Goal: Task Accomplishment & Management: Manage account settings

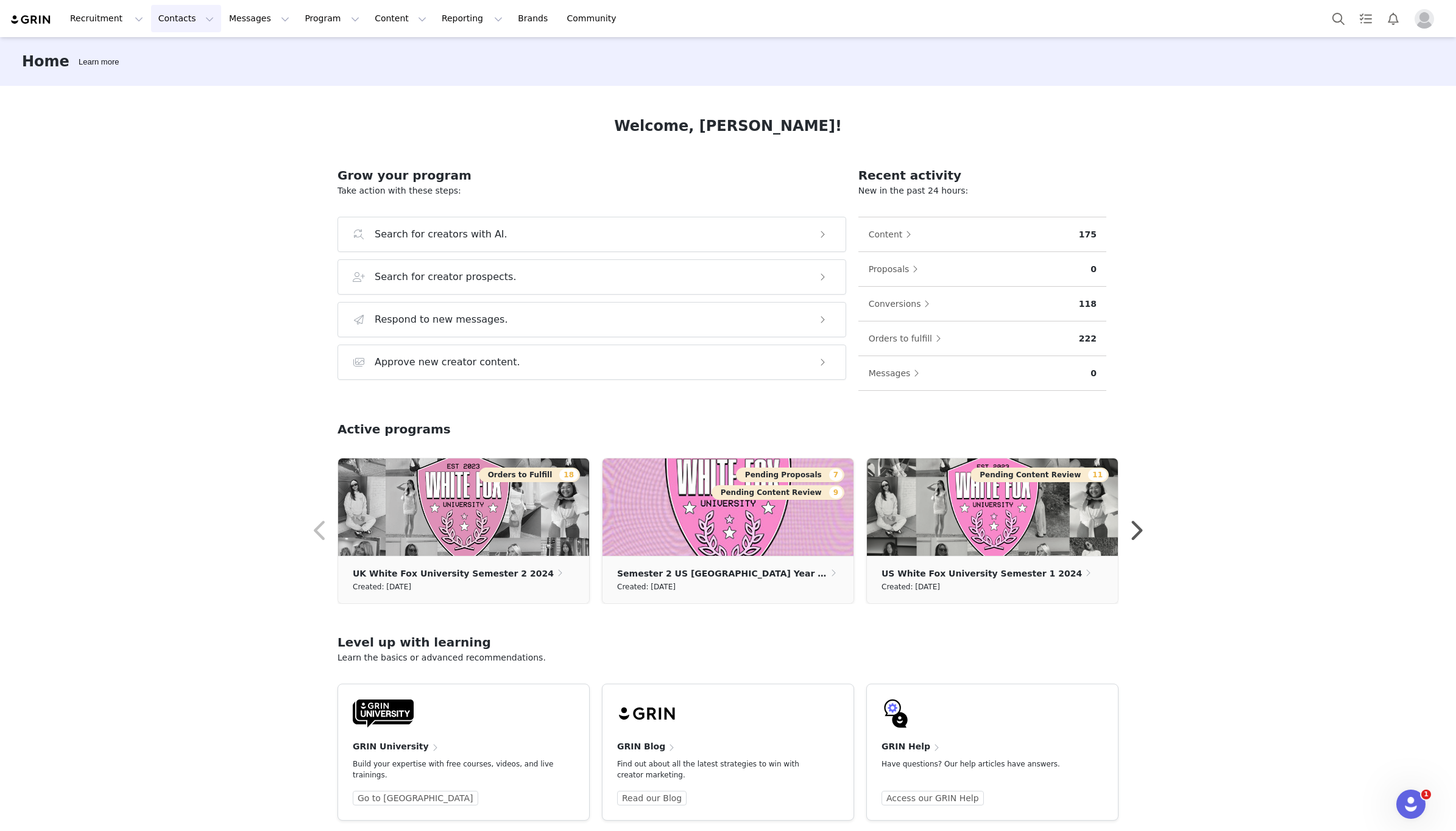
drag, startPoint x: 185, startPoint y: 18, endPoint x: 202, endPoint y: 18, distance: 17.0
click at [188, 18] on button "Contacts Contacts" at bounding box center [186, 18] width 70 height 28
click at [170, 51] on p "Creators" at bounding box center [171, 53] width 37 height 13
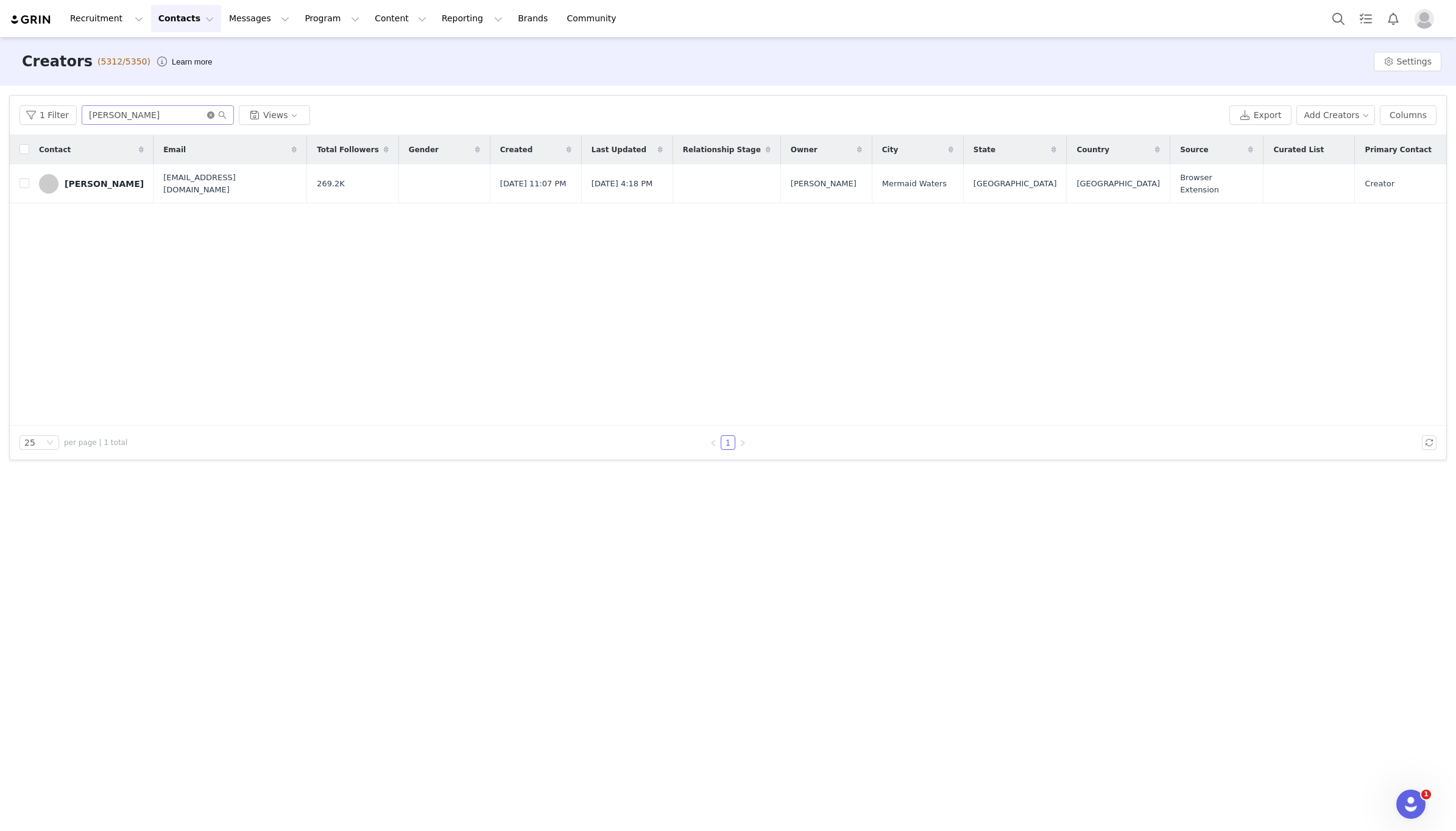
click at [208, 115] on icon "icon: close-circle" at bounding box center [210, 115] width 7 height 7
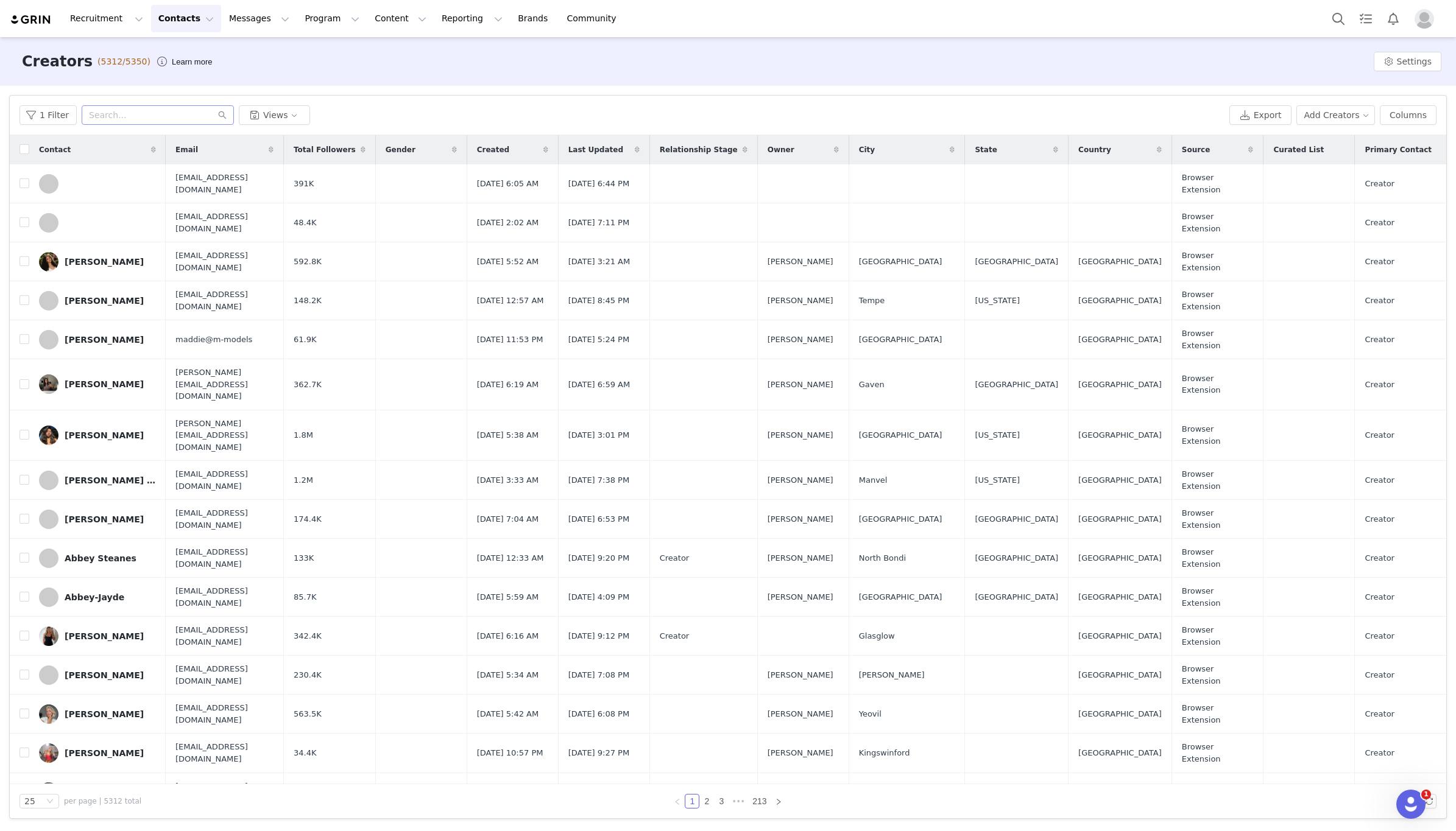
click at [180, 28] on button "Contacts Contacts" at bounding box center [186, 18] width 70 height 28
click at [170, 74] on p "Prospects" at bounding box center [173, 77] width 41 height 13
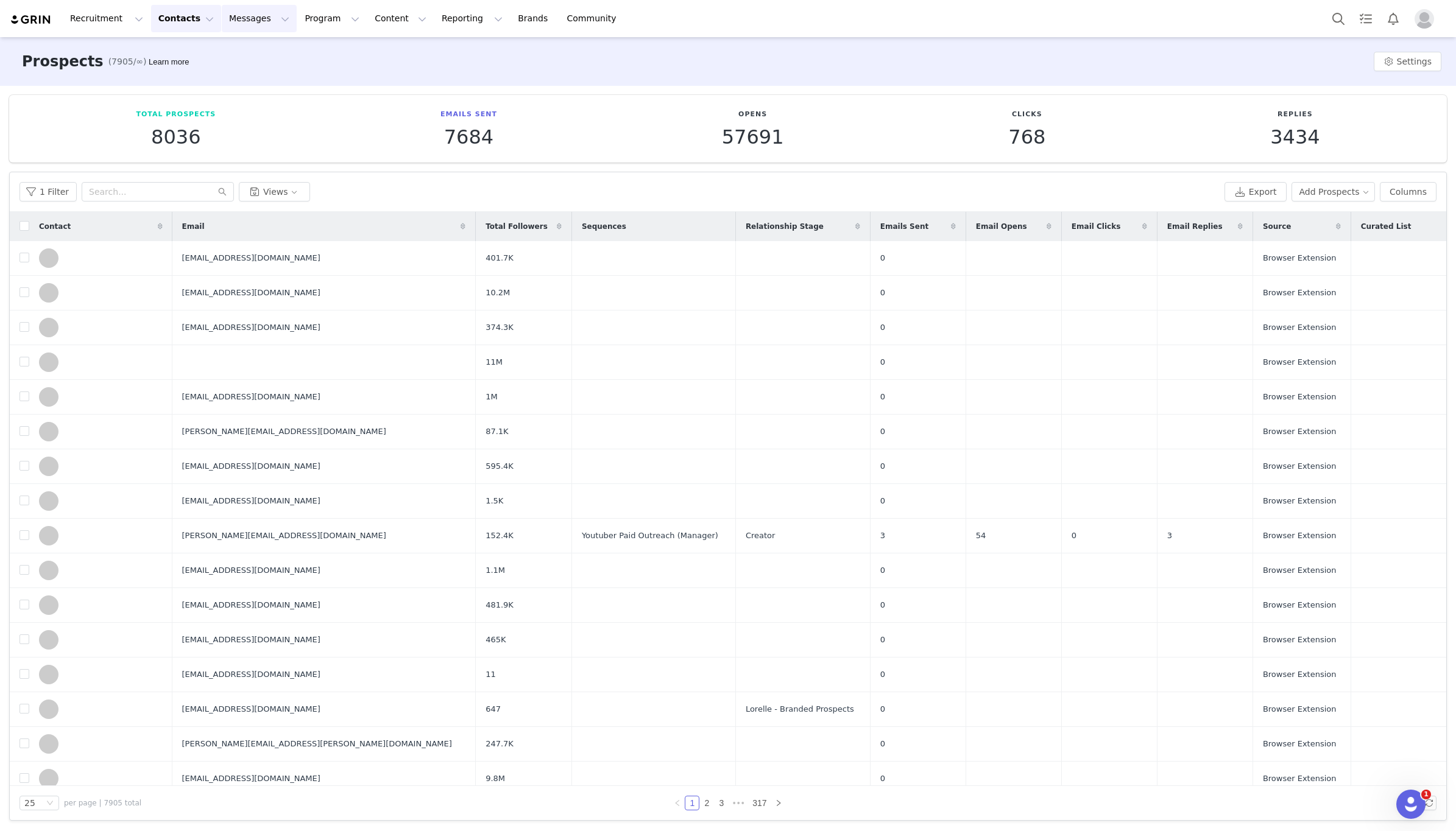
click at [237, 22] on button "Messages Messages" at bounding box center [258, 18] width 75 height 28
click at [233, 49] on p "Dashboard" at bounding box center [241, 53] width 46 height 13
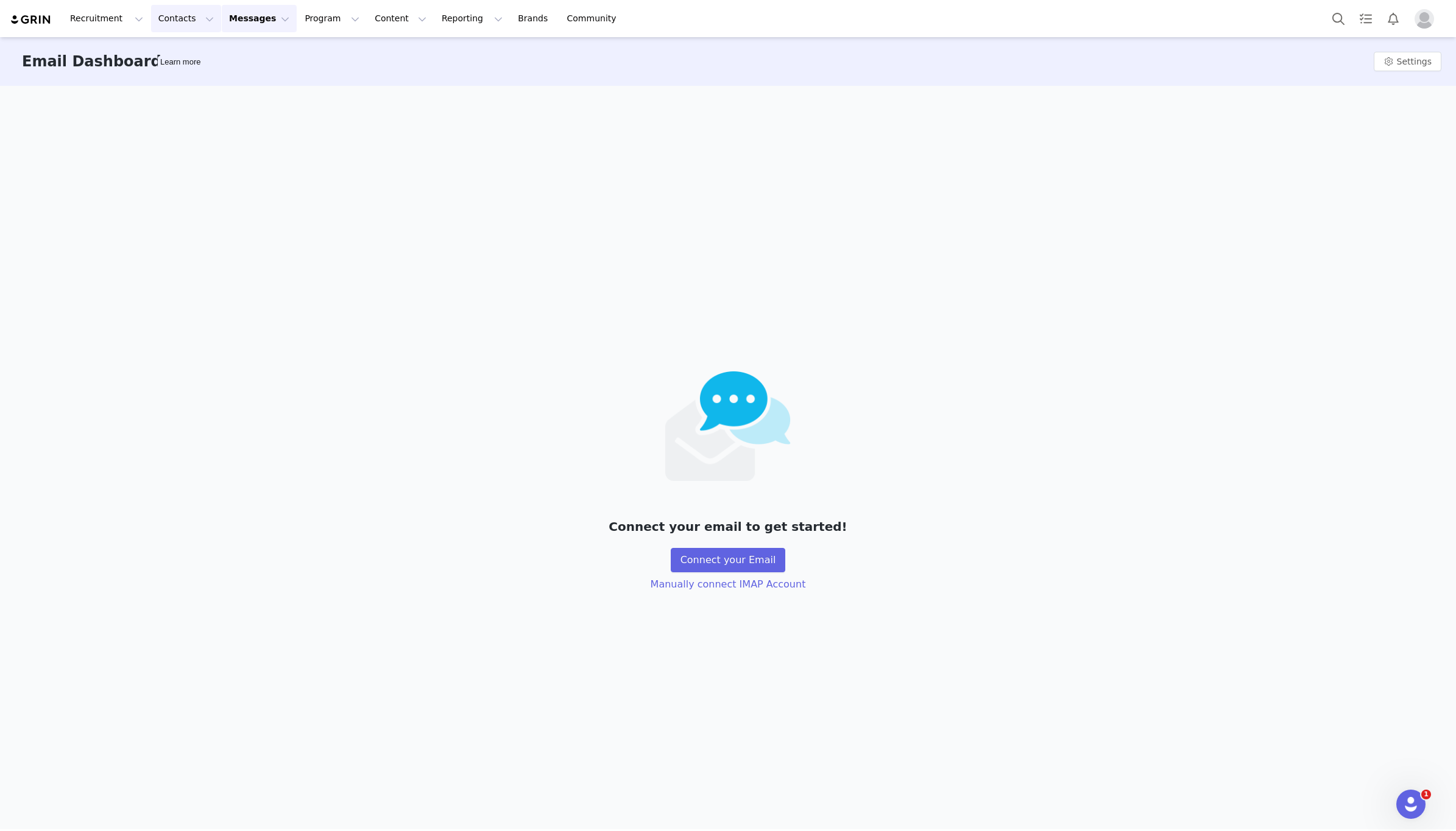
drag, startPoint x: 181, startPoint y: 18, endPoint x: 200, endPoint y: 47, distance: 34.7
click at [181, 18] on button "Contacts Contacts" at bounding box center [186, 18] width 70 height 28
click at [306, 18] on button "Program Program" at bounding box center [331, 18] width 69 height 28
click at [304, 54] on p "Activations" at bounding box center [311, 53] width 47 height 13
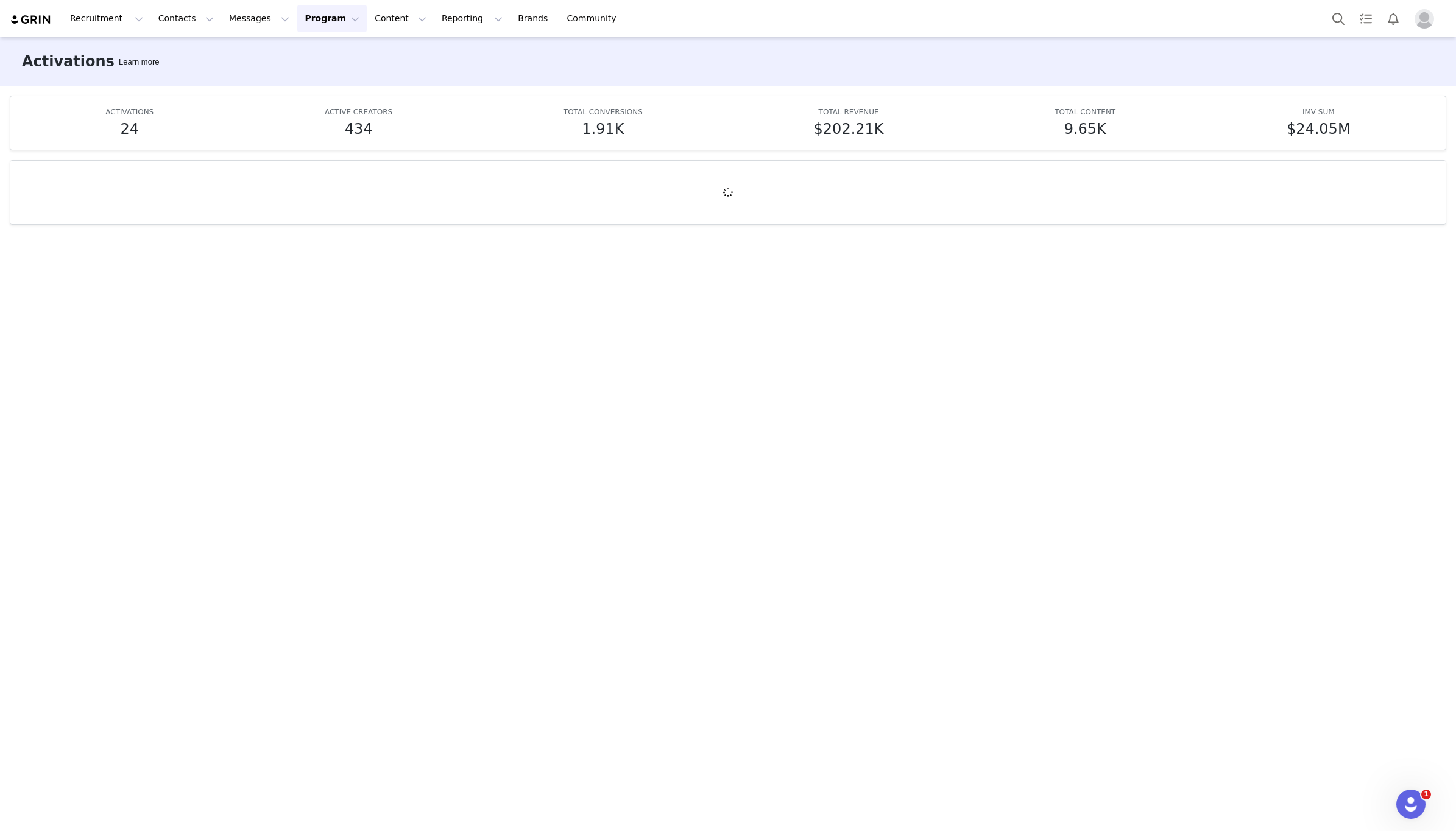
click at [317, 20] on button "Program Program" at bounding box center [331, 18] width 69 height 28
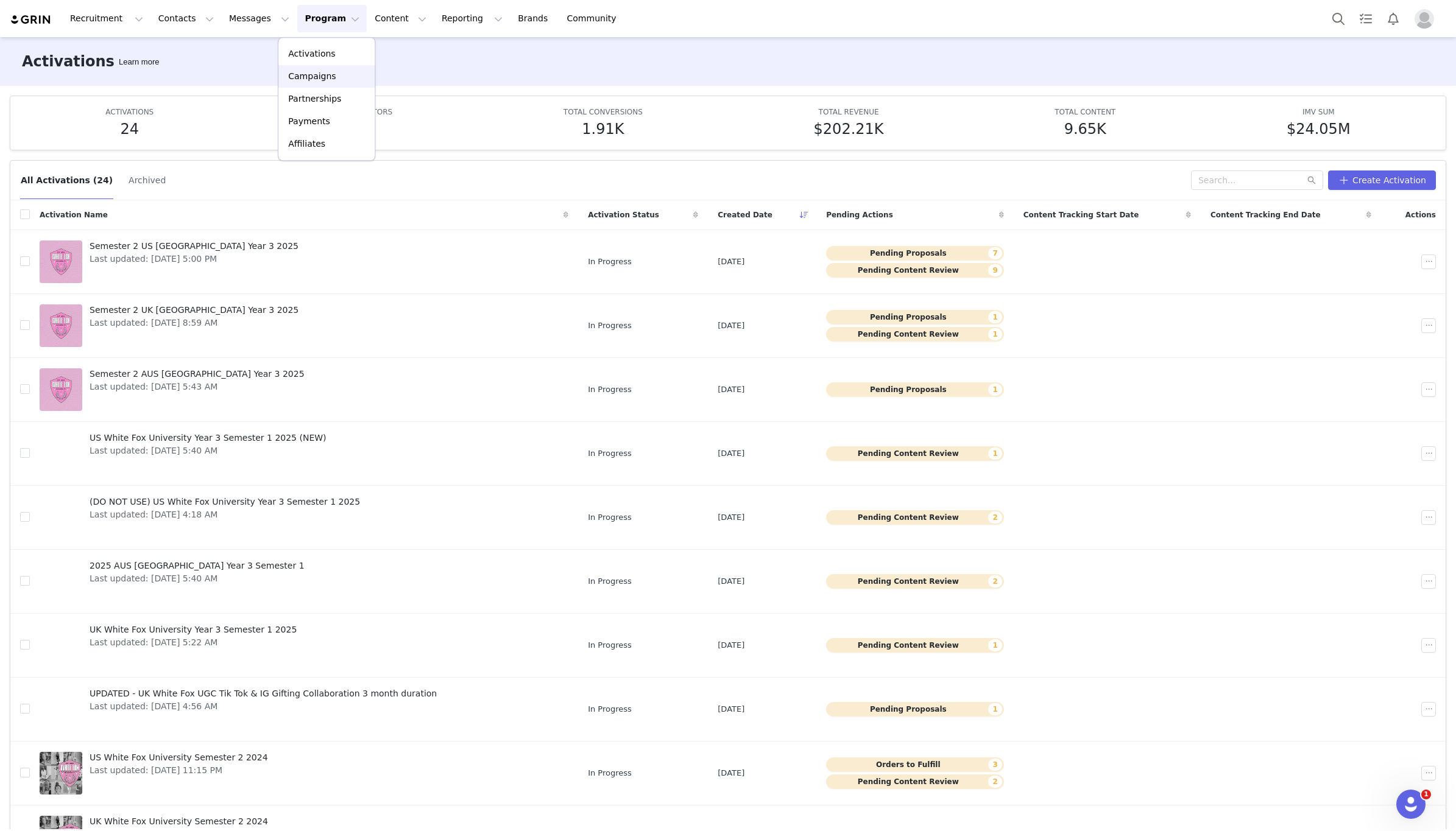
click at [319, 79] on p "Campaigns" at bounding box center [311, 77] width 47 height 13
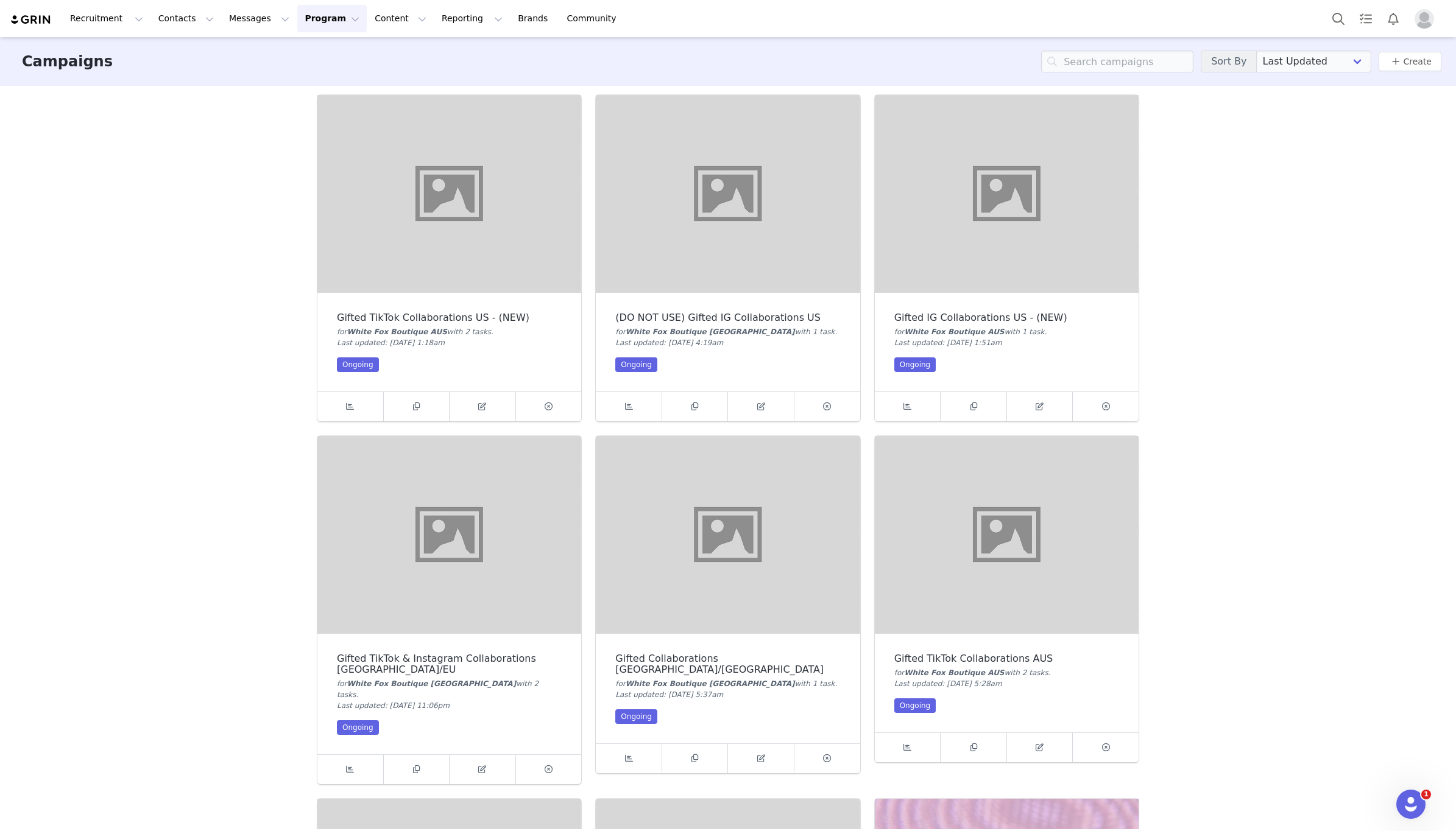
click at [444, 238] on img at bounding box center [449, 194] width 264 height 198
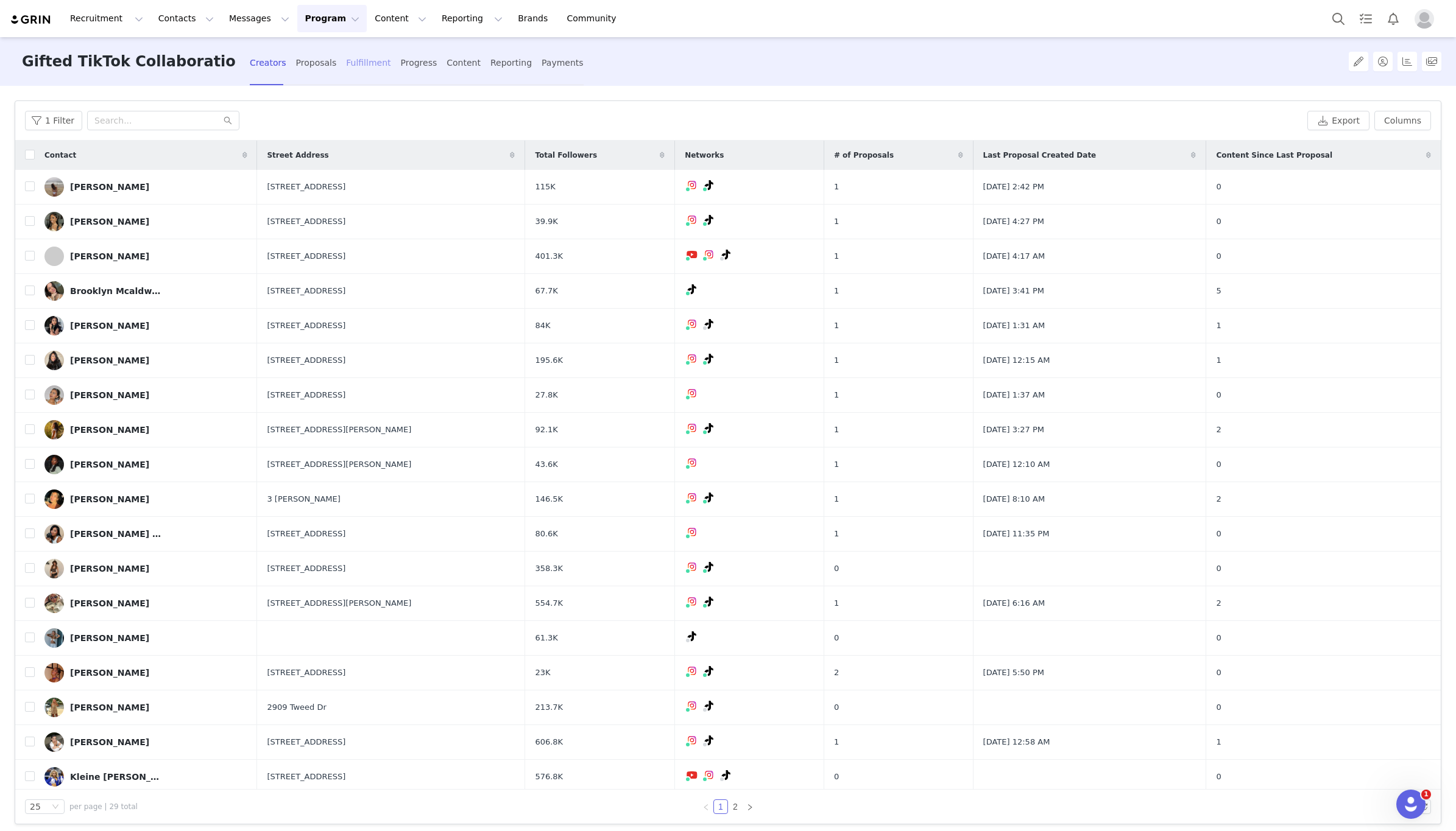
click at [356, 65] on div "Fulfillment" at bounding box center [368, 63] width 44 height 32
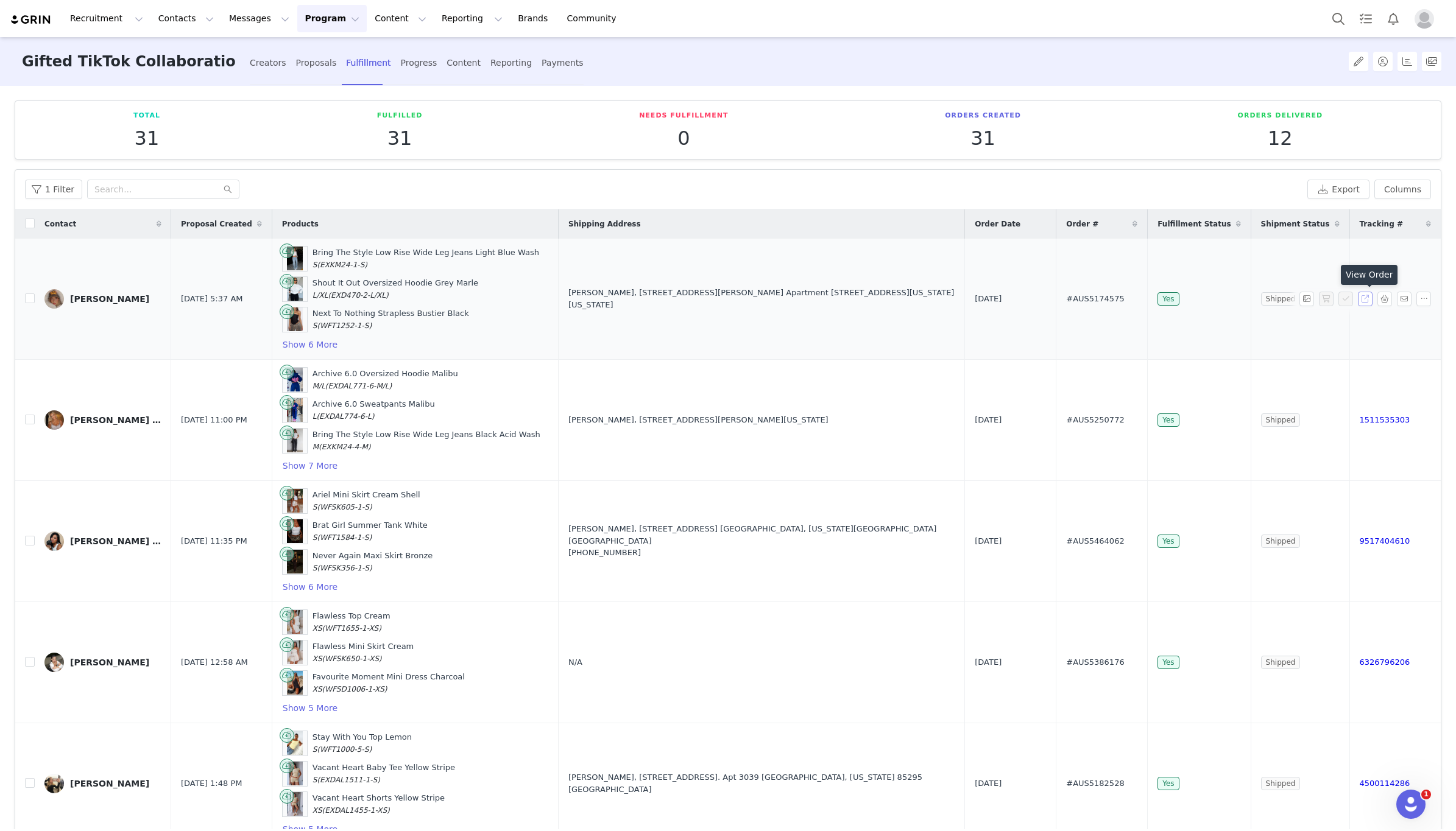
click at [1367, 301] on button "button" at bounding box center [1366, 299] width 15 height 15
click at [299, 24] on button "Program Program" at bounding box center [331, 18] width 69 height 28
click at [313, 58] on p "Activations" at bounding box center [311, 53] width 47 height 13
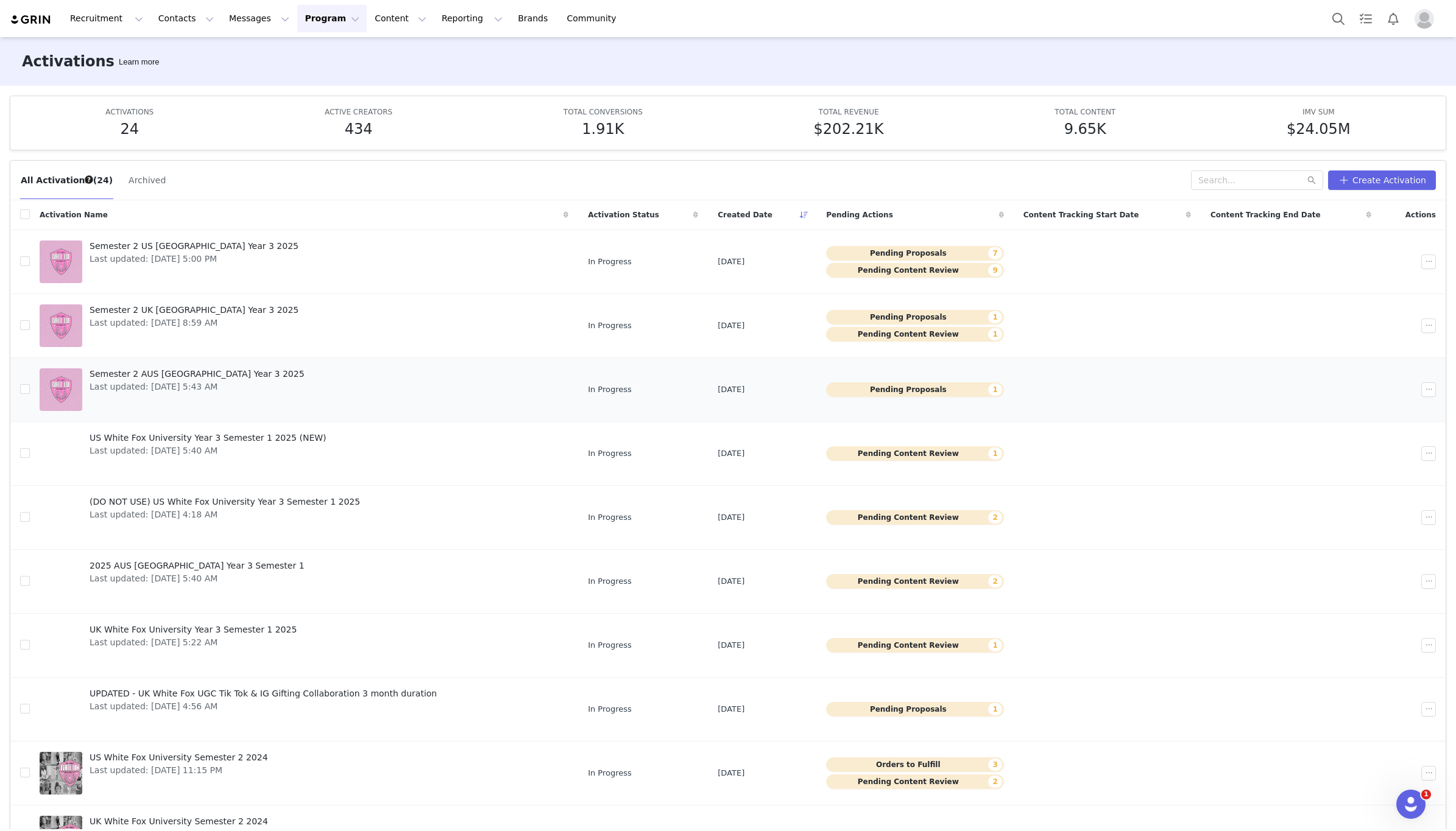
click at [213, 379] on span "Semester 2 AUS White Fox University Year 3 2025" at bounding box center [197, 374] width 215 height 13
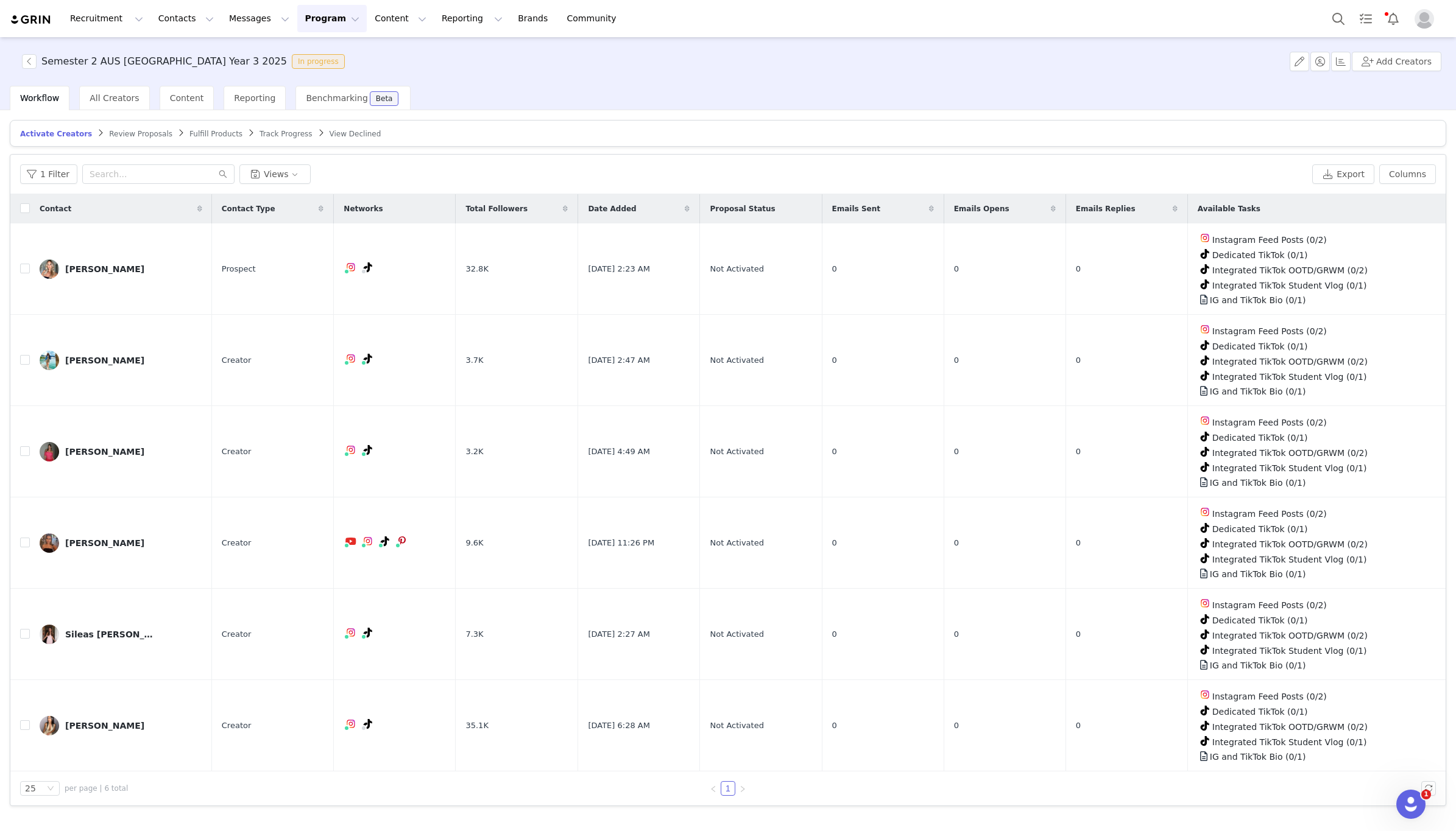
click at [118, 133] on span "Review Proposals" at bounding box center [140, 134] width 64 height 8
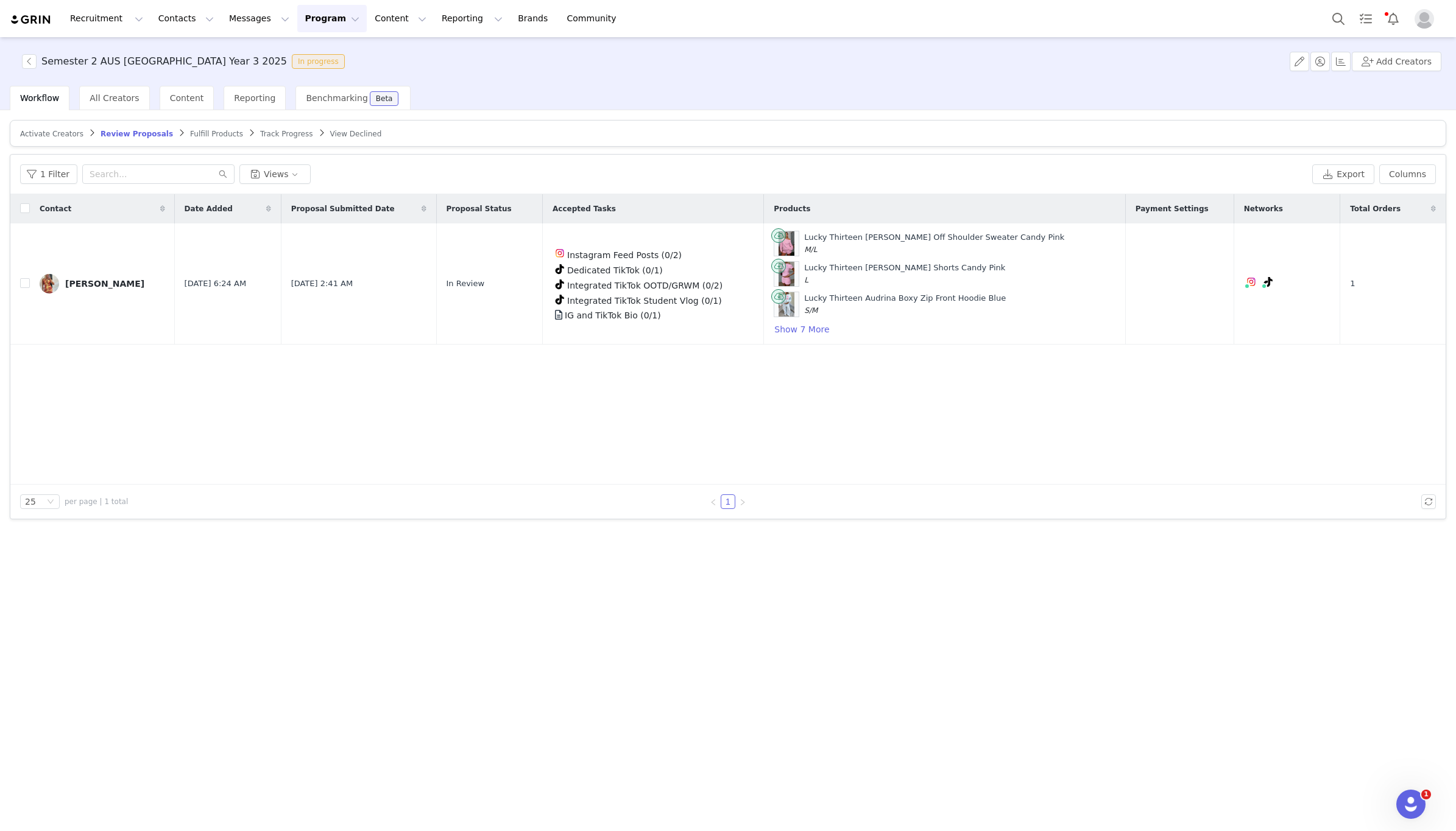
click at [200, 130] on span "Fulfill Products" at bounding box center [216, 134] width 53 height 8
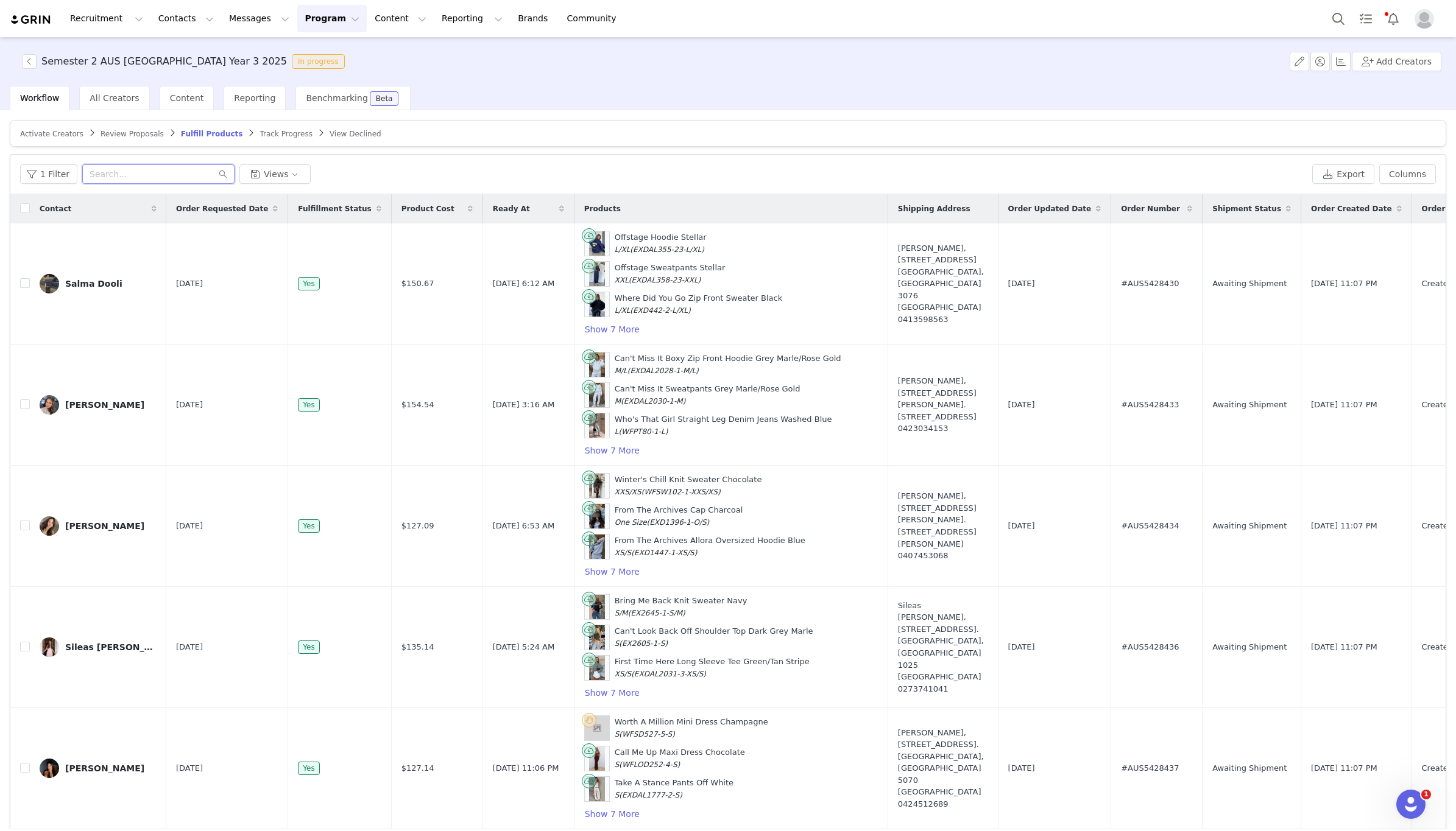
click at [184, 173] on input "text" at bounding box center [158, 173] width 152 height 19
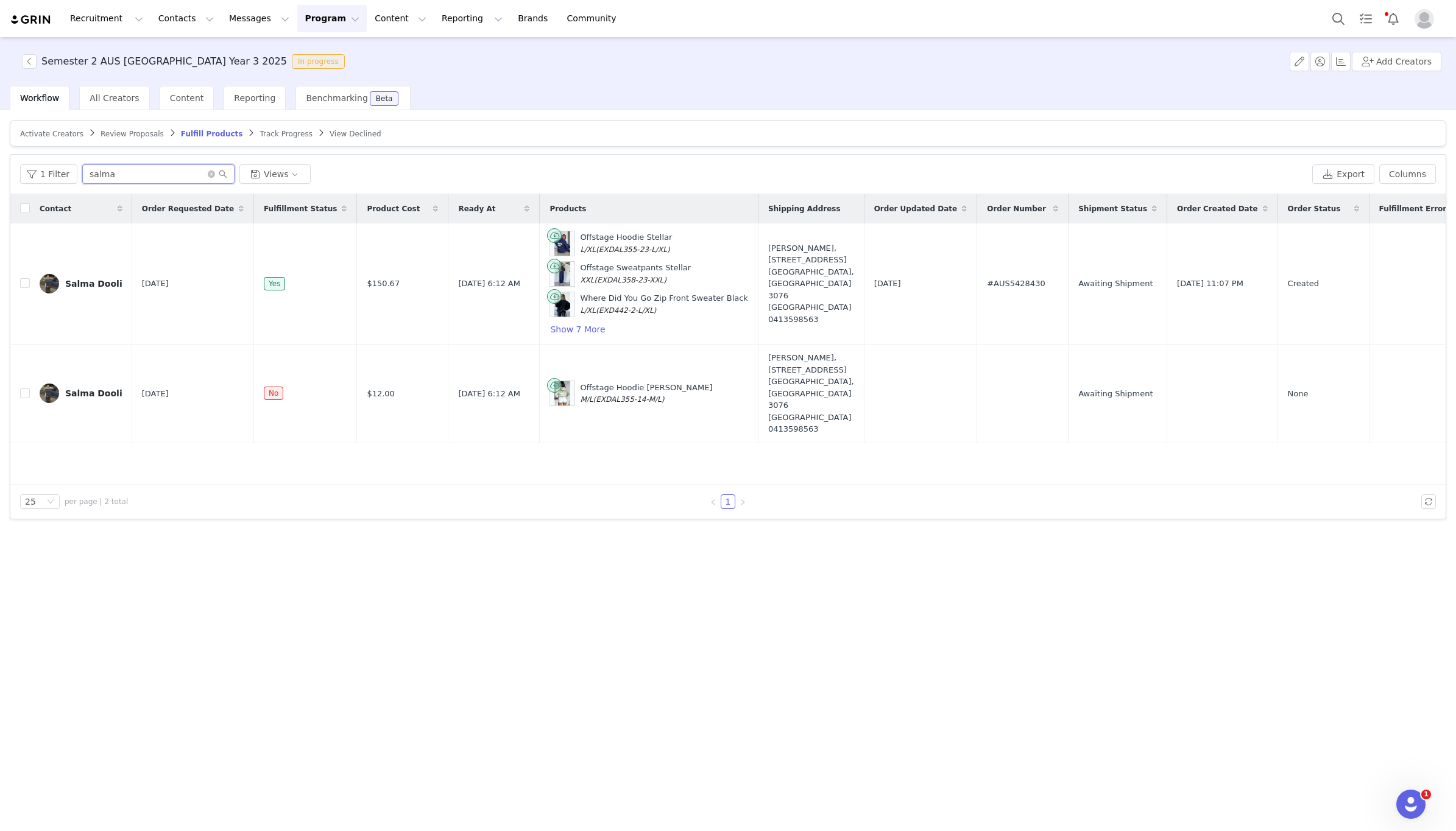
type input "salma"
click at [316, 27] on button "Program Program" at bounding box center [331, 18] width 69 height 28
click at [205, 150] on div "Activate Creators Review Proposals Fulfill Products Track Progress View Decline…" at bounding box center [728, 319] width 1437 height 399
click at [178, 93] on span "Content" at bounding box center [186, 98] width 34 height 10
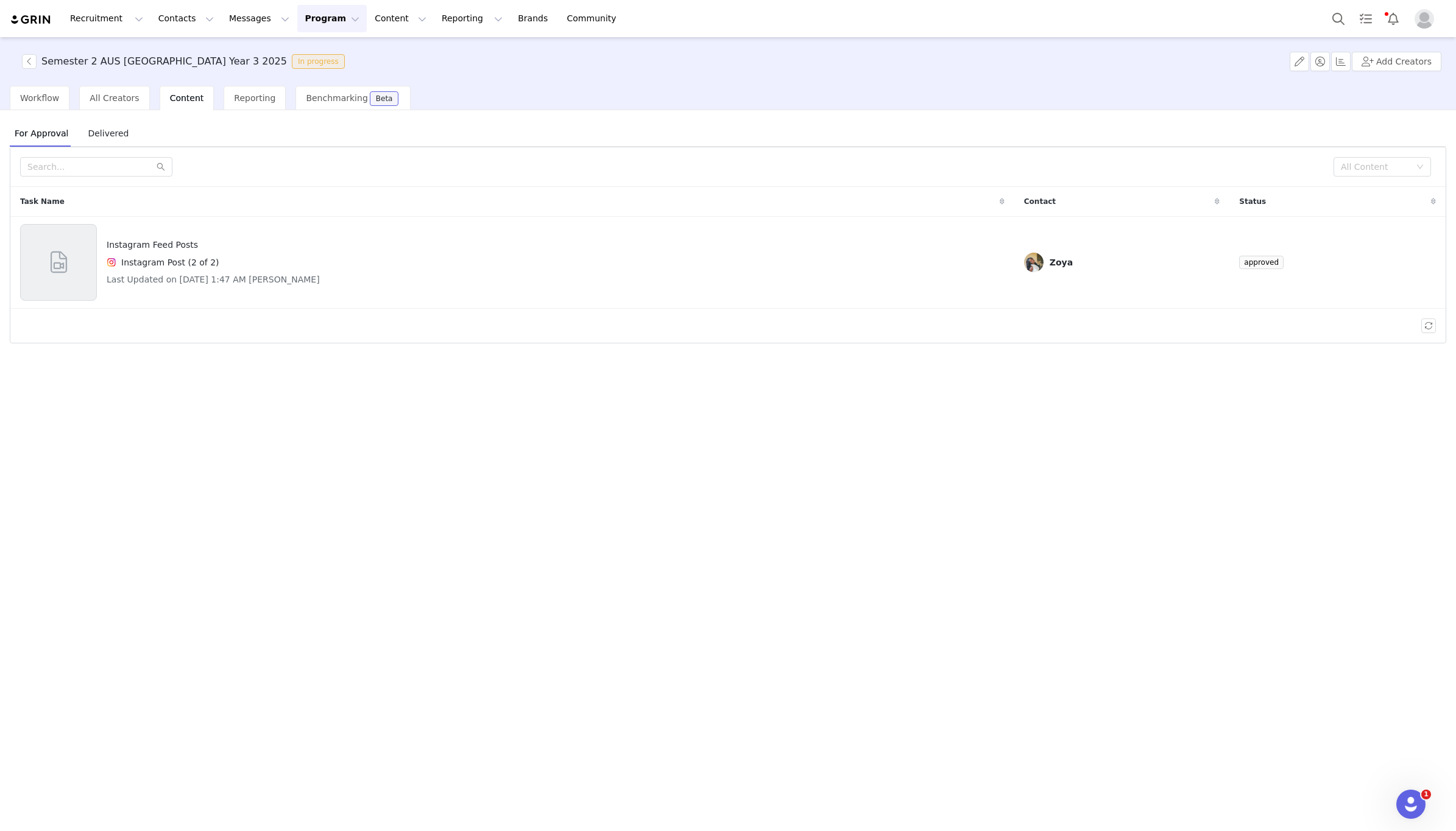
click at [110, 130] on span "Delivered" at bounding box center [108, 133] width 51 height 19
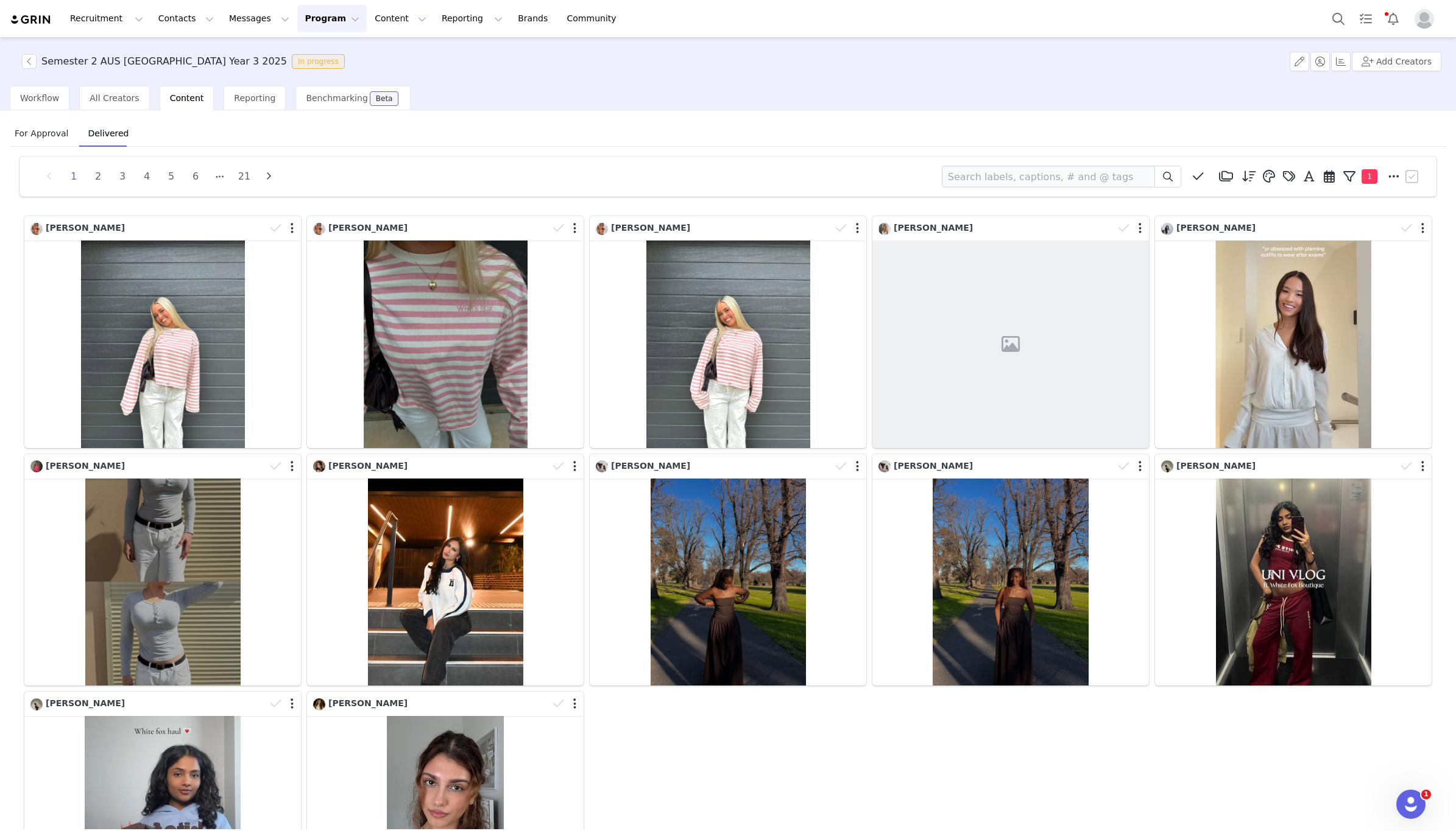
drag, startPoint x: 56, startPoint y: 136, endPoint x: 81, endPoint y: 142, distance: 25.7
click at [56, 136] on span "For Approval" at bounding box center [42, 133] width 64 height 19
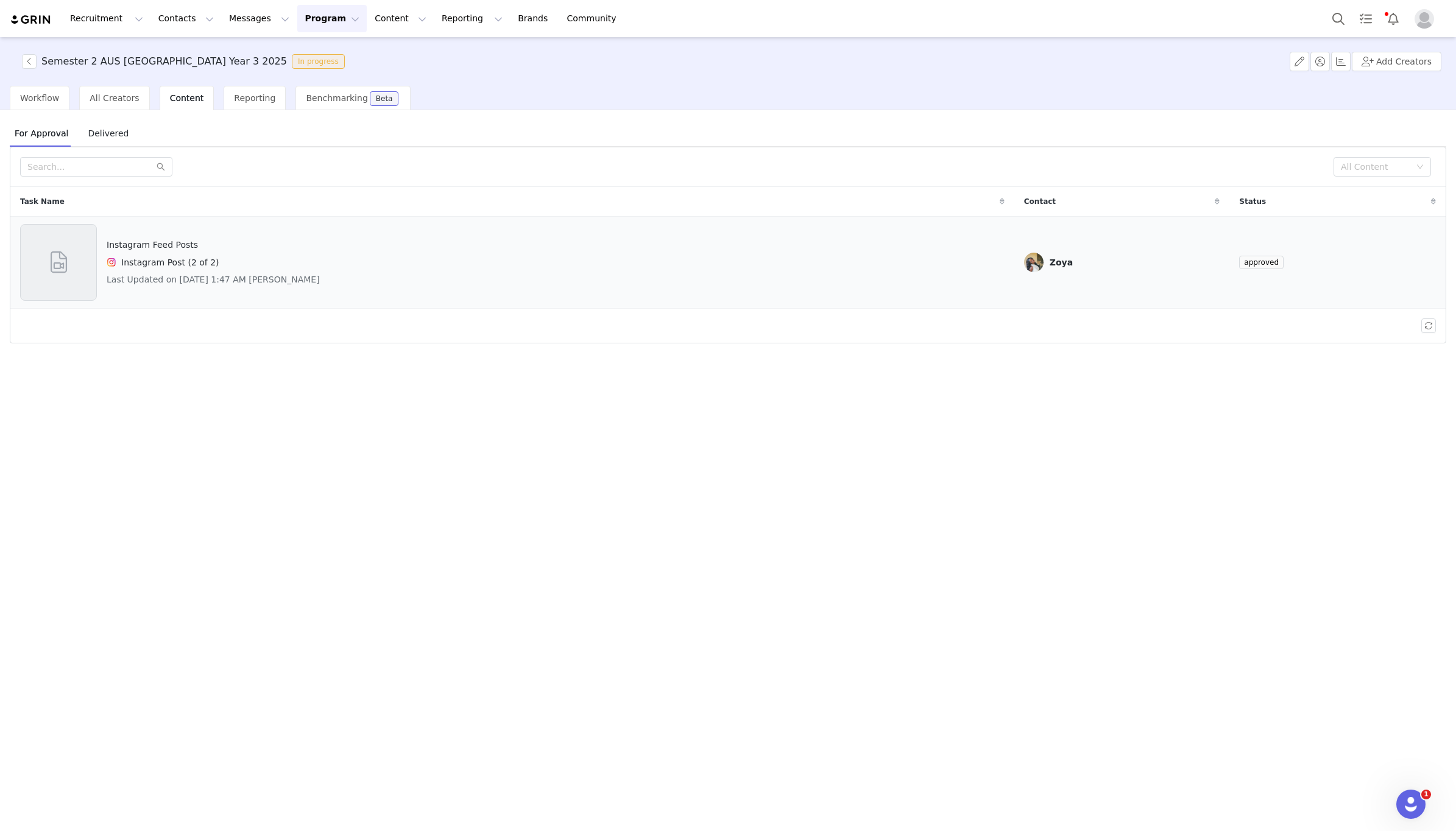
click at [788, 250] on div "Instagram Feed Posts Instagram Post (2 of 2) Last Updated on Aug 26, 2025 1:47 …" at bounding box center [512, 262] width 985 height 77
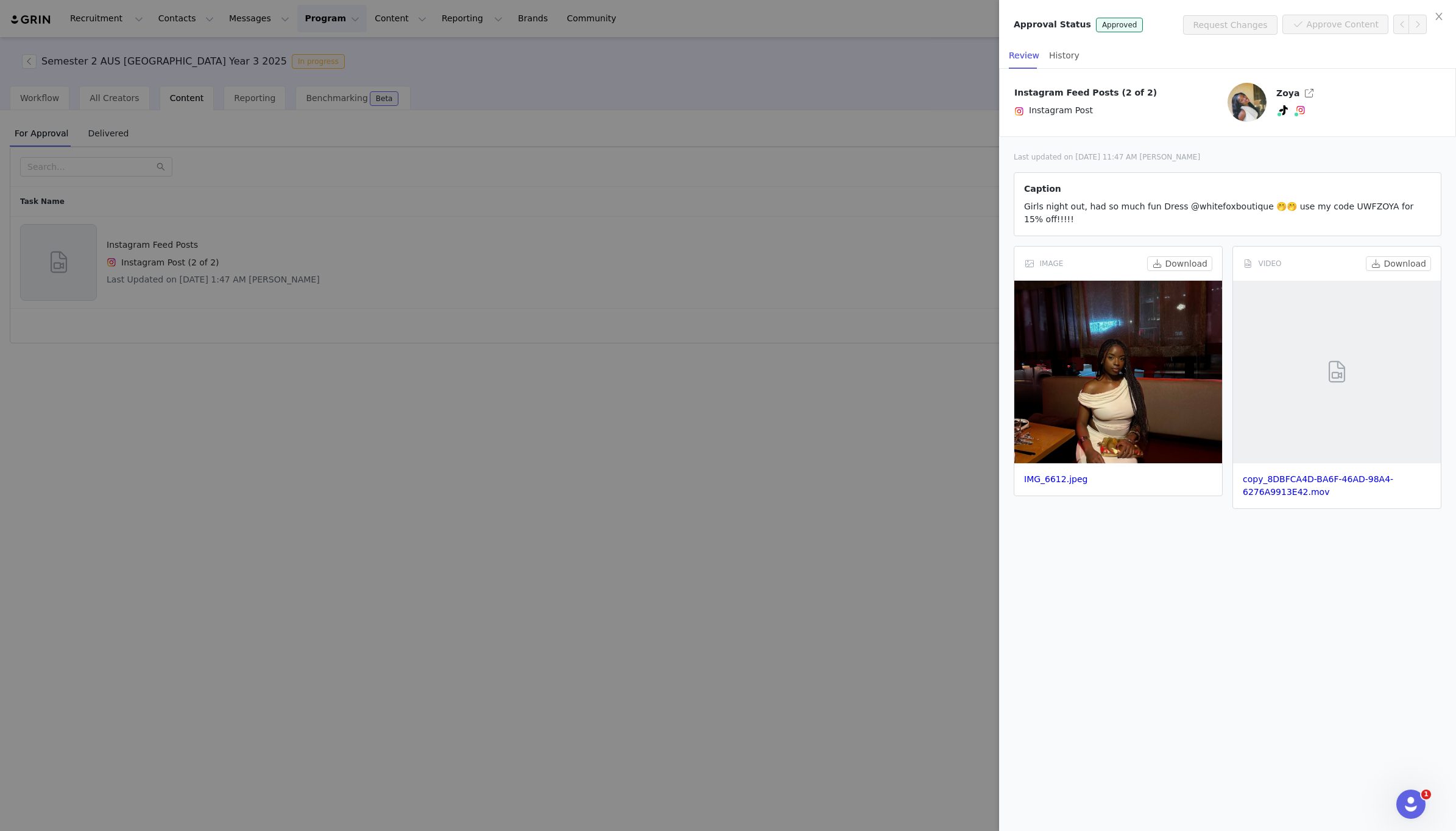
drag, startPoint x: 894, startPoint y: 210, endPoint x: 911, endPoint y: 209, distance: 17.0
click at [895, 210] on div at bounding box center [728, 415] width 1456 height 831
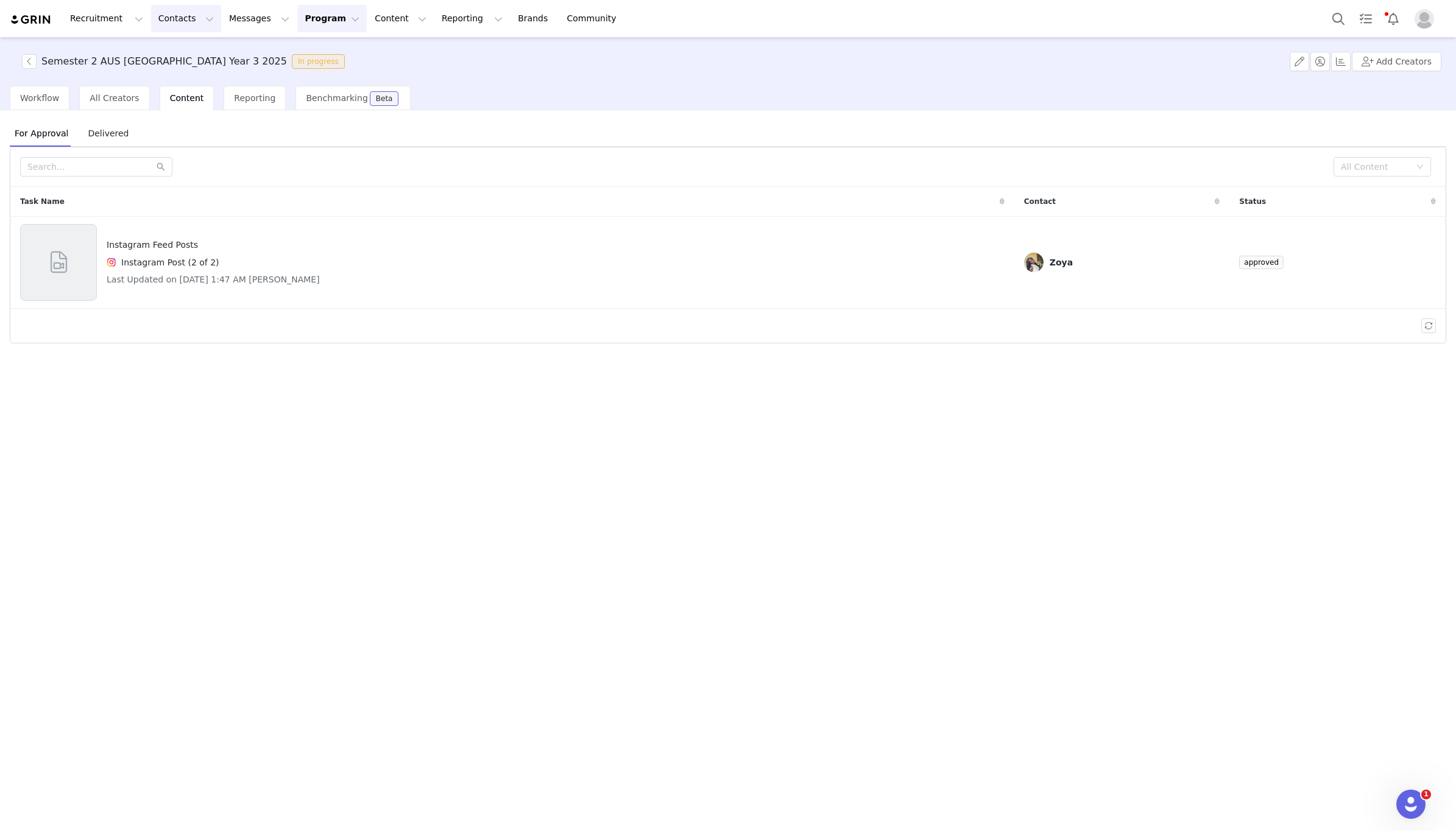
click at [163, 18] on button "Contacts Contacts" at bounding box center [186, 18] width 70 height 28
click at [161, 50] on p "Creators" at bounding box center [171, 53] width 37 height 13
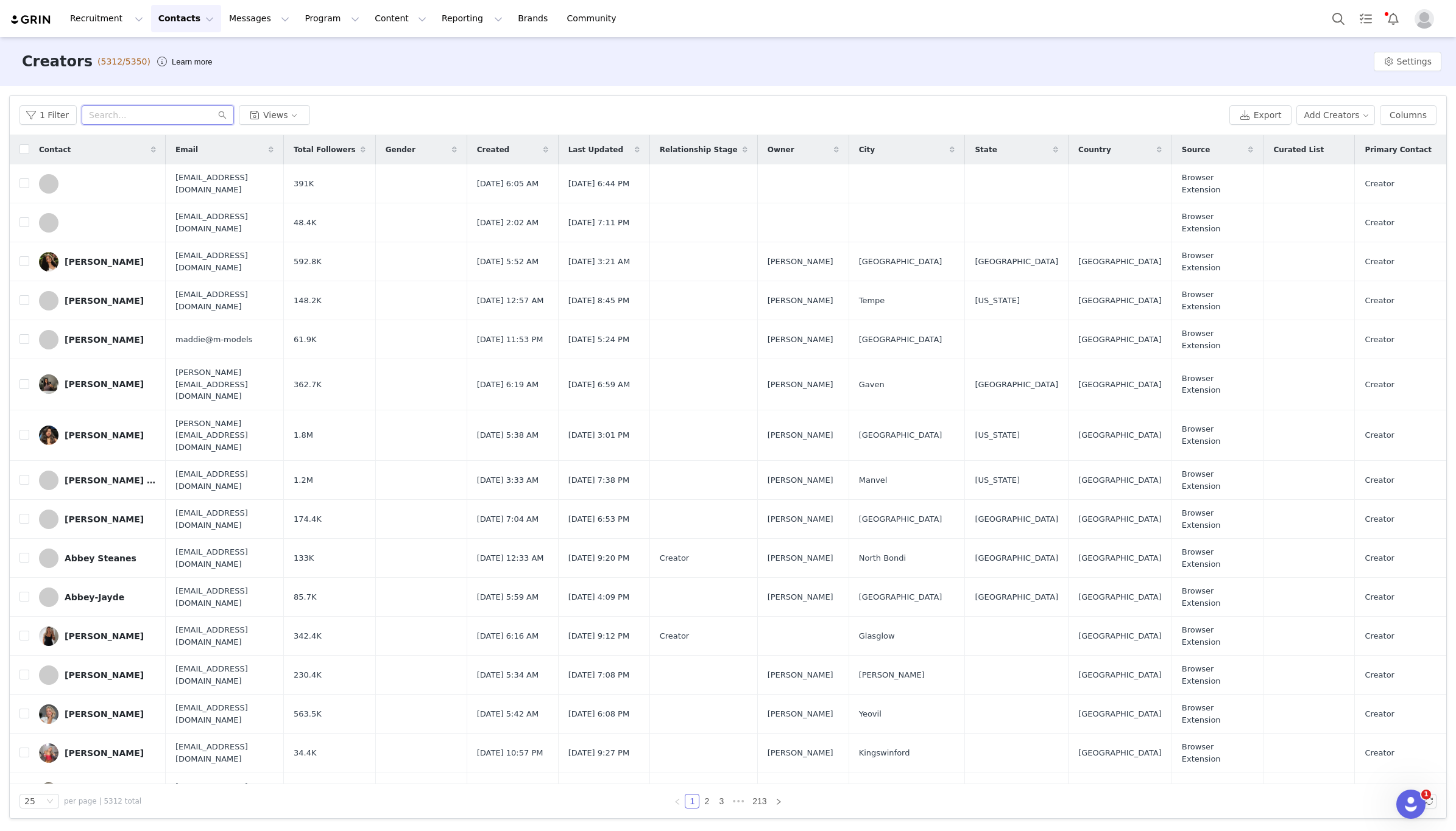
click at [135, 116] on input "text" at bounding box center [157, 114] width 152 height 19
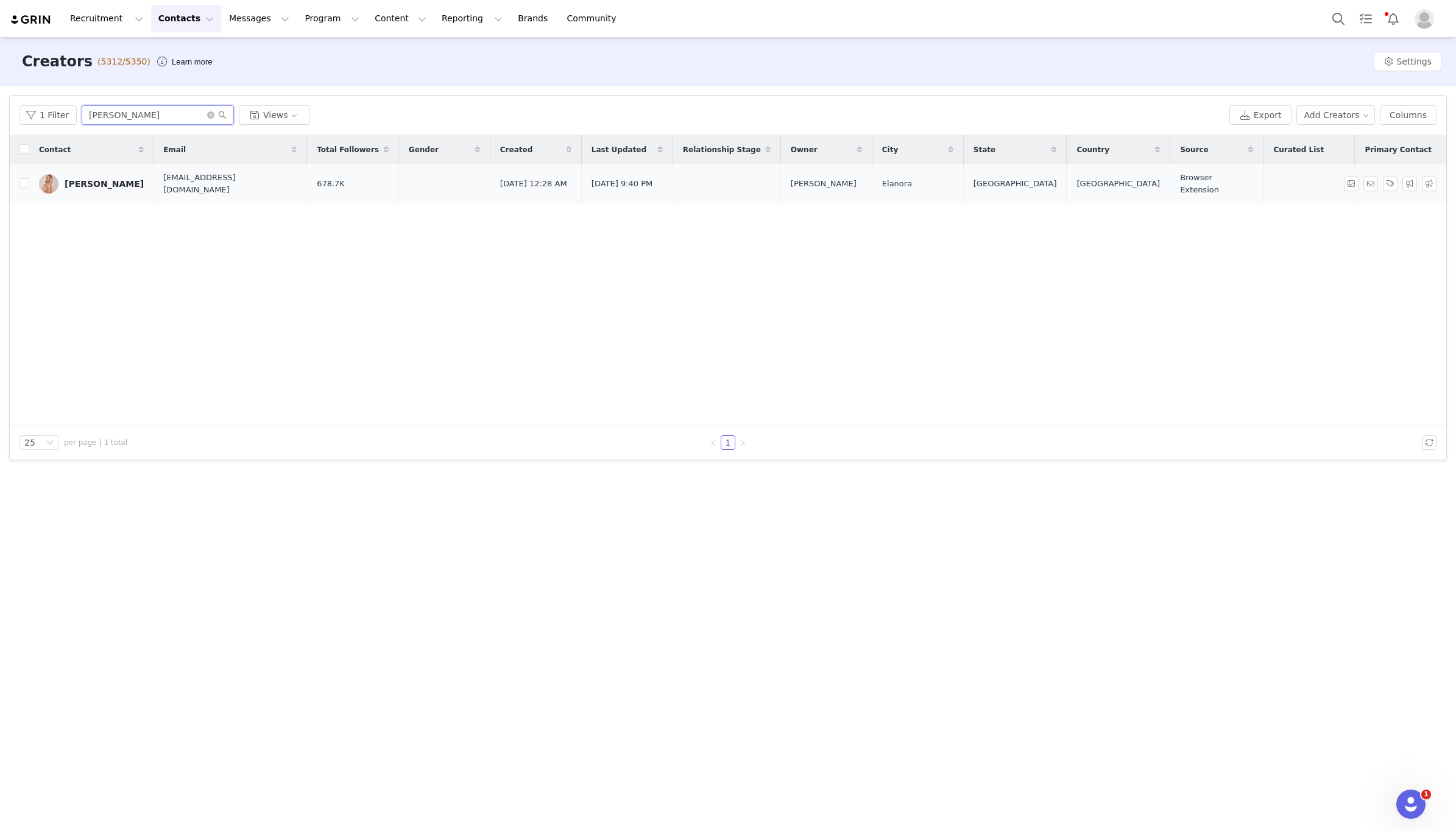
type input "tayler stevenson"
click at [112, 179] on div "Tayler Stevenson" at bounding box center [104, 184] width 79 height 10
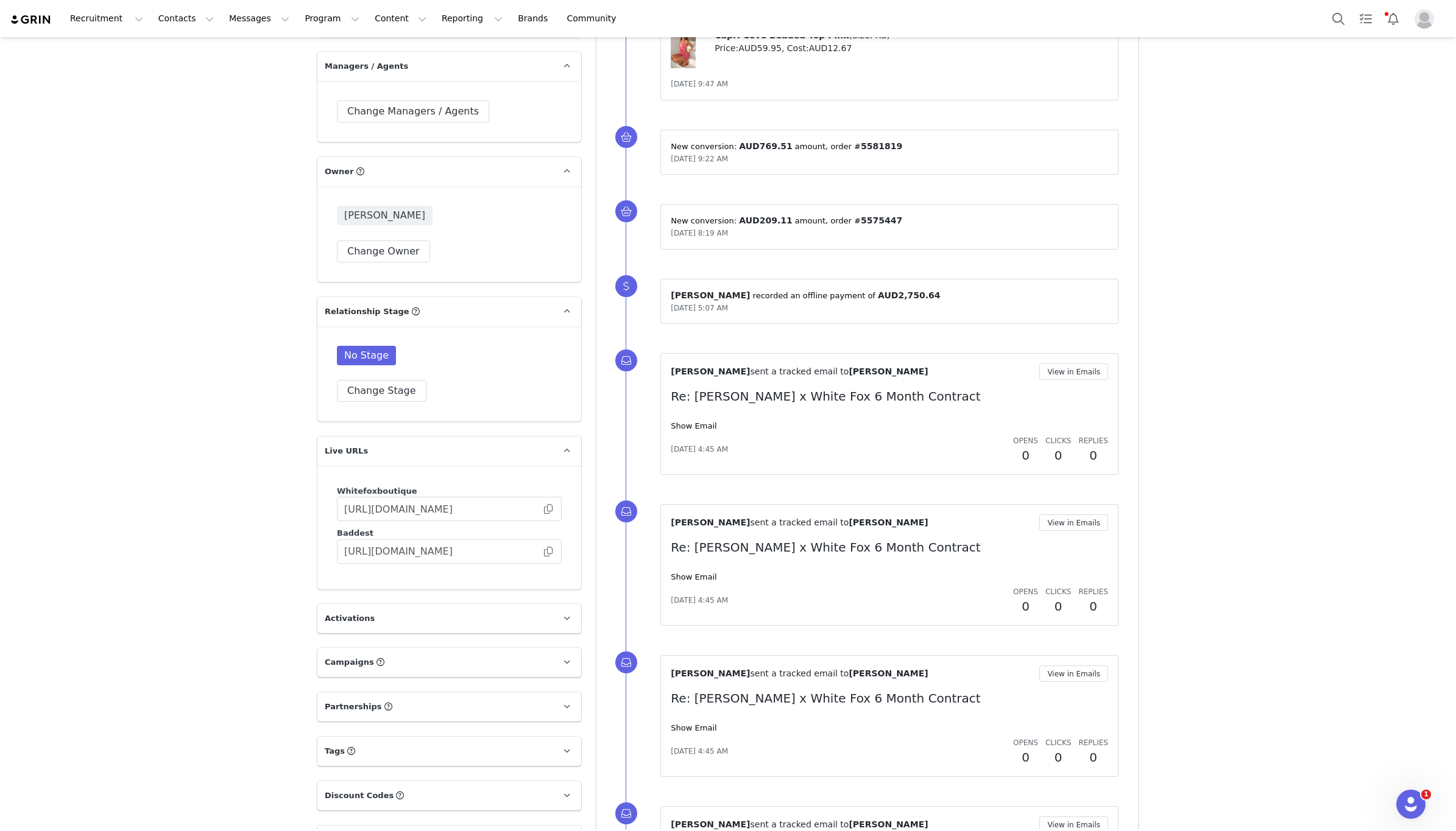
scroll to position [1413, 0]
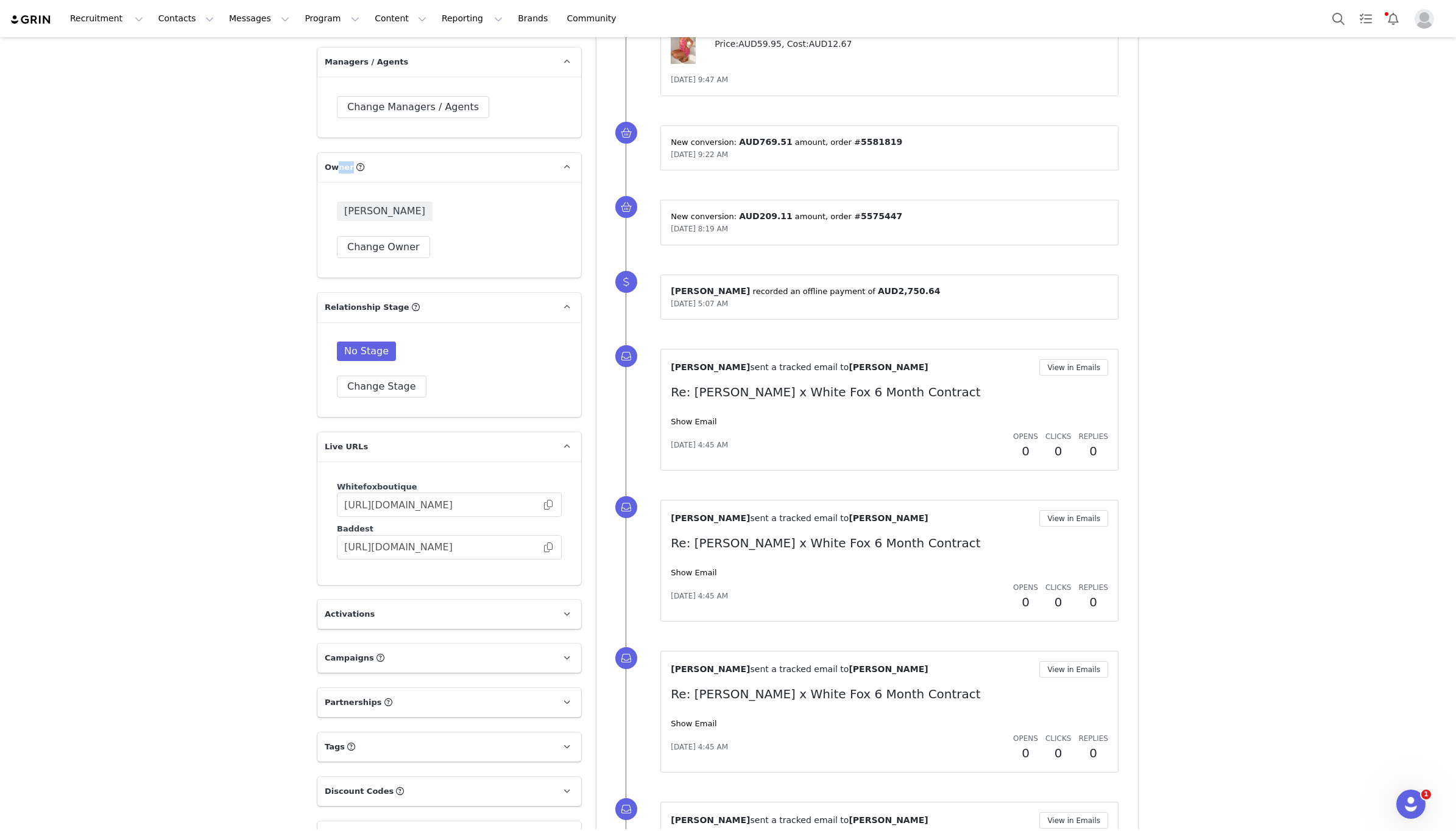
drag, startPoint x: 337, startPoint y: 201, endPoint x: 395, endPoint y: 210, distance: 58.7
click at [375, 182] on p "Owner The account user who owns the contact" at bounding box center [435, 168] width 234 height 30
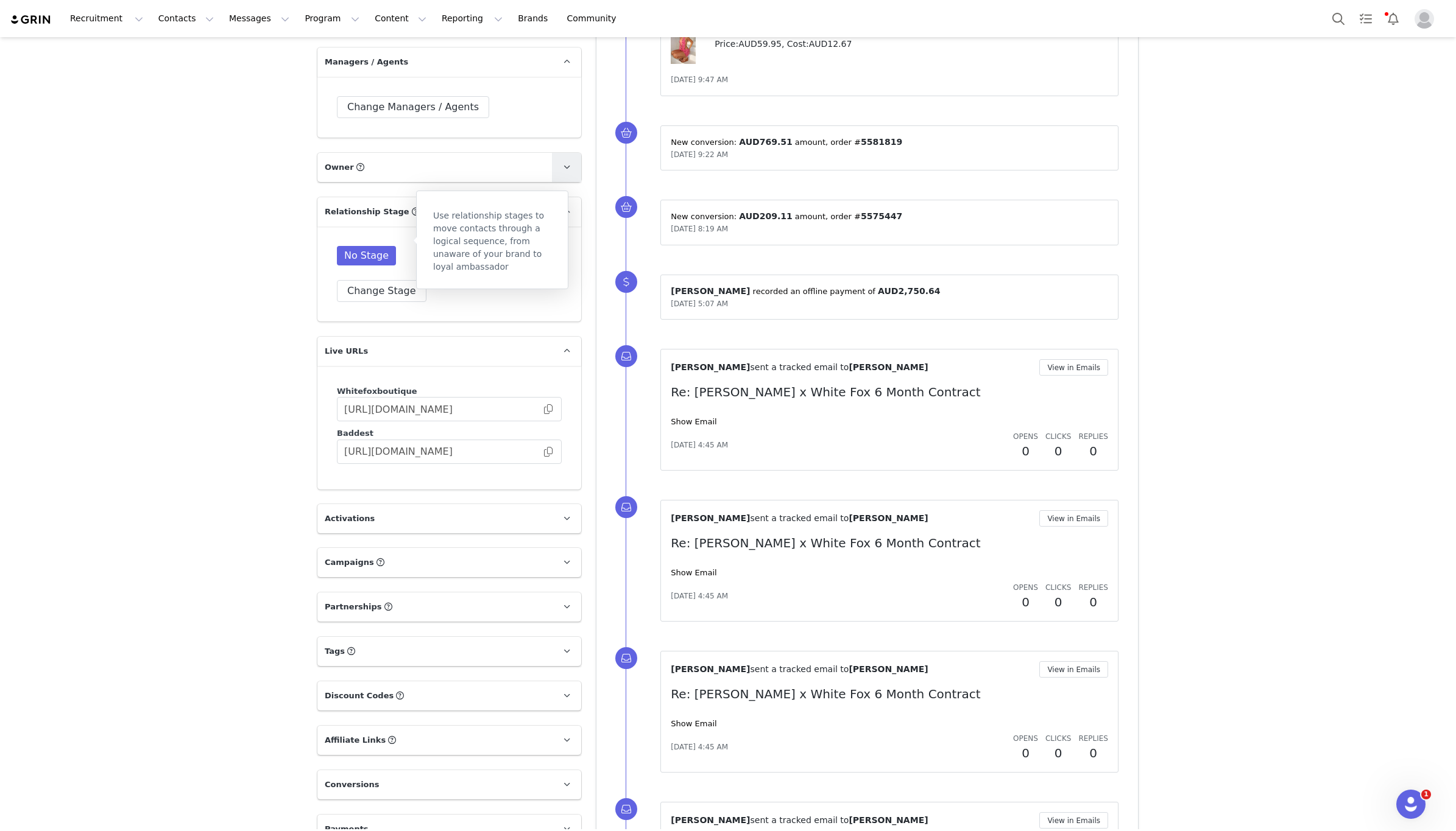
click at [569, 172] on icon at bounding box center [567, 167] width 6 height 8
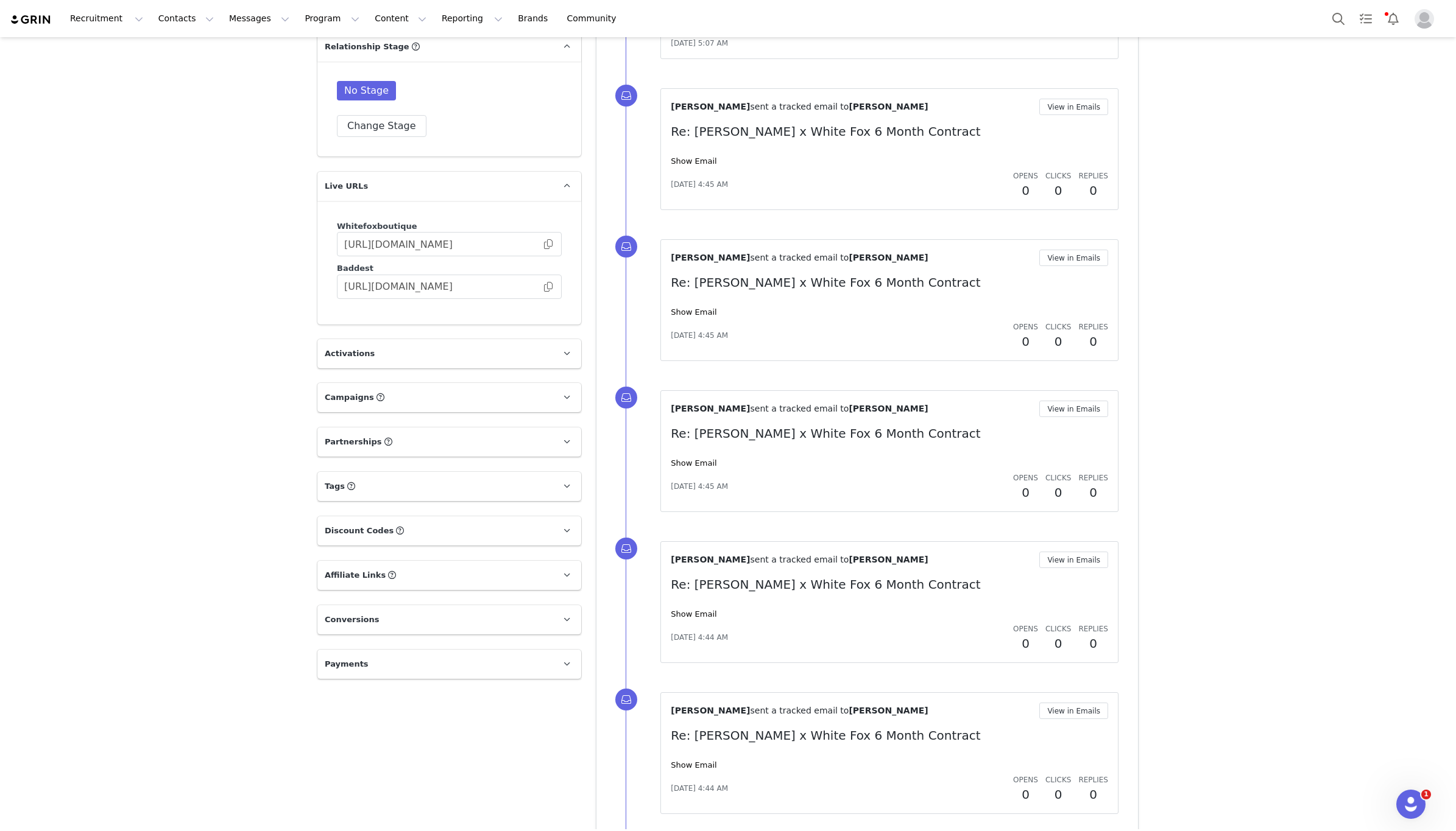
scroll to position [1692, 0]
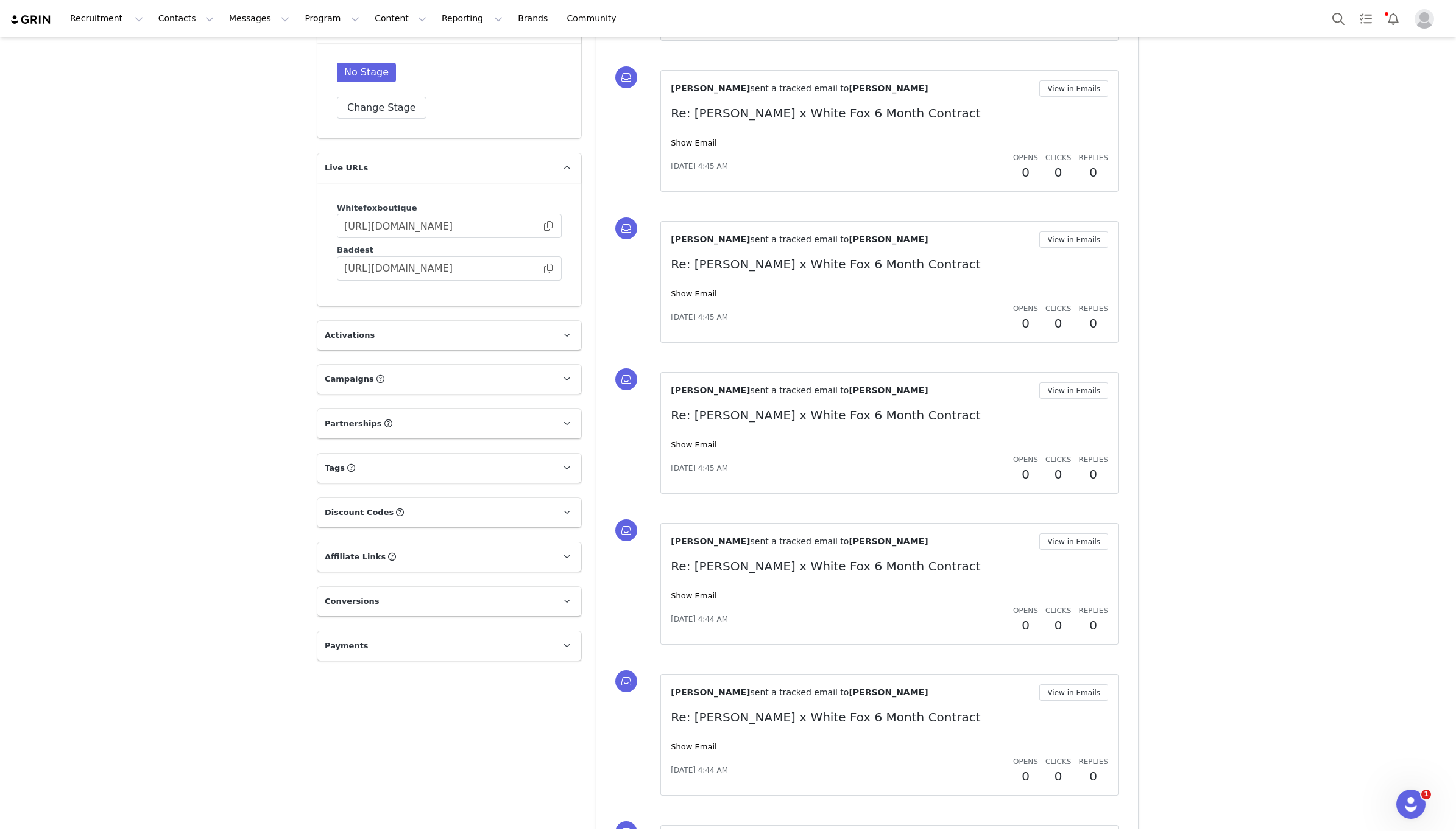
drag, startPoint x: 571, startPoint y: 362, endPoint x: 581, endPoint y: 362, distance: 10.0
click at [571, 343] on span at bounding box center [567, 336] width 15 height 15
drag, startPoint x: 569, startPoint y: 492, endPoint x: 456, endPoint y: 440, distance: 124.4
click at [569, 469] on icon at bounding box center [567, 464] width 6 height 8
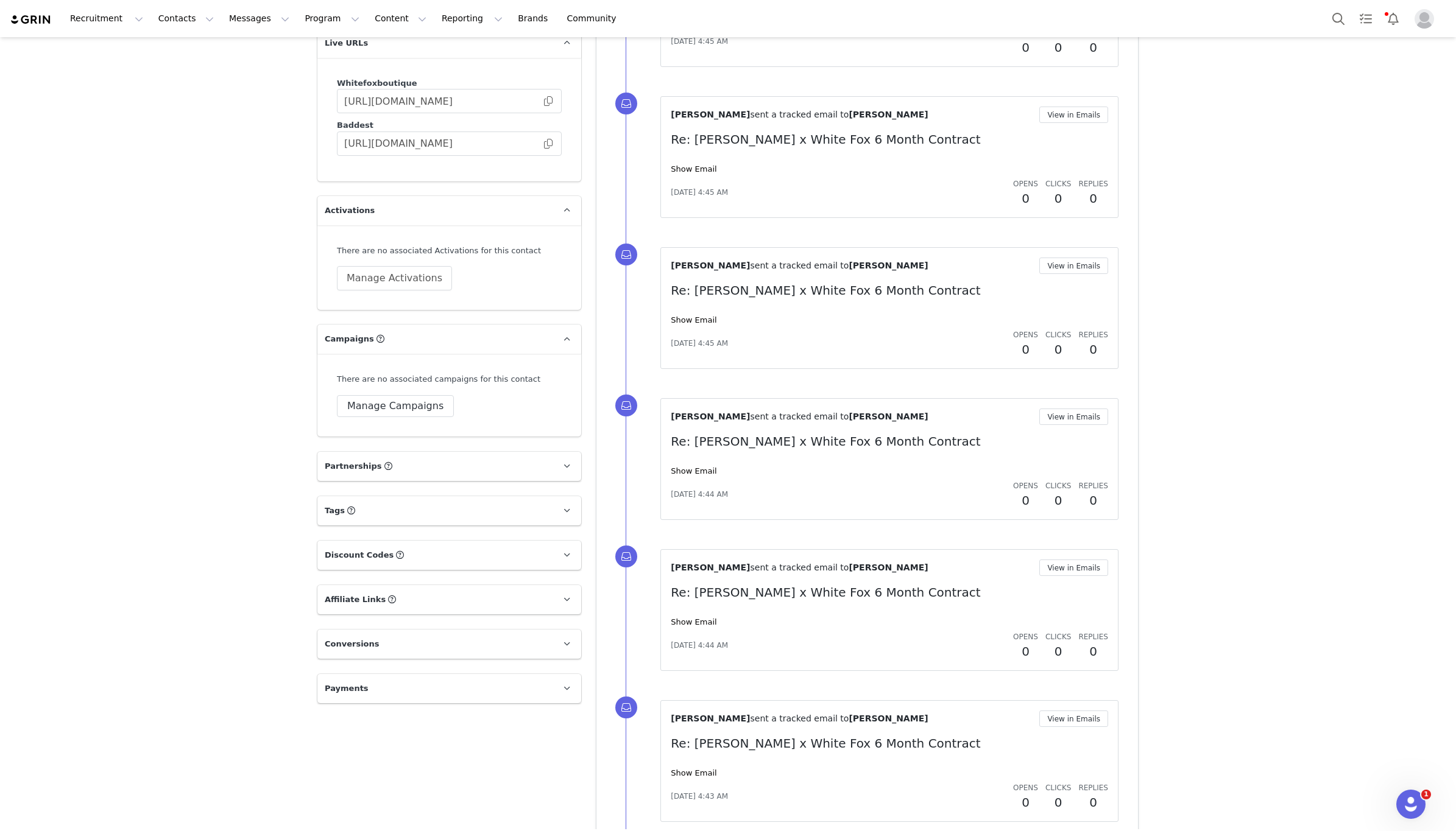
scroll to position [1877, 0]
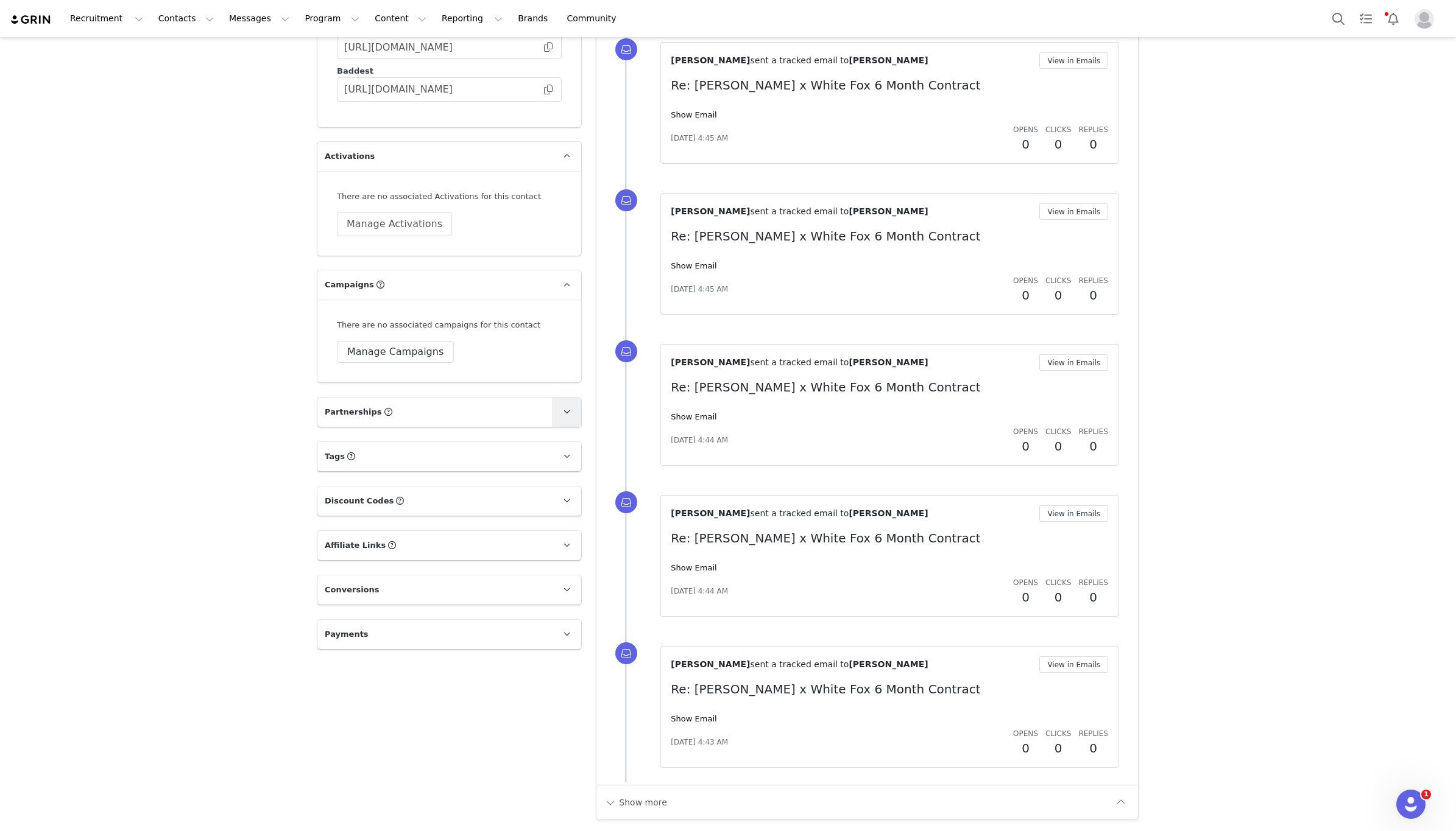
click at [565, 416] on icon at bounding box center [567, 411] width 6 height 8
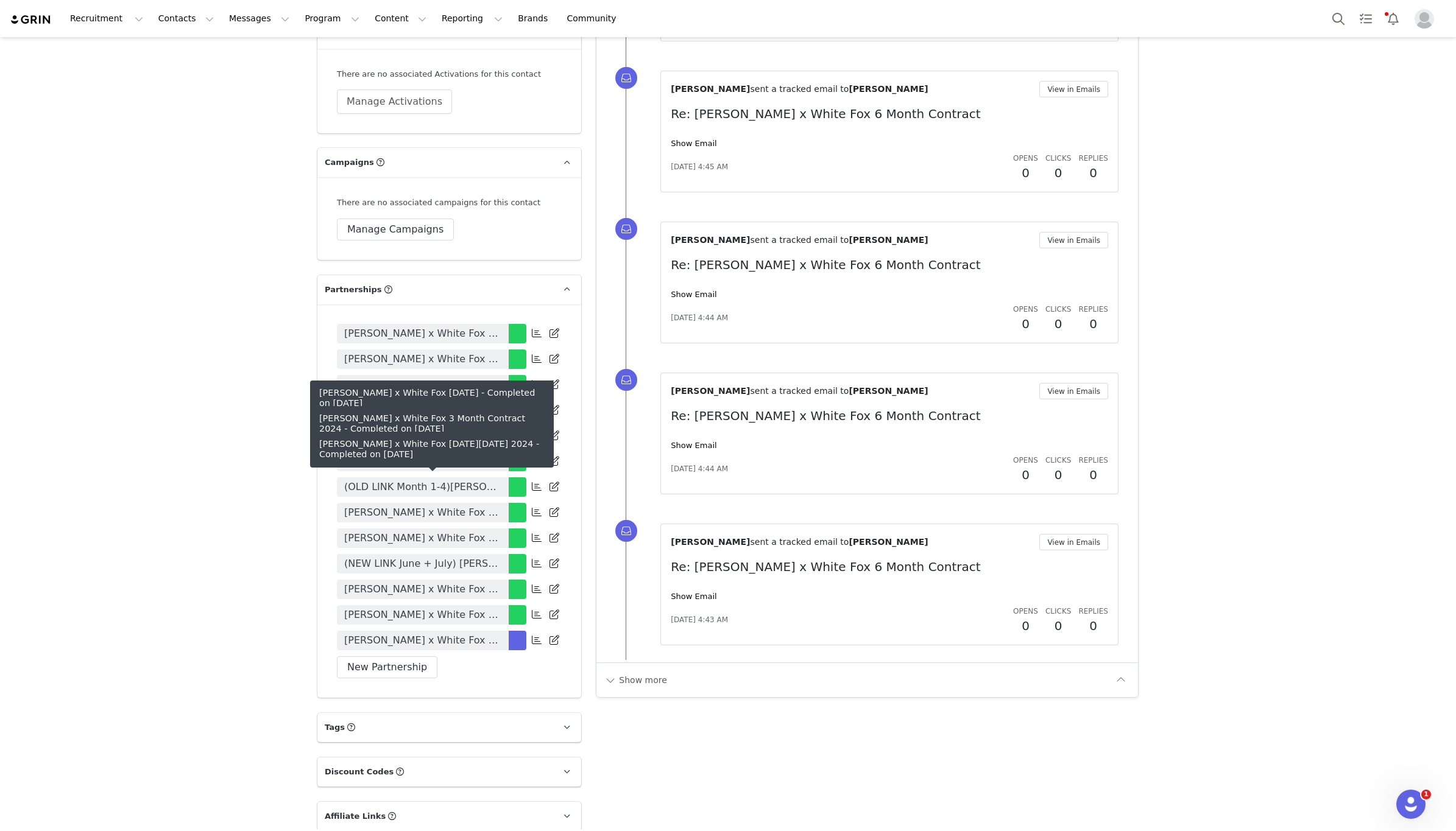
scroll to position [2025, 0]
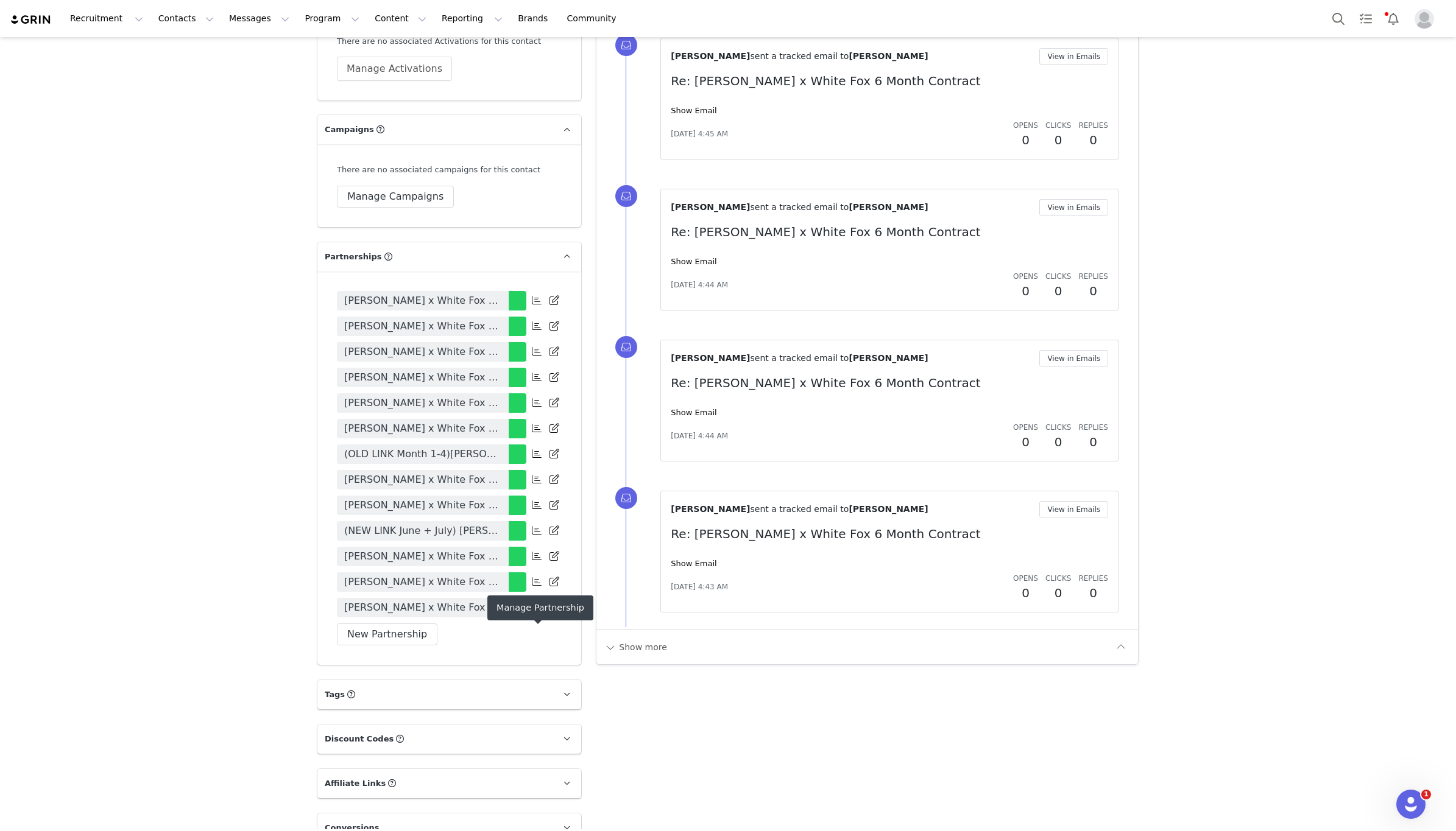
click at [535, 612] on icon at bounding box center [536, 607] width 10 height 10
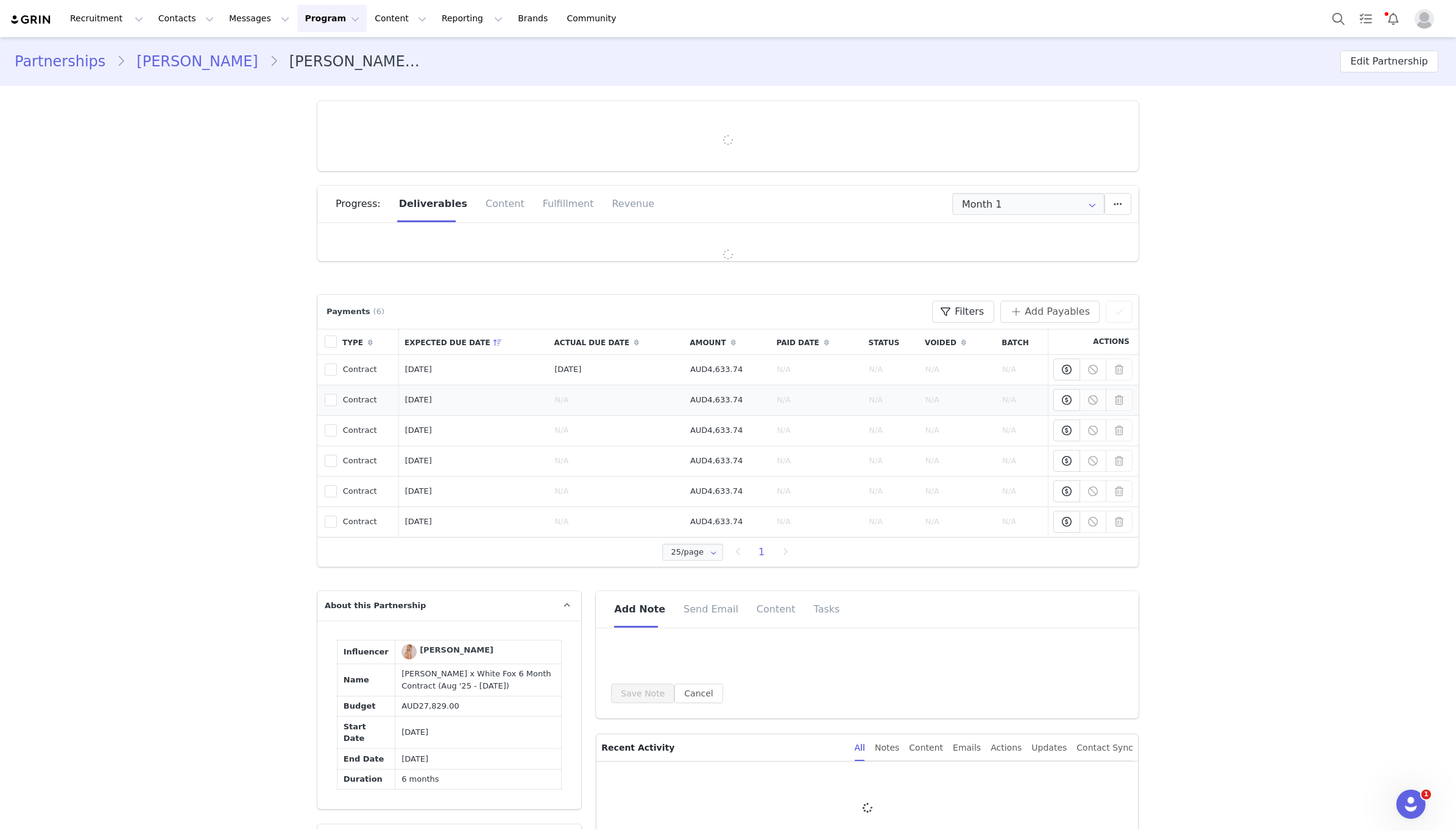
type input "+1 (United States)"
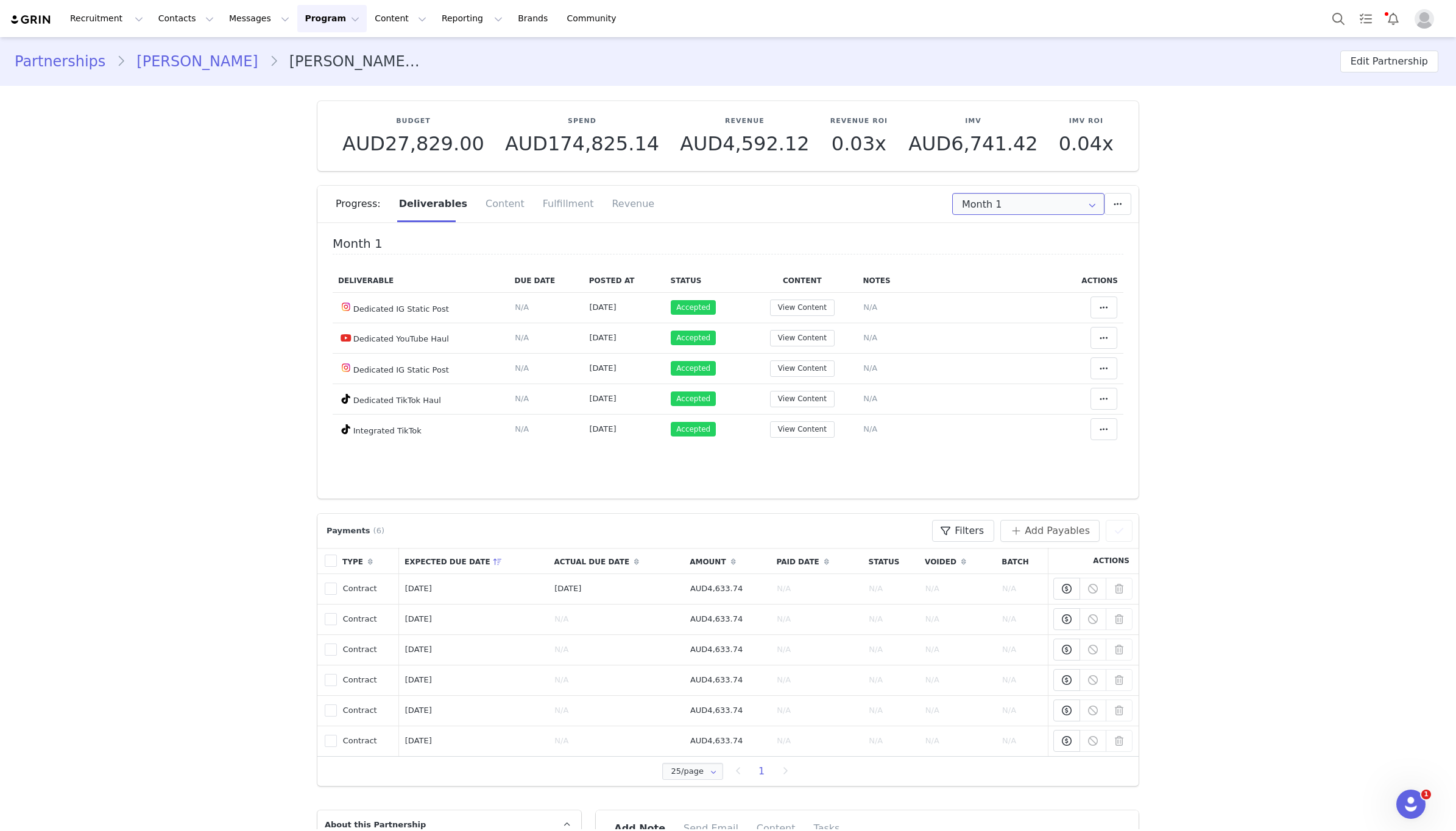
click at [1007, 197] on input "Month 1" at bounding box center [1028, 204] width 152 height 22
click at [986, 259] on span "Month 2" at bounding box center [983, 256] width 35 height 20
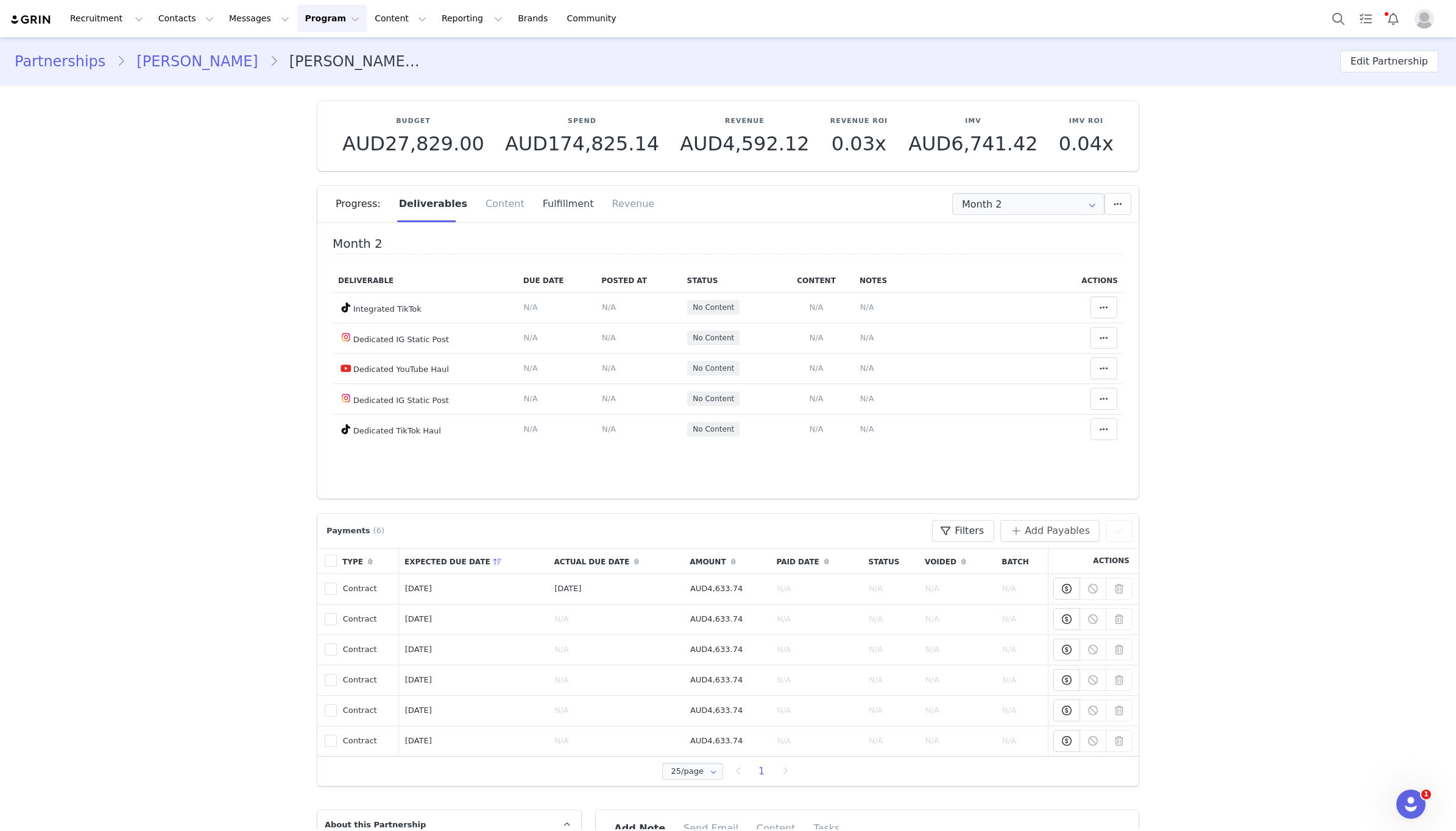
click at [544, 196] on div "Fulfillment" at bounding box center [567, 204] width 69 height 37
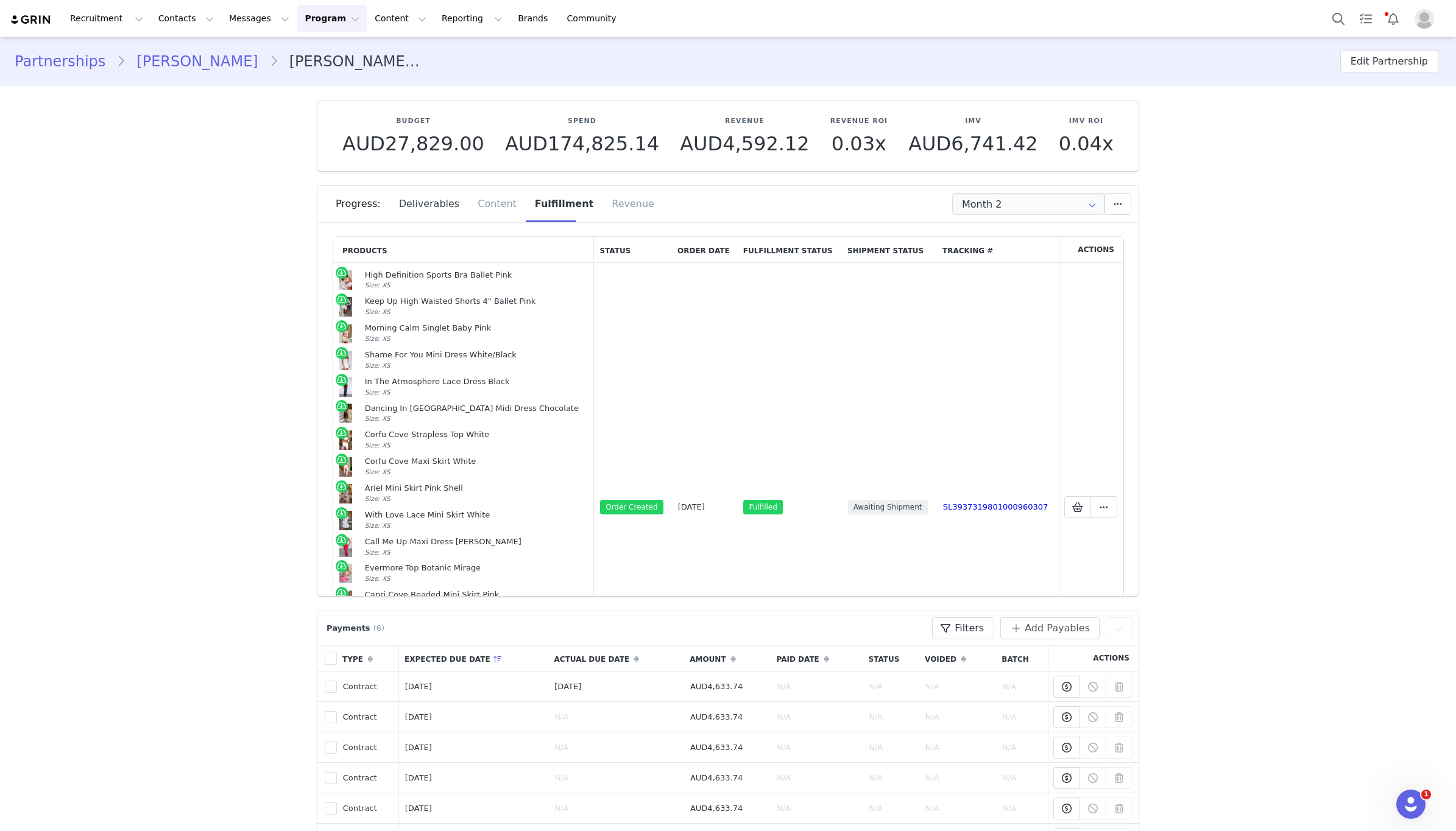
click at [442, 209] on div "Deliverables" at bounding box center [430, 204] width 79 height 37
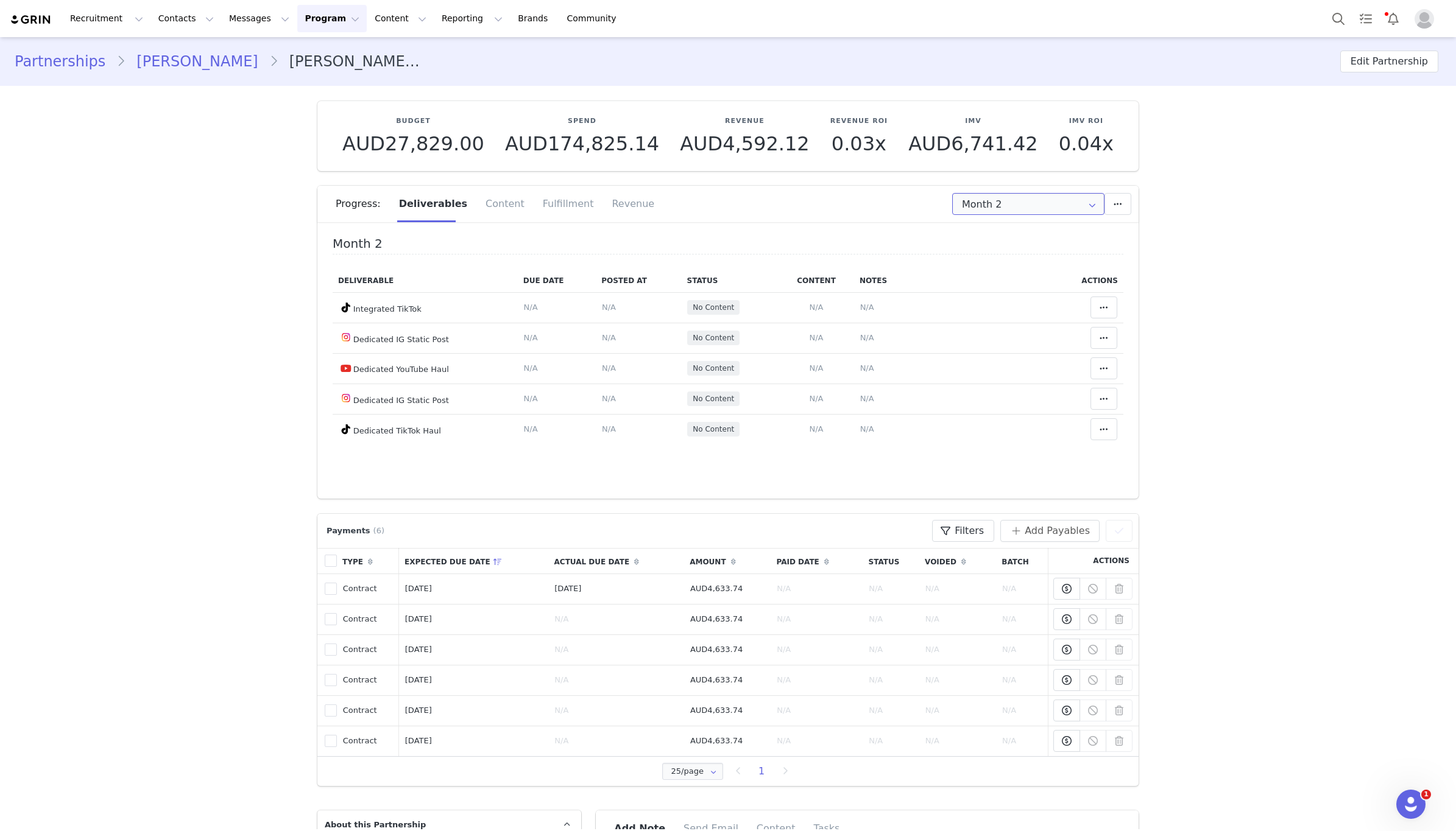
click at [1040, 195] on input "Month 2" at bounding box center [1028, 204] width 152 height 22
click at [1001, 273] on li "Month 3 Oct 3rd - Nov 2nd" at bounding box center [1029, 278] width 151 height 20
type input "Month 3"
click at [543, 205] on div "Fulfillment" at bounding box center [567, 204] width 69 height 37
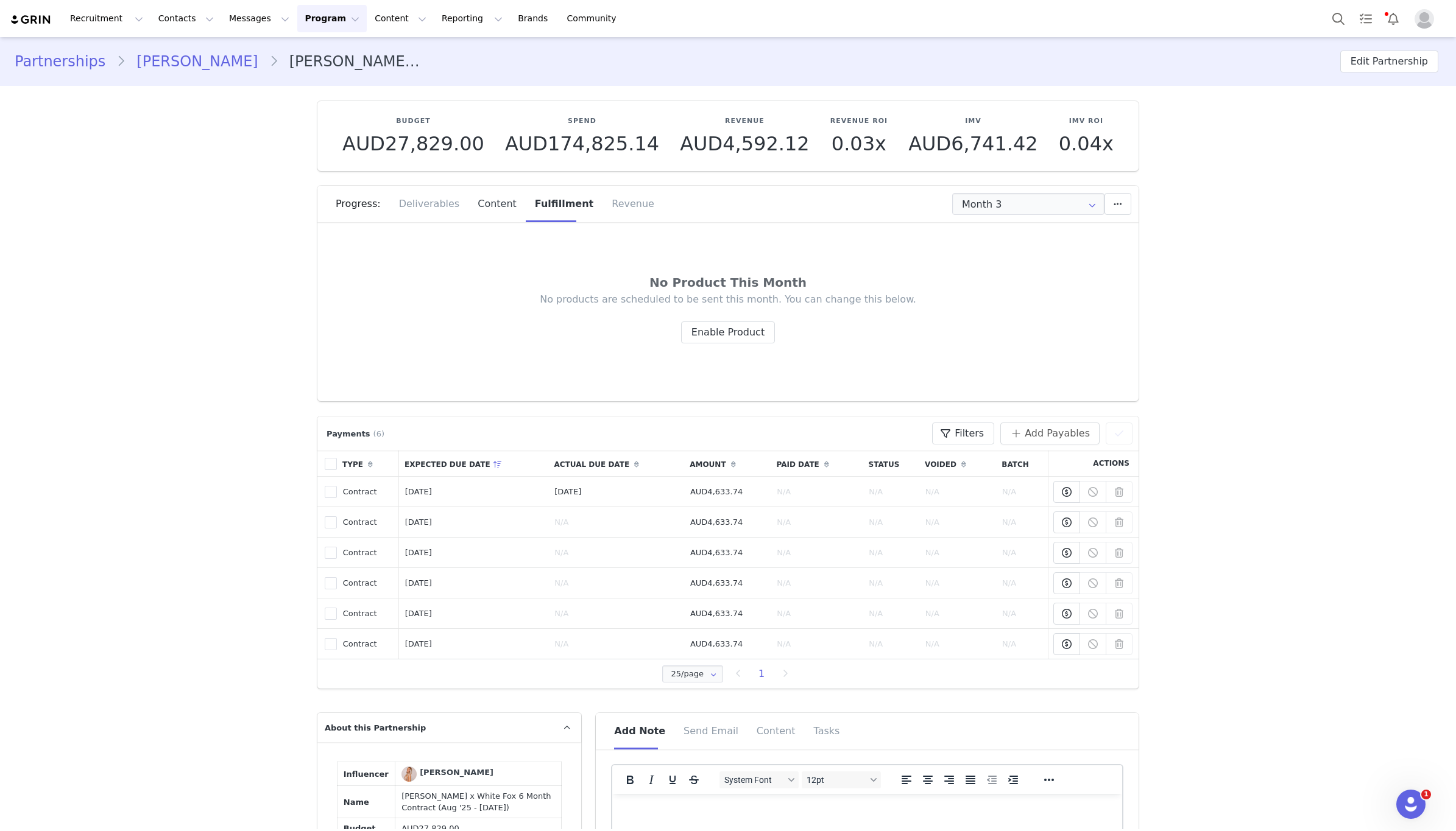
click at [481, 189] on div "Content" at bounding box center [497, 204] width 57 height 37
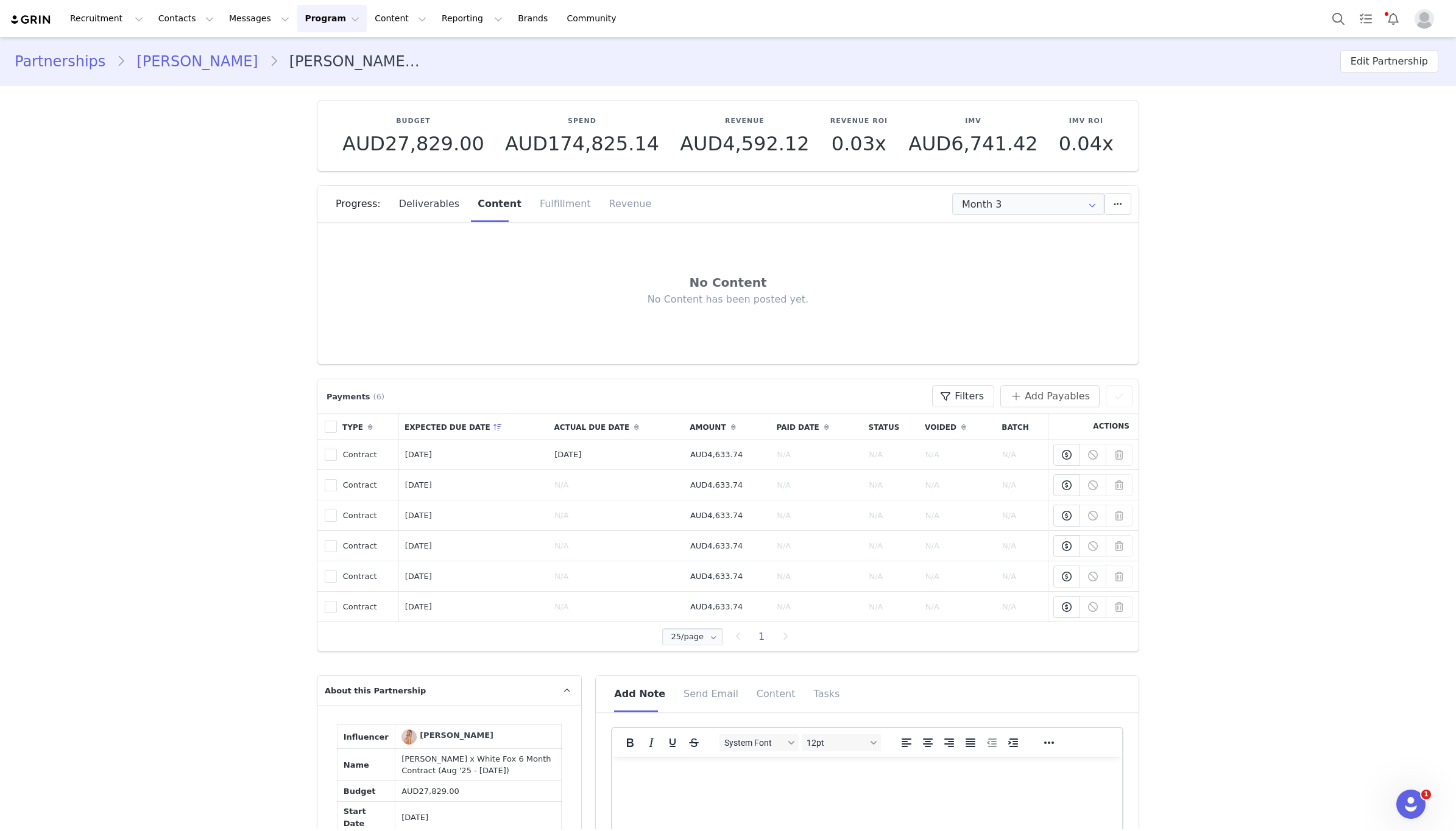
click at [449, 207] on div "Deliverables" at bounding box center [430, 204] width 79 height 37
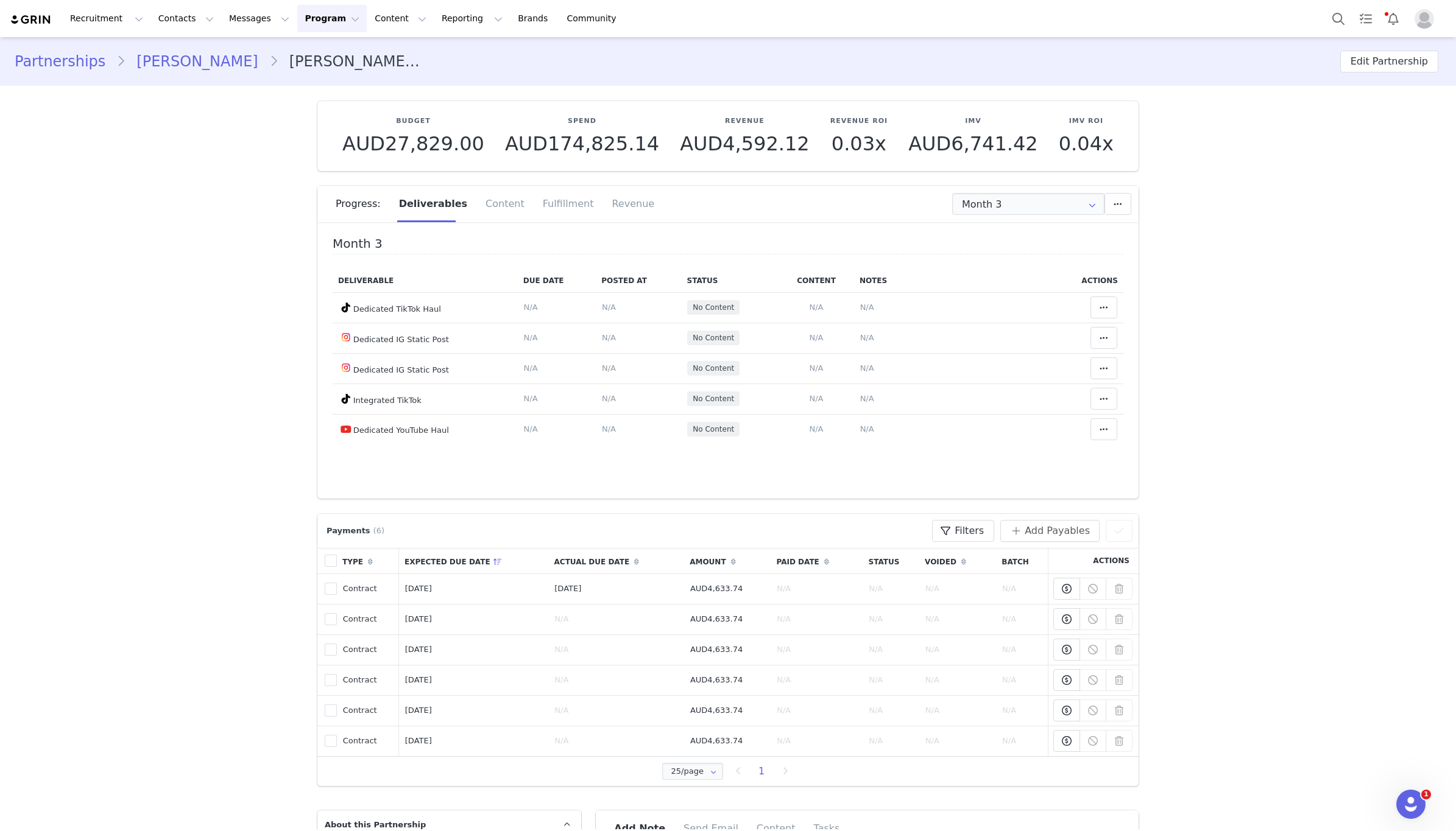
click at [184, 59] on link "Tayler Stevenson" at bounding box center [197, 62] width 143 height 22
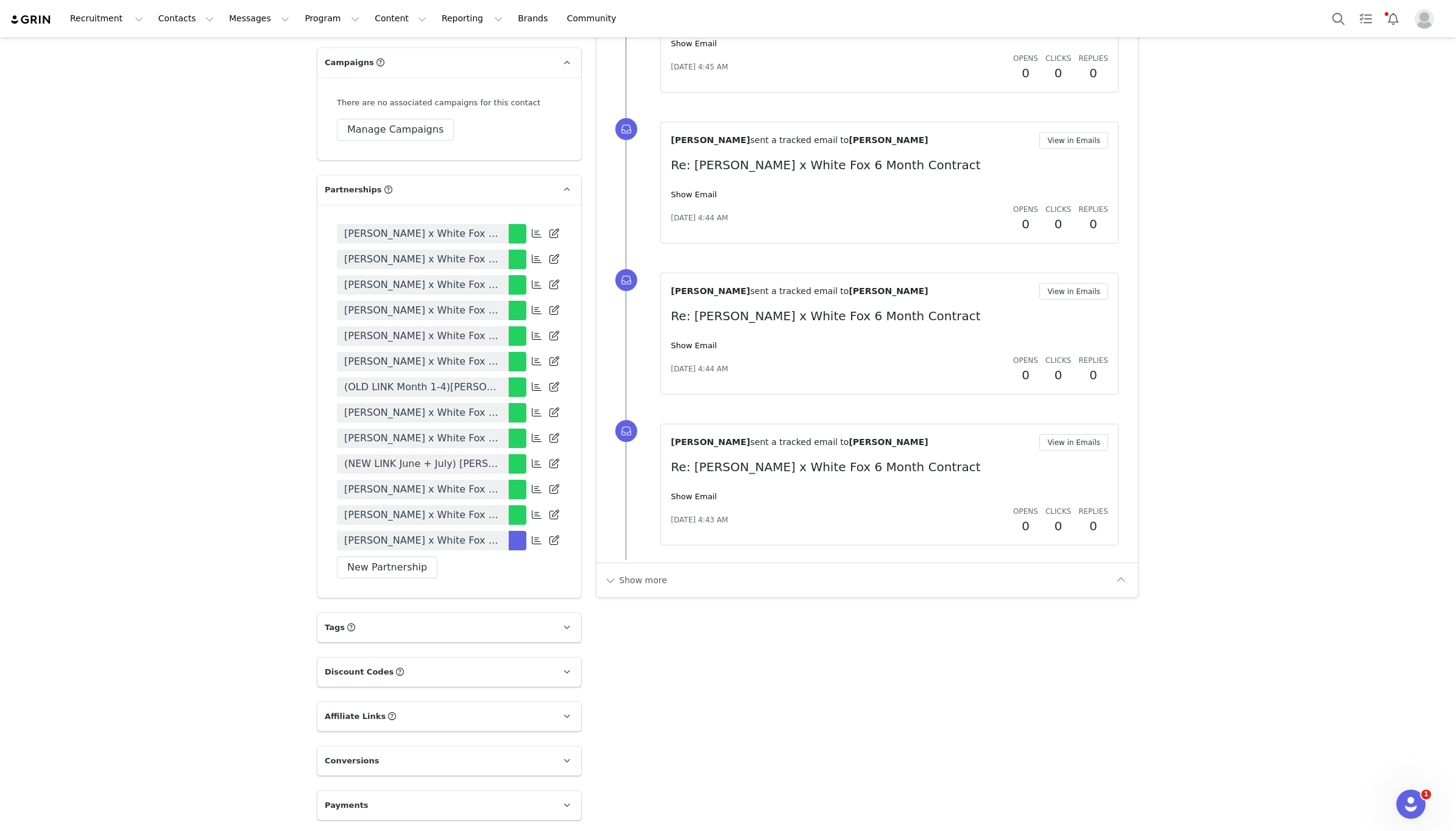
scroll to position [2120, 0]
click at [561, 673] on span at bounding box center [567, 672] width 15 height 15
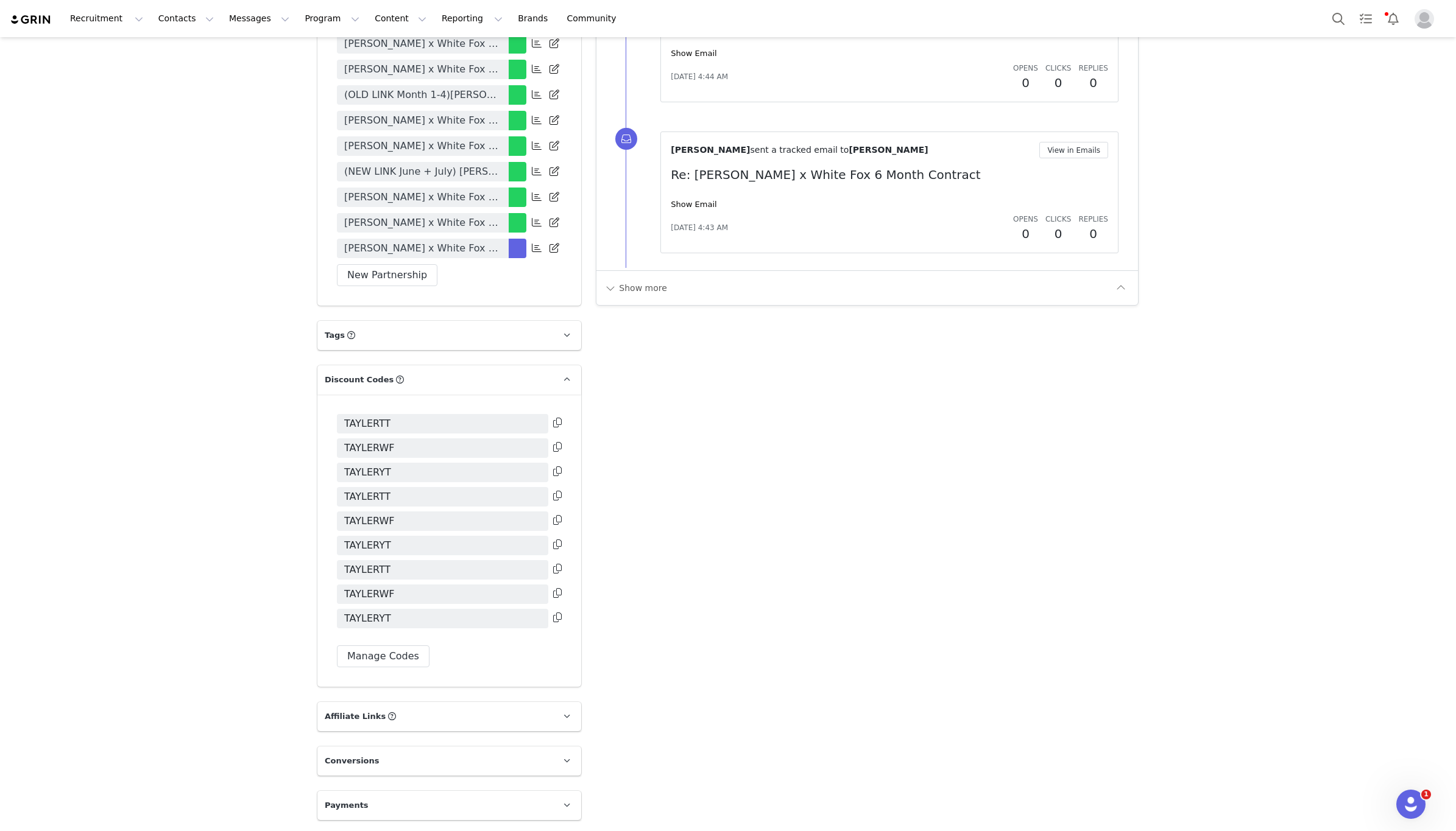
scroll to position [2413, 0]
click at [568, 805] on icon at bounding box center [567, 805] width 6 height 8
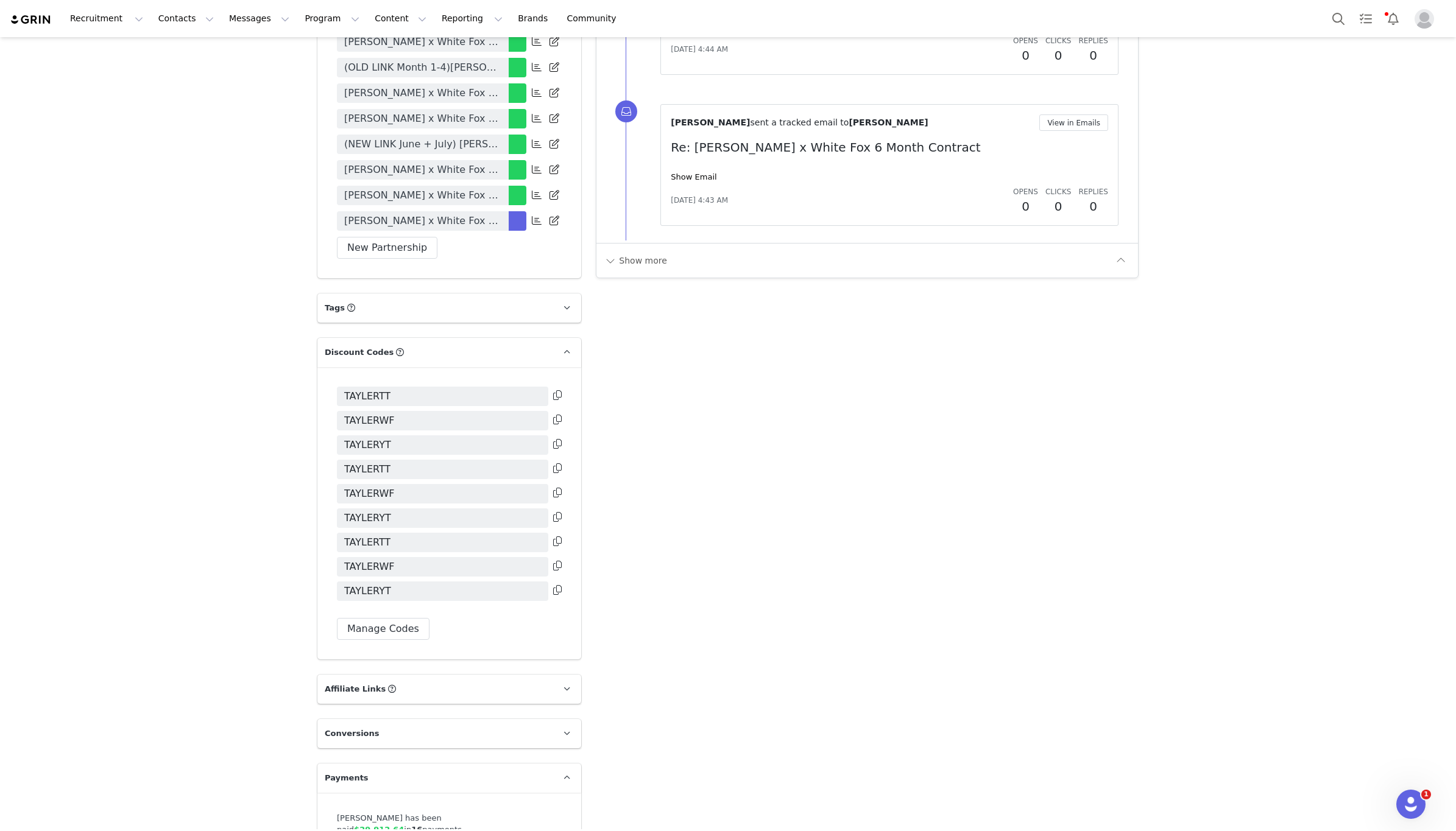
scroll to position [2500, 0]
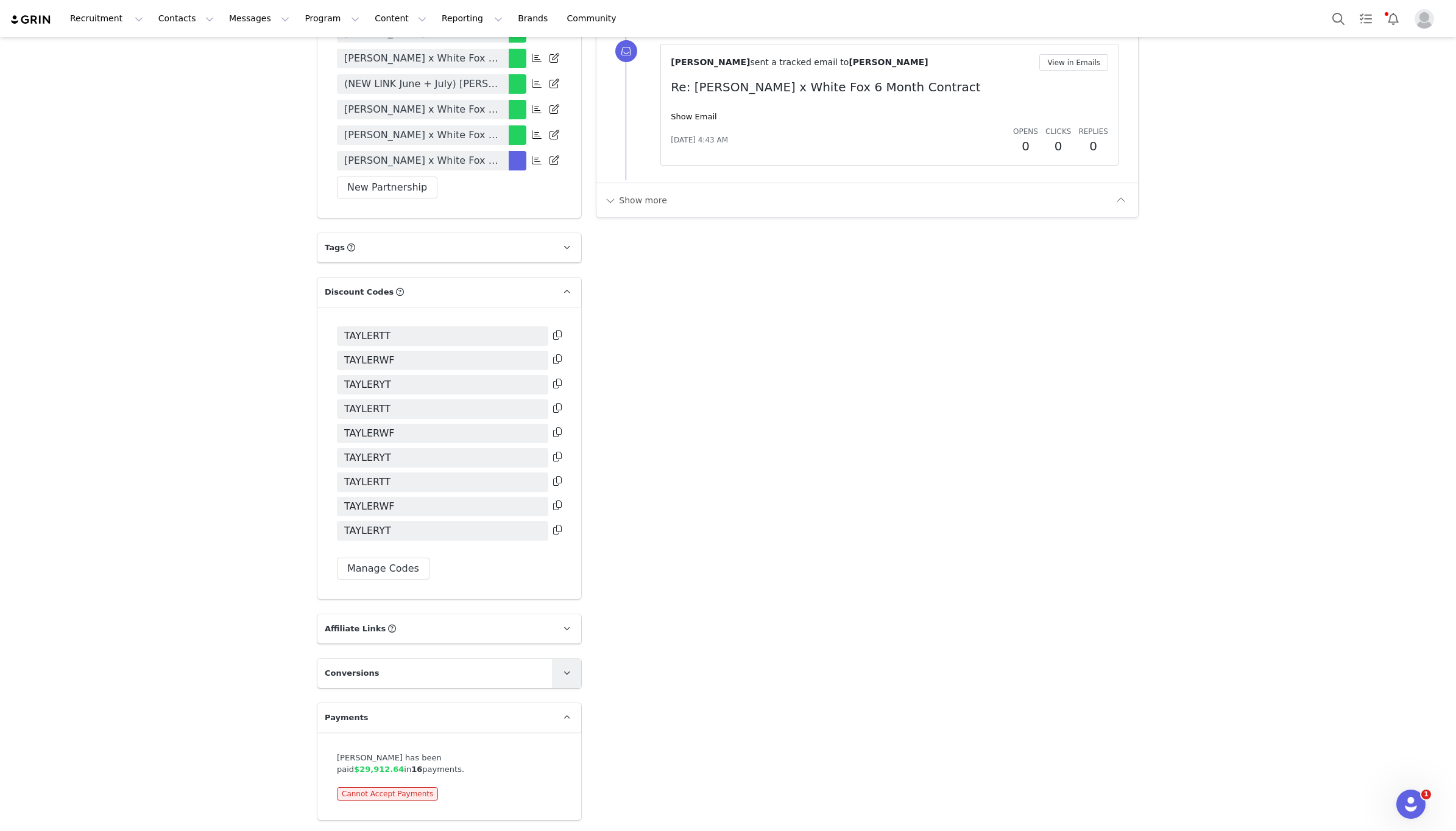
click at [559, 671] on span at bounding box center [567, 673] width 15 height 15
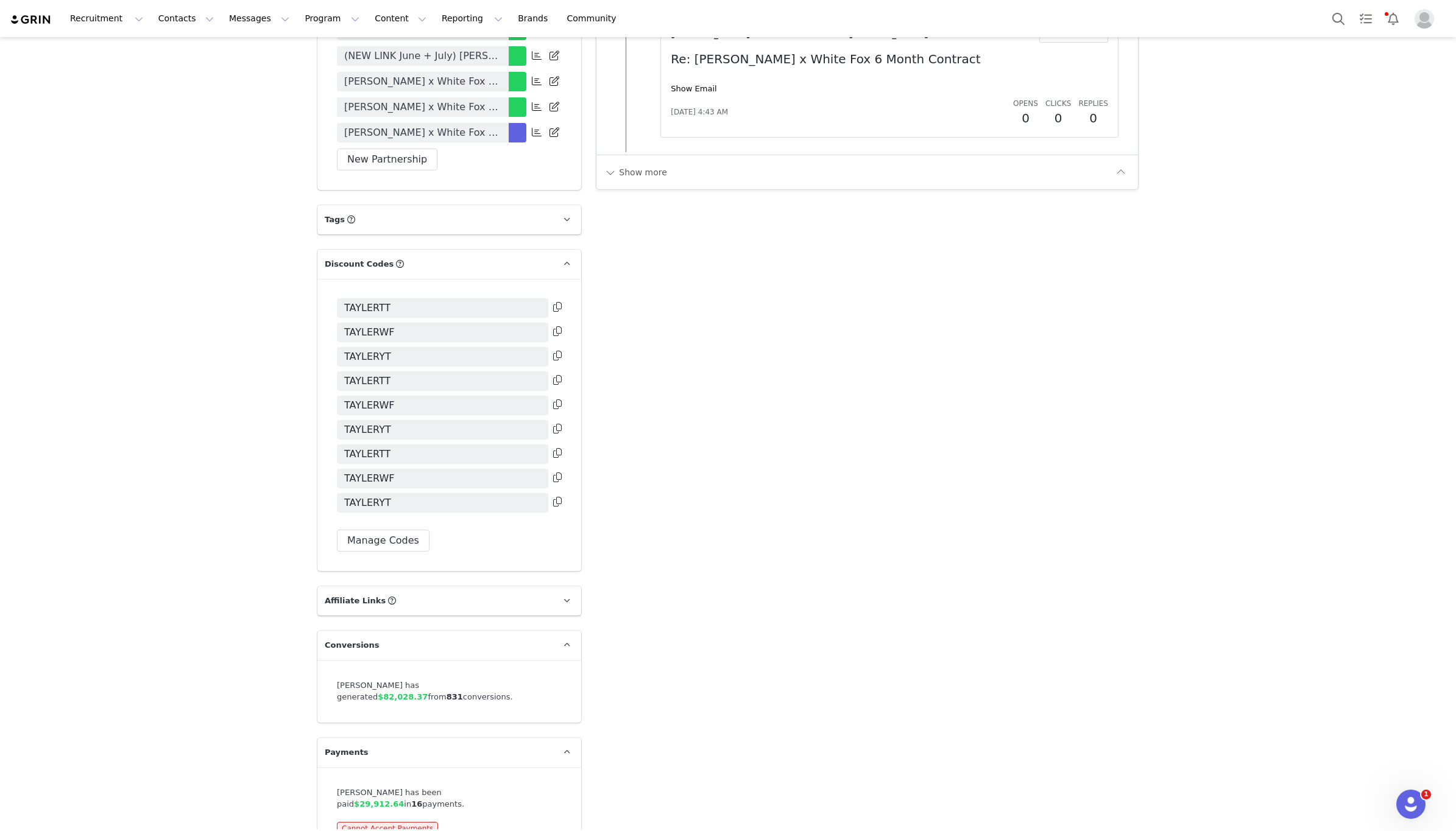
scroll to position [2563, 0]
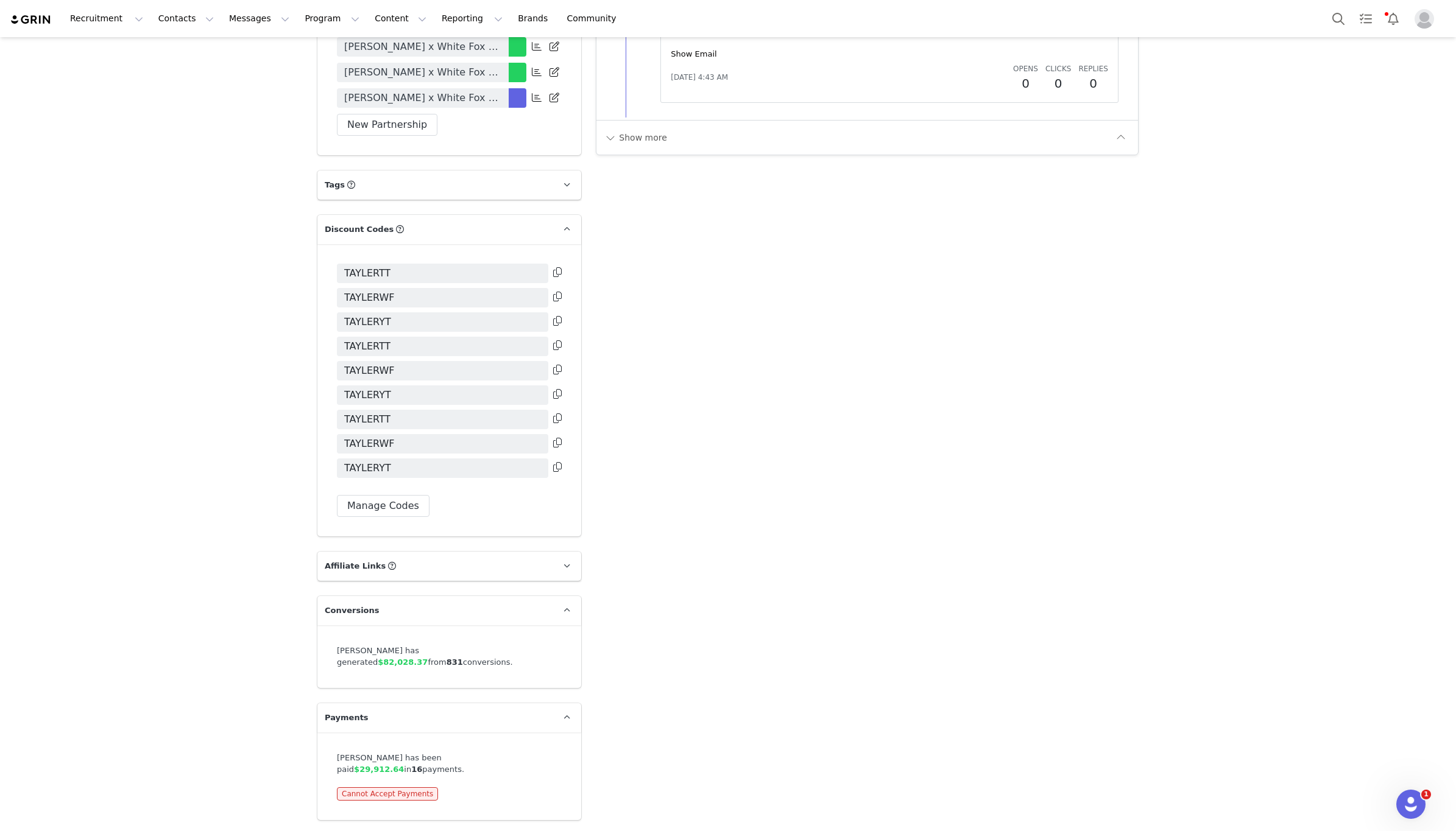
drag, startPoint x: 463, startPoint y: 657, endPoint x: 499, endPoint y: 656, distance: 36.0
click at [499, 657] on div "Tayler Stevenson has generated $82,028.37 from 831 conversions." at bounding box center [449, 657] width 225 height 24
click at [427, 658] on span "$82,028.37" at bounding box center [402, 662] width 50 height 9
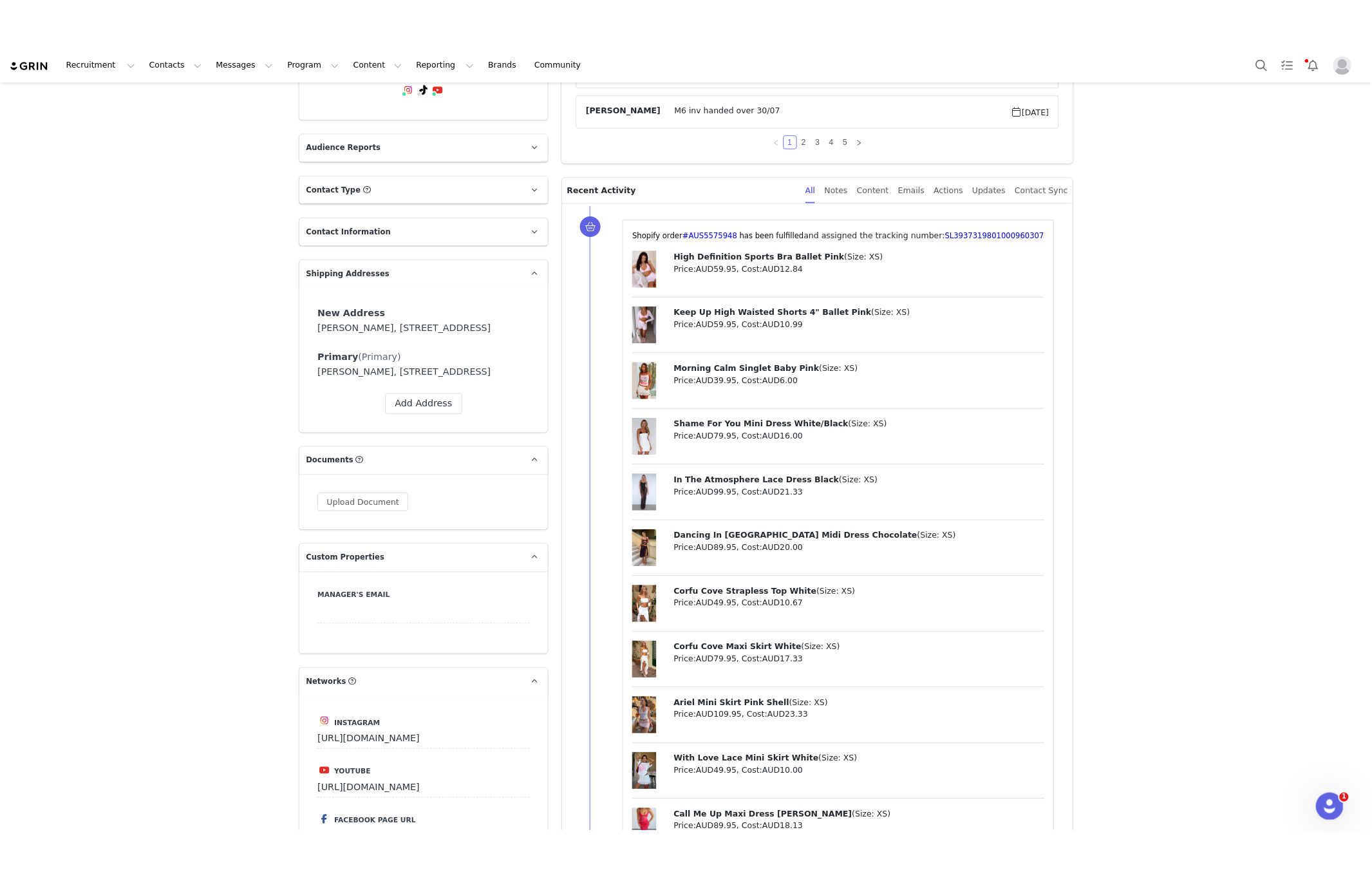
scroll to position [0, 0]
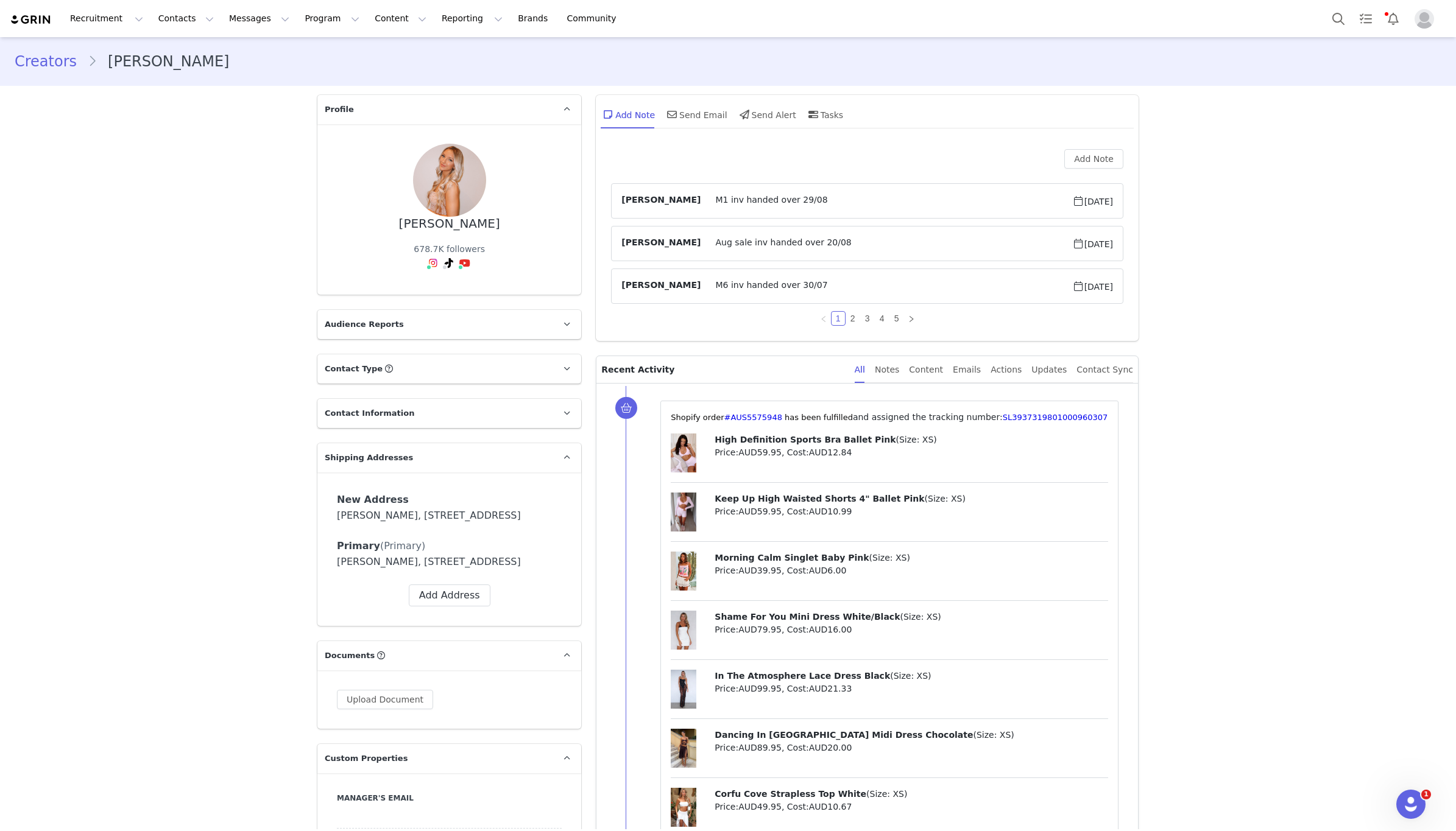
click at [73, 61] on link "Creators" at bounding box center [51, 62] width 73 height 22
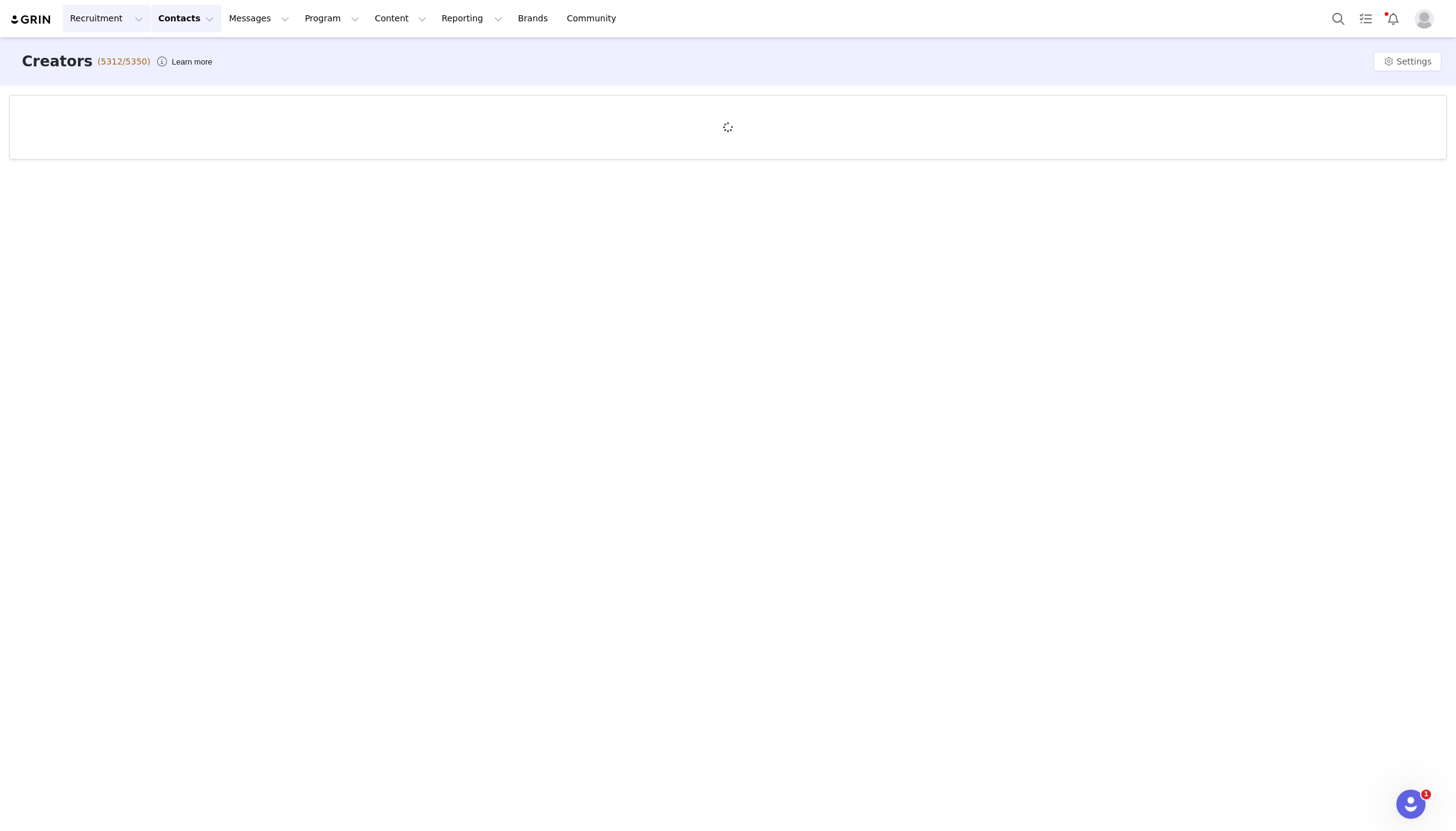
click at [123, 26] on button "Recruitment Recruitment" at bounding box center [106, 18] width 88 height 28
click at [175, 22] on button "Contacts Contacts" at bounding box center [186, 18] width 70 height 28
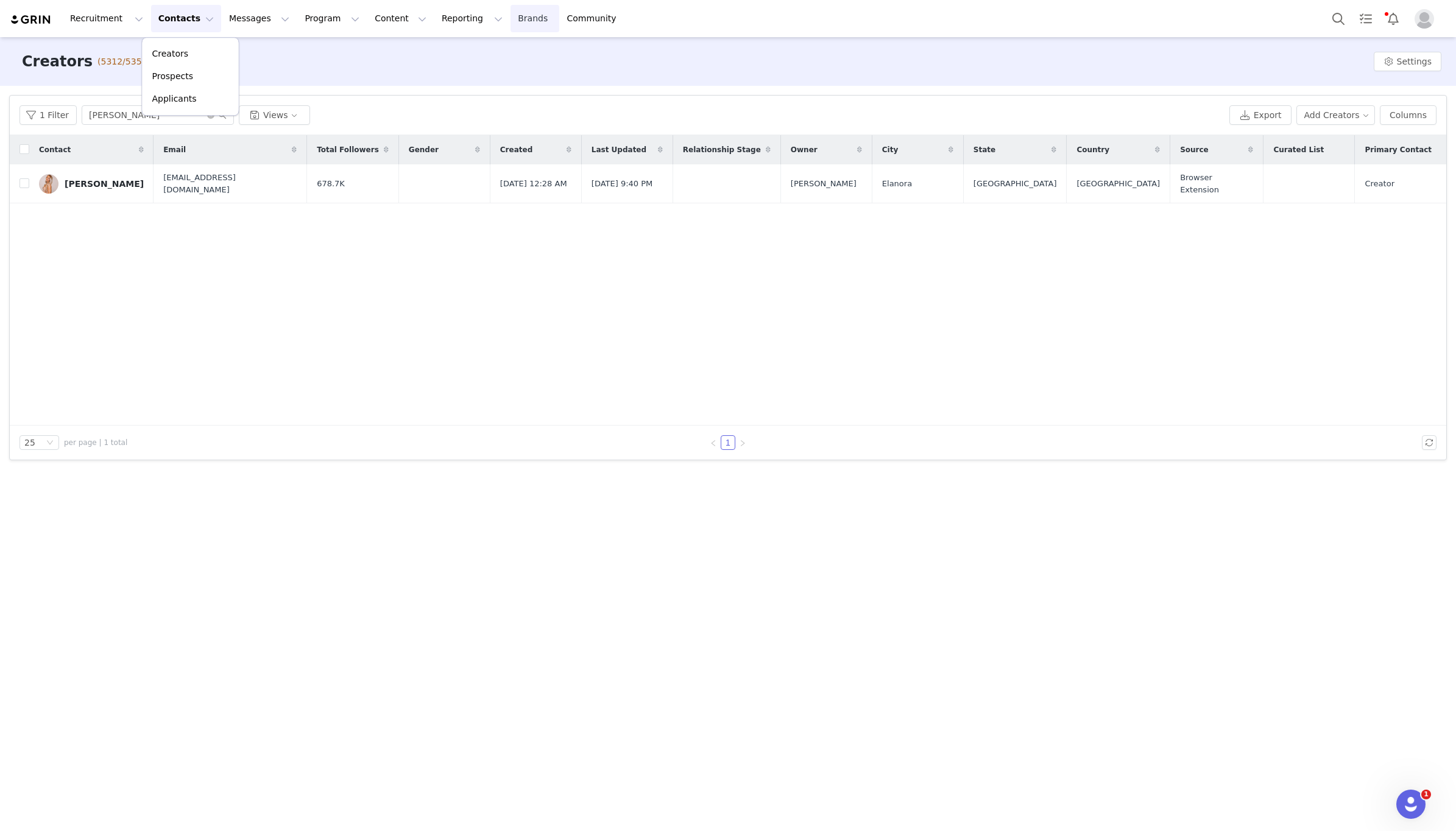
click at [510, 22] on link "Brands Brands" at bounding box center [534, 18] width 48 height 28
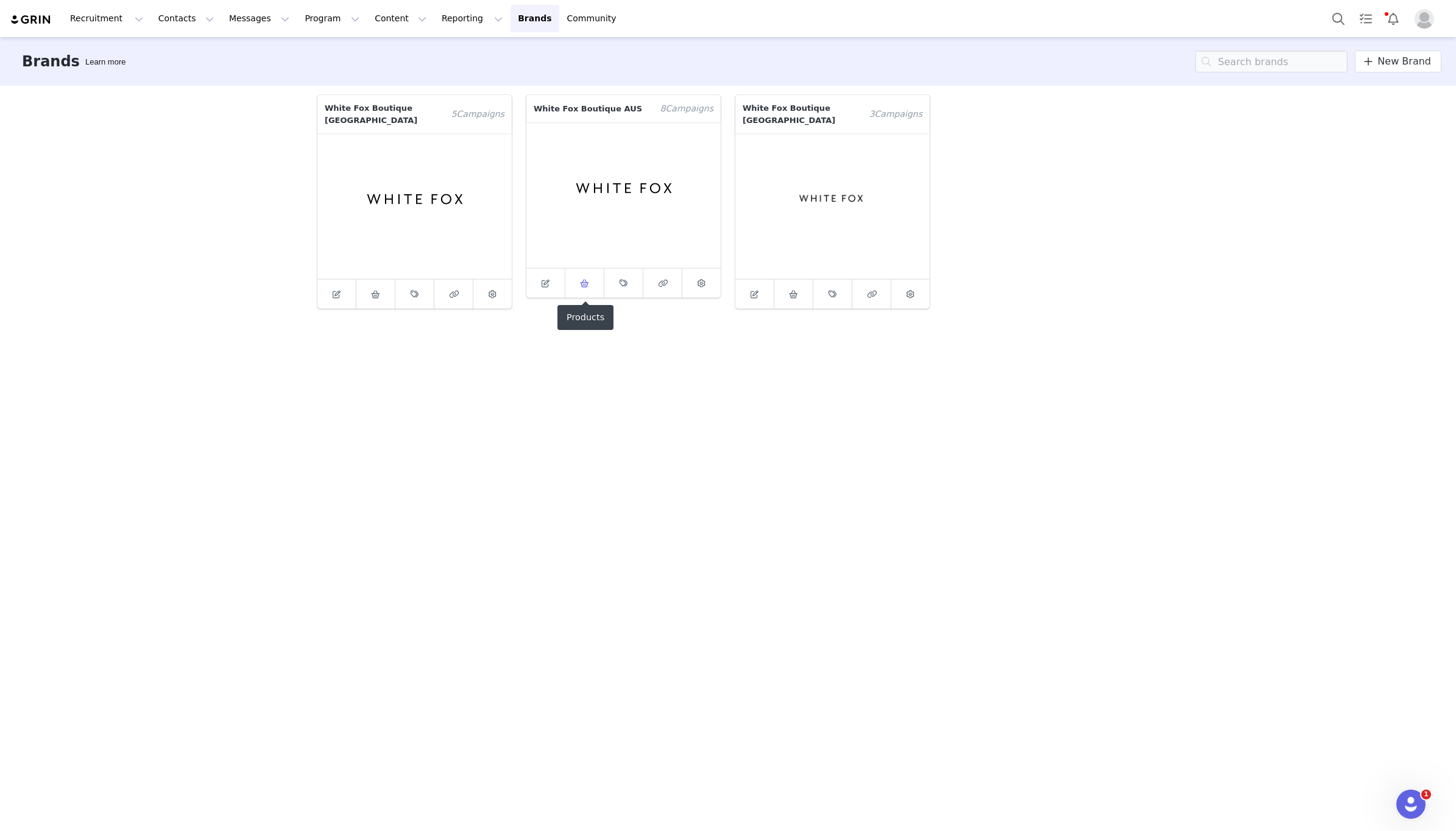
click at [581, 282] on icon at bounding box center [585, 283] width 9 height 8
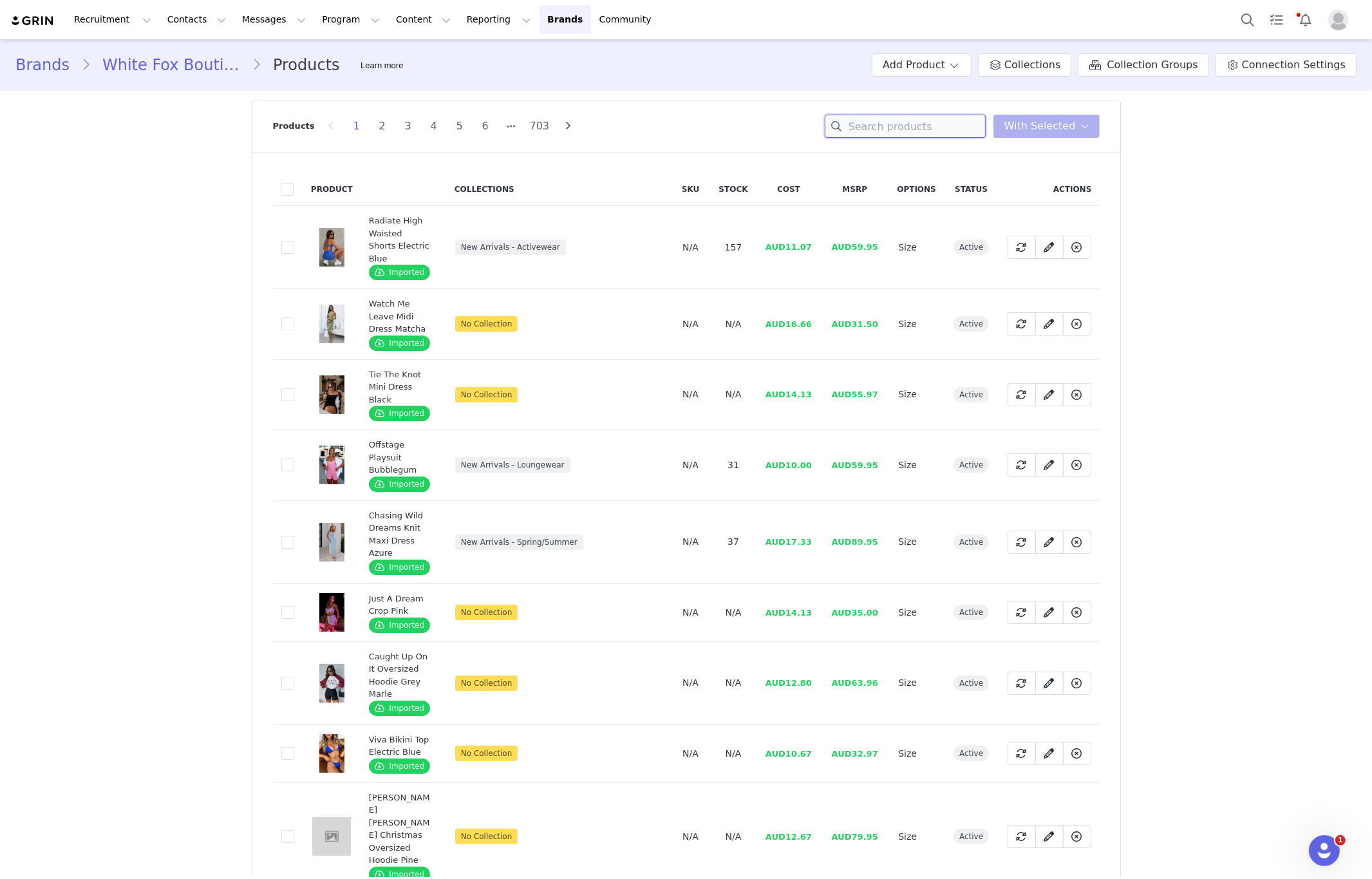
click at [907, 131] on input at bounding box center [905, 127] width 161 height 23
paste input "Travel Era Track Pants Nav"
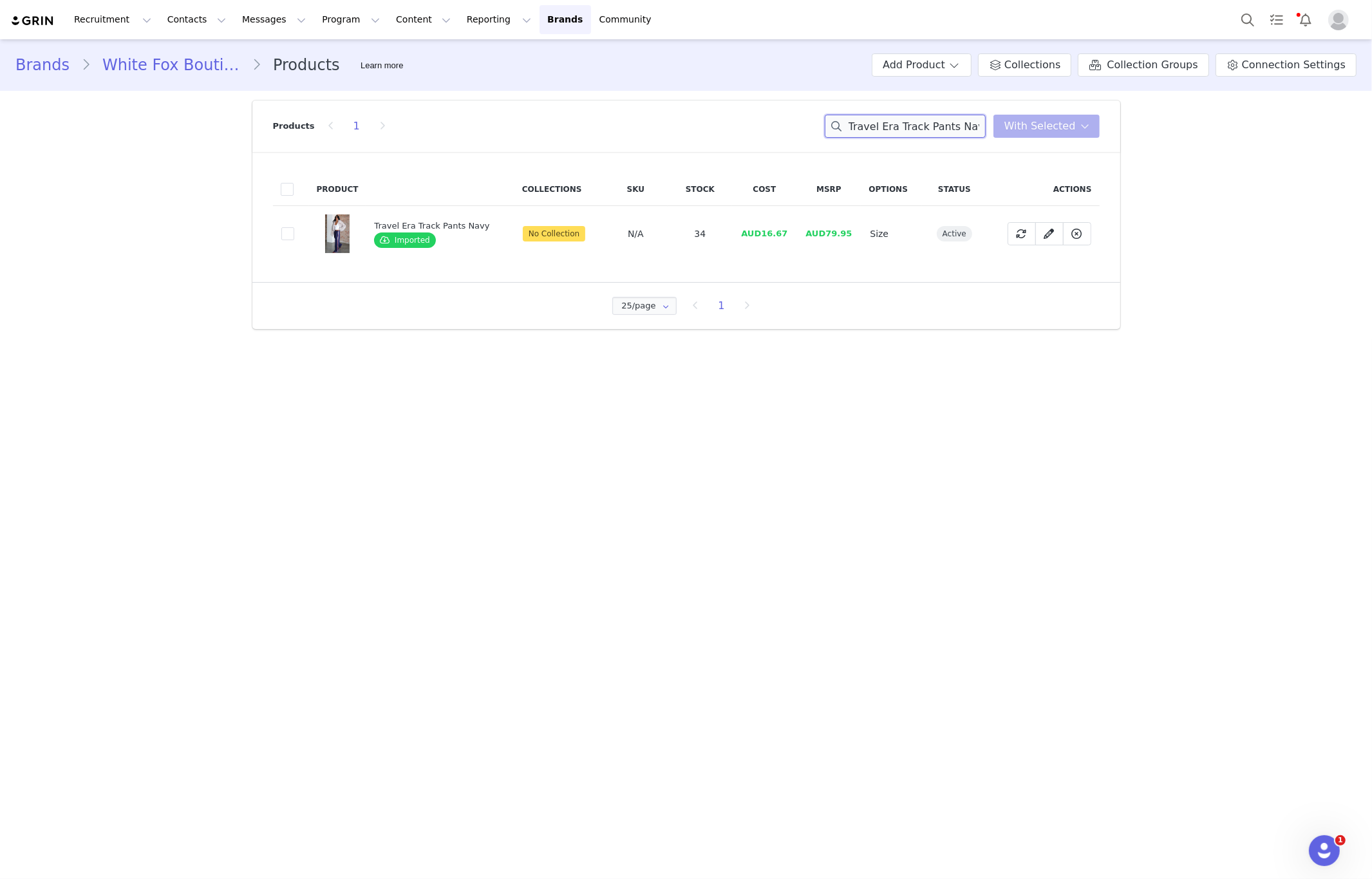
type input "Travel Era Track Pants Nav"
drag, startPoint x: 686, startPoint y: 100, endPoint x: 692, endPoint y: 98, distance: 6.3
click at [691, 98] on section "Products 1 Travel Era Track Pants Nav You have 0 product s selected Add to Coll…" at bounding box center [686, 215] width 887 height 248
click at [289, 238] on span at bounding box center [288, 233] width 13 height 13
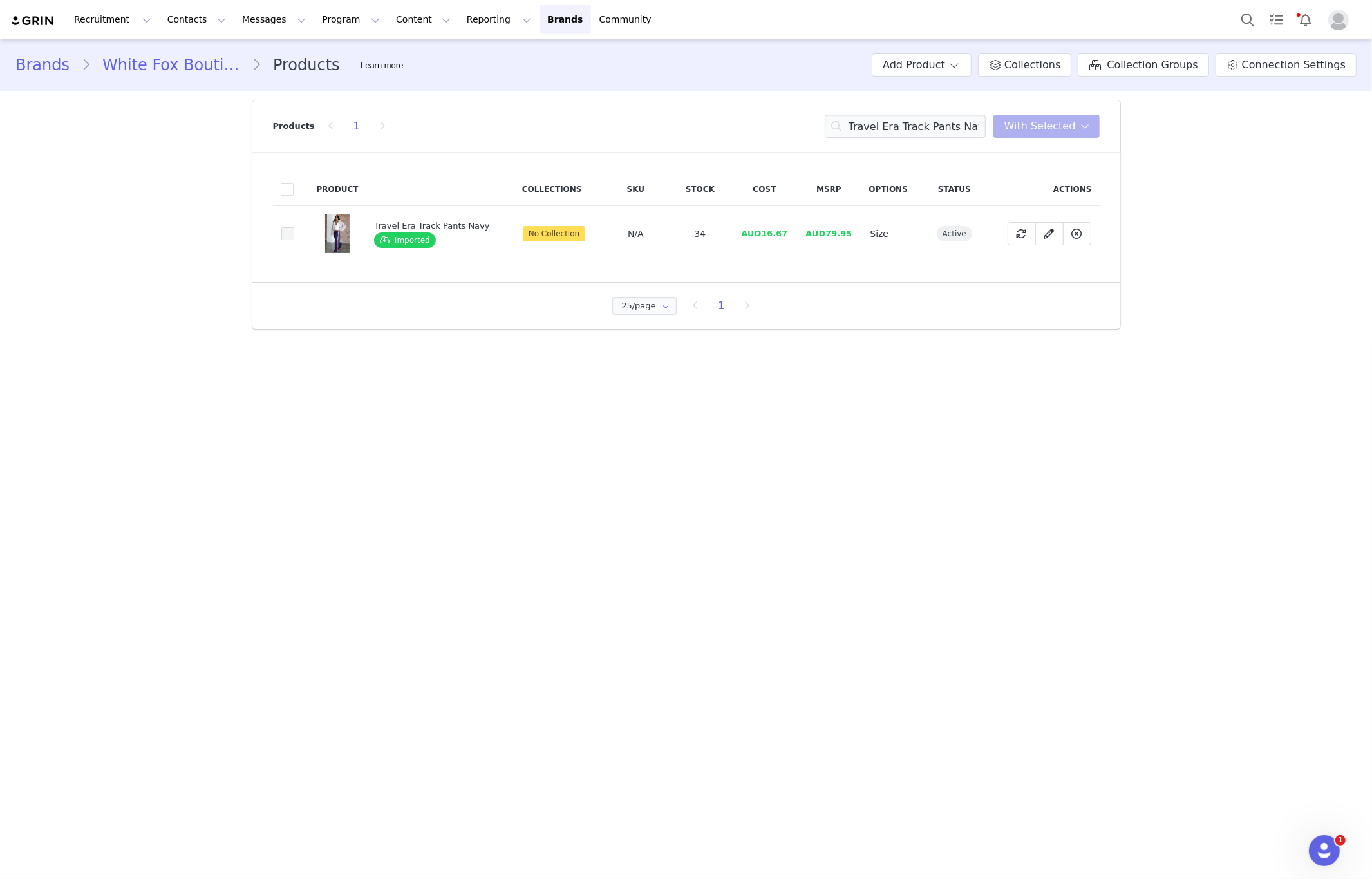
click at [294, 227] on input "eeaaa0b1-2c78-4b86-892e-e3e3b0aa74f2" at bounding box center [294, 227] width 0 height 0
click at [1046, 128] on span "With Selected" at bounding box center [1039, 126] width 71 height 16
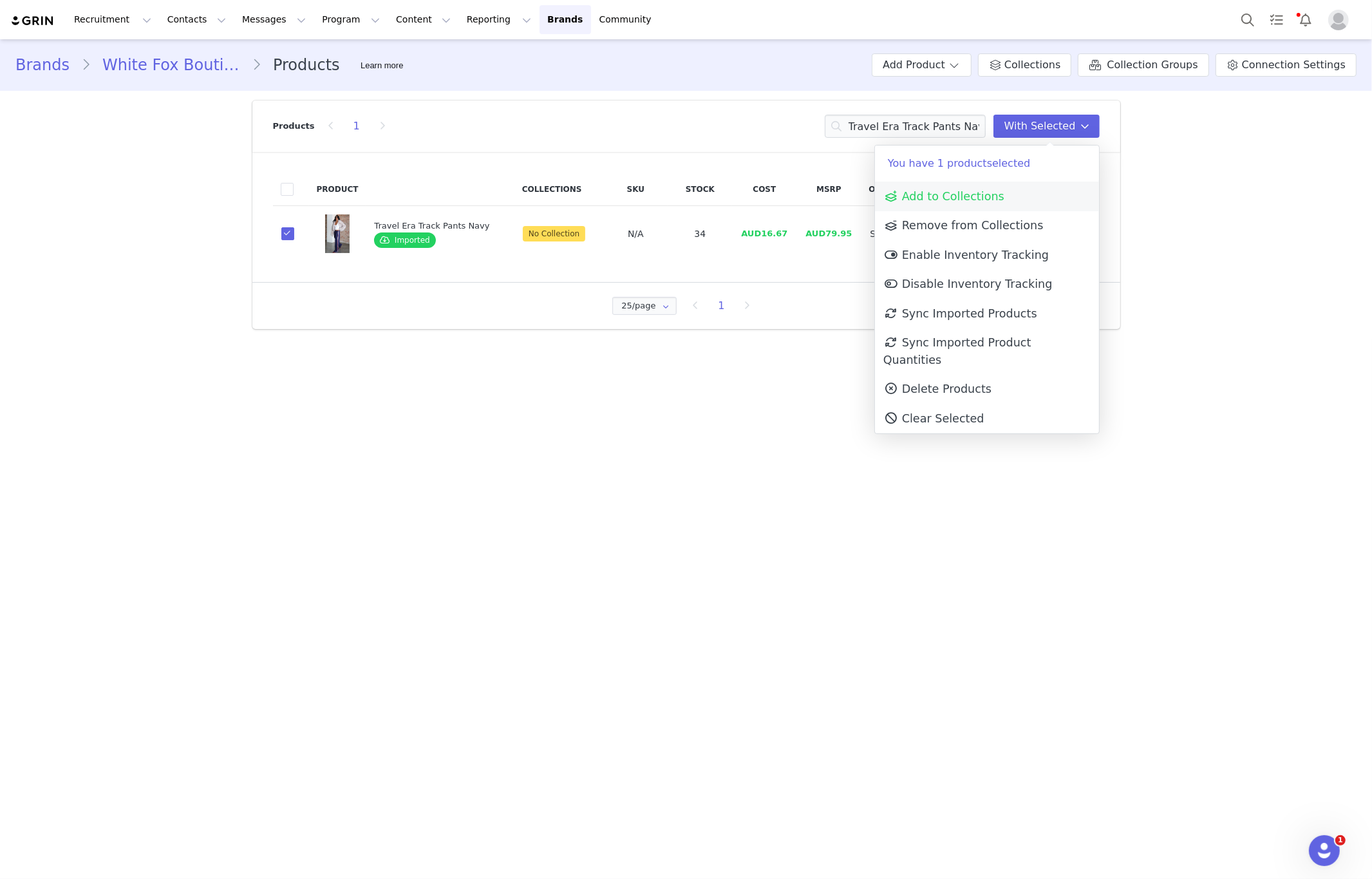
click at [972, 193] on span "Add to Collections" at bounding box center [944, 196] width 121 height 13
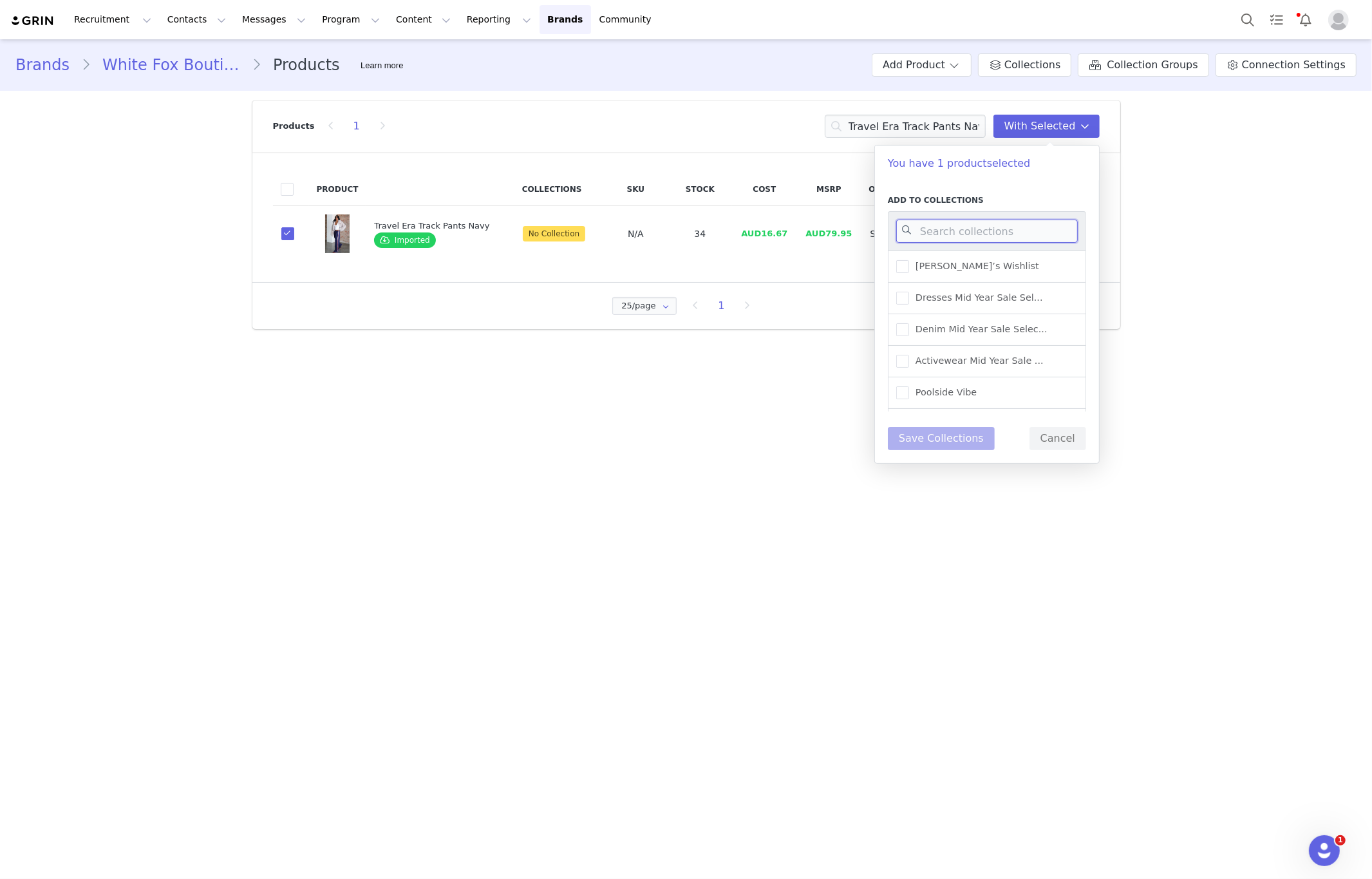
click at [976, 235] on input at bounding box center [987, 231] width 181 height 23
type input "a"
type input "pants"
drag, startPoint x: 963, startPoint y: 226, endPoint x: 905, endPoint y: 228, distance: 58.0
click at [905, 228] on input "pants" at bounding box center [987, 231] width 181 height 23
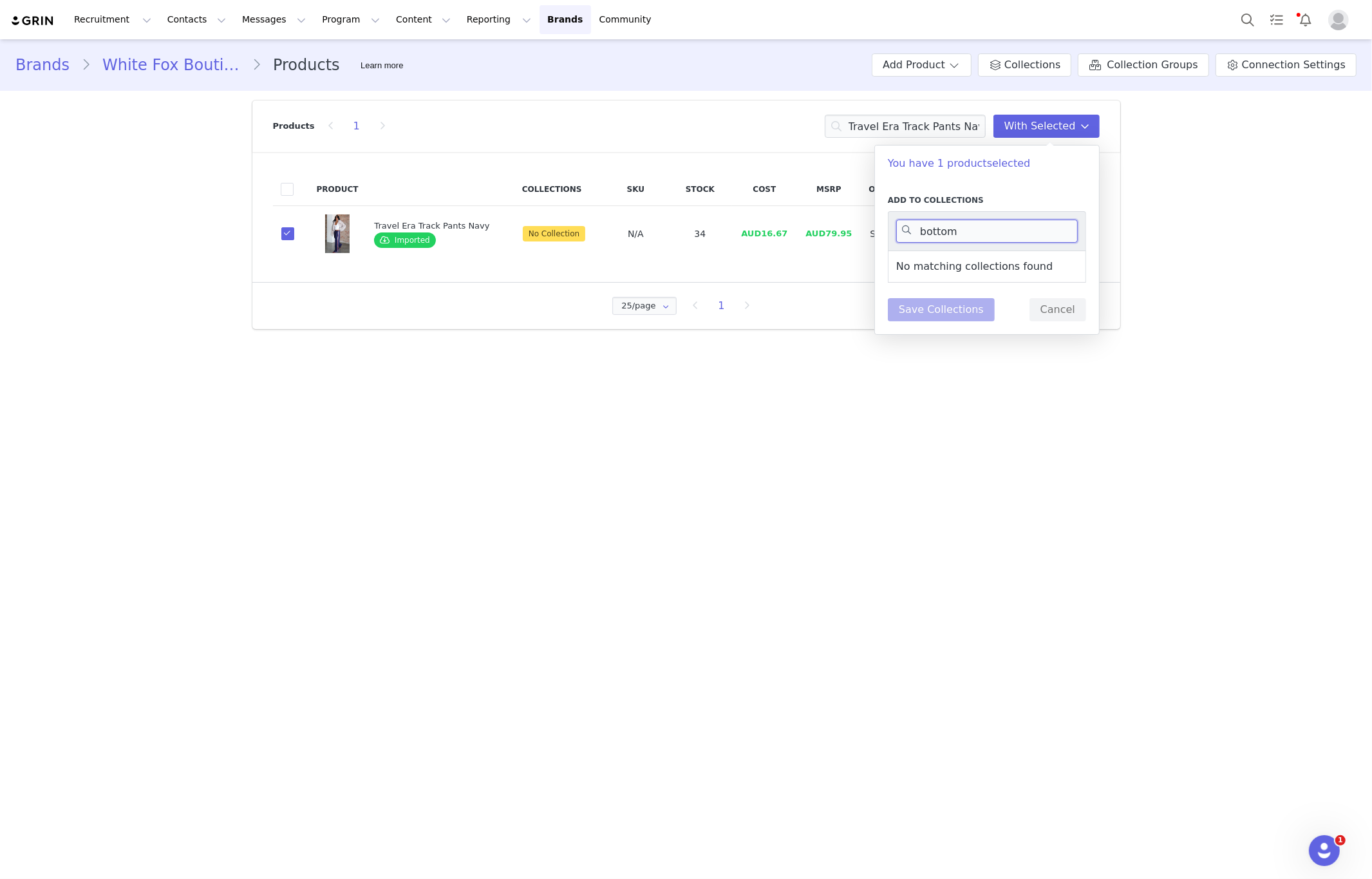
type input "bottoms"
drag, startPoint x: 994, startPoint y: 234, endPoint x: 888, endPoint y: 234, distance: 106.0
click at [860, 240] on body "Recruitment Recruitment Creator Search Curated Lists Landing Pages Web Extensio…" at bounding box center [686, 439] width 1372 height 879
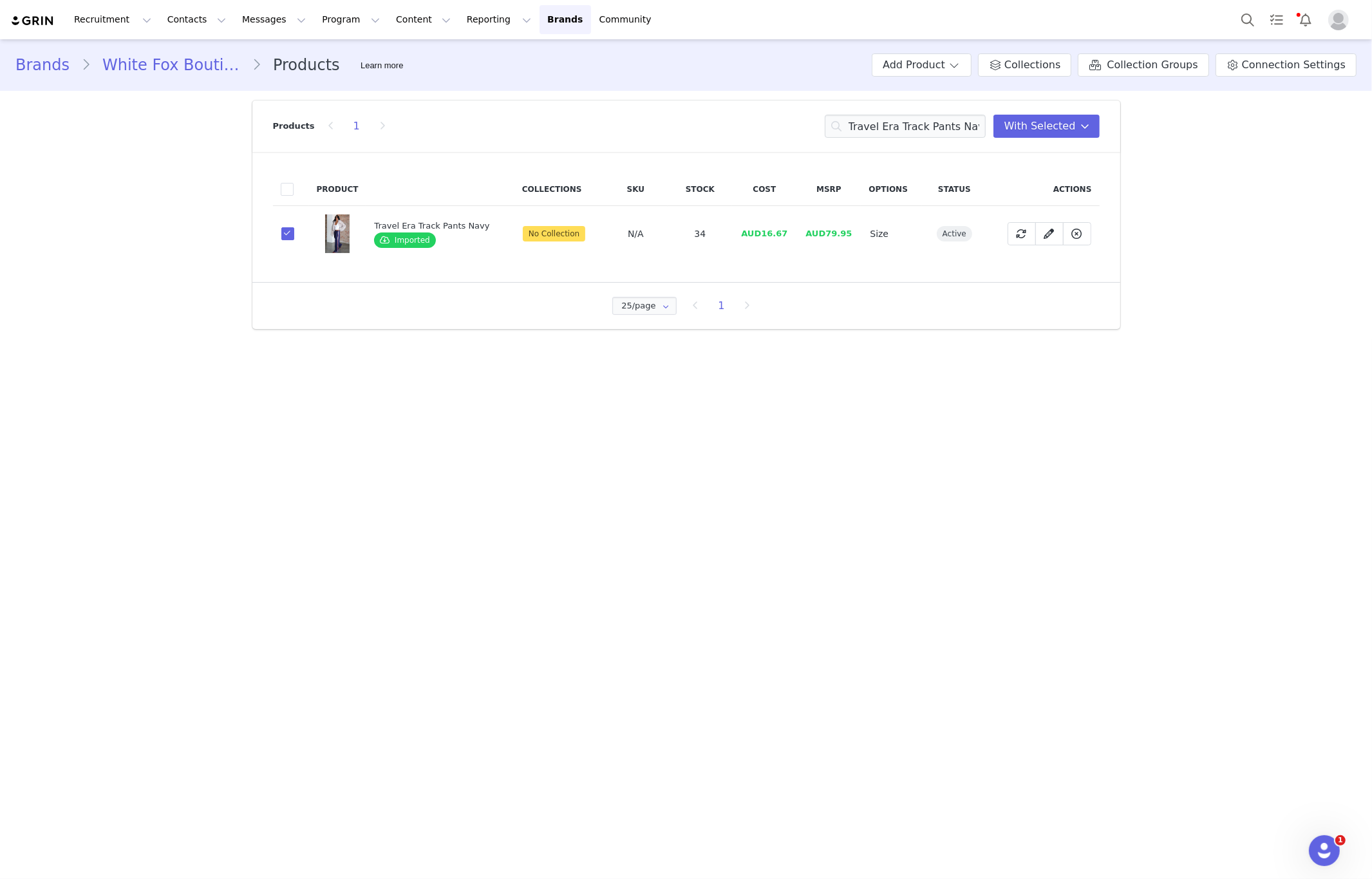
drag, startPoint x: 1001, startPoint y: 505, endPoint x: 982, endPoint y: 501, distance: 19.4
click at [1009, 504] on main "Brands White Fox Boutique AUS Products Learn more Add Product Collections Colle…" at bounding box center [686, 458] width 1372 height 838
click at [1088, 131] on icon at bounding box center [1084, 126] width 9 height 11
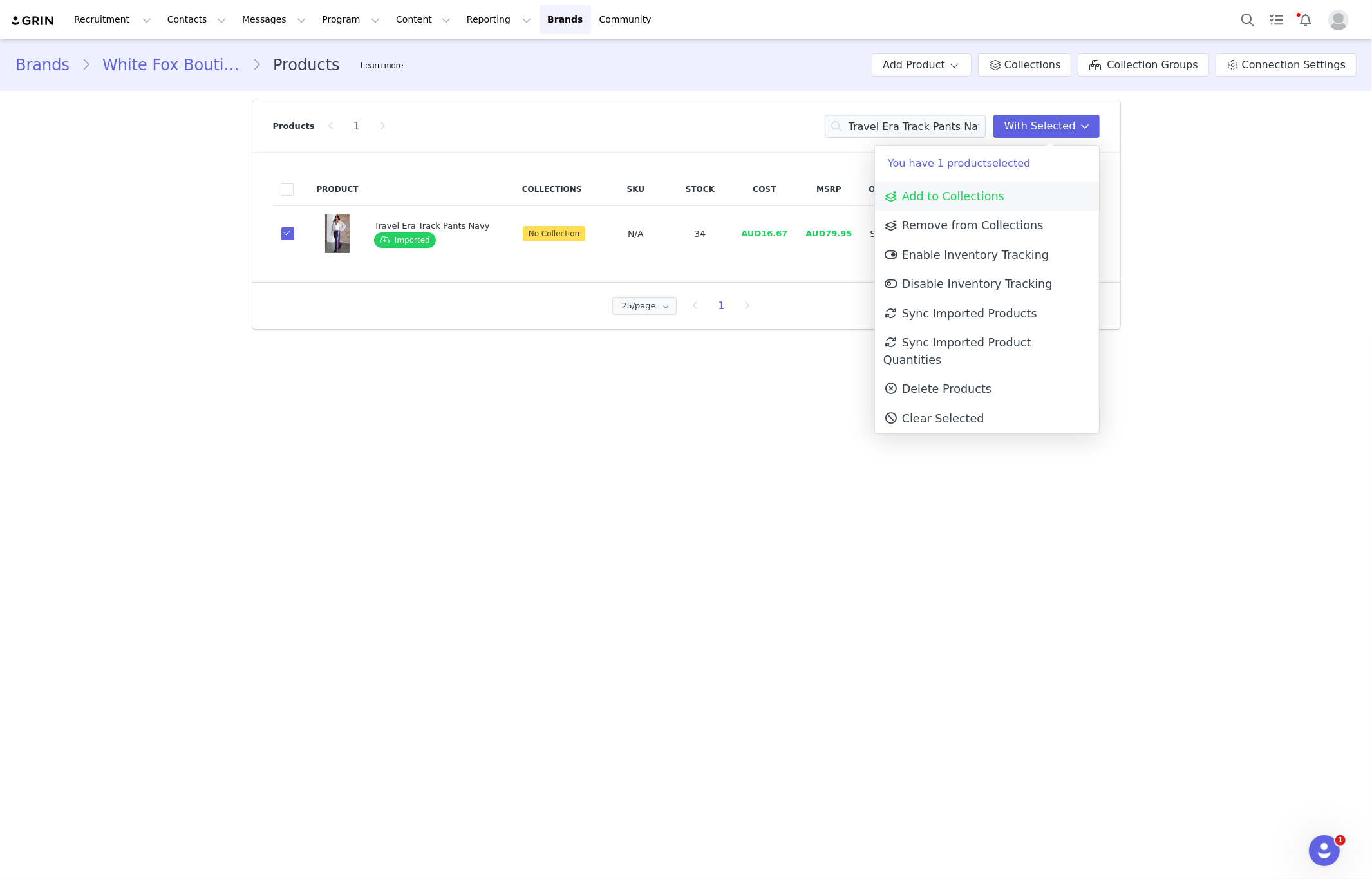
click at [960, 191] on span "Add to Collections" at bounding box center [944, 196] width 121 height 13
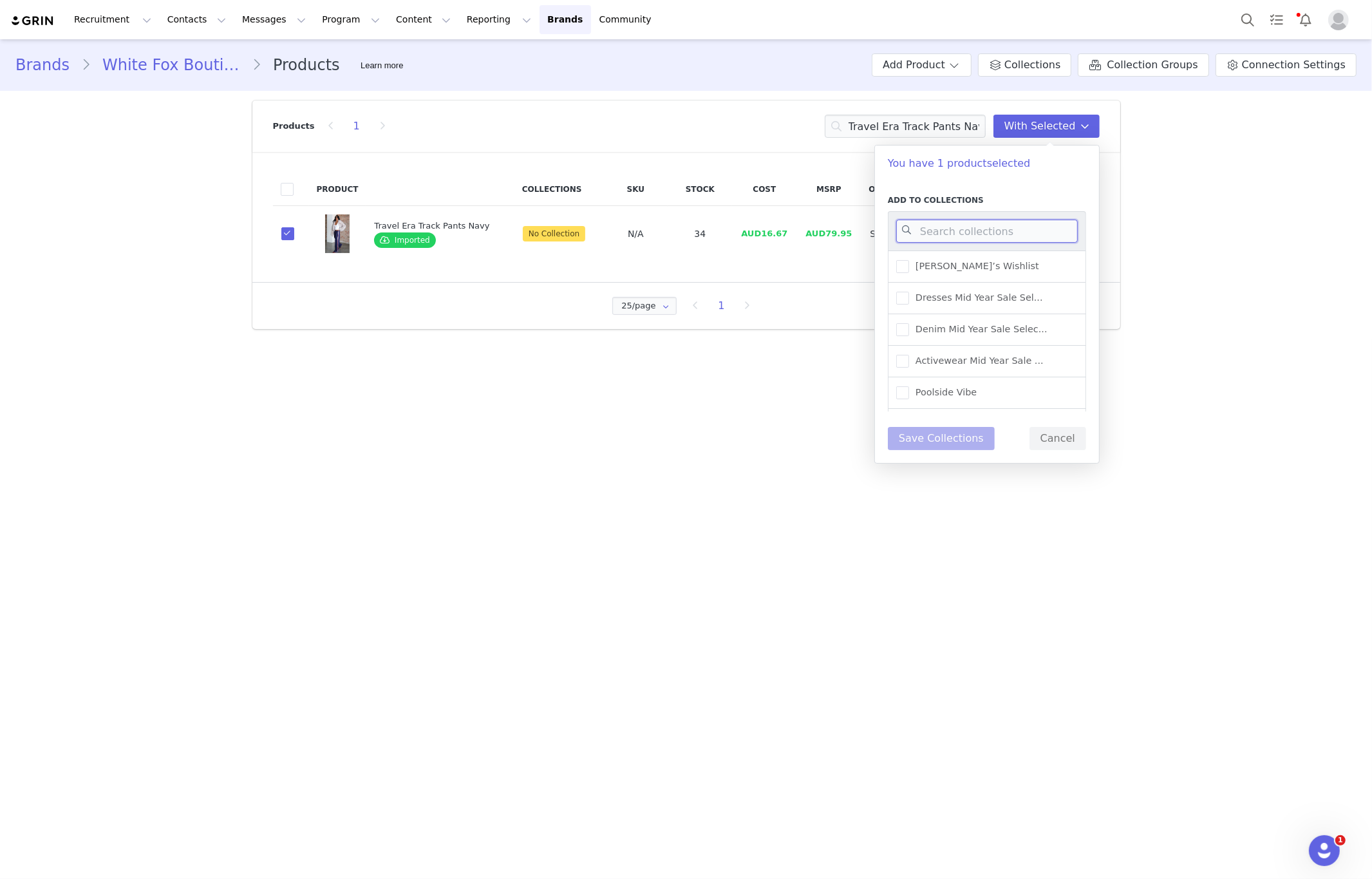
drag, startPoint x: 963, startPoint y: 230, endPoint x: 994, endPoint y: 224, distance: 31.6
click at [965, 230] on input at bounding box center [987, 231] width 181 height 23
type input "new"
click at [907, 306] on span at bounding box center [902, 302] width 13 height 13
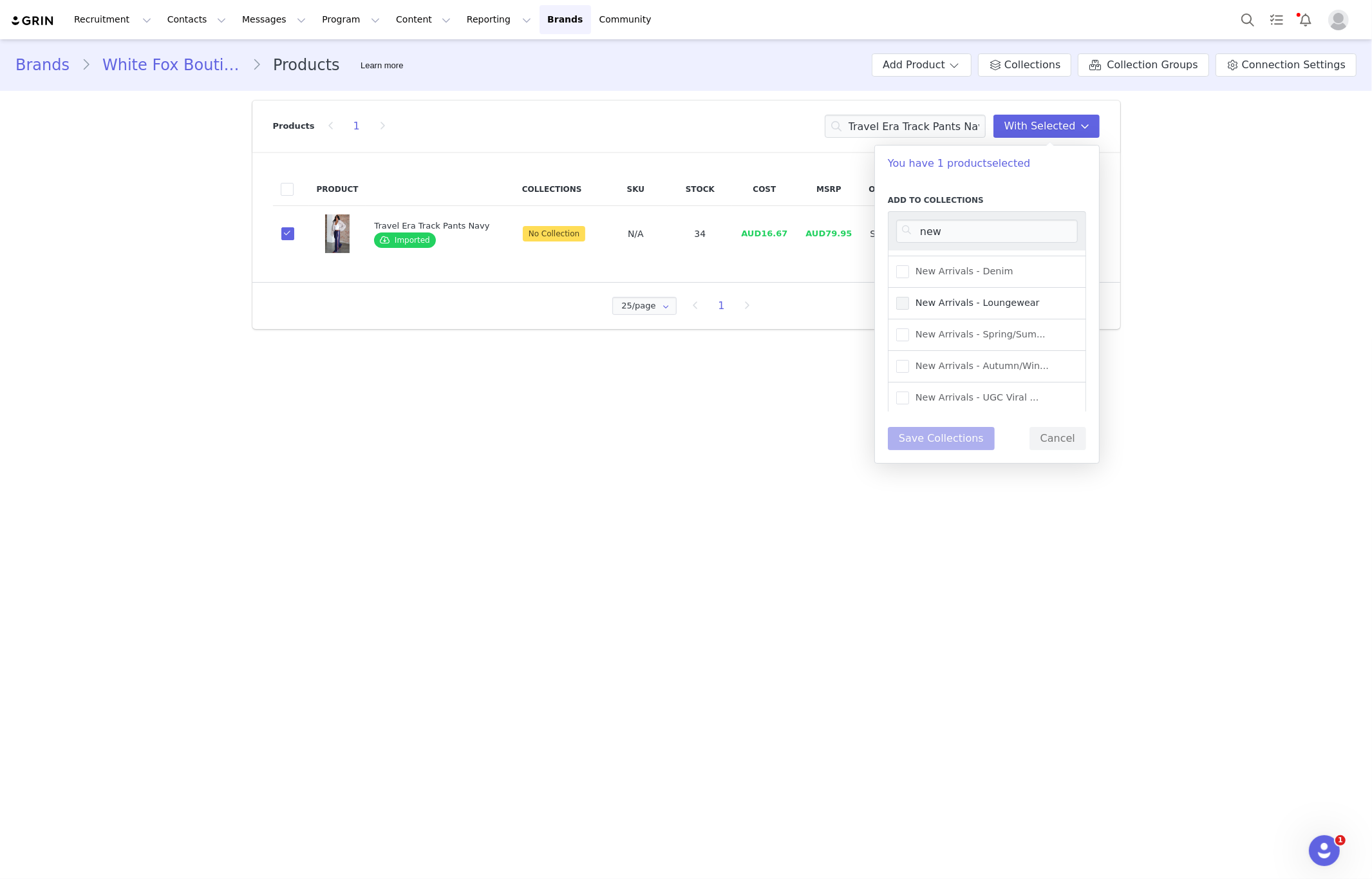
click at [909, 297] on input "New Arrivals - Loungewear" at bounding box center [909, 297] width 0 height 0
click at [905, 366] on span at bounding box center [902, 366] width 13 height 13
click at [909, 360] on input "New Arrivals - Autumn/Win..." at bounding box center [909, 360] width 0 height 0
click at [948, 435] on button "Save Collections" at bounding box center [941, 439] width 107 height 23
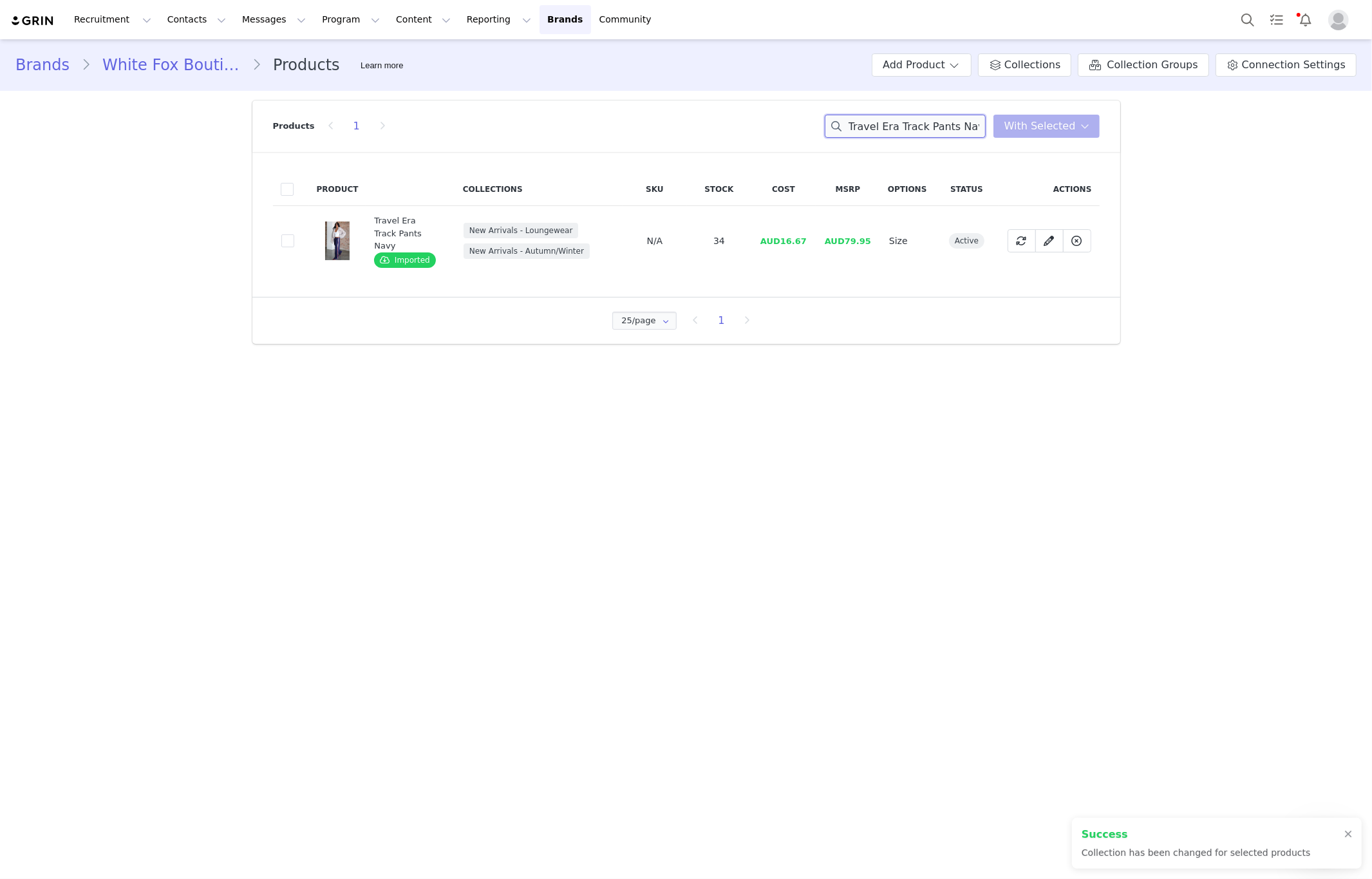
click at [899, 134] on input "Travel Era Track Pants Nav" at bounding box center [905, 127] width 161 height 23
click at [935, 137] on input "Travel Era Track Pants Nav" at bounding box center [905, 127] width 161 height 23
click at [935, 136] on input "Travel Era Track Pants Nav" at bounding box center [905, 127] width 161 height 23
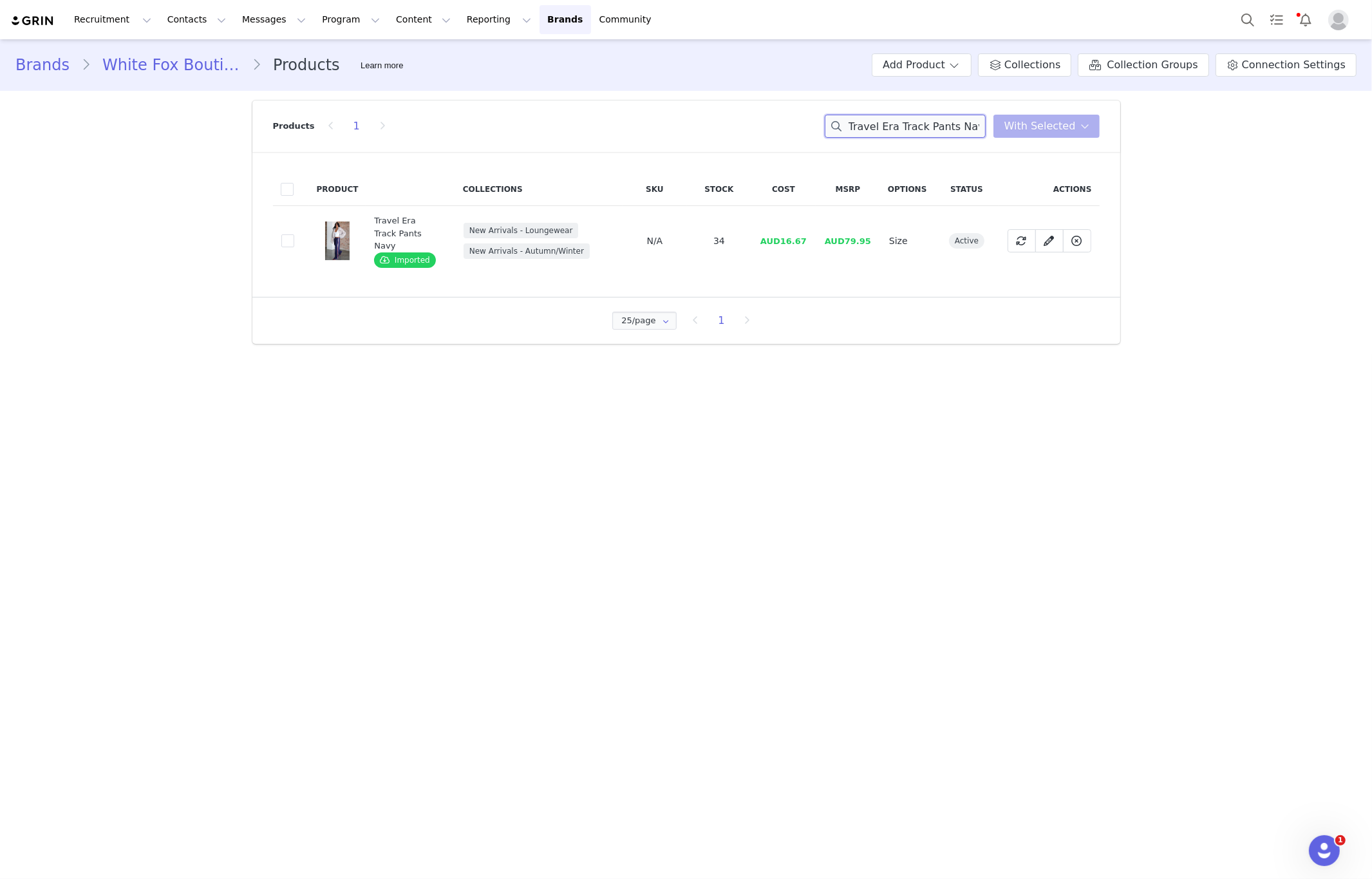
click at [936, 132] on input "Travel Era Track Pants Nav" at bounding box center [905, 127] width 161 height 23
paste input "Previous Next 1 2 3 4 5 6 7 8 Send Me The Location Top Cream"
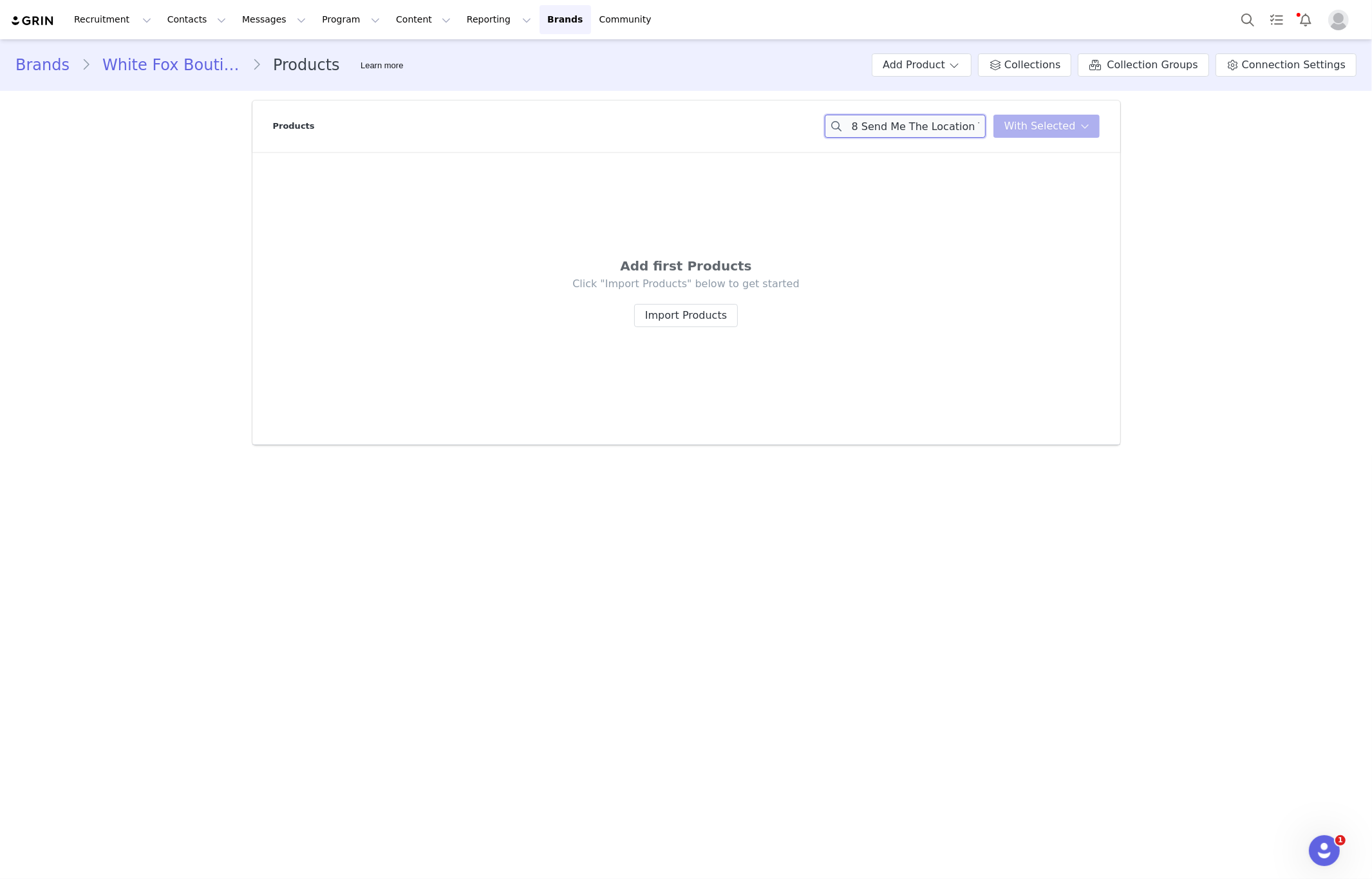
scroll to position [0, 134]
click at [856, 120] on input "Previous Next 1 2 3 4 5 6 7 8 Send Me The Location Top" at bounding box center [905, 127] width 161 height 23
click at [979, 127] on input "Send Me The Location Top" at bounding box center [905, 127] width 161 height 23
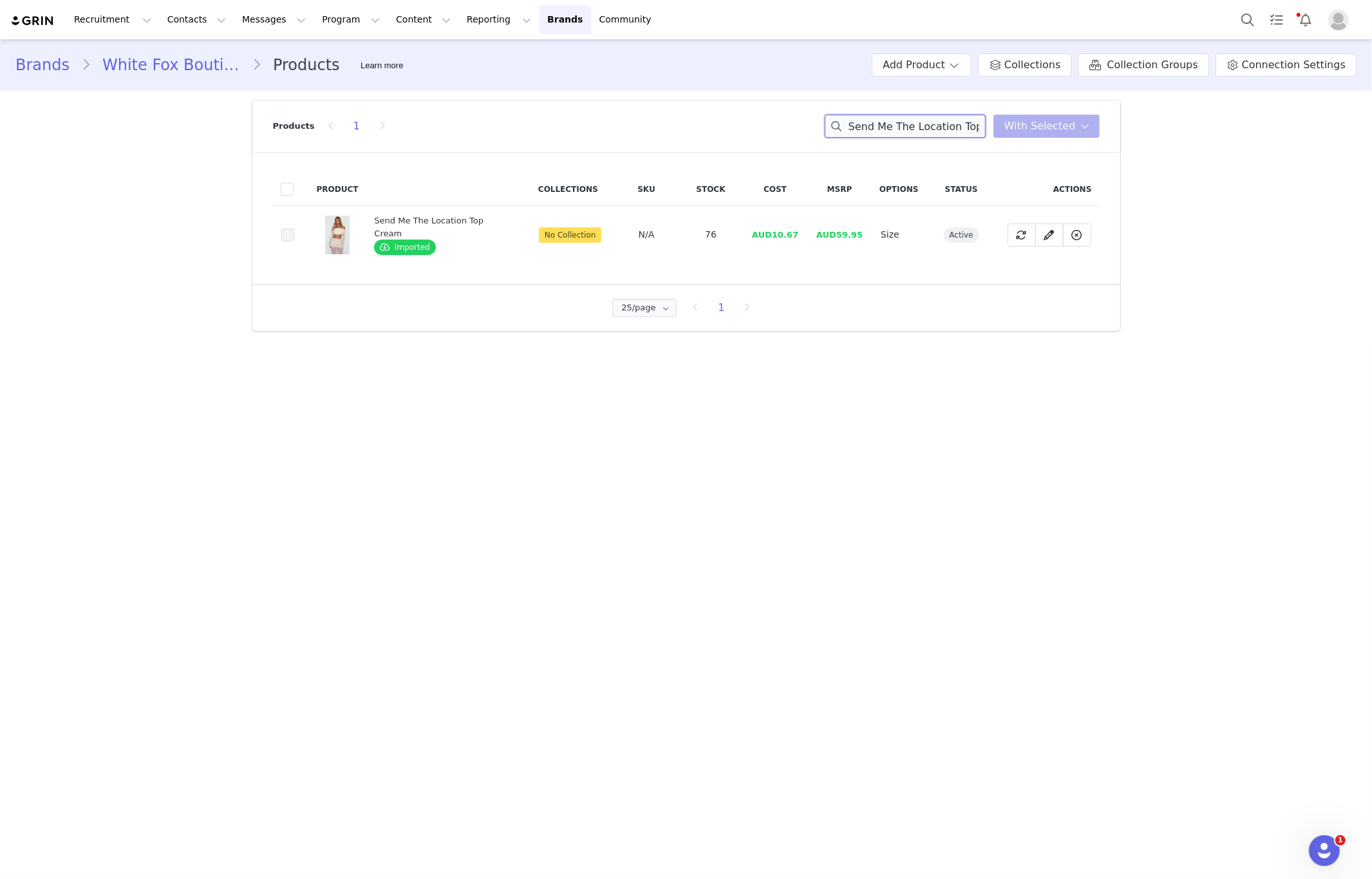
type input "Send Me The Location Top"
click at [292, 234] on span at bounding box center [288, 234] width 13 height 13
click at [294, 228] on input "fcce36a8-dc1f-43c9-b7e3-1464bbaa42eb" at bounding box center [294, 228] width 0 height 0
click at [1074, 130] on span "With Selected" at bounding box center [1039, 126] width 71 height 16
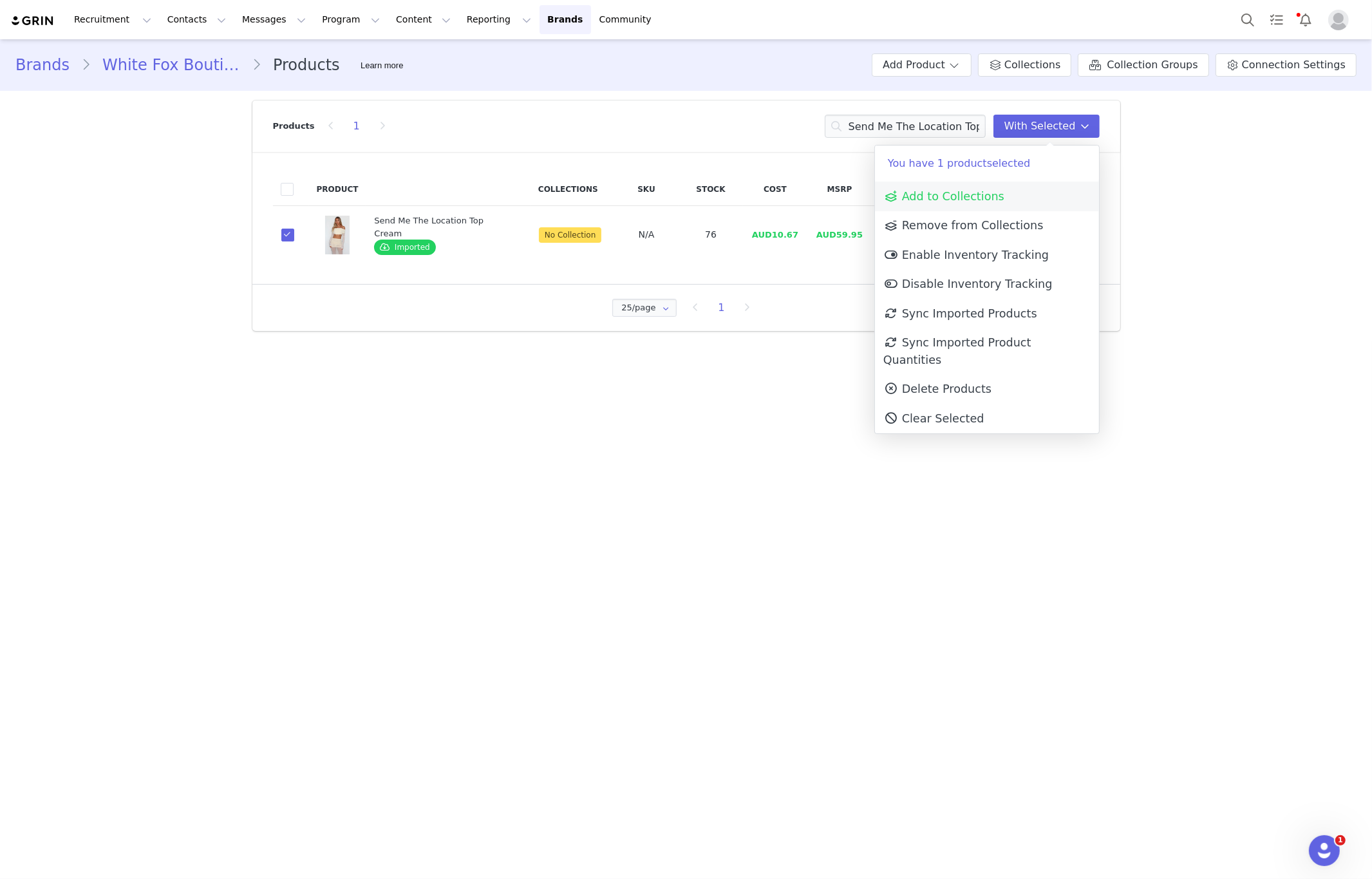
click at [947, 195] on span "Add to Collections" at bounding box center [944, 196] width 121 height 13
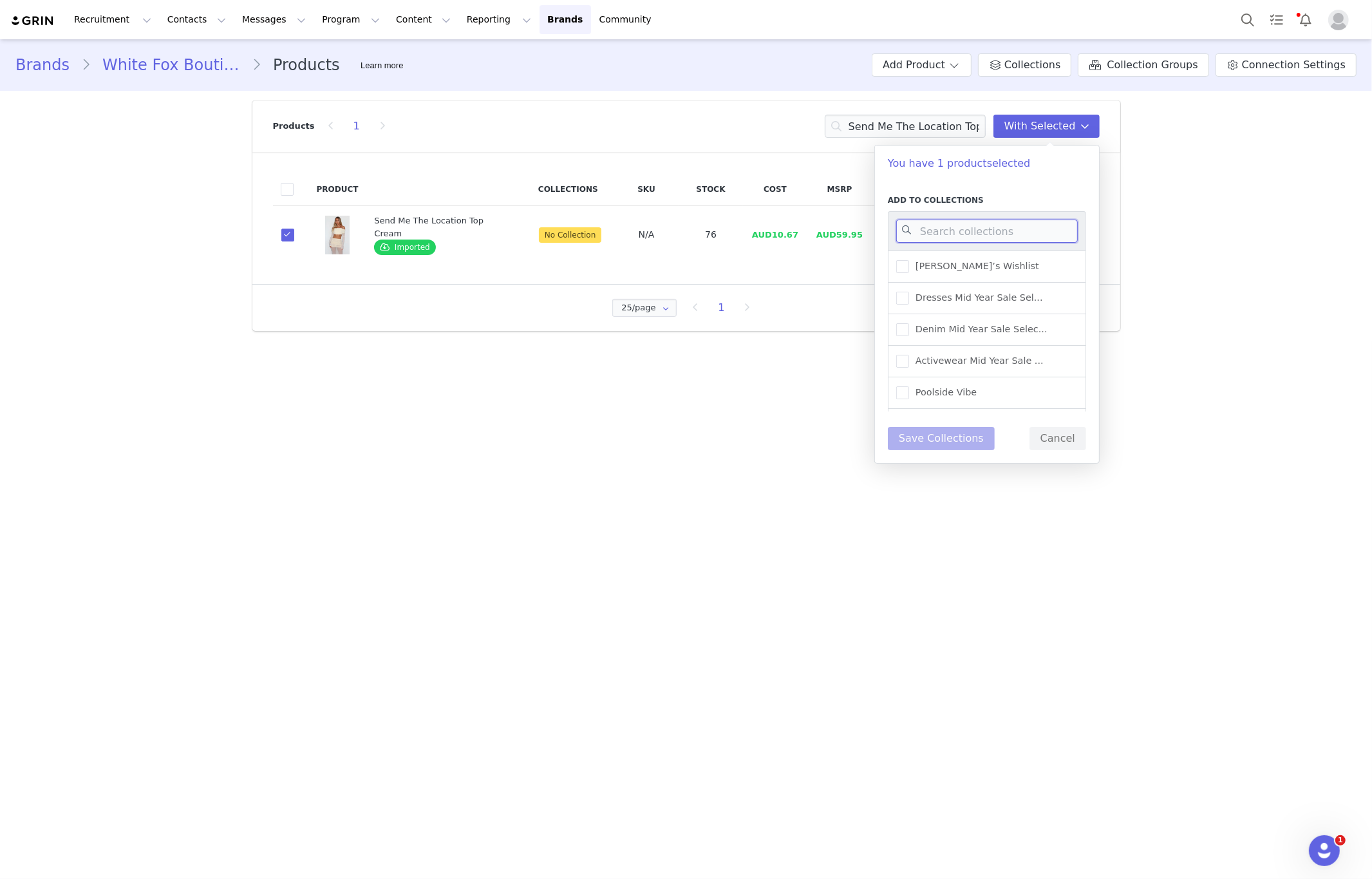
click at [957, 230] on input at bounding box center [987, 231] width 181 height 23
type input "new"
click at [929, 360] on span "New Arrivals - Spring/Sum..." at bounding box center [977, 362] width 137 height 13
click at [909, 356] on input "New Arrivals - Spring/Sum..." at bounding box center [909, 356] width 0 height 0
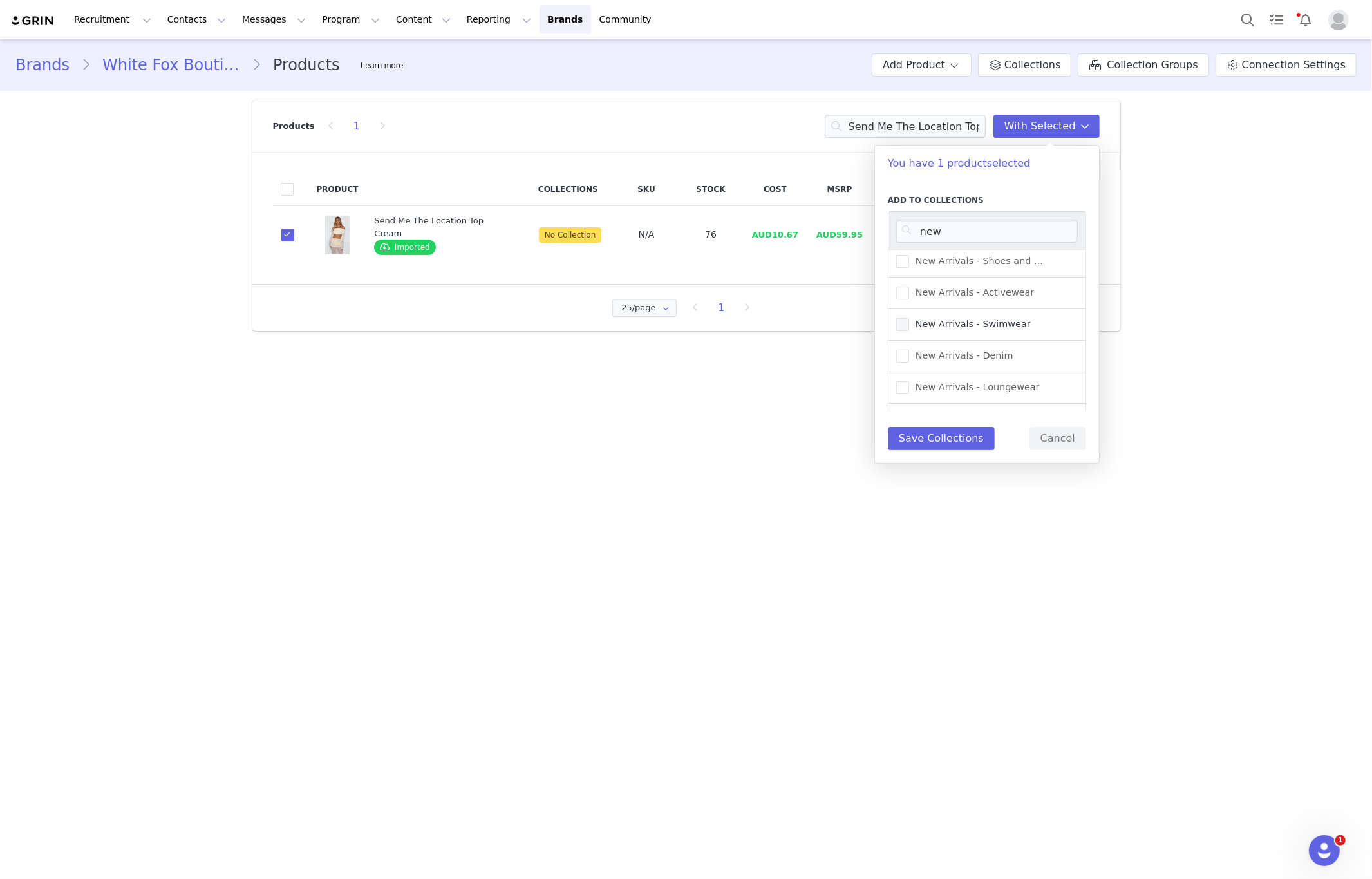
scroll to position [0, 0]
click at [940, 447] on button "Save Collections" at bounding box center [941, 439] width 107 height 23
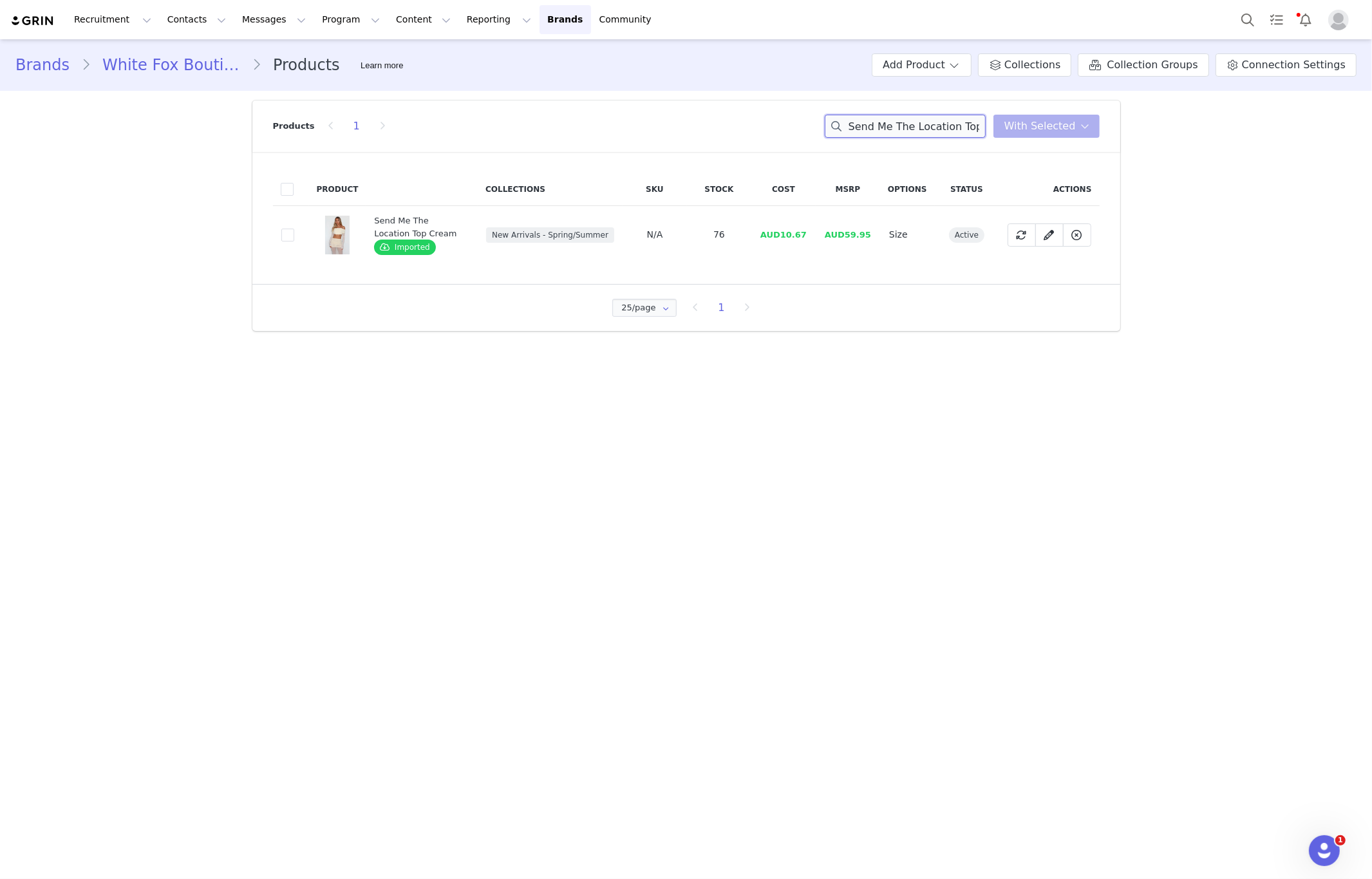
click at [881, 124] on input "Send Me The Location Top" at bounding box center [905, 127] width 161 height 23
paste input "Born Iconic Bodysuit Black"
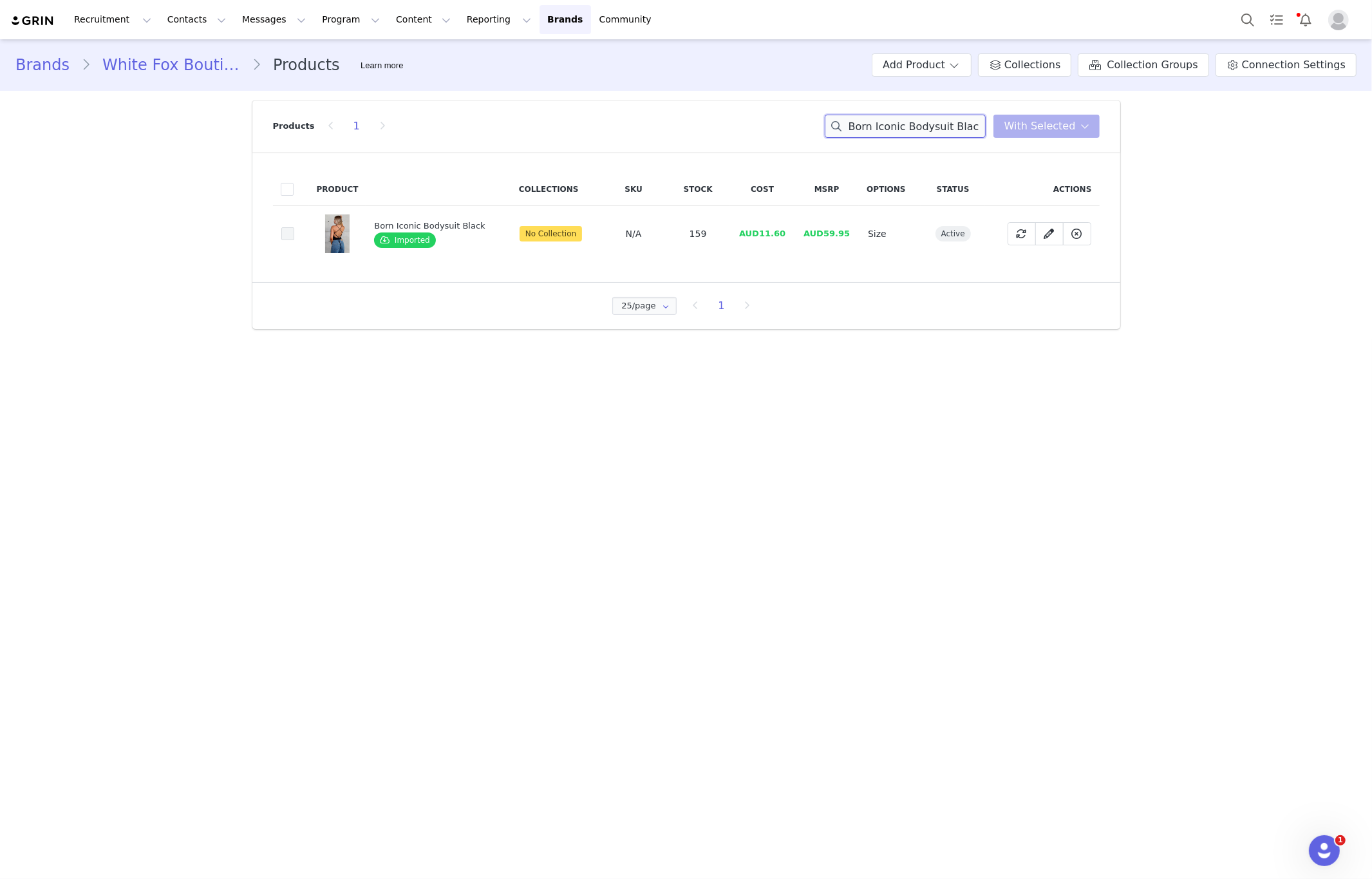
type input "Born Iconic Bodysuit Black"
click at [283, 234] on span at bounding box center [288, 233] width 13 height 13
click at [294, 227] on input "43e54771-4abe-4fa2-b97c-e00369abab11" at bounding box center [294, 227] width 0 height 0
click at [1054, 136] on button "With Selected" at bounding box center [1046, 127] width 106 height 23
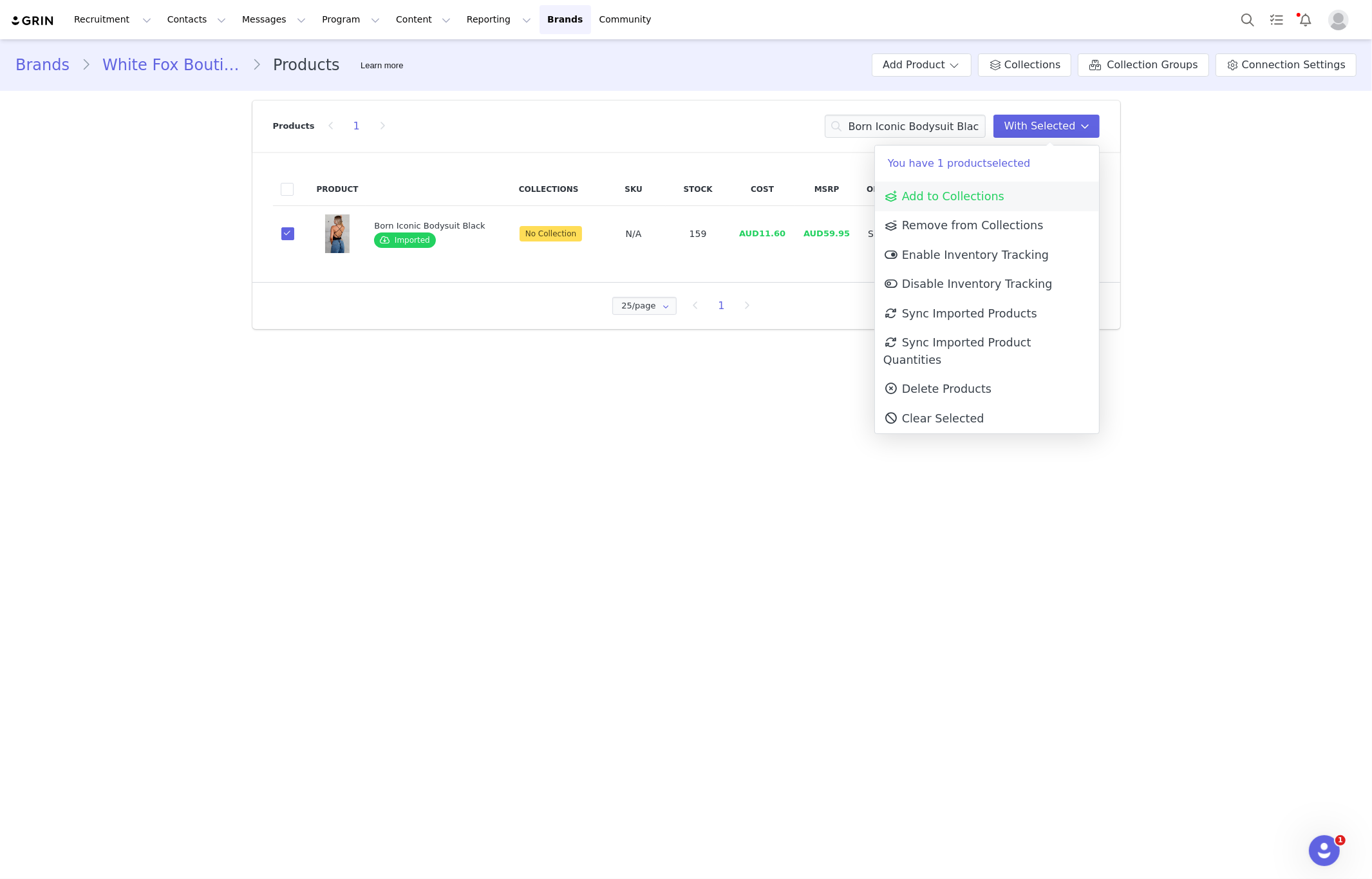
click at [1024, 196] on link "Add to Collections" at bounding box center [987, 196] width 224 height 29
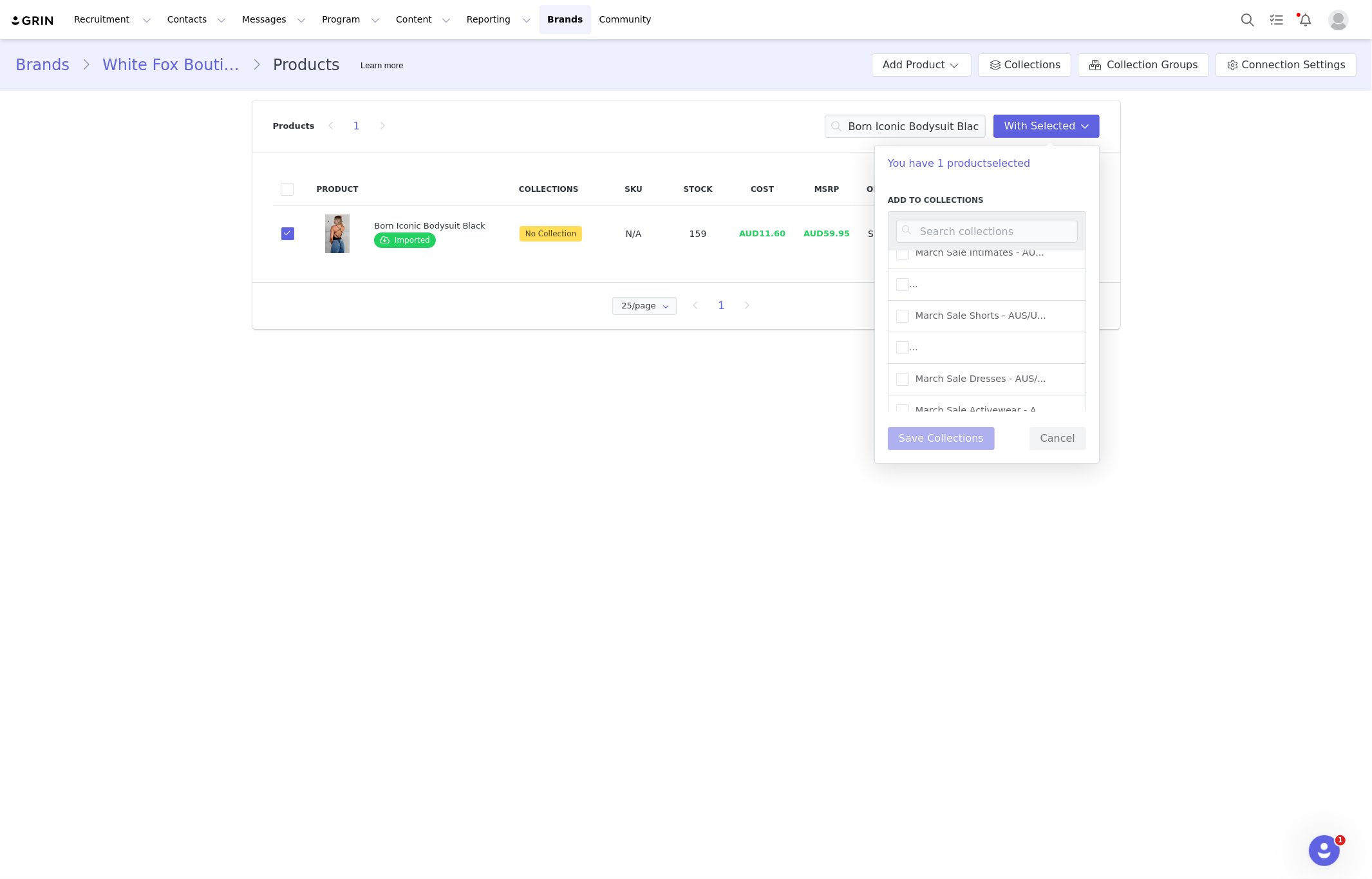
scroll to position [2323, 0]
click at [986, 238] on input at bounding box center [987, 231] width 181 height 23
type input "new arri"
click at [1018, 336] on span "New Arrivals - Spring/Sum..." at bounding box center [977, 335] width 137 height 13
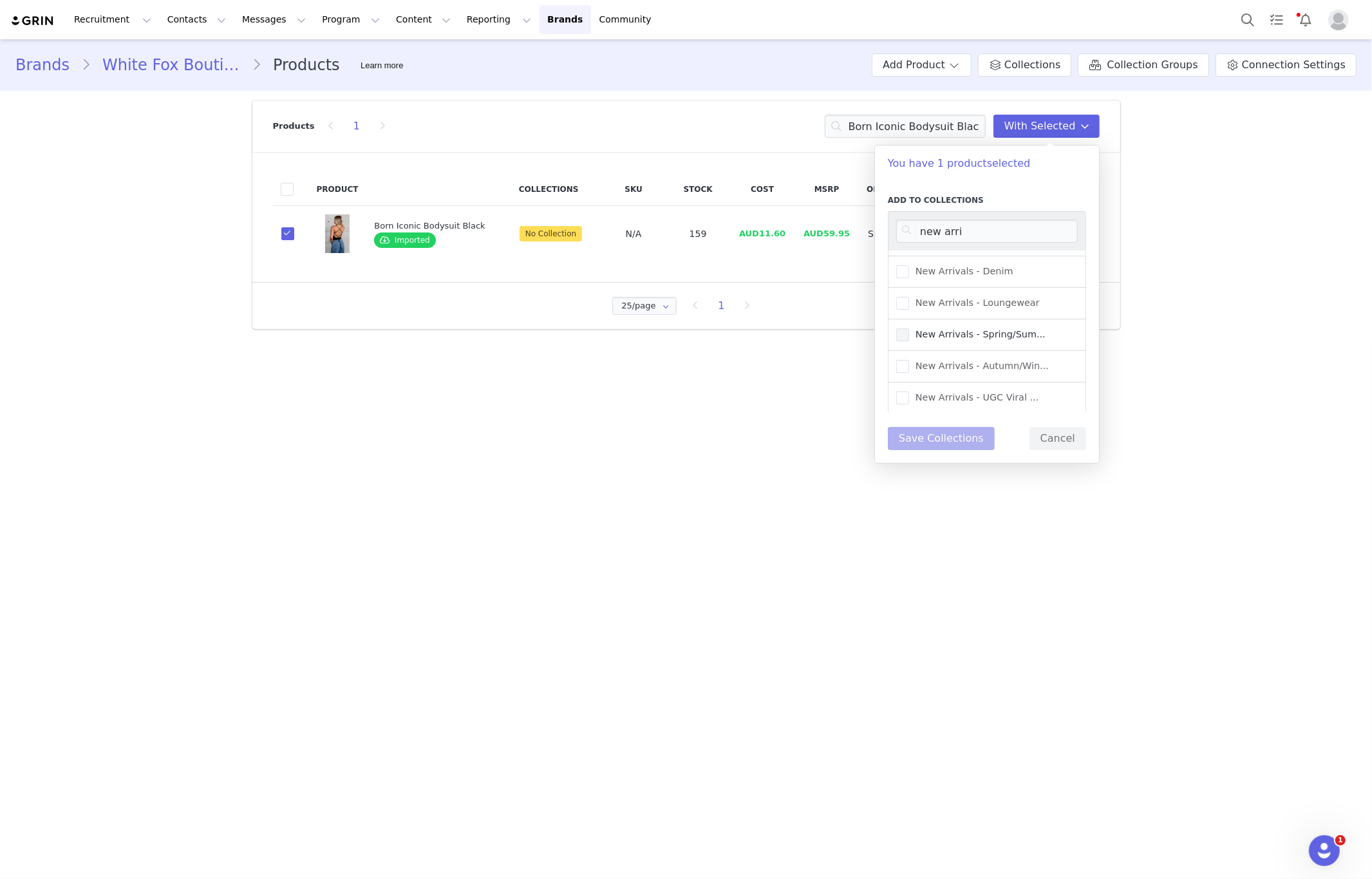
click at [909, 329] on input "New Arrivals - Spring/Sum..." at bounding box center [909, 329] width 0 height 0
click at [991, 360] on span "New Arrivals - Autumn/Win..." at bounding box center [978, 366] width 139 height 13
click at [909, 360] on input "New Arrivals - Autumn/Win..." at bounding box center [909, 360] width 0 height 0
click at [931, 443] on button "Save Collections" at bounding box center [941, 439] width 107 height 23
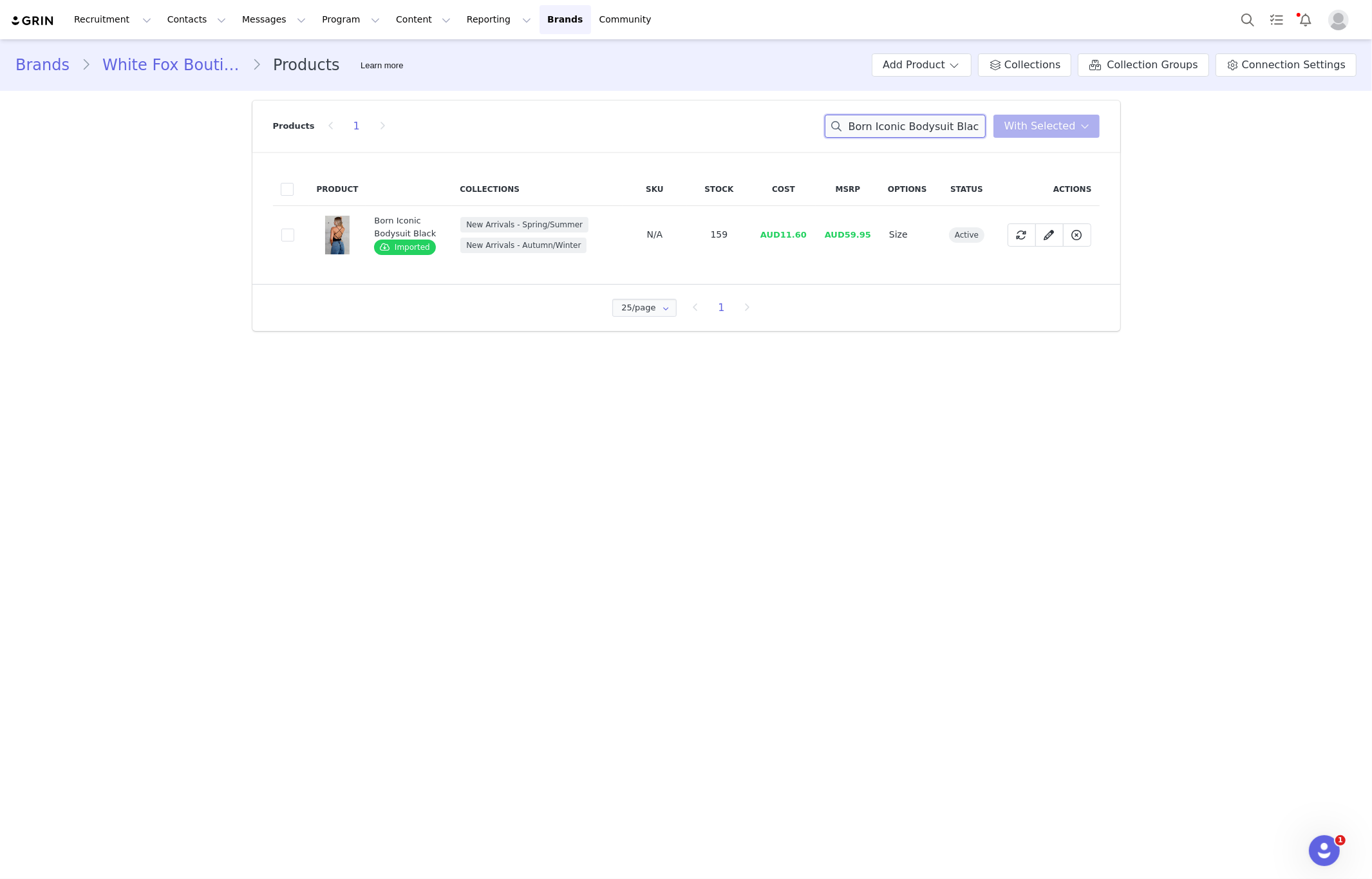
click at [919, 136] on input "Born Iconic Bodysuit Black" at bounding box center [905, 127] width 161 height 23
paste input "Tropic Temptations Mini Skir"
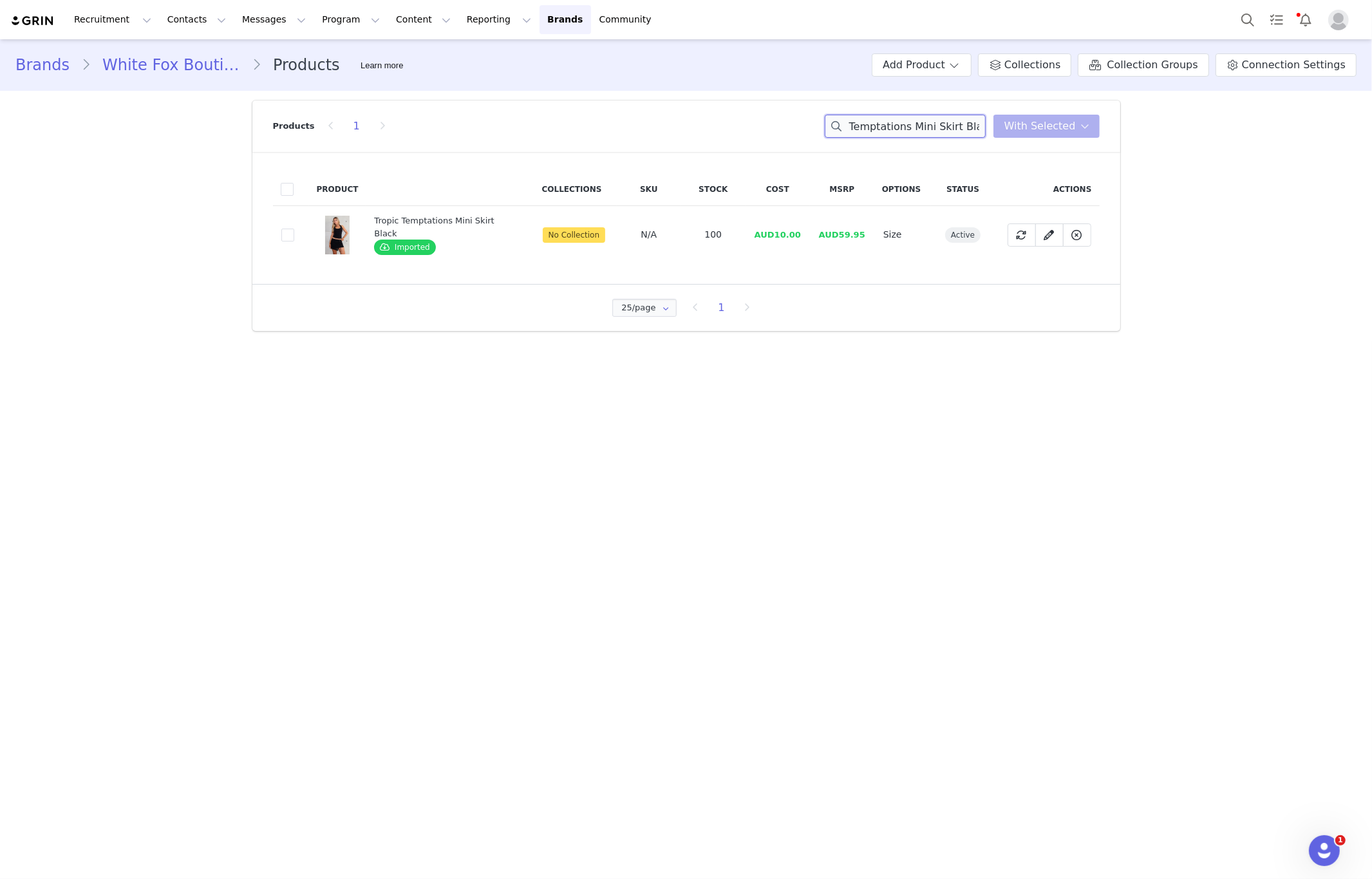
type input "Tropic Temptations Mini Skirt Black"
click at [291, 226] on td "d2d675de-96dc-4b0b-bab3-a6968639b695" at bounding box center [291, 234] width 36 height 58
click at [278, 233] on td "d2d675de-96dc-4b0b-bab3-a6968639b695" at bounding box center [291, 234] width 36 height 58
click at [284, 234] on span at bounding box center [288, 234] width 13 height 13
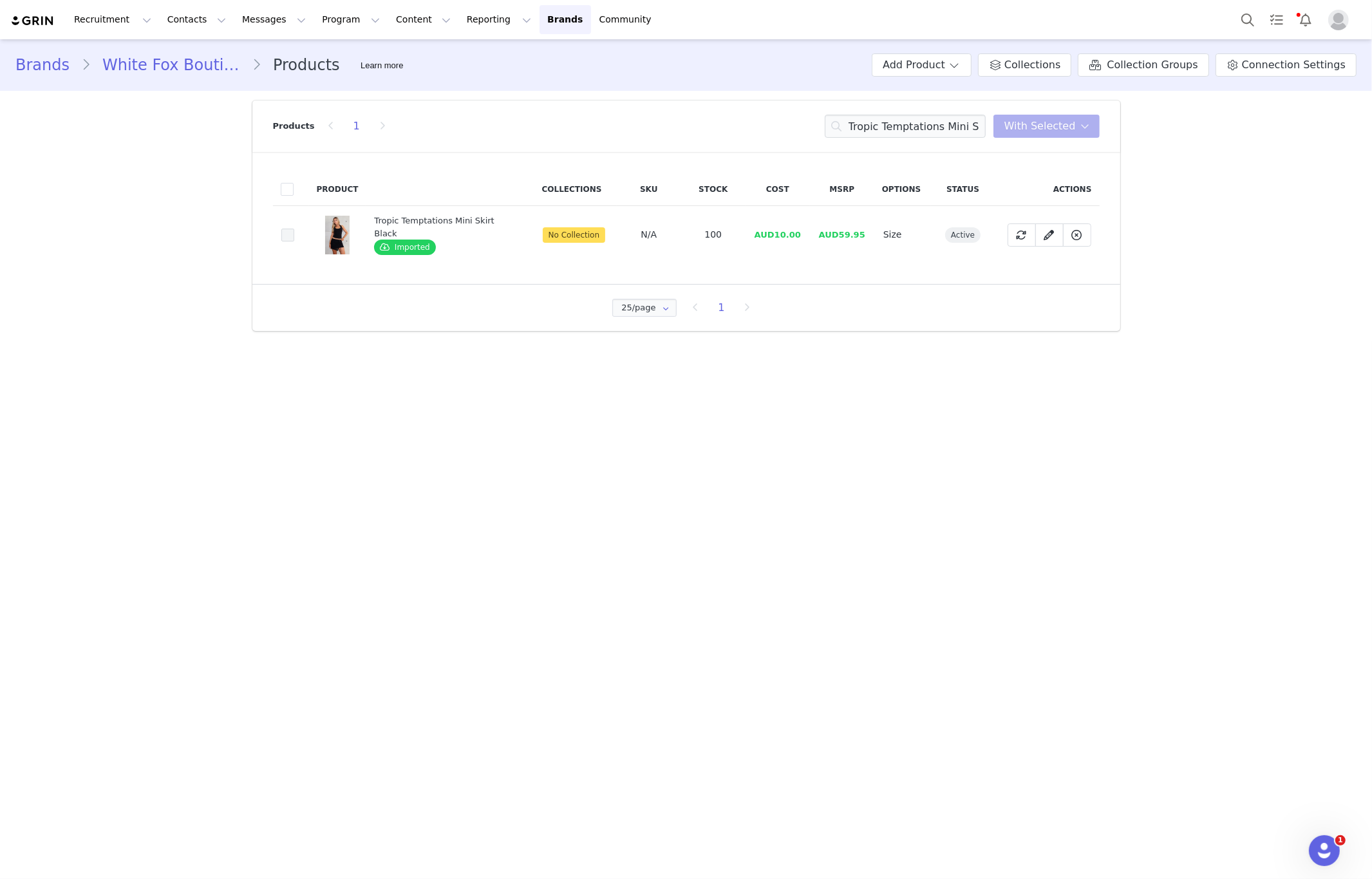
click at [294, 228] on input "d2d675de-96dc-4b0b-bab3-a6968639b695" at bounding box center [294, 228] width 0 height 0
click at [1069, 136] on button "With Selected" at bounding box center [1046, 127] width 106 height 23
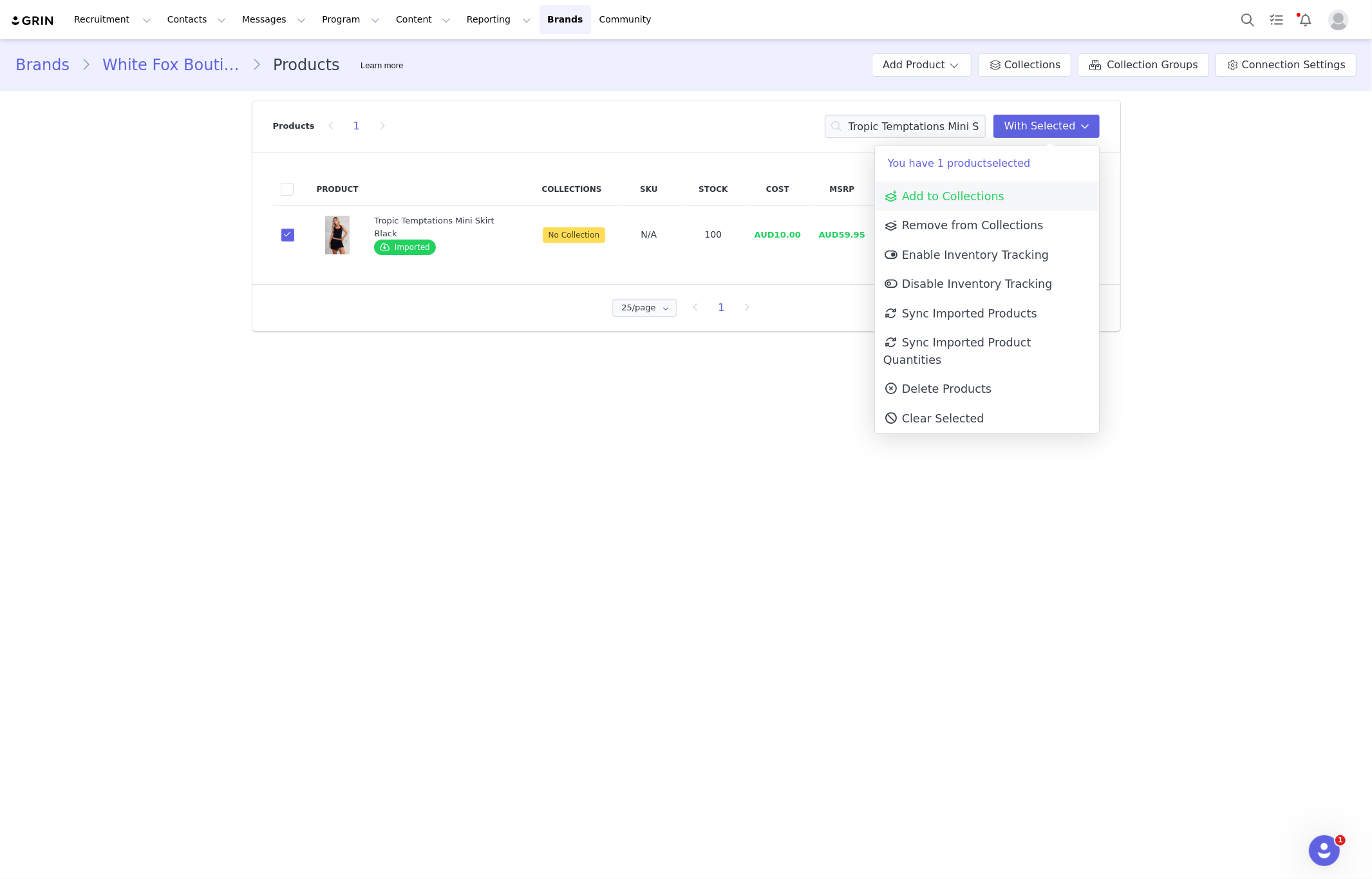
click at [946, 197] on span "Add to Collections" at bounding box center [944, 196] width 121 height 13
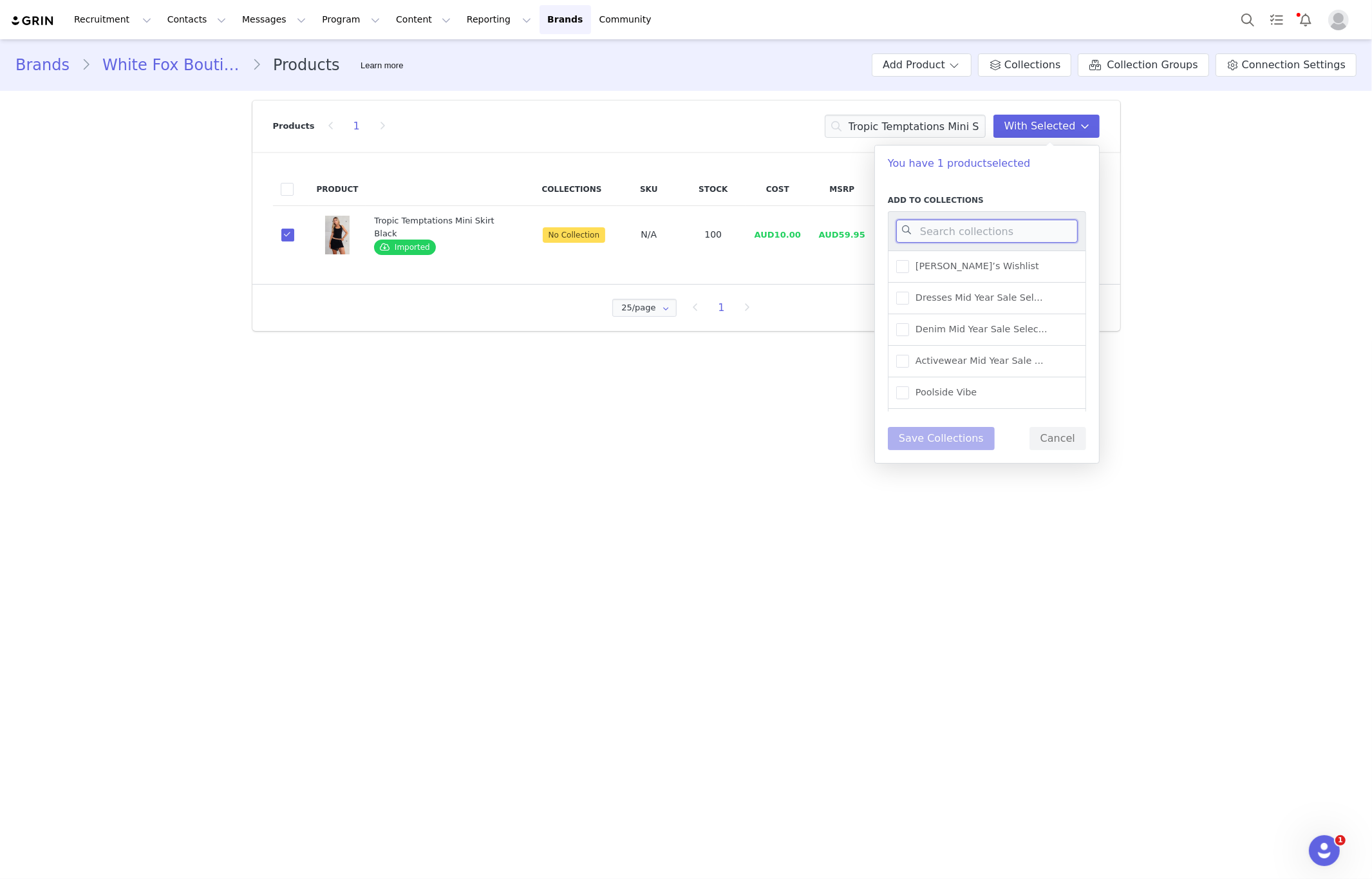
click at [956, 225] on input at bounding box center [987, 231] width 181 height 23
type input "new"
click at [1015, 344] on div "New Arrivals - Spring/Sum..." at bounding box center [986, 335] width 198 height 31
click at [1016, 335] on span "New Arrivals - Spring/Sum..." at bounding box center [977, 335] width 137 height 13
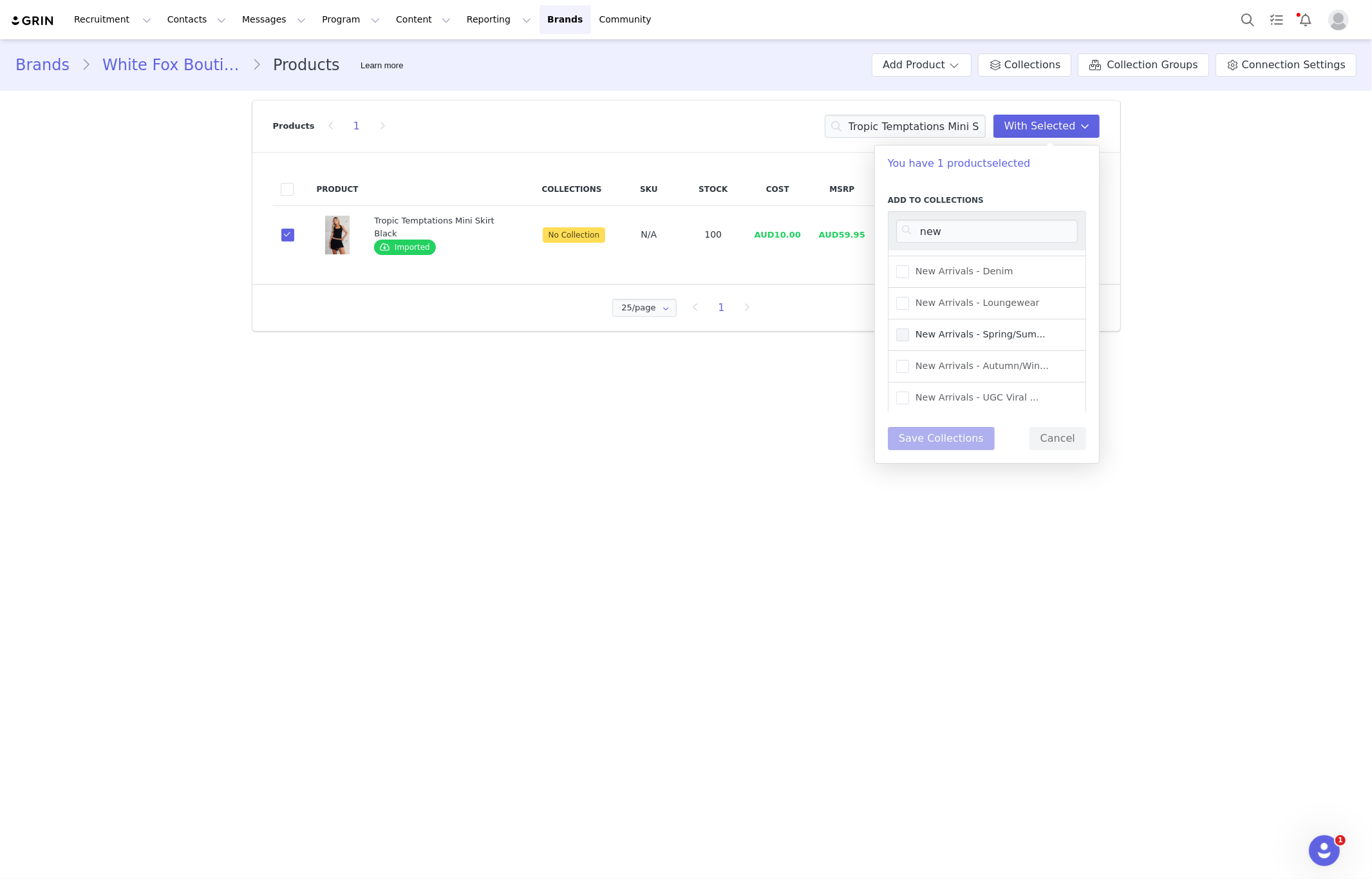
click at [909, 329] on input "New Arrivals - Spring/Sum..." at bounding box center [909, 329] width 0 height 0
click at [961, 435] on button "Save Collections" at bounding box center [941, 439] width 107 height 23
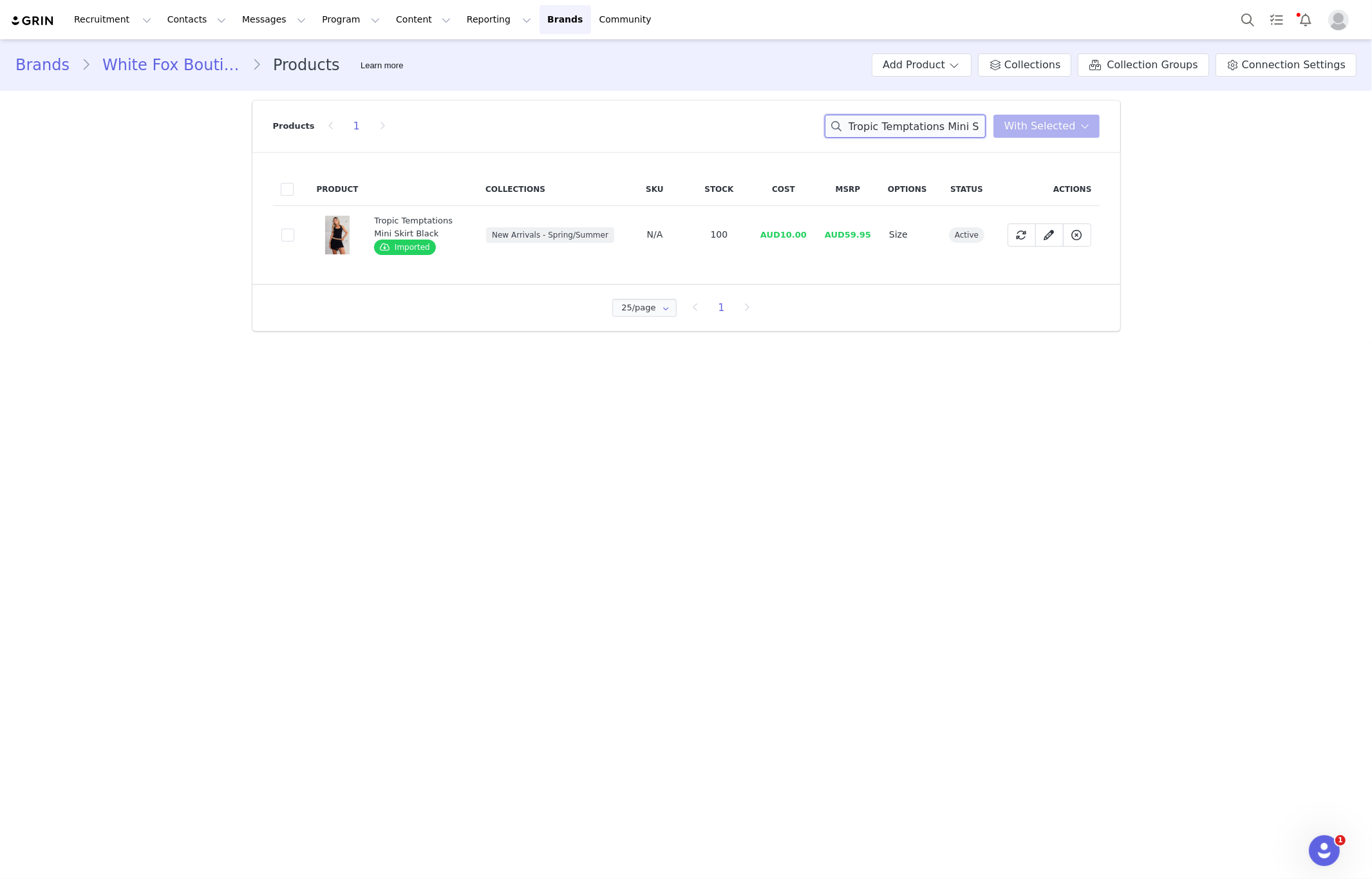
click at [919, 128] on input "Tropic Temptations Mini Skirt Black" at bounding box center [905, 127] width 161 height 23
paste input "Caught Up With You Zip Front Sweater Volcanic"
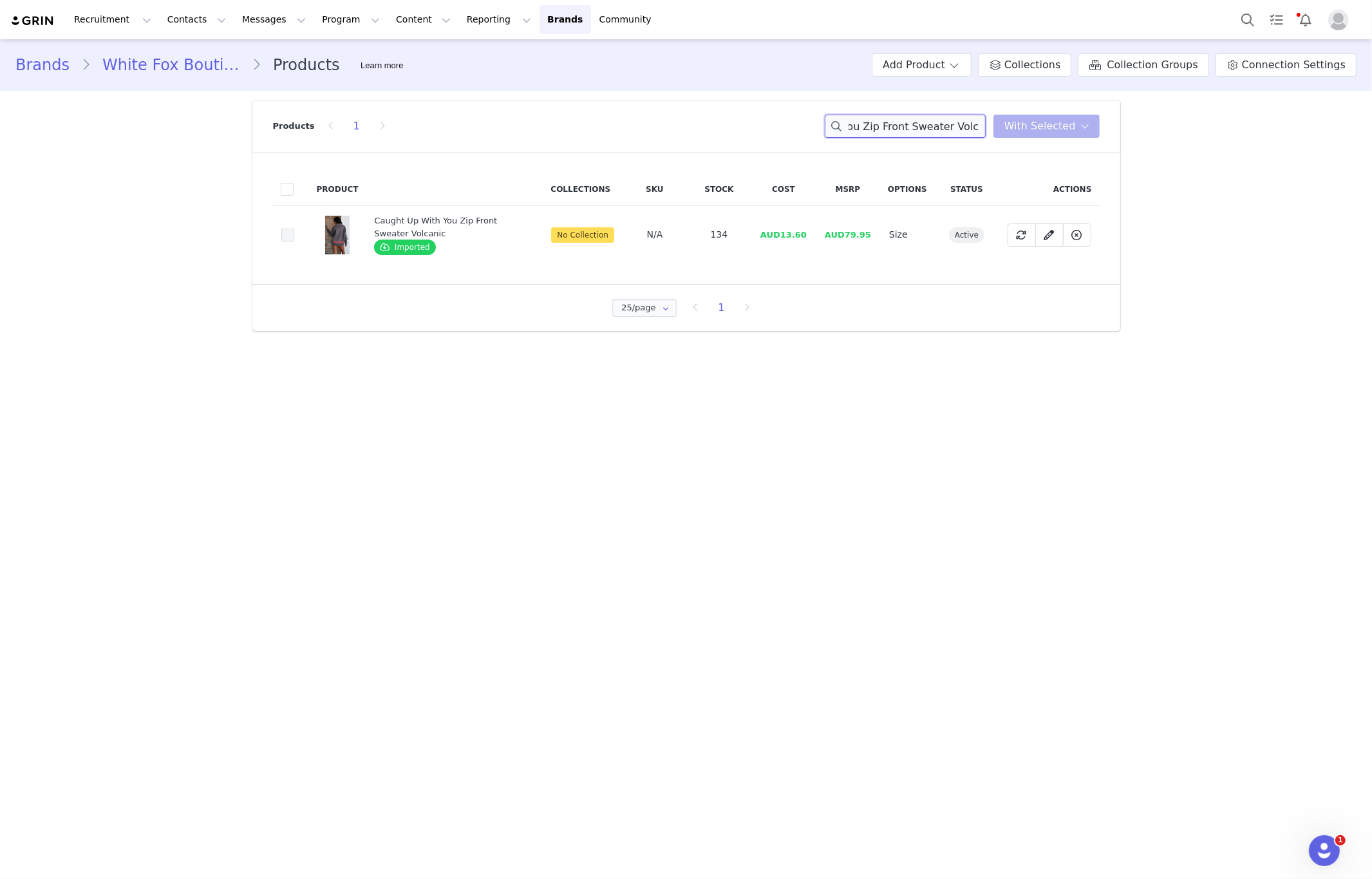
type input "Caught Up With You Zip Front Sweater Volcanic"
click at [289, 230] on span at bounding box center [288, 234] width 13 height 13
click at [294, 228] on input "5e36b2e7-74b2-4276-9f2a-229e6158a8bc" at bounding box center [294, 228] width 0 height 0
click at [1066, 130] on span "With Selected" at bounding box center [1039, 126] width 71 height 16
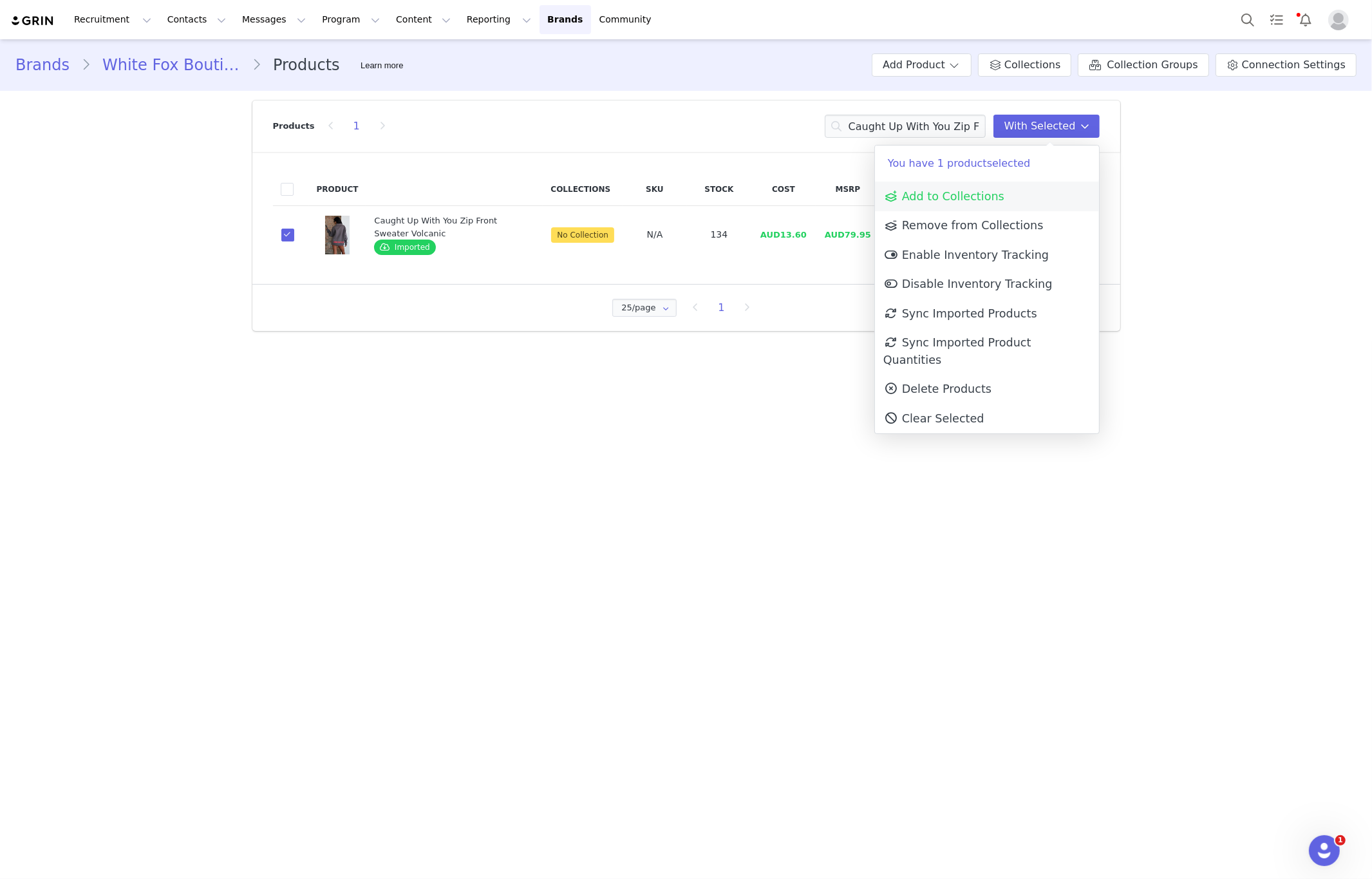
click at [998, 194] on link "Add to Collections" at bounding box center [987, 196] width 224 height 29
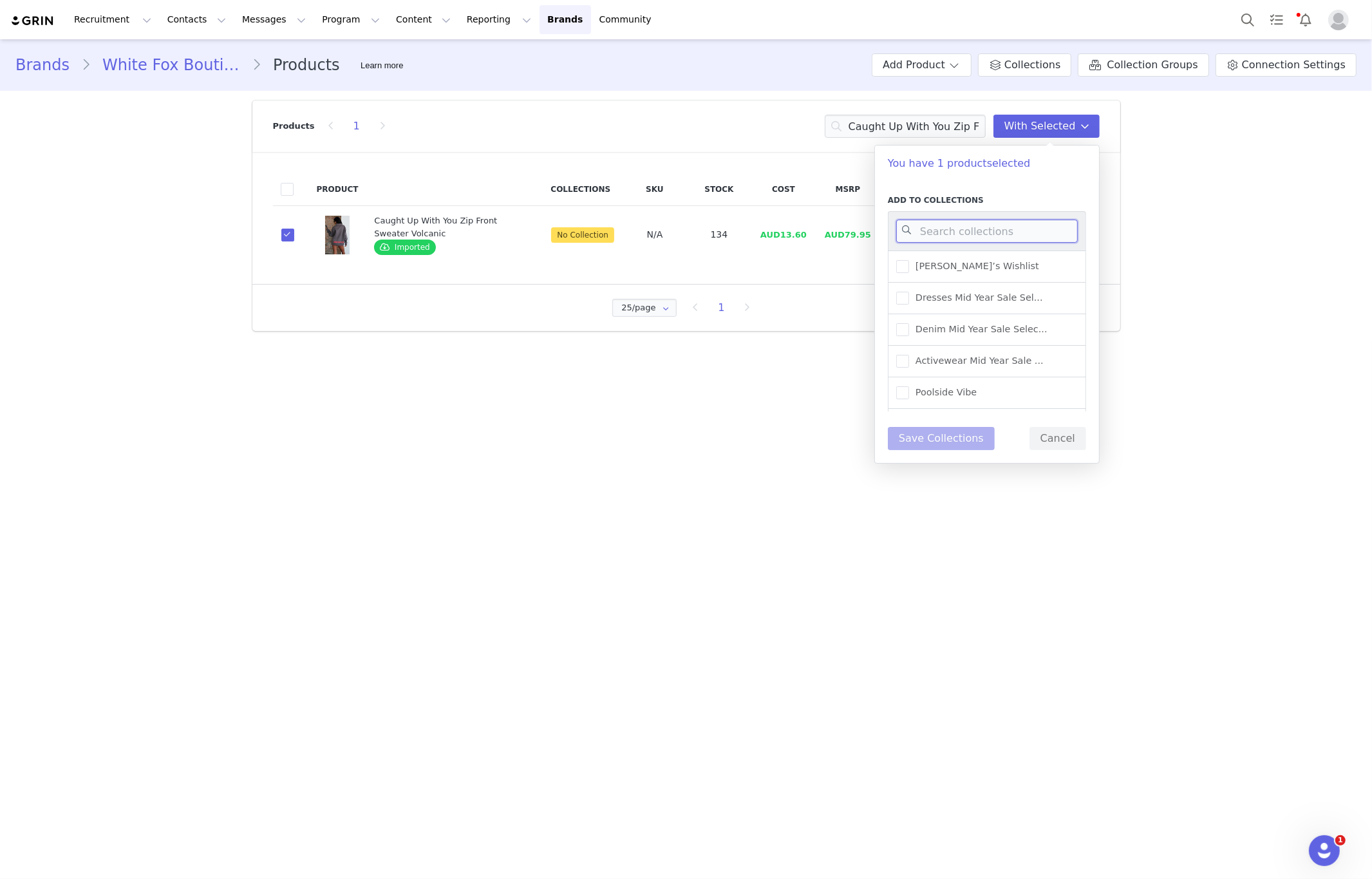
click at [991, 236] on input at bounding box center [987, 231] width 181 height 23
type input "new arr"
click at [1004, 300] on span "New Arrivals - Loungewear" at bounding box center [974, 302] width 131 height 13
click at [909, 297] on input "New Arrivals - Loungewear" at bounding box center [909, 297] width 0 height 0
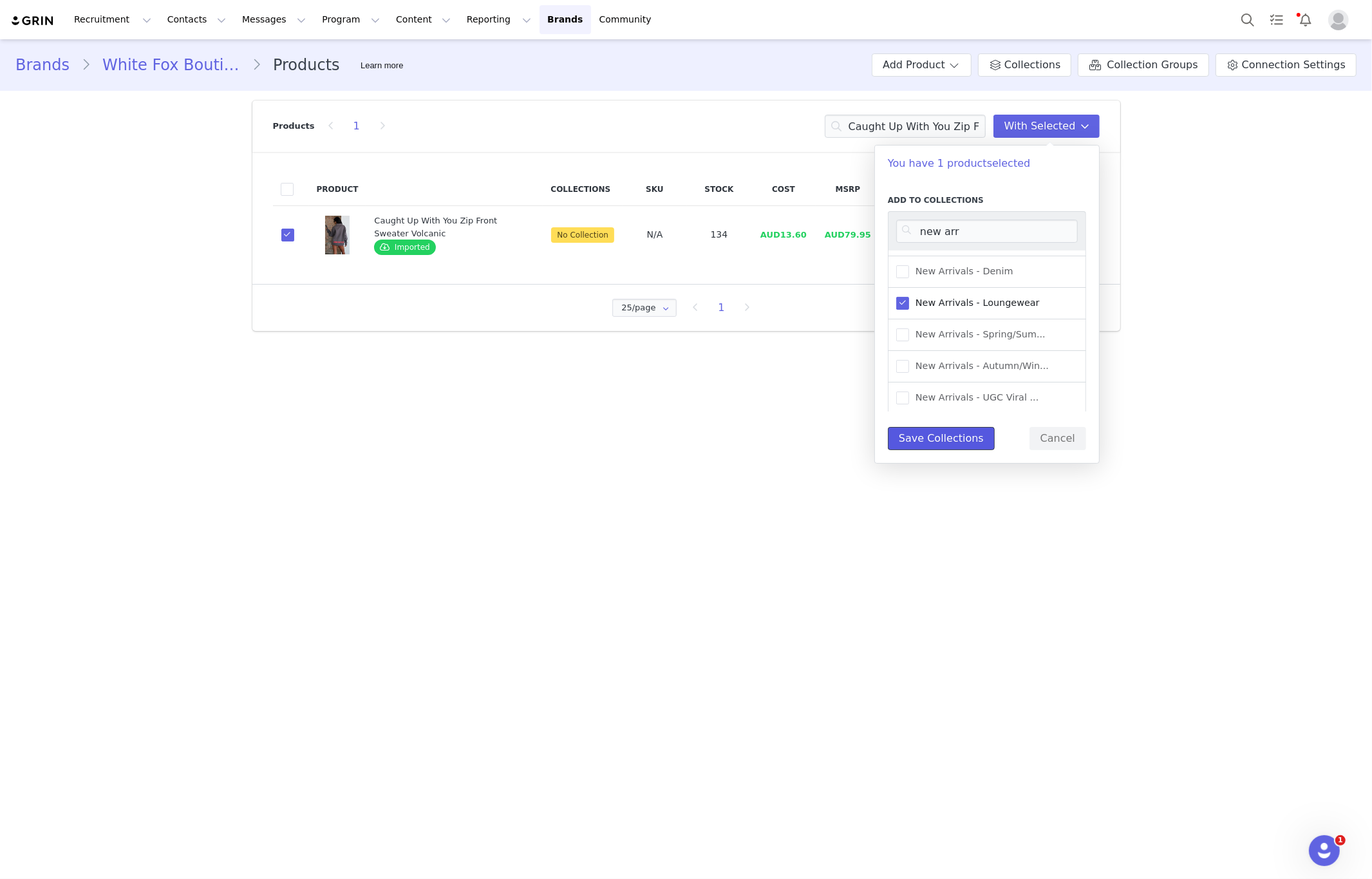
click at [960, 446] on button "Save Collections" at bounding box center [941, 439] width 107 height 23
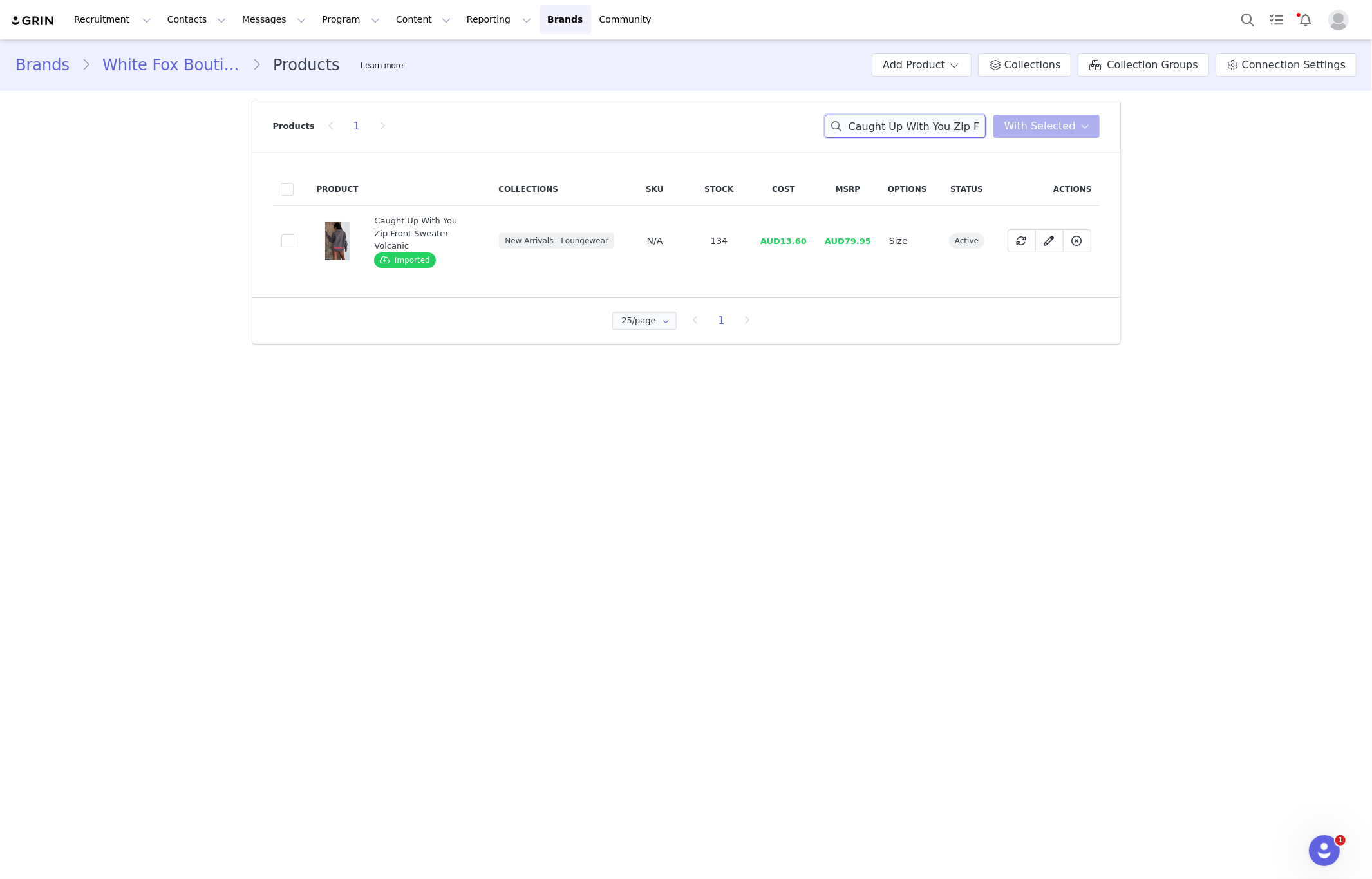
click at [867, 128] on input "Caught Up With You Zip Front Sweater Volcanic" at bounding box center [905, 127] width 161 height 23
click at [867, 127] on input "Caught Up With You Zip Front Sweater Volcanic" at bounding box center [905, 127] width 161 height 23
paste input "Previous Next 1 2 3 4 5 Caught Up With You Bike Shorts Red"
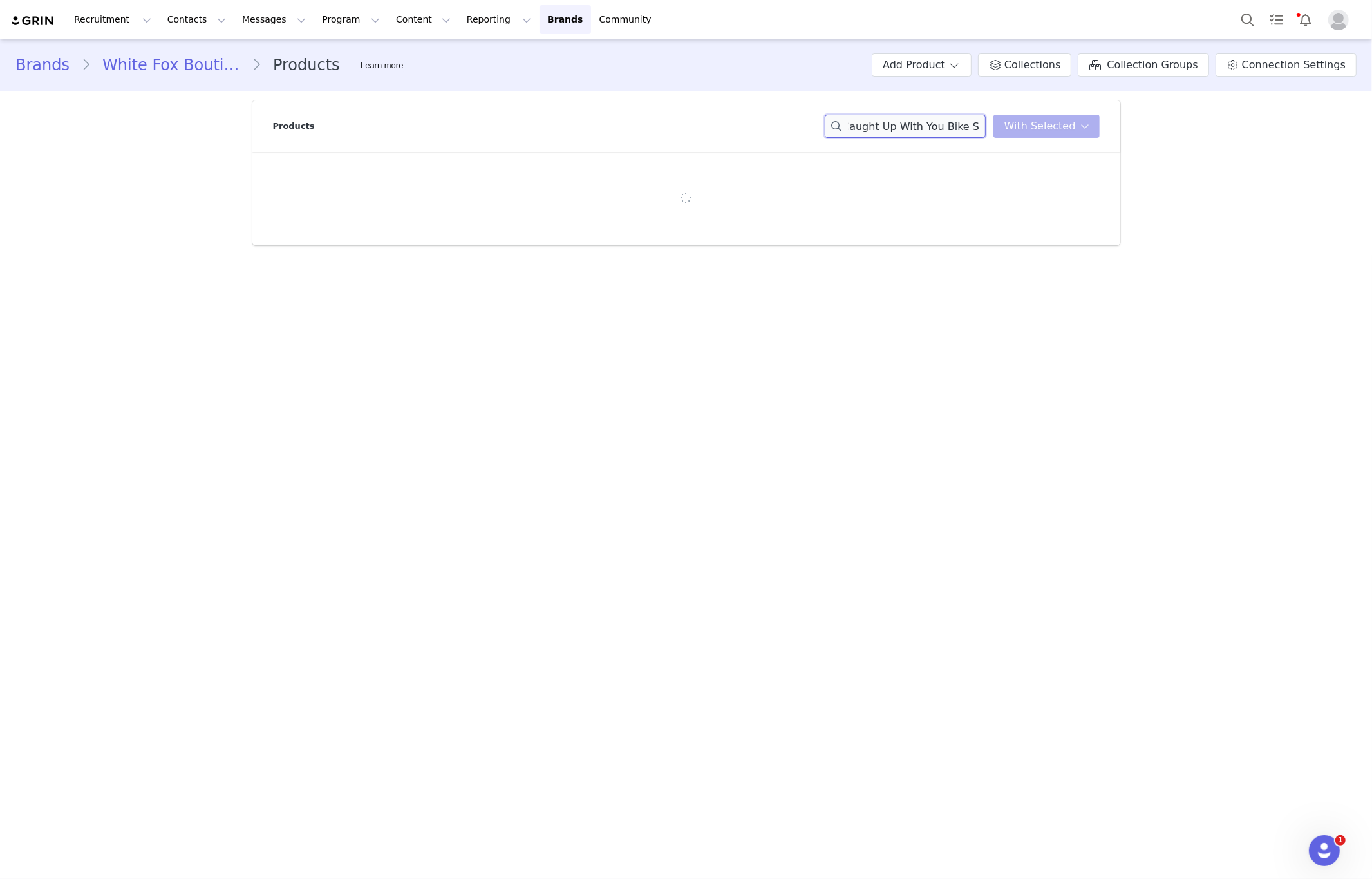
scroll to position [0, 0]
drag, startPoint x: 855, startPoint y: 130, endPoint x: 752, endPoint y: 118, distance: 103.7
click at [752, 118] on div "Products Previous Next 1 2 3 4 5 Caught Up With You Bike Shorts With Selected" at bounding box center [686, 126] width 827 height 52
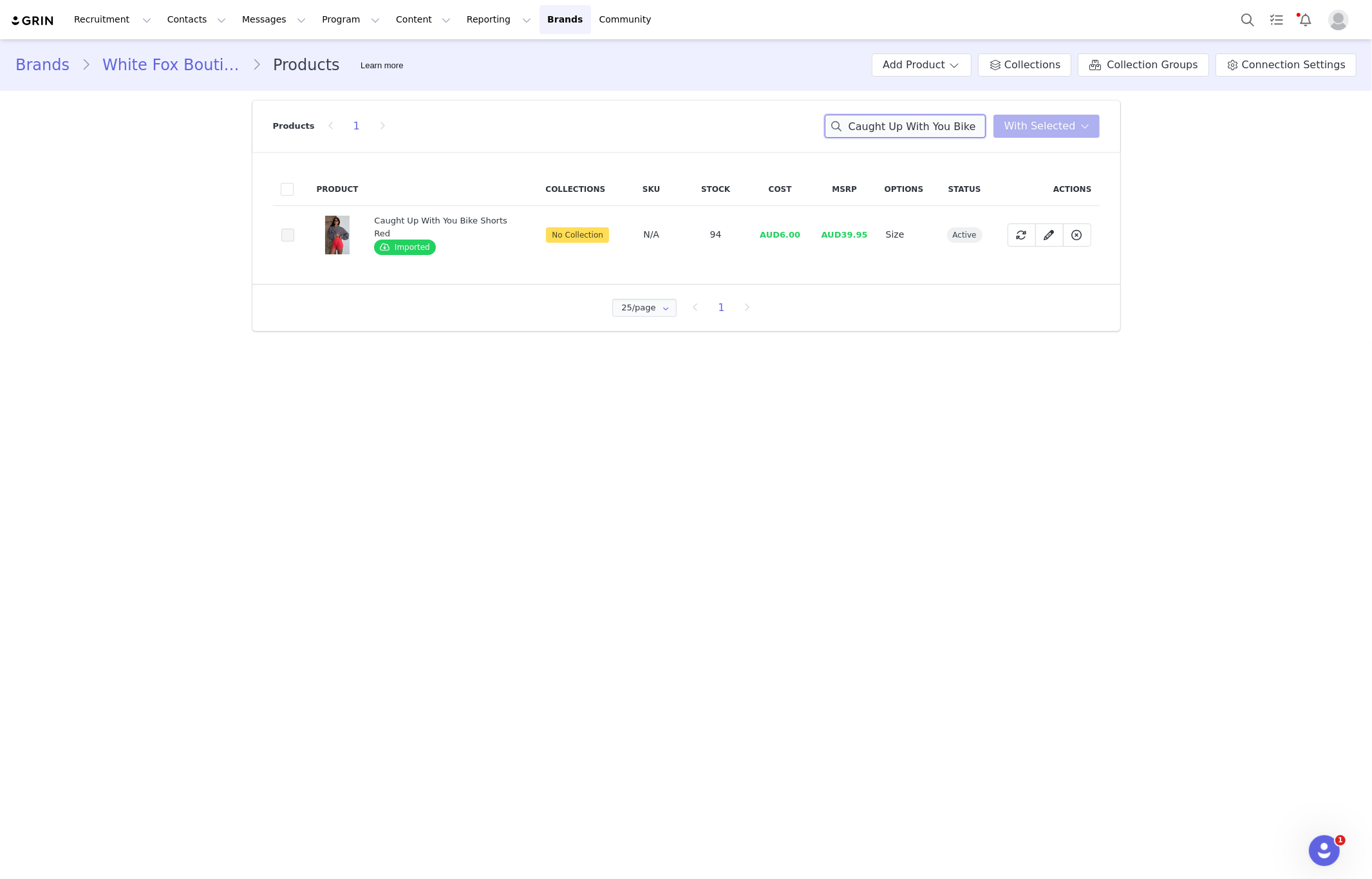
type input "Caught Up With You Bike Shorts"
click at [288, 238] on span at bounding box center [288, 234] width 13 height 13
click at [294, 228] on input "c98a0cd2-78f0-444a-a769-4e0e38f9cefd" at bounding box center [294, 228] width 0 height 0
click at [1052, 130] on span "With Selected" at bounding box center [1039, 126] width 71 height 16
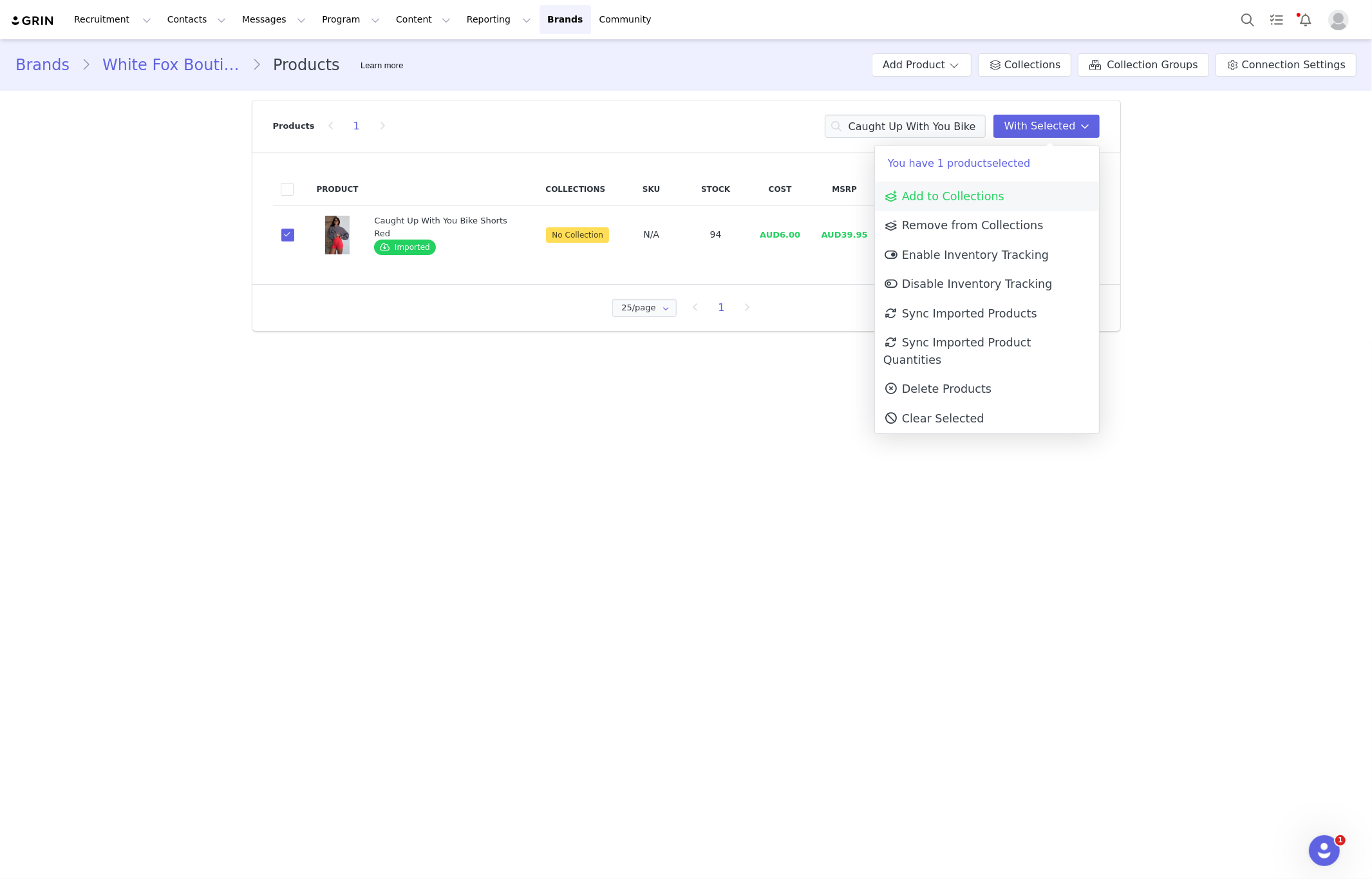
click at [946, 198] on span "Add to Collections" at bounding box center [944, 196] width 121 height 13
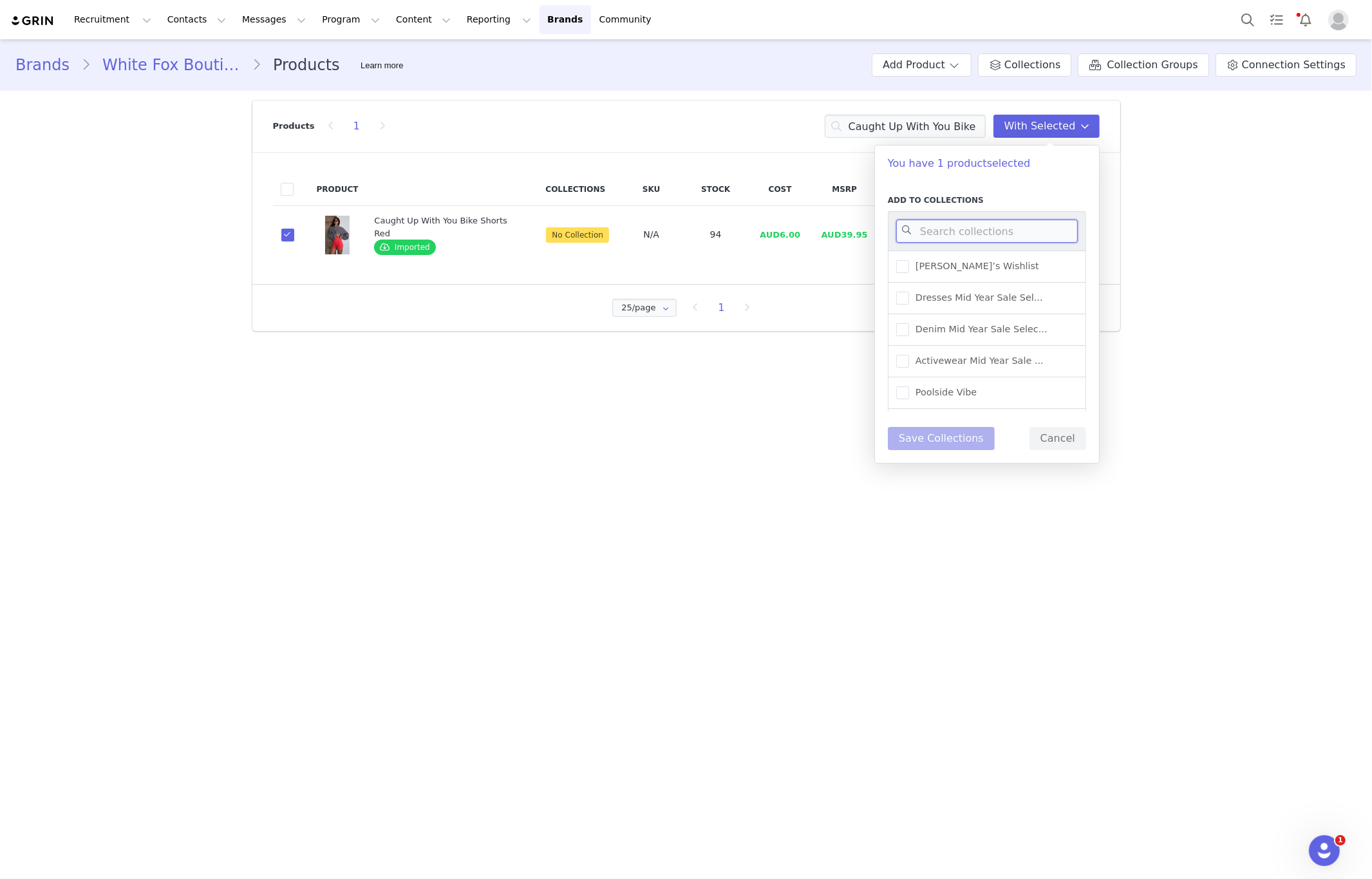
click at [950, 236] on input at bounding box center [987, 231] width 181 height 23
type input "new arri"
click at [989, 332] on span "New Arrivals - Activewear" at bounding box center [971, 329] width 125 height 13
click at [909, 323] on input "New Arrivals - Activewear" at bounding box center [909, 323] width 0 height 0
click at [954, 447] on button "Save Collections" at bounding box center [941, 439] width 107 height 23
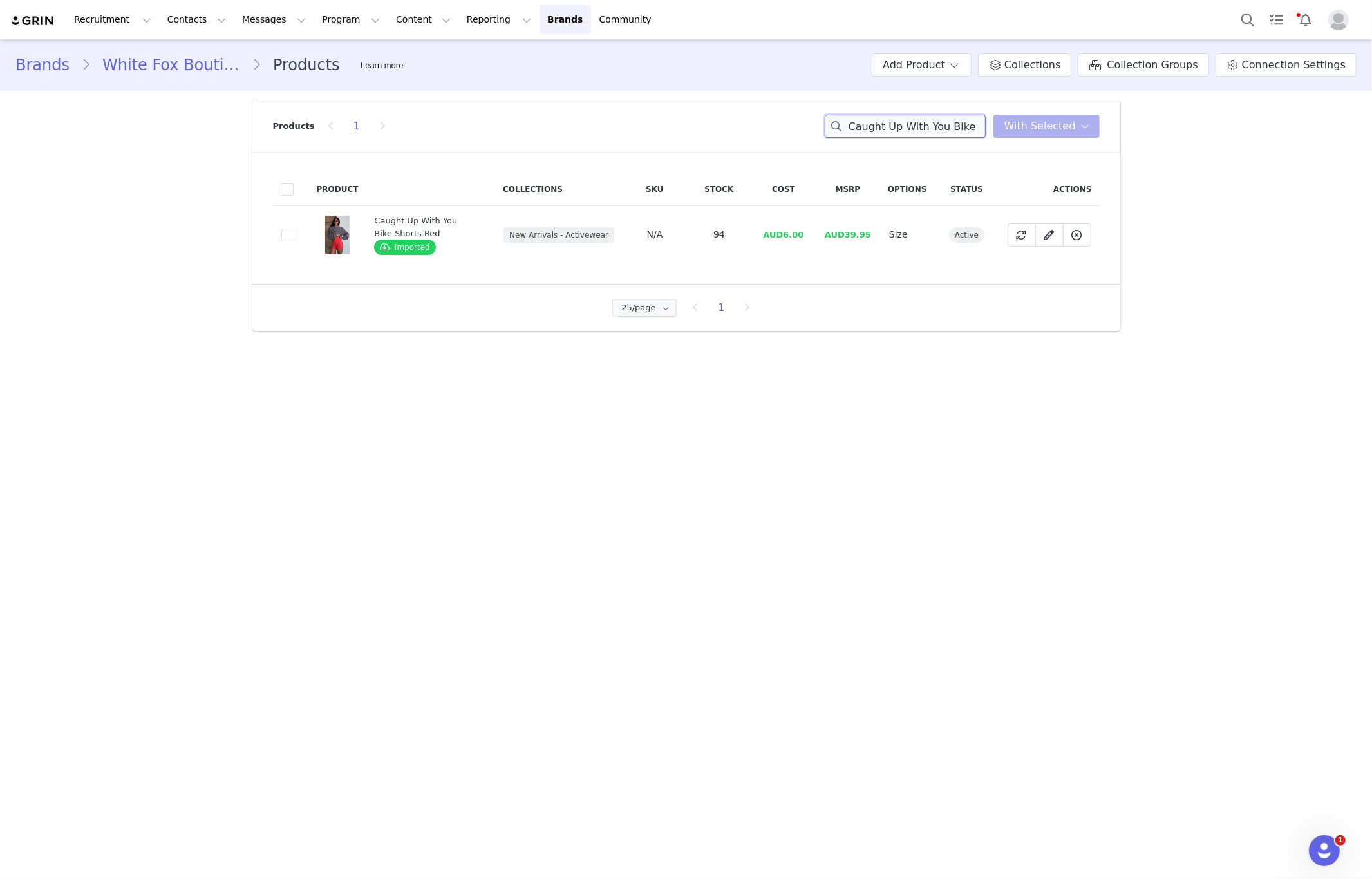
click at [887, 123] on input "Caught Up With You Bike Shorts" at bounding box center [905, 127] width 161 height 23
click at [886, 123] on input "Caught Up With You Bike Shorts" at bounding box center [905, 127] width 161 height 23
paste input "Ethan Sunglasses Tortoise"
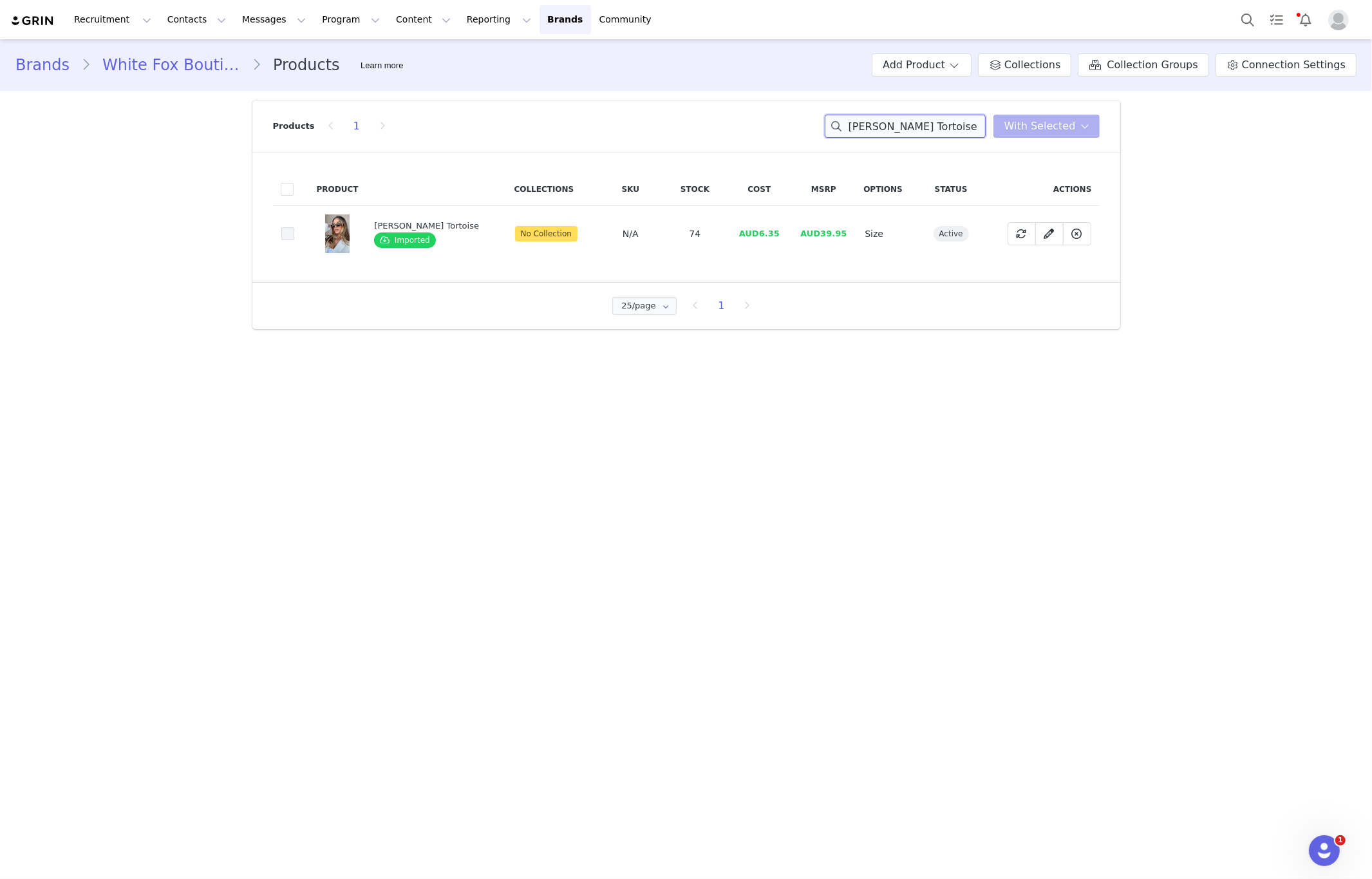
type input "Ethan Sunglasses Tortoise"
drag, startPoint x: 289, startPoint y: 240, endPoint x: 311, endPoint y: 240, distance: 22.0
click at [289, 240] on span at bounding box center [288, 233] width 13 height 13
click at [294, 227] on input "458f31bc-9dd7-4d3f-8897-d2da59d3764e" at bounding box center [294, 227] width 0 height 0
drag, startPoint x: 1052, startPoint y: 136, endPoint x: 1042, endPoint y: 150, distance: 17.2
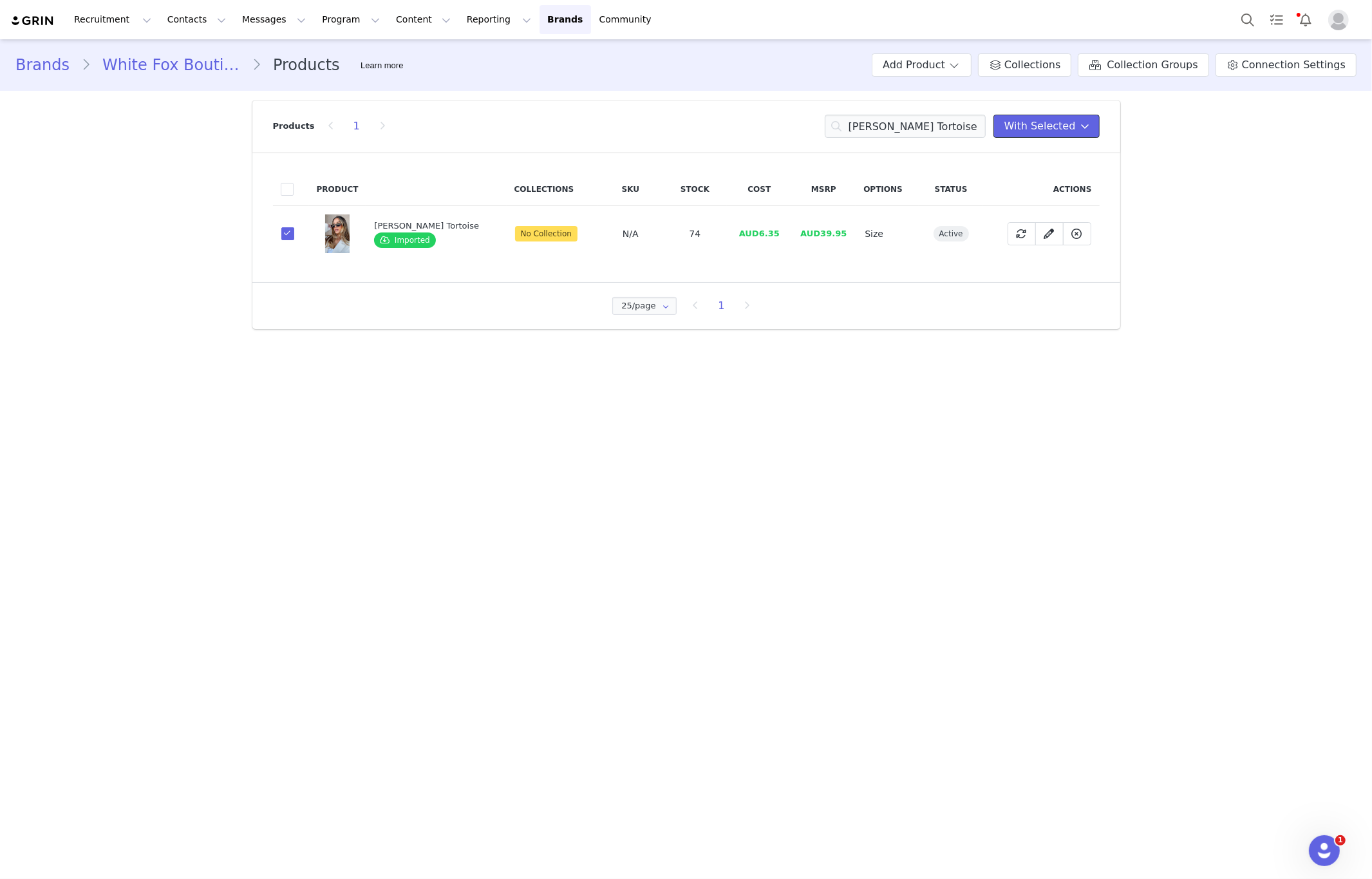
click at [1051, 138] on button "With Selected" at bounding box center [1046, 127] width 106 height 23
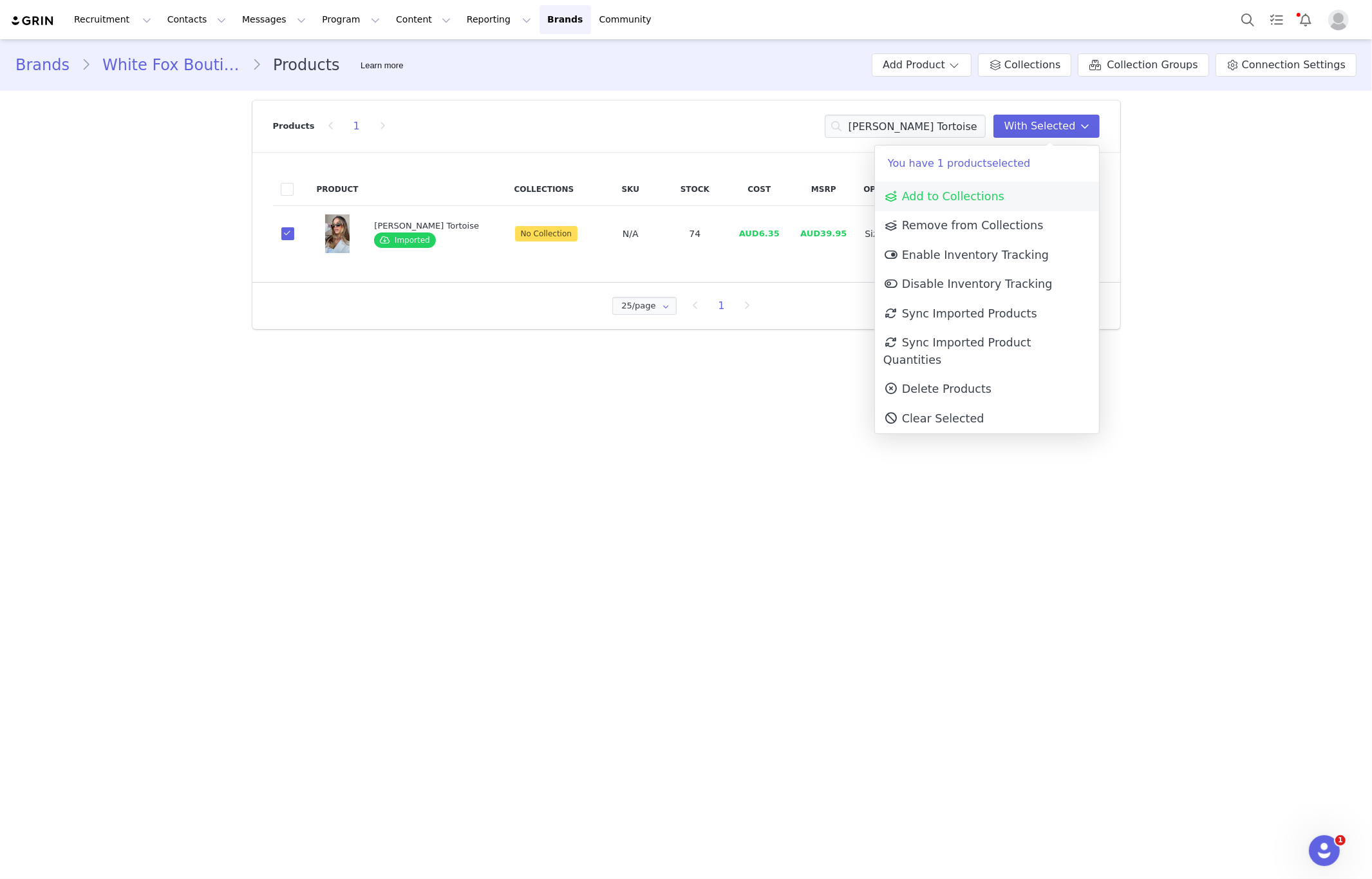
click at [995, 196] on span "Add to Collections" at bounding box center [944, 196] width 121 height 13
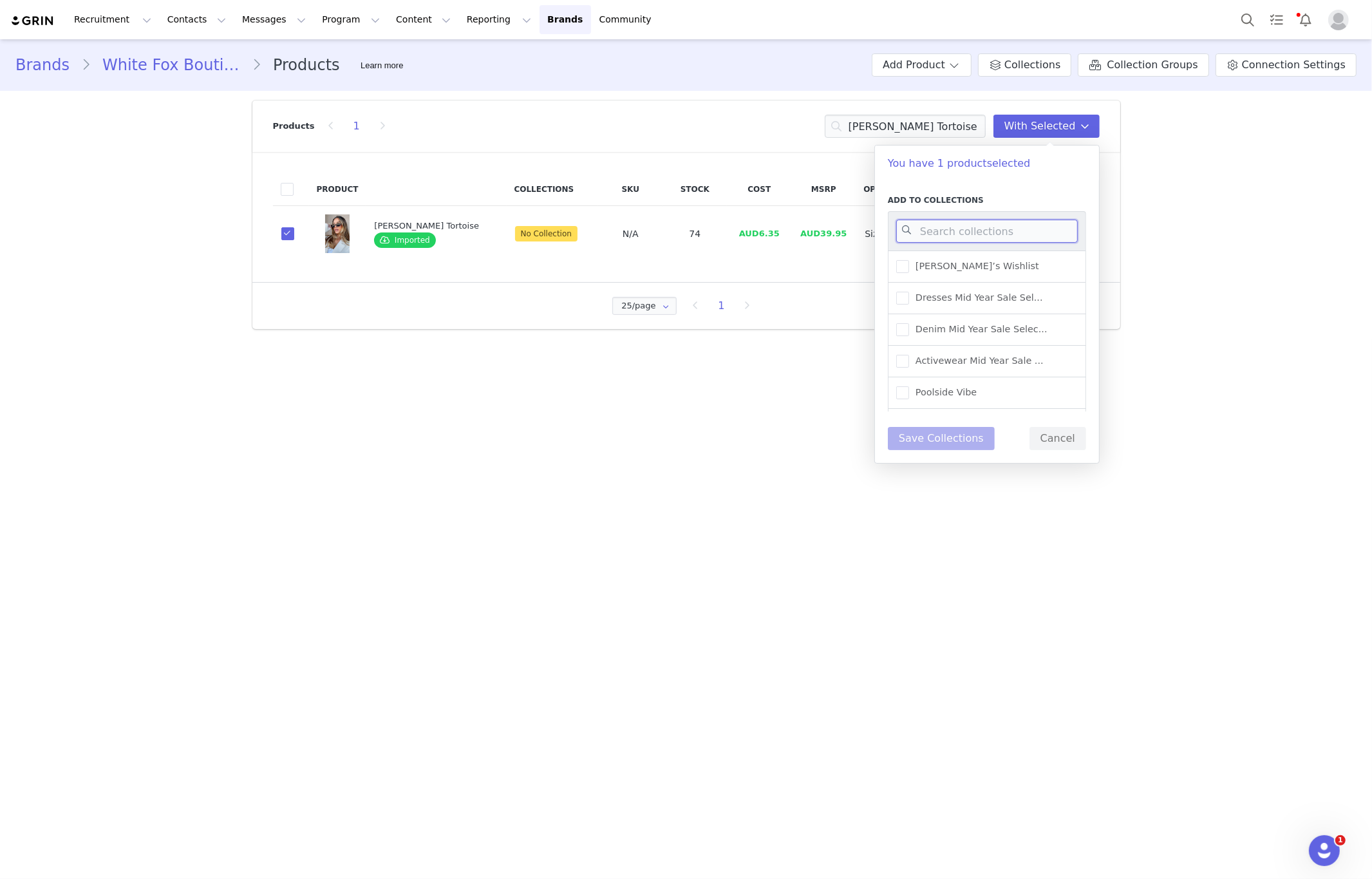
drag, startPoint x: 979, startPoint y: 231, endPoint x: 988, endPoint y: 233, distance: 9.2
click at [979, 231] on input at bounding box center [987, 231] width 181 height 23
type input "new arriva"
click at [1011, 301] on span "New Arrivals - Shoes and ..." at bounding box center [975, 298] width 134 height 13
click at [909, 292] on input "New Arrivals - Shoes and ..." at bounding box center [909, 292] width 0 height 0
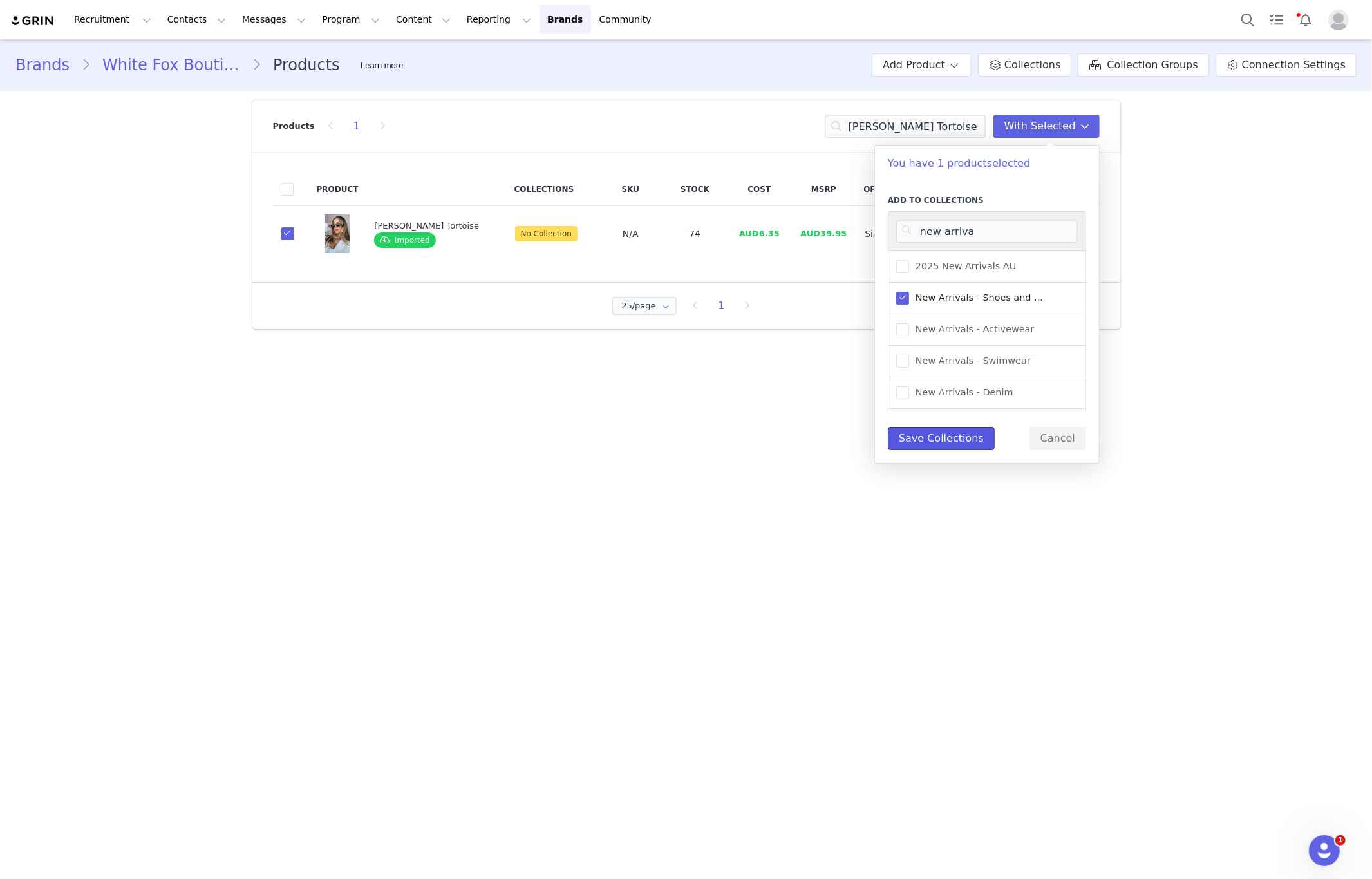
click at [954, 448] on button "Save Collections" at bounding box center [941, 439] width 107 height 23
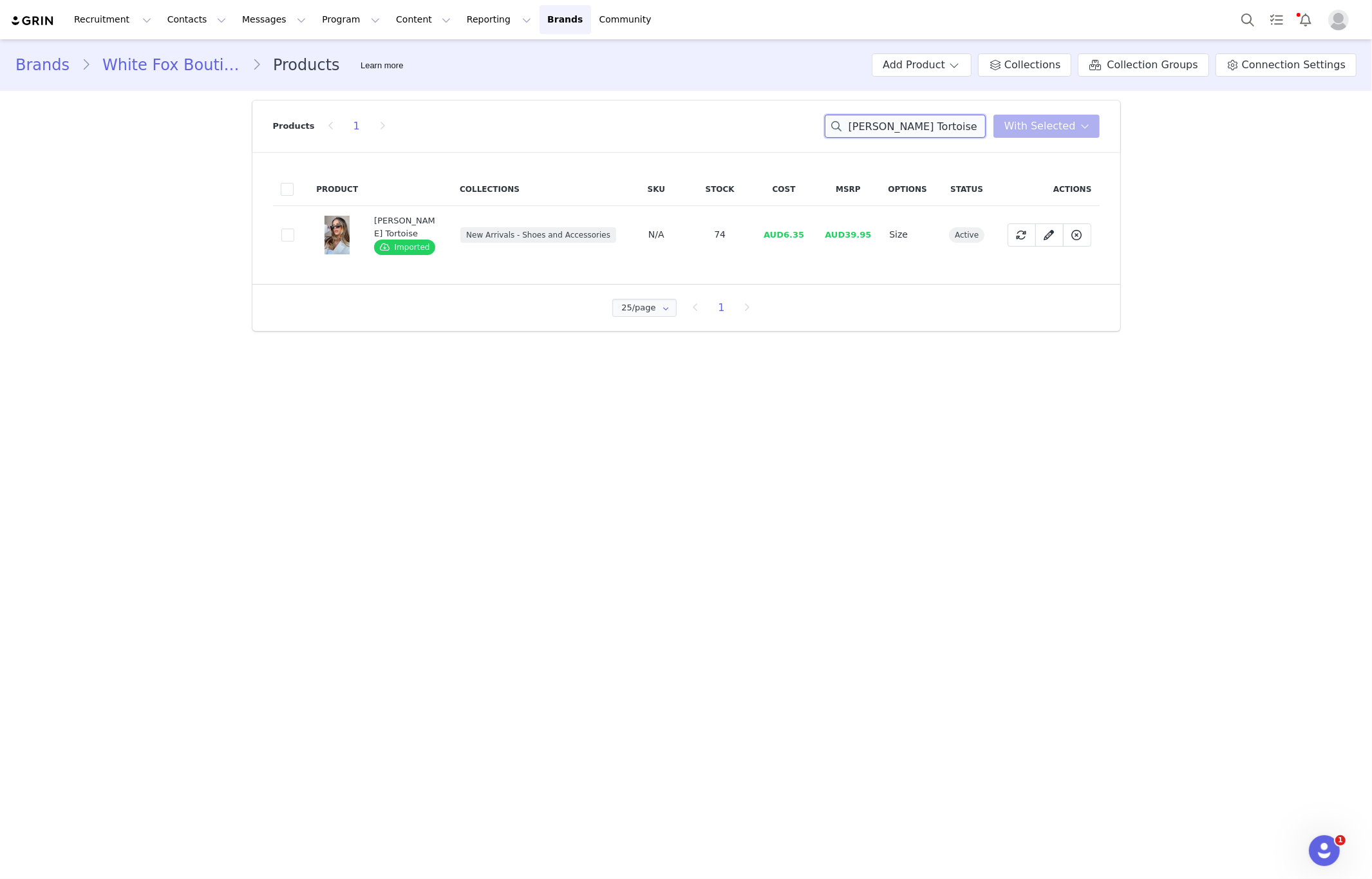
click at [894, 122] on input "Ethan Sunglasses Tortoise" at bounding box center [905, 127] width 161 height 23
paste input "lanor Belt Tan Faux Suede/Gold"
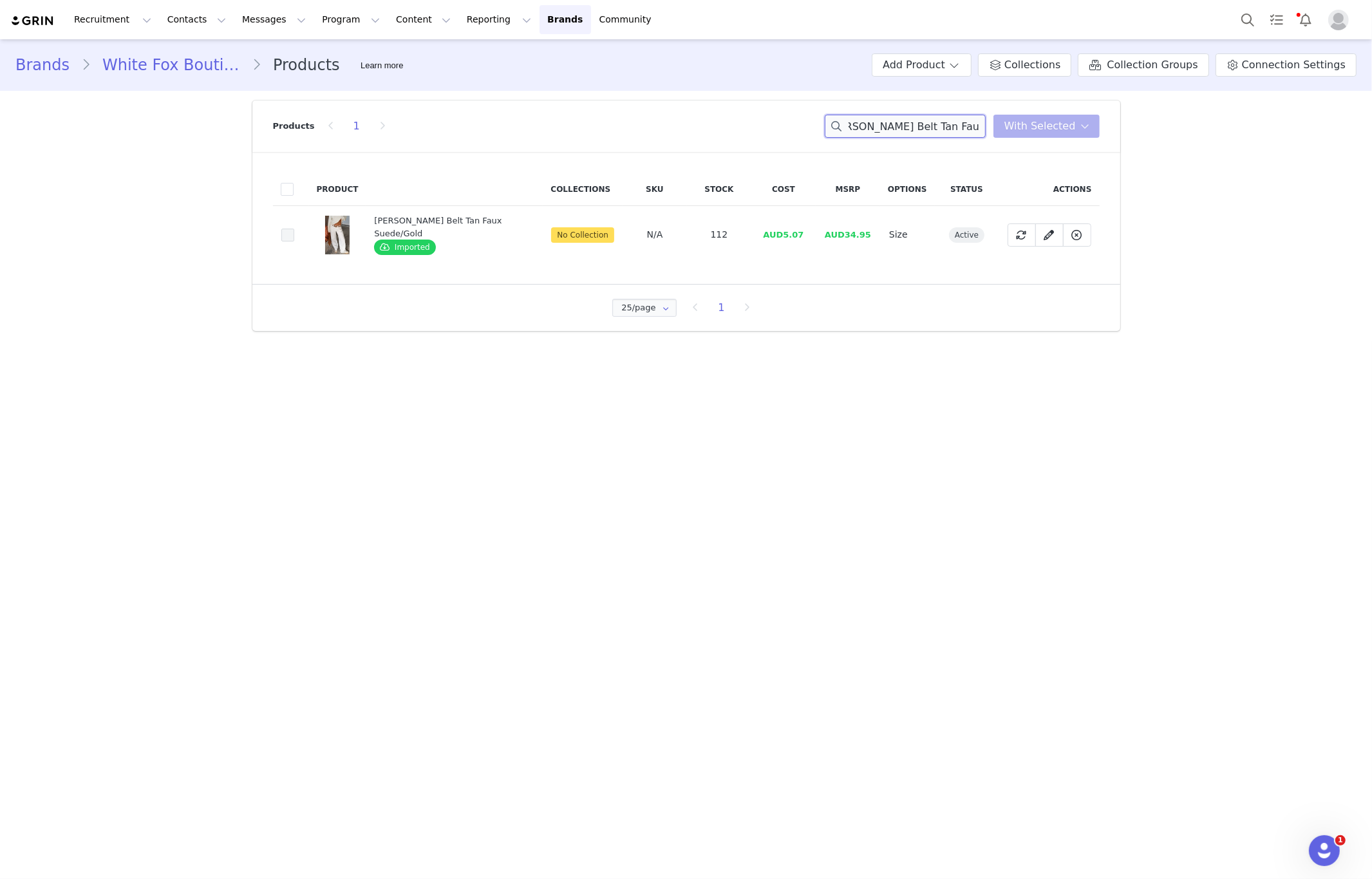
type input "Elanor Belt Tan Faux Suede/Gold"
drag, startPoint x: 293, startPoint y: 239, endPoint x: 387, endPoint y: 226, distance: 94.9
click at [295, 239] on td "a2f1173c-8b88-4bee-b0ac-9229a1aade13" at bounding box center [291, 234] width 36 height 58
click at [287, 240] on span at bounding box center [288, 235] width 13 height 15
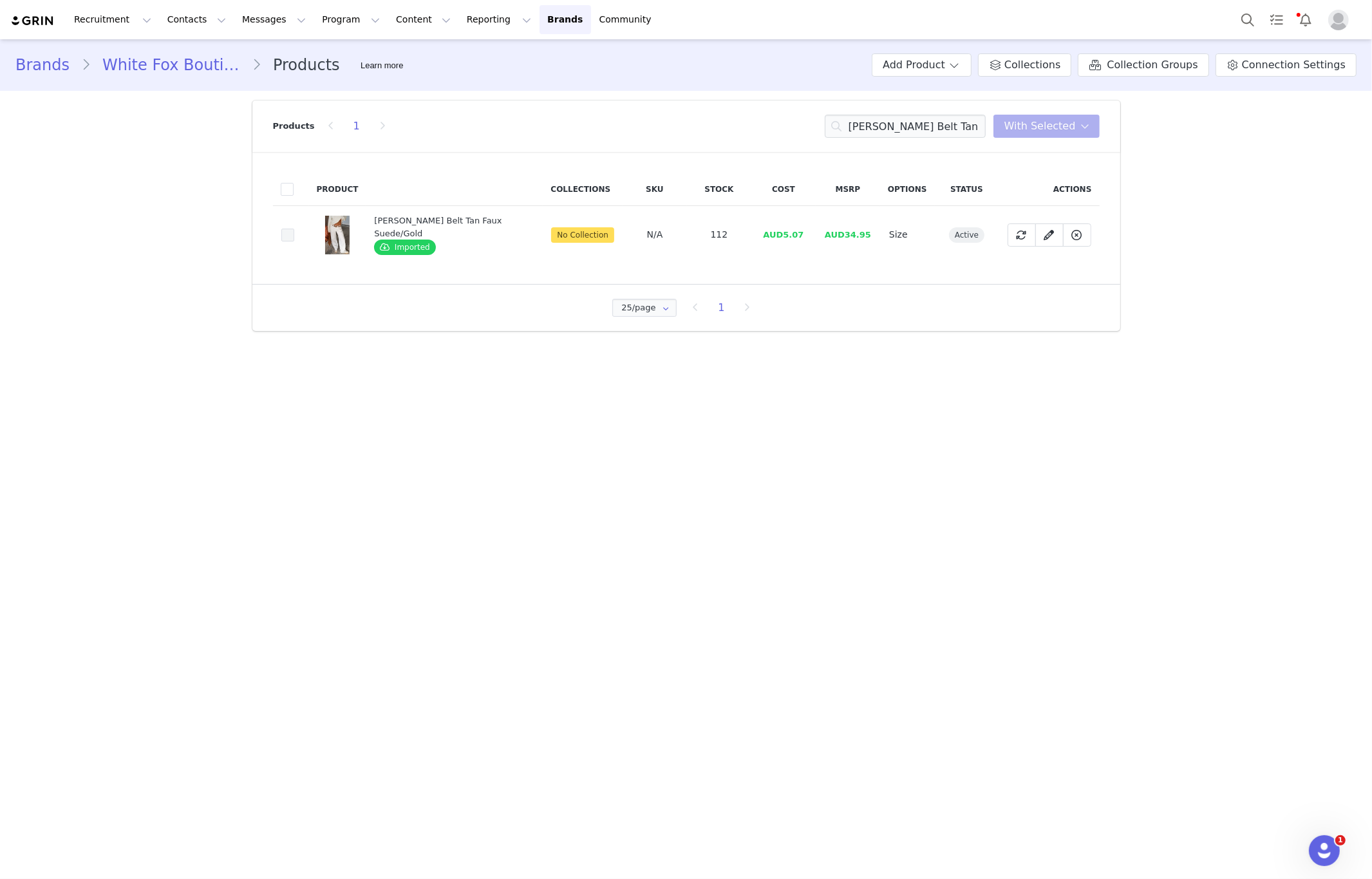
click at [294, 228] on input "a2f1173c-8b88-4bee-b0ac-9229a1aade13" at bounding box center [294, 228] width 0 height 0
click at [1031, 126] on span "With Selected" at bounding box center [1039, 126] width 71 height 16
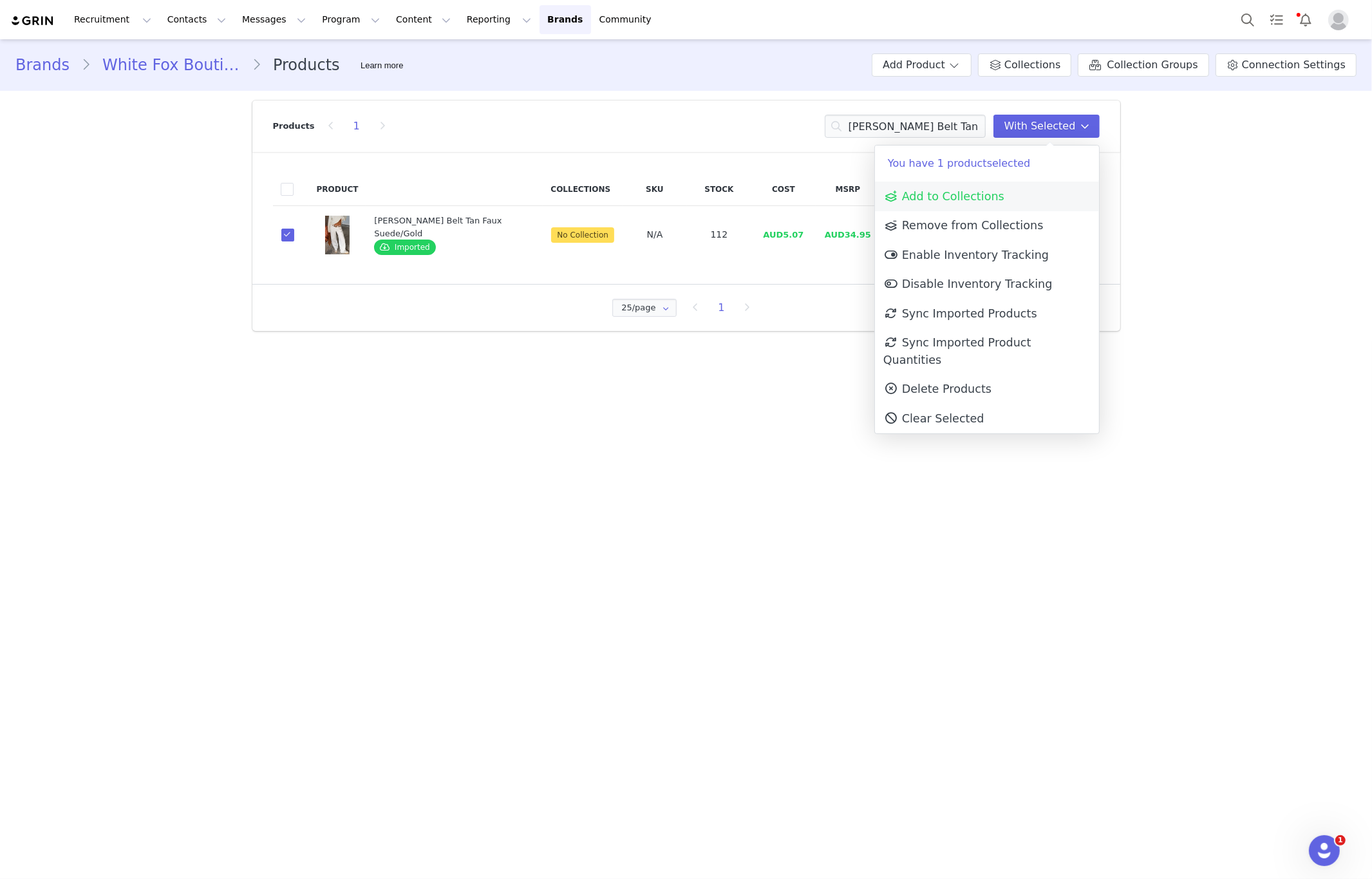
click at [964, 192] on span "Add to Collections" at bounding box center [944, 196] width 121 height 13
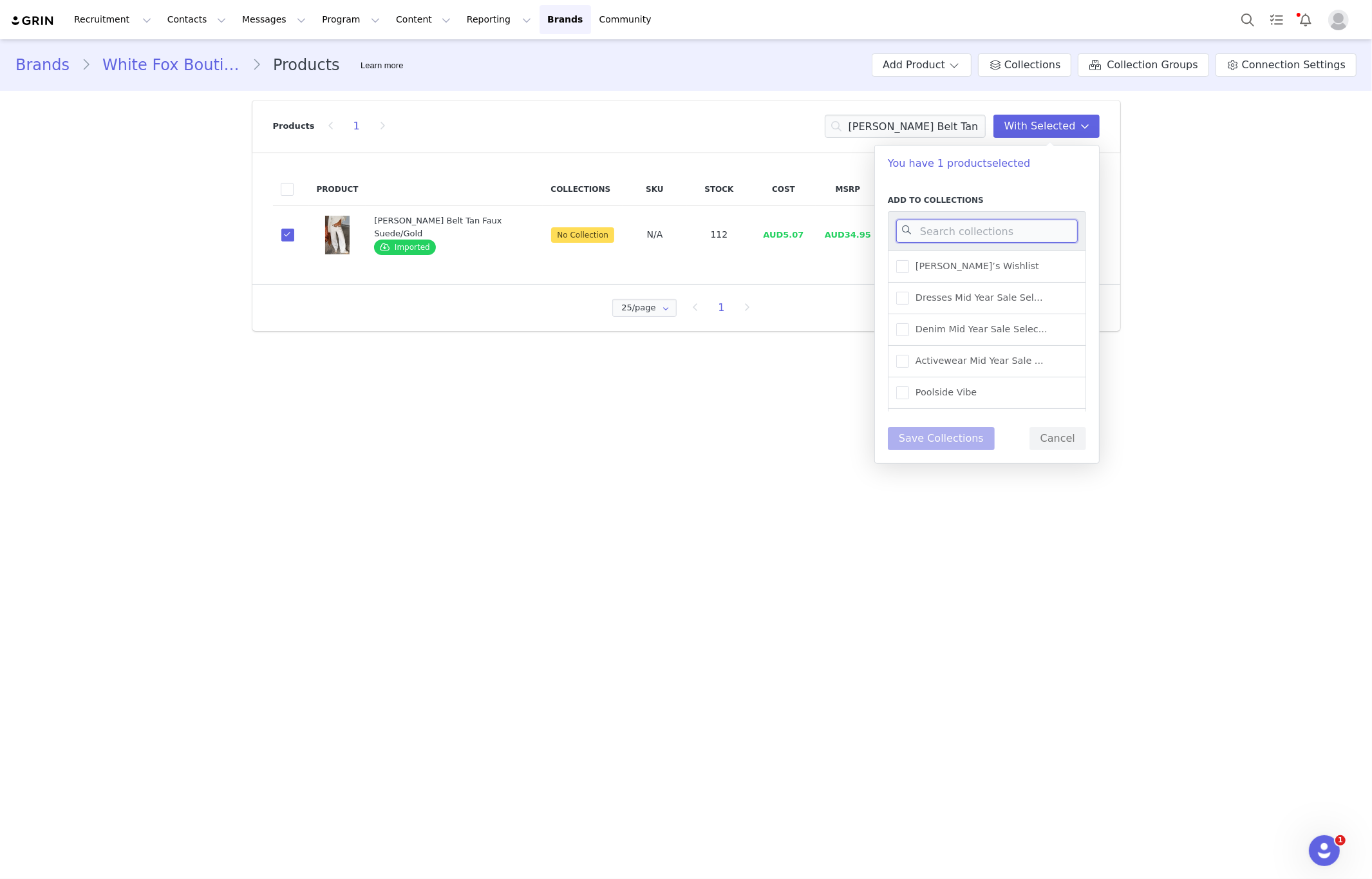
click at [983, 241] on input at bounding box center [987, 231] width 181 height 23
type input "new arrivals"
click at [1018, 300] on span "New Arrivals - Shoes and ..." at bounding box center [975, 298] width 134 height 13
click at [909, 292] on input "New Arrivals - Shoes and ..." at bounding box center [909, 292] width 0 height 0
click at [939, 445] on button "Save Collections" at bounding box center [941, 439] width 107 height 23
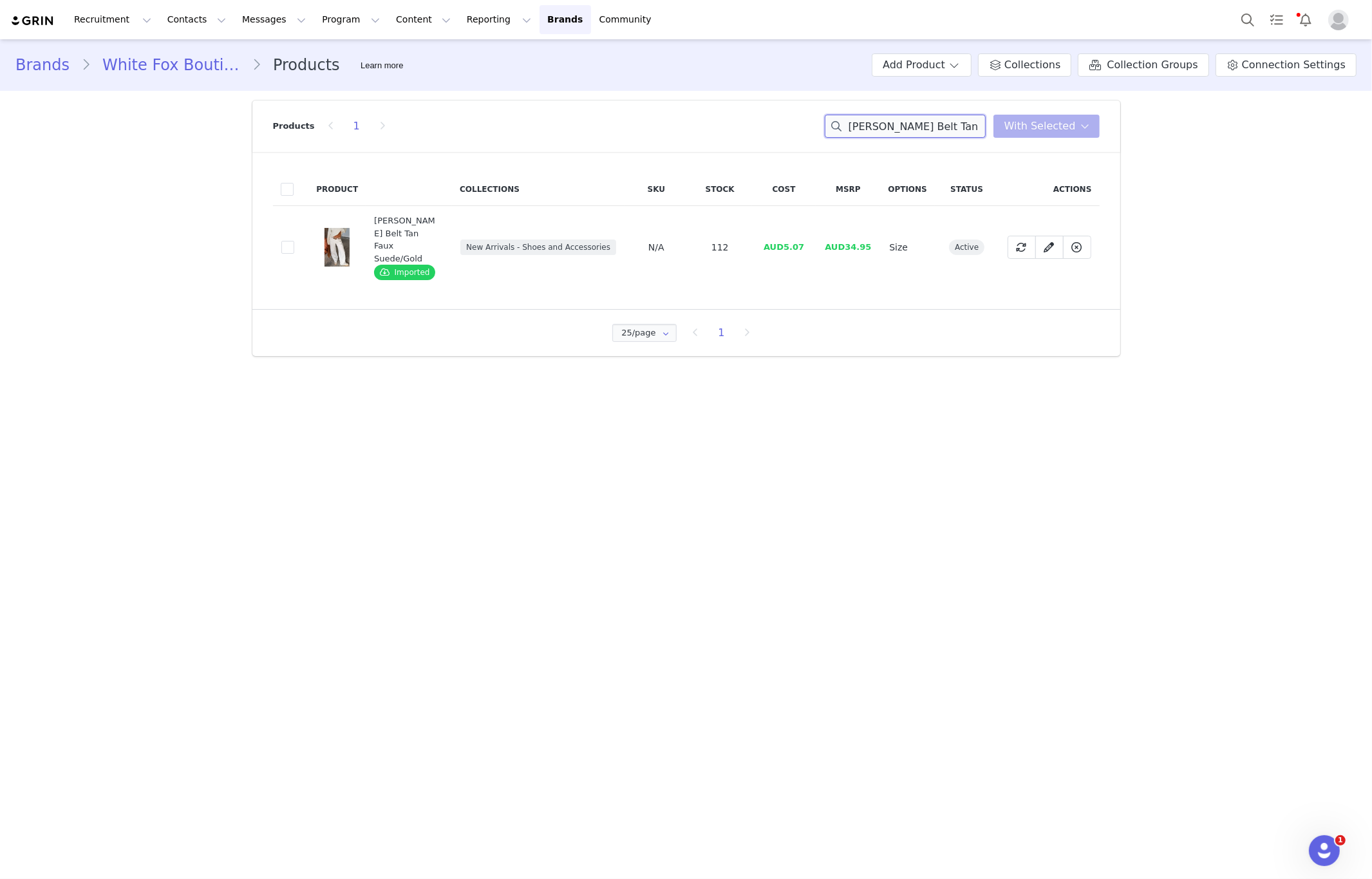
click at [901, 129] on input "Elanor Belt Tan Faux Suede/Gold" at bounding box center [905, 127] width 161 height 23
paste input "than Sunglasses Biscuit"
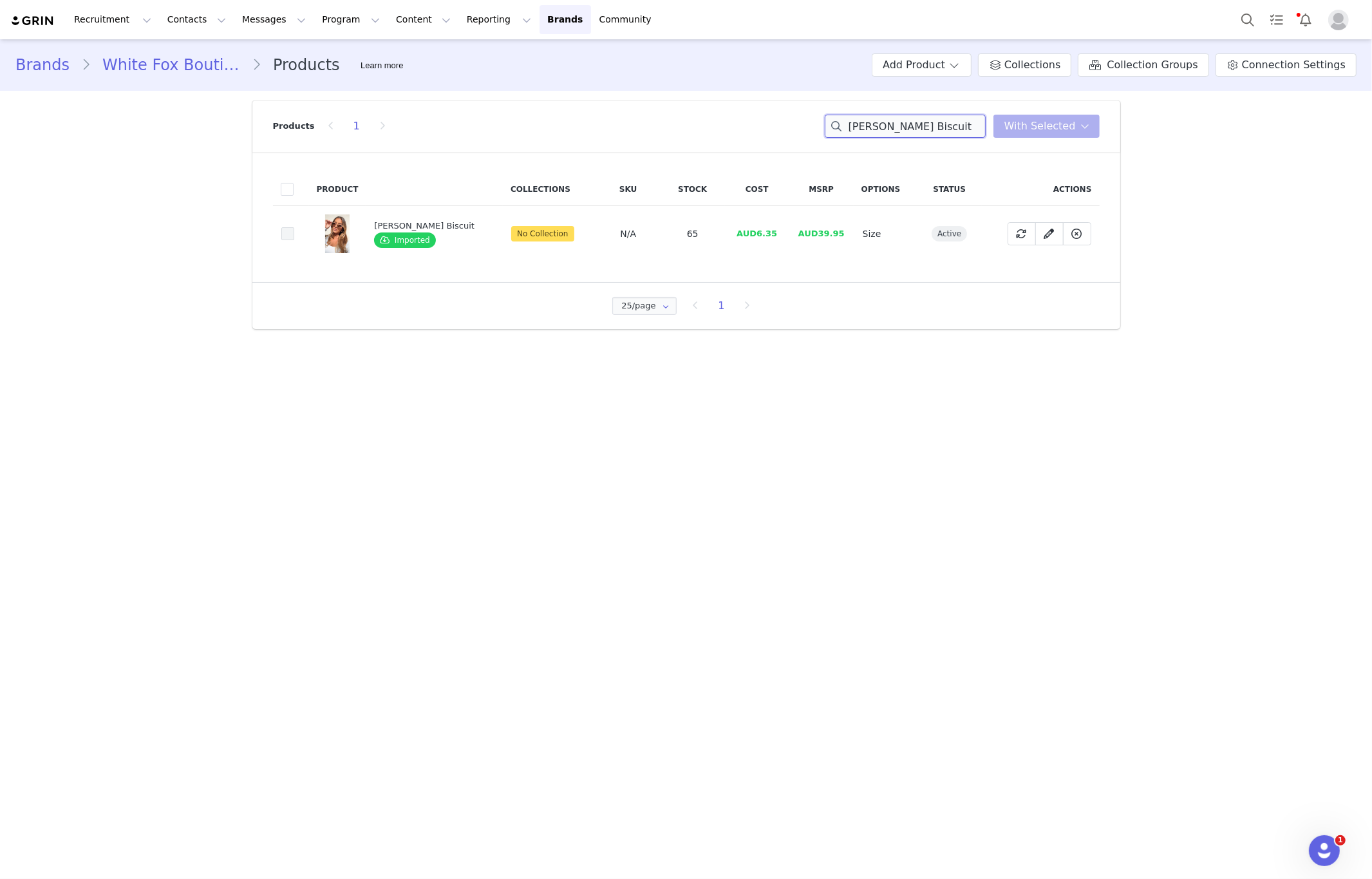
type input "Ethan Sunglasses Biscuit"
drag, startPoint x: 282, startPoint y: 236, endPoint x: 296, endPoint y: 233, distance: 14.3
click at [282, 236] on span at bounding box center [288, 233] width 13 height 13
click at [294, 227] on input "2e79a880-60ee-4739-b7d1-2c799eec16d1" at bounding box center [294, 227] width 0 height 0
drag, startPoint x: 1035, startPoint y: 132, endPoint x: 1014, endPoint y: 170, distance: 43.4
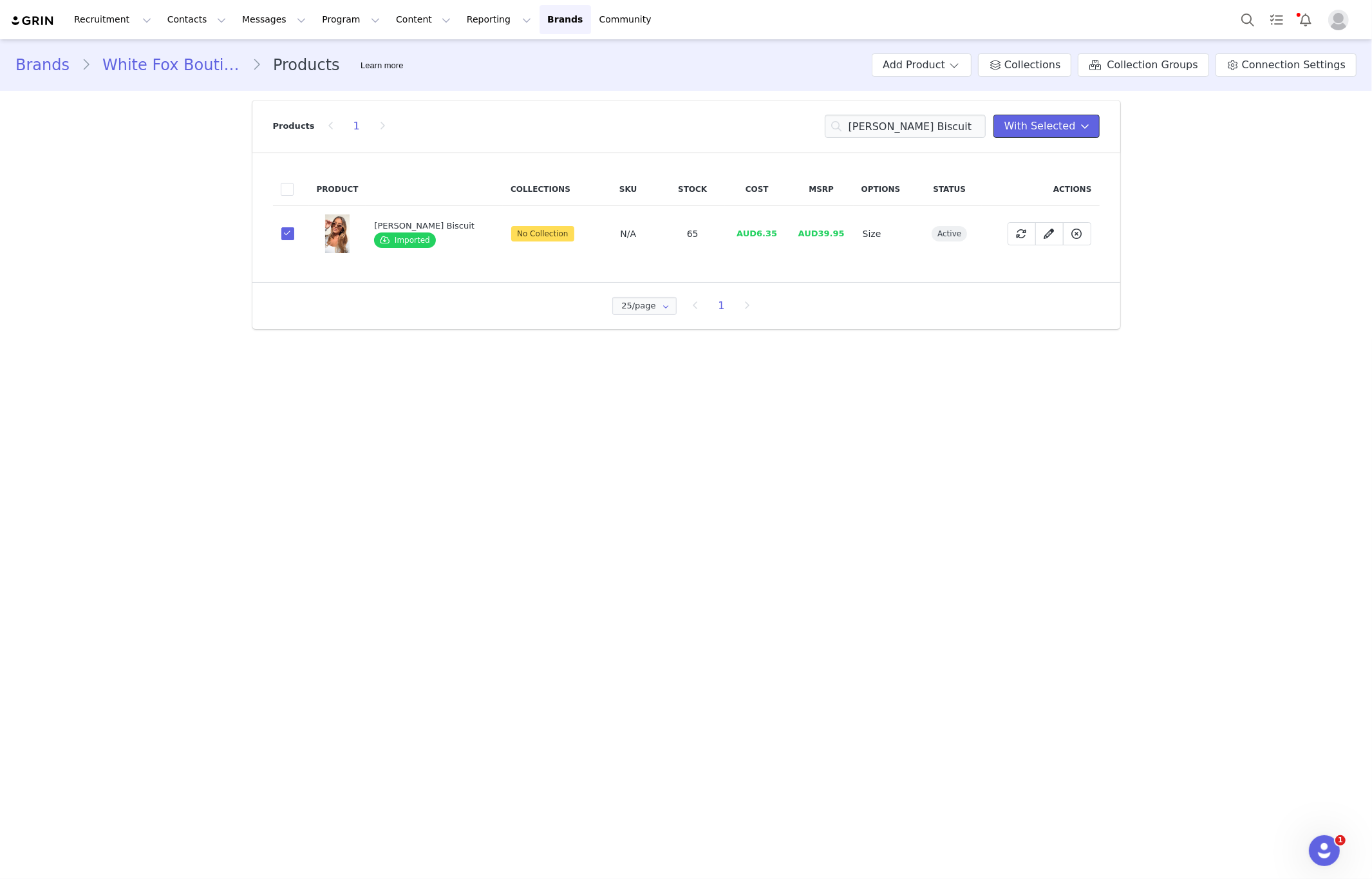
click at [1034, 133] on span "With Selected" at bounding box center [1039, 126] width 71 height 16
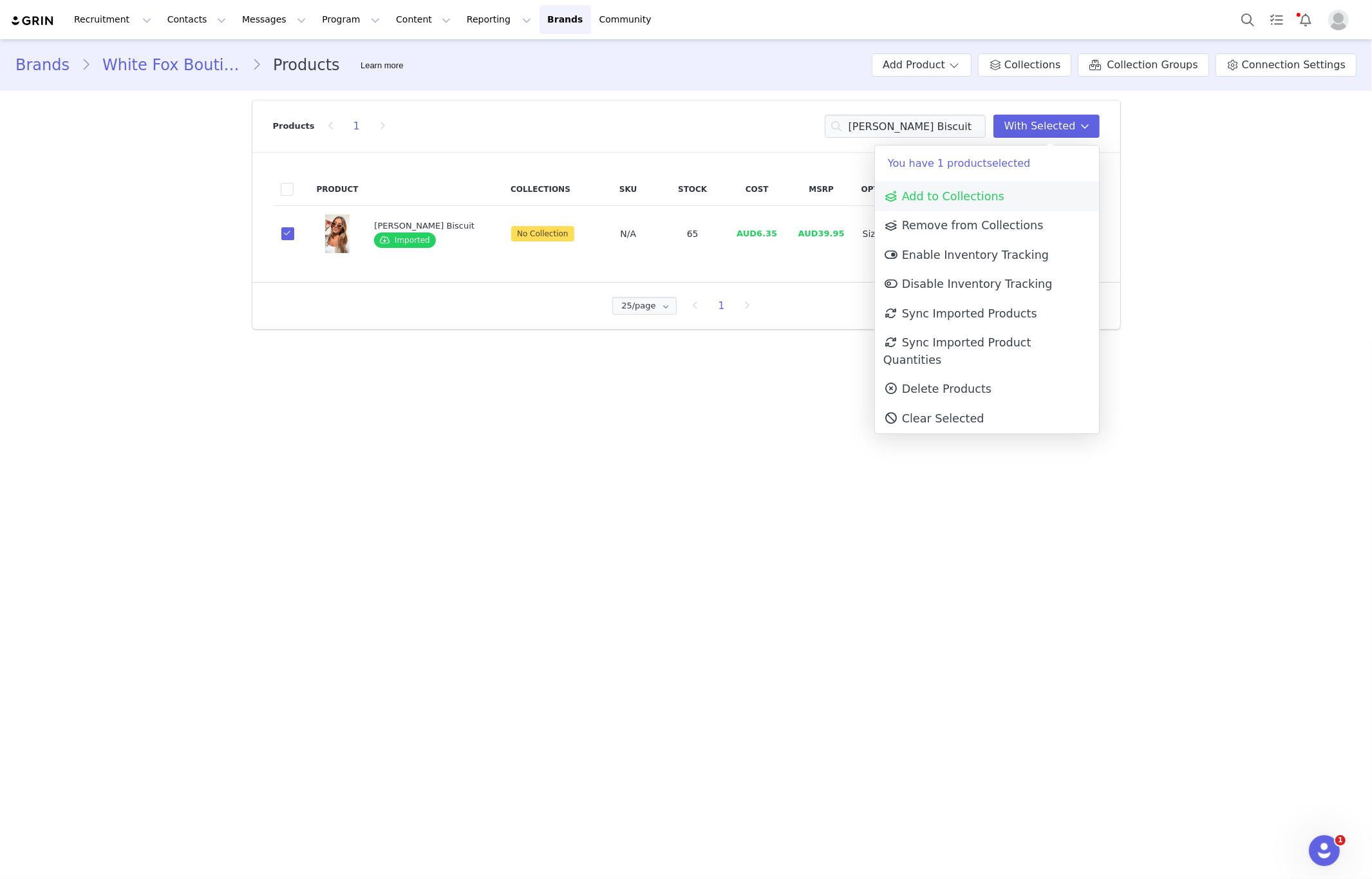
click at [965, 192] on span "Add to Collections" at bounding box center [944, 196] width 121 height 13
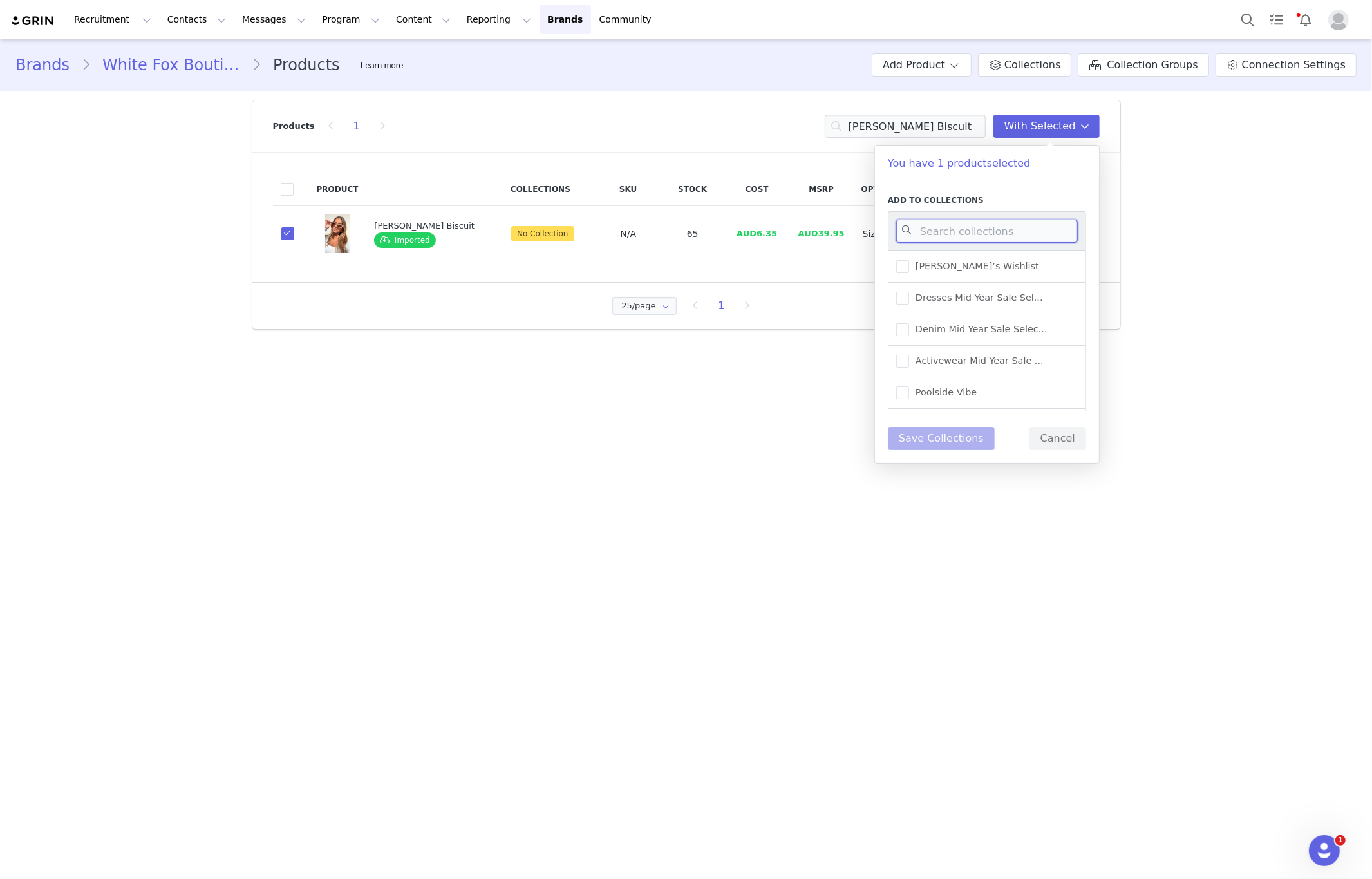
click at [971, 225] on input at bounding box center [987, 231] width 181 height 23
type input "new arr"
click at [1008, 304] on label "New Arrivals - Shoes and ..." at bounding box center [969, 299] width 147 height 16
click at [909, 292] on input "New Arrivals - Shoes and ..." at bounding box center [909, 292] width 0 height 0
click at [935, 447] on button "Save Collections" at bounding box center [941, 439] width 107 height 23
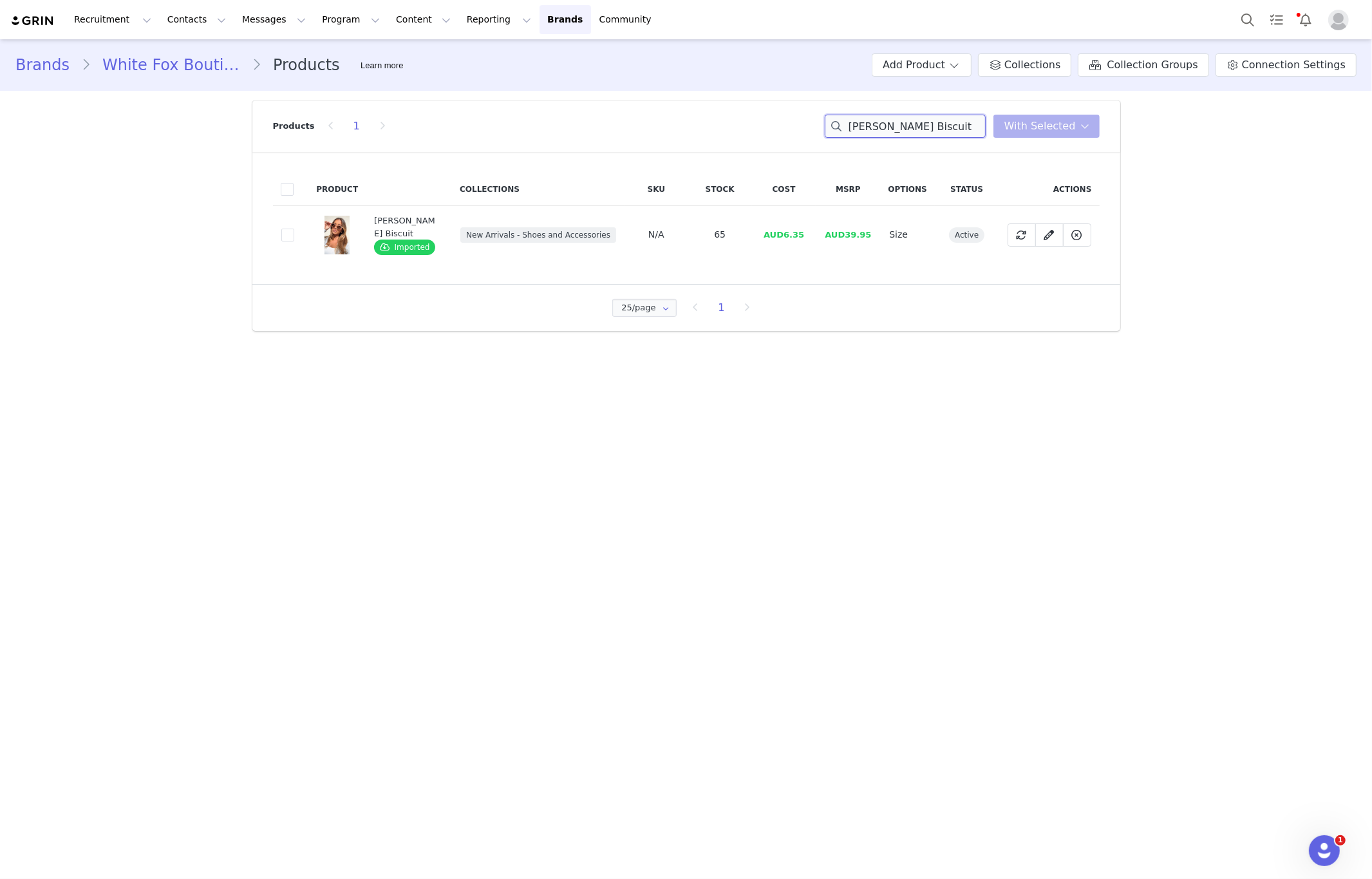
click at [899, 133] on input "Ethan Sunglasses Biscuit" at bounding box center [905, 127] width 161 height 23
click at [900, 133] on input "Ethan Sunglasses Biscuit" at bounding box center [905, 127] width 161 height 23
paste input "My Reality Striped Long Sleeve Rugby Shirt Navy/Cream Stripe"
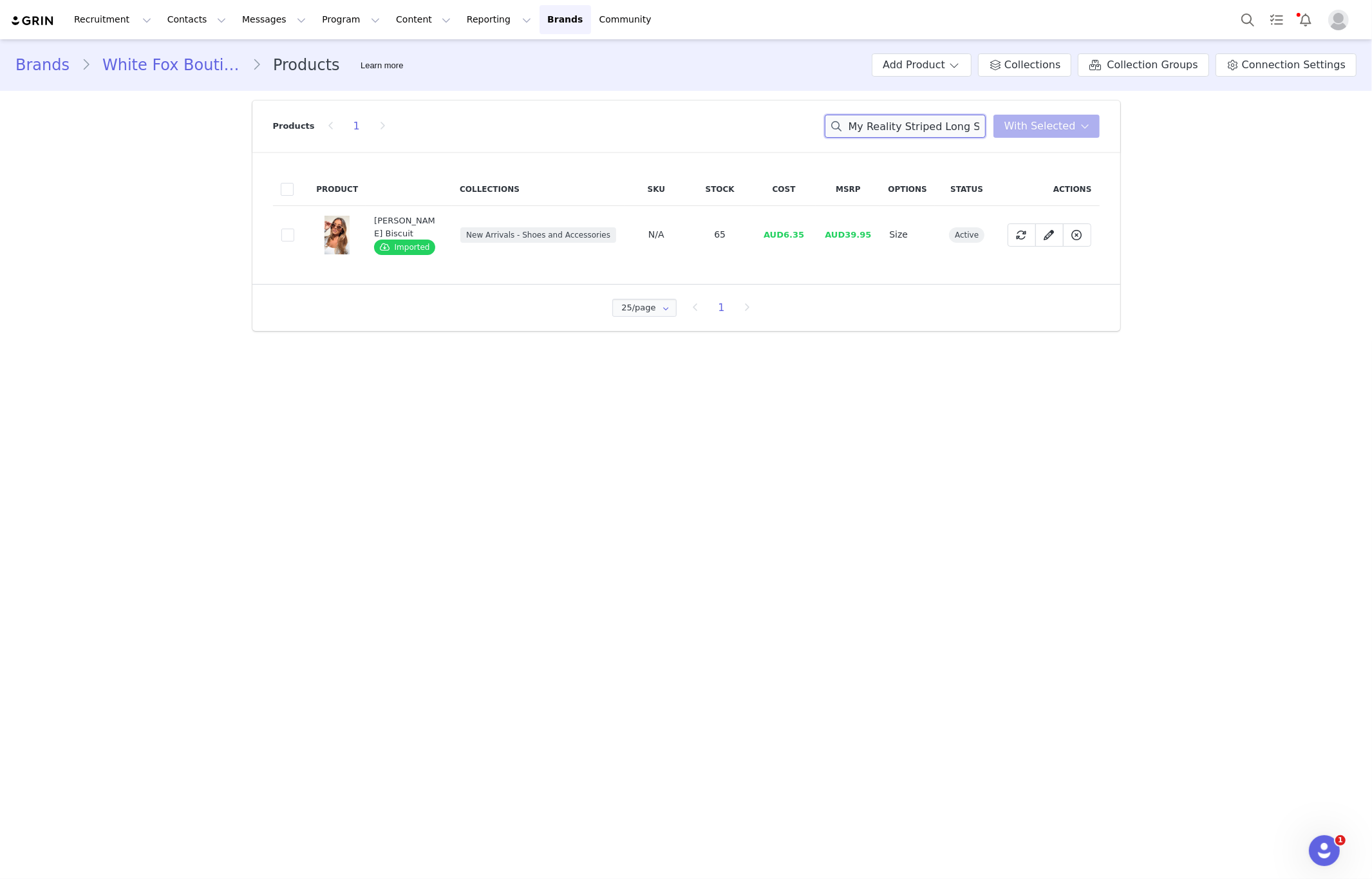
scroll to position [0, 160]
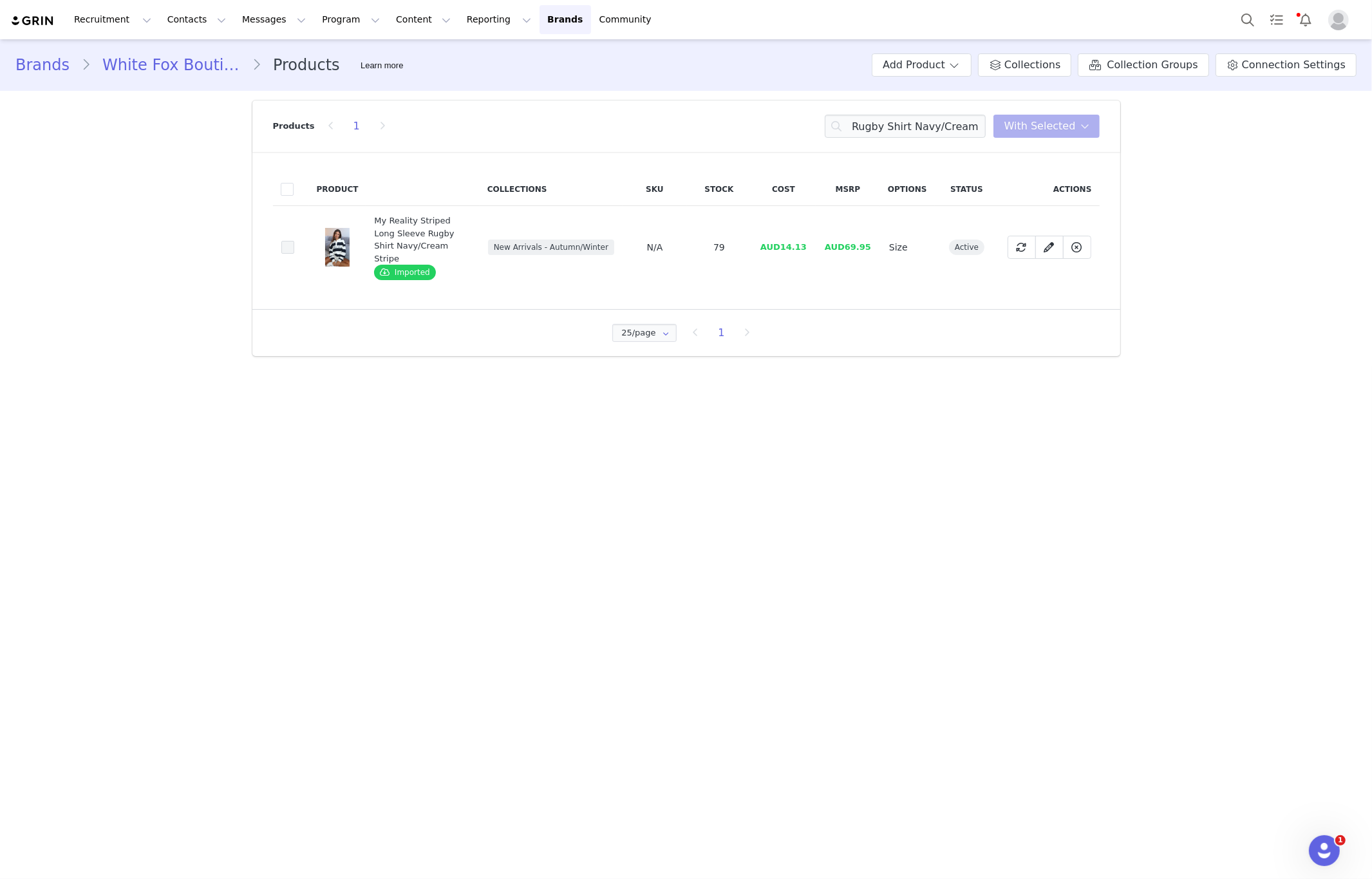
click at [285, 241] on span at bounding box center [288, 247] width 13 height 13
click at [294, 241] on input "6d0bed89-5c7c-4c39-a943-22e9d453416d" at bounding box center [294, 241] width 0 height 0
drag, startPoint x: 293, startPoint y: 244, endPoint x: 321, endPoint y: 241, distance: 28.2
click at [293, 244] on span at bounding box center [288, 247] width 13 height 13
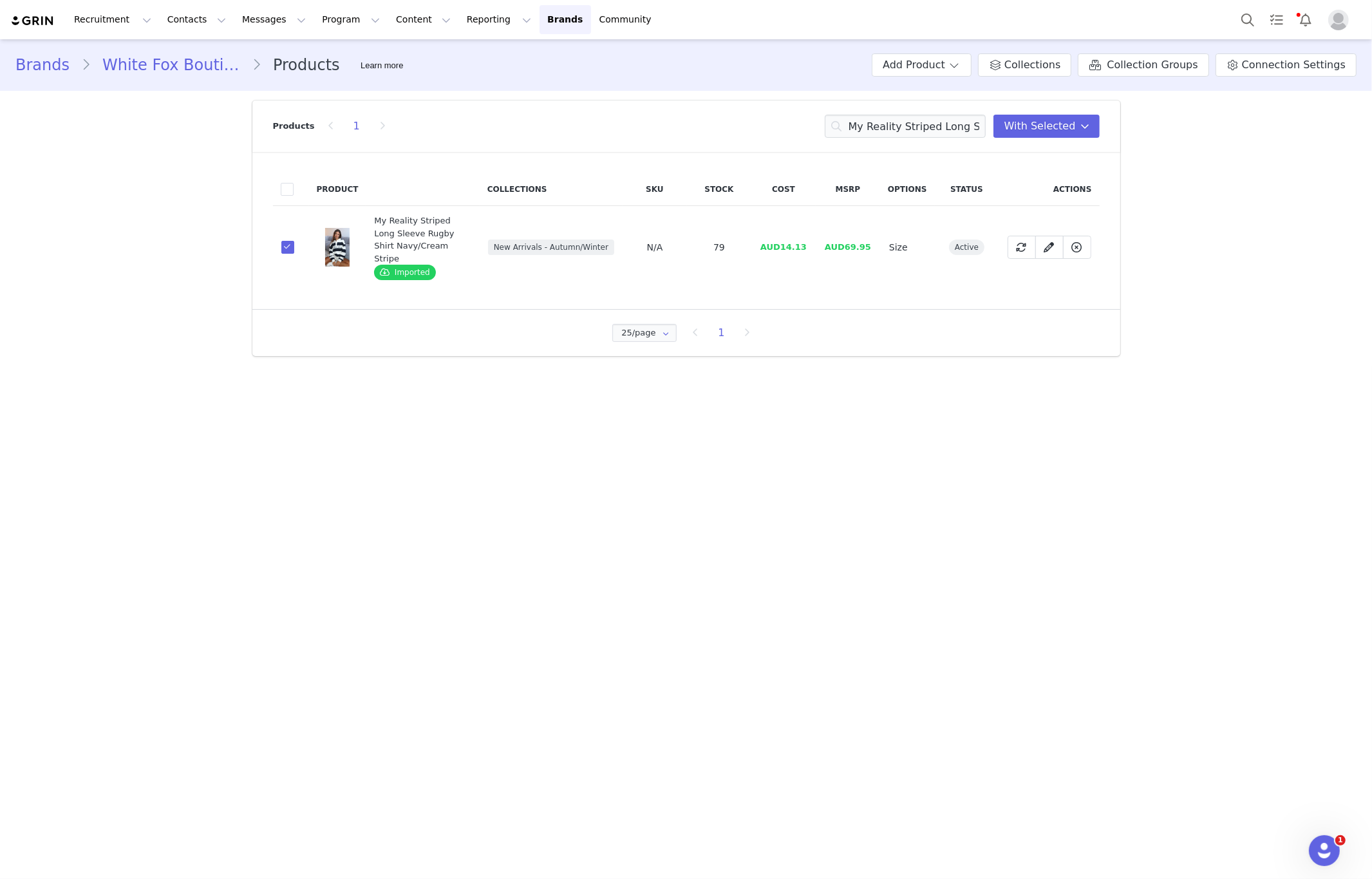
click at [294, 241] on input "6d0bed89-5c7c-4c39-a943-22e9d453416d" at bounding box center [294, 241] width 0 height 0
click at [916, 123] on input "My Reality Striped Long Sleeve Rugby Shirt Navy/Cream Stripe" at bounding box center [905, 127] width 161 height 23
click at [917, 122] on input "My Reality Striped Long Sleeve Rugby Shirt Navy/Cream Stripe" at bounding box center [905, 127] width 161 height 23
click at [915, 125] on input "My Reality Striped Long Sleeve Rugby Shirt Navy/Cream Stripe" at bounding box center [905, 127] width 161 height 23
paste input "Elanor Belt Black/Gold"
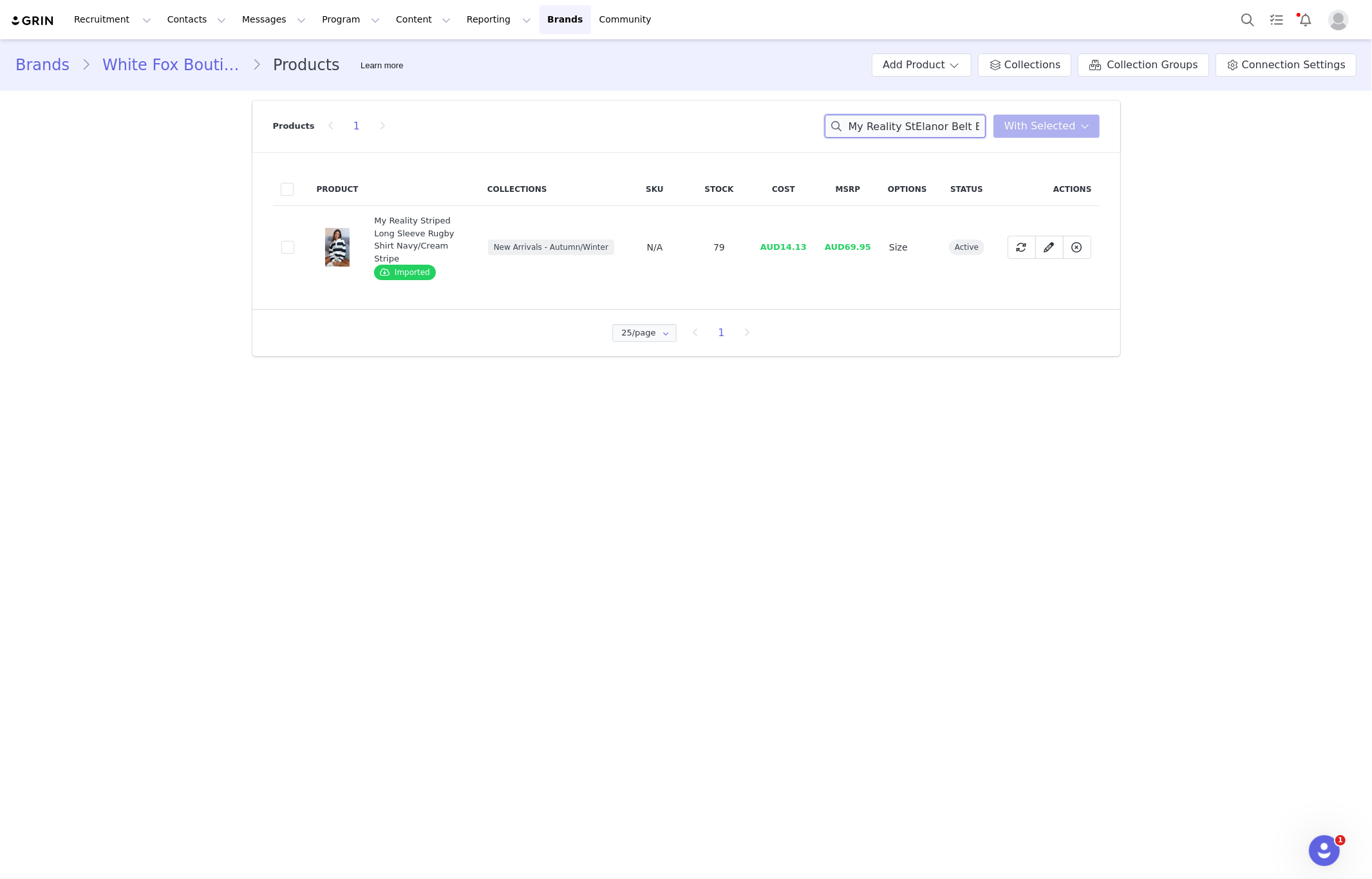
scroll to position [0, 33]
click at [927, 123] on input "My Reality StElanor Belt Black/Goldriped Long Sleeve Rugby Shirt Navy/Cream Str…" at bounding box center [905, 127] width 161 height 23
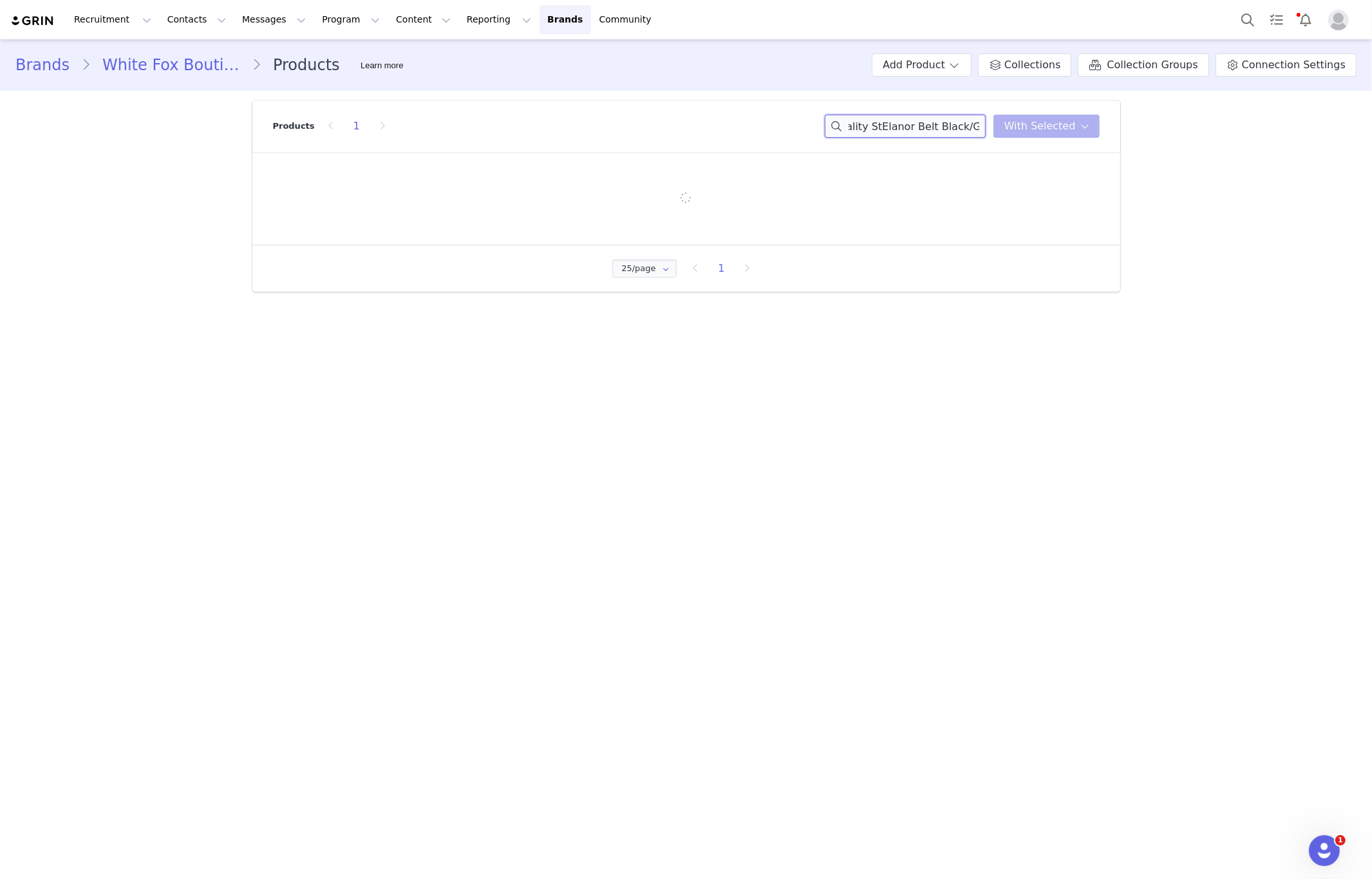
click at [927, 123] on input "My Reality StElanor Belt Black/Goldriped Long Sleeve Rugby Shirt Navy/Cream Str…" at bounding box center [905, 127] width 161 height 23
paste input "Elanor Belt Black/Gold"
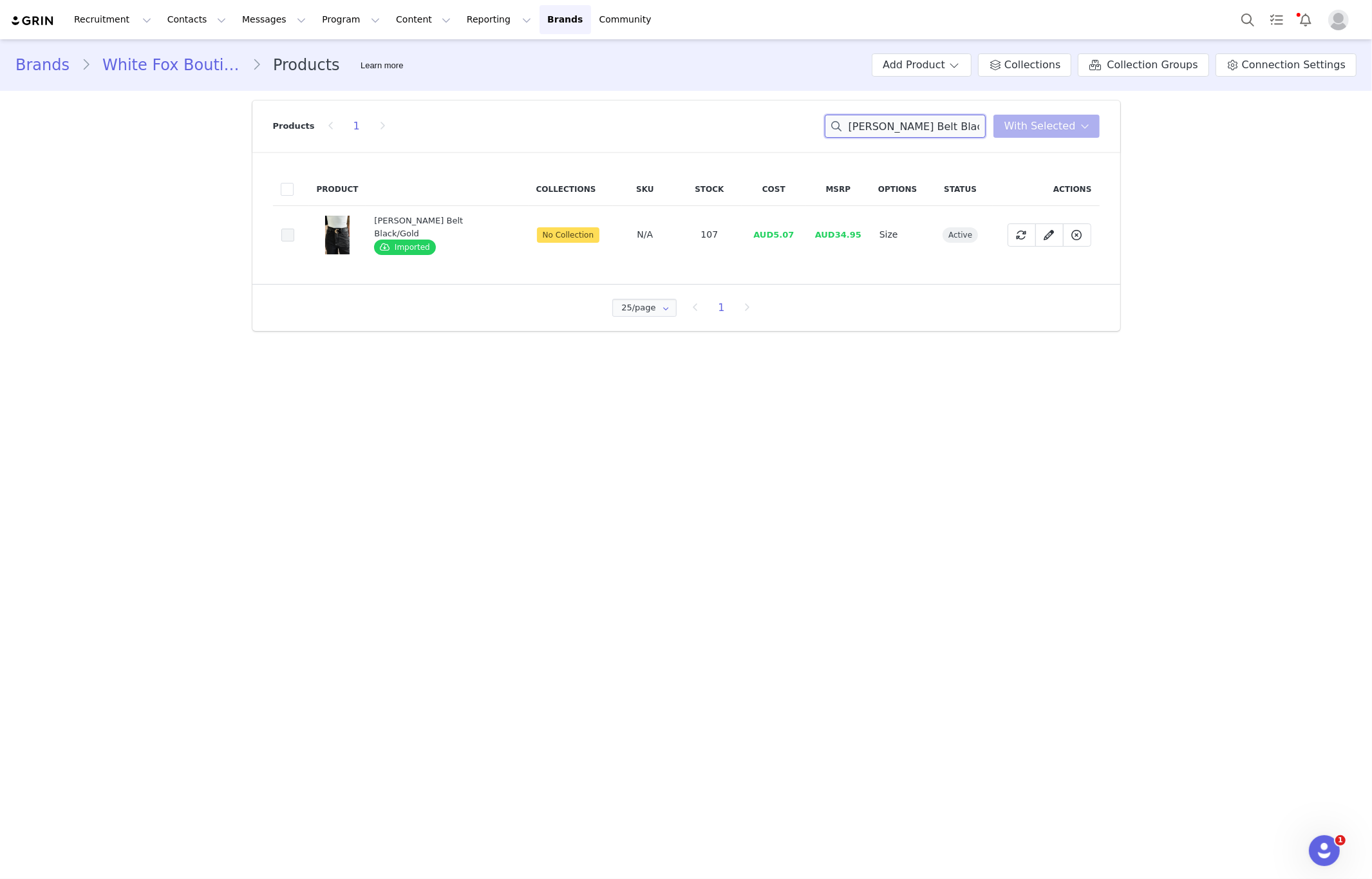
type input "Elanor Belt Black/Gold"
click at [287, 240] on span at bounding box center [288, 234] width 13 height 13
click at [294, 228] on input "66238066-a73d-4988-8aaa-c3b4c68a0f5e" at bounding box center [294, 228] width 0 height 0
click at [1053, 132] on span "With Selected" at bounding box center [1039, 126] width 71 height 16
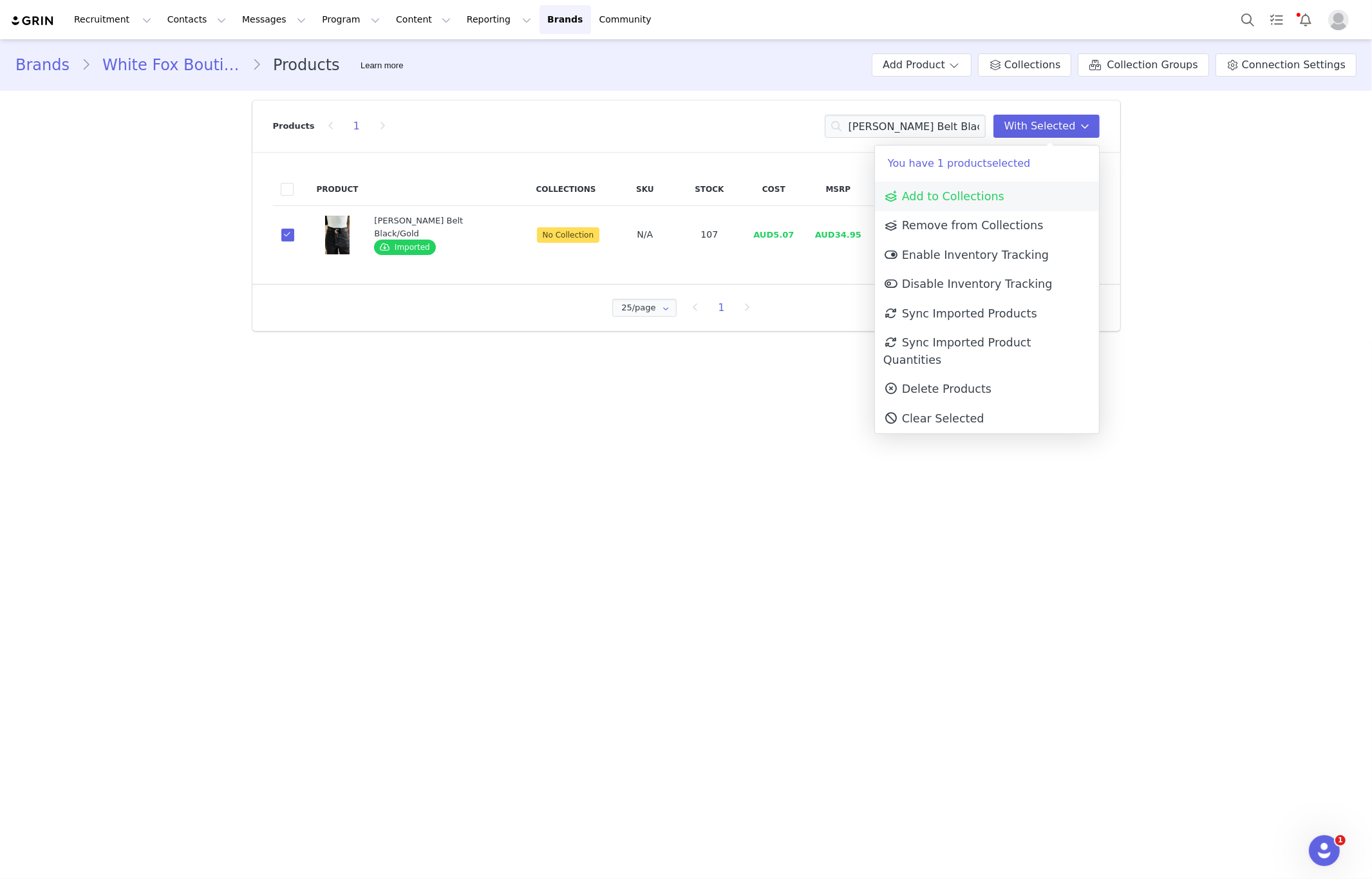
click at [992, 190] on span "Add to Collections" at bounding box center [944, 196] width 121 height 13
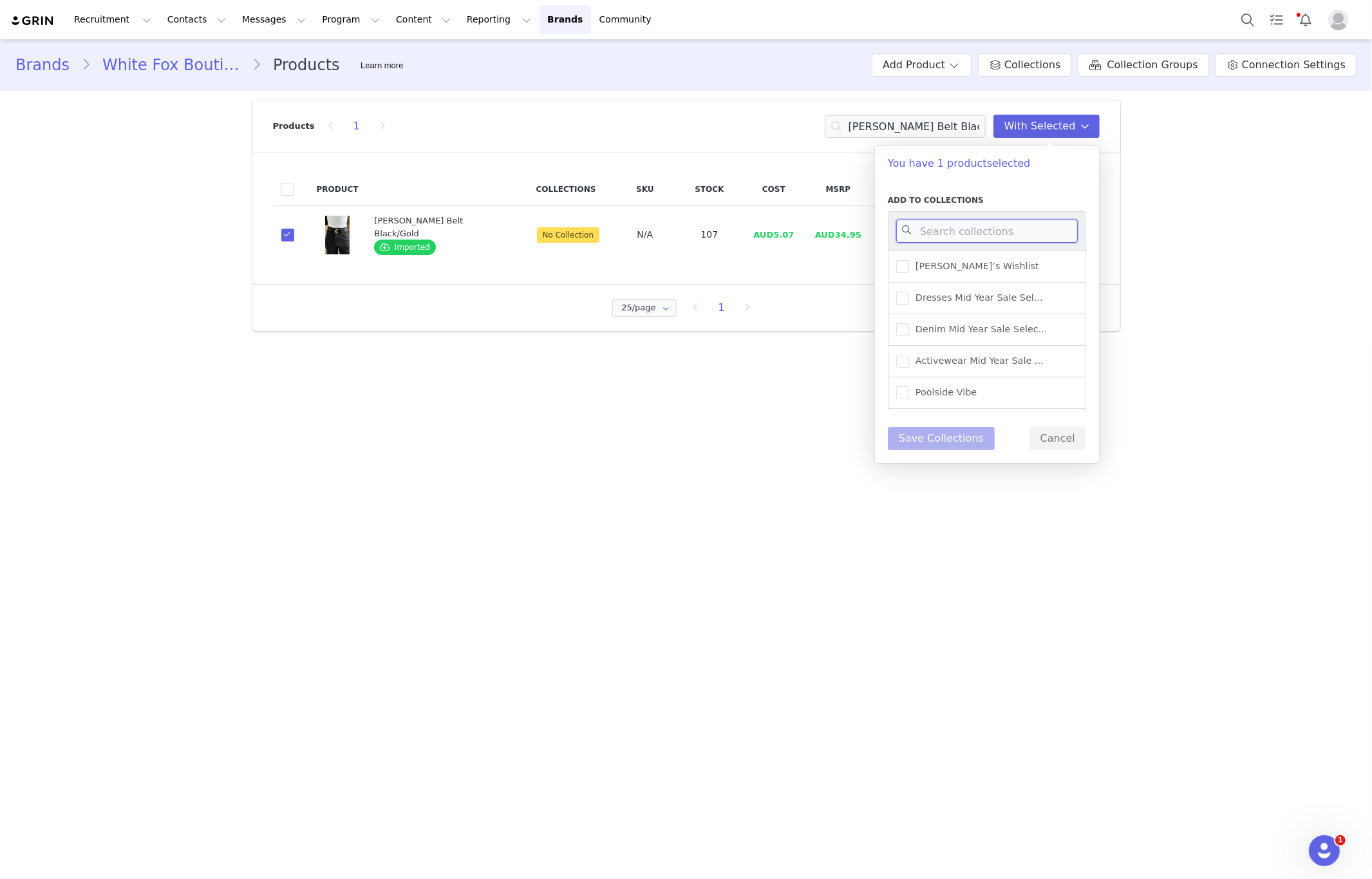
click at [977, 236] on input at bounding box center [987, 231] width 181 height 23
type input "new arrival"
click at [1010, 300] on span "New Arrivals - Shoes and ..." at bounding box center [975, 298] width 134 height 13
click at [909, 292] on input "New Arrivals - Shoes and ..." at bounding box center [909, 292] width 0 height 0
click at [952, 445] on button "Save Collections" at bounding box center [941, 439] width 107 height 23
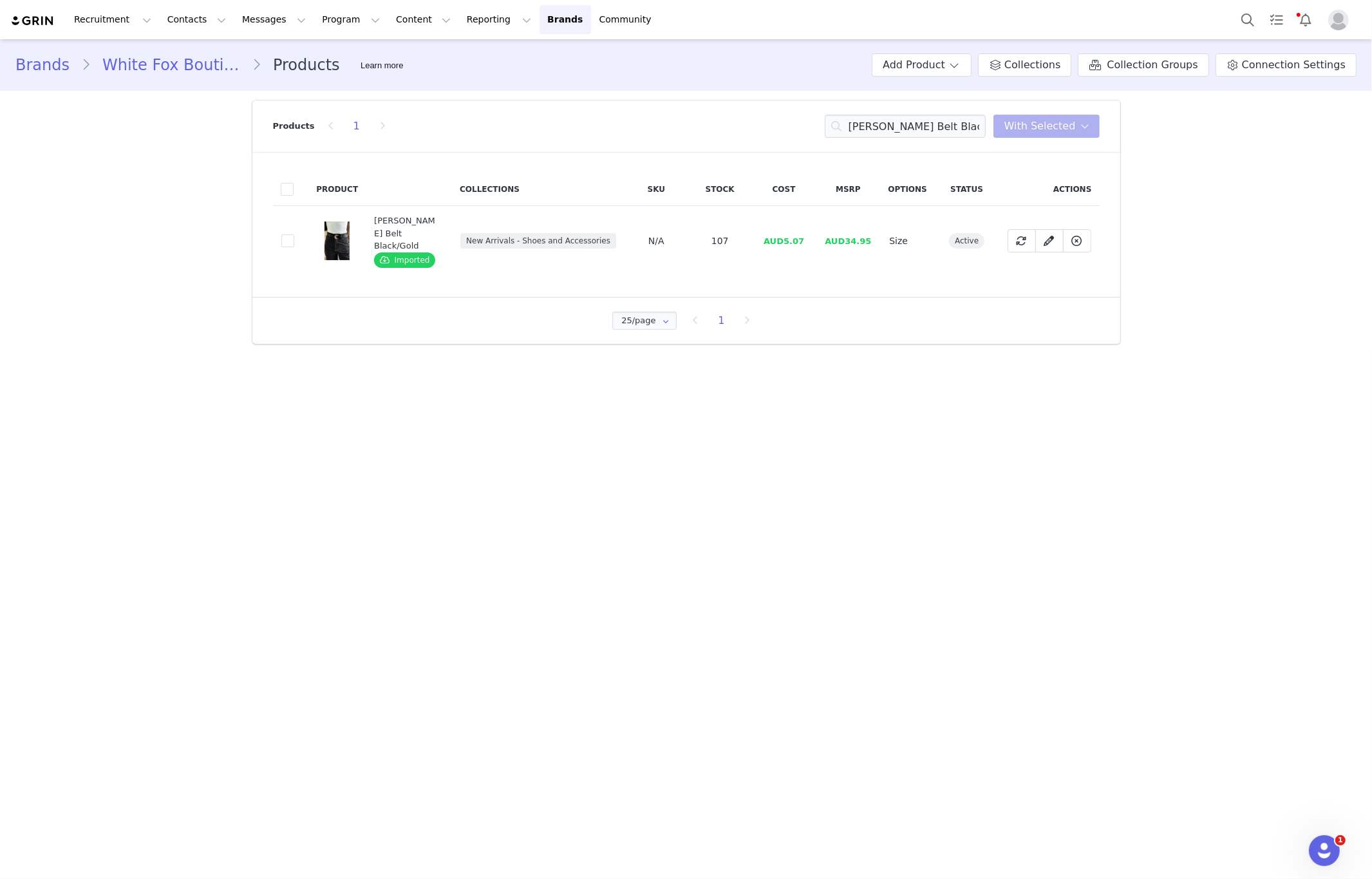
click at [916, 138] on div "Products 1 Elanor Belt Black/Gold With Selected" at bounding box center [686, 126] width 827 height 52
click at [916, 128] on input "Elanor Belt Black/Gold" at bounding box center [905, 127] width 161 height 23
paste input "Clarissa Low Rise Wide Leg Jeans Black Aci"
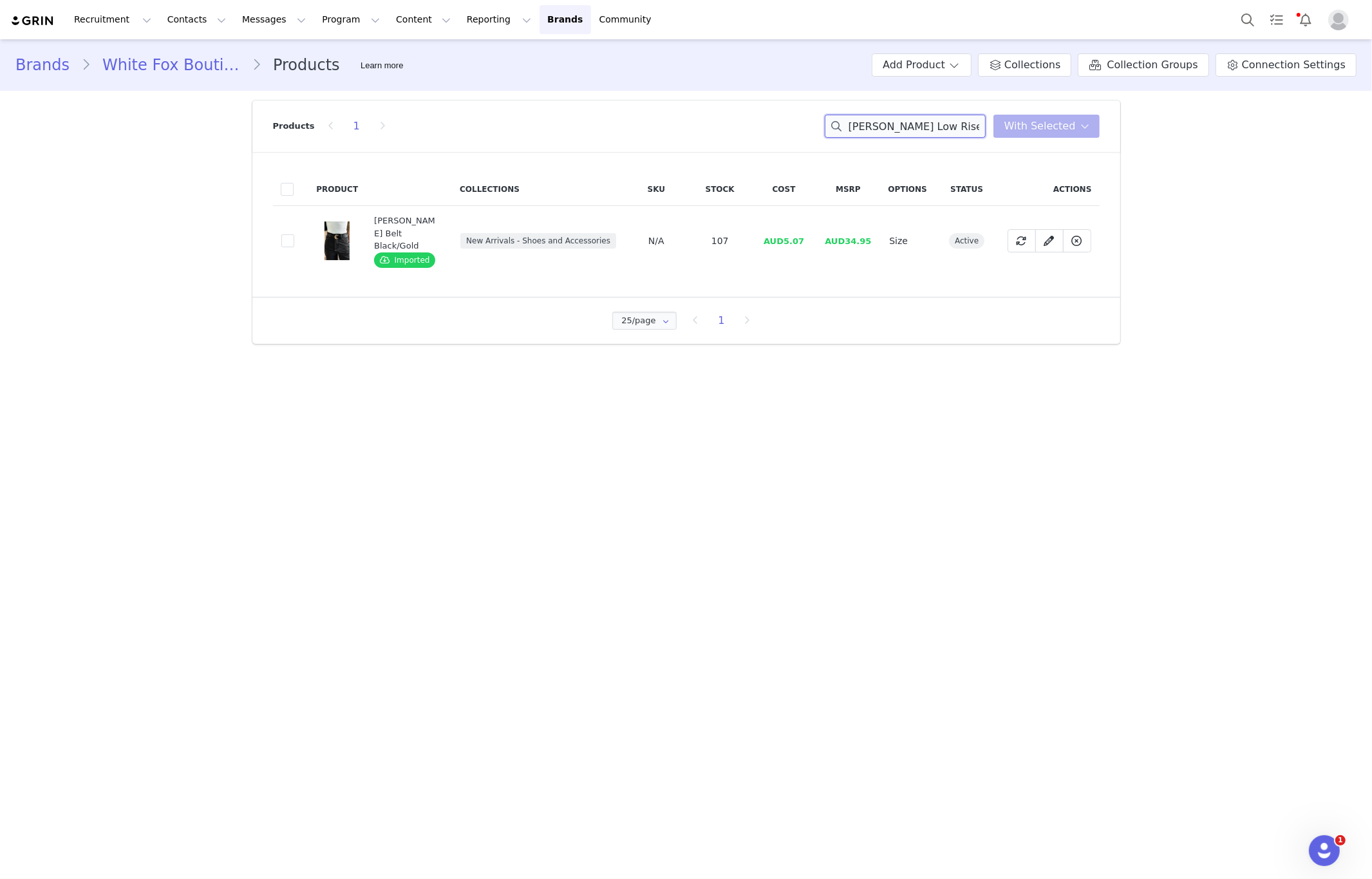
scroll to position [0, 78]
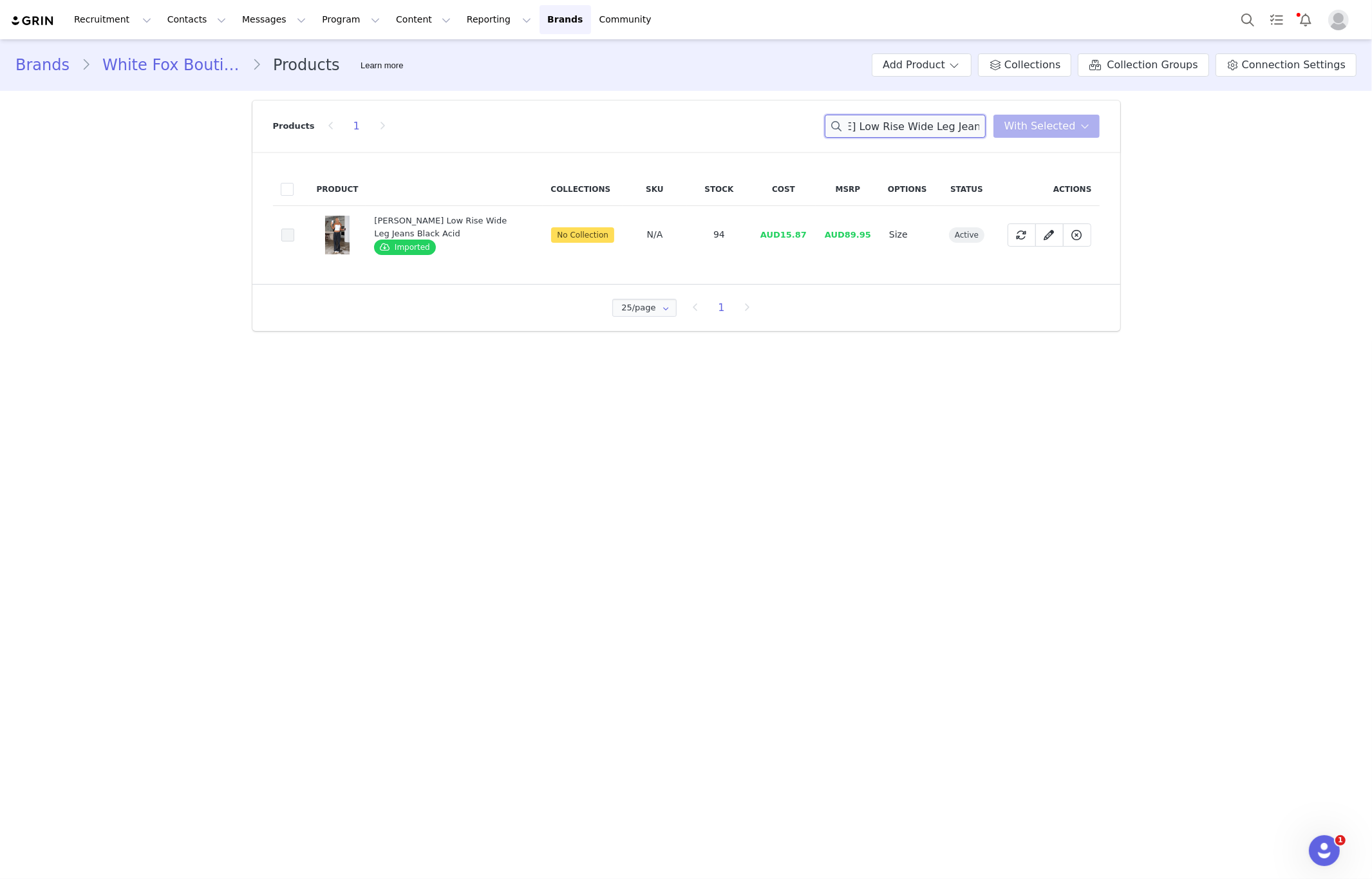
type input "Clarissa Low Rise Wide Leg Jeans Black Acid"
click at [291, 234] on span at bounding box center [288, 234] width 13 height 13
click at [294, 228] on input "dd0bb47b-d944-43d1-9366-f1735a90581b" at bounding box center [294, 228] width 0 height 0
drag, startPoint x: 1059, startPoint y: 133, endPoint x: 1056, endPoint y: 146, distance: 13.3
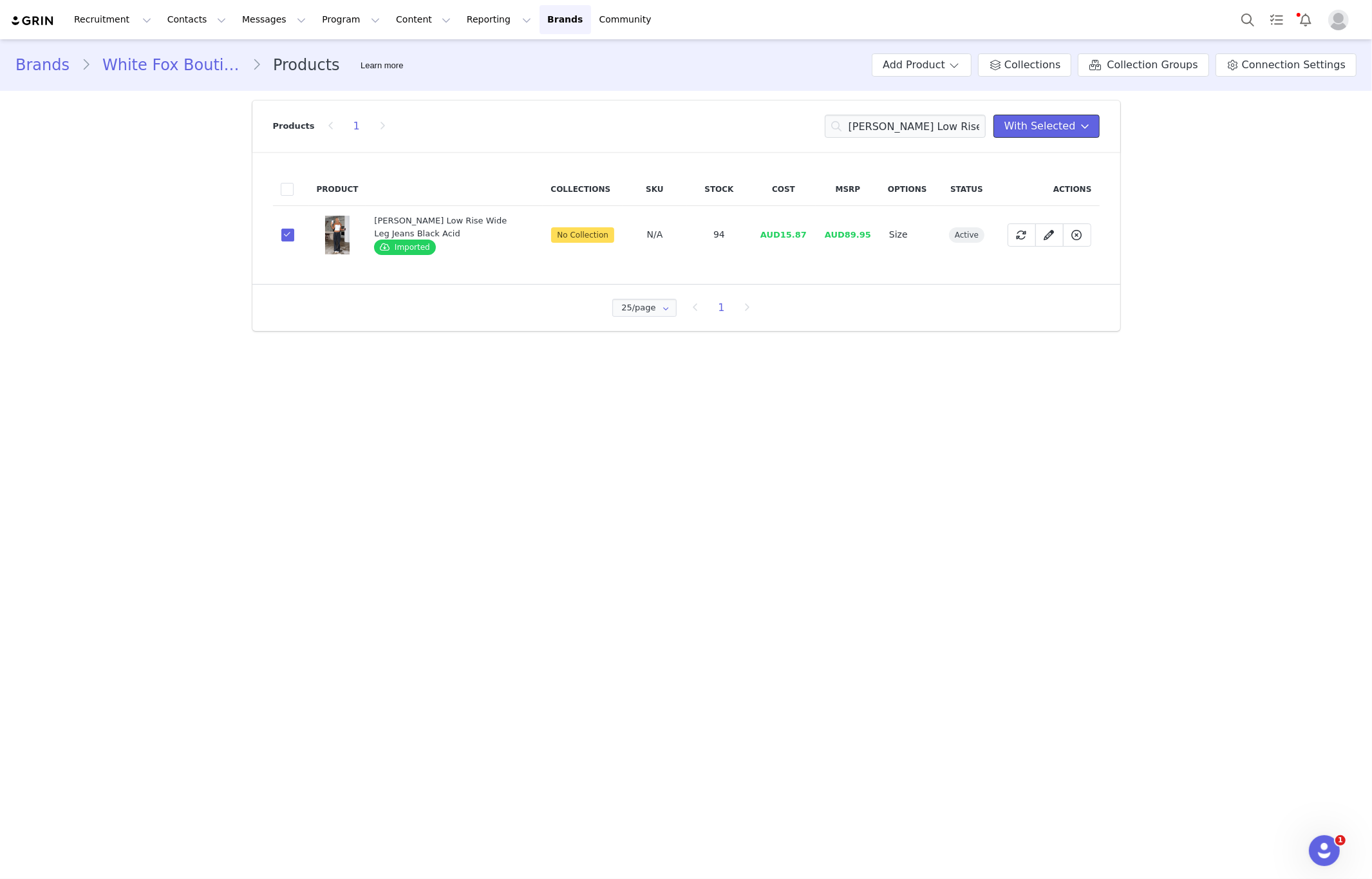
click at [1058, 134] on button "With Selected" at bounding box center [1046, 127] width 106 height 23
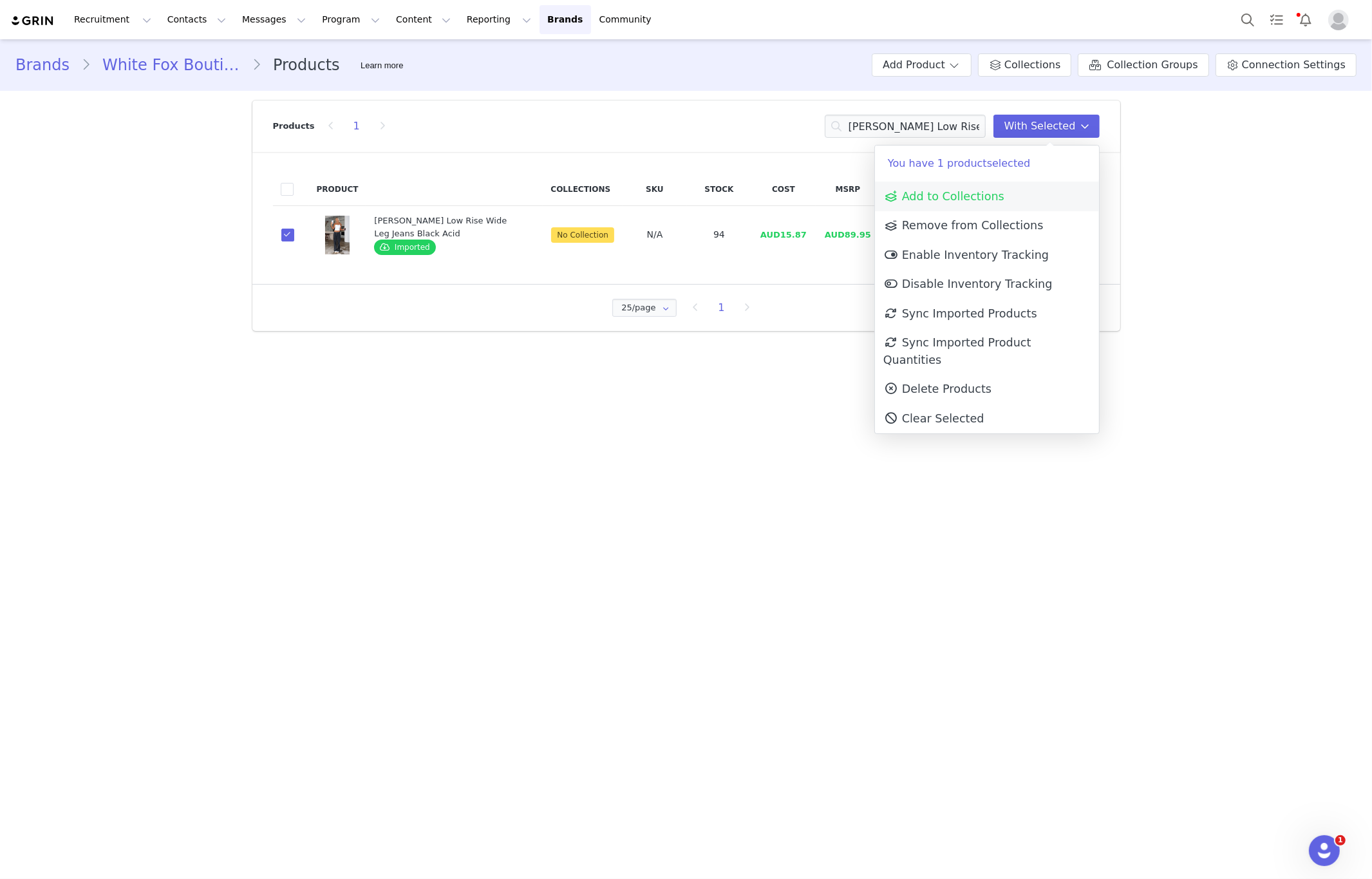
click at [1035, 196] on link "Add to Collections" at bounding box center [987, 196] width 224 height 29
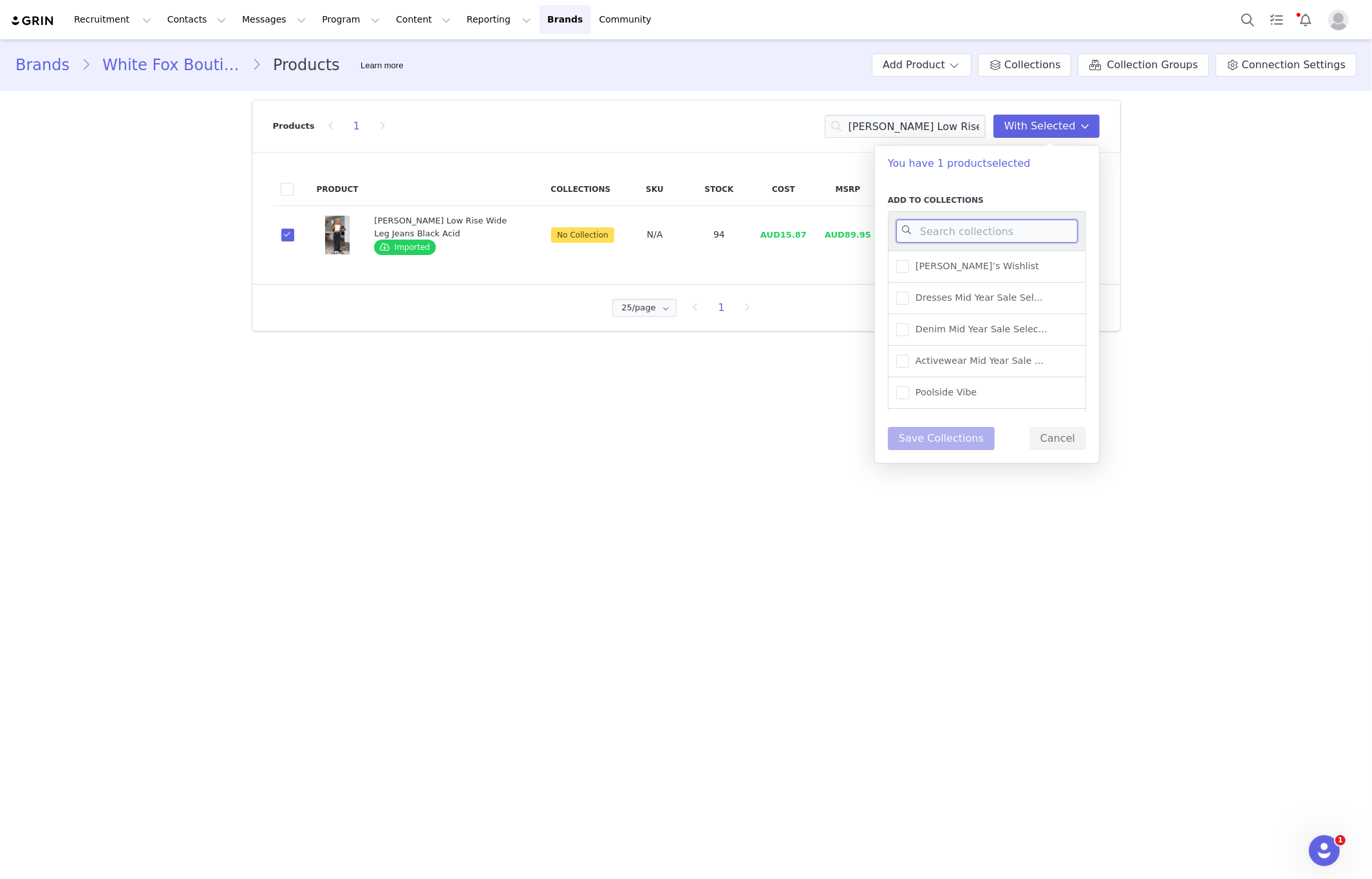
click at [1001, 223] on input at bounding box center [987, 231] width 181 height 23
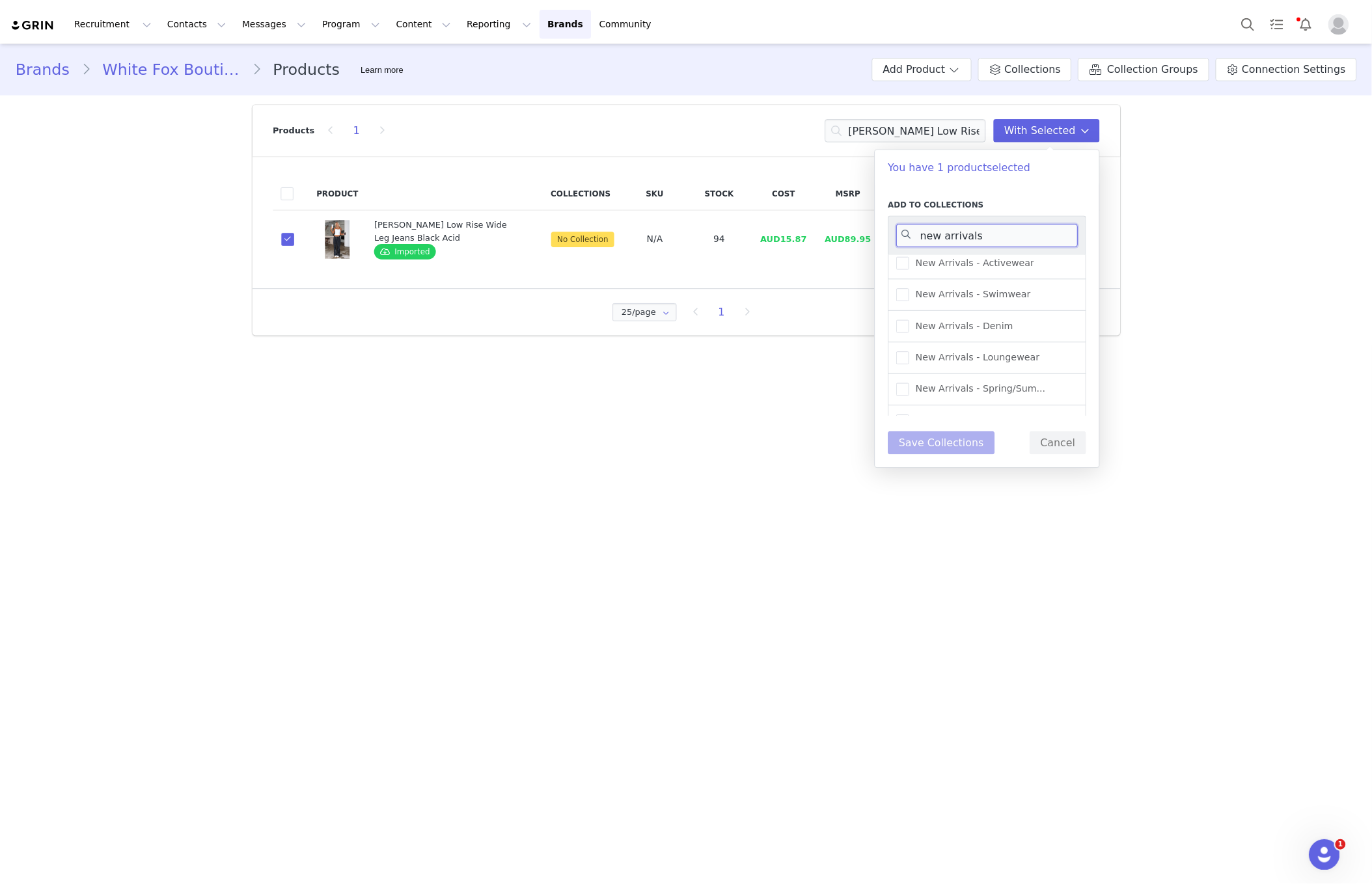
scroll to position [74, 0]
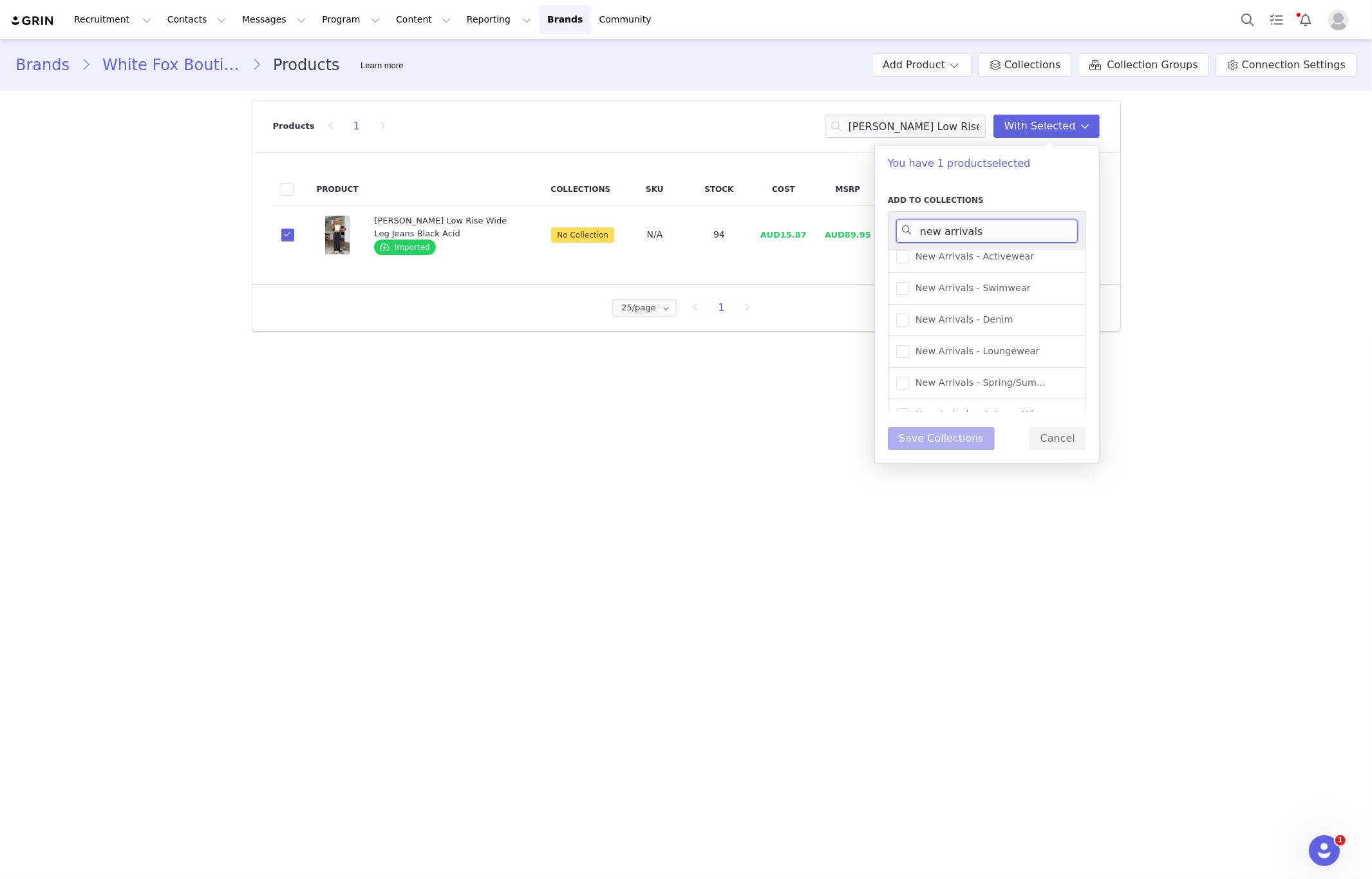
type input "new arrivals"
click at [1017, 312] on div "New Arrivals - Denim" at bounding box center [986, 320] width 198 height 31
click at [1005, 323] on div "New Arrivals - Denim" at bounding box center [986, 320] width 198 height 31
click at [948, 318] on span "New Arrivals - Denim" at bounding box center [960, 320] width 104 height 13
click at [909, 314] on input "New Arrivals - Denim" at bounding box center [909, 314] width 0 height 0
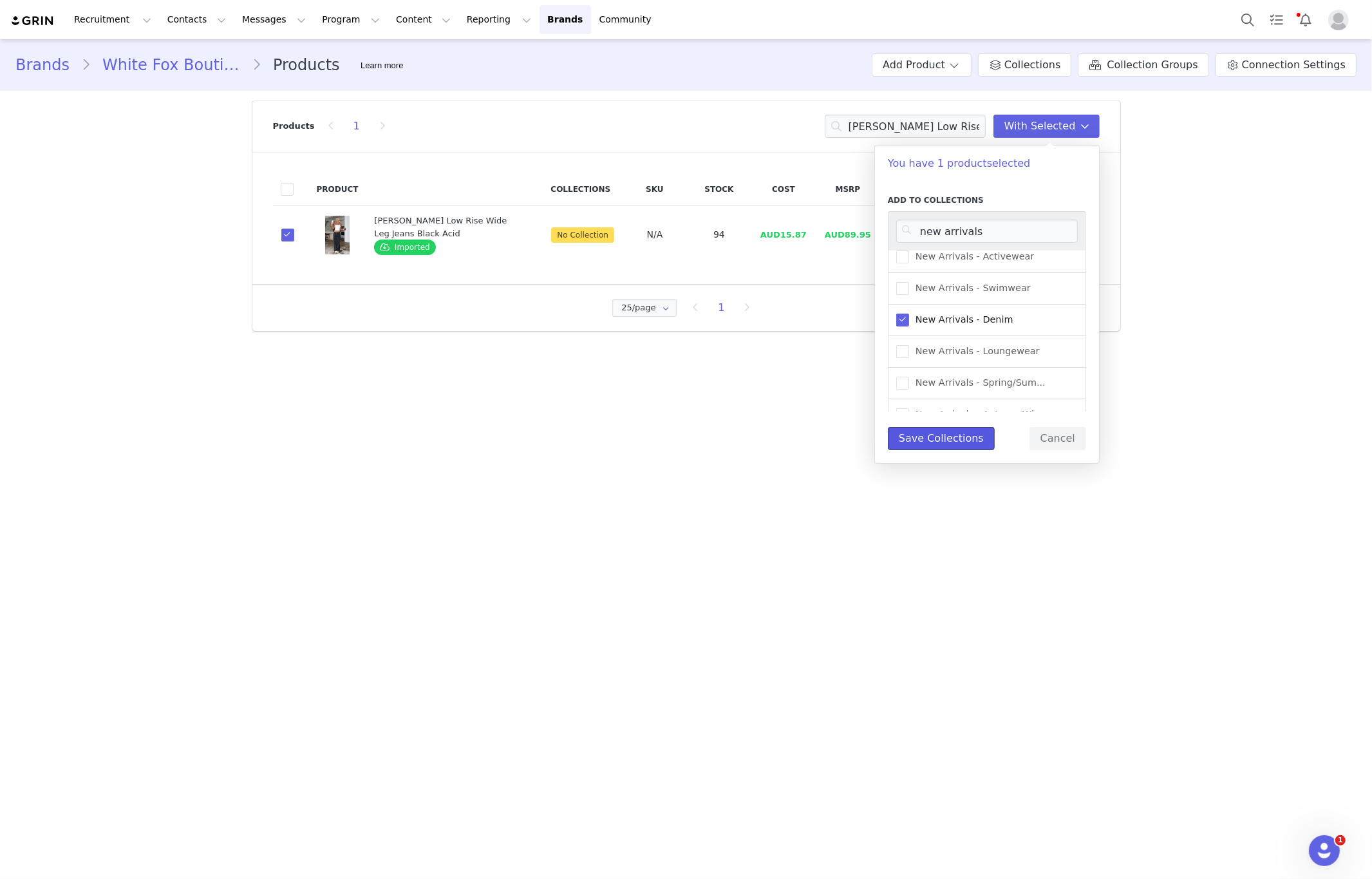
click at [939, 444] on button "Save Collections" at bounding box center [941, 439] width 107 height 23
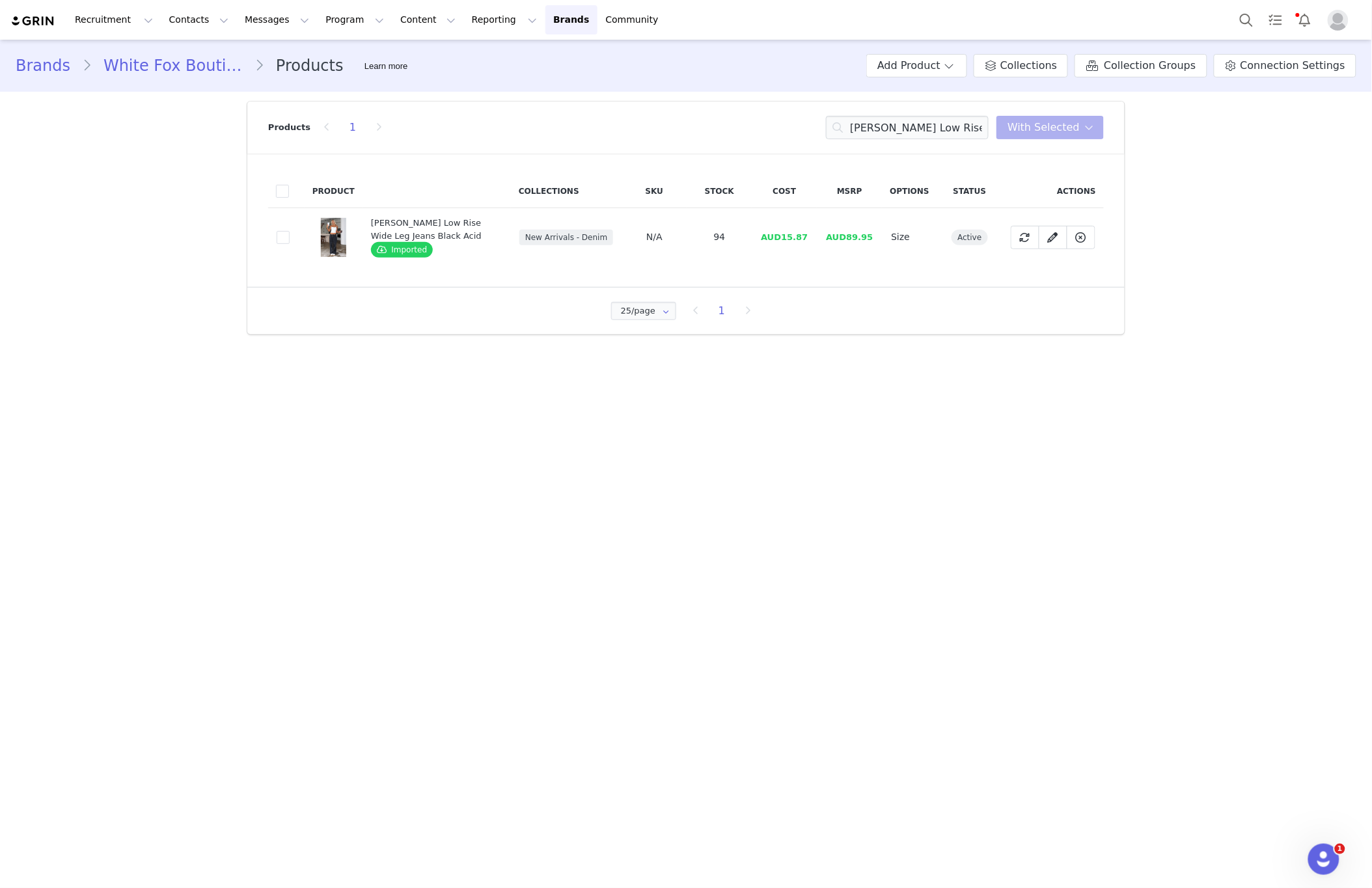
click at [57, 66] on link "Brands" at bounding box center [48, 66] width 66 height 24
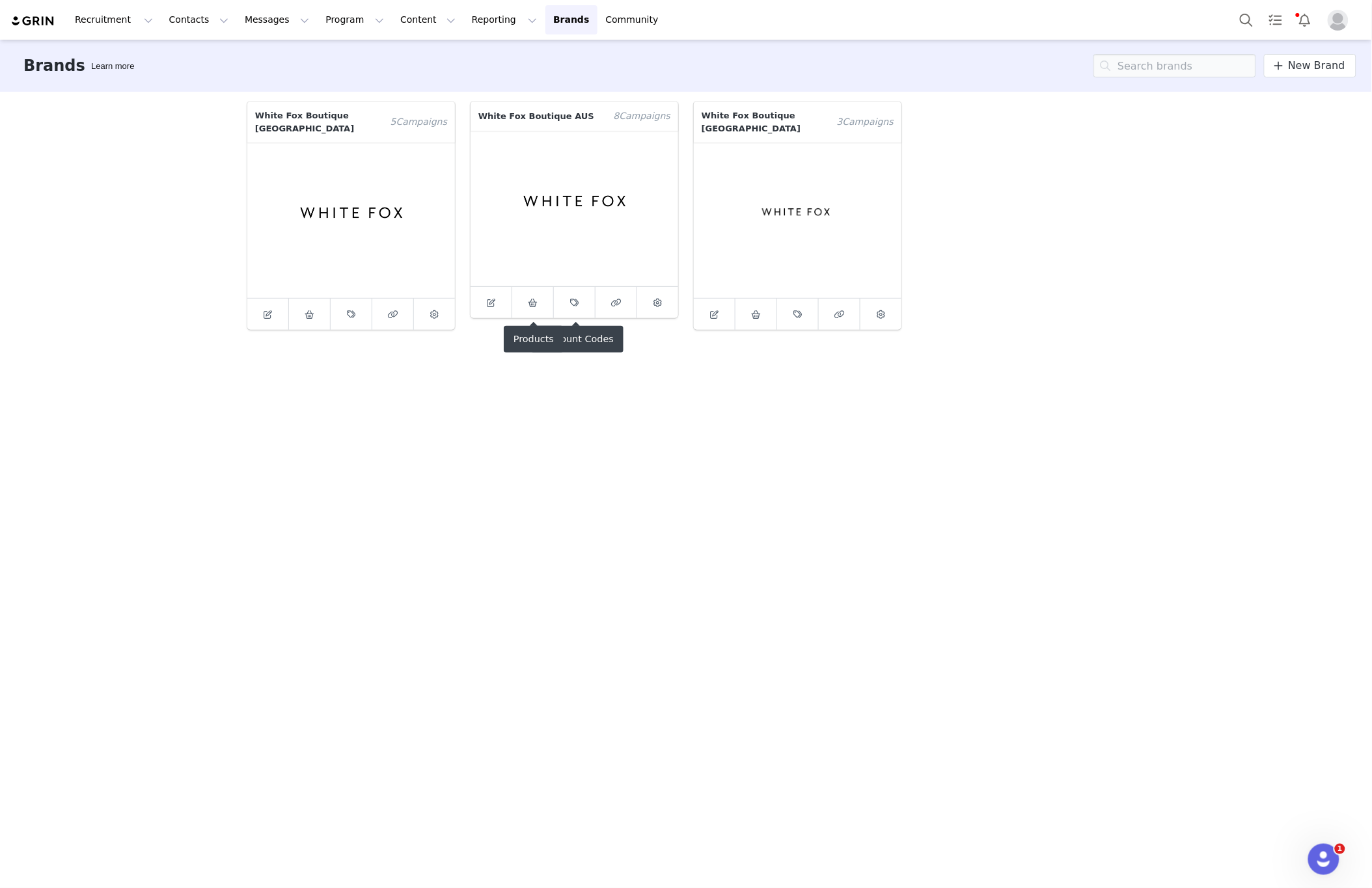
drag, startPoint x: 545, startPoint y: 309, endPoint x: 553, endPoint y: 309, distance: 8.0
click at [545, 309] on link at bounding box center [533, 303] width 41 height 32
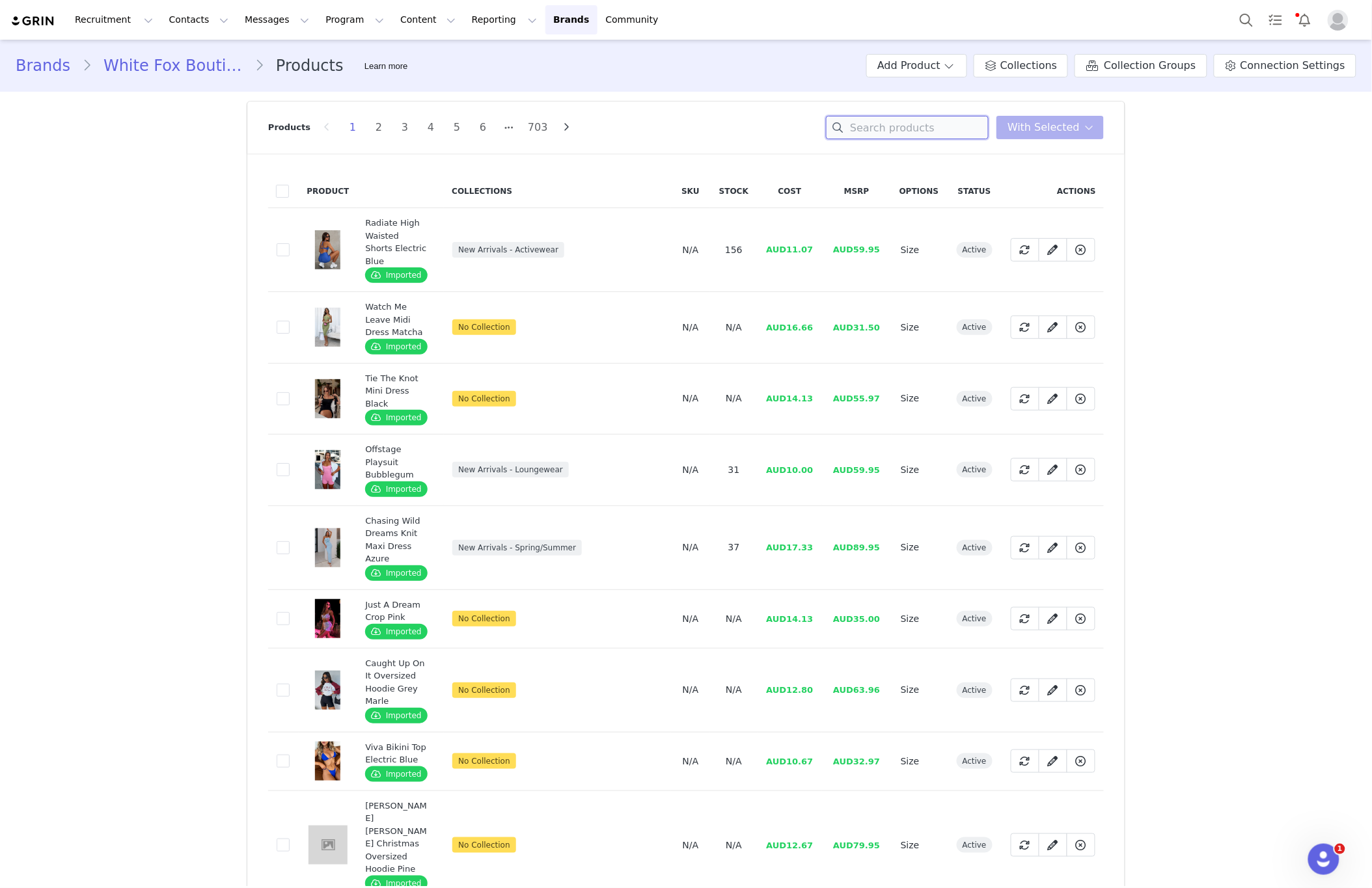
click at [891, 133] on input at bounding box center [907, 128] width 163 height 24
paste input "Come A Long Way Soft Lounge Ribbed Wide Leg Pants Pink"
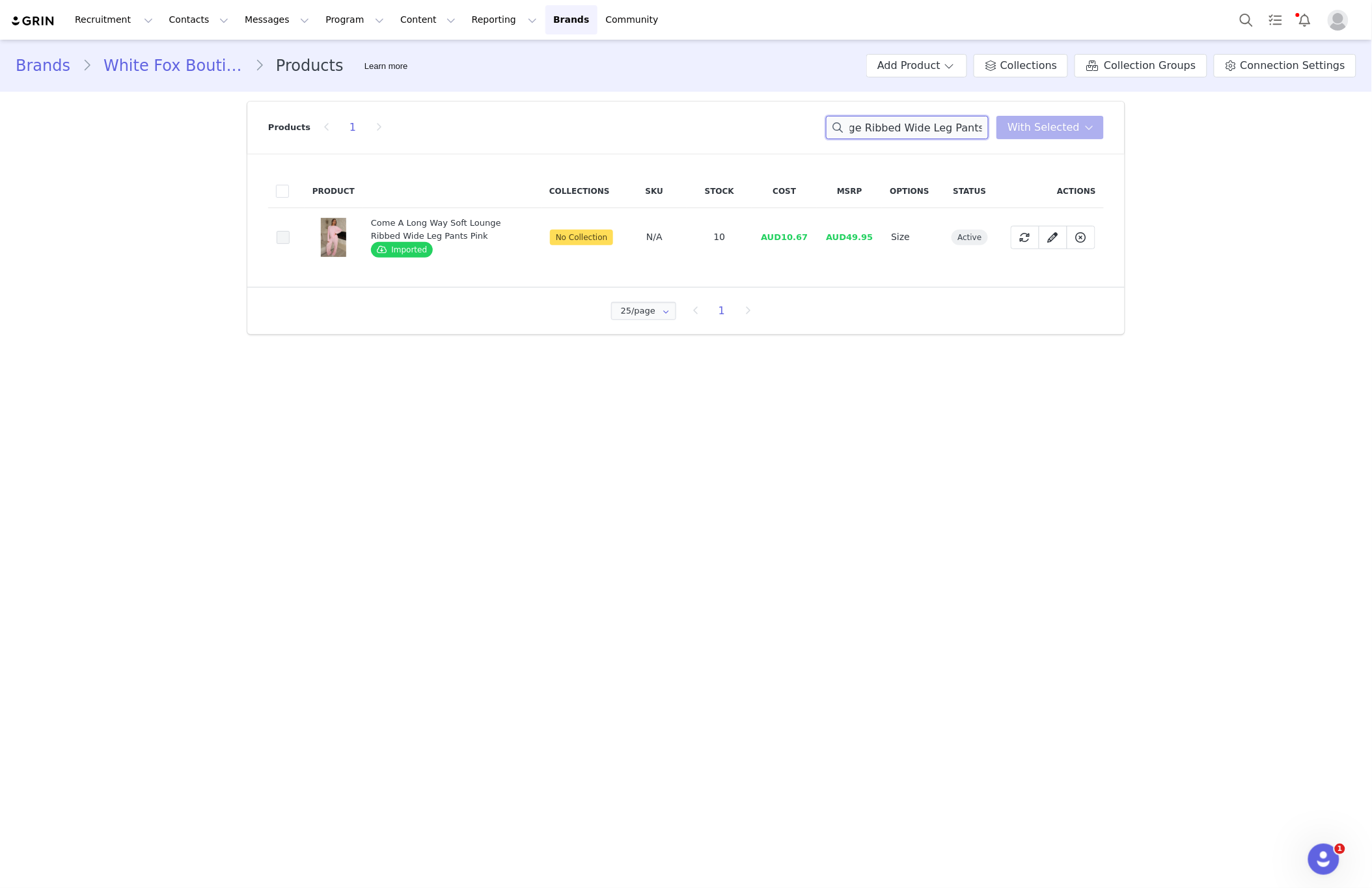
type input "Come A Long Way Soft Lounge Ribbed Wide Leg Pants Pink"
drag, startPoint x: 285, startPoint y: 240, endPoint x: 244, endPoint y: 247, distance: 41.6
click at [272, 246] on td "3410f949-38f4-4d4e-9c69-2e500201fb5d" at bounding box center [286, 237] width 36 height 58
click at [288, 240] on span at bounding box center [283, 237] width 13 height 13
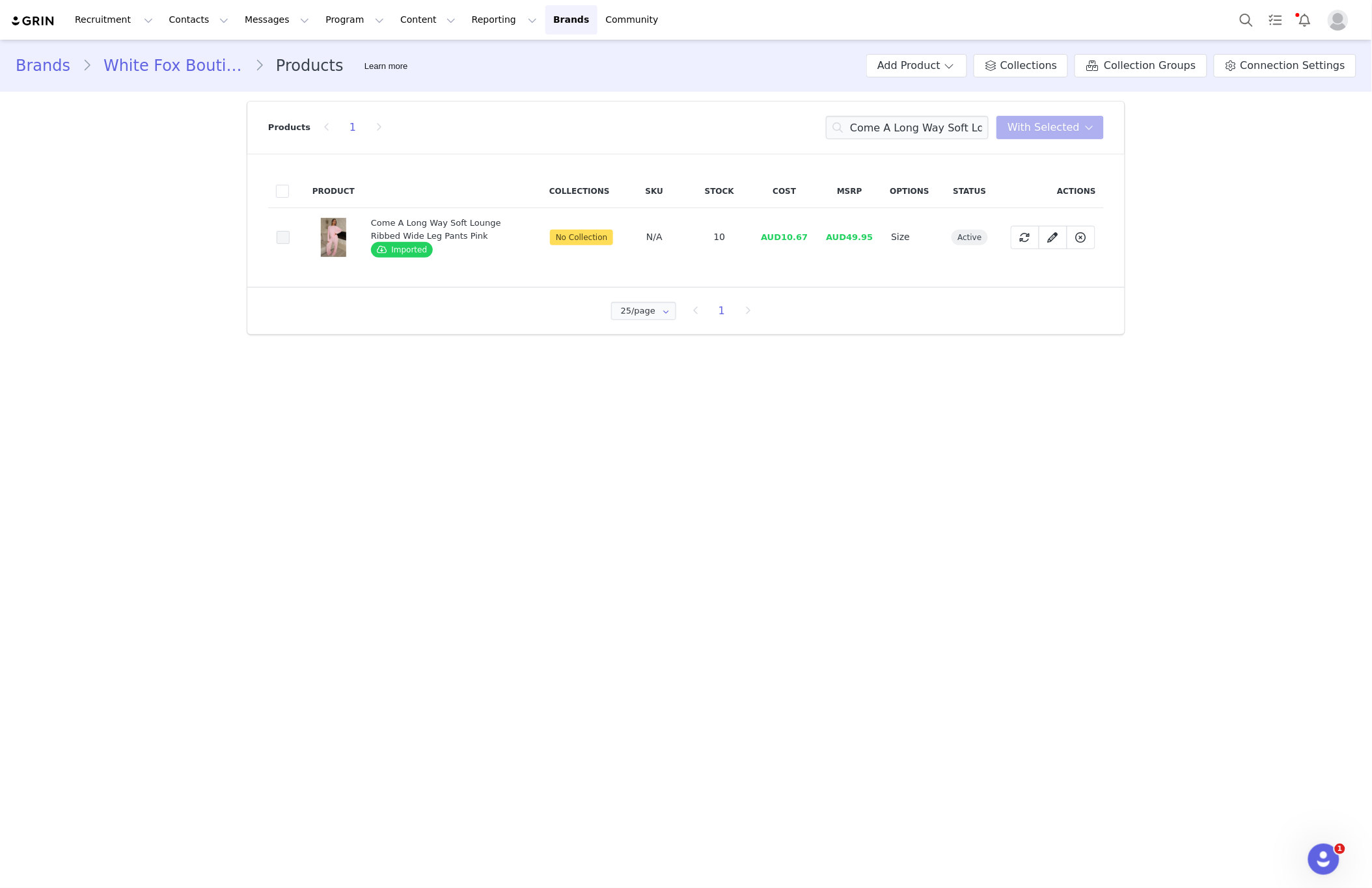
click at [290, 231] on input "3410f949-38f4-4d4e-9c69-2e500201fb5d" at bounding box center [290, 231] width 0 height 0
click at [1024, 127] on span "With Selected" at bounding box center [1043, 127] width 72 height 16
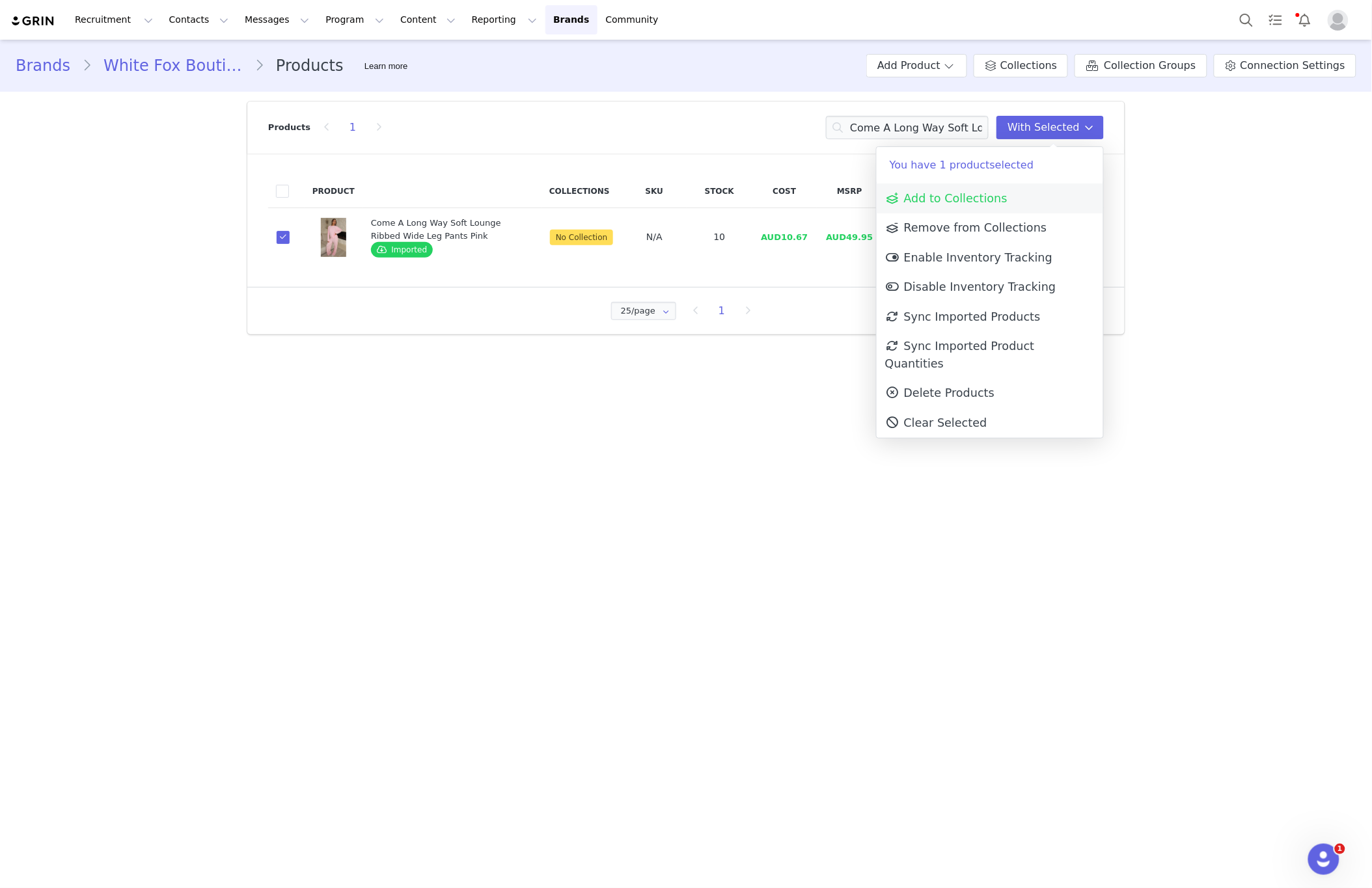
click at [966, 202] on span "Add to Collections" at bounding box center [946, 198] width 122 height 13
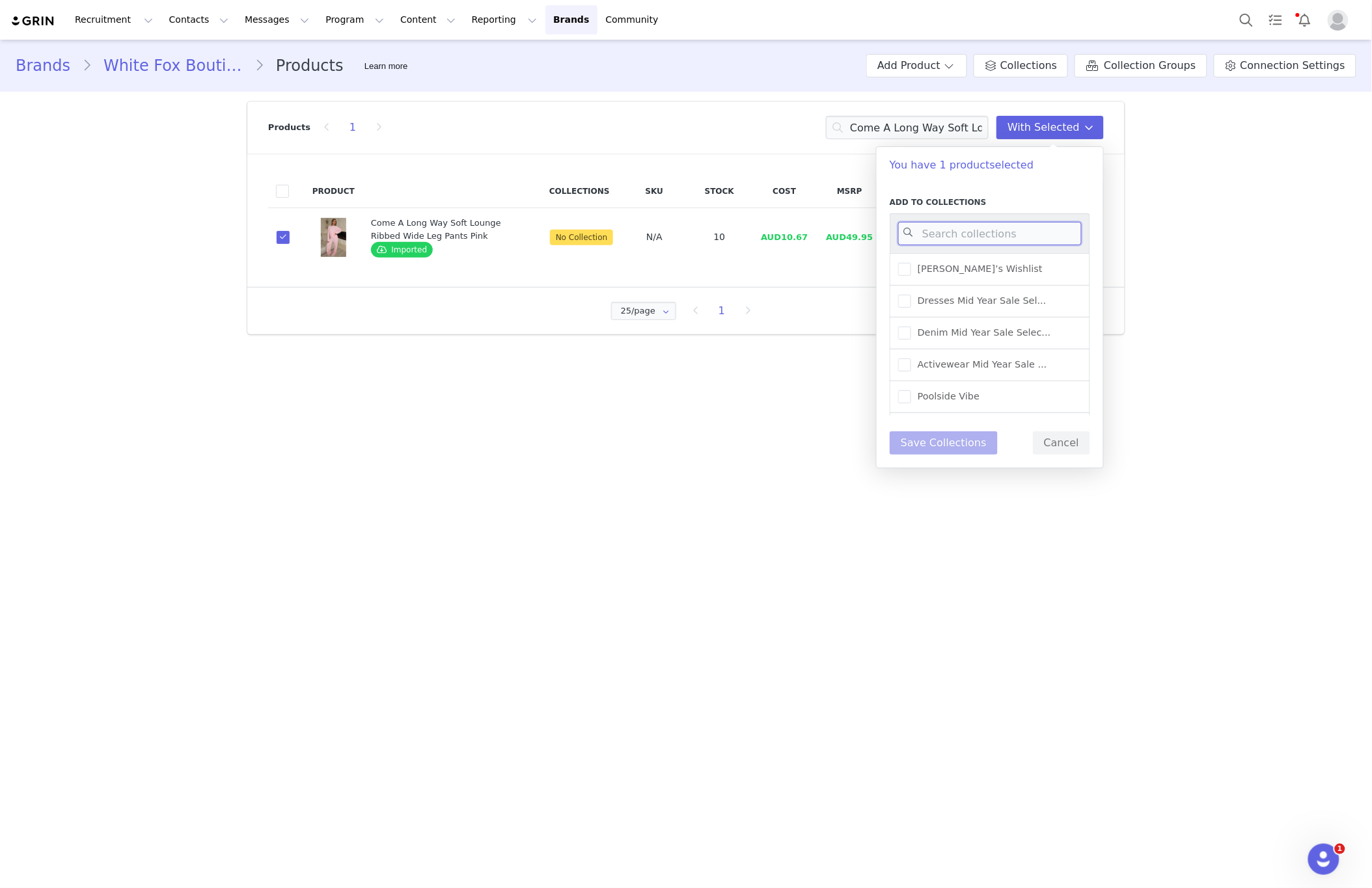
click at [1019, 237] on input at bounding box center [990, 234] width 183 height 24
click at [50, 70] on link "Brands" at bounding box center [48, 66] width 66 height 24
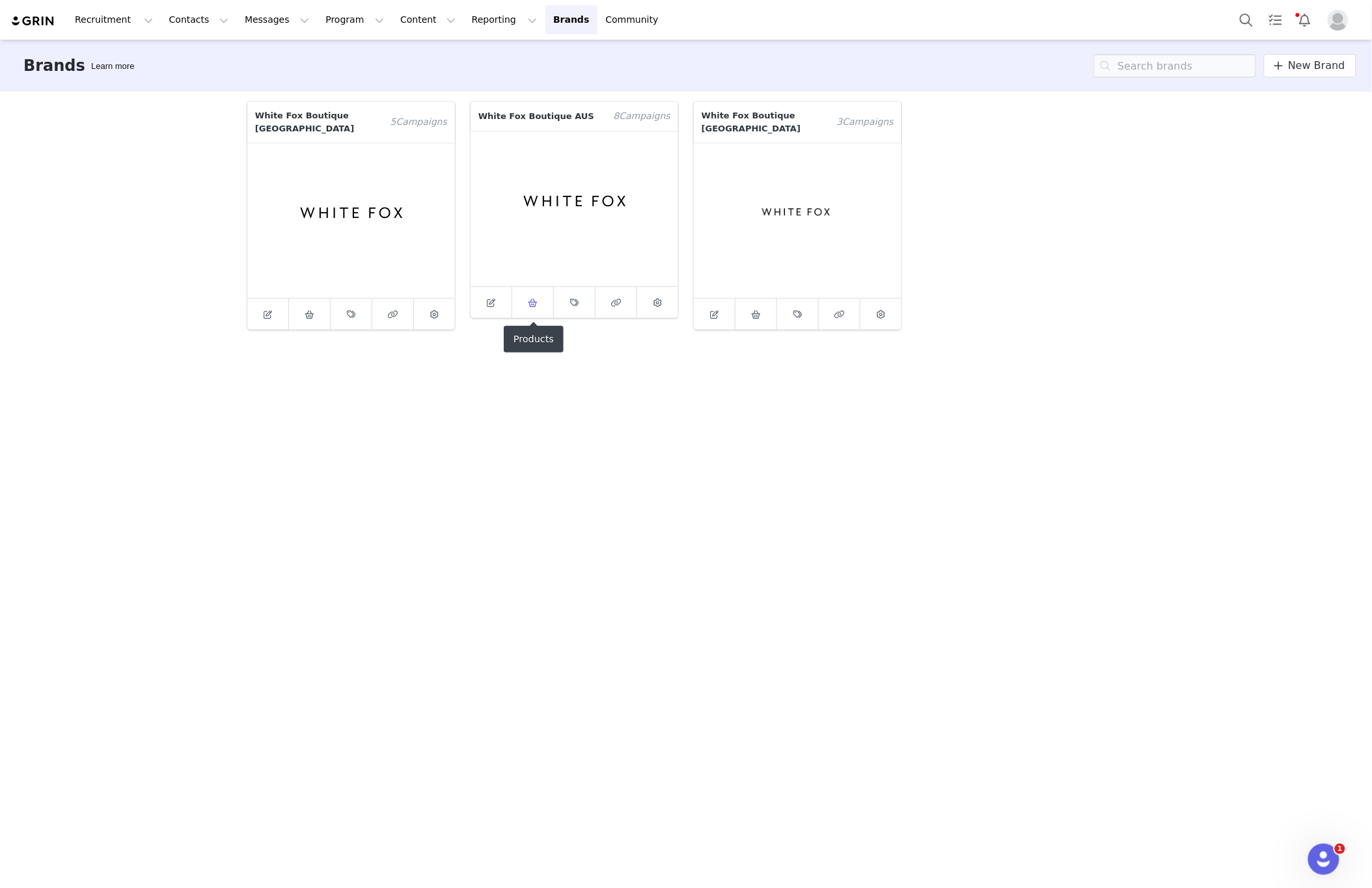
click at [535, 299] on icon at bounding box center [532, 303] width 10 height 9
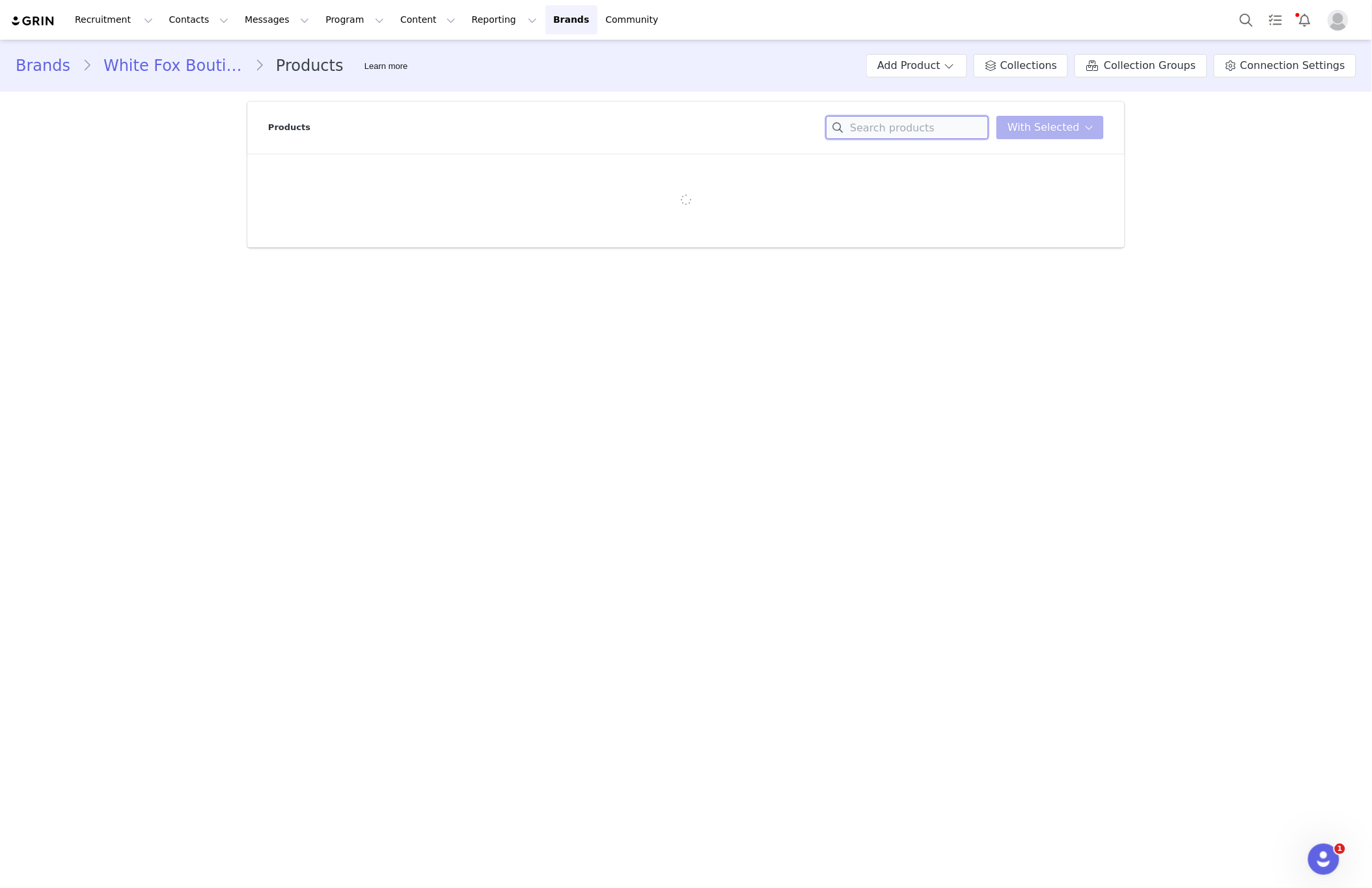
click at [891, 120] on input at bounding box center [907, 128] width 163 height 24
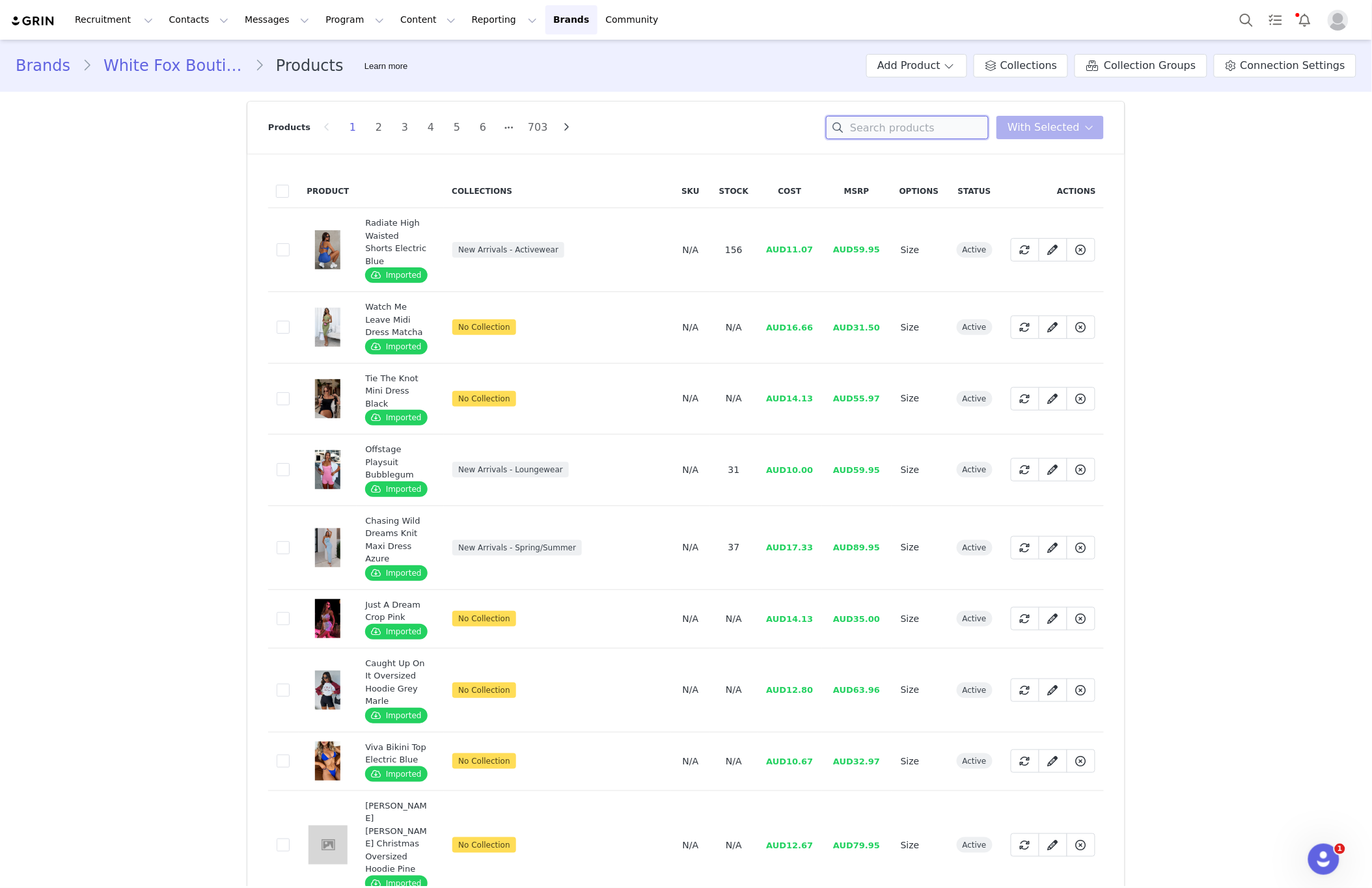
paste input "Come A Long Way Soft Lounge Ribbed Wide Leg Pants Pink"
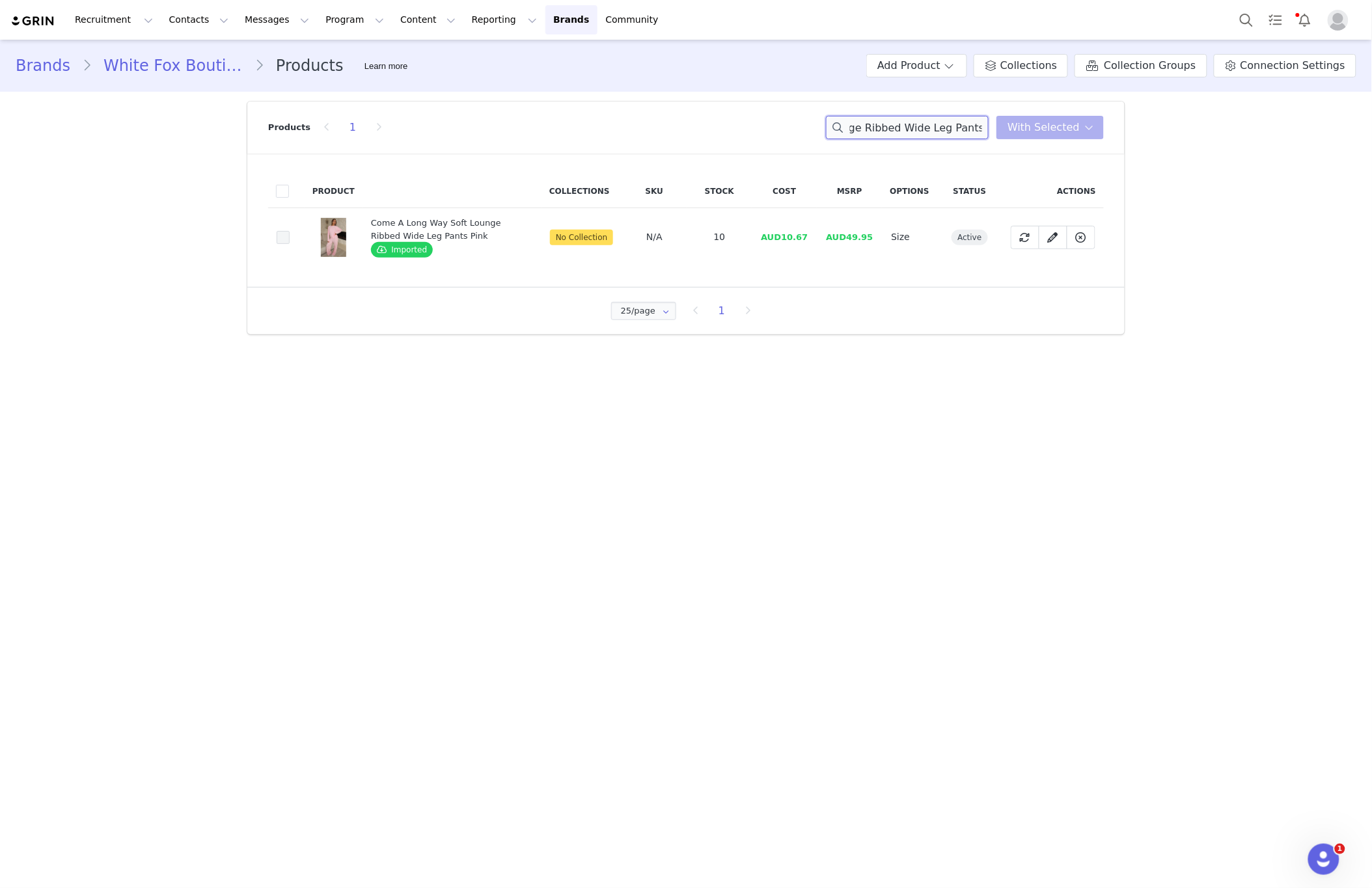
type input "Come A Long Way Soft Lounge Ribbed Wide Leg Pants Pink"
drag, startPoint x: 287, startPoint y: 237, endPoint x: 318, endPoint y: 237, distance: 31.0
click at [288, 237] on span at bounding box center [283, 237] width 13 height 13
click at [290, 231] on input "3410f949-38f4-4d4e-9c69-2e500201fb5d" at bounding box center [290, 231] width 0 height 0
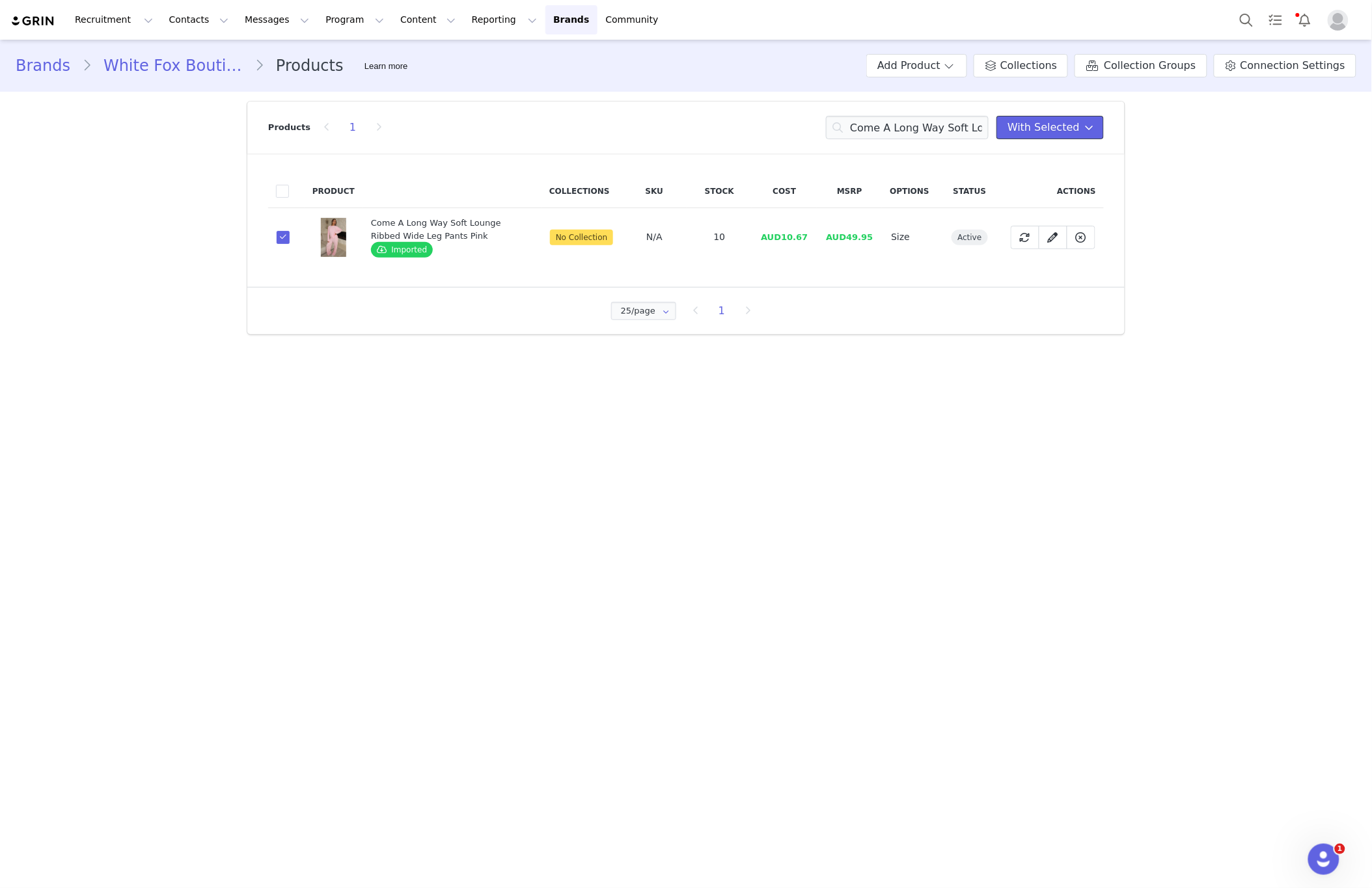
drag, startPoint x: 1088, startPoint y: 132, endPoint x: 1058, endPoint y: 160, distance: 41.0
click at [1088, 132] on icon at bounding box center [1089, 127] width 9 height 11
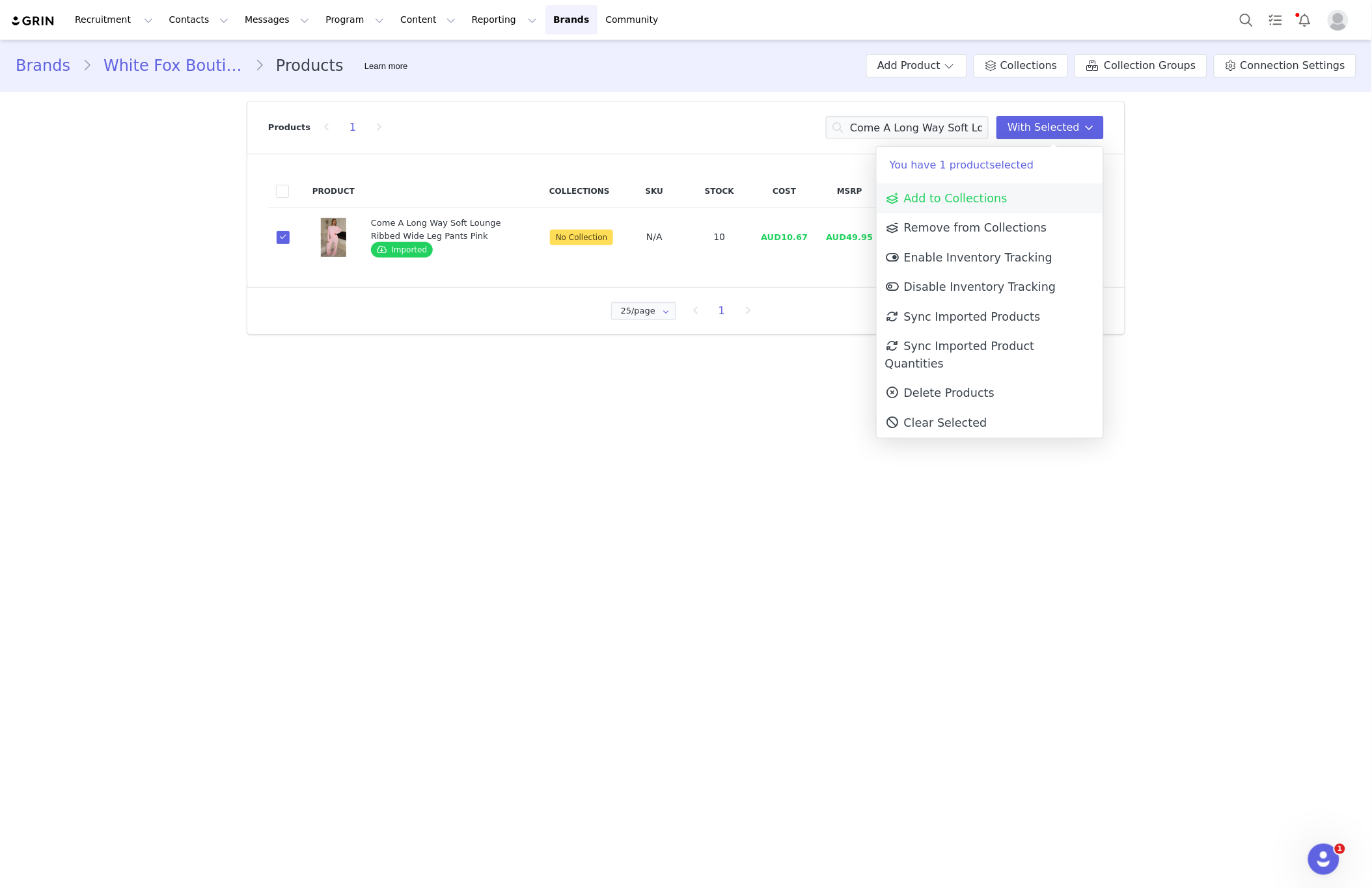
click at [1016, 188] on link "Add to Collections" at bounding box center [990, 198] width 227 height 30
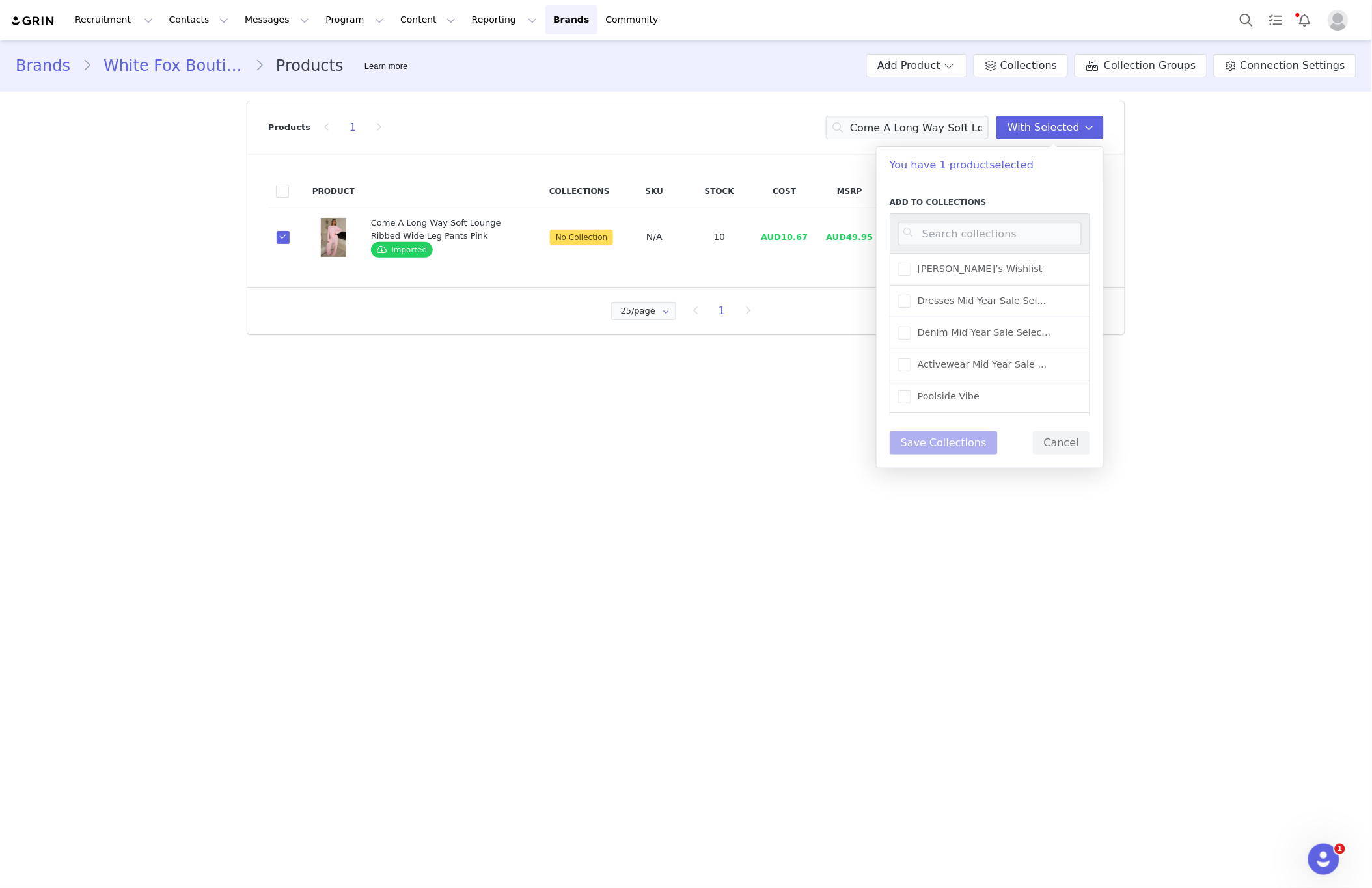
click at [988, 219] on div at bounding box center [989, 234] width 200 height 39
click at [990, 224] on input at bounding box center [990, 234] width 183 height 24
type input "new arr"
click at [1001, 309] on span "New Arrivals - Loungewear" at bounding box center [977, 306] width 132 height 13
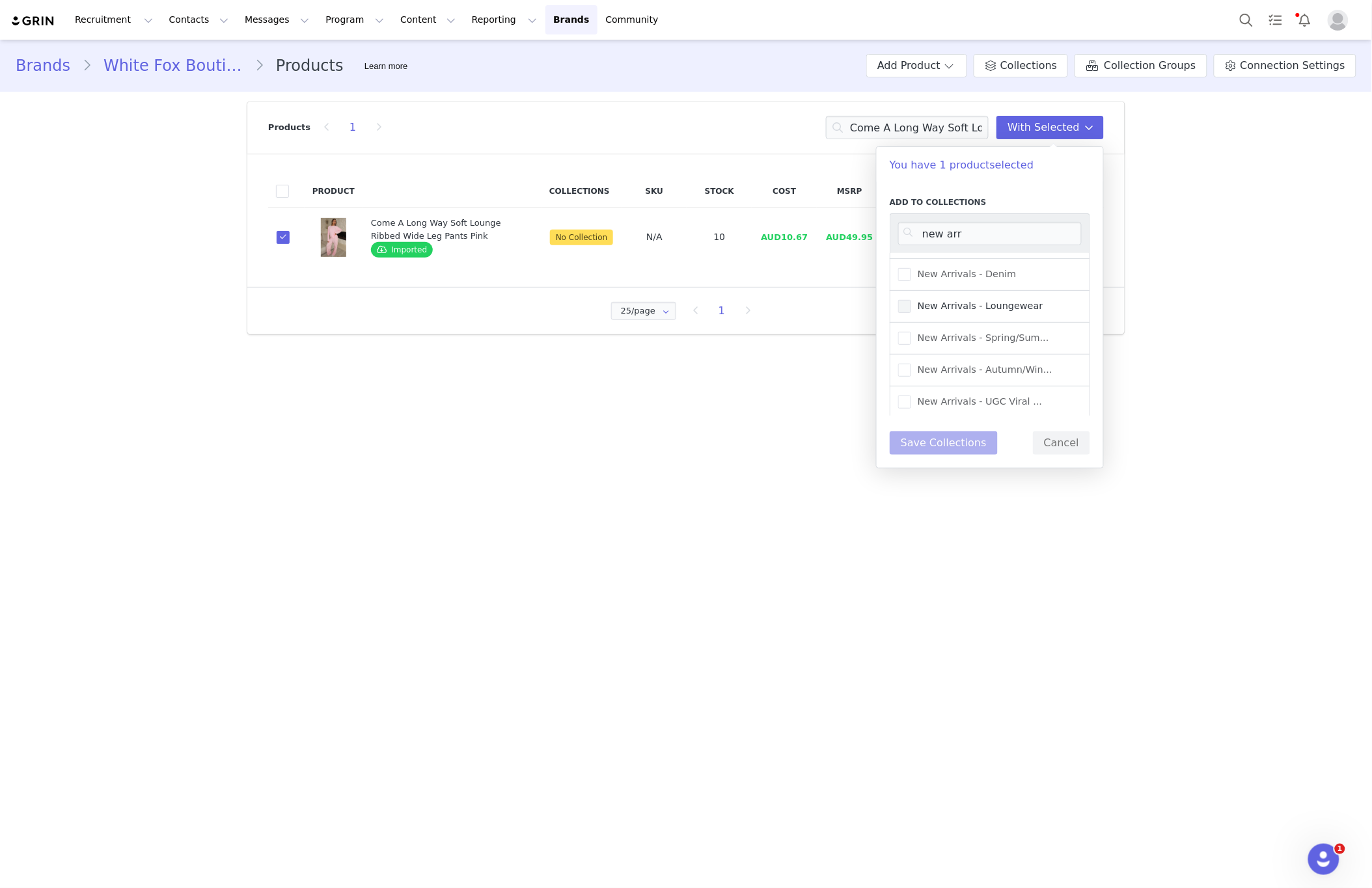
click at [911, 300] on input "New Arrivals - Loungewear" at bounding box center [911, 300] width 0 height 0
drag, startPoint x: 968, startPoint y: 447, endPoint x: 958, endPoint y: 446, distance: 10.0
click at [970, 447] on button "Save Collections" at bounding box center [943, 444] width 108 height 24
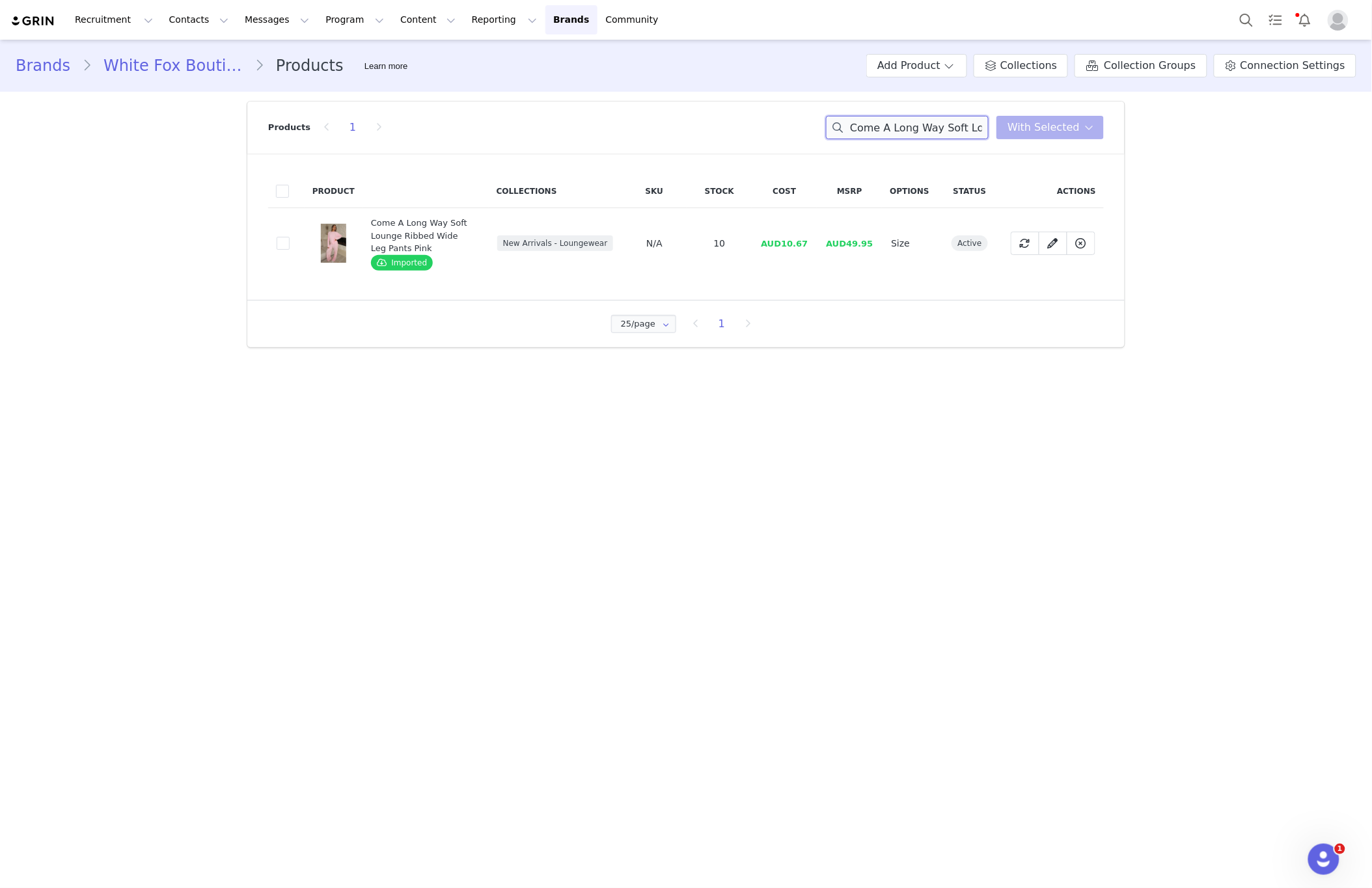
click at [933, 127] on input "Come A Long Way Soft Lounge Ribbed Wide Leg Pants Pink" at bounding box center [907, 128] width 163 height 24
paste input "Keep Up High Waisted Shorts 4" Dark Chocolate"
click at [953, 129] on input "Keep Up High Waisted Shorts 4" Dark Chocolate" at bounding box center [907, 128] width 163 height 24
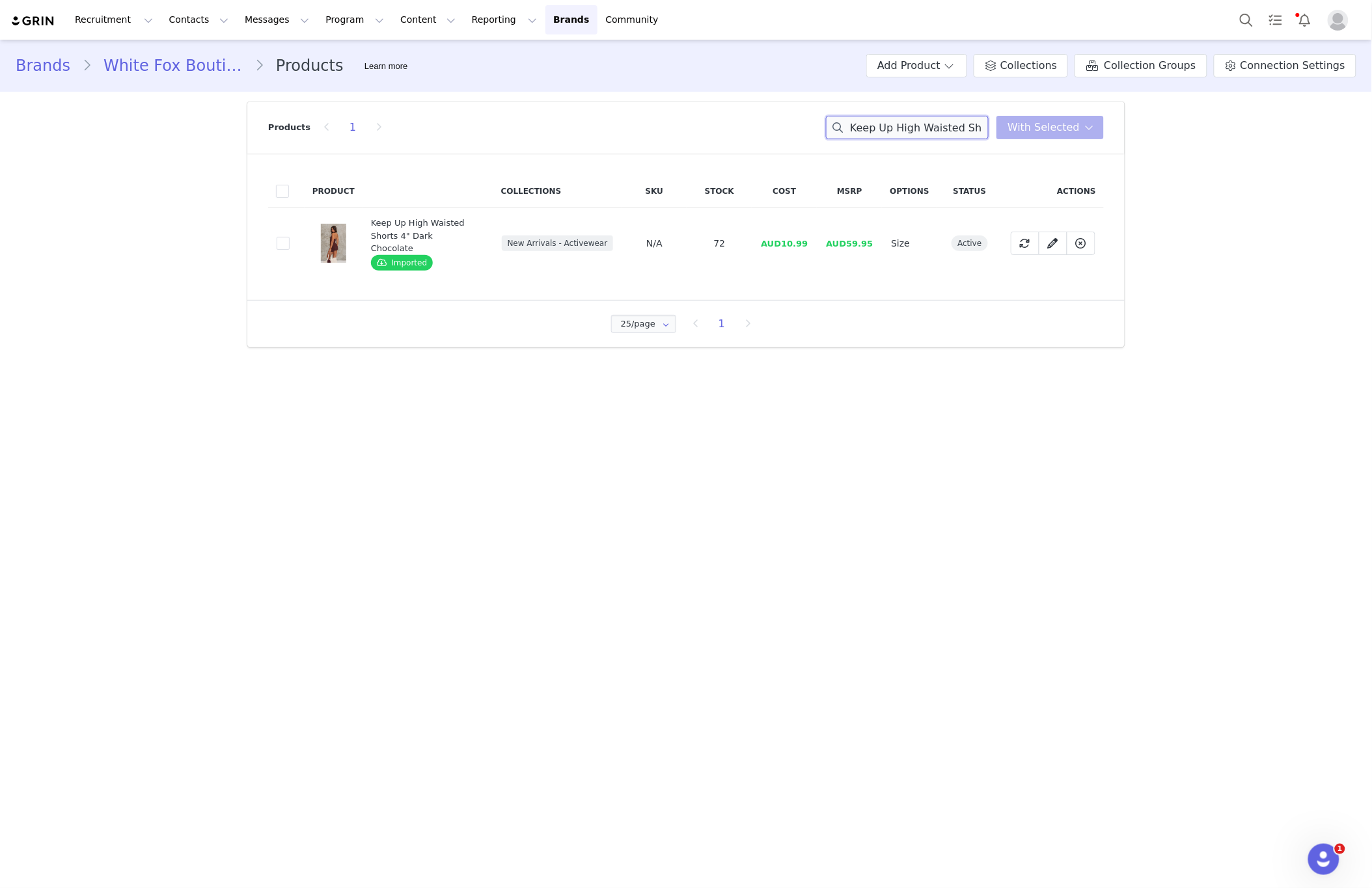
click at [953, 129] on input "Keep Up High Waisted Shorts 4" Dark Chocolate" at bounding box center [907, 128] width 163 height 24
paste input "She's For Keeps Maxi Dress Chocolate Polka Dot"
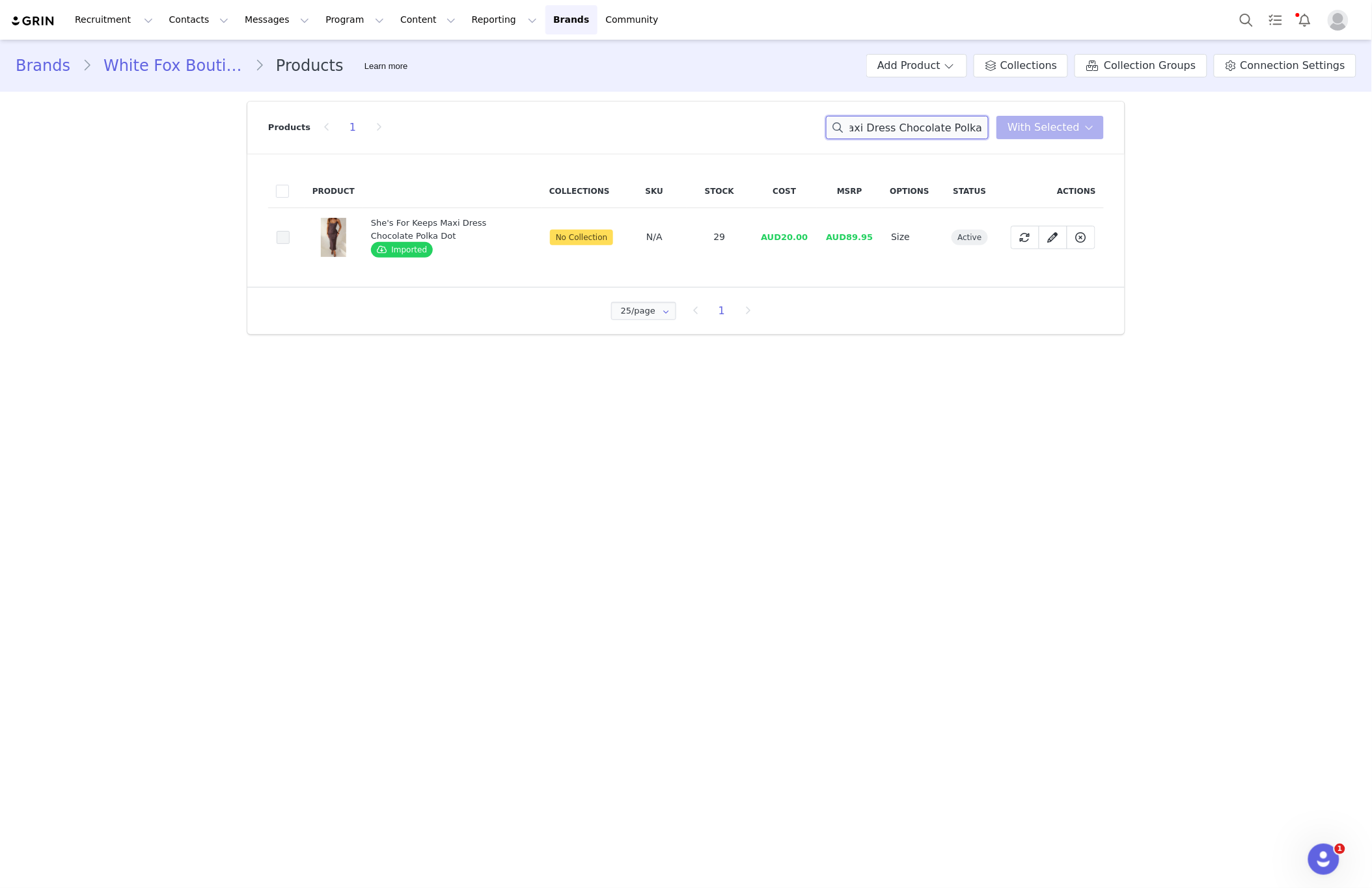
type input "She's For Keeps Maxi Dress Chocolate Polka Dot"
click at [285, 236] on span at bounding box center [283, 237] width 13 height 13
click at [290, 231] on input "493ec6b4-319f-4574-8e39-4dd8affc53d1" at bounding box center [290, 231] width 0 height 0
click at [1022, 137] on button "With Selected" at bounding box center [1050, 128] width 107 height 24
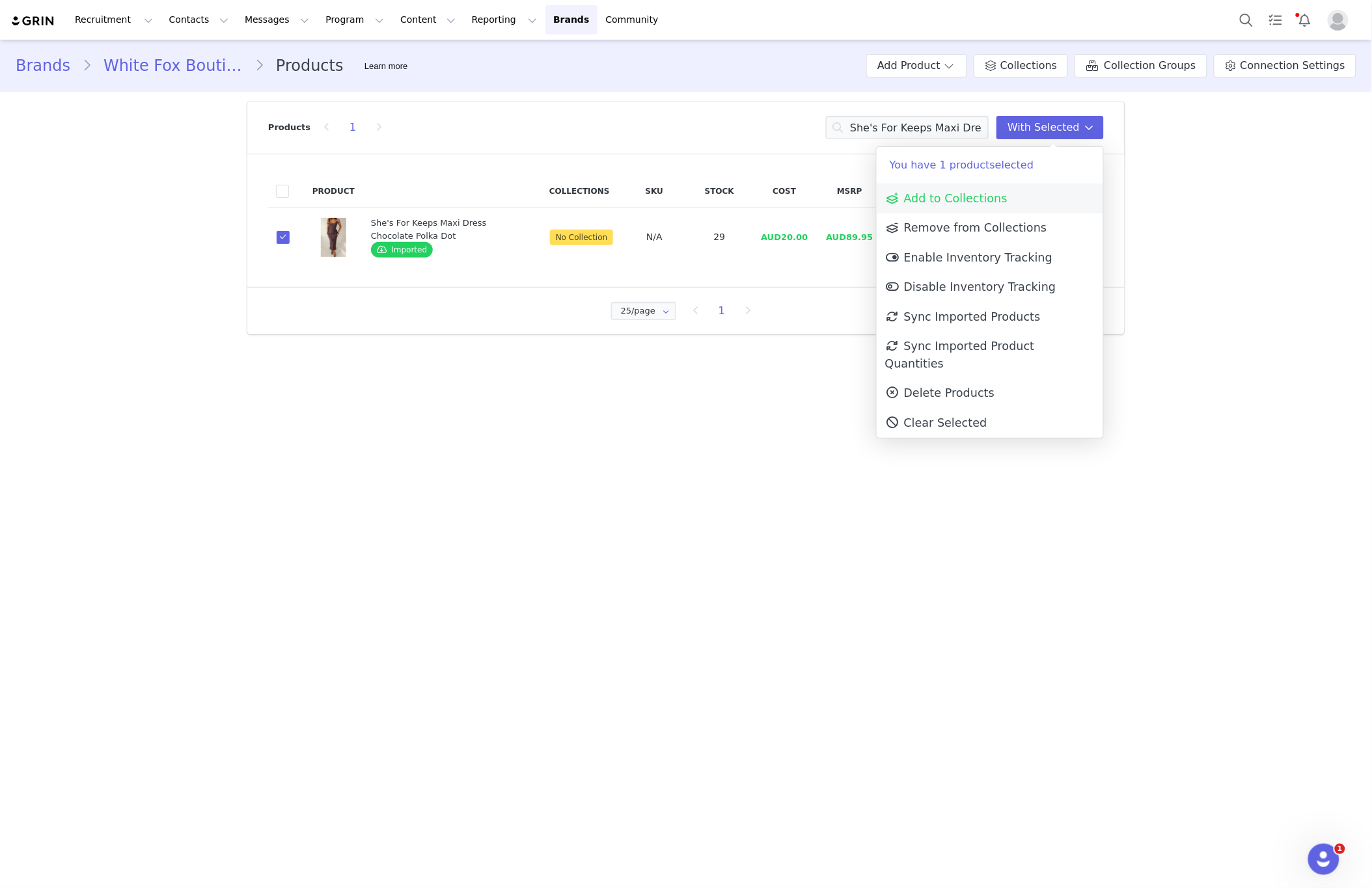
click at [909, 194] on span "Add to Collections" at bounding box center [946, 198] width 122 height 13
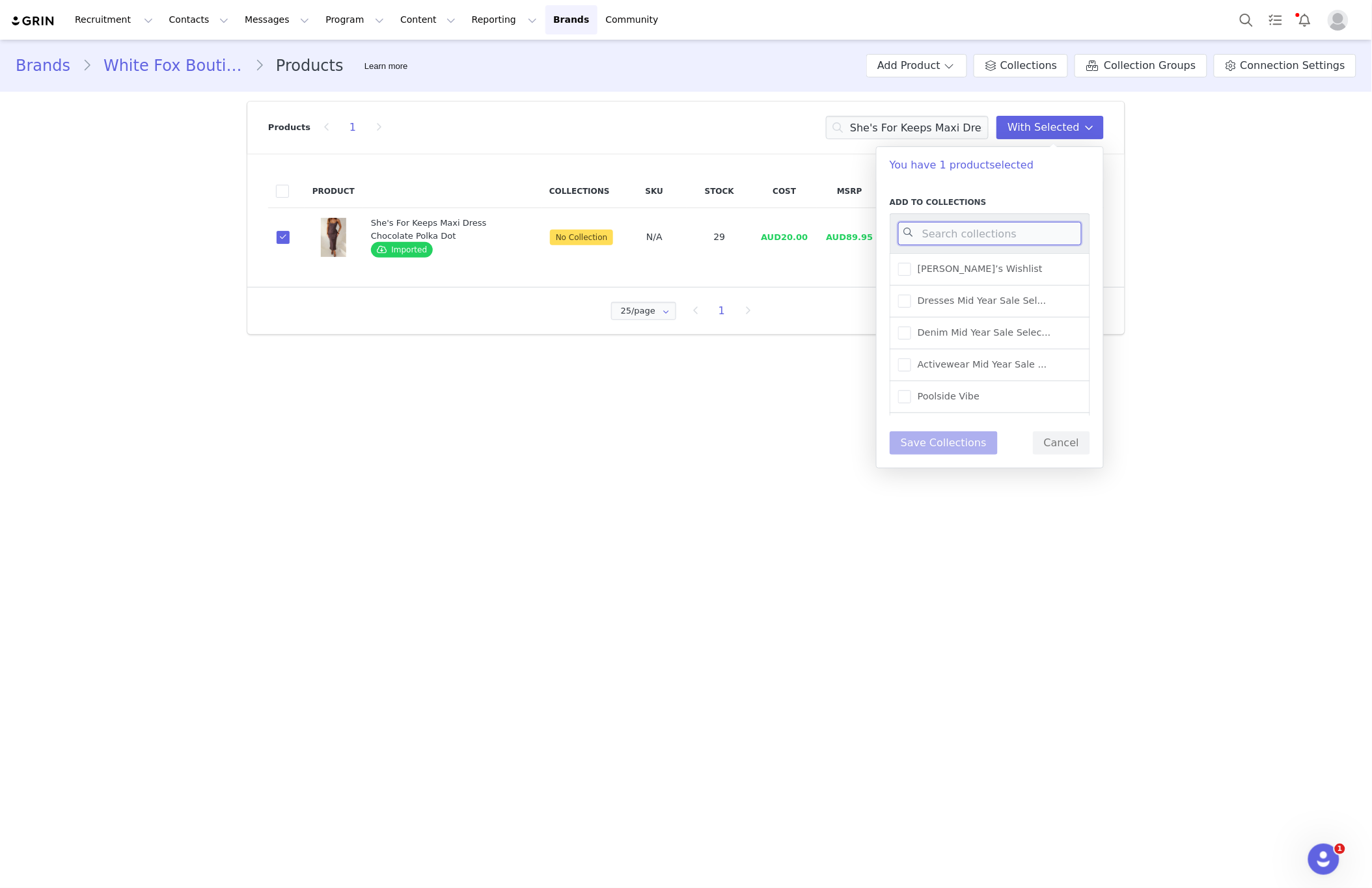
drag, startPoint x: 930, startPoint y: 239, endPoint x: 925, endPoint y: 235, distance: 6.4
click at [931, 239] on input at bounding box center [990, 234] width 183 height 24
type input "new ar"
drag, startPoint x: 1027, startPoint y: 336, endPoint x: 1007, endPoint y: 334, distance: 20.1
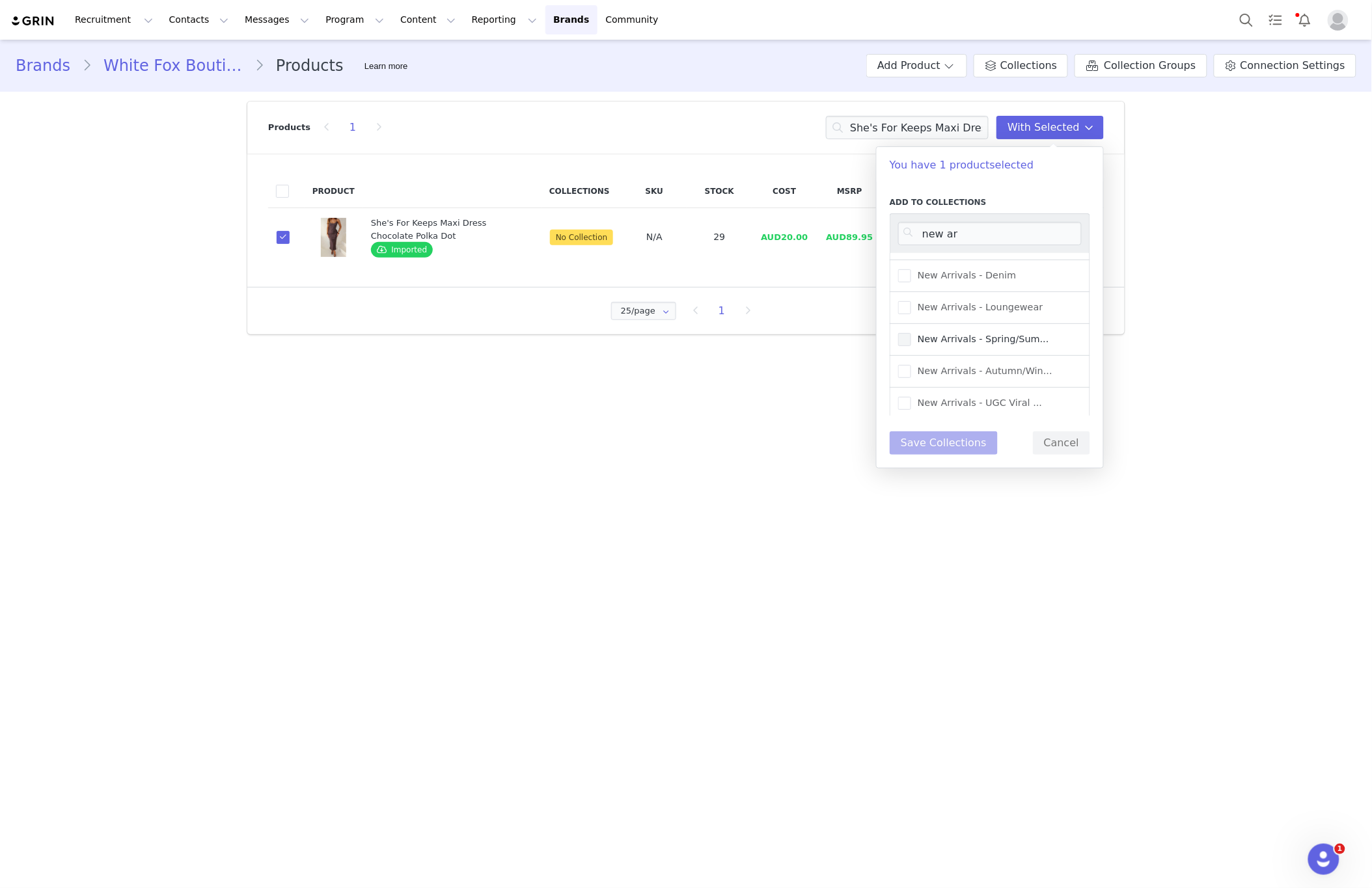
click at [1031, 336] on span "New Arrivals - Spring/Sum..." at bounding box center [980, 339] width 138 height 13
click at [911, 333] on input "New Arrivals - Spring/Sum..." at bounding box center [911, 333] width 0 height 0
click at [962, 436] on button "Save Collections" at bounding box center [943, 444] width 108 height 24
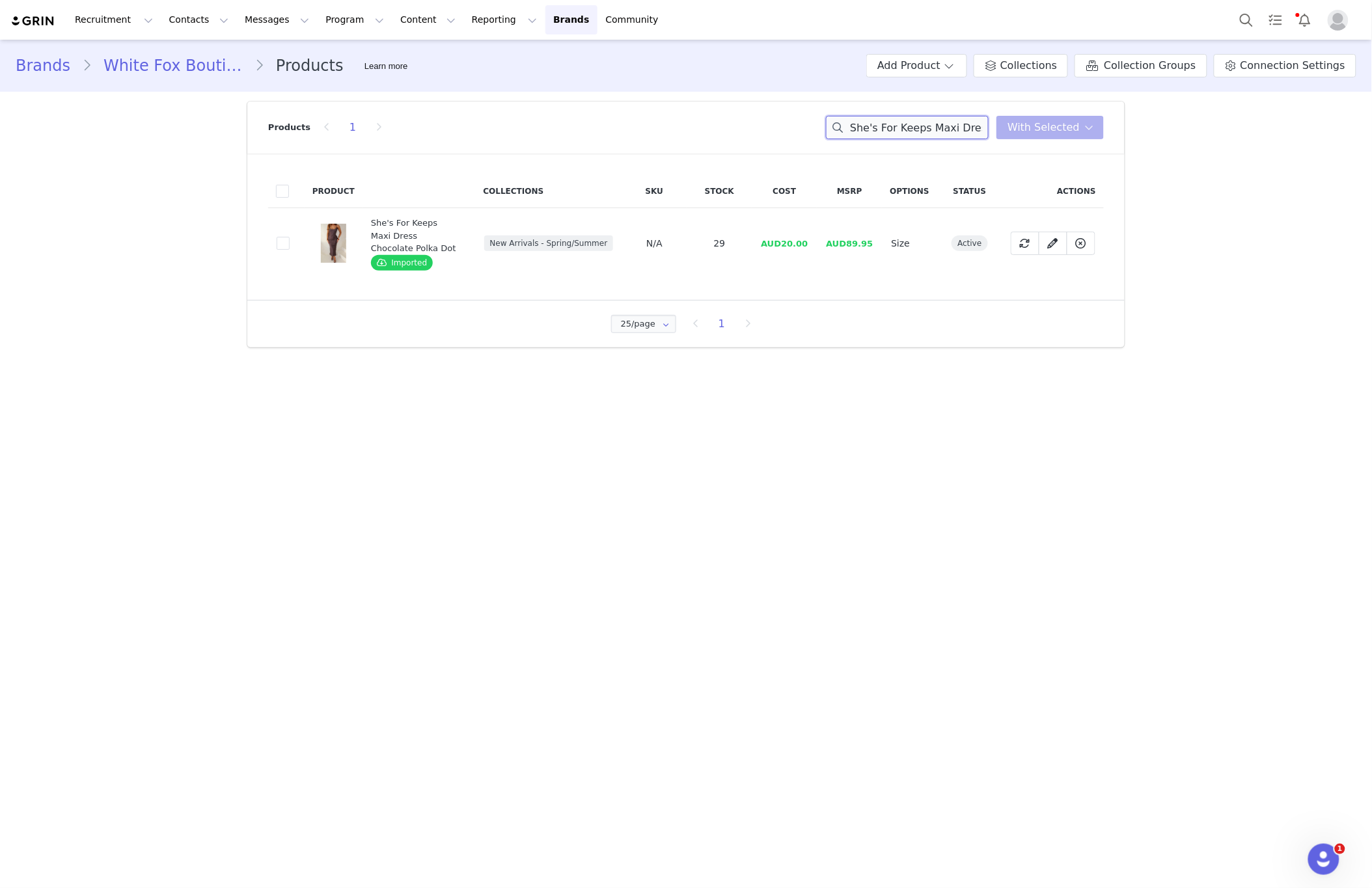
click at [944, 135] on input "She's For Keeps Maxi Dress Chocolate Polka Dot" at bounding box center [907, 128] width 163 height 24
paste input "Come A Long Way Soft Lounge Ribbed Tee Pink"
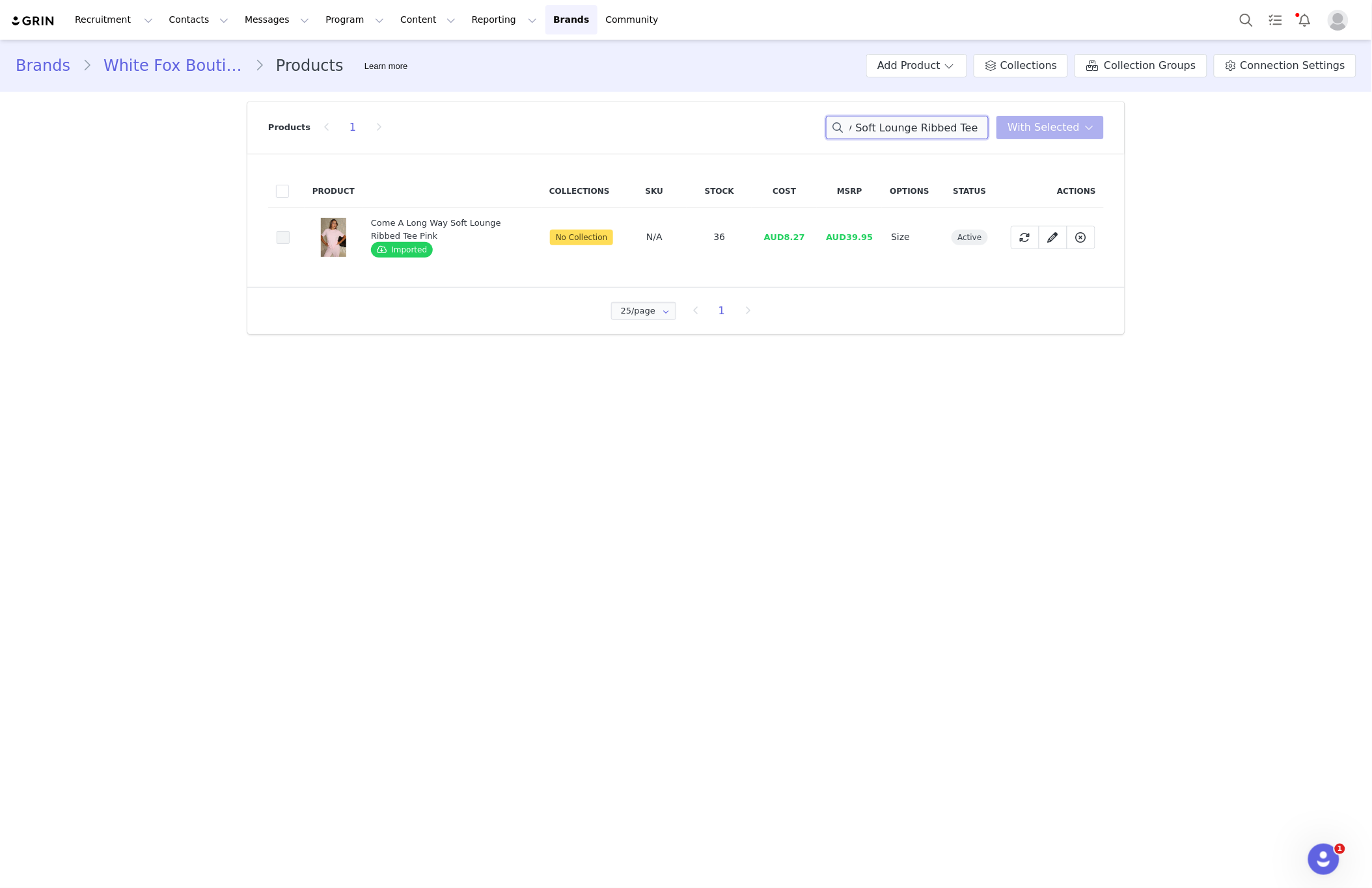
type input "Come A Long Way Soft Lounge Ribbed Tee Pink"
click at [281, 237] on span at bounding box center [283, 237] width 13 height 13
click at [290, 231] on input "559bf2c6-4ac6-4fd1-88c0-14c5a2a6cf72" at bounding box center [290, 231] width 0 height 0
click at [1061, 129] on span "With Selected" at bounding box center [1043, 127] width 72 height 16
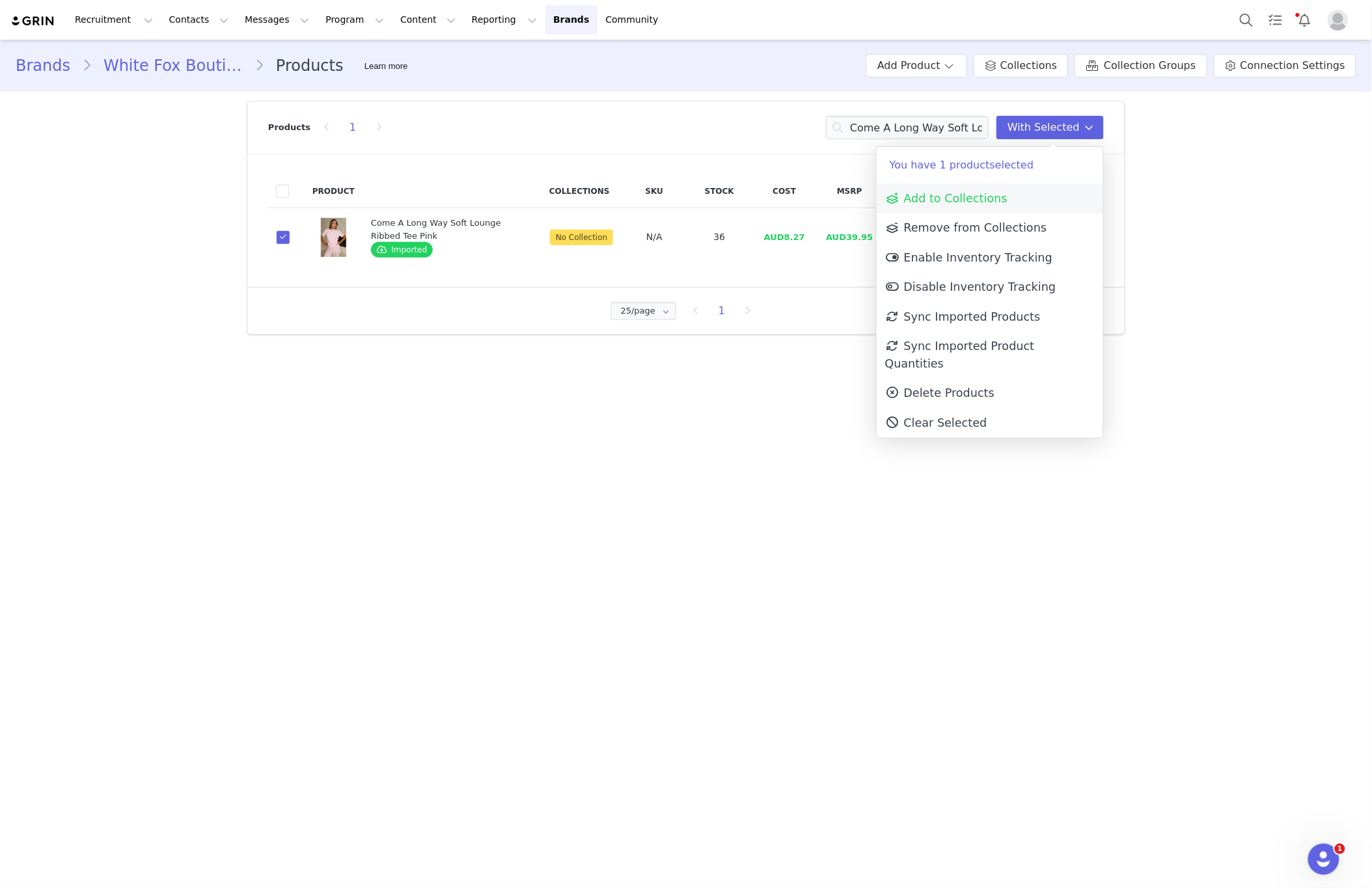
click at [971, 195] on span "Add to Collections" at bounding box center [946, 198] width 122 height 13
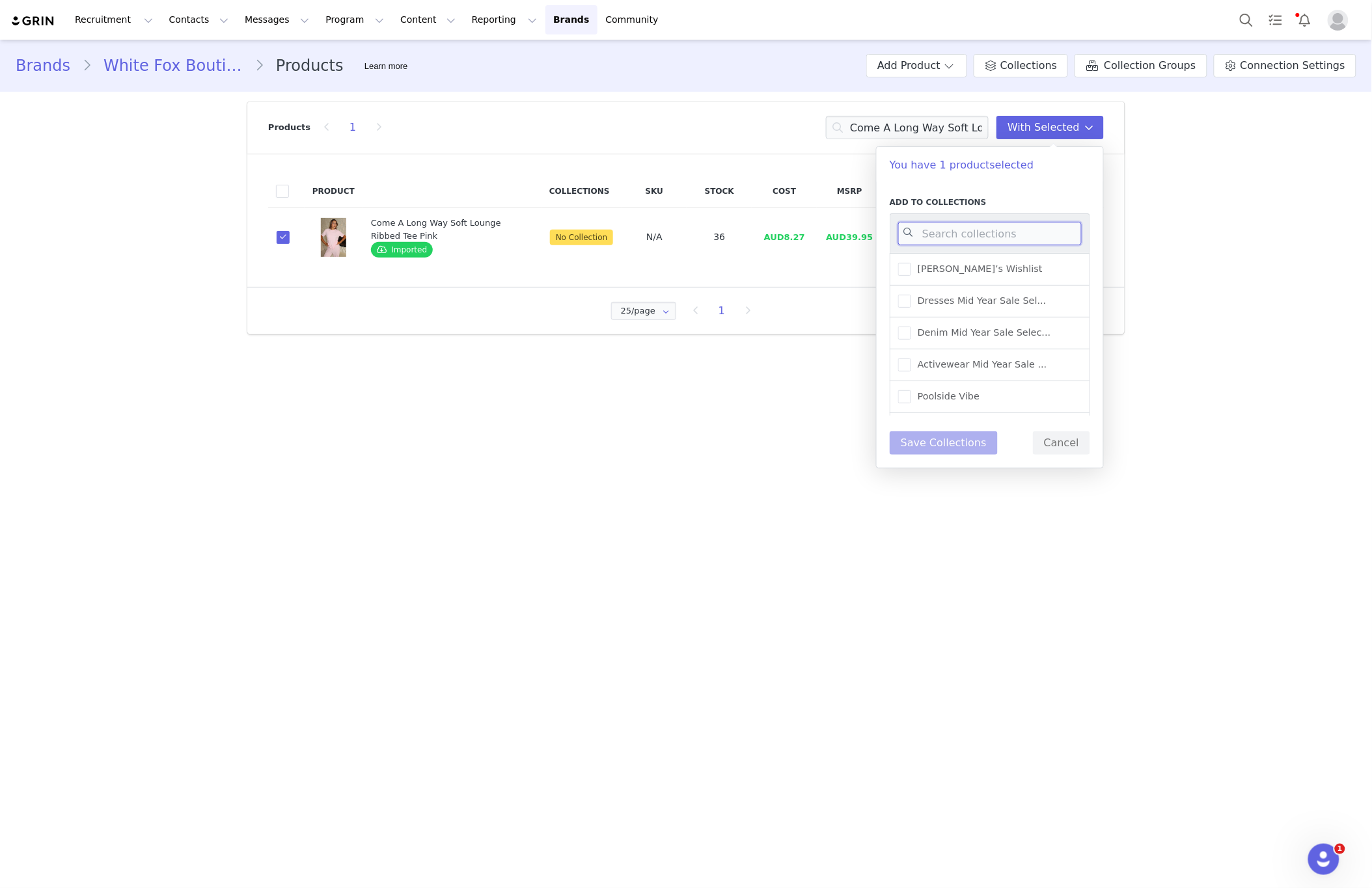
click at [942, 235] on input at bounding box center [990, 234] width 183 height 24
type input "new arr"
click at [972, 313] on div "New Arrivals - Loungewear" at bounding box center [989, 307] width 200 height 32
click at [973, 309] on span "New Arrivals - Loungewear" at bounding box center [977, 306] width 132 height 13
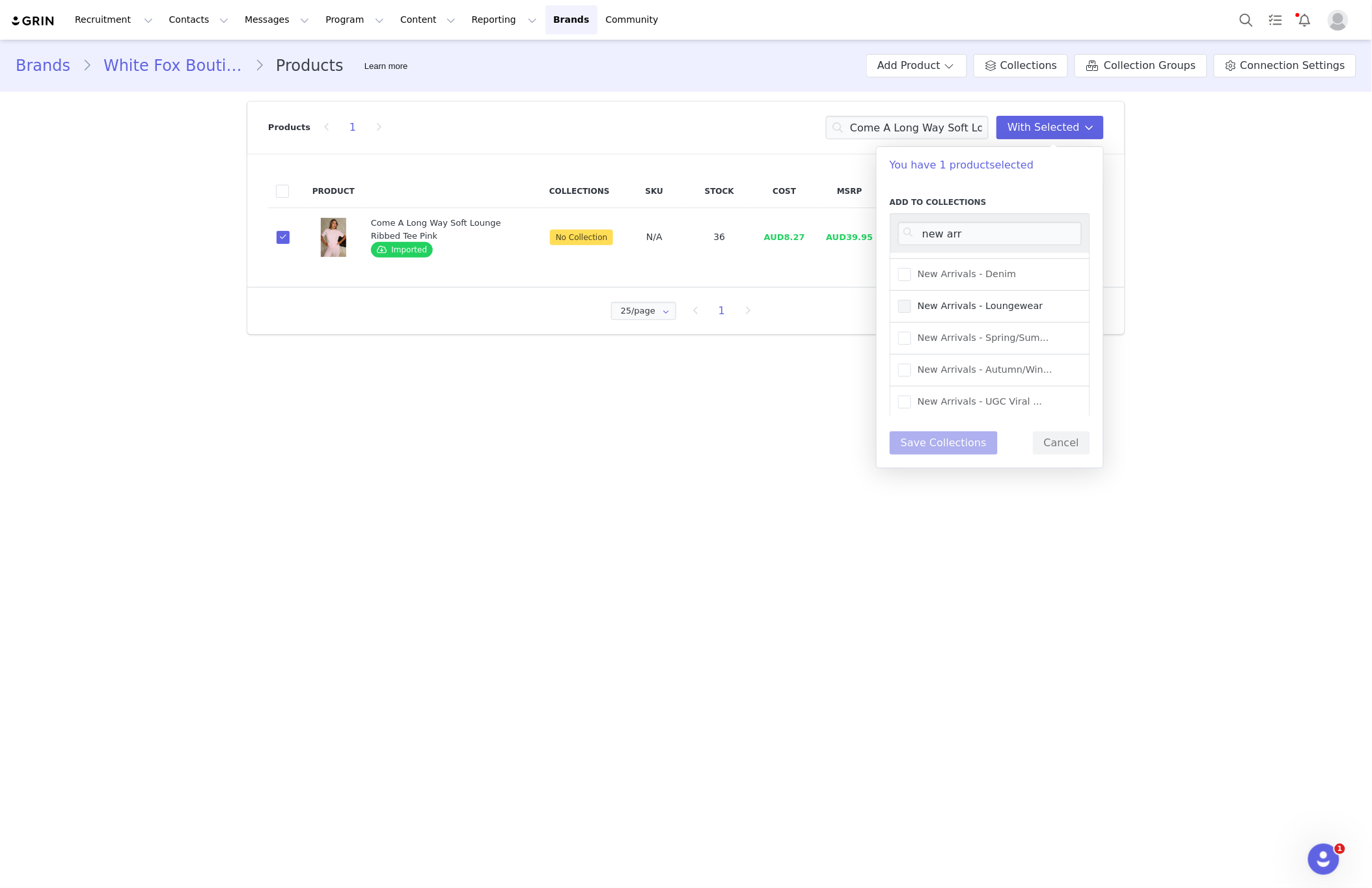
click at [911, 300] on input "New Arrivals - Loungewear" at bounding box center [911, 300] width 0 height 0
click at [927, 453] on button "Save Collections" at bounding box center [943, 444] width 108 height 24
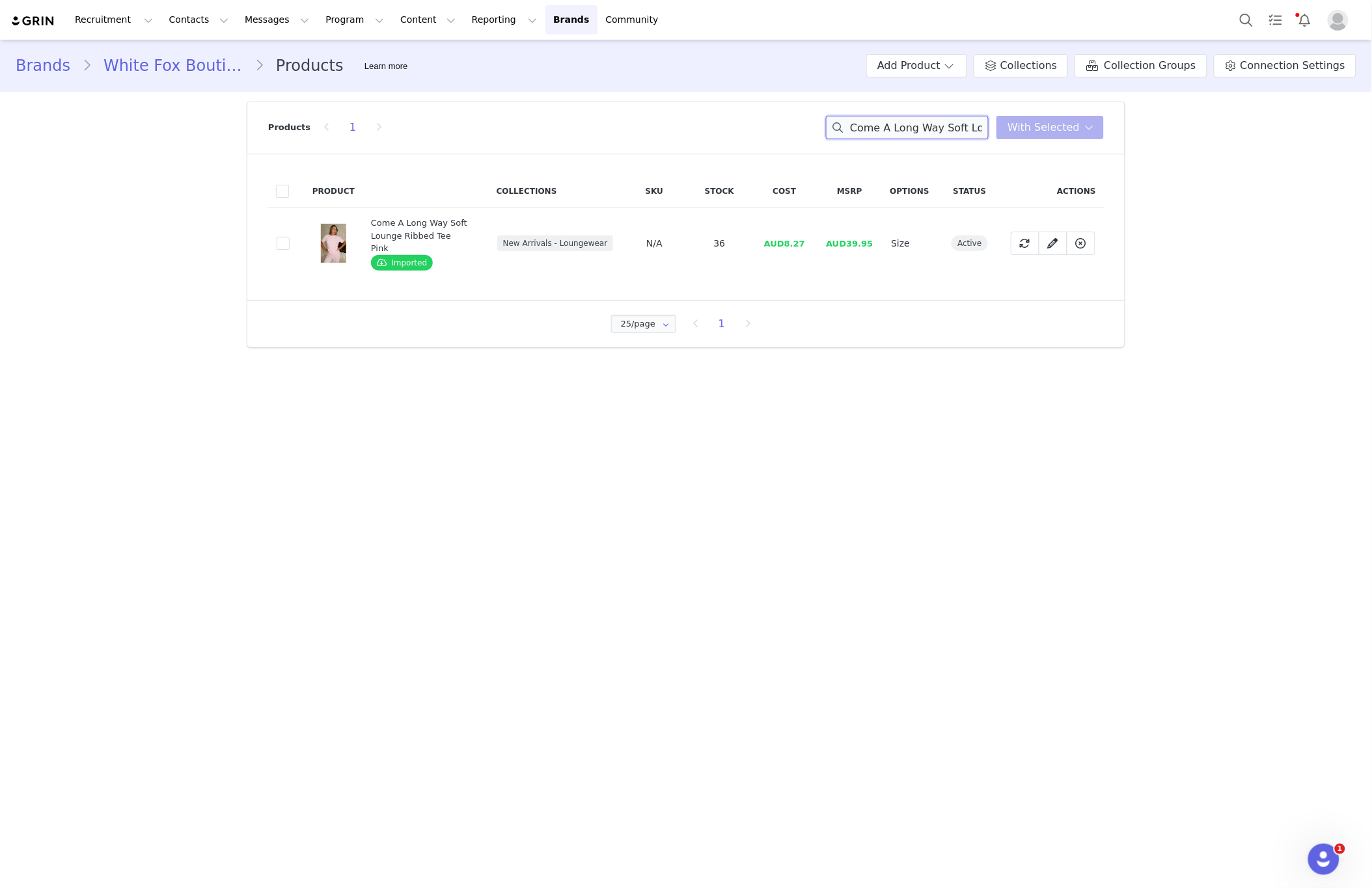
click at [962, 123] on input "Come A Long Way Soft Lounge Ribbed Tee Pink" at bounding box center [907, 128] width 163 height 24
paste input "Own The Moment Sweater Blac"
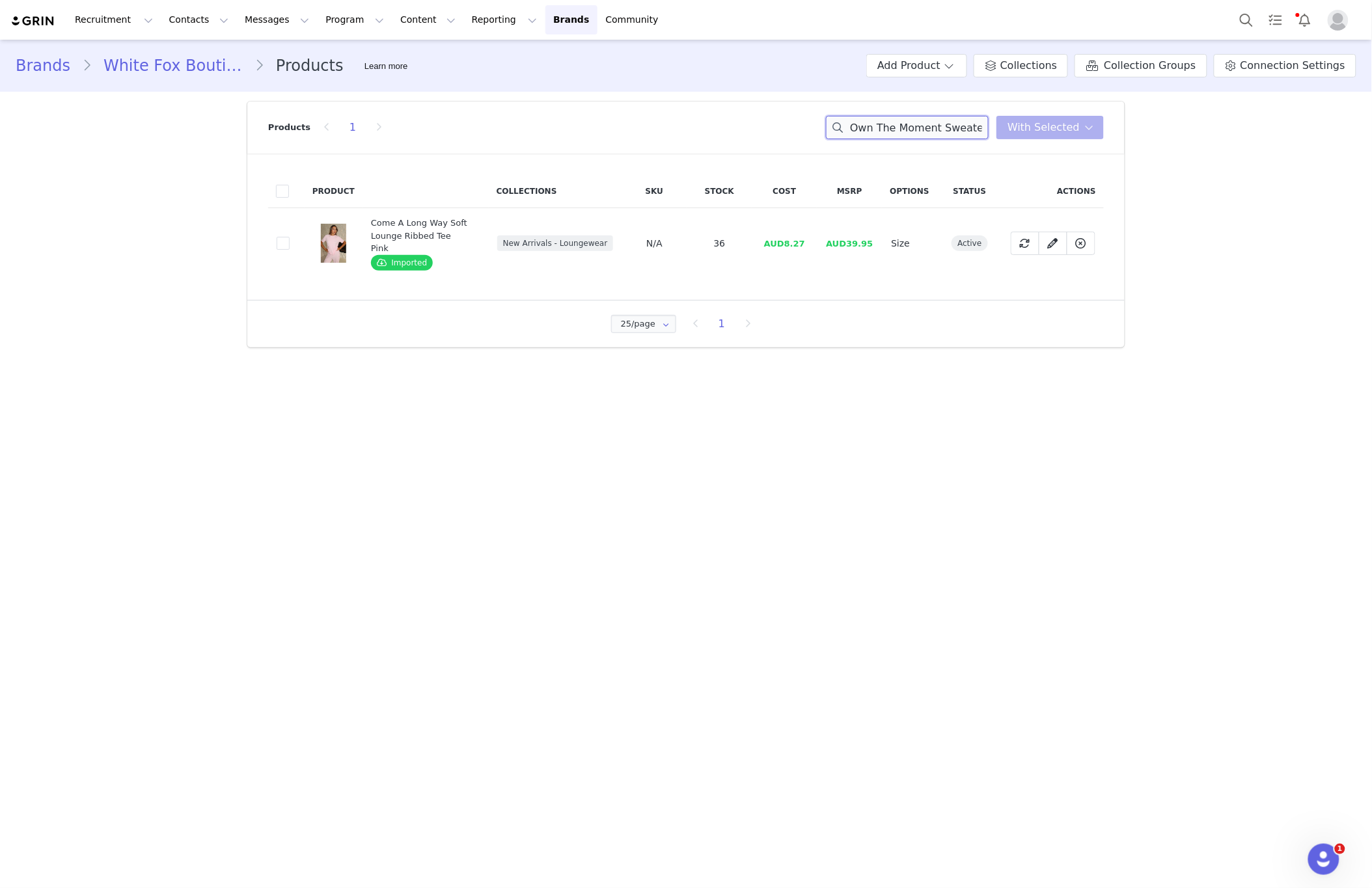
scroll to position [0, 21]
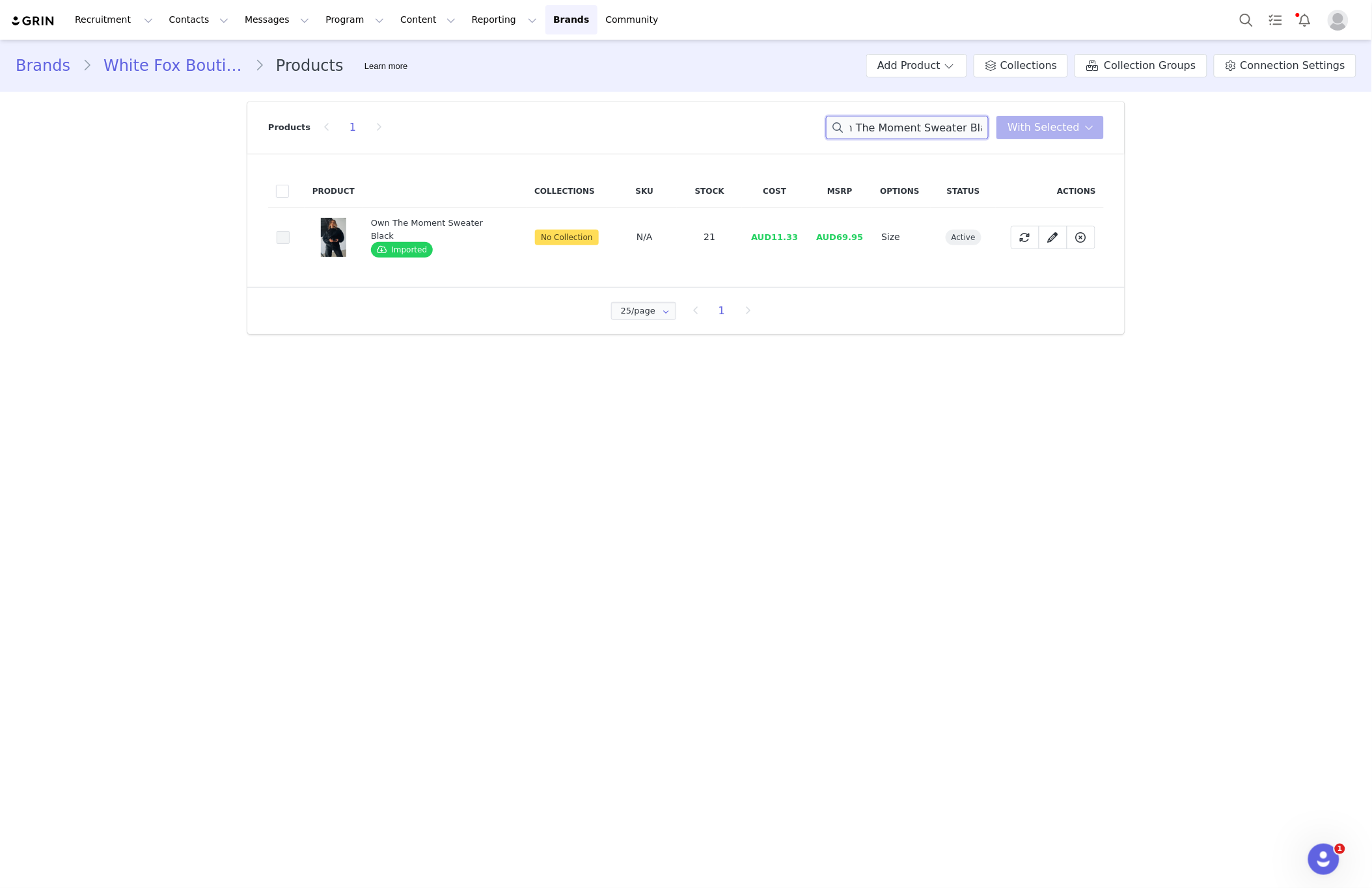
type input "Own The Moment Sweater Black"
click at [284, 239] on span at bounding box center [283, 237] width 13 height 13
click at [290, 231] on input "6e05c33e-2c8b-4e70-a879-ea0ca0169589" at bounding box center [290, 231] width 0 height 0
drag, startPoint x: 1069, startPoint y: 127, endPoint x: 1065, endPoint y: 133, distance: 7.2
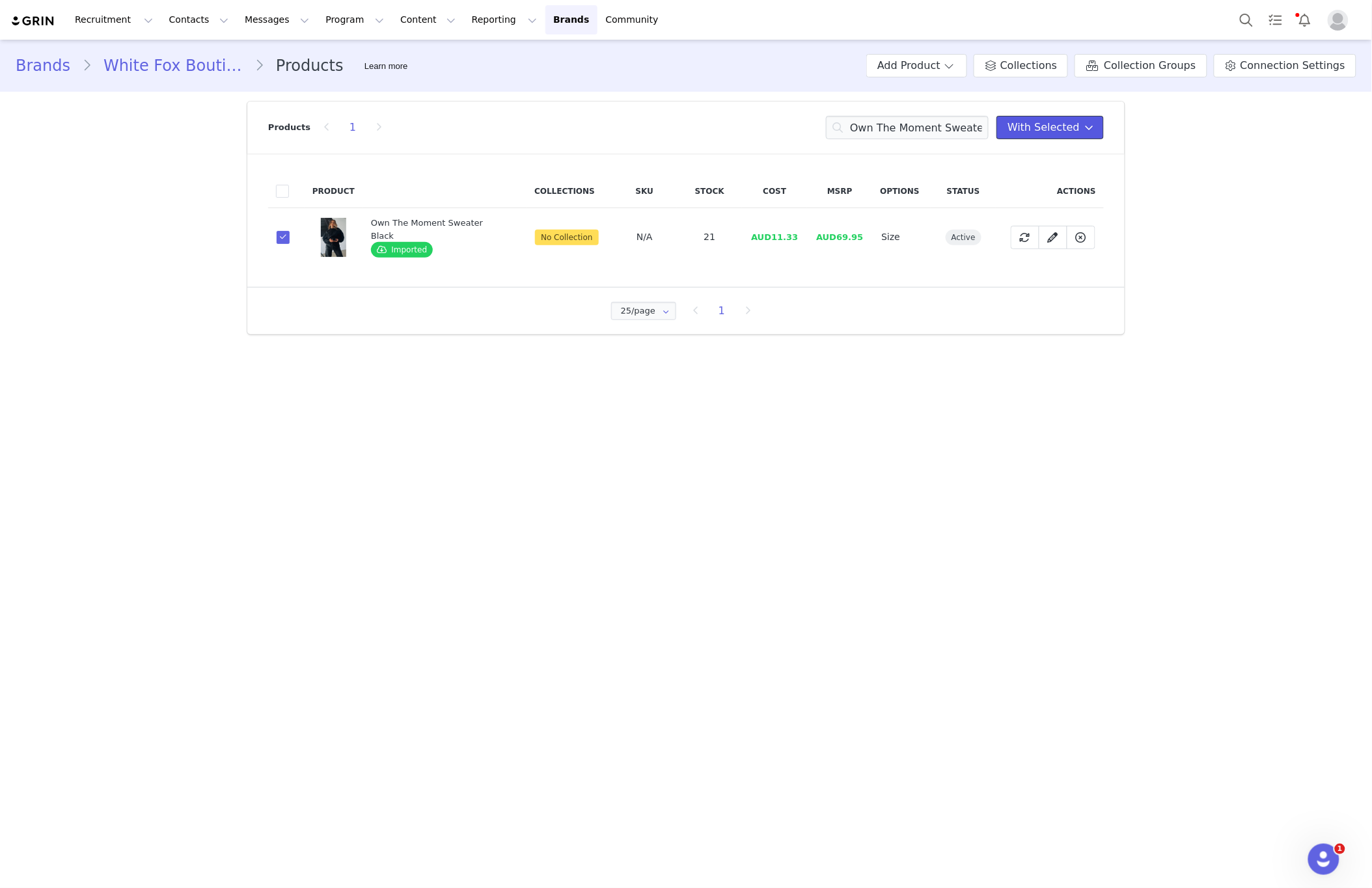
click at [1069, 127] on span "With Selected" at bounding box center [1043, 127] width 72 height 16
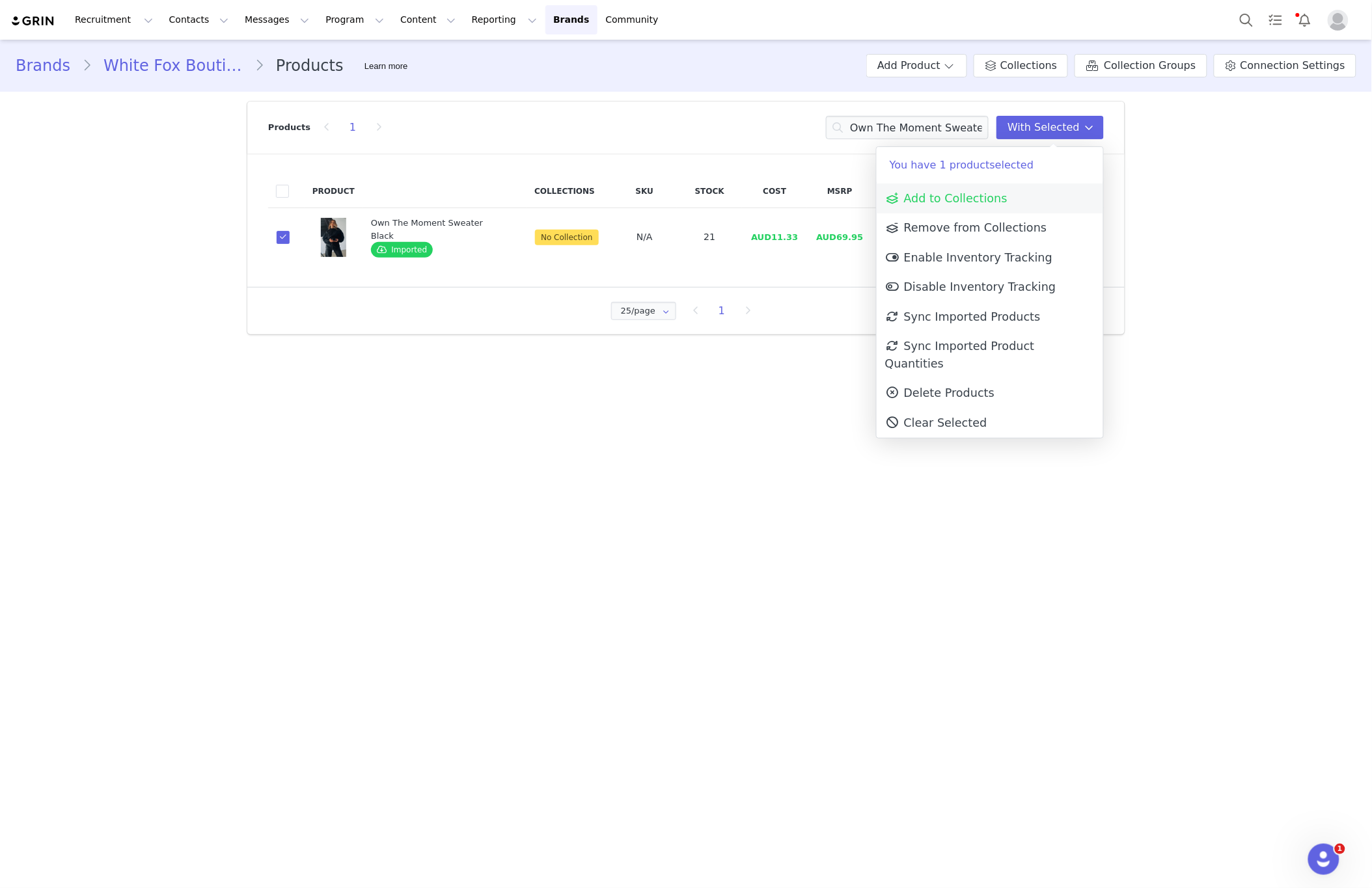
click at [998, 192] on span "Add to Collections" at bounding box center [946, 198] width 122 height 13
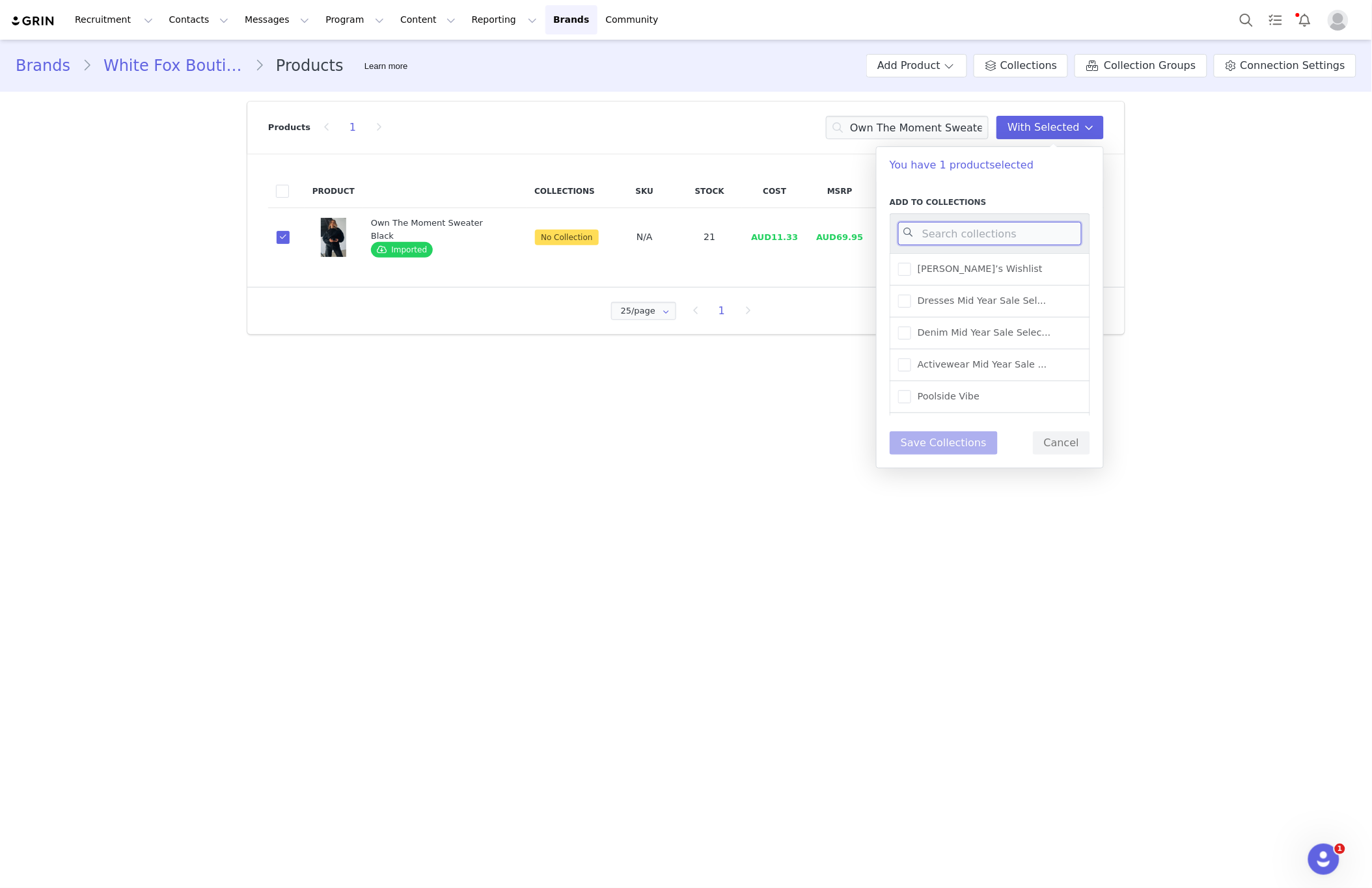
click at [951, 225] on input at bounding box center [990, 234] width 183 height 24
type input "new arr"
click at [1040, 303] on div "New Arrivals - Loungewear" at bounding box center [989, 307] width 200 height 32
click at [1031, 307] on span "New Arrivals - Loungewear" at bounding box center [977, 306] width 132 height 13
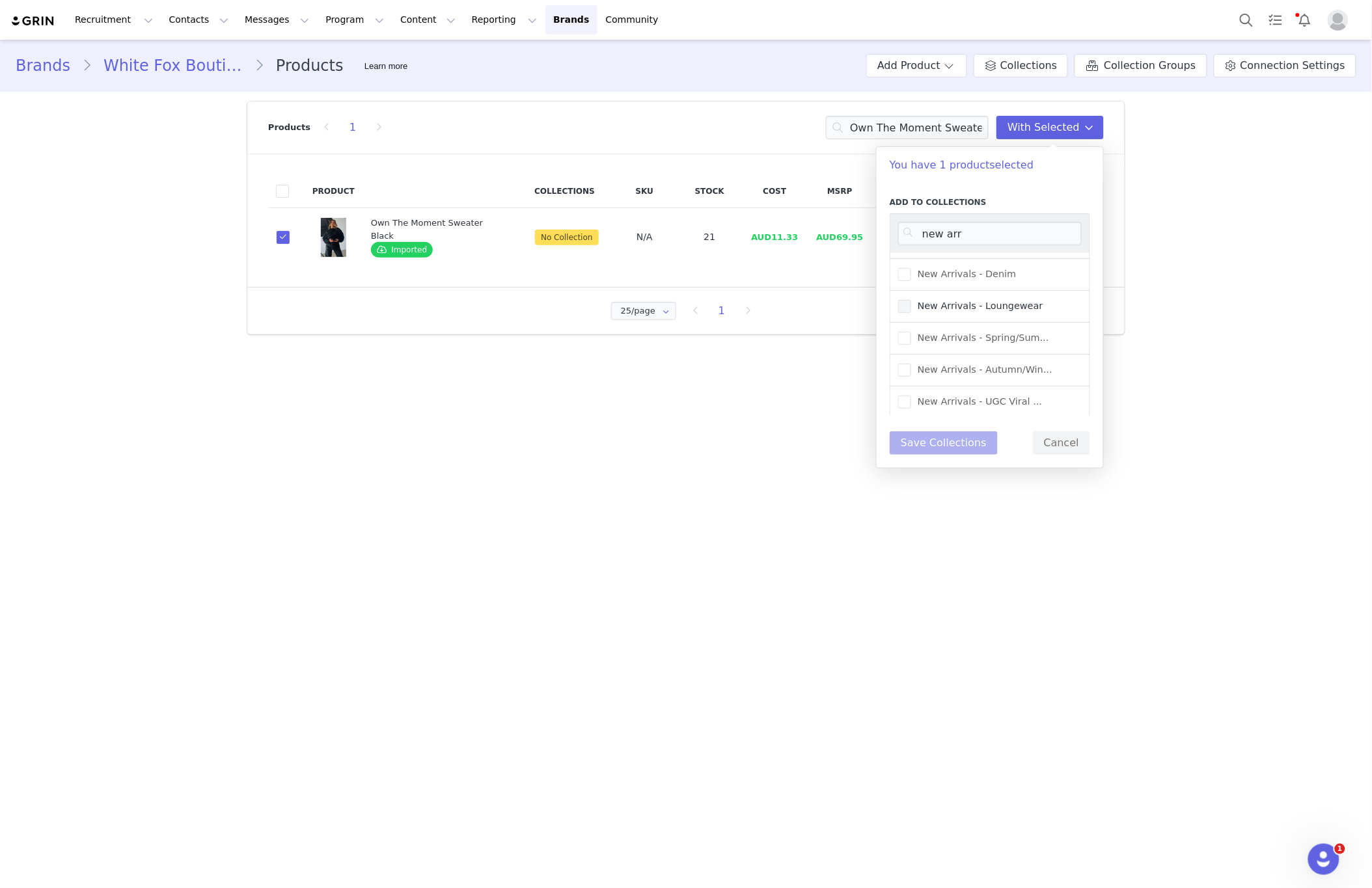
click at [911, 300] on input "New Arrivals - Loungewear" at bounding box center [911, 300] width 0 height 0
click at [946, 445] on button "Save Collections" at bounding box center [943, 444] width 108 height 24
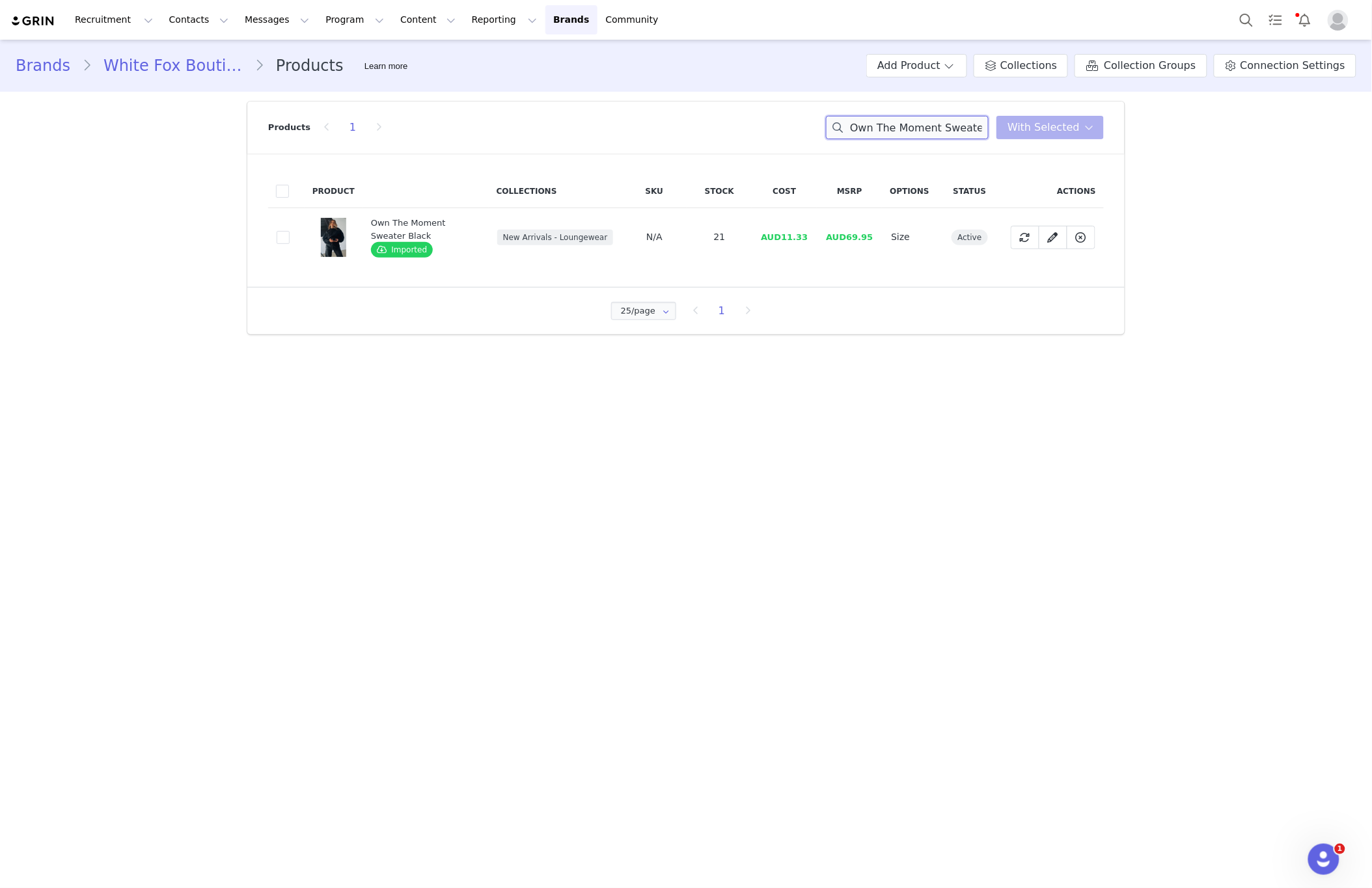
click at [891, 136] on input "Own The Moment Sweater Black" at bounding box center [907, 128] width 163 height 24
click at [891, 135] on input "Own The Moment Sweater Black" at bounding box center [907, 128] width 163 height 24
paste input "Star Student Wide Leg Sweatpants Charcoal"
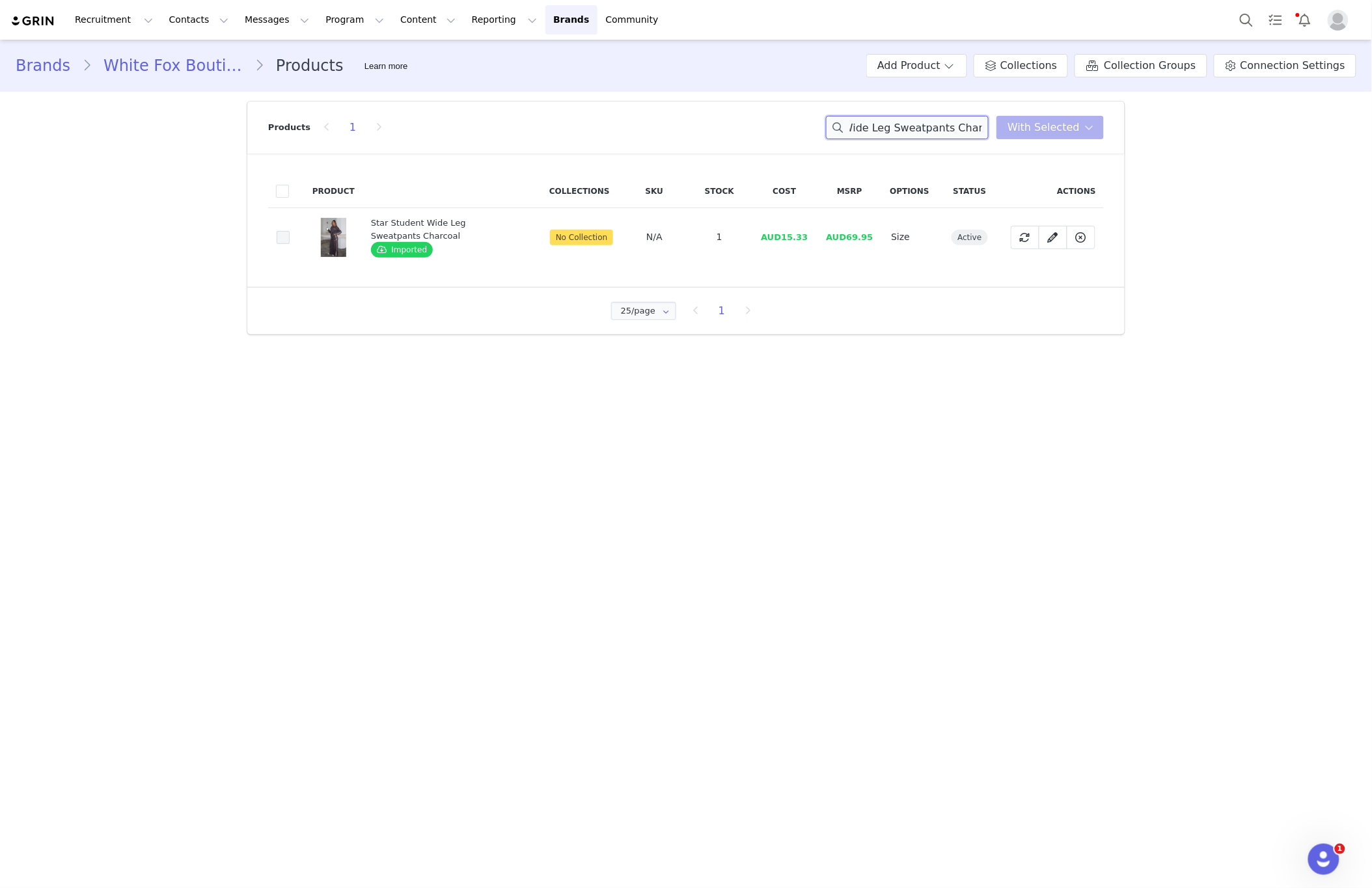
type input "Star Student Wide Leg Sweatpants Charcoal"
click at [287, 240] on span at bounding box center [283, 237] width 13 height 13
click at [290, 231] on input "e9fd7643-4802-4efc-a777-ec9a6d80ca1e" at bounding box center [290, 231] width 0 height 0
click at [1052, 135] on span "With Selected" at bounding box center [1043, 127] width 72 height 16
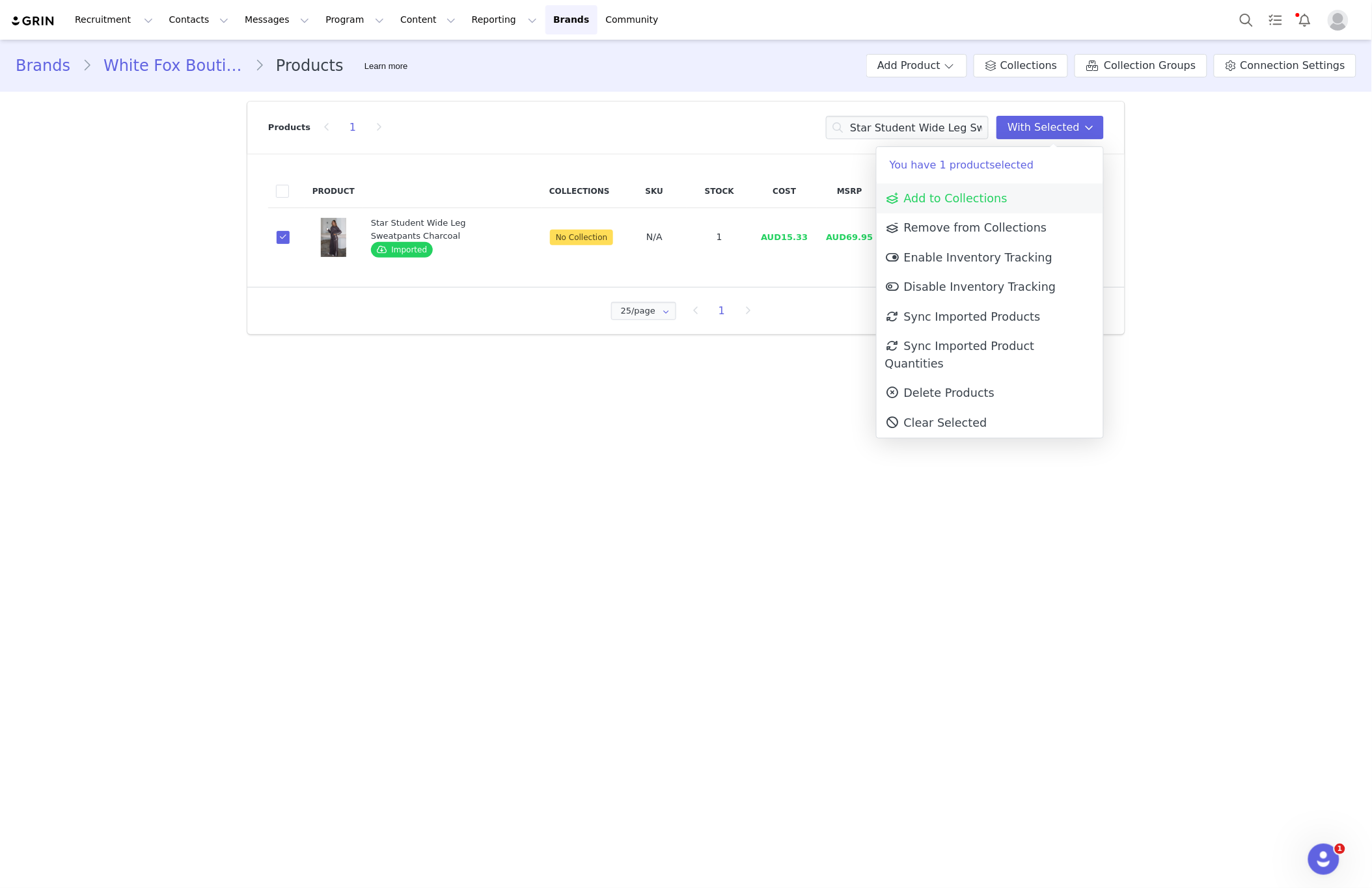
click at [1015, 205] on link "Add to Collections" at bounding box center [990, 198] width 227 height 30
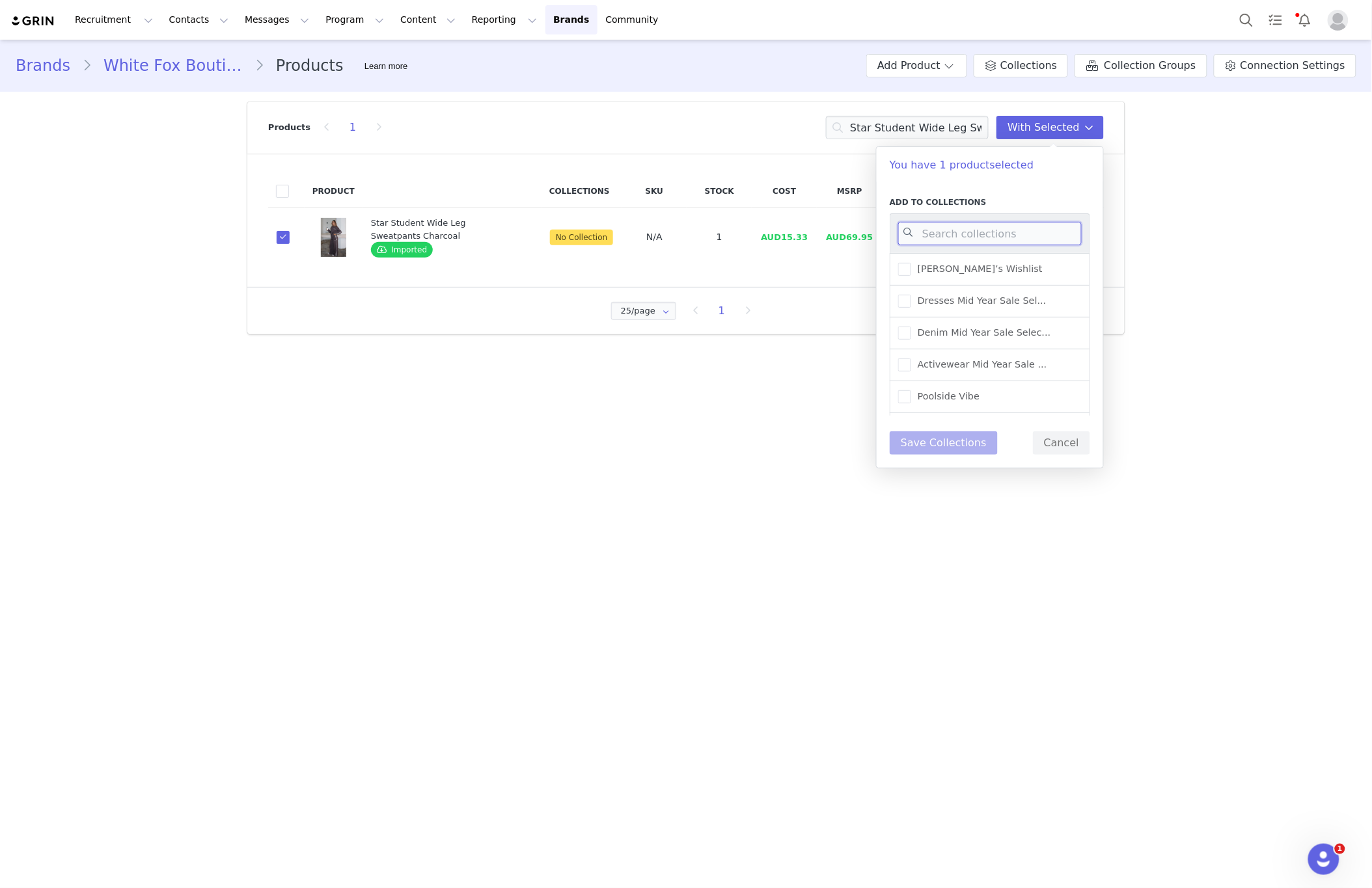
click at [1002, 230] on input at bounding box center [990, 234] width 183 height 24
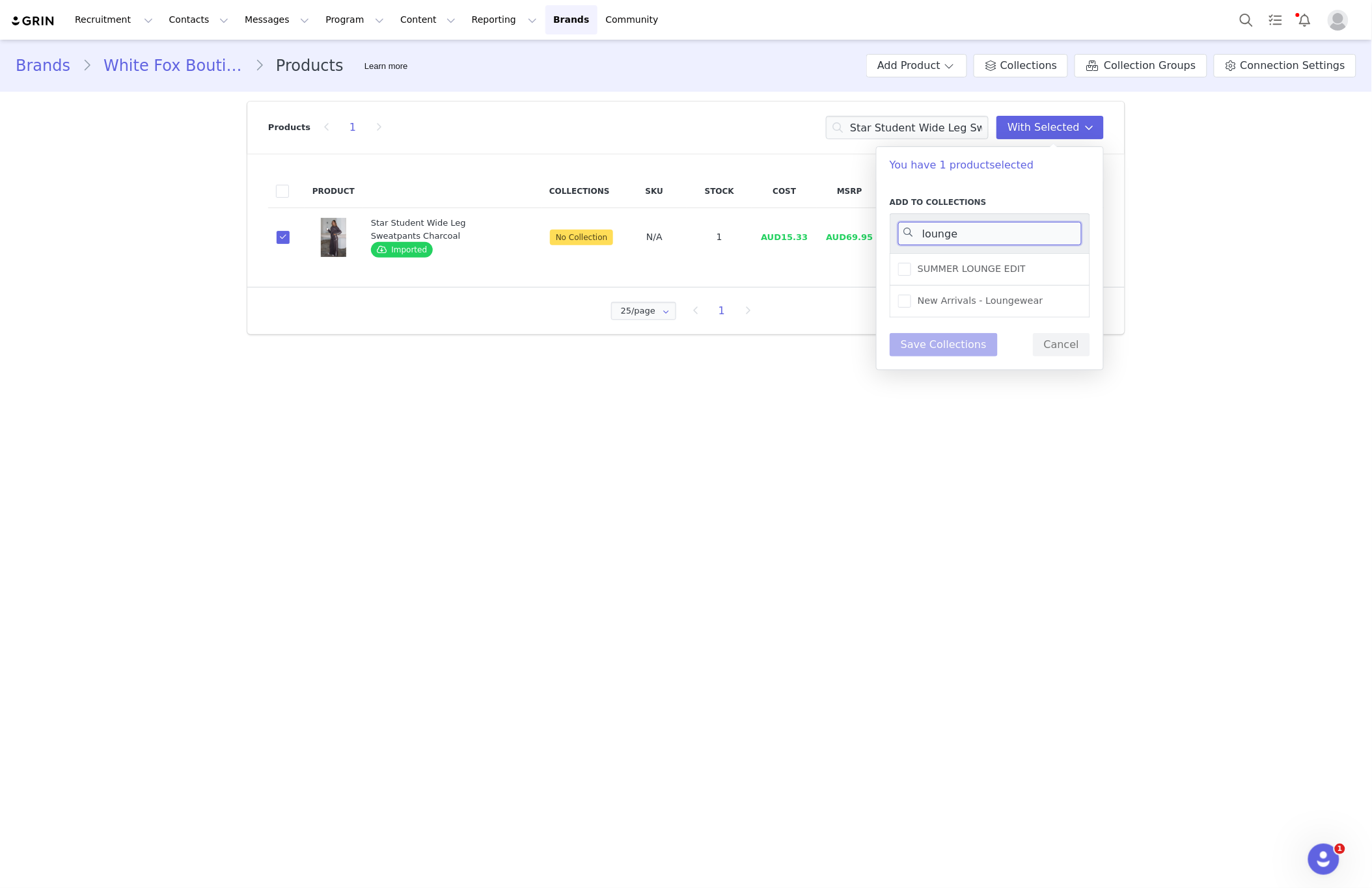
type input "lounge"
click at [1037, 307] on div "New Arrivals - Loungewear" at bounding box center [989, 302] width 200 height 32
click at [963, 307] on label "New Arrivals - Loungewear" at bounding box center [970, 302] width 145 height 16
click at [911, 295] on input "New Arrivals - Loungewear" at bounding box center [911, 295] width 0 height 0
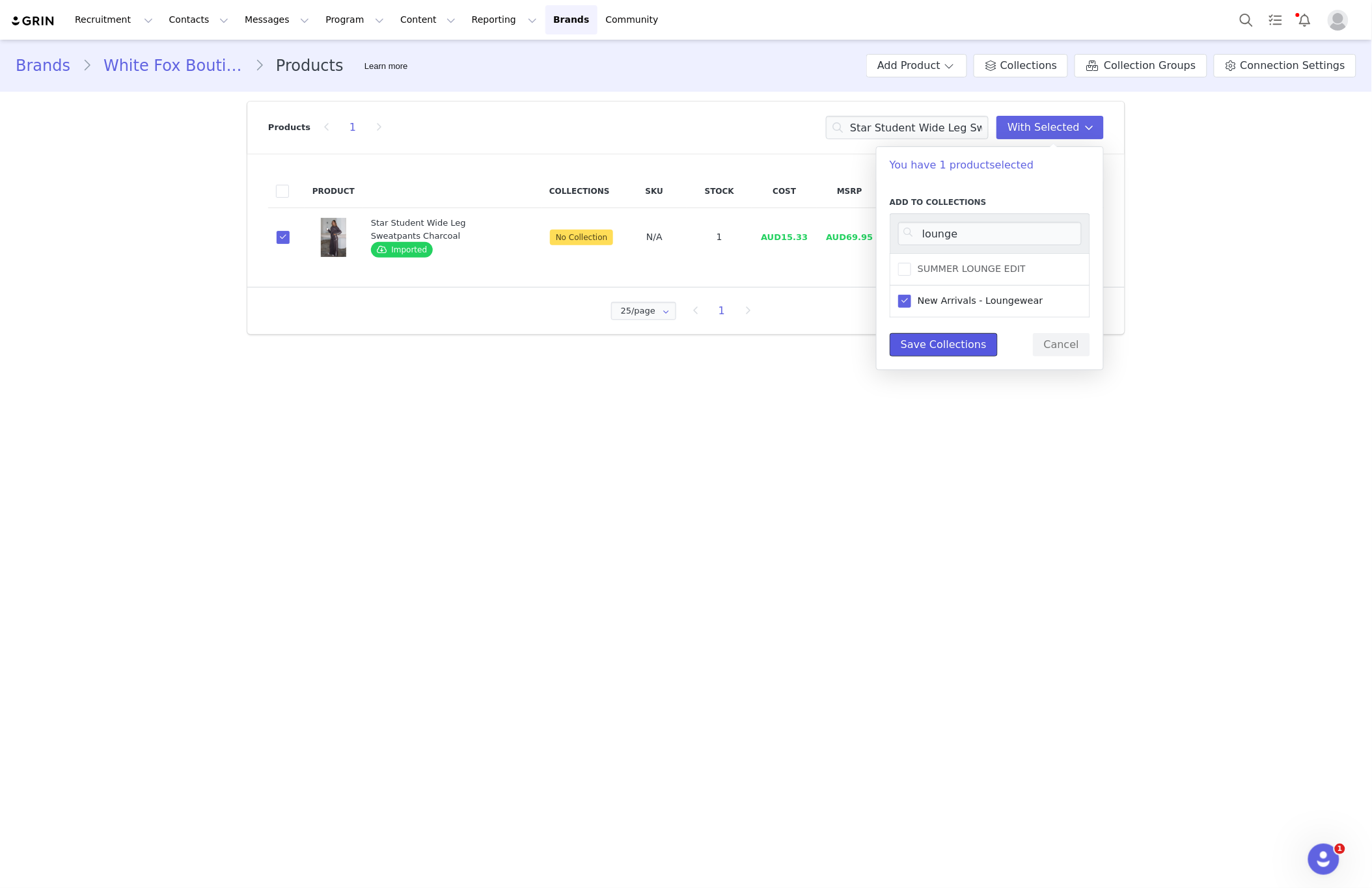
click at [927, 342] on button "Save Collections" at bounding box center [943, 345] width 108 height 24
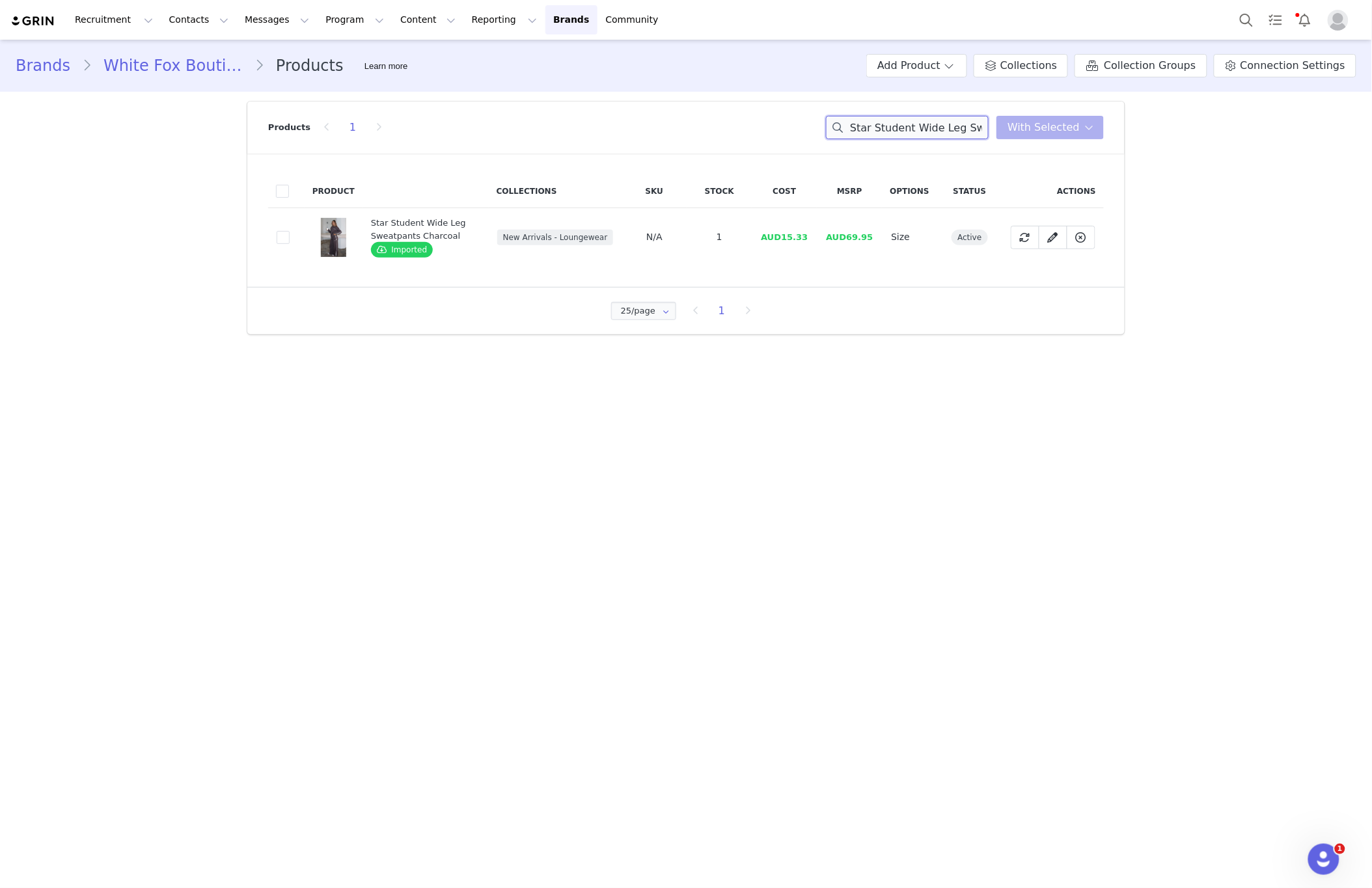
click at [924, 130] on input "Star Student Wide Leg Sweatpants Charcoal" at bounding box center [907, 128] width 163 height 24
paste input "Come A Long Way Wide Leg Sweatpants Pink"
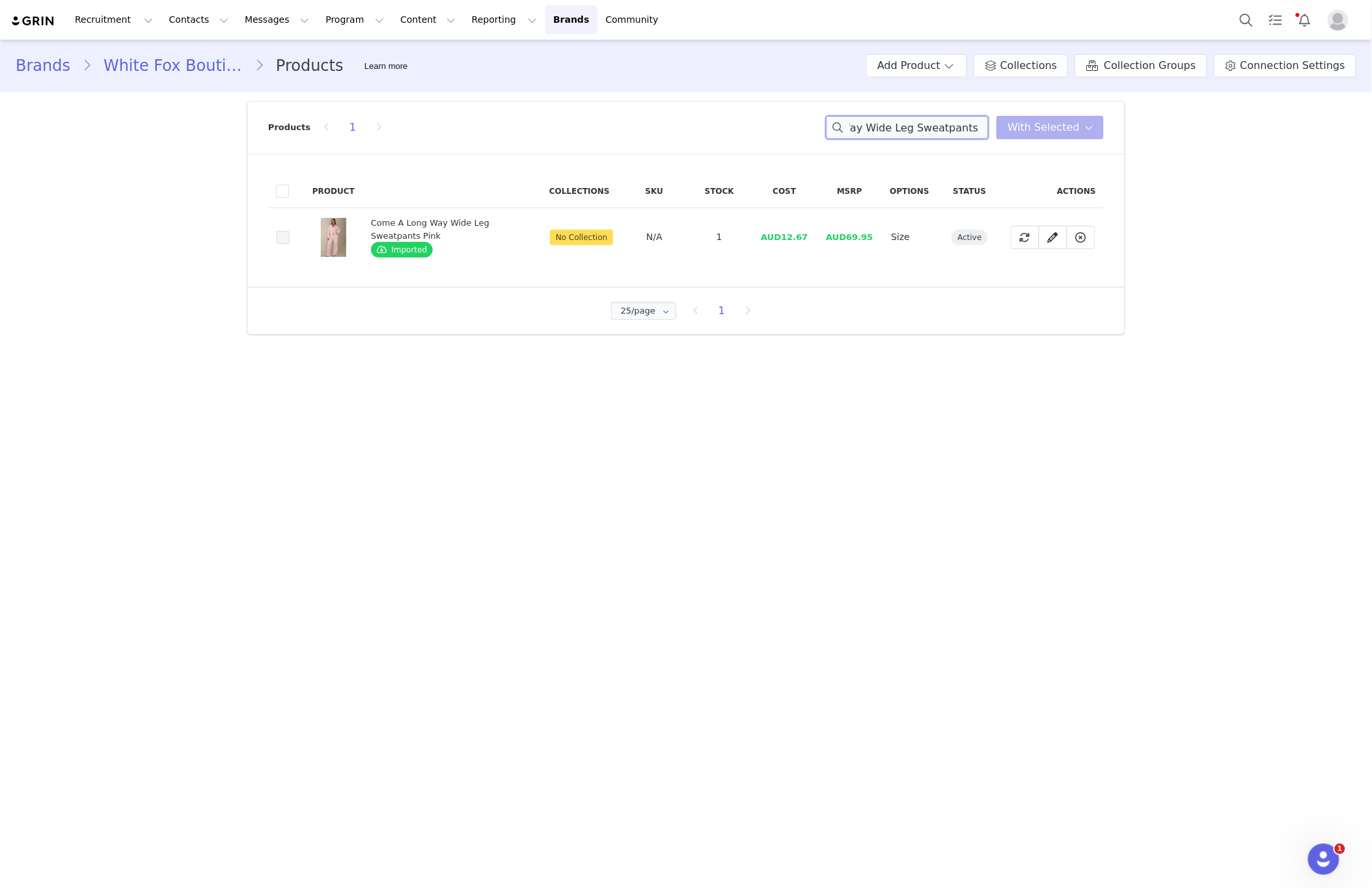
type input "Come A Long Way Wide Leg Sweatpants Pink"
click at [281, 237] on span at bounding box center [283, 237] width 13 height 13
click at [290, 231] on input "19b4c89b-ba76-4a7c-a987-f1871e035f51" at bounding box center [290, 231] width 0 height 0
drag, startPoint x: 1072, startPoint y: 134, endPoint x: 1039, endPoint y: 170, distance: 48.8
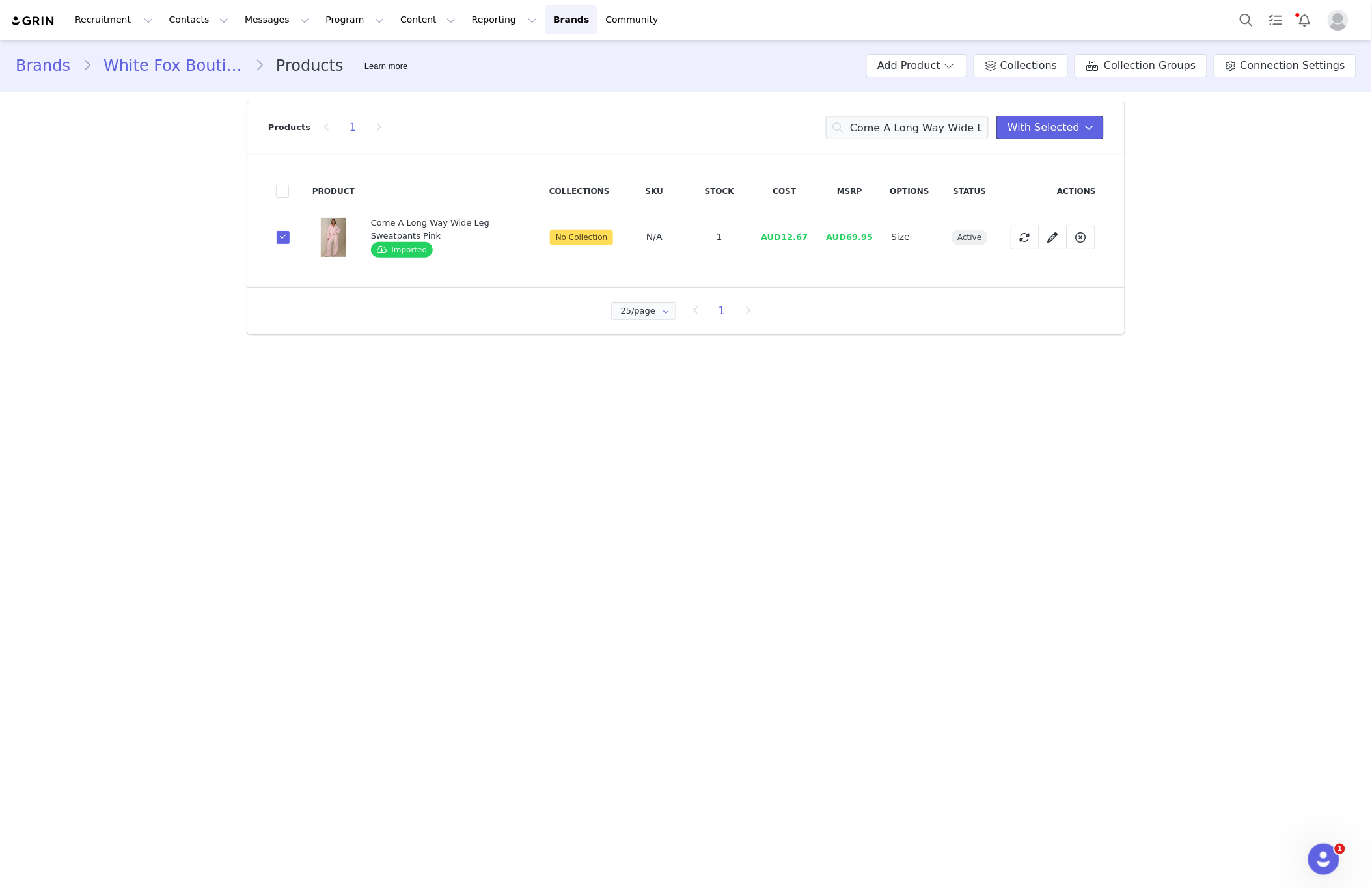
click at [1072, 135] on span "With Selected" at bounding box center [1043, 127] width 72 height 16
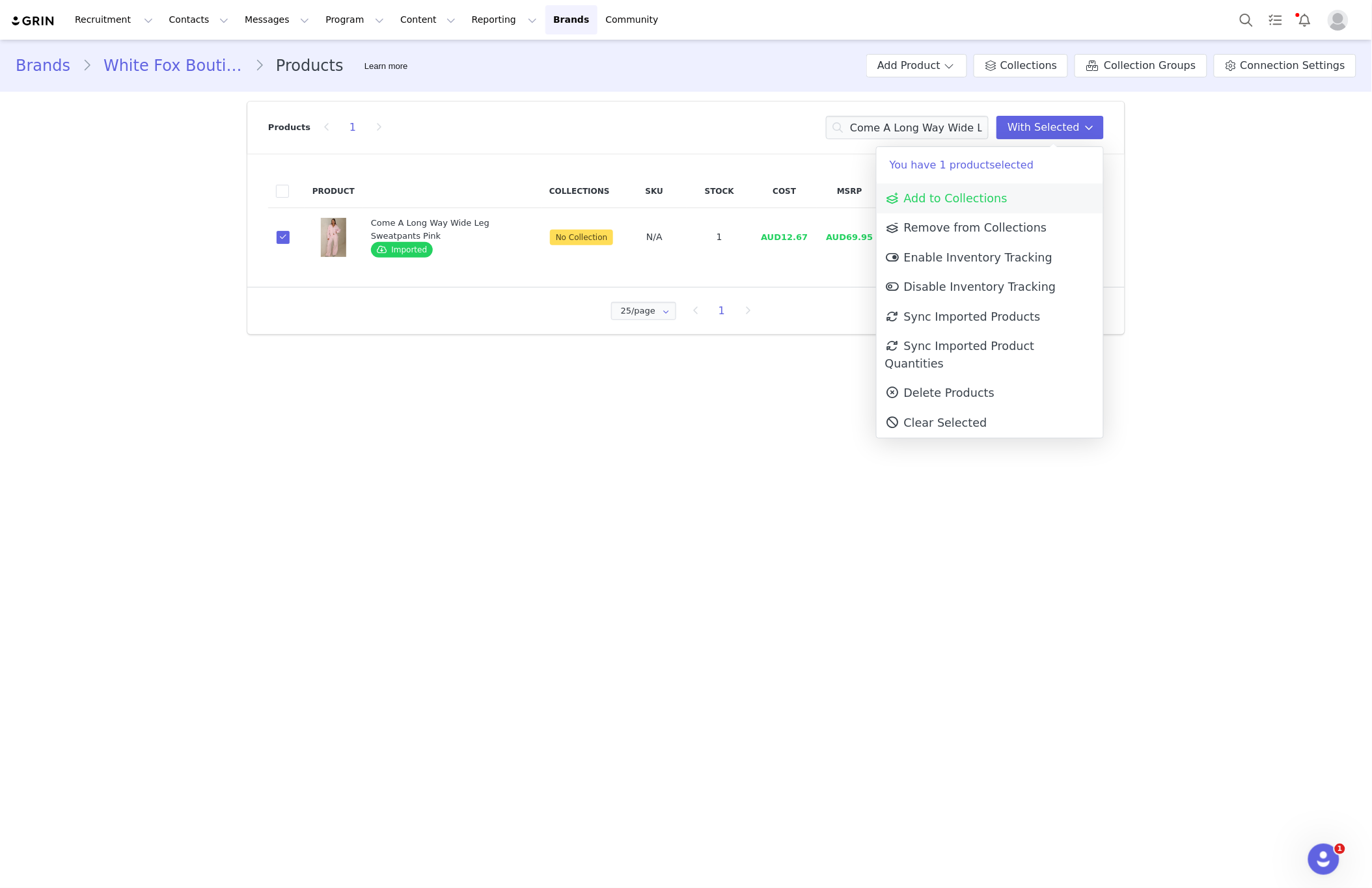
click at [1022, 196] on link "Add to Collections" at bounding box center [990, 198] width 227 height 30
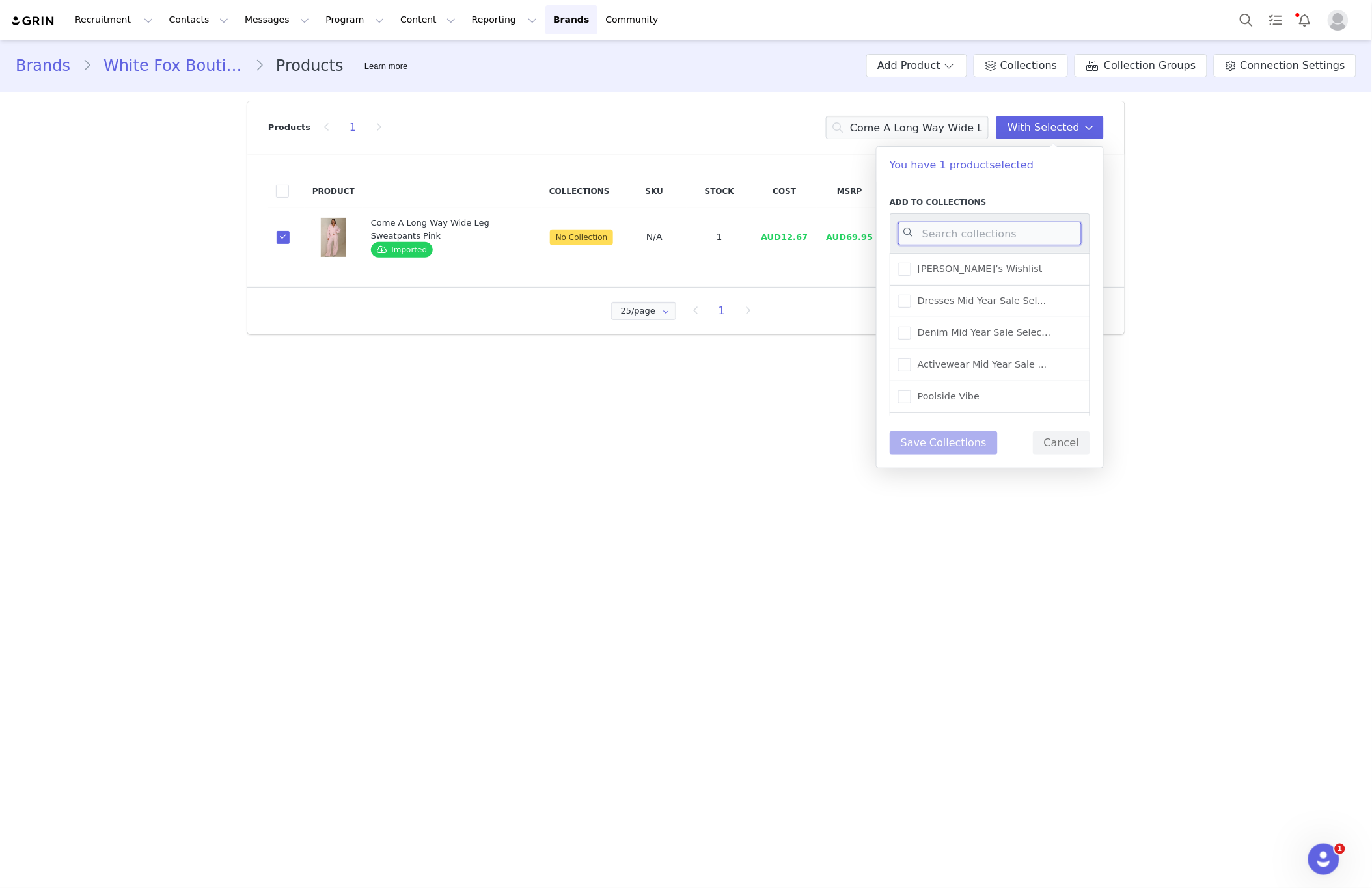
drag, startPoint x: 974, startPoint y: 237, endPoint x: 983, endPoint y: 237, distance: 9.0
click at [974, 238] on input at bounding box center [990, 234] width 183 height 24
type input "new arr"
click at [1019, 309] on span "New Arrivals - Loungewear" at bounding box center [977, 306] width 132 height 13
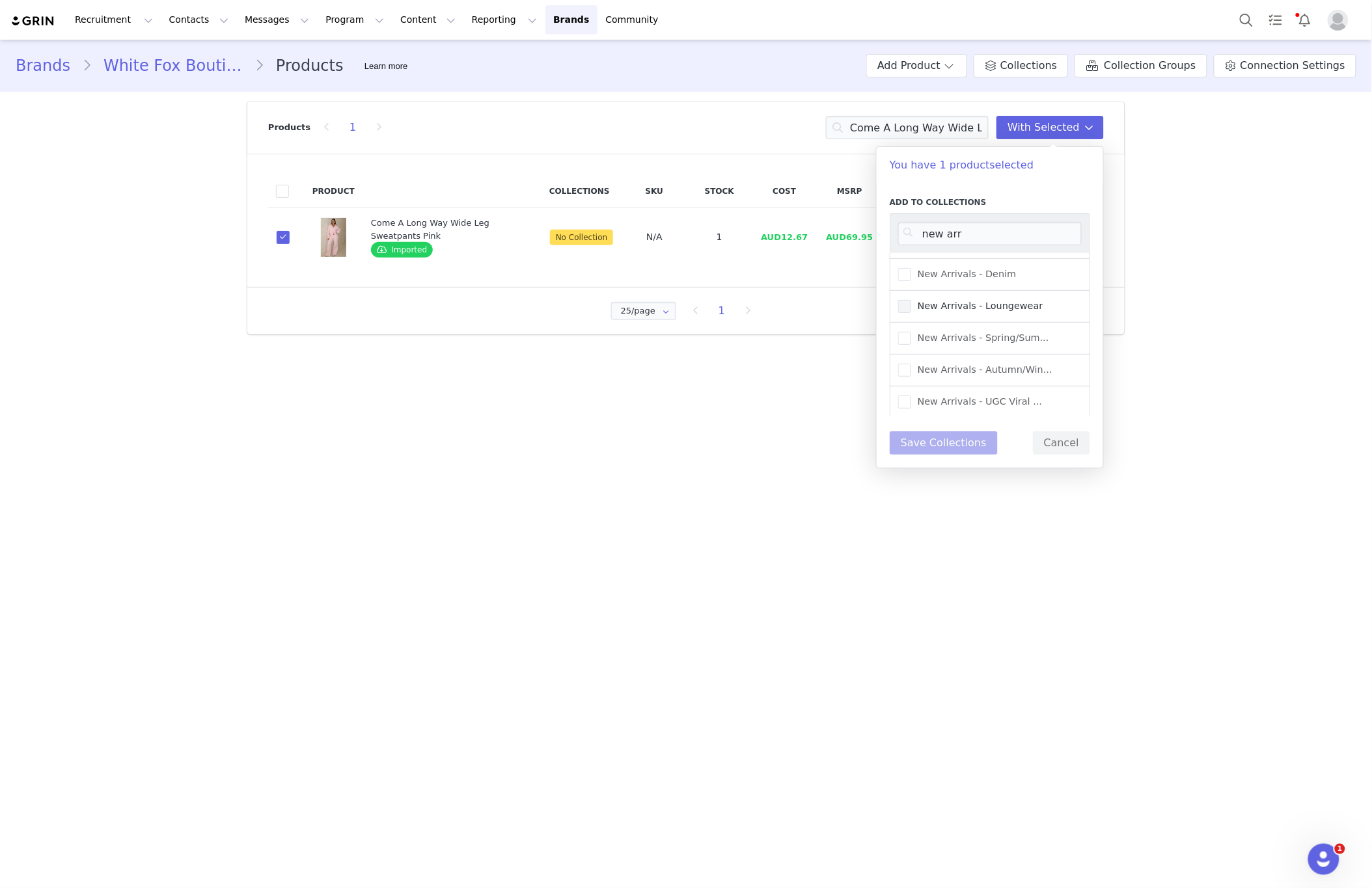
click at [911, 300] on input "New Arrivals - Loungewear" at bounding box center [911, 300] width 0 height 0
click at [957, 443] on button "Save Collections" at bounding box center [943, 444] width 108 height 24
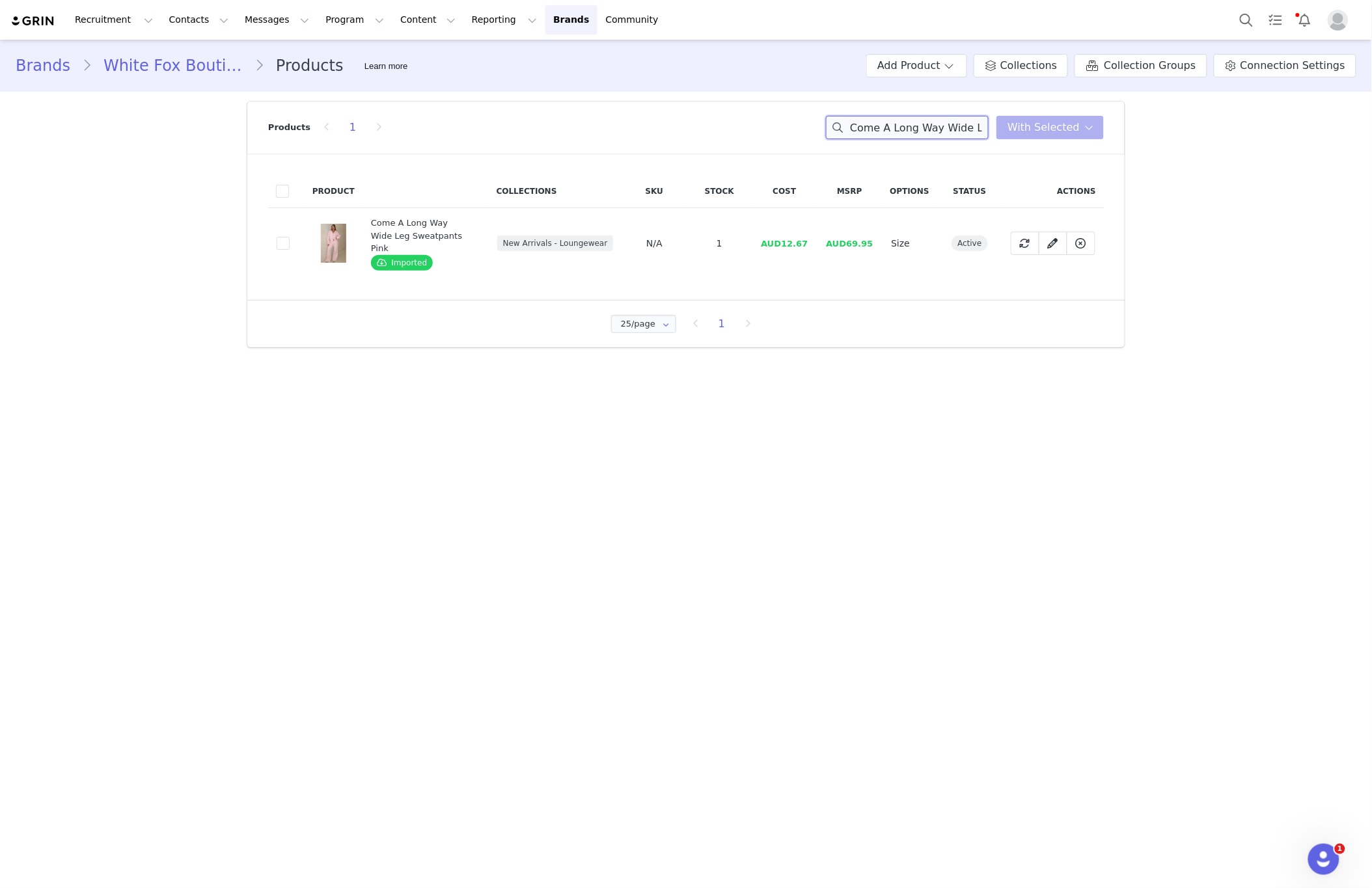
click at [939, 139] on input "Come A Long Way Wide Leg Sweatpants Pink" at bounding box center [907, 128] width 163 height 24
click at [941, 133] on input "Come A Long Way Wide Leg Sweatpants Pink" at bounding box center [907, 128] width 163 height 24
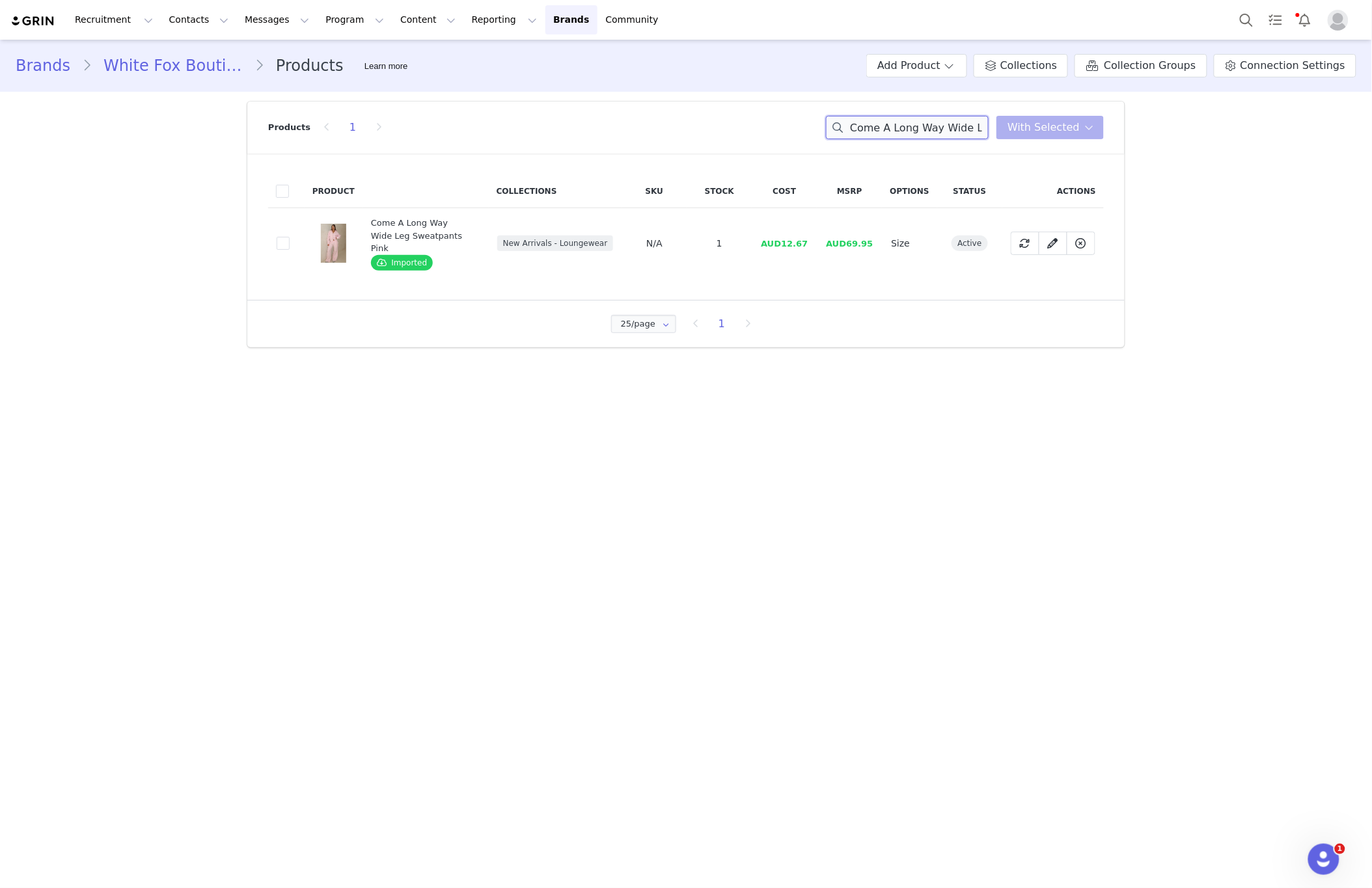
click at [941, 133] on input "Come A Long Way Wide Leg Sweatpants Pink" at bounding box center [907, 128] width 163 height 24
paste input "Only Time Will Tell Oversized Long Sleeve Tee Cream"
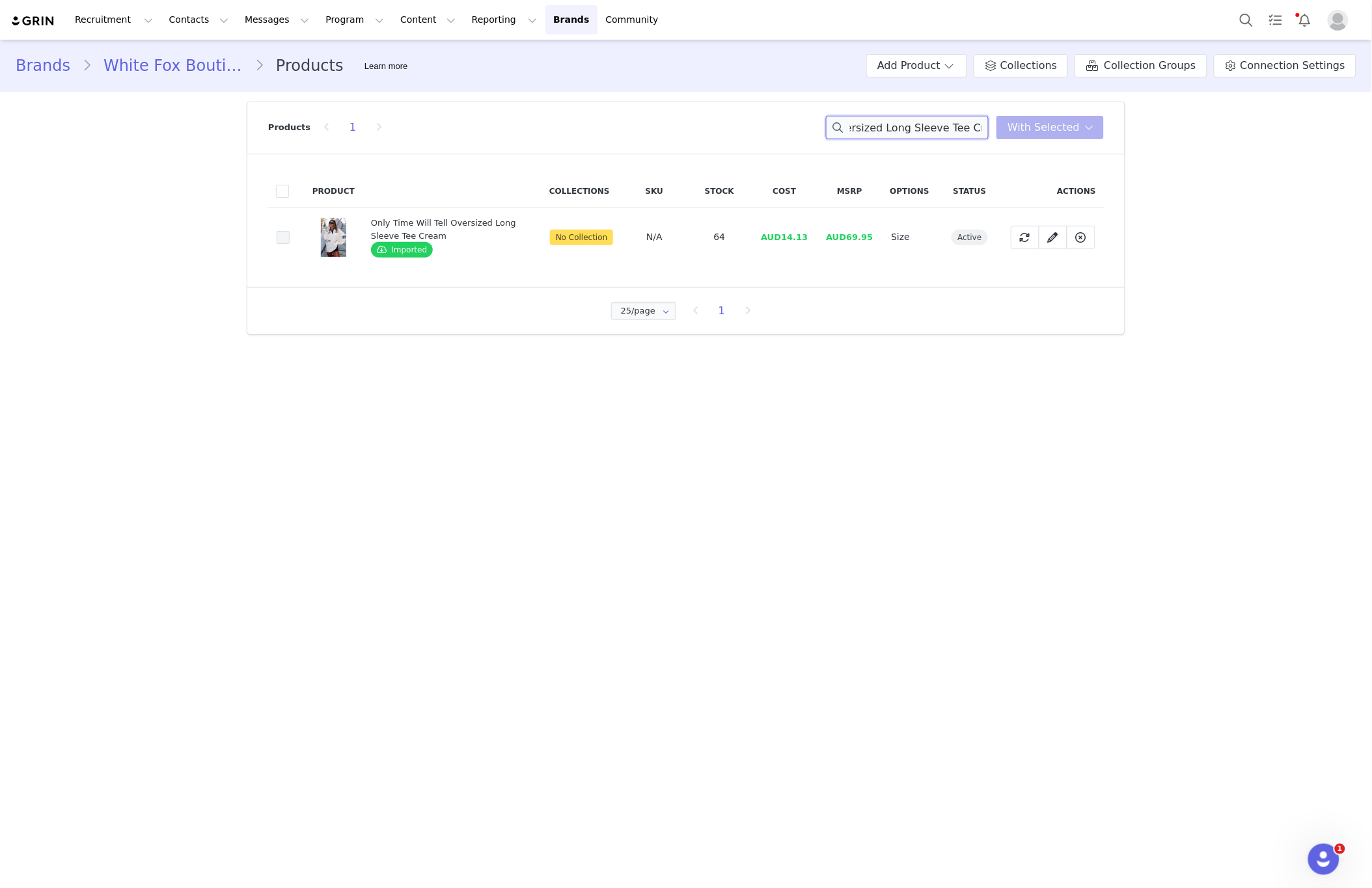
type input "Only Time Will Tell Oversized Long Sleeve Tee Cream"
click at [288, 239] on span at bounding box center [283, 237] width 13 height 13
click at [290, 231] on input "4482f0bc-3906-4573-b1d8-cf5f4aa61119" at bounding box center [290, 231] width 0 height 0
click at [1053, 126] on span "With Selected" at bounding box center [1043, 127] width 72 height 16
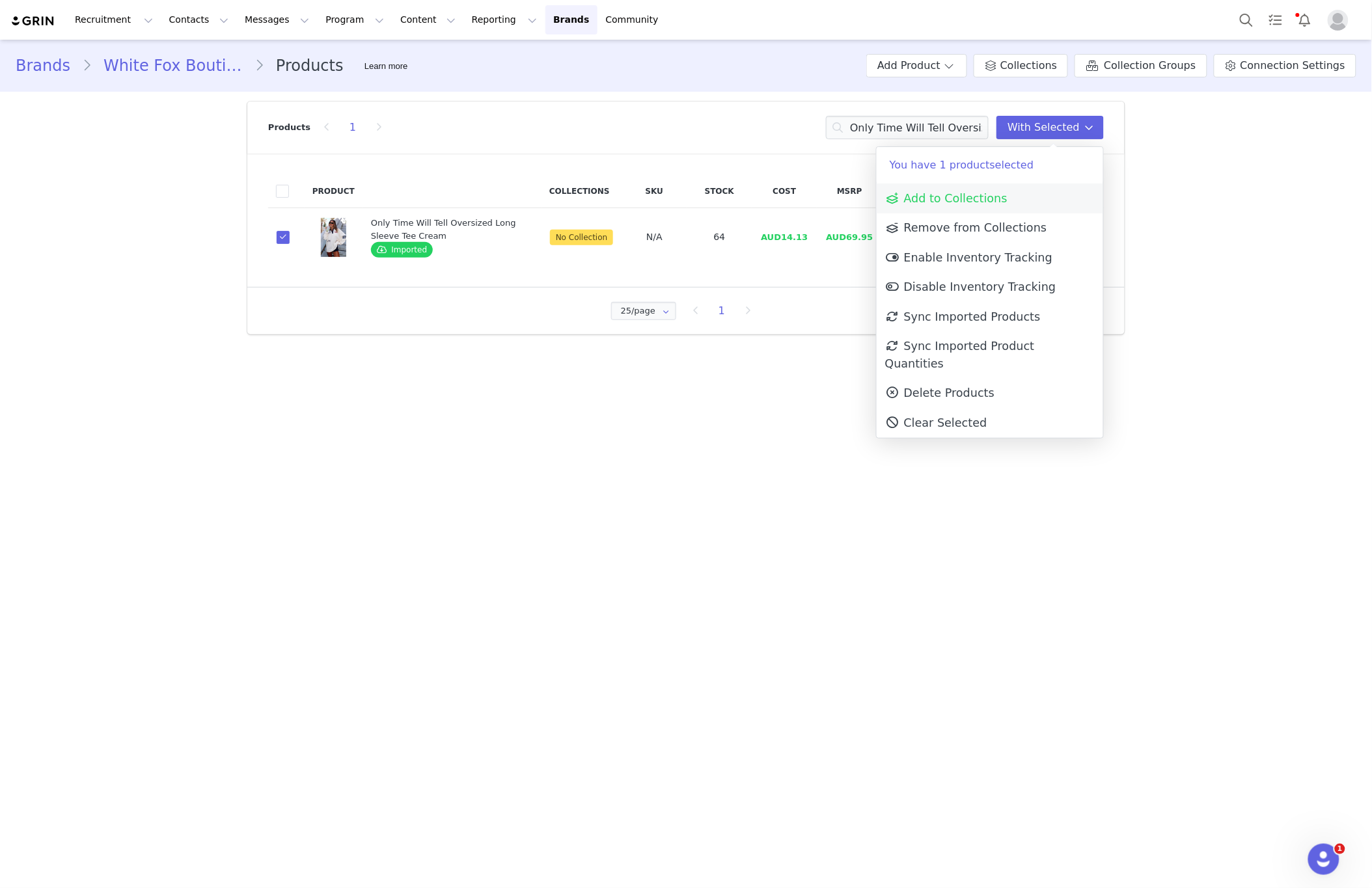
click at [951, 200] on span "Add to Collections" at bounding box center [946, 198] width 122 height 13
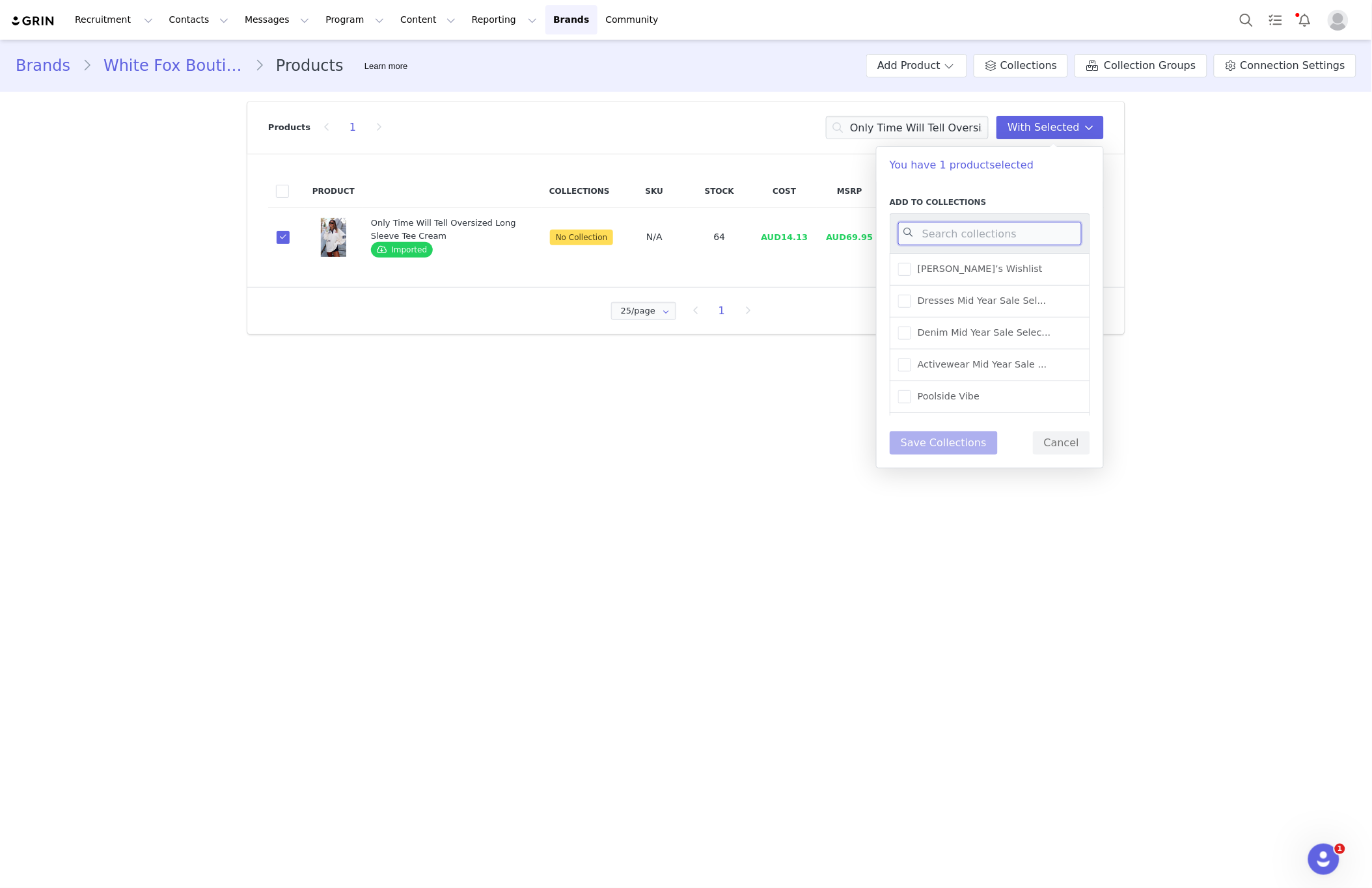
drag, startPoint x: 947, startPoint y: 238, endPoint x: 960, endPoint y: 239, distance: 13.0
click at [947, 238] on input at bounding box center [990, 234] width 183 height 24
type input "new ar"
drag, startPoint x: 985, startPoint y: 363, endPoint x: 987, endPoint y: 353, distance: 10.2
click at [986, 358] on div "New Arrivals - Loungewear" at bounding box center [989, 354] width 200 height 32
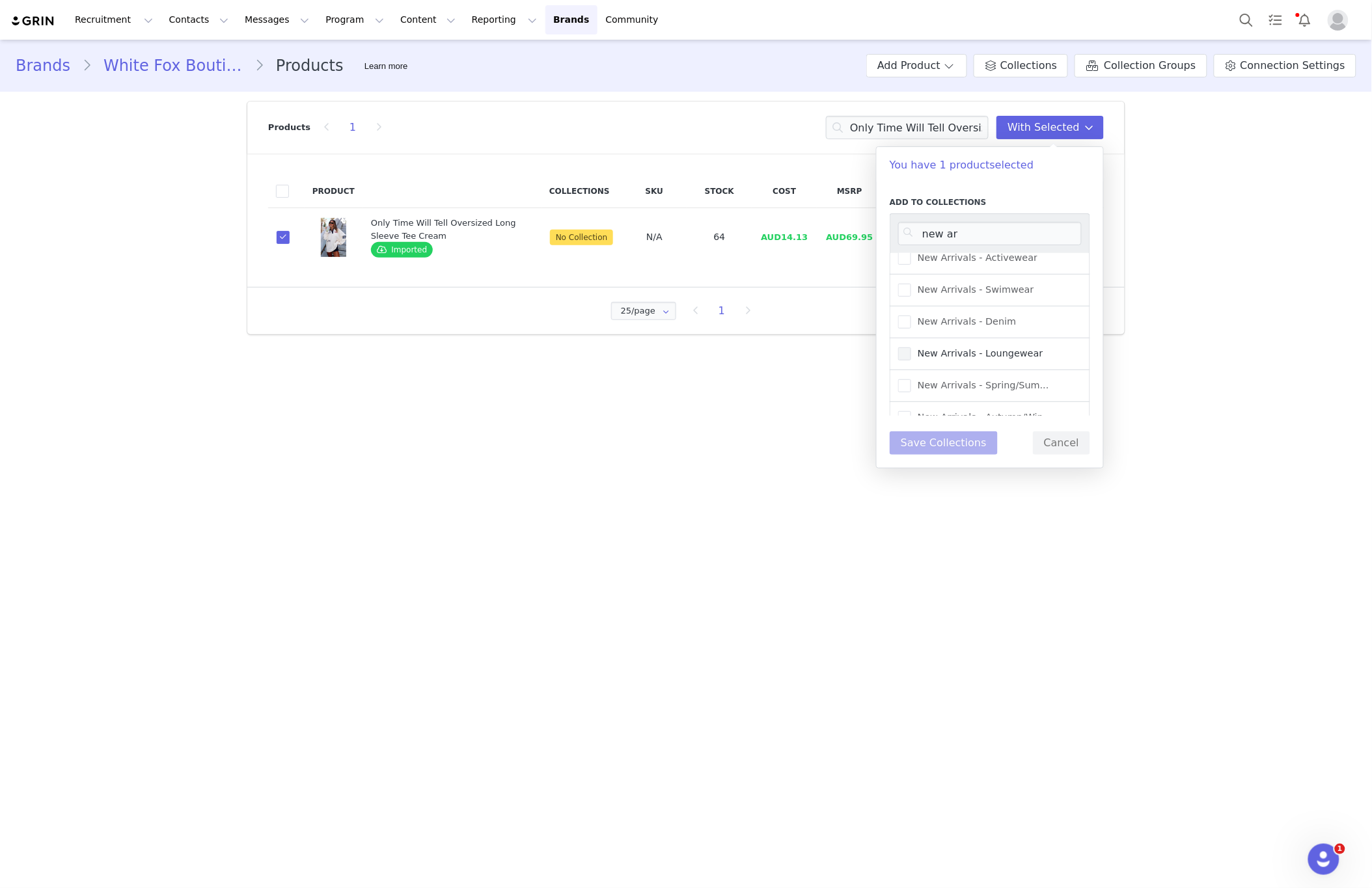
click at [987, 350] on span "New Arrivals - Loungewear" at bounding box center [977, 354] width 132 height 13
click at [911, 348] on input "New Arrivals - Loungewear" at bounding box center [911, 348] width 0 height 0
drag, startPoint x: 919, startPoint y: 445, endPoint x: 909, endPoint y: 446, distance: 10.0
click at [921, 446] on button "Save Collections" at bounding box center [943, 444] width 108 height 24
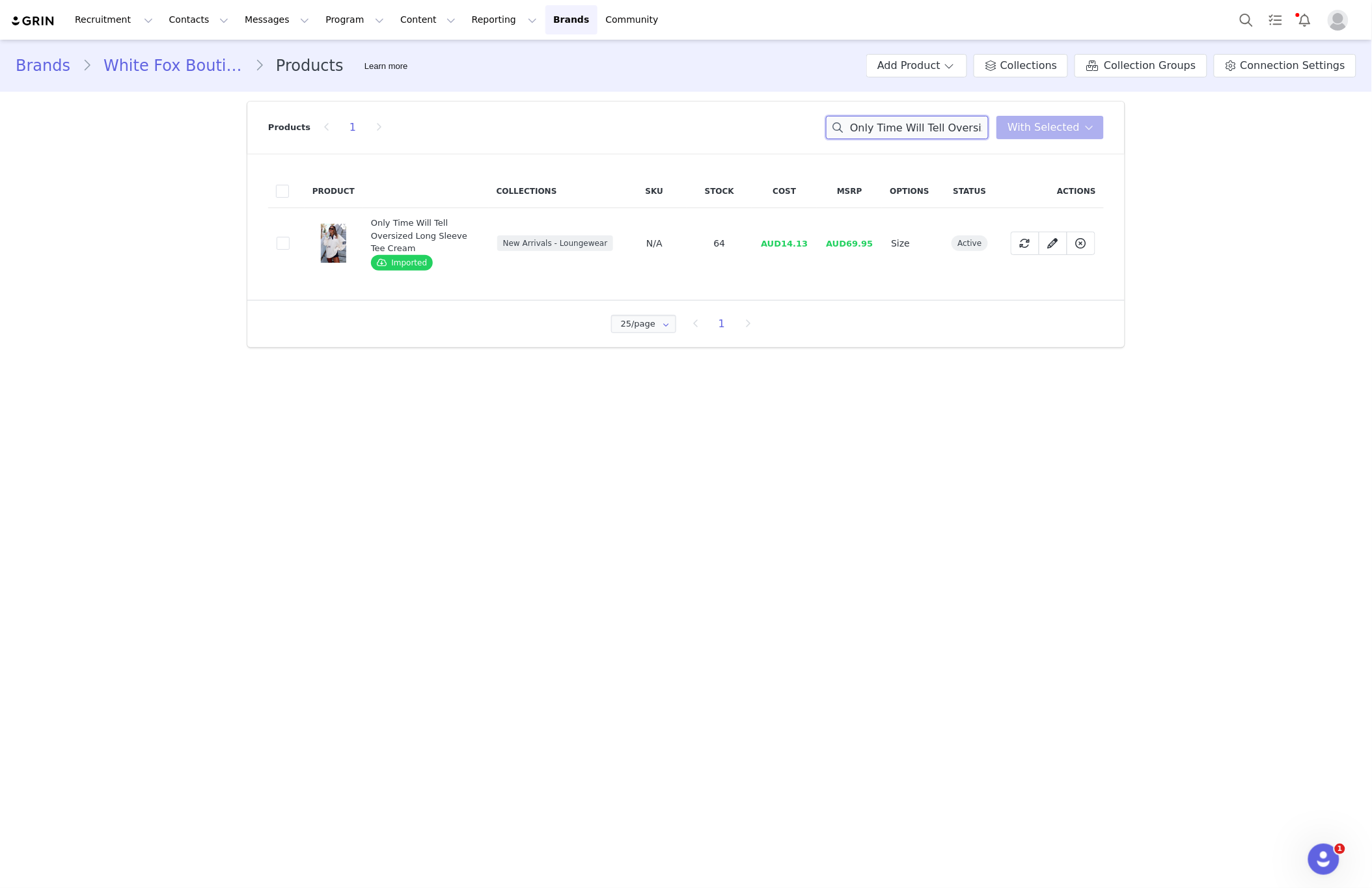
click at [970, 135] on input "Only Time Will Tell Oversized Long Sleeve Tee Cream" at bounding box center [907, 128] width 163 height 24
paste input "Keep Blooming Lounge Shorts Blue"
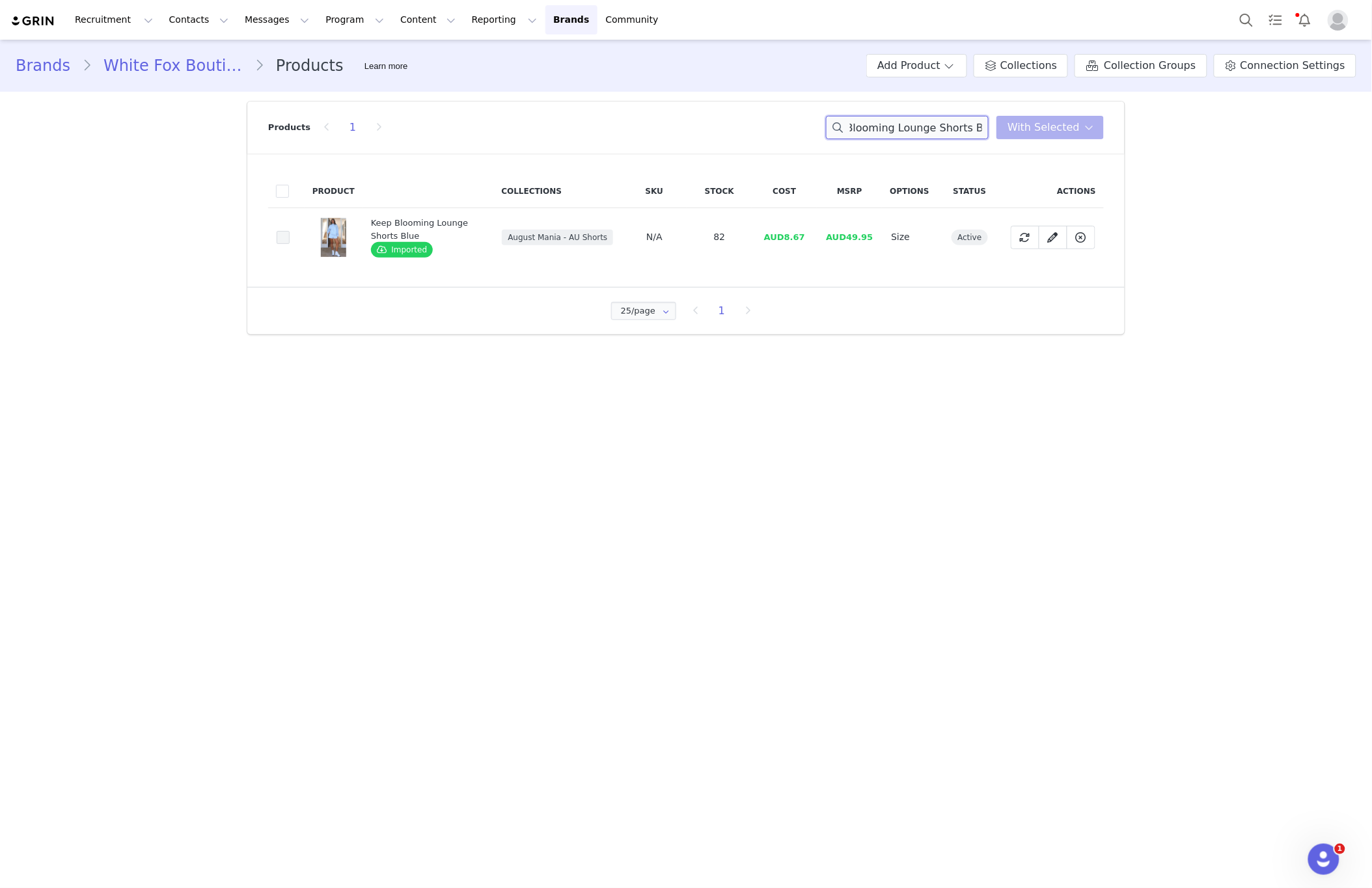
type input "Keep Blooming Lounge Shorts Blue"
drag, startPoint x: 284, startPoint y: 237, endPoint x: 317, endPoint y: 241, distance: 33.2
click at [285, 237] on span at bounding box center [283, 237] width 13 height 13
click at [290, 231] on input "ba0ce1ad-29b6-4ac3-a36b-c9e36c927dd2" at bounding box center [290, 231] width 0 height 0
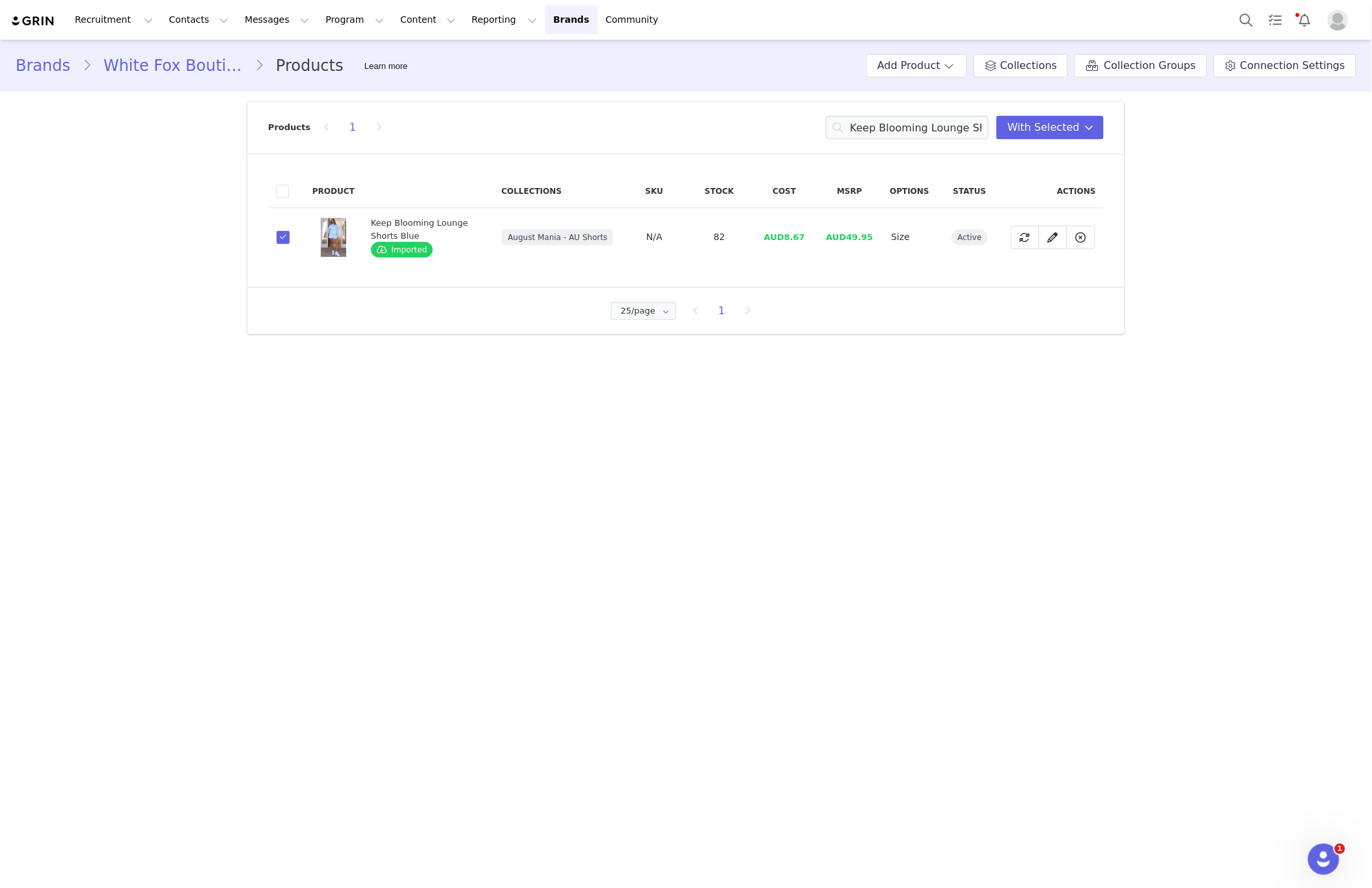
click at [1048, 143] on div "Products 1 Keep Blooming Lounge Shorts Blue With Selected" at bounding box center [686, 127] width 836 height 52
click at [1048, 136] on button "With Selected" at bounding box center [1050, 128] width 107 height 24
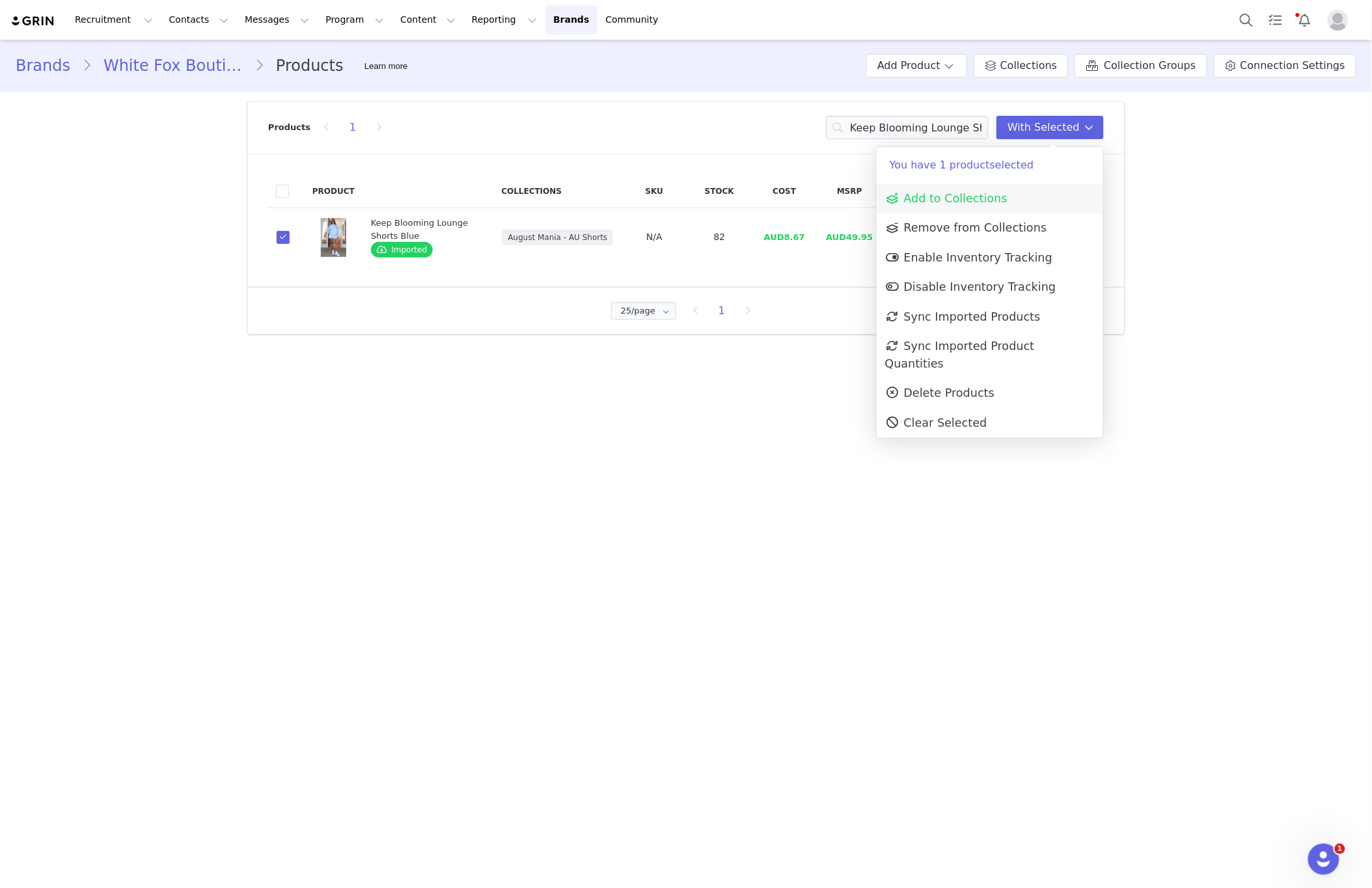
click at [966, 202] on span "Add to Collections" at bounding box center [946, 198] width 122 height 13
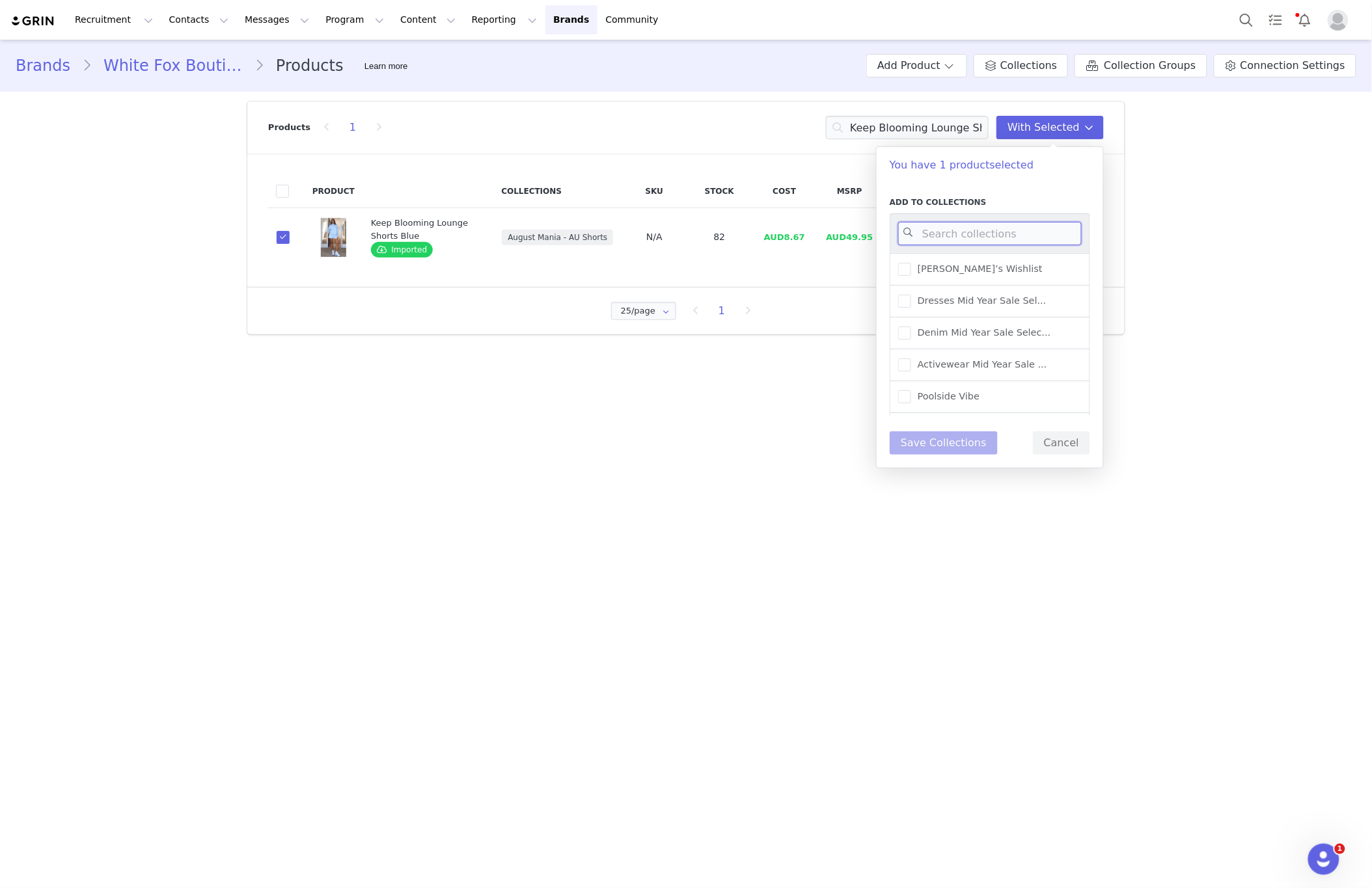
click at [933, 224] on input at bounding box center [990, 234] width 183 height 24
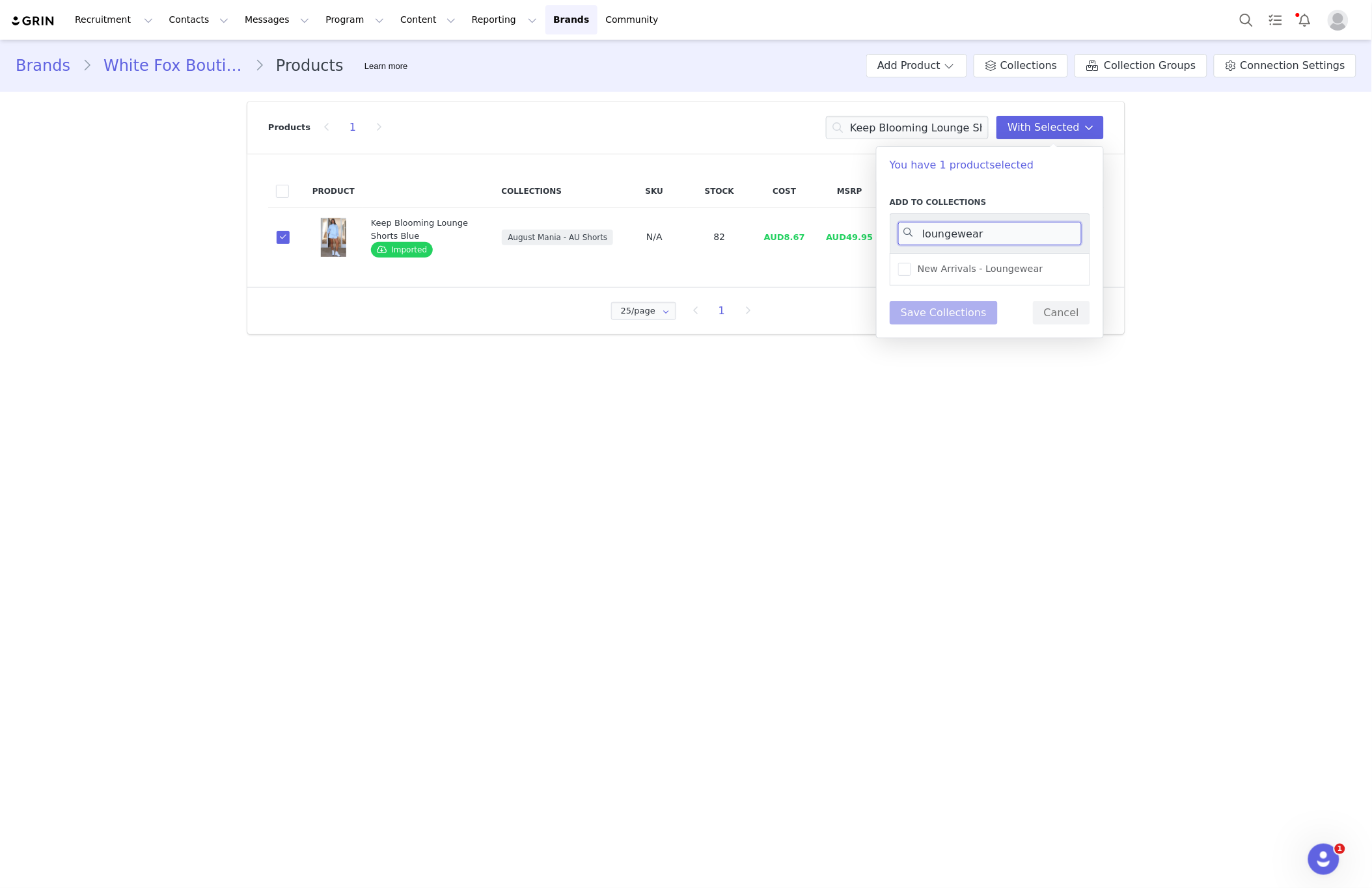
type input "loungewear"
click at [1017, 261] on div "New Arrivals - Loungewear" at bounding box center [989, 269] width 200 height 33
click at [970, 276] on label "New Arrivals - Loungewear" at bounding box center [970, 269] width 145 height 16
click at [911, 263] on input "New Arrivals - Loungewear" at bounding box center [911, 263] width 0 height 0
drag, startPoint x: 947, startPoint y: 315, endPoint x: 939, endPoint y: 315, distance: 8.0
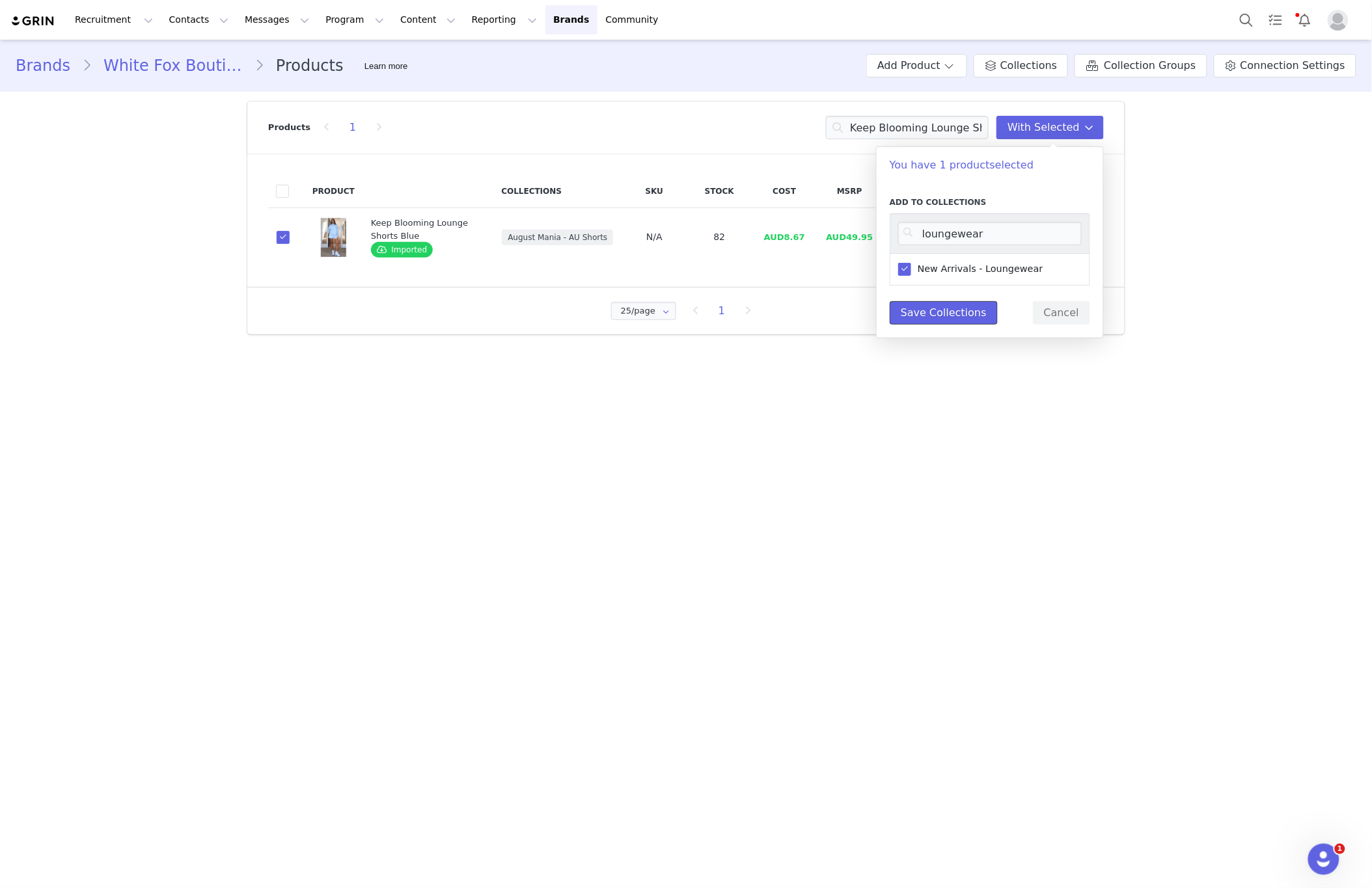
click at [947, 315] on button "Save Collections" at bounding box center [943, 313] width 108 height 24
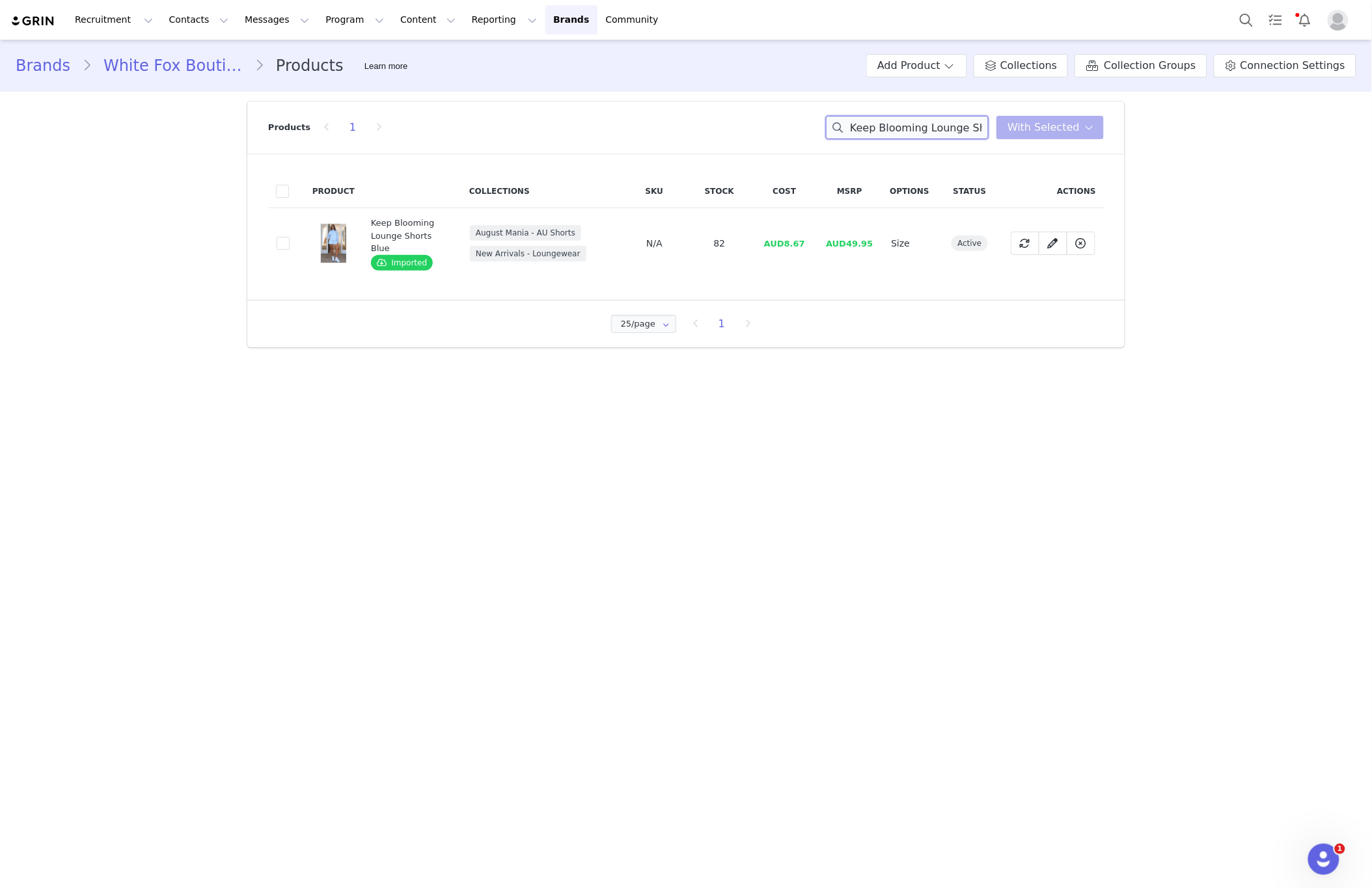
click at [953, 122] on input "Keep Blooming Lounge Shorts Blue" at bounding box center [907, 128] width 163 height 24
click at [953, 123] on input "Keep Blooming Lounge Shorts Blue" at bounding box center [907, 128] width 163 height 24
paste input "Match Your Words Wide Leg Sweatpants Charcoal"
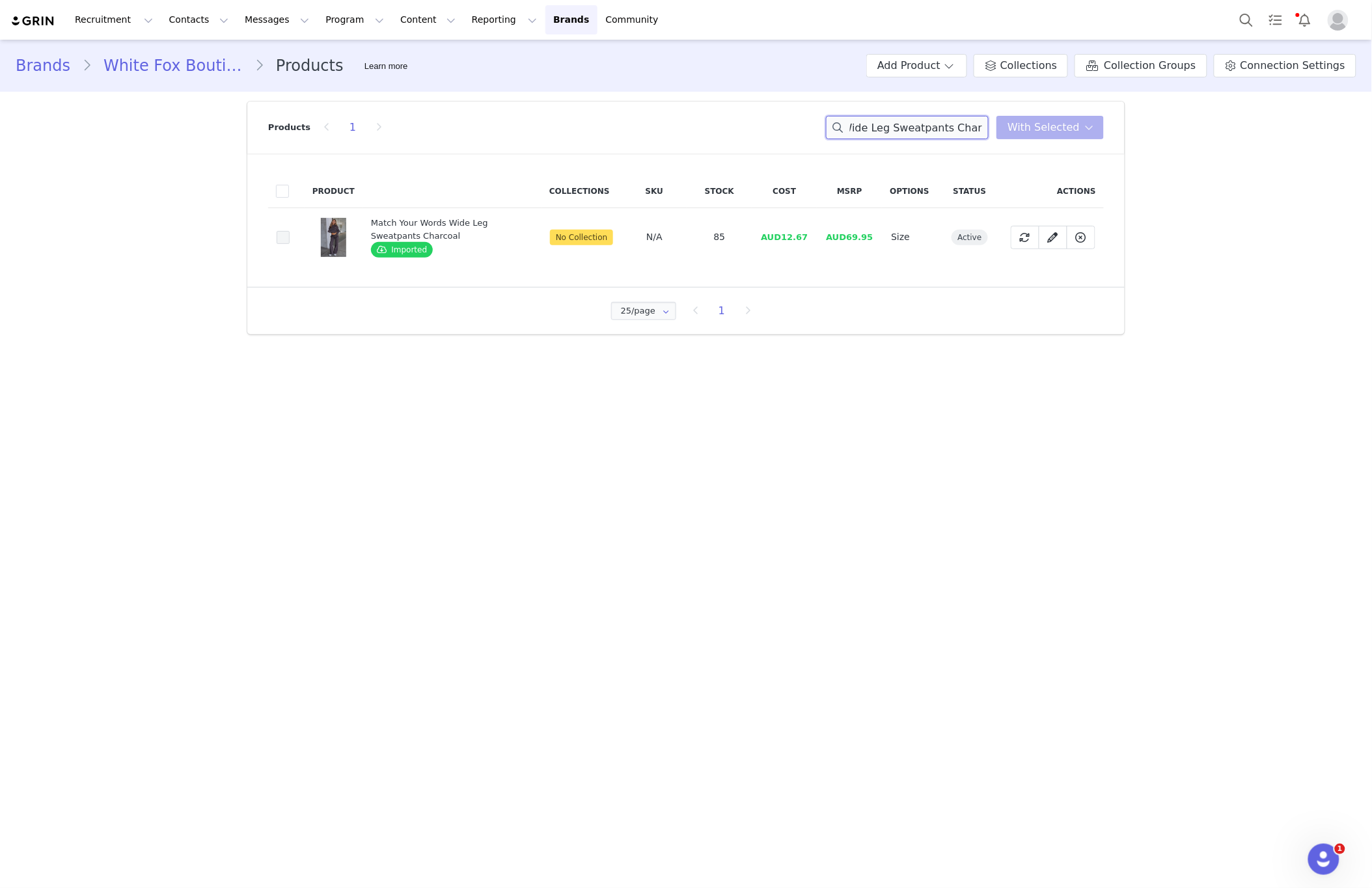
type input "Match Your Words Wide Leg Sweatpants Charcoal"
click at [282, 237] on span at bounding box center [283, 237] width 13 height 13
click at [290, 231] on input "c86fafba-7eb4-43f2-9a23-3b48cb46c1d2" at bounding box center [290, 231] width 0 height 0
click at [1093, 134] on span at bounding box center [1089, 127] width 16 height 16
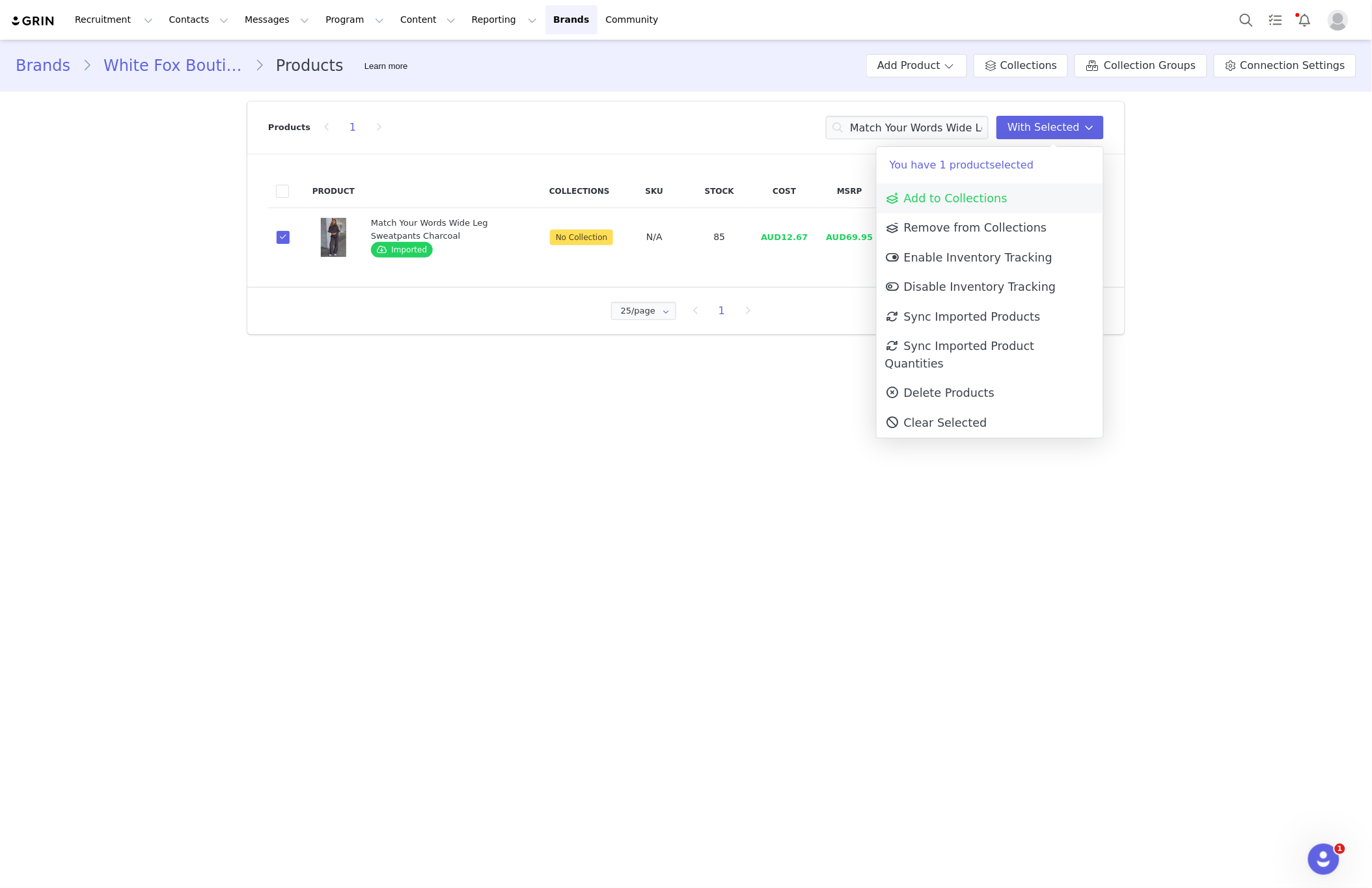
click at [1010, 186] on link "Add to Collections" at bounding box center [990, 198] width 227 height 30
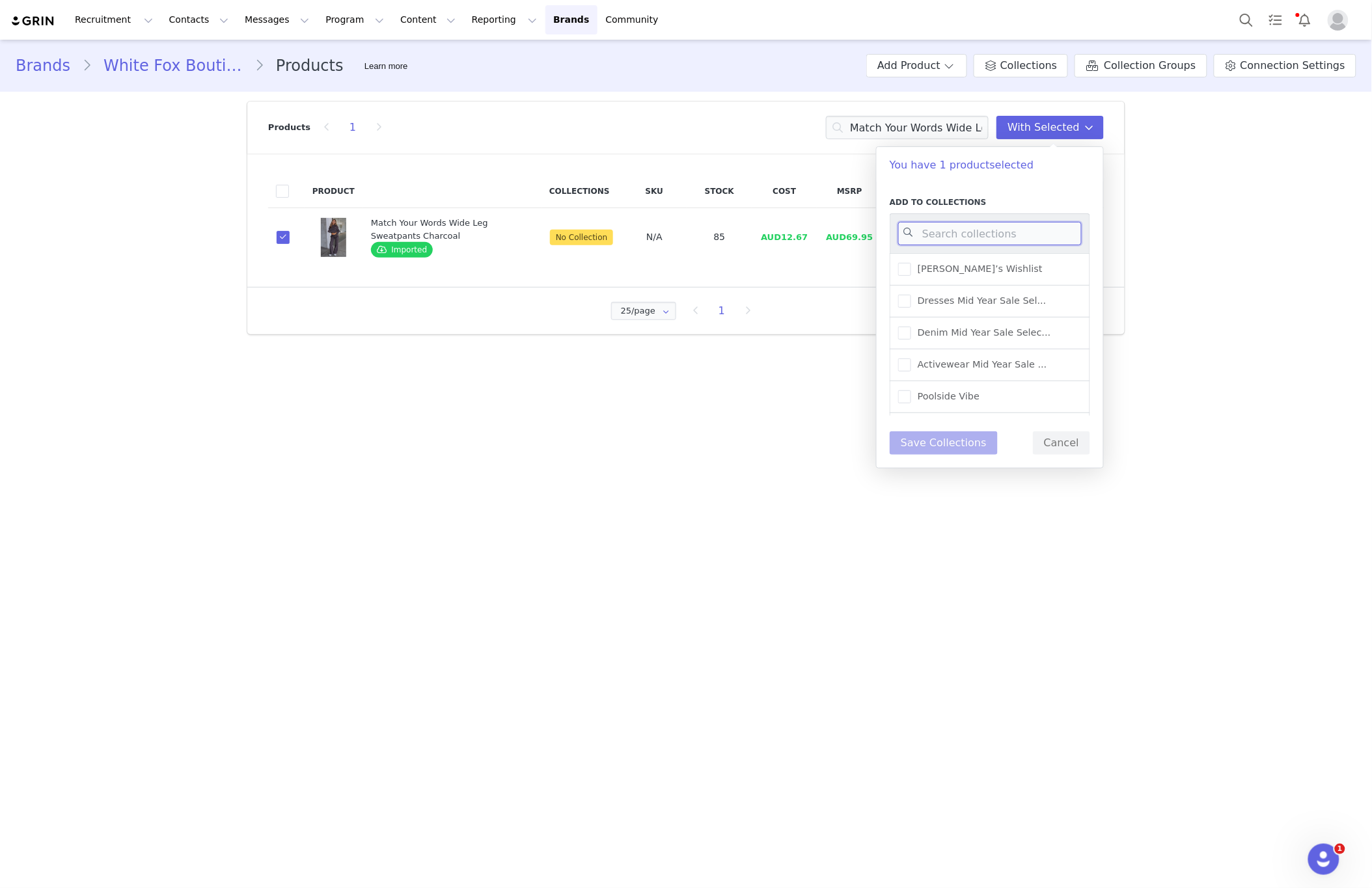
click at [926, 239] on input at bounding box center [990, 234] width 183 height 24
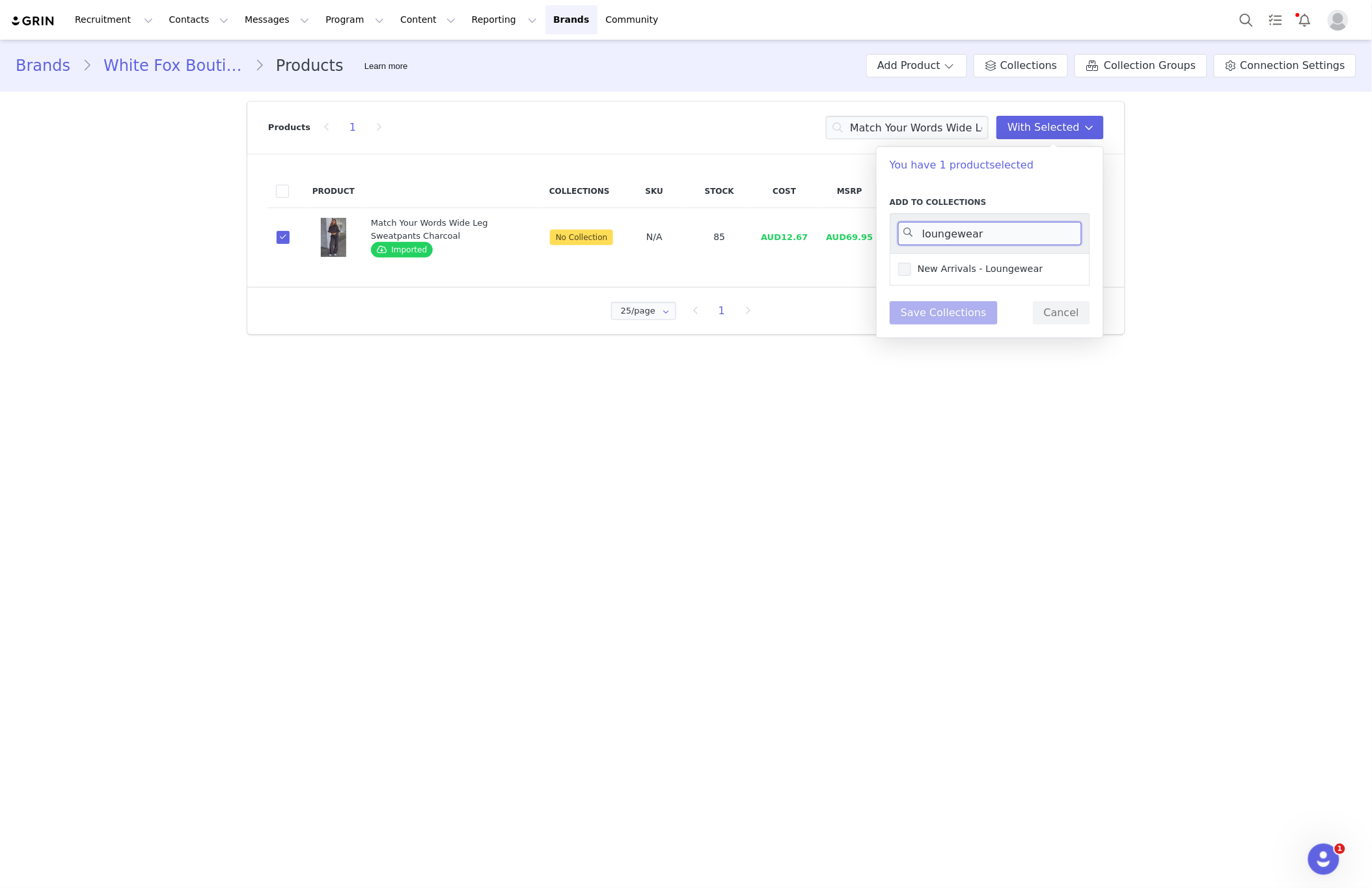
type input "loungewear"
drag, startPoint x: 943, startPoint y: 271, endPoint x: 915, endPoint y: 301, distance: 41.0
click at [943, 271] on span "New Arrivals - Loungewear" at bounding box center [977, 269] width 132 height 13
click at [911, 263] on input "New Arrivals - Loungewear" at bounding box center [911, 263] width 0 height 0
click at [917, 320] on button "Save Collections" at bounding box center [943, 313] width 108 height 24
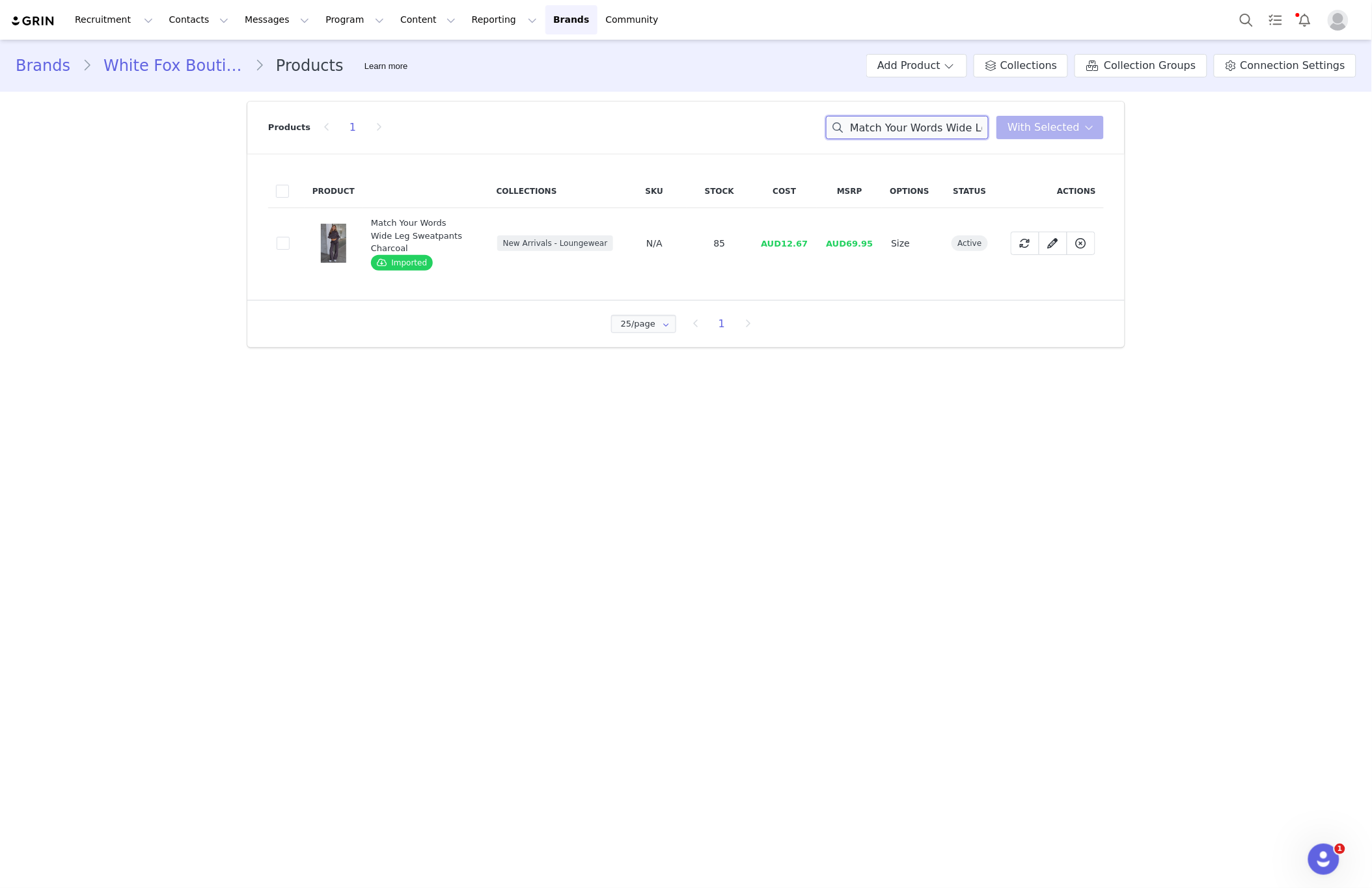
click at [913, 133] on input "Match Your Words Wide Leg Sweatpants Charcoal" at bounding box center [907, 128] width 163 height 24
drag, startPoint x: 913, startPoint y: 133, endPoint x: 883, endPoint y: 171, distance: 48.4
click at [913, 133] on input "Match Your Words Wide Leg Sweatpants Charcoal" at bounding box center [907, 128] width 163 height 24
paste input "Come A Long Way Wide Leg Sweatpants Grey Marle"
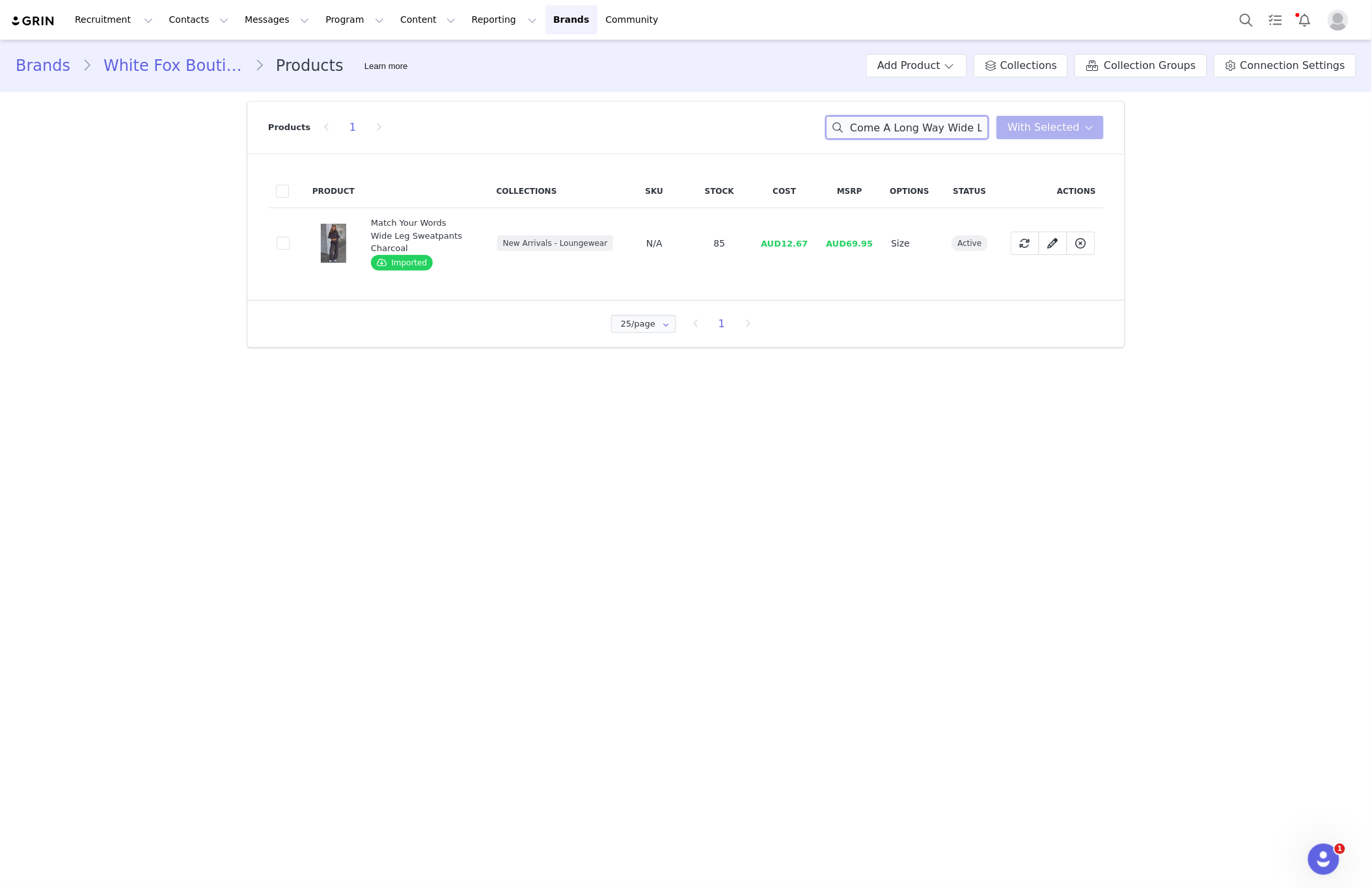
scroll to position [0, 112]
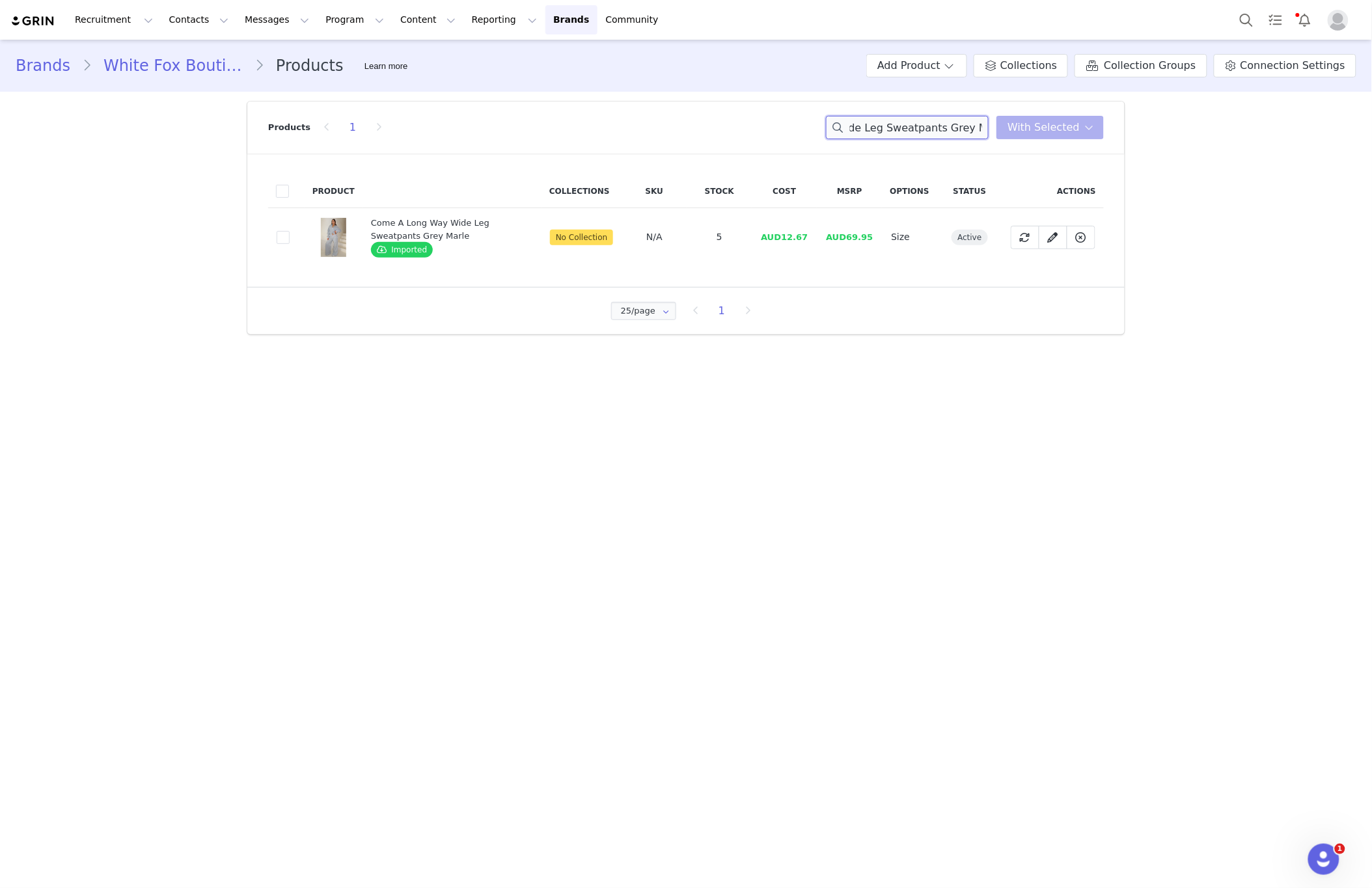
type input "Come A Long Way Wide Leg Sweatpants Grey Marle"
click at [293, 242] on td "85f10b5d-1ded-42ae-bca6-b34c994d6dc5" at bounding box center [286, 237] width 36 height 58
click at [286, 235] on span at bounding box center [283, 237] width 13 height 13
click at [290, 231] on input "85f10b5d-1ded-42ae-bca6-b34c994d6dc5" at bounding box center [290, 231] width 0 height 0
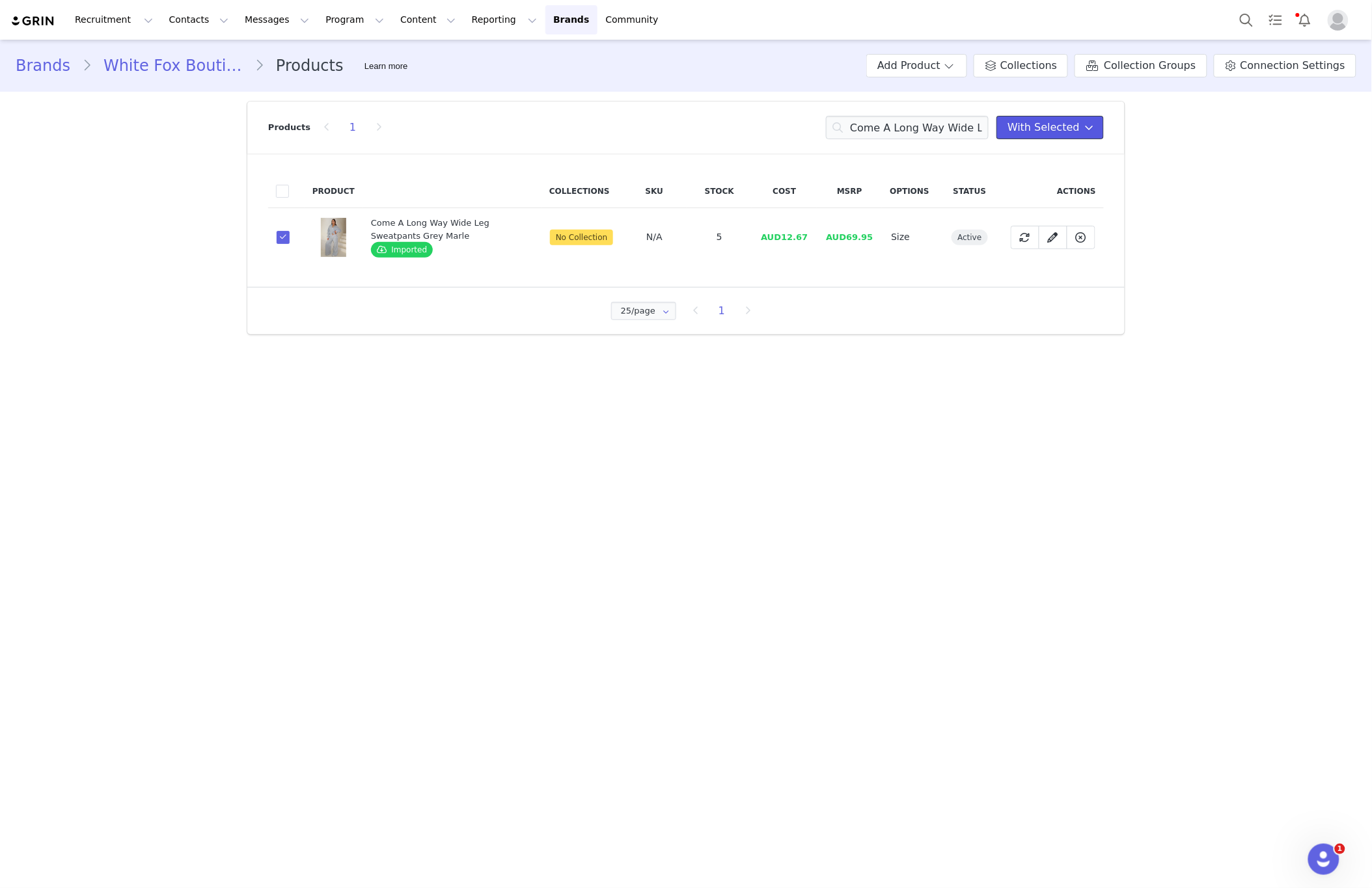
click at [1039, 133] on span "With Selected" at bounding box center [1043, 127] width 72 height 16
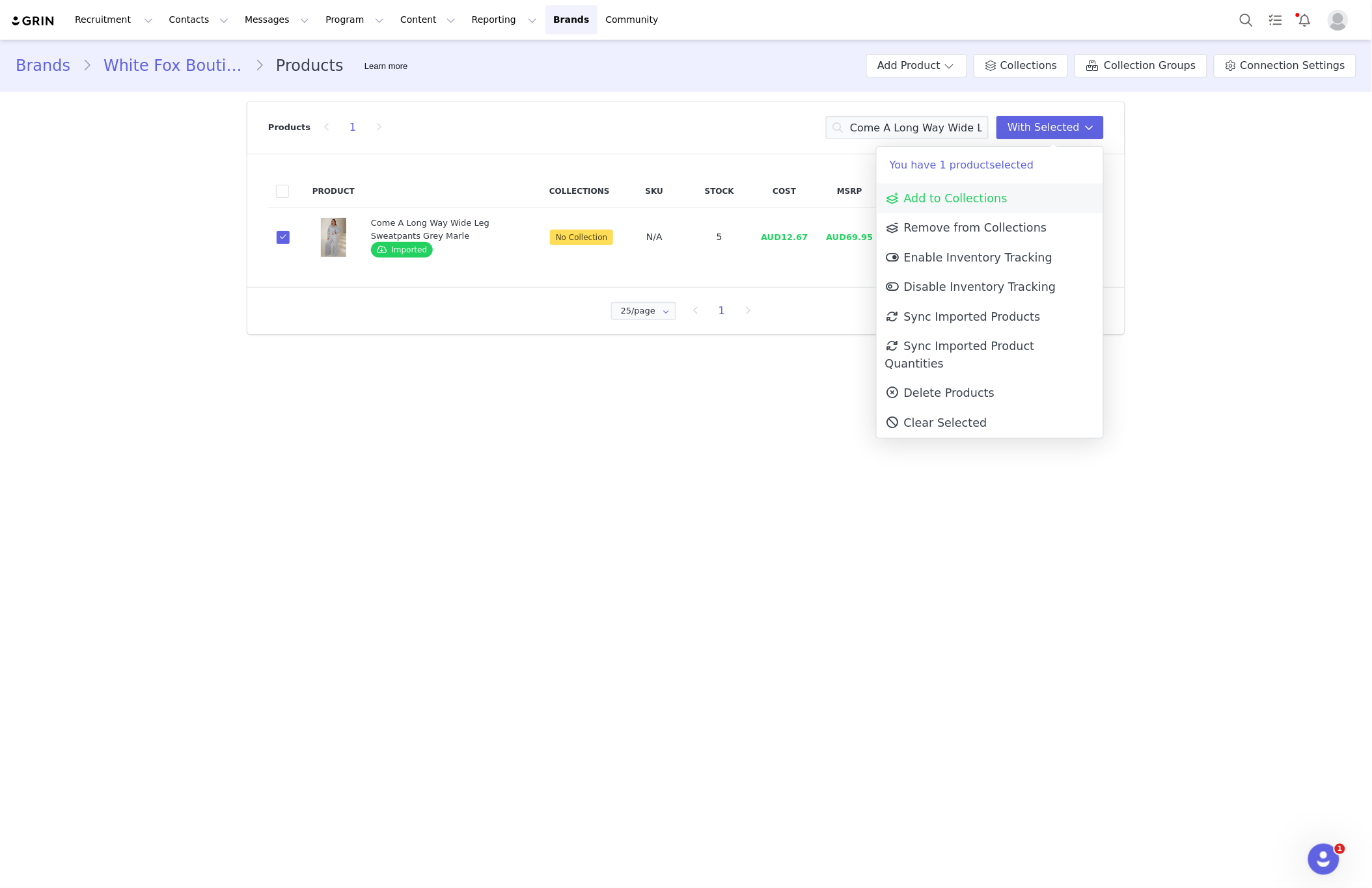
click at [1012, 184] on link "Add to Collections" at bounding box center [990, 198] width 227 height 30
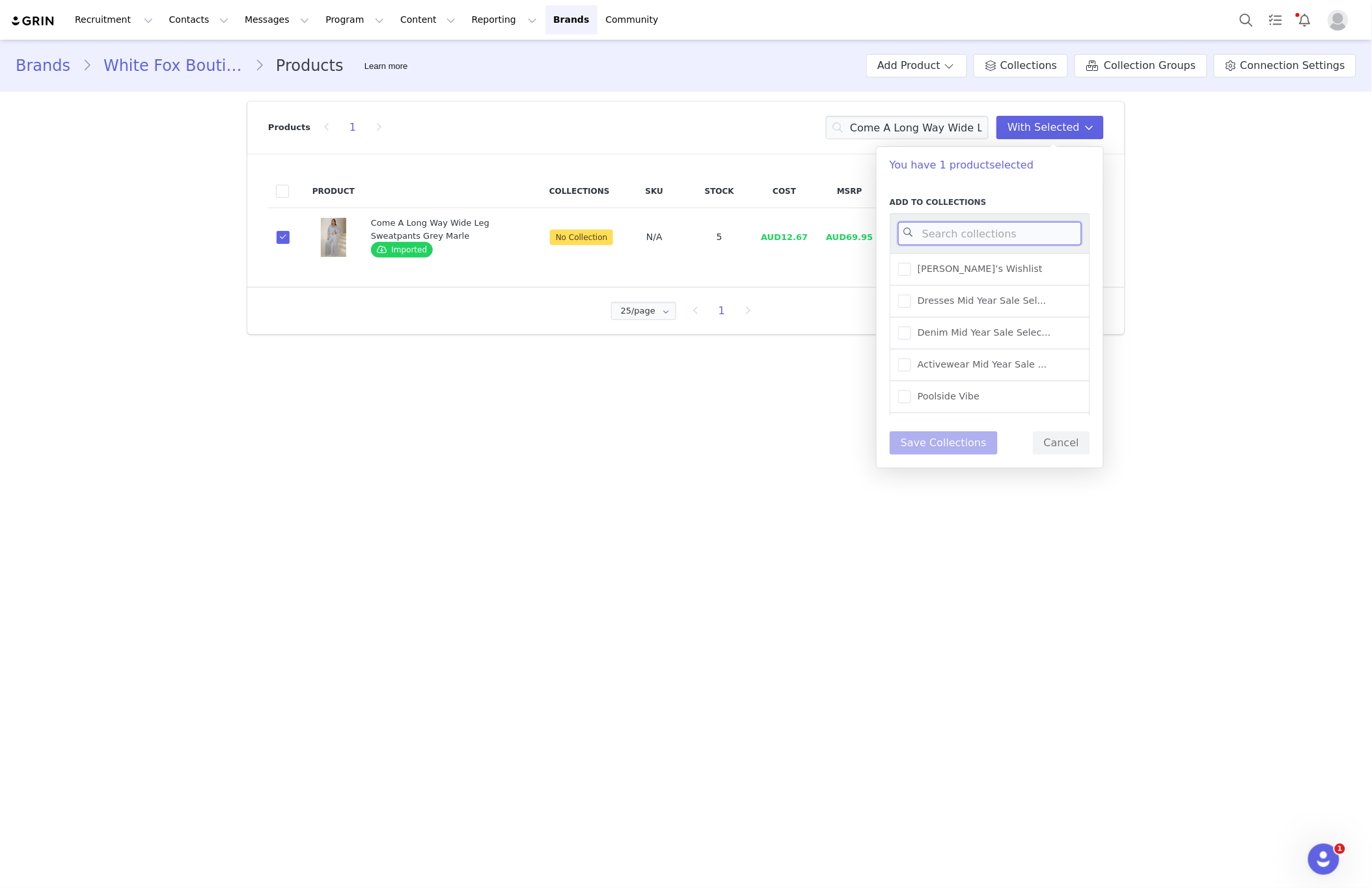
click at [970, 239] on input at bounding box center [990, 234] width 183 height 24
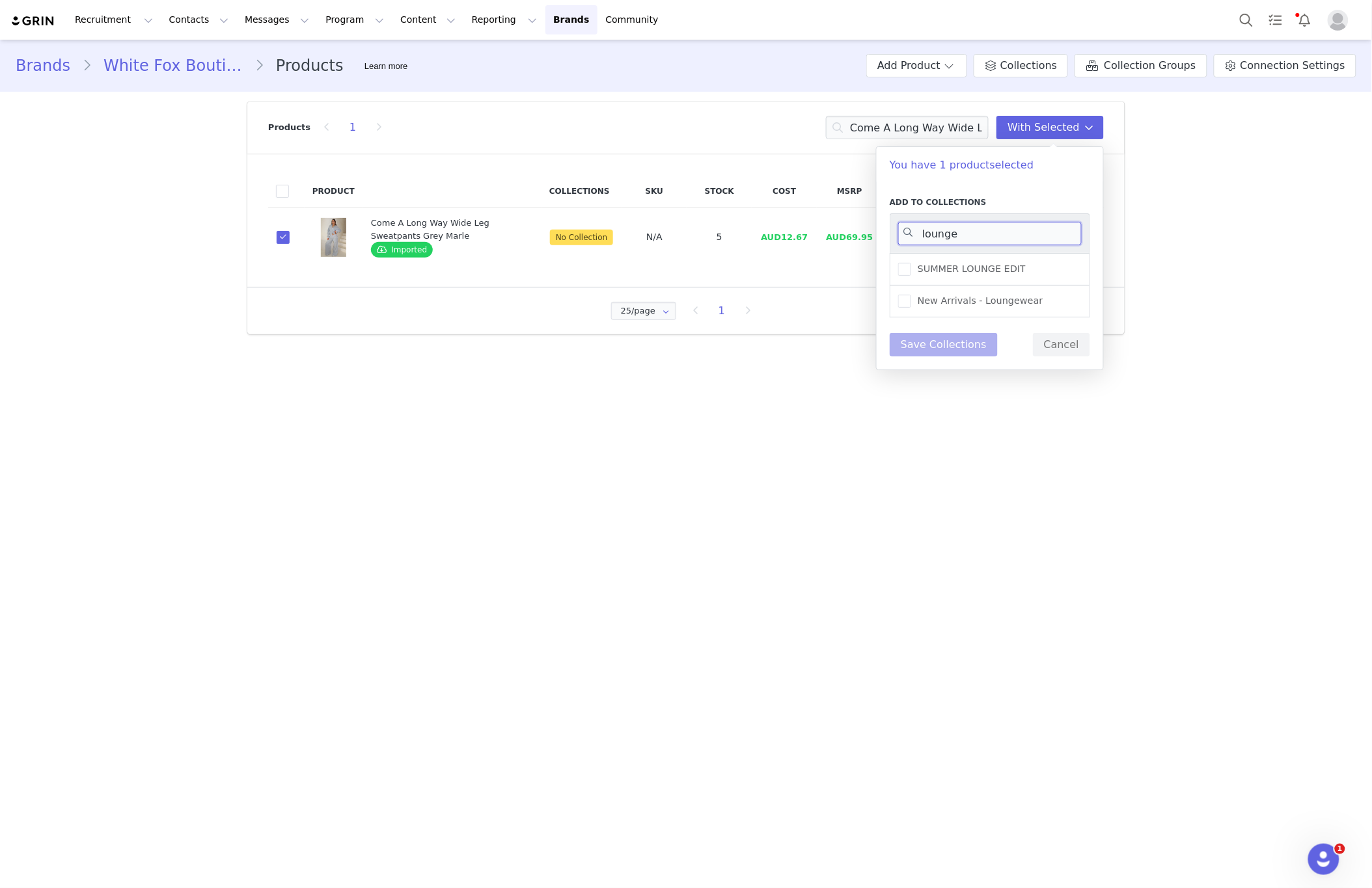
type input "lounge"
click at [1049, 284] on div "SUMMER LOUNGE EDIT" at bounding box center [989, 269] width 200 height 33
click at [1041, 306] on div "New Arrivals - Loungewear" at bounding box center [989, 302] width 200 height 32
click at [1015, 302] on span "New Arrivals - Loungewear" at bounding box center [977, 301] width 132 height 13
click at [911, 295] on input "New Arrivals - Loungewear" at bounding box center [911, 295] width 0 height 0
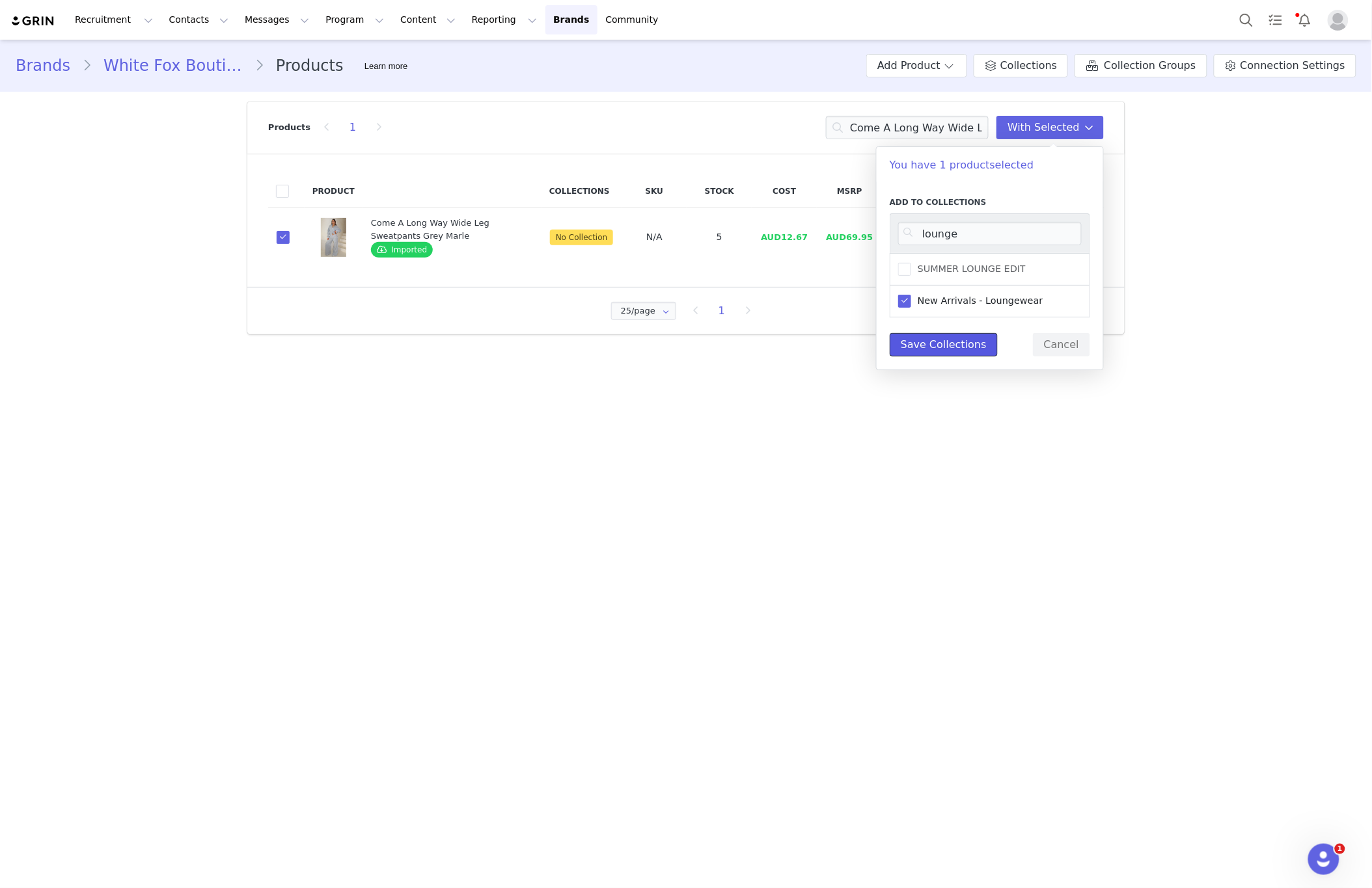
click at [952, 340] on button "Save Collections" at bounding box center [943, 345] width 108 height 24
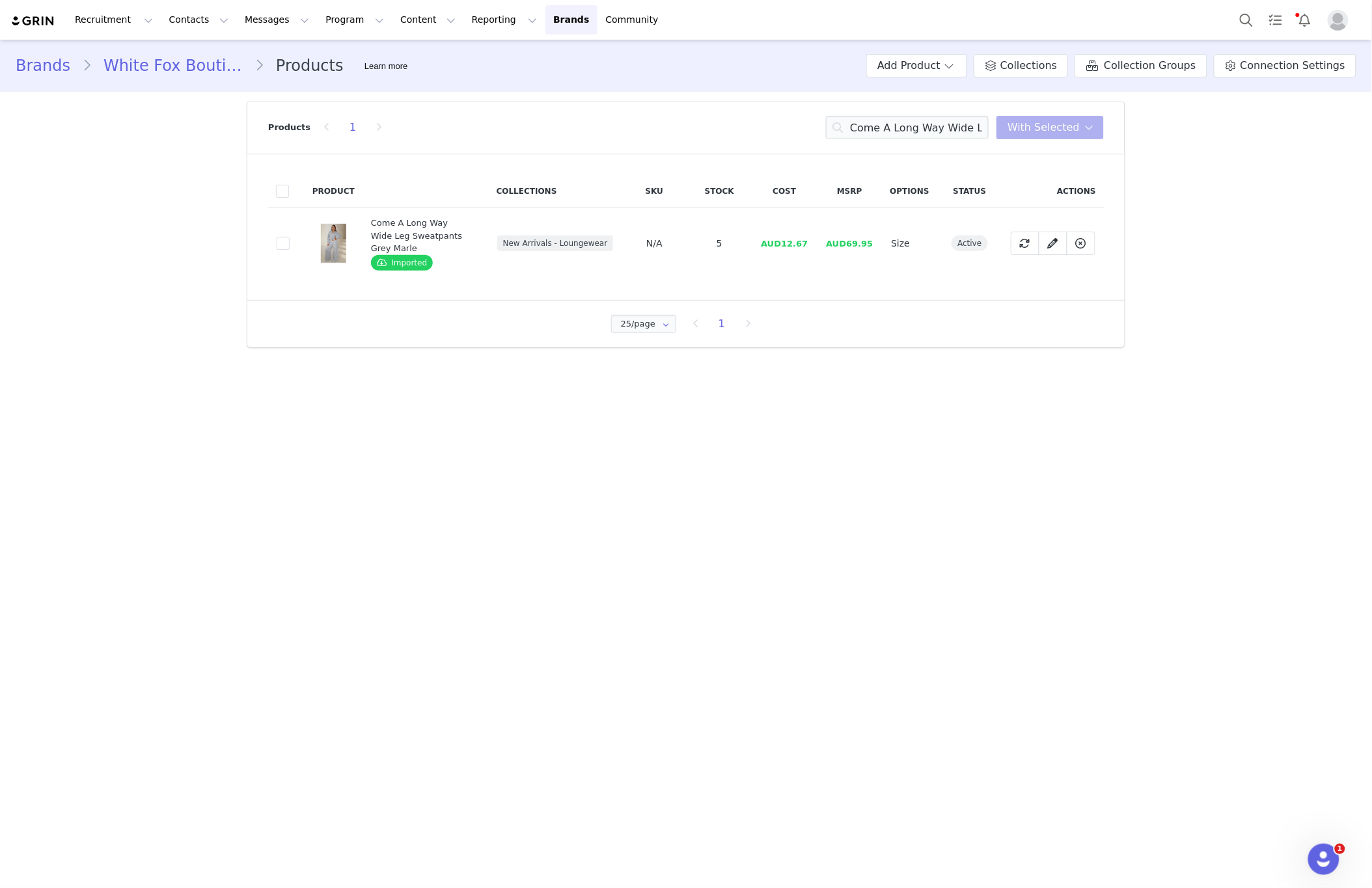
click at [890, 143] on div "Products 1 Come A Long Way Wide Leg Sweatpants Grey Marle With Selected" at bounding box center [686, 127] width 836 height 52
click at [891, 139] on input "Come A Long Way Wide Leg Sweatpants Grey Marle" at bounding box center [907, 128] width 163 height 24
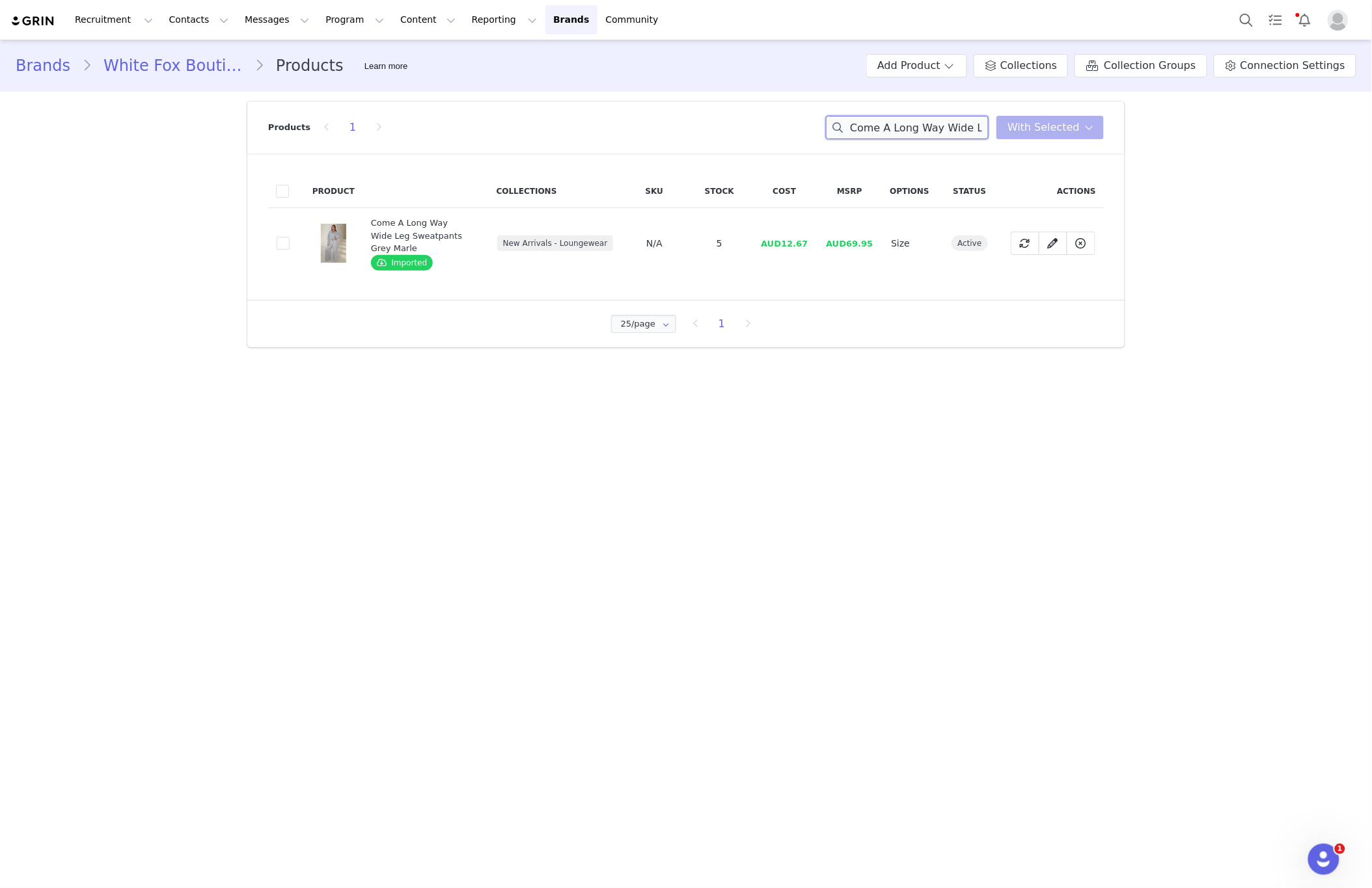
click at [891, 139] on input "Come A Long Way Wide Leg Sweatpants Grey Marle" at bounding box center [907, 128] width 163 height 24
paste input "Boxy Zip Front Hoodie Pink"
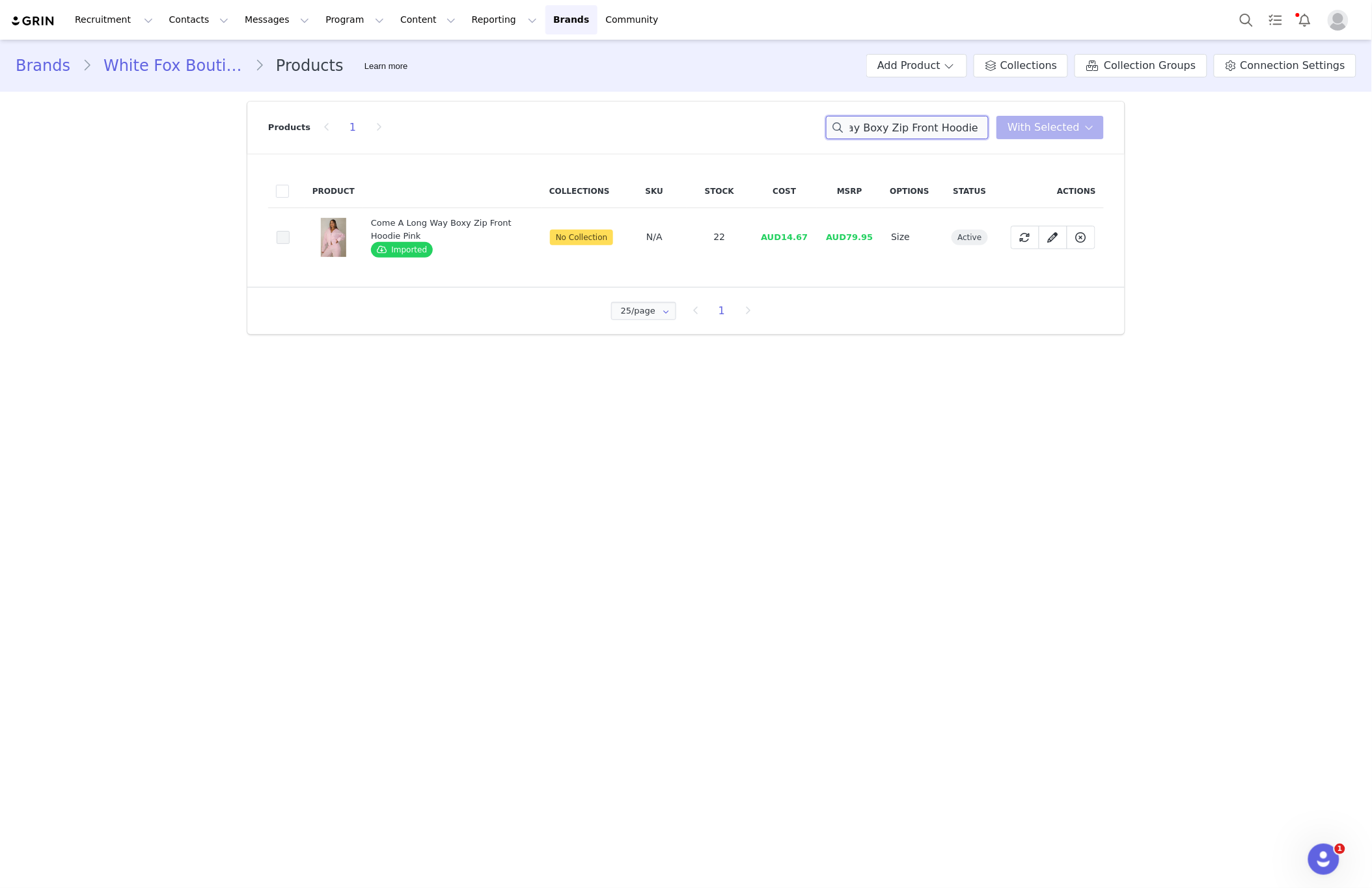
type input "Come A Long Way Boxy Zip Front Hoodie Pink"
drag, startPoint x: 287, startPoint y: 241, endPoint x: 715, endPoint y: 292, distance: 431.0
click at [292, 241] on td "89ae74da-051d-4b04-822c-df7ad36a6342" at bounding box center [286, 237] width 36 height 58
click at [286, 242] on span at bounding box center [283, 237] width 13 height 13
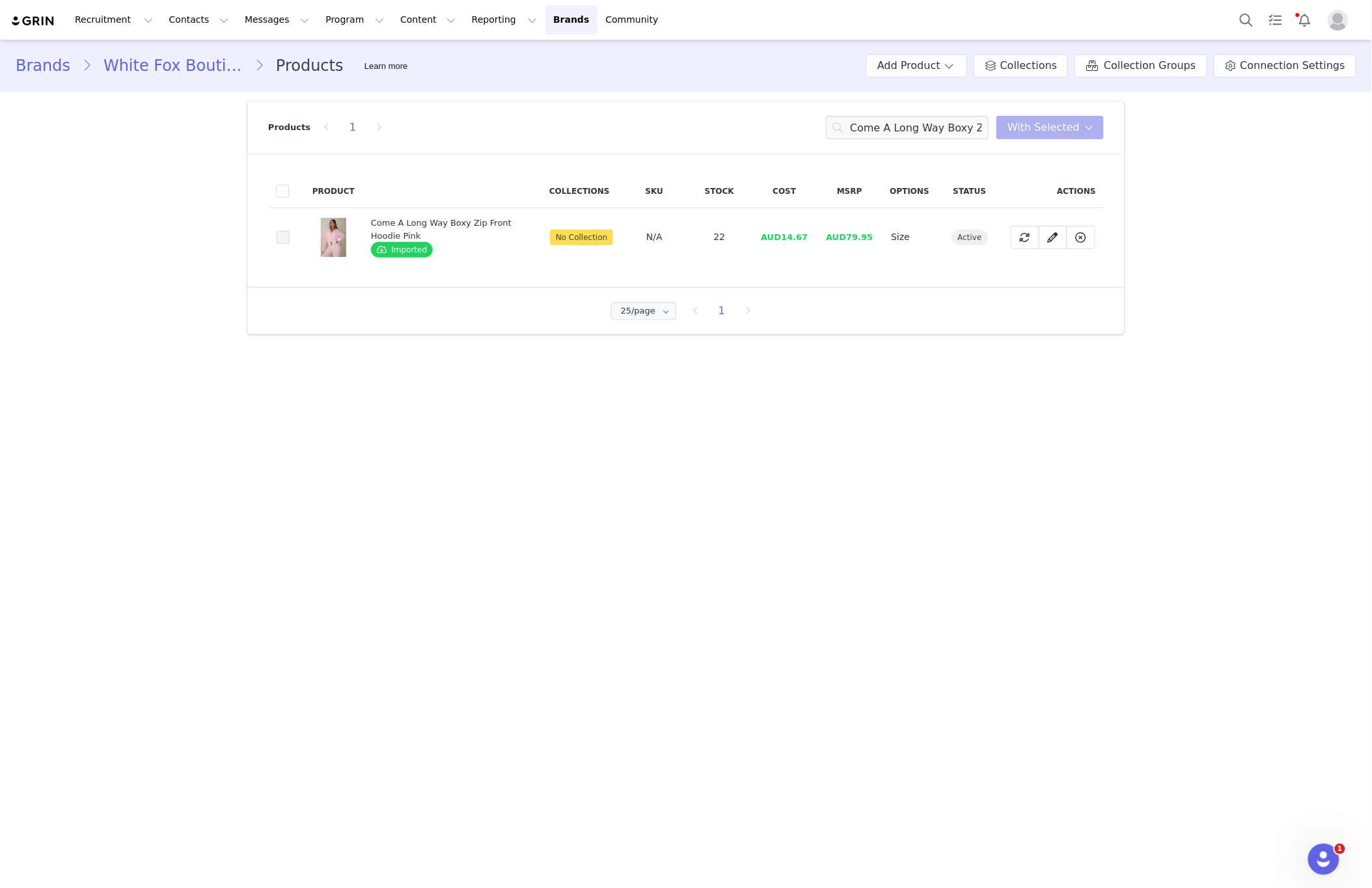
click at [290, 231] on input "89ae74da-051d-4b04-822c-df7ad36a6342" at bounding box center [290, 231] width 0 height 0
click at [1037, 127] on span "With Selected" at bounding box center [1043, 127] width 72 height 16
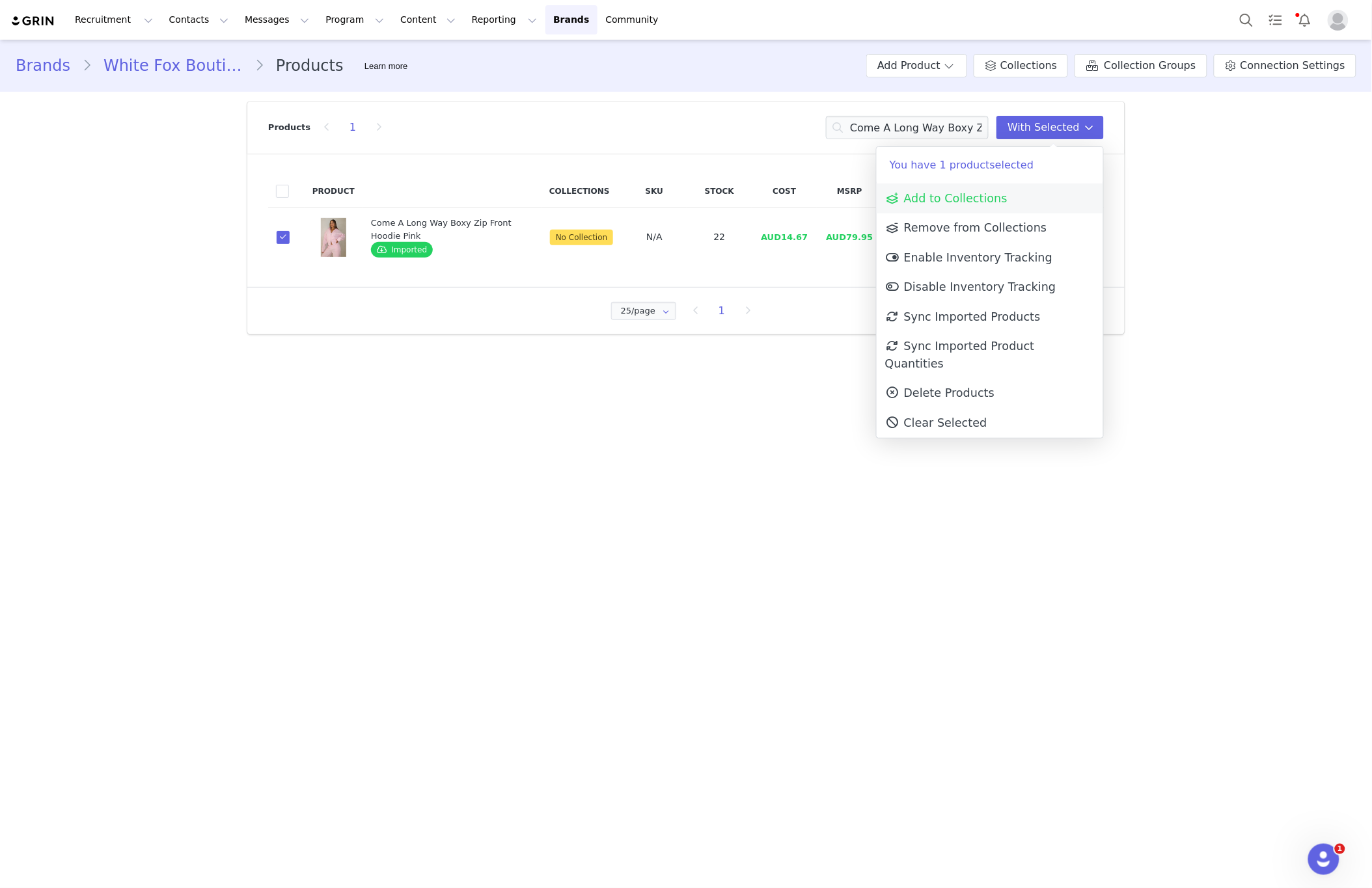
click at [935, 188] on link "Add to Collections" at bounding box center [990, 198] width 227 height 30
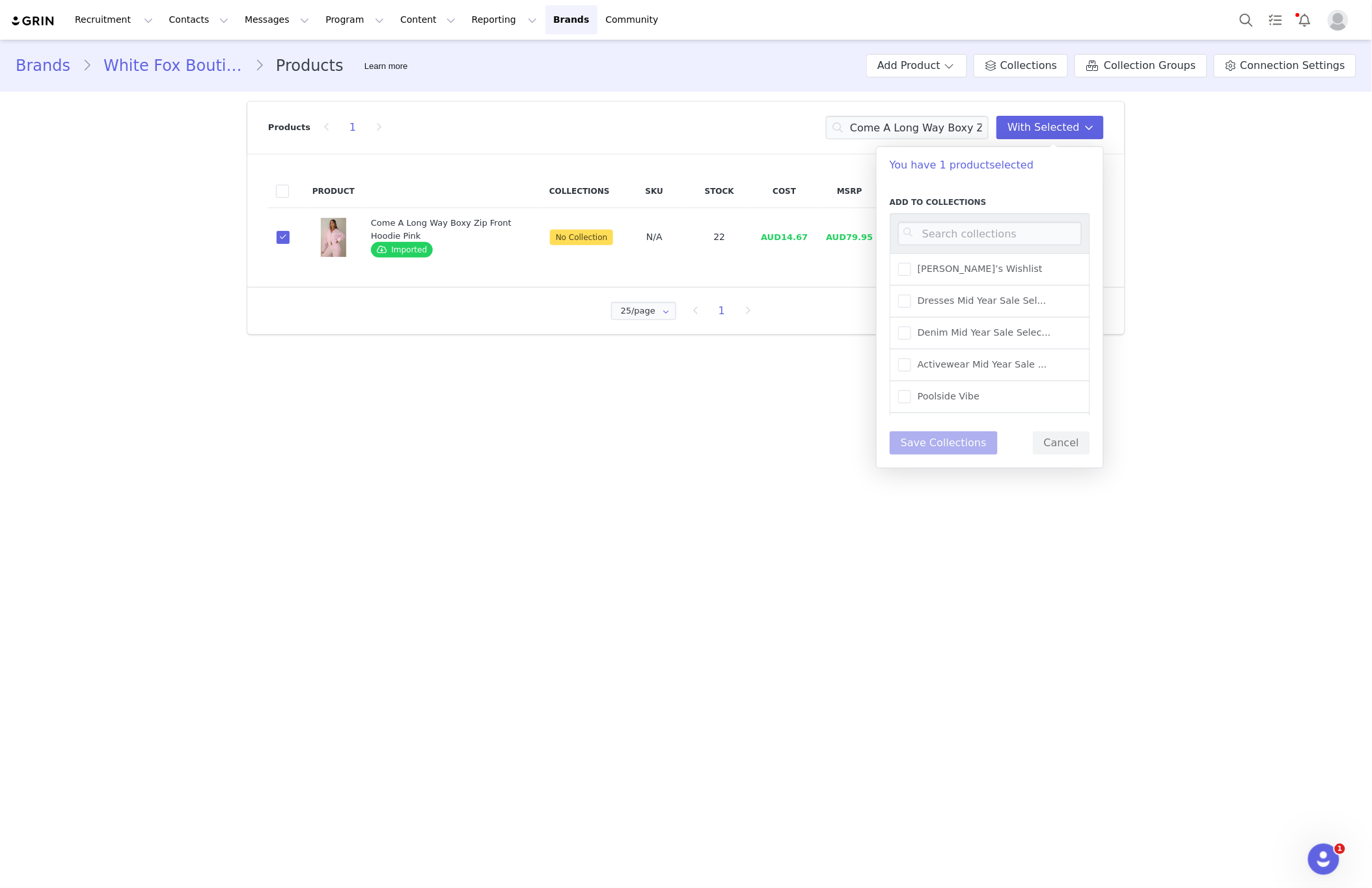
click at [935, 220] on div at bounding box center [989, 234] width 200 height 39
click at [935, 231] on input at bounding box center [990, 234] width 183 height 24
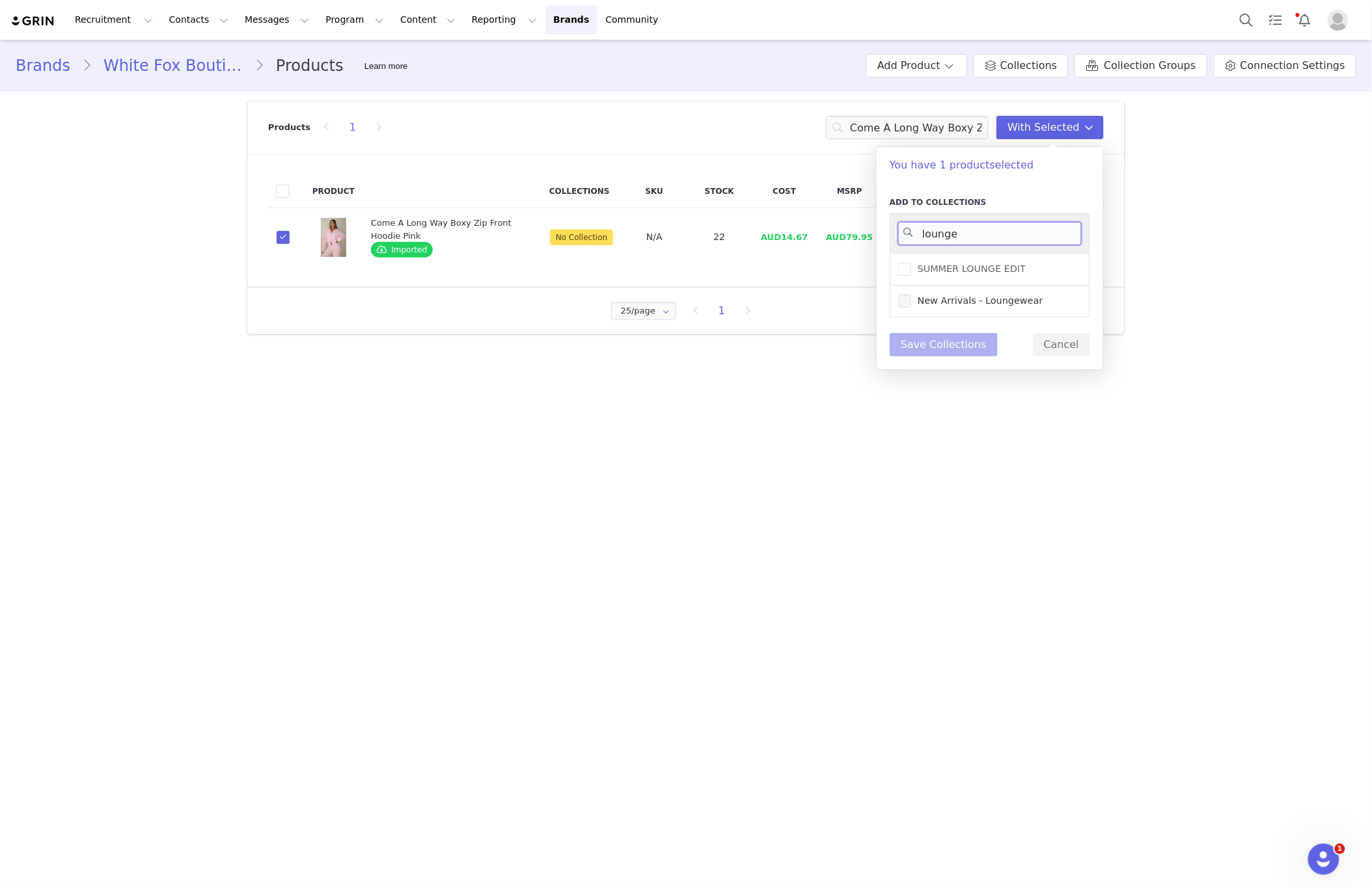
type input "lounge"
click at [936, 295] on span "New Arrivals - Loungewear" at bounding box center [977, 301] width 132 height 13
click at [911, 295] on input "New Arrivals - Loungewear" at bounding box center [911, 295] width 0 height 0
click at [929, 341] on button "Save Collections" at bounding box center [943, 345] width 108 height 24
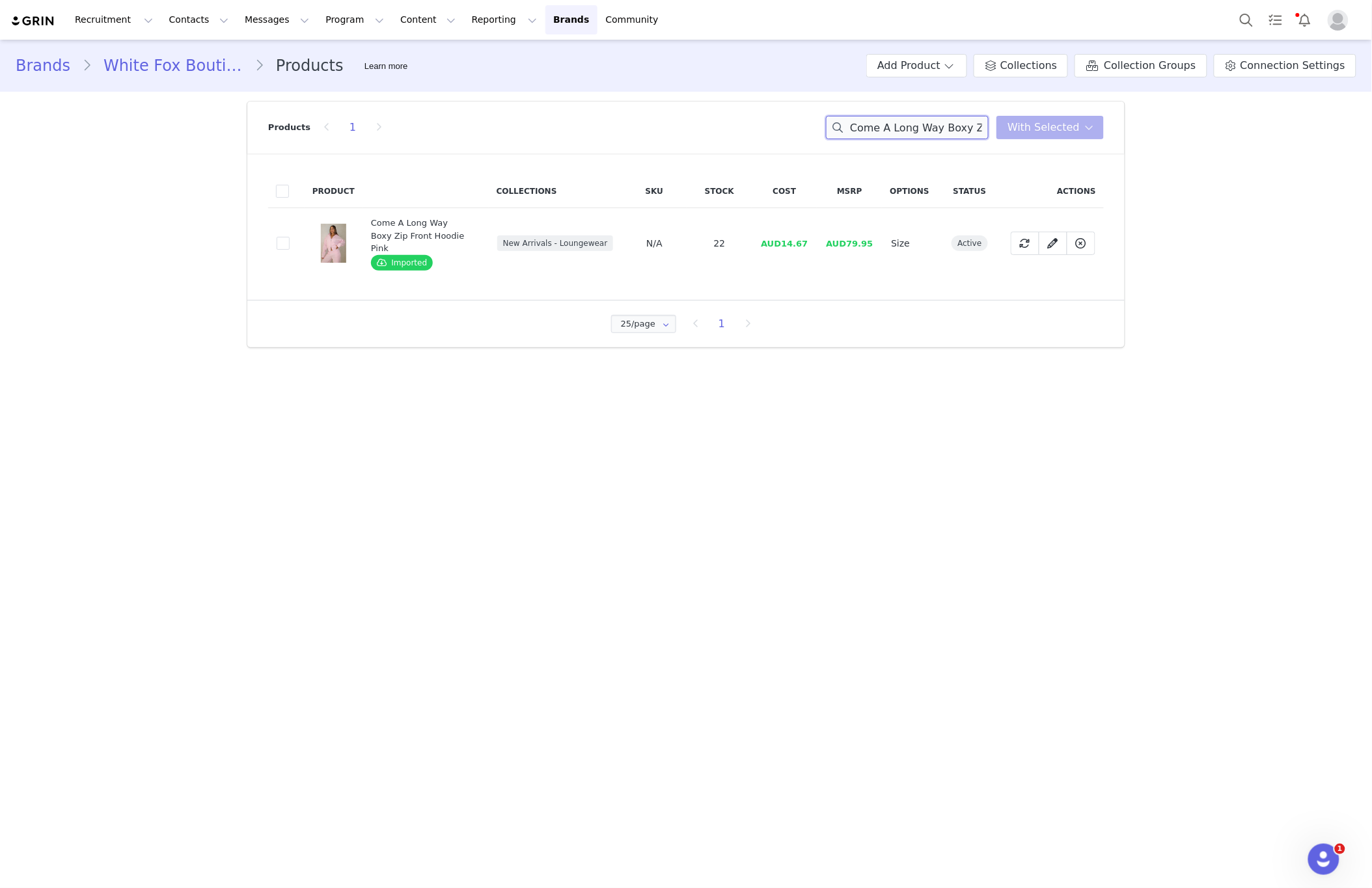
click at [917, 136] on input "Come A Long Way Boxy Zip Front Hoodie Pink" at bounding box center [907, 128] width 163 height 24
click at [917, 137] on input "Come A Long Way Boxy Zip Front Hoodie Pink" at bounding box center [907, 128] width 163 height 24
paste input "re Essentials Lounge Shorts Blac"
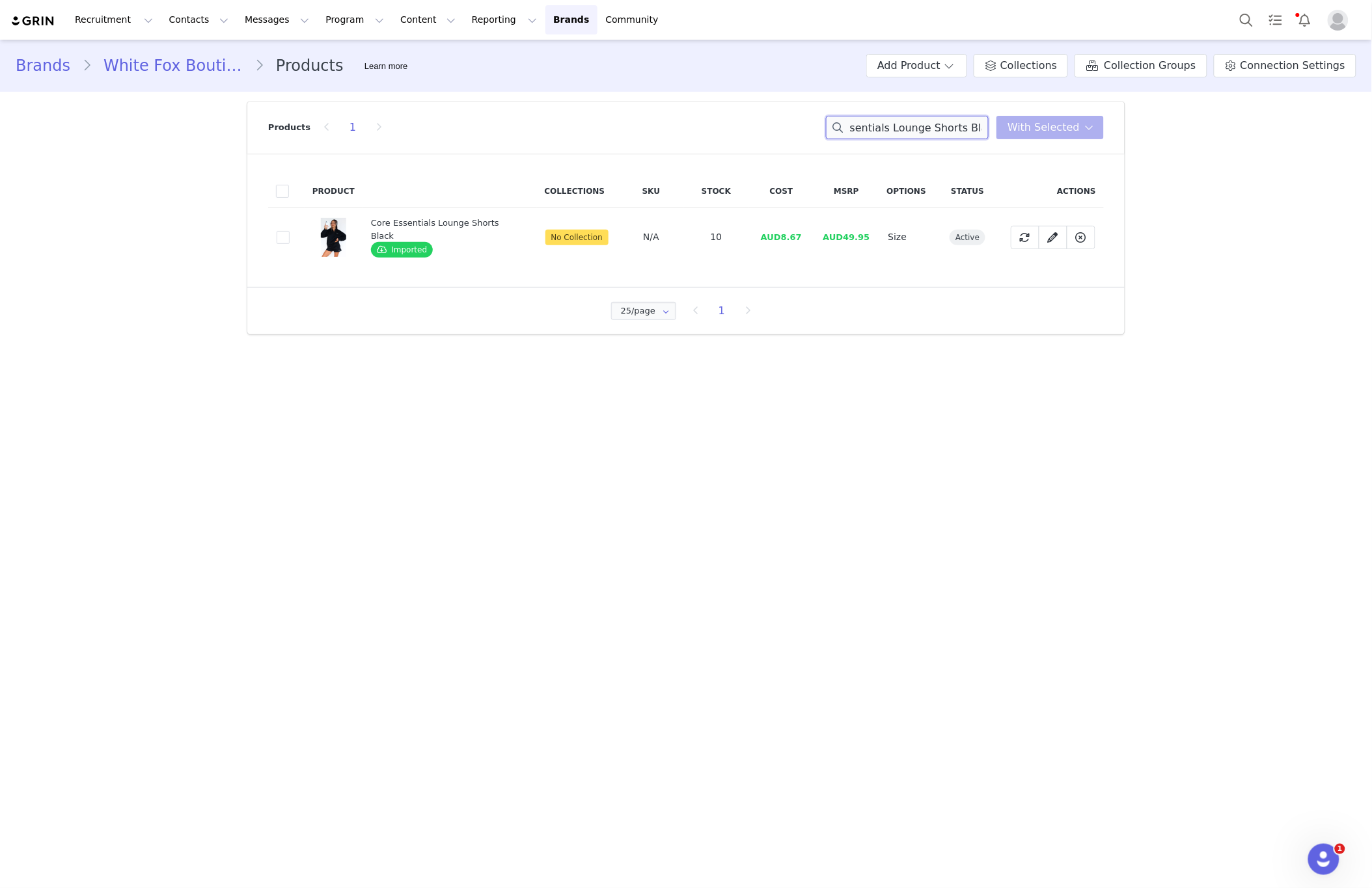
type input "Core Essentials Lounge Shorts Black"
click at [274, 240] on td "9f818454-0e0c-4936-8510-16b14e9683da" at bounding box center [286, 237] width 36 height 58
drag, startPoint x: 279, startPoint y: 239, endPoint x: 270, endPoint y: 239, distance: 9.0
click at [279, 239] on span at bounding box center [283, 237] width 13 height 13
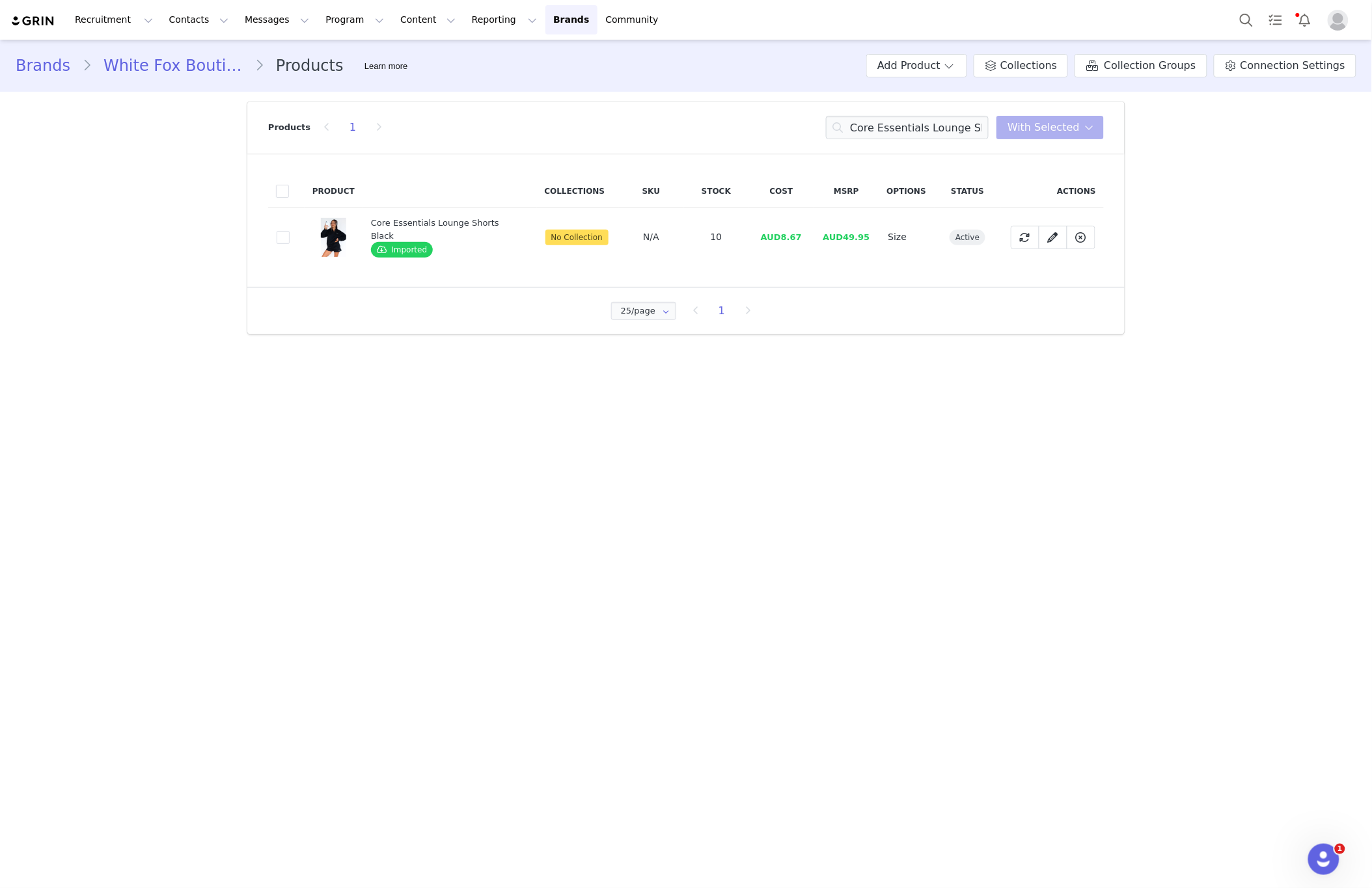
click at [290, 231] on input "9f818454-0e0c-4936-8510-16b14e9683da" at bounding box center [290, 231] width 0 height 0
drag, startPoint x: 1085, startPoint y: 125, endPoint x: 1063, endPoint y: 166, distance: 46.5
click at [1083, 133] on span at bounding box center [1089, 127] width 16 height 16
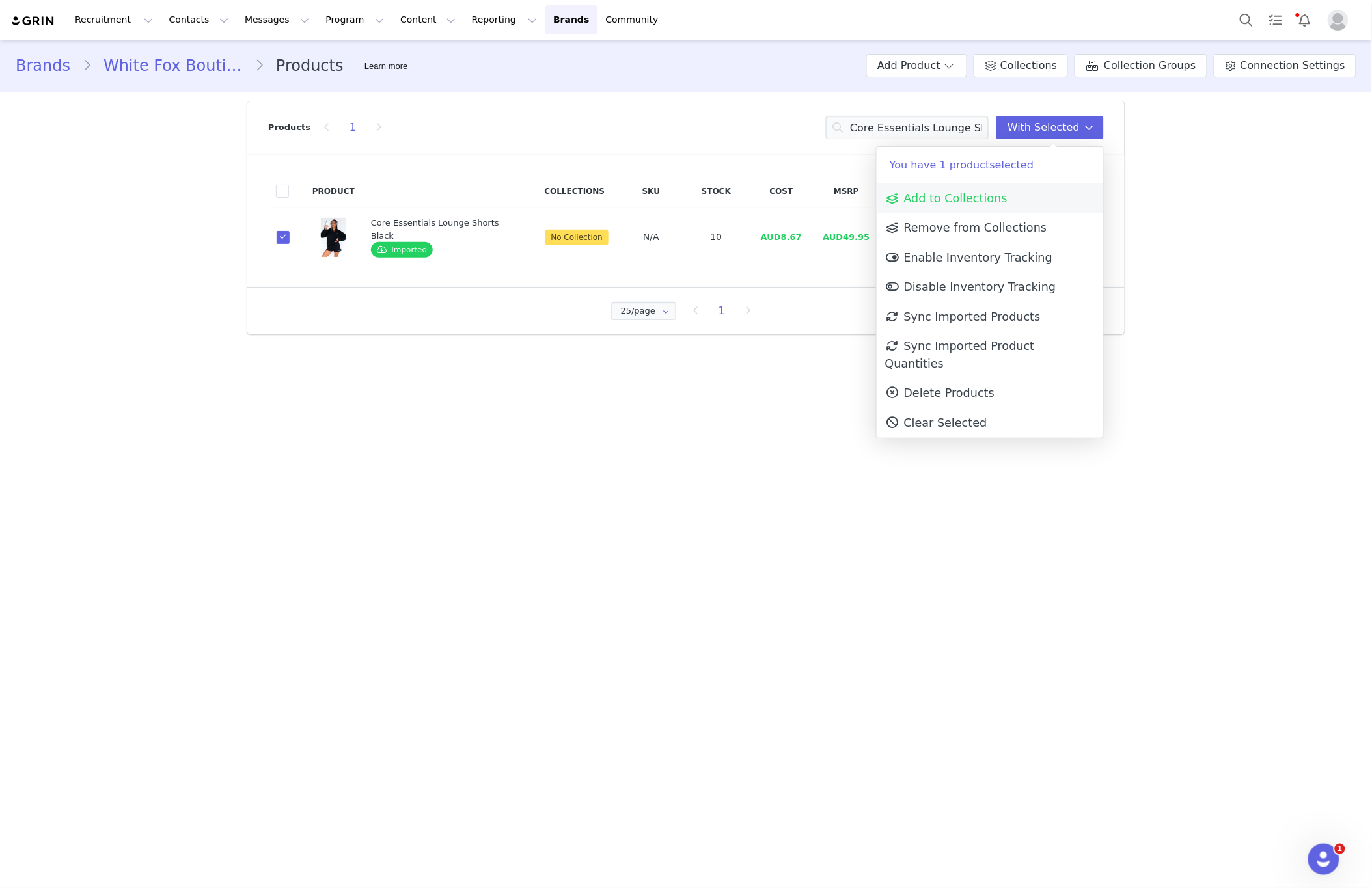
click at [1040, 196] on link "Add to Collections" at bounding box center [990, 198] width 227 height 30
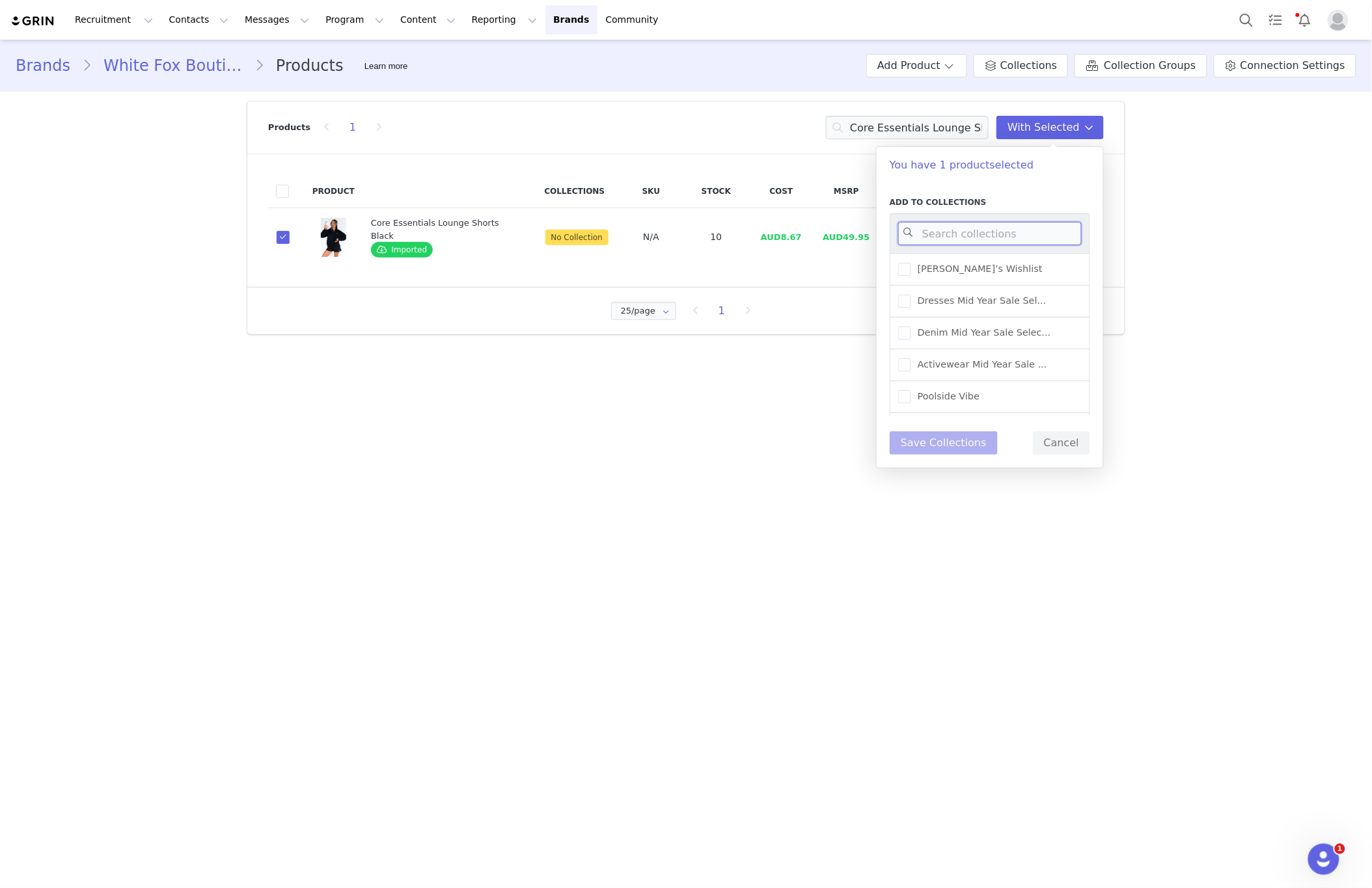
drag, startPoint x: 982, startPoint y: 233, endPoint x: 990, endPoint y: 231, distance: 8.2
click at [986, 232] on input at bounding box center [990, 234] width 183 height 24
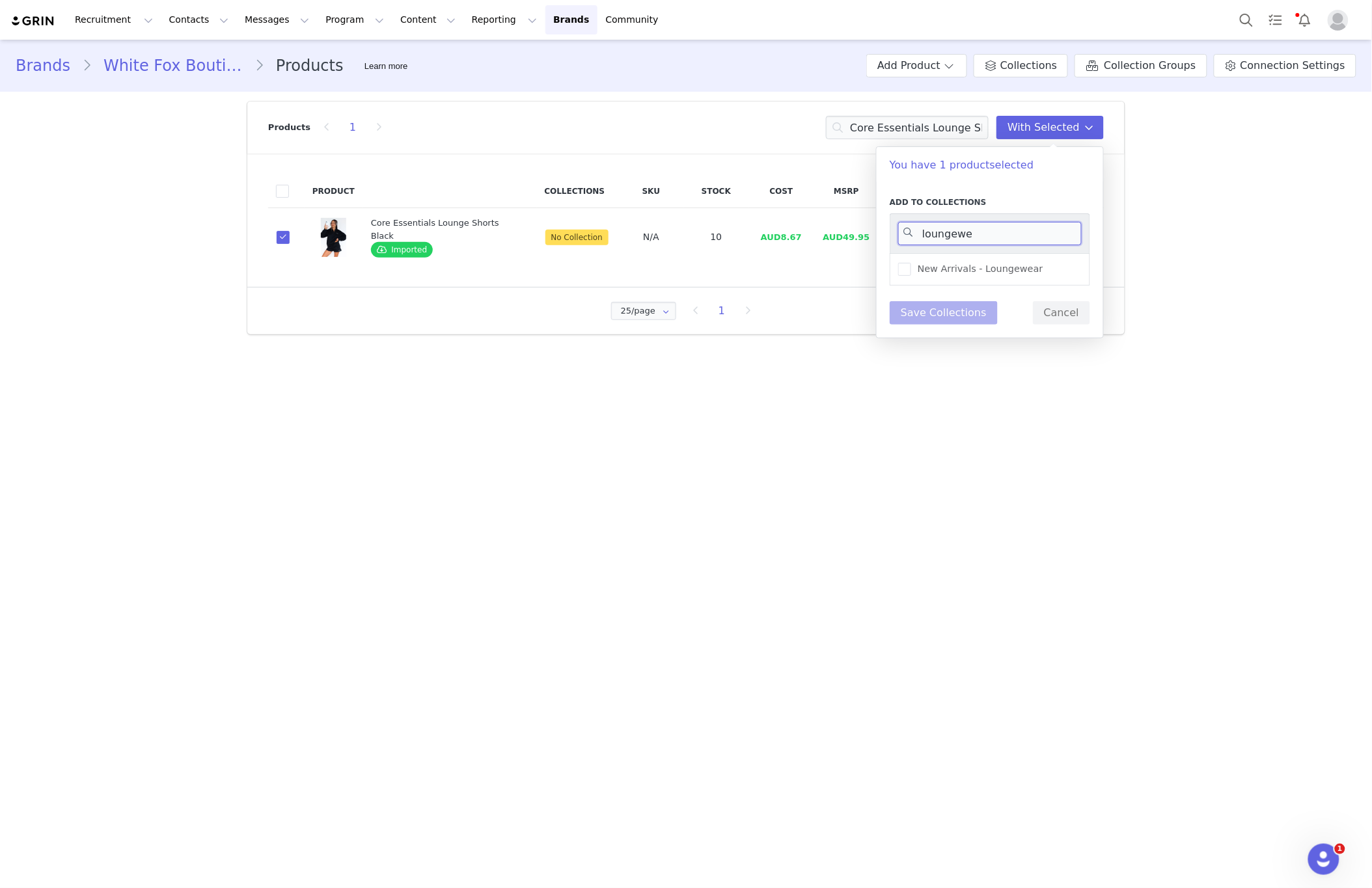
type input "loungewe"
click at [1069, 269] on div "New Arrivals - Loungewear" at bounding box center [989, 269] width 200 height 33
click at [1039, 275] on div "New Arrivals - Loungewear" at bounding box center [989, 269] width 200 height 33
click at [977, 264] on span "New Arrivals - Loungewear" at bounding box center [977, 269] width 132 height 13
click at [911, 263] on input "New Arrivals - Loungewear" at bounding box center [911, 263] width 0 height 0
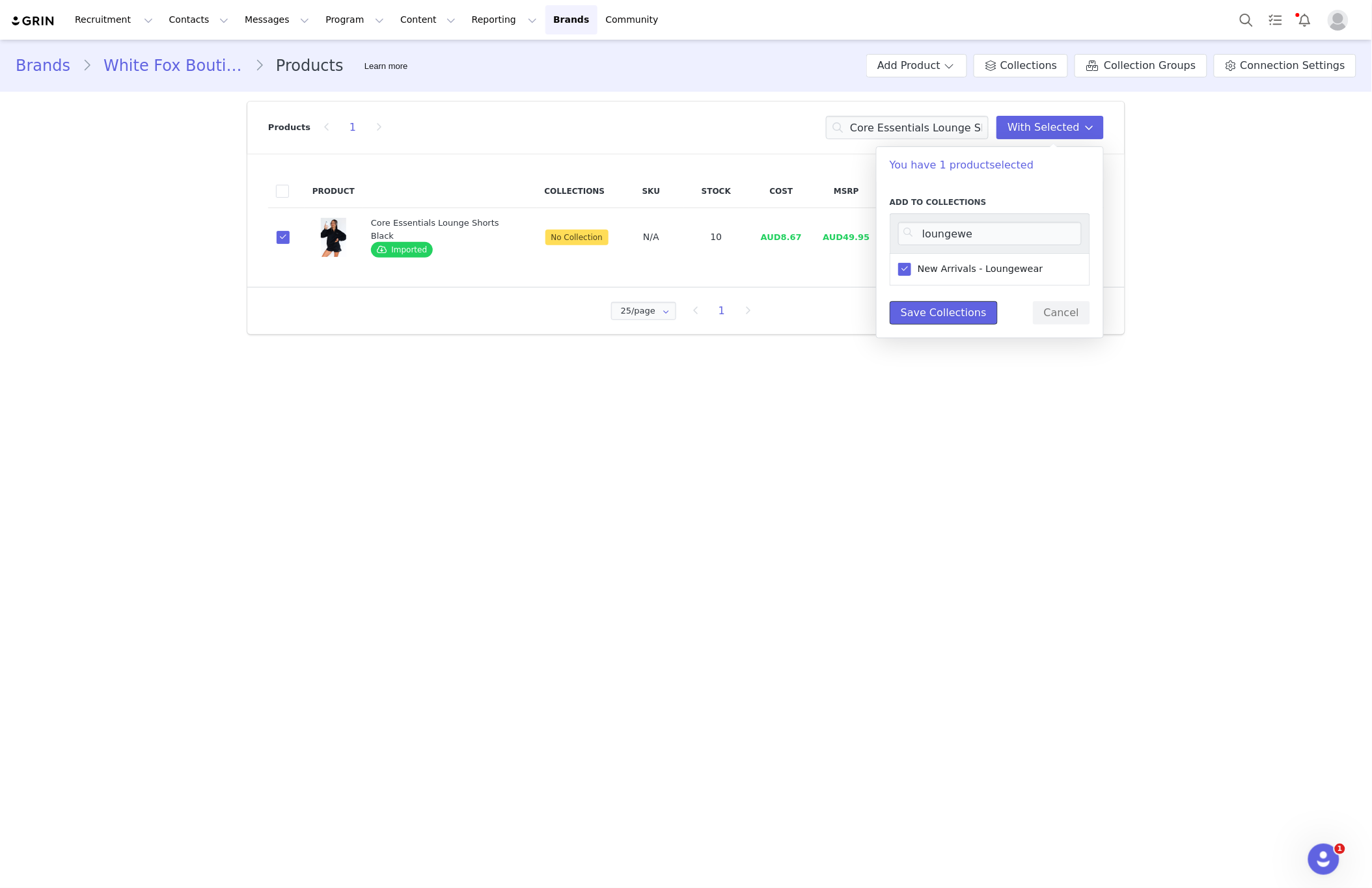
drag, startPoint x: 951, startPoint y: 312, endPoint x: 967, endPoint y: 308, distance: 16.5
click at [954, 312] on button "Save Collections" at bounding box center [943, 313] width 108 height 24
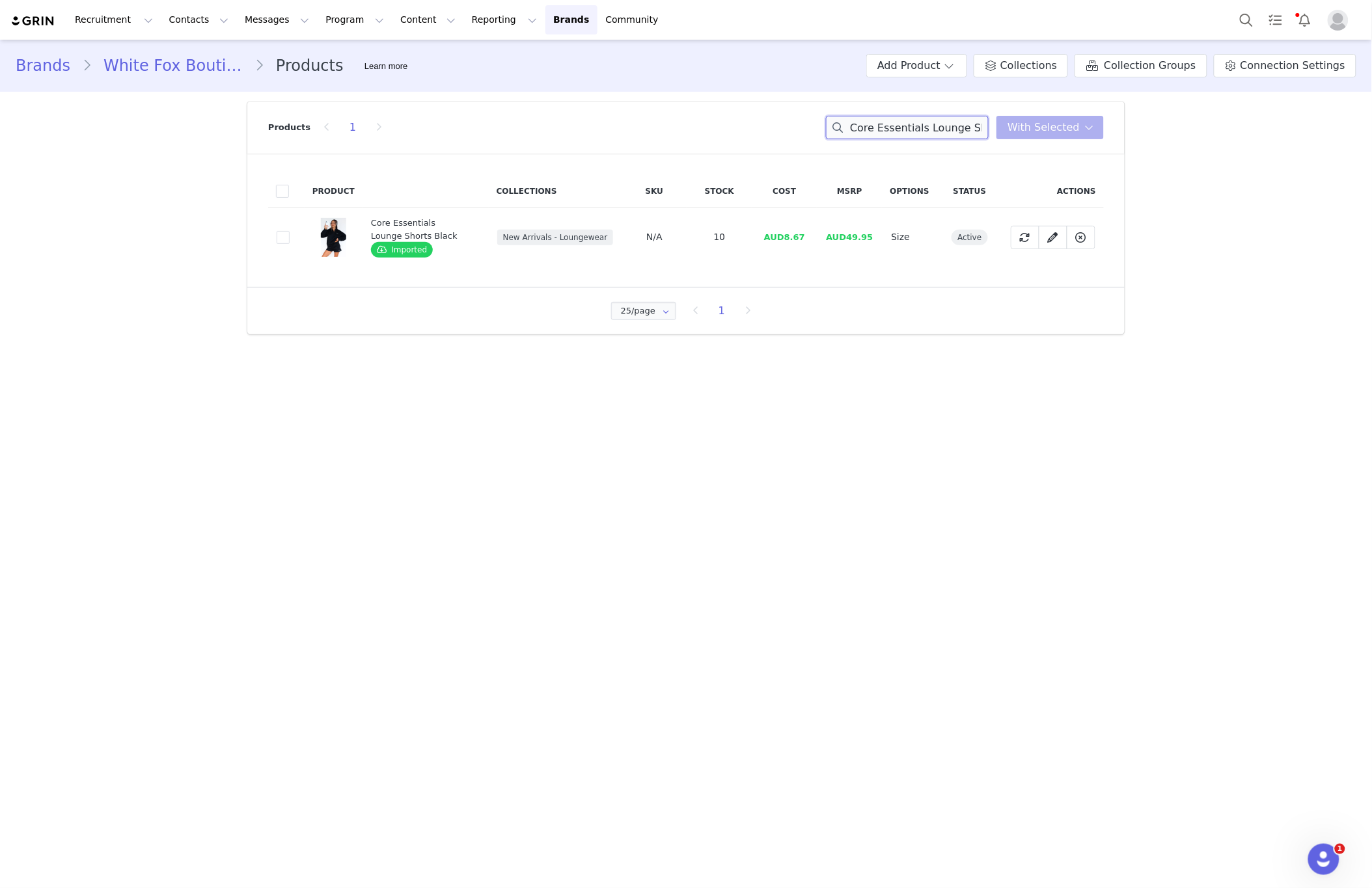
click at [943, 131] on input "Core Essentials Lounge Shorts Black" at bounding box center [907, 128] width 163 height 24
paste input "High Roller Off Shoulder Long Sleeve Sweater Grey Marle"
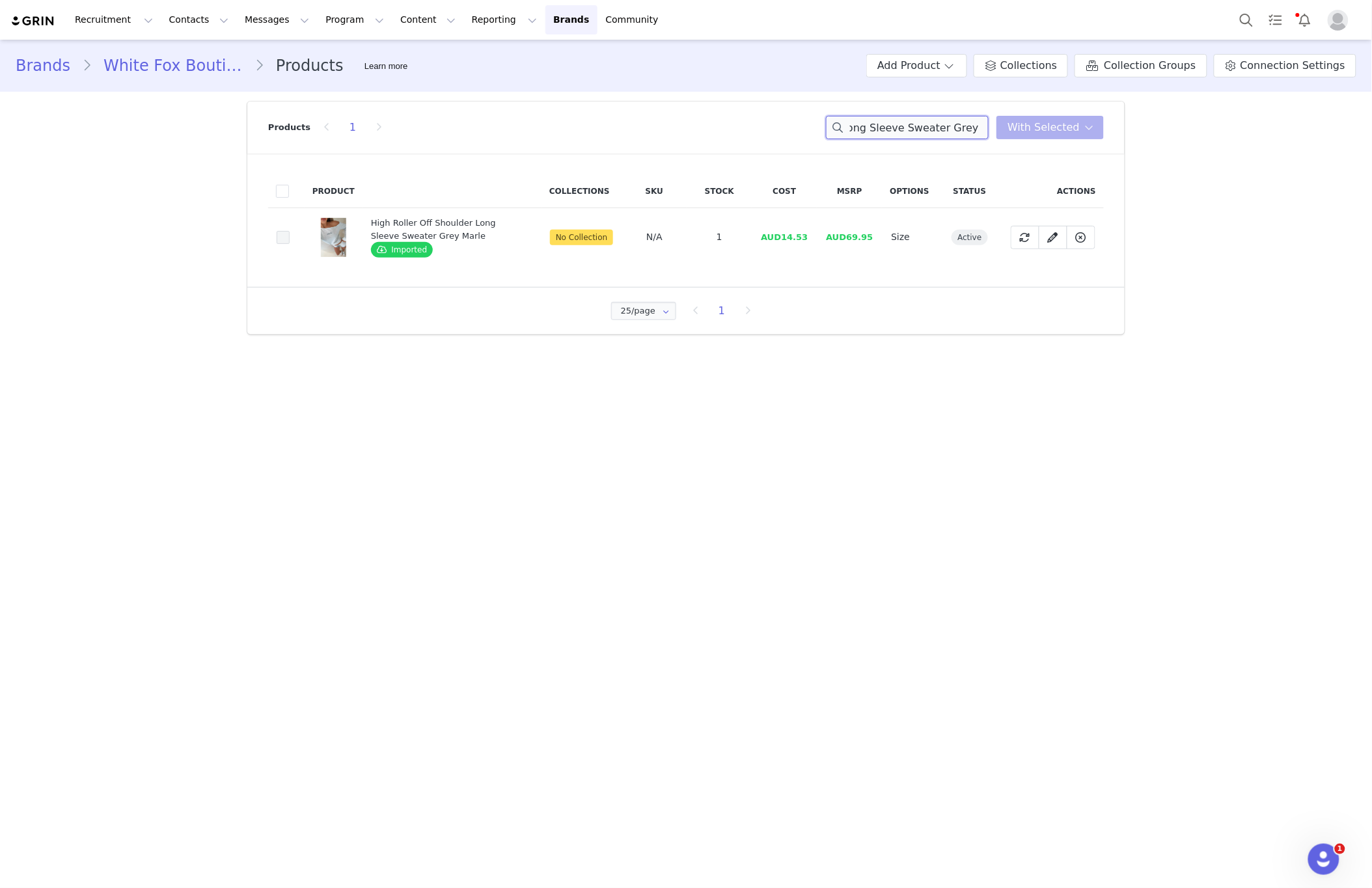
type input "High Roller Off Shoulder Long Sleeve Sweater Grey Marle"
click at [283, 237] on span at bounding box center [283, 237] width 13 height 13
click at [290, 231] on input "e38c984b-6c0b-44ac-ae2e-805e77fcb3dc" at bounding box center [290, 231] width 0 height 0
click at [1050, 137] on button "With Selected" at bounding box center [1050, 128] width 107 height 24
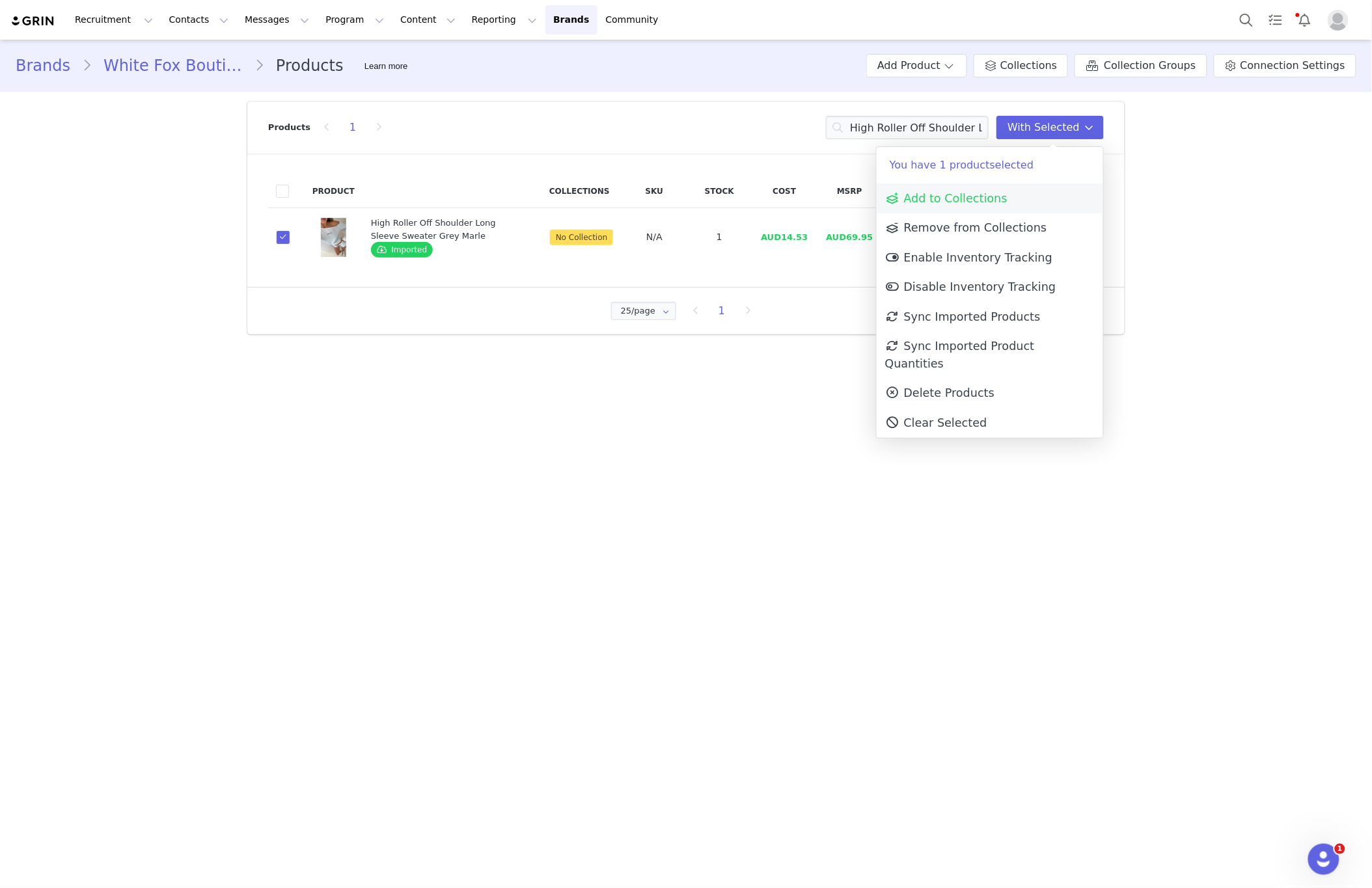
click at [962, 193] on span "Add to Collections" at bounding box center [946, 198] width 122 height 13
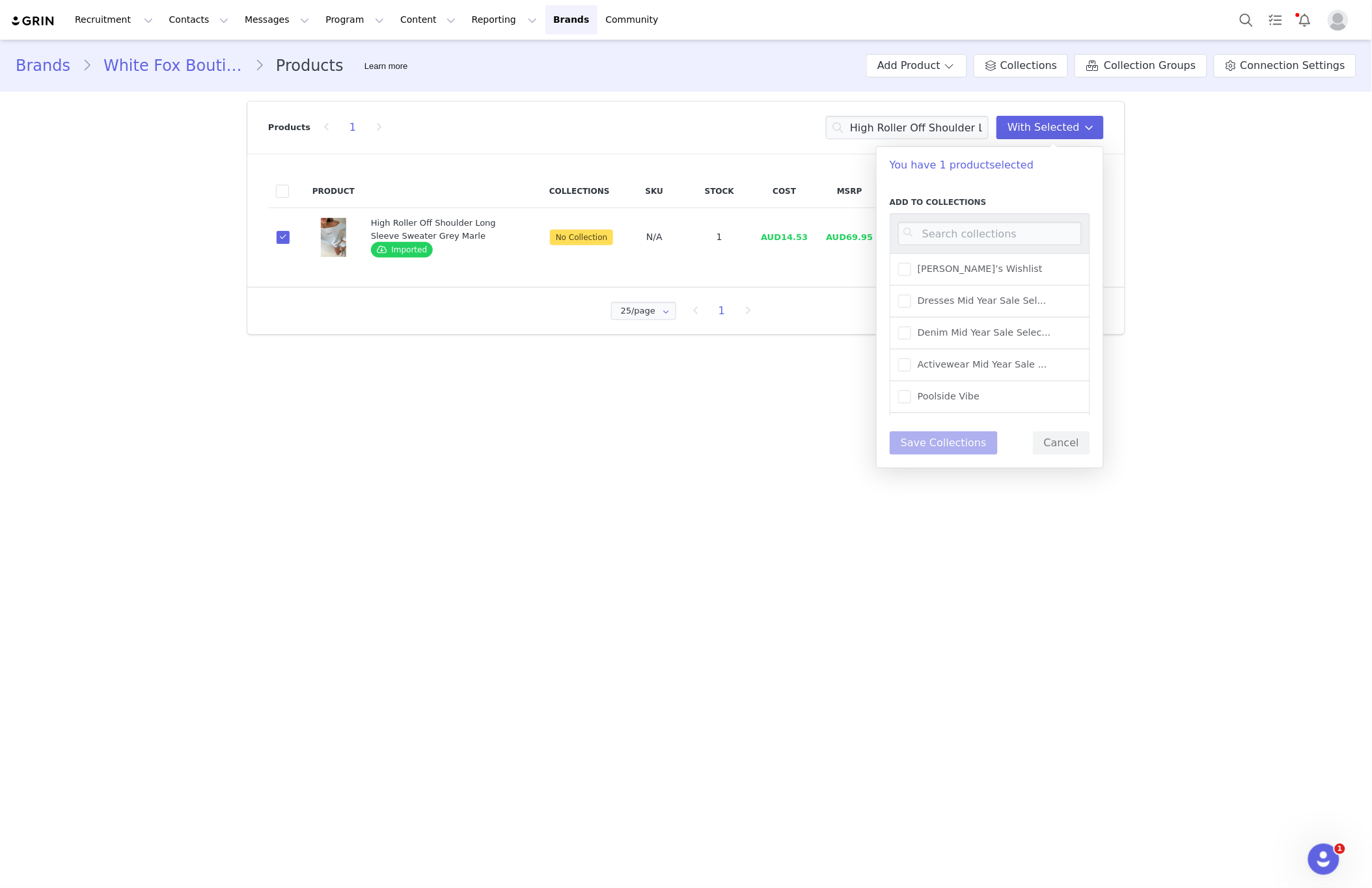
click at [931, 246] on div at bounding box center [989, 234] width 200 height 39
drag, startPoint x: 938, startPoint y: 236, endPoint x: 960, endPoint y: 224, distance: 25.1
click at [942, 235] on input at bounding box center [990, 234] width 183 height 24
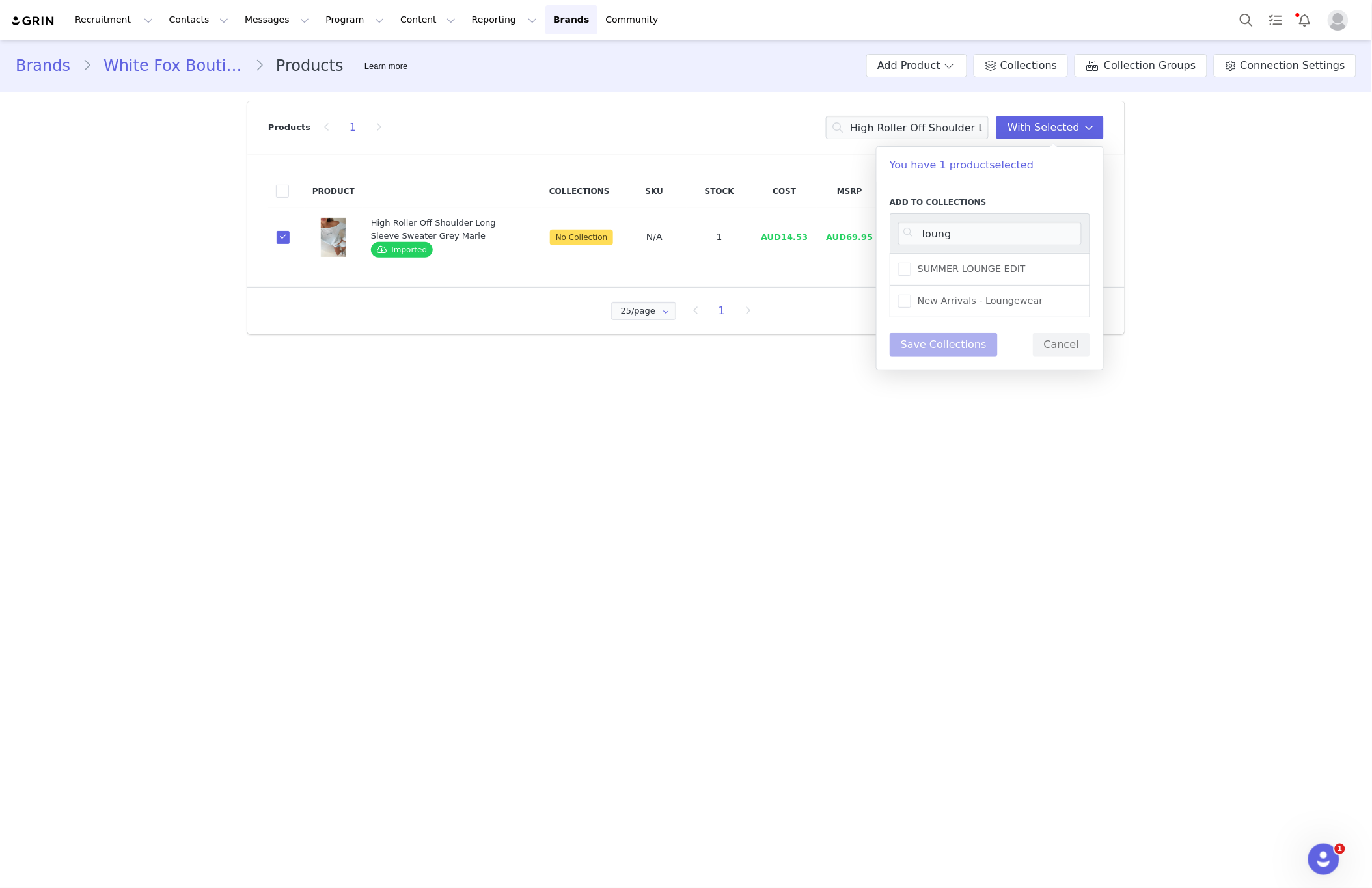
drag, startPoint x: 1020, startPoint y: 298, endPoint x: 1025, endPoint y: 259, distance: 39.3
click at [1020, 297] on span "New Arrivals - Loungewear" at bounding box center [977, 301] width 132 height 13
click at [911, 295] on input "New Arrivals - Loungewear" at bounding box center [911, 295] width 0 height 0
click at [1027, 239] on input "loung" at bounding box center [990, 234] width 183 height 24
click at [1033, 239] on input "loung" at bounding box center [990, 234] width 183 height 24
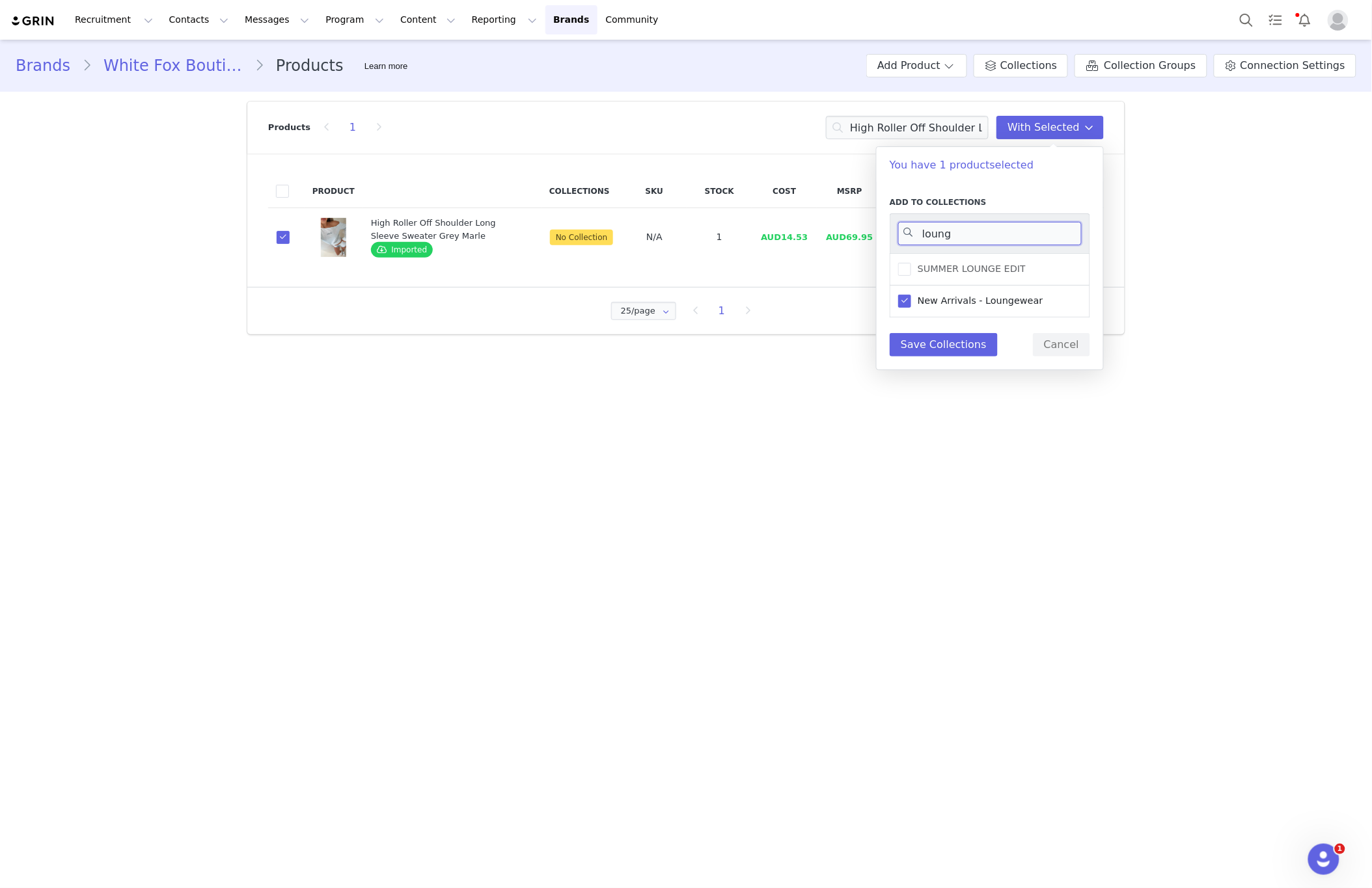
click at [1033, 239] on input "loung" at bounding box center [990, 234] width 183 height 24
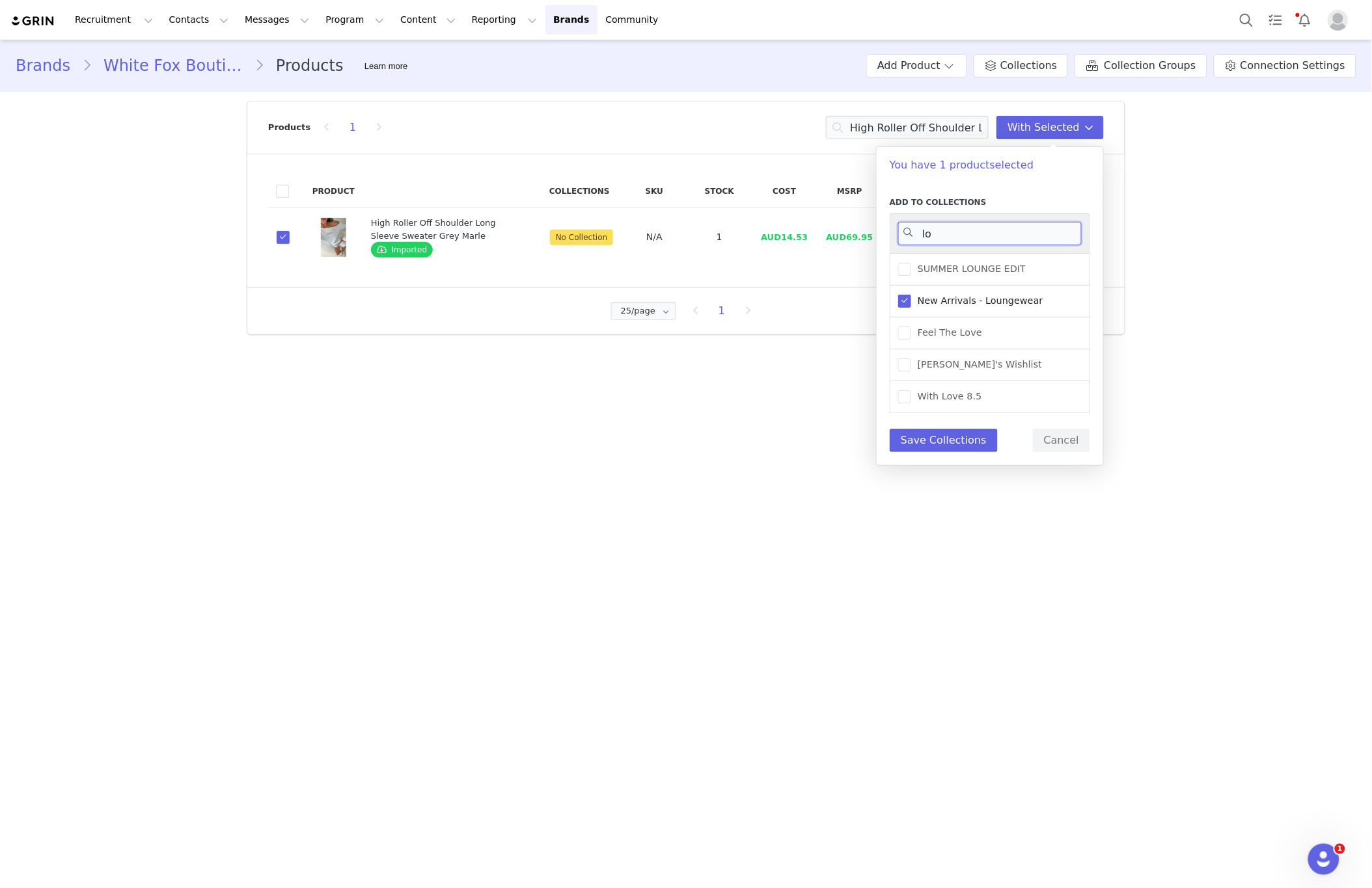
type input "l"
type input "new ar"
click at [1001, 371] on span "New Arrivals - Autumn/Win..." at bounding box center [981, 370] width 141 height 13
click at [911, 364] on input "New Arrivals - Autumn/Win..." at bounding box center [911, 364] width 0 height 0
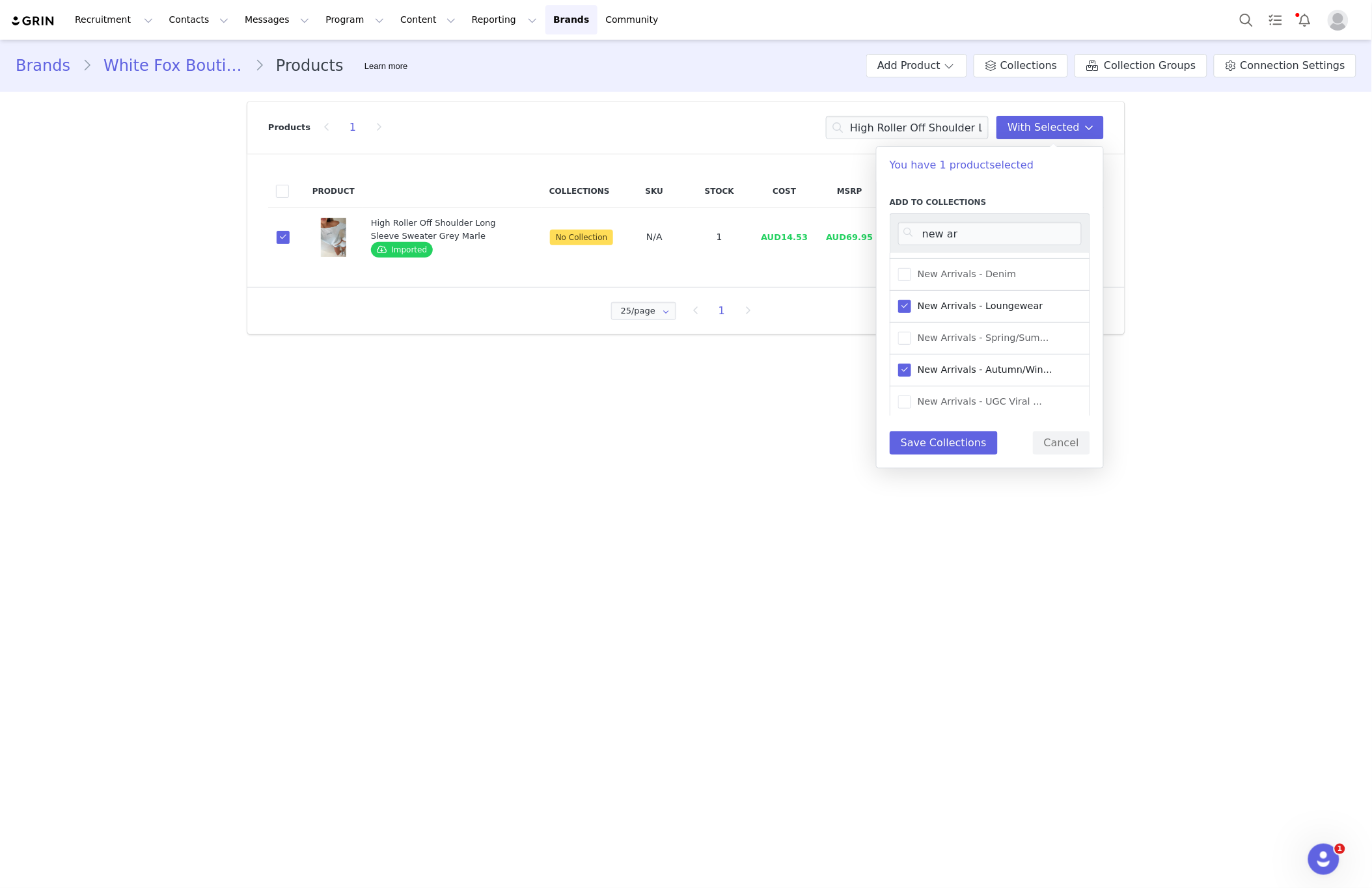
click at [960, 429] on div "Add to Collections new ar 2025 New Arrivals AU New Arrivals - Shoes and ... New…" at bounding box center [989, 325] width 200 height 258
click at [958, 444] on button "Save Collections" at bounding box center [943, 444] width 108 height 24
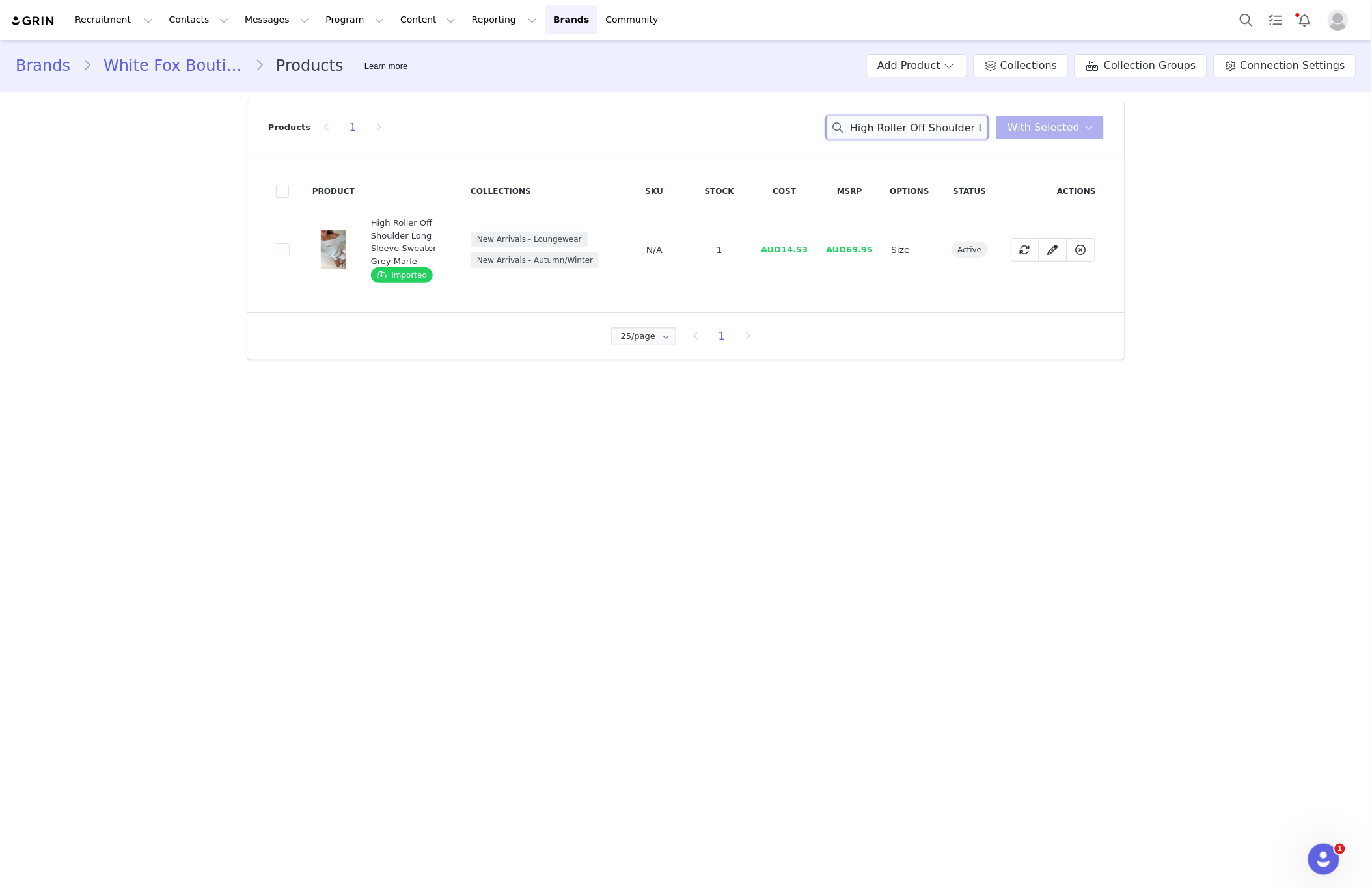
click at [924, 137] on input "High Roller Off Shoulder Long Sleeve Sweater Grey Marle" at bounding box center [907, 128] width 163 height 24
click at [925, 137] on input "High Roller Off Shoulder Long Sleeve Sweater Grey Marle" at bounding box center [907, 128] width 163 height 24
drag, startPoint x: 925, startPoint y: 137, endPoint x: 951, endPoint y: 135, distance: 26.1
click at [925, 137] on input "High Roller Off Shoulder Long Sleeve Sweater Grey Marle" at bounding box center [907, 128] width 163 height 24
paste input "Come A Long Way Soft Lounge Relaxed Long Sleeve Ribbed Tee Pink"
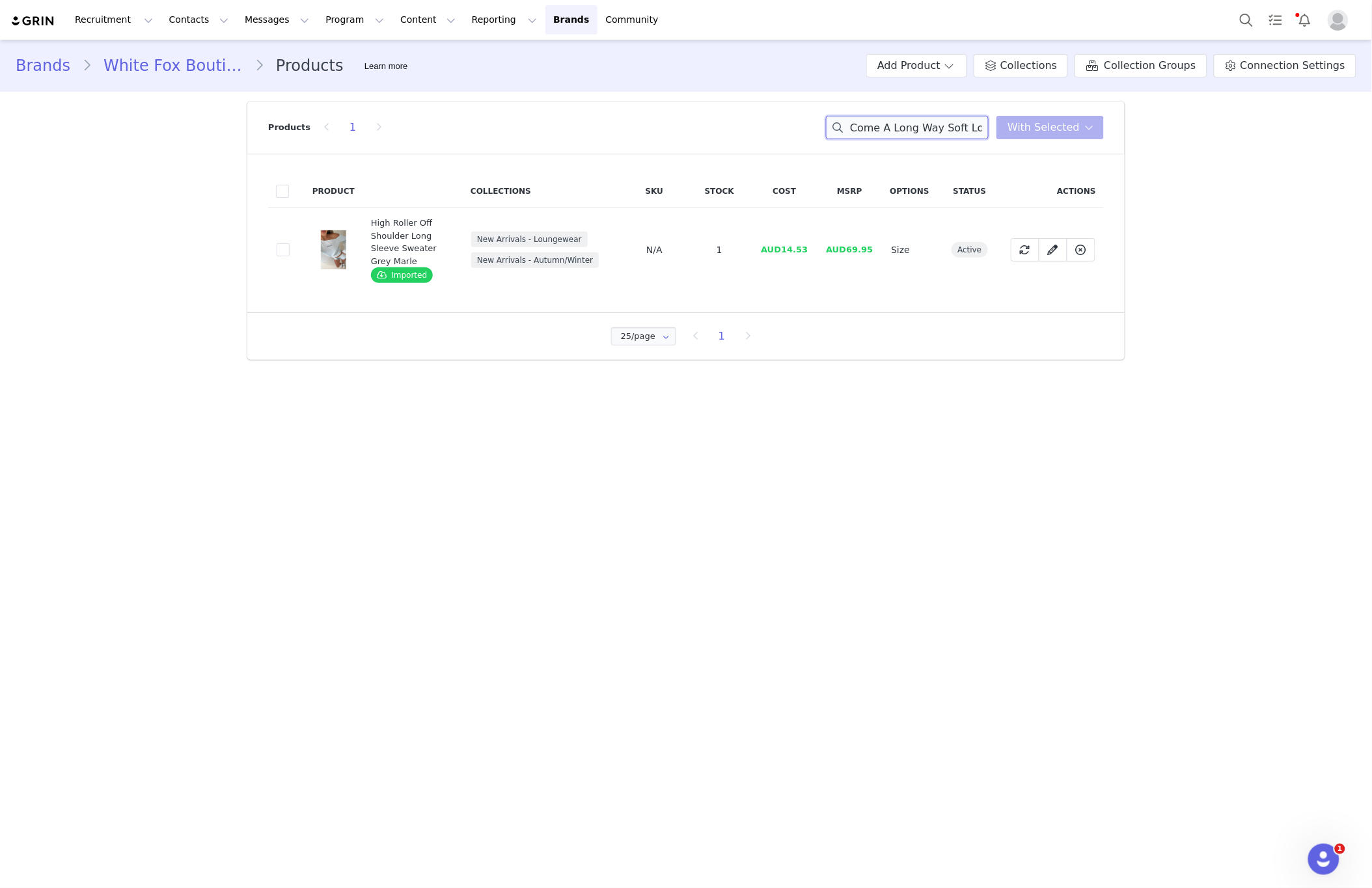
scroll to position [0, 192]
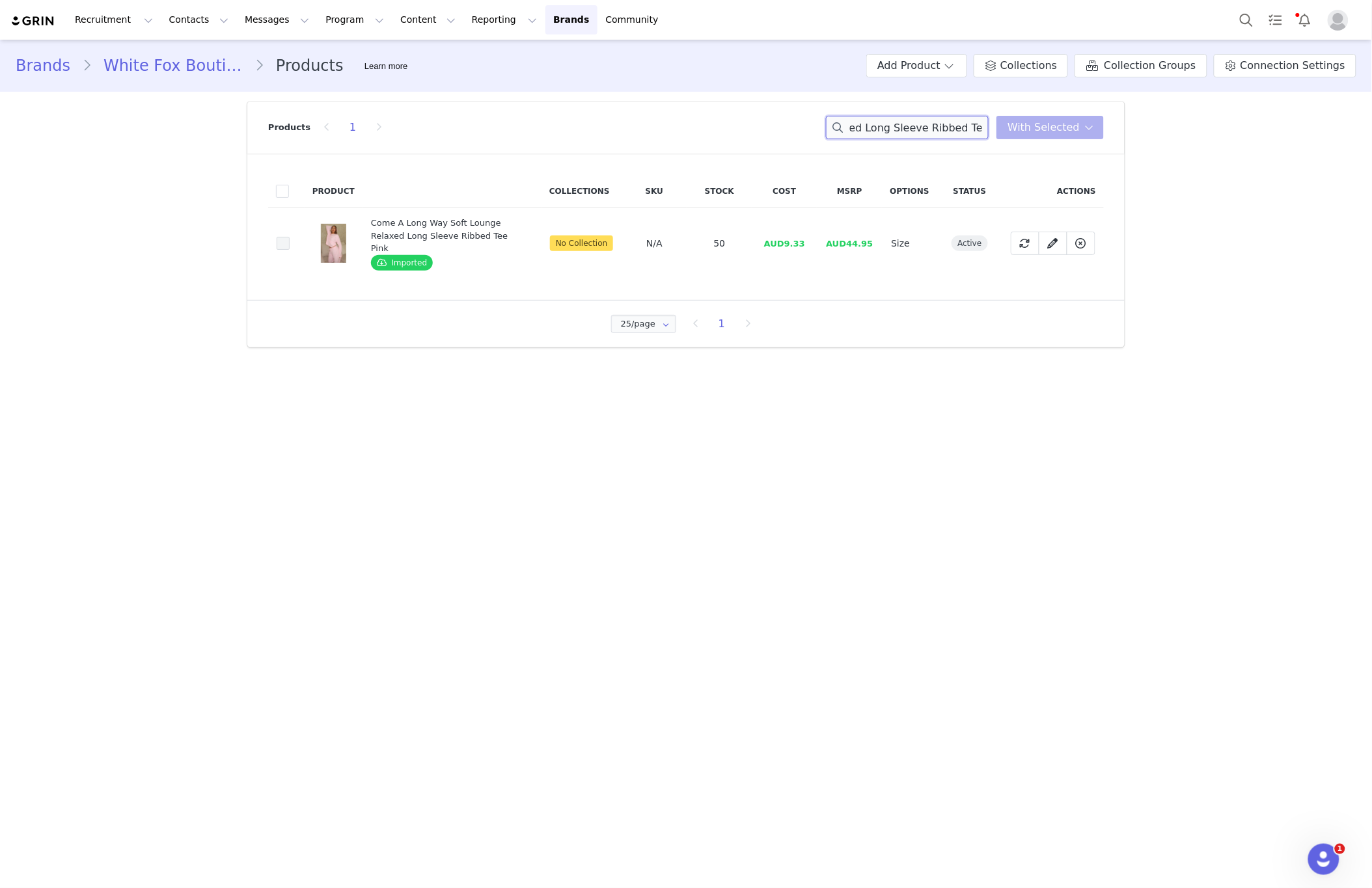
type input "Come A Long Way Soft Lounge Relaxed Long Sleeve Ribbed Tee Pink"
click at [281, 237] on span at bounding box center [283, 242] width 13 height 13
click at [290, 237] on input "79c4f72f-4183-4062-bb36-e4bf32e7e045" at bounding box center [290, 237] width 0 height 0
click at [1054, 131] on span "With Selected" at bounding box center [1043, 127] width 72 height 16
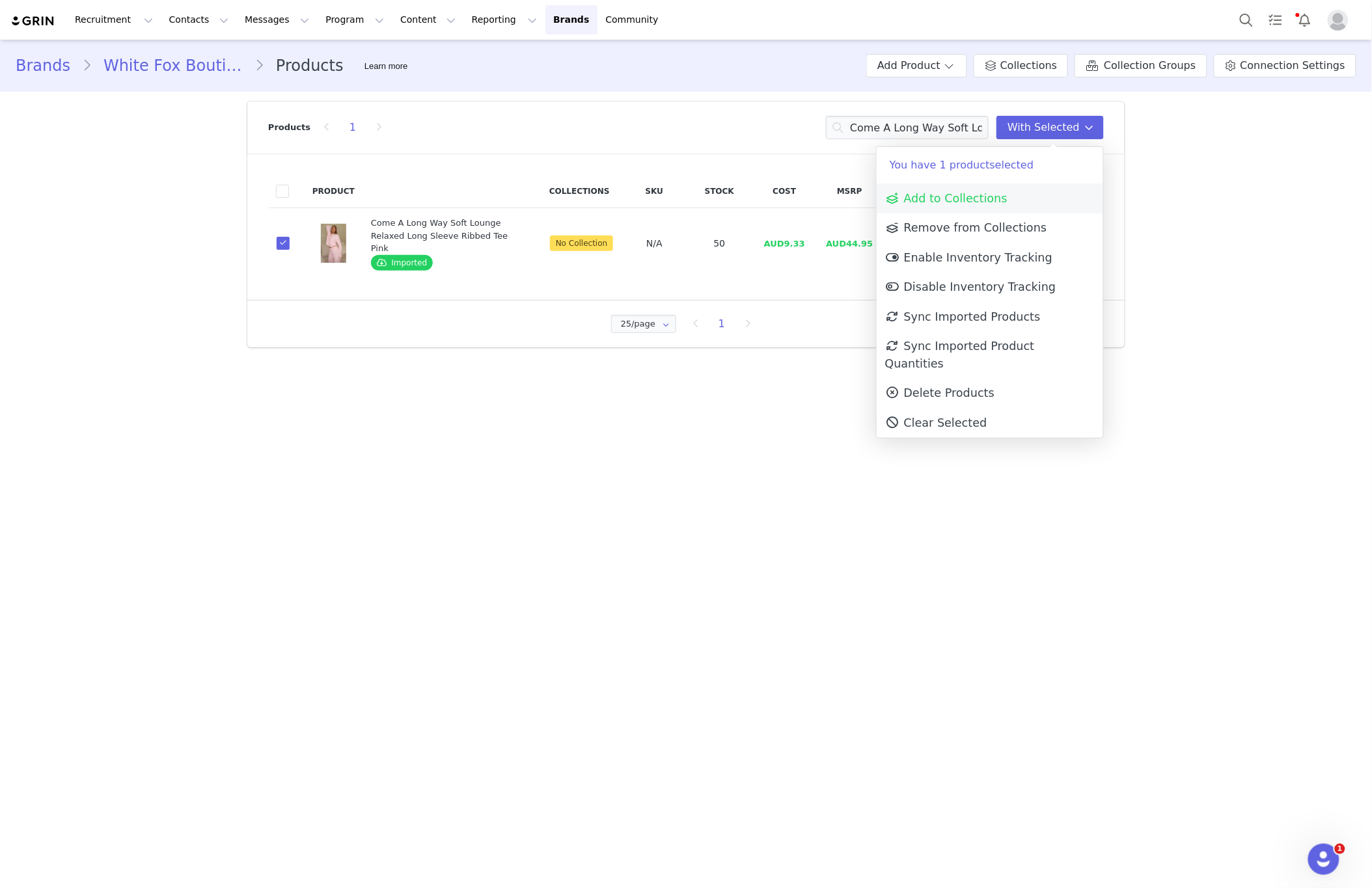
click at [949, 200] on span "Add to Collections" at bounding box center [946, 198] width 122 height 13
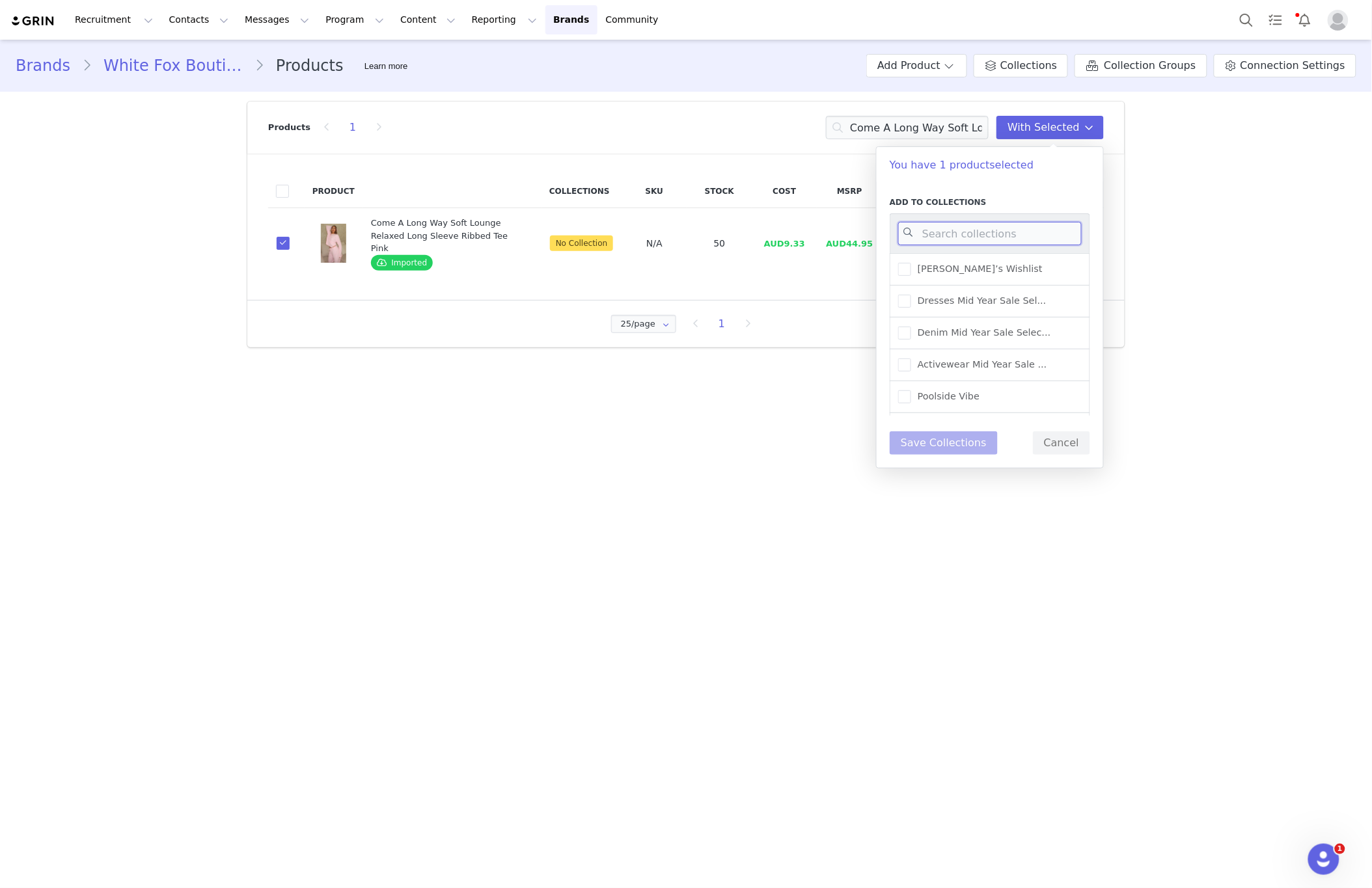
click at [988, 227] on input at bounding box center [990, 234] width 183 height 24
type input "new ar"
click at [495, 329] on div "25/page 25/page 50/page 100/page 1" at bounding box center [686, 324] width 877 height 47
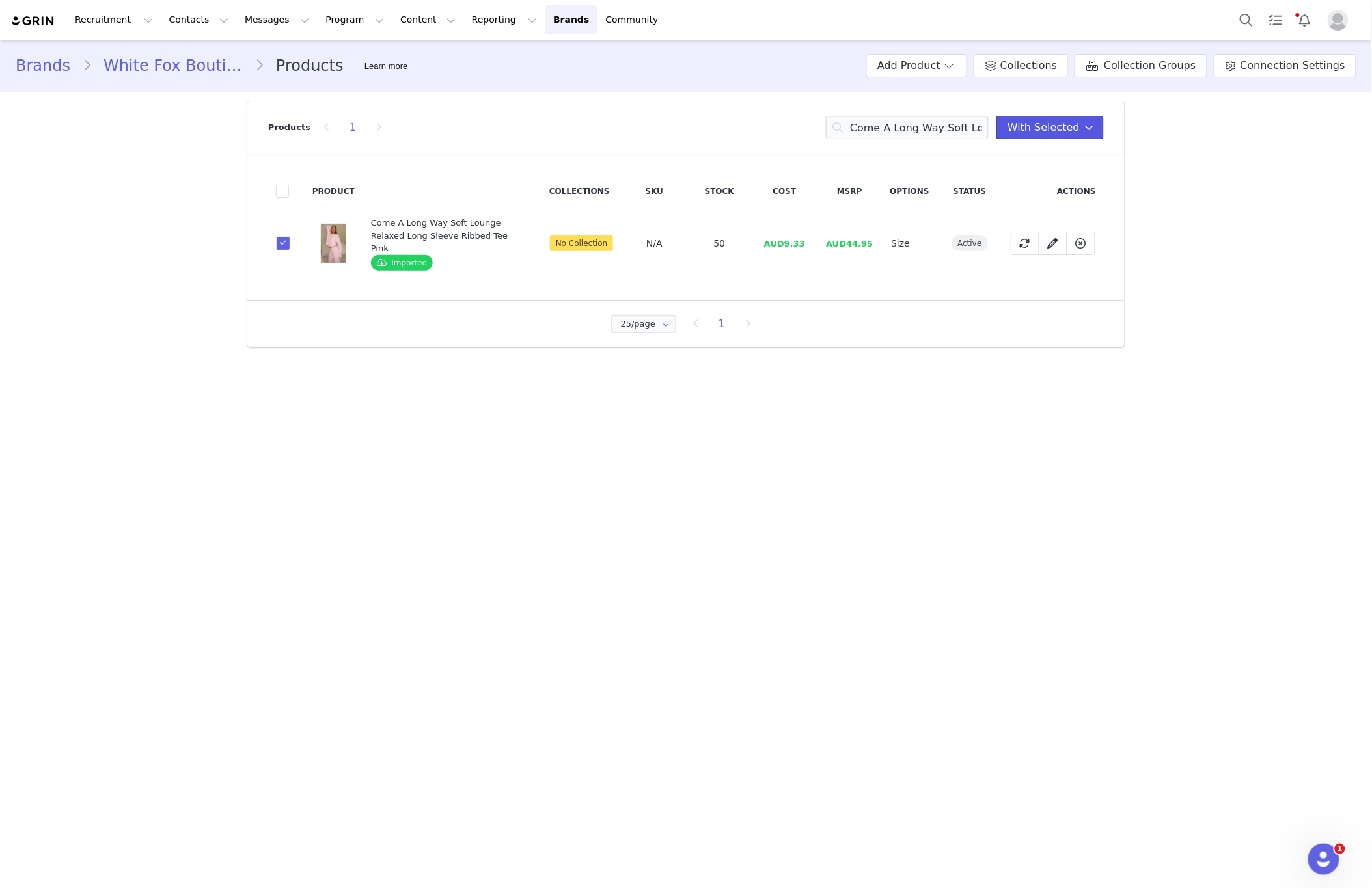
click at [1037, 127] on span "With Selected" at bounding box center [1043, 127] width 72 height 16
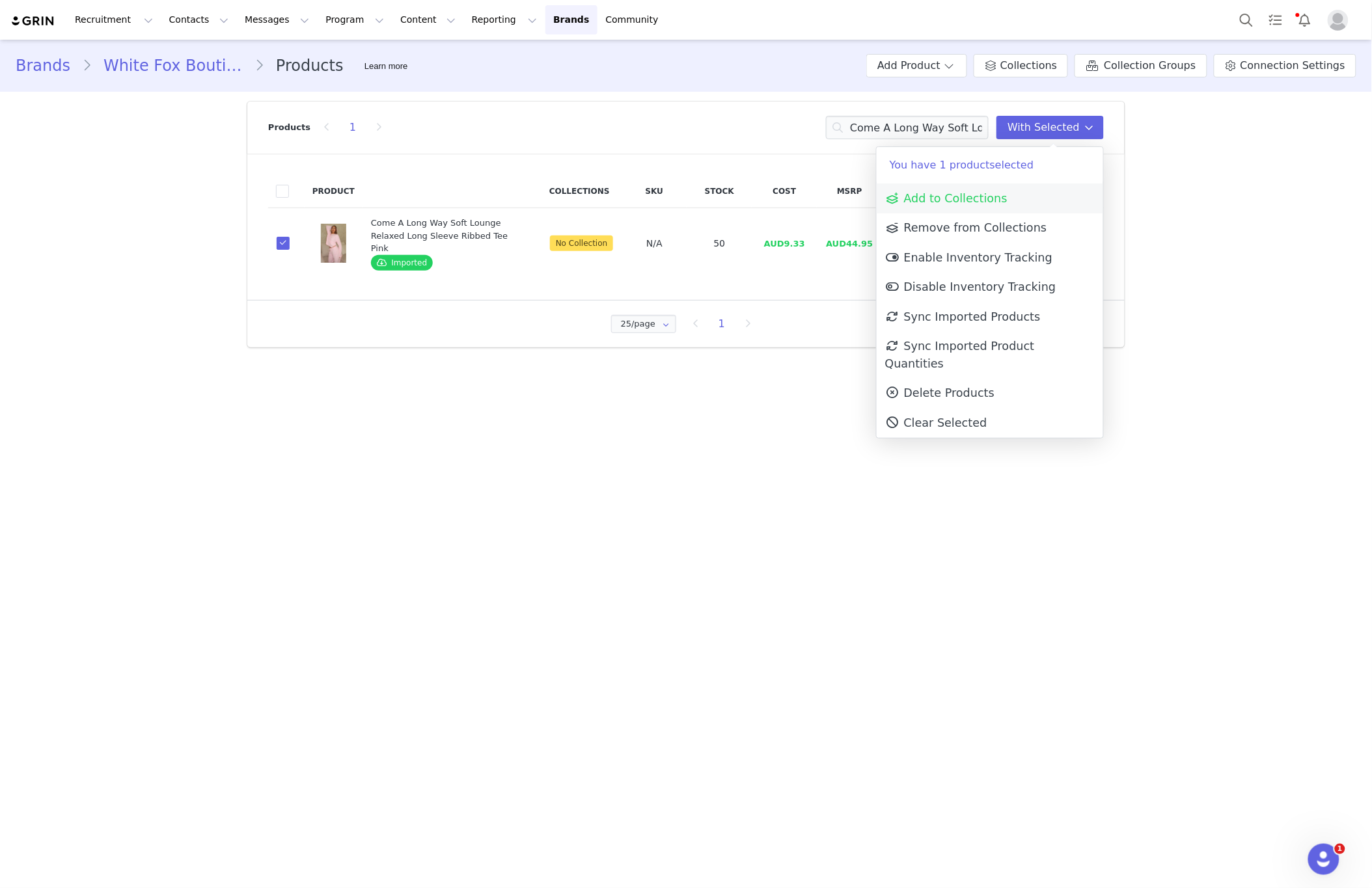
click at [970, 188] on link "Add to Collections" at bounding box center [990, 198] width 227 height 30
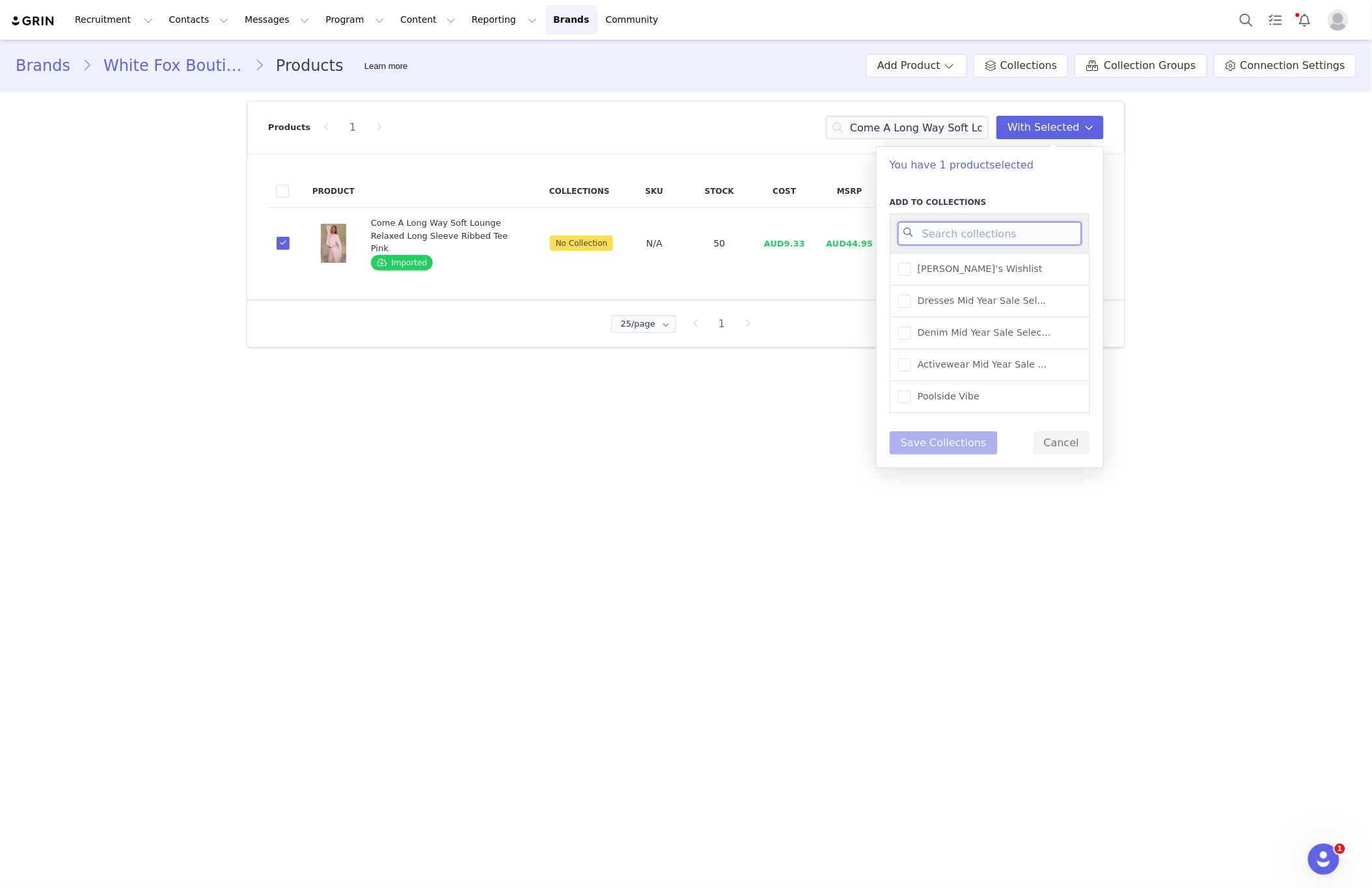
click at [945, 227] on input at bounding box center [990, 234] width 183 height 24
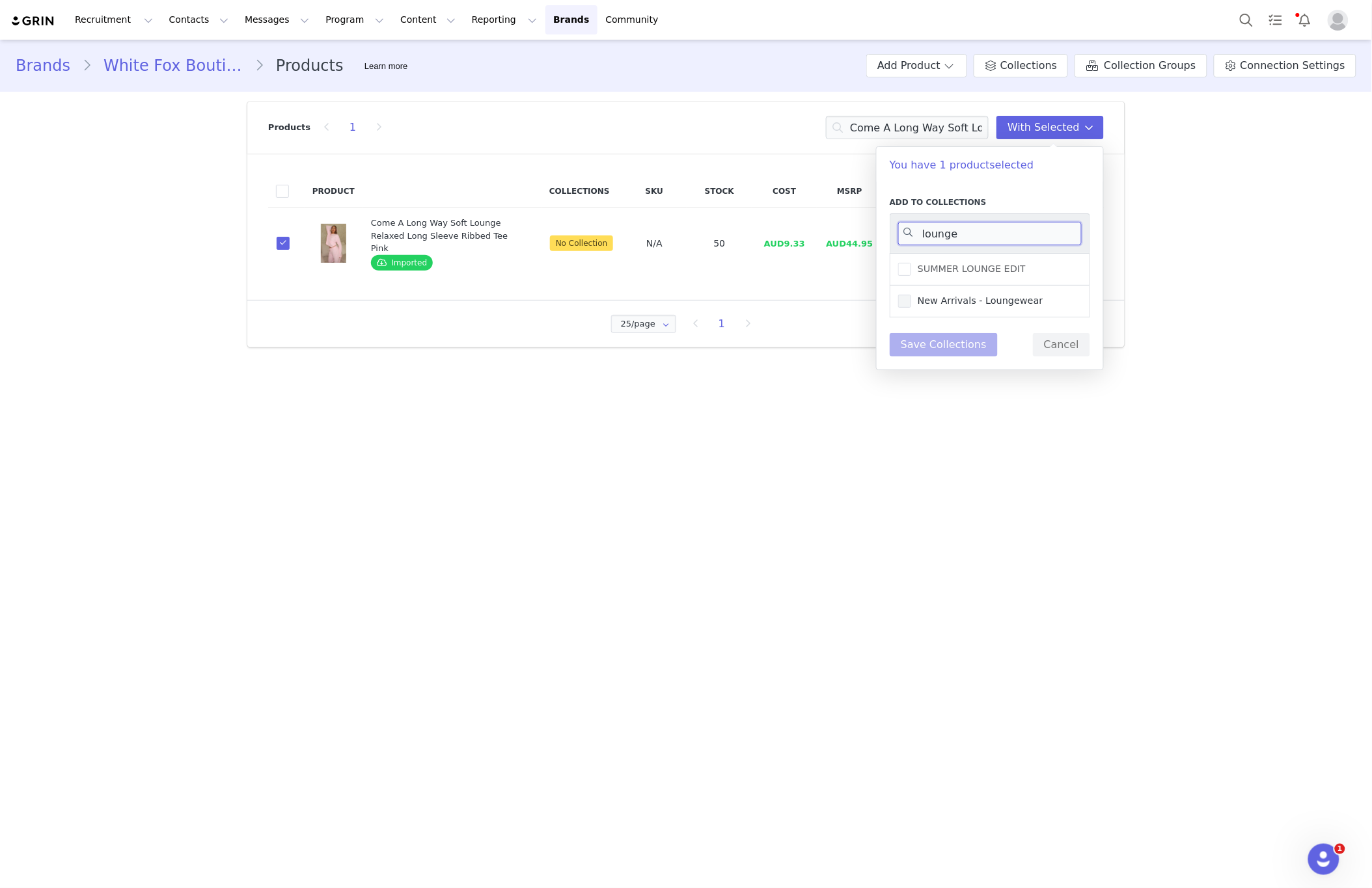
type input "lounge"
click at [991, 302] on span "New Arrivals - Loungewear" at bounding box center [977, 301] width 132 height 13
click at [911, 295] on input "New Arrivals - Loungewear" at bounding box center [911, 295] width 0 height 0
click at [953, 343] on button "Save Collections" at bounding box center [943, 345] width 108 height 24
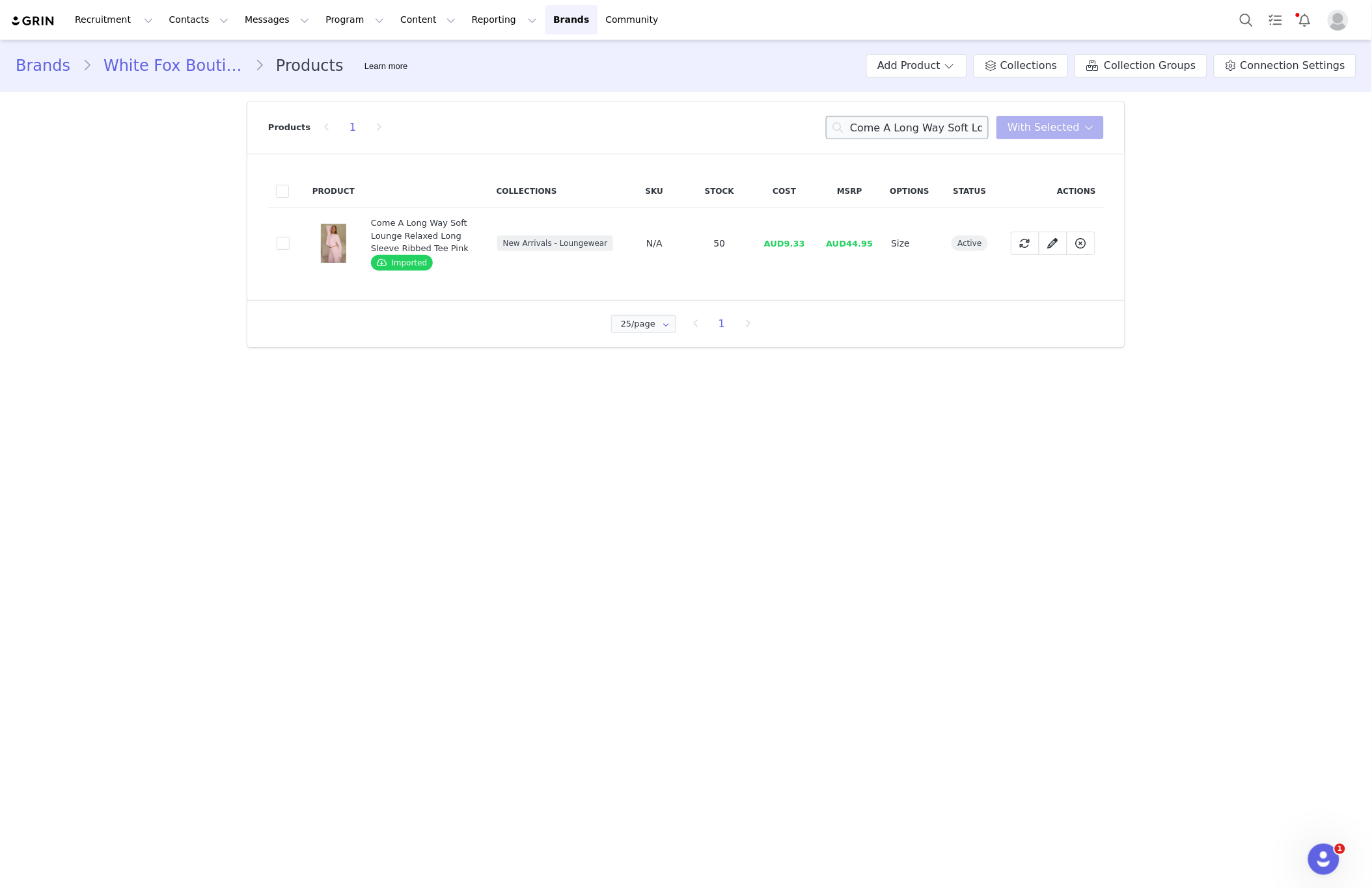
drag, startPoint x: 898, startPoint y: 140, endPoint x: 907, endPoint y: 133, distance: 11.4
click at [899, 139] on div "Products 1 Come A Long Way Soft Lounge Relaxed Long Sleeve Ribbed Tee Pink With…" at bounding box center [686, 127] width 836 height 52
click at [907, 133] on input "Come A Long Way Soft Lounge Relaxed Long Sleeve Ribbed Tee Pink" at bounding box center [907, 128] width 163 height 24
click at [906, 133] on input "Come A Long Way Soft Lounge Relaxed Long Sleeve Ribbed Tee Pink" at bounding box center [907, 128] width 163 height 24
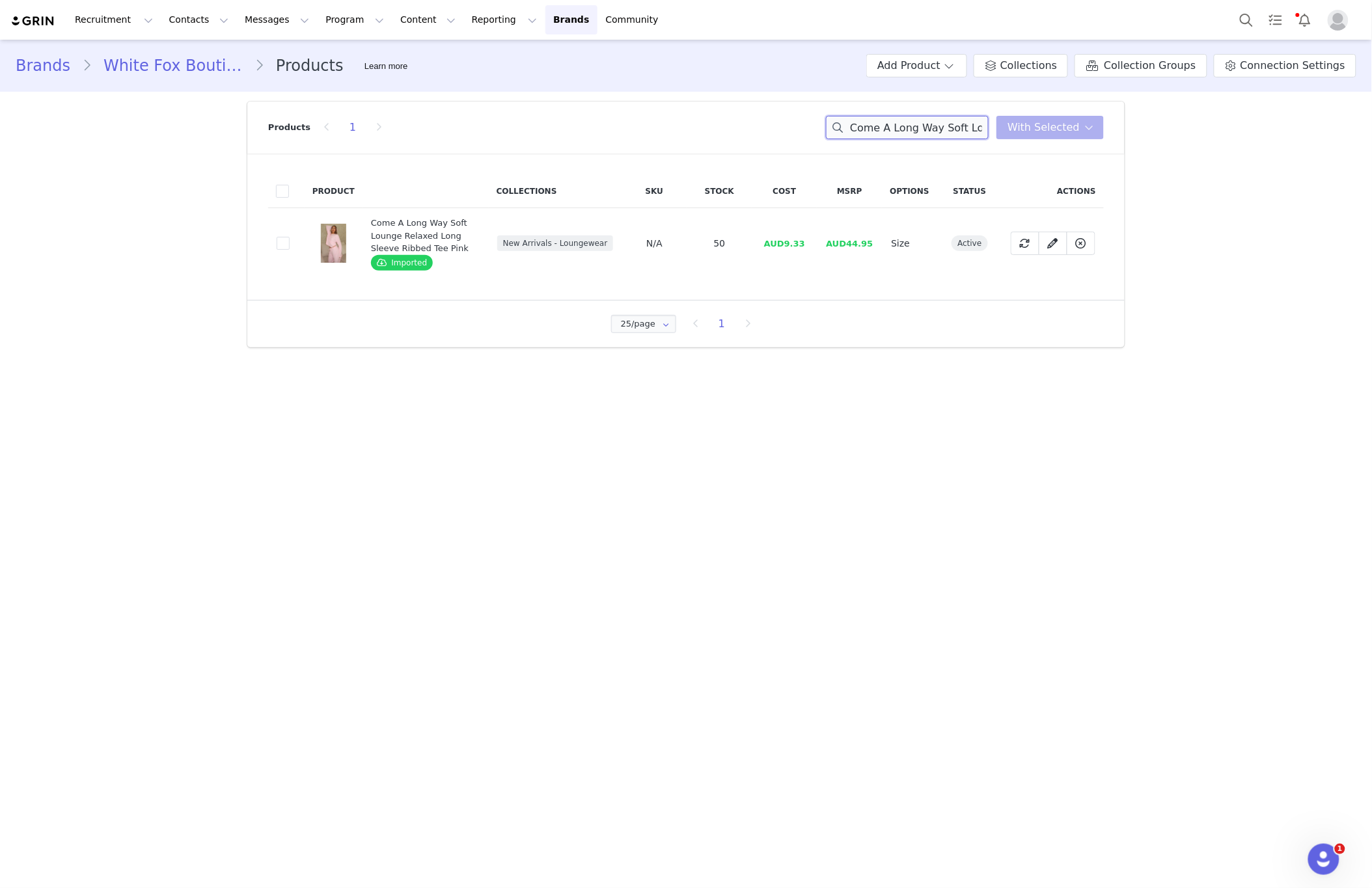
paste input "Breaking Ground Zip Front Sweater Navy"
click at [909, 133] on input "Come A LoBreaking Ground Zip Front Sweater Navyng Way Soft Lounge Relaxed Long …" at bounding box center [907, 128] width 163 height 24
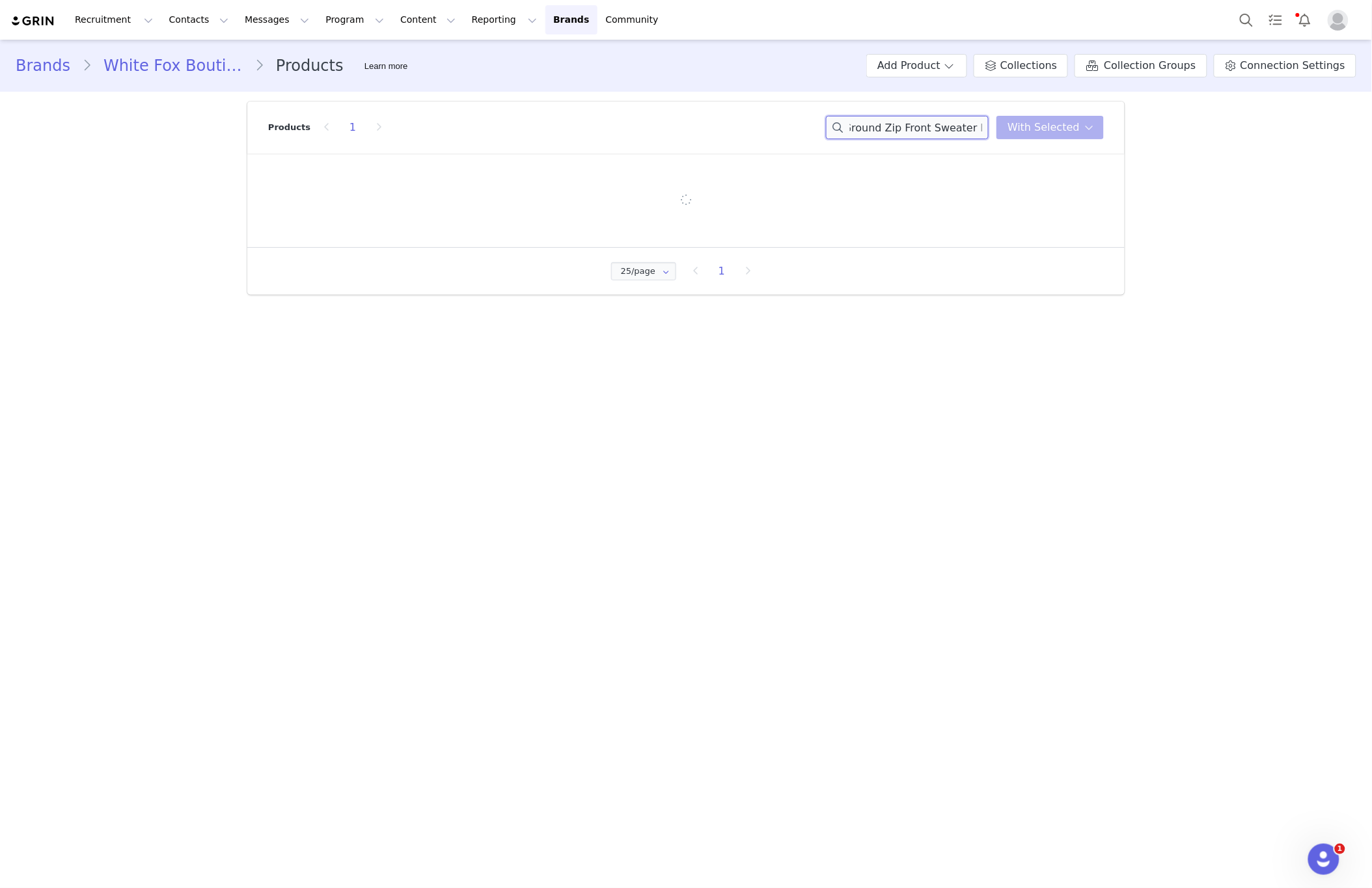
click at [909, 133] on input "Come A LoBreaking Ground Zip Front Sweater Navyng Way Soft Lounge Relaxed Long …" at bounding box center [907, 128] width 163 height 24
paste input "Breaking Ground Zip Front Sweater Navy"
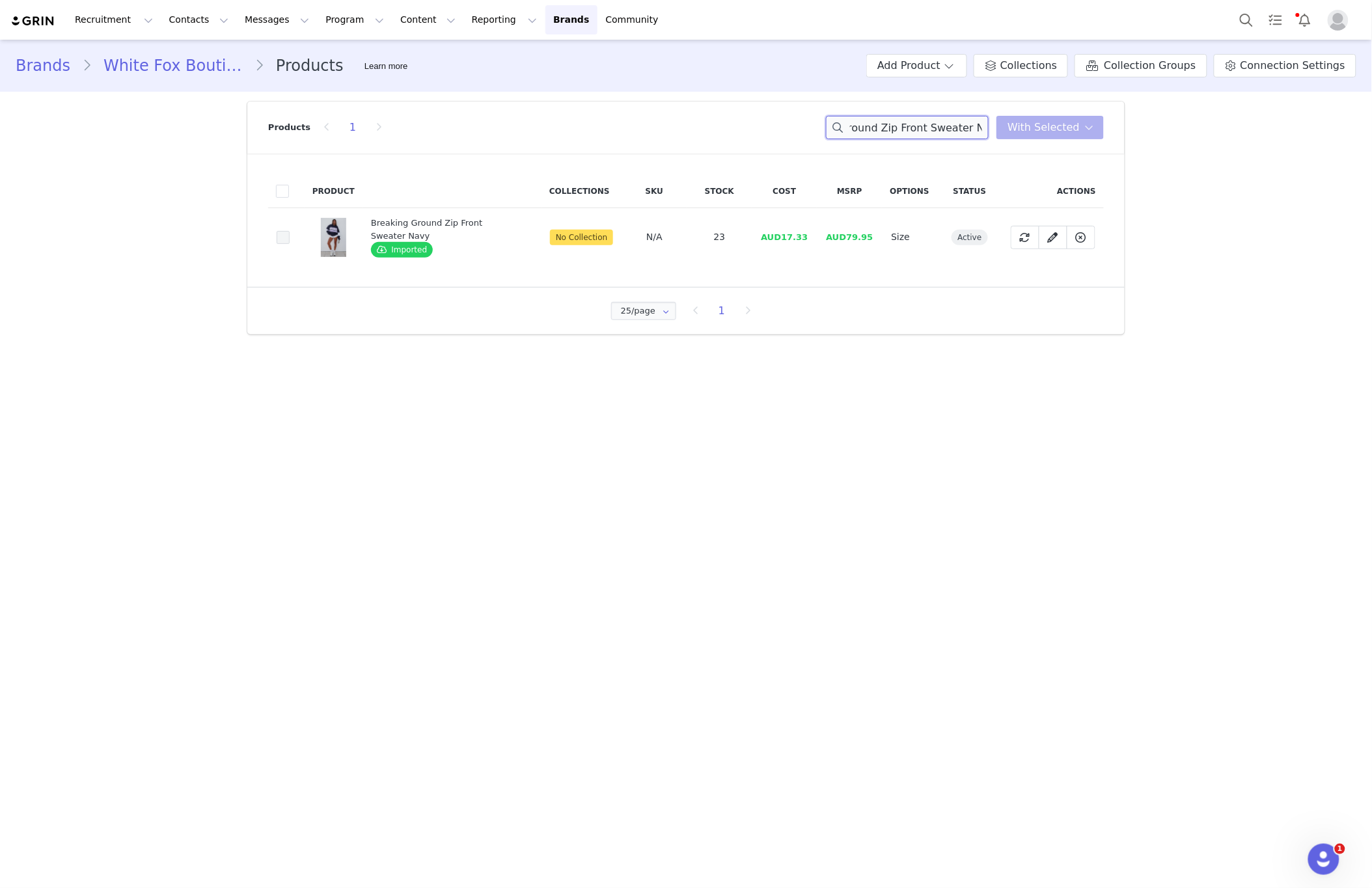
type input "Breaking Ground Zip Front Sweater Navy"
click at [281, 239] on span at bounding box center [283, 237] width 13 height 13
click at [290, 231] on input "59b4b896-c046-483a-a461-ee4dc0c74d69" at bounding box center [290, 231] width 0 height 0
click at [1034, 138] on button "With Selected" at bounding box center [1050, 128] width 107 height 24
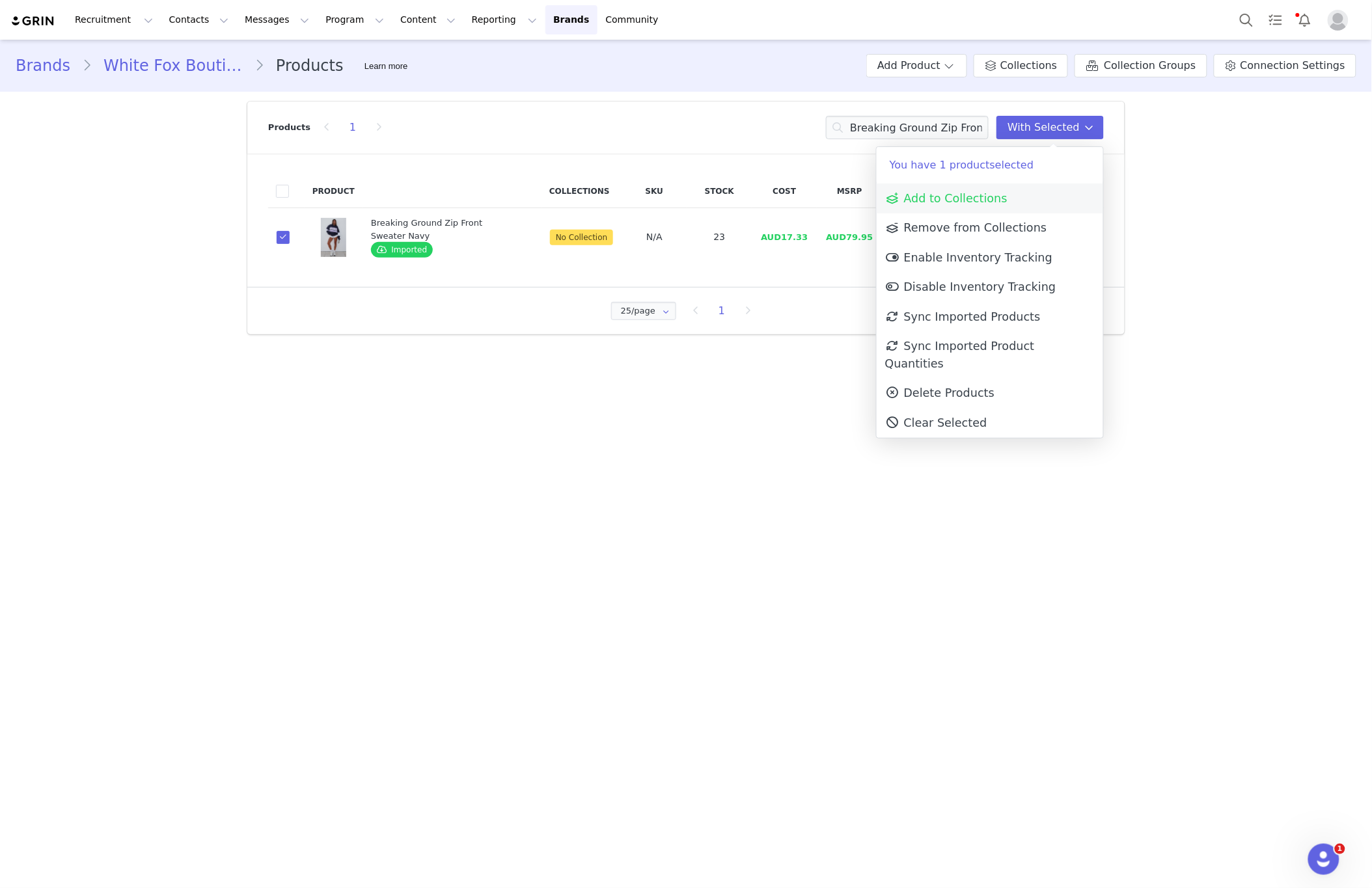
click at [963, 204] on span "Add to Collections" at bounding box center [946, 198] width 122 height 13
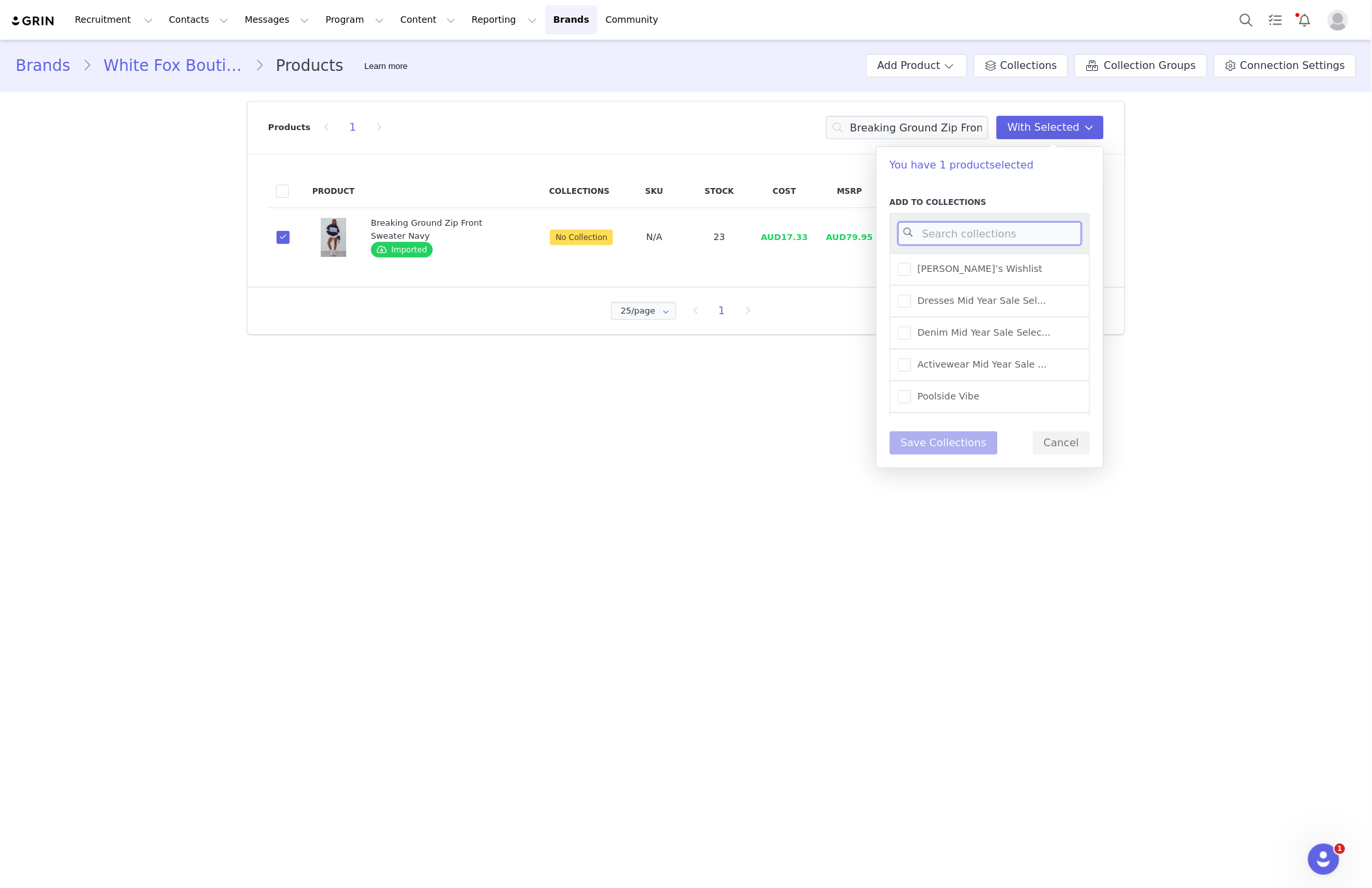
click at [951, 235] on input at bounding box center [990, 234] width 183 height 24
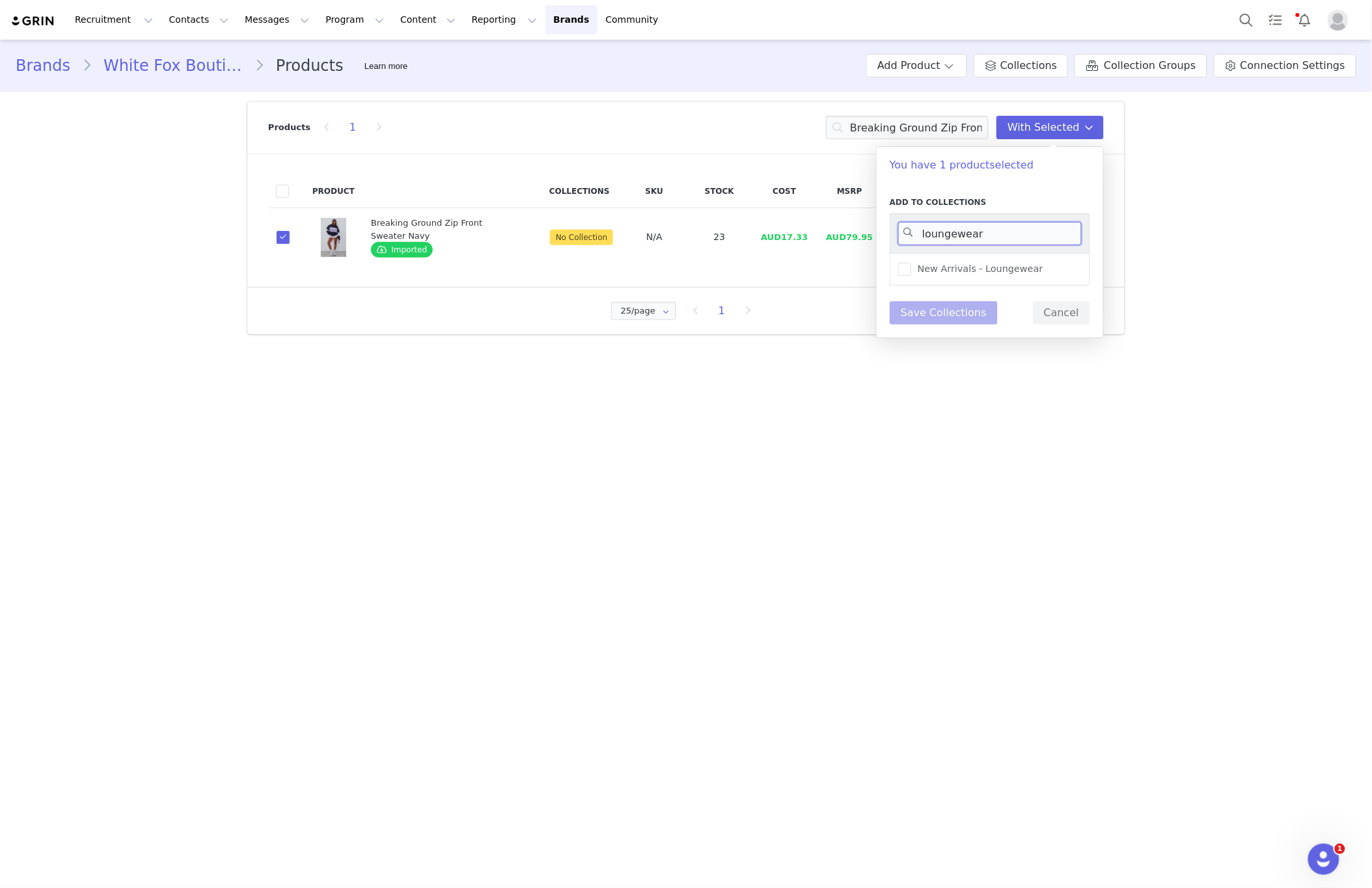
type input "loungewear"
click at [1010, 278] on div "New Arrivals - Loungewear" at bounding box center [989, 269] width 200 height 33
click at [1005, 273] on span "New Arrivals - Loungewear" at bounding box center [977, 269] width 132 height 13
click at [911, 263] on input "New Arrivals - Loungewear" at bounding box center [911, 263] width 0 height 0
click at [961, 313] on button "Save Collections" at bounding box center [943, 313] width 108 height 24
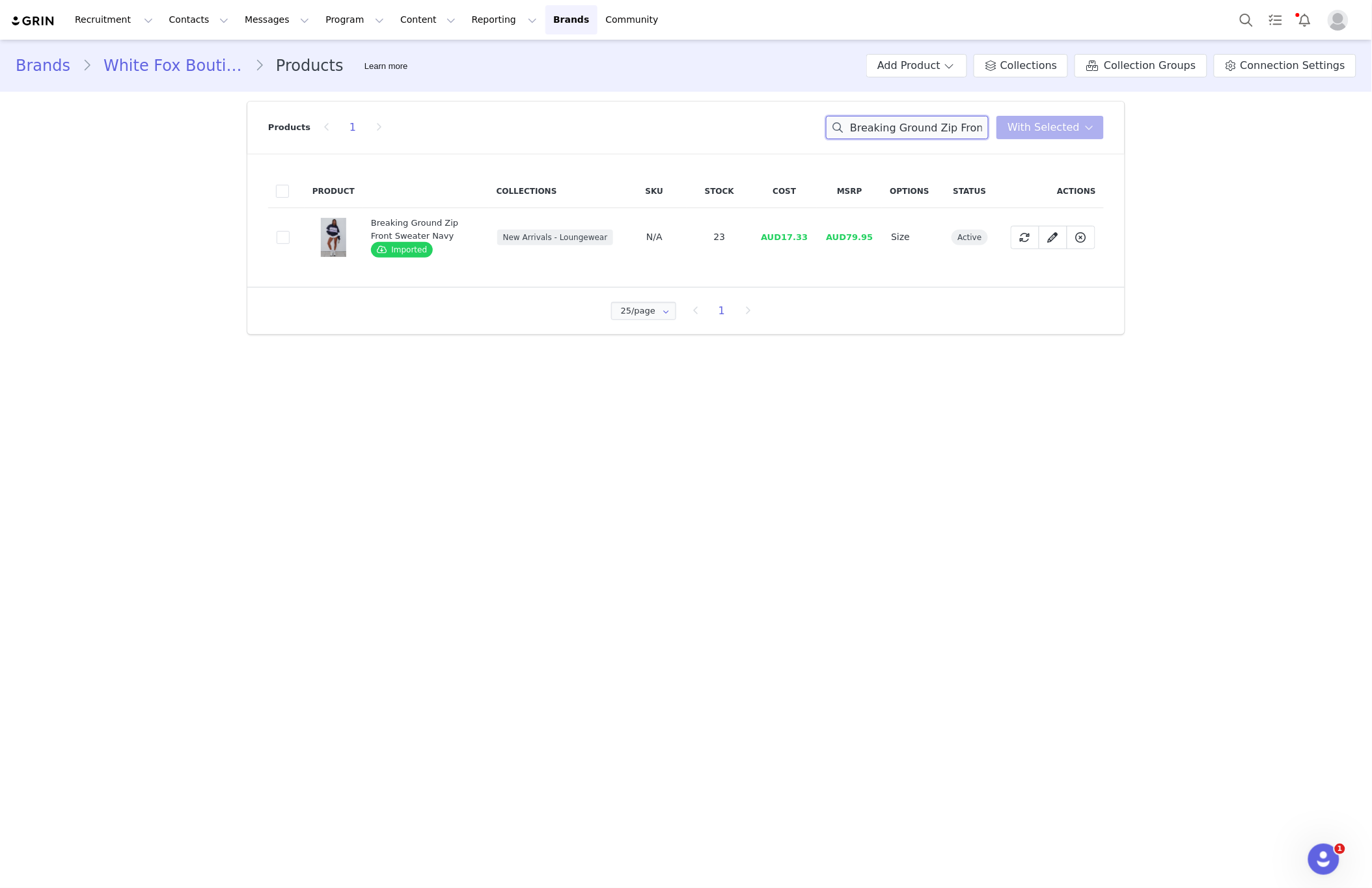
click at [923, 135] on input "Breaking Ground Zip Front Sweater Navy" at bounding box center [907, 128] width 163 height 24
paste input "High Roller Shorts Grey Marle"
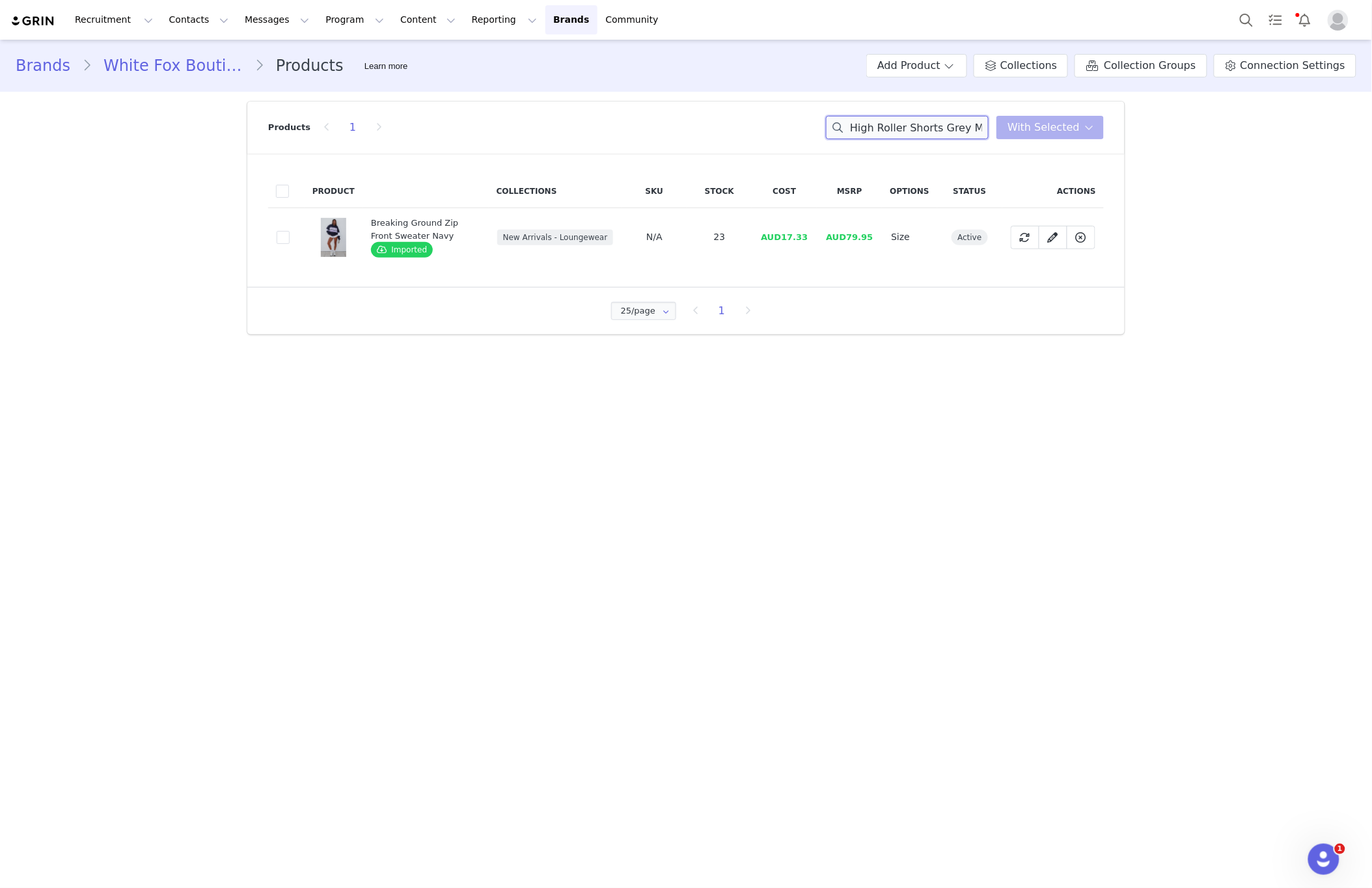
scroll to position [0, 10]
type input "High Roller Shorts Grey Marle"
click at [279, 242] on span at bounding box center [283, 237] width 13 height 13
click at [290, 231] on input "711d24b0-8195-4814-9183-0901bab05dc3" at bounding box center [290, 231] width 0 height 0
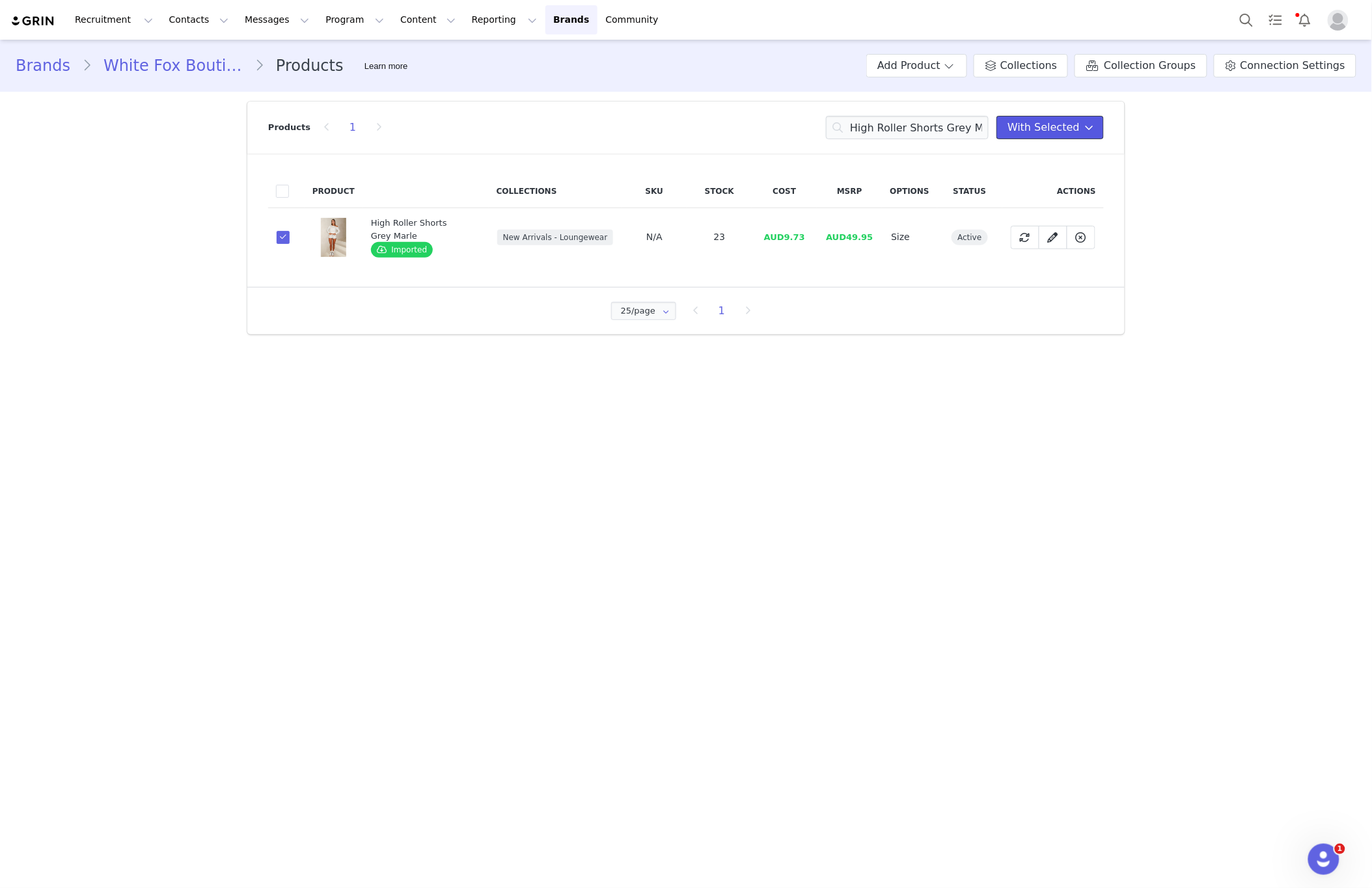
click at [1063, 134] on span "With Selected" at bounding box center [1043, 127] width 72 height 16
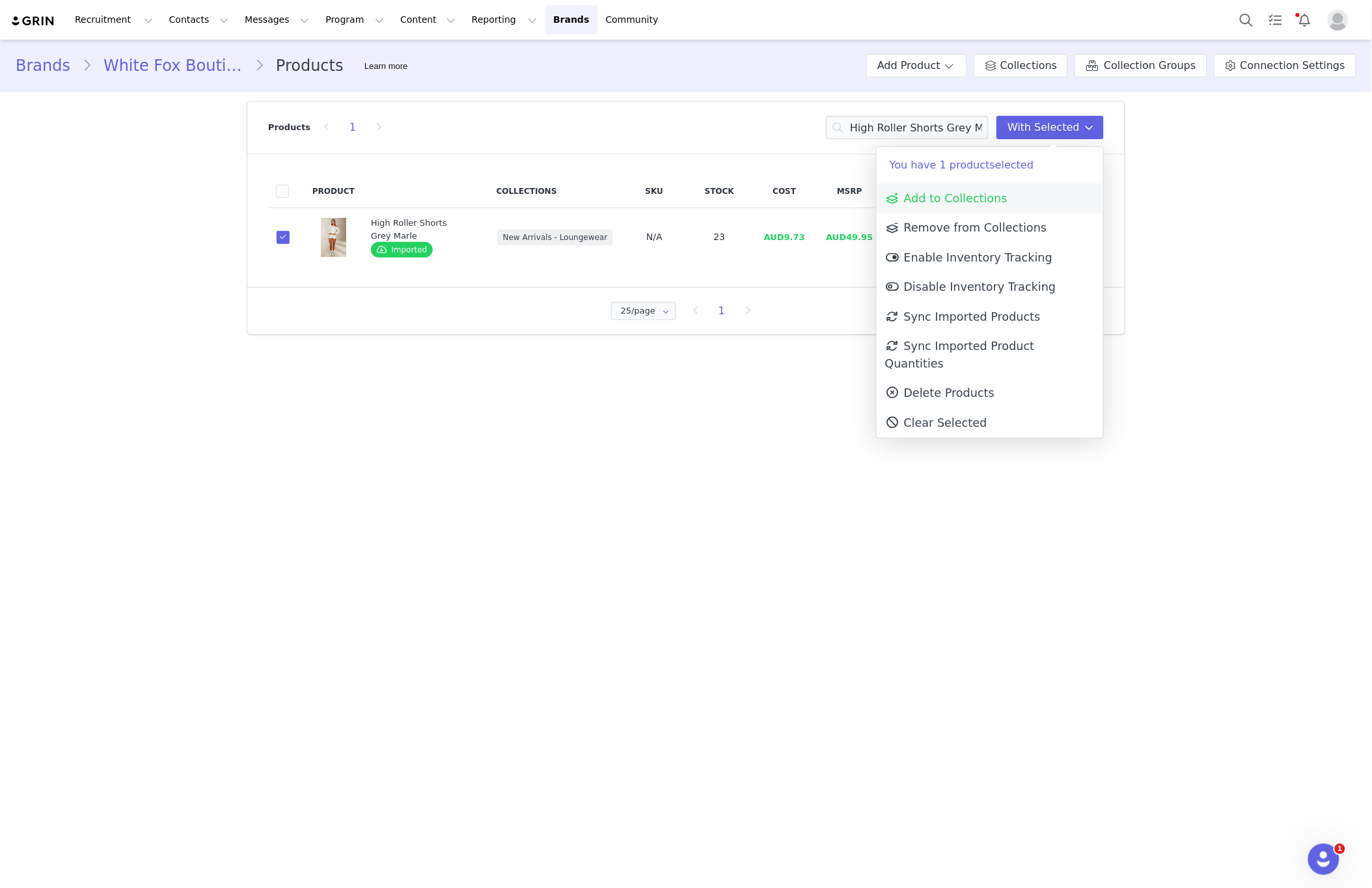
click at [1002, 184] on link "Add to Collections" at bounding box center [990, 198] width 227 height 30
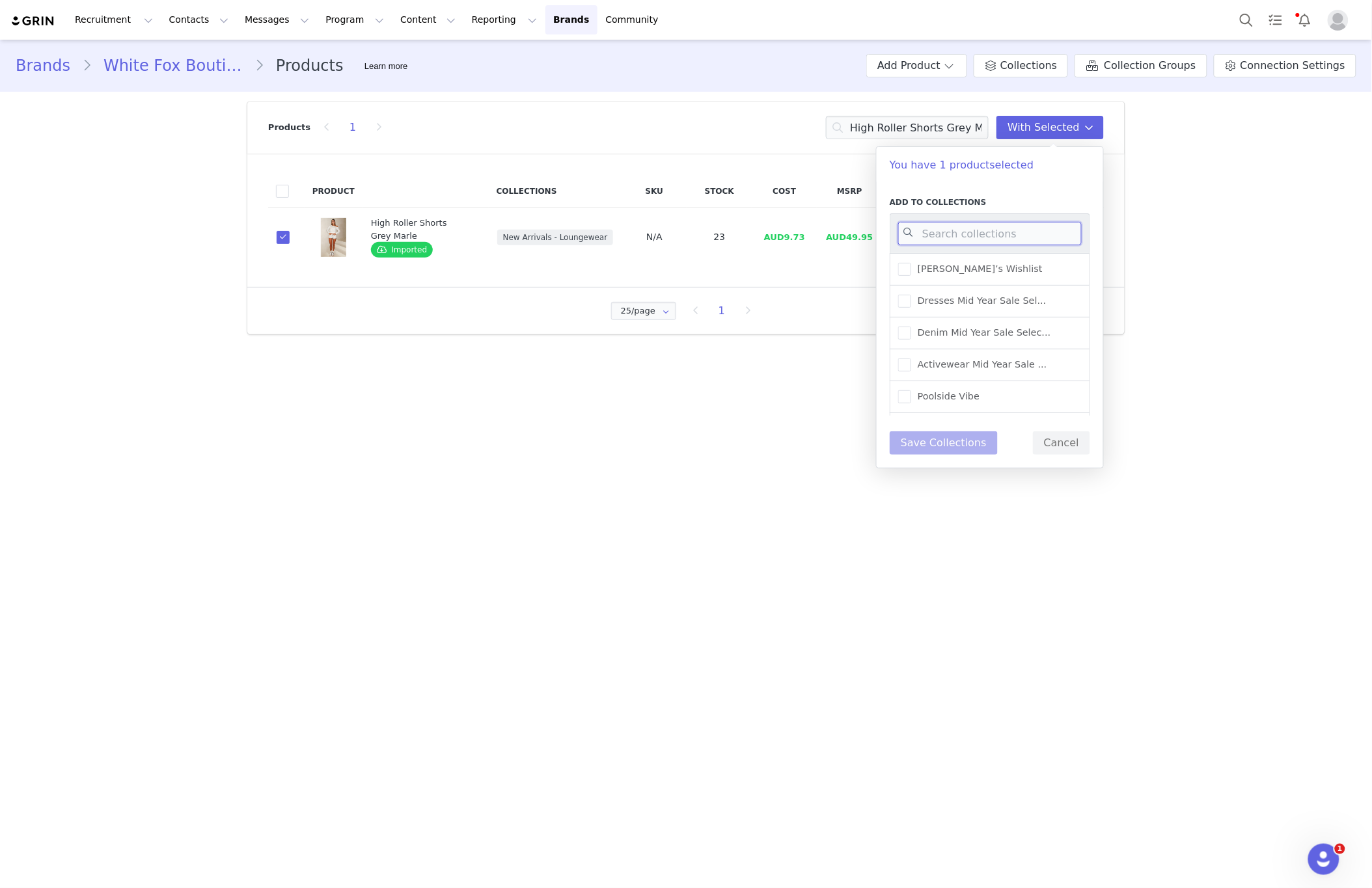
click at [976, 227] on input at bounding box center [990, 234] width 183 height 24
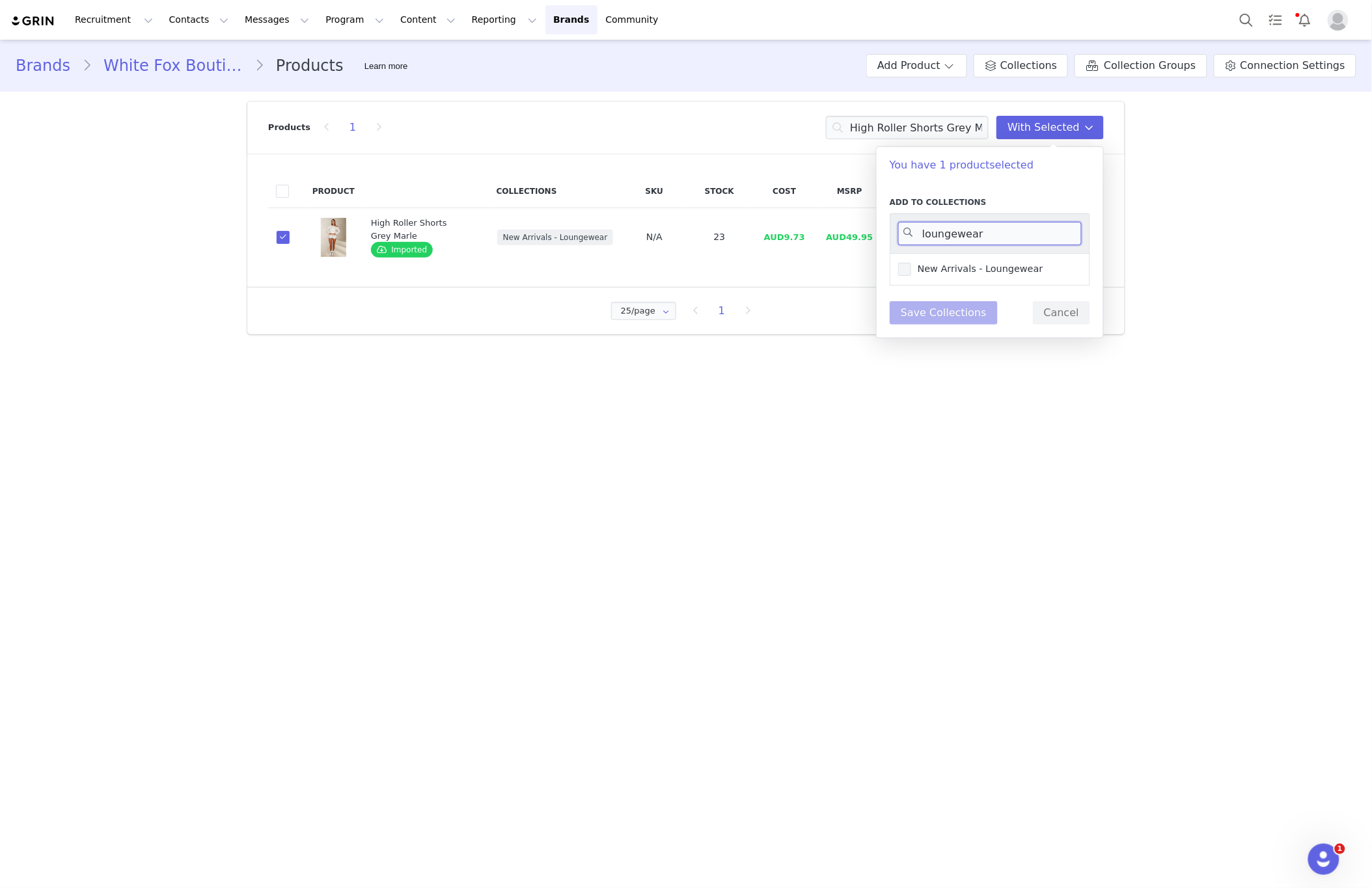
type input "loungewear"
click at [994, 268] on span "New Arrivals - Loungewear" at bounding box center [977, 269] width 132 height 13
click at [911, 263] on input "New Arrivals - Loungewear" at bounding box center [911, 263] width 0 height 0
click at [940, 309] on button "Save Collections" at bounding box center [943, 313] width 108 height 24
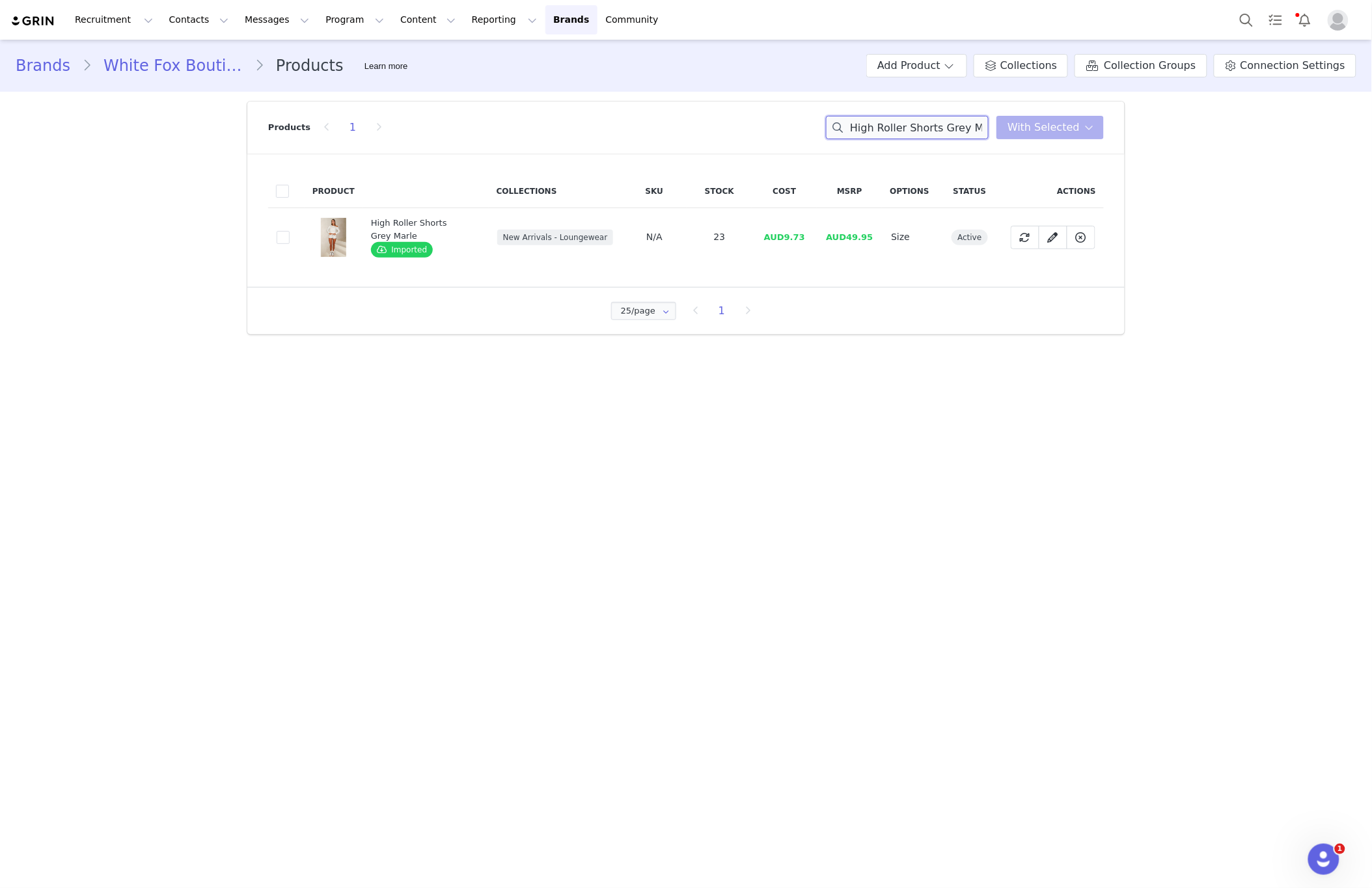
click at [903, 128] on input "High Roller Shorts Grey Marle" at bounding box center [907, 128] width 163 height 24
paste input "Come A Long Way Boxy Zip Front Hoodie Grey Marle"
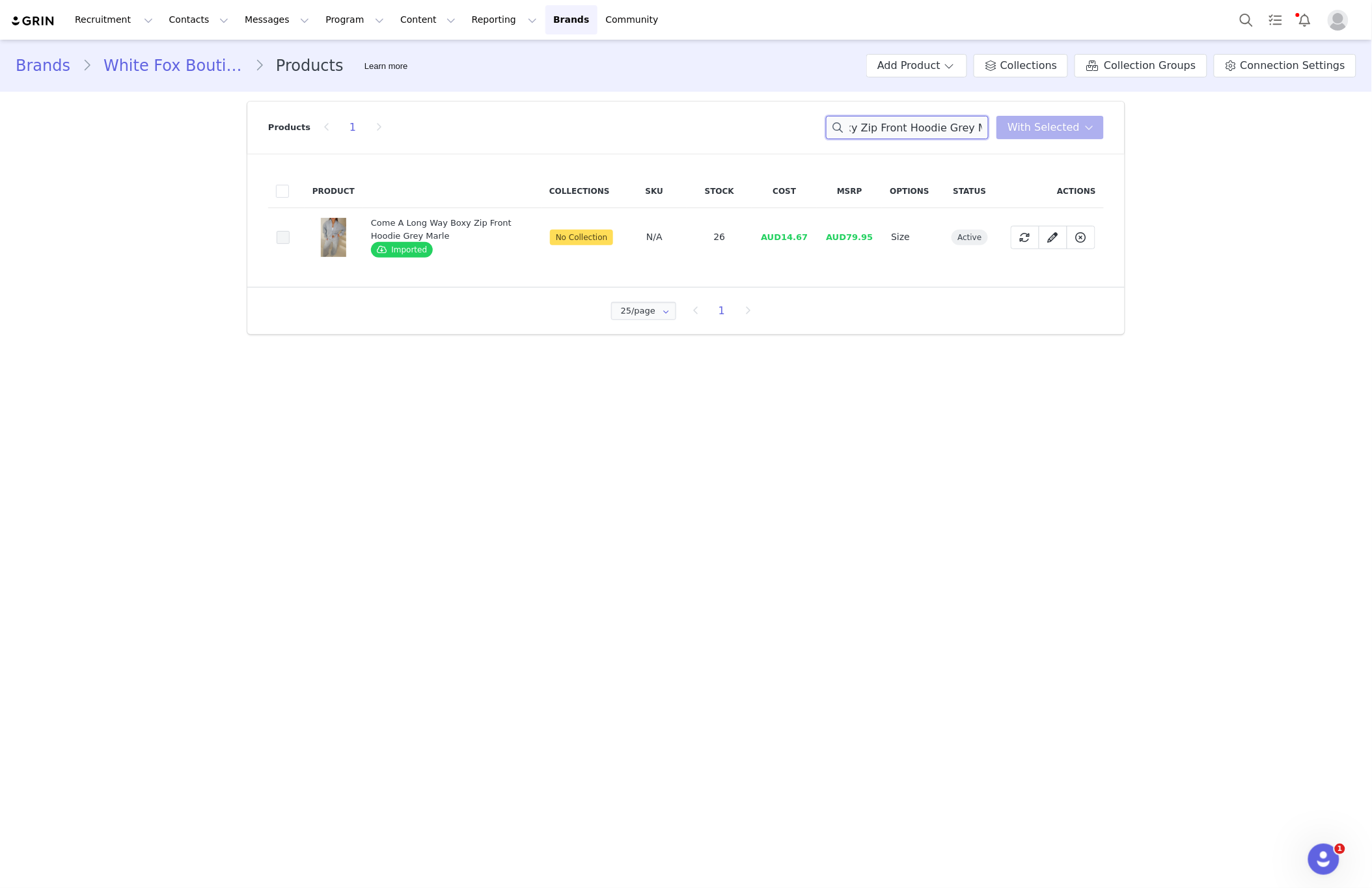
type input "Come A Long Way Boxy Zip Front Hoodie Grey Marle"
click at [282, 240] on span at bounding box center [283, 237] width 13 height 13
click at [290, 231] on input "1ea3b851-ab8e-499b-a895-47d1e055a74c" at bounding box center [290, 231] width 0 height 0
click at [1051, 135] on span "With Selected" at bounding box center [1043, 127] width 72 height 16
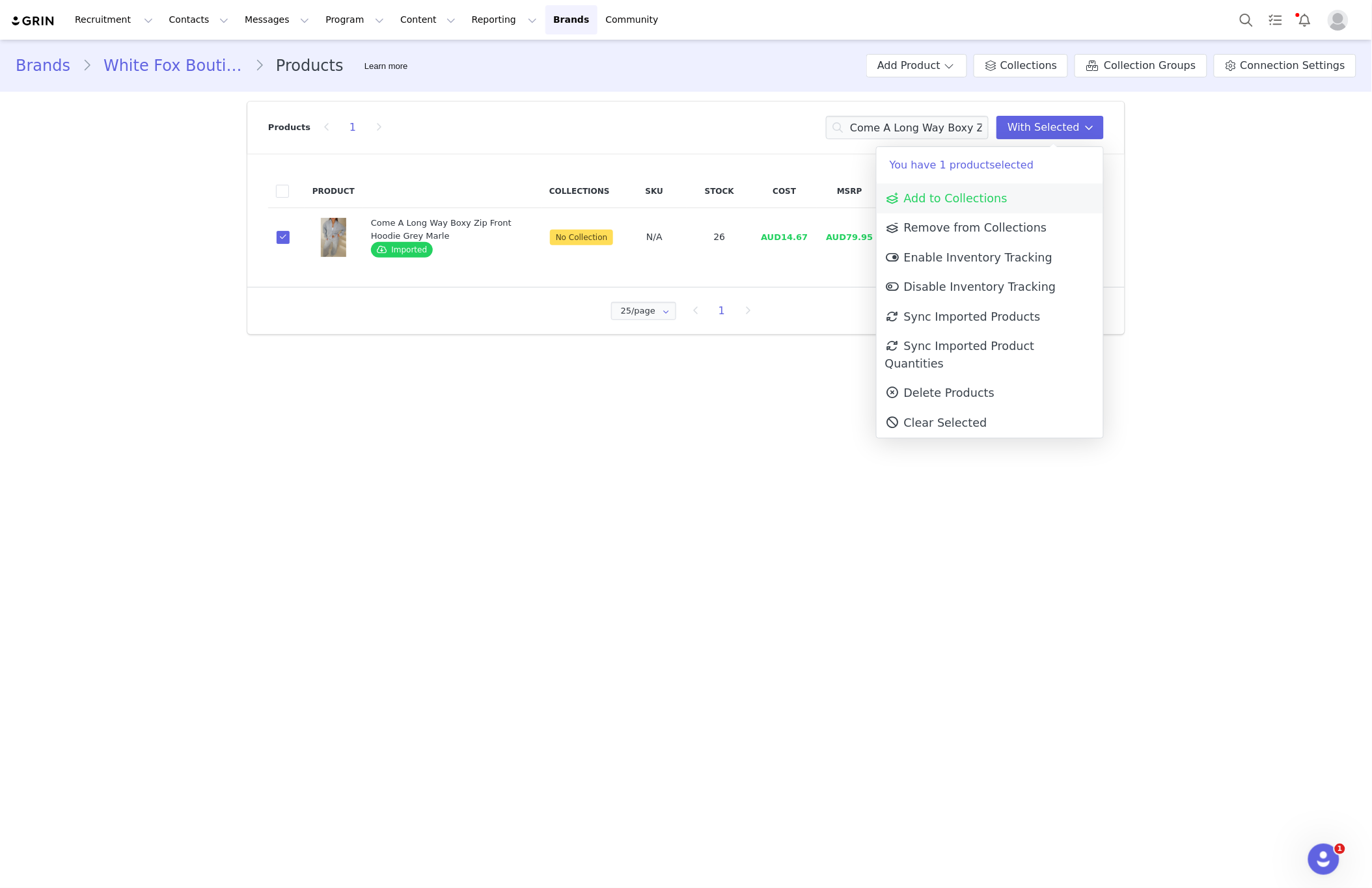
click at [899, 203] on span at bounding box center [893, 198] width 16 height 16
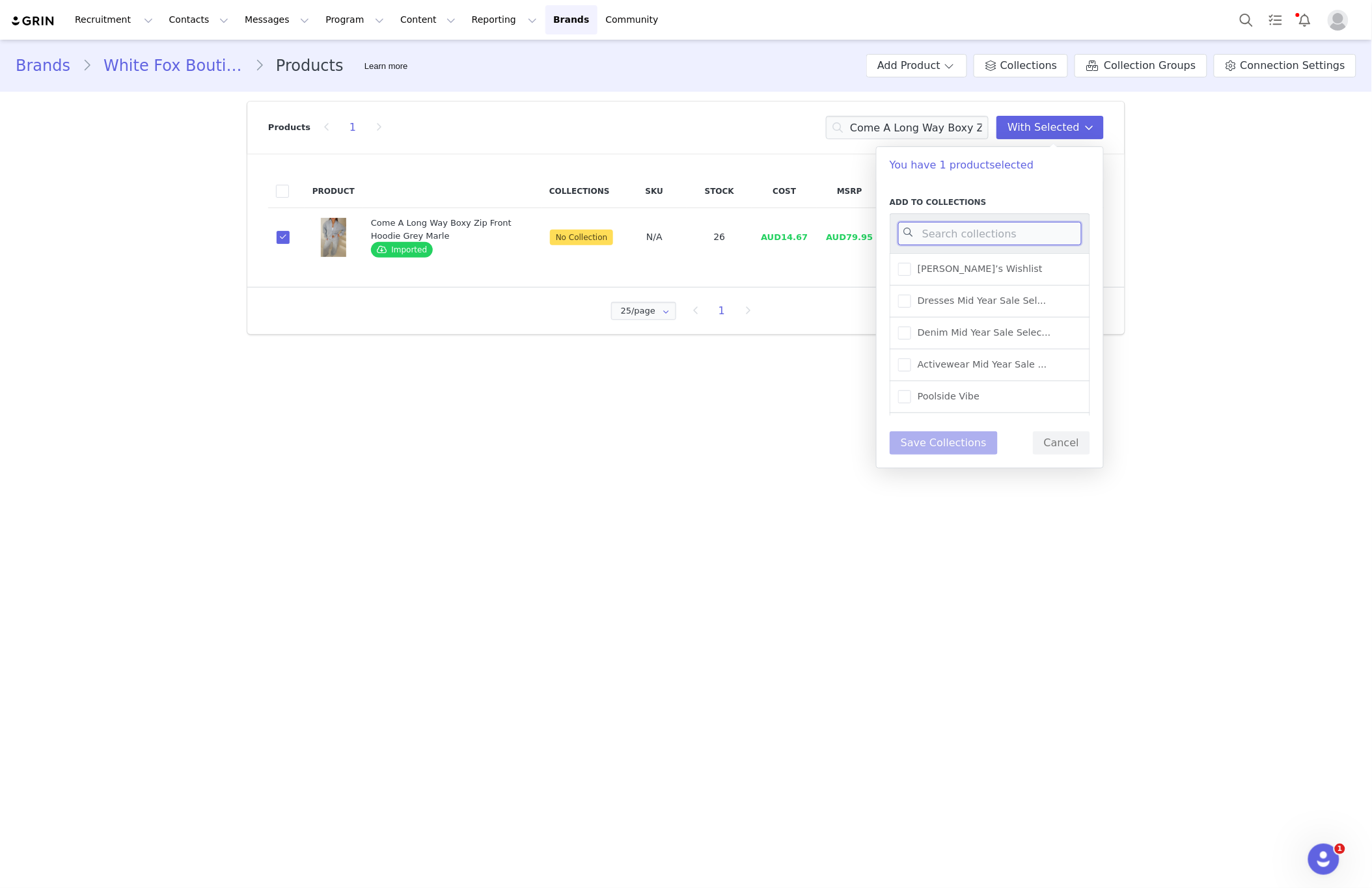
click at [941, 245] on input at bounding box center [990, 234] width 183 height 24
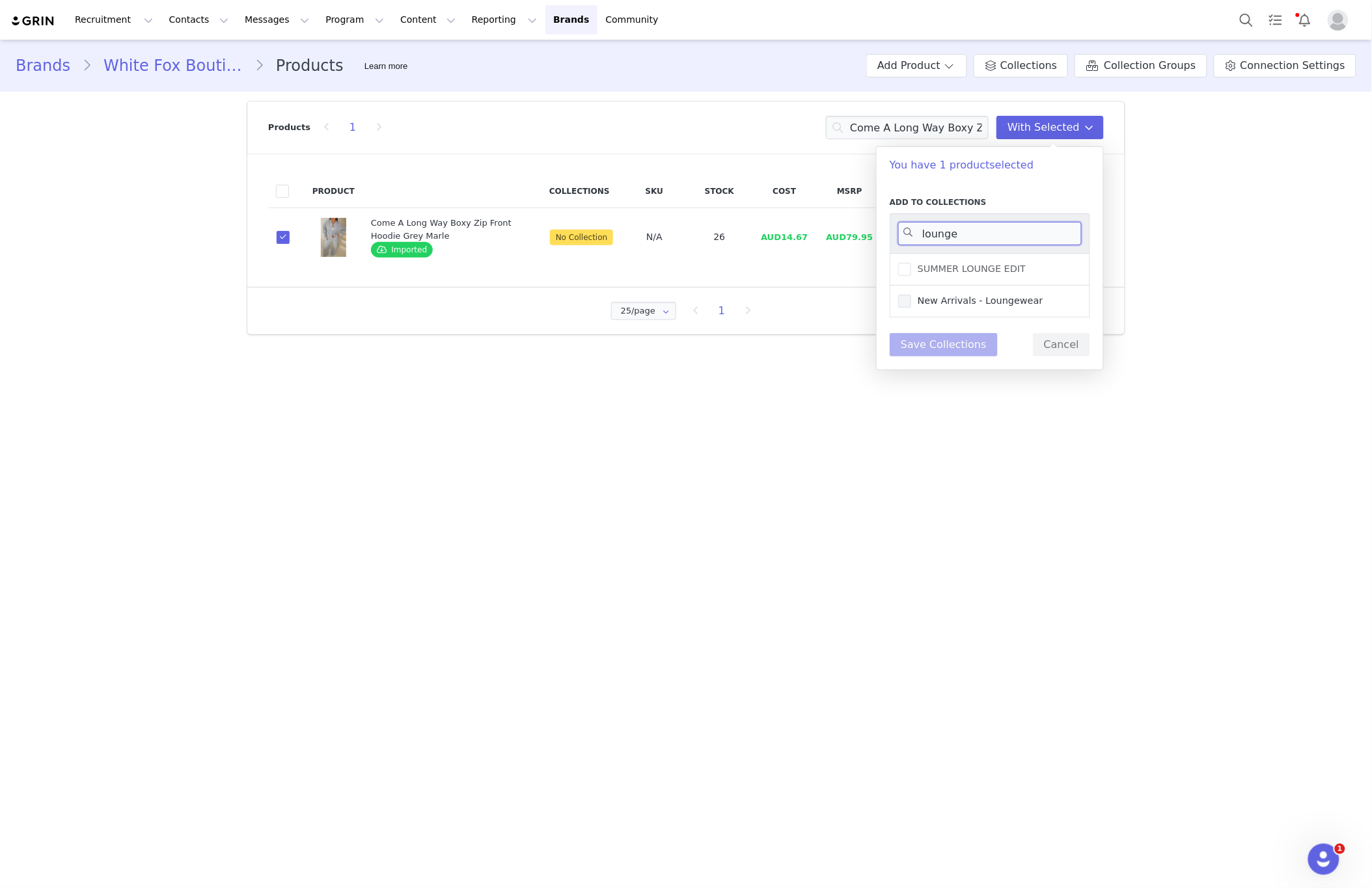
type input "lounge"
click at [941, 303] on span "New Arrivals - Loungewear" at bounding box center [977, 301] width 132 height 13
click at [911, 295] on input "New Arrivals - Loungewear" at bounding box center [911, 295] width 0 height 0
click at [935, 351] on button "Save Collections" at bounding box center [943, 345] width 108 height 24
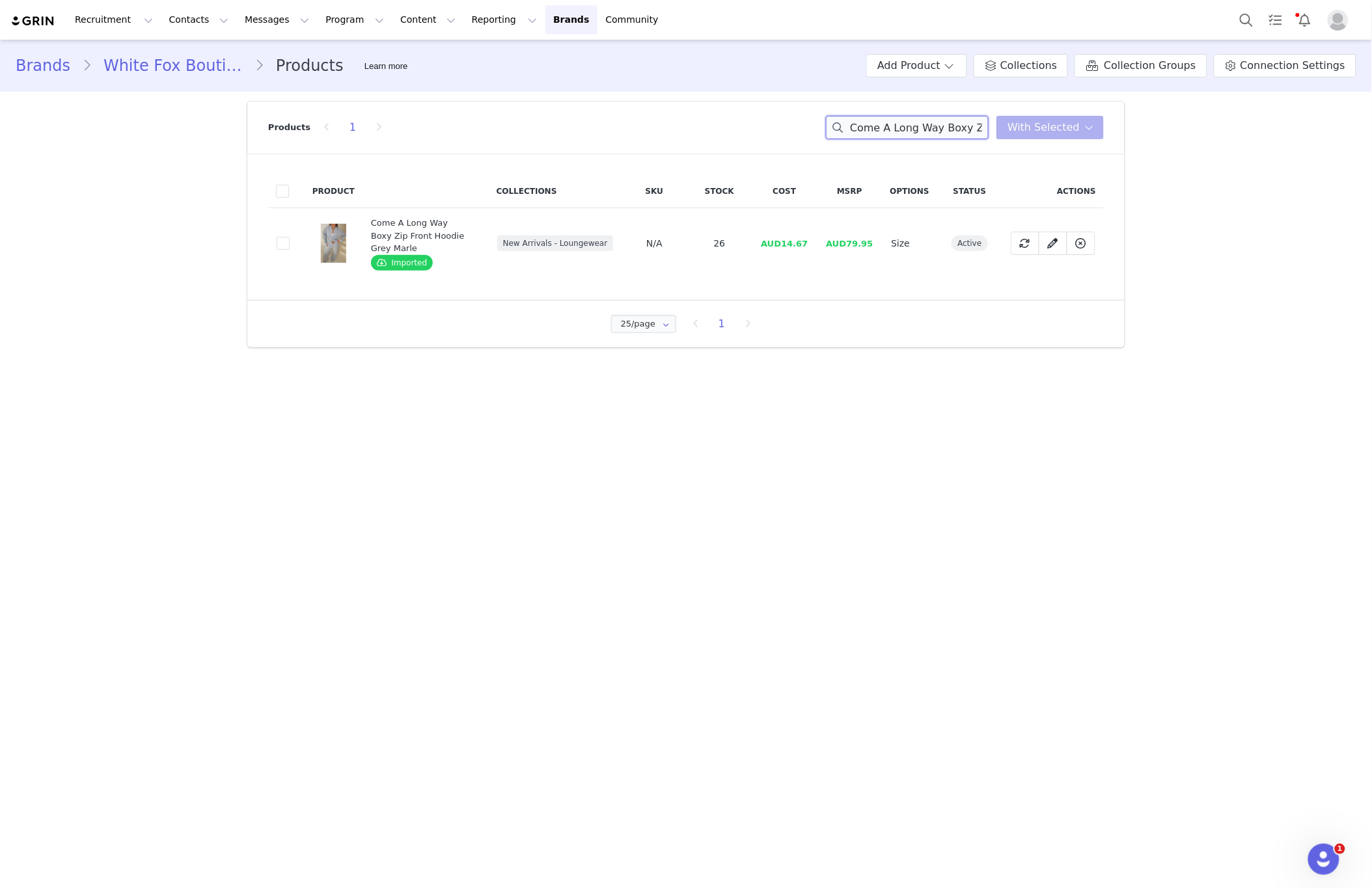
click at [895, 133] on input "Come A Long Way Boxy Zip Front Hoodie Grey Marle" at bounding box center [907, 128] width 163 height 24
paste input "aught Up With You Zip Front Sweater"
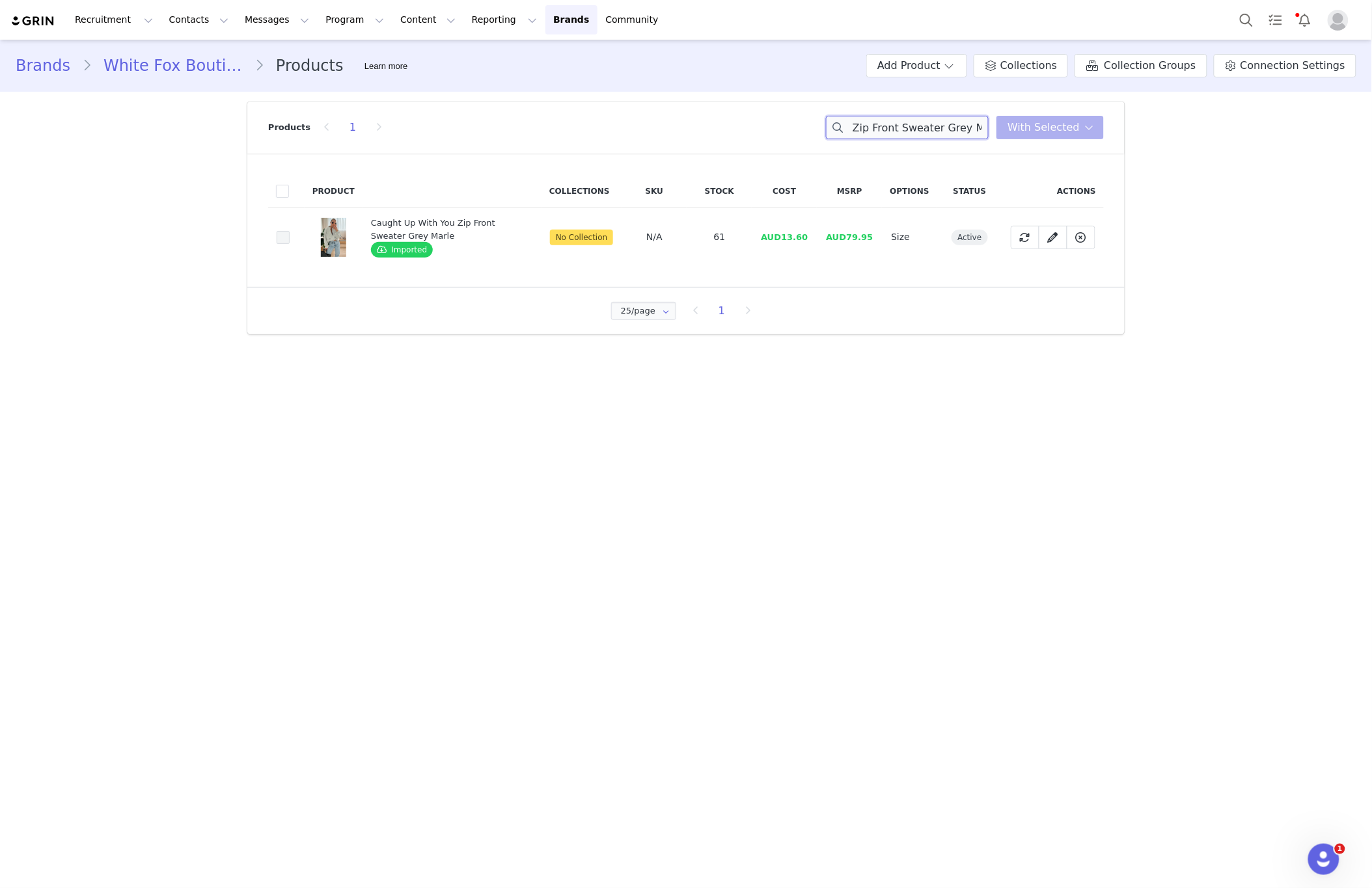
type input "Caught Up With You Zip Front Sweater Grey Marle"
click at [285, 237] on span at bounding box center [283, 237] width 13 height 13
click at [290, 231] on input "058eea74-b3d5-4750-96eb-1625fe942500" at bounding box center [290, 231] width 0 height 0
click at [1075, 124] on span "With Selected" at bounding box center [1043, 127] width 72 height 16
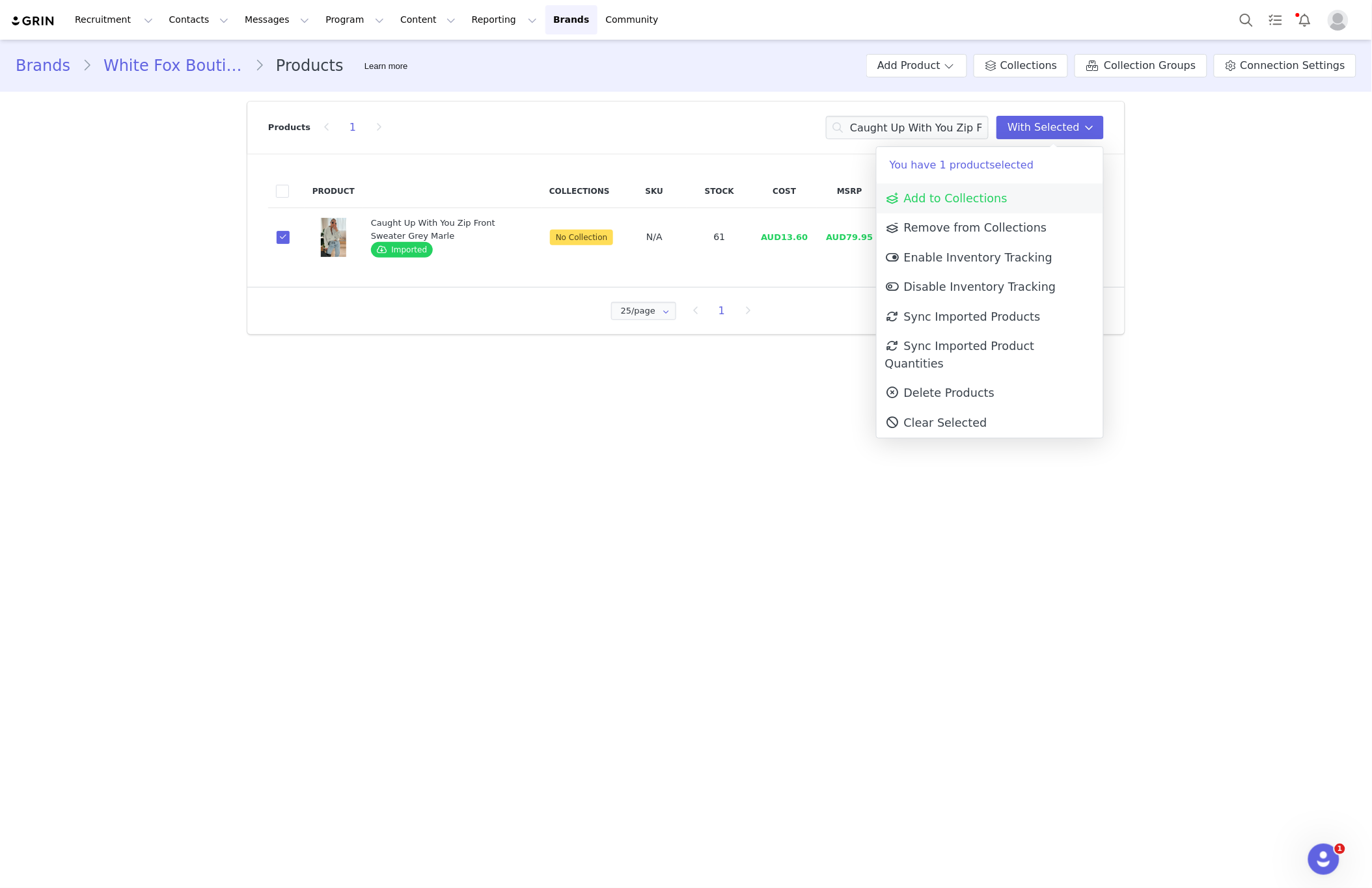
click at [1010, 192] on link "Add to Collections" at bounding box center [990, 198] width 227 height 30
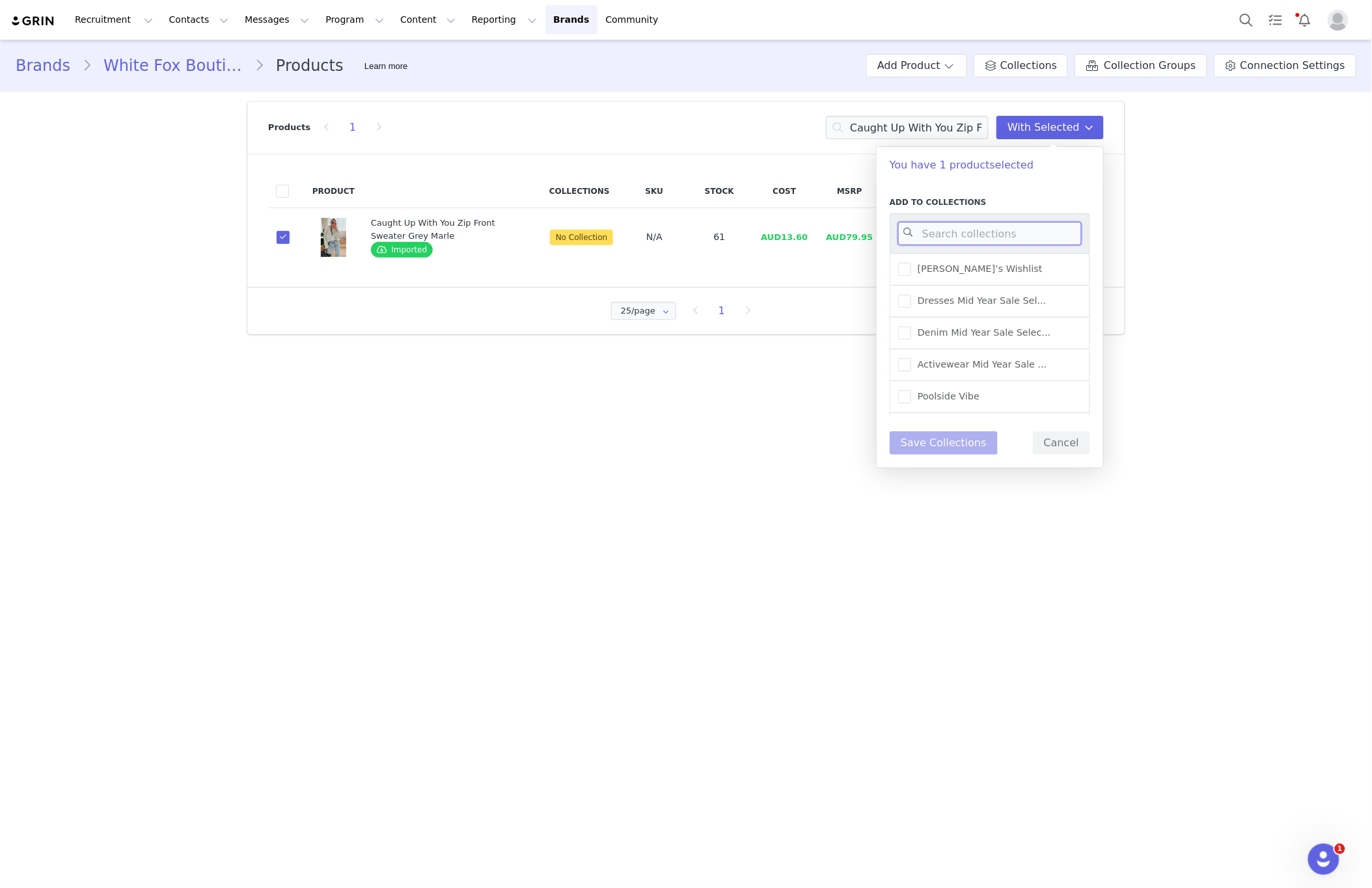
click at [984, 235] on input at bounding box center [990, 234] width 183 height 24
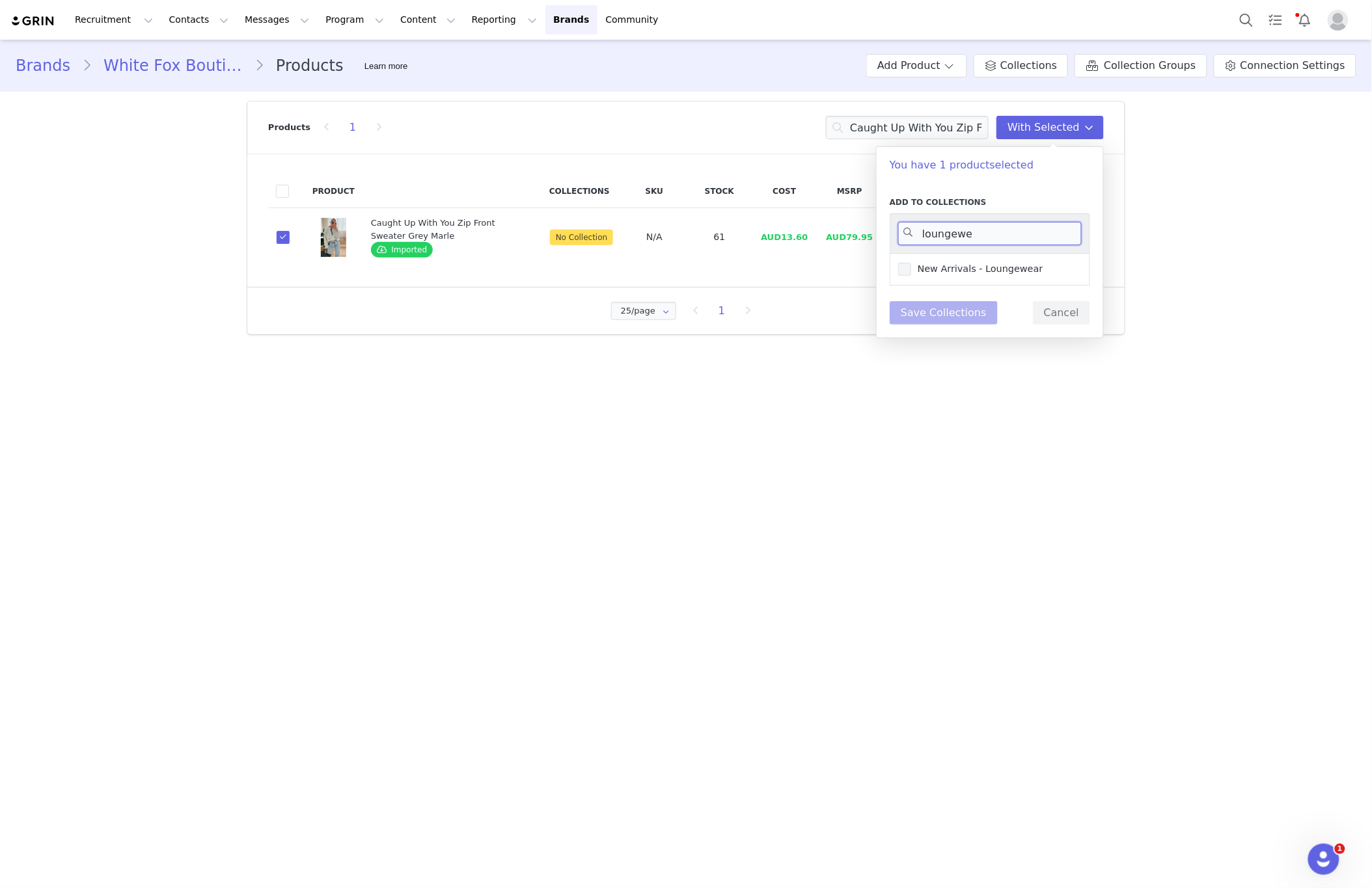
type input "loungewe"
click at [1000, 263] on span "New Arrivals - Loungewear" at bounding box center [977, 269] width 132 height 13
click at [911, 263] on input "New Arrivals - Loungewear" at bounding box center [911, 263] width 0 height 0
click at [955, 313] on button "Save Collections" at bounding box center [943, 313] width 108 height 24
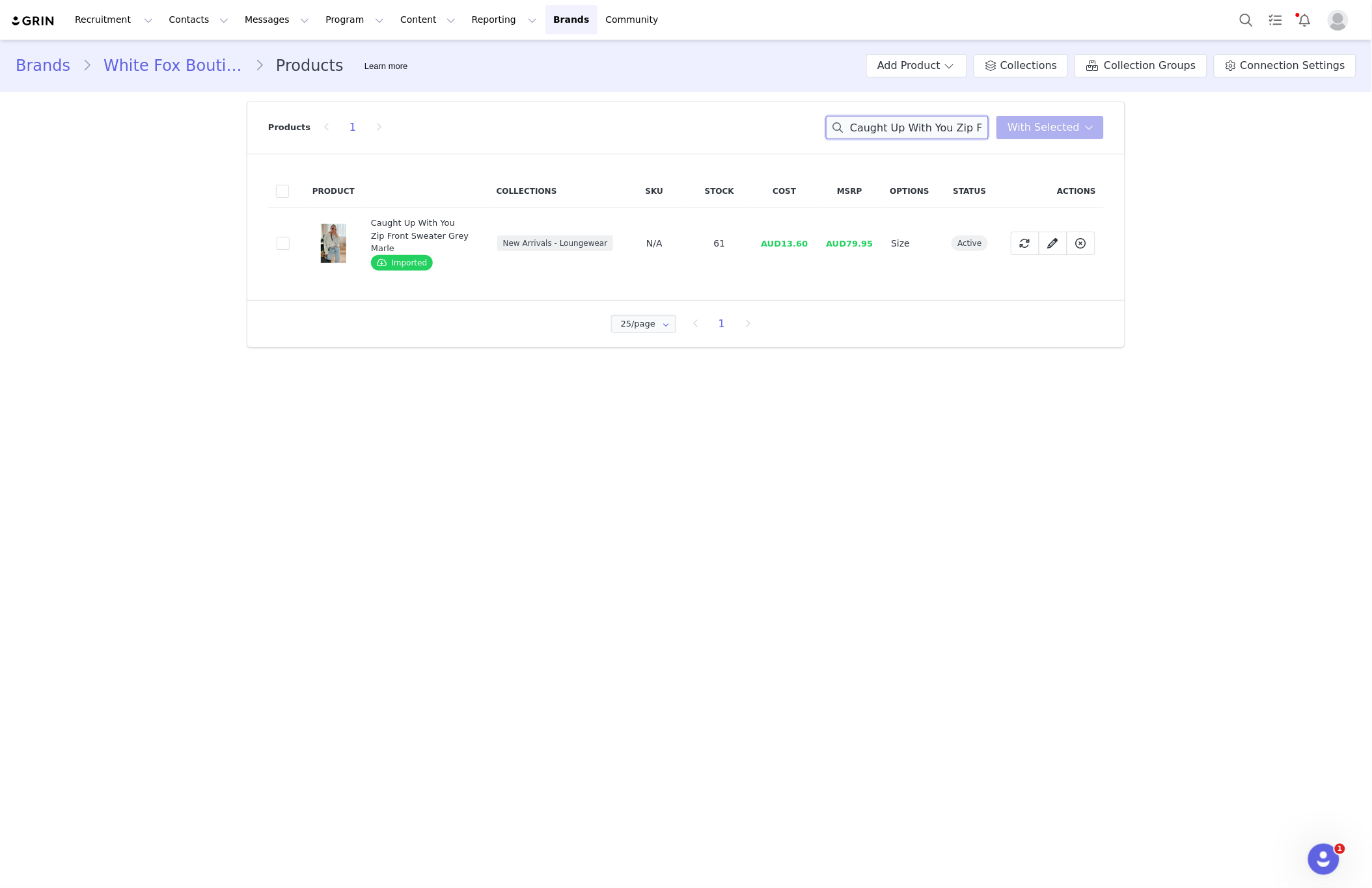
click at [919, 125] on input "Caught Up With You Zip Front Sweater Grey Marle" at bounding box center [907, 128] width 163 height 24
paste input "Lucky Thirteen Audrina Boxy Zip Front Hoodie Volcanic"
click at [281, 243] on span at bounding box center [283, 242] width 13 height 13
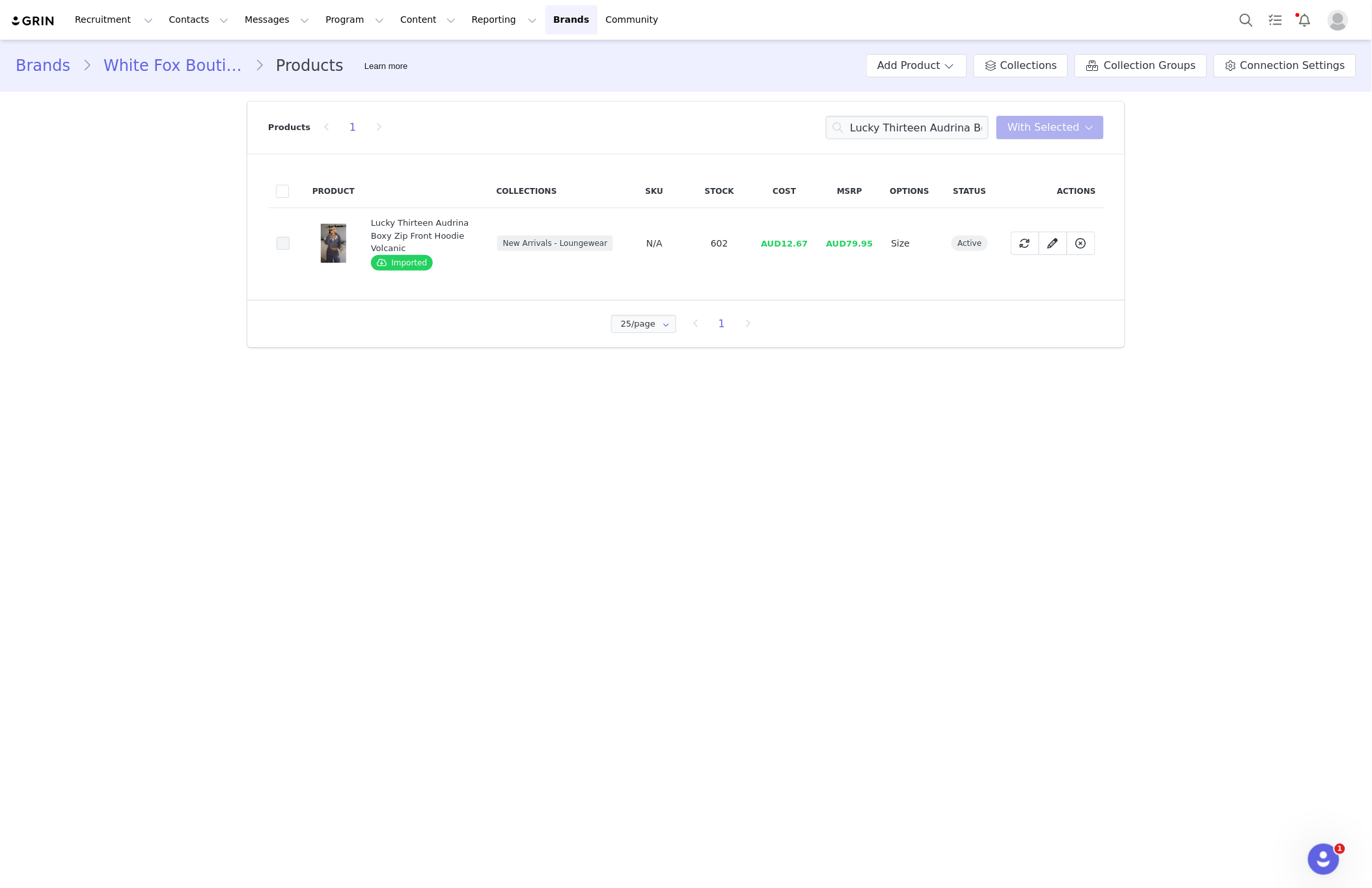
click at [290, 237] on input "a2bde51f-a59f-4a50-b3c8-c3d9ab3fd06c" at bounding box center [290, 237] width 0 height 0
click at [927, 123] on input "Lucky Thirteen Audrina Boxy Zip Front Hoodie Volcanic" at bounding box center [907, 128] width 163 height 24
paste input "Lucky Thirteen Charise Wide Leg Sweatpants Grey Marle"
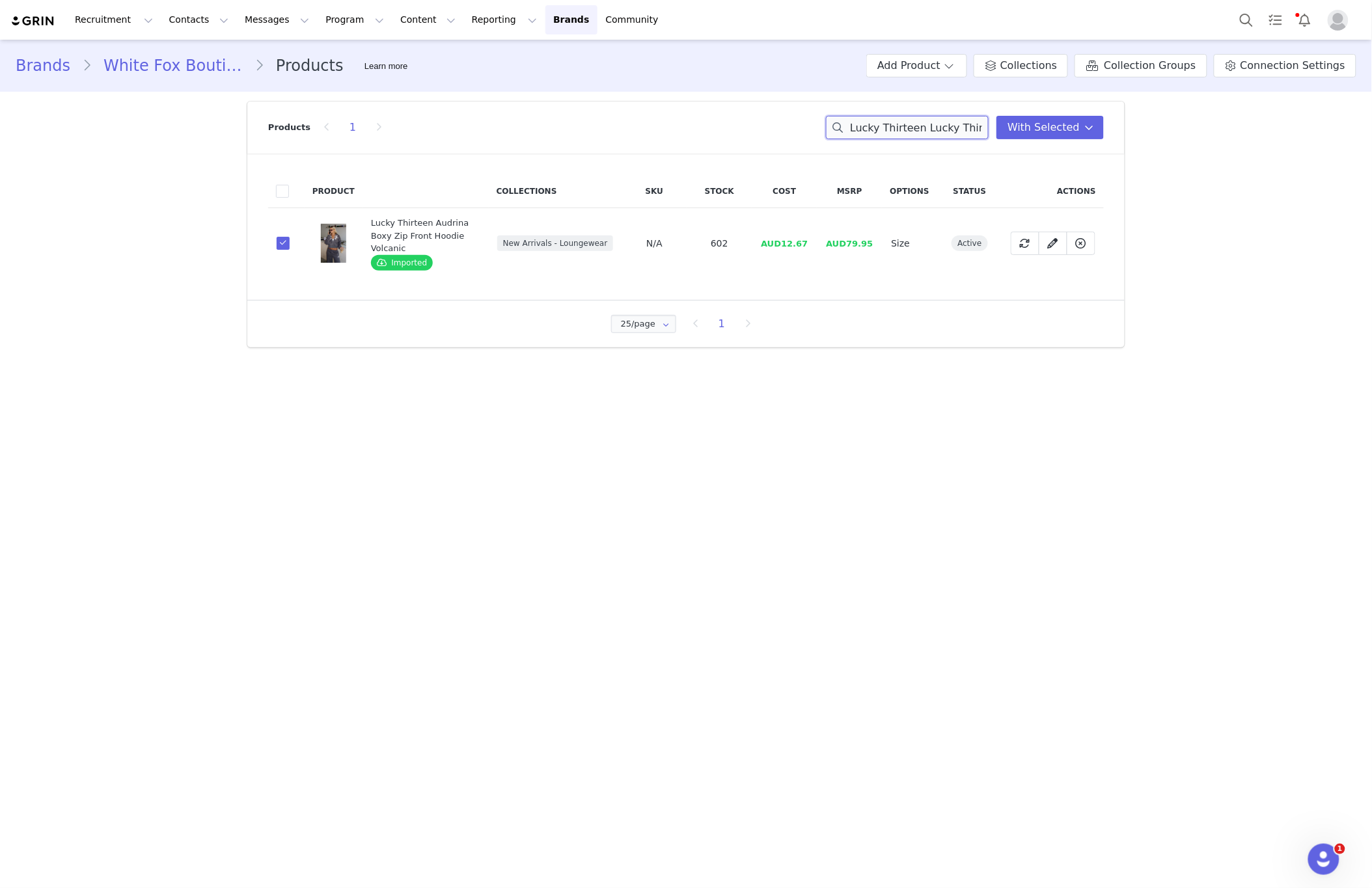
scroll to position [0, 209]
click at [928, 127] on input "Lucky Thirteen Lucky Thirteen Charise Wide Leg Sweatpants Grey Marle Boxy Zip F…" at bounding box center [907, 128] width 163 height 24
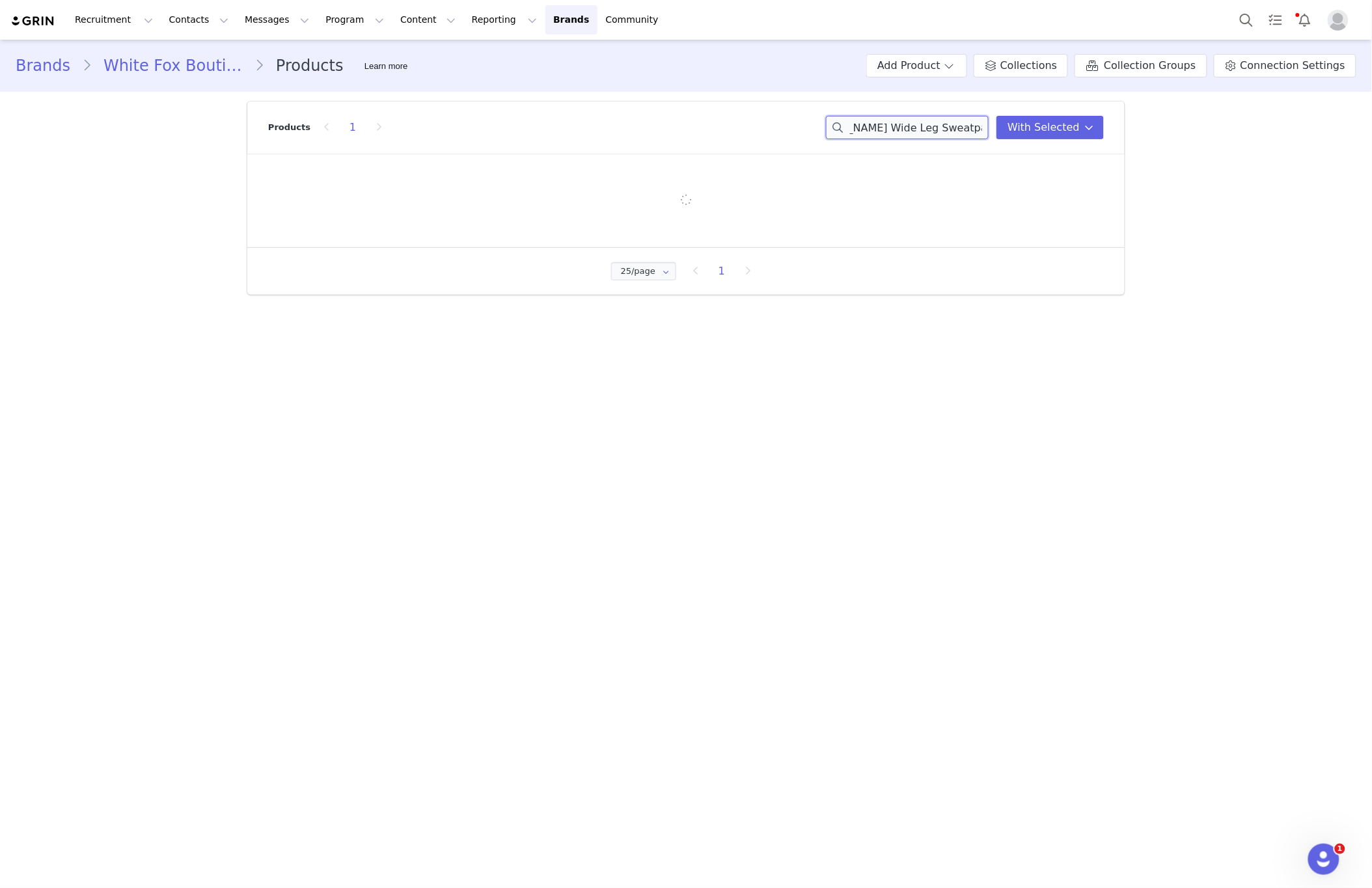
click at [928, 127] on input "Lucky Thirteen Lucky Thirteen Charise Wide Leg Sweatpants Grey Marle Boxy Zip F…" at bounding box center [907, 128] width 163 height 24
paste input "Charise Wide Leg Sweatpants Grey Marle"
click at [929, 127] on input "Lucky Thirteen Lucky Thirteen Charise Wide Leg Sweatpants Grey Marle Boxy Zip F…" at bounding box center [907, 128] width 163 height 24
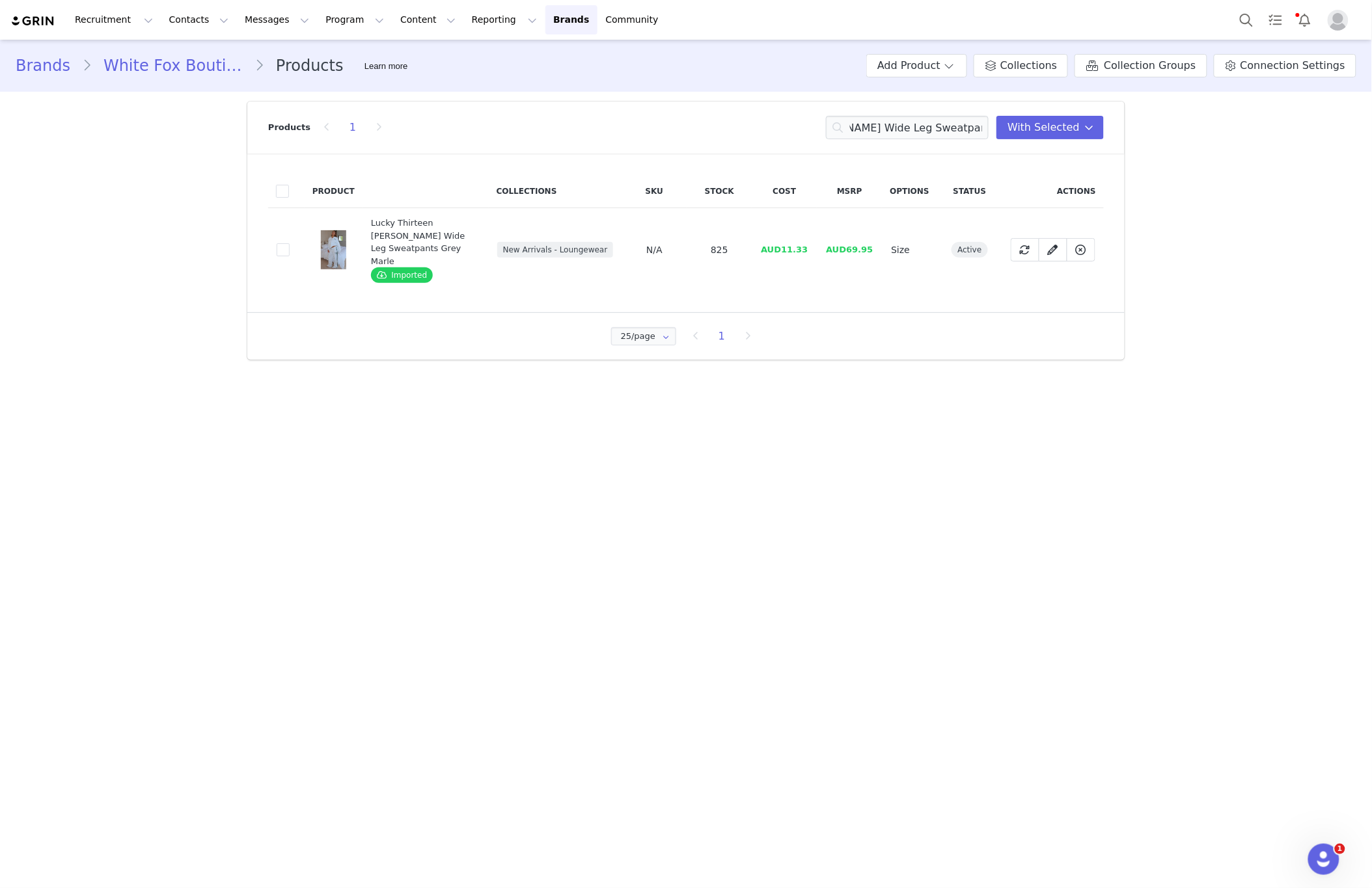
scroll to position [0, 0]
click at [924, 122] on input "Lucky Thirteen Charise Wide Leg Sweatpants Grey Marle" at bounding box center [907, 128] width 163 height 24
paste input "Audrina Wide Leg Sweatpants Volcanic"
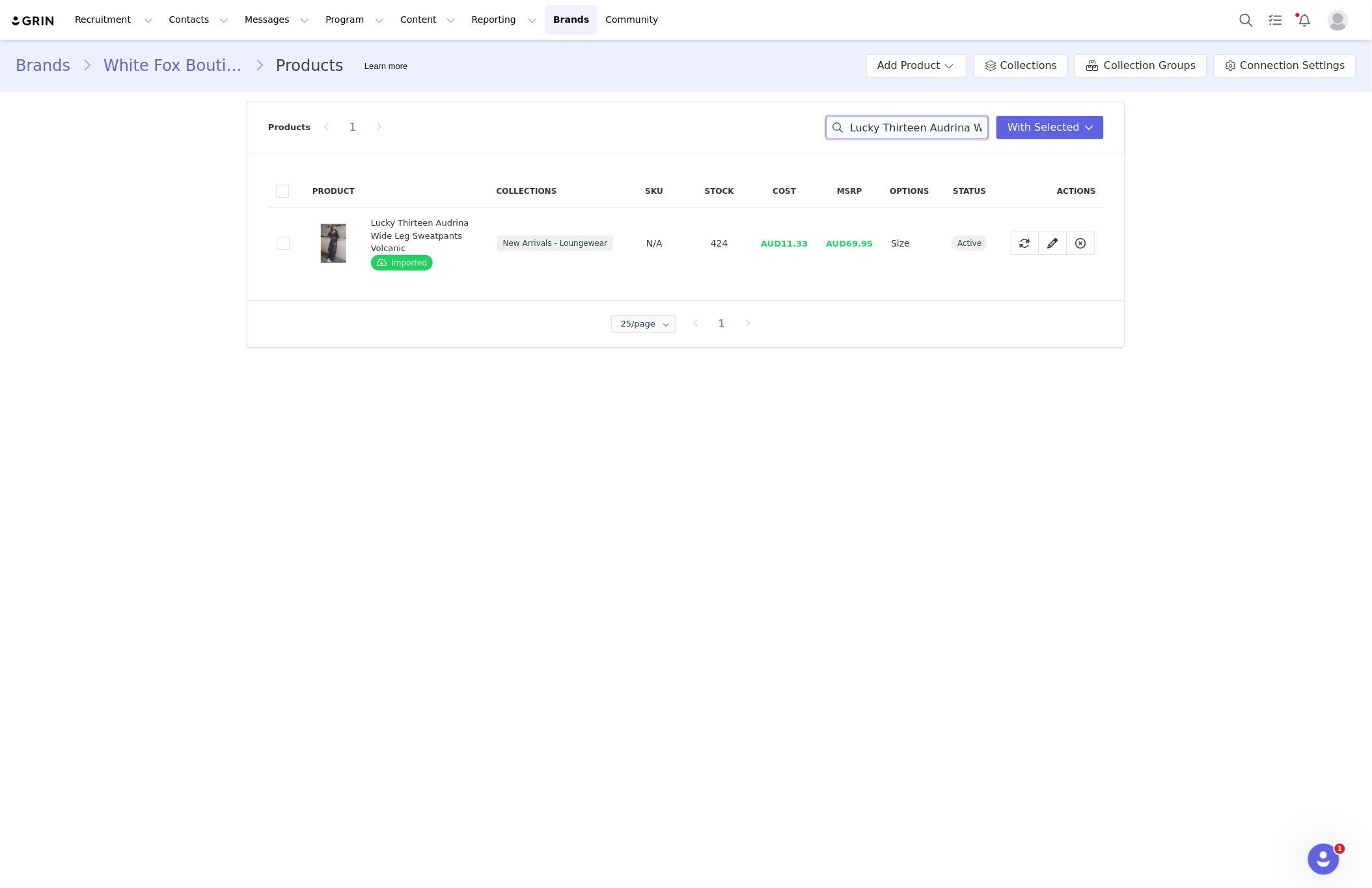
click at [907, 136] on input "Lucky Thirteen Audrina Wide Leg Sweatpants Volcanic" at bounding box center [907, 128] width 163 height 24
paste input "Cheyenne Oversized Hoodie Soft Pink"
click at [893, 134] on input "Lucky Thirteen Cheyenne Oversized Hoodie Soft Pink" at bounding box center [907, 128] width 163 height 24
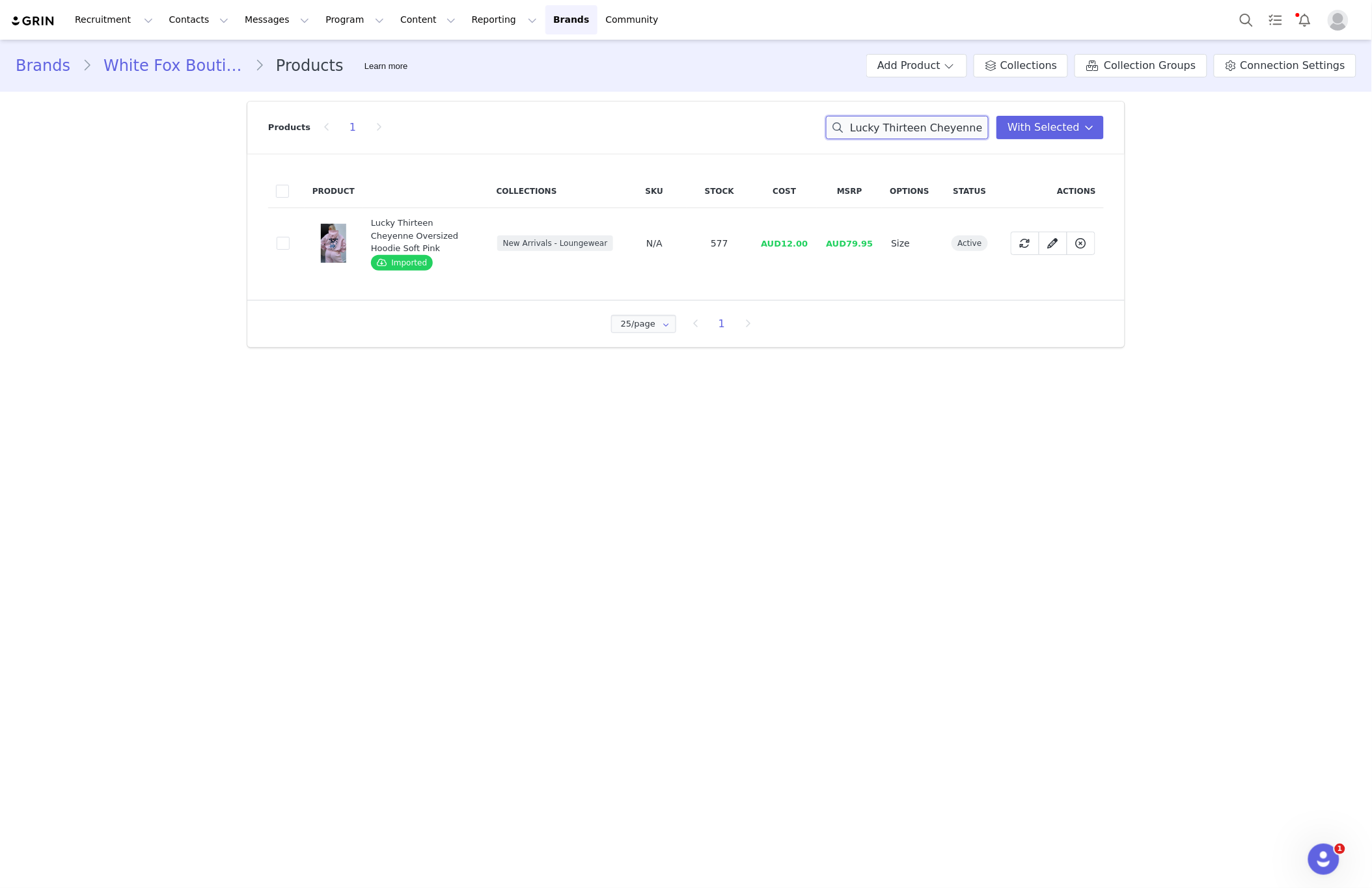
click at [893, 134] on input "Lucky Thirteen Cheyenne Oversized Hoodie Soft Pink" at bounding box center [907, 128] width 163 height 24
paste input "Elsa Off Shoulder Sweater Candy"
click at [926, 120] on input "Lucky Thirteen Elsa Off Shoulder Sweater Candy Pink" at bounding box center [907, 128] width 163 height 24
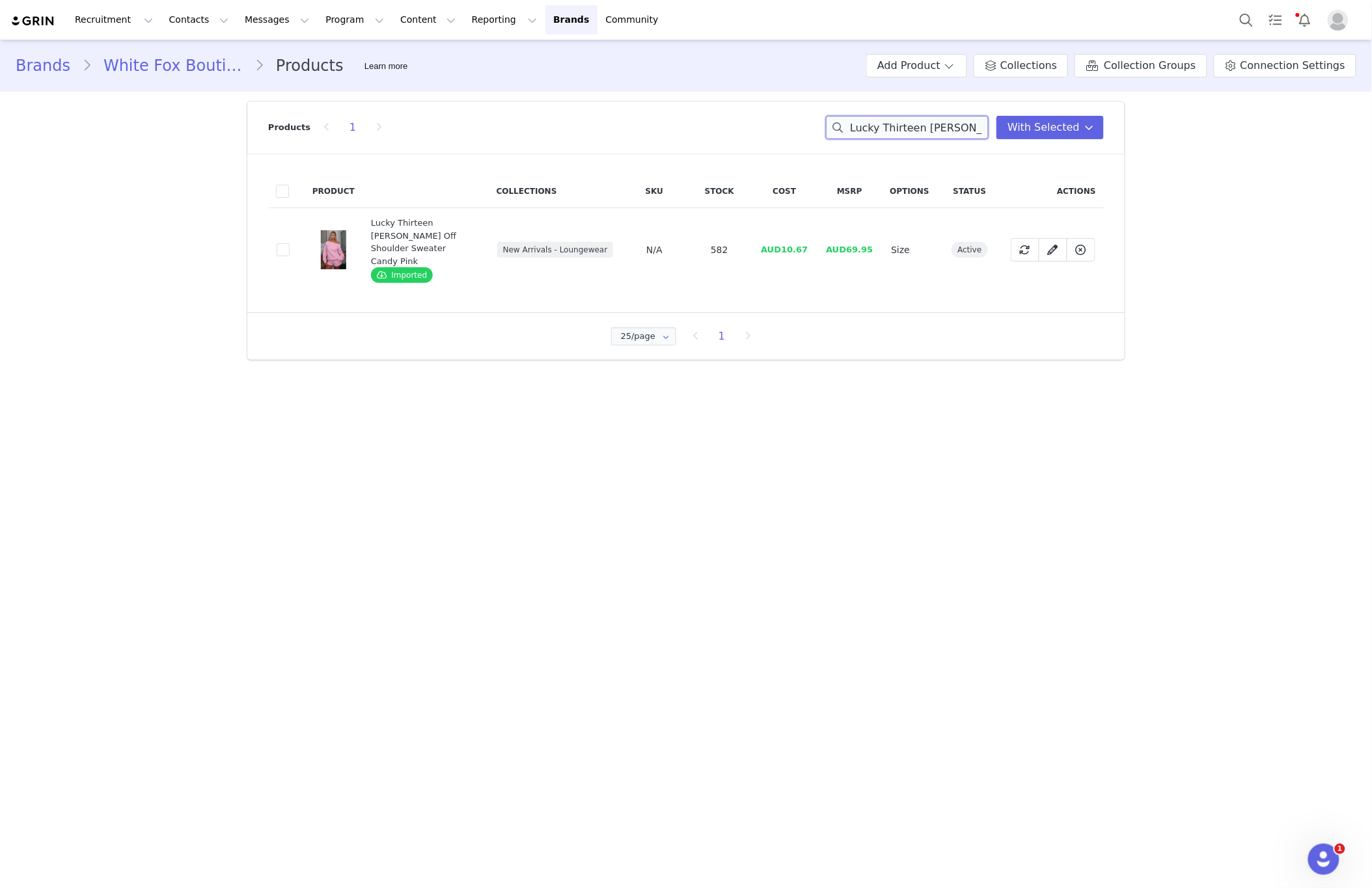
click at [926, 120] on input "Lucky Thirteen Elsa Off Shoulder Sweater Candy Pink" at bounding box center [907, 128] width 163 height 24
paste input "Charise Wide Leg Sweatpants Navy"
click at [901, 130] on input "Lucky Thirteen Charise Wide Leg Sweatpants Navy" at bounding box center [907, 128] width 163 height 24
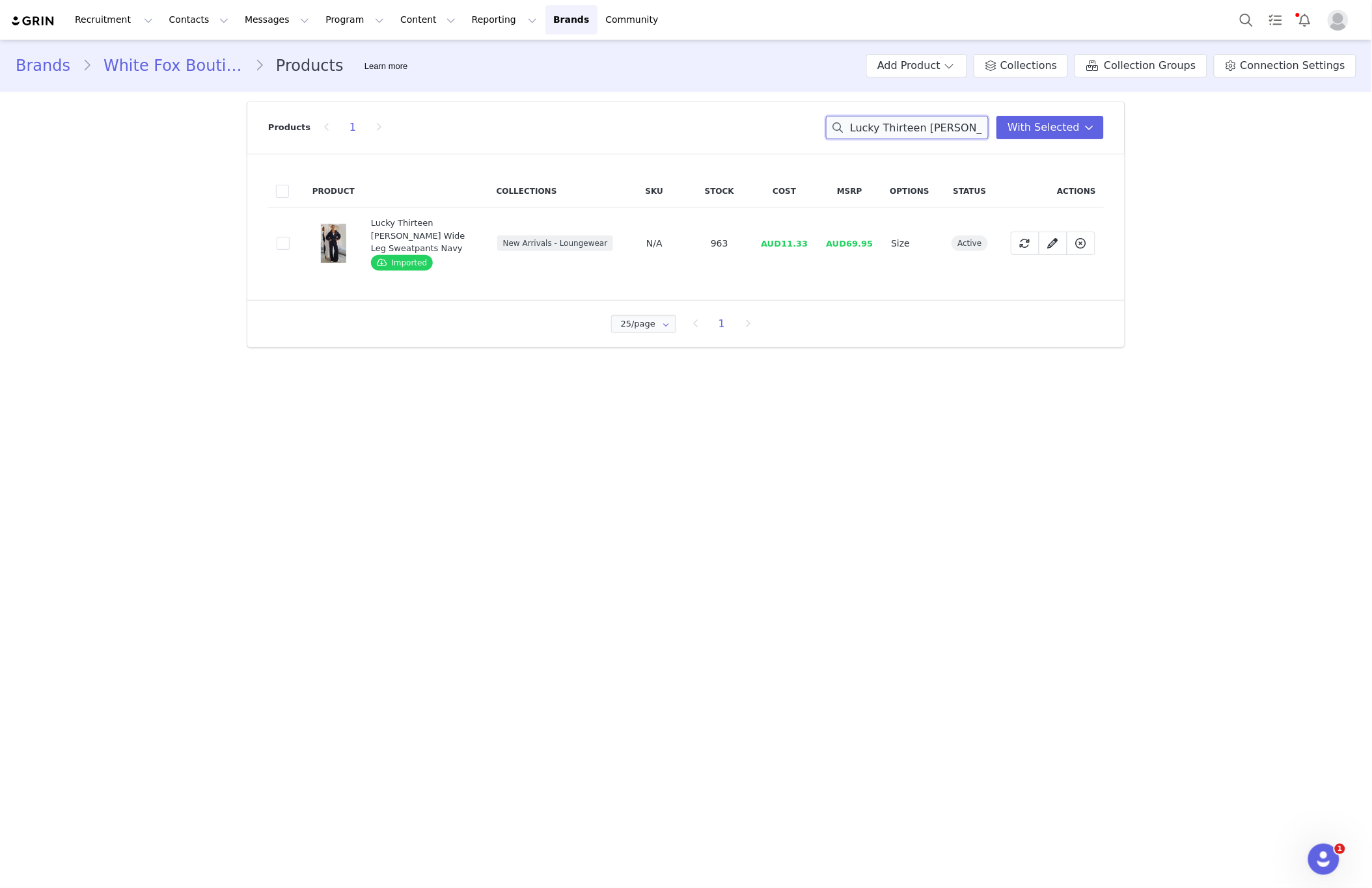
paste input "Kalena Oversized Sweater Grey Marle"
click at [950, 121] on input "Lucky Thirteen Kalena Oversized Sweater Grey Marle" at bounding box center [907, 128] width 163 height 24
click at [950, 123] on input "Lucky Thirteen Kalena Oversized Sweater Grey Marle" at bounding box center [907, 128] width 163 height 24
paste input "Elsa Off Shoulder Sweater Charcoal"
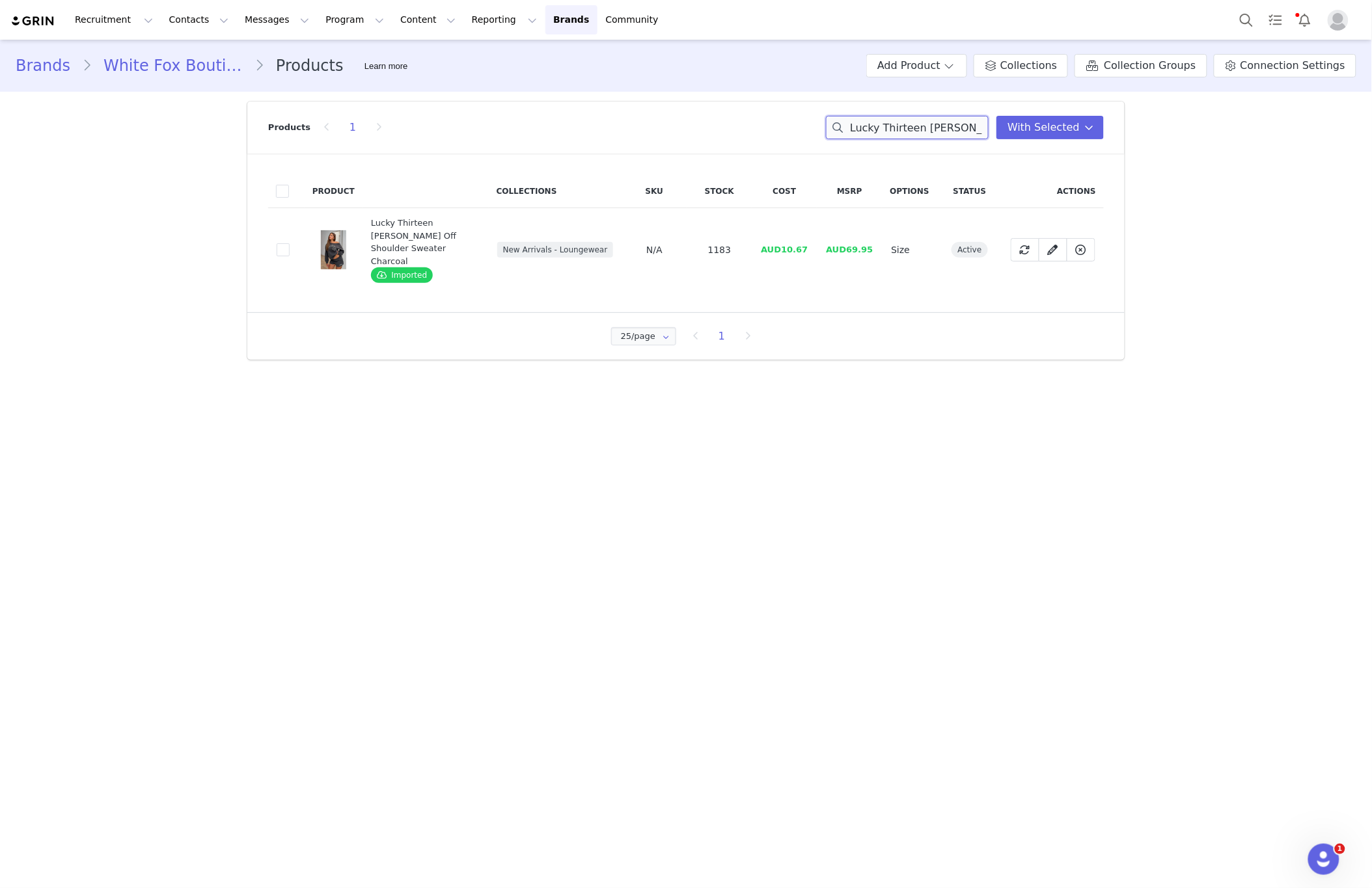
click at [909, 134] on input "Lucky Thirteen Elsa Off Shoulder Sweater Charcoal" at bounding box center [907, 128] width 163 height 24
click at [910, 134] on input "Lucky Thirteen Elsa Off Shoulder Sweater Charcoal" at bounding box center [907, 128] width 163 height 24
paste input "Stephanie Oversized Hoodie Green"
click at [976, 123] on input "Lucky Thirteen Stephanie Oversized Hoodie Green" at bounding box center [907, 128] width 163 height 24
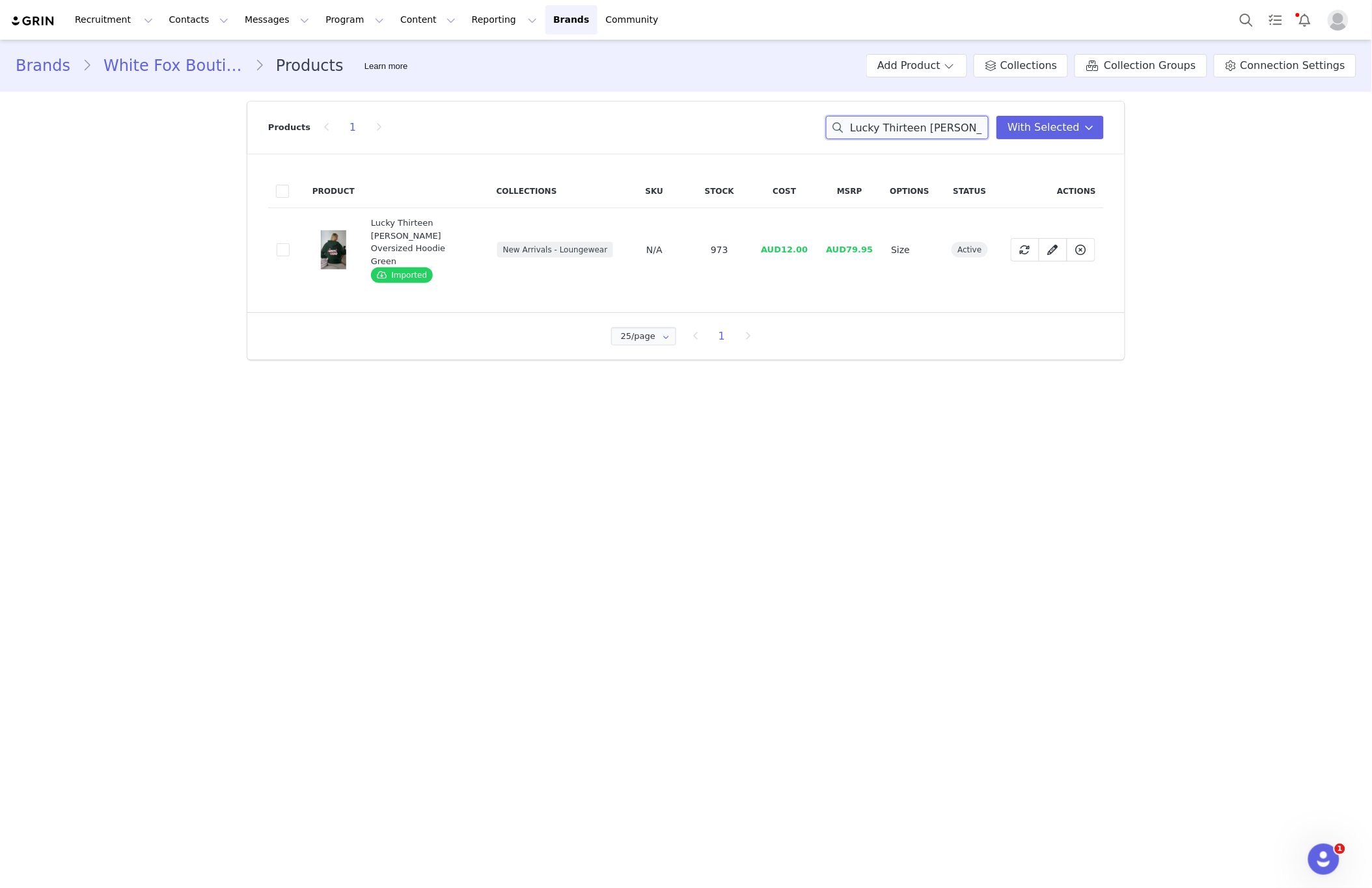
click at [976, 123] on input "Lucky Thirteen Stephanie Oversized Hoodie Green" at bounding box center [907, 128] width 163 height 24
paste input "y Marle"
click at [944, 128] on input "Lucky Thirteen Stephanie Oversized Hoodie Grey Marle" at bounding box center [907, 128] width 163 height 24
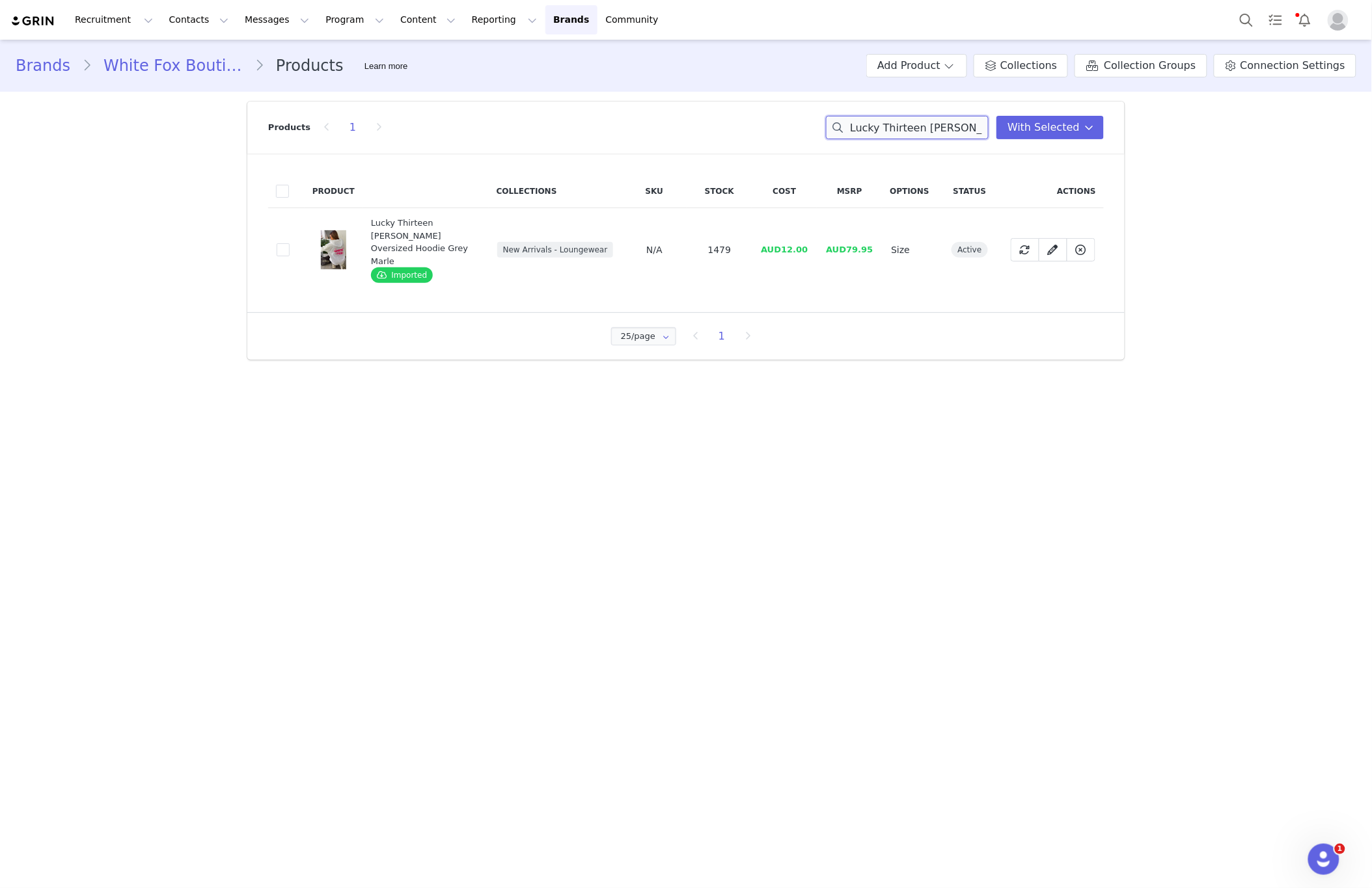
click at [944, 128] on input "Lucky Thirteen Stephanie Oversized Hoodie Grey Marle" at bounding box center [907, 128] width 163 height 24
paste input "Just In Time Off Shoulder Cropped Te"
click at [891, 139] on input "Just In Time Off Shoulder Cropped Tee Grey Marle" at bounding box center [907, 128] width 163 height 24
click at [891, 138] on input "Just In Time Off Shoulder Cropped Tee Grey Marle" at bounding box center [907, 128] width 163 height 24
click at [892, 137] on input "Just In Time Off Shoulder Cropped Tee Grey Marle" at bounding box center [907, 128] width 163 height 24
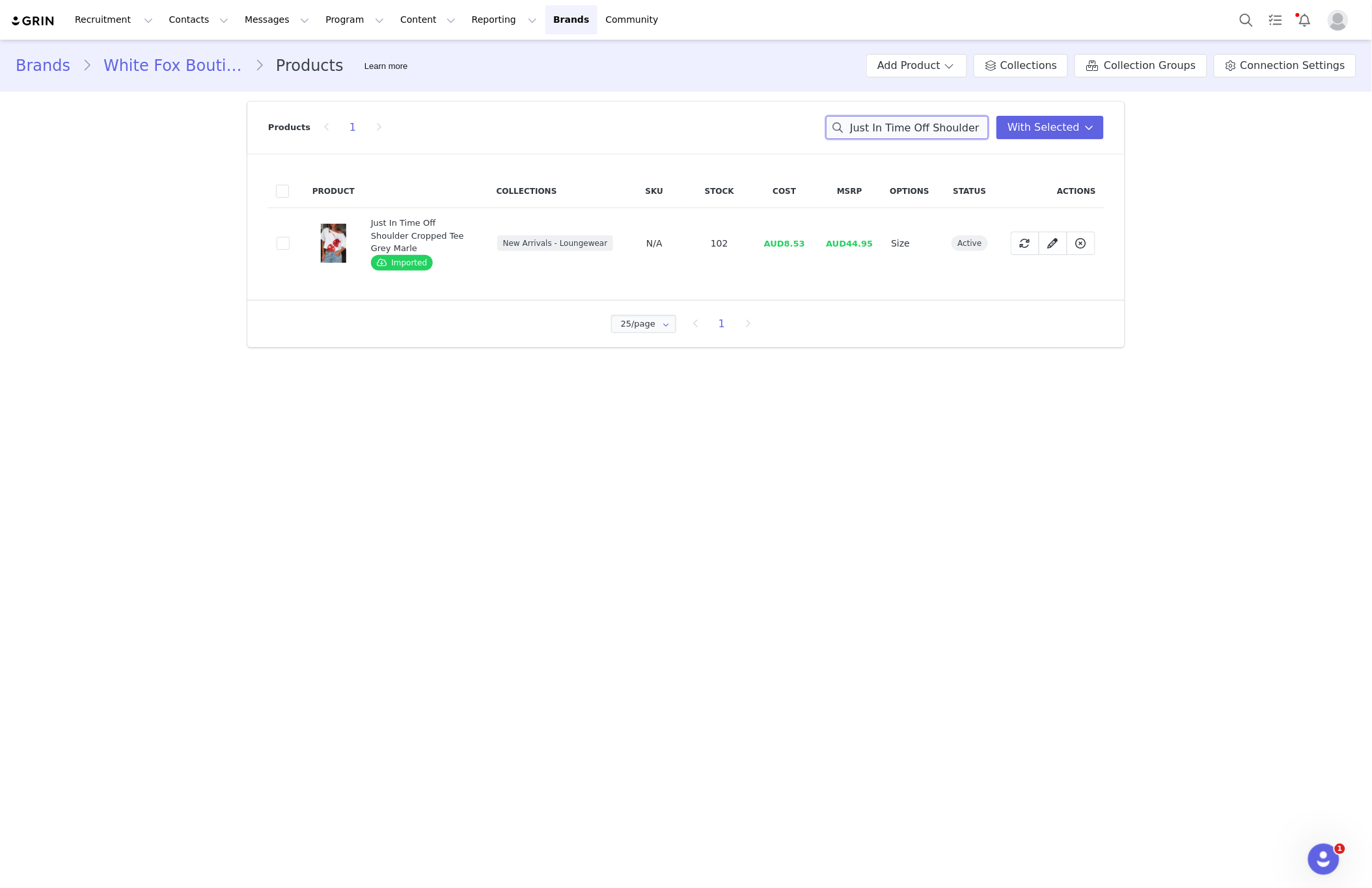
click at [893, 135] on input "Just In Time Off Shoulder Cropped Tee Grey Marle" at bounding box center [907, 128] width 163 height 24
drag, startPoint x: 893, startPoint y: 135, endPoint x: 897, endPoint y: 124, distance: 11.7
click at [893, 133] on input "Just In Time Off Shoulder Cropped Tee Grey Marle" at bounding box center [907, 128] width 163 height 24
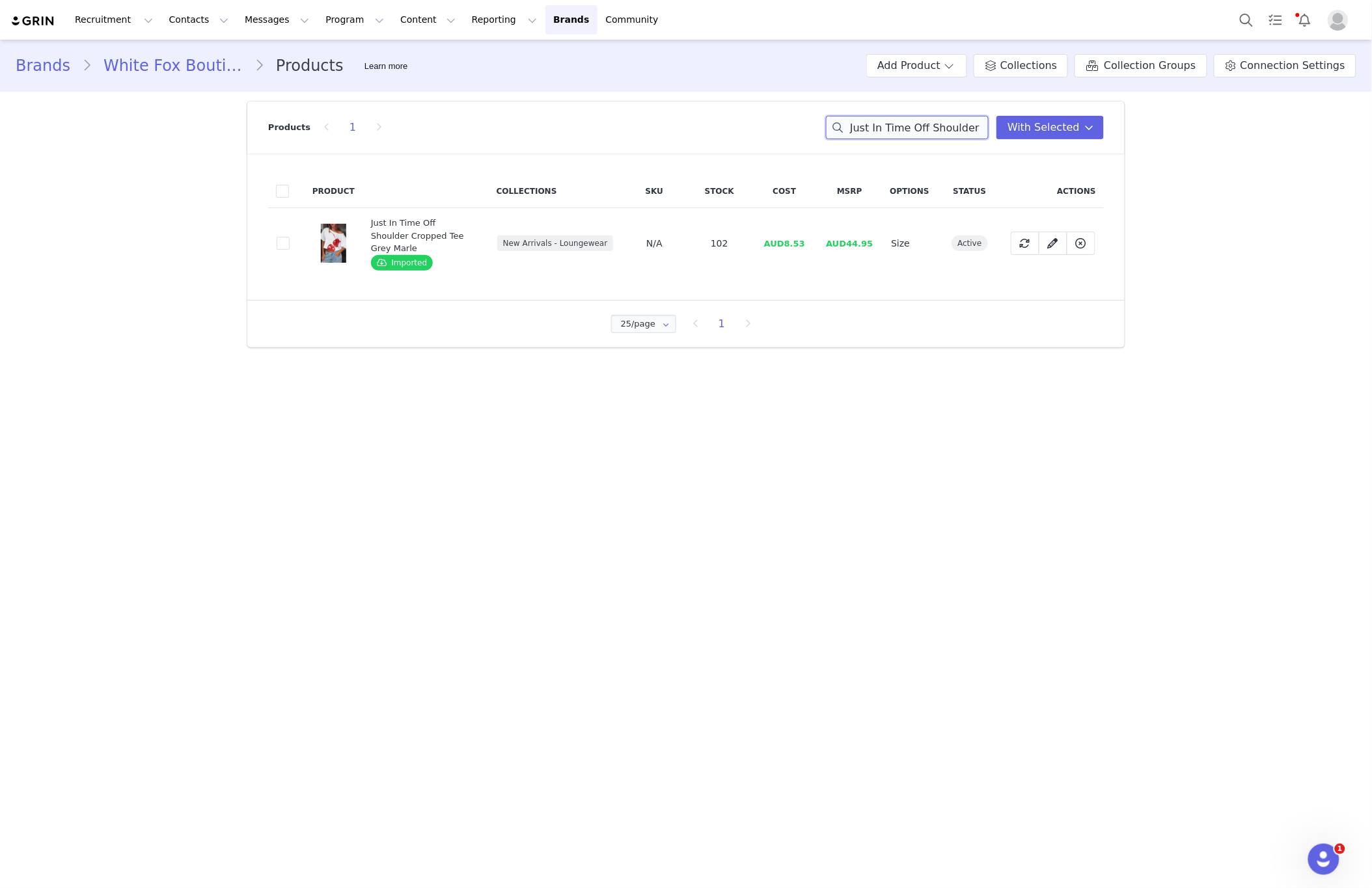
click at [897, 124] on input "Just In Time Off Shoulder Cropped Tee Grey Marle" at bounding box center [907, 128] width 163 height 24
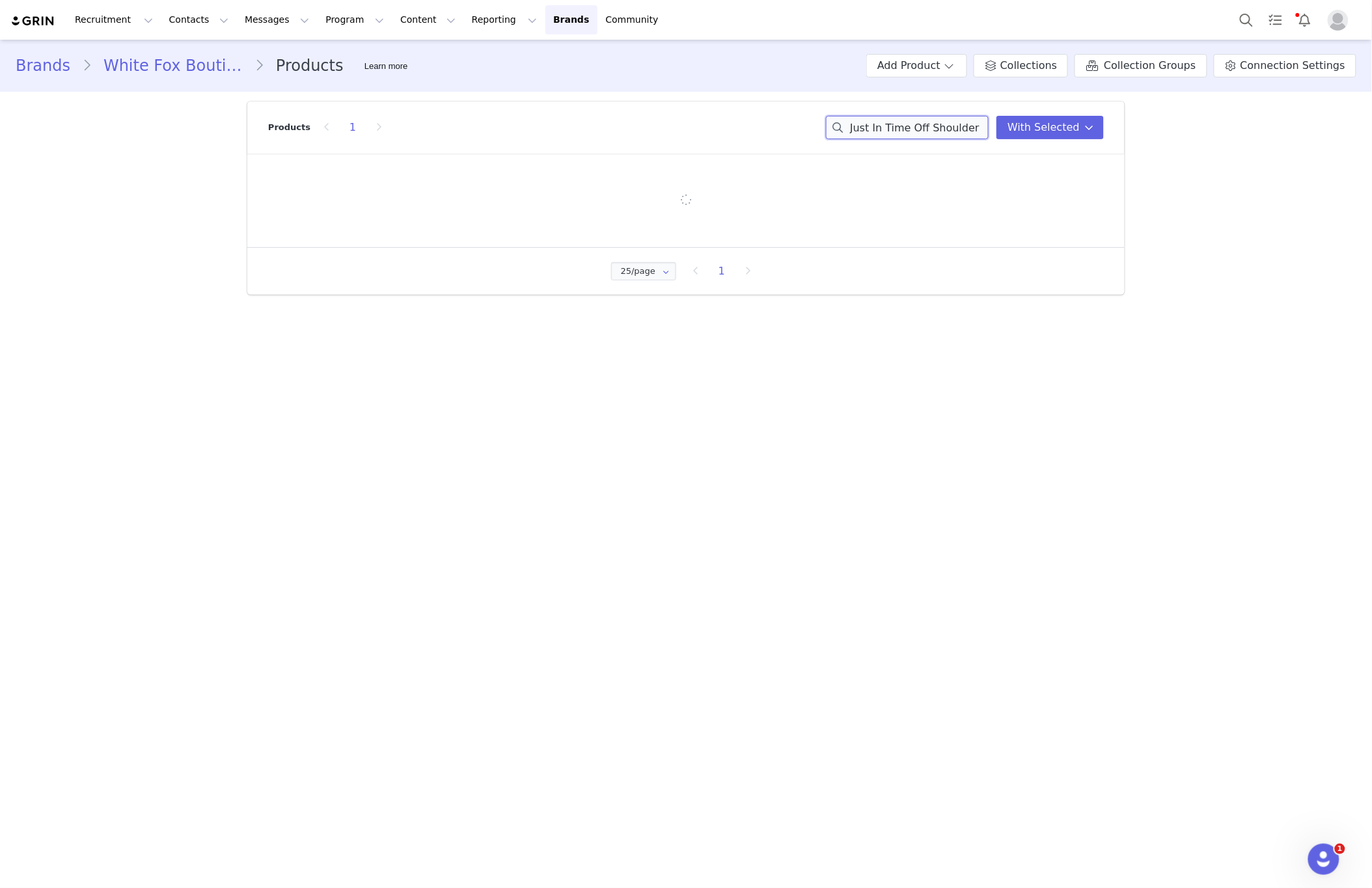
click at [897, 124] on input "Just In Time Off Shoulder Cropped Tee Grey Marle" at bounding box center [907, 128] width 163 height 24
paste input "Lucky Thirteen Shaya Wide Leg Sweatpants Soft Pink"
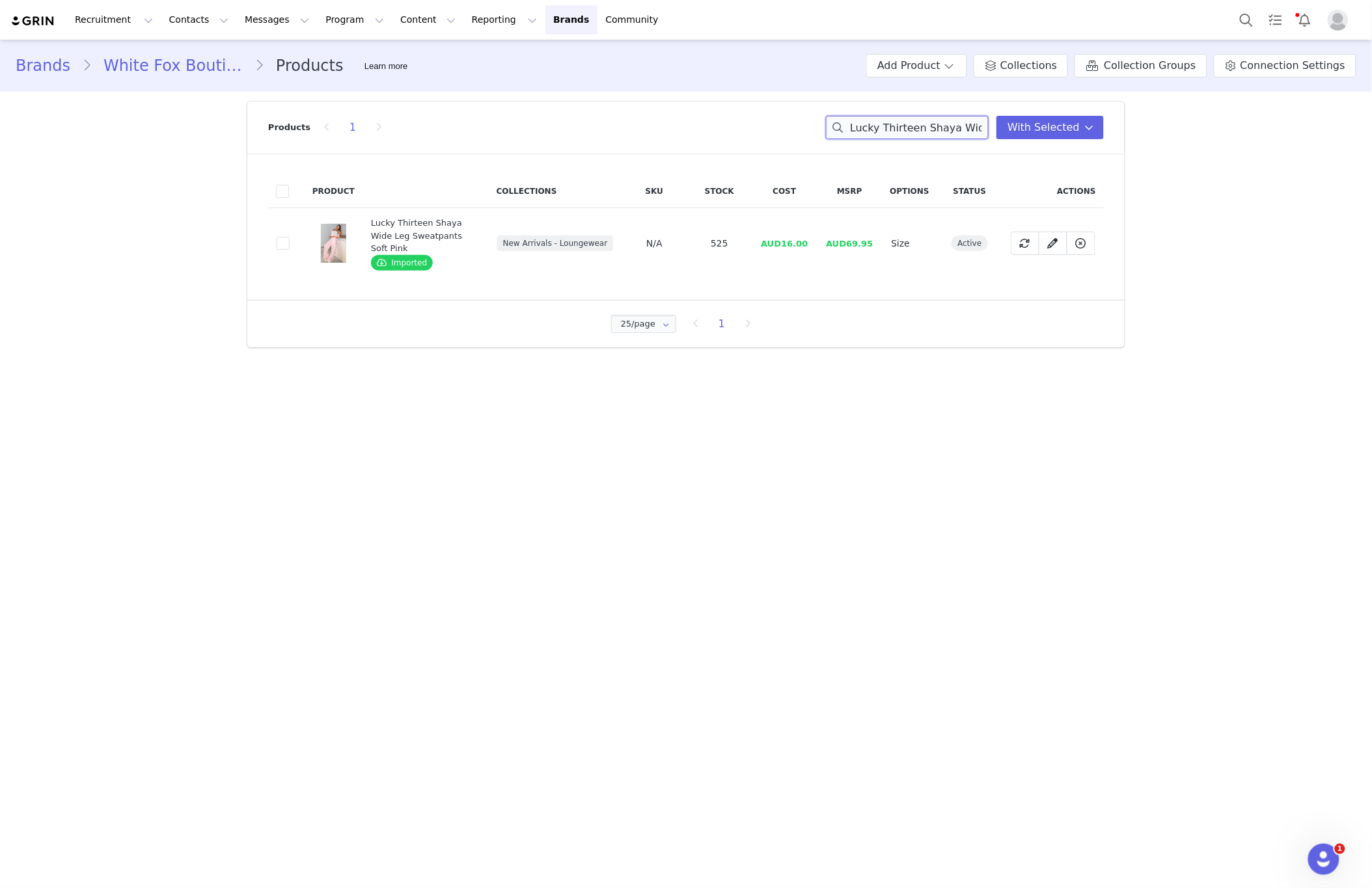
click at [913, 134] on input "Lucky Thirteen Shaya Wide Leg Sweatpants Soft Pink" at bounding box center [907, 128] width 163 height 24
paste input "Elsa Lounge Shorts Candy"
click at [951, 131] on input "Lucky Thirteen Elsa Lounge Shorts Candy Pink" at bounding box center [907, 128] width 163 height 24
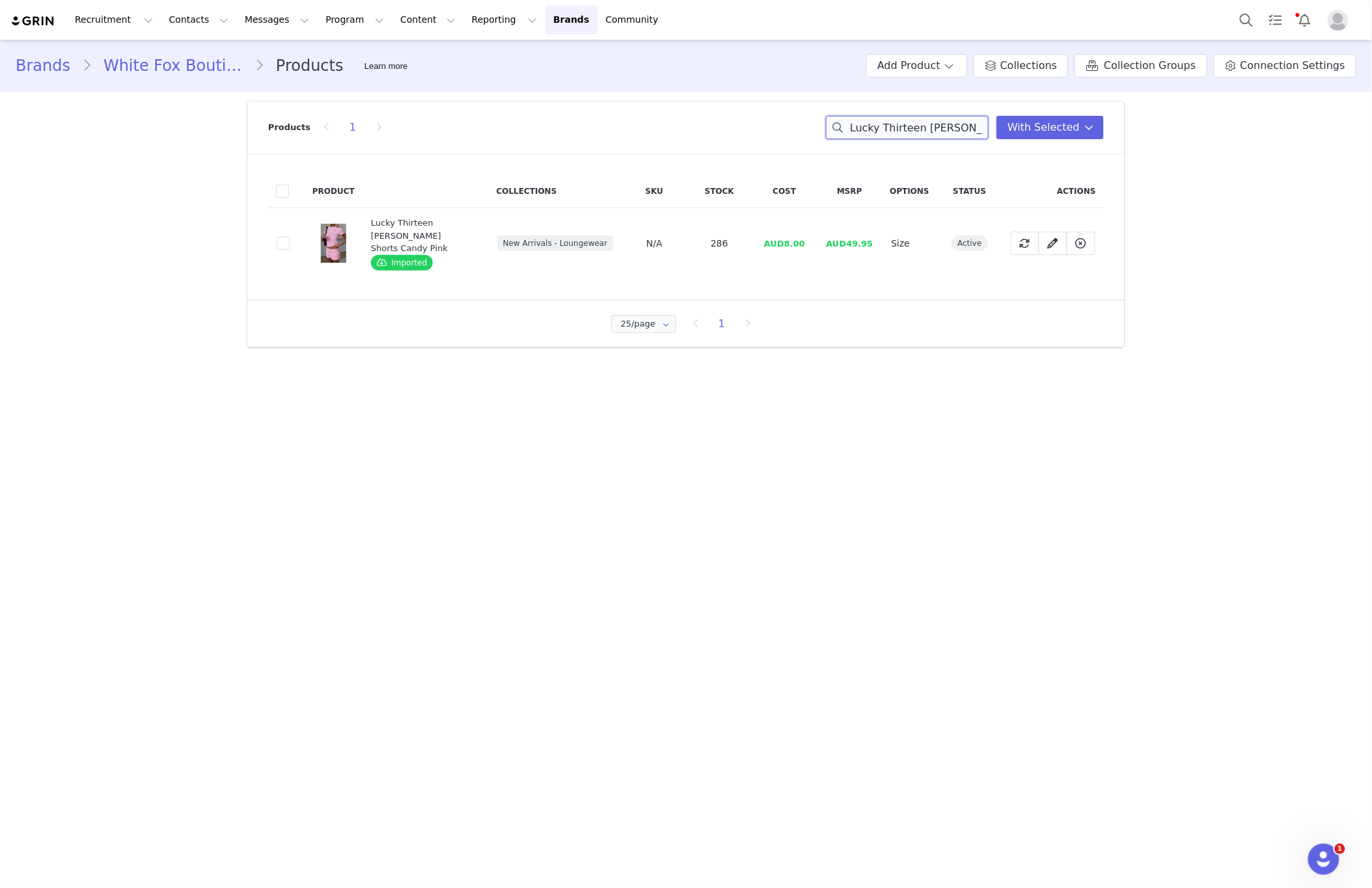
click at [951, 131] on input "Lucky Thirteen Elsa Lounge Shorts Candy Pink" at bounding box center [907, 128] width 163 height 24
paste input "Charise Zip Front Hoodie Navy"
click at [927, 134] on input "Lucky Thirteen Charise Zip Front Hoodie Navy" at bounding box center [907, 128] width 163 height 24
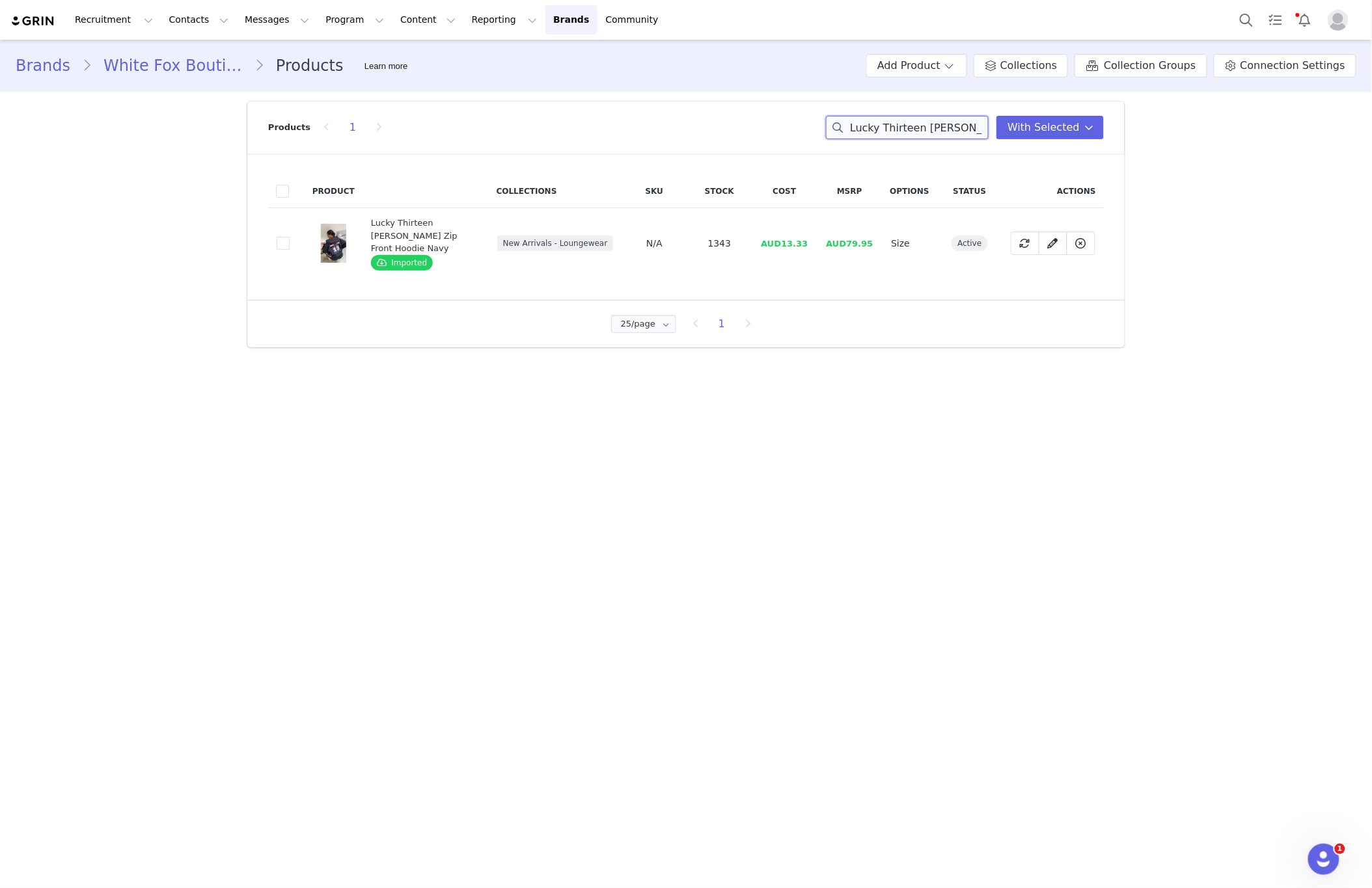
click at [927, 134] on input "Lucky Thirteen Charise Zip Front Hoodie Navy" at bounding box center [907, 128] width 163 height 24
paste input "eyenne Oversized Hoodie Grey Marle"
click at [875, 133] on input "Lucky Thirteen Cheyenne Oversized Hoodie Grey Marle" at bounding box center [907, 128] width 163 height 24
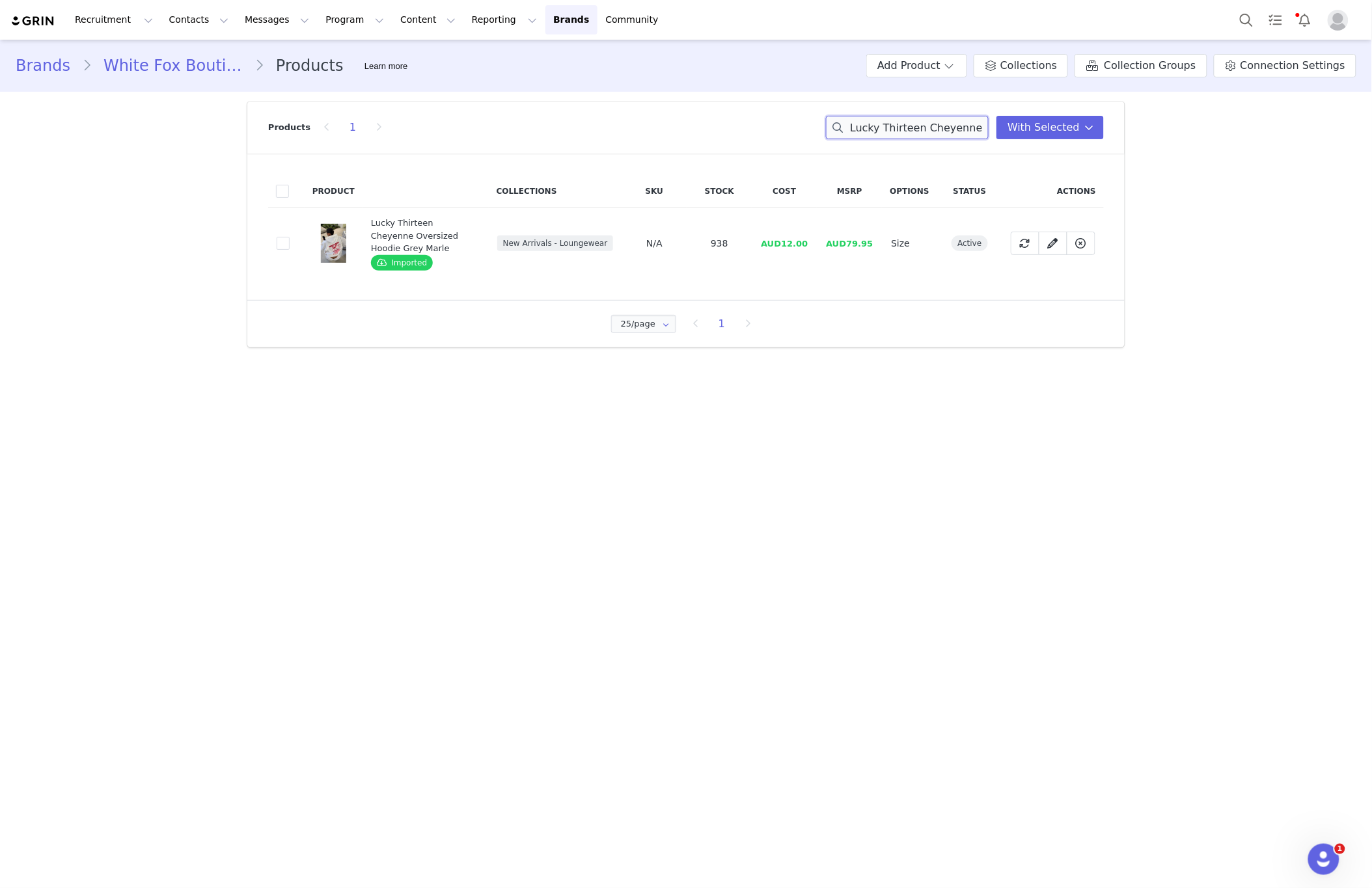
click at [875, 133] on input "Lucky Thirteen Cheyenne Oversized Hoodie Grey Marle" at bounding box center [907, 128] width 163 height 24
paste input "Stephanie Lounge Shorts"
click at [972, 137] on input "Lucky Thirteen Stephanie Lounge Shorts Grey Marle" at bounding box center [907, 128] width 163 height 24
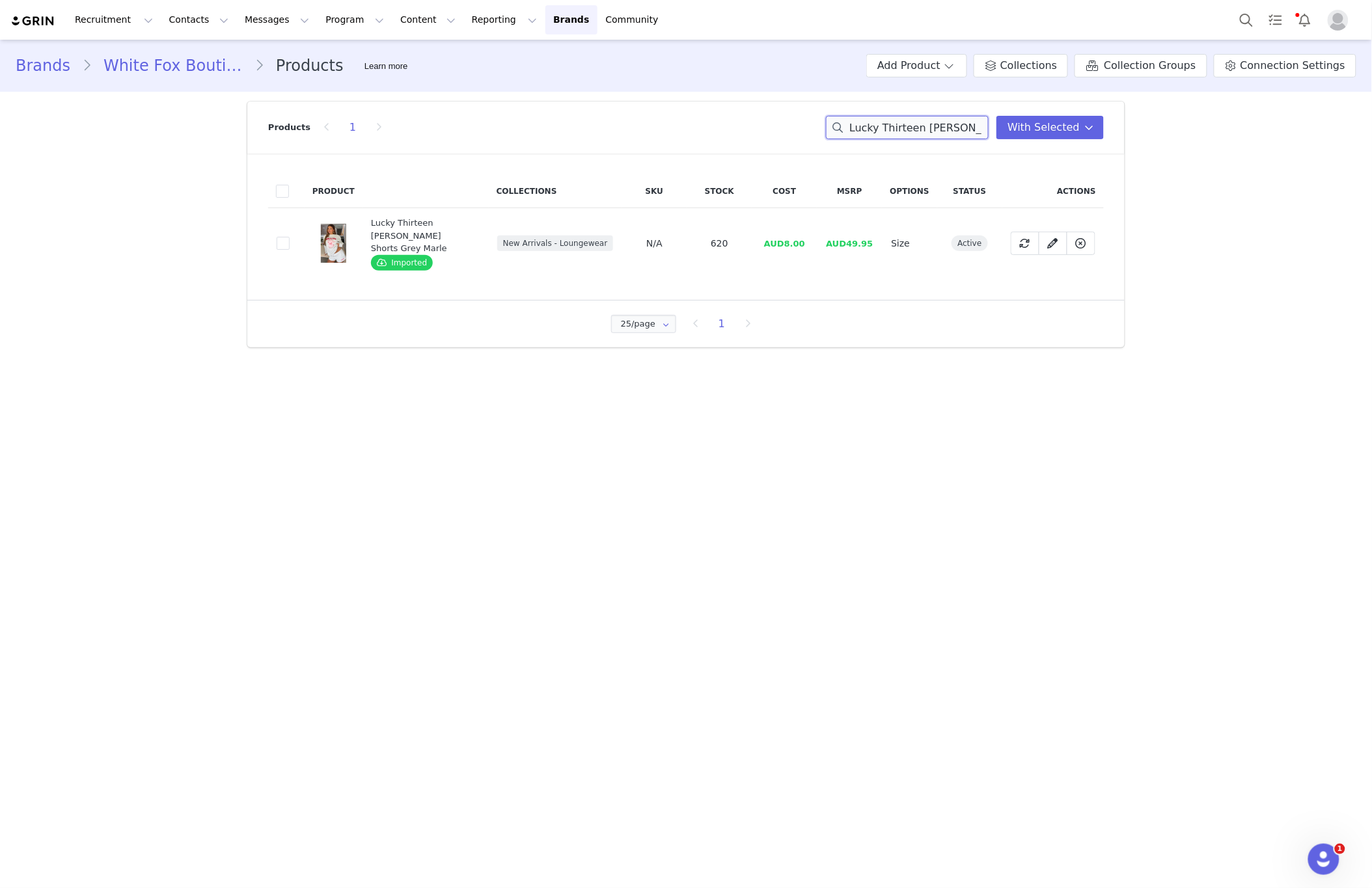
click at [972, 136] on input "Lucky Thirteen Stephanie Lounge Shorts Grey Marle" at bounding box center [907, 128] width 163 height 24
paste input "Cheyenne Sweatpants Soft Pink"
click at [903, 131] on input "Lucky Thirteen Cheyenne Sweatpants Soft Pink" at bounding box center [907, 128] width 163 height 24
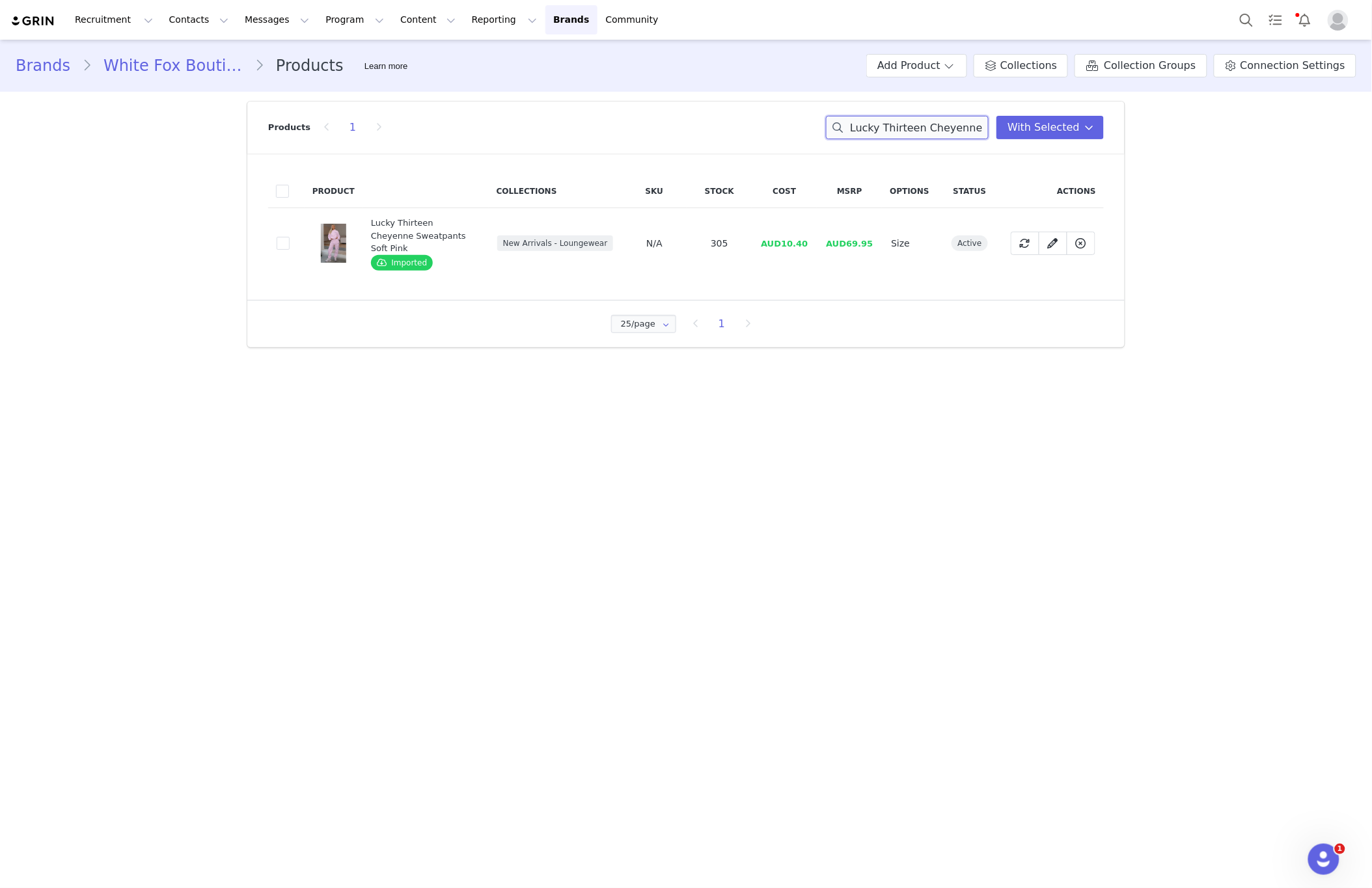
click at [903, 131] on input "Lucky Thirteen Cheyenne Sweatpants Soft Pink" at bounding box center [907, 128] width 163 height 24
paste input "Shaya Oversized Hoodie Dark Grey Marle"
click at [923, 133] on input "Lucky Thirteen Shaya Oversized Hoodie Dark Grey Marle" at bounding box center [907, 128] width 163 height 24
click at [922, 133] on input "Lucky Thirteen Shaya Oversized Hoodie Dark Grey Marle" at bounding box center [907, 128] width 163 height 24
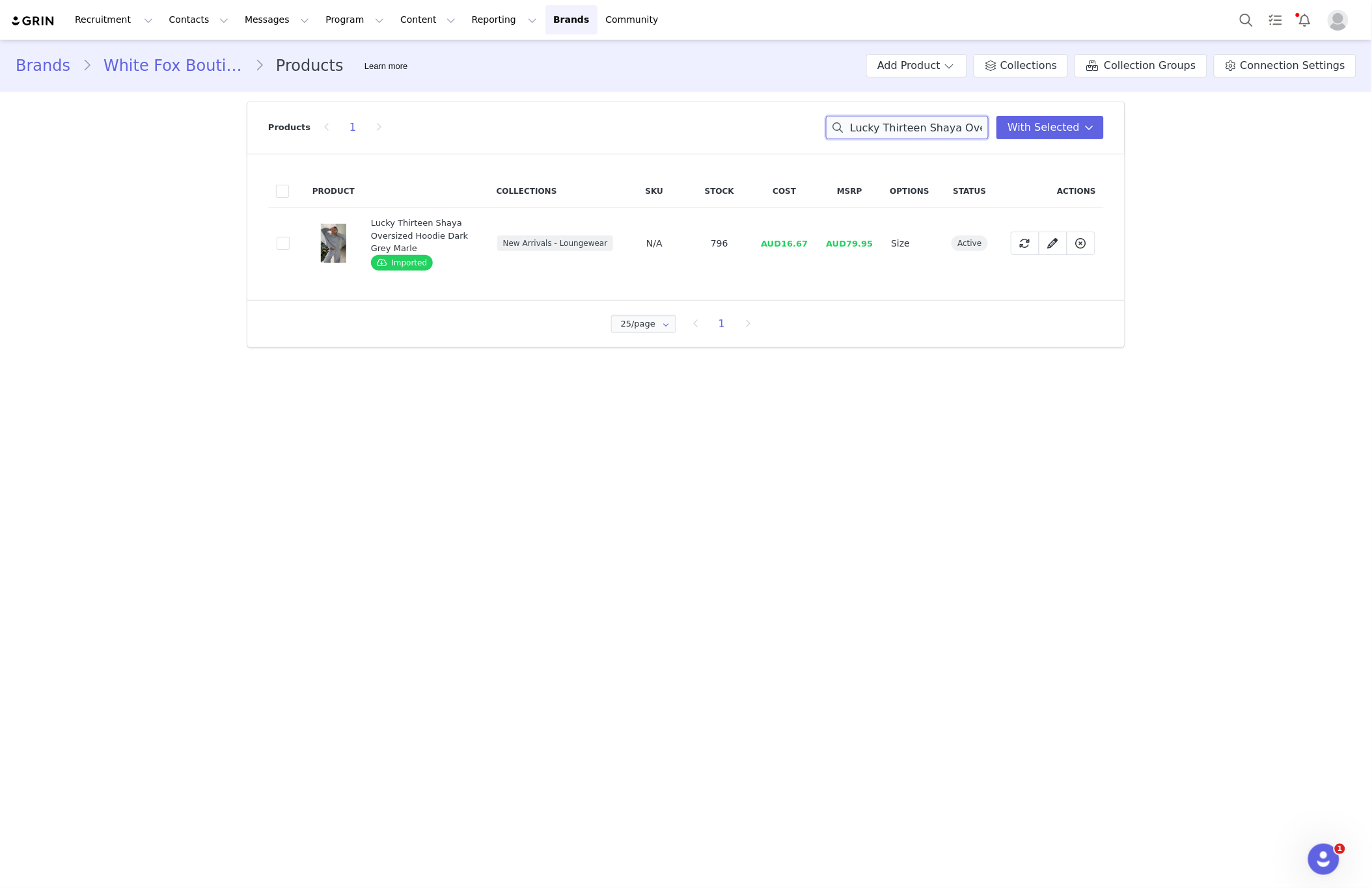
paste input "My Reality Striped Long Sleeve Rugby Shirt Navy/Cream Strip"
click at [913, 140] on div "Products 1 My Reality Striped Long Sleeve Rugby Shirt Navy/Cream Stripe With Se…" at bounding box center [686, 127] width 836 height 52
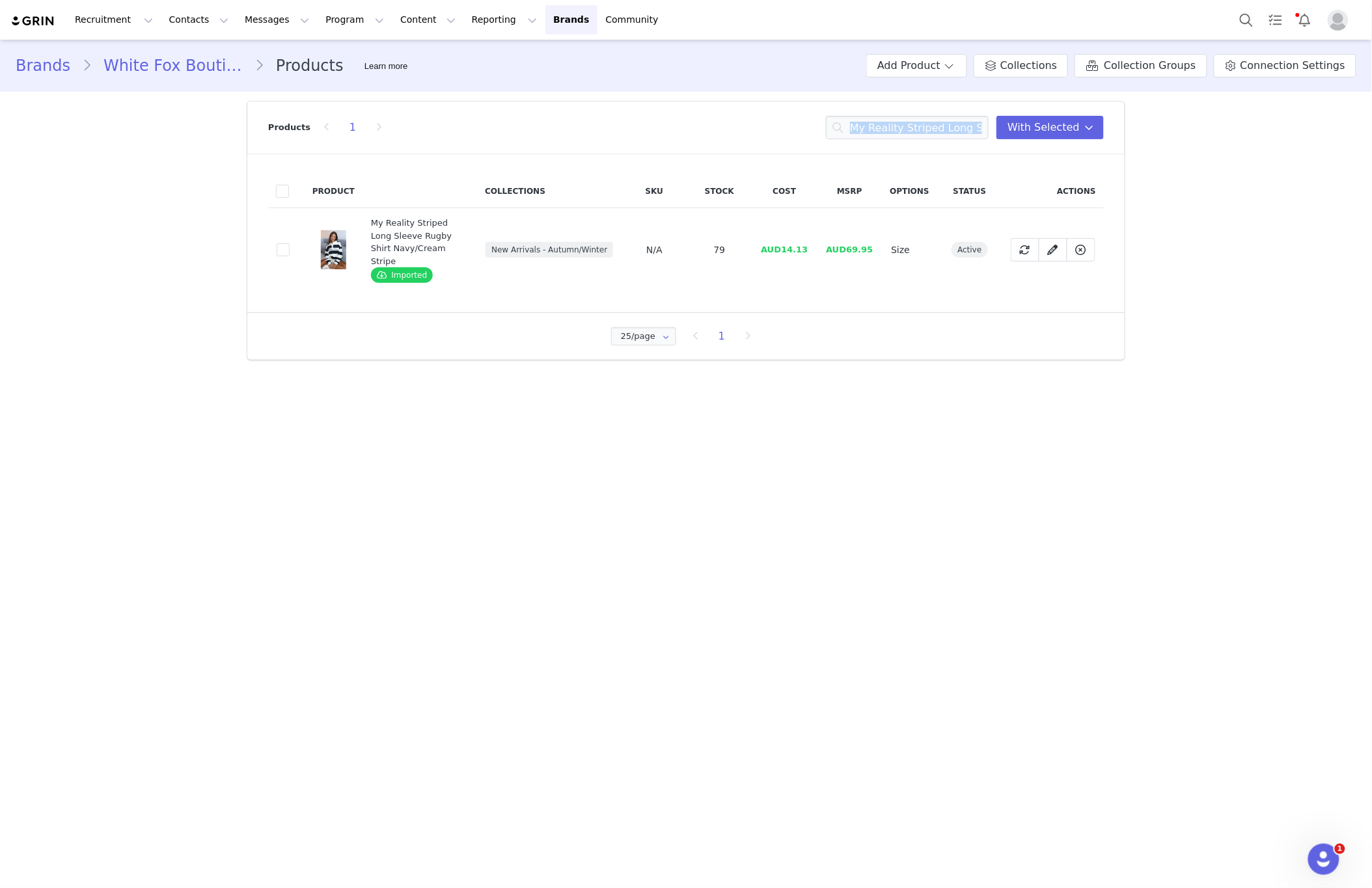
click at [913, 140] on div "Products 1 My Reality Striped Long Sleeve Rugby Shirt Navy/Cream Stripe With Se…" at bounding box center [686, 127] width 836 height 52
click at [919, 127] on input "My Reality Striped Long Sleeve Rugby Shirt Navy/Cream Stripe" at bounding box center [907, 128] width 163 height 24
paste input "Lucky Thirteen Audrina Wide Leg Sweatpants Blu"
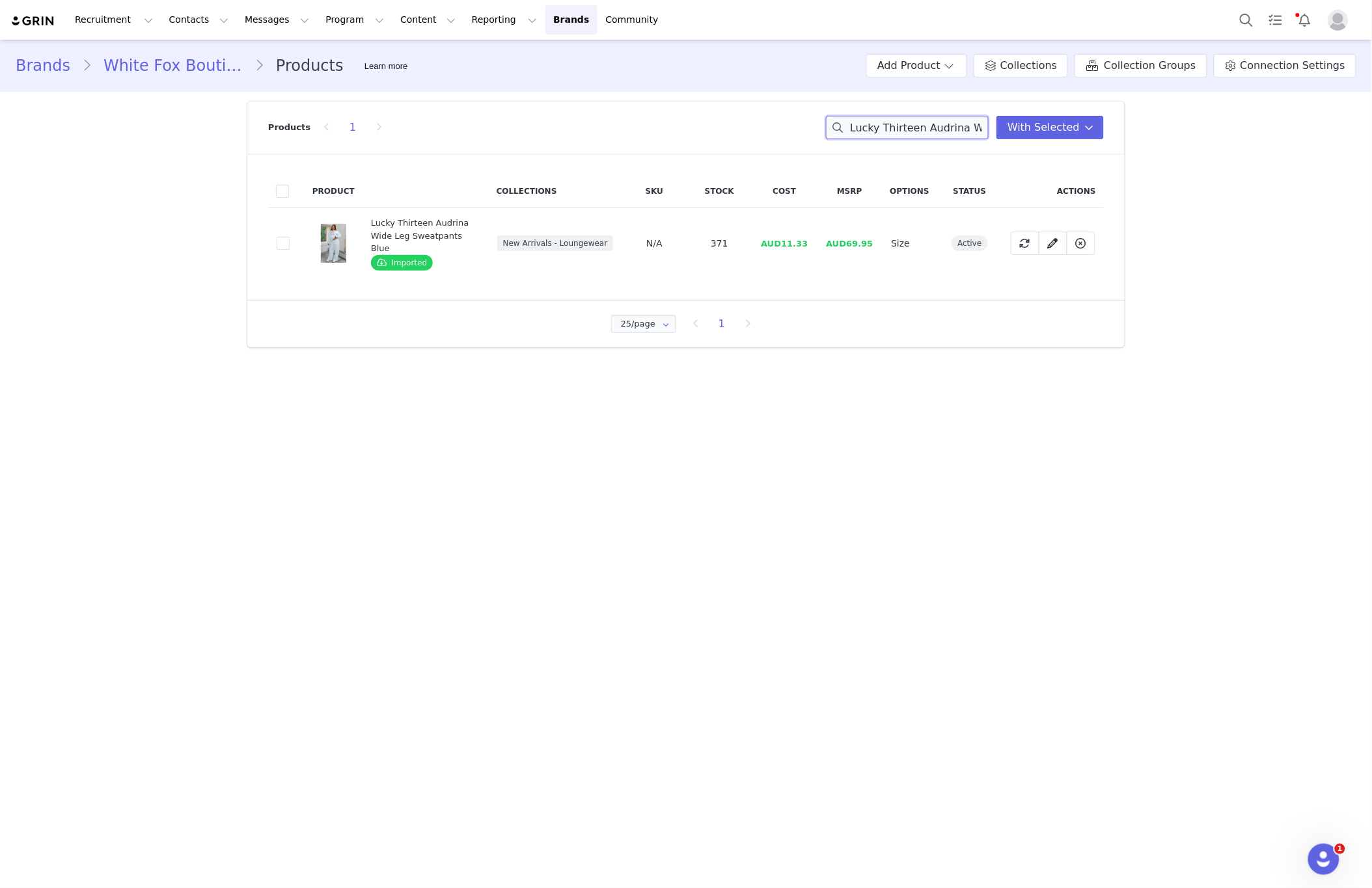
click at [960, 125] on input "Lucky Thirteen Audrina Wide Leg Sweatpants Blue" at bounding box center [907, 128] width 163 height 24
paste input "Cheyenne Oversized Hoodie Charcoal"
click at [893, 130] on input "Lucky Thirteen Cheyenne Oversized Hoodie Charcoal" at bounding box center [907, 128] width 163 height 24
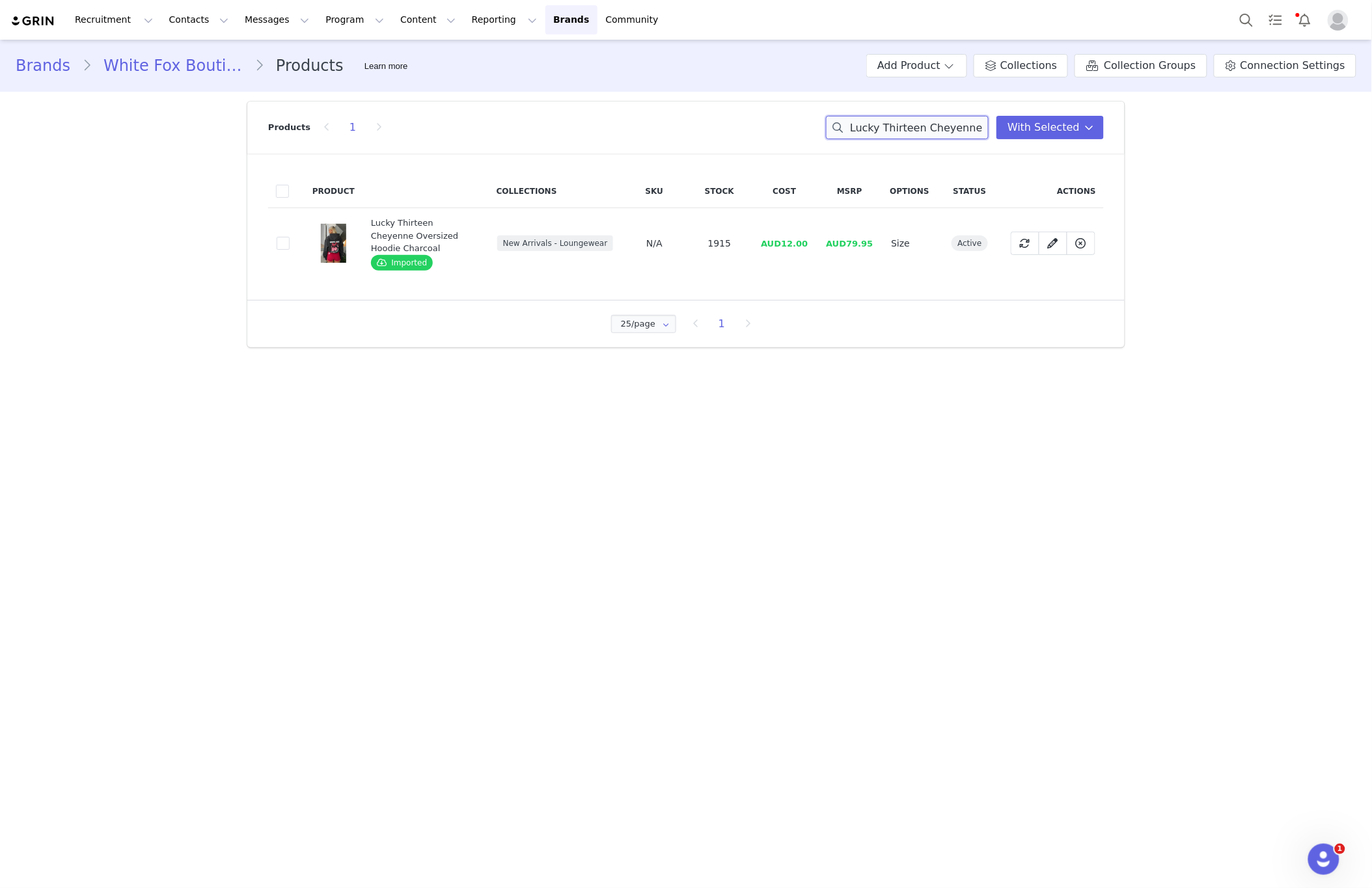
click at [893, 130] on input "Lucky Thirteen Cheyenne Oversized Hoodie Charcoal" at bounding box center [907, 128] width 163 height 24
paste input "Stephanie Lounge Shorts Volcanic"
click at [889, 125] on input "Lucky Thirteen Stephanie Lounge Shorts Volcanic" at bounding box center [907, 128] width 163 height 24
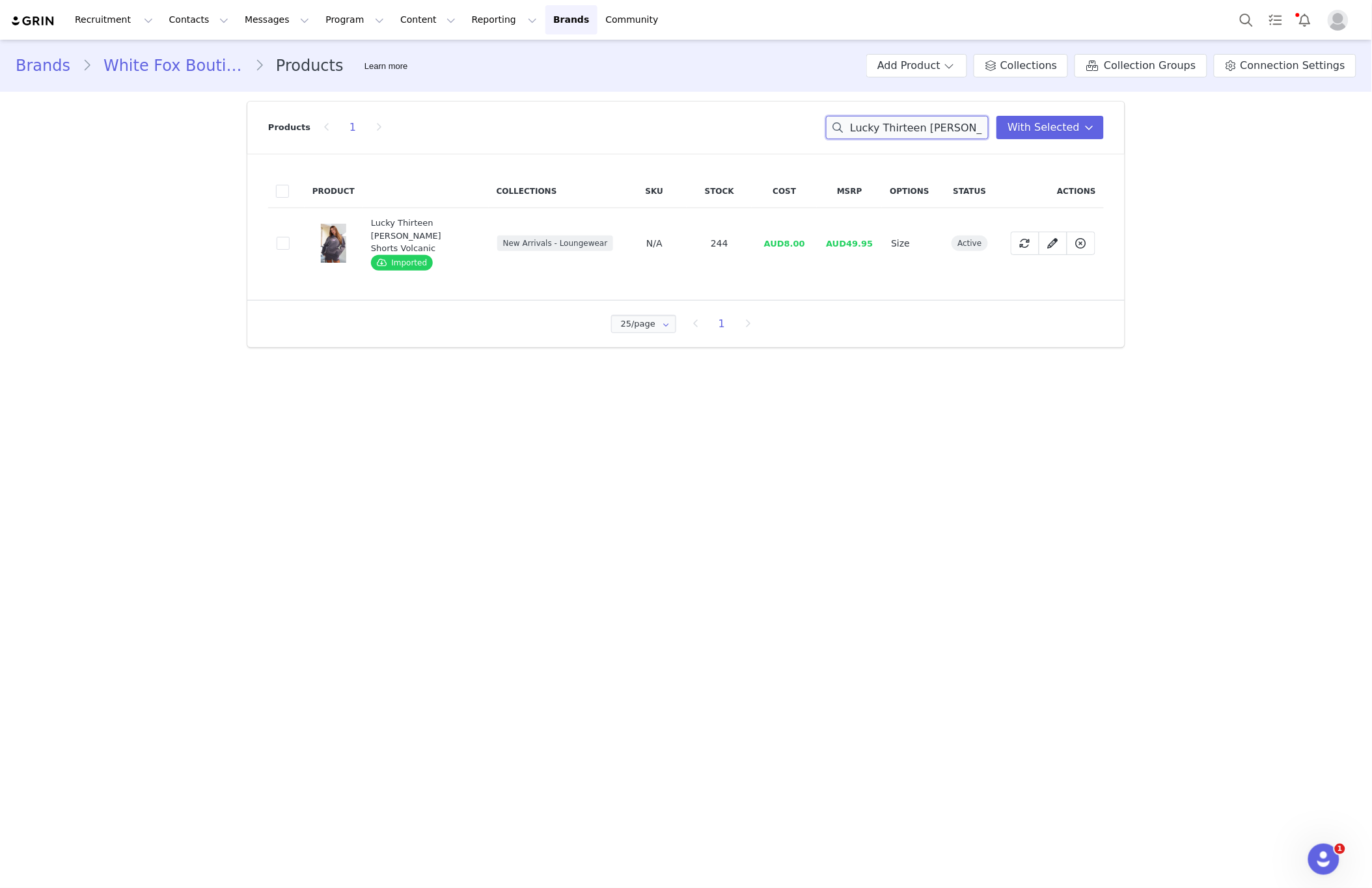
click at [889, 125] on input "Lucky Thirteen Stephanie Lounge Shorts Volcanic" at bounding box center [907, 128] width 163 height 24
paste input "Charise Oversized Tee Soft Pink"
click at [906, 133] on input "Lucky Thirteen Charise Oversized Tee Soft Pink" at bounding box center [907, 128] width 163 height 24
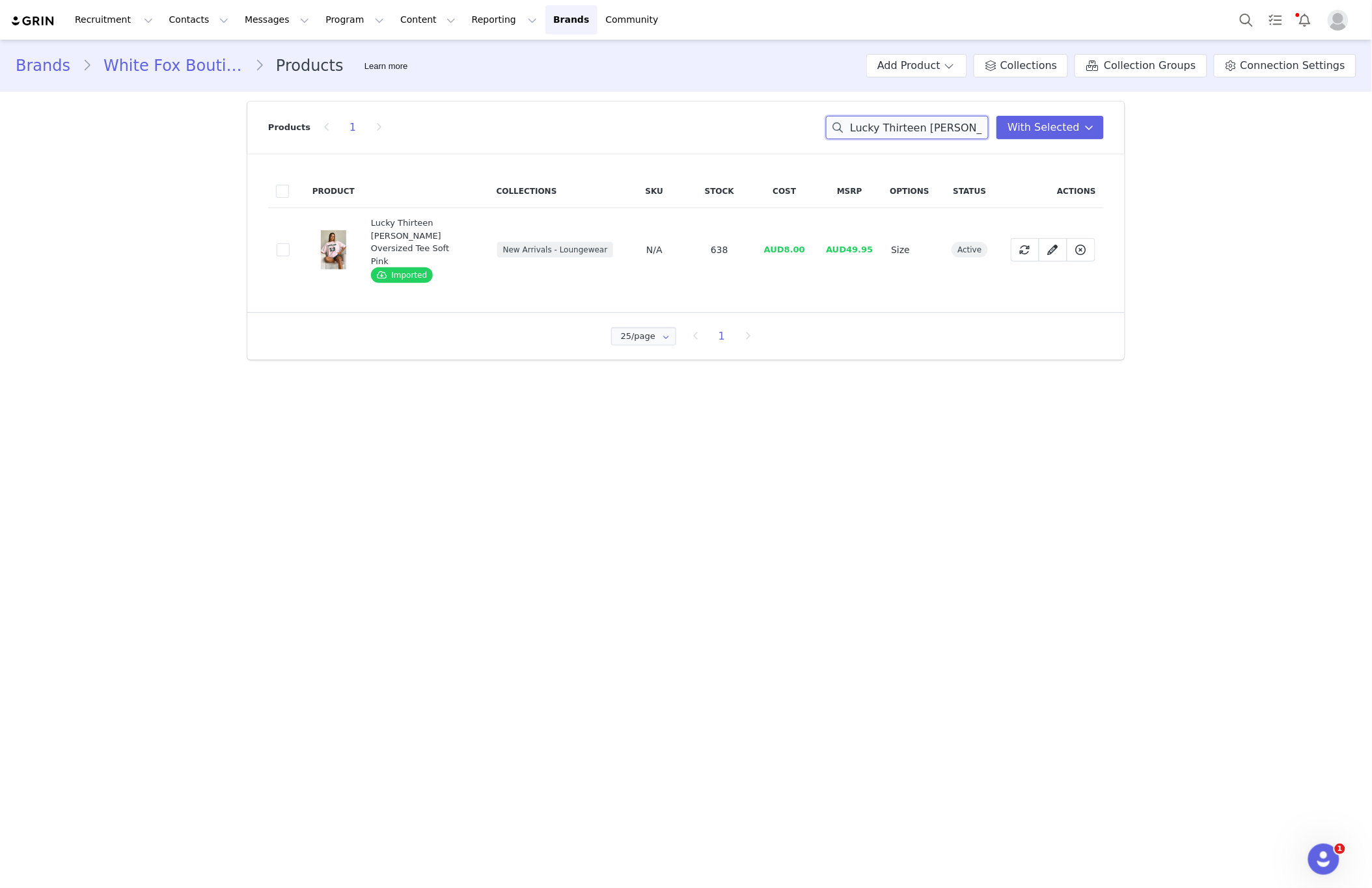
click at [906, 133] on input "Lucky Thirteen Charise Oversized Tee Soft Pink" at bounding box center [907, 128] width 163 height 24
paste input "Ready To Go Wide Leg Sweatpants"
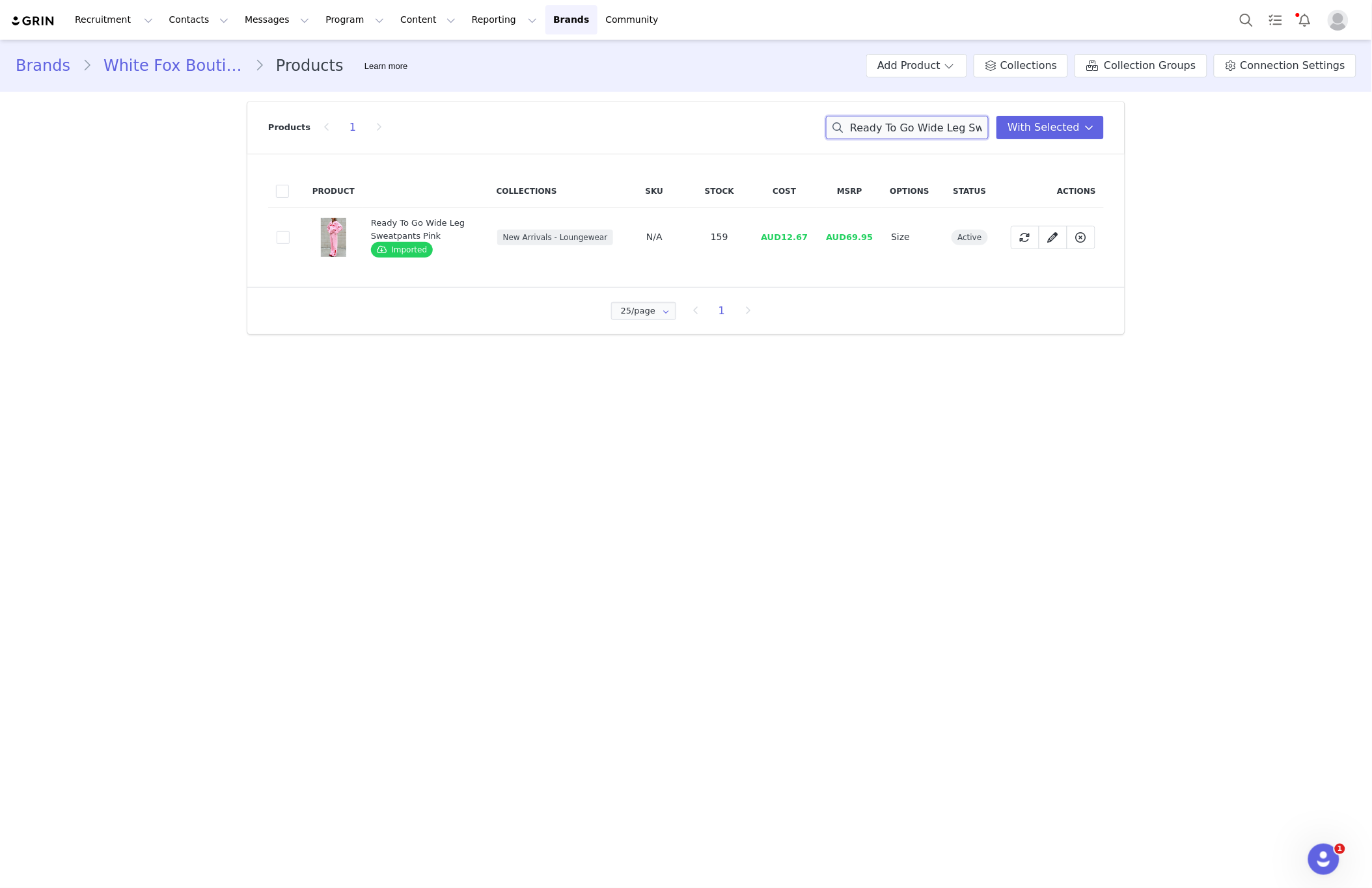
click at [888, 121] on input "Ready To Go Wide Leg Sweatpants Pink" at bounding box center [907, 128] width 163 height 24
paste input "Lucky Thirteen Audrina Boxy Zip Front Hoodie Blue"
click at [882, 126] on input "Lucky Thirteen Audrina Boxy Zip Front Hoodie Blue" at bounding box center [907, 128] width 163 height 24
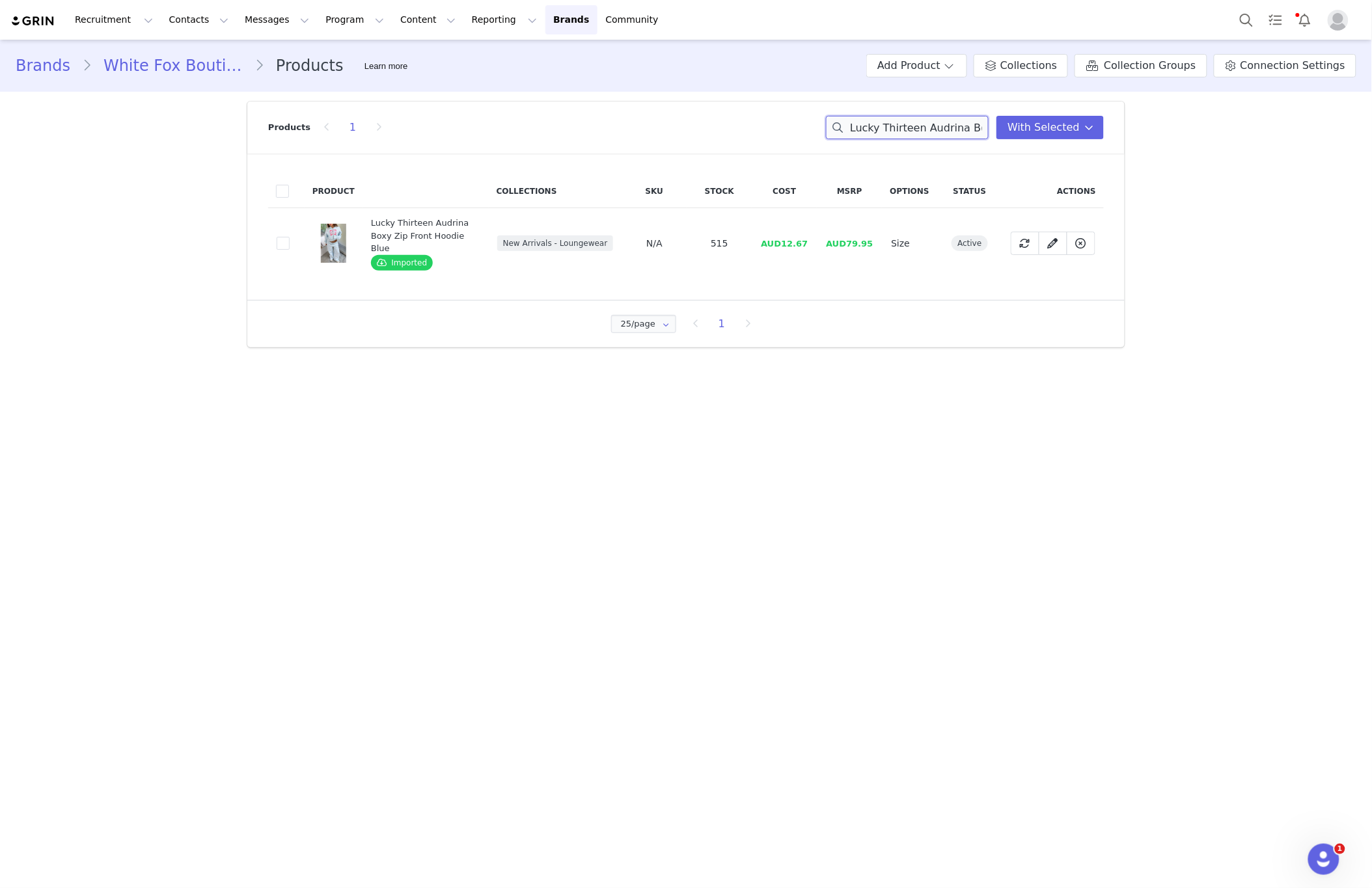
click at [882, 126] on input "Lucky Thirteen Audrina Boxy Zip Front Hoodie Blue" at bounding box center [907, 128] width 163 height 24
drag, startPoint x: 882, startPoint y: 126, endPoint x: 856, endPoint y: 128, distance: 26.1
click at [882, 126] on input "Lucky Thirteen Audrina Boxy Zip Front Hoodie Blue" at bounding box center [907, 128] width 163 height 24
paste input "Cheyenne Sweatpants Grey Marl"
click at [902, 134] on input "Lucky Thirteen Cheyenne Sweatpants Grey Marle" at bounding box center [907, 128] width 163 height 24
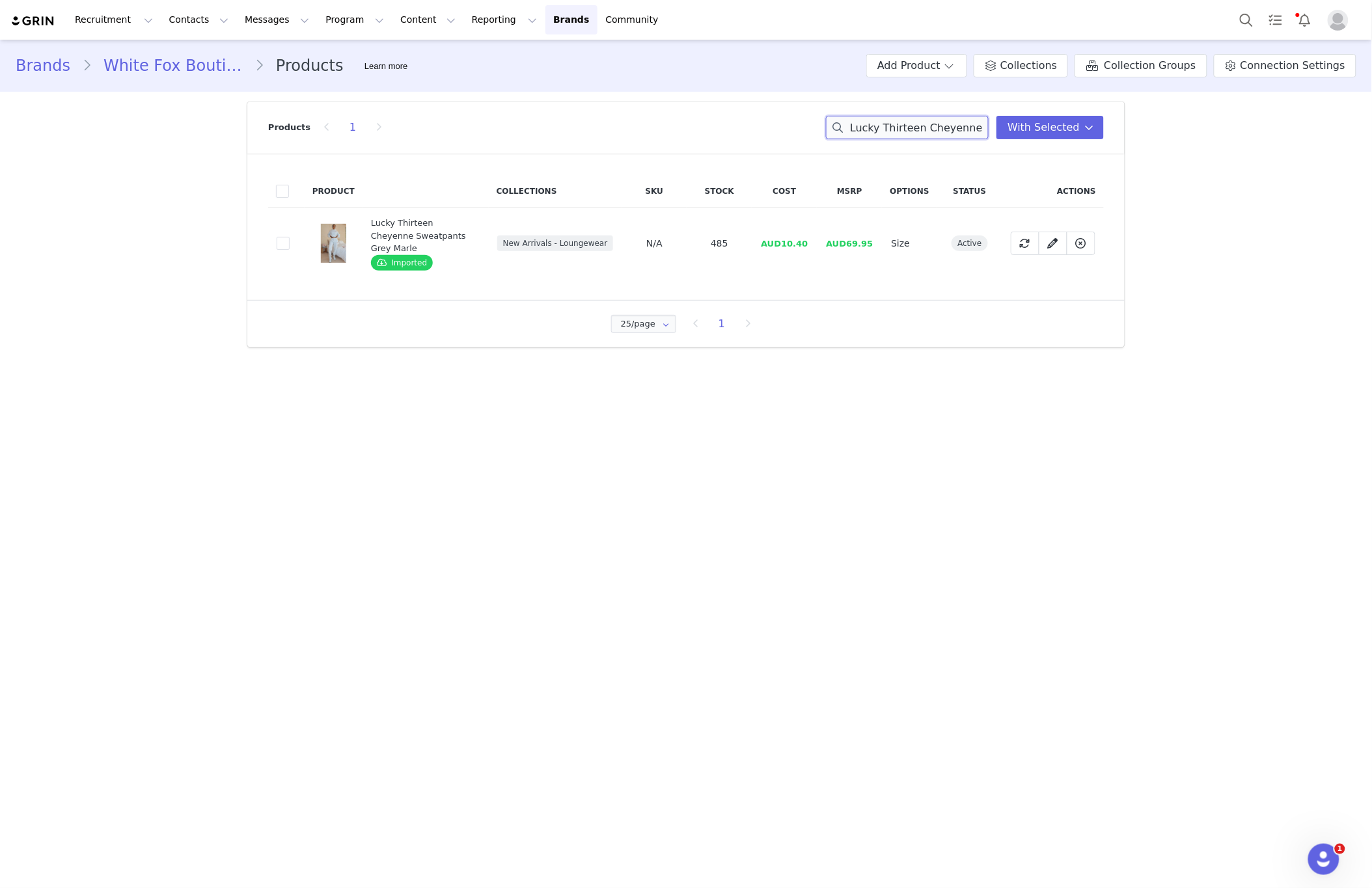
click at [902, 134] on input "Lucky Thirteen Cheyenne Sweatpants Grey Marle" at bounding box center [907, 128] width 163 height 24
paste input "Ready To Go Zip Front Hoodie Pink"
click at [876, 132] on input "Ready To Go Zip Front Hoodie Pink" at bounding box center [907, 128] width 163 height 24
click at [878, 132] on input "Ready To Go Zip Front Hoodie Pink" at bounding box center [907, 128] width 163 height 24
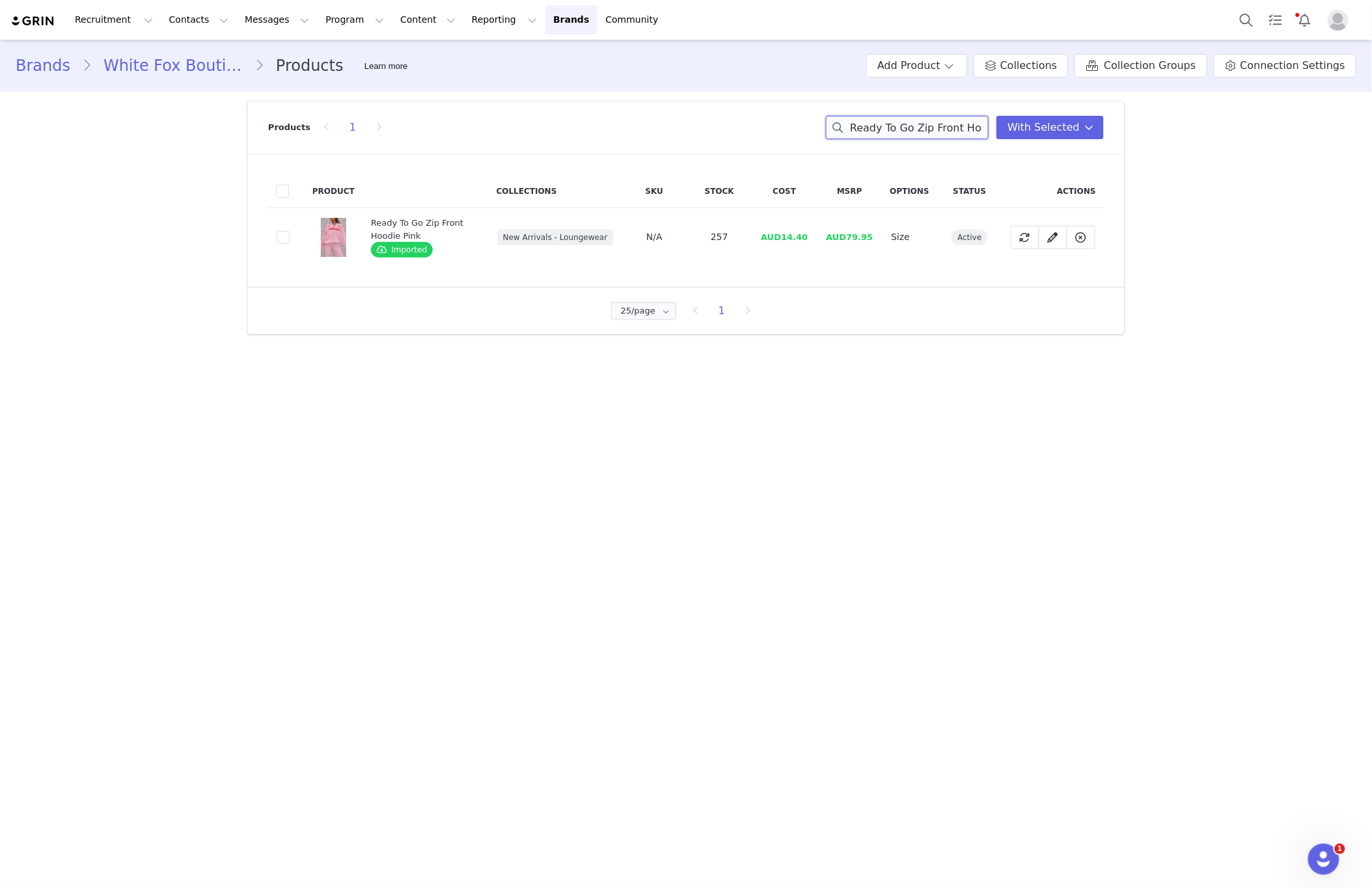
click at [878, 132] on input "Ready To Go Zip Front Hoodie Pink" at bounding box center [907, 128] width 163 height 24
paste input "Lucky Thirteen Shaya Wide Leg Sweatpants Dark Grey Marle"
click at [882, 132] on input "ReadLucky Thirteen Shaya Wide Leg Sweatpants Dark Grey Marley To Go Zip Front H…" at bounding box center [907, 128] width 163 height 24
click at [882, 133] on input "ReadLucky Thirteen Shaya Wide Leg Sweatpants Dark Grey Marley To Go Zip Front H…" at bounding box center [907, 128] width 163 height 24
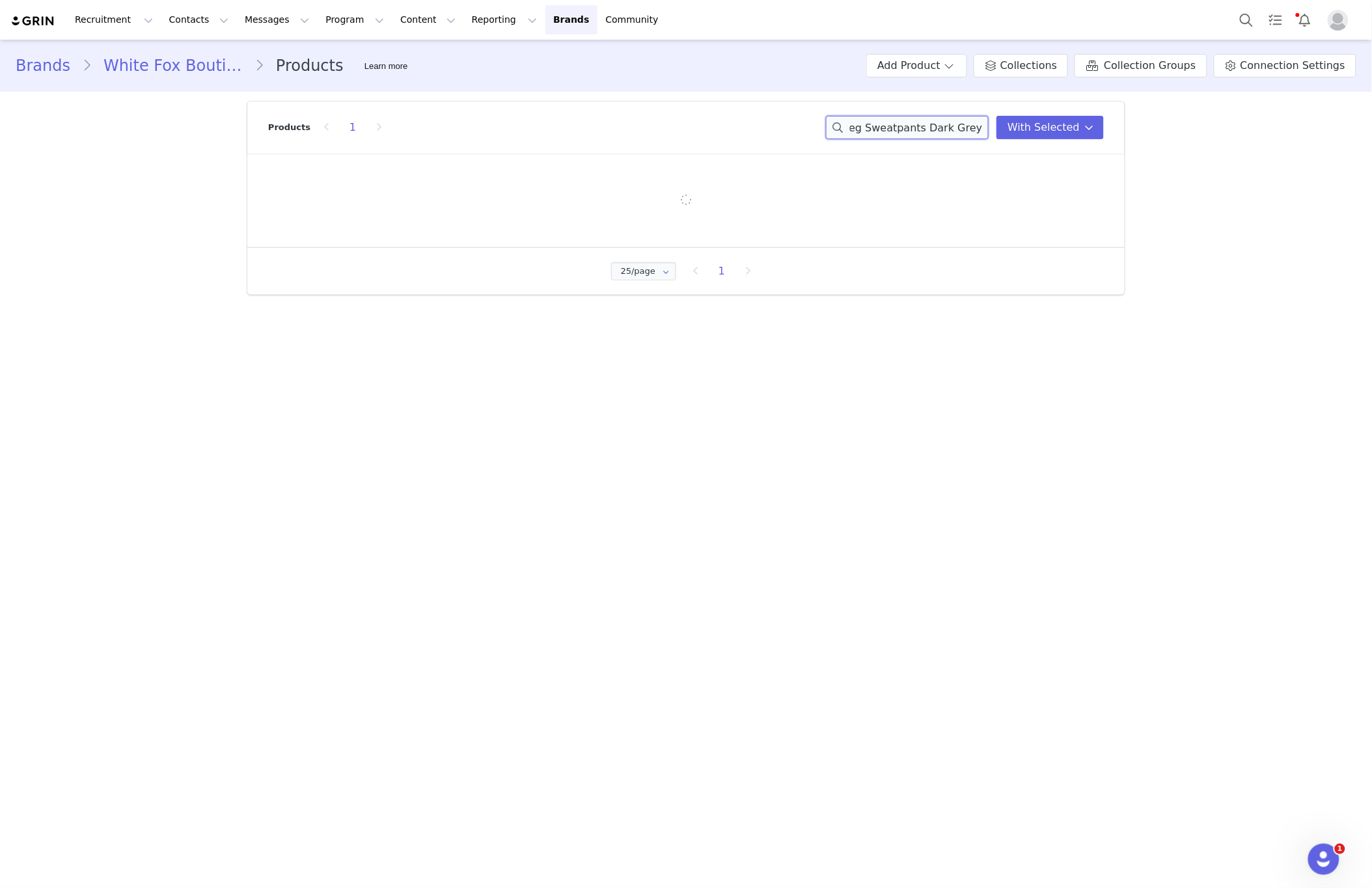
click at [882, 133] on input "ReadLucky Thirteen Shaya Wide Leg Sweatpants Dark Grey Marley To Go Zip Front H…" at bounding box center [907, 128] width 163 height 24
paste input "Lucky Thirteen Shaya Wide Leg Sweatpants Dark Grey Marle"
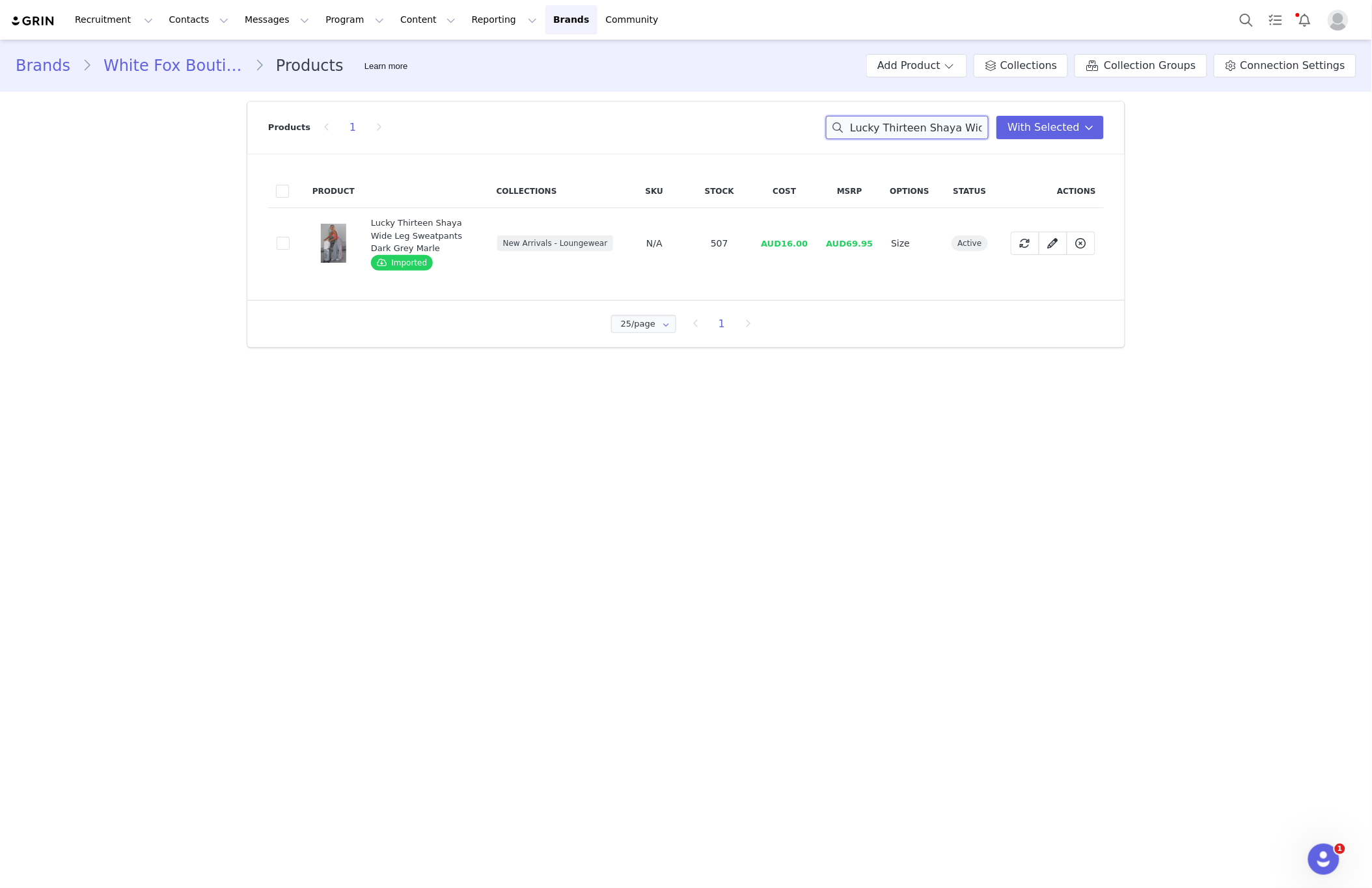
click at [901, 127] on input "Lucky Thirteen Shaya Wide Leg Sweatpants Dark Grey Marle" at bounding box center [907, 128] width 163 height 24
paste input "Kalena Oversized Tee Blu"
click at [926, 130] on input "Lucky Thirteen Kalena Oversized Tee Blue" at bounding box center [907, 128] width 163 height 24
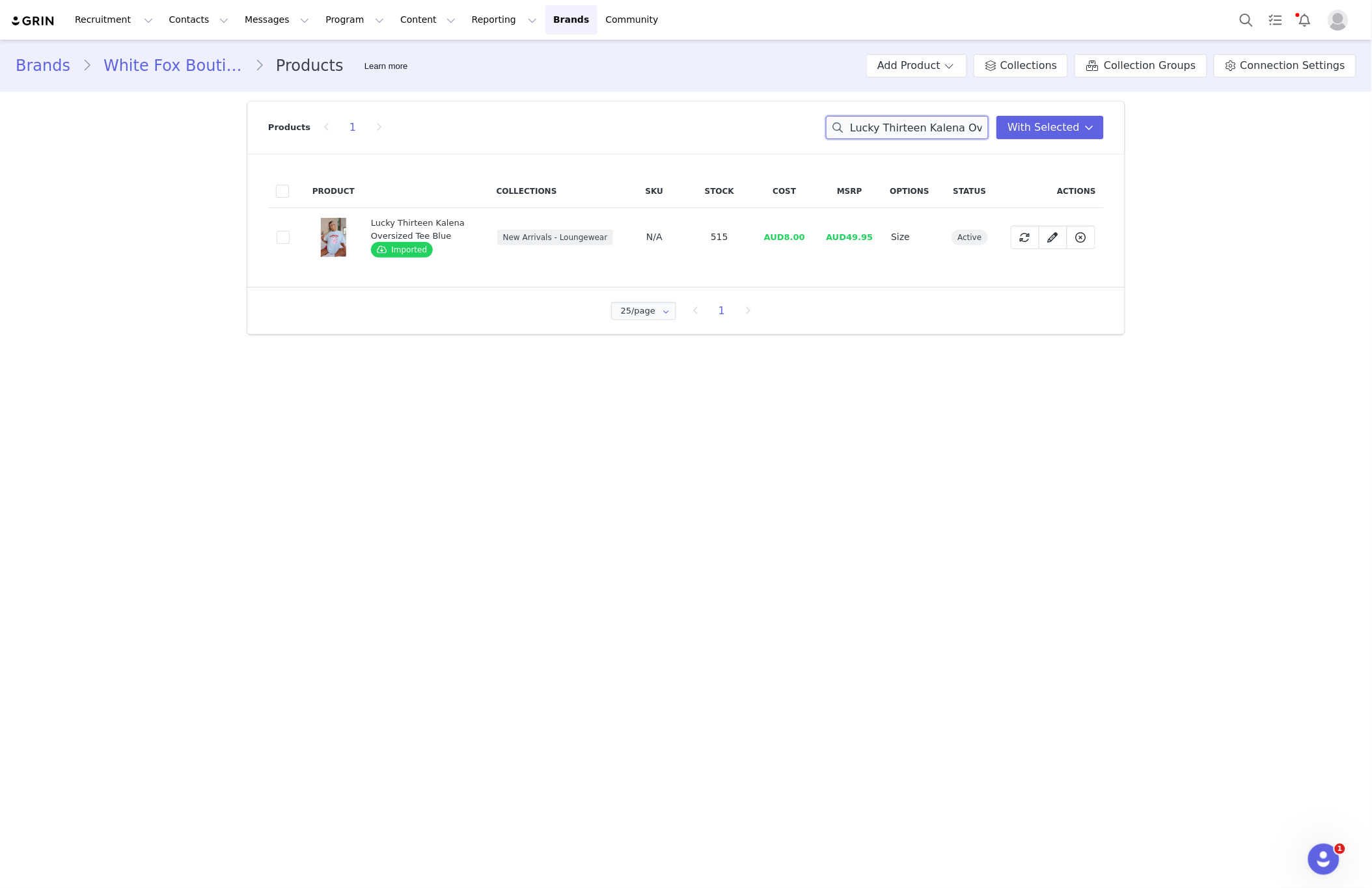
click at [926, 130] on input "Lucky Thirteen Kalena Oversized Tee Blue" at bounding box center [907, 128] width 163 height 24
paste input "Shaya Oversized Hoodie Soft Pink"
click at [949, 125] on input "Lucky Thirteen Shaya Oversized Hoodie Soft Pink" at bounding box center [907, 128] width 163 height 24
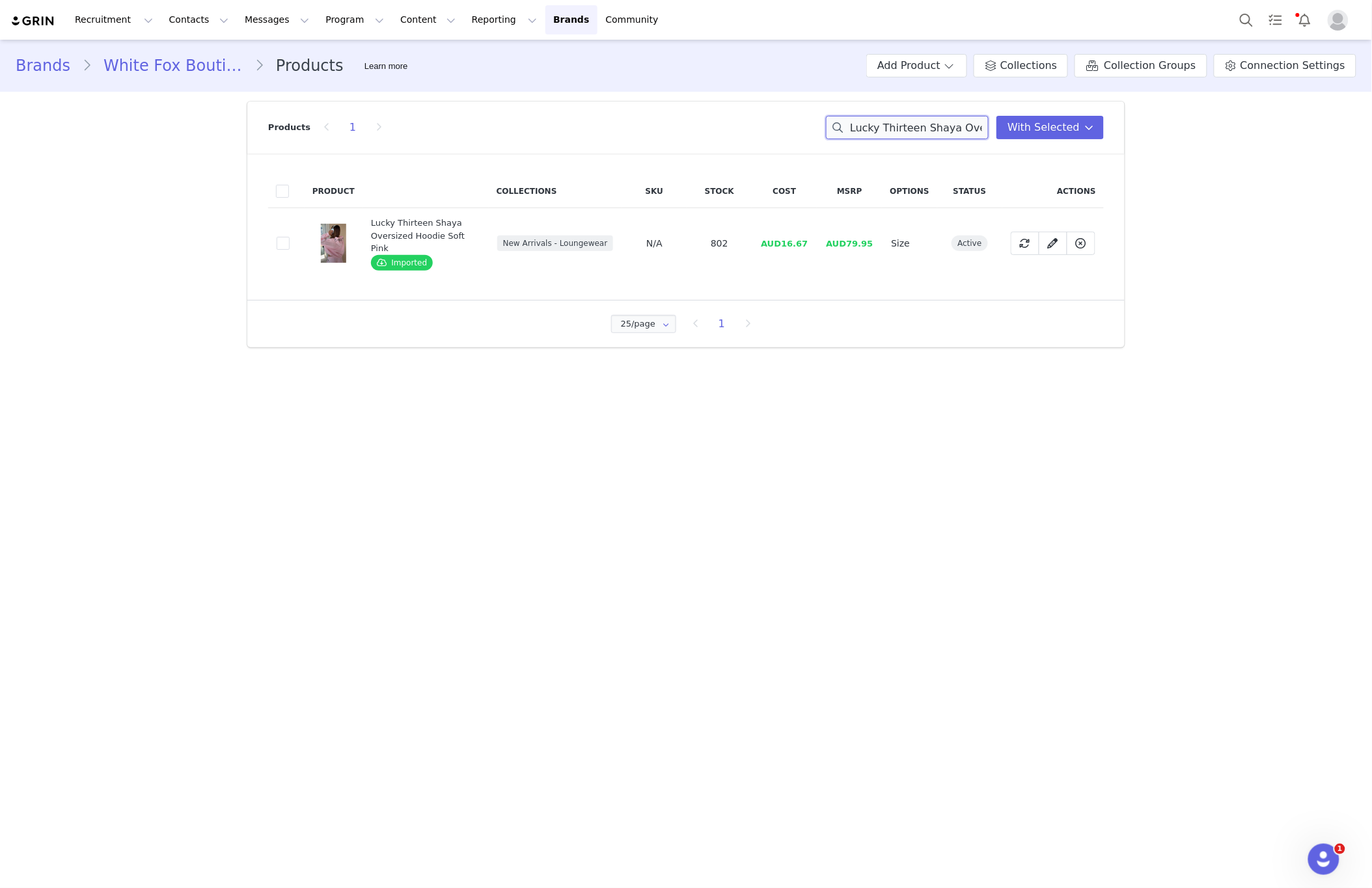
click at [949, 125] on input "Lucky Thirteen Shaya Oversized Hoodie Soft Pink" at bounding box center [907, 128] width 163 height 24
paste input "tephanie Oversized Hoodie Volcanic"
click at [905, 133] on input "Lucky Thirteen Stephanie Oversized Hoodie Volcanic" at bounding box center [907, 128] width 163 height 24
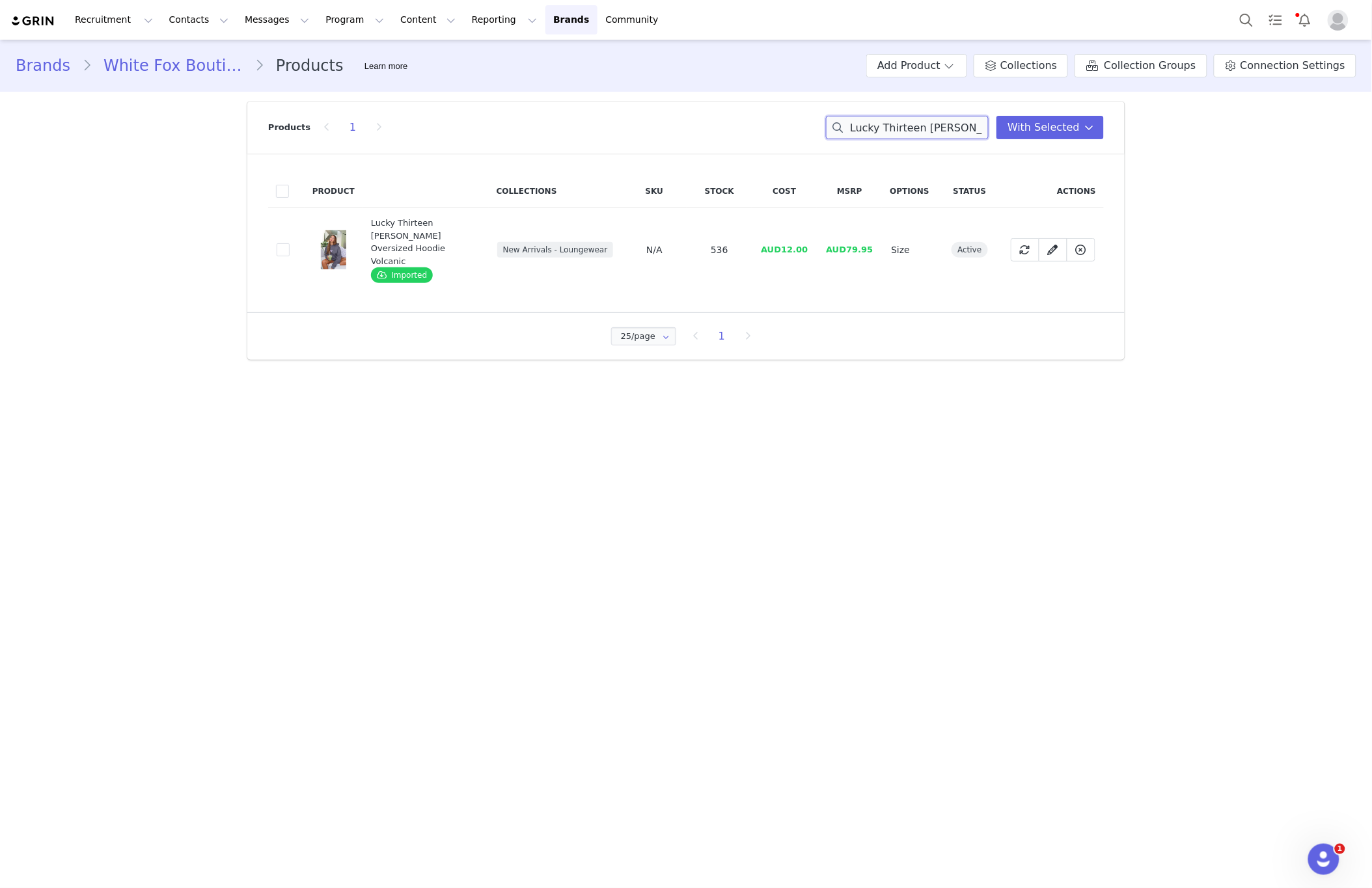
paste input "Charise Zip Front Hoodie Grey Marle"
click at [866, 129] on input "Lucky Thirteen Charise Zip Front Hoodie Grey Marle" at bounding box center [907, 128] width 163 height 24
drag, startPoint x: 866, startPoint y: 129, endPoint x: 850, endPoint y: 130, distance: 16.0
click at [866, 129] on input "Lucky Thirteen Charise Zip Front Hoodie Grey Marle" at bounding box center [907, 128] width 163 height 24
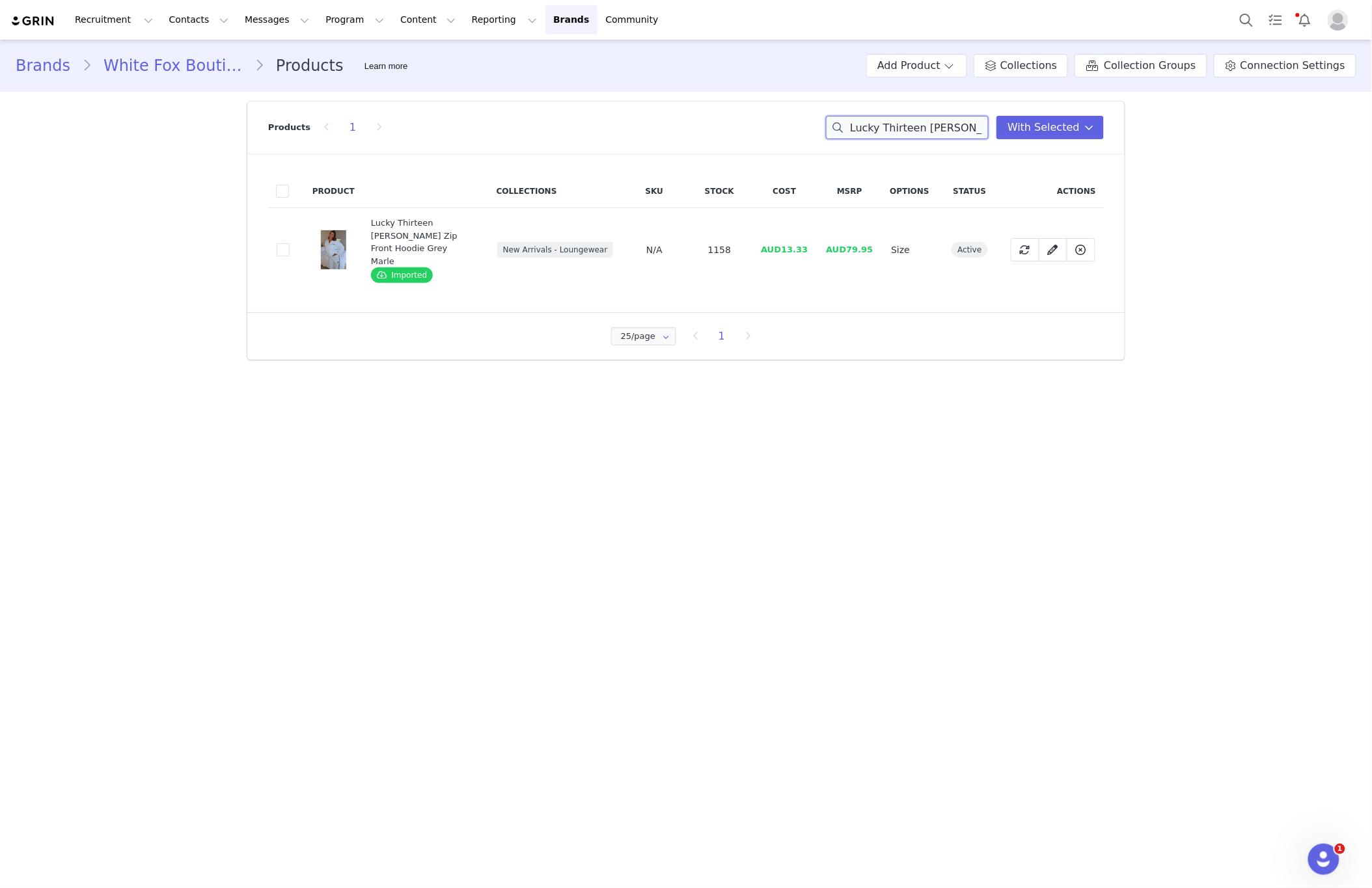
paste input "Stephanie Lounge Shorts Green"
click at [876, 123] on input "Lucky Thirteen Stephanie Lounge Shorts Green" at bounding box center [907, 128] width 163 height 24
click at [877, 123] on input "Lucky Thirteen Stephanie Lounge Shorts Green" at bounding box center [907, 128] width 163 height 24
paste input "Elsa Lounge Shorts Charcoal"
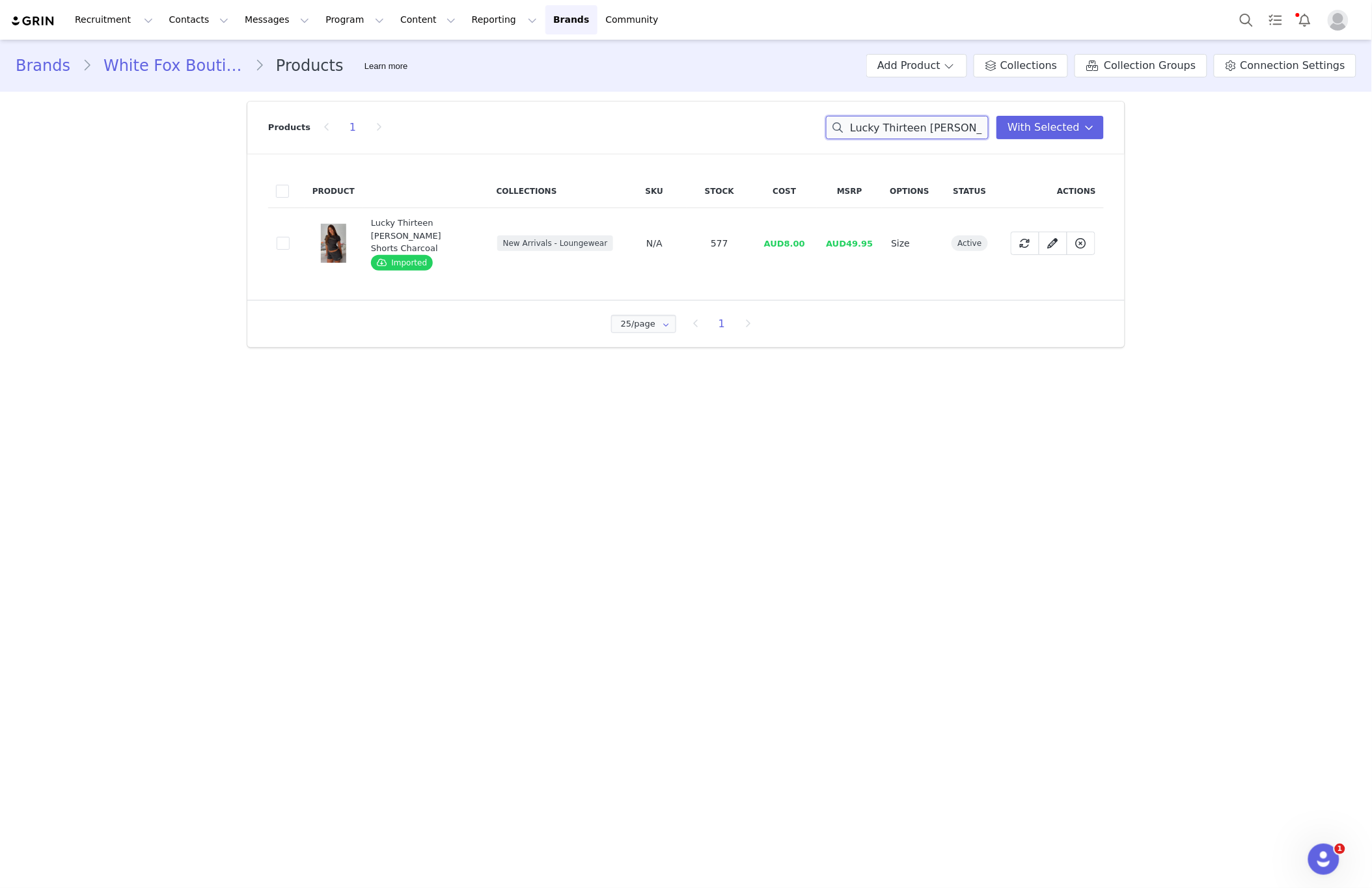
click at [923, 131] on input "Lucky Thirteen Elsa Lounge Shorts Charcoal" at bounding box center [907, 128] width 163 height 24
paste input "Ready To Go Oversized Tee Pink"
drag, startPoint x: 923, startPoint y: 131, endPoint x: 866, endPoint y: 137, distance: 57.3
click at [923, 131] on input "Lucky Thirteen Elsa Lounge Shorts Charcoal" at bounding box center [907, 128] width 163 height 24
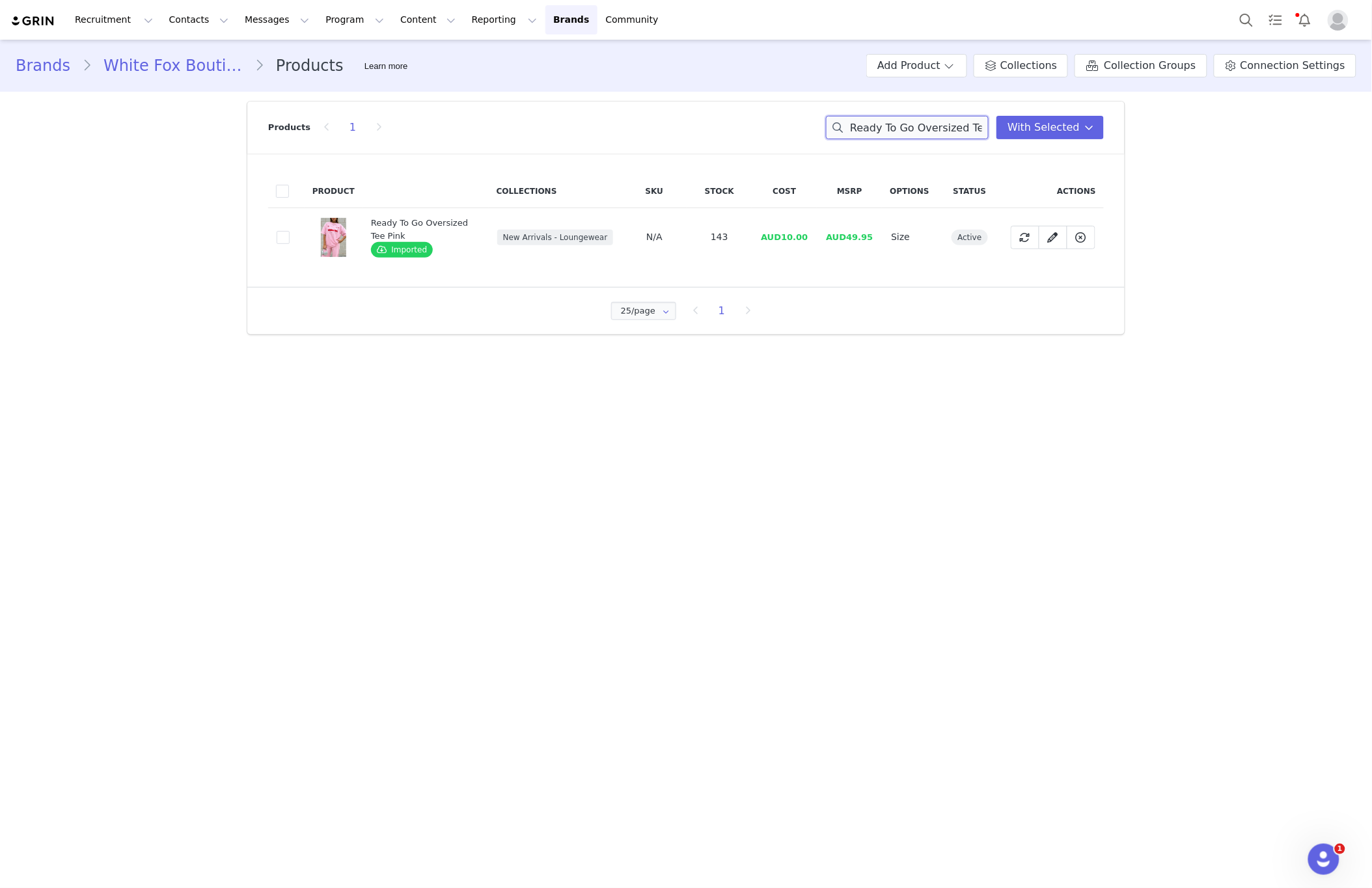
click at [933, 127] on input "Ready To Go Oversized Tee Pink" at bounding box center [907, 128] width 163 height 24
paste input "Lucky Thirteen Cheyenne Sweatpants Charcoal"
drag, startPoint x: 933, startPoint y: 127, endPoint x: 858, endPoint y: 126, distance: 75.0
click at [932, 127] on input "Ready To Go Oversized Tee Pink" at bounding box center [907, 128] width 163 height 24
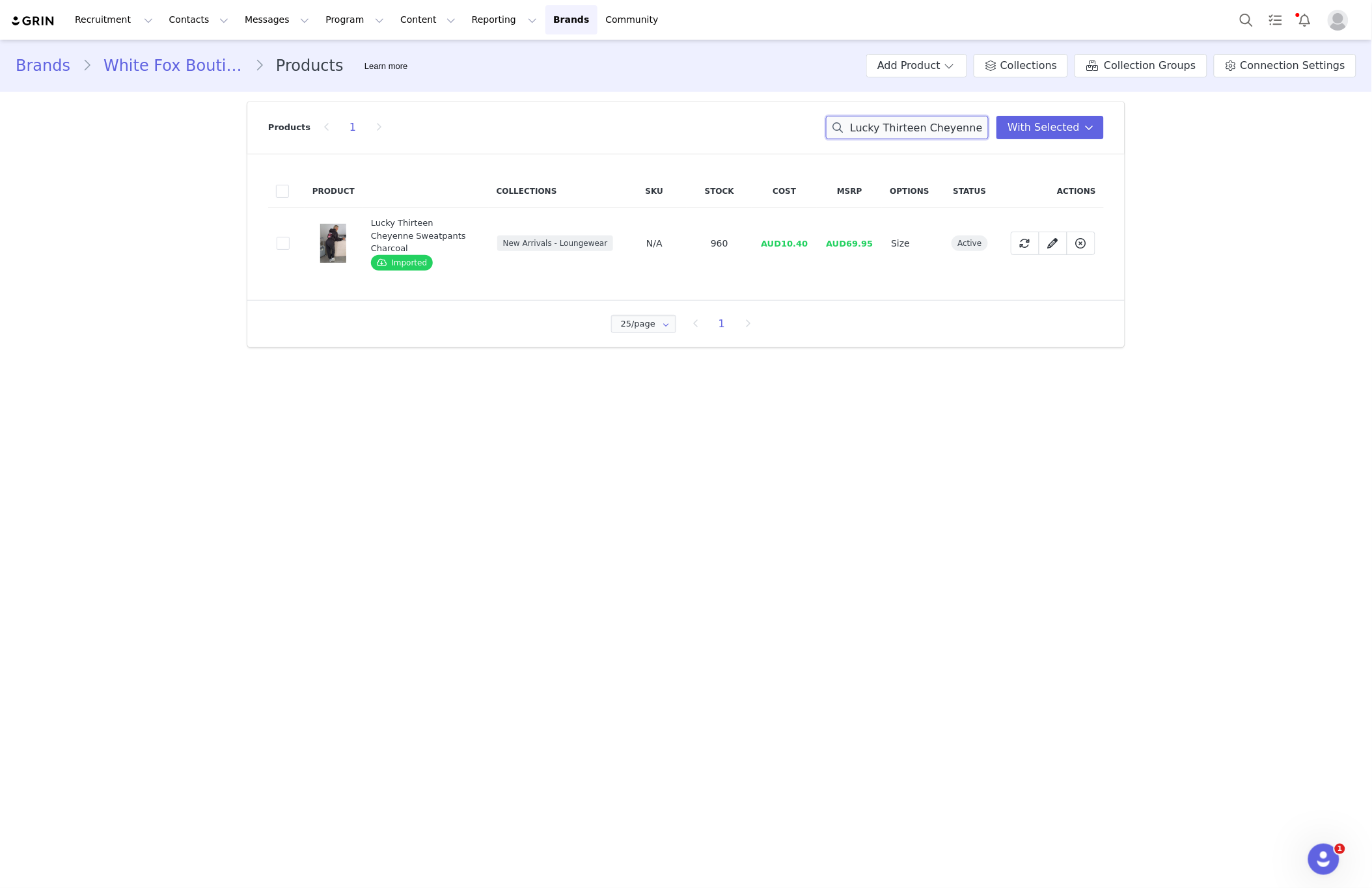
click at [920, 124] on input "Lucky Thirteen Cheyenne Sweatpants Charcoal" at bounding box center [907, 128] width 163 height 24
click at [921, 124] on input "Lucky Thirteen Cheyenne Sweatpants Charcoal" at bounding box center [907, 128] width 163 height 24
paste input "Era 8 Lounge Shorts Galaxy"
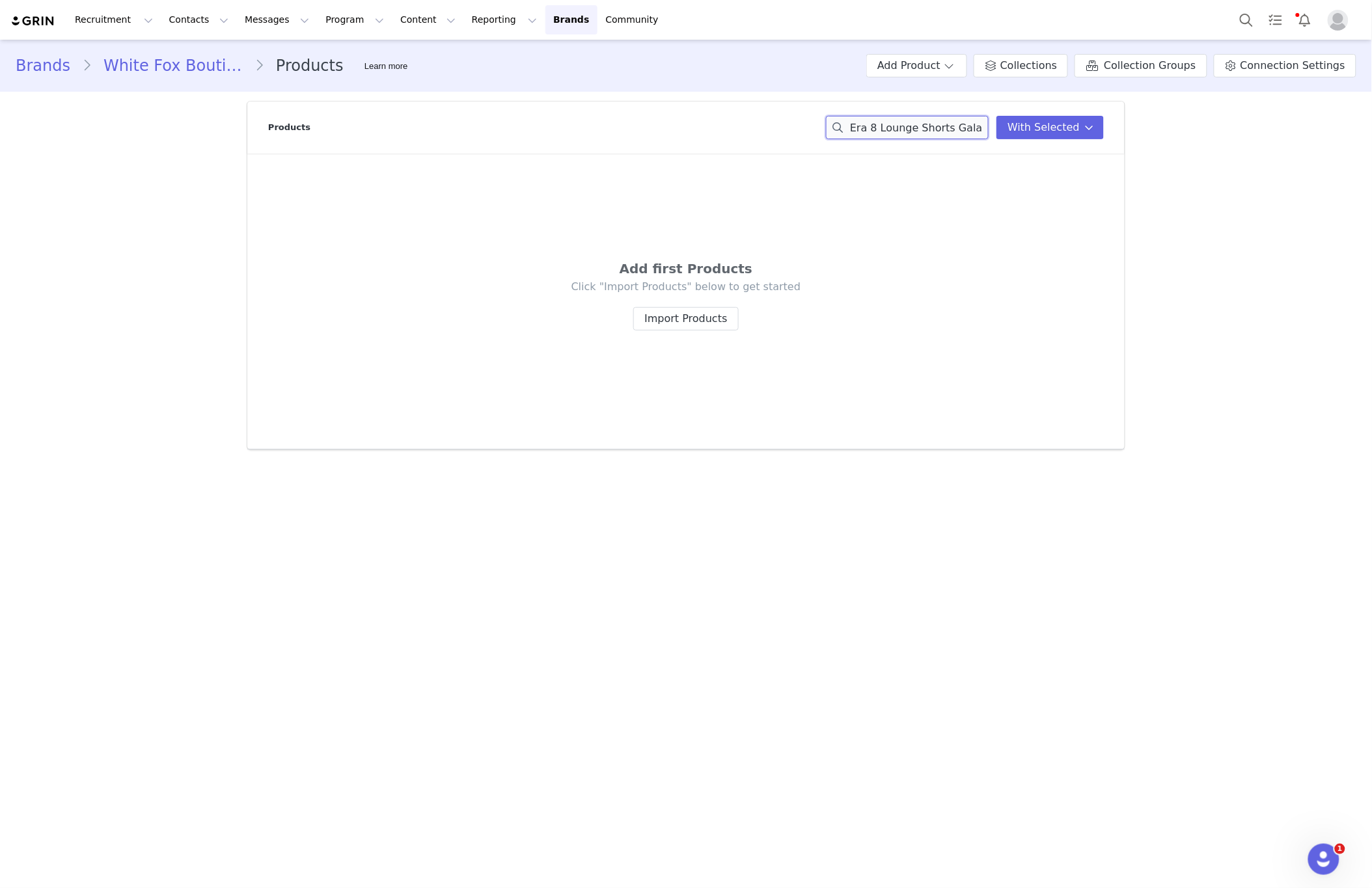
click at [928, 126] on input "Era 8 Lounge Shorts Galaxy" at bounding box center [907, 128] width 163 height 24
click at [917, 133] on input "Era 8 Lounge Shorts Galaxy" at bounding box center [907, 128] width 163 height 24
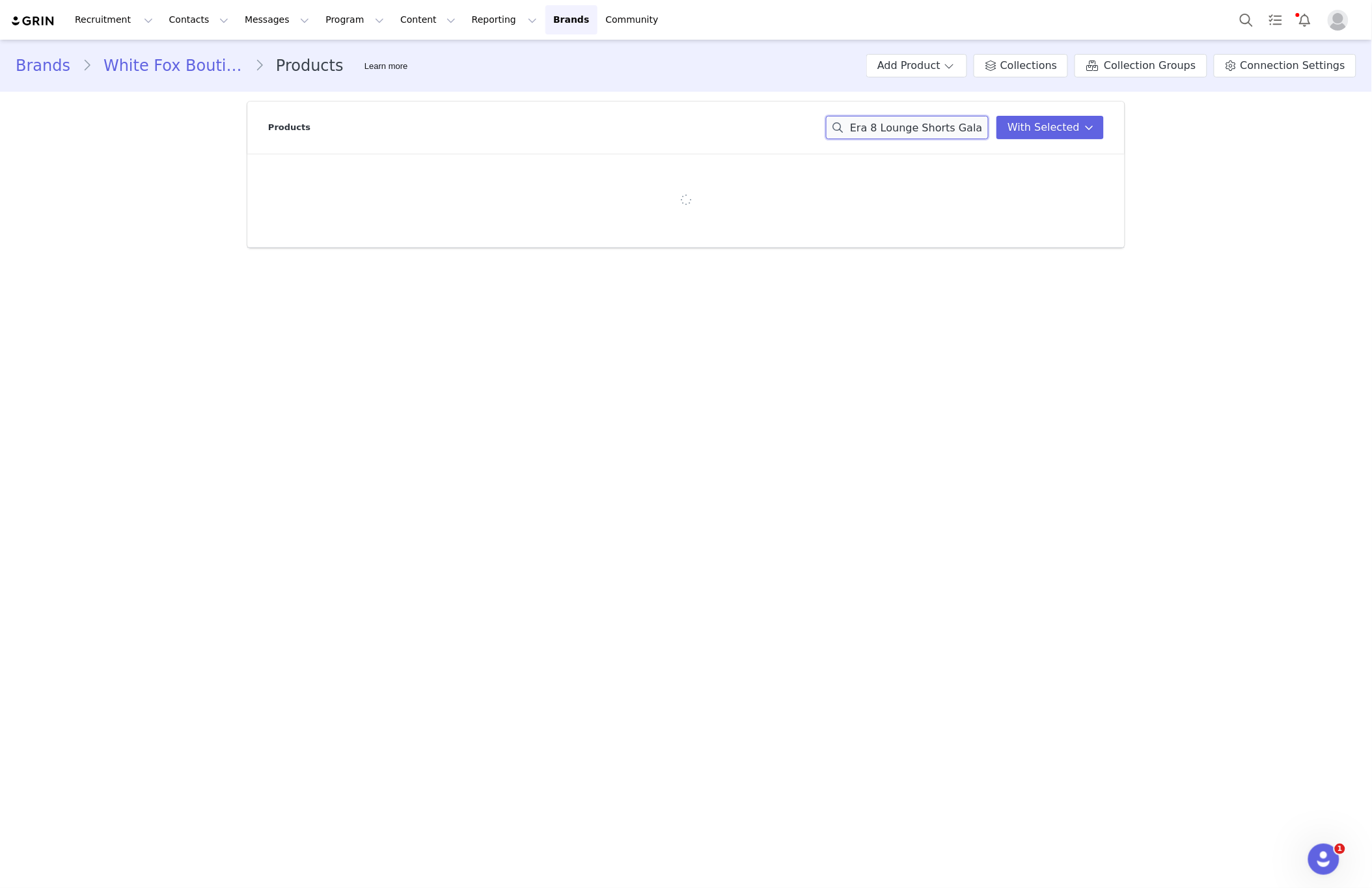
paste input "With Love & Kisses Oversized Hoodie Dark Grey Marle"
click at [926, 129] on input "With Love & Kisses Oversized Hoodie Dark Grey Marle" at bounding box center [907, 128] width 163 height 24
paste input "Give It A Try Oversized Tee"
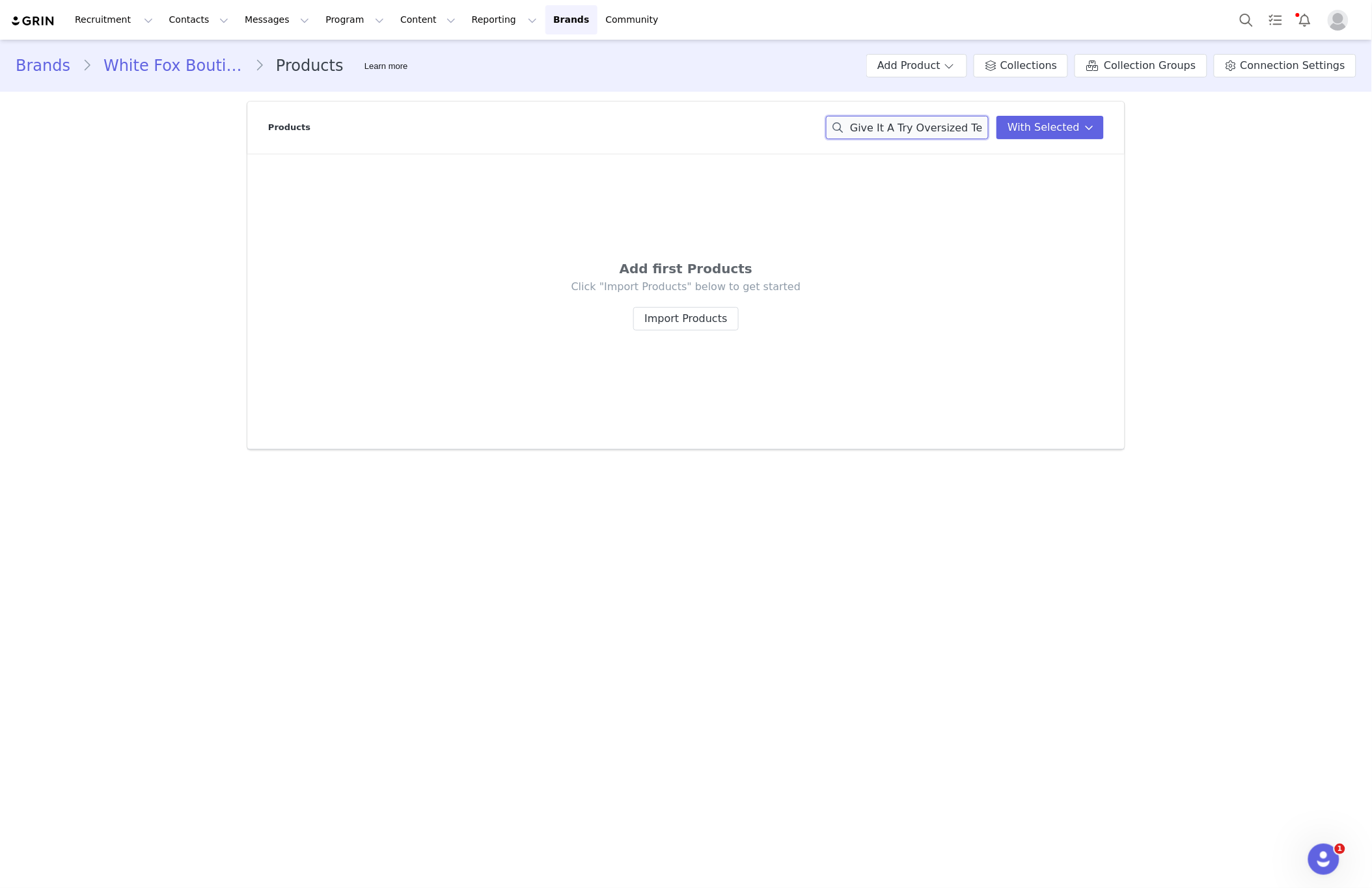
click at [905, 121] on input "Give It A Try Oversized Tee Grey Marle" at bounding box center [907, 128] width 163 height 24
paste input "Offstage Hoodie Peach Fizz"
click at [896, 131] on input "Offstage Hoodie Peach Fizz" at bounding box center [907, 128] width 163 height 24
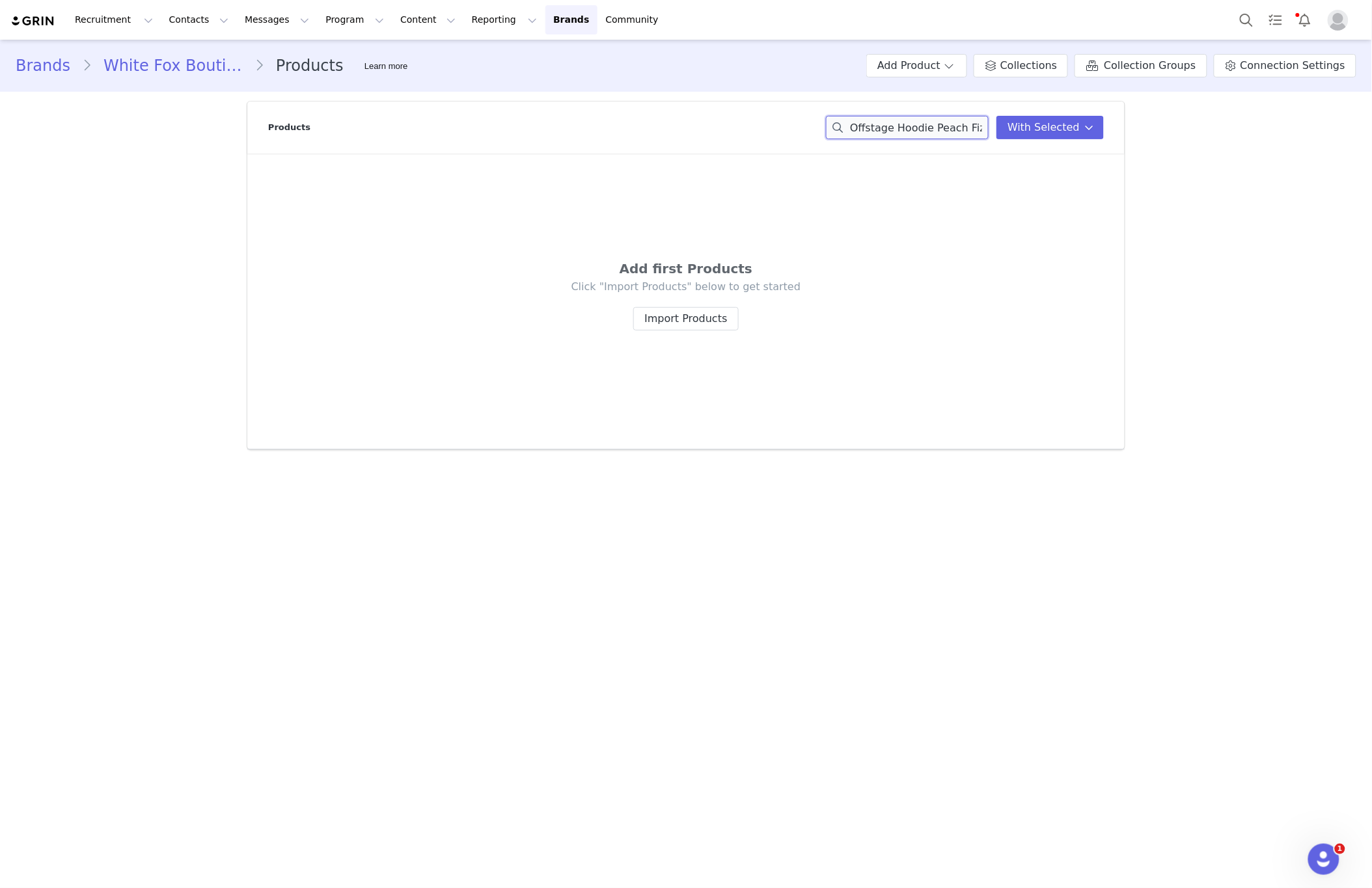
click at [896, 131] on input "Offstage Hoodie Peach Fizz" at bounding box center [907, 128] width 163 height 24
paste input "From The Archives Freya Oversized Hoodie Grey Marle"
click at [924, 127] on input "From The Archives Freya Oversized Hoodie Grey Marle" at bounding box center [907, 128] width 163 height 24
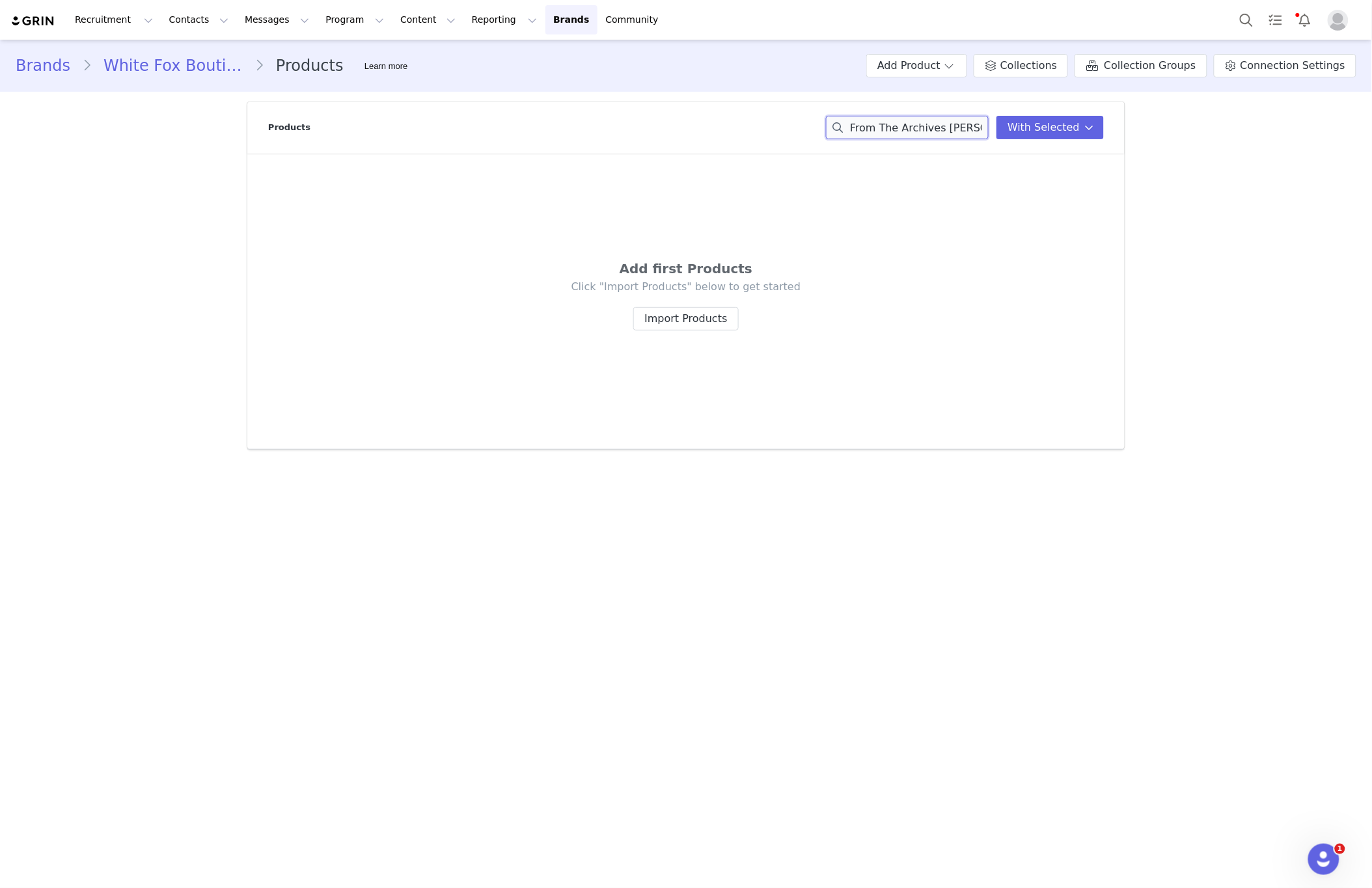
click at [924, 127] on input "From The Archives Freya Oversized Hoodie Grey Marle" at bounding box center [907, 128] width 163 height 24
paste input "Your Favourite View Off Shoulder Oversized Tee Navy"
click at [911, 127] on input "Your Favourite View Off Shoulder Oversized Tee Navy" at bounding box center [907, 128] width 163 height 24
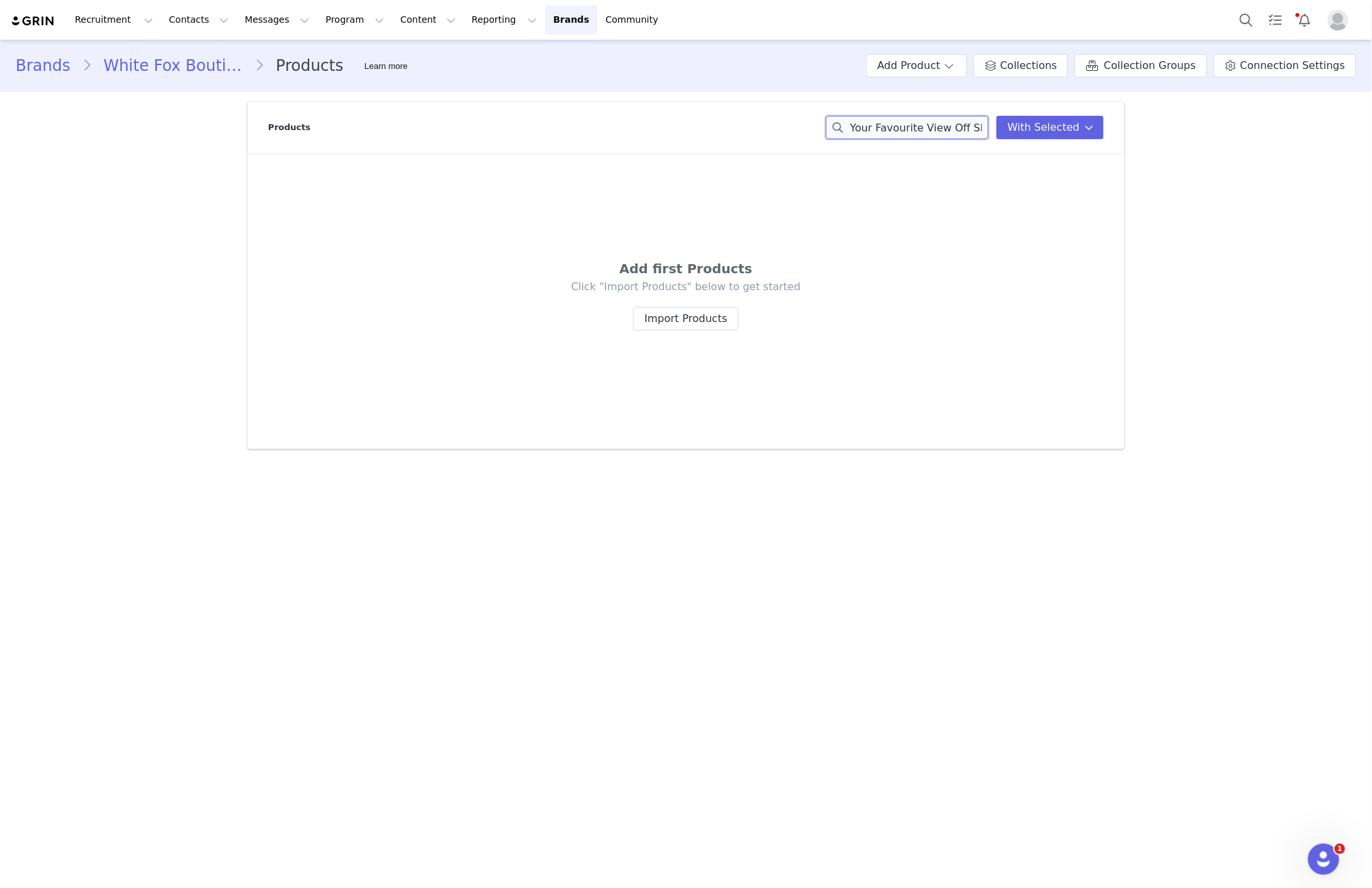
paste input "Era 8 Sweatpants Fossil"
click at [885, 126] on input "Era 8 Sweatpants Fossil" at bounding box center [907, 128] width 163 height 24
paste input "Let's Get Started Oversized Cropped Tee Grey Marle"
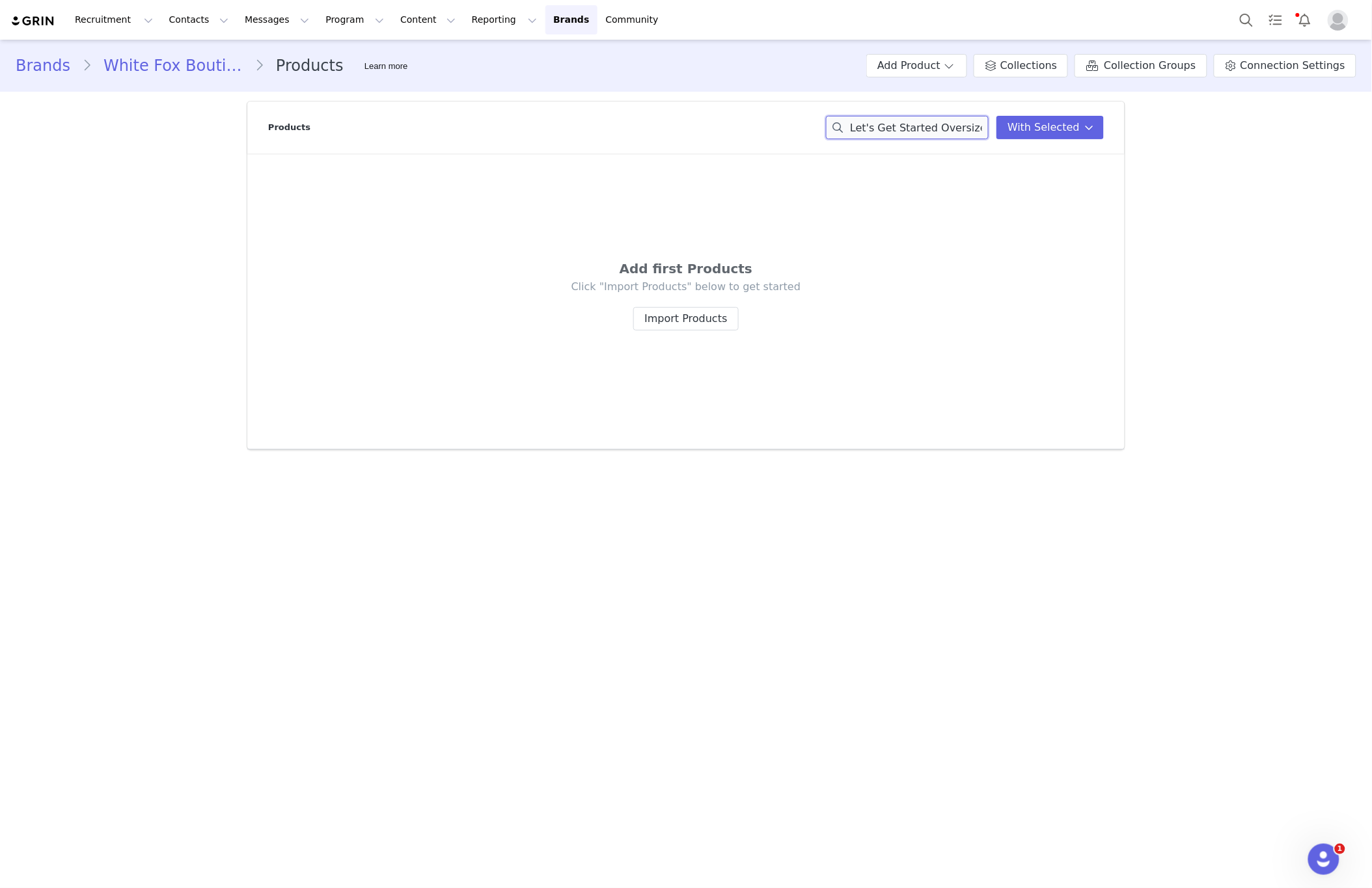
click at [929, 127] on input "Let's Get Started Oversized Cropped Tee Grey Marle" at bounding box center [907, 128] width 163 height 24
paste input "isure Series Oversized Tee Posy"
click at [906, 125] on input "Leisure Series Oversized Tee Posy" at bounding box center [907, 128] width 163 height 24
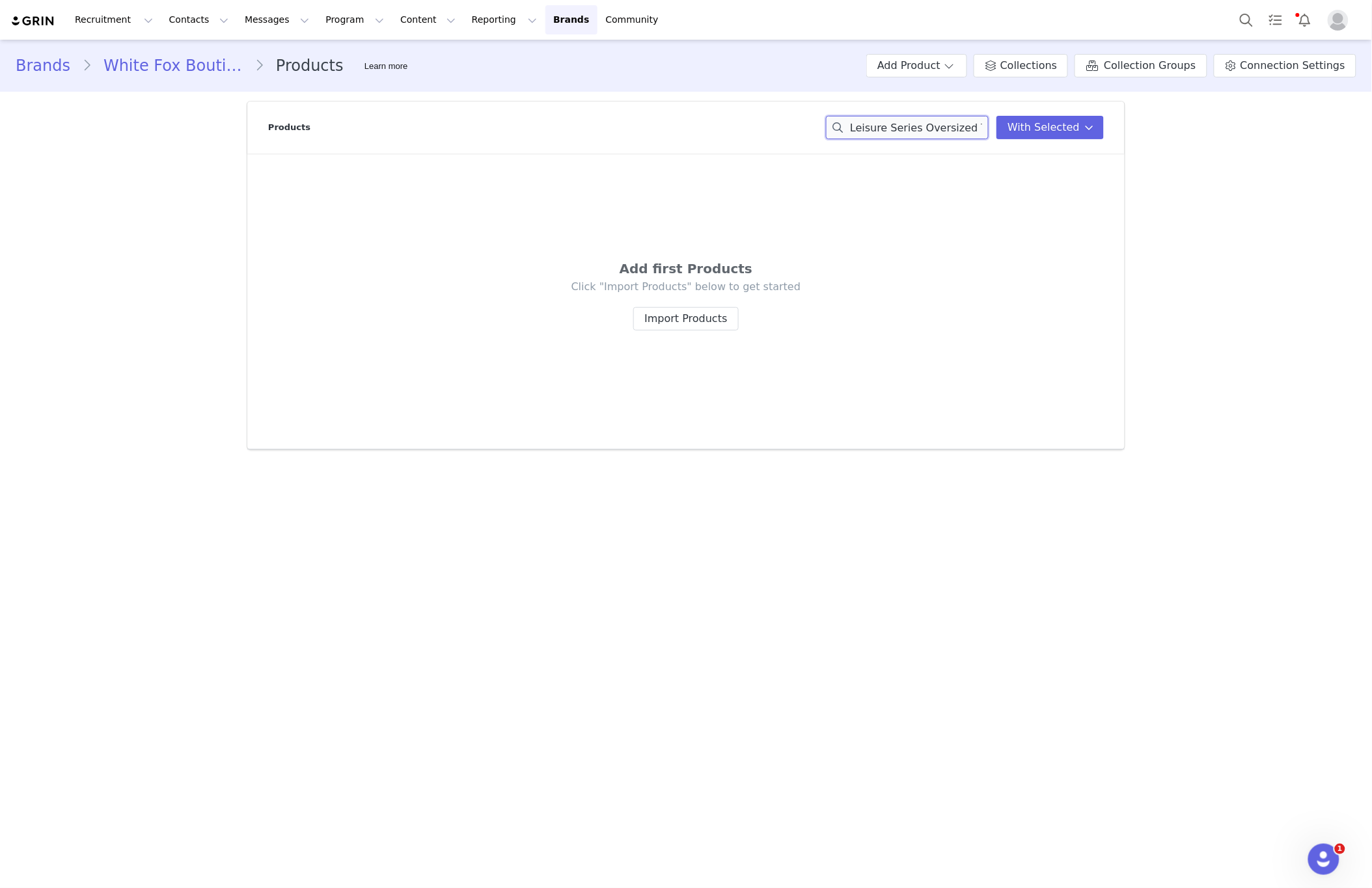
click at [906, 125] on input "Leisure Series Oversized Tee Posy" at bounding box center [907, 128] width 163 height 24
paste input "t's Get Started Oversized Cropped Tee Pink"
click at [907, 135] on input "Let's Get Started Oversized Cropped Tee Pink" at bounding box center [907, 128] width 163 height 24
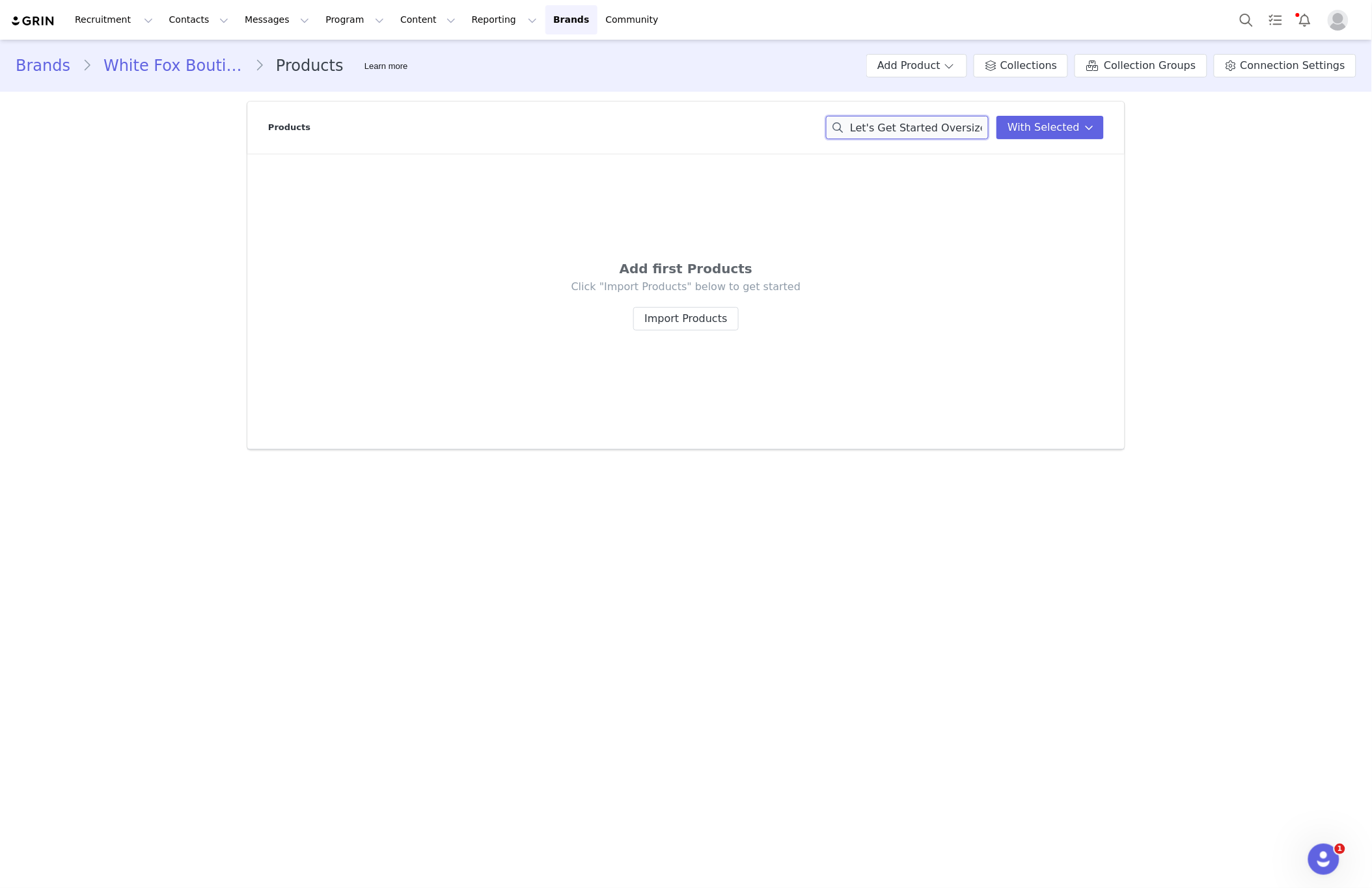
click at [907, 135] on input "Let's Get Started Oversized Cropped Tee Pink" at bounding box center [907, 128] width 163 height 24
paste input "isure Edition Oversized Hoodie Blac"
click at [937, 127] on input "Leisure Edition Oversized Hoodie Black" at bounding box center [907, 128] width 163 height 24
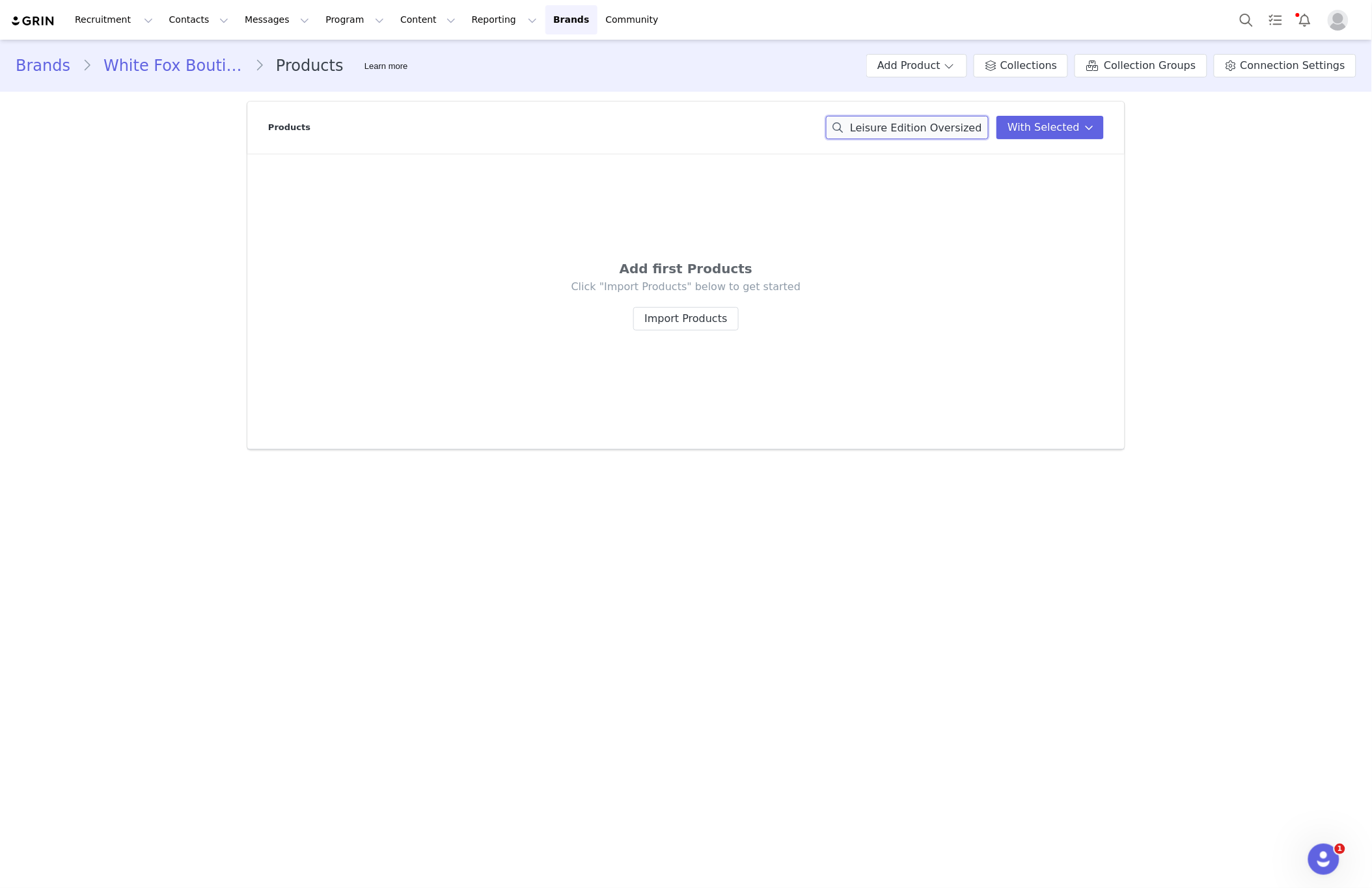
paste input "t's Get Started Oversized Cropped Tee Navy"
click at [916, 133] on input "Let's Get Started Oversized Cropped Tee Navy" at bounding box center [907, 128] width 163 height 24
paste input "You Left Me Shorts White"
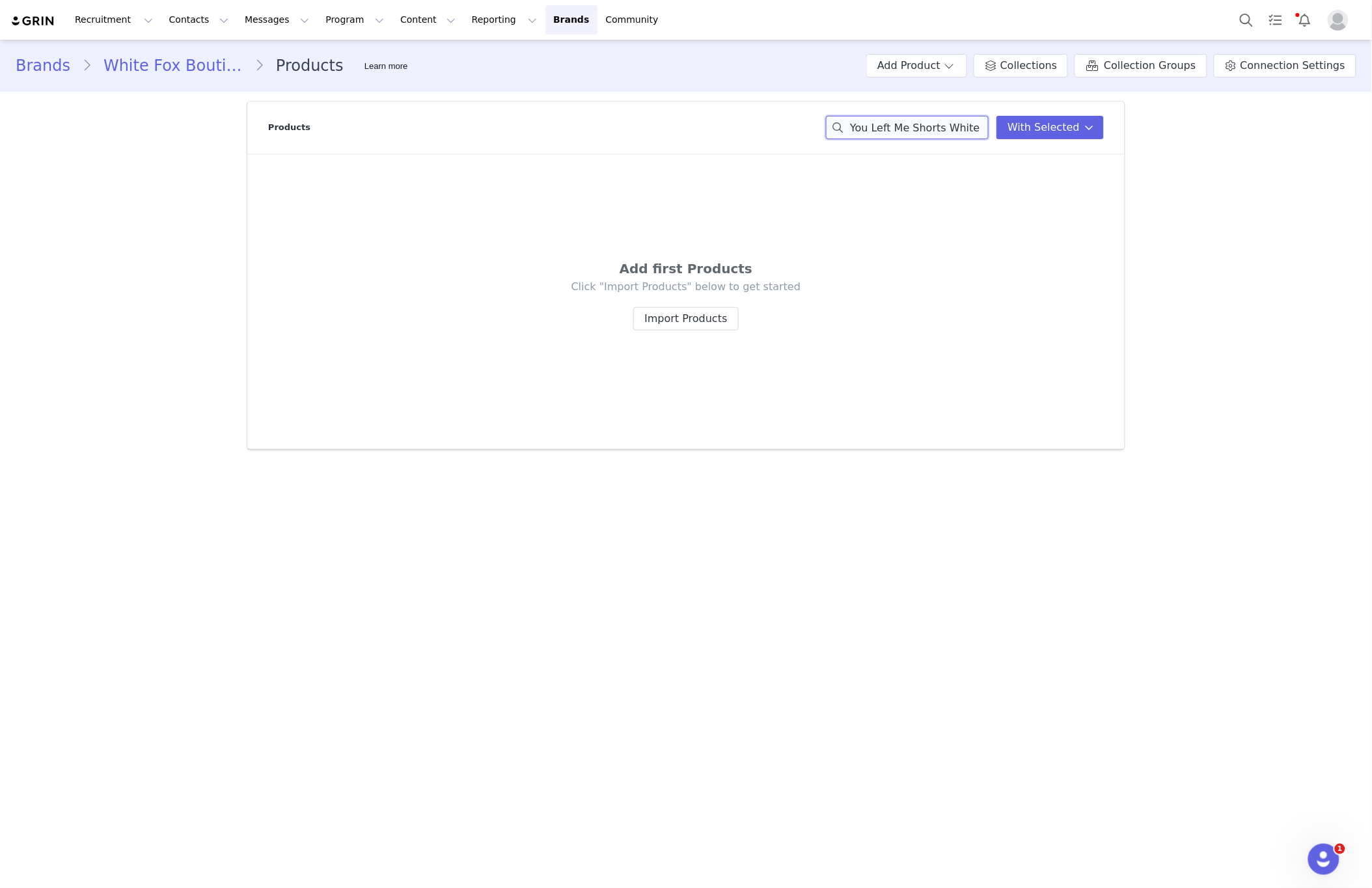
click at [893, 123] on input "You Left Me Shorts White" at bounding box center [907, 128] width 163 height 24
paste input "Grey Marl"
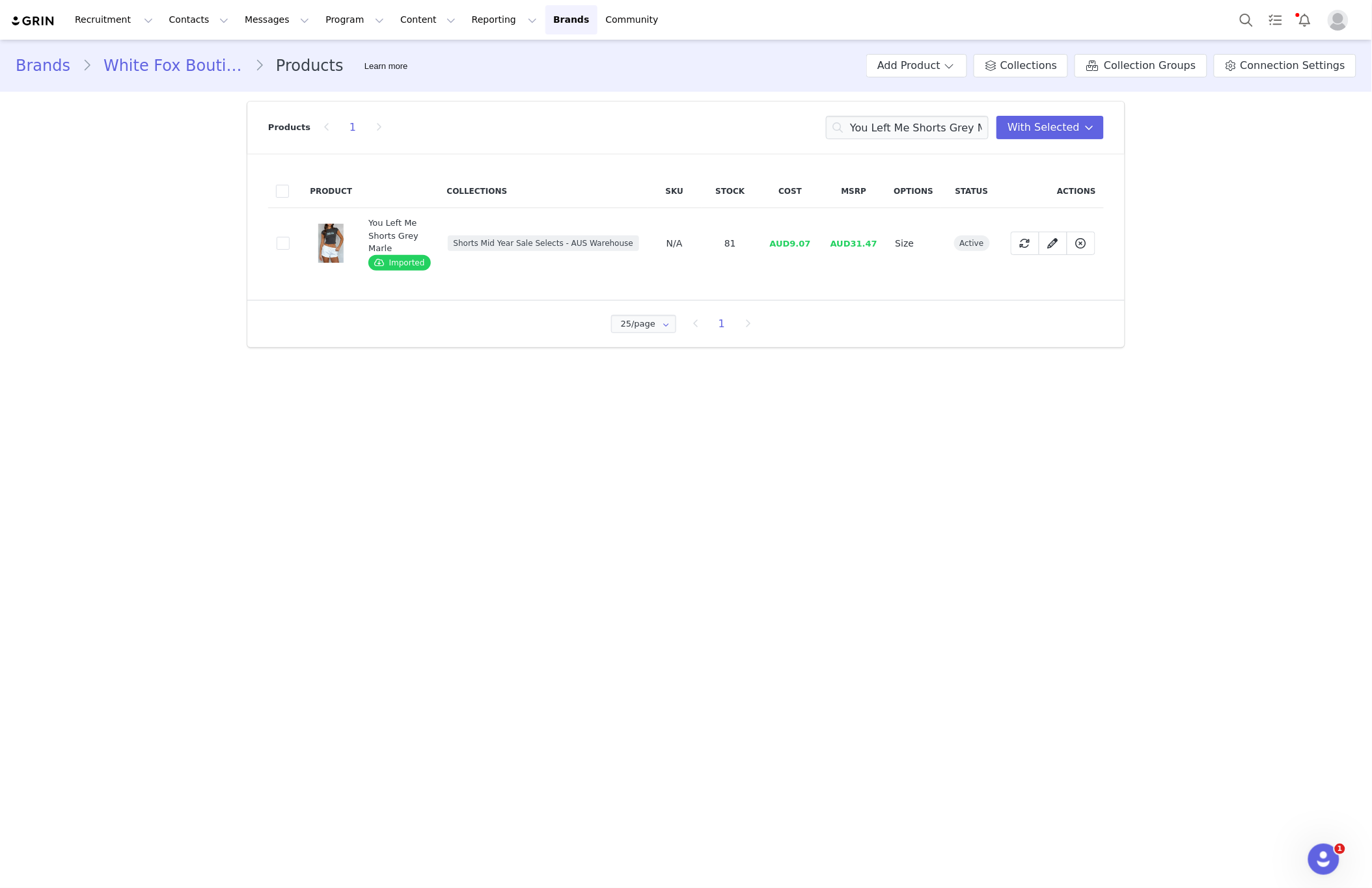
drag, startPoint x: 511, startPoint y: 311, endPoint x: 514, endPoint y: 235, distance: 76.1
click at [509, 298] on div "Products 1 You Left Me Shorts Grey Marle With Selected Product Collections SKU …" at bounding box center [686, 225] width 877 height 246
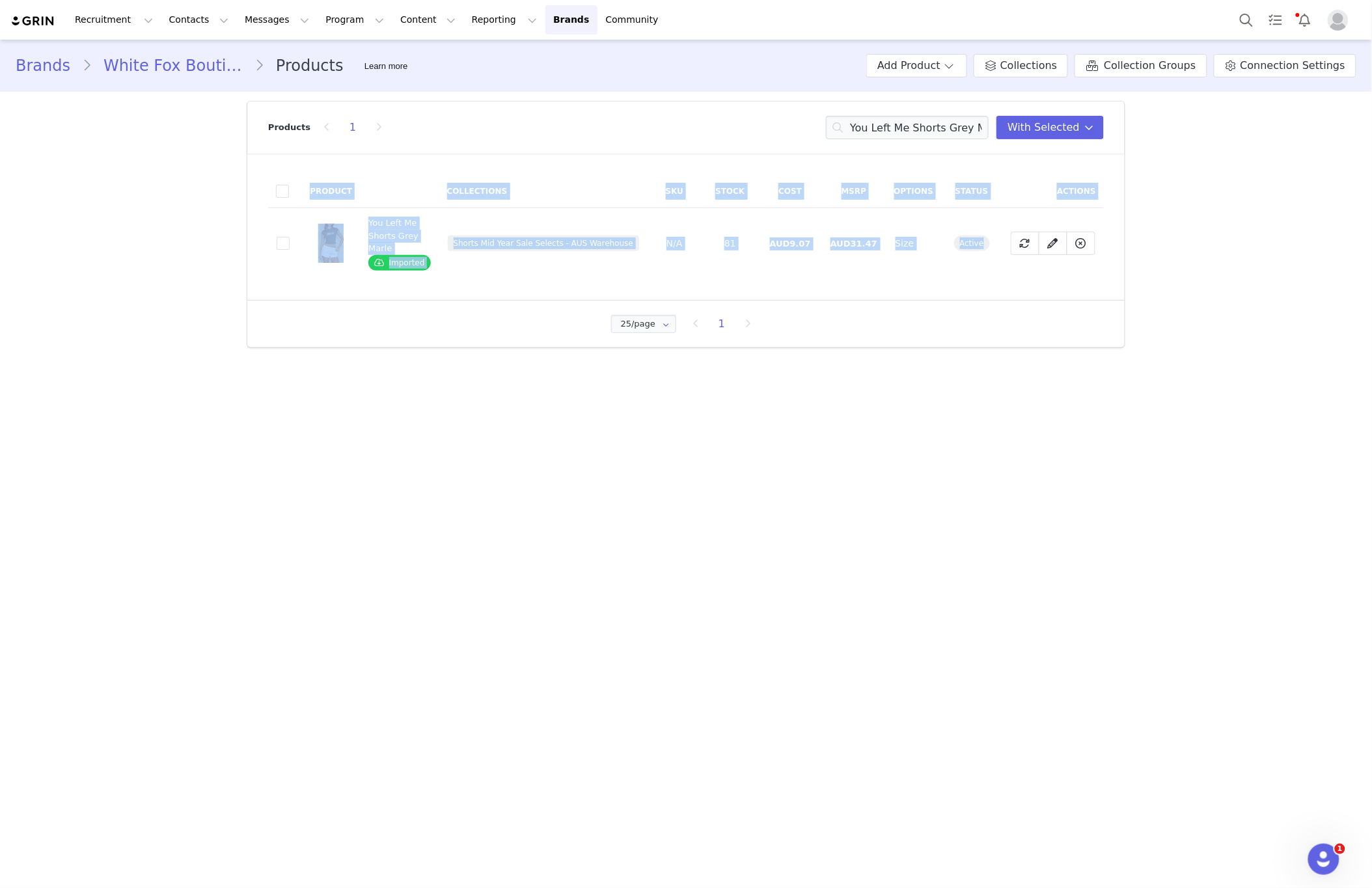
click at [484, 267] on td "Shorts Mid Year Sale Selects - AUS Warehouse" at bounding box center [543, 243] width 208 height 71
drag, startPoint x: 557, startPoint y: 242, endPoint x: 449, endPoint y: 229, distance: 108.8
click at [449, 229] on td "Shorts Mid Year Sale Selects - AUS Warehouse" at bounding box center [543, 243] width 208 height 71
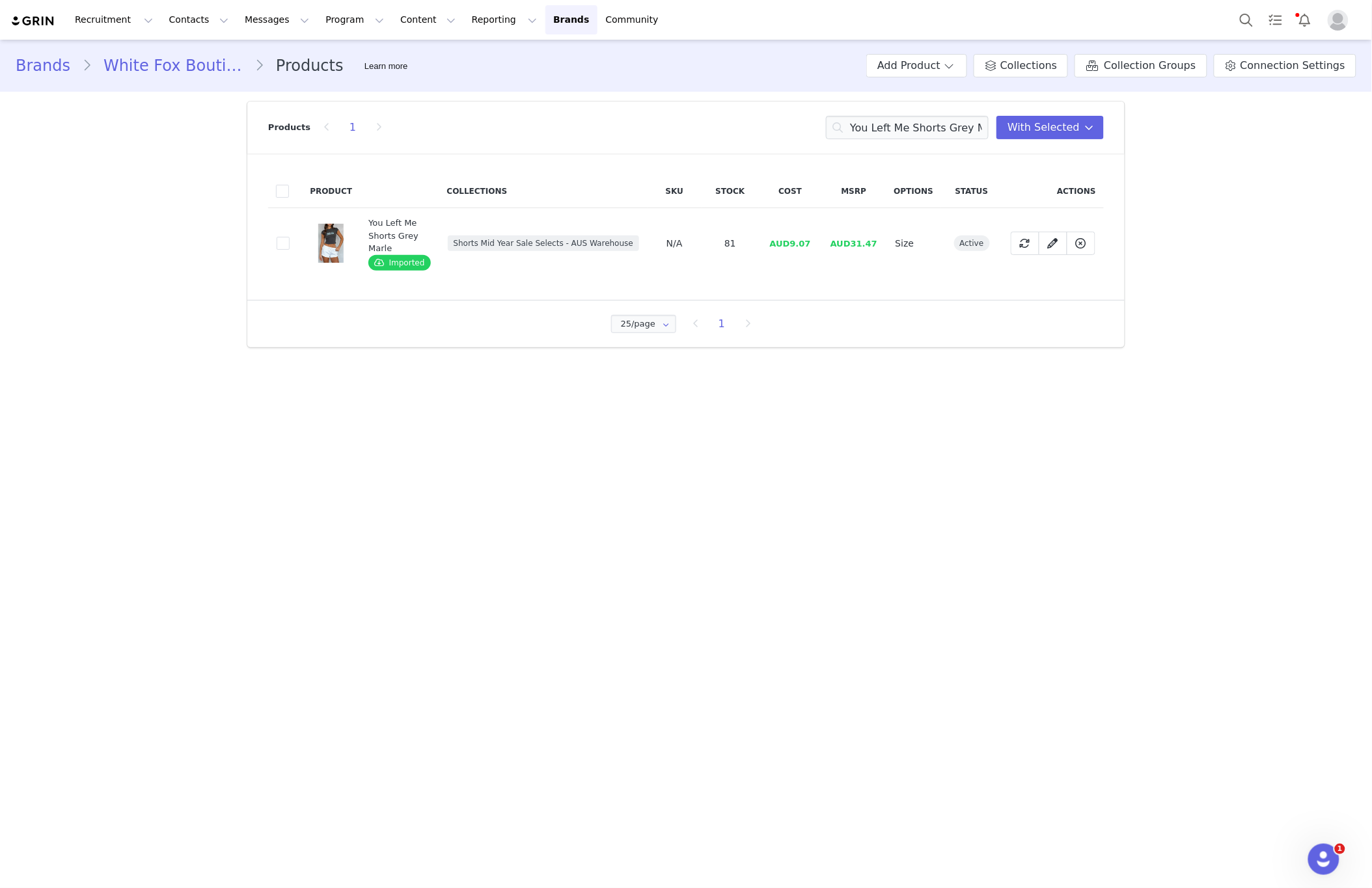
click at [499, 280] on div "Product Collections SKU Stock Cost MSRP Options Status Actions 10c515e7-a596-47…" at bounding box center [686, 227] width 877 height 147
drag, startPoint x: 630, startPoint y: 244, endPoint x: 464, endPoint y: 260, distance: 166.8
click at [447, 244] on td "Shorts Mid Year Sale Selects - AUS Warehouse" at bounding box center [543, 243] width 208 height 71
click at [569, 597] on main "Brands White Fox Boutique AUS Products Learn more Add Product Collections Colle…" at bounding box center [686, 462] width 1372 height 847
click at [909, 127] on input "You Left Me Shorts Grey Marle" at bounding box center [907, 128] width 163 height 24
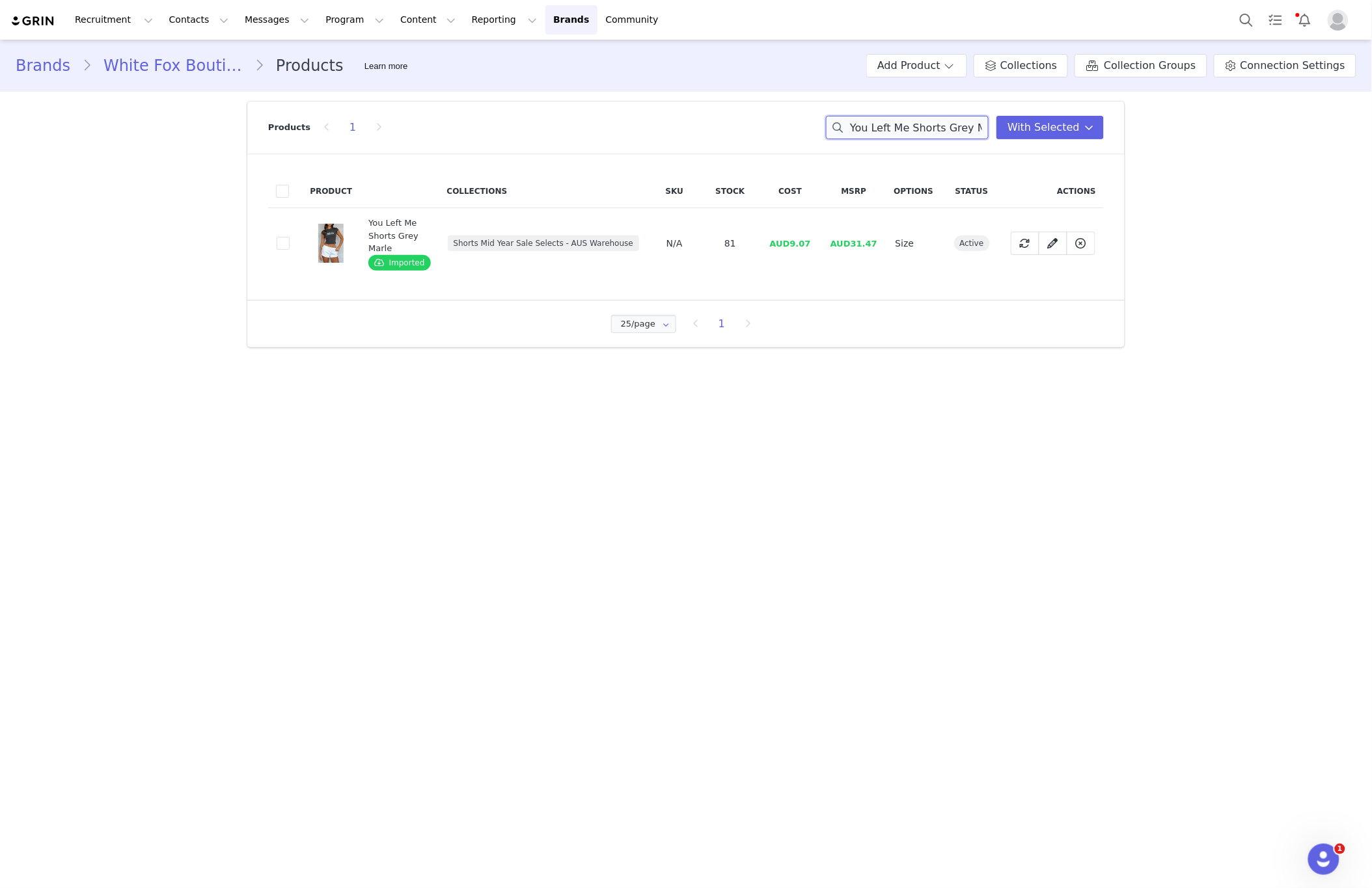
click at [909, 127] on input "You Left Me Shorts Grey Marle" at bounding box center [907, 128] width 163 height 24
paste input "Everything Is Peachy Oversized Tee Red"
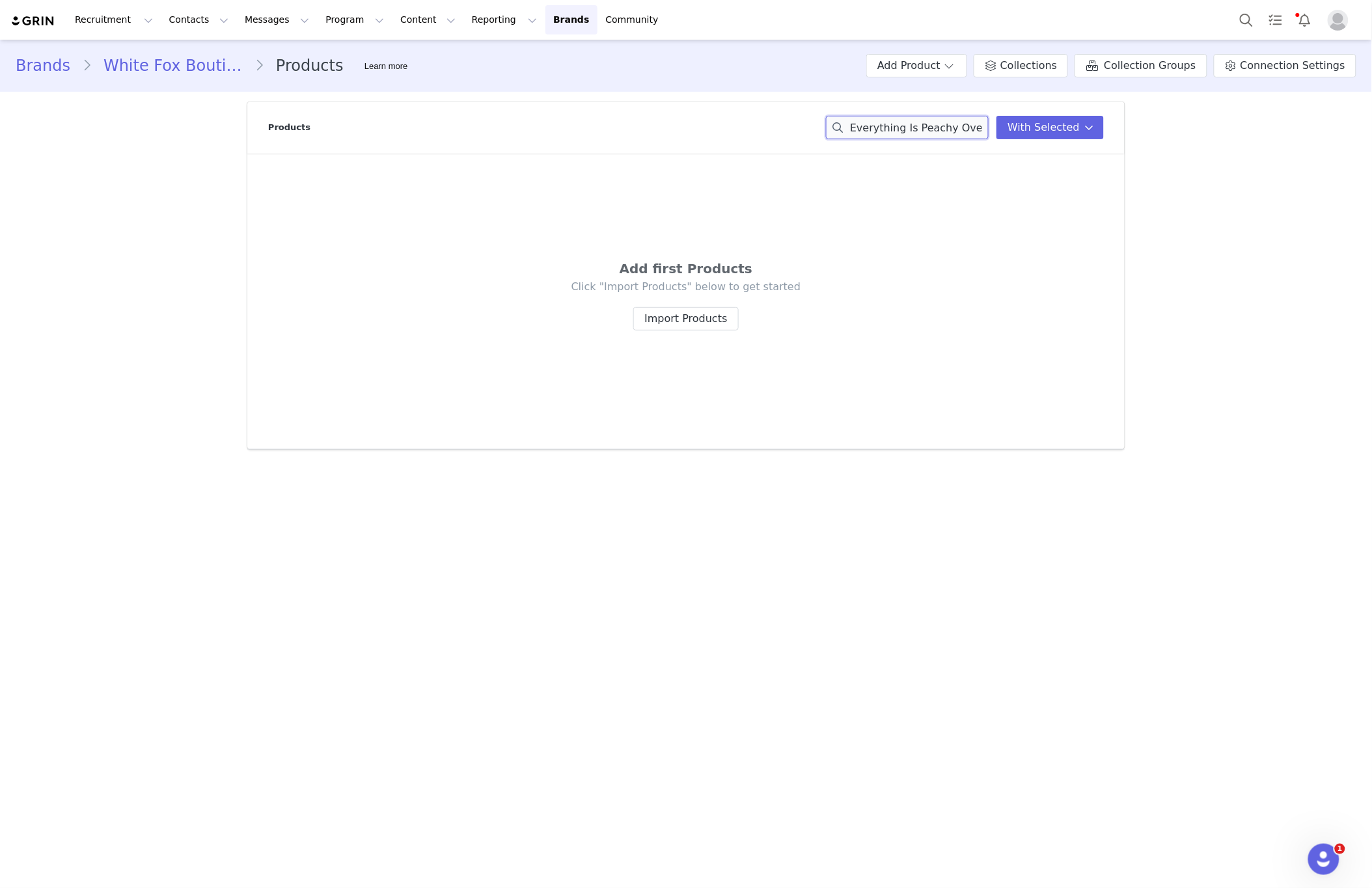
click at [914, 124] on input "Everything Is Peachy Oversized Tee Red" at bounding box center [907, 128] width 163 height 24
paste input "Straight Lines Tote Bag Red Stripe"
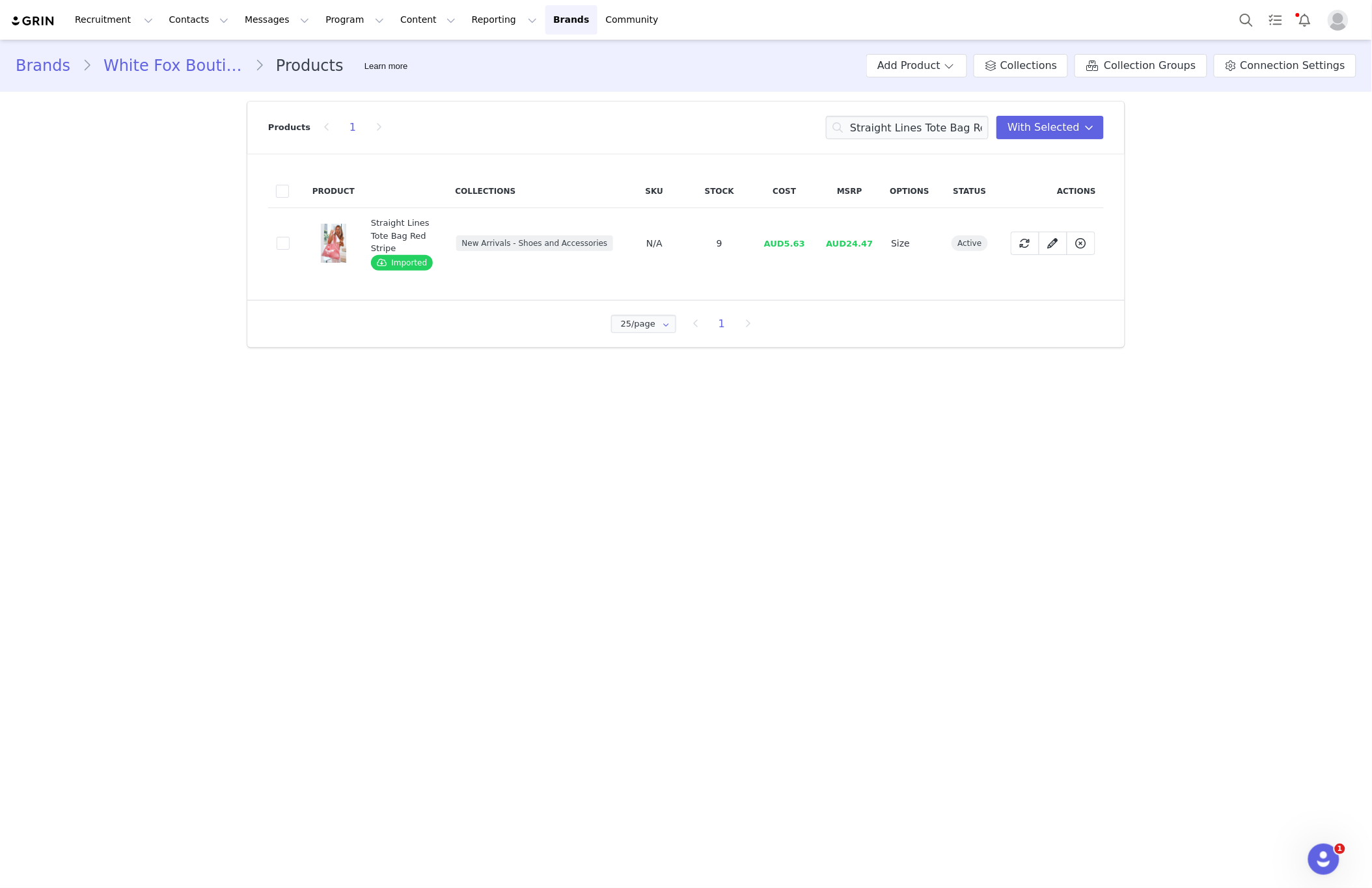
drag, startPoint x: 519, startPoint y: 287, endPoint x: 516, endPoint y: 269, distance: 18.2
click at [519, 286] on div "Product Collections SKU Stock Cost MSRP Options Status Actions 1ca5d077-5679-49…" at bounding box center [686, 227] width 877 height 147
drag, startPoint x: 460, startPoint y: 242, endPoint x: 631, endPoint y: 243, distance: 171.0
click at [631, 243] on tr "1ca5d077-5679-49a6-8d0f-47b950ada6a8 Straight Lines Tote Bag Red Stripe Importe…" at bounding box center [686, 243] width 836 height 71
click at [569, 274] on td "New Arrivals - Shoes and Accessories" at bounding box center [534, 243] width 174 height 71
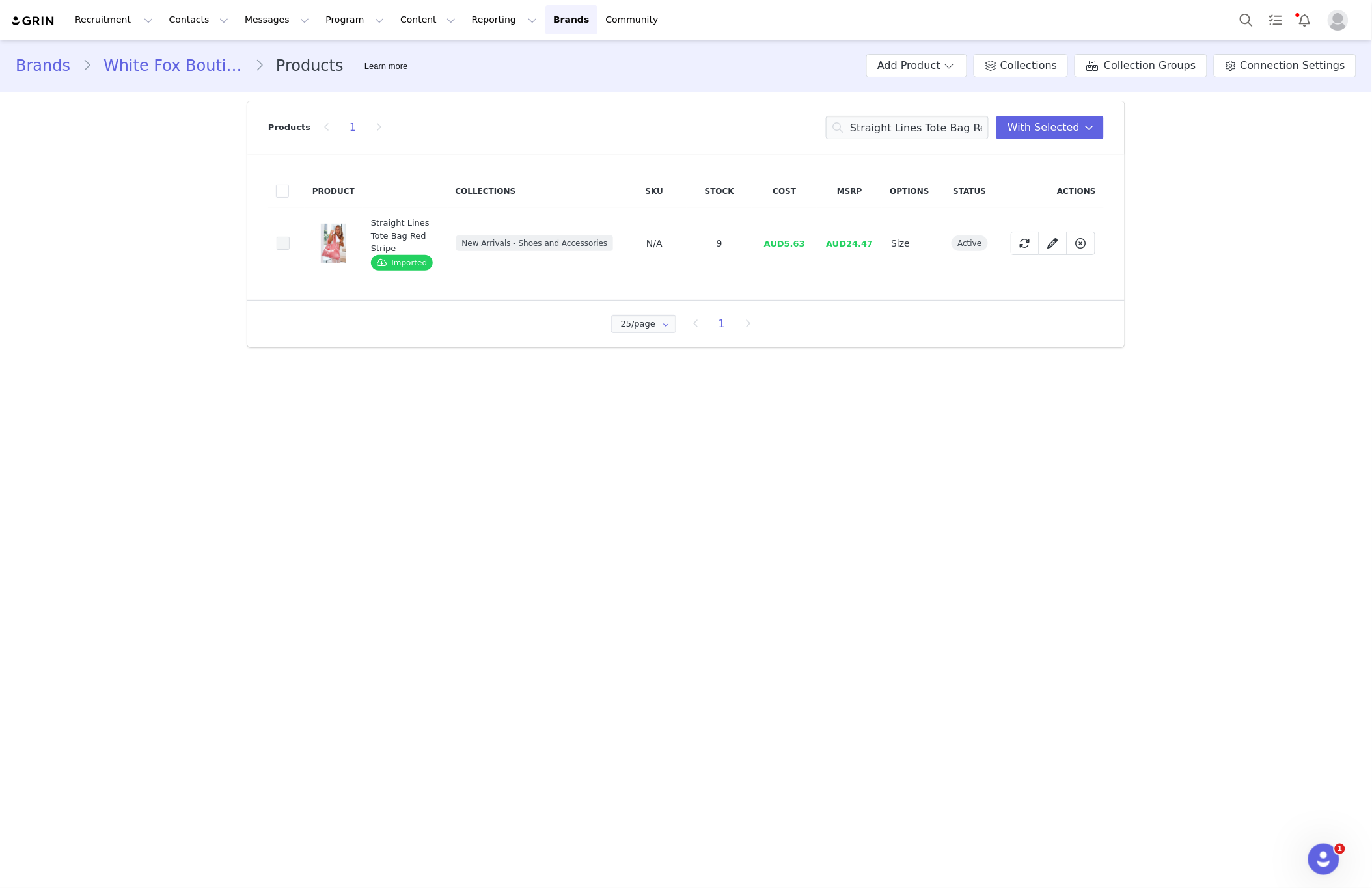
click at [285, 242] on span at bounding box center [283, 242] width 13 height 13
click at [290, 237] on input "1ca5d077-5679-49a6-8d0f-47b950ada6a8" at bounding box center [290, 237] width 0 height 0
click at [1052, 127] on span "With Selected" at bounding box center [1043, 127] width 72 height 16
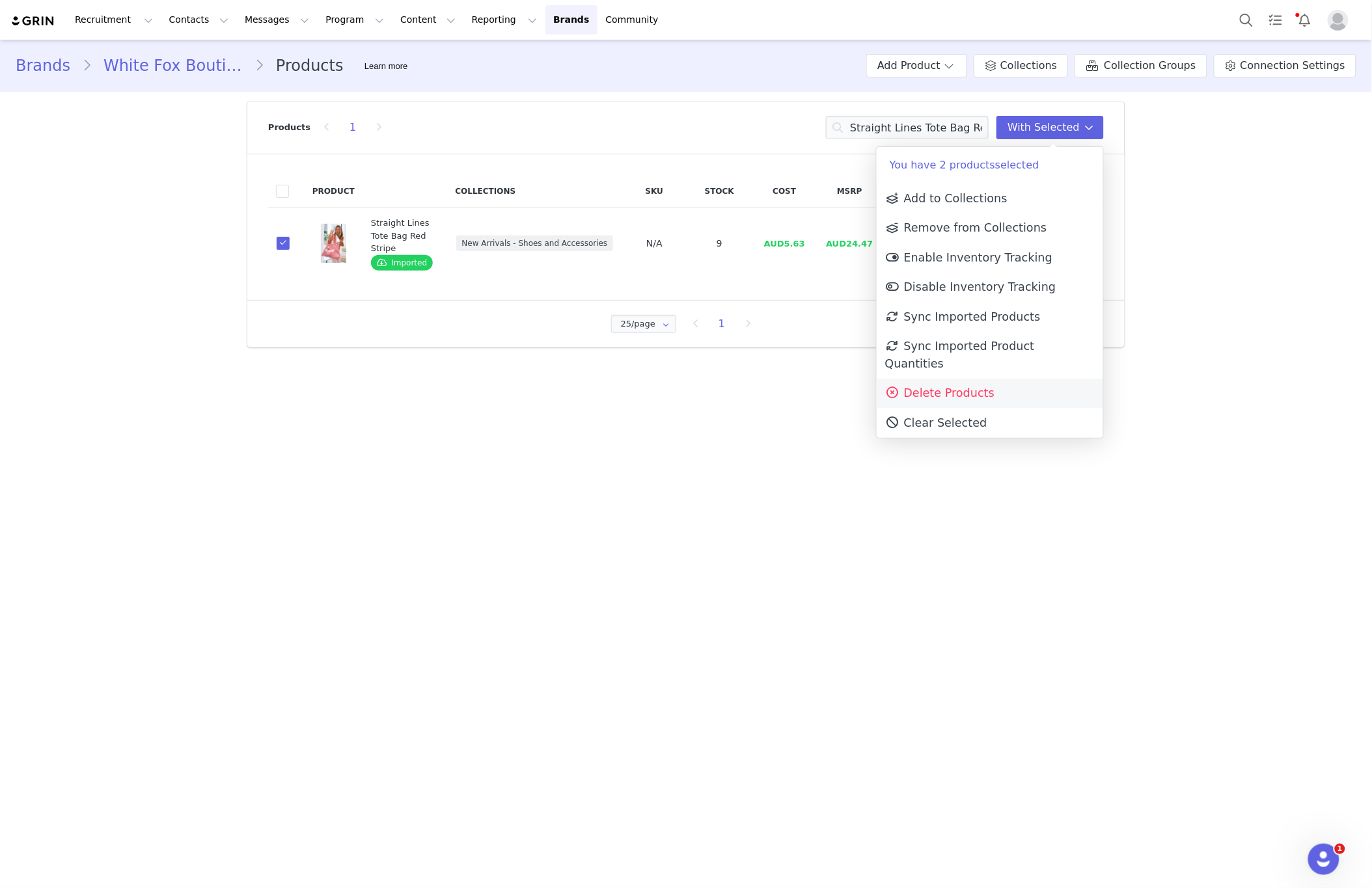
click at [914, 386] on span "Delete Products" at bounding box center [939, 392] width 109 height 13
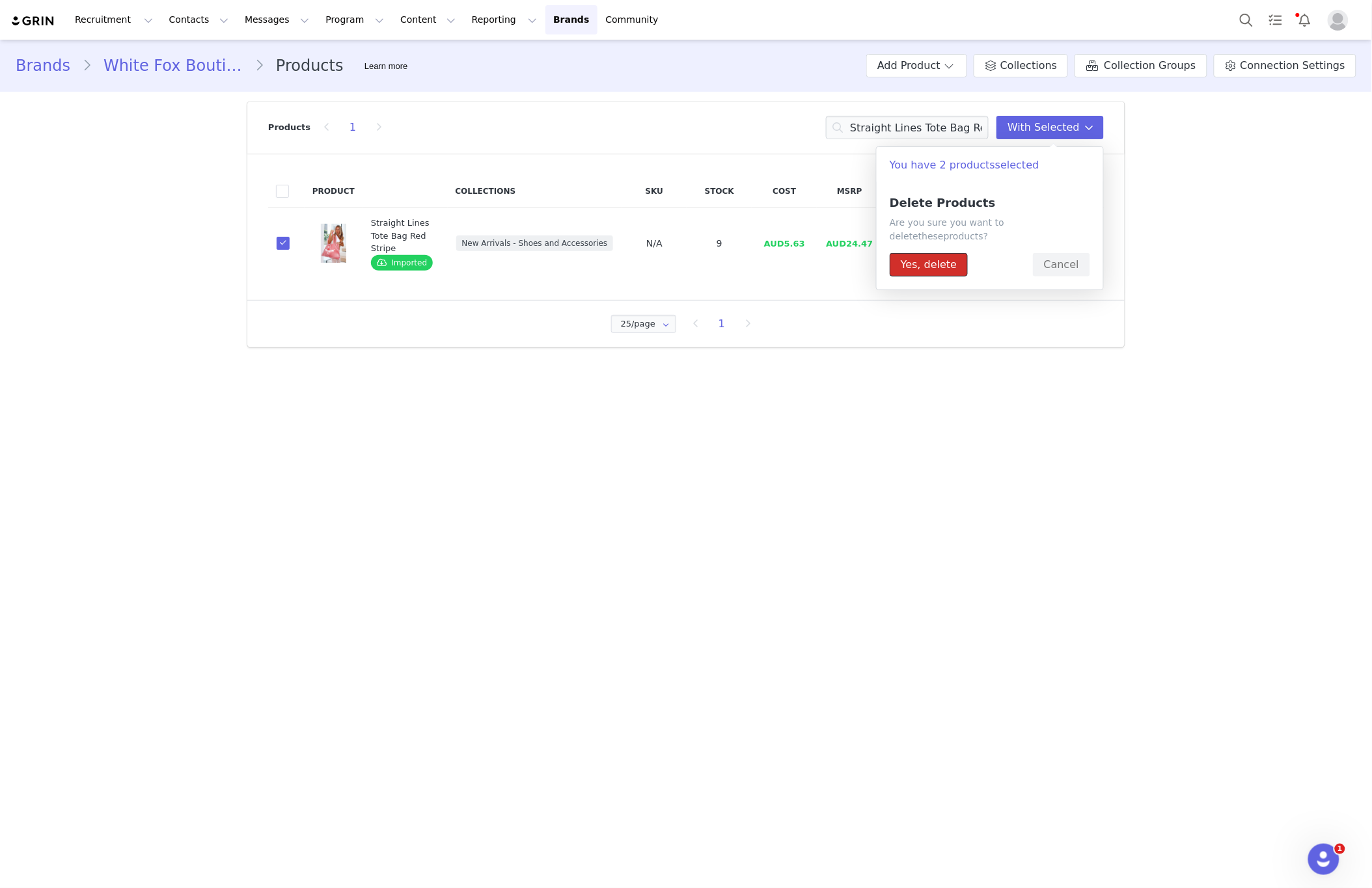
drag, startPoint x: 923, startPoint y: 259, endPoint x: 917, endPoint y: 271, distance: 13.4
click at [923, 259] on button "Yes, delete" at bounding box center [927, 265] width 78 height 24
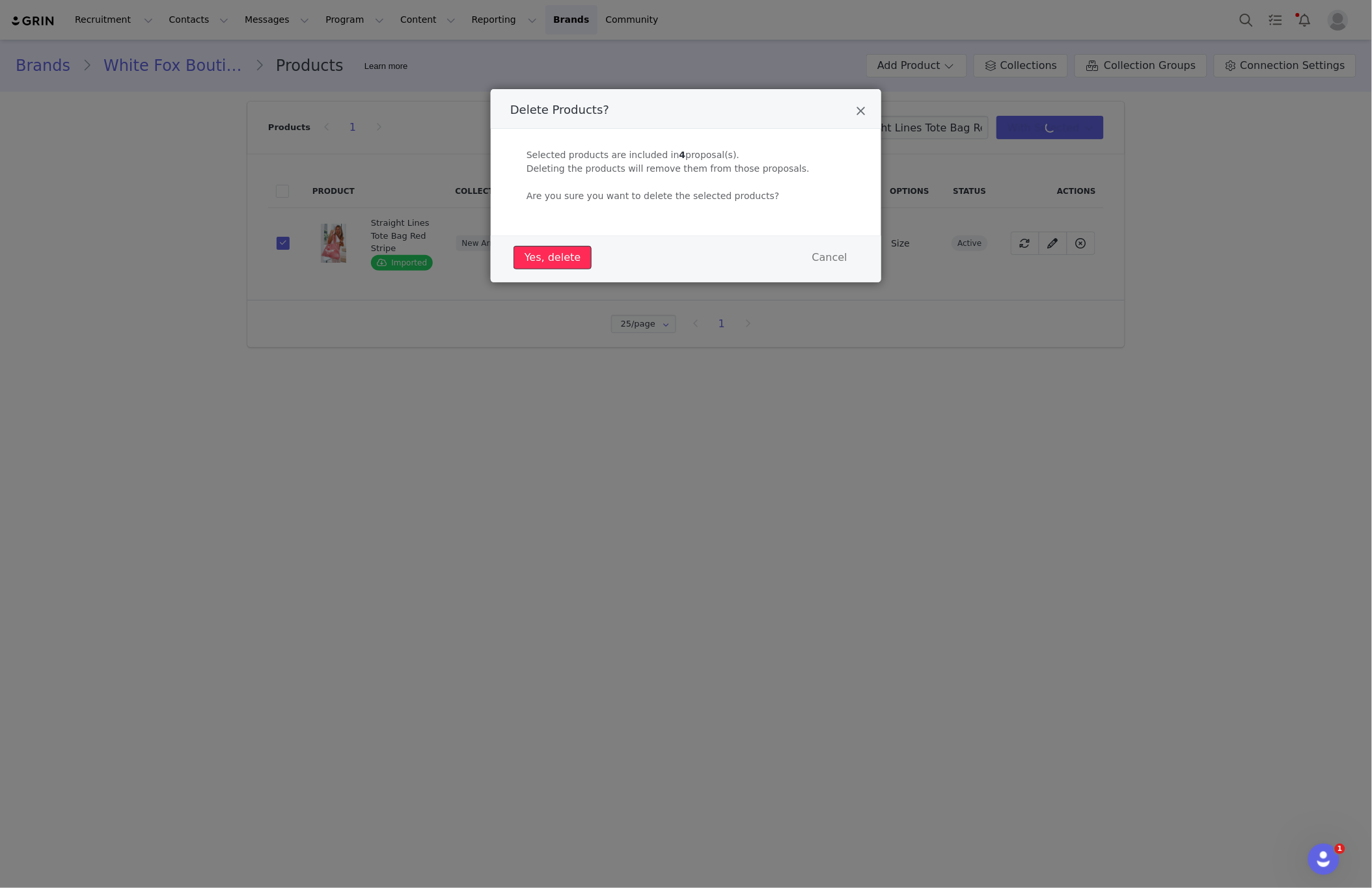
click at [530, 255] on button "Yes, delete" at bounding box center [552, 258] width 78 height 24
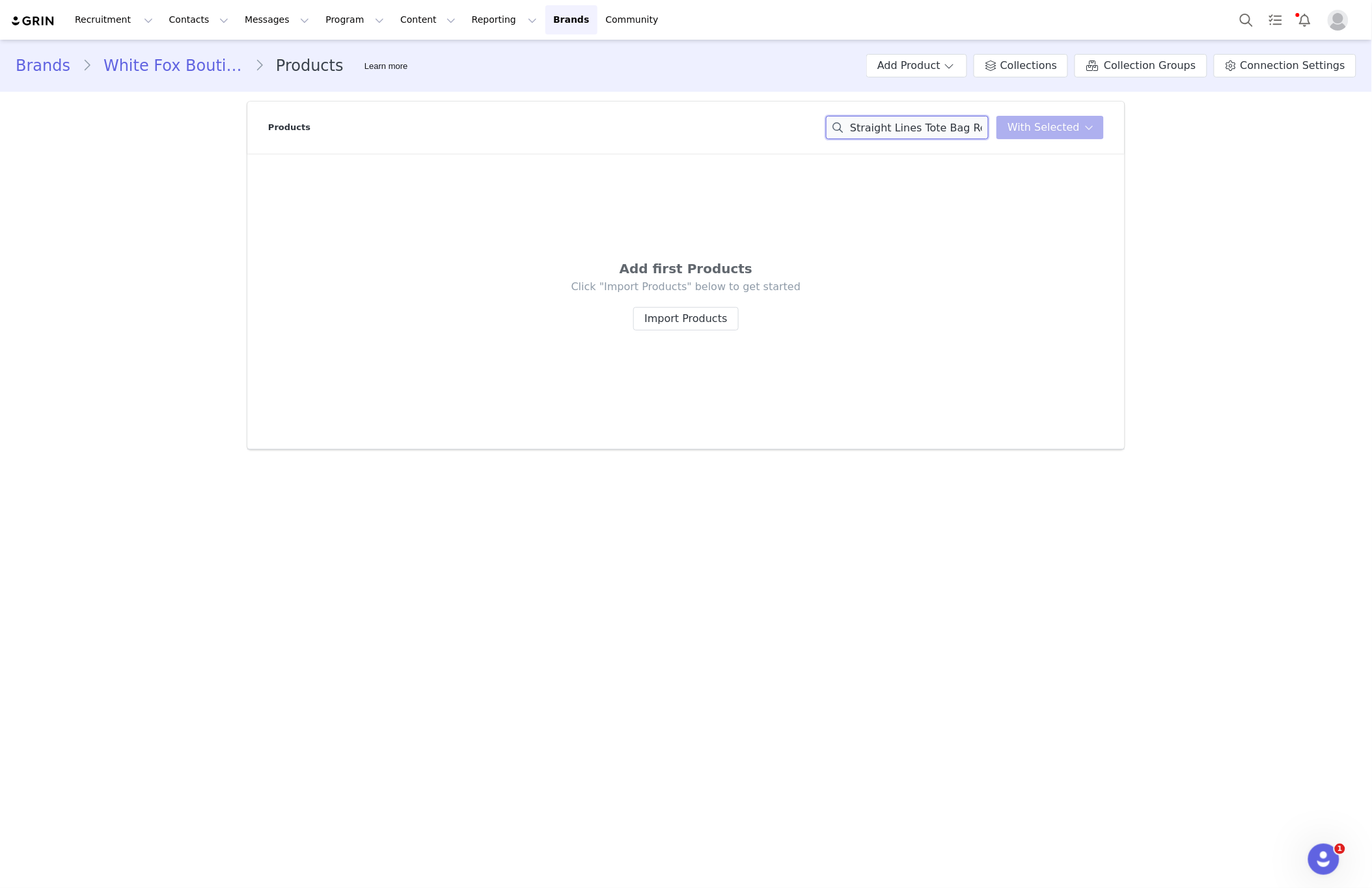
click at [893, 122] on input "Straight Lines Tote Bag Red Stripe" at bounding box center [907, 128] width 163 height 24
paste input "Georgina Sunglasses Tortoise"
click at [890, 124] on input "StraightGeorgina Sunglasses TortoiseLines Tote Bag Red Stripe" at bounding box center [907, 128] width 163 height 24
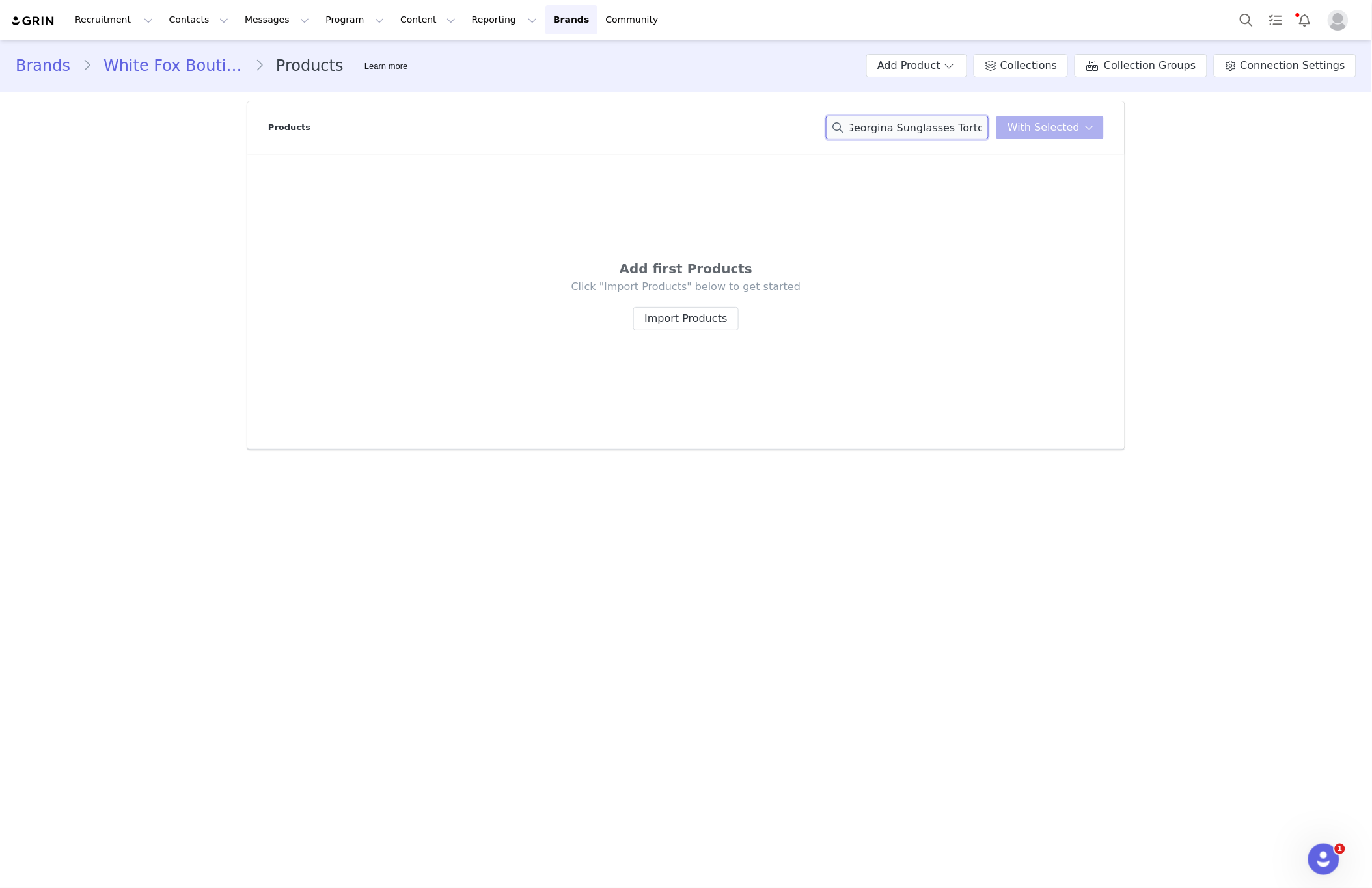
click at [890, 124] on input "StraightGeorgina Sunglasses TortoiseLines Tote Bag Red Stripe" at bounding box center [907, 128] width 163 height 24
paste input "Georgina Sunglasses Tortois"
click at [914, 131] on input "Georgina Sunglasses Tortoise" at bounding box center [907, 128] width 163 height 24
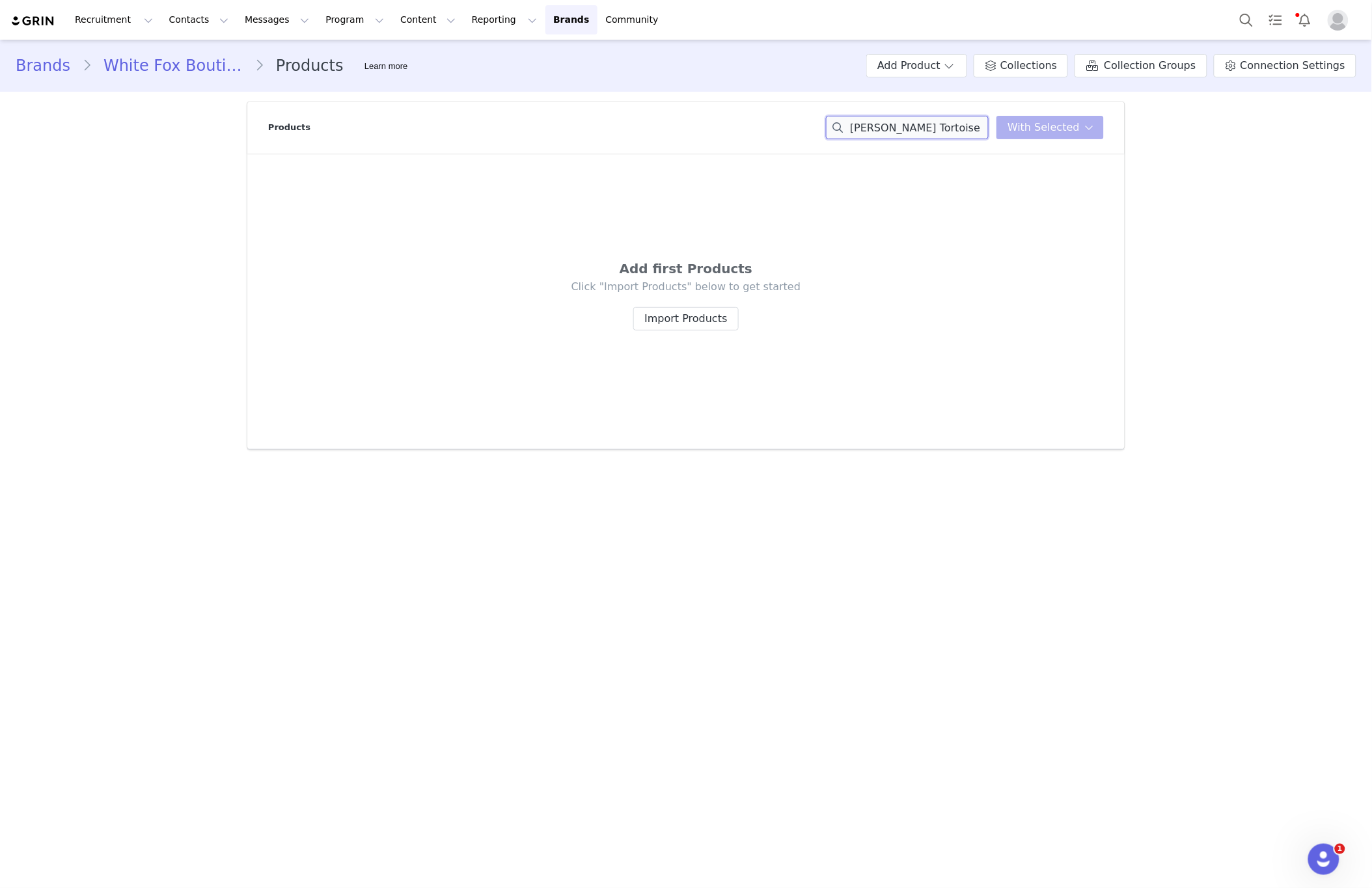
click at [914, 131] on input "Georgina Sunglasses Tortoise" at bounding box center [907, 128] width 163 height 24
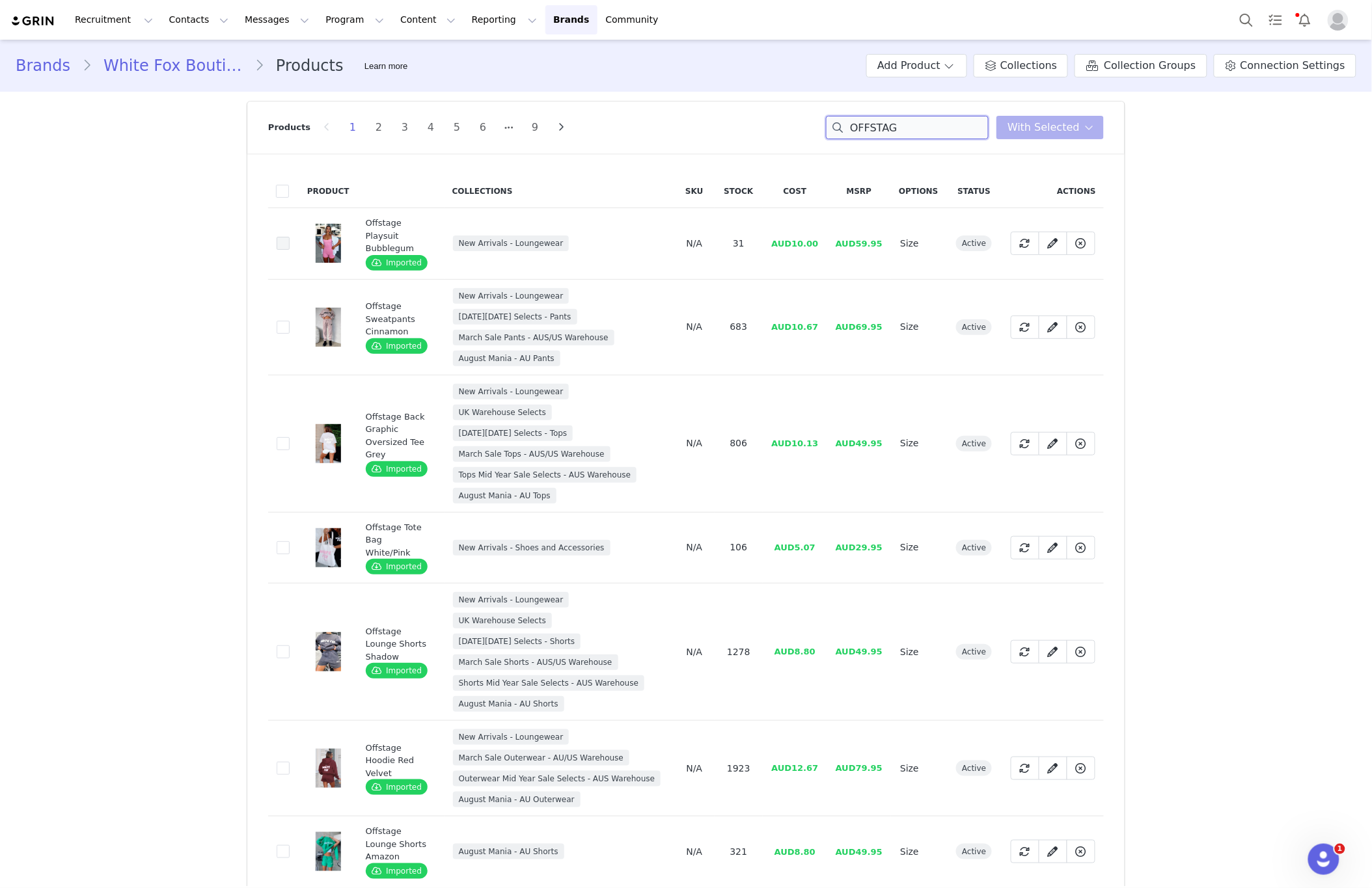
type input "OFFSTAG"
click at [281, 248] on span at bounding box center [283, 242] width 13 height 13
click at [290, 237] on input "00100471-ae2d-49e3-b83f-4b9add2ab29b" at bounding box center [290, 237] width 0 height 0
drag, startPoint x: 565, startPoint y: 318, endPoint x: 461, endPoint y: 320, distance: 104.0
click at [445, 317] on td "New Arrivals - Loungewear Black Friday Selects - Pants March Sale Pants - AUS/U…" at bounding box center [560, 326] width 231 height 96
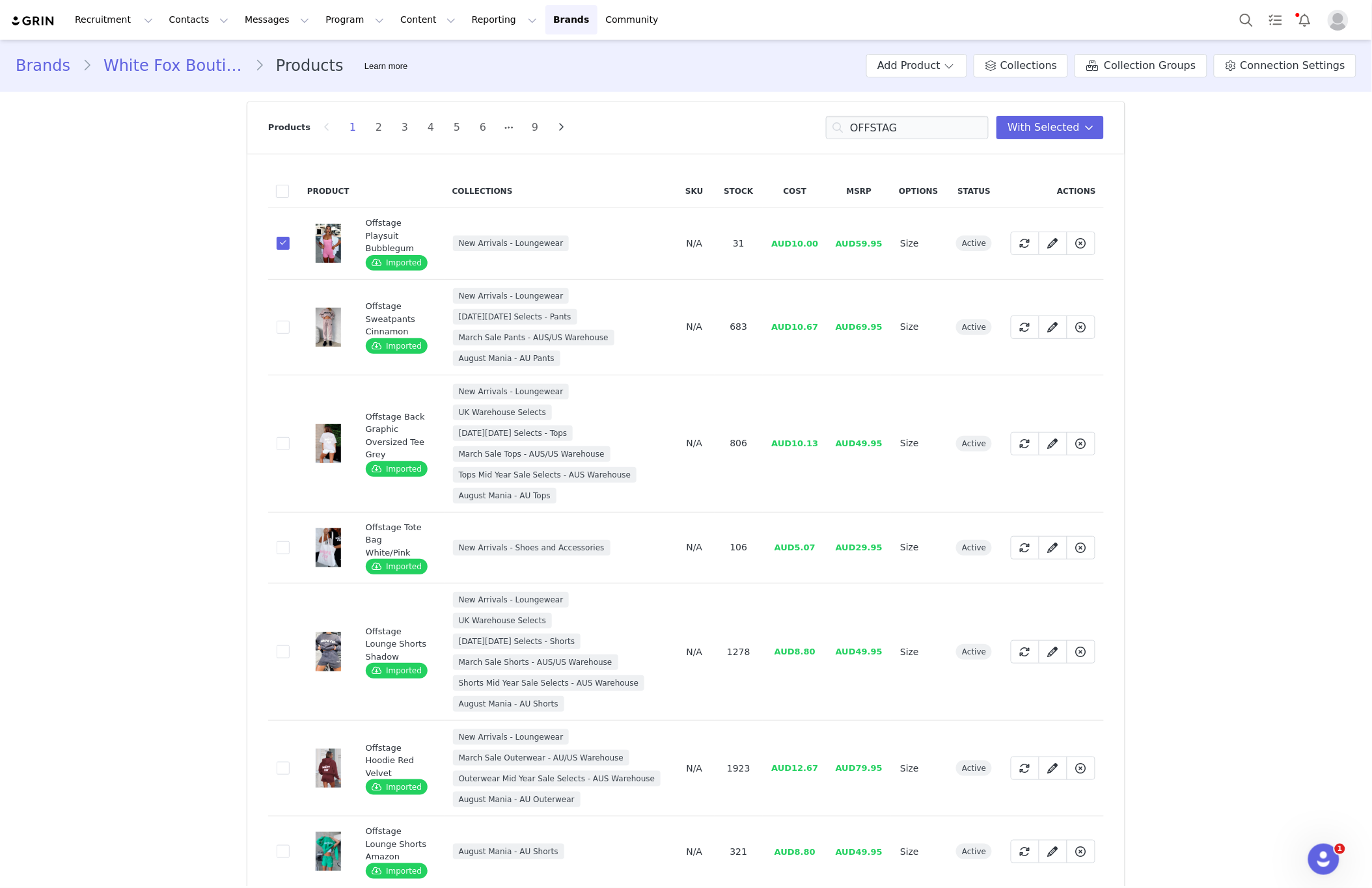
click at [621, 259] on td "New Arrivals - Loungewear" at bounding box center [560, 243] width 231 height 72
click at [1085, 128] on icon at bounding box center [1089, 127] width 9 height 11
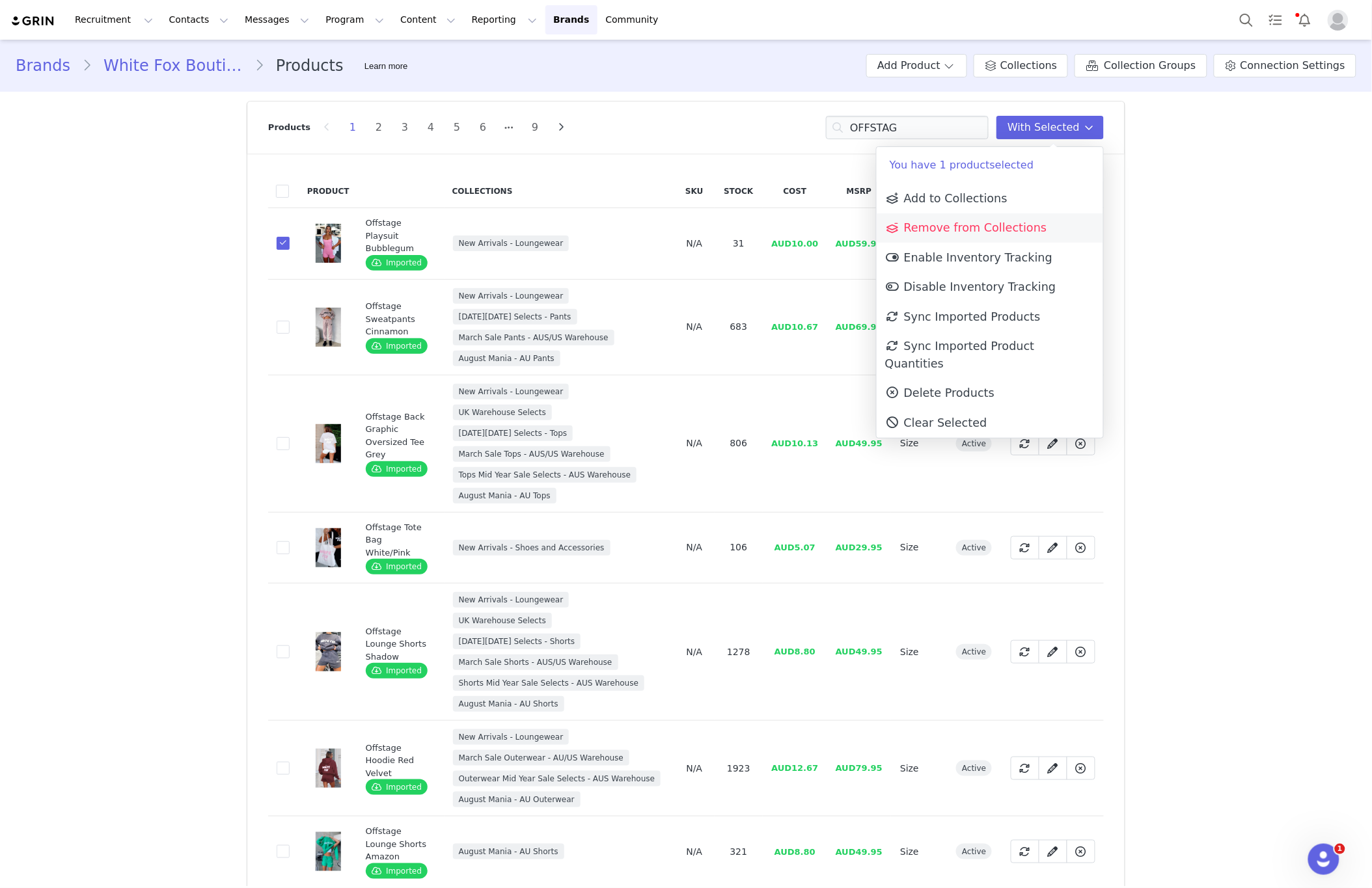
click at [938, 237] on link "Remove from Collections" at bounding box center [990, 229] width 227 height 30
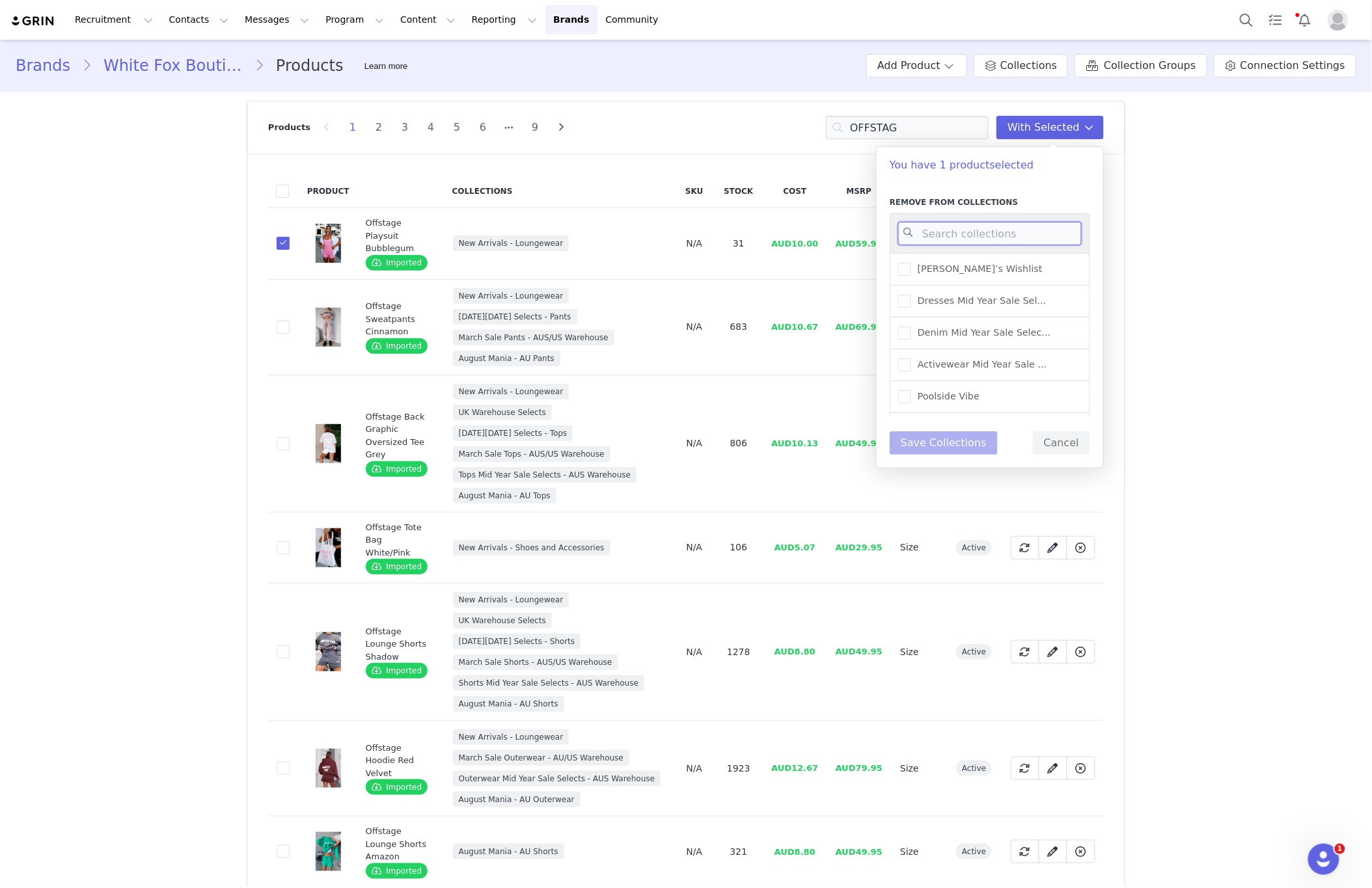
click at [941, 237] on input at bounding box center [990, 234] width 183 height 24
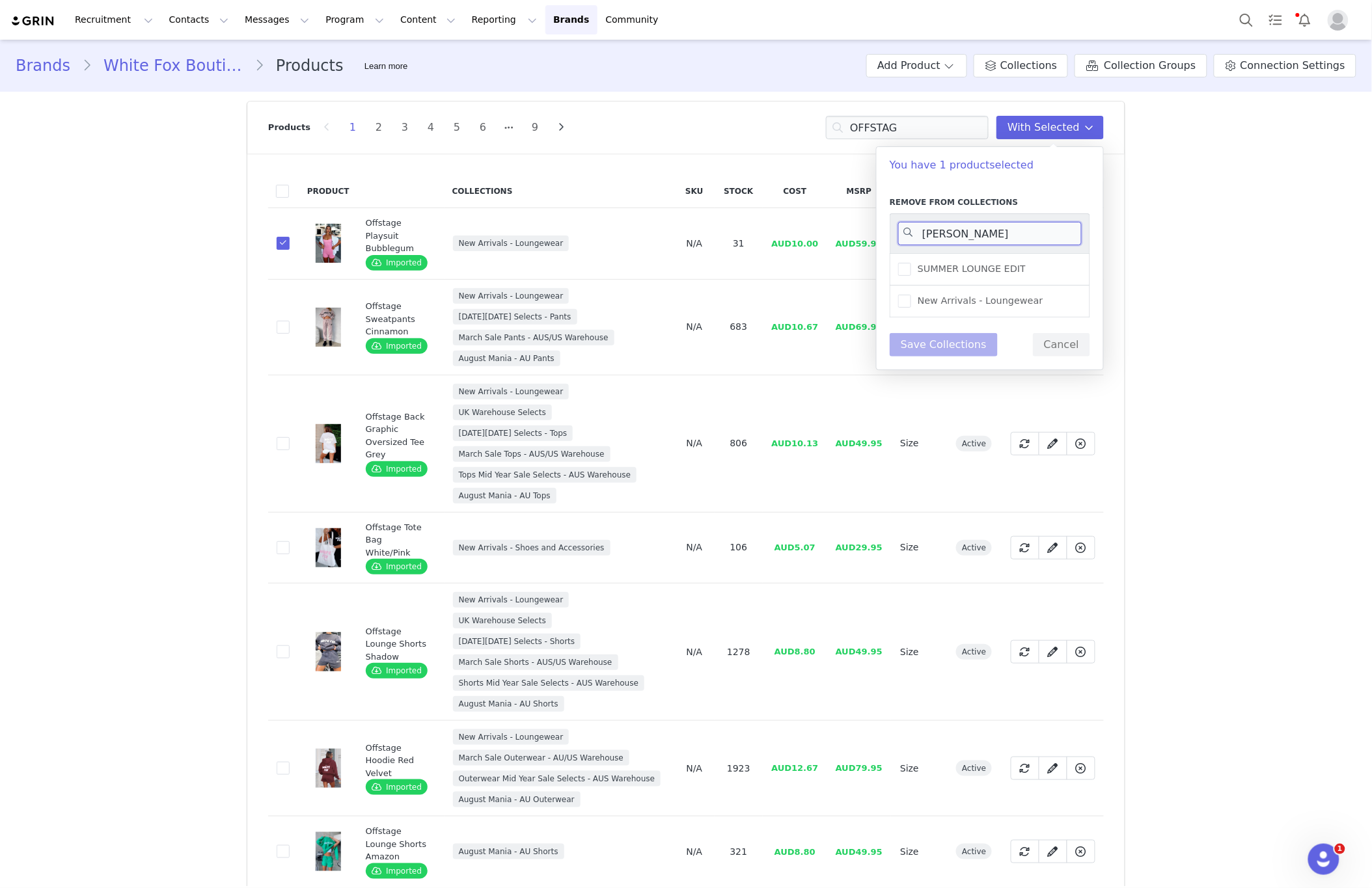
drag, startPoint x: 948, startPoint y: 229, endPoint x: 974, endPoint y: 219, distance: 27.9
click at [926, 229] on input "LOU" at bounding box center [990, 234] width 183 height 24
type input "LOU"
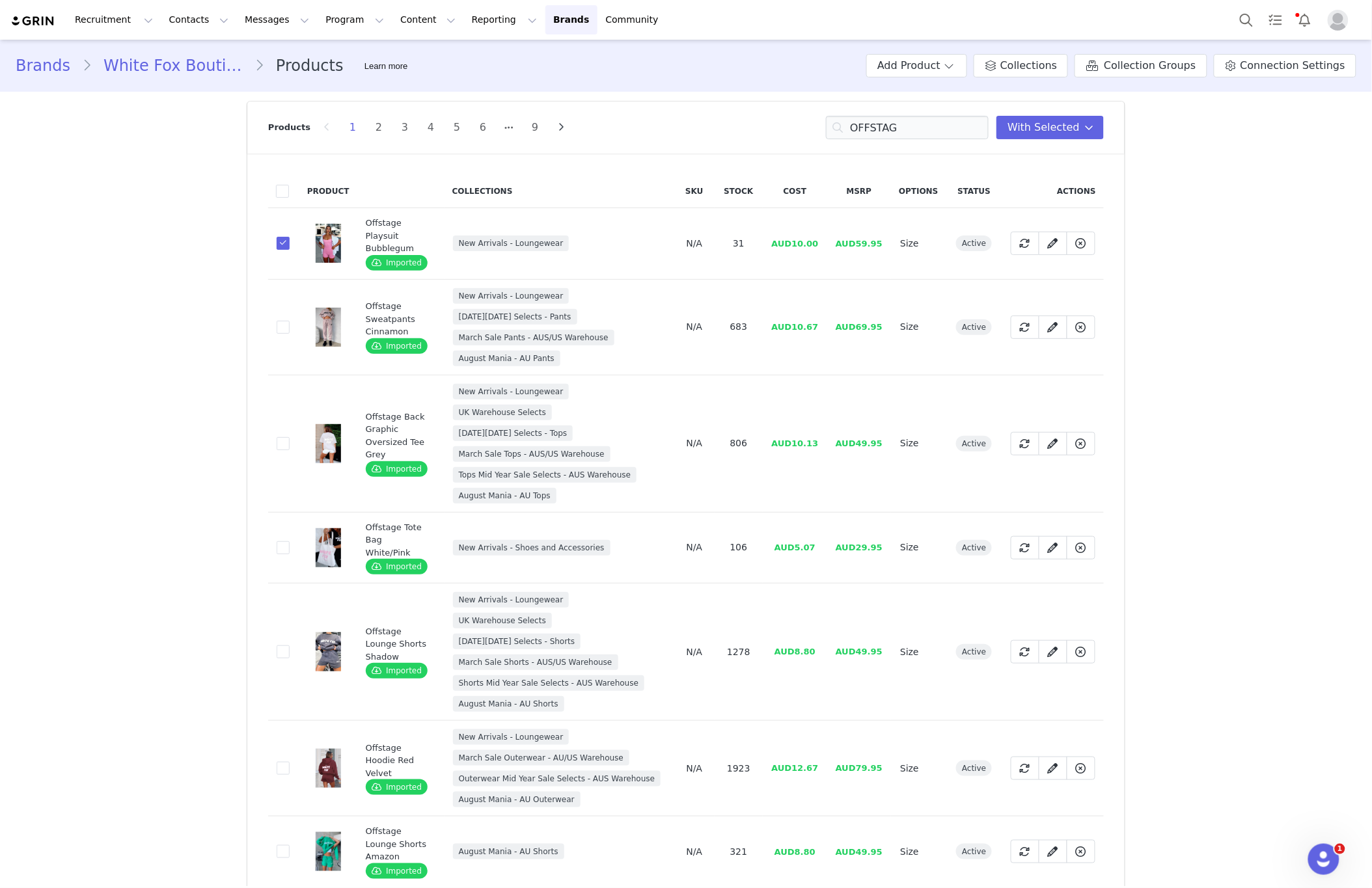
drag, startPoint x: 503, startPoint y: 240, endPoint x: 432, endPoint y: 239, distance: 71.0
click at [432, 239] on tr "00100471-ae2d-49e3-b83f-4b9add2ab29b Offstage Playsuit Bubblegum Imported New A…" at bounding box center [686, 243] width 836 height 72
click at [465, 256] on span "New Arrivals - Loungewear" at bounding box center [560, 245] width 214 height 21
click at [282, 244] on span at bounding box center [283, 242] width 13 height 13
click at [290, 237] on input "00100471-ae2d-49e3-b83f-4b9add2ab29b" at bounding box center [290, 237] width 0 height 0
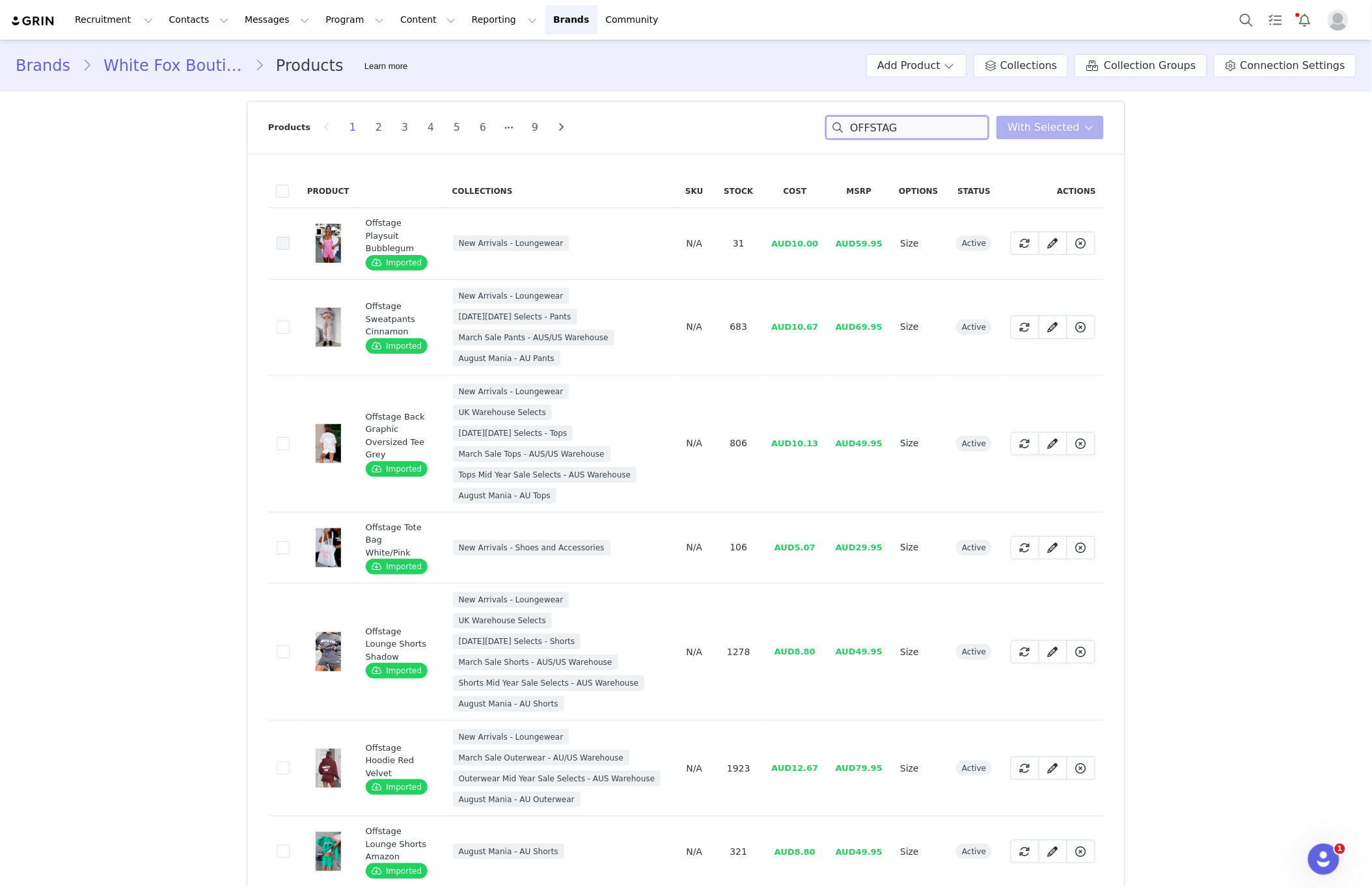
click at [927, 127] on input "OFFSTAG" at bounding box center [907, 128] width 163 height 24
paste input "Tokyo Low Rise Wide Leg Jeans Tiger Mirage"
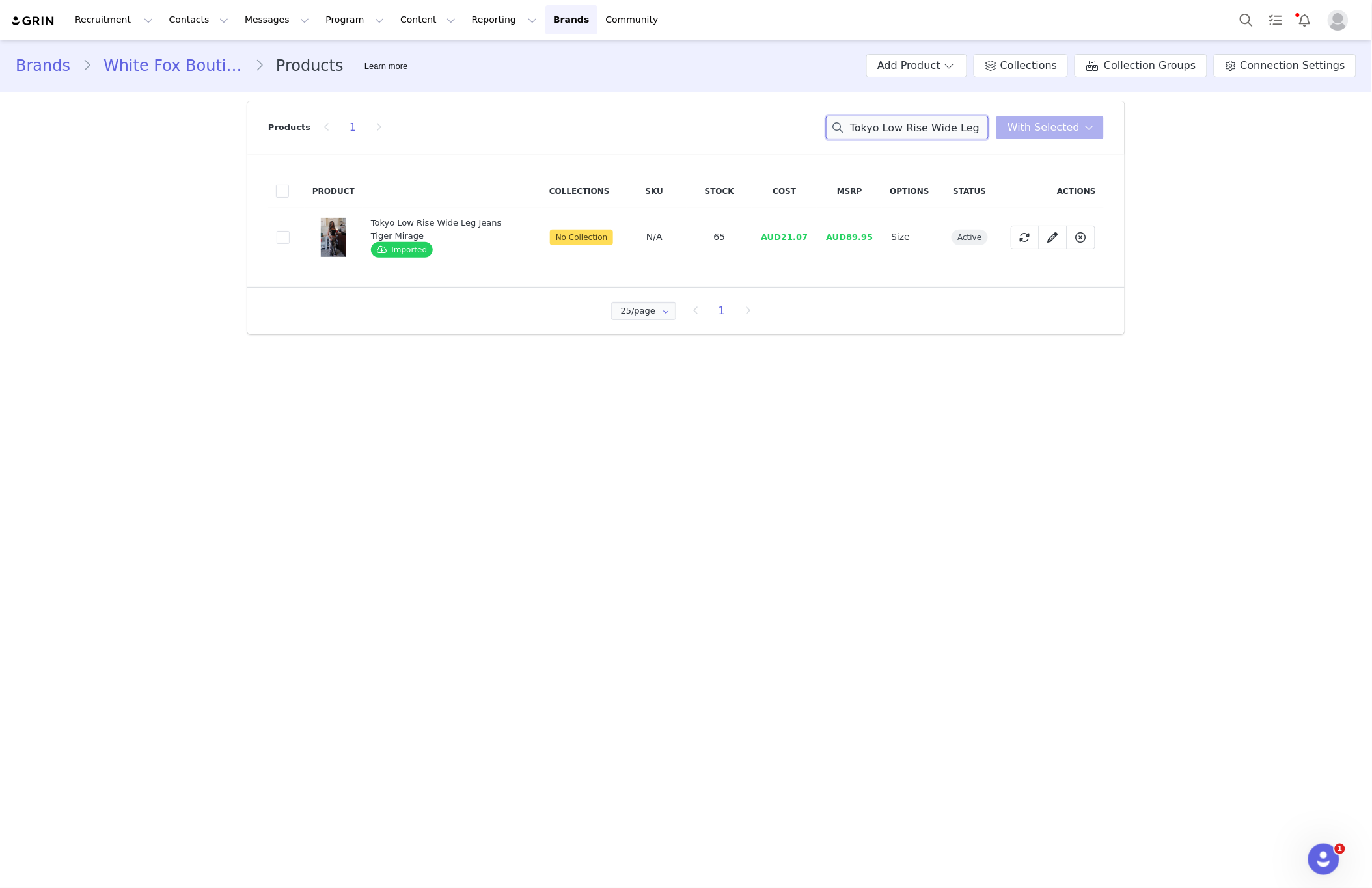
click at [940, 132] on input "Tokyo Low Rise Wide Leg Jeans Tiger Mirage" at bounding box center [907, 128] width 163 height 24
drag, startPoint x: 940, startPoint y: 132, endPoint x: 931, endPoint y: 133, distance: 9.1
click at [939, 132] on input "Tokyo Low Rise Wide Leg Jeans Tiger Mirage" at bounding box center [907, 128] width 163 height 24
paste input "Let Me Long Sleeve Mini Dress Black"
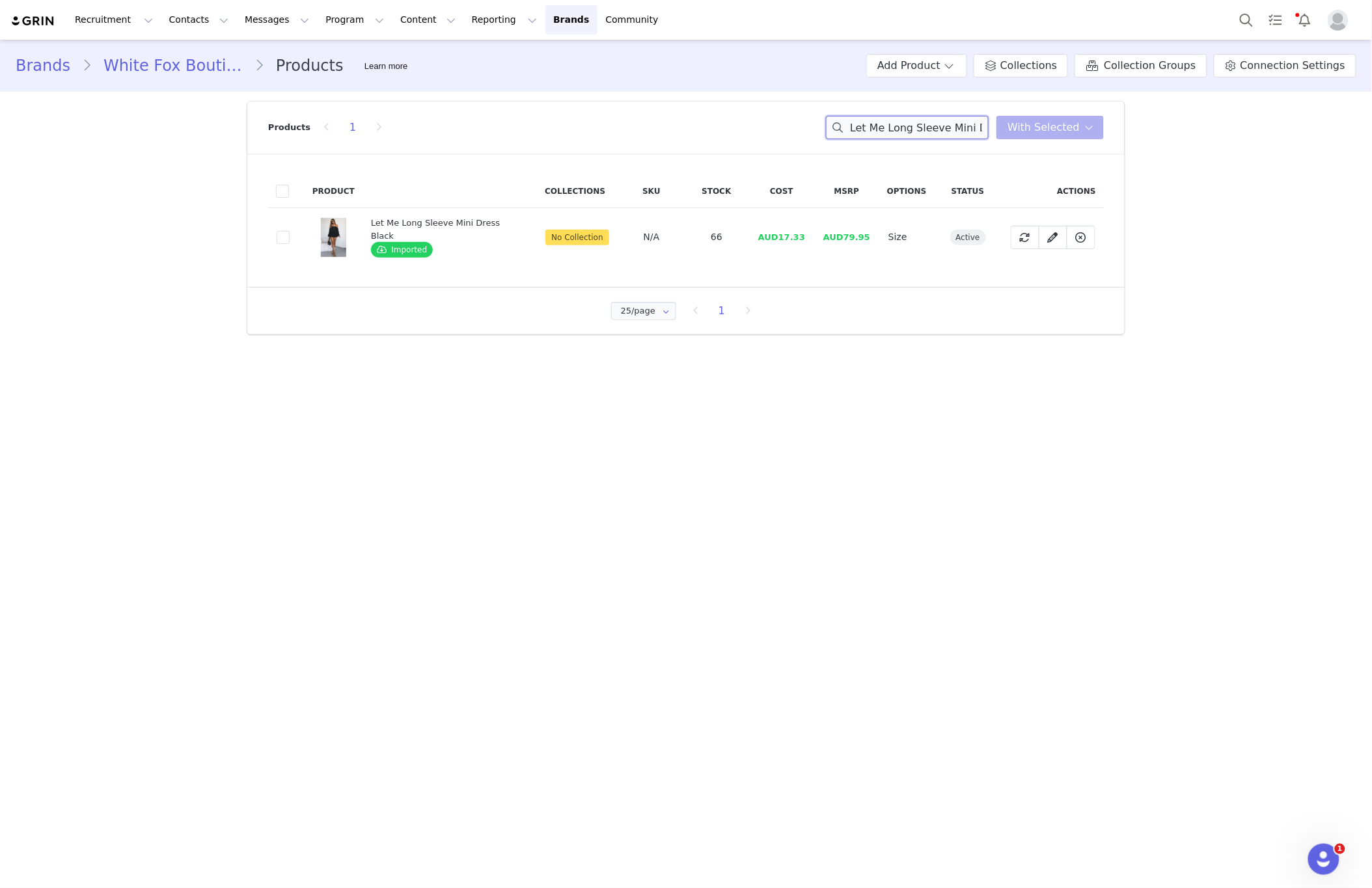
click at [931, 132] on input "Let Me Long Sleeve Mini Dress Black" at bounding box center [907, 128] width 163 height 24
paste input "ove Letters Long Sleeve Top Peach Blossom"
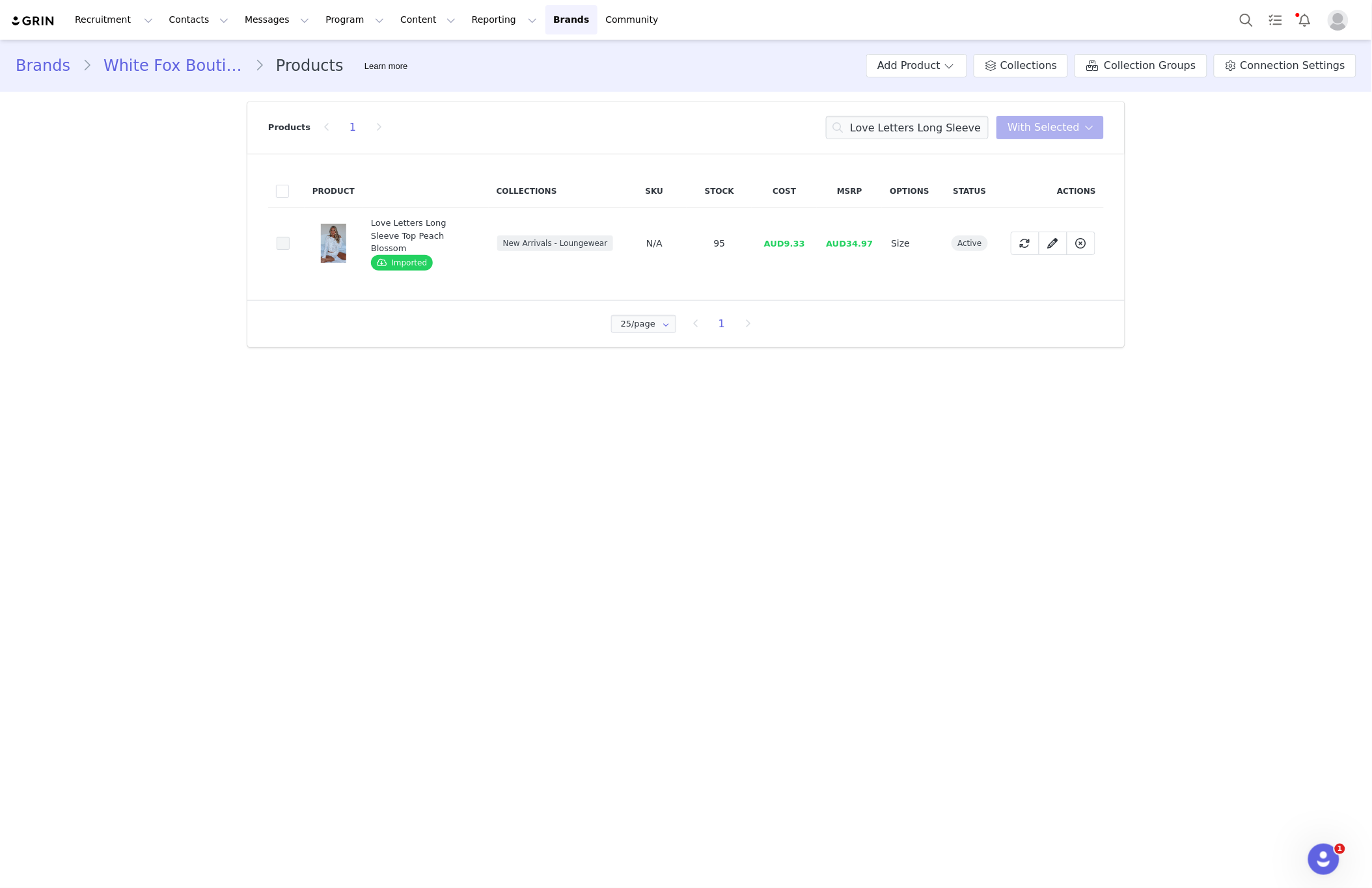
click at [277, 239] on span at bounding box center [283, 242] width 13 height 13
click at [290, 237] on input "bfec0cfa-1d7b-4777-a0c4-66125a3a68ed" at bounding box center [290, 237] width 0 height 0
click at [1029, 136] on button "With Selected" at bounding box center [1050, 128] width 107 height 24
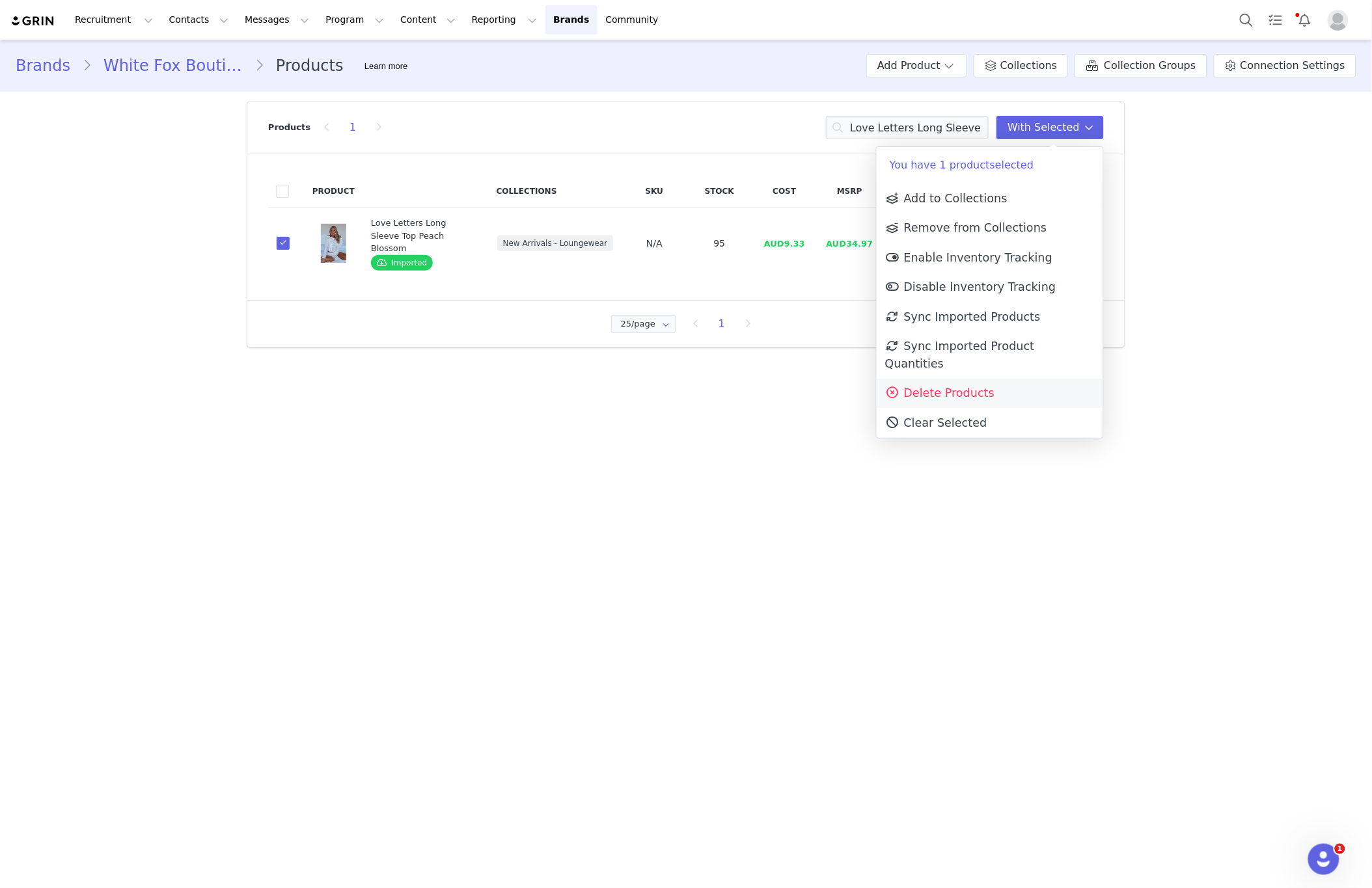
click at [952, 386] on span "Delete Products" at bounding box center [939, 392] width 109 height 13
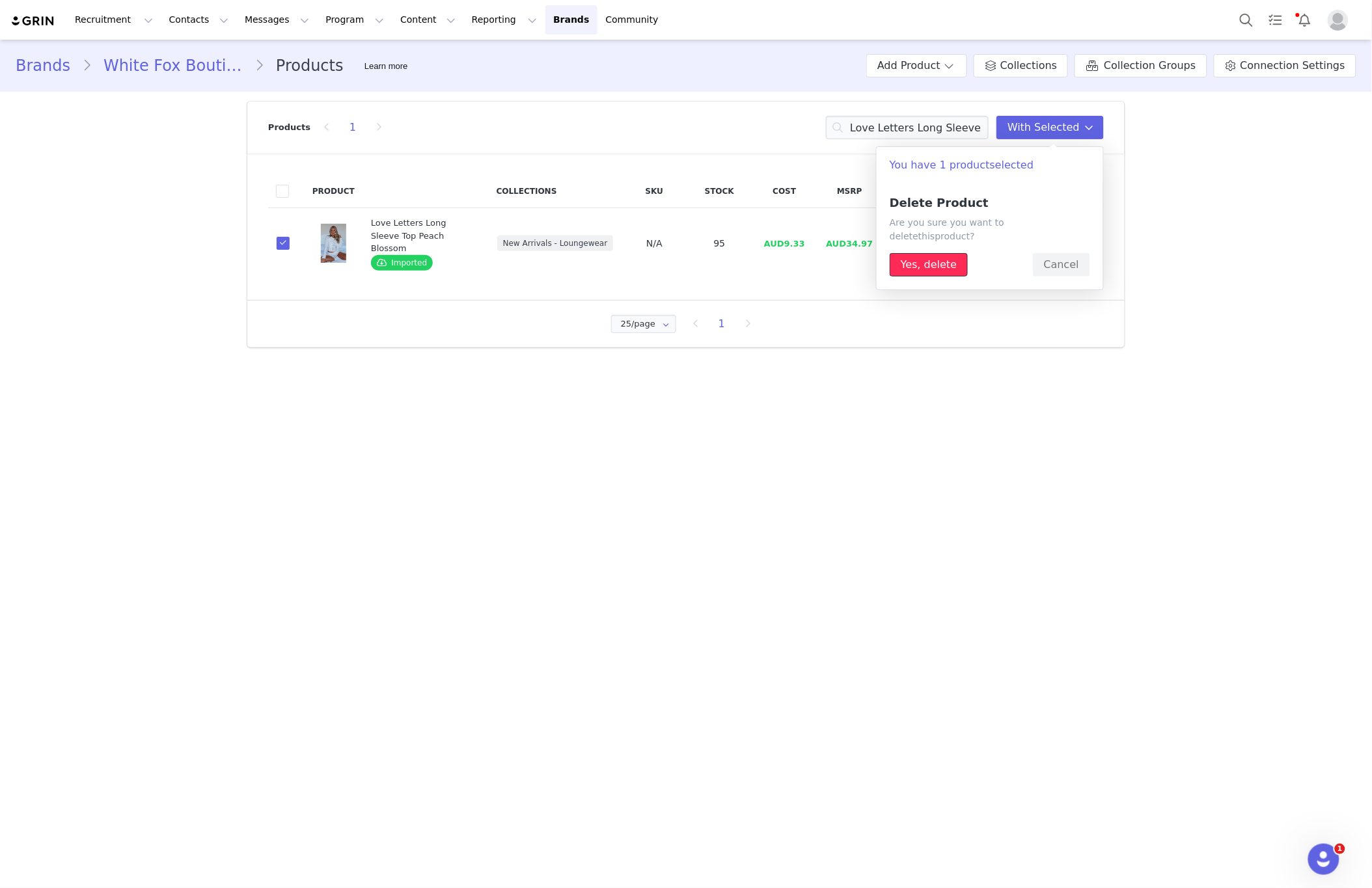
click at [943, 253] on button "Yes, delete" at bounding box center [927, 265] width 78 height 24
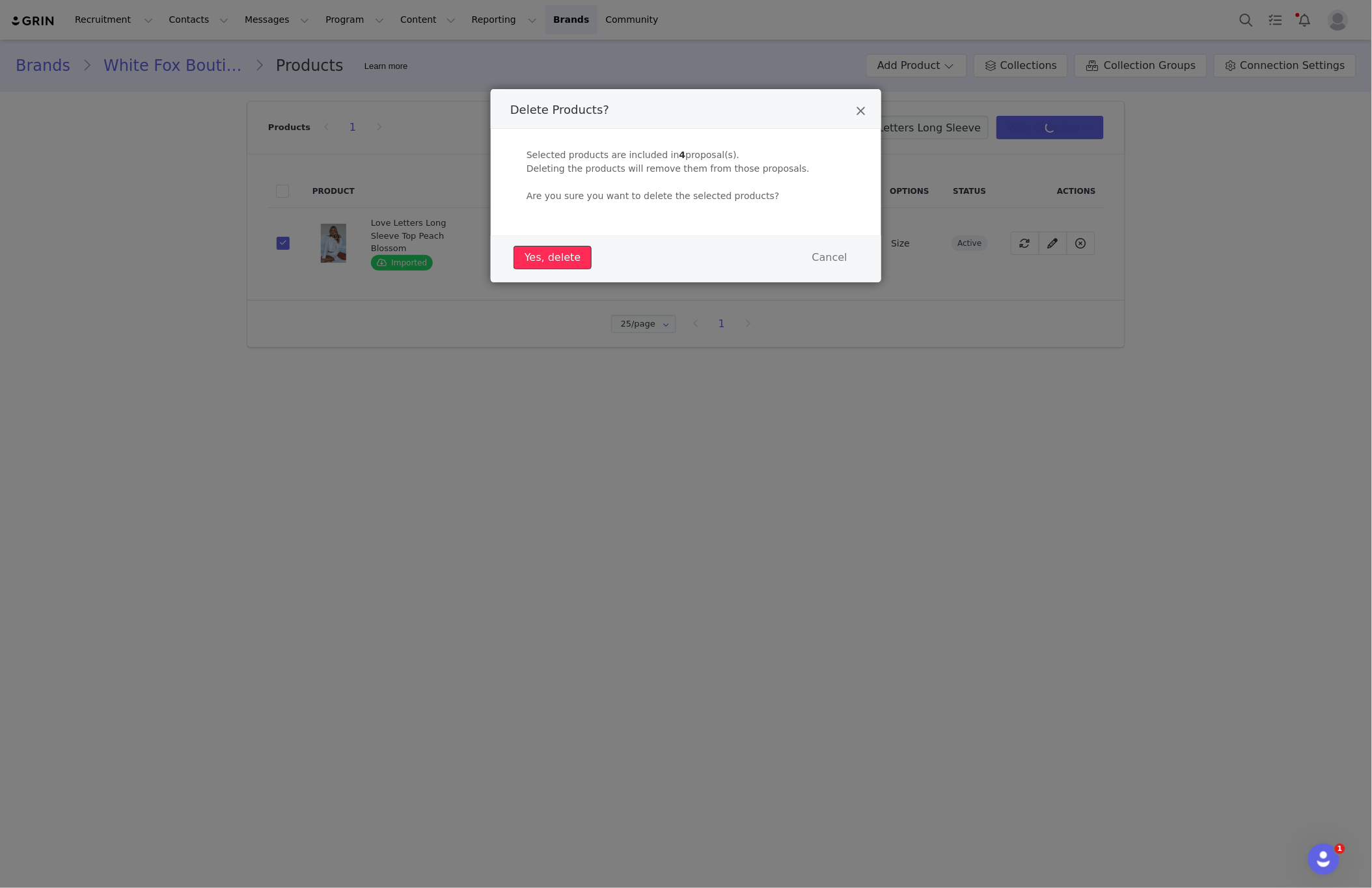
click at [542, 261] on button "Yes, delete" at bounding box center [552, 258] width 78 height 24
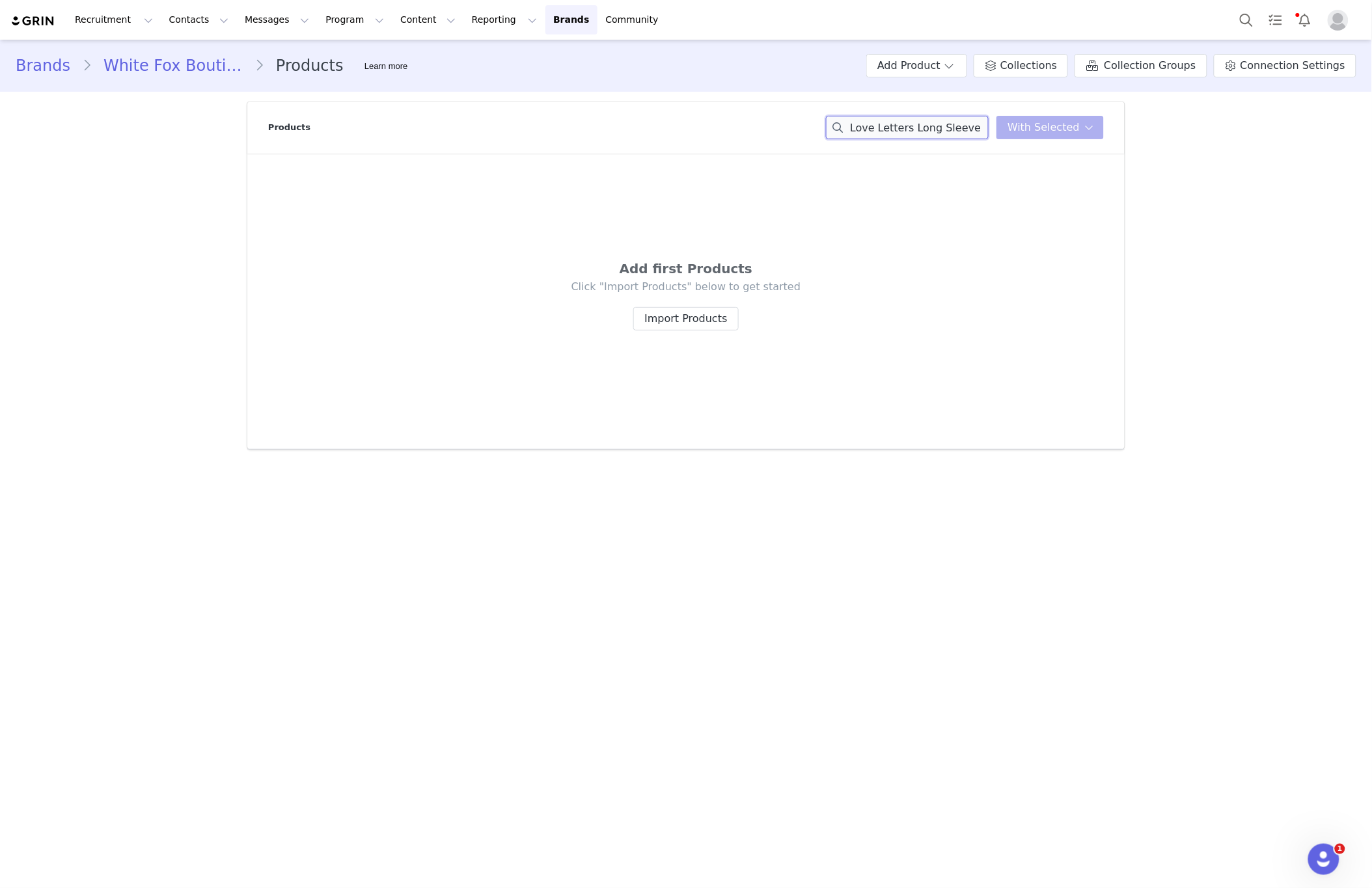
click at [939, 123] on input "Love Letters Long Sleeve Top Peach Blossom" at bounding box center [907, 128] width 163 height 24
click at [940, 123] on input "Love Letters Long Sleeve Top Peach Blossom" at bounding box center [907, 128] width 163 height 24
paste input "Tokyo Low Rise Wide Leg Jeans Tiger Mirage"
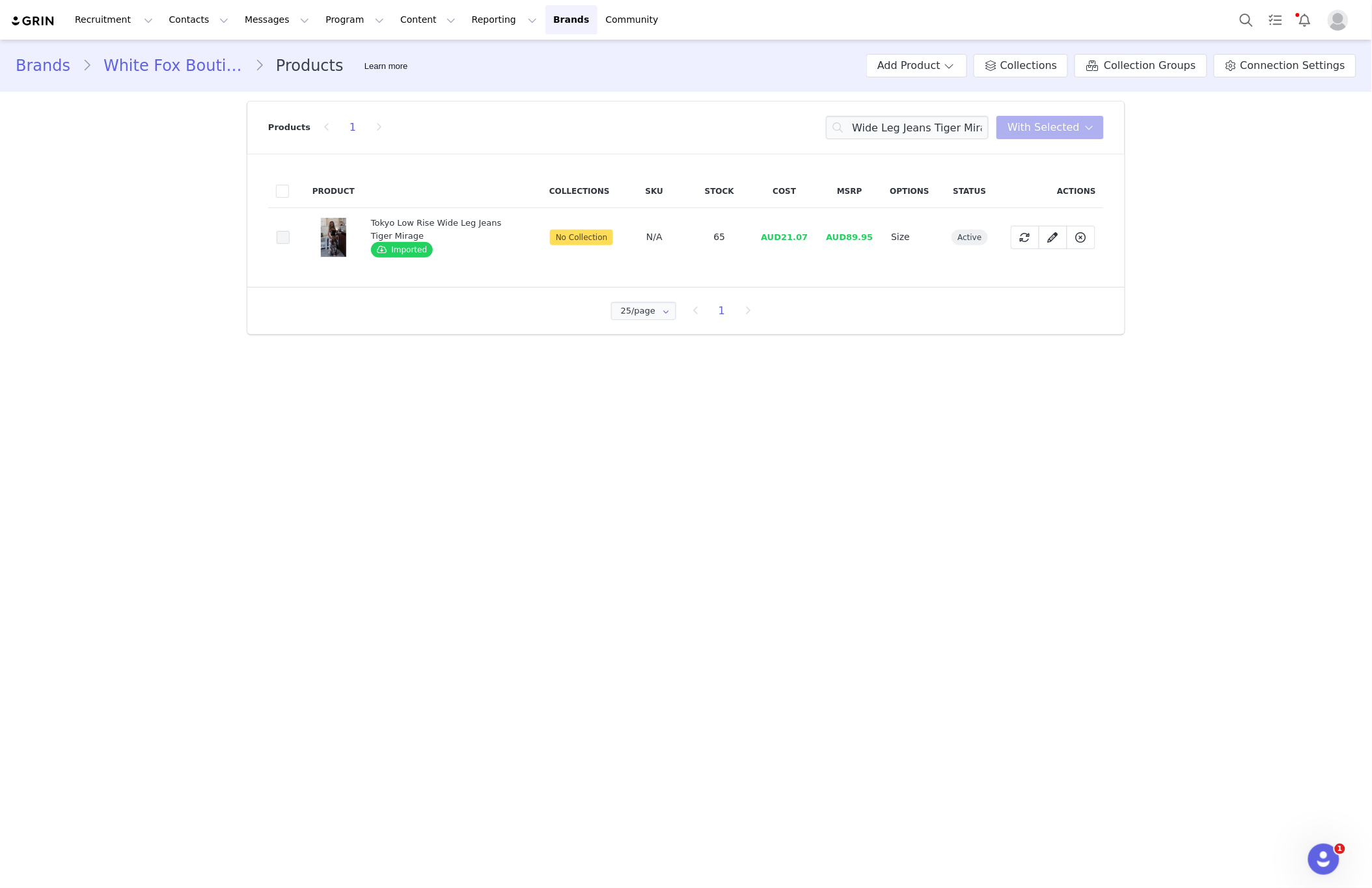
drag, startPoint x: 293, startPoint y: 239, endPoint x: 284, endPoint y: 236, distance: 9.5
click at [294, 239] on td "9c0dbee0-bba2-4573-a82d-ff3c63f61c43" at bounding box center [286, 237] width 36 height 58
click at [284, 236] on span at bounding box center [283, 237] width 13 height 13
click at [290, 231] on input "9c0dbee0-bba2-4573-a82d-ff3c63f61c43" at bounding box center [290, 231] width 0 height 0
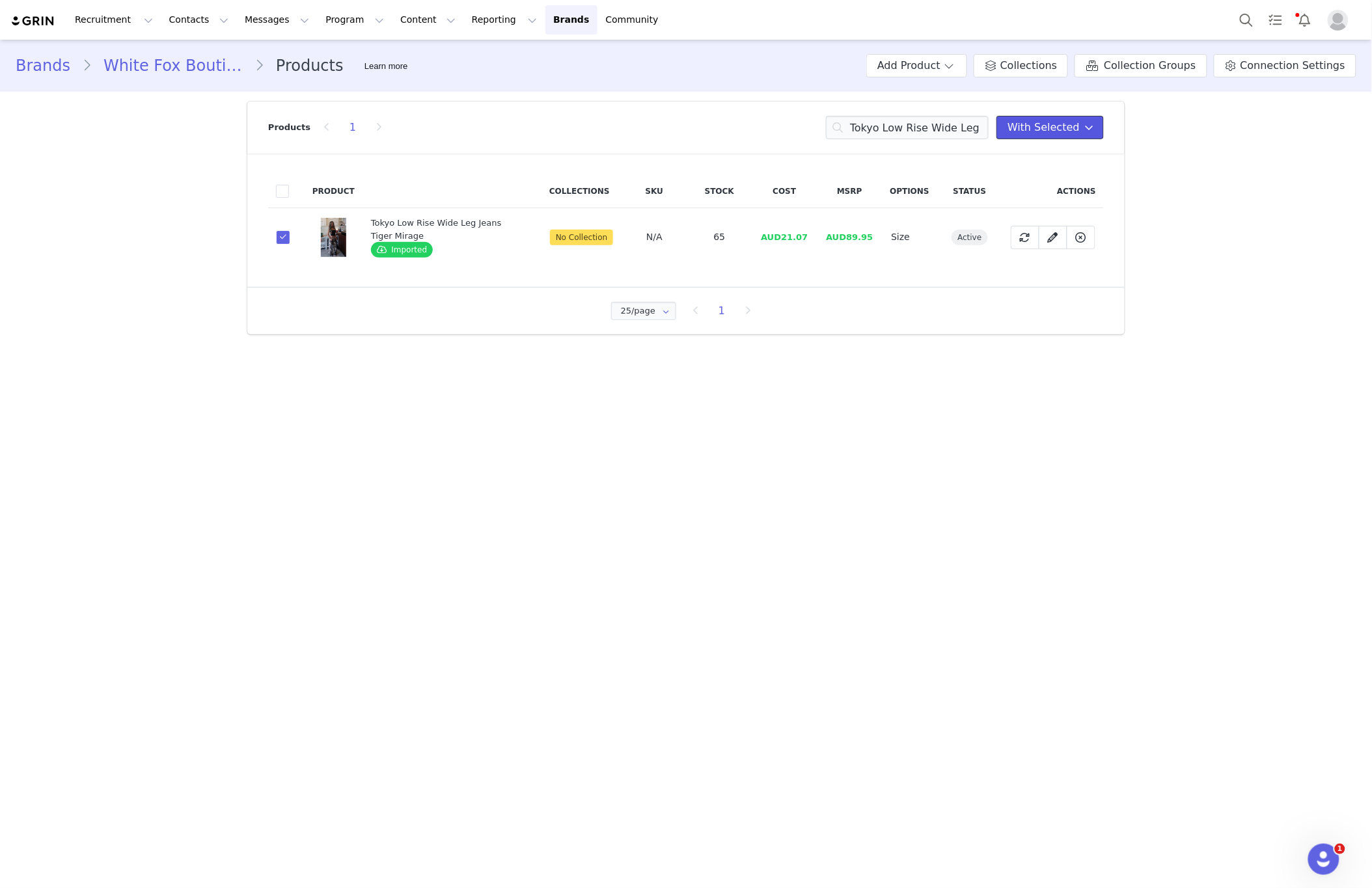
click at [1041, 128] on span "With Selected" at bounding box center [1043, 127] width 72 height 16
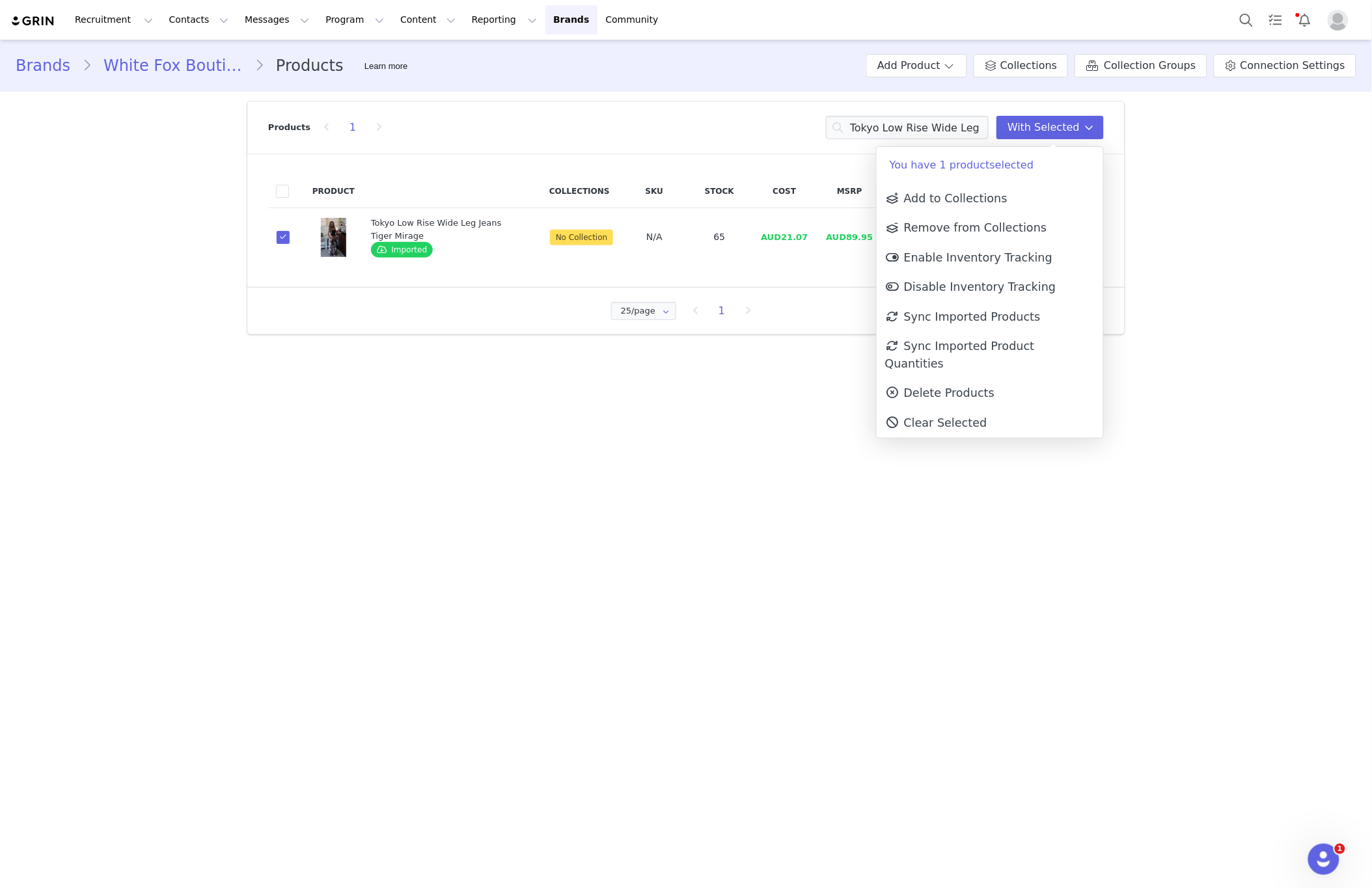
drag, startPoint x: 964, startPoint y: 369, endPoint x: 941, endPoint y: 366, distance: 23.2
click at [964, 386] on span "Delete Products" at bounding box center [939, 392] width 109 height 13
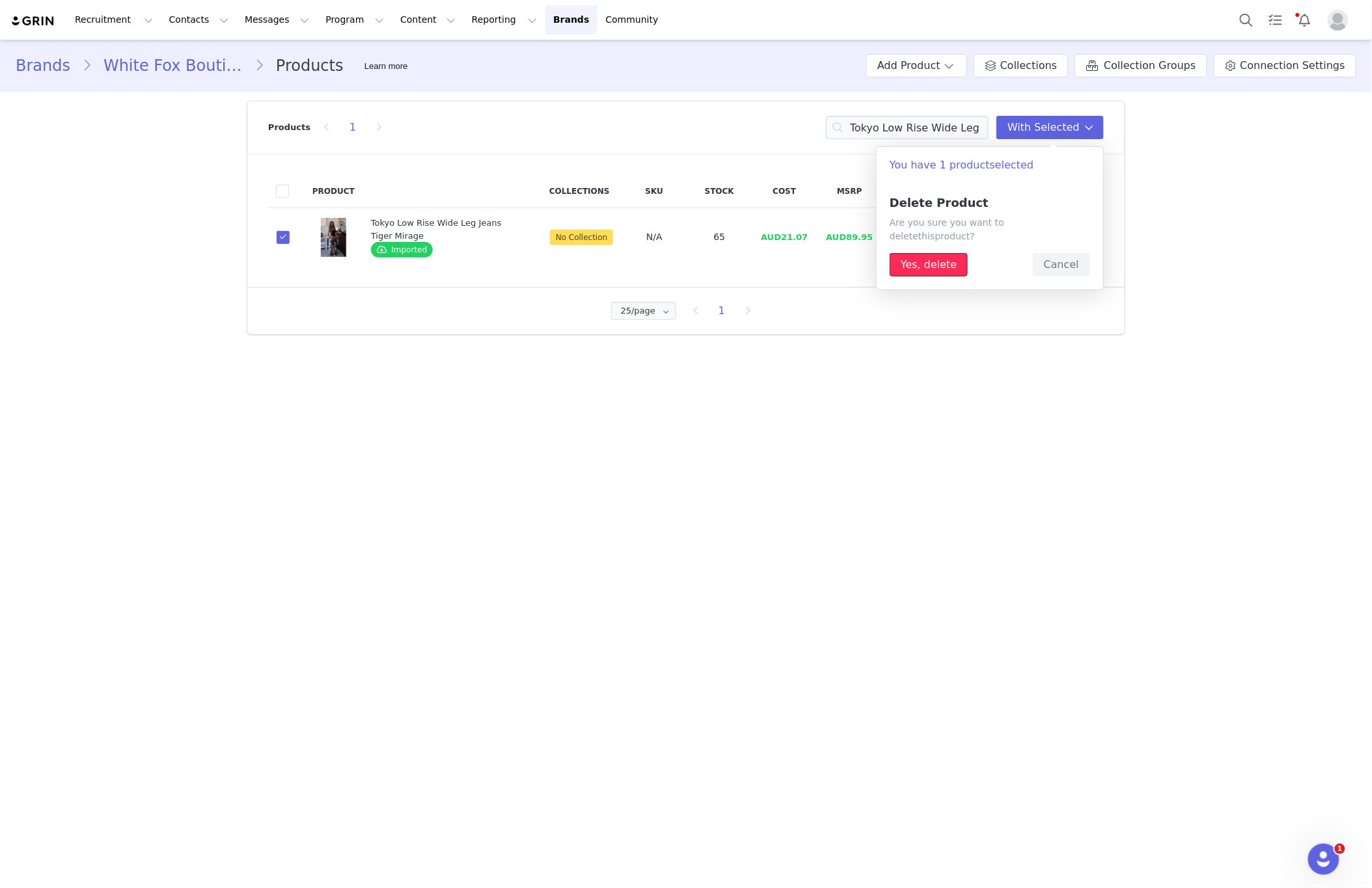
click at [934, 253] on button "Yes, delete" at bounding box center [927, 265] width 78 height 24
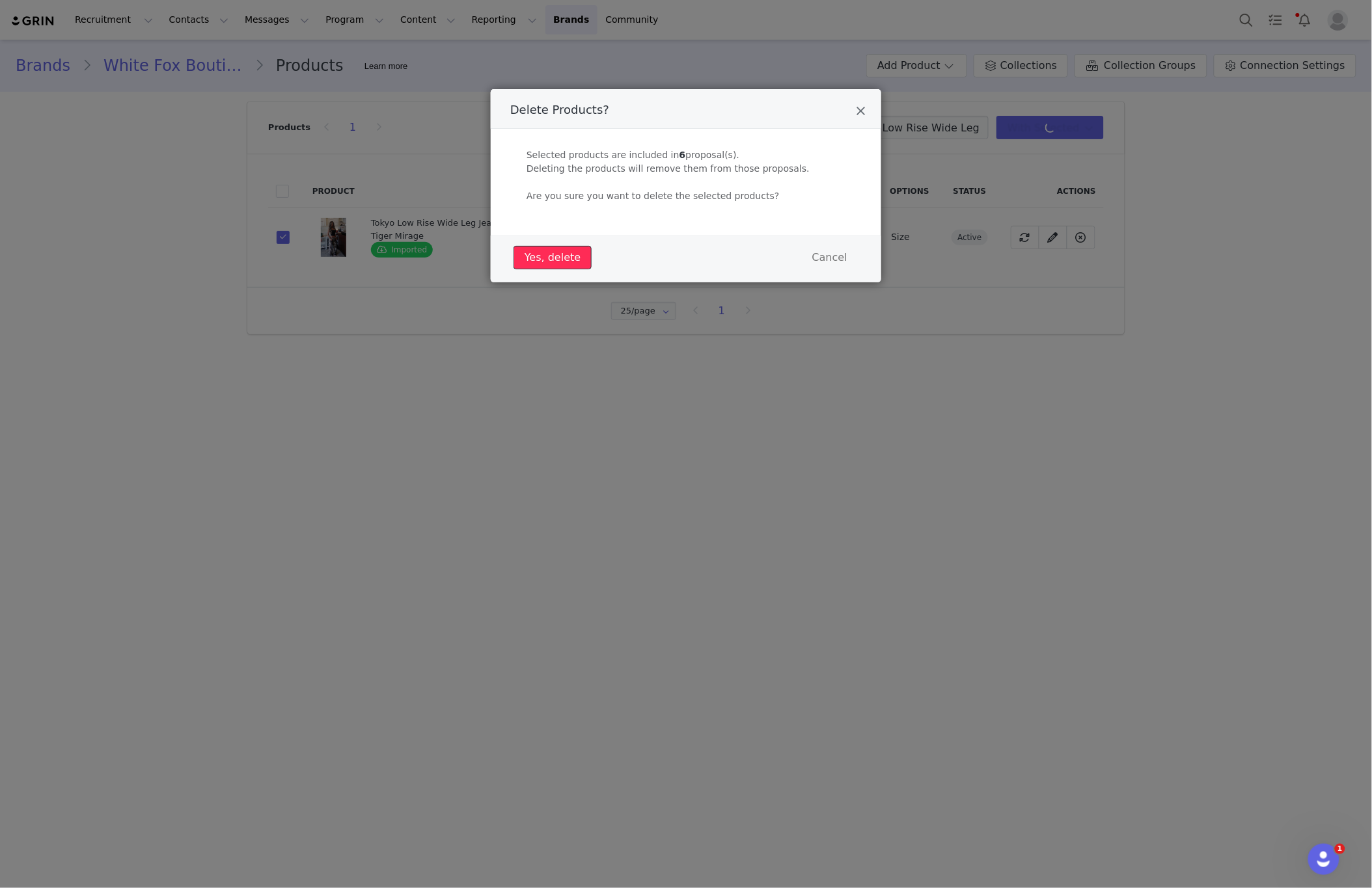
click at [566, 265] on button "Yes, delete" at bounding box center [552, 258] width 78 height 24
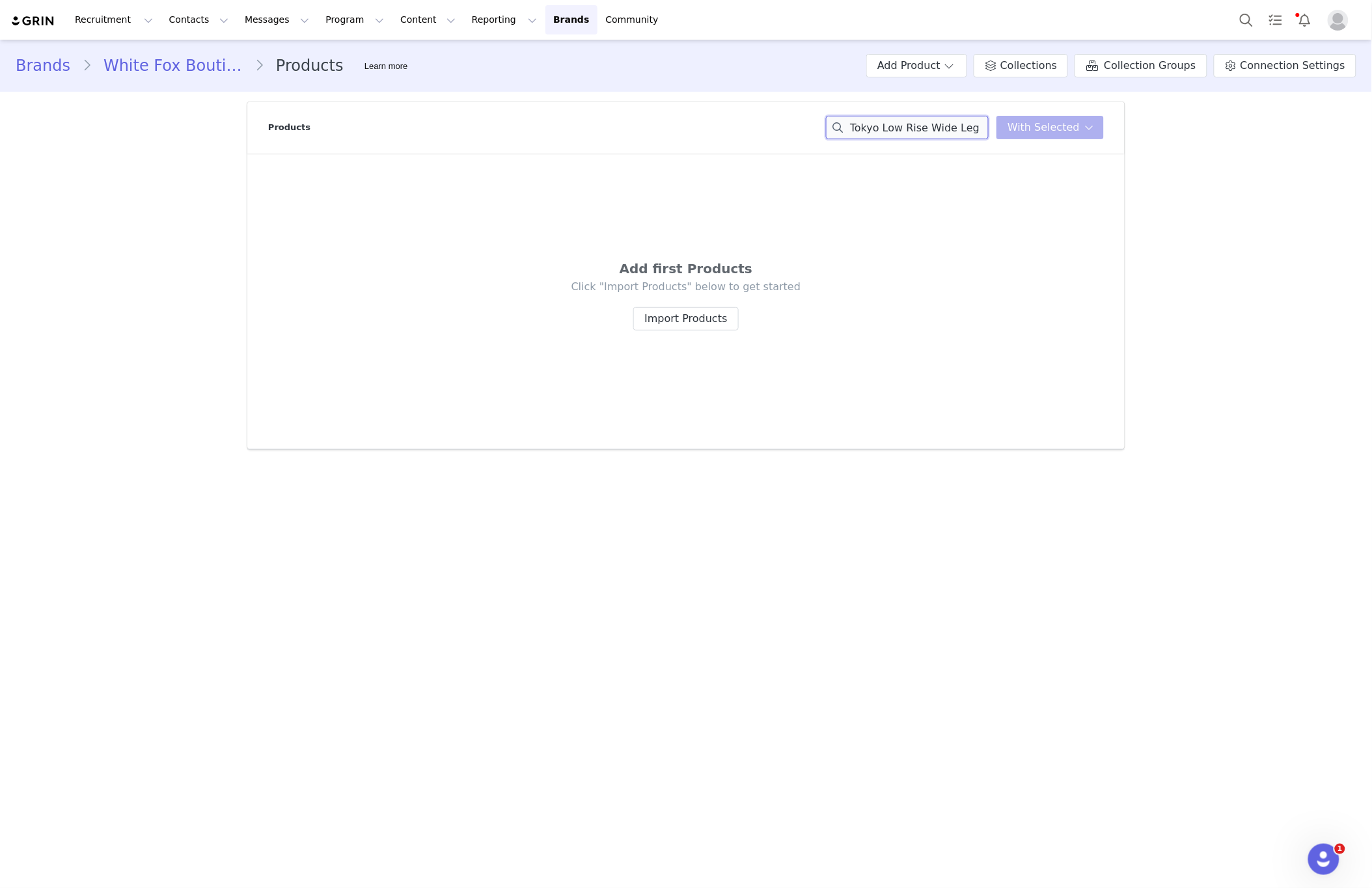
click at [923, 121] on input "Tokyo Low Rise Wide Leg Jeans Tiger Mirage" at bounding box center [907, 128] width 163 height 24
drag, startPoint x: 923, startPoint y: 121, endPoint x: 882, endPoint y: 113, distance: 41.8
click at [921, 121] on input "Tokyo Low Rise Wide Leg Jeans Tiger Mirage" at bounding box center [907, 128] width 163 height 24
paste input "Let Me Long Sleeve Mini Dress Black"
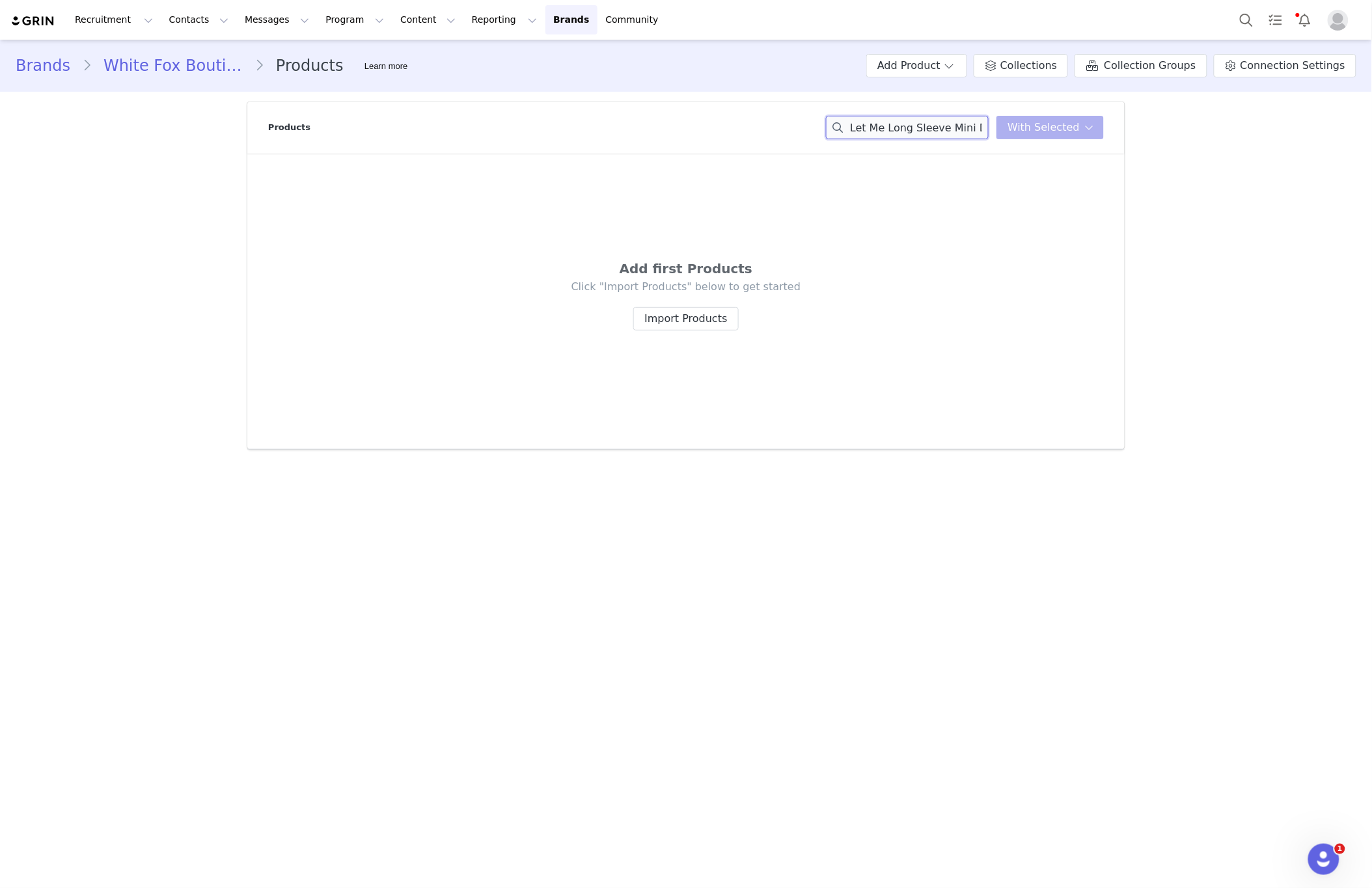
scroll to position [0, 40]
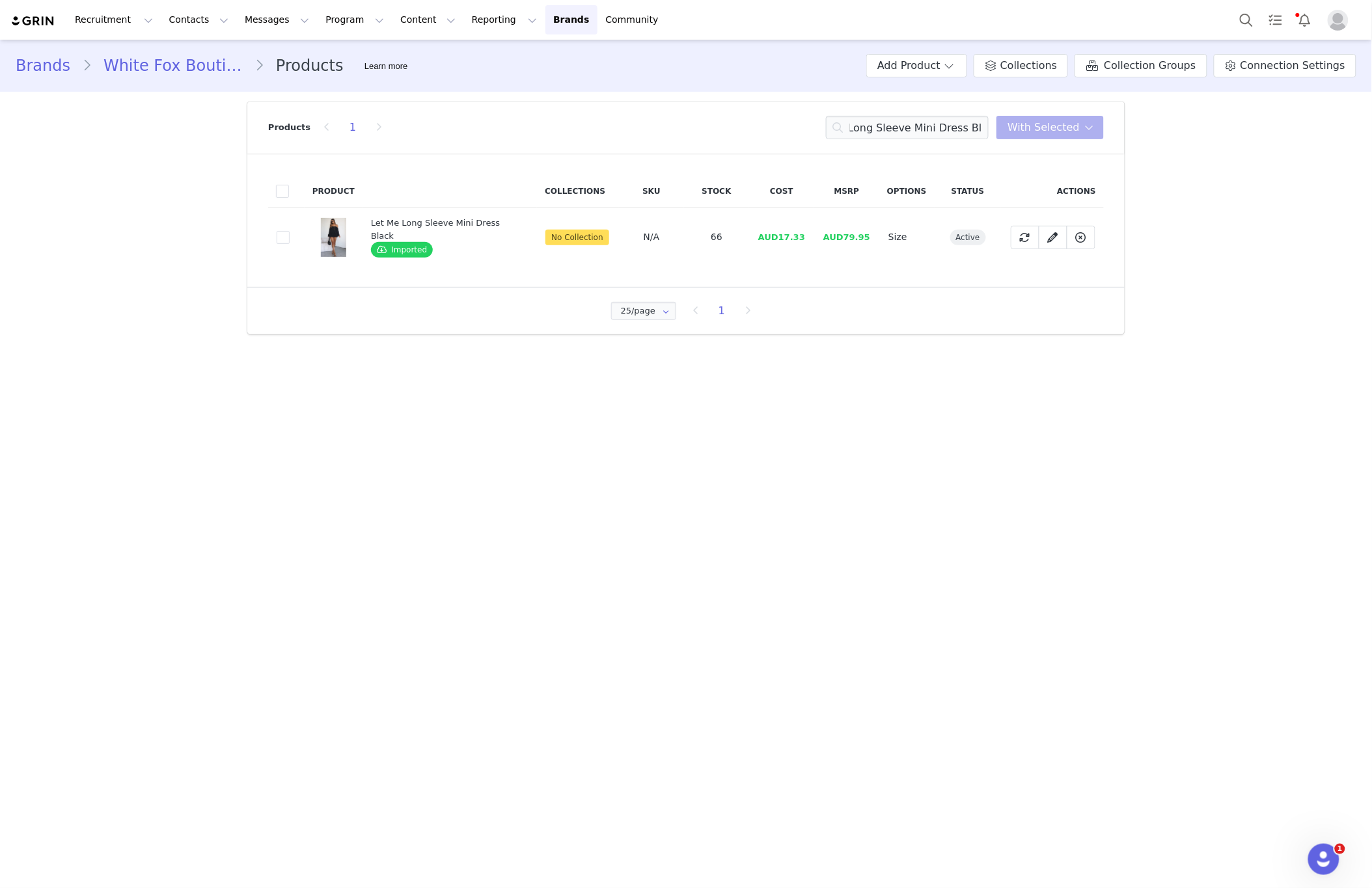
drag, startPoint x: 279, startPoint y: 240, endPoint x: 311, endPoint y: 239, distance: 32.0
click at [281, 240] on span at bounding box center [283, 237] width 13 height 13
click at [290, 231] on input "f3793931-66aa-4b51-aa1a-27e5c64887ae" at bounding box center [290, 231] width 0 height 0
click at [1030, 131] on span "With Selected" at bounding box center [1043, 127] width 72 height 16
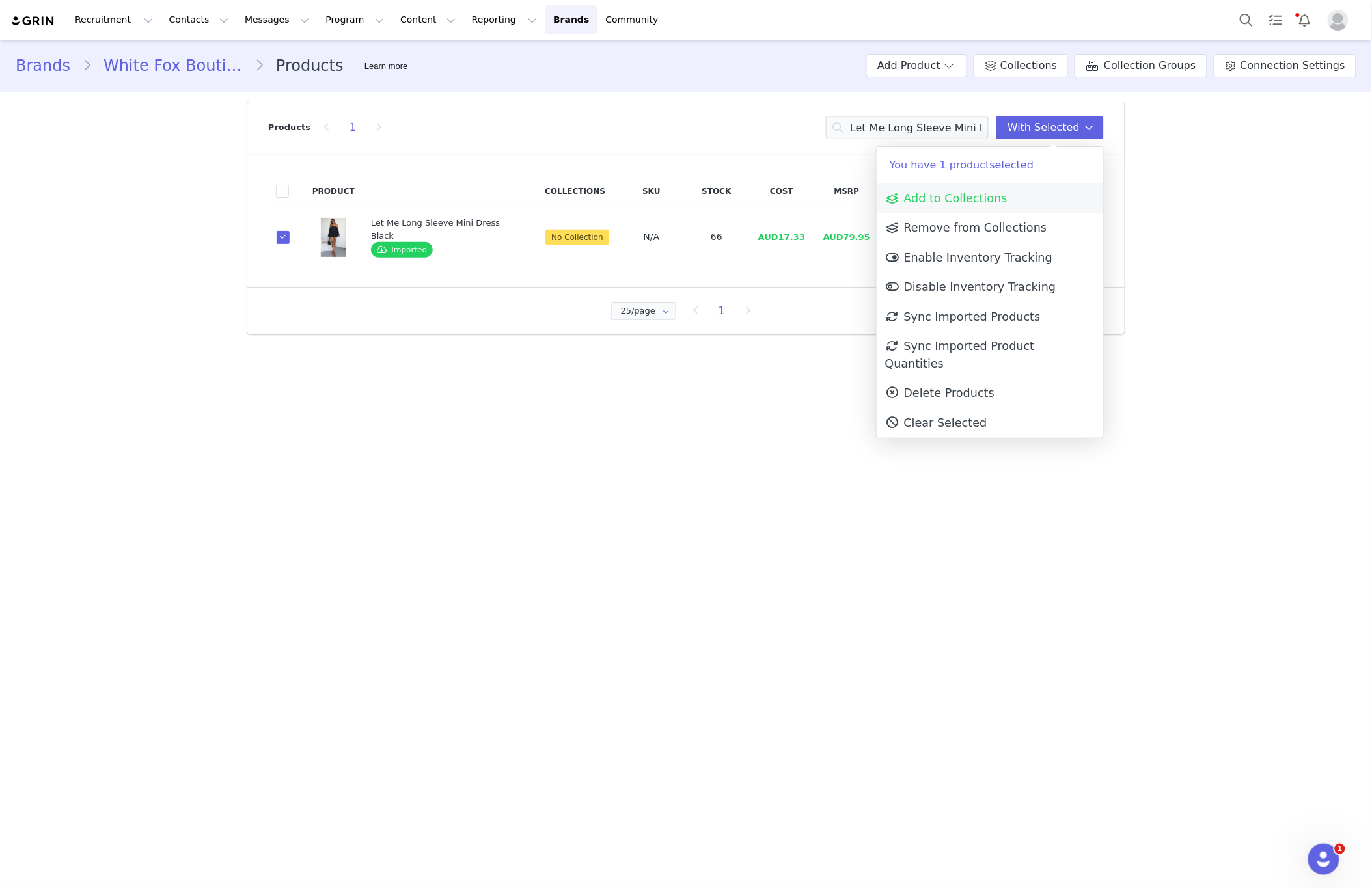
click at [1006, 190] on link "Add to Collections" at bounding box center [990, 198] width 227 height 30
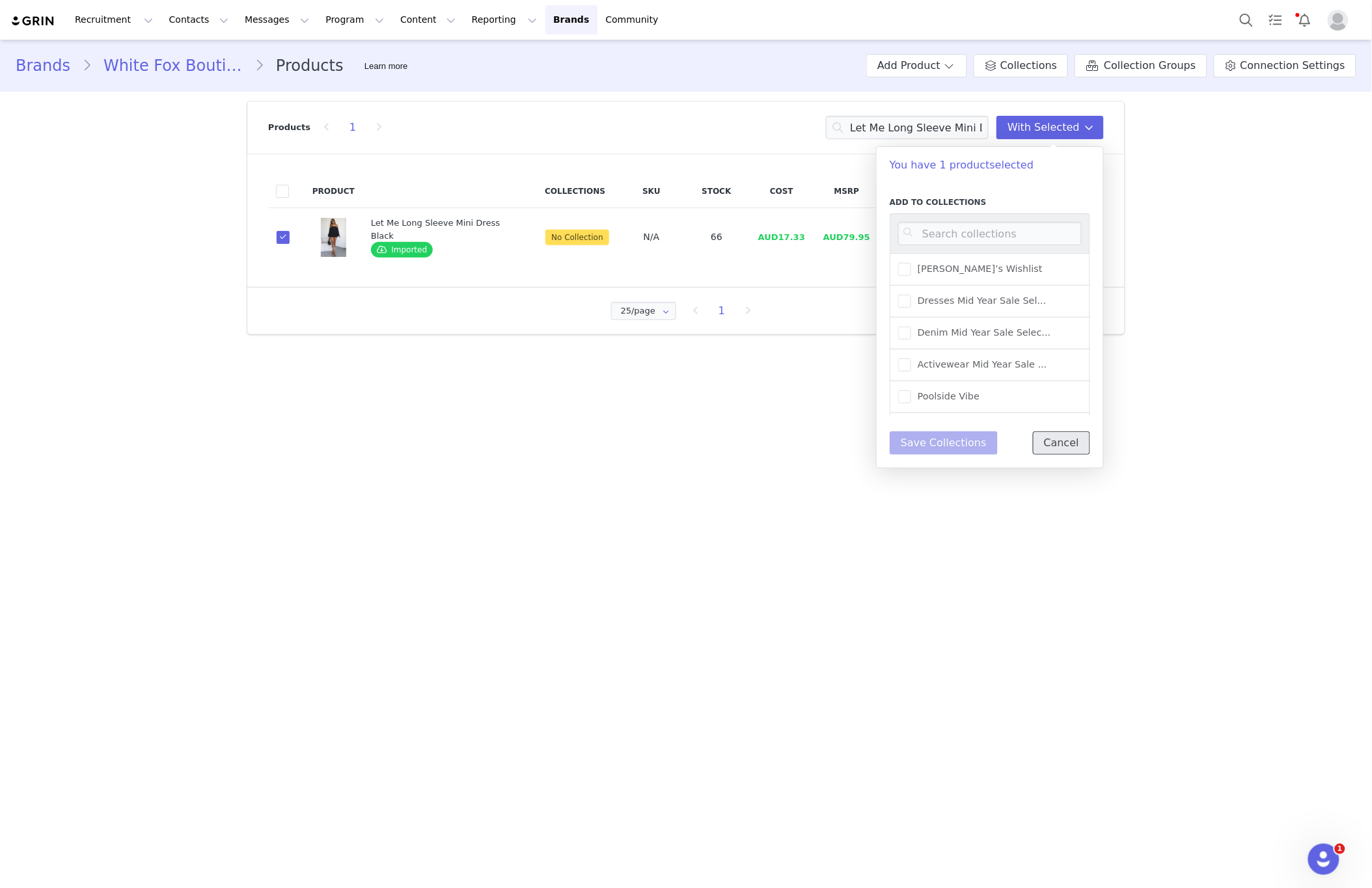
click at [1082, 443] on button "Cancel" at bounding box center [1062, 444] width 57 height 24
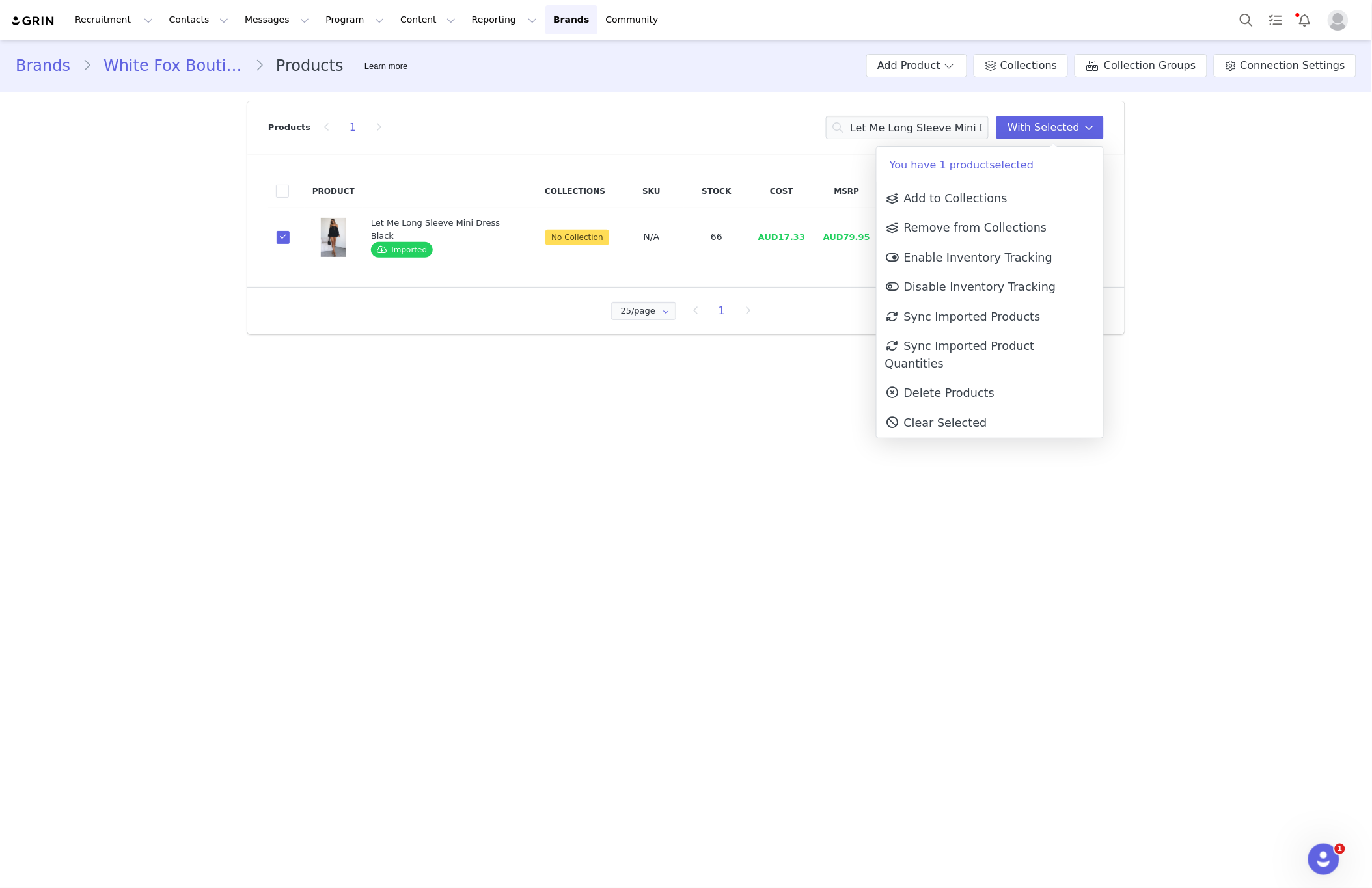
click at [990, 378] on link "Delete Products" at bounding box center [990, 393] width 227 height 30
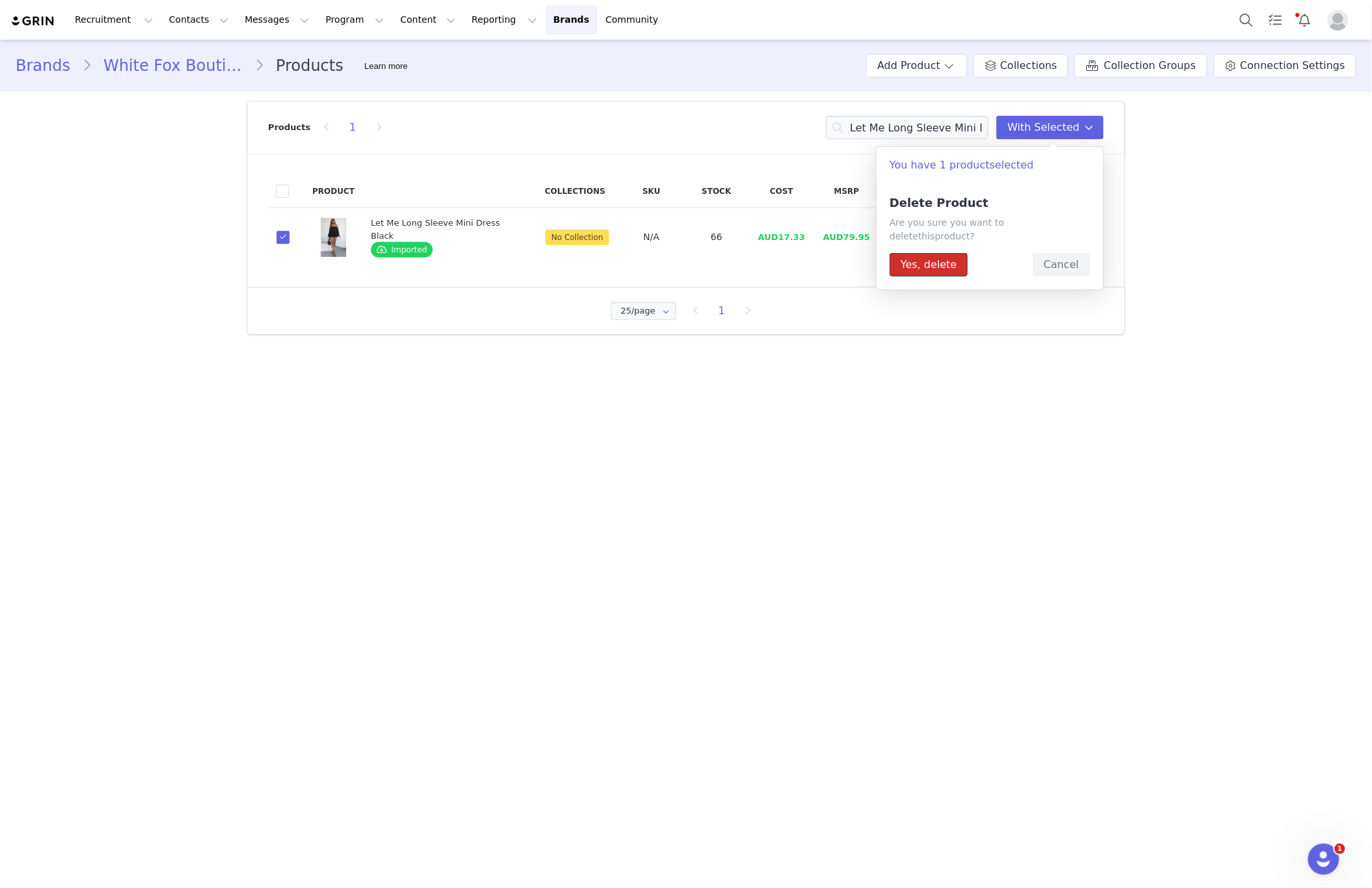
drag, startPoint x: 917, startPoint y: 247, endPoint x: 907, endPoint y: 253, distance: 11.7
click at [918, 253] on button "Yes, delete" at bounding box center [927, 265] width 78 height 24
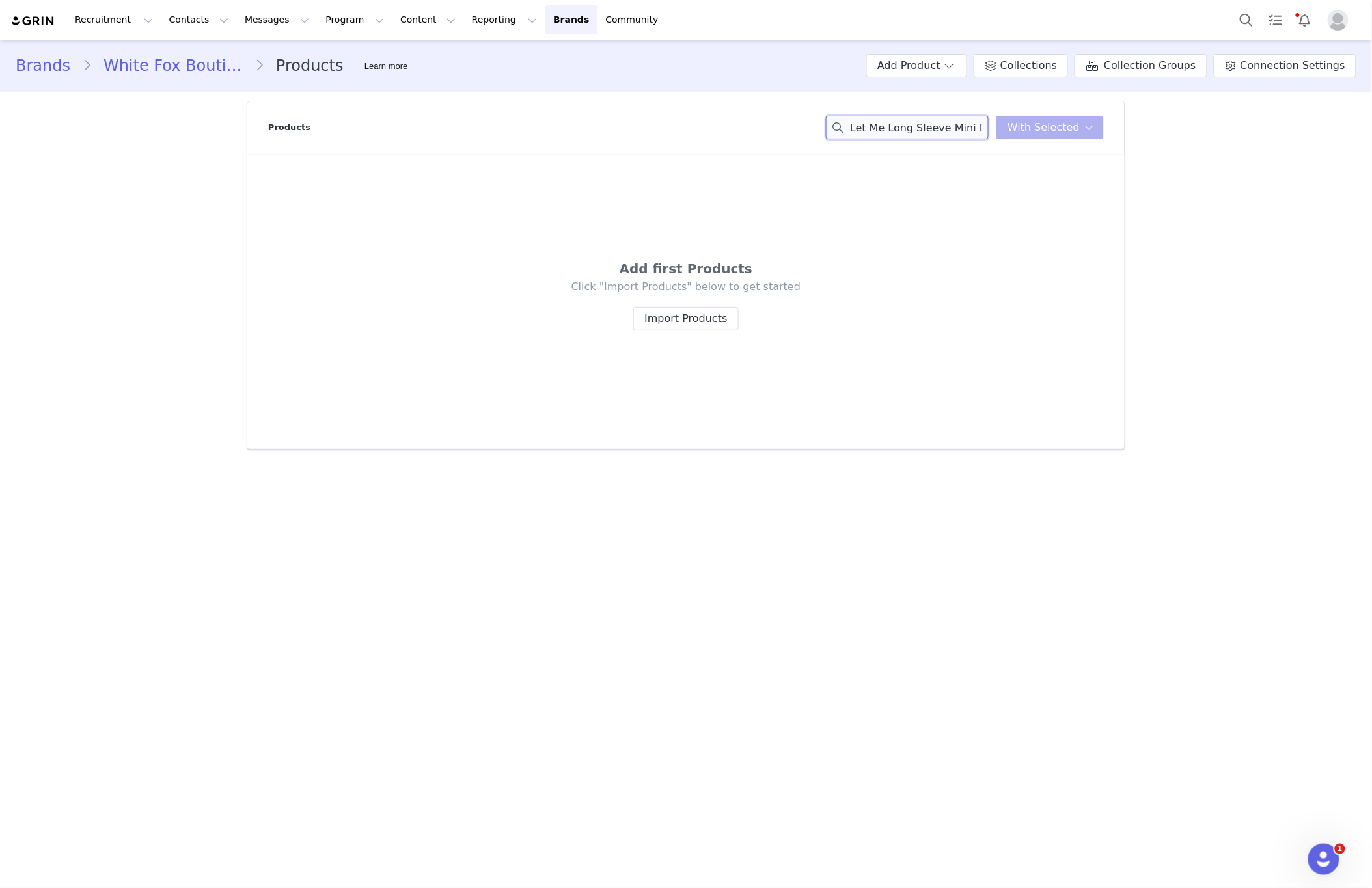
click at [943, 128] on input "Let Me Long Sleeve Mini Dress Black" at bounding box center [907, 128] width 163 height 24
paste input "11th Street Concrete Jungle Oversized Tee Iced Matcha"
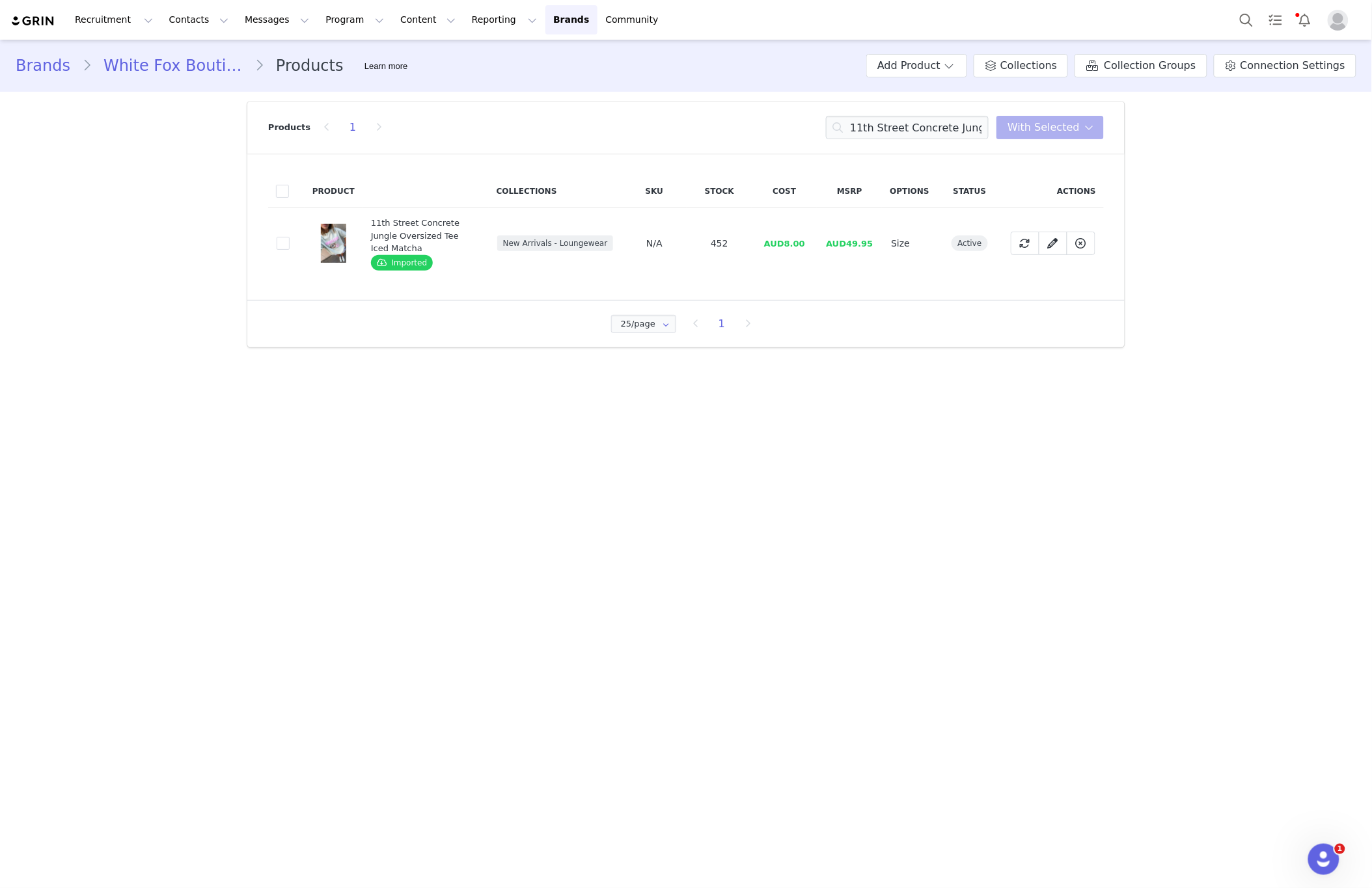
click at [293, 241] on td "38e5f5e1-4aba-4cac-bd4e-fc852b18d6c2" at bounding box center [286, 243] width 36 height 71
drag, startPoint x: 284, startPoint y: 242, endPoint x: 580, endPoint y: 239, distance: 296.0
click at [284, 242] on span at bounding box center [283, 242] width 13 height 13
click at [290, 237] on input "38e5f5e1-4aba-4cac-bd4e-fc852b18d6c2" at bounding box center [290, 237] width 0 height 0
click at [1057, 114] on div "Products 1 11th Street Concrete Jungle Oversized Tee Iced Matcha With Selected" at bounding box center [686, 127] width 836 height 52
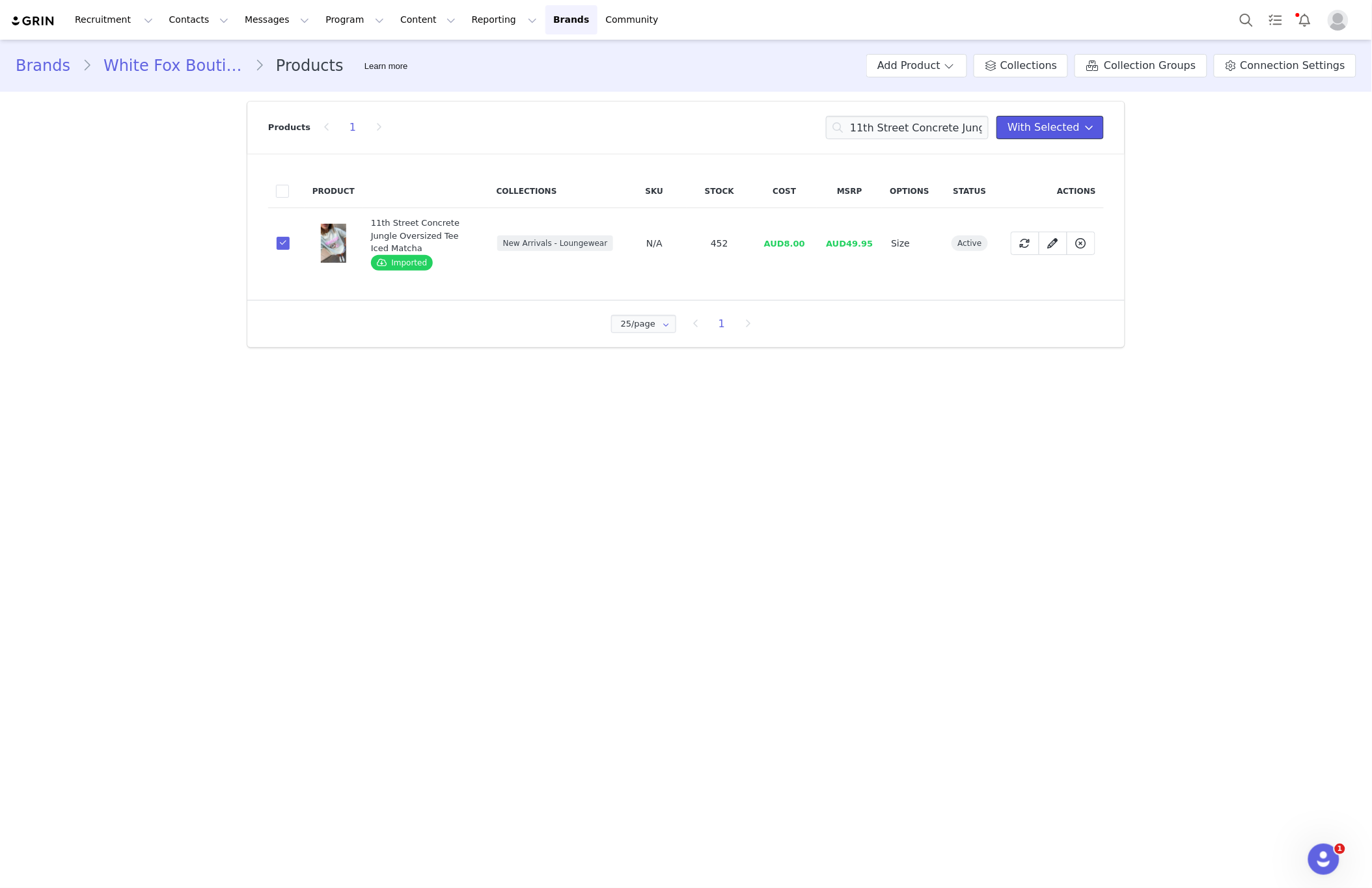
click at [1057, 125] on span "With Selected" at bounding box center [1043, 127] width 72 height 16
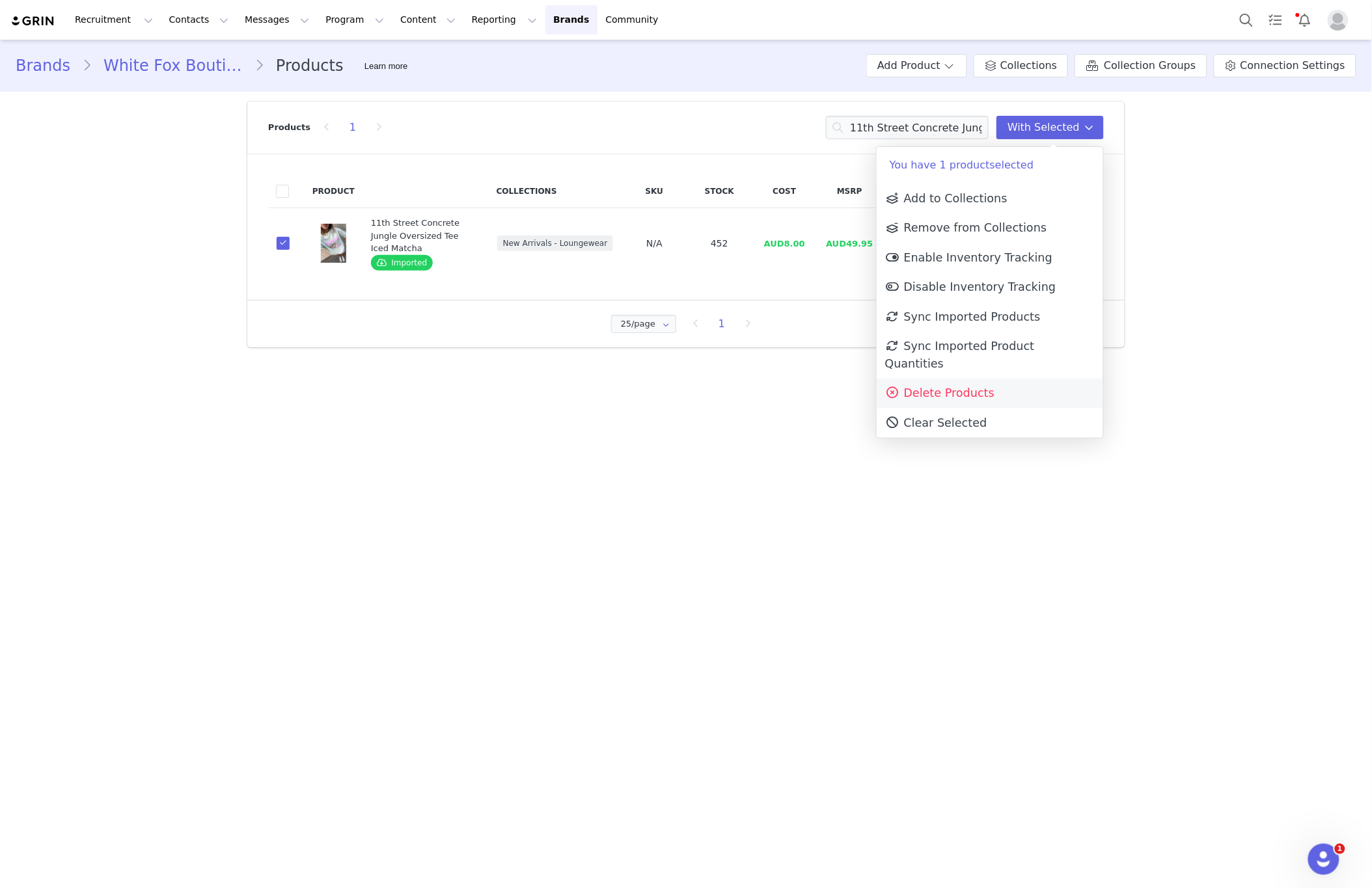
click at [967, 386] on link "Delete Products" at bounding box center [990, 393] width 227 height 30
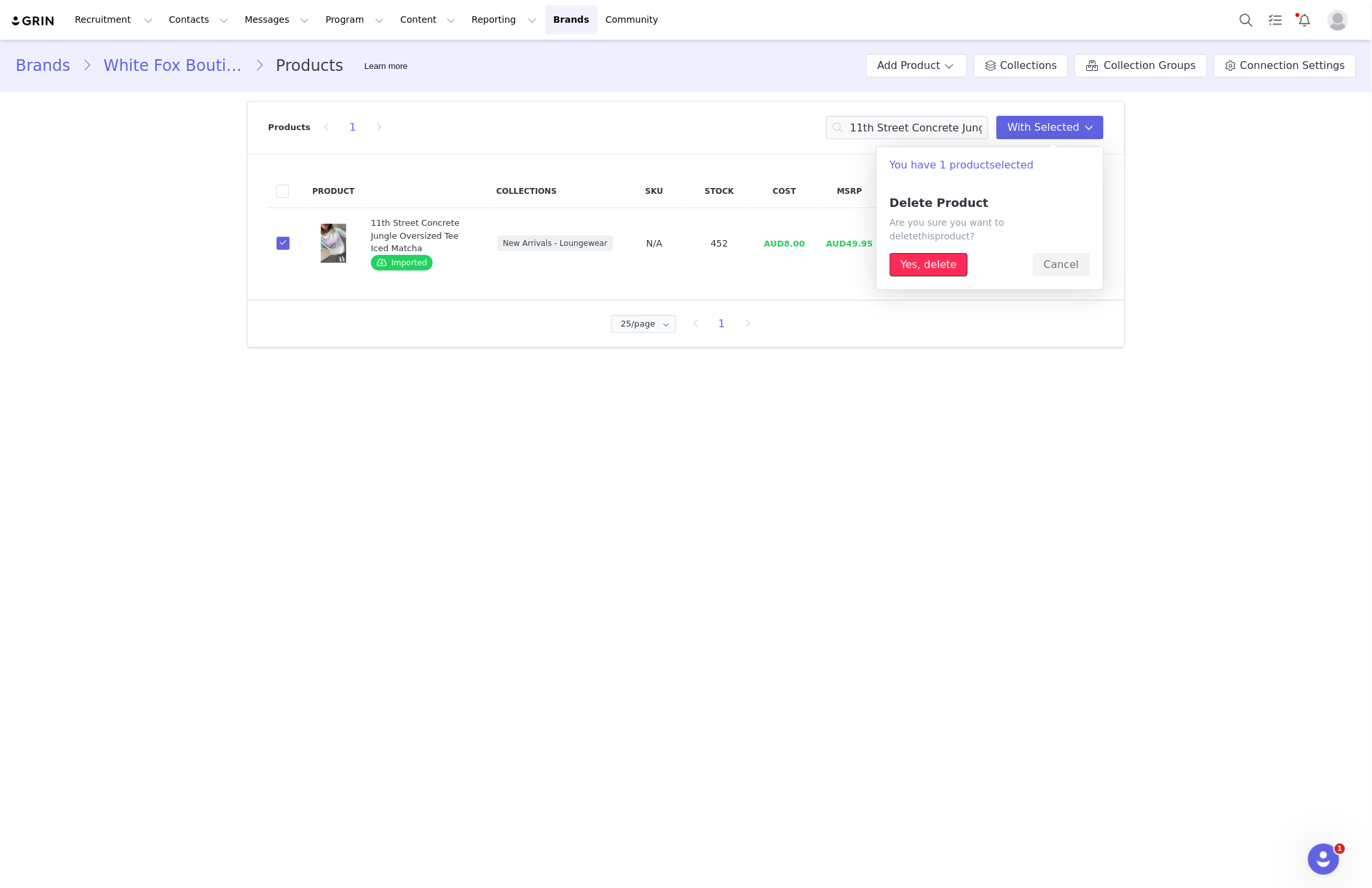
click at [913, 253] on button "Yes, delete" at bounding box center [927, 265] width 78 height 24
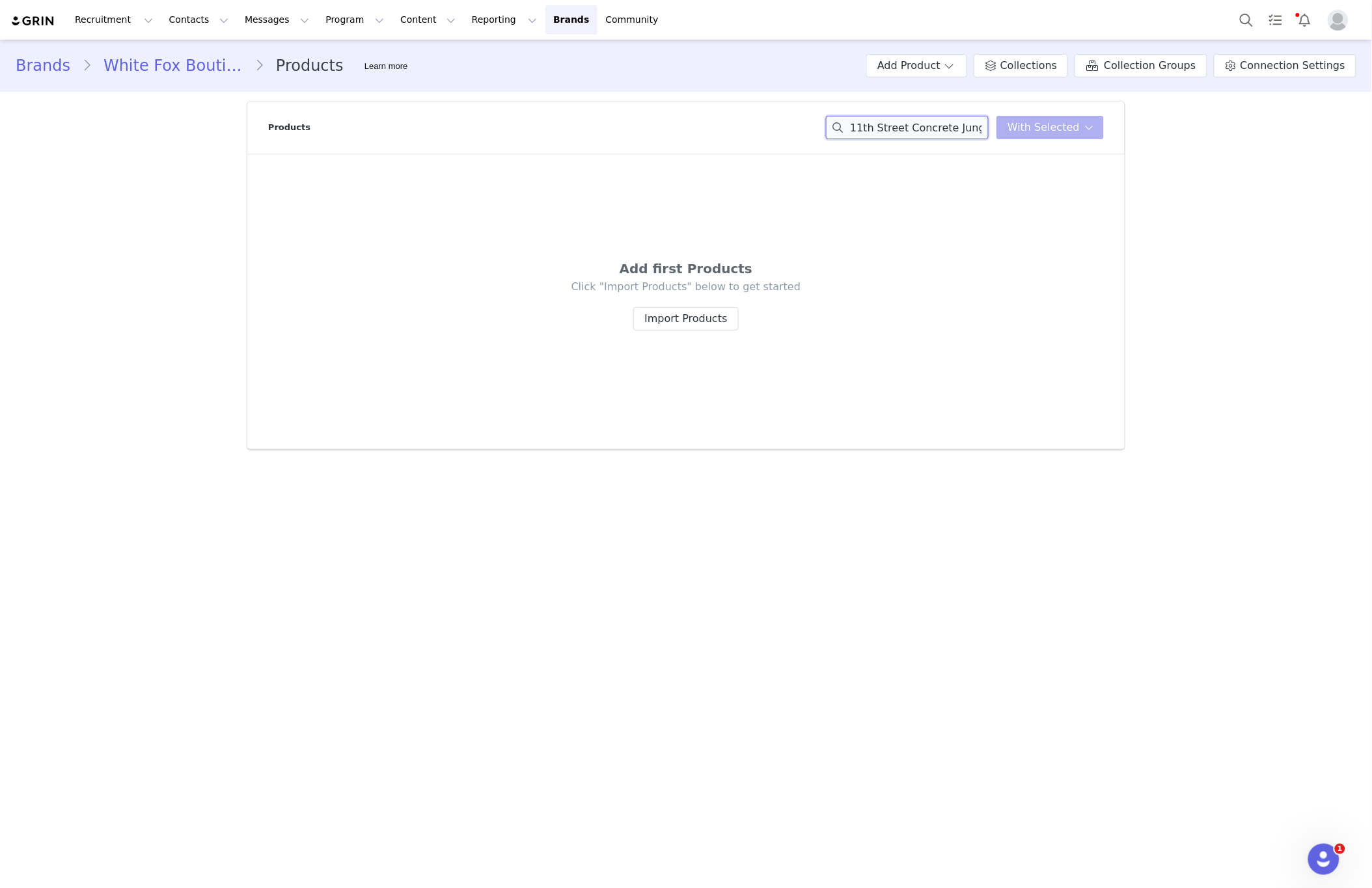
click at [942, 125] on input "11th Street Concrete Jungle Oversized Tee Iced Matcha" at bounding box center [907, 128] width 163 height 24
paste input "Made With Love Oversized Hoodie Navy"
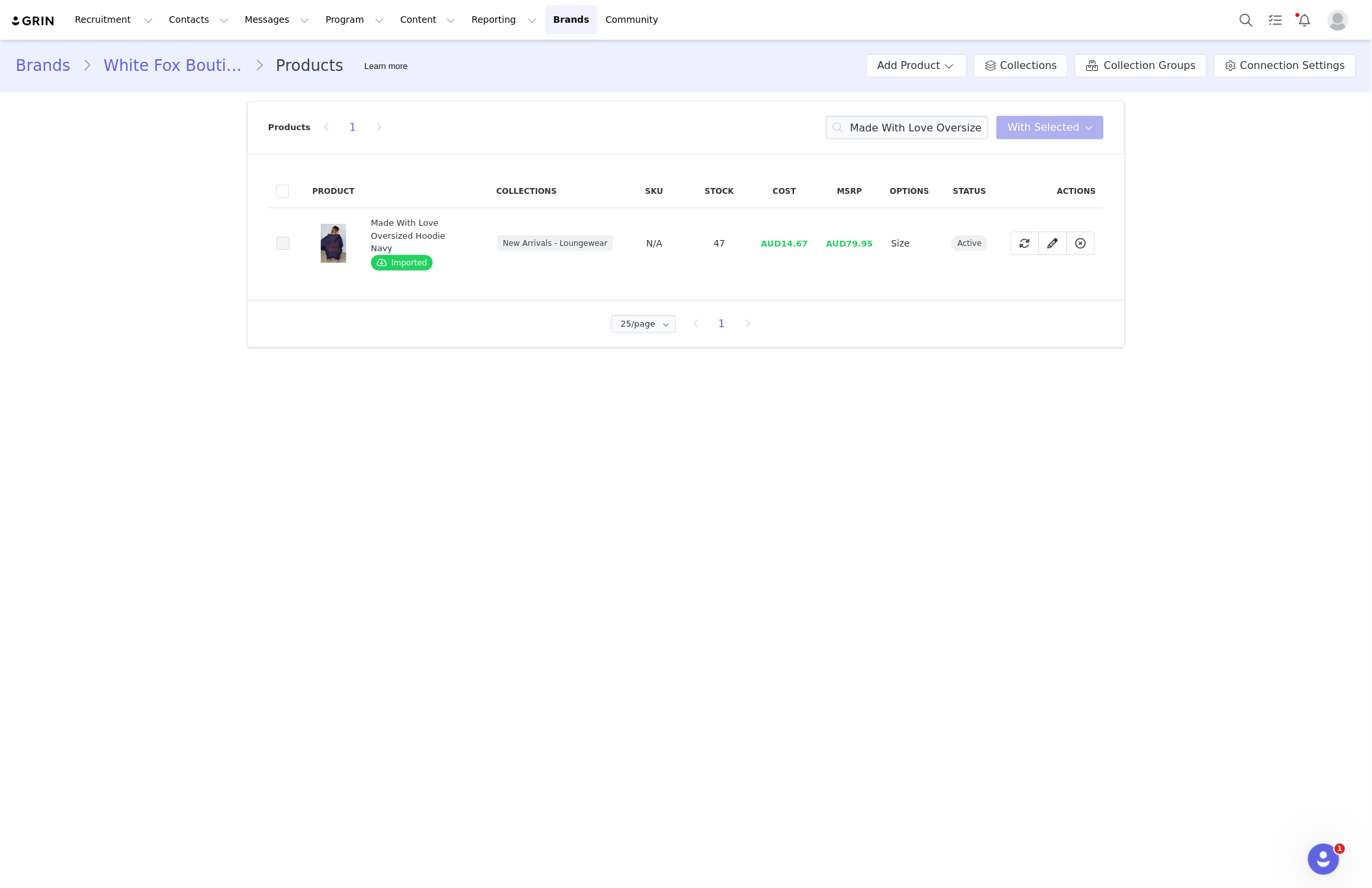
click at [287, 239] on span at bounding box center [283, 242] width 13 height 13
click at [290, 237] on input "a4827654-ea84-449e-89fb-c5b0e3c1ee8a" at bounding box center [290, 237] width 0 height 0
click at [1048, 137] on button "With Selected" at bounding box center [1050, 128] width 107 height 24
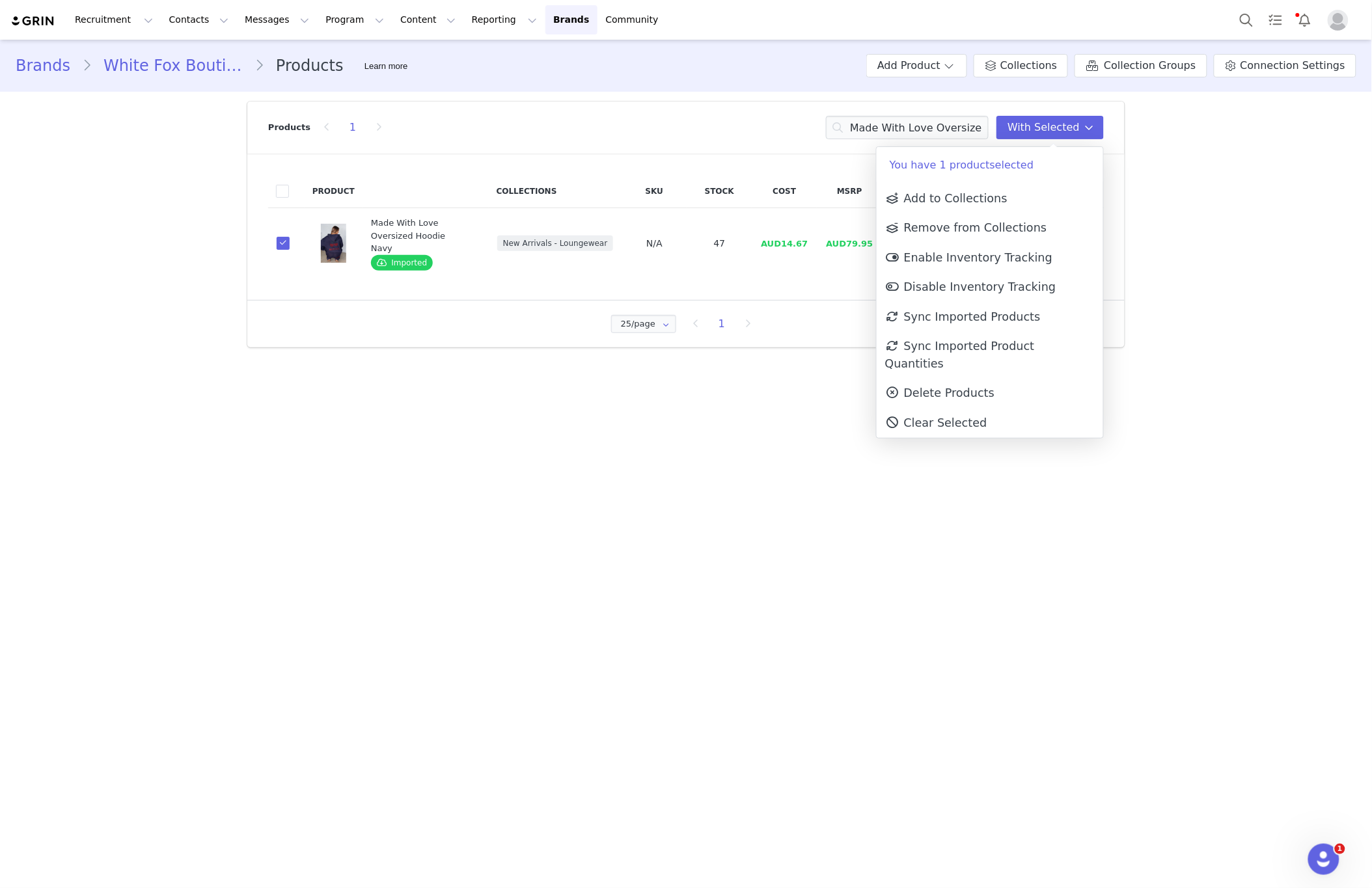
click at [962, 386] on span "Delete Products" at bounding box center [939, 392] width 109 height 13
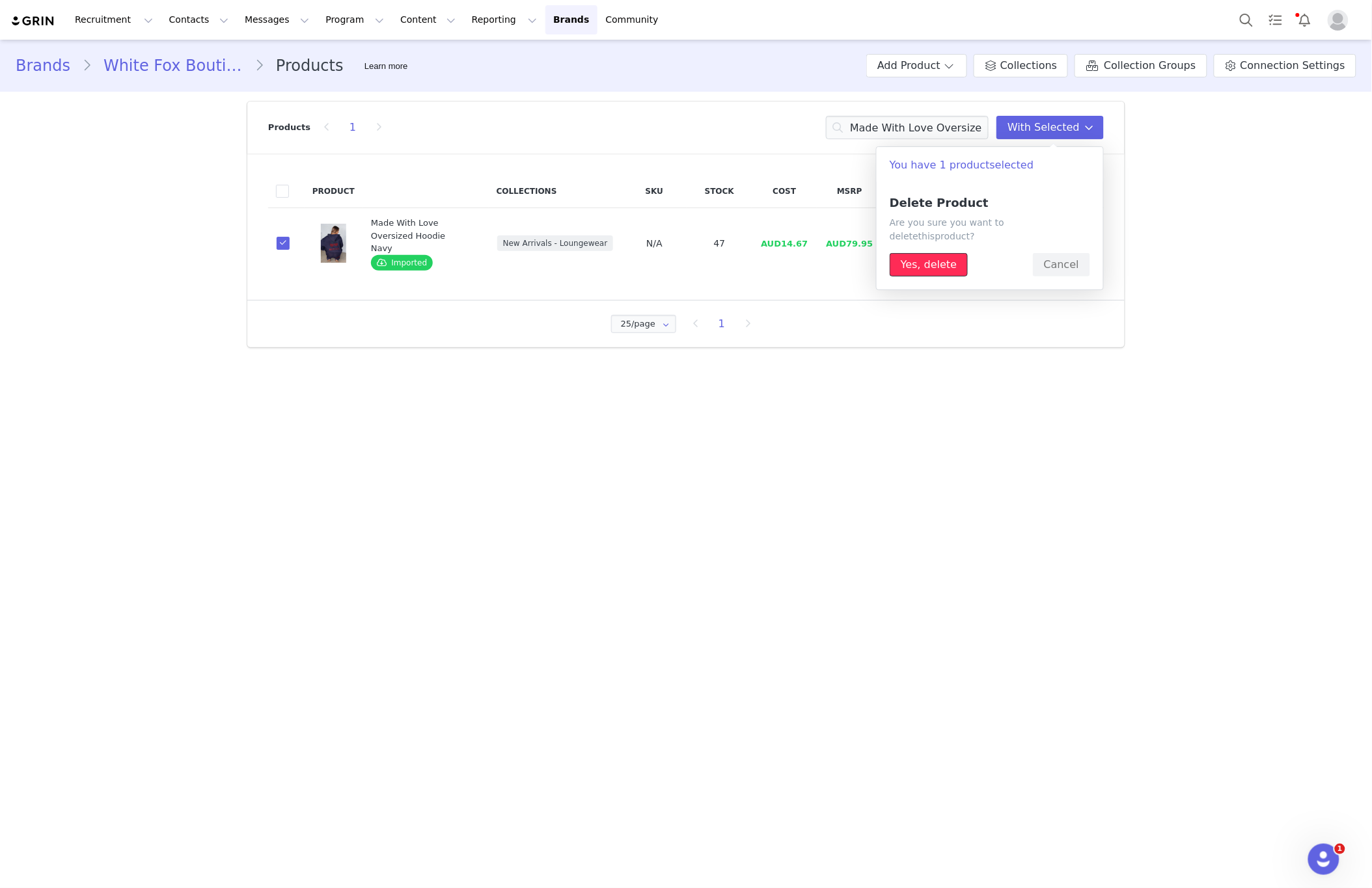
click at [928, 257] on button "Yes, delete" at bounding box center [927, 265] width 78 height 24
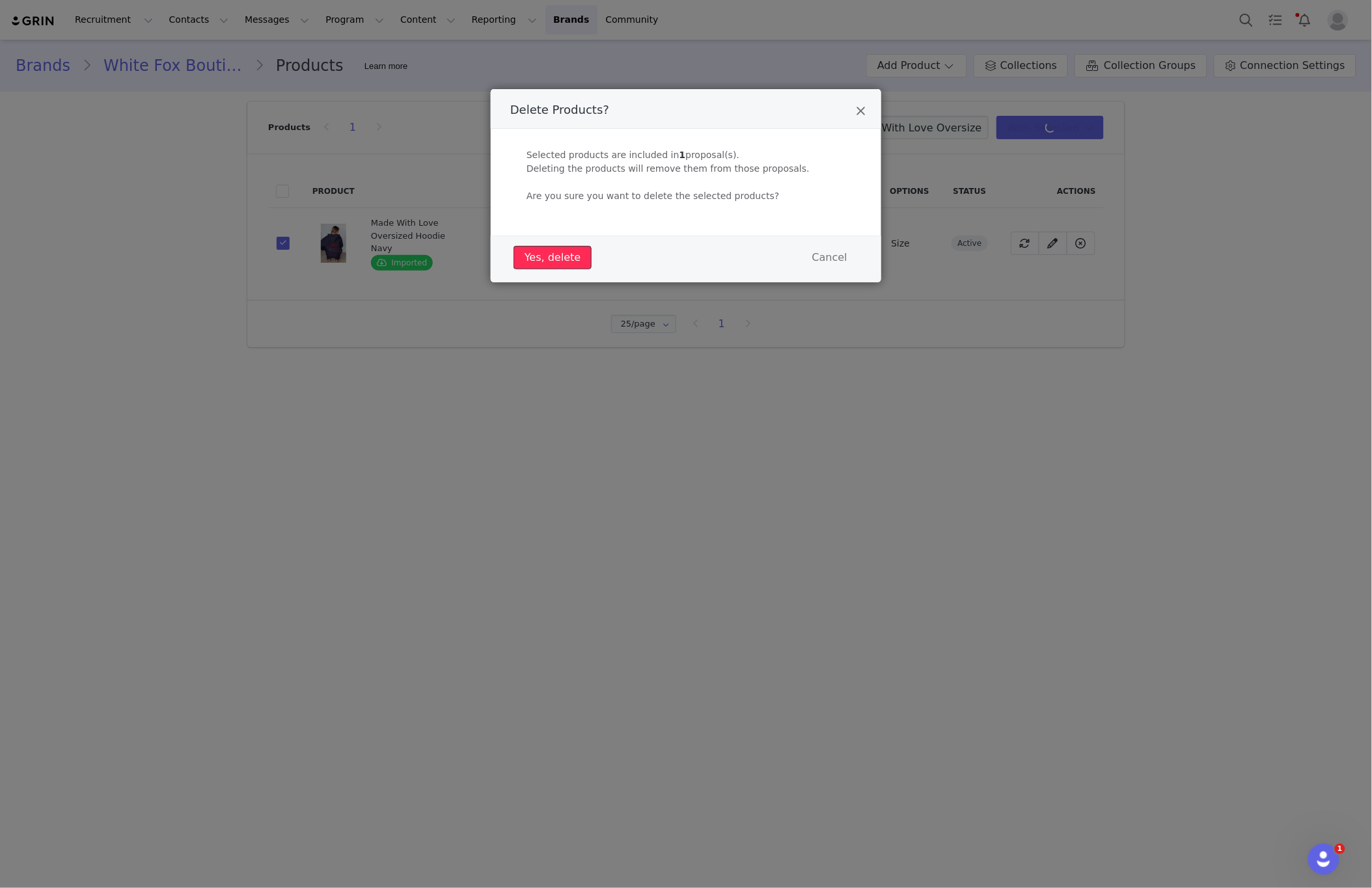
click at [558, 261] on button "Yes, delete" at bounding box center [552, 258] width 78 height 24
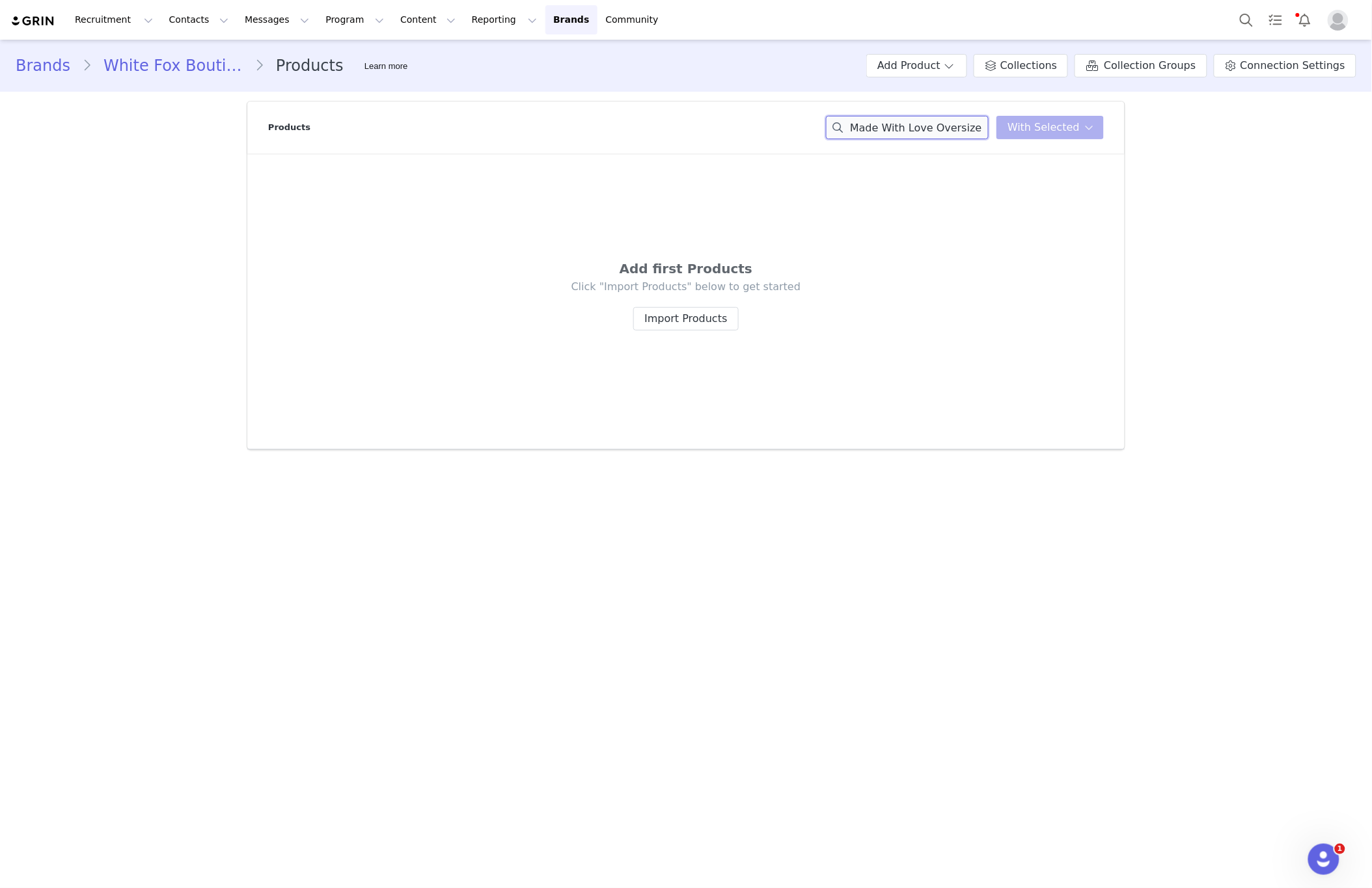
click at [948, 136] on input "Made With Love Oversized Hoodie Navy" at bounding box center [907, 128] width 163 height 24
paste input "Next In Line Mini Dress Black"
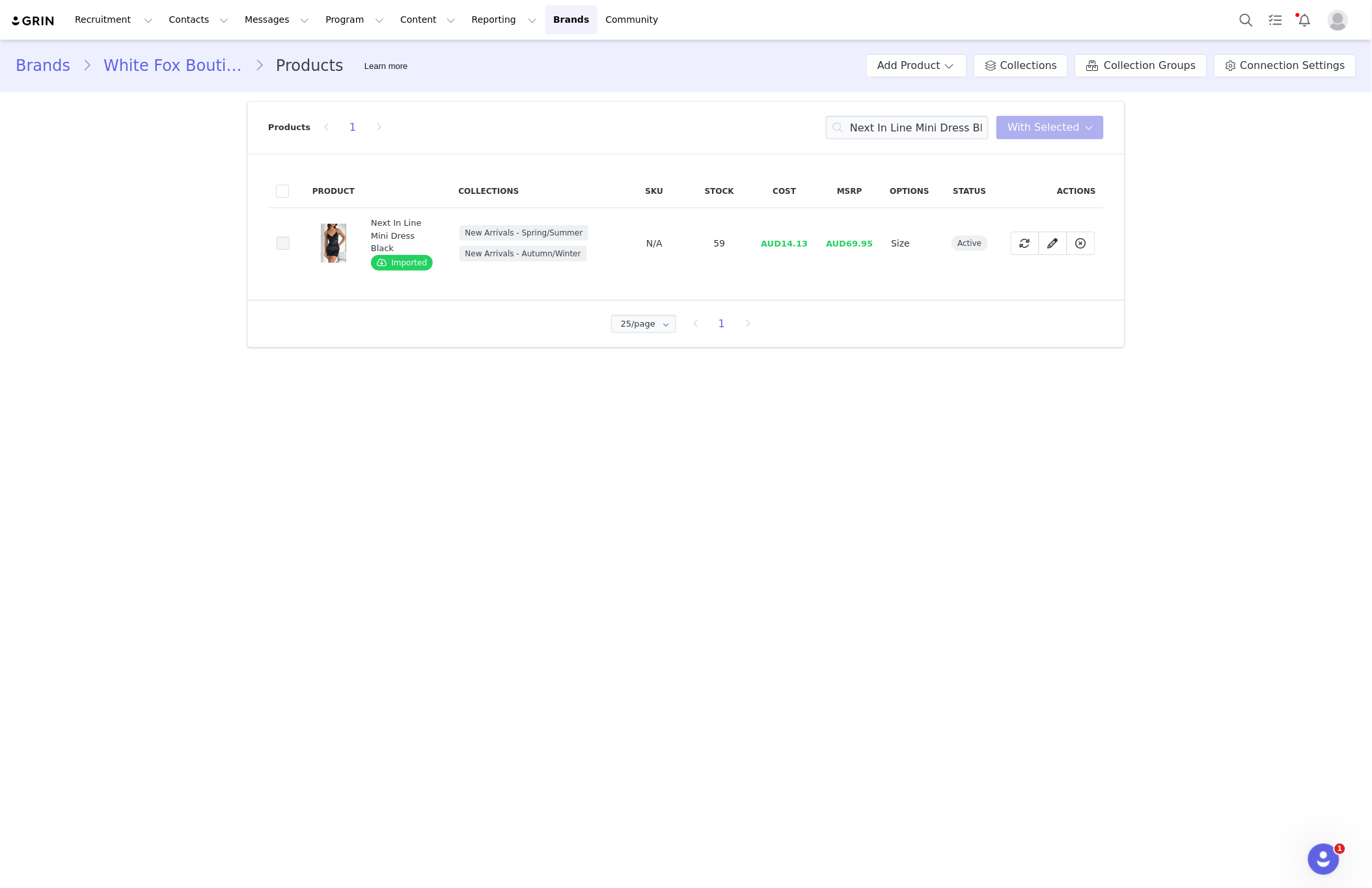
click at [286, 245] on span at bounding box center [283, 242] width 13 height 13
click at [290, 237] on input "c5aba861-08df-446a-82fb-359e18146ec3" at bounding box center [290, 237] width 0 height 0
click at [1090, 144] on div "Products 1 Next In Line Mini Dress Black With Selected" at bounding box center [686, 127] width 836 height 52
click at [1091, 137] on button "With Selected" at bounding box center [1050, 128] width 107 height 24
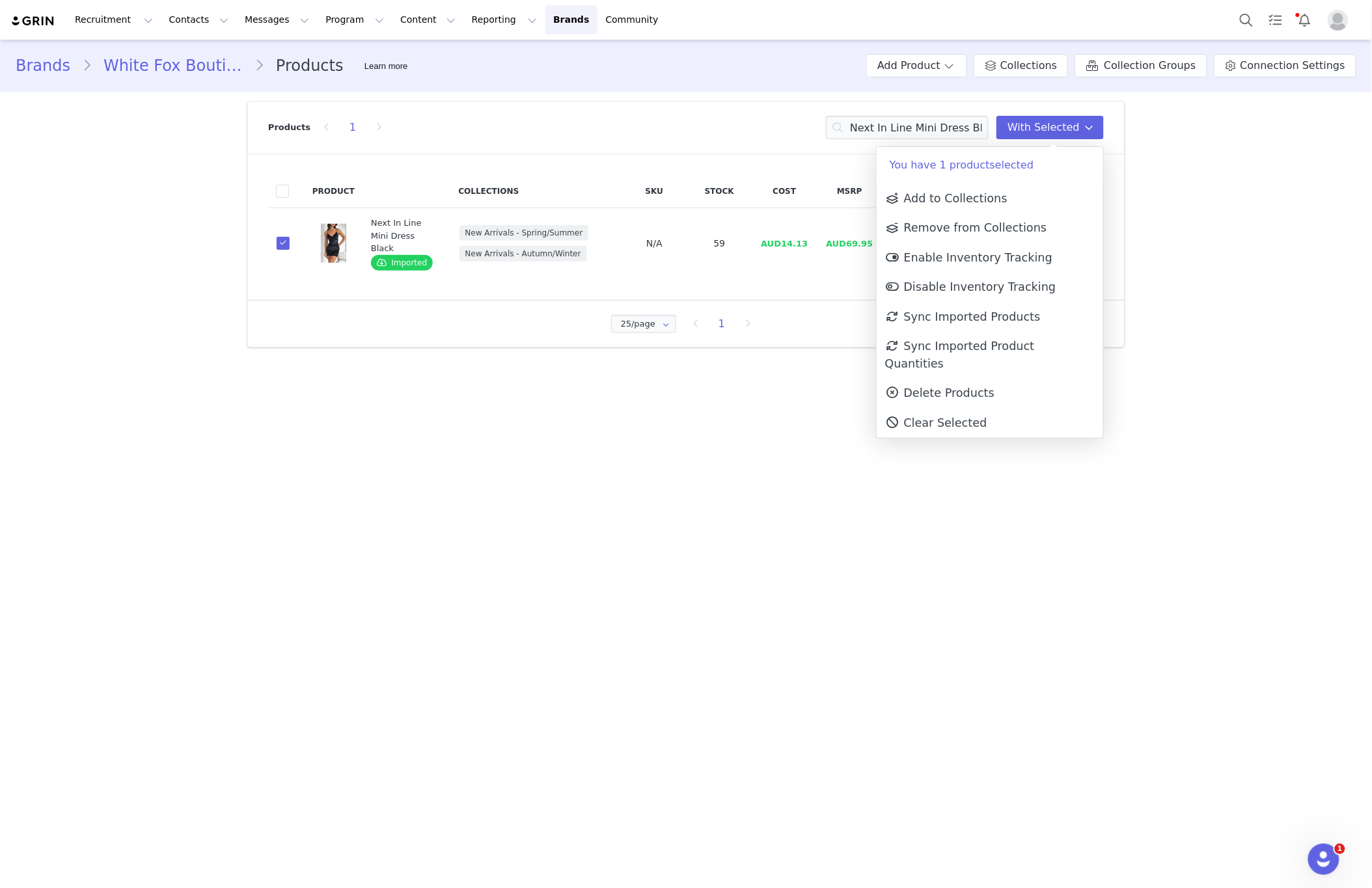
click at [986, 386] on span "Delete Products" at bounding box center [939, 392] width 109 height 13
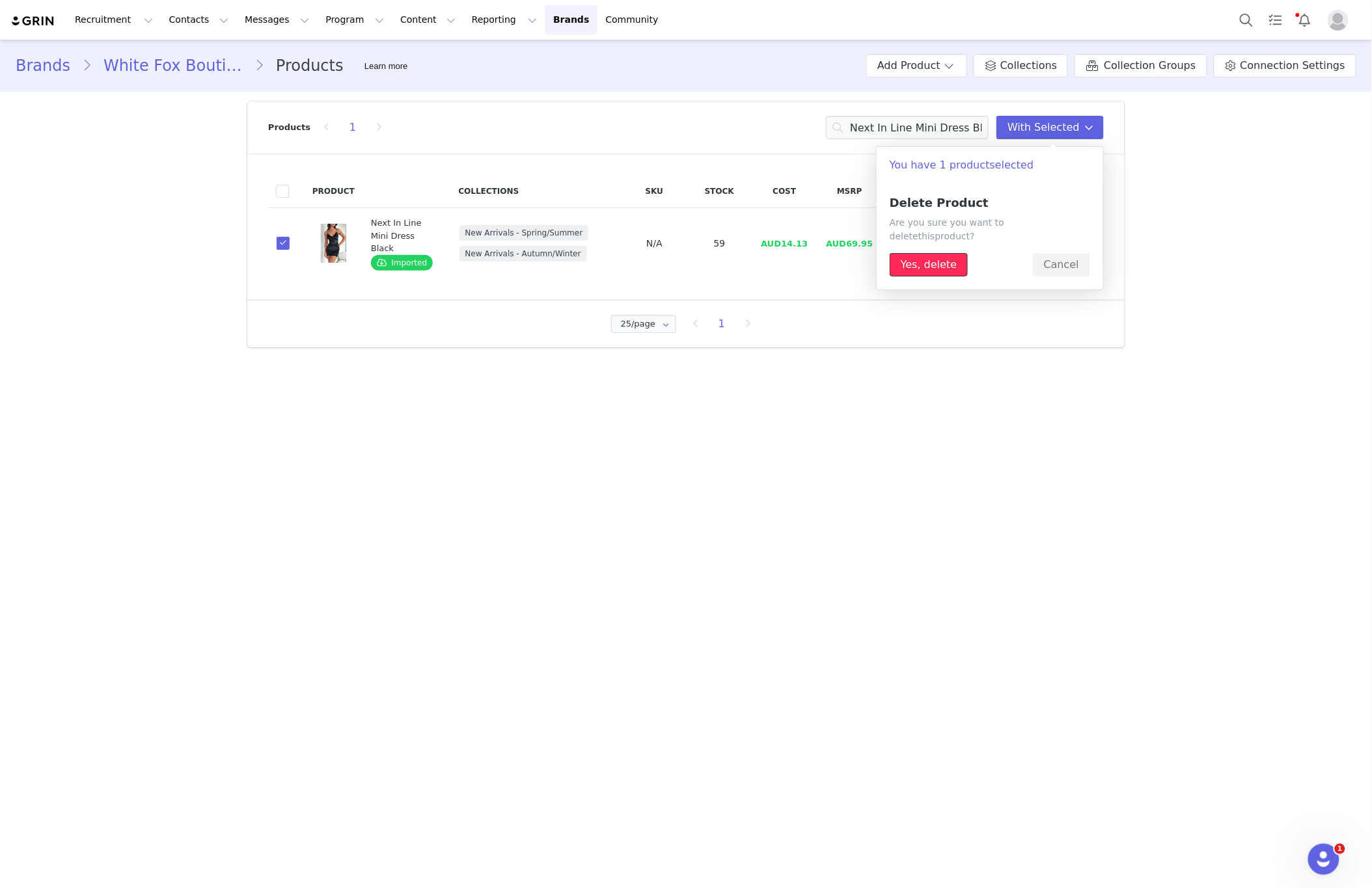
click at [933, 257] on button "Yes, delete" at bounding box center [927, 265] width 78 height 24
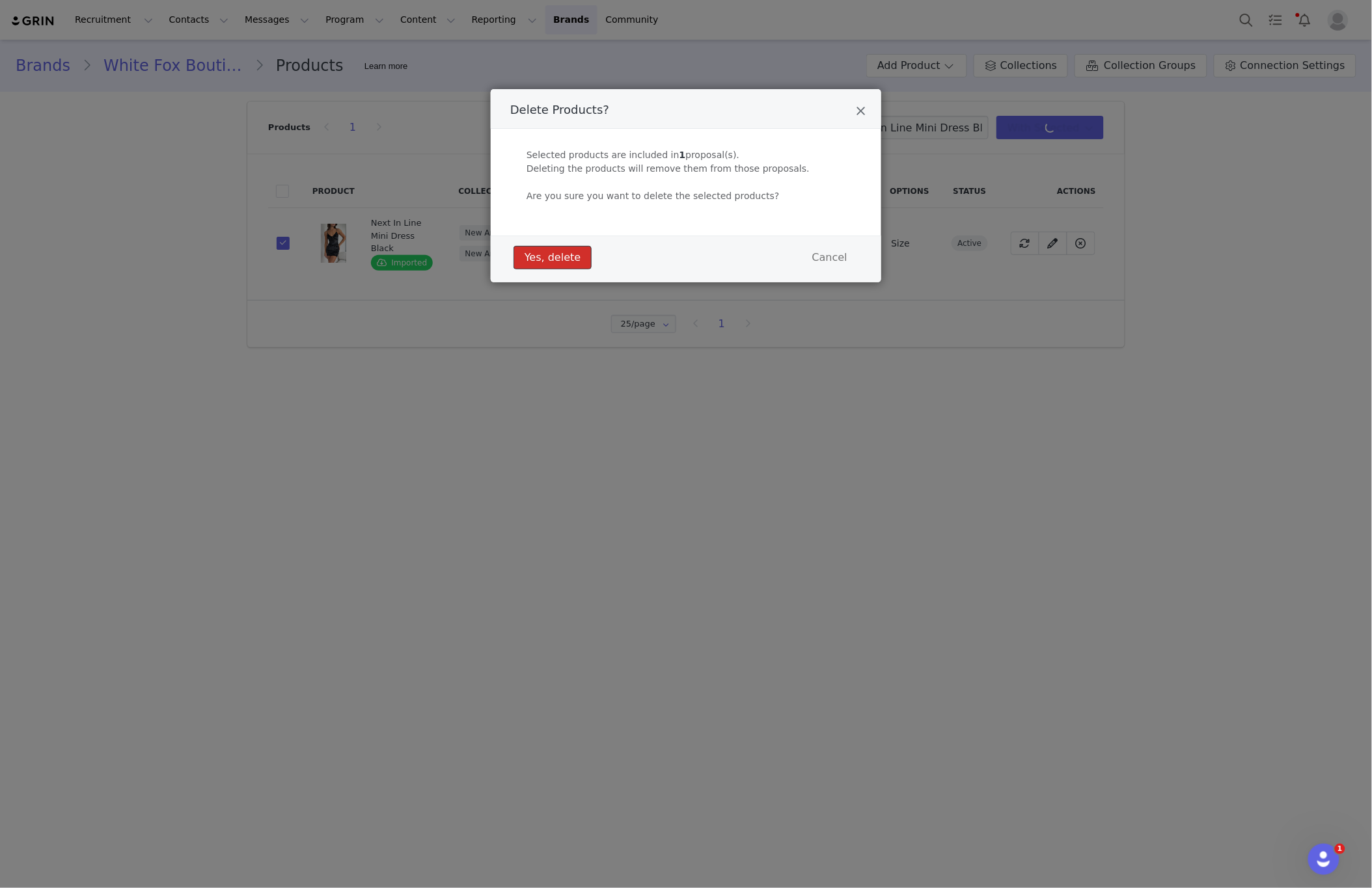
drag, startPoint x: 554, startPoint y: 256, endPoint x: 576, endPoint y: 255, distance: 22.0
click at [555, 256] on button "Yes, delete" at bounding box center [552, 258] width 78 height 24
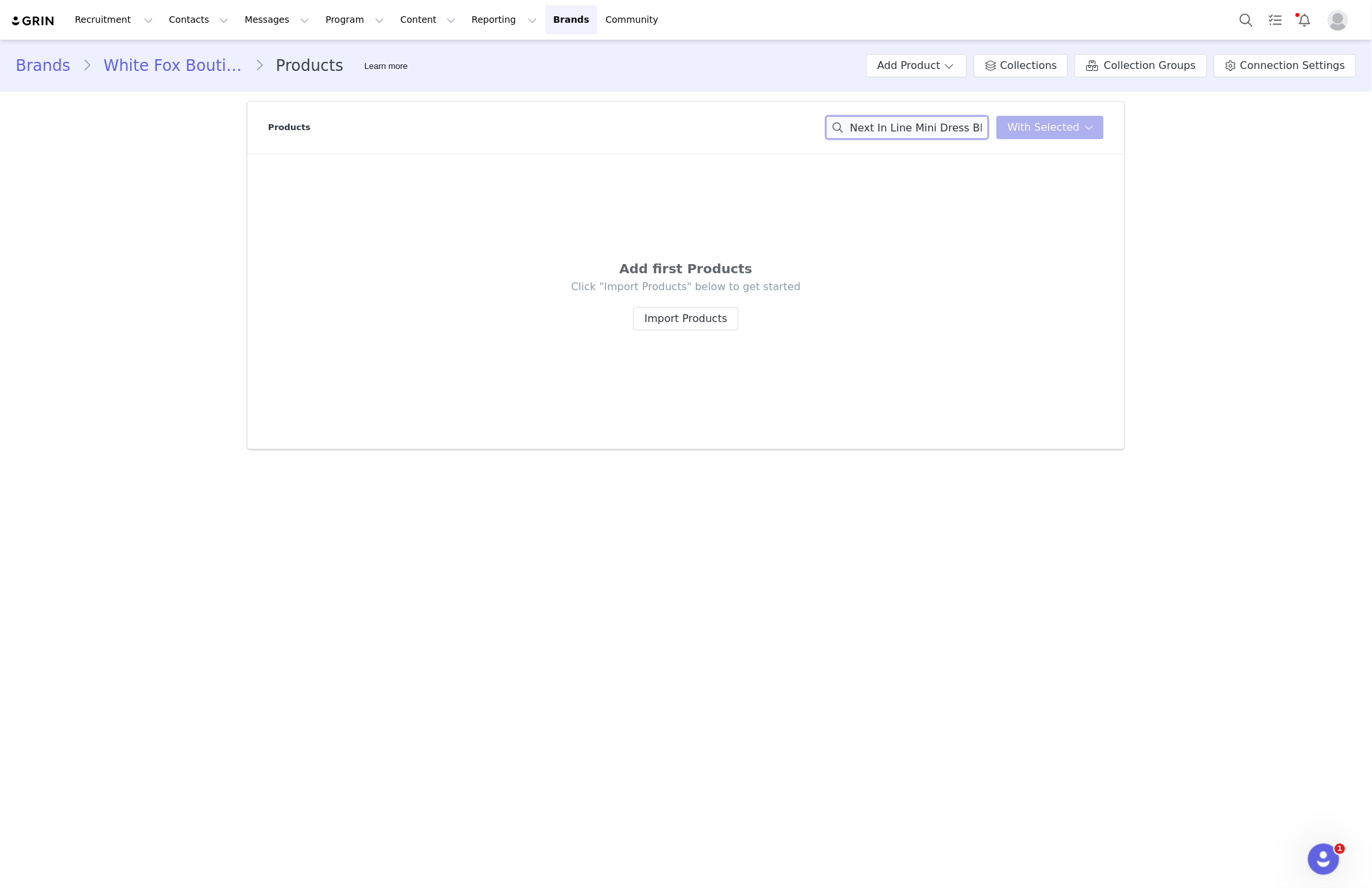
click at [925, 135] on input "Next In Line Mini Dress Black" at bounding box center [907, 128] width 163 height 24
paste input "Looking At Me Halter Mini Dress Dark Indigo"
click at [924, 135] on input "Looking At Me Halter Mini Dress Dark Indigo" at bounding box center [907, 128] width 163 height 24
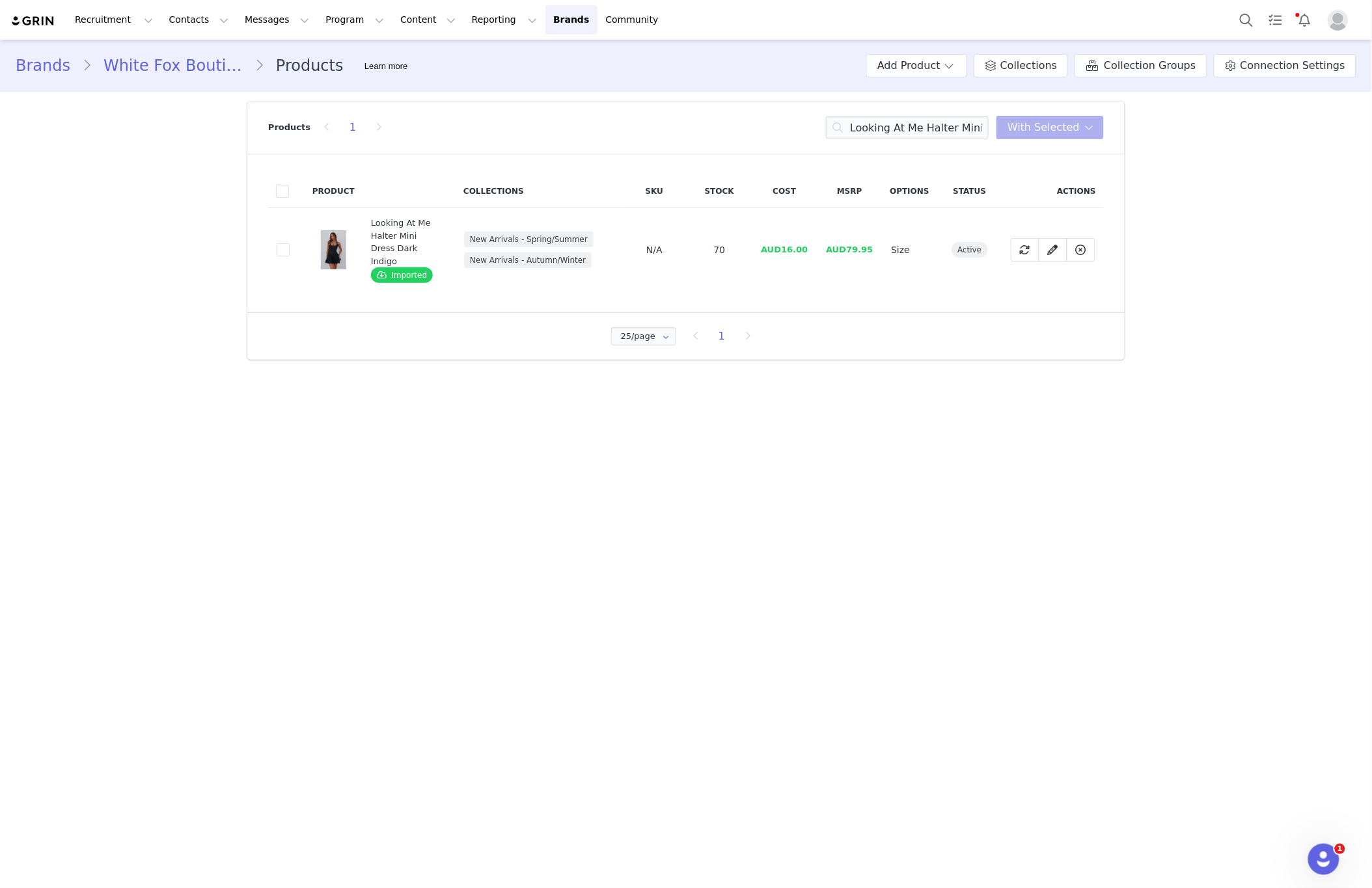
drag, startPoint x: 277, startPoint y: 238, endPoint x: 303, endPoint y: 238, distance: 26.0
click at [279, 243] on span at bounding box center [283, 249] width 13 height 13
click at [290, 243] on input "241c3fb8-66c3-4e78-bd95-3fd1bdd84021" at bounding box center [290, 243] width 0 height 0
drag, startPoint x: 1026, startPoint y: 117, endPoint x: 1014, endPoint y: 200, distance: 83.9
click at [1027, 117] on button "With Selected" at bounding box center [1050, 128] width 107 height 24
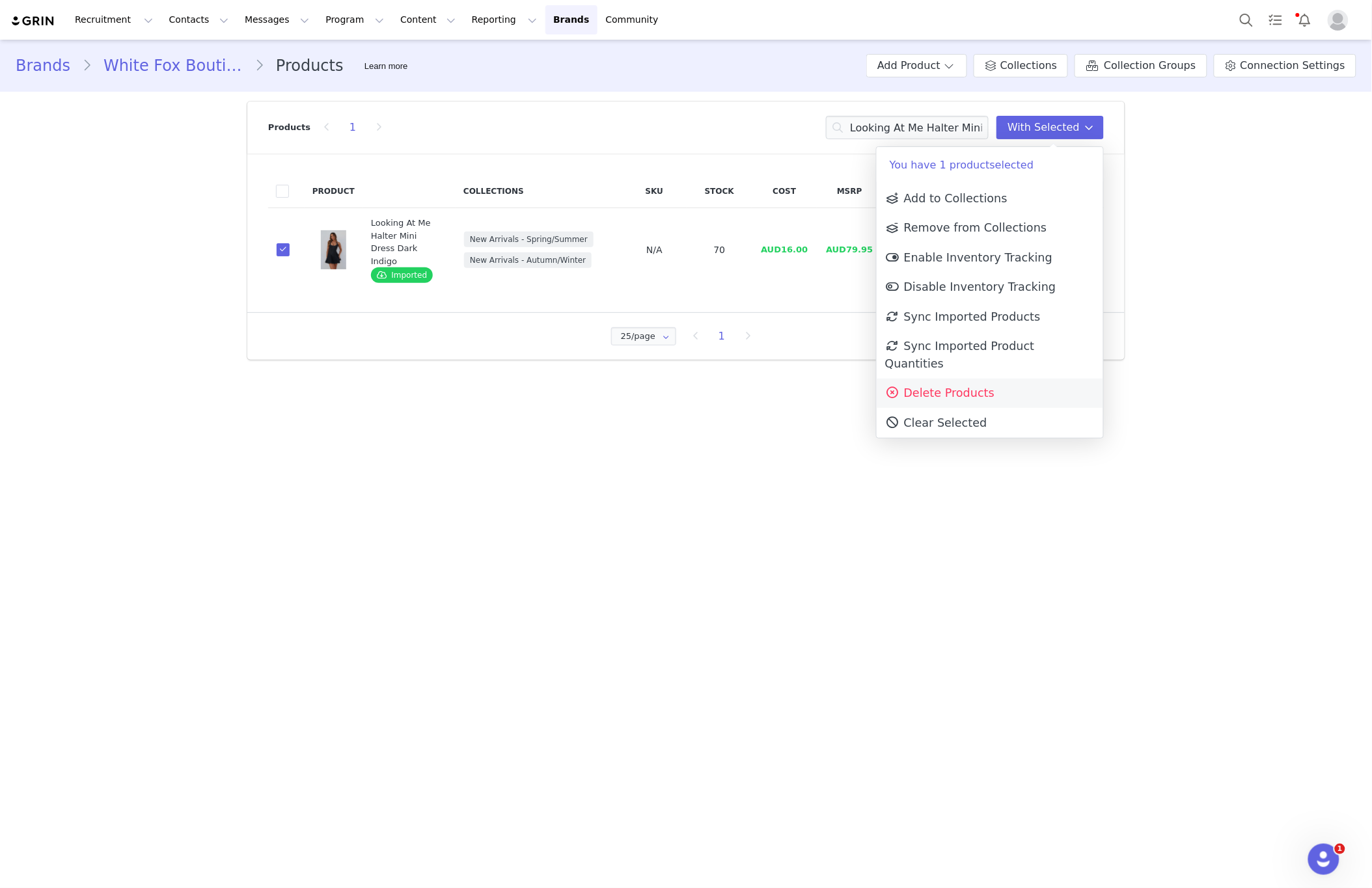
click at [961, 386] on span "Delete Products" at bounding box center [939, 392] width 109 height 13
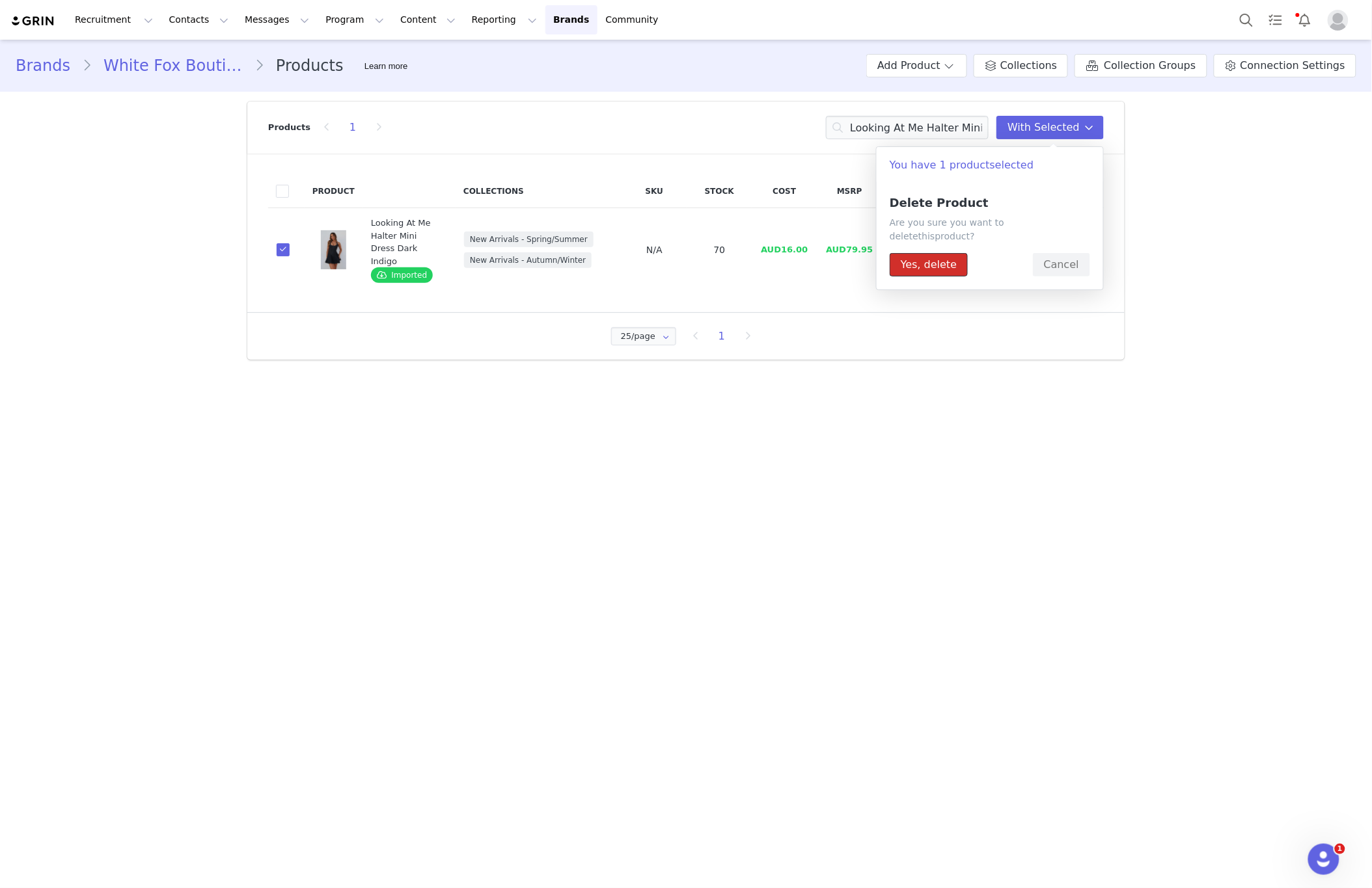
drag, startPoint x: 947, startPoint y: 246, endPoint x: 931, endPoint y: 244, distance: 16.1
click at [947, 253] on button "Yes, delete" at bounding box center [927, 265] width 78 height 24
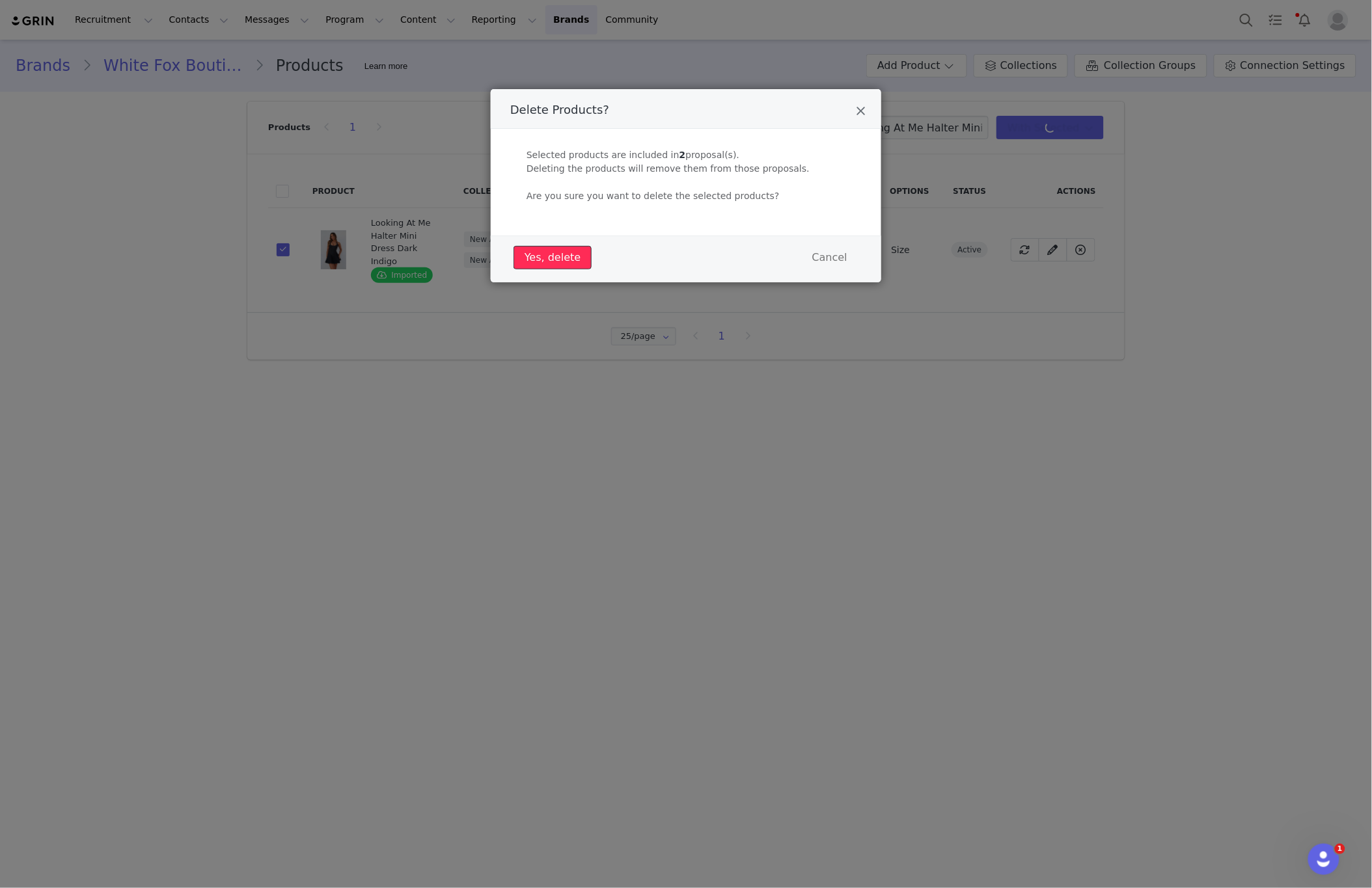
click at [543, 251] on button "Yes, delete" at bounding box center [552, 258] width 78 height 24
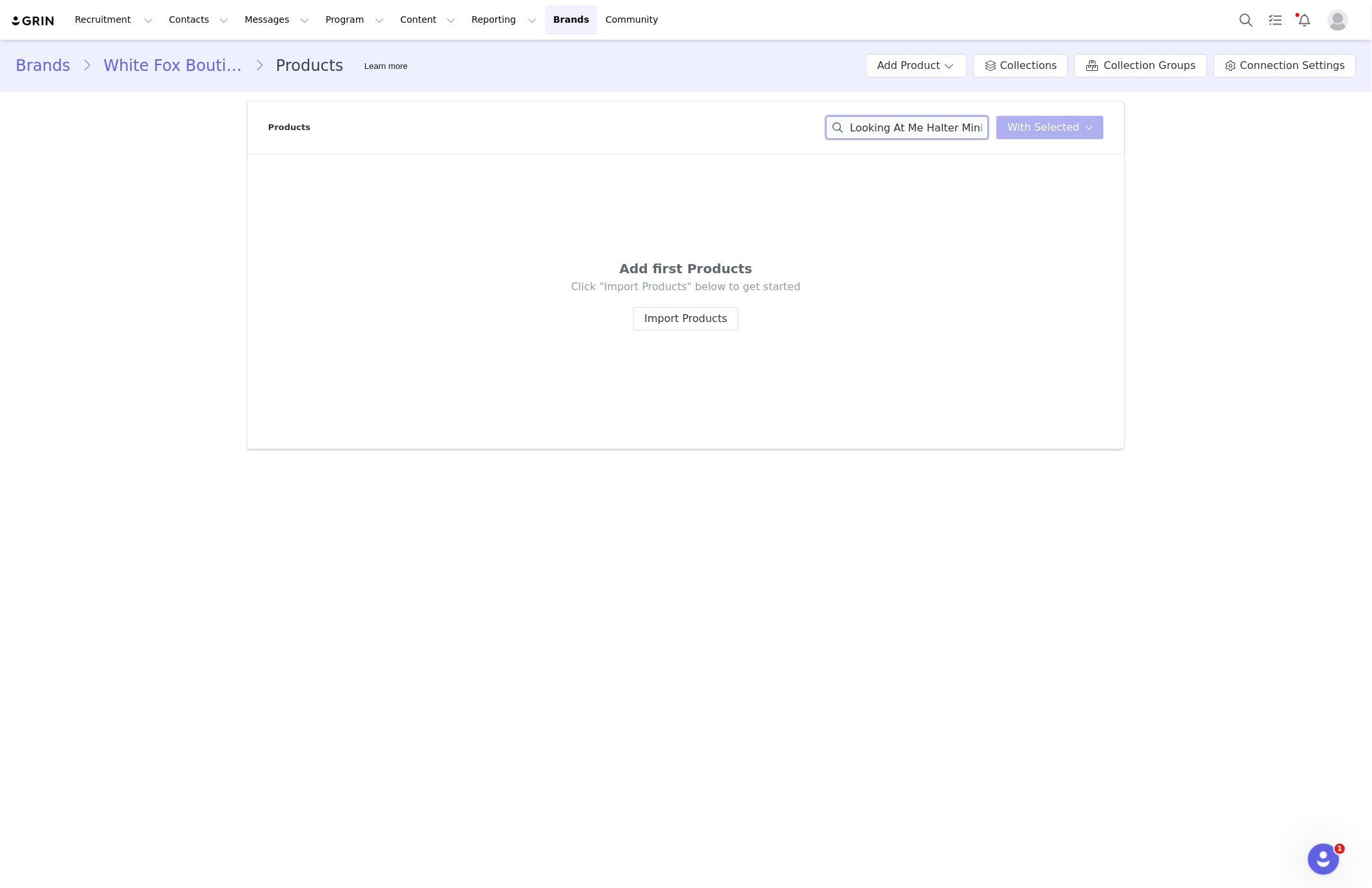
click at [886, 125] on input "Looking At Me Halter Mini Dress Dark Indigo" at bounding box center [907, 128] width 163 height 24
paste input "11th Street Sweet Kisses Oversized Sweater Cherry Glaze"
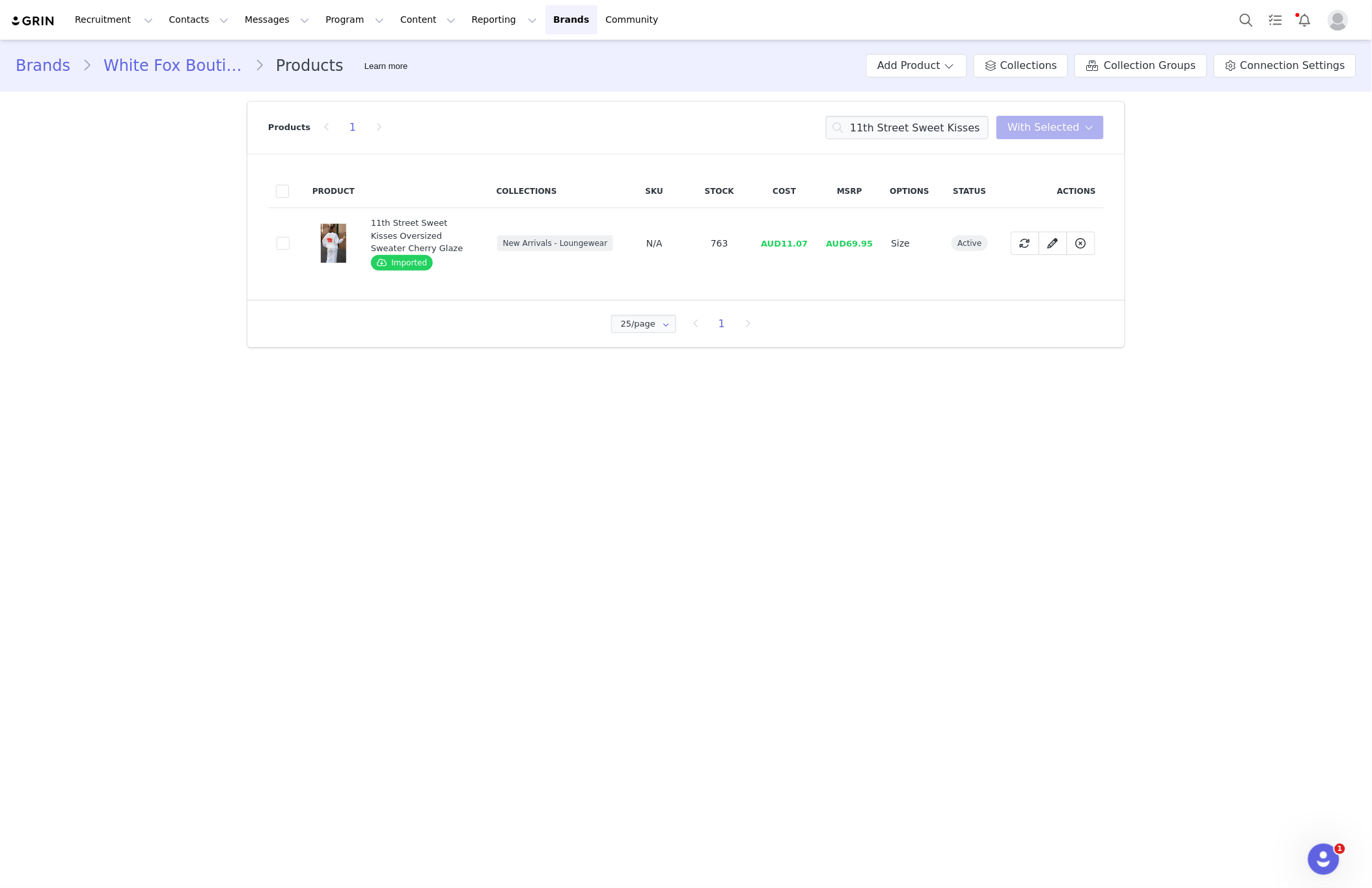
drag, startPoint x: 281, startPoint y: 244, endPoint x: 318, endPoint y: 245, distance: 37.0
click at [281, 244] on span at bounding box center [283, 242] width 13 height 13
click at [290, 237] on input "7869f50f-8736-4b70-a51c-b4128336c88d" at bounding box center [290, 237] width 0 height 0
click at [1075, 114] on div "Products 1 11th Street Sweet Kisses Oversized Sweater Cherry Glaze With Selected" at bounding box center [686, 127] width 836 height 52
click at [1071, 119] on span "With Selected" at bounding box center [1043, 127] width 72 height 16
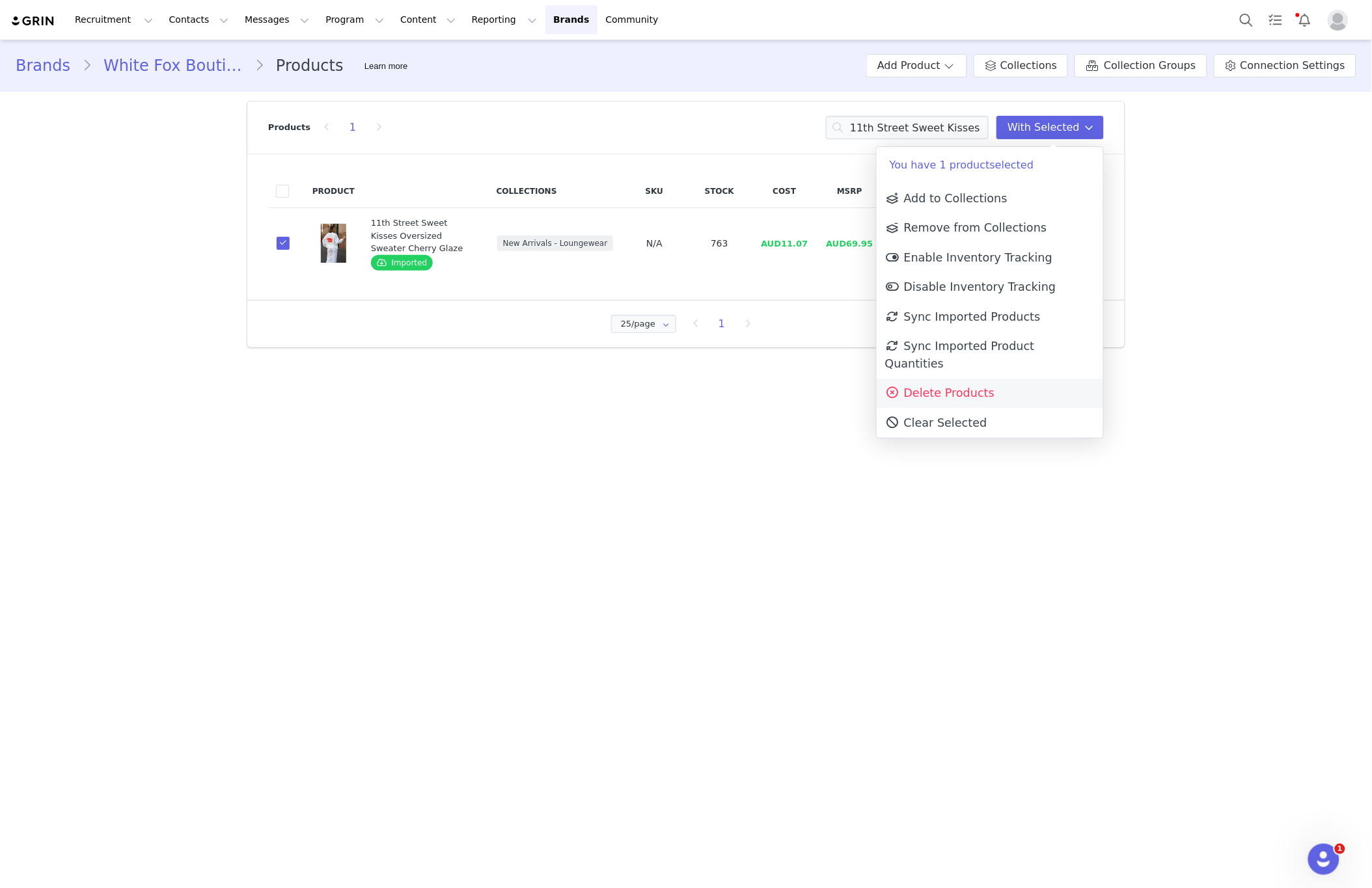
click at [988, 385] on link "Delete Products" at bounding box center [990, 393] width 227 height 30
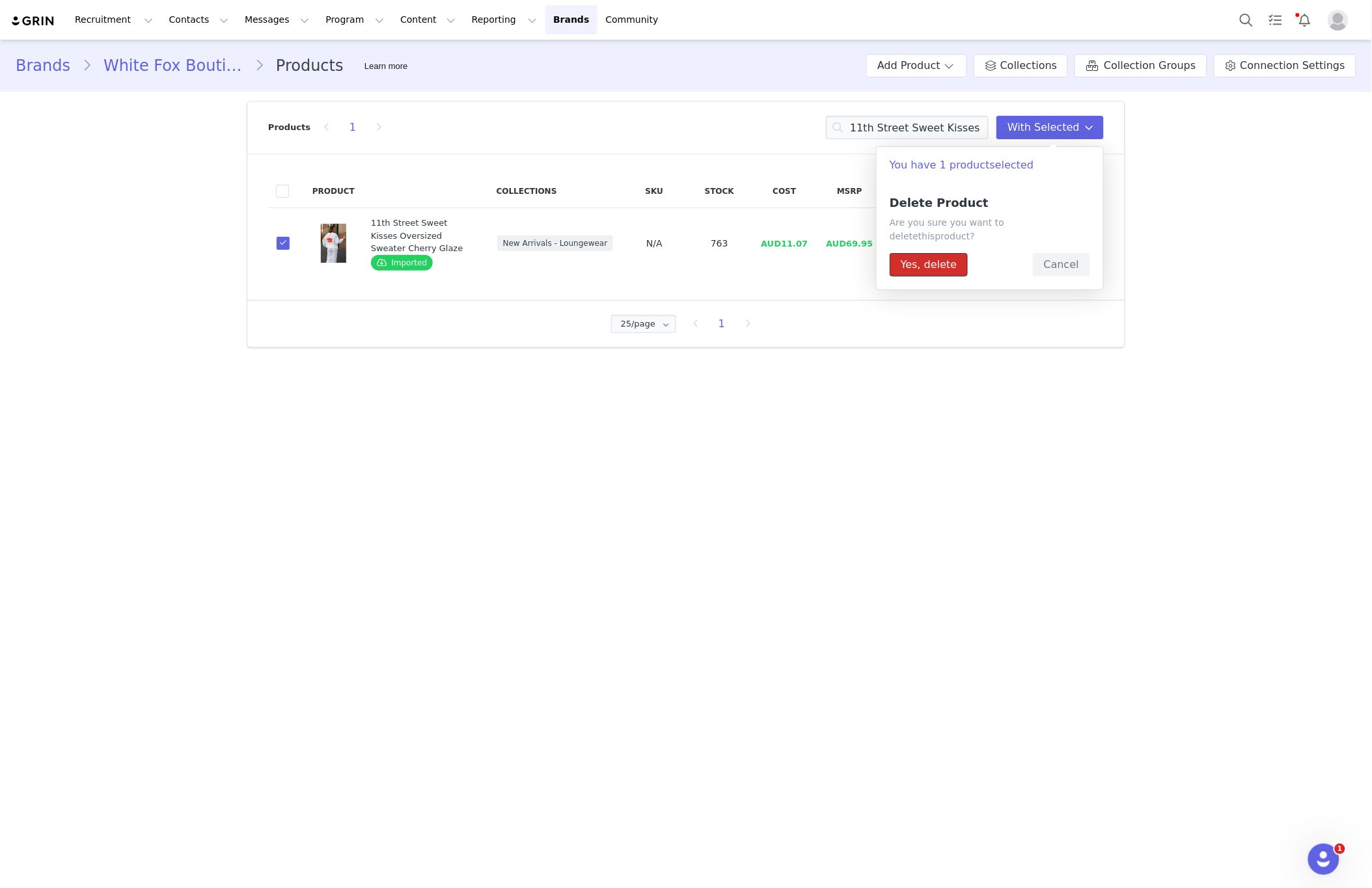
click at [956, 253] on button "Yes, delete" at bounding box center [927, 265] width 78 height 24
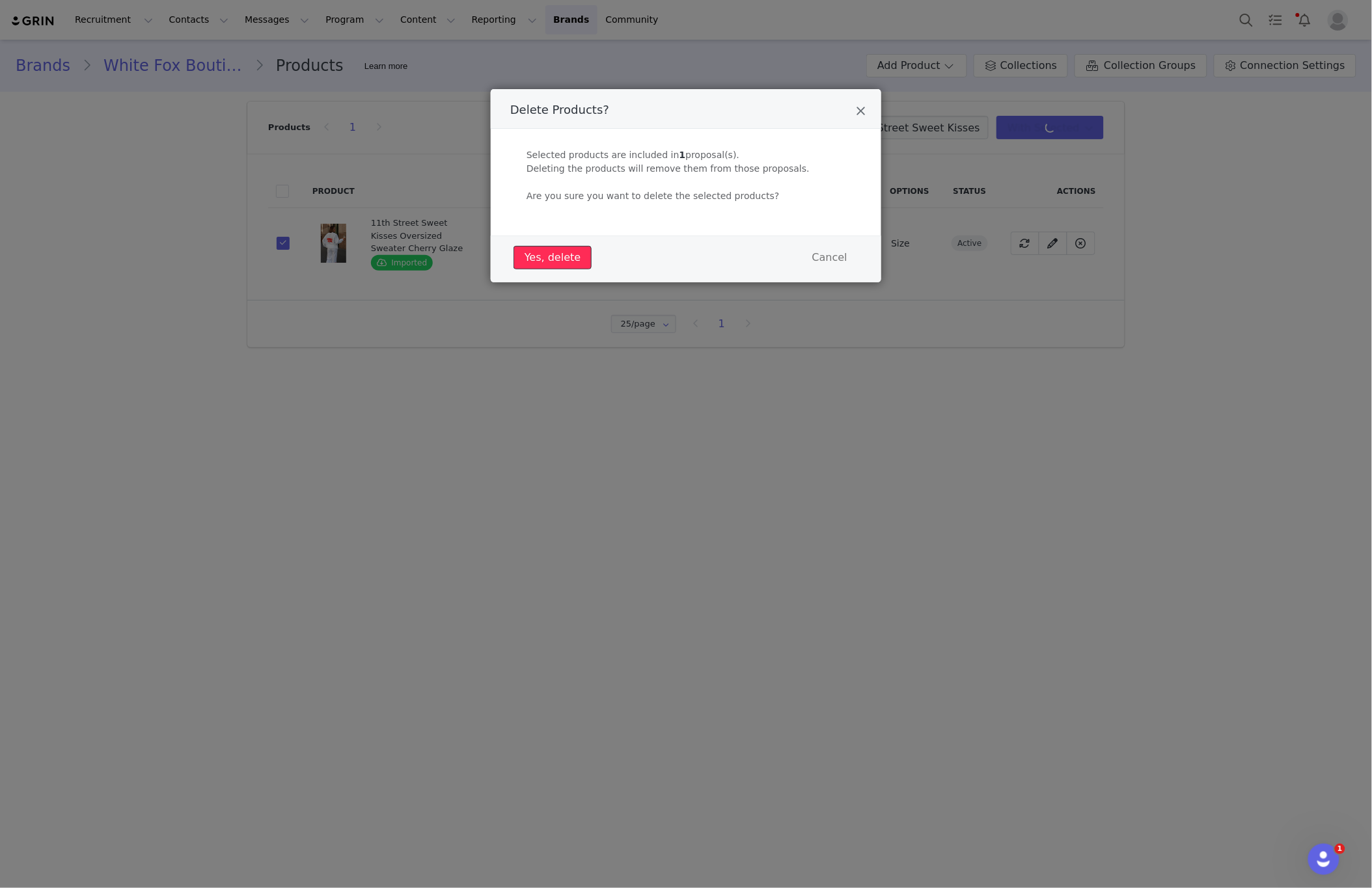
click at [563, 260] on button "Yes, delete" at bounding box center [552, 258] width 78 height 24
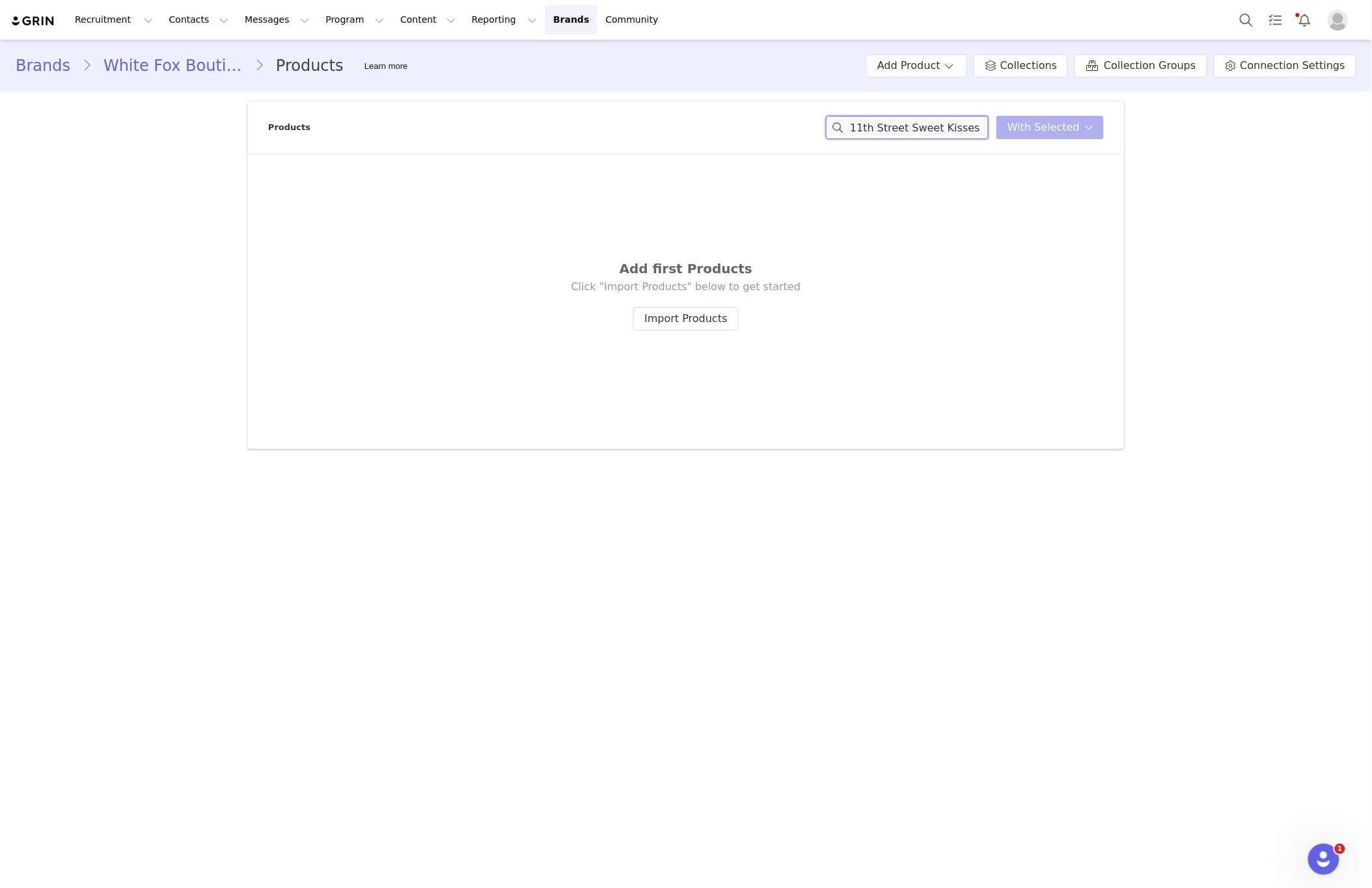
click at [913, 121] on input "11th Street Sweet Kisses Oversized Sweater Cherry Glaze" at bounding box center [907, 128] width 163 height 24
paste
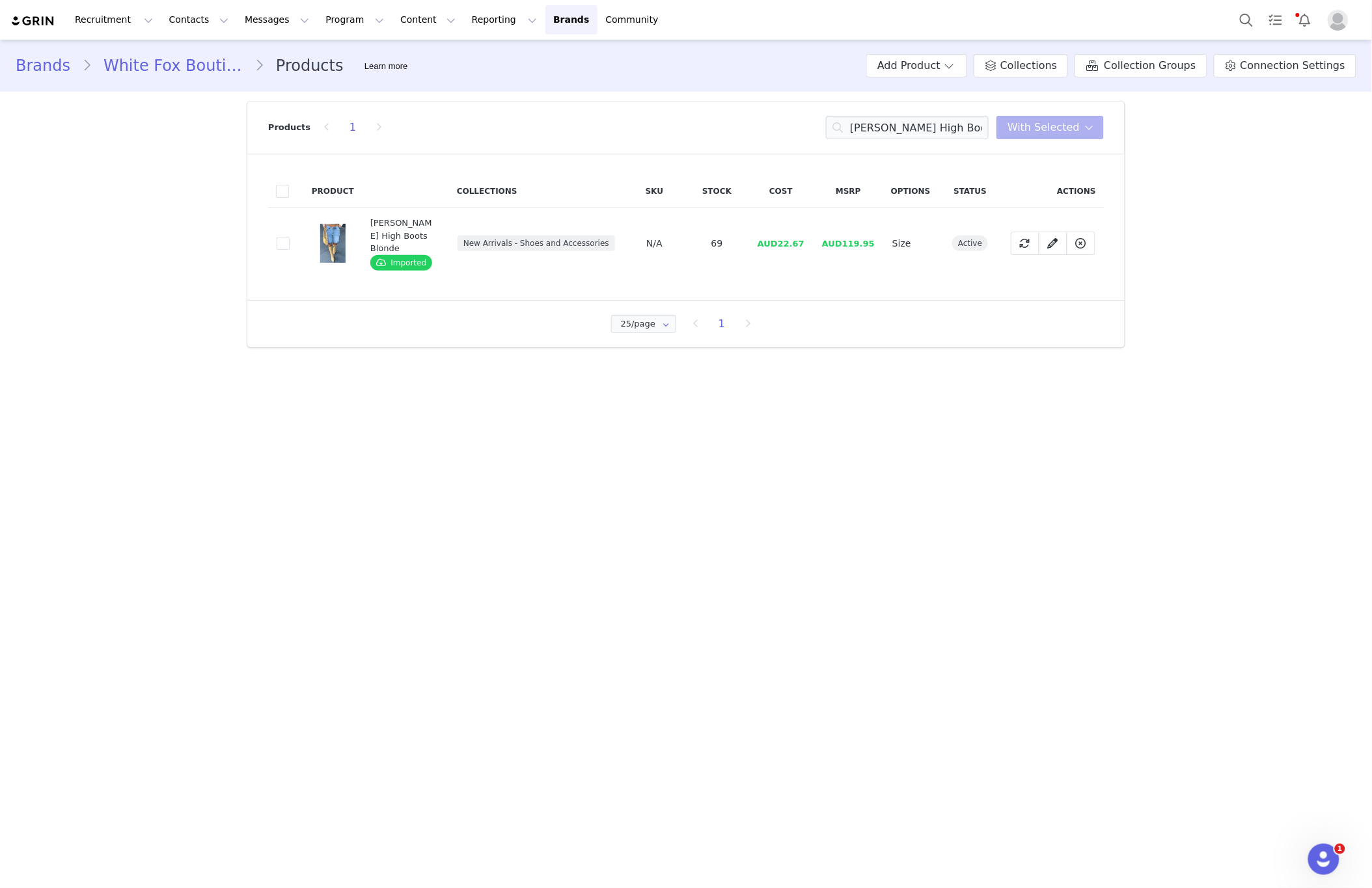
click at [290, 244] on td "60cef4f3-0d89-4921-8335-7de9154ffec7" at bounding box center [286, 243] width 35 height 71
click at [287, 246] on span at bounding box center [283, 242] width 13 height 13
click at [290, 237] on input "60cef4f3-0d89-4921-8335-7de9154ffec7" at bounding box center [290, 237] width 0 height 0
click at [1039, 127] on span "With Selected" at bounding box center [1043, 127] width 72 height 16
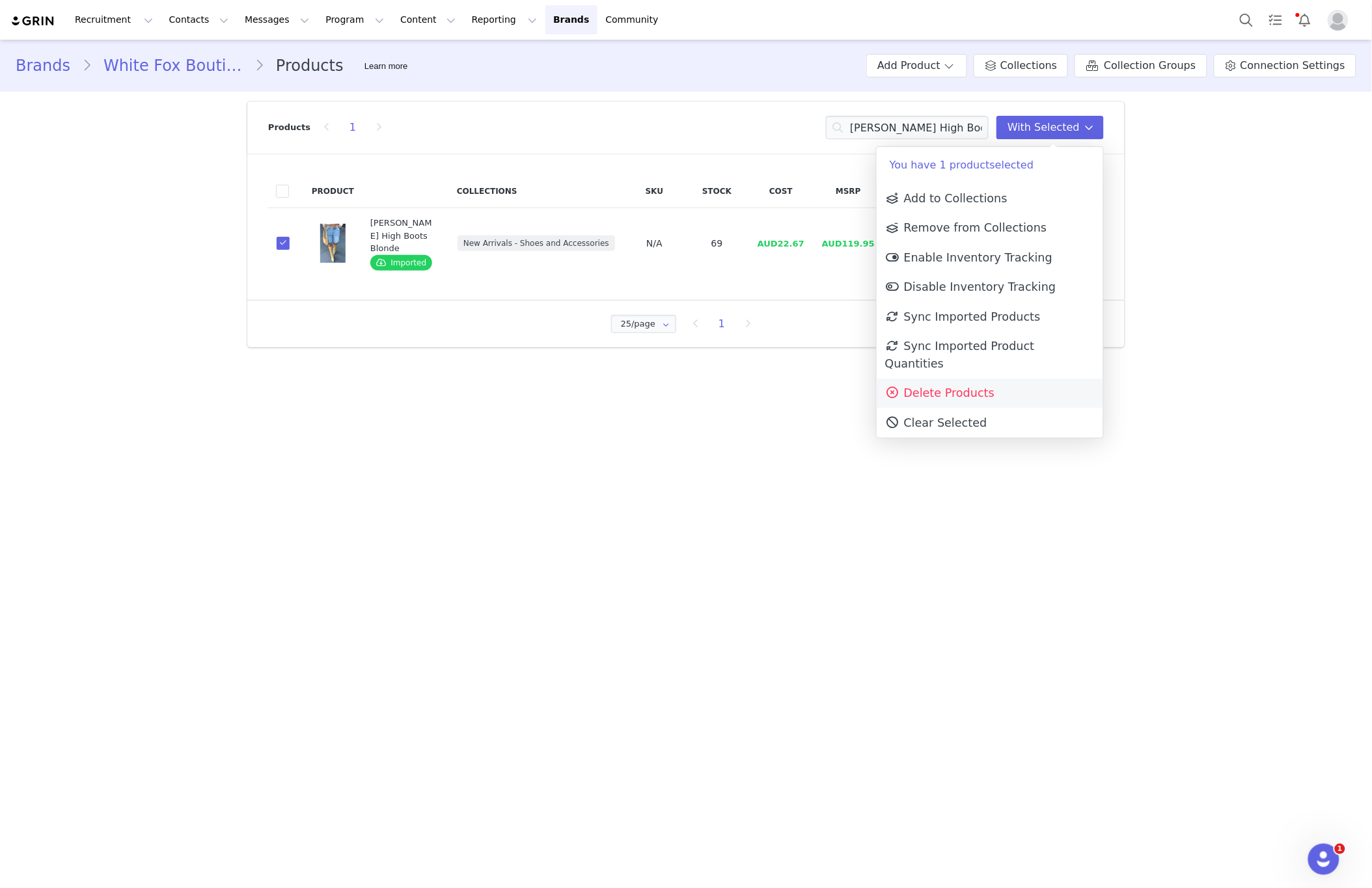
click at [950, 387] on link "Delete Products" at bounding box center [990, 393] width 227 height 30
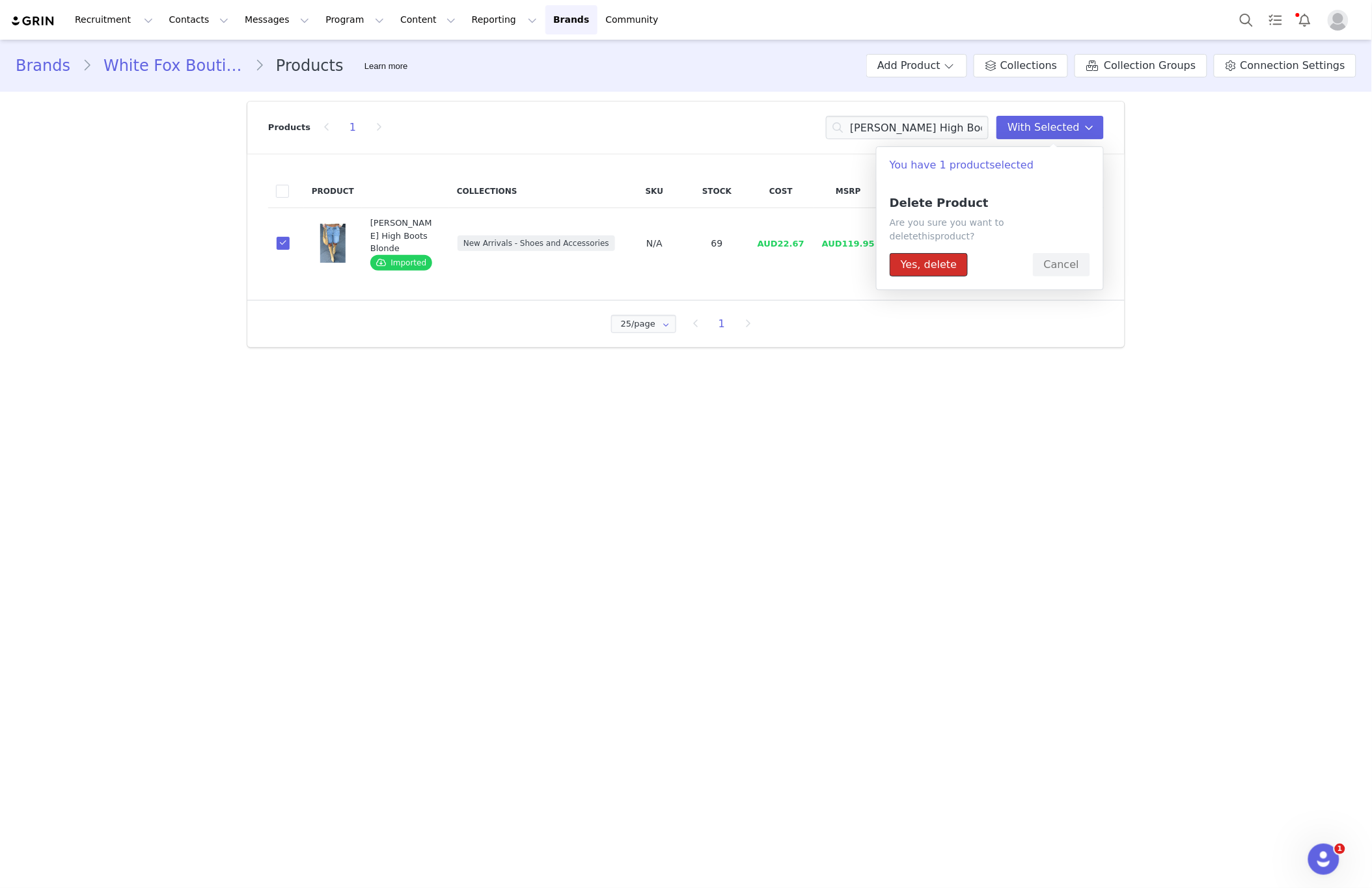
drag, startPoint x: 934, startPoint y: 251, endPoint x: 915, endPoint y: 267, distance: 24.8
click at [931, 257] on button "Yes, delete" at bounding box center [927, 265] width 78 height 24
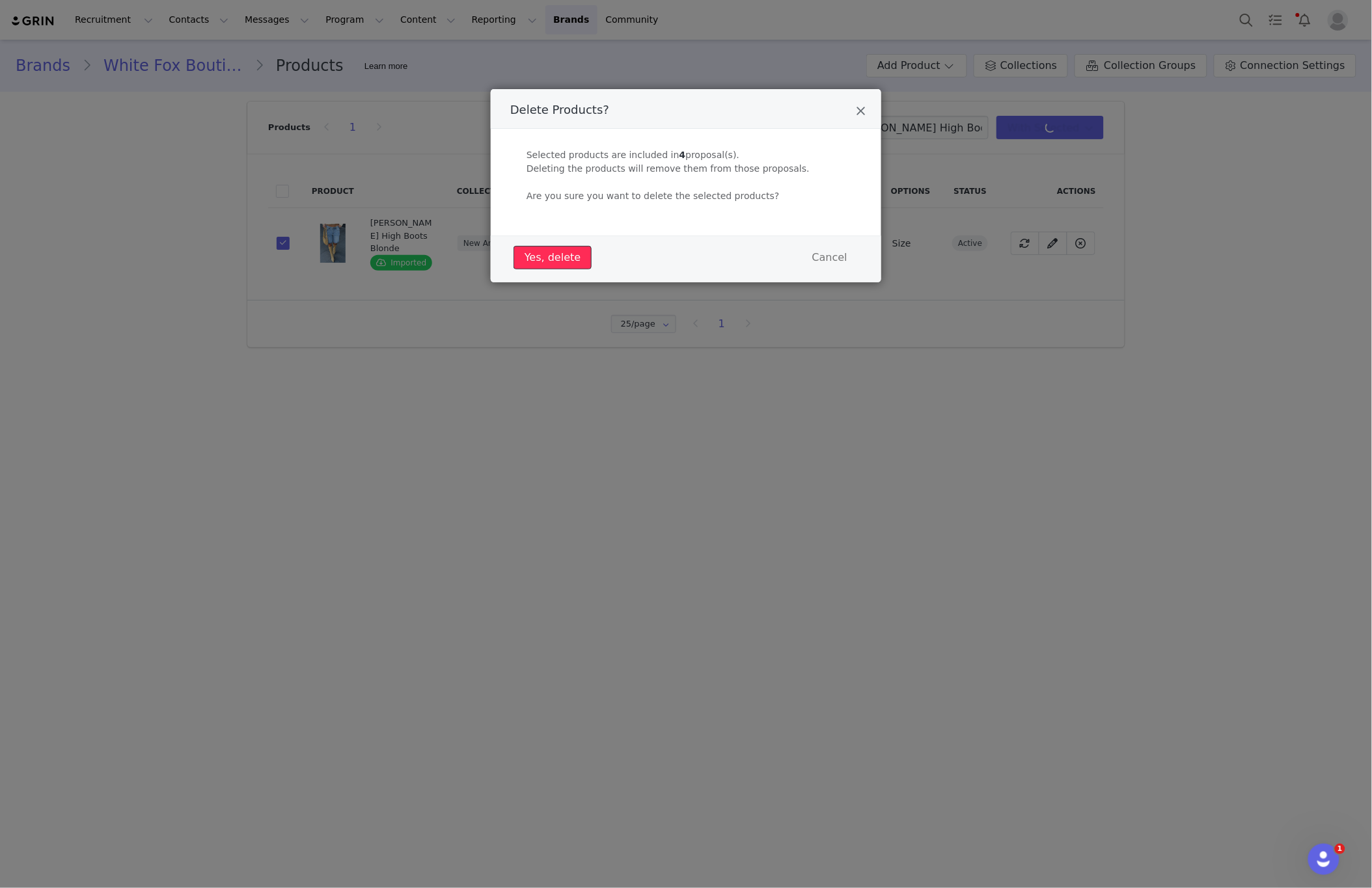
click at [558, 254] on button "Yes, delete" at bounding box center [552, 258] width 78 height 24
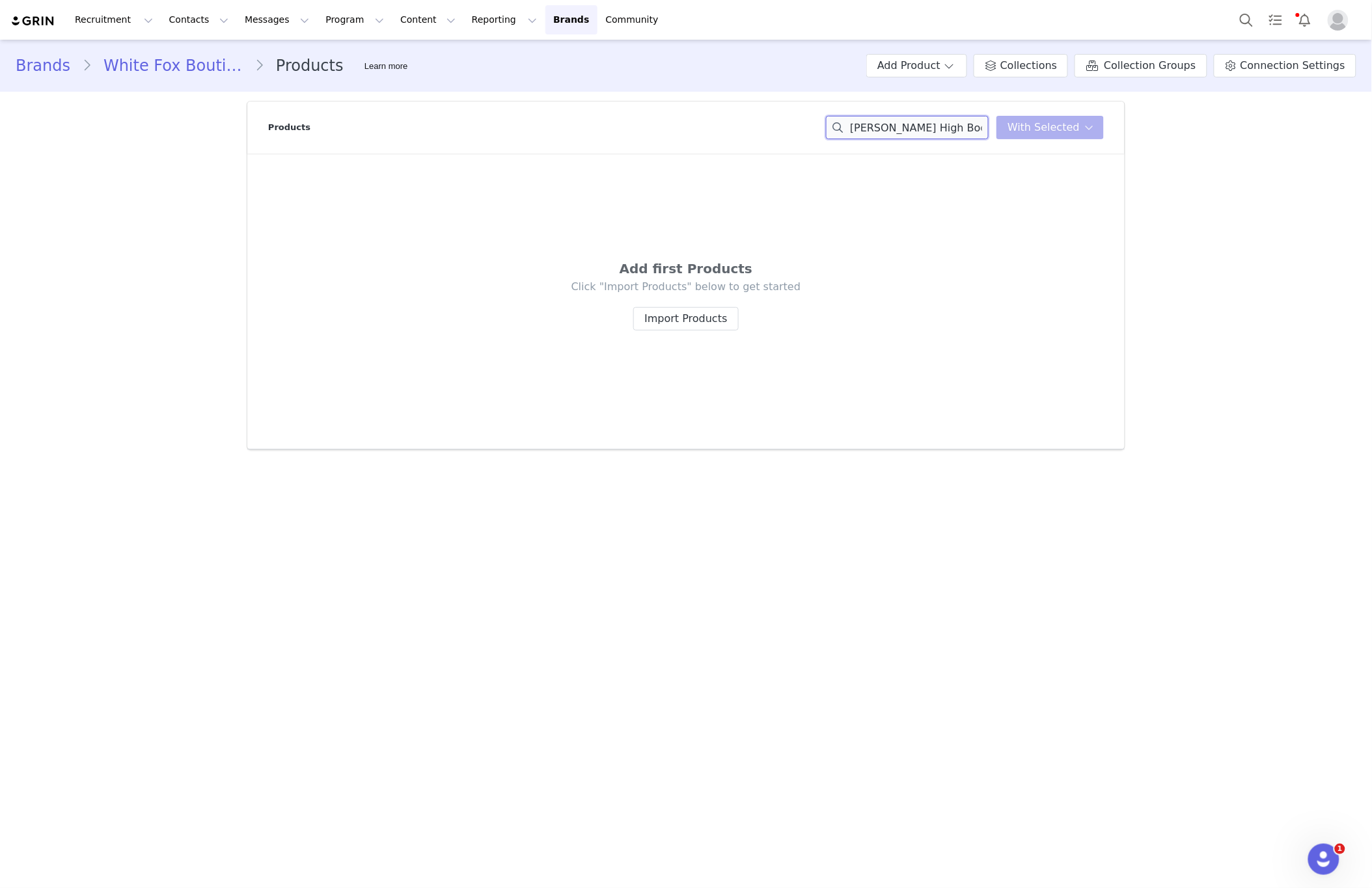
click at [907, 116] on input "Rosalina Knee High Boots Blonde" at bounding box center [907, 128] width 163 height 24
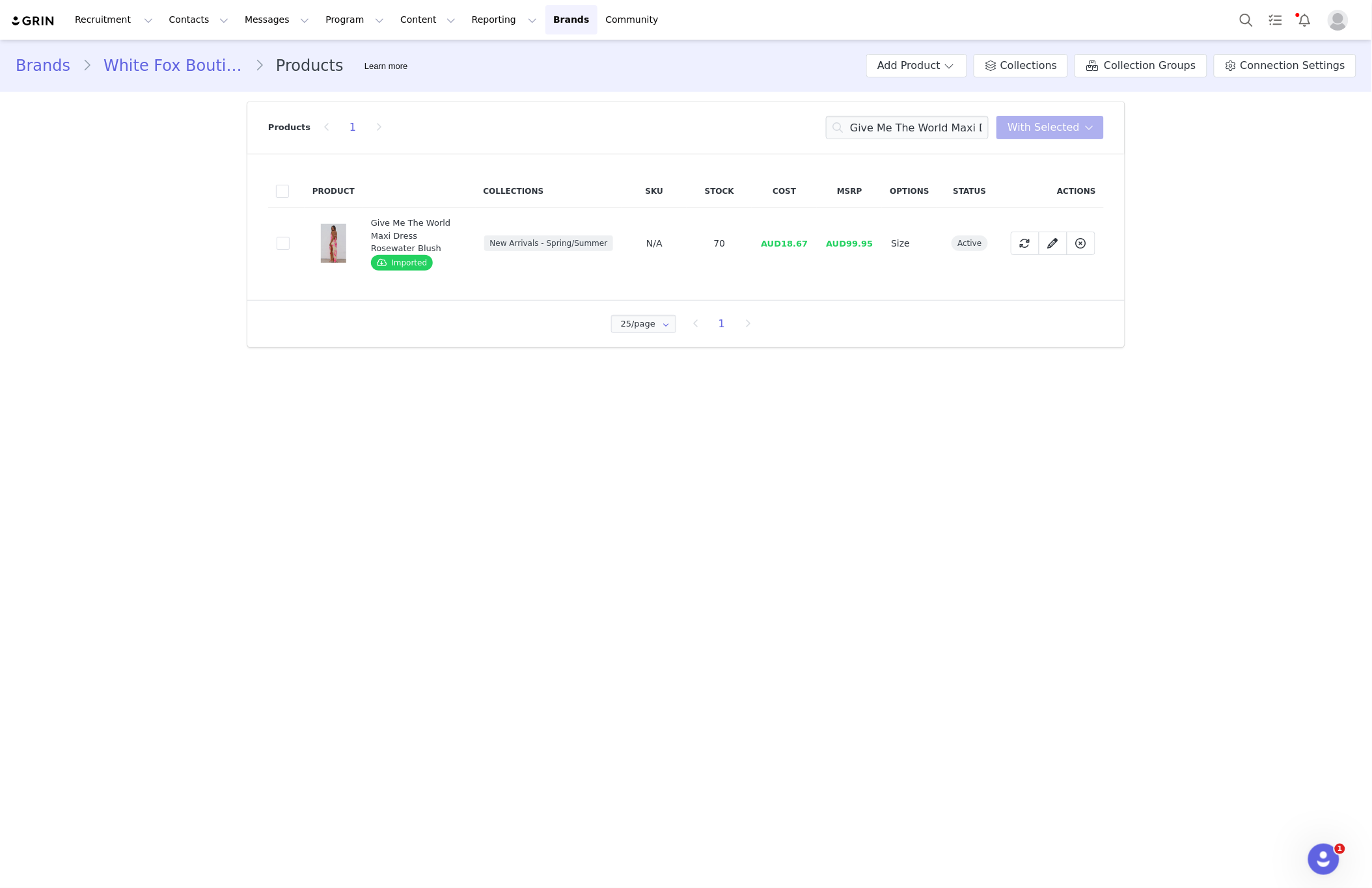
click at [295, 245] on td "a02d2598-a8f5-4a4d-9fa1-37a031ae0420" at bounding box center [286, 243] width 36 height 71
drag, startPoint x: 285, startPoint y: 245, endPoint x: 446, endPoint y: 233, distance: 161.4
click at [290, 244] on span at bounding box center [283, 243] width 13 height 15
click at [290, 237] on input "a02d2598-a8f5-4a4d-9fa1-37a031ae0420" at bounding box center [290, 237] width 0 height 0
click at [1069, 125] on span "With Selected" at bounding box center [1043, 127] width 72 height 16
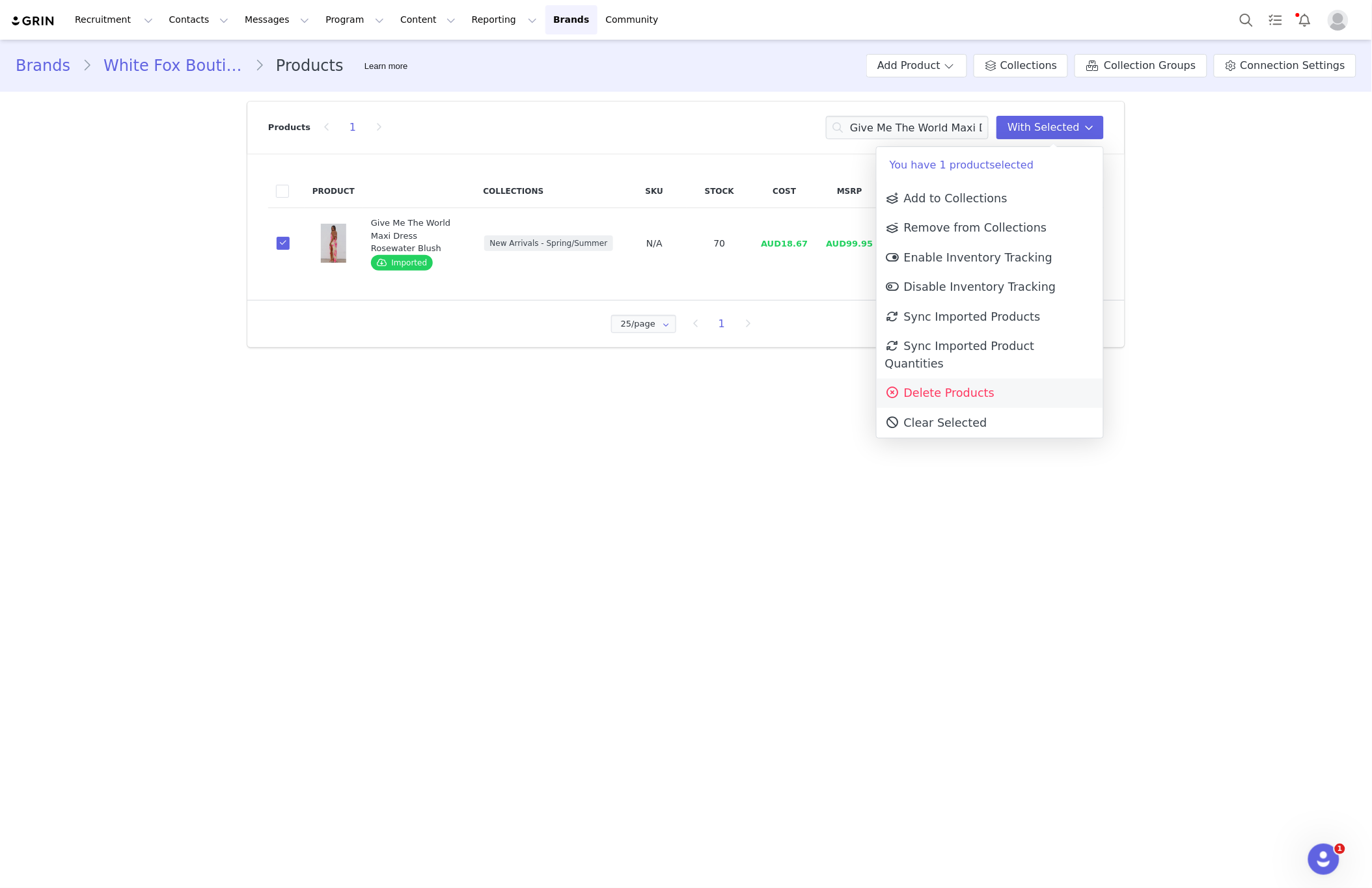
click at [976, 386] on span "Delete Products" at bounding box center [939, 392] width 109 height 13
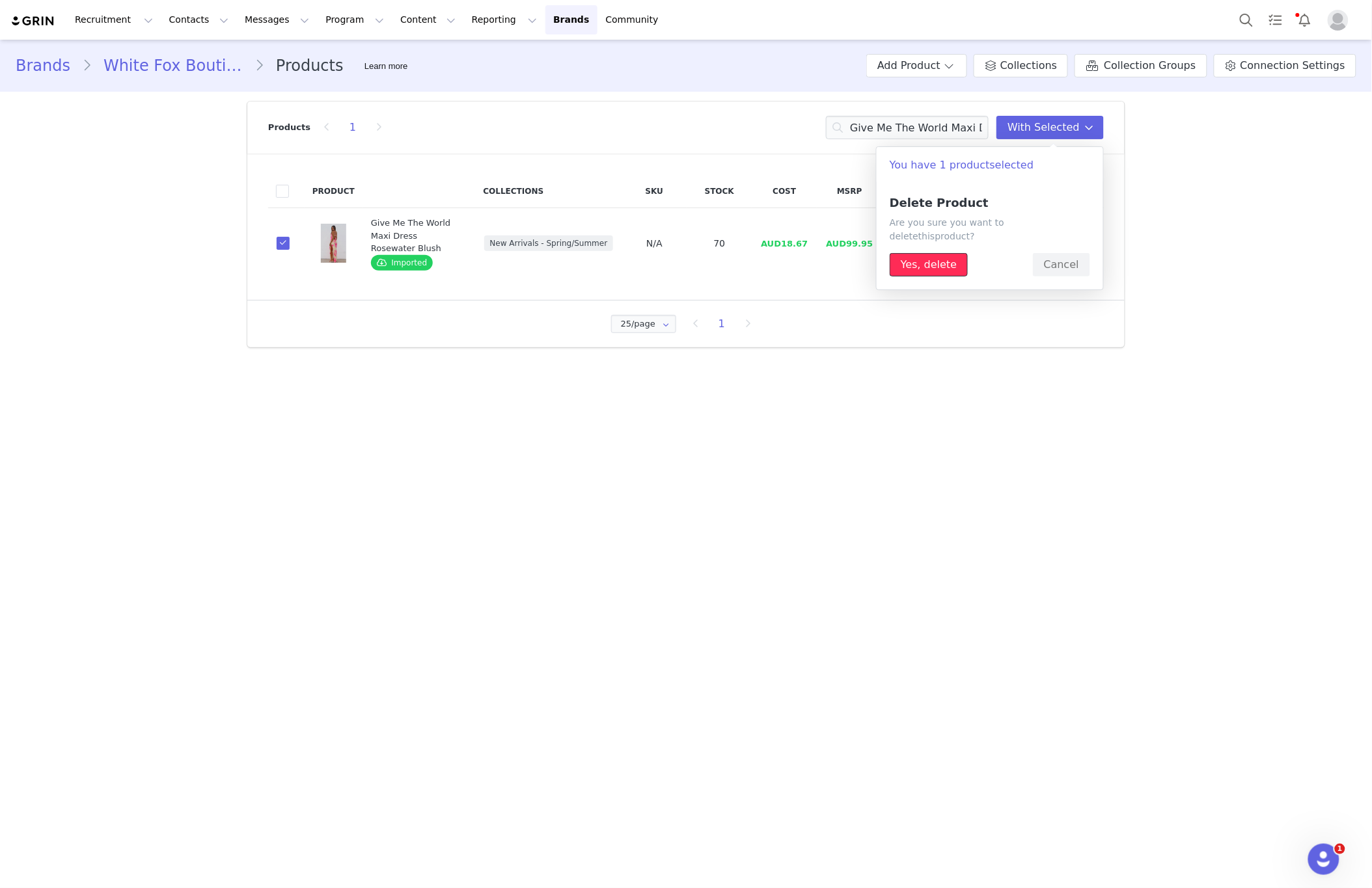
click at [922, 253] on button "Yes, delete" at bounding box center [927, 265] width 78 height 24
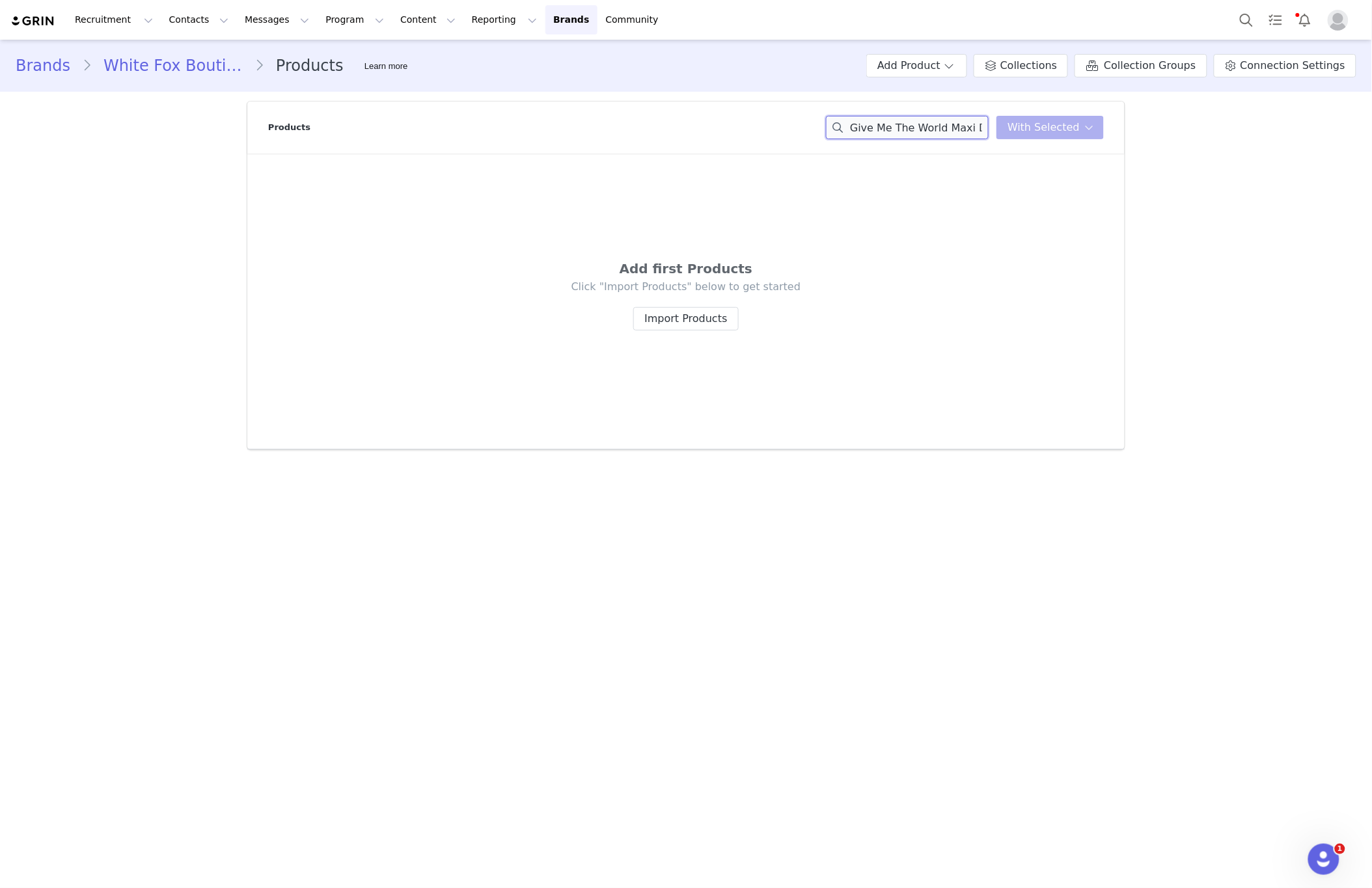
click at [907, 116] on input "Give Me The World Maxi Dress Rosewater Blush" at bounding box center [907, 128] width 163 height 24
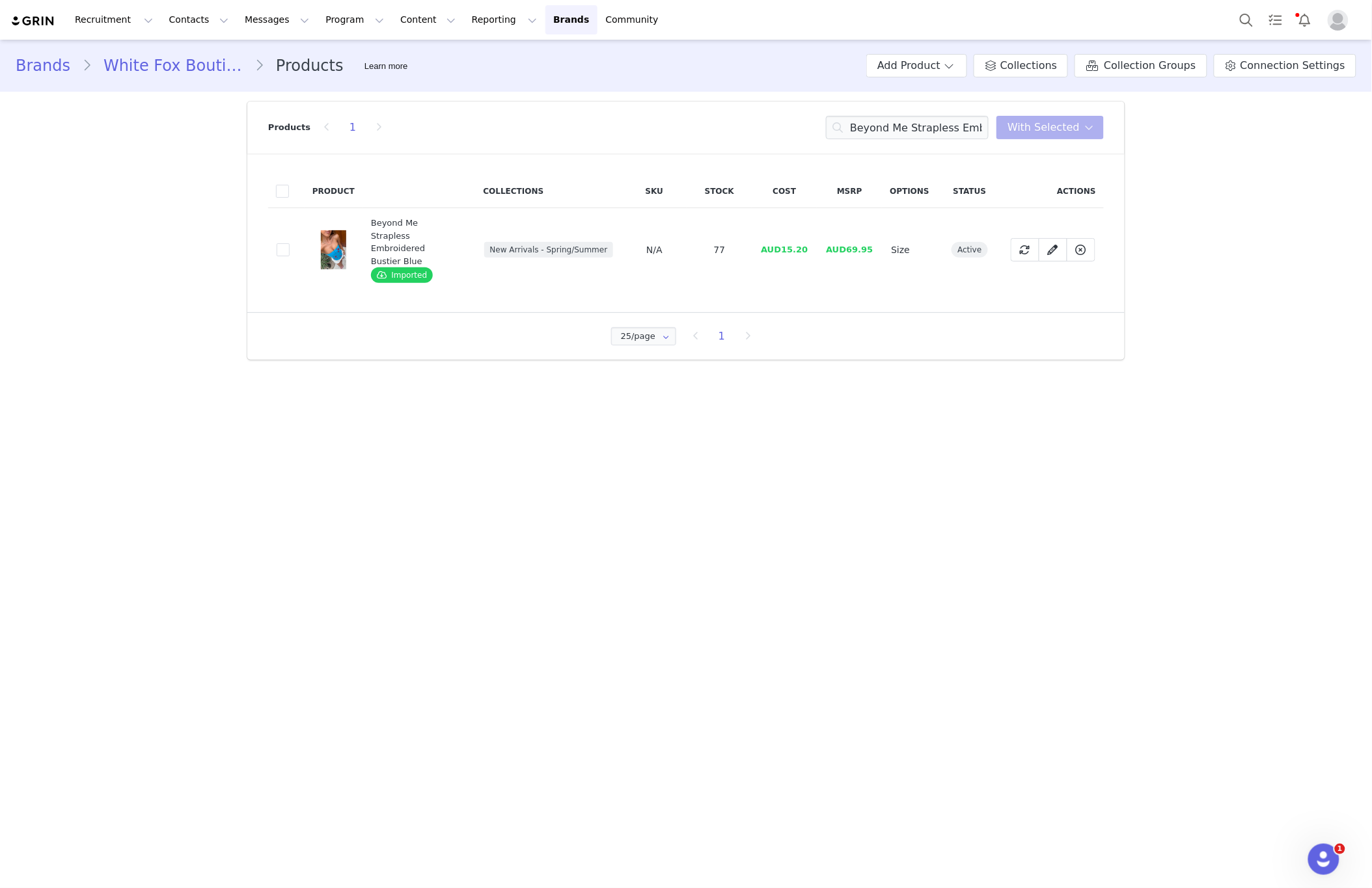
drag, startPoint x: 288, startPoint y: 246, endPoint x: 446, endPoint y: 248, distance: 158.0
click at [300, 246] on td "8bb14ffb-daa8-419c-8046-e30c8c2171aa" at bounding box center [286, 249] width 36 height 84
click at [290, 248] on td "8bb14ffb-daa8-419c-8046-e30c8c2171aa" at bounding box center [286, 249] width 36 height 84
click at [277, 245] on span at bounding box center [283, 249] width 13 height 13
click at [290, 243] on input "8bb14ffb-daa8-419c-8046-e30c8c2171aa" at bounding box center [290, 243] width 0 height 0
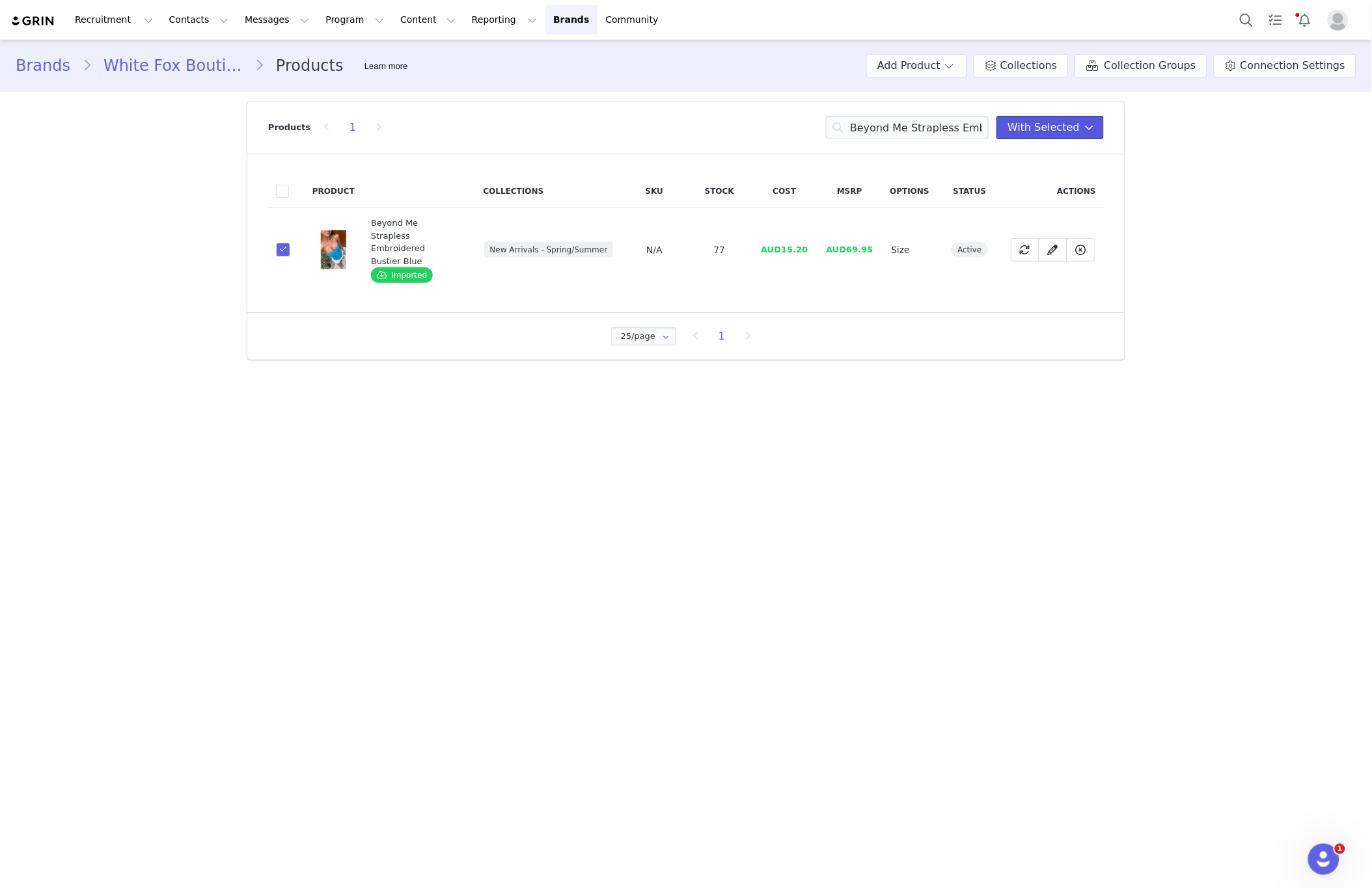
click at [1057, 131] on span "With Selected" at bounding box center [1043, 127] width 72 height 16
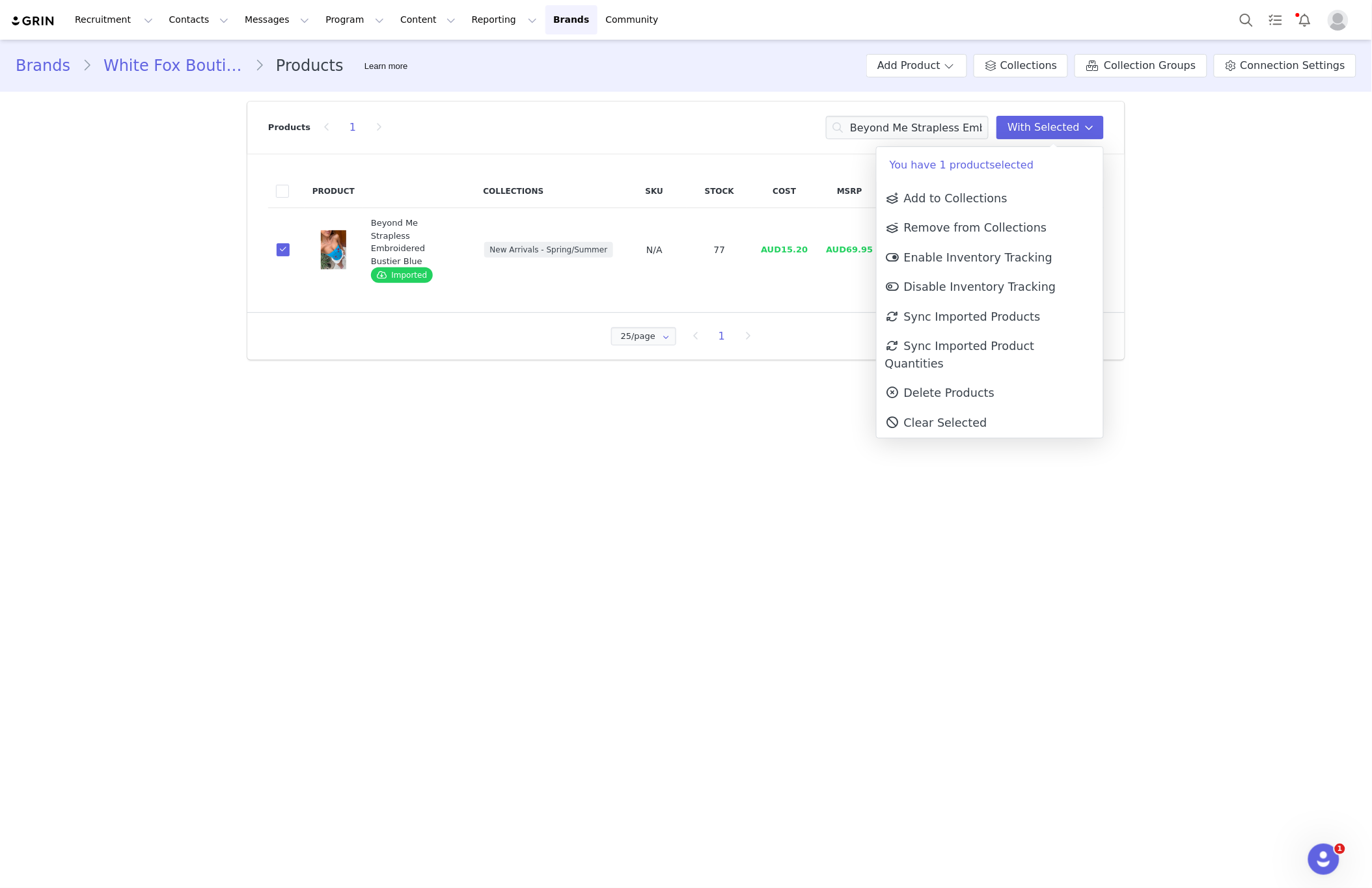
drag, startPoint x: 940, startPoint y: 373, endPoint x: 930, endPoint y: 407, distance: 35.4
click at [941, 386] on span "Delete Products" at bounding box center [939, 392] width 109 height 13
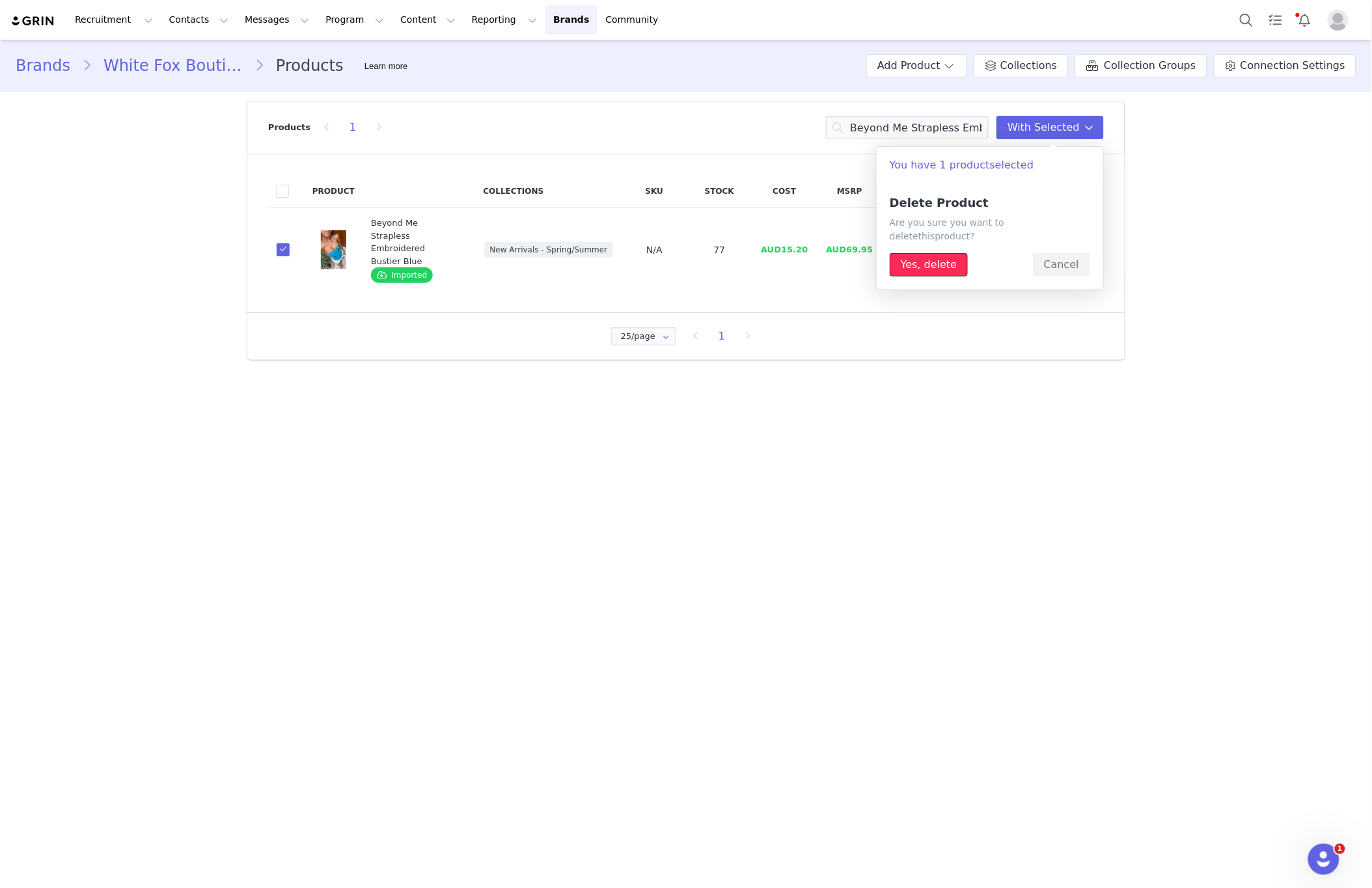
click at [940, 253] on button "Yes, delete" at bounding box center [927, 265] width 78 height 24
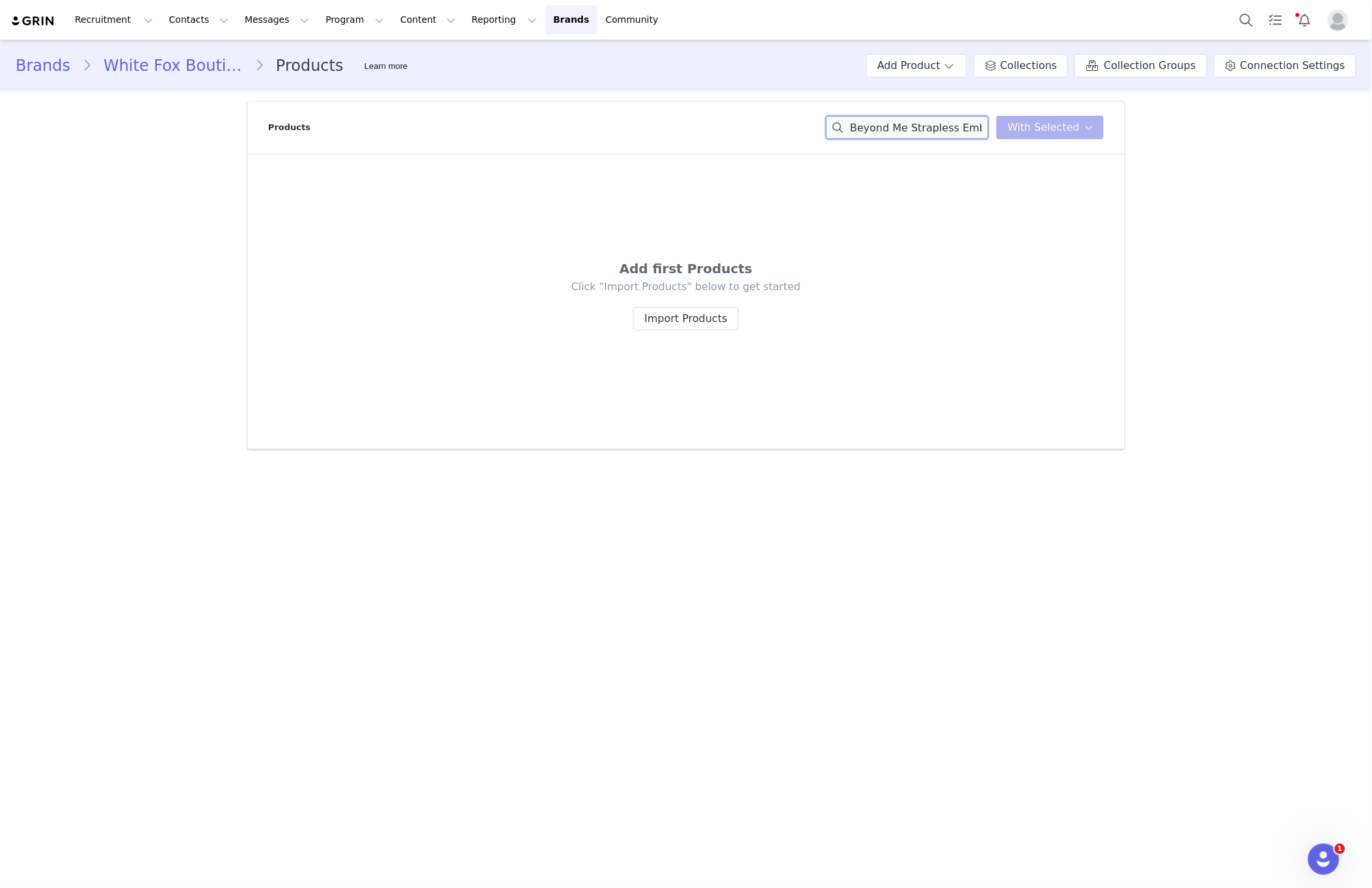
click at [898, 116] on input "Beyond Me Strapless Embroidered Bustier Blue" at bounding box center [907, 128] width 163 height 24
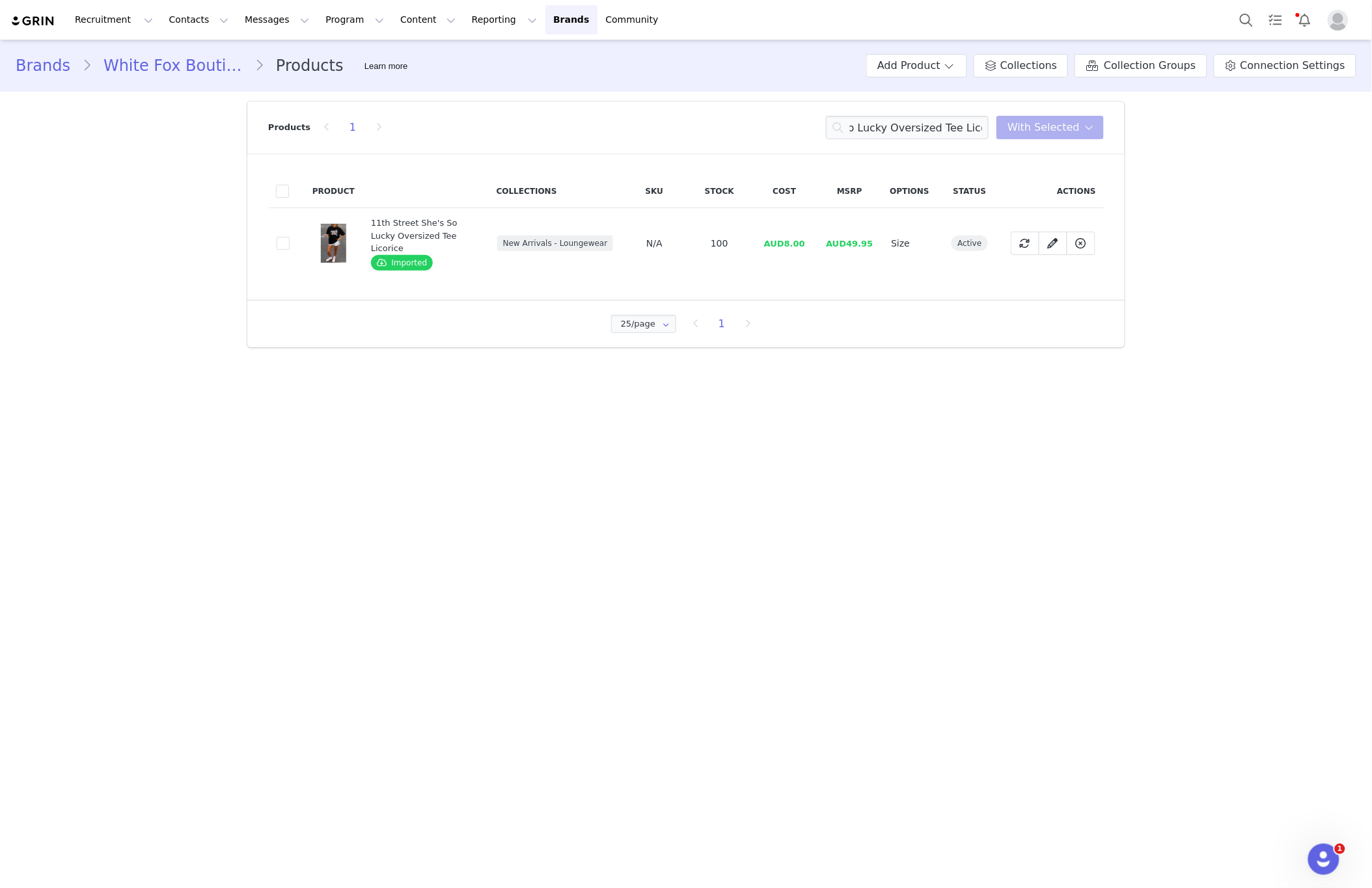
drag, startPoint x: 287, startPoint y: 245, endPoint x: 363, endPoint y: 240, distance: 76.2
click at [289, 245] on span at bounding box center [283, 242] width 13 height 13
click at [290, 237] on input "8cdc4f8c-2b1f-45cf-9cbc-3ec4e63d6325" at bounding box center [290, 237] width 0 height 0
click at [1039, 129] on span "With Selected" at bounding box center [1043, 127] width 72 height 16
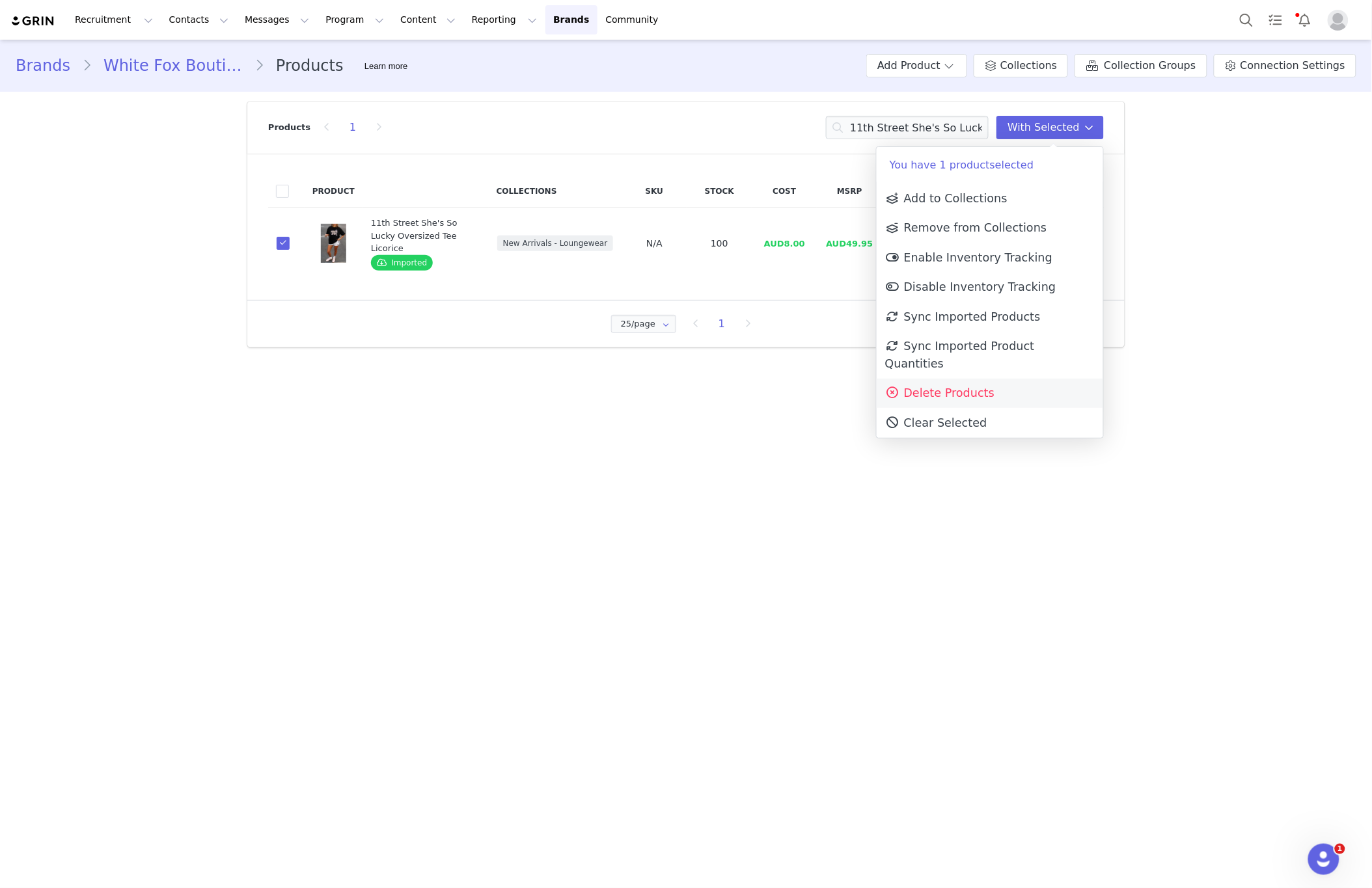
click at [950, 386] on span "Delete Products" at bounding box center [939, 392] width 109 height 13
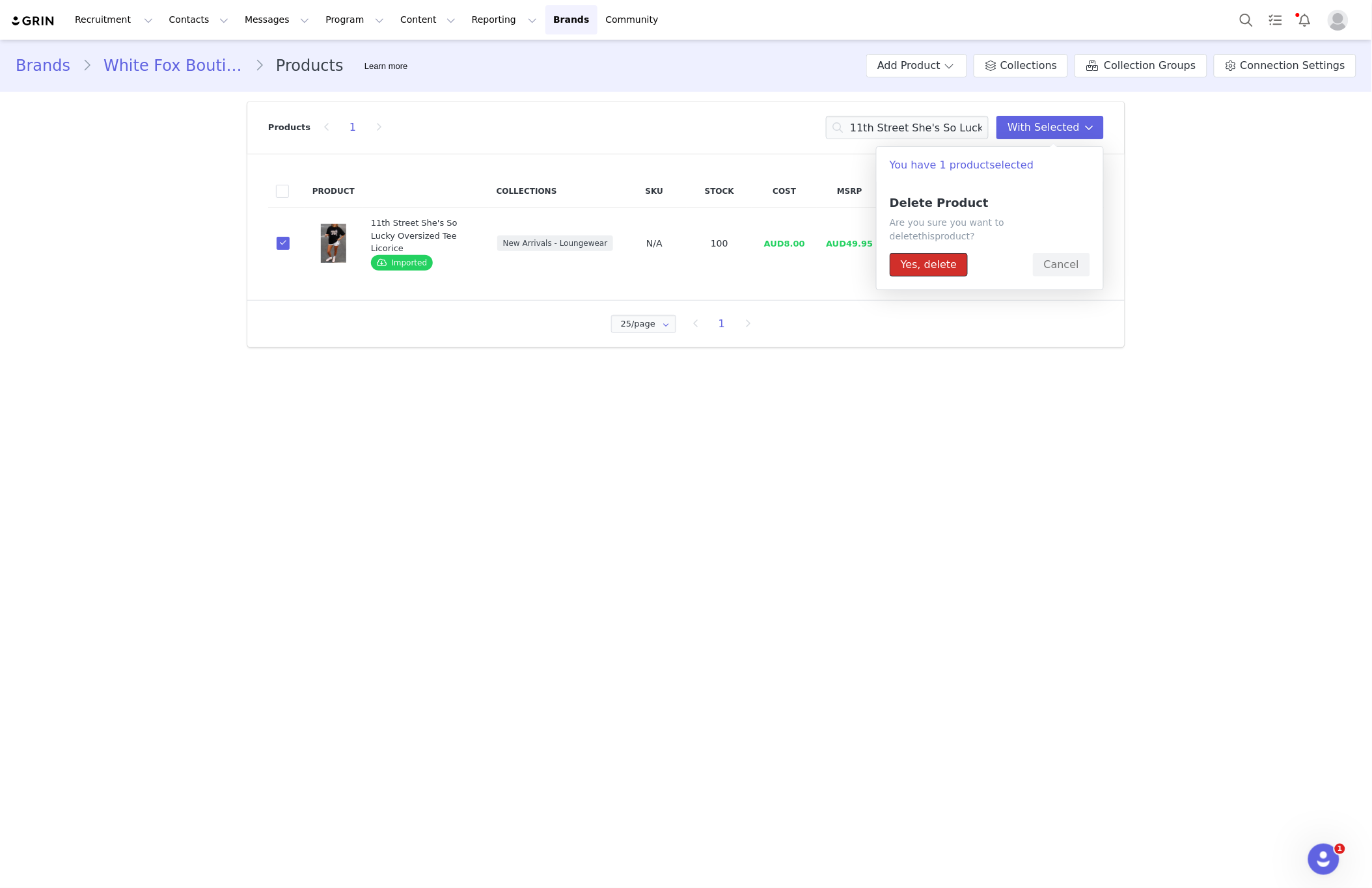
click at [921, 253] on button "Yes, delete" at bounding box center [927, 265] width 78 height 24
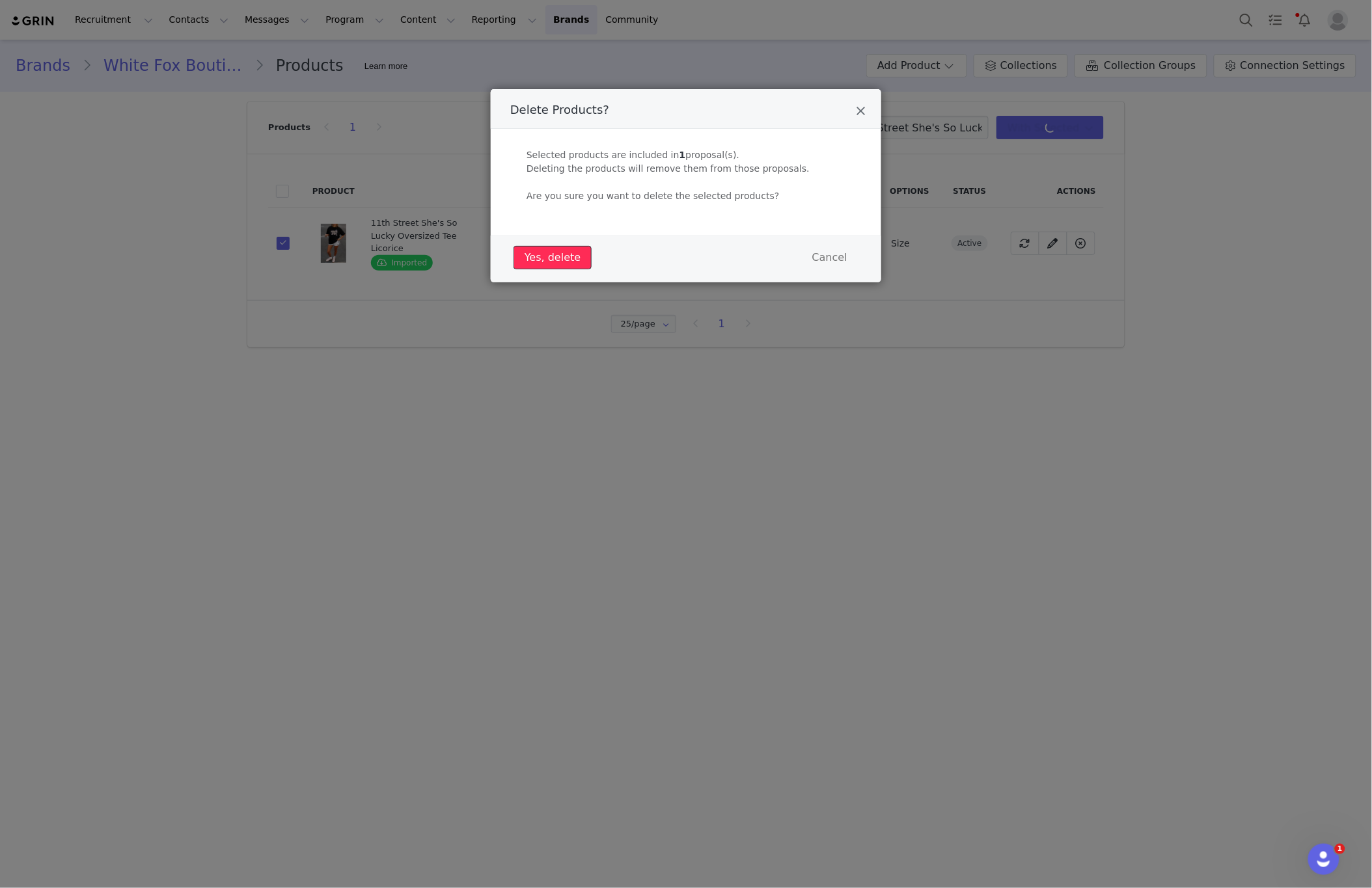
click at [581, 255] on button "Yes, delete" at bounding box center [552, 258] width 78 height 24
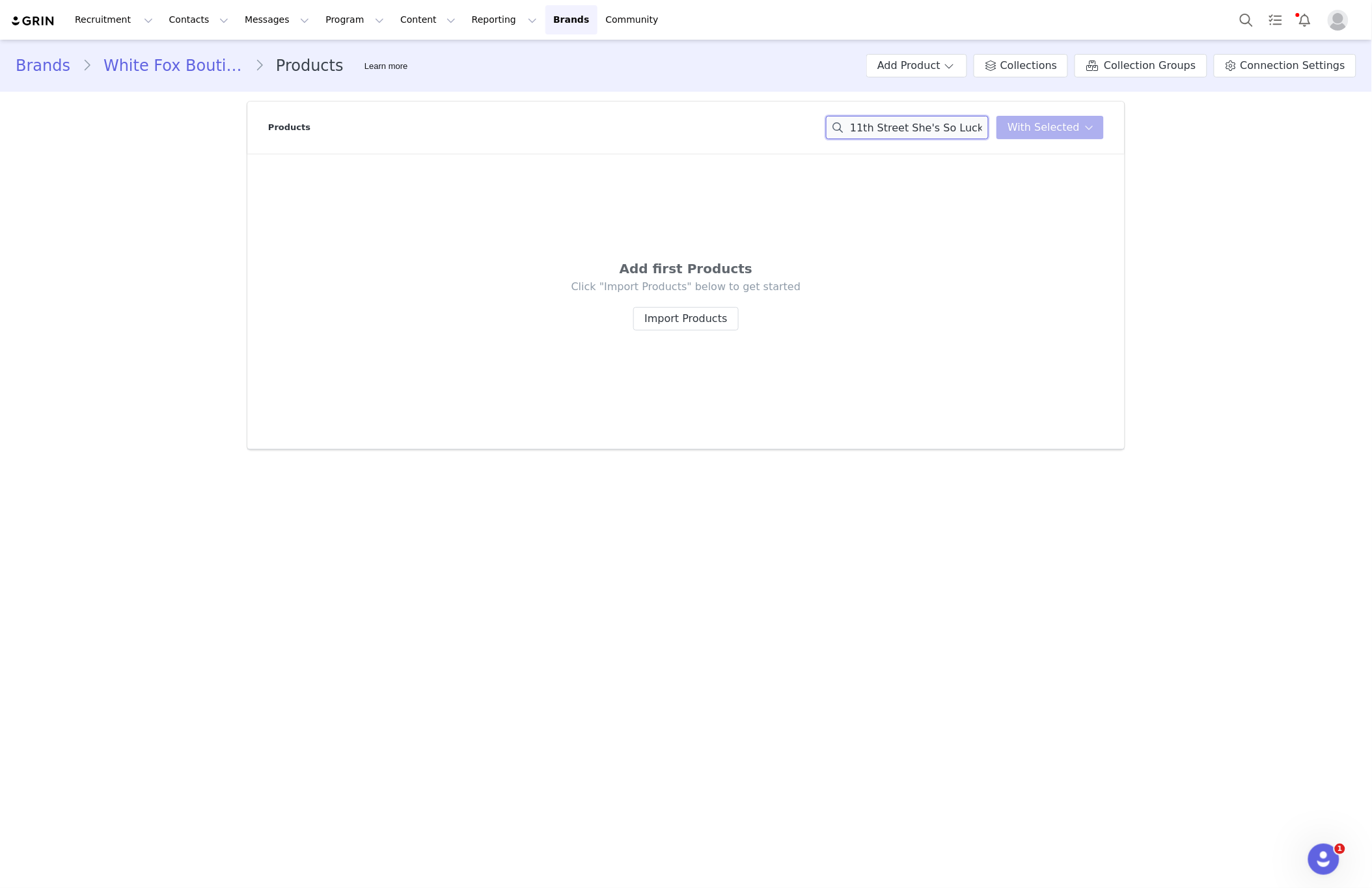
click at [910, 125] on input "11th Street She's So Lucky Oversized Tee Licorice" at bounding box center [907, 128] width 163 height 24
drag, startPoint x: 910, startPoint y: 125, endPoint x: 897, endPoint y: 127, distance: 13.2
click at [910, 126] on input "11th Street She's So Lucky Oversized Tee Licorice" at bounding box center [907, 128] width 163 height 24
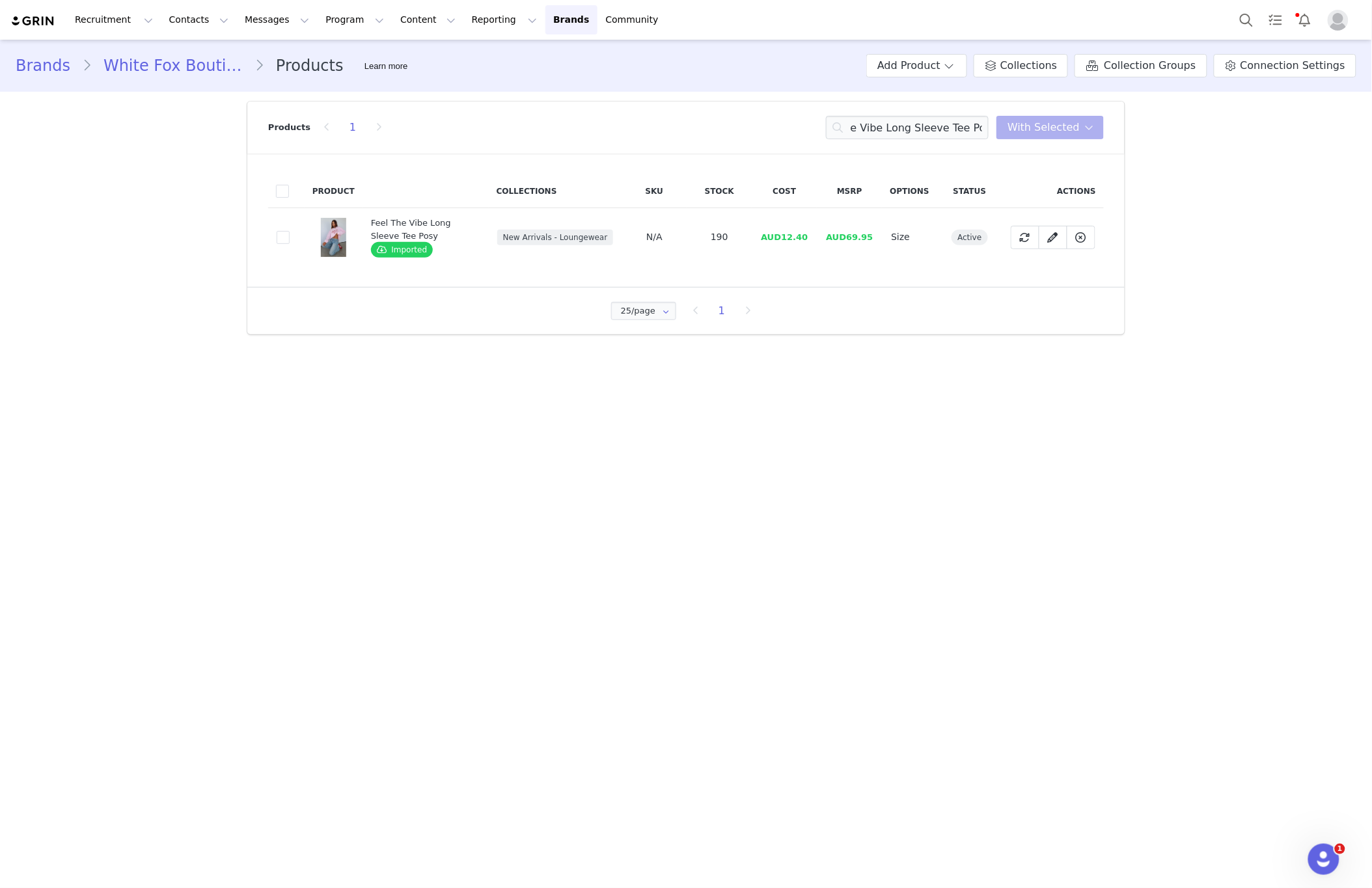
drag, startPoint x: 289, startPoint y: 239, endPoint x: 303, endPoint y: 239, distance: 14.0
click at [291, 239] on td "f8e07018-fe87-4ac6-a179-9570c0ba0c2a" at bounding box center [286, 237] width 36 height 58
click at [293, 240] on td "f8e07018-fe87-4ac6-a179-9570c0ba0c2a" at bounding box center [286, 237] width 36 height 58
click at [291, 239] on td "f8e07018-fe87-4ac6-a179-9570c0ba0c2a" at bounding box center [286, 237] width 36 height 58
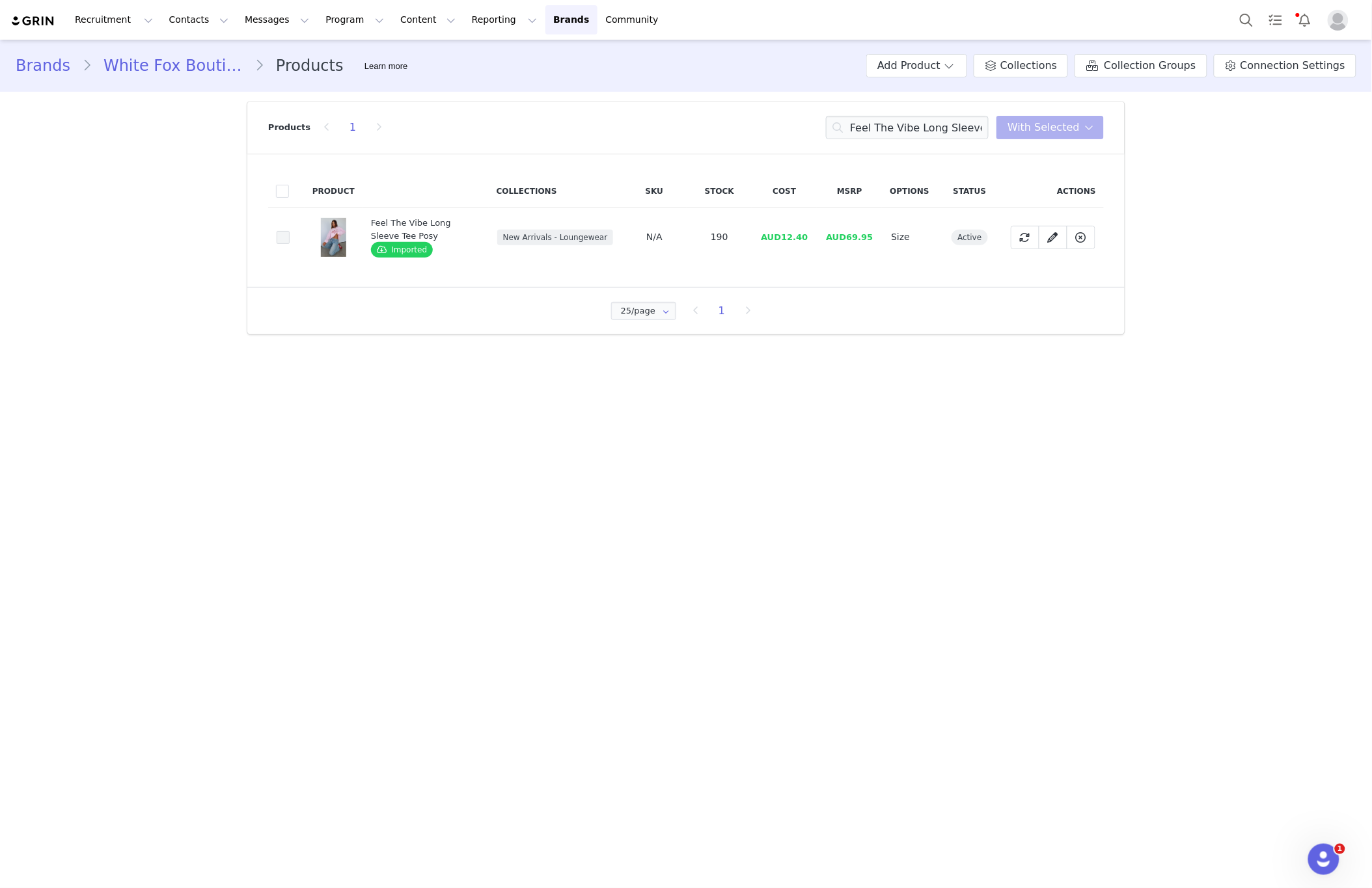
click at [283, 239] on span at bounding box center [283, 237] width 13 height 13
click at [290, 231] on input "f8e07018-fe87-4ac6-a179-9570c0ba0c2a" at bounding box center [290, 231] width 0 height 0
click at [1053, 127] on span "With Selected" at bounding box center [1043, 127] width 72 height 16
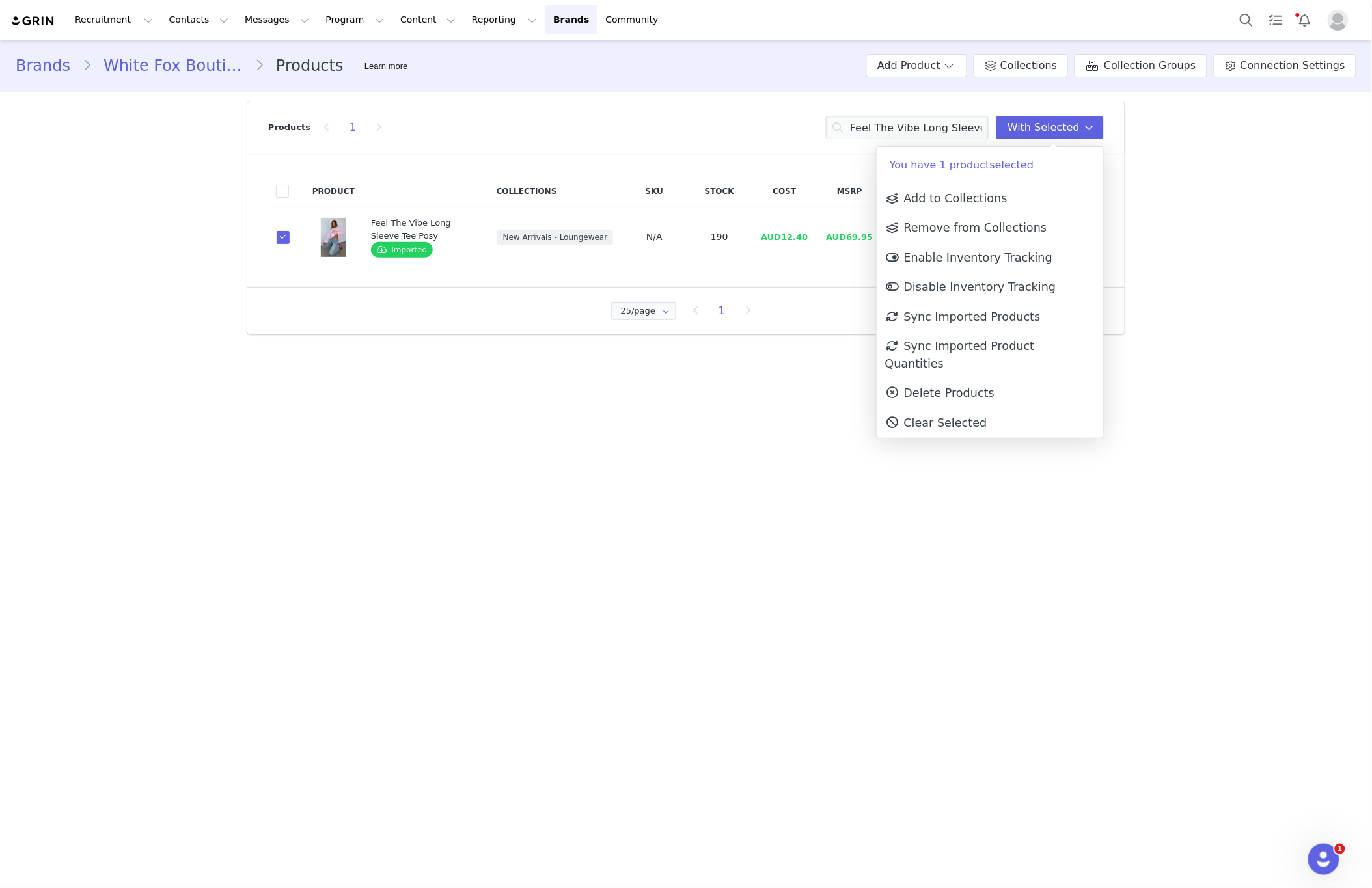
click at [998, 383] on link "Delete Products" at bounding box center [990, 393] width 227 height 30
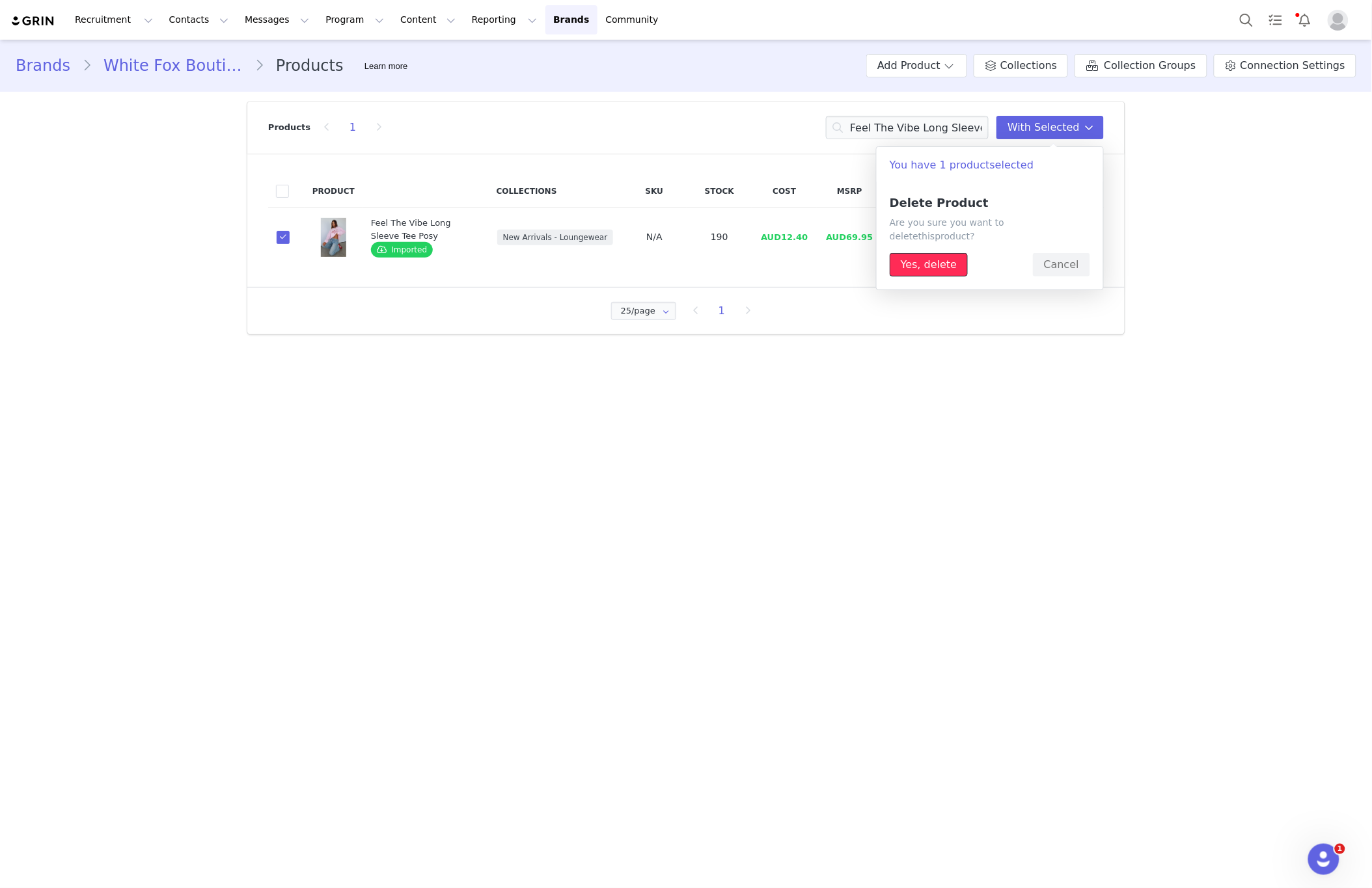
click at [943, 253] on button "Yes, delete" at bounding box center [927, 265] width 78 height 24
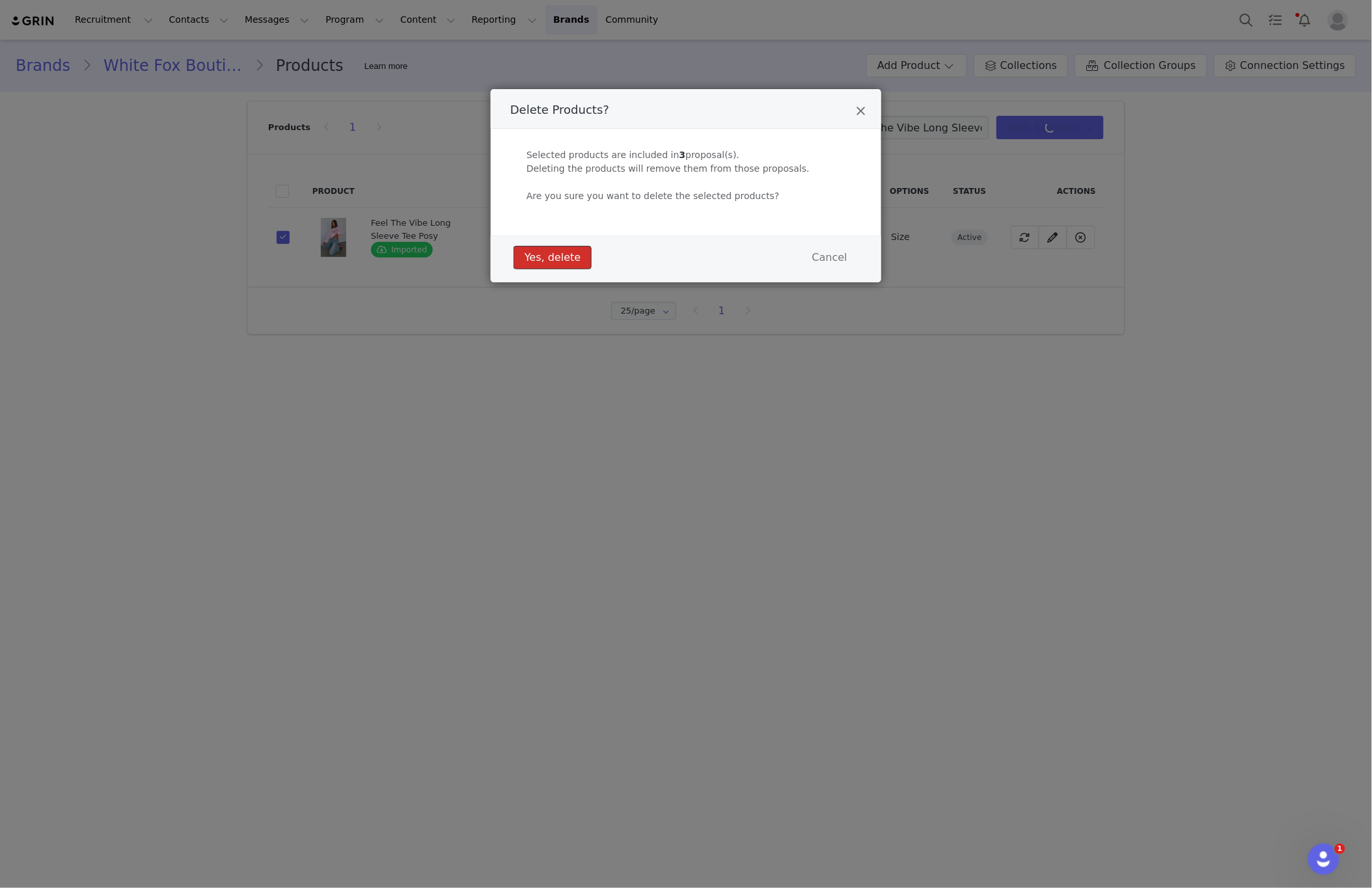
click at [561, 254] on button "Yes, delete" at bounding box center [552, 258] width 78 height 24
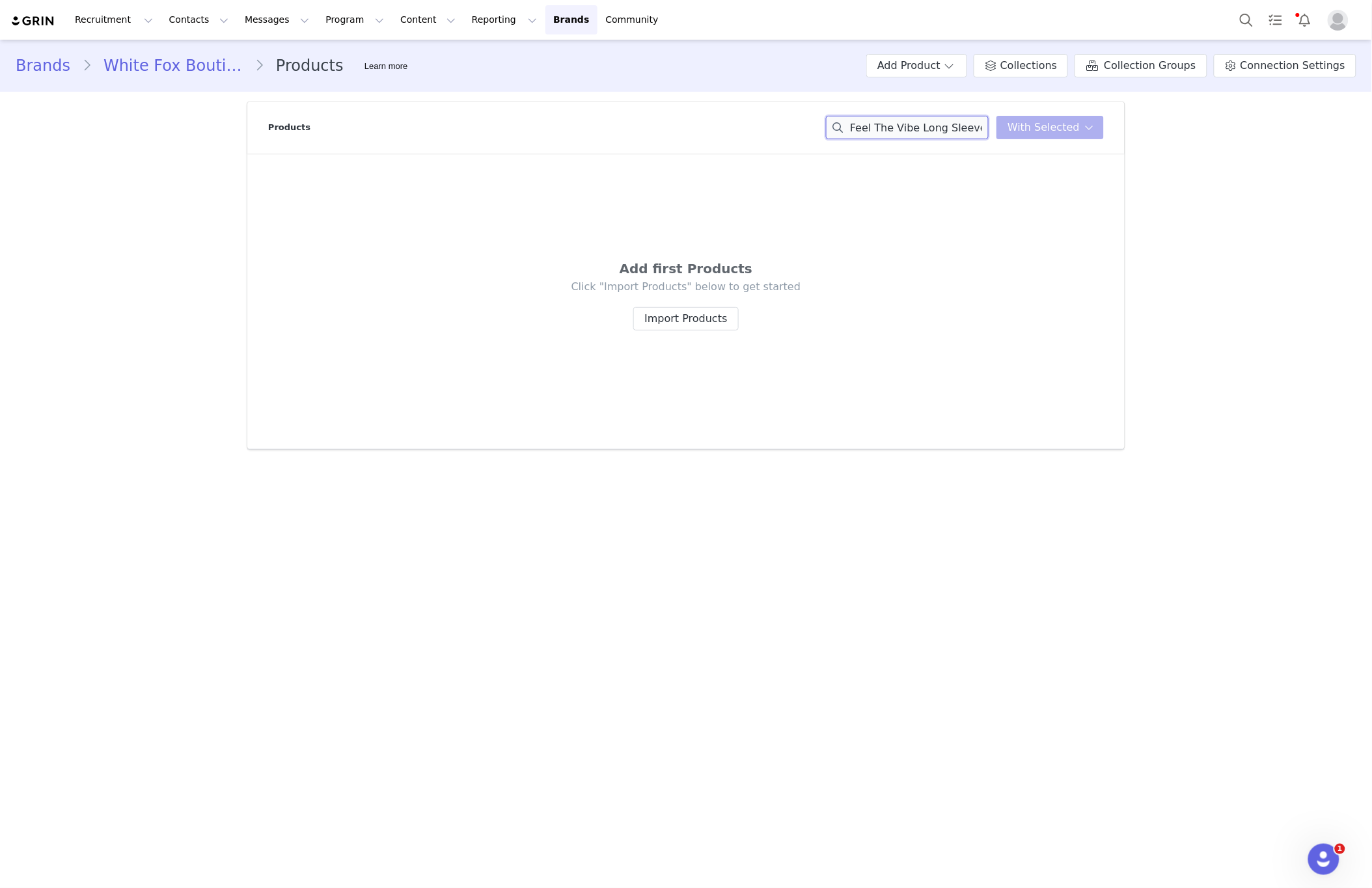
click at [958, 131] on input "Feel The Vibe Long Sleeve Tee Posy" at bounding box center [907, 128] width 163 height 24
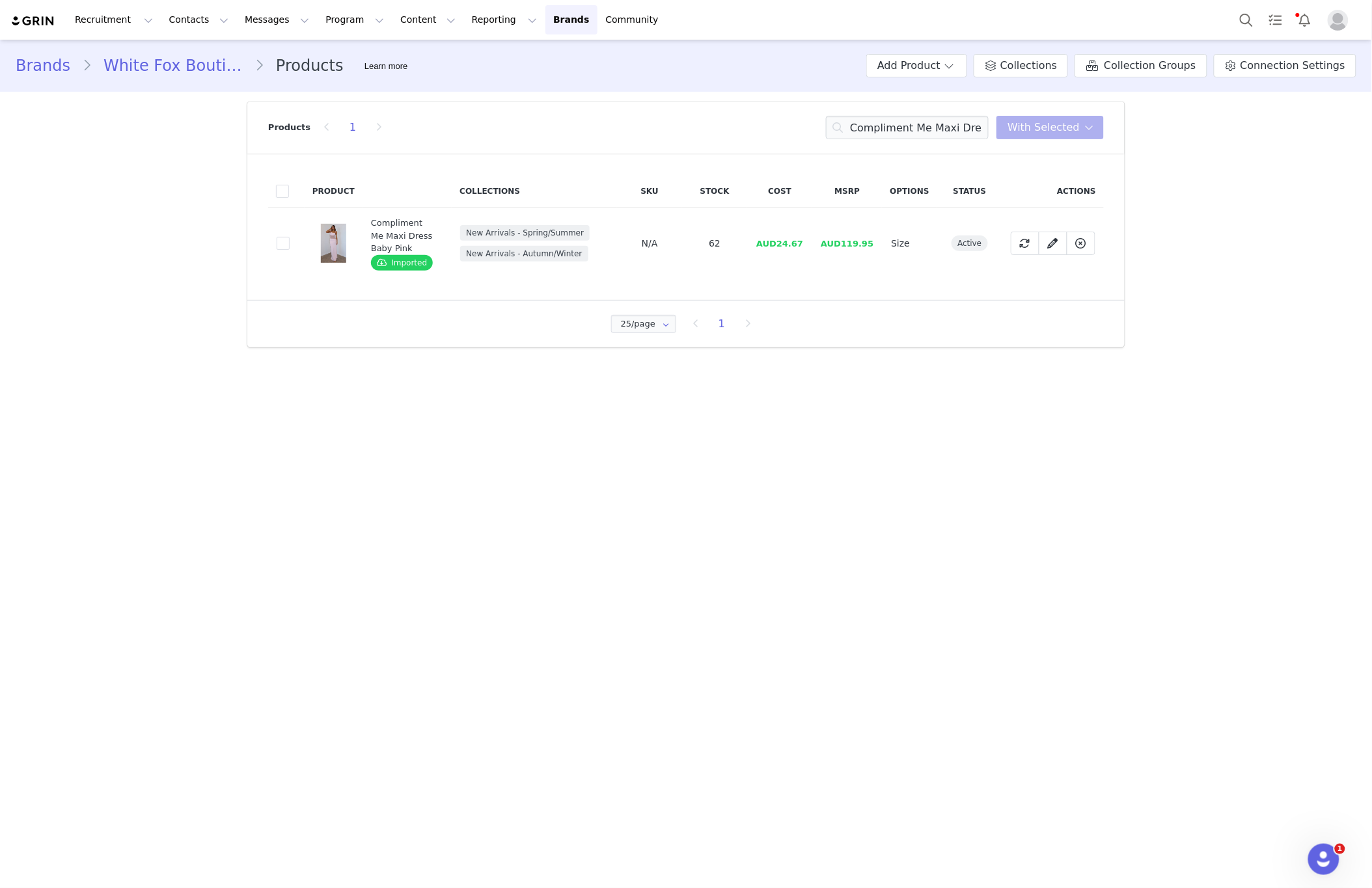
click at [294, 243] on td "fb7fd41b-98e0-4095-9833-419e75dcafdd" at bounding box center [286, 243] width 36 height 71
drag, startPoint x: 283, startPoint y: 246, endPoint x: 229, endPoint y: 240, distance: 54.3
click at [283, 247] on span at bounding box center [283, 242] width 13 height 13
click at [290, 237] on input "fb7fd41b-98e0-4095-9833-419e75dcafdd" at bounding box center [290, 237] width 0 height 0
drag, startPoint x: 1075, startPoint y: 128, endPoint x: 1055, endPoint y: 183, distance: 58.5
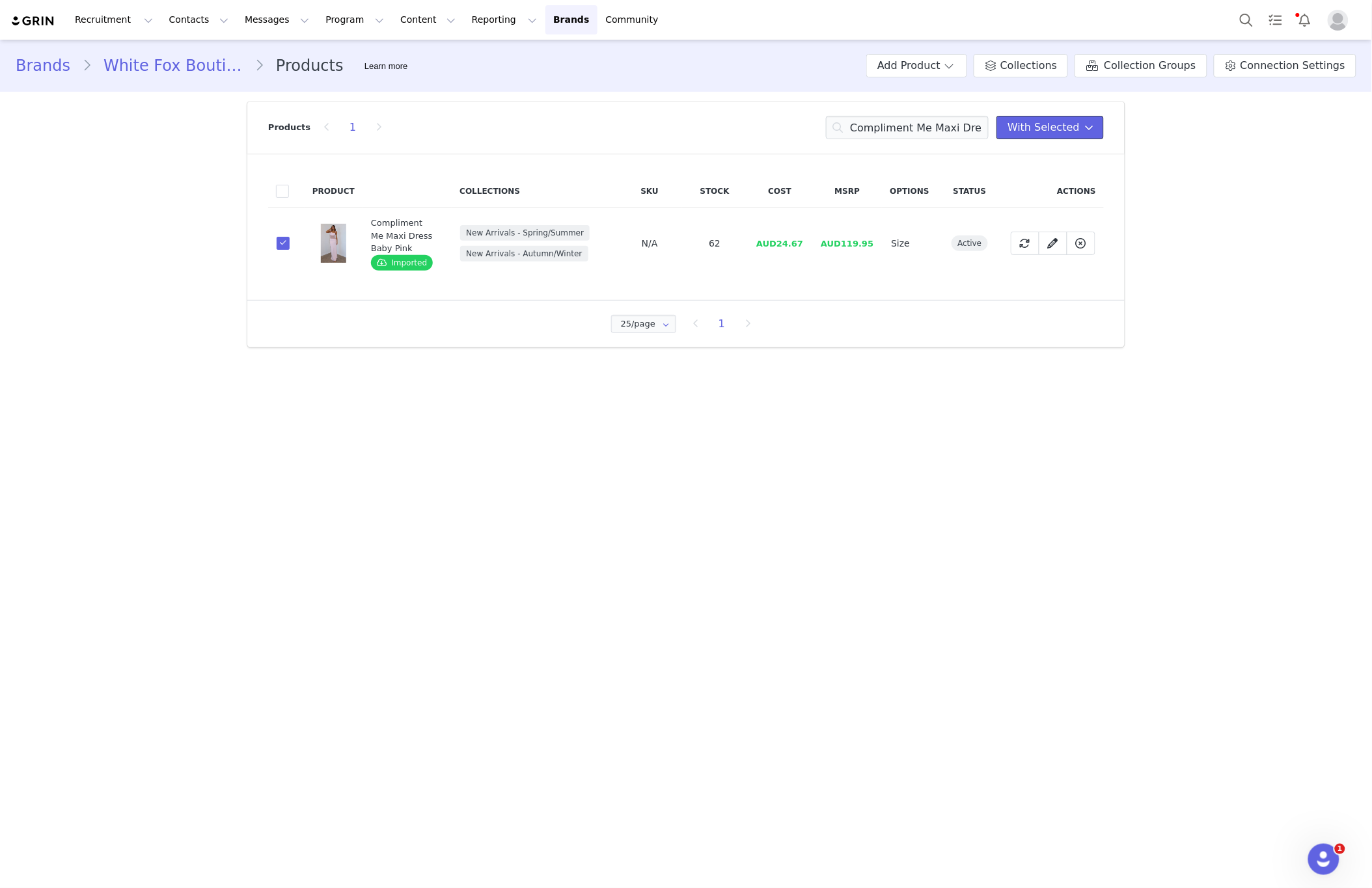
click at [1075, 129] on span "With Selected" at bounding box center [1043, 127] width 72 height 16
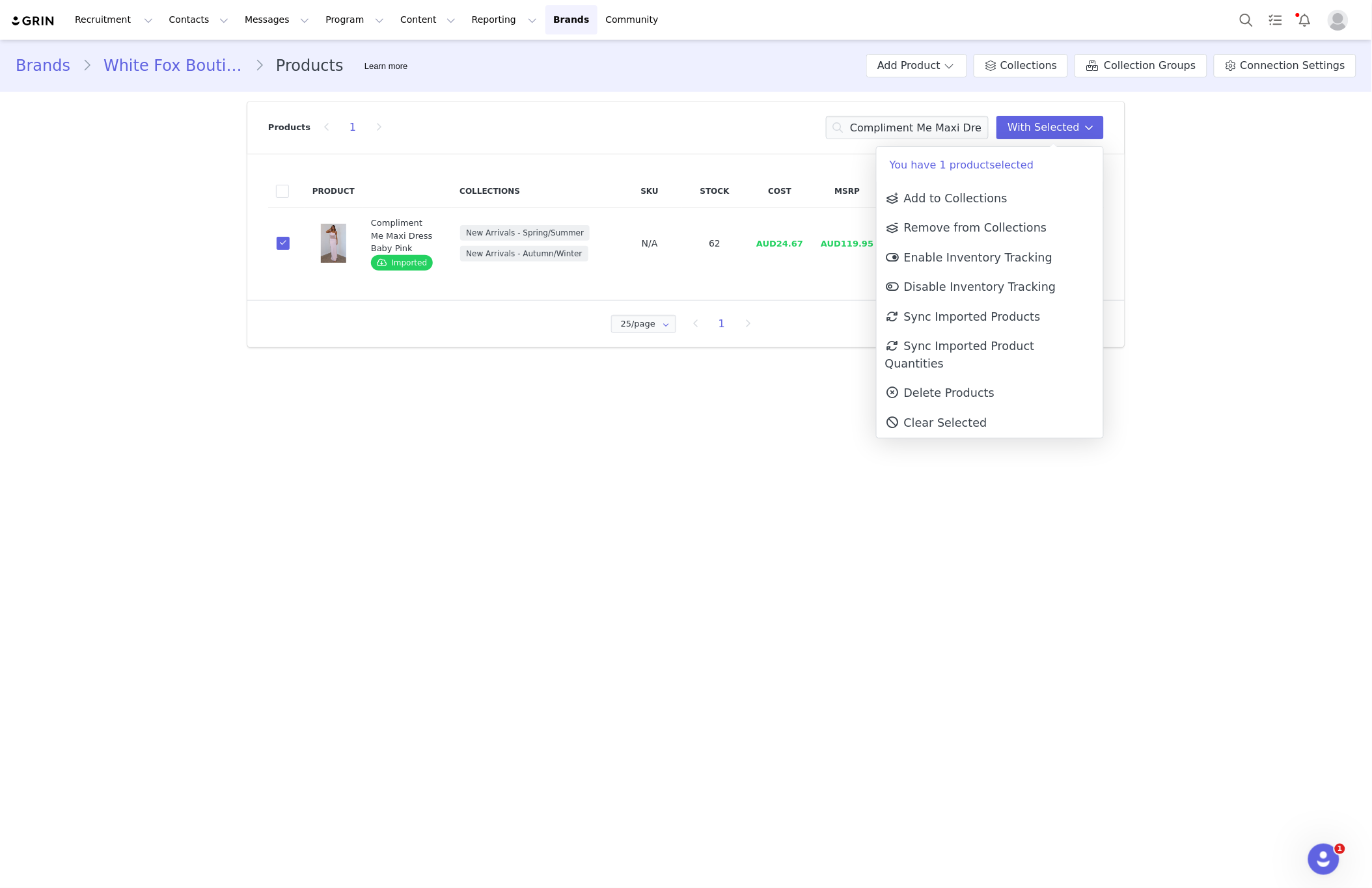
click at [977, 386] on span "Delete Products" at bounding box center [939, 392] width 109 height 13
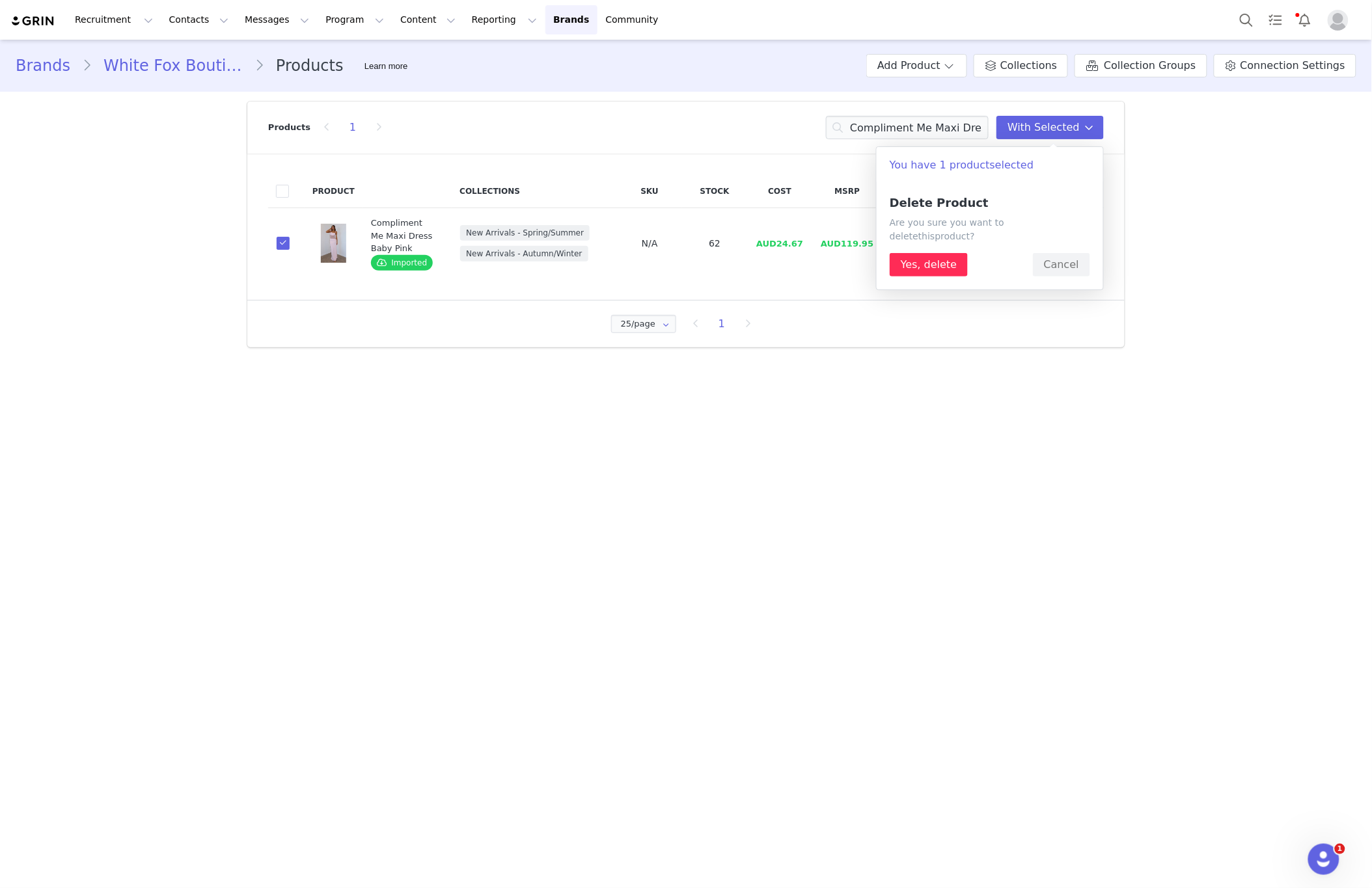
click at [940, 238] on div "Delete Product Are you sure you want to delete this product ? Yes, delete Cancel" at bounding box center [989, 236] width 200 height 80
click at [946, 253] on button "Yes, delete" at bounding box center [927, 265] width 78 height 24
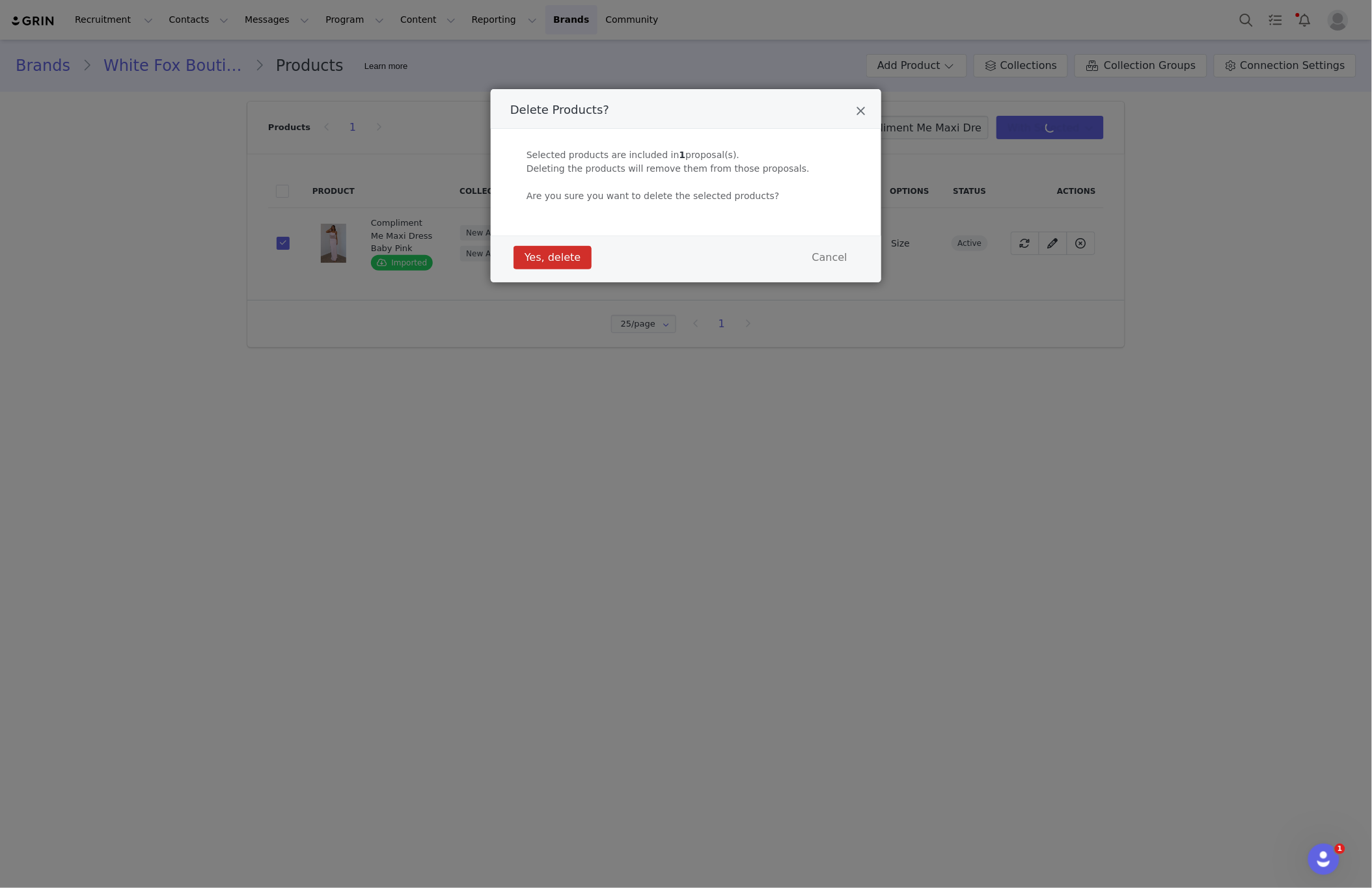
drag, startPoint x: 481, startPoint y: 263, endPoint x: 529, endPoint y: 255, distance: 48.7
click at [486, 263] on div "Delete Products? Selected products are included in 1 proposal(s). Deleting the …" at bounding box center [686, 444] width 1372 height 888
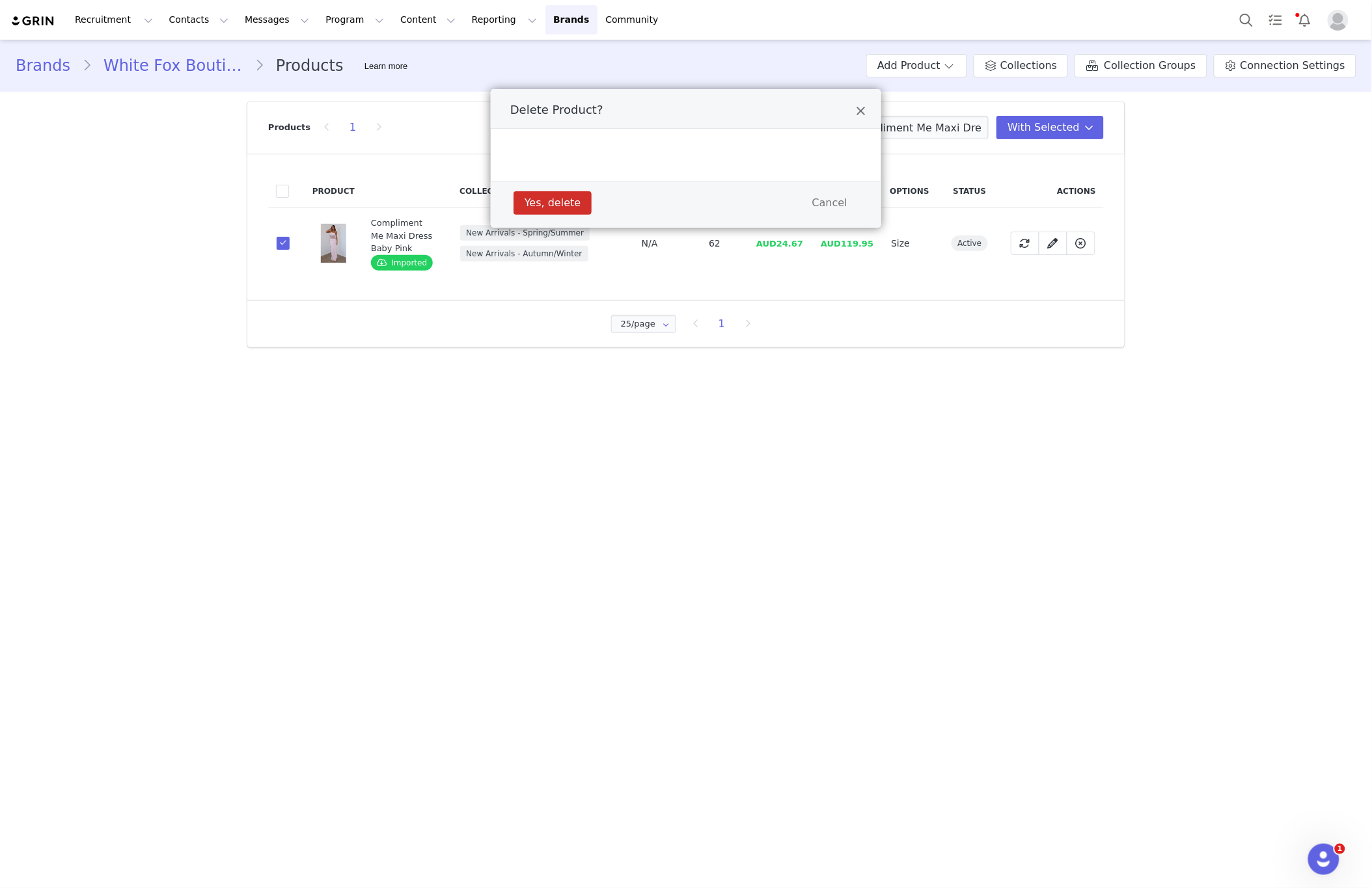
click at [529, 255] on div "Delete Product? Yes, delete Cancel" at bounding box center [686, 444] width 1372 height 888
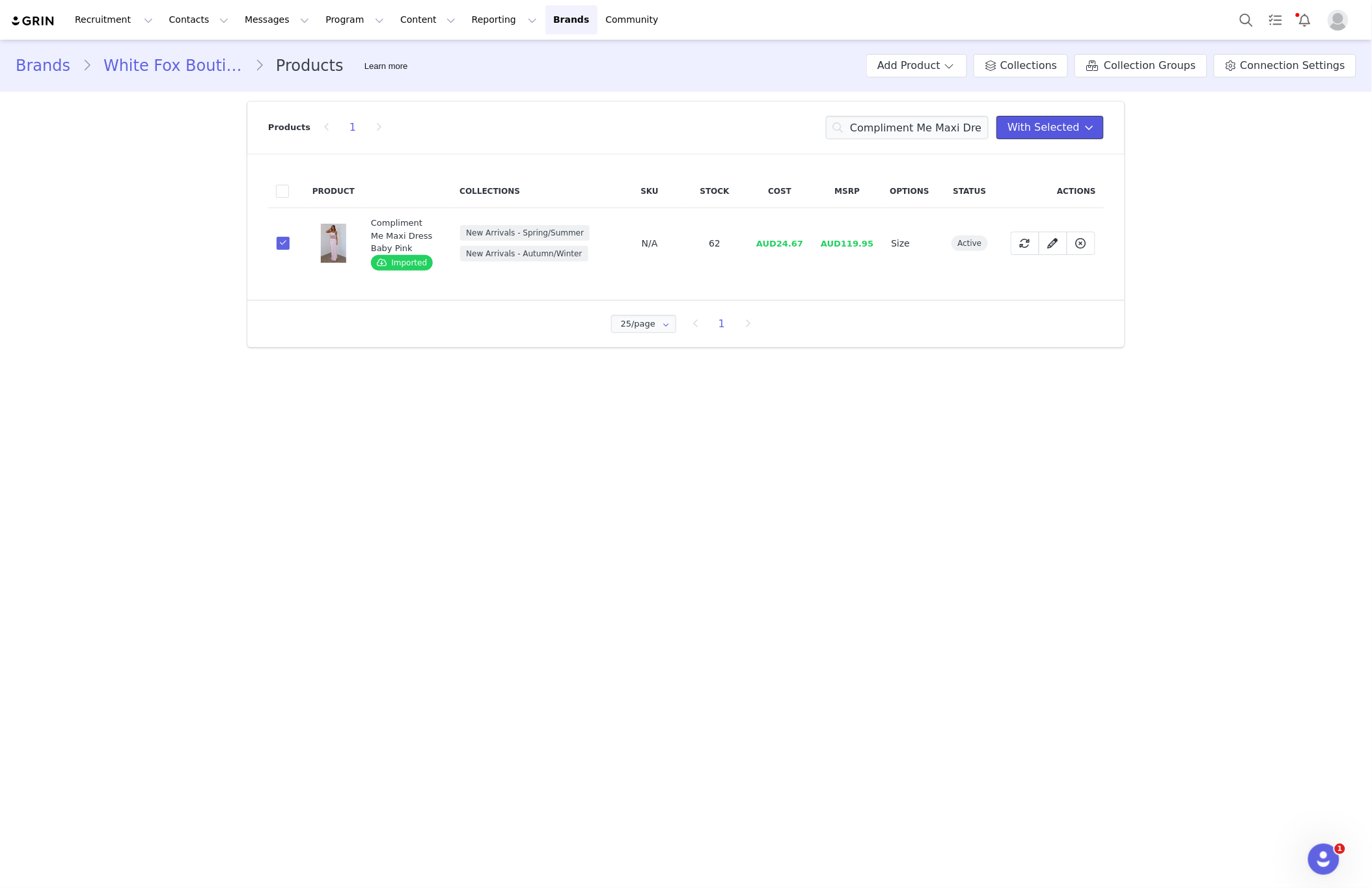
click at [1025, 133] on span "With Selected" at bounding box center [1043, 127] width 72 height 16
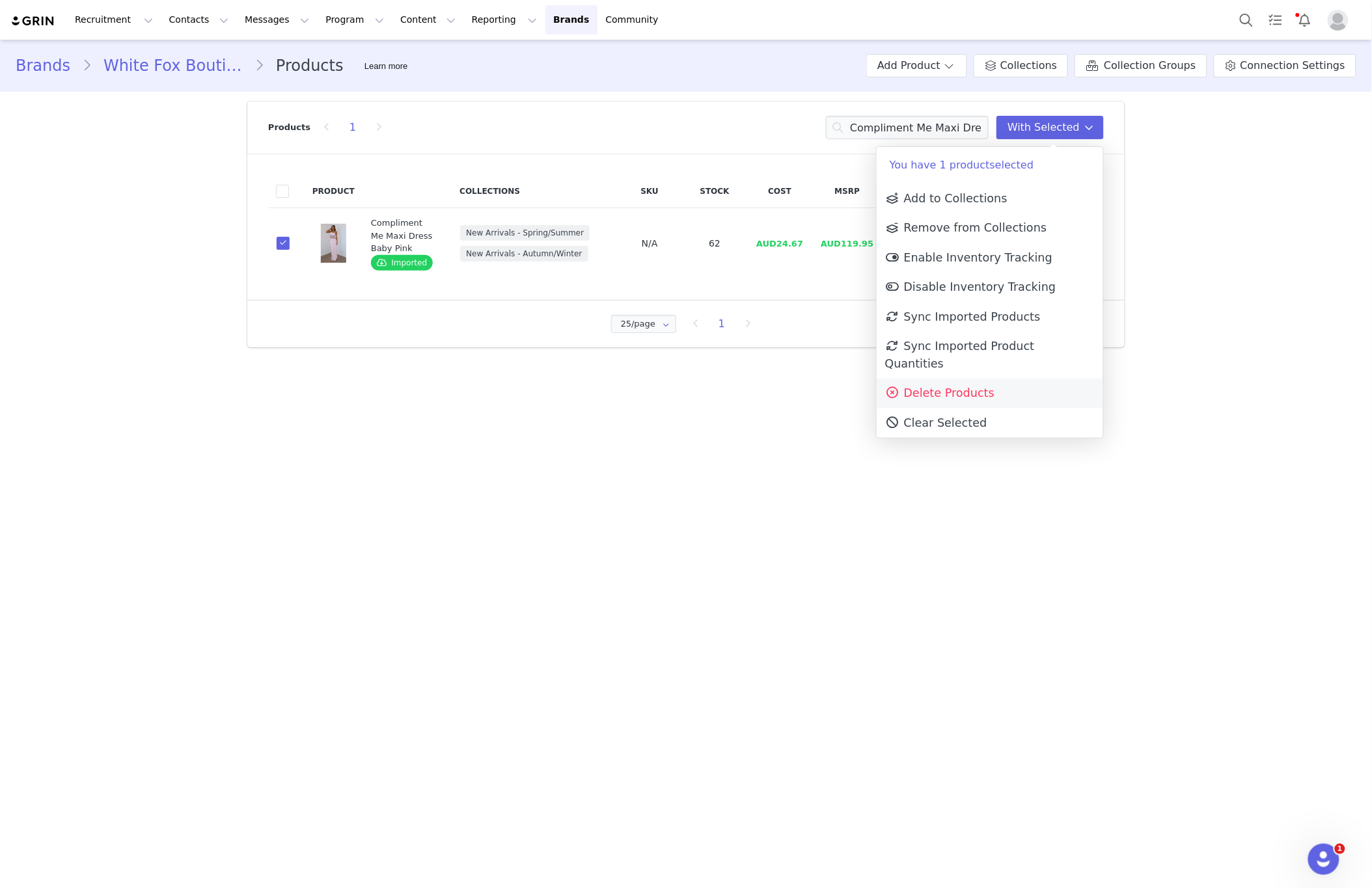
click at [926, 386] on span "Delete Products" at bounding box center [939, 392] width 109 height 13
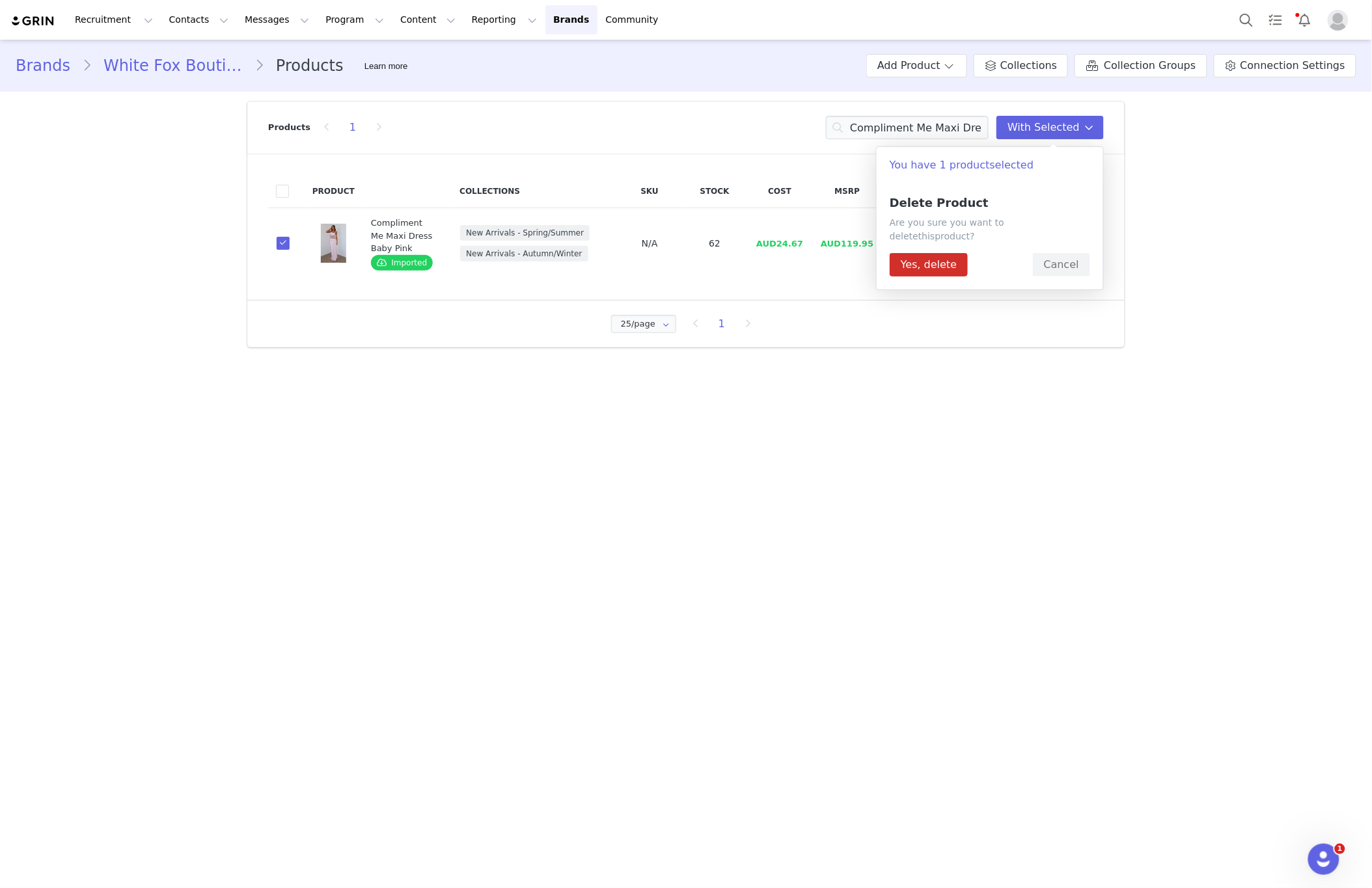
click at [936, 269] on div "Delete Product Are you sure you want to delete this product ? Yes, delete Cancel" at bounding box center [990, 237] width 227 height 106
drag, startPoint x: 933, startPoint y: 251, endPoint x: 883, endPoint y: 260, distance: 50.8
click at [933, 253] on button "Yes, delete" at bounding box center [927, 265] width 78 height 24
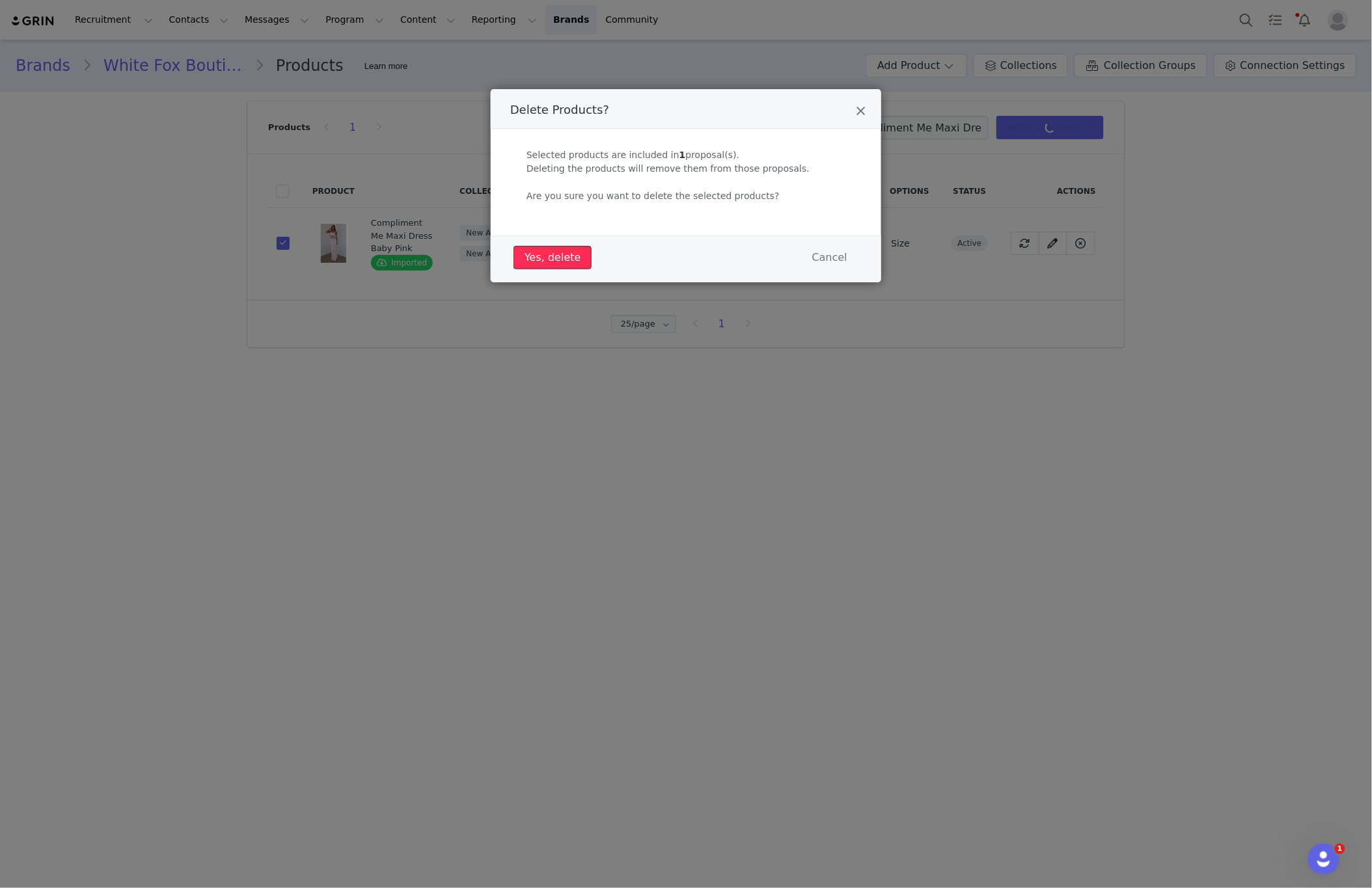
click at [564, 253] on button "Yes, delete" at bounding box center [552, 258] width 78 height 24
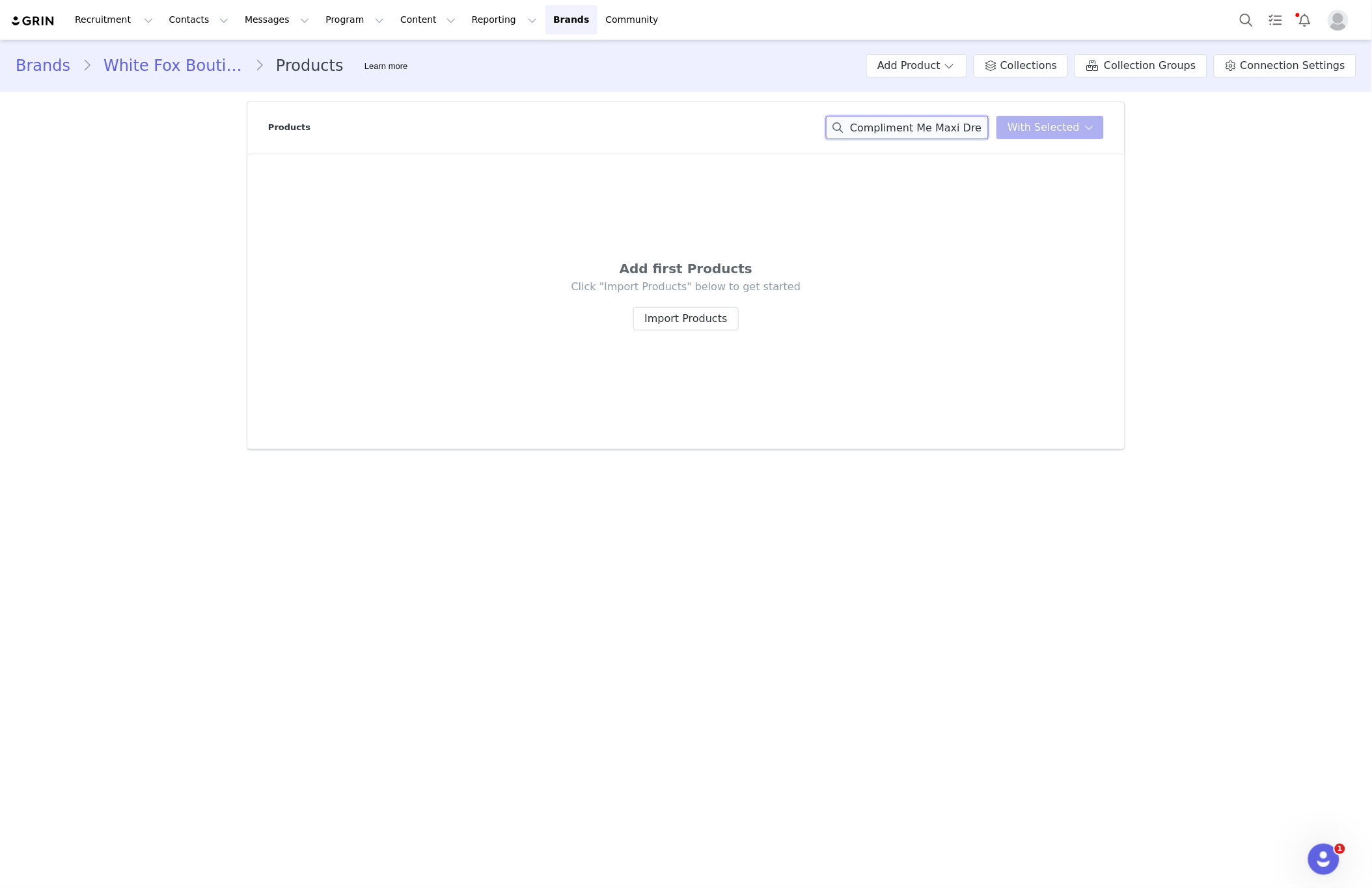
click at [900, 131] on input "Compliment Me Maxi Dress Baby Pink" at bounding box center [907, 128] width 163 height 24
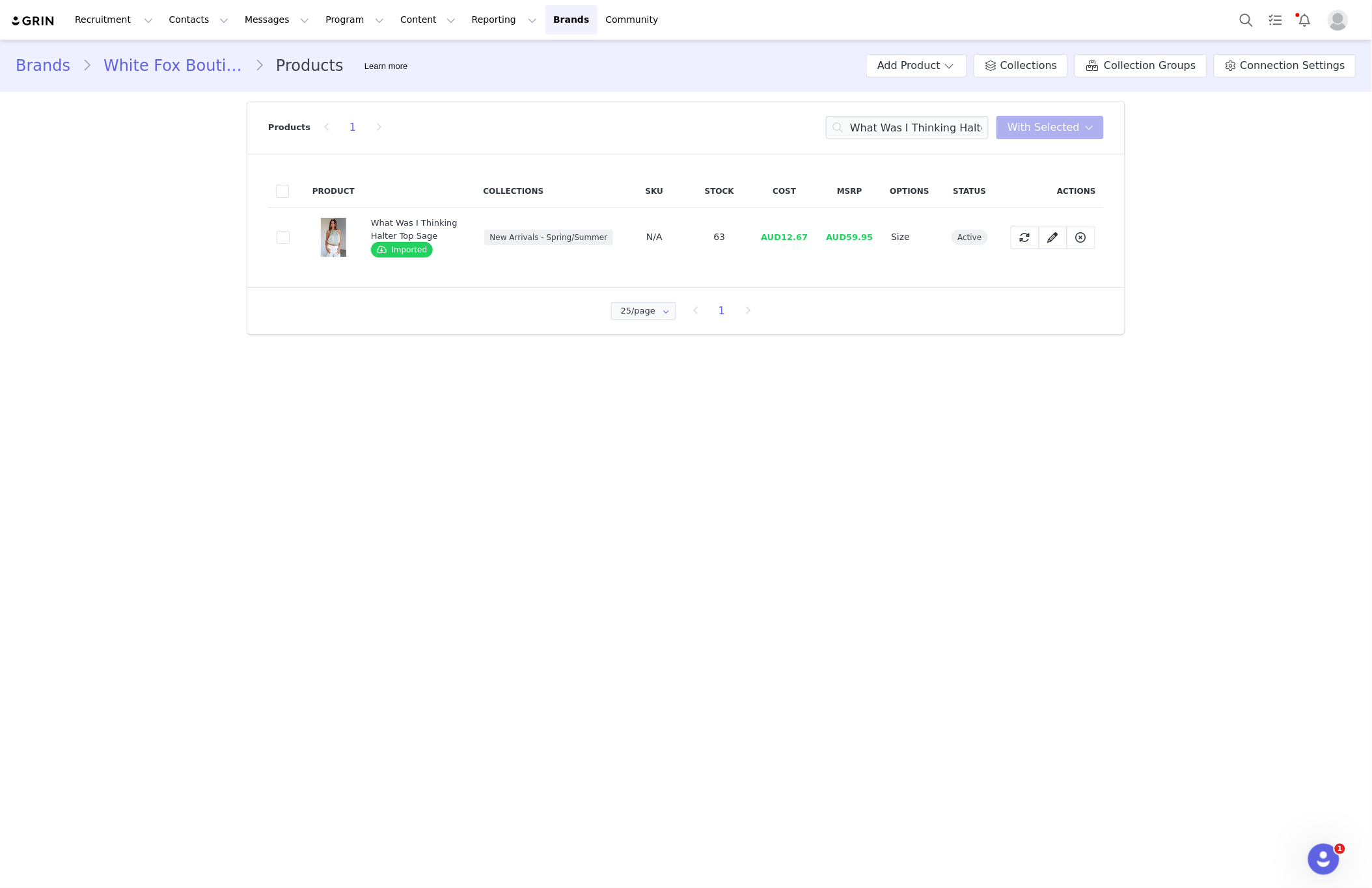
click at [294, 240] on td "120db92c-7059-40c3-92ac-b016f6d4b2b3" at bounding box center [286, 237] width 36 height 58
click at [274, 241] on td "120db92c-7059-40c3-92ac-b016f6d4b2b3" at bounding box center [286, 237] width 36 height 58
click at [277, 239] on span at bounding box center [283, 237] width 13 height 13
click at [290, 231] on input "120db92c-7059-40c3-92ac-b016f6d4b2b3" at bounding box center [290, 231] width 0 height 0
click at [1058, 139] on button "With Selected" at bounding box center [1050, 128] width 107 height 24
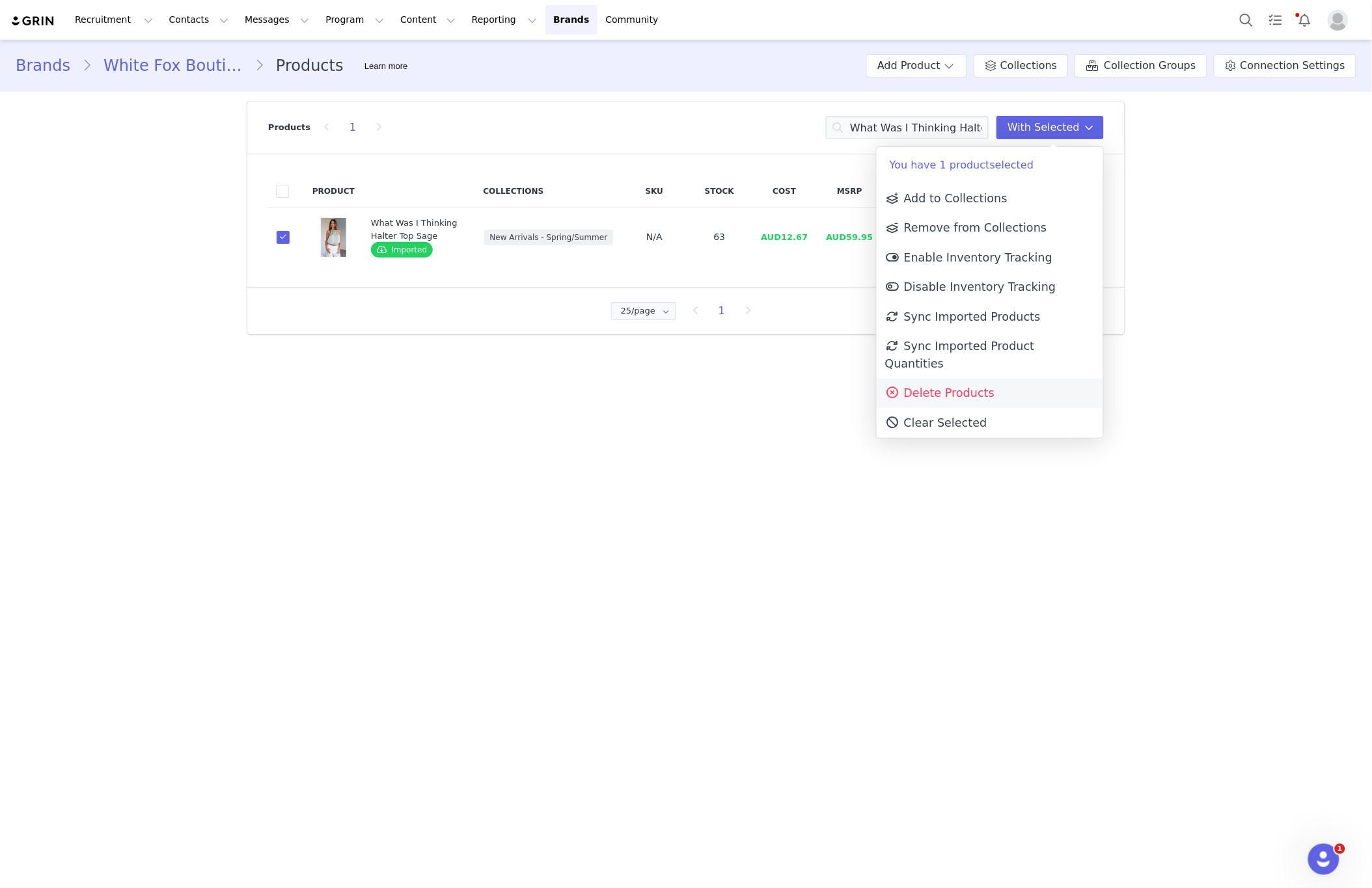
click at [1000, 378] on link "Delete Products" at bounding box center [990, 393] width 227 height 30
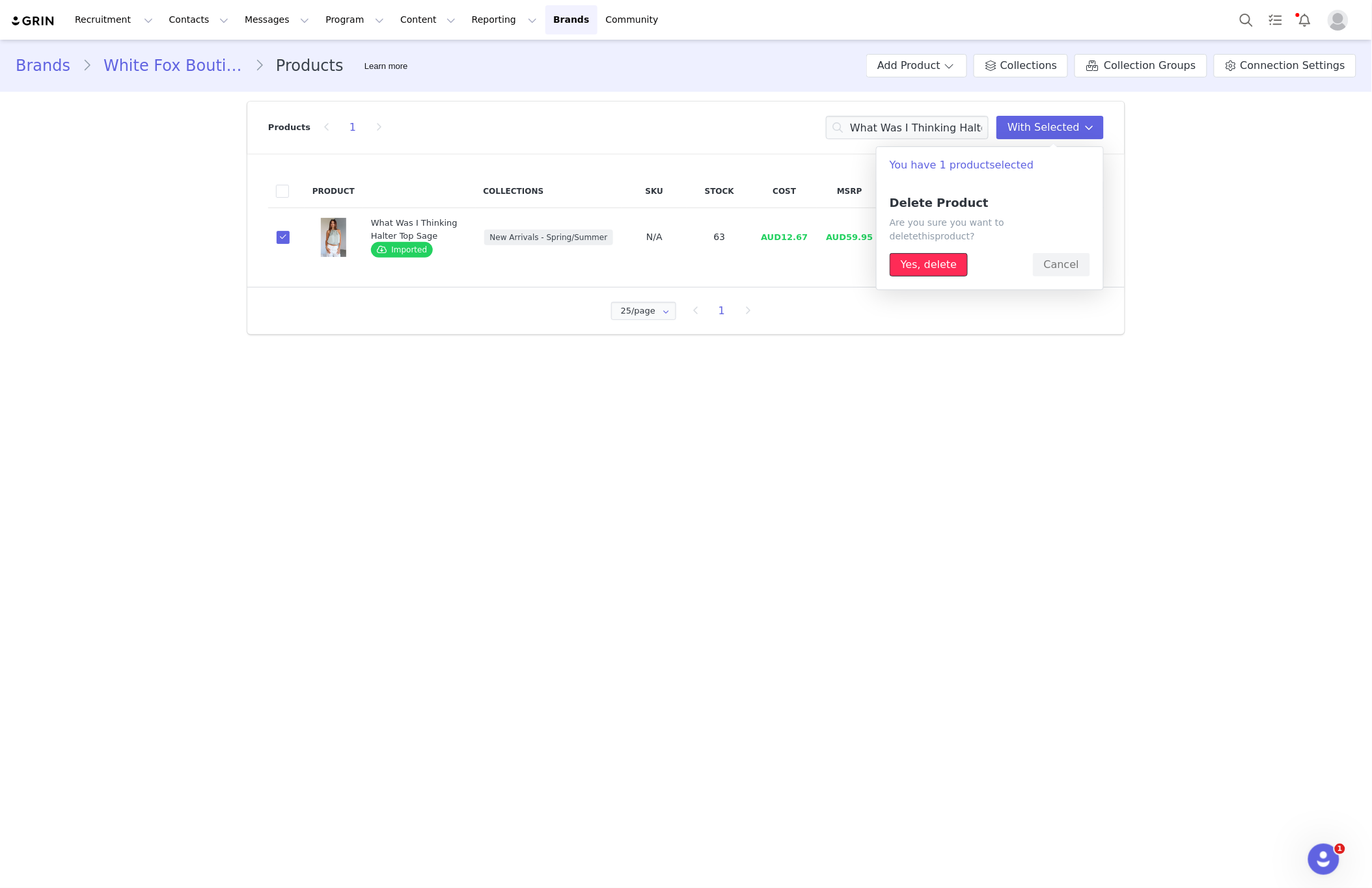
click at [939, 256] on button "Yes, delete" at bounding box center [927, 265] width 78 height 24
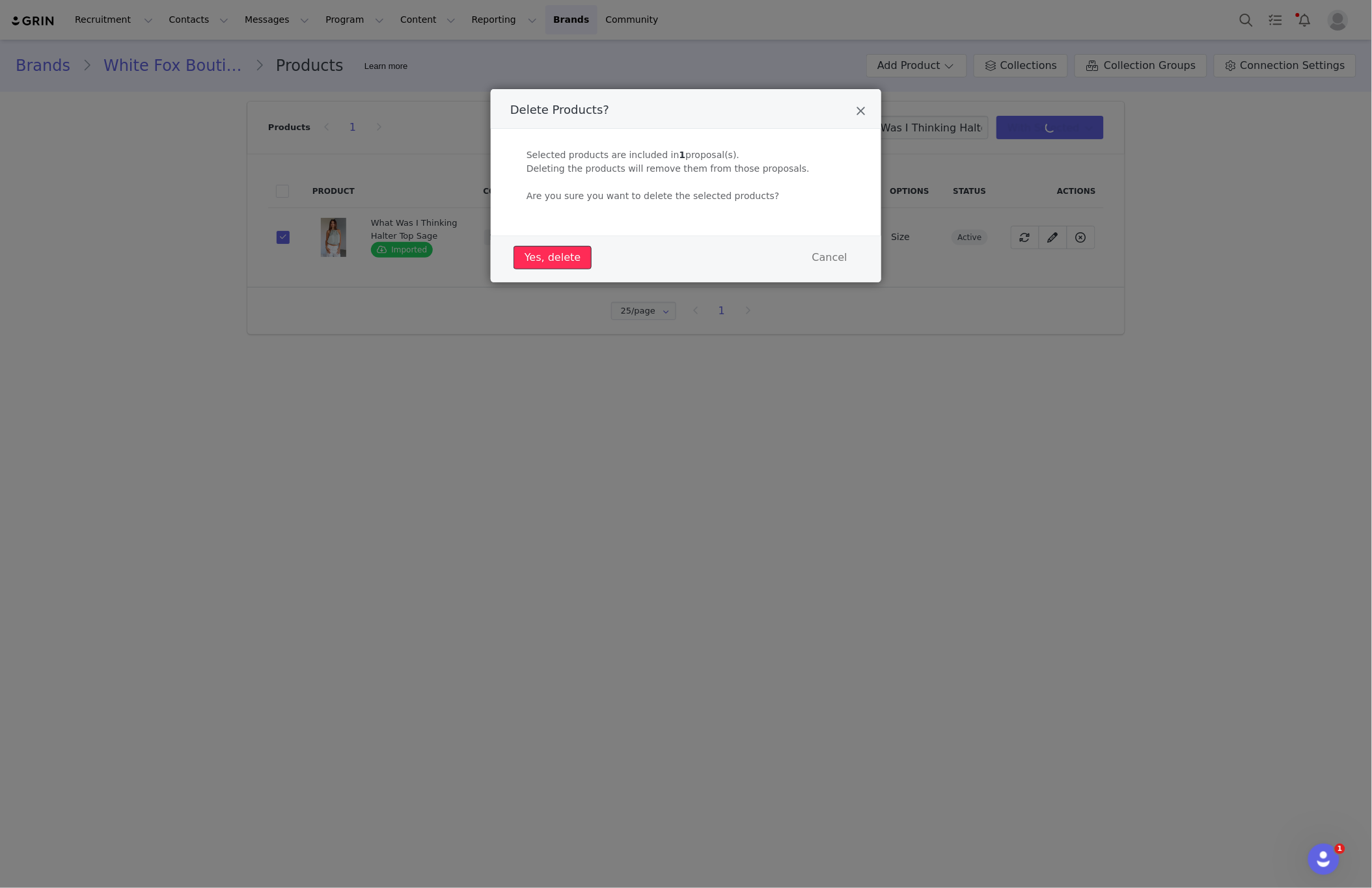
click at [535, 265] on button "Yes, delete" at bounding box center [552, 258] width 78 height 24
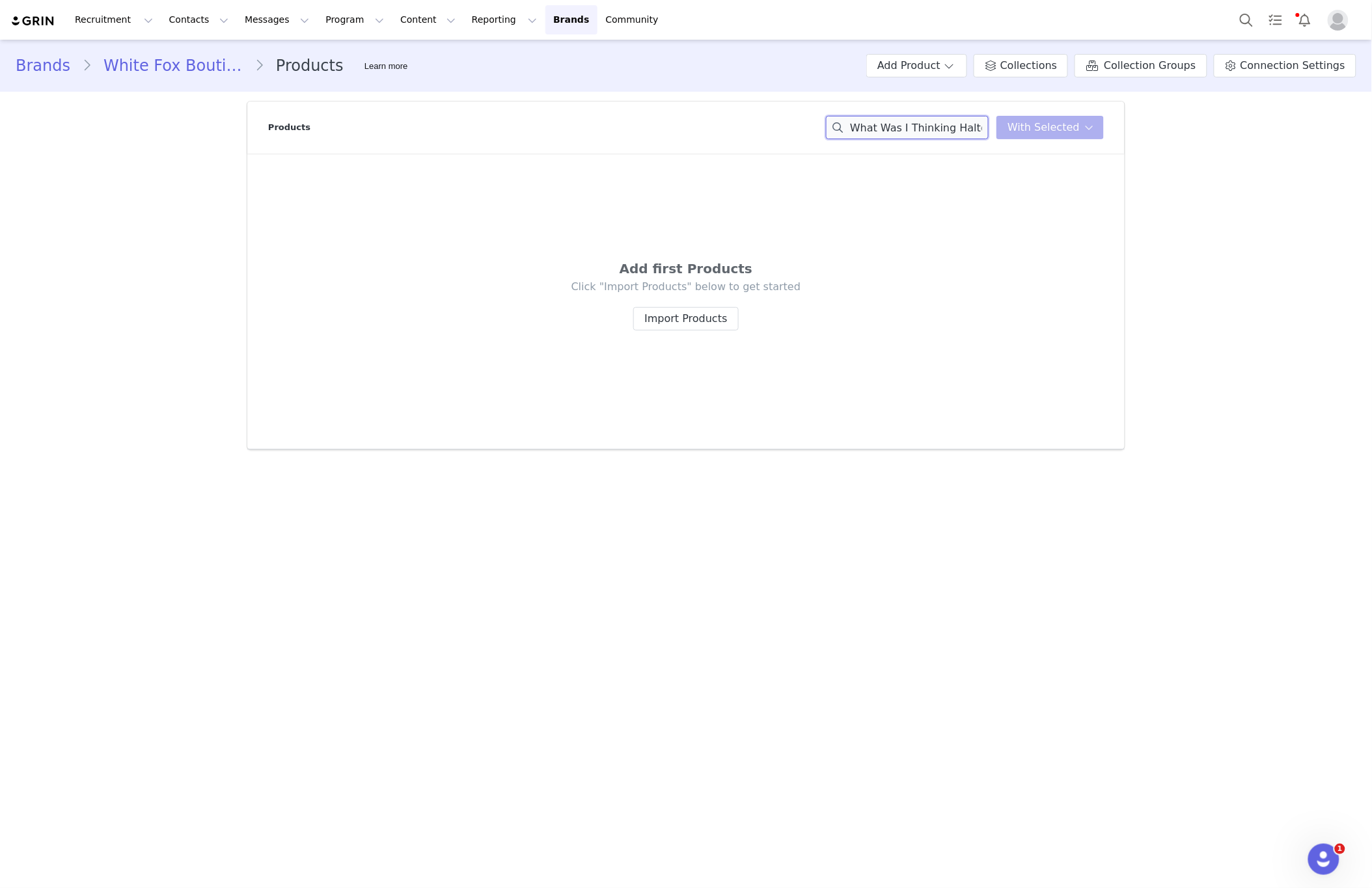
click at [939, 135] on input "What Was I Thinking Halter Top Sage" at bounding box center [907, 128] width 163 height 24
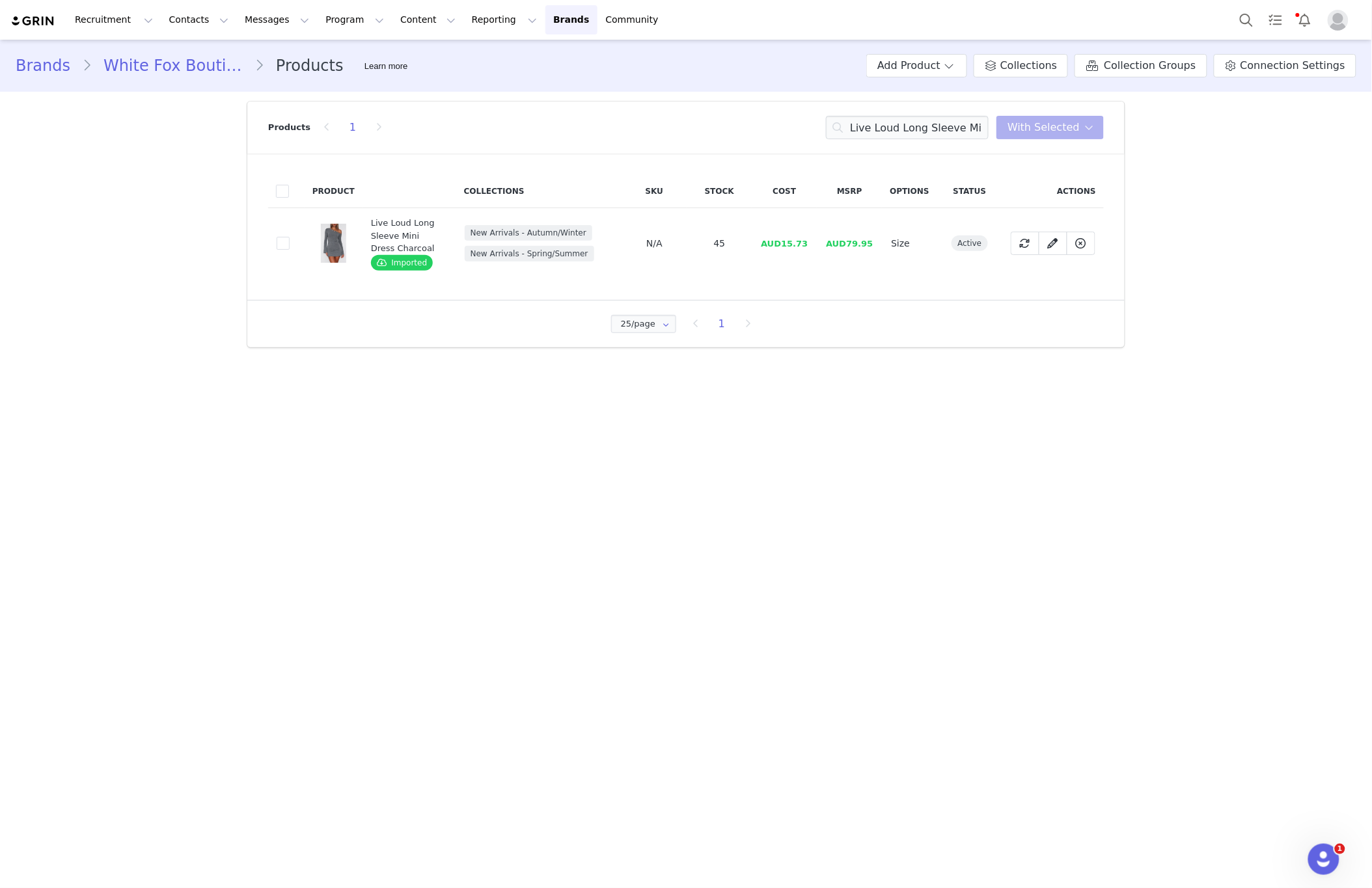
drag, startPoint x: 285, startPoint y: 242, endPoint x: 306, endPoint y: 242, distance: 21.0
click at [292, 242] on td "89c92688-724a-4fdc-ab8e-b526de286fa8" at bounding box center [286, 243] width 36 height 71
click at [281, 249] on span at bounding box center [283, 242] width 13 height 13
click at [290, 237] on input "89c92688-724a-4fdc-ab8e-b526de286fa8" at bounding box center [290, 237] width 0 height 0
click at [1021, 132] on span "With Selected" at bounding box center [1043, 127] width 72 height 16
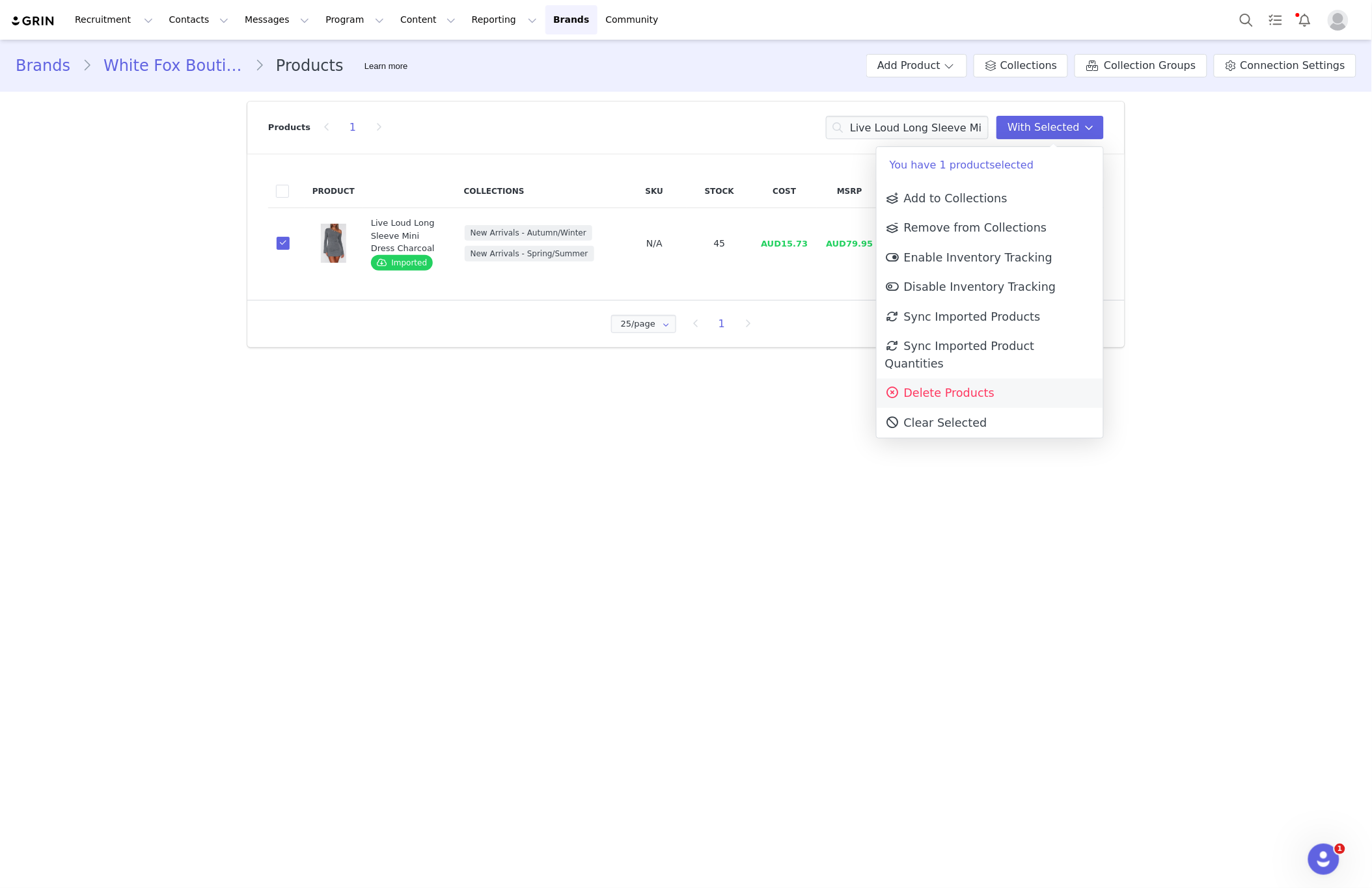
click at [931, 384] on link "Delete Products" at bounding box center [990, 393] width 227 height 30
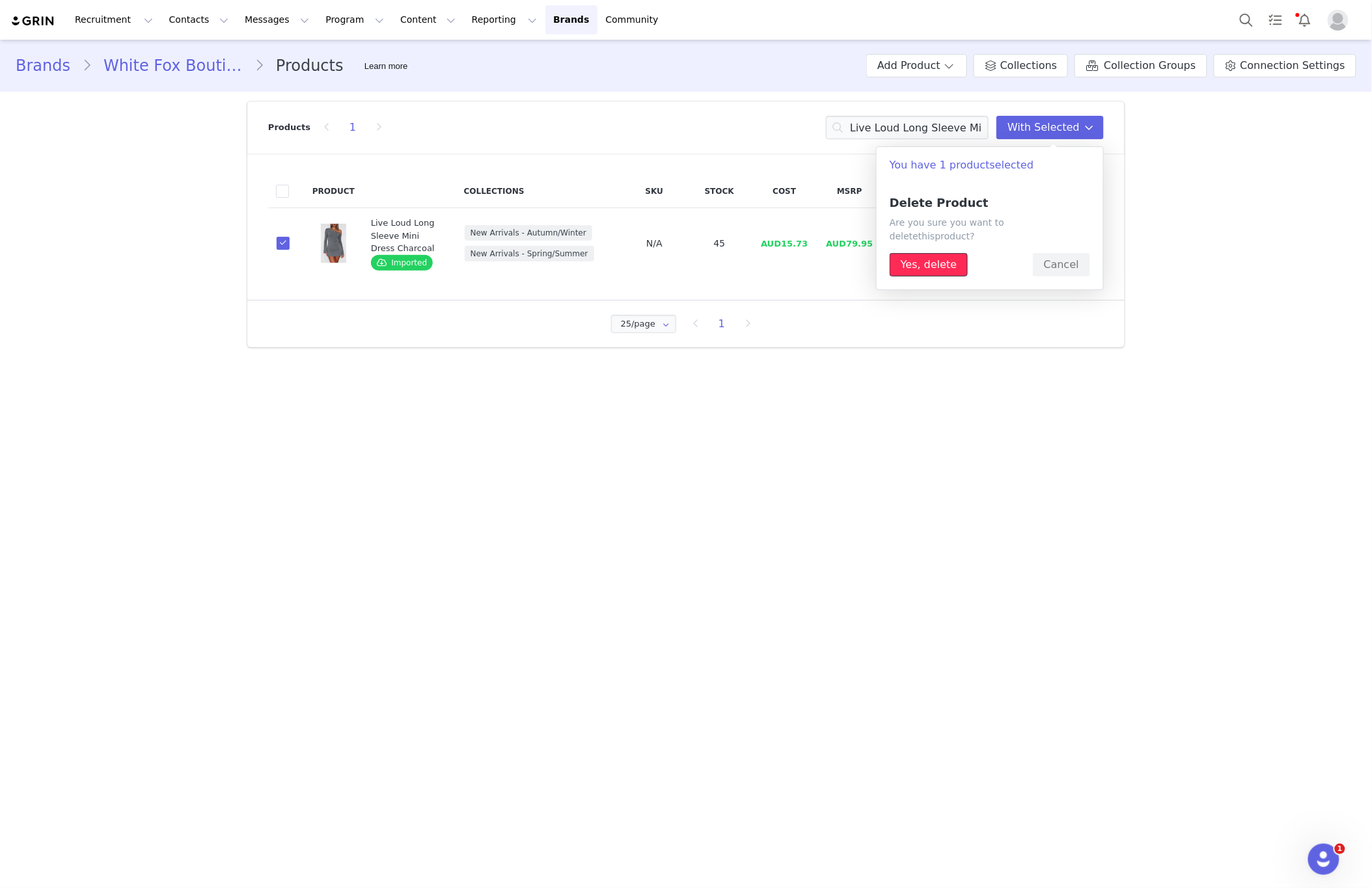
click at [919, 262] on button "Yes, delete" at bounding box center [927, 265] width 78 height 24
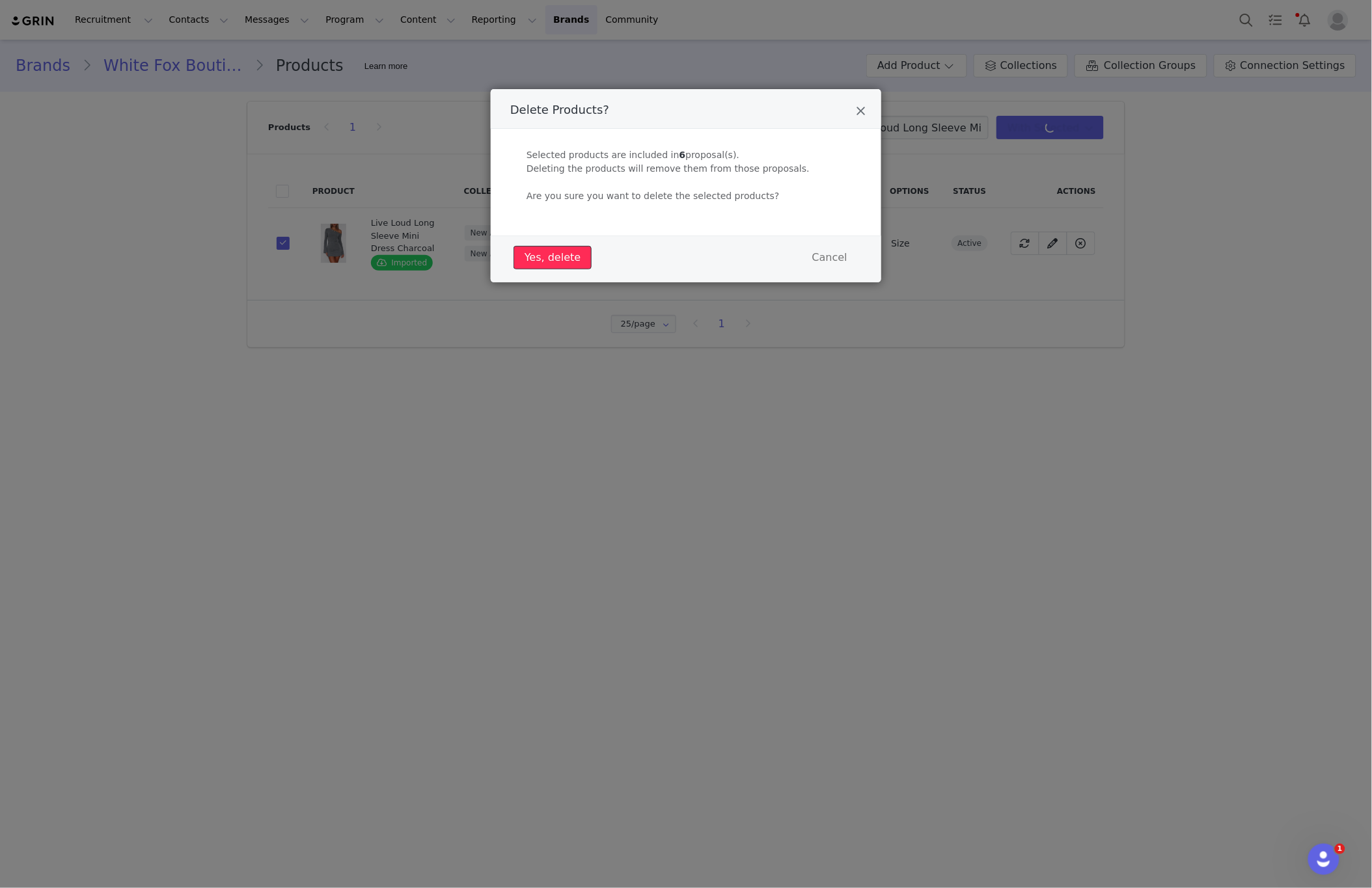
click at [541, 253] on button "Yes, delete" at bounding box center [552, 258] width 78 height 24
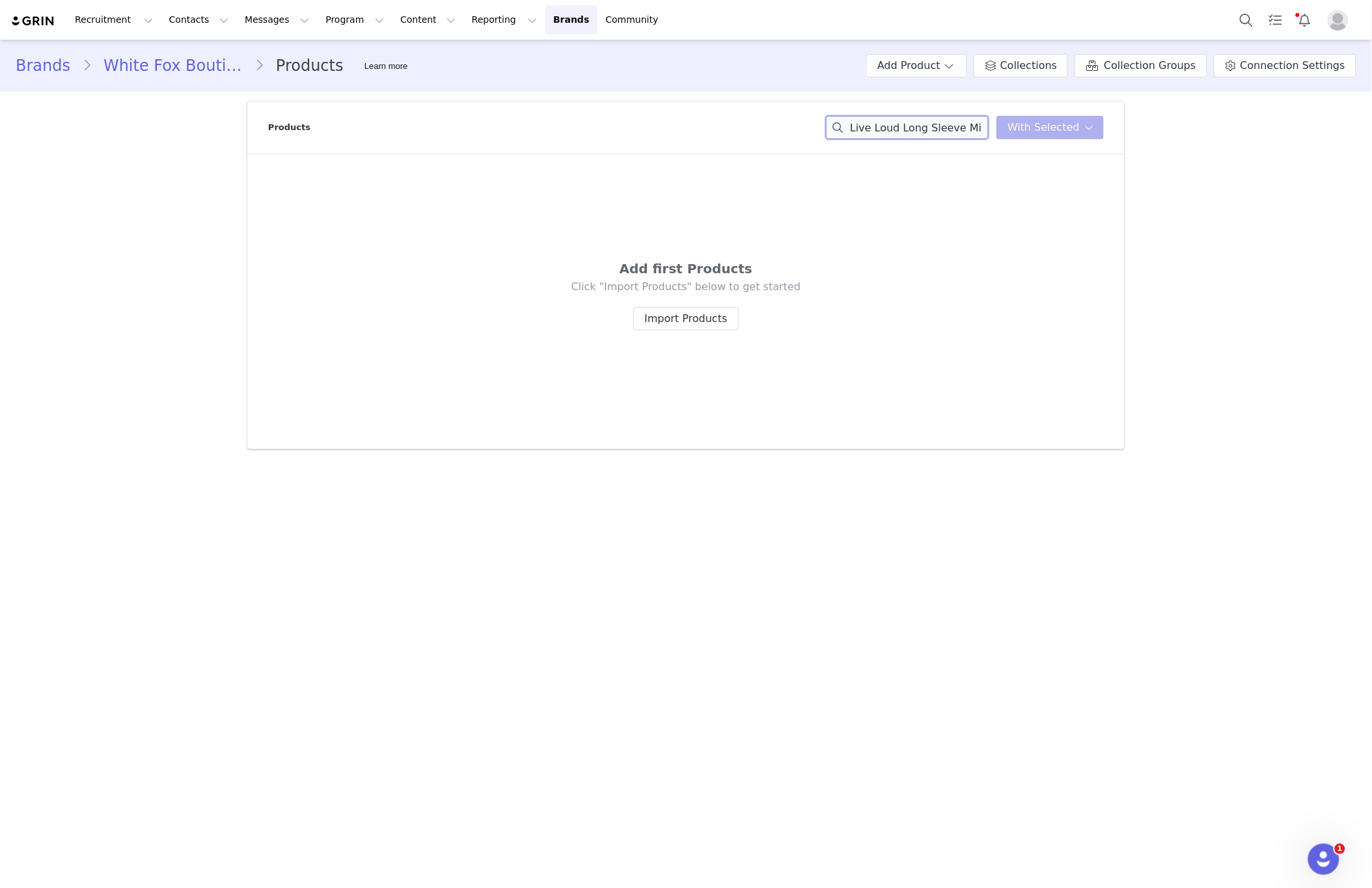
click at [957, 121] on input "Live Loud Long Sleeve Mini Dress Charcoal" at bounding box center [907, 128] width 163 height 24
click at [958, 121] on input "Live Loud Long Sleeve Mini Dress Charcoal" at bounding box center [907, 128] width 163 height 24
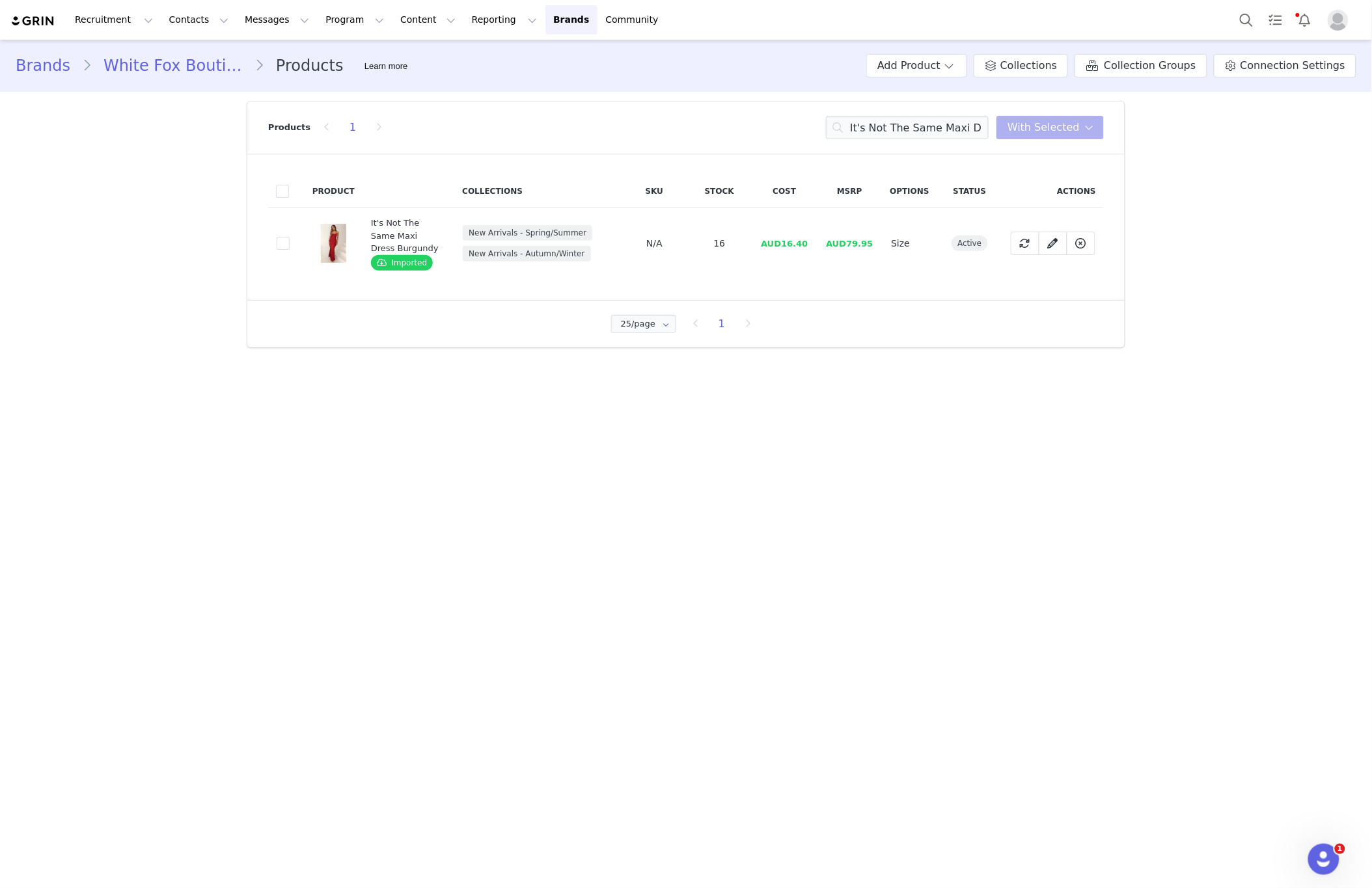
drag, startPoint x: 277, startPoint y: 244, endPoint x: 462, endPoint y: 231, distance: 185.5
click at [286, 244] on span at bounding box center [283, 242] width 13 height 13
click at [290, 237] on input "a3136e51-349d-4912-86eb-0fc7f34ec281" at bounding box center [290, 237] width 0 height 0
drag, startPoint x: 1041, startPoint y: 121, endPoint x: 1027, endPoint y: 150, distance: 32.2
click at [1041, 124] on span "With Selected" at bounding box center [1043, 127] width 72 height 16
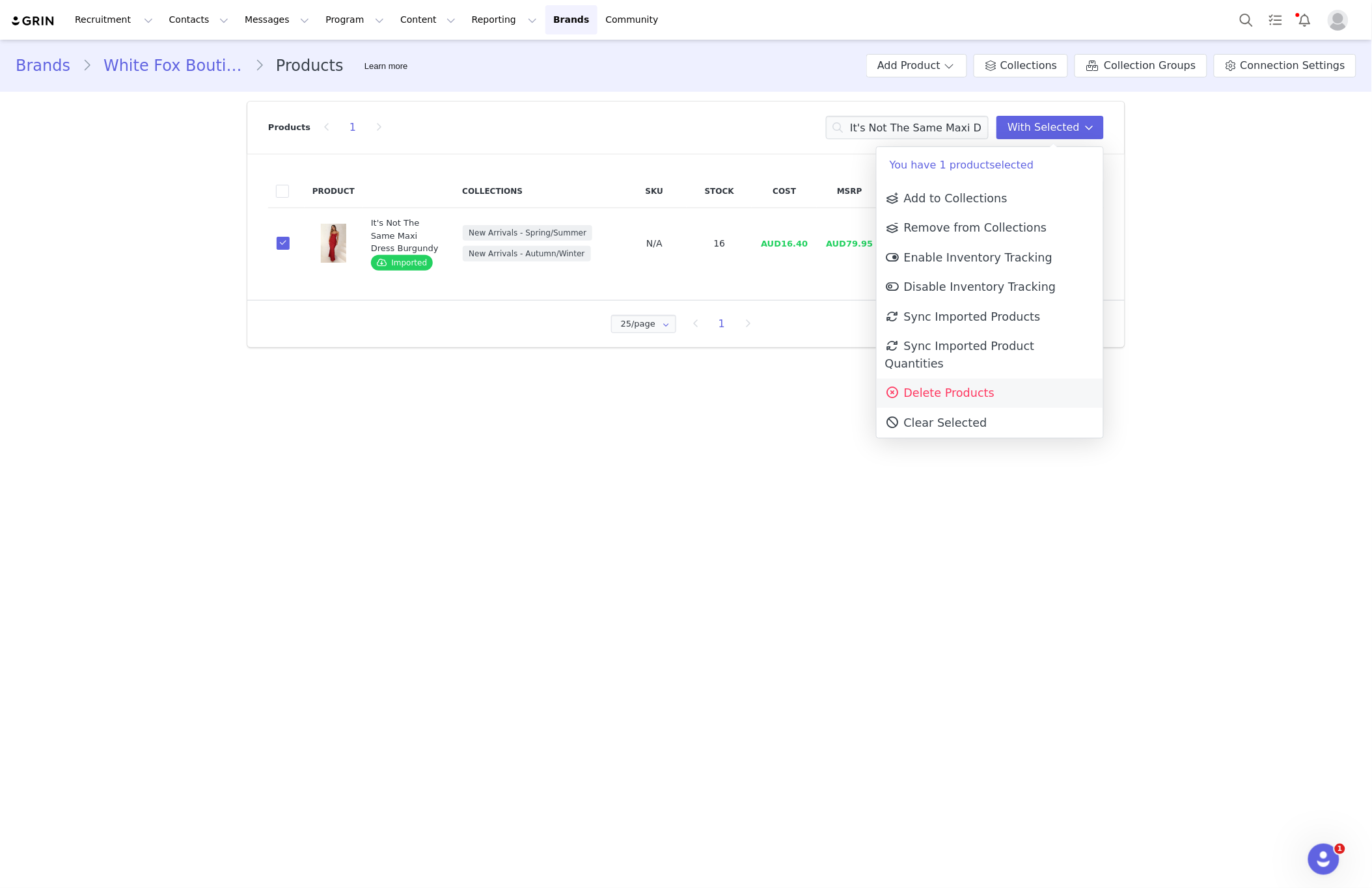
click at [963, 386] on span "Delete Products" at bounding box center [939, 392] width 109 height 13
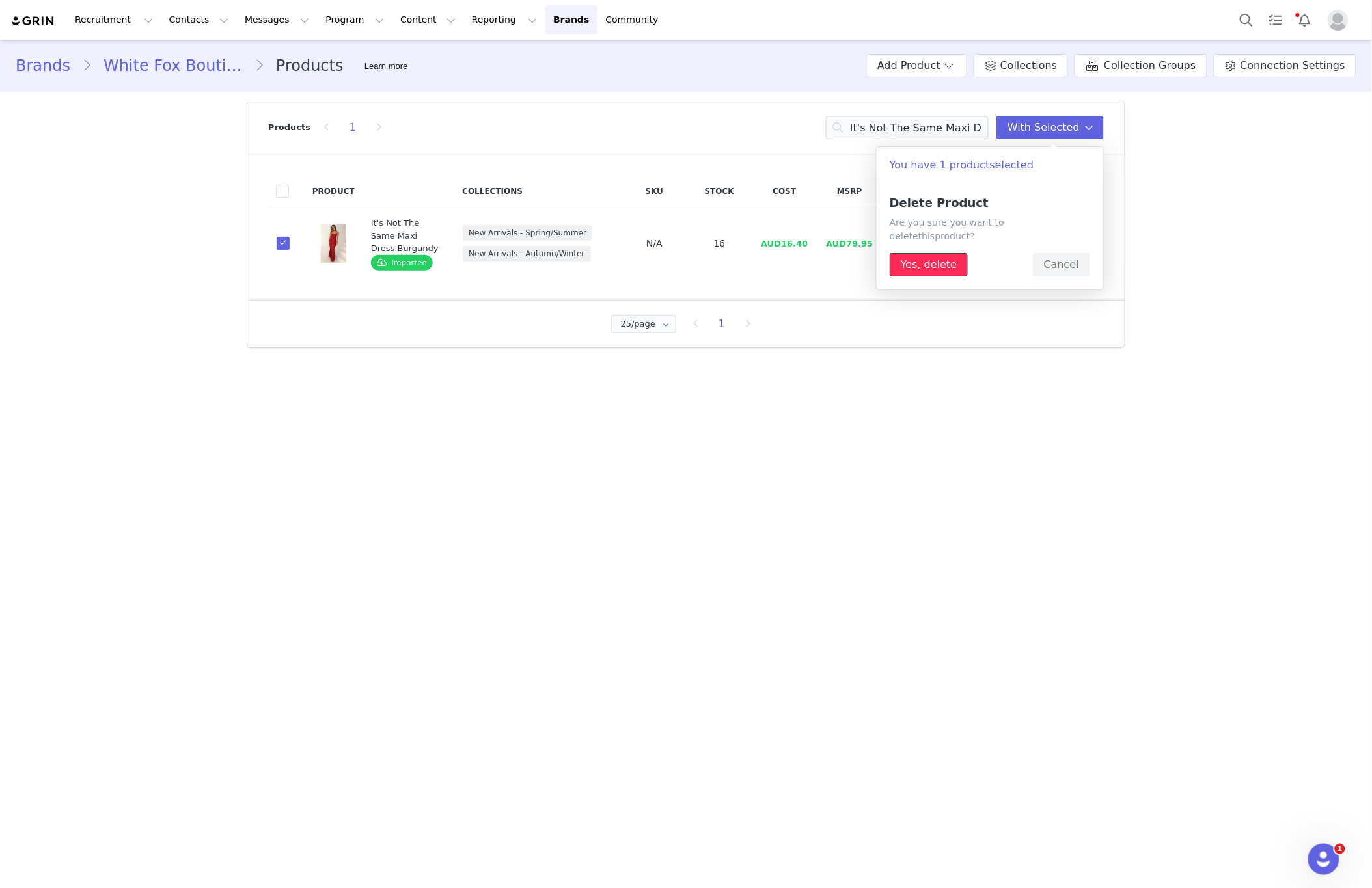
click at [944, 254] on button "Yes, delete" at bounding box center [927, 265] width 78 height 24
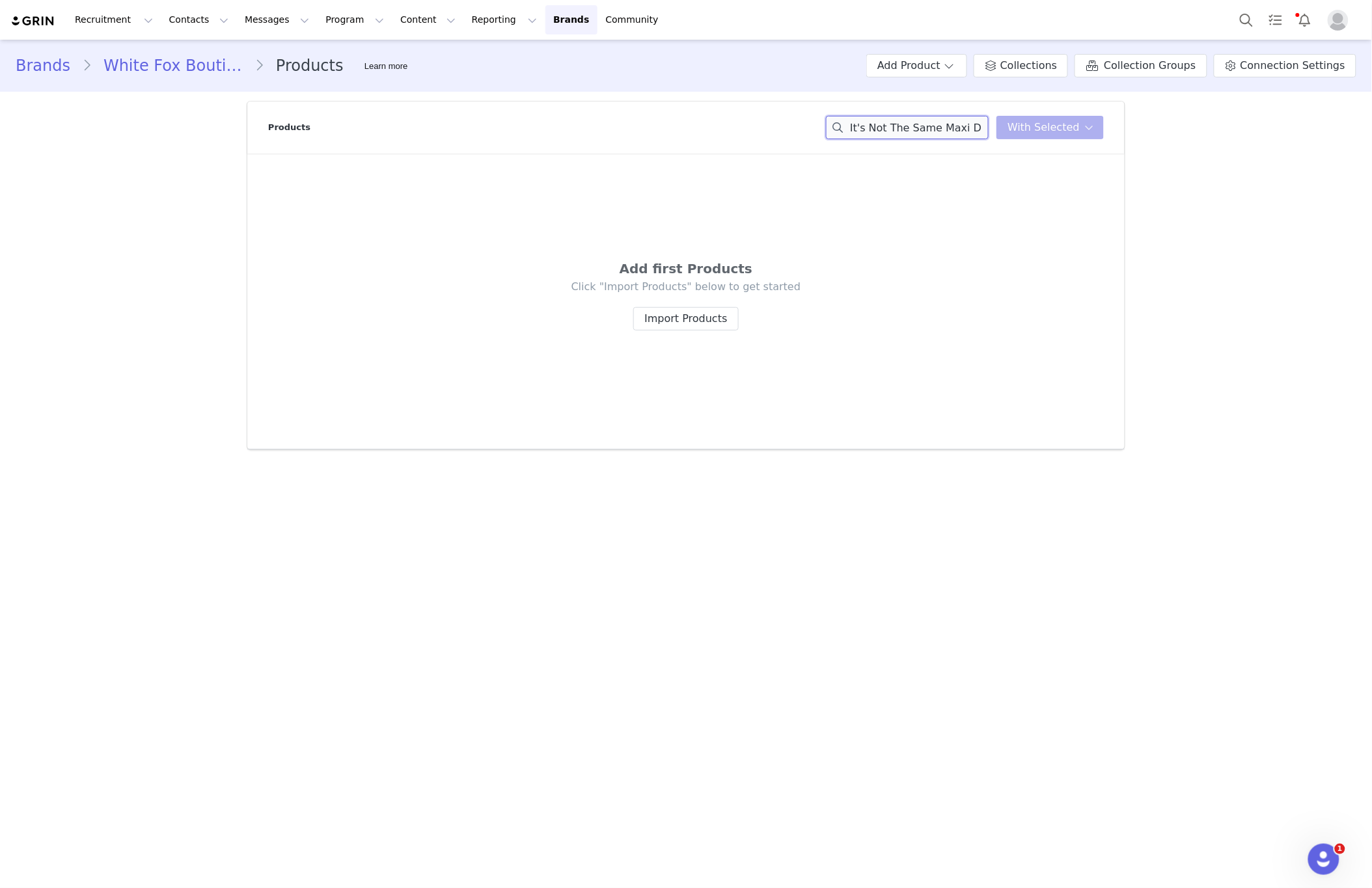
click at [909, 127] on input "It's Not The Same Maxi Dress Burgundy" at bounding box center [907, 128] width 163 height 24
drag, startPoint x: 909, startPoint y: 127, endPoint x: 895, endPoint y: 127, distance: 14.0
click at [909, 127] on input "It's Not The11th Street Concrete Jungle Oversized Tee Blueberry TwistSame Maxi …" at bounding box center [907, 128] width 163 height 24
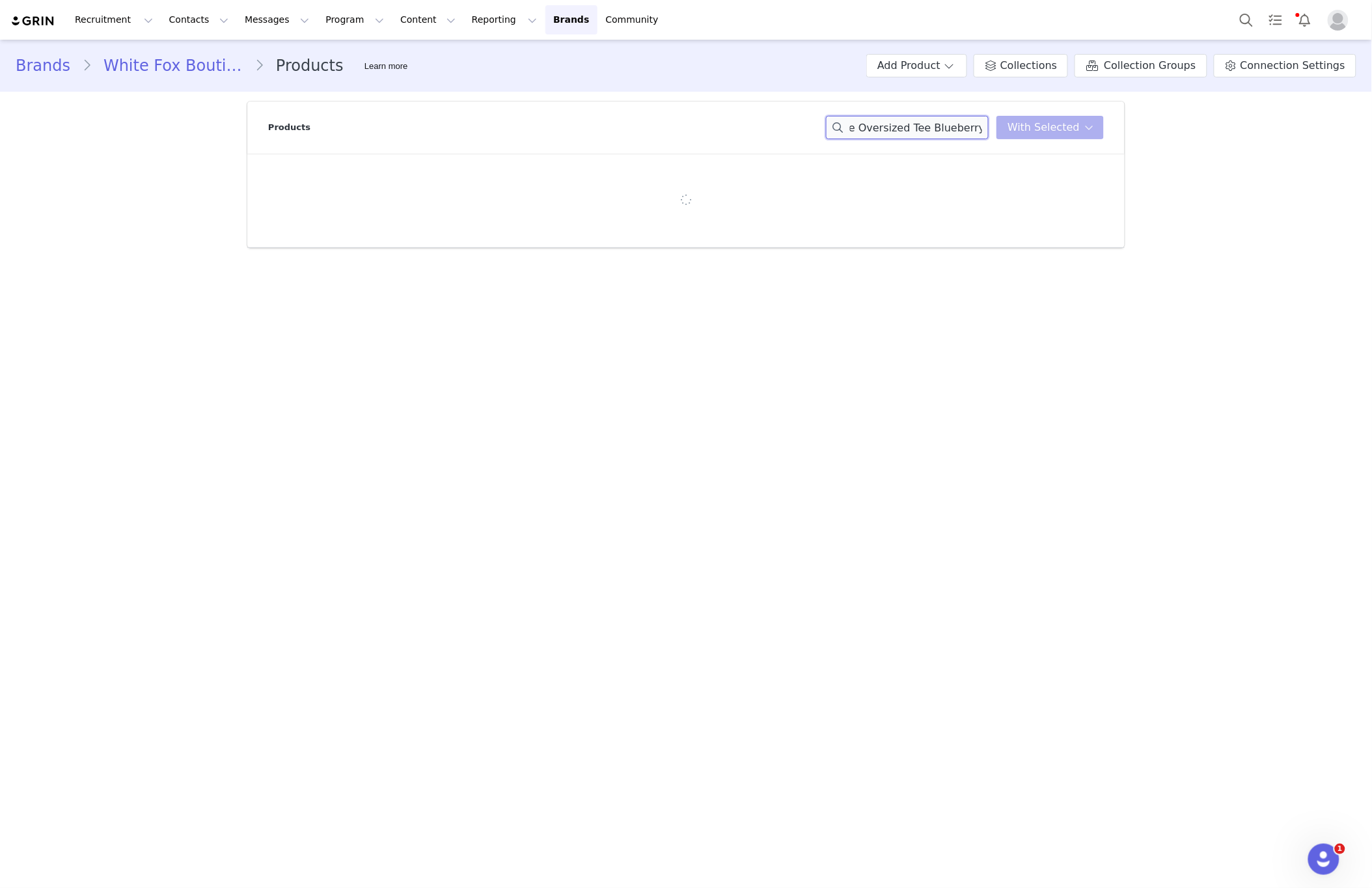
click at [945, 130] on input "It's Not The11th Street Concrete Jungle Oversized Tee Blueberry TwistSame Maxi …" at bounding box center [907, 128] width 163 height 24
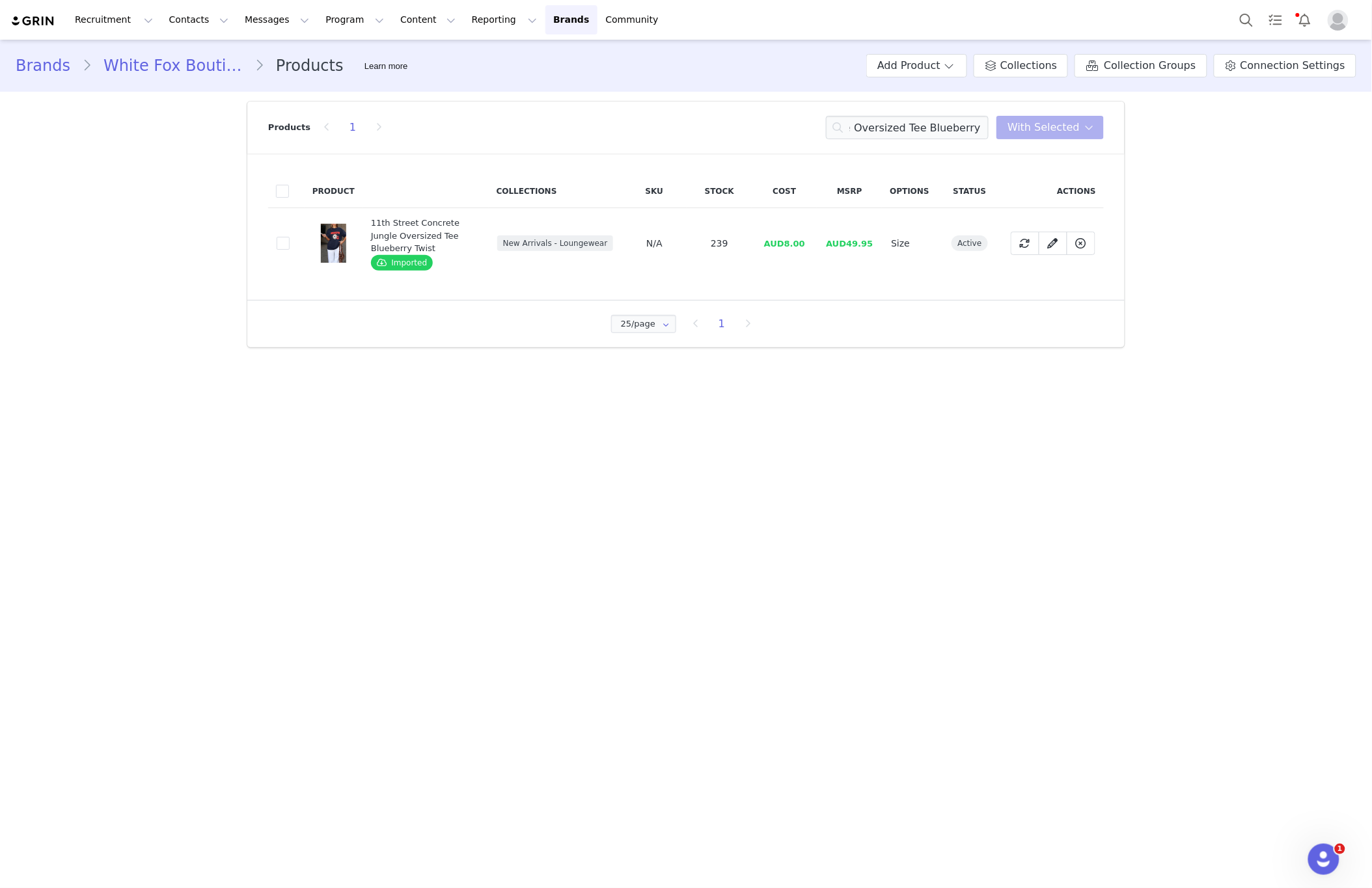
scroll to position [0, 0]
drag, startPoint x: 280, startPoint y: 242, endPoint x: 393, endPoint y: 239, distance: 113.0
click at [281, 242] on span at bounding box center [283, 242] width 13 height 13
click at [290, 237] on input "d3af2e27-9357-4e03-9b1b-6ee412f1db08" at bounding box center [290, 237] width 0 height 0
drag, startPoint x: 1112, startPoint y: 139, endPoint x: 1105, endPoint y: 137, distance: 7.3
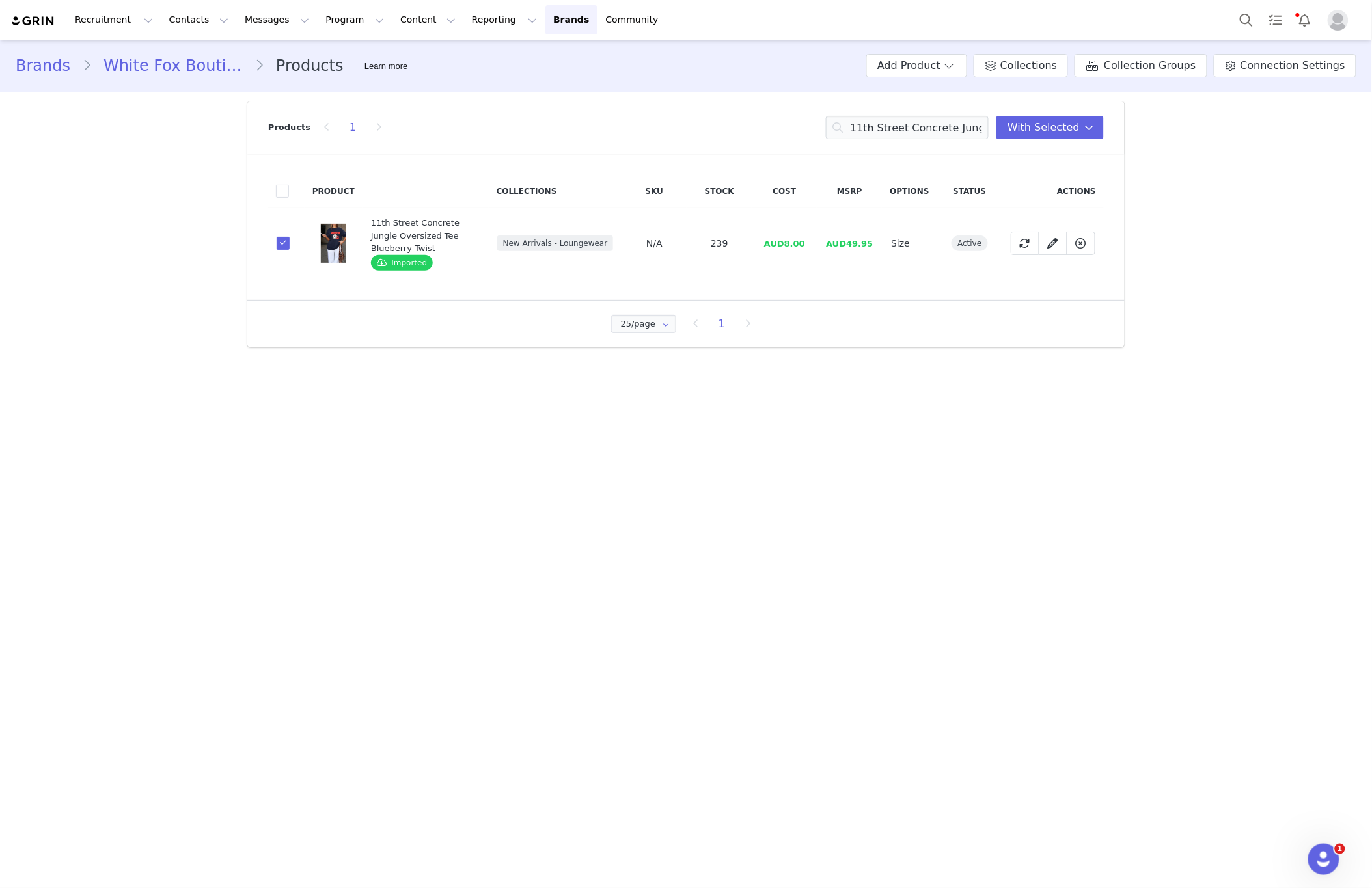
click at [1111, 139] on header "Products 1 11th Street Concrete Jungle Oversized Tee Blueberry Twist With Selec…" at bounding box center [686, 127] width 877 height 52
click at [1098, 134] on button "With Selected" at bounding box center [1050, 128] width 107 height 24
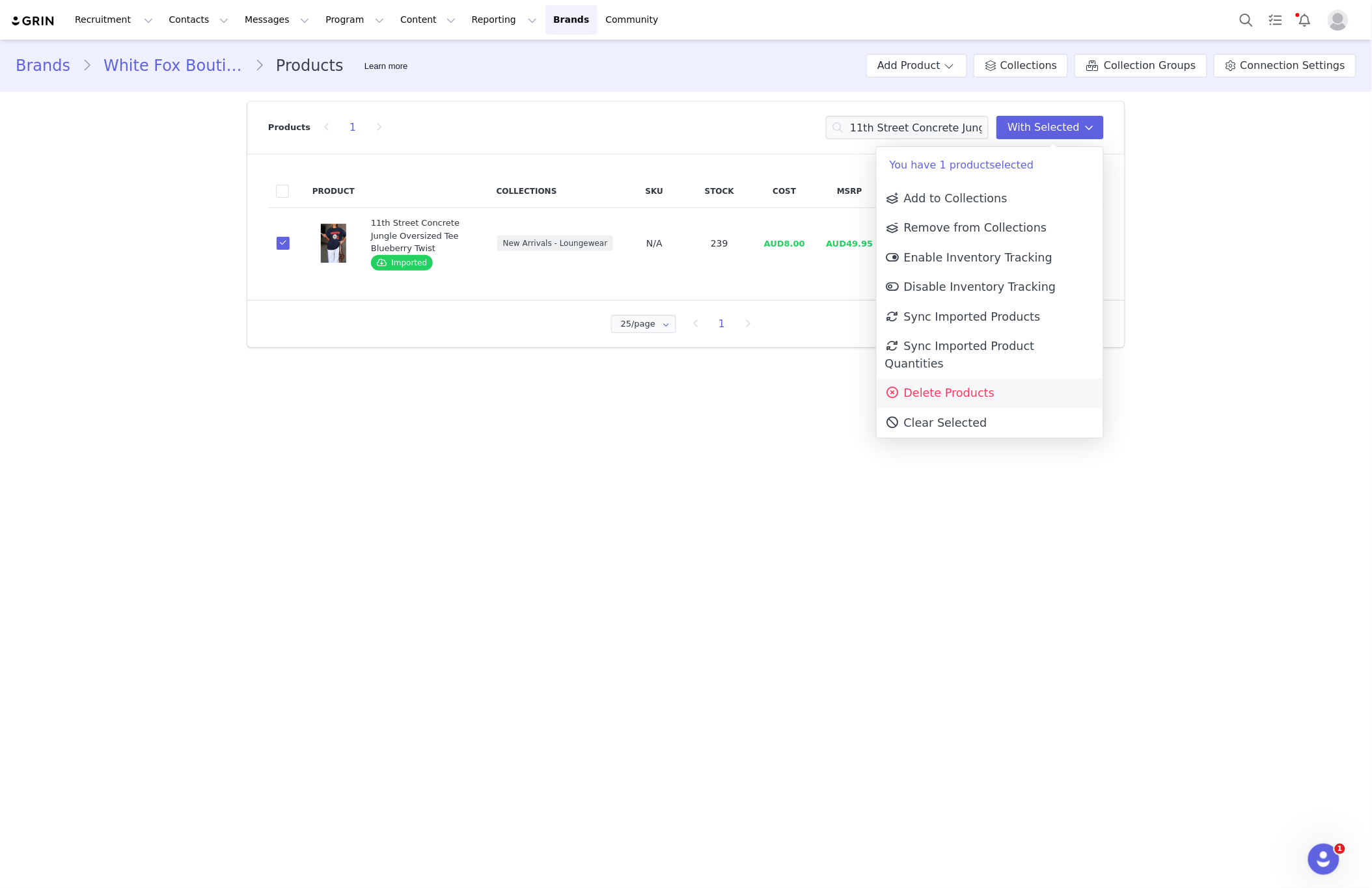
click at [1049, 378] on link "Delete Products" at bounding box center [990, 393] width 227 height 30
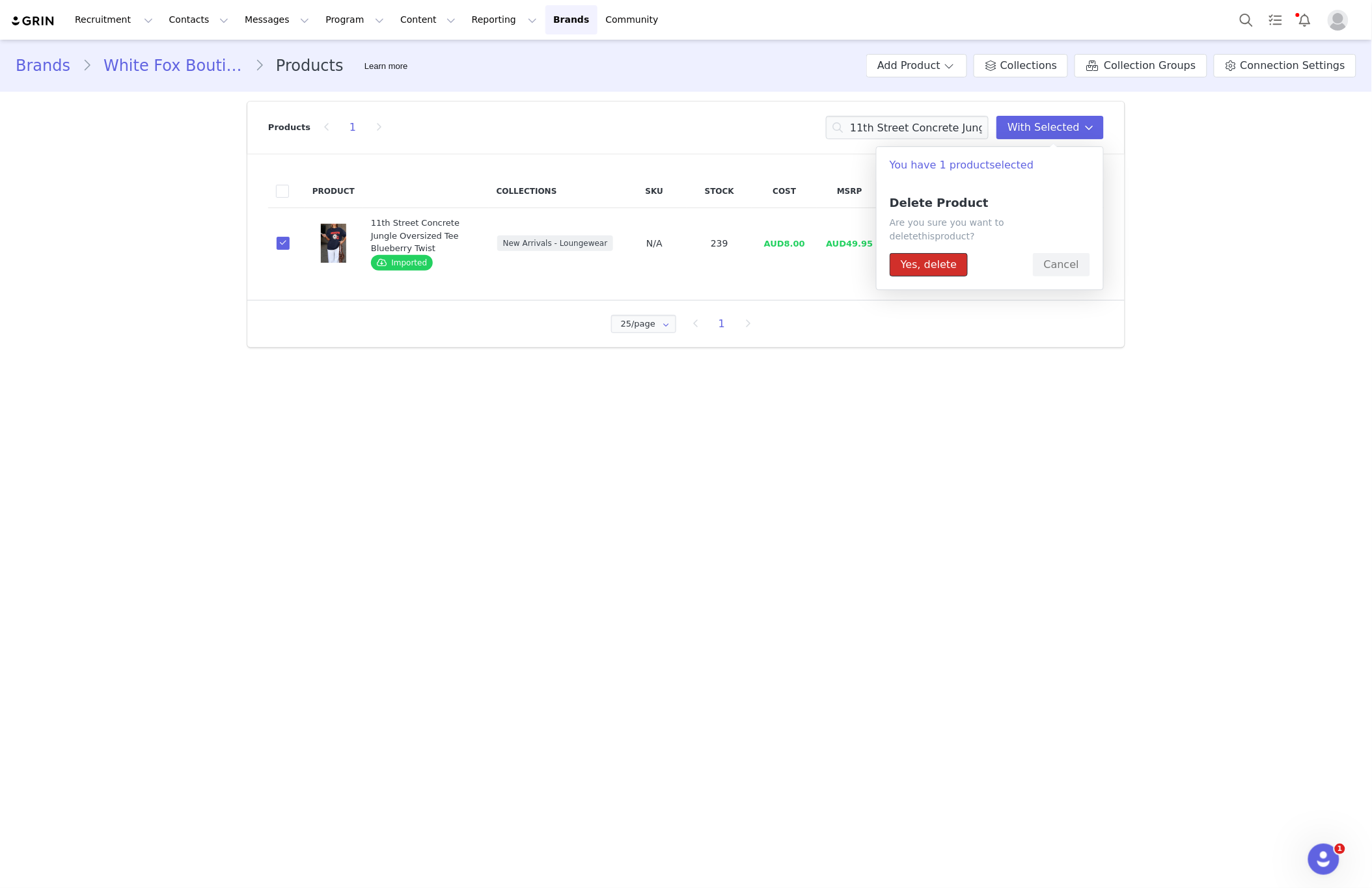
drag, startPoint x: 937, startPoint y: 255, endPoint x: 889, endPoint y: 257, distance: 48.0
click at [937, 255] on button "Yes, delete" at bounding box center [927, 265] width 78 height 24
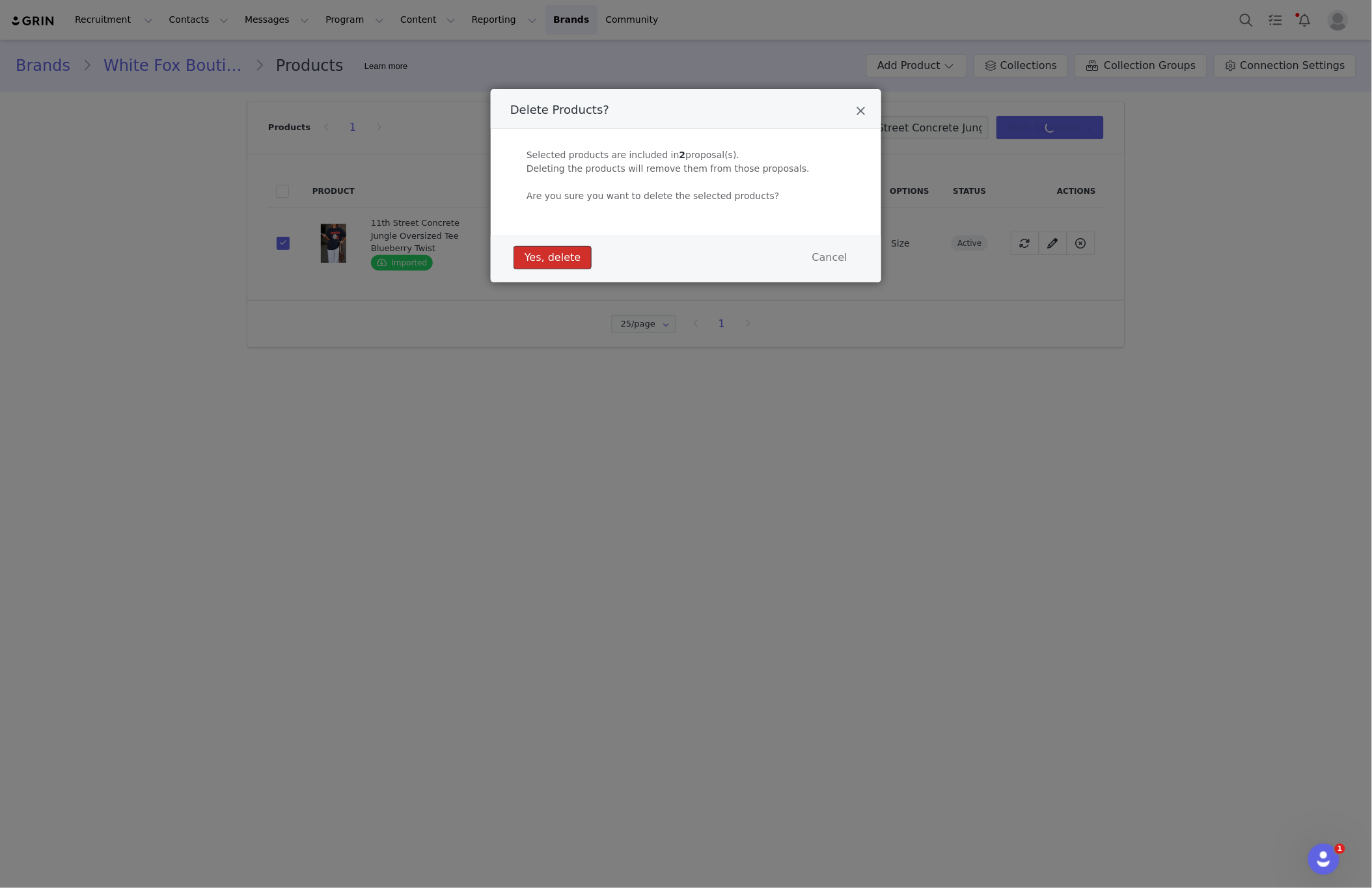
drag, startPoint x: 552, startPoint y: 257, endPoint x: 523, endPoint y: 258, distance: 29.0
click at [552, 257] on button "Yes, delete" at bounding box center [552, 258] width 78 height 24
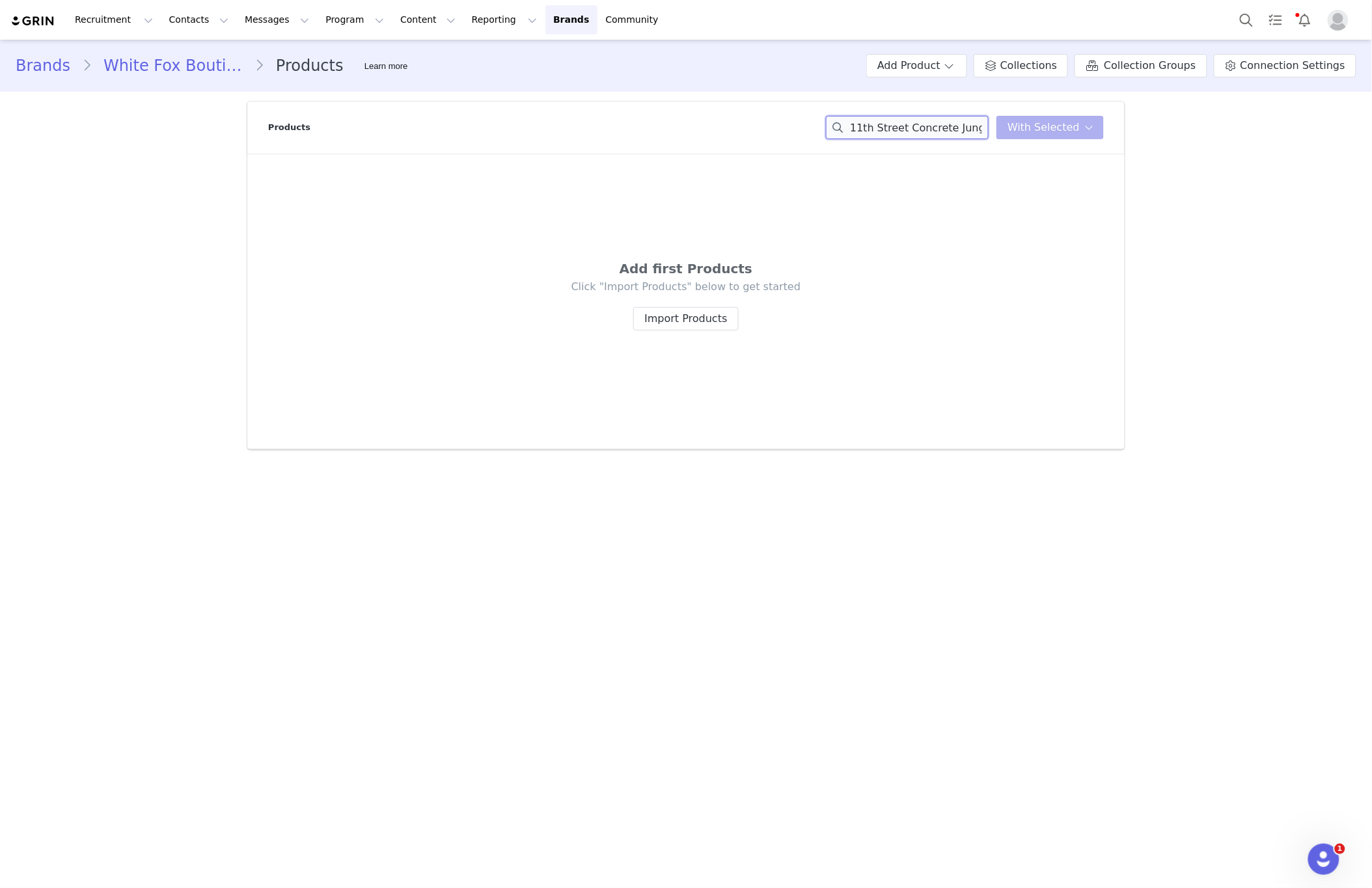
click at [948, 124] on input "11th Street Concrete Jungle Oversized Tee Blueberry Twist" at bounding box center [907, 128] width 163 height 24
click at [957, 130] on input "It's Not The Same Maxi Dress Burgundy" at bounding box center [907, 128] width 163 height 24
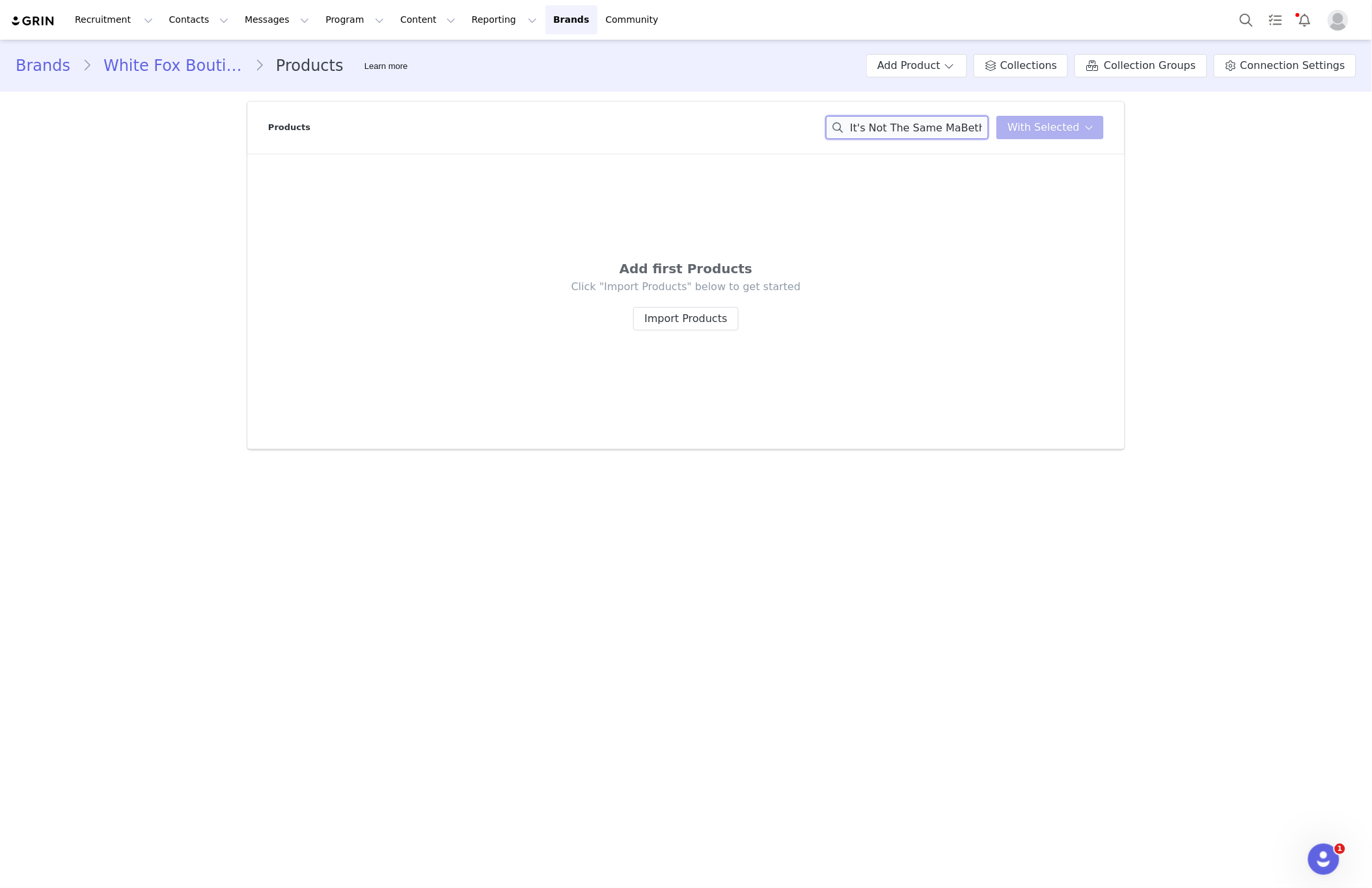
click at [957, 131] on input "It's Not The Same MaBethany Denim Mini Skirt Black Acid Dress Burgundy" at bounding box center [907, 128] width 163 height 24
click at [959, 132] on input "It's Not The Same MaBethany Denim Mini Skirt Black Acid Dress Burgundy" at bounding box center [907, 128] width 163 height 24
click at [959, 132] on input "Bethany Denim Mini Skirt Black Acid" at bounding box center [907, 128] width 163 height 24
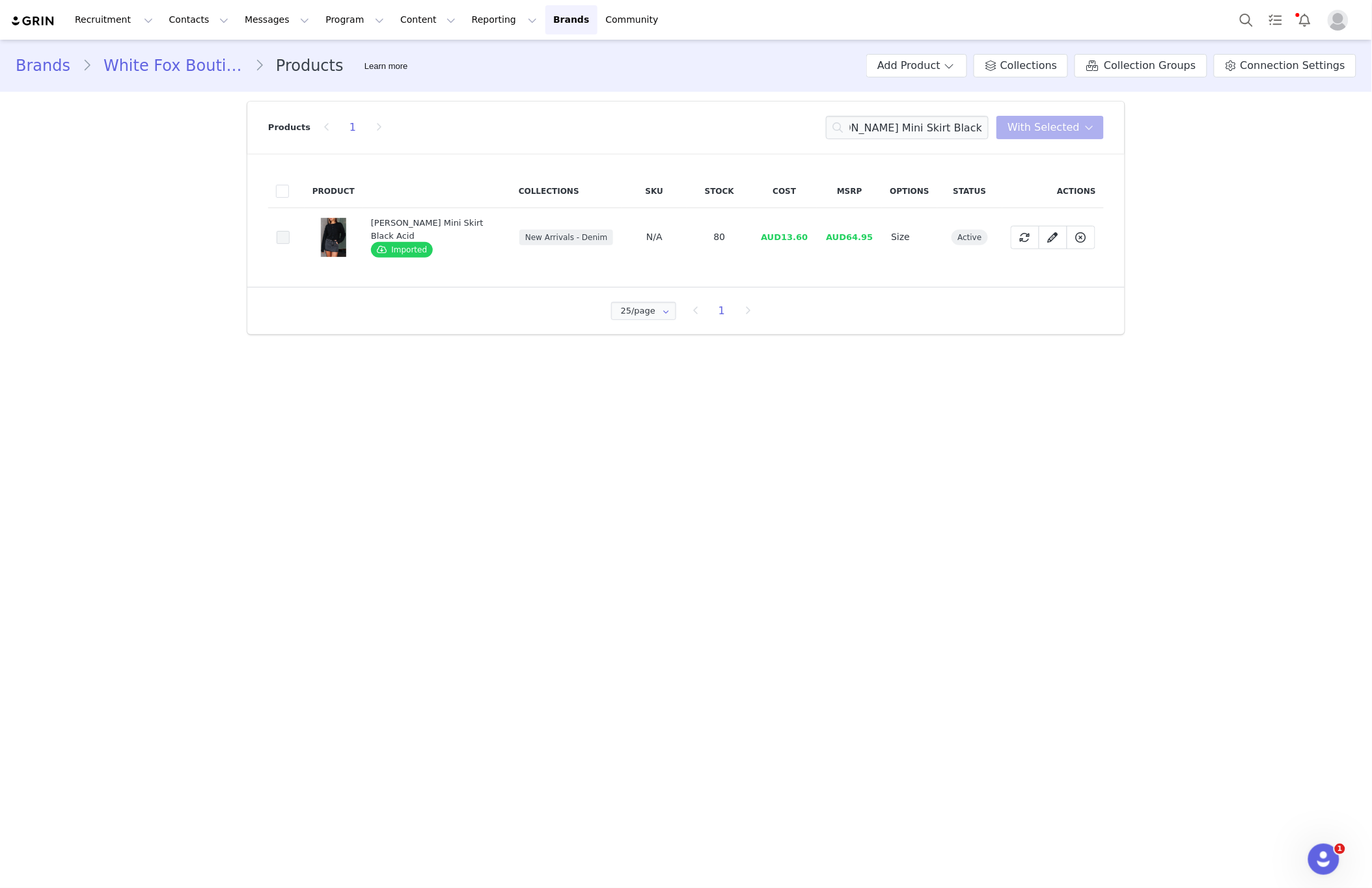
scroll to position [0, 0]
drag, startPoint x: 279, startPoint y: 233, endPoint x: 257, endPoint y: 229, distance: 22.4
click at [279, 233] on span at bounding box center [283, 237] width 13 height 13
click at [290, 231] on input "c96b8782-1b70-4d45-a225-00807da91bd4" at bounding box center [290, 231] width 0 height 0
click at [1017, 133] on span "With Selected" at bounding box center [1043, 127] width 72 height 16
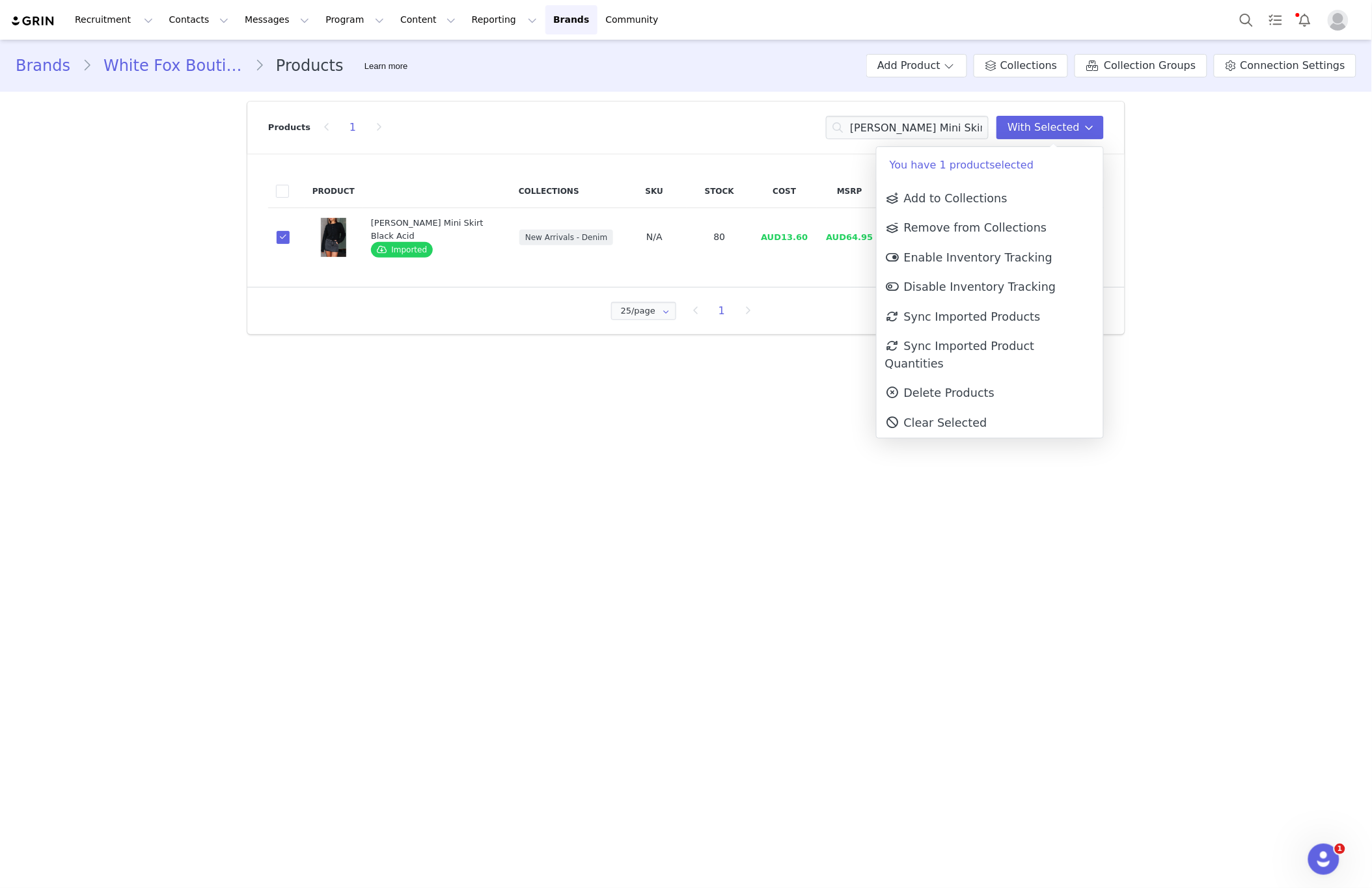
drag, startPoint x: 919, startPoint y: 369, endPoint x: 908, endPoint y: 362, distance: 13.0
click at [918, 386] on span "Delete Products" at bounding box center [939, 392] width 109 height 13
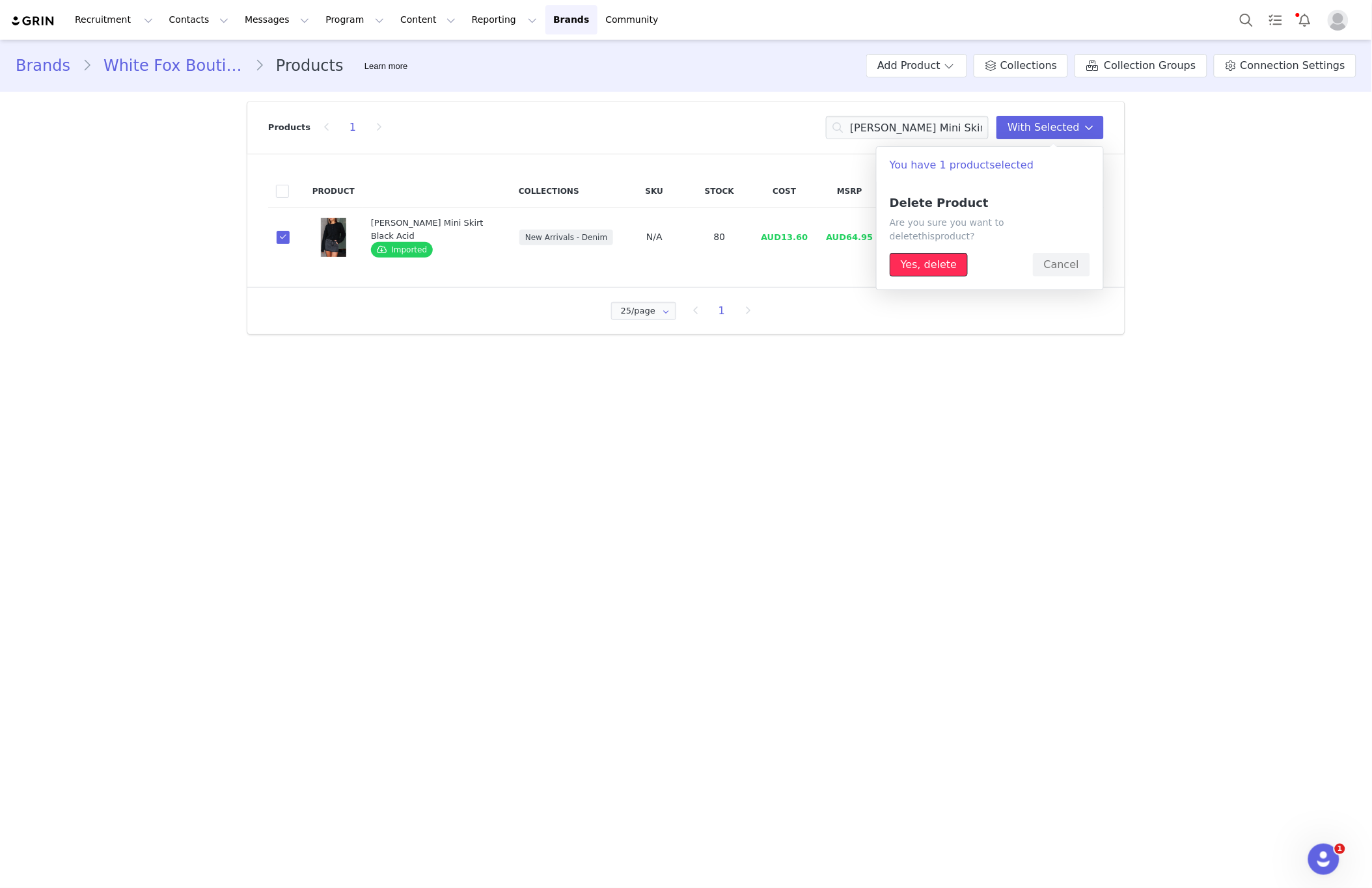
click at [926, 253] on button "Yes, delete" at bounding box center [927, 265] width 78 height 24
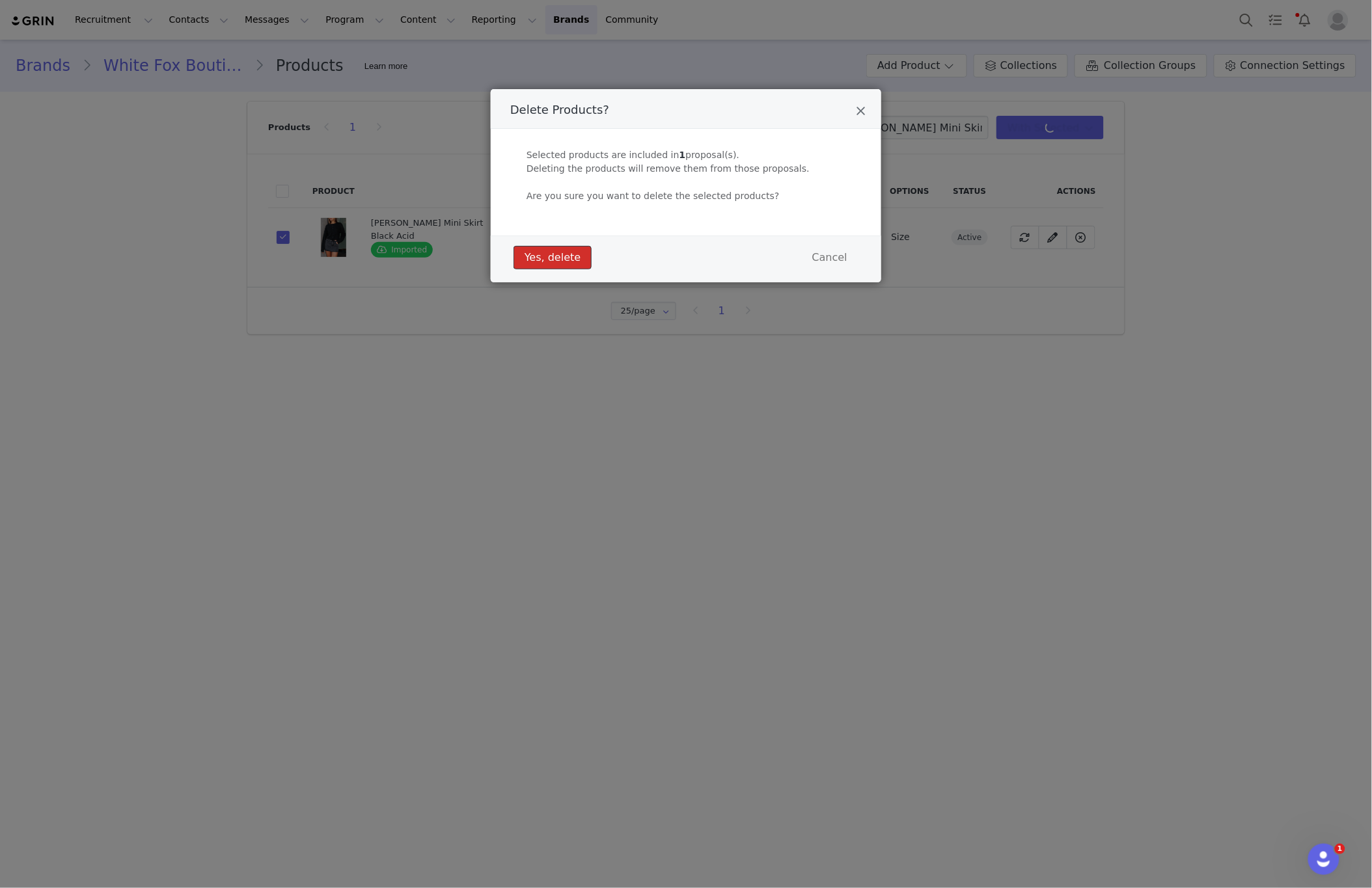
click at [538, 248] on button "Yes, delete" at bounding box center [552, 258] width 78 height 24
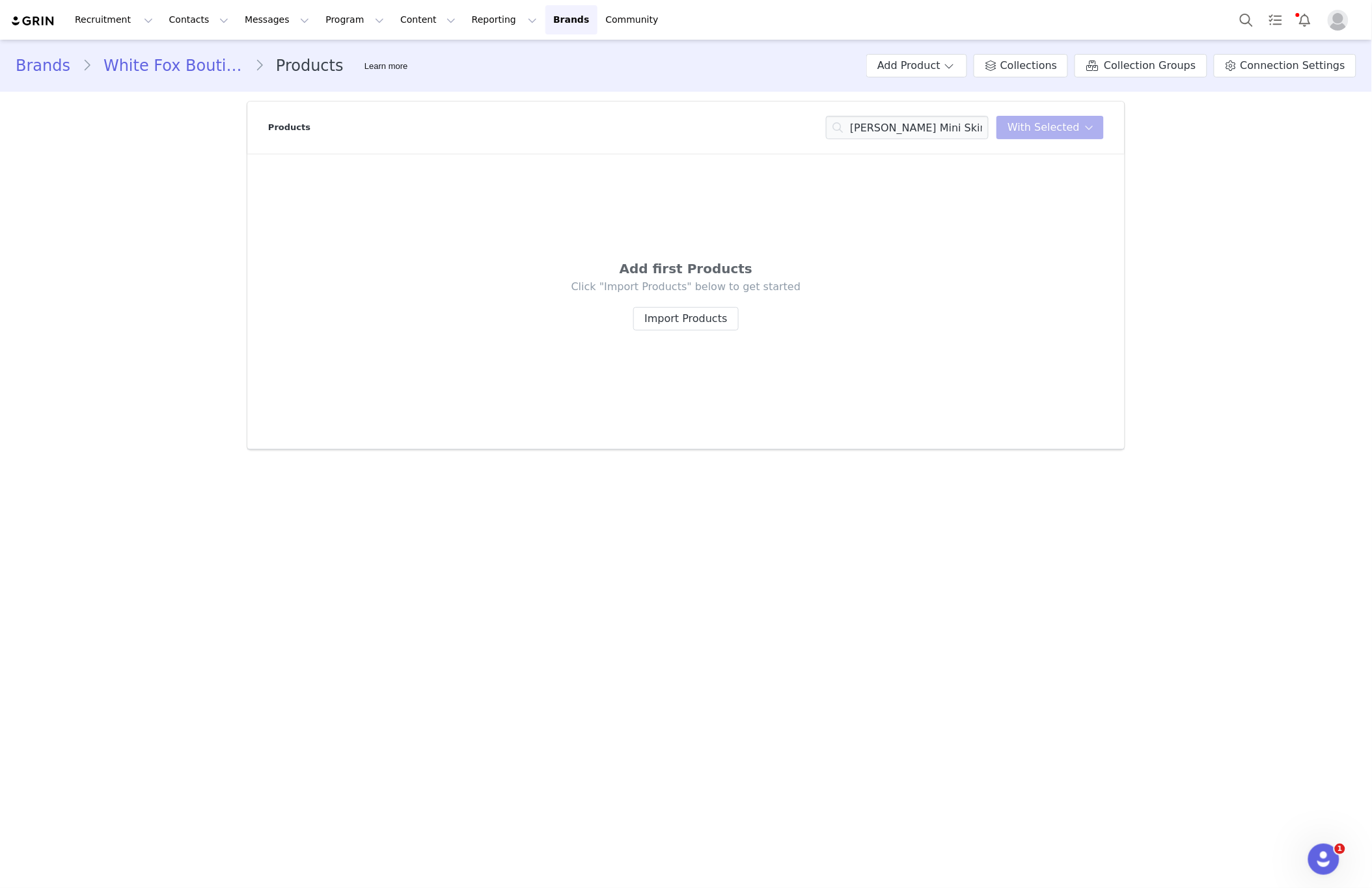
click at [114, 237] on div "Brands White Fox Boutique AUS Products Learn more Add Product Collections Colle…" at bounding box center [686, 249] width 1372 height 420
click at [889, 128] on input "Bethany Denim Mini Skirt Black Acid" at bounding box center [907, 128] width 163 height 24
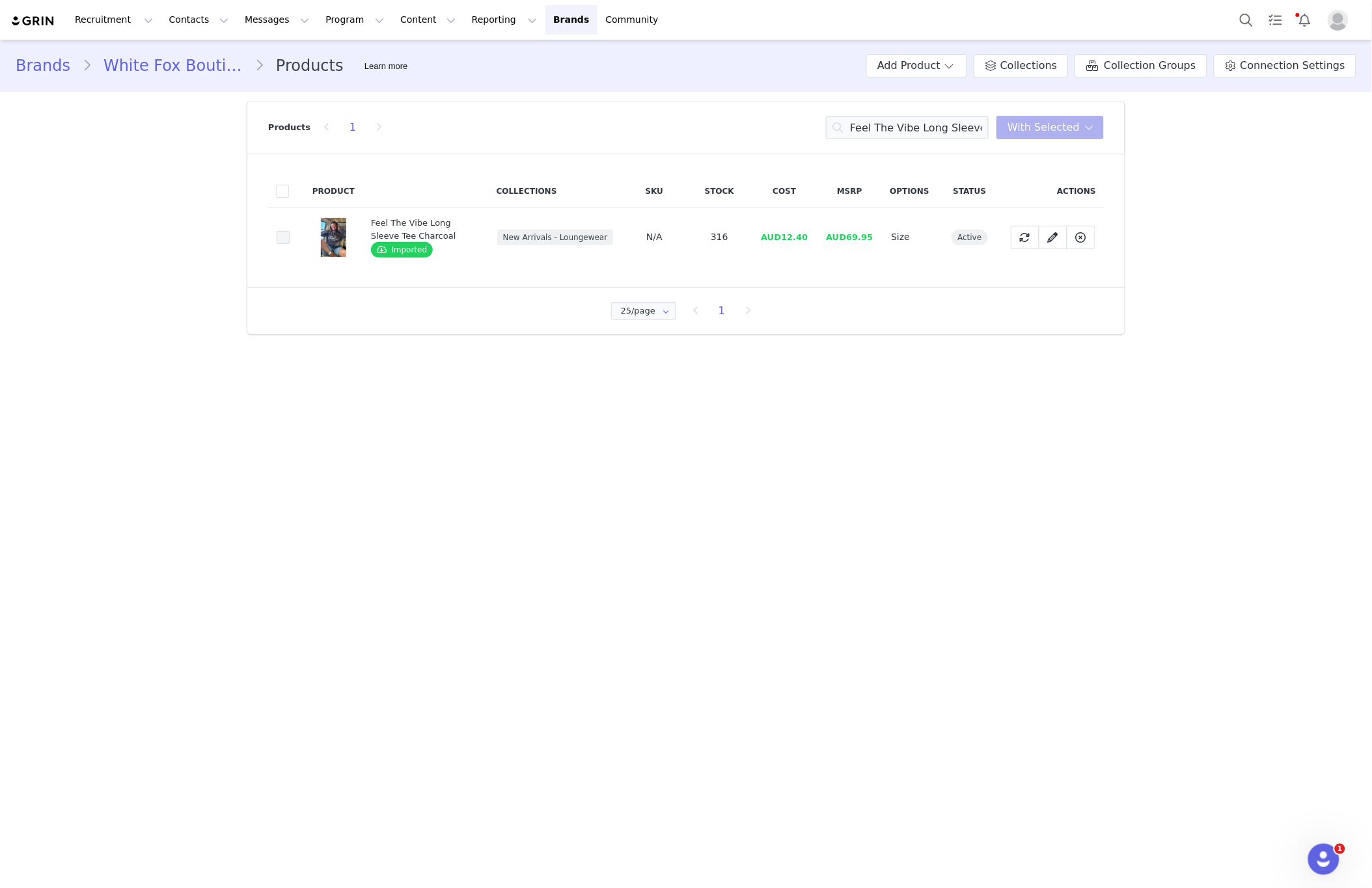
click at [281, 240] on span at bounding box center [283, 237] width 13 height 13
click at [290, 231] on input "074c5d54-8bb9-47ab-b7d2-c1ee540accc8" at bounding box center [290, 231] width 0 height 0
click at [1050, 140] on div "Products 1 Feel The Vibe Long Sleeve Tee Charcoal With Selected" at bounding box center [686, 127] width 836 height 52
click at [1052, 131] on span "With Selected" at bounding box center [1043, 127] width 72 height 16
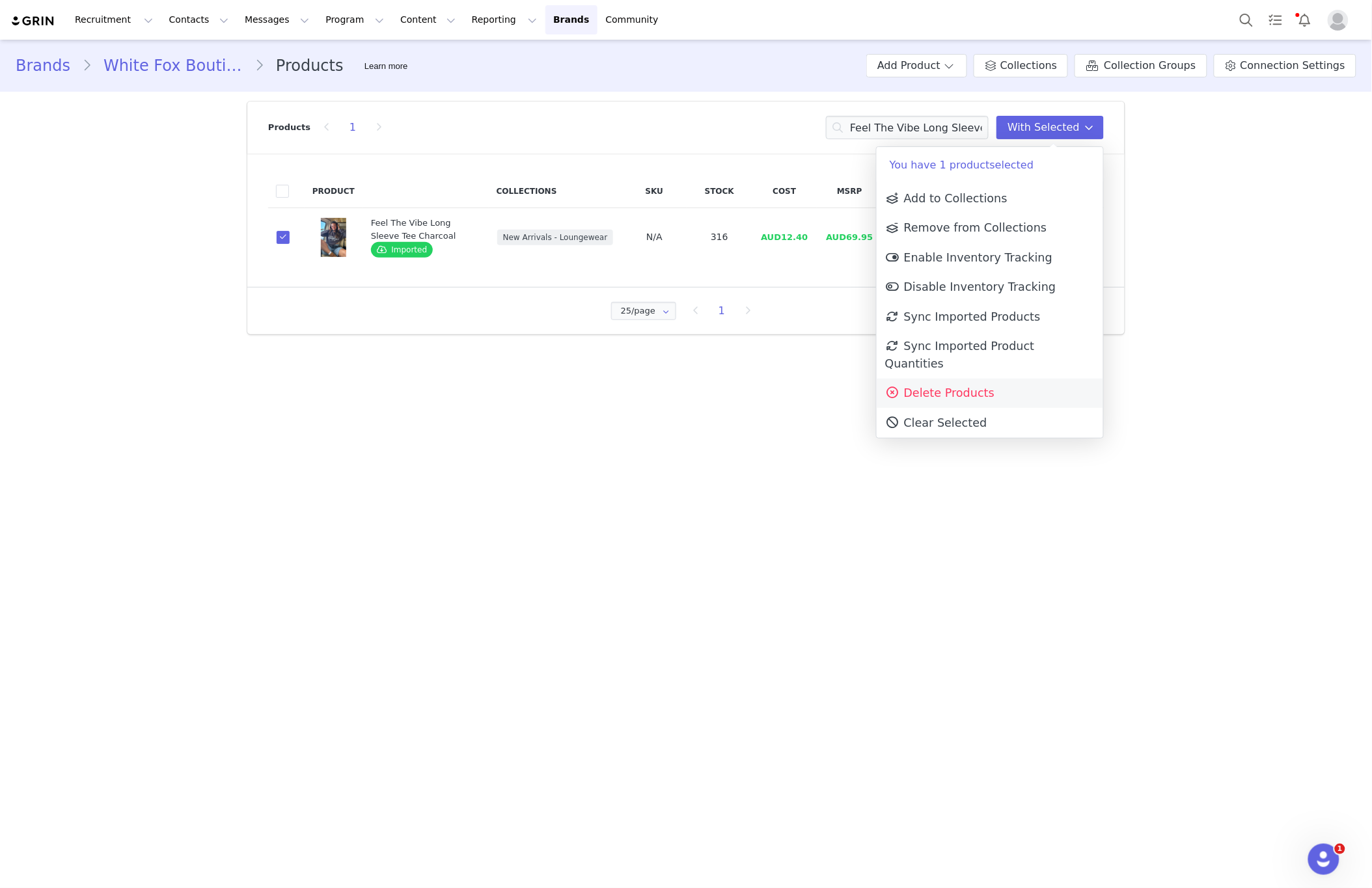
click at [1009, 378] on link "Delete Products" at bounding box center [990, 393] width 227 height 30
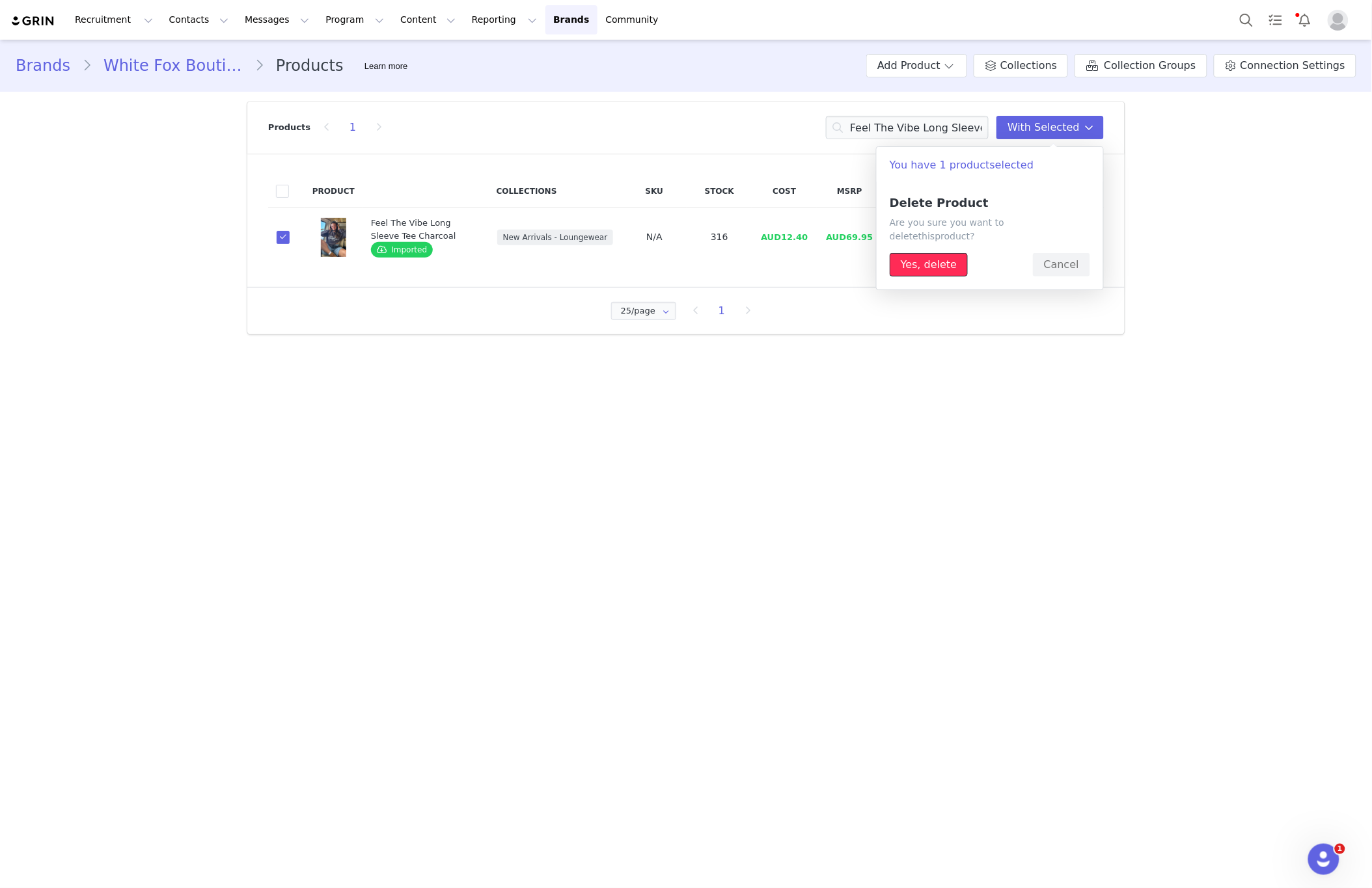
click at [939, 253] on button "Yes, delete" at bounding box center [927, 265] width 78 height 24
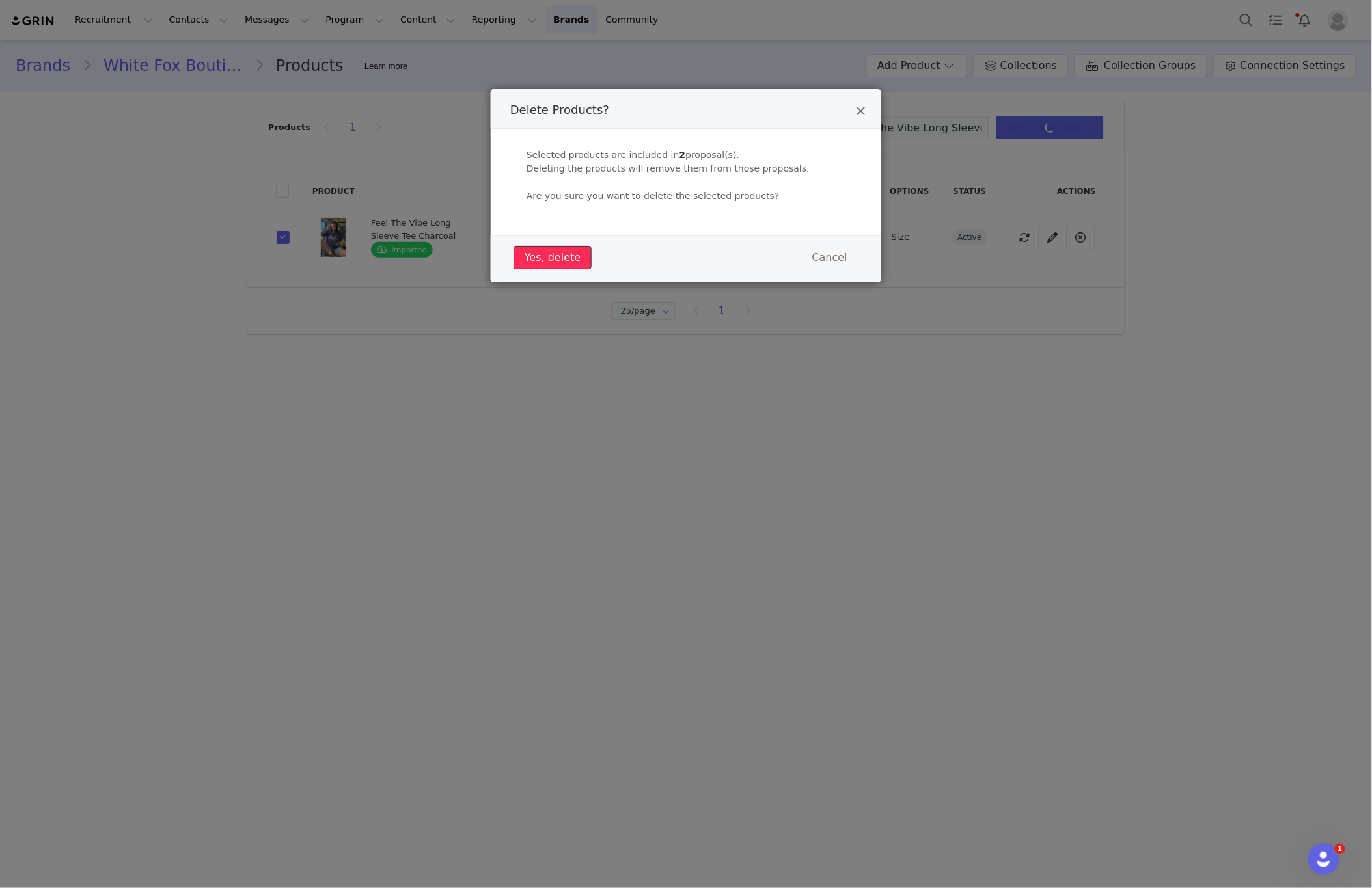
click at [527, 264] on button "Yes, delete" at bounding box center [552, 258] width 78 height 24
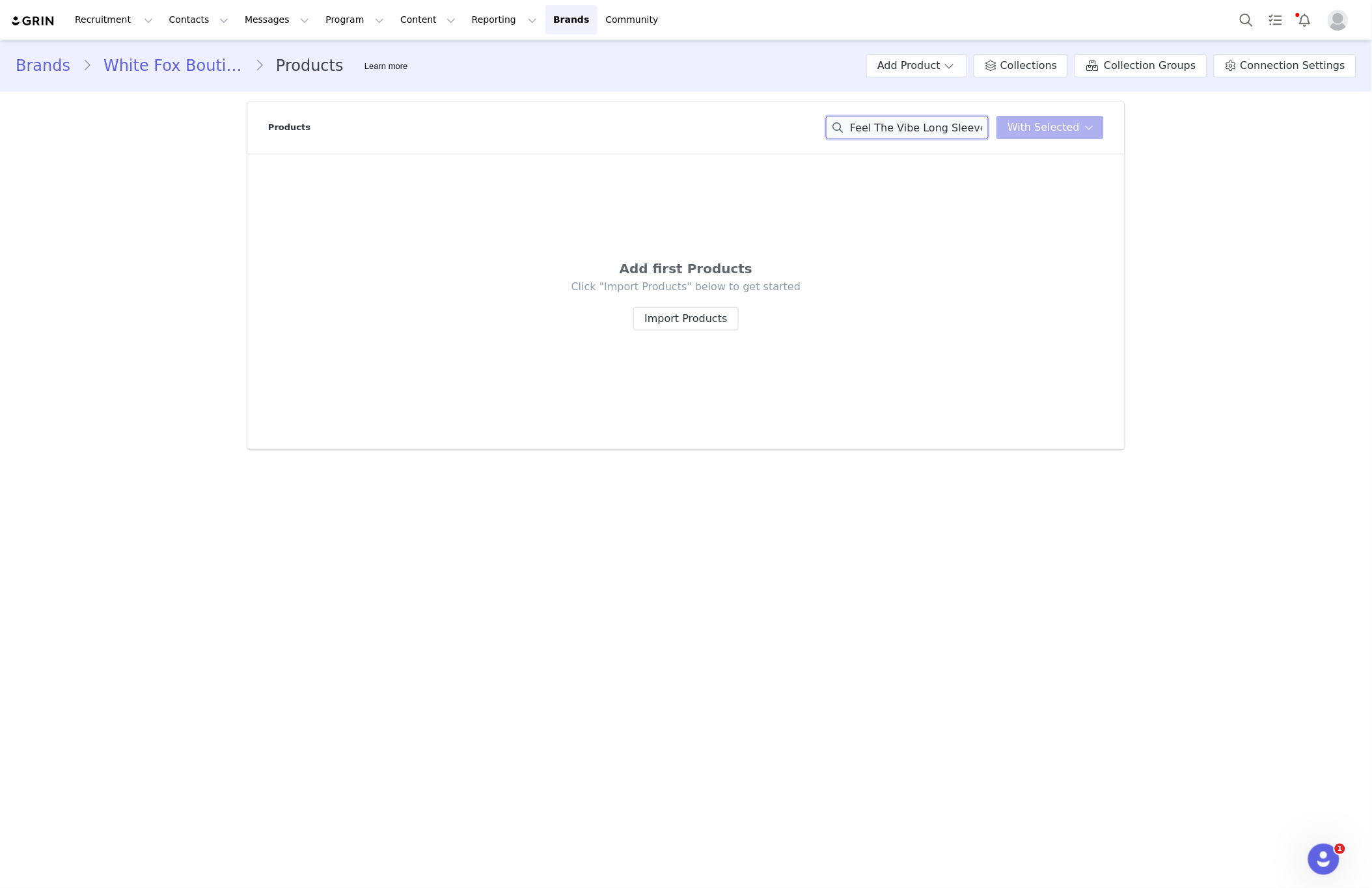
click at [884, 121] on input "Feel The Vibe Long Sleeve Tee Charcoal" at bounding box center [907, 128] width 163 height 24
drag, startPoint x: 884, startPoint y: 121, endPoint x: 864, endPoint y: 119, distance: 20.1
click at [884, 121] on input "Feel The Vibe Long Sleeve Tee Charcoal" at bounding box center [907, 128] width 163 height 24
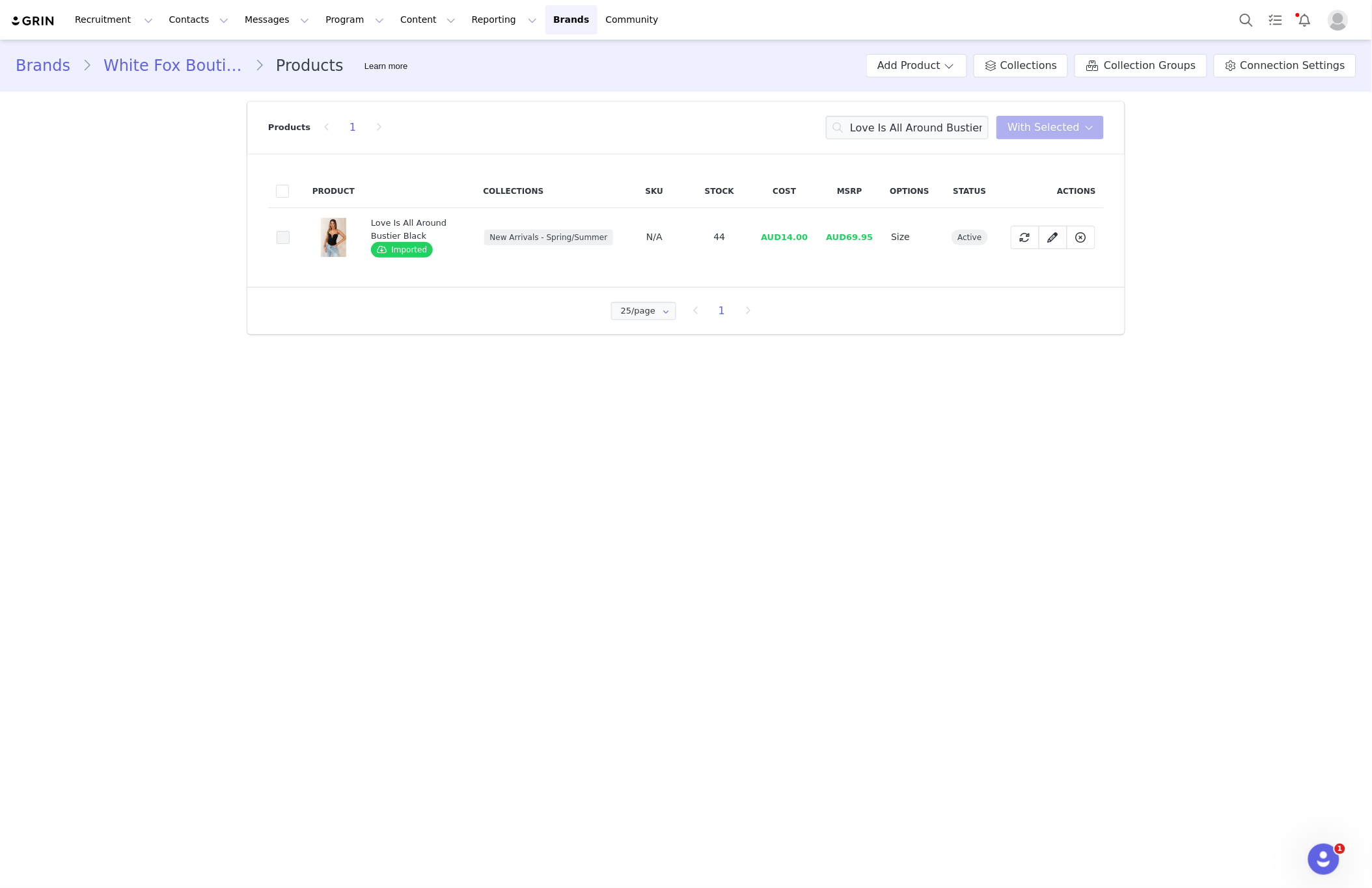
click at [288, 239] on span at bounding box center [283, 237] width 13 height 13
click at [290, 231] on input "bce14c5a-7009-4249-82d6-31a8cf26d3b4" at bounding box center [290, 231] width 0 height 0
click at [1034, 135] on span "With Selected" at bounding box center [1043, 127] width 72 height 16
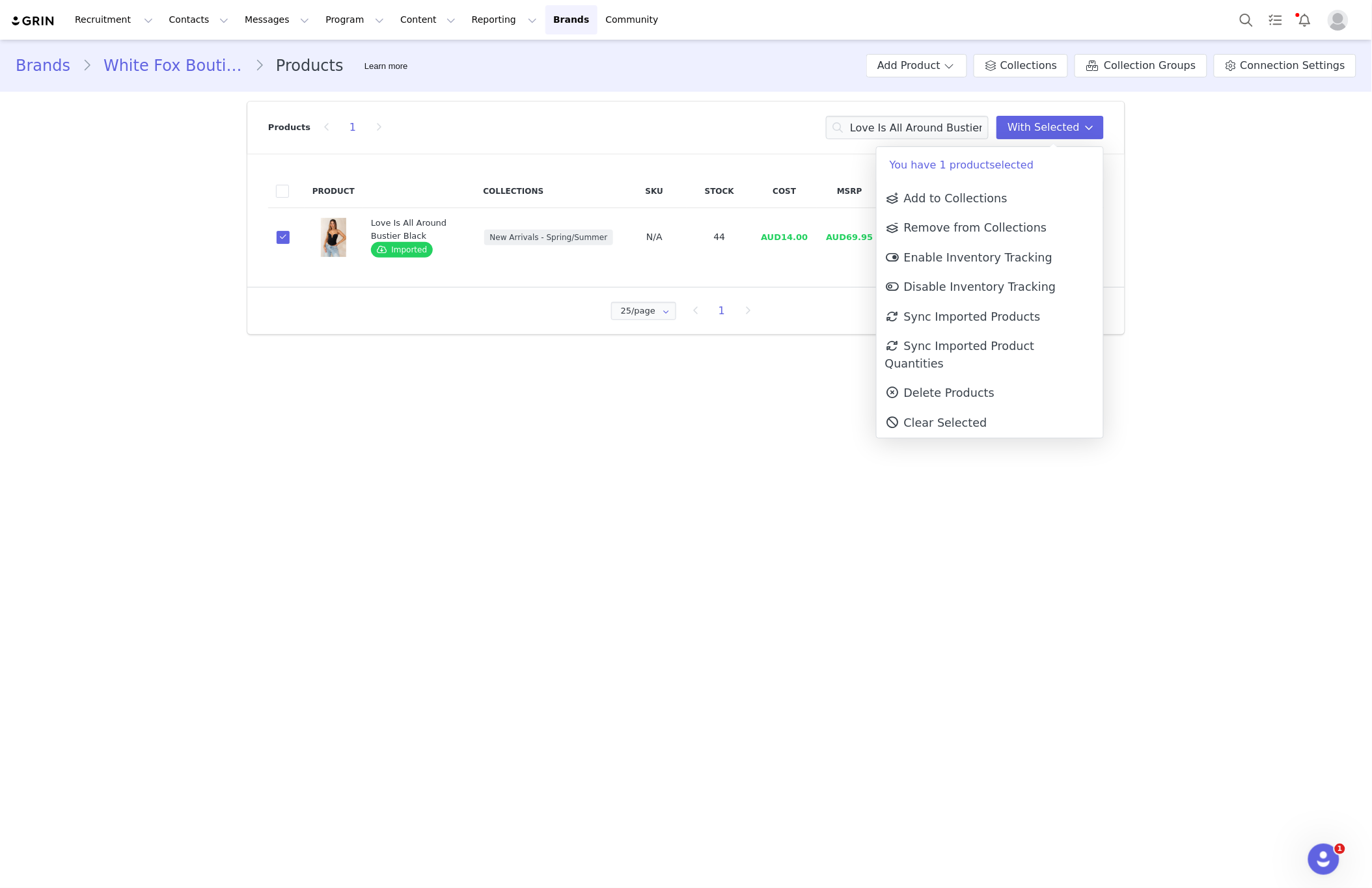
drag, startPoint x: 975, startPoint y: 369, endPoint x: 967, endPoint y: 373, distance: 8.9
click at [975, 386] on span "Delete Products" at bounding box center [939, 392] width 109 height 13
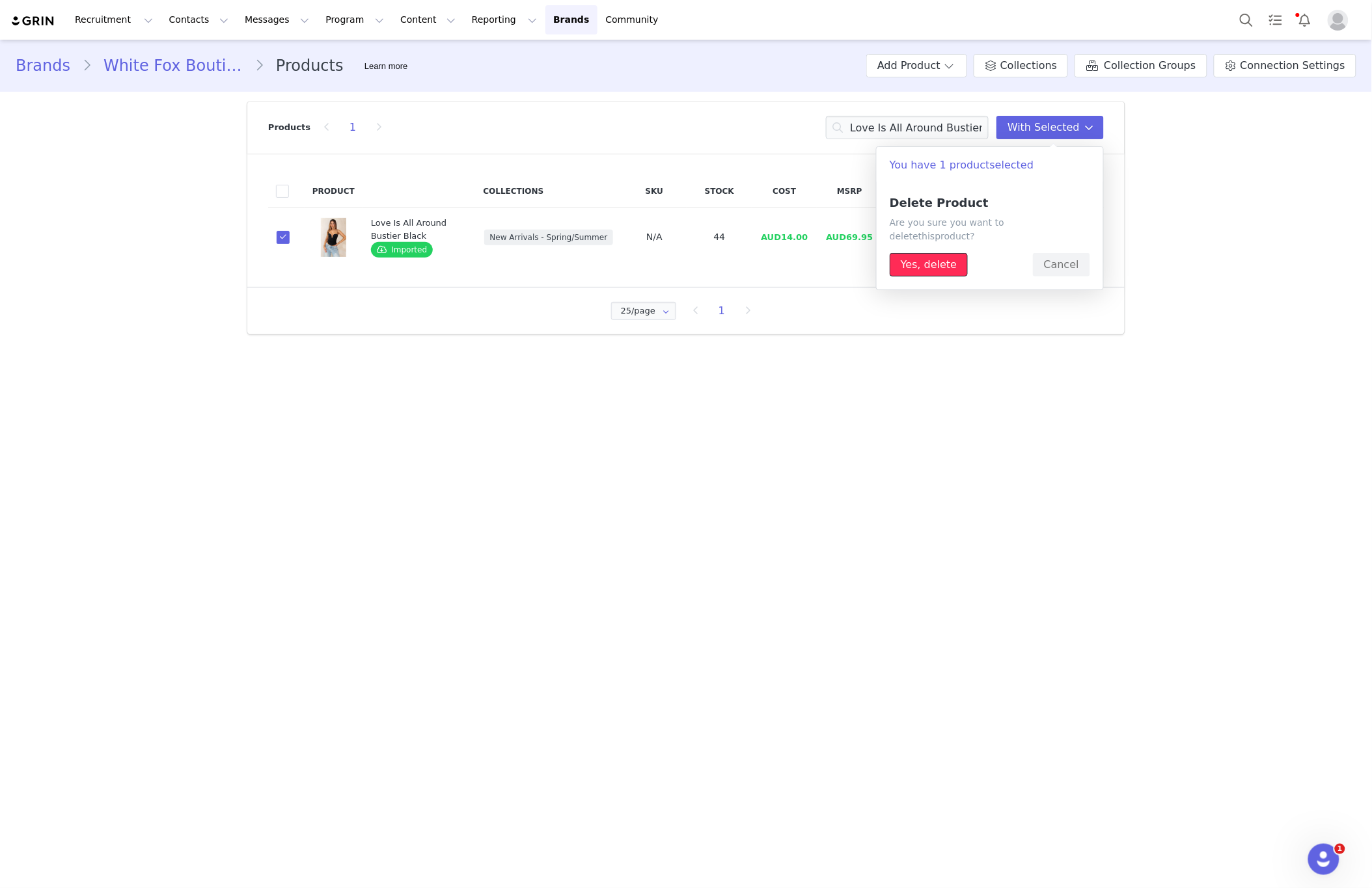
click at [935, 253] on button "Yes, delete" at bounding box center [927, 265] width 78 height 24
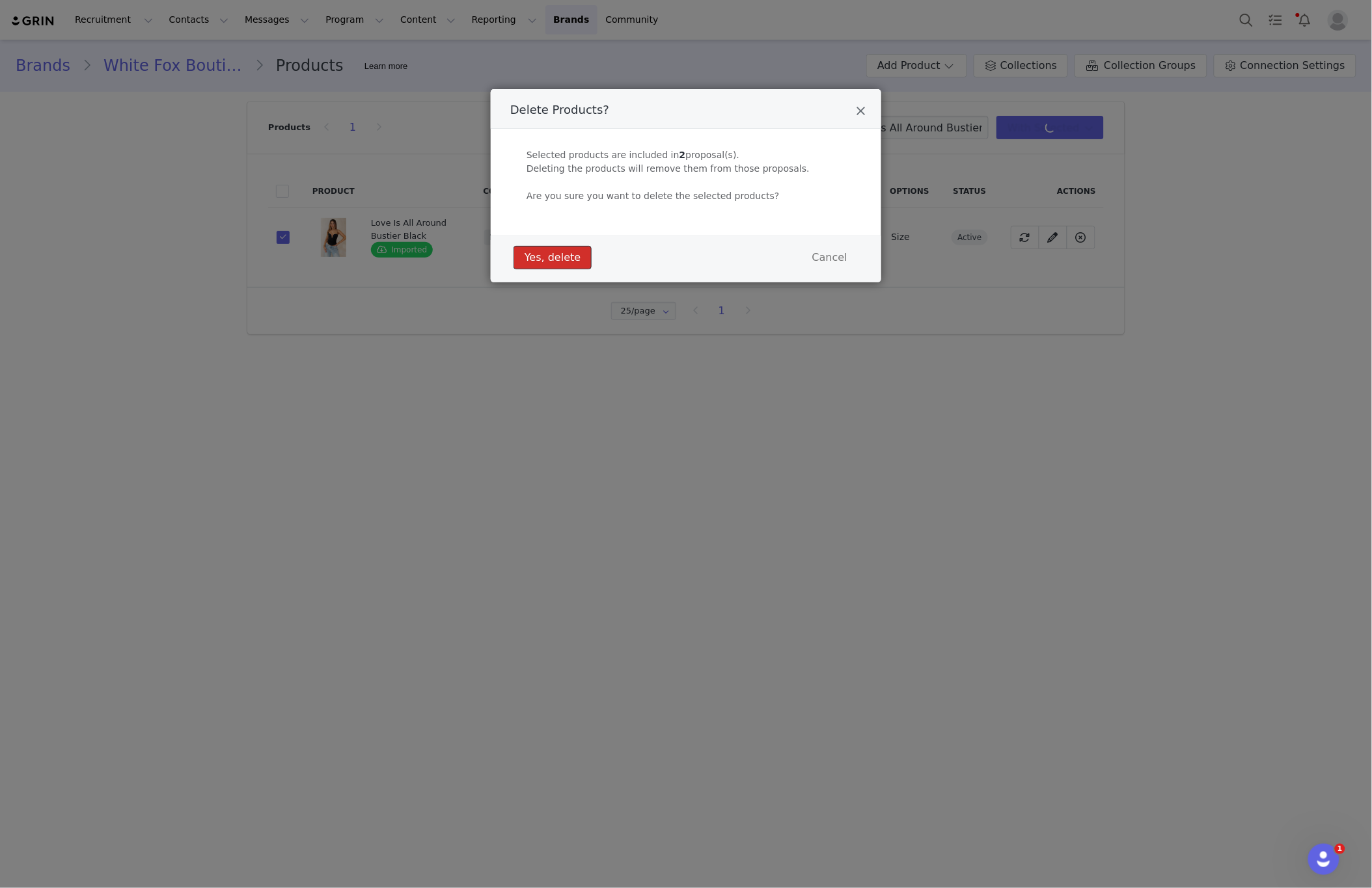
drag, startPoint x: 546, startPoint y: 263, endPoint x: 524, endPoint y: 257, distance: 22.8
click at [546, 264] on button "Yes, delete" at bounding box center [552, 258] width 78 height 24
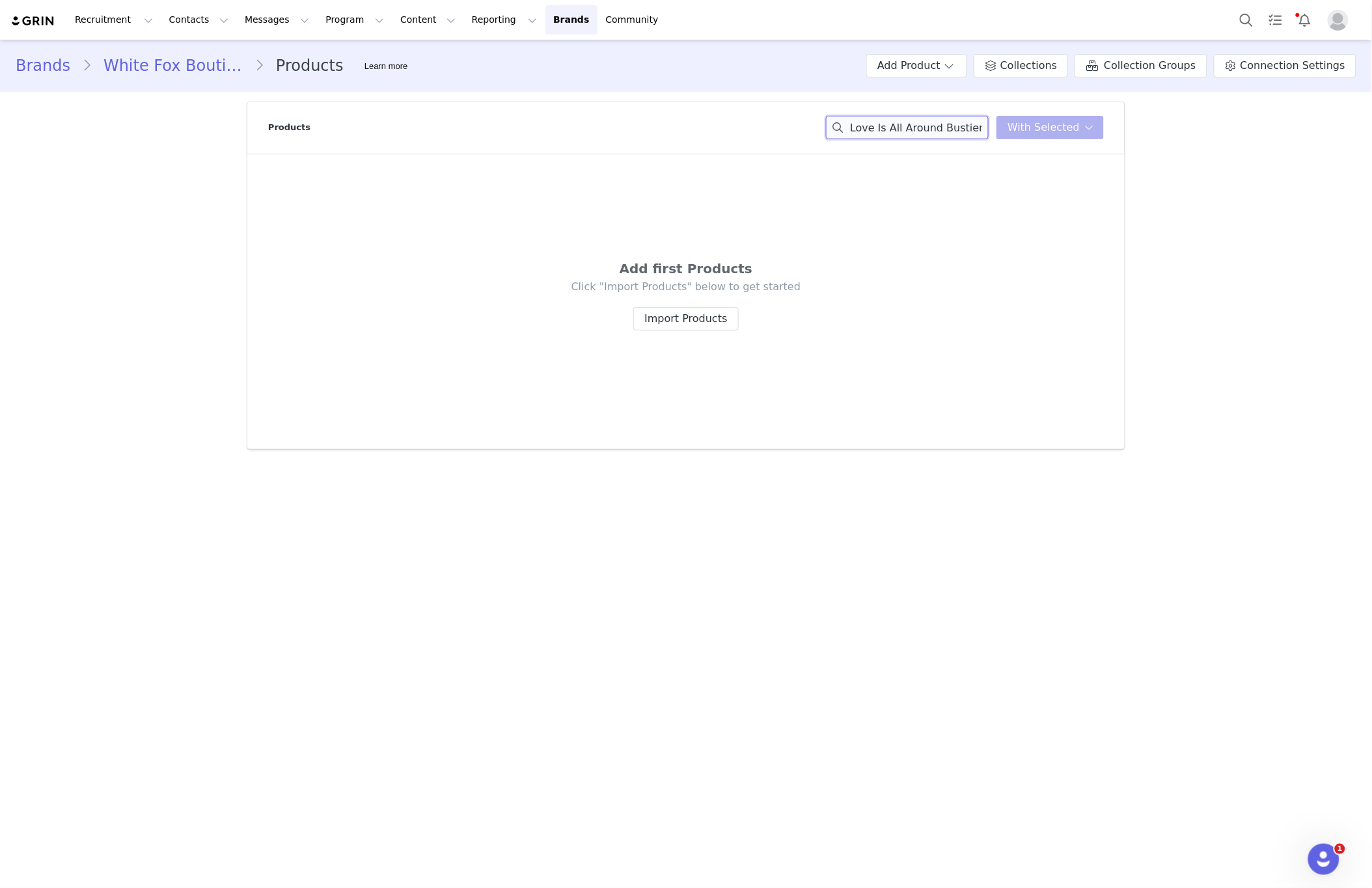
click at [893, 137] on input "Love Is All Around Bustier Black" at bounding box center [907, 128] width 163 height 24
click at [893, 136] on input "Love Is All Around Bustier Black" at bounding box center [907, 128] width 163 height 24
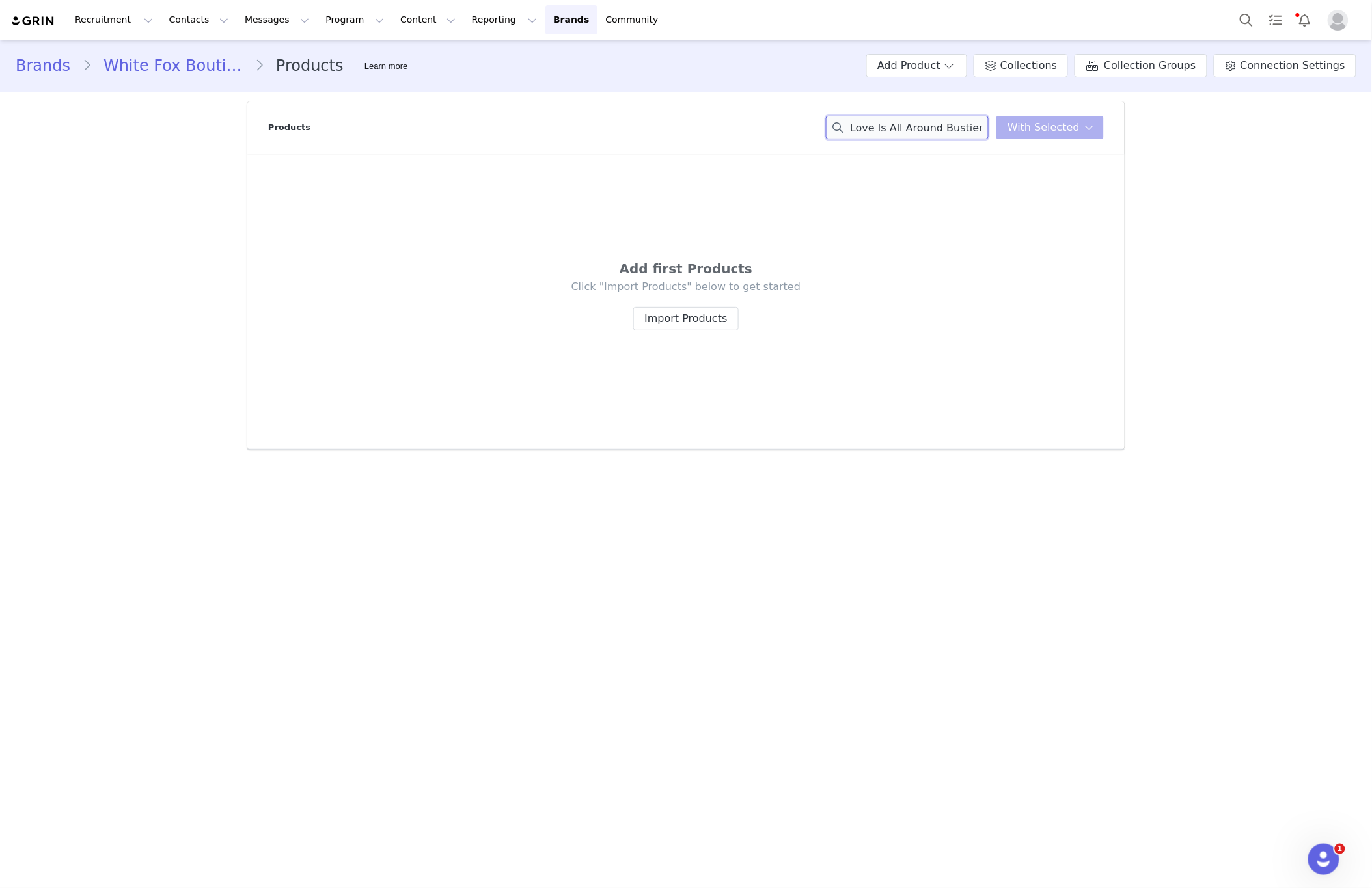
click at [893, 136] on input "Love Is All Around Bustier Black" at bounding box center [907, 128] width 163 height 24
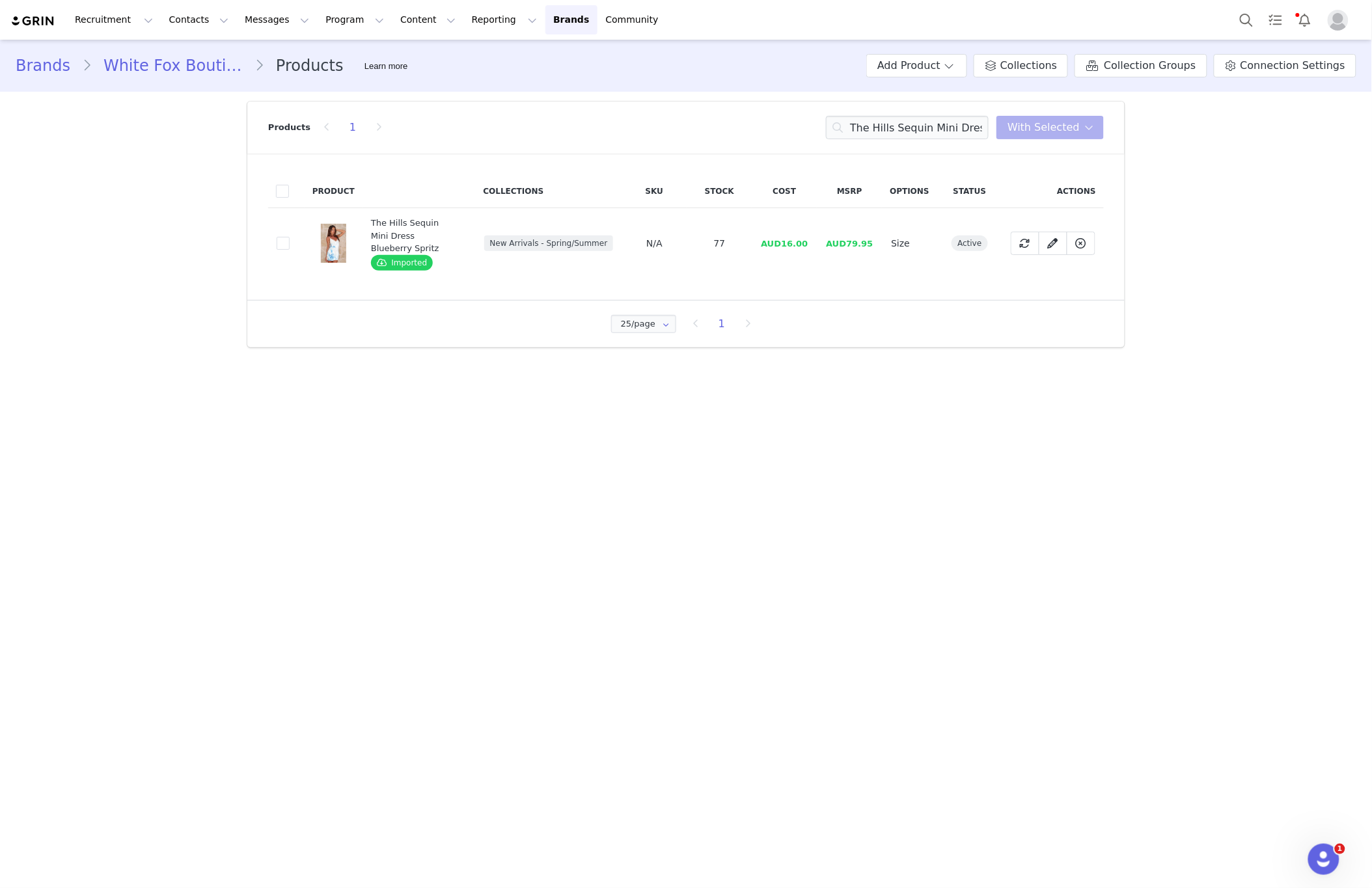
click at [290, 239] on td "d181582f-6c17-4cb9-921d-d981480e02eb" at bounding box center [286, 243] width 36 height 71
click at [283, 237] on span at bounding box center [283, 242] width 13 height 13
click at [290, 237] on input "d181582f-6c17-4cb9-921d-d981480e02eb" at bounding box center [290, 237] width 0 height 0
click at [1060, 123] on span "With Selected" at bounding box center [1043, 127] width 72 height 16
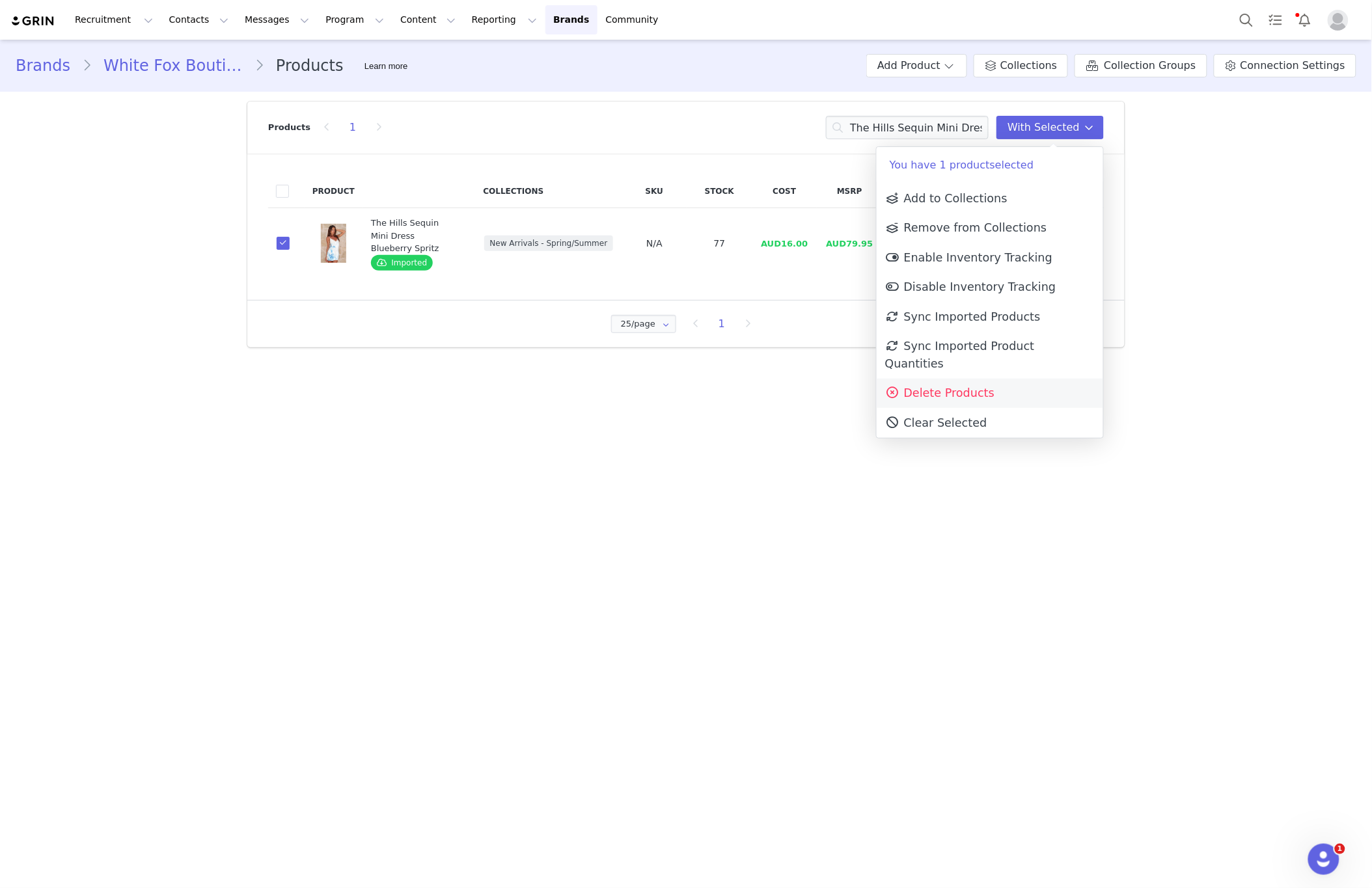
click at [970, 386] on span "Delete Products" at bounding box center [939, 392] width 109 height 13
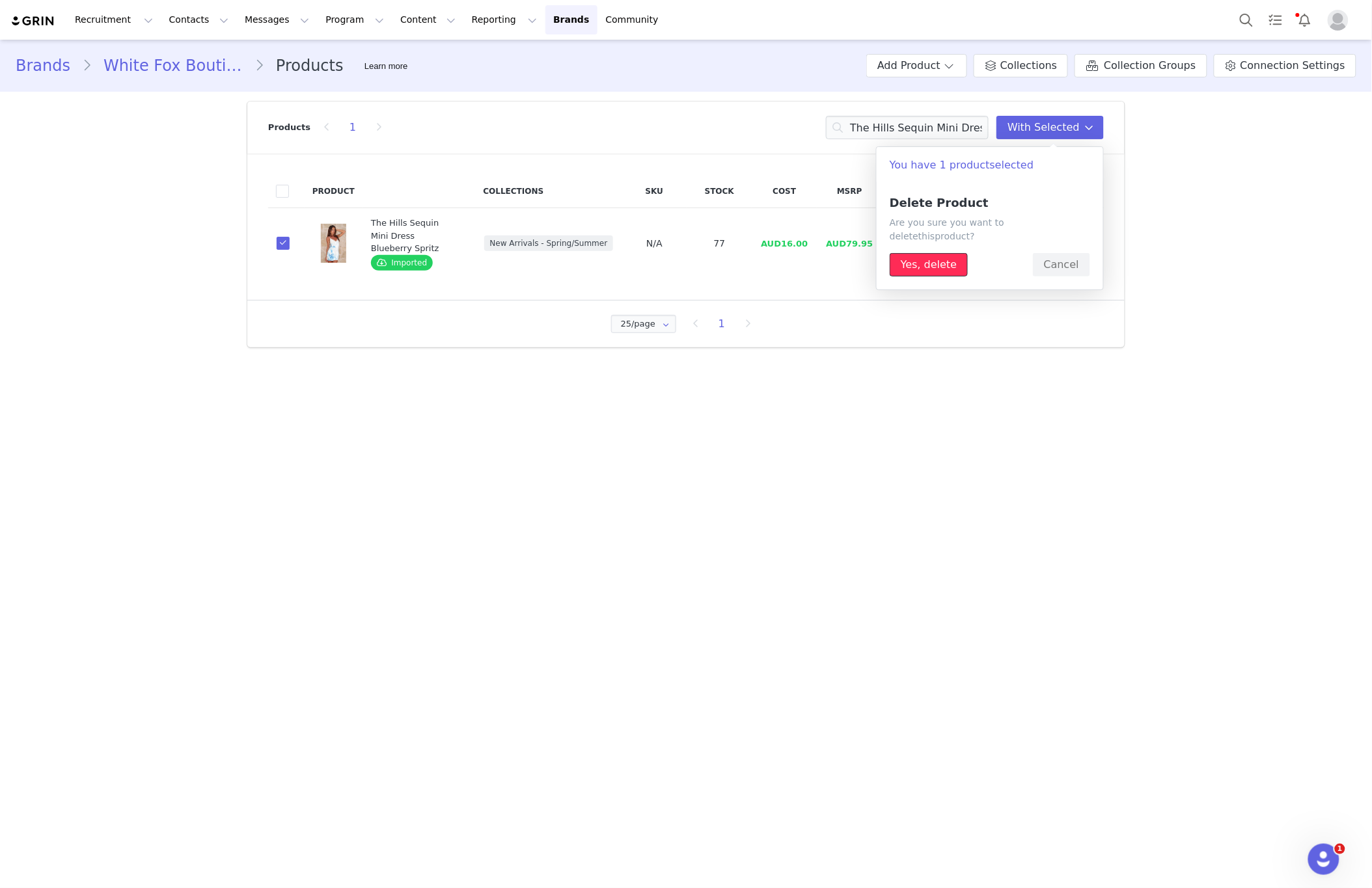
click at [940, 257] on button "Yes, delete" at bounding box center [927, 265] width 78 height 24
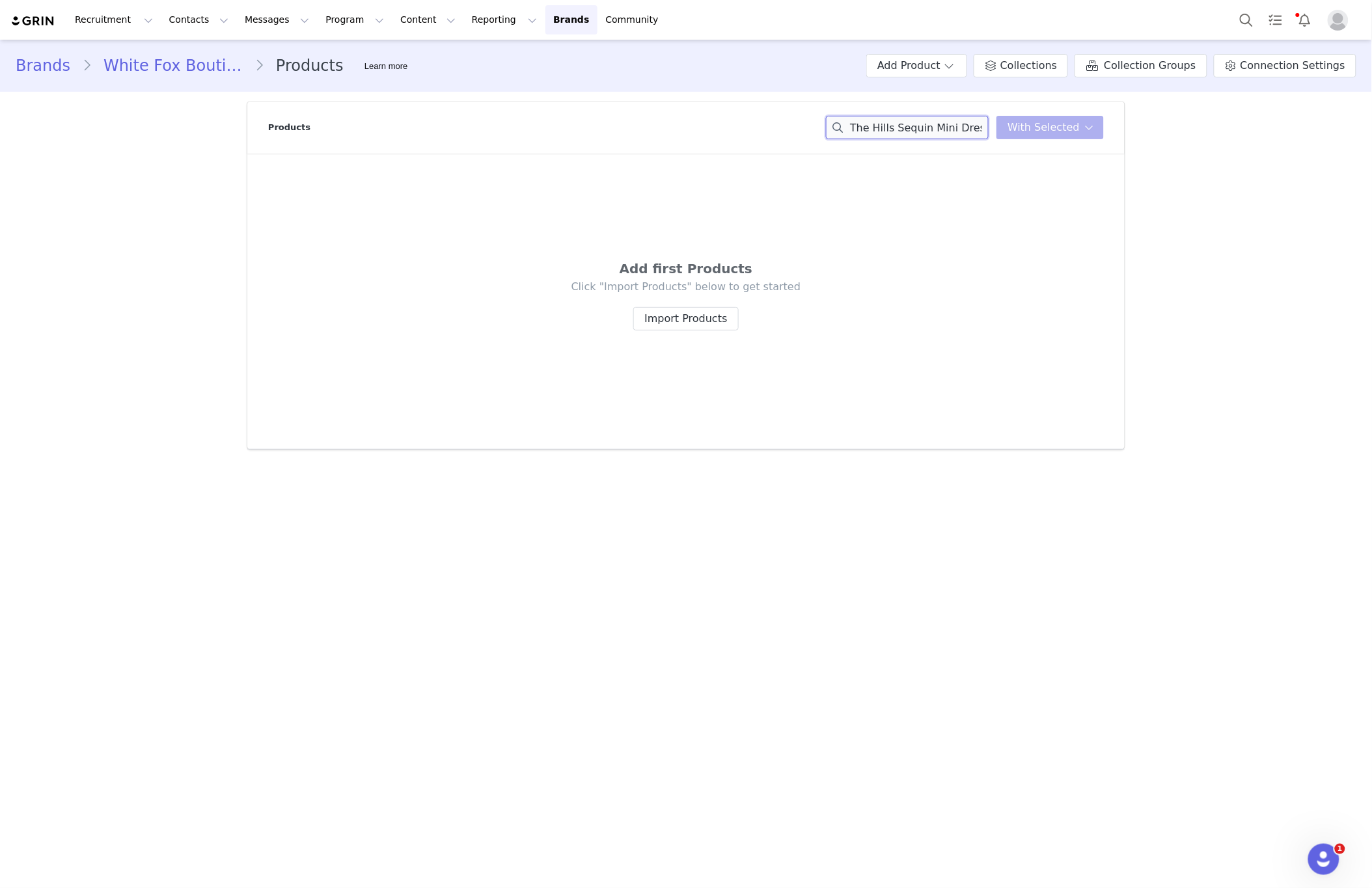
click at [905, 127] on input "The Hills Sequin Mini Dress Blueberry Spritz" at bounding box center [907, 128] width 163 height 24
drag, startPoint x: 905, startPoint y: 127, endPoint x: 874, endPoint y: 110, distance: 35.4
click at [903, 126] on input "The Hills Sequin Mini Dress Blueberry Spritz" at bounding box center [907, 128] width 163 height 24
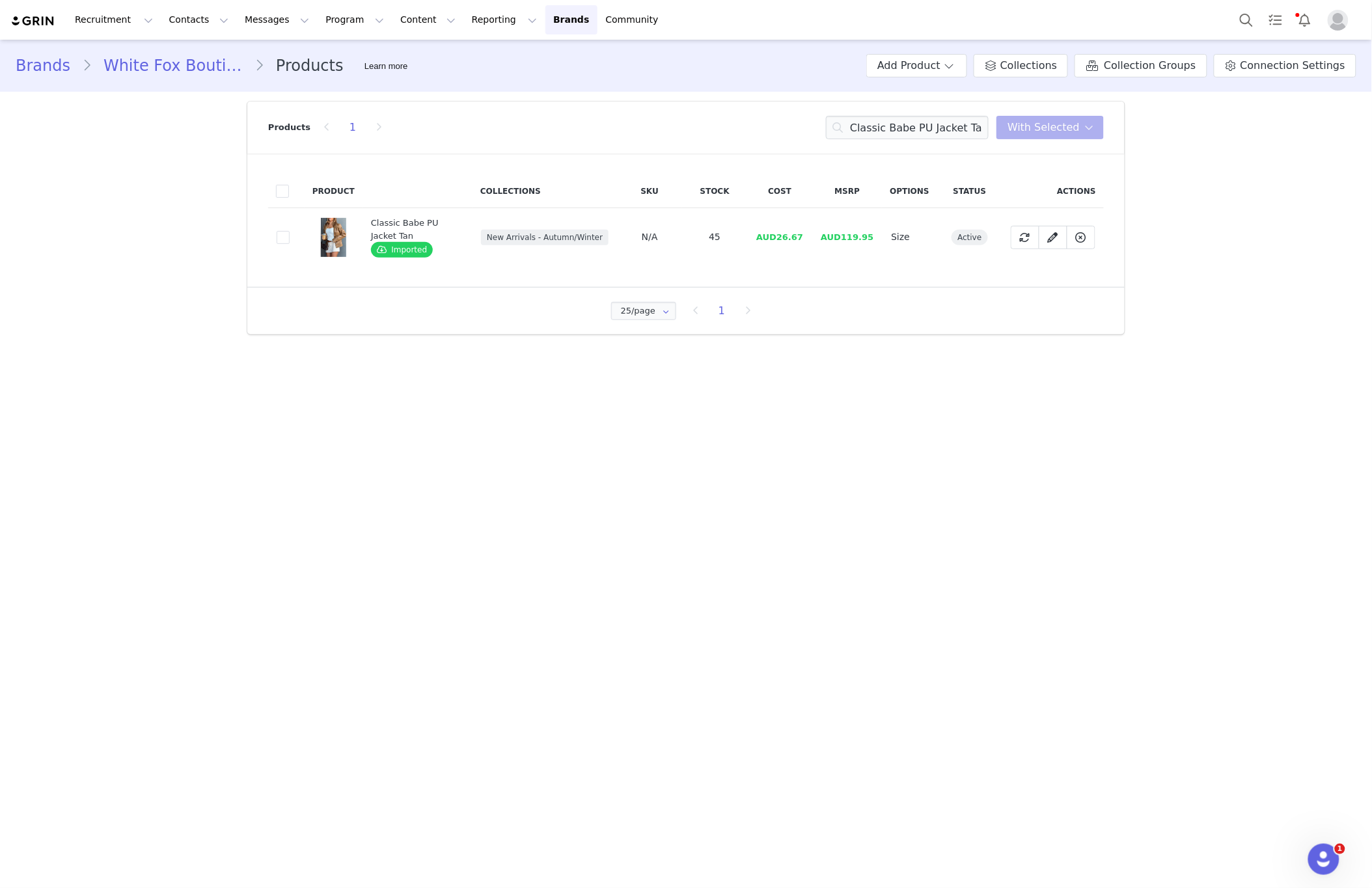
drag, startPoint x: 284, startPoint y: 239, endPoint x: 348, endPoint y: 235, distance: 64.1
click at [284, 239] on span at bounding box center [283, 237] width 13 height 13
click at [290, 231] on input "e06c8352-dc97-4aea-af02-08a002f74a47" at bounding box center [290, 231] width 0 height 0
click at [1083, 125] on span at bounding box center [1089, 127] width 16 height 16
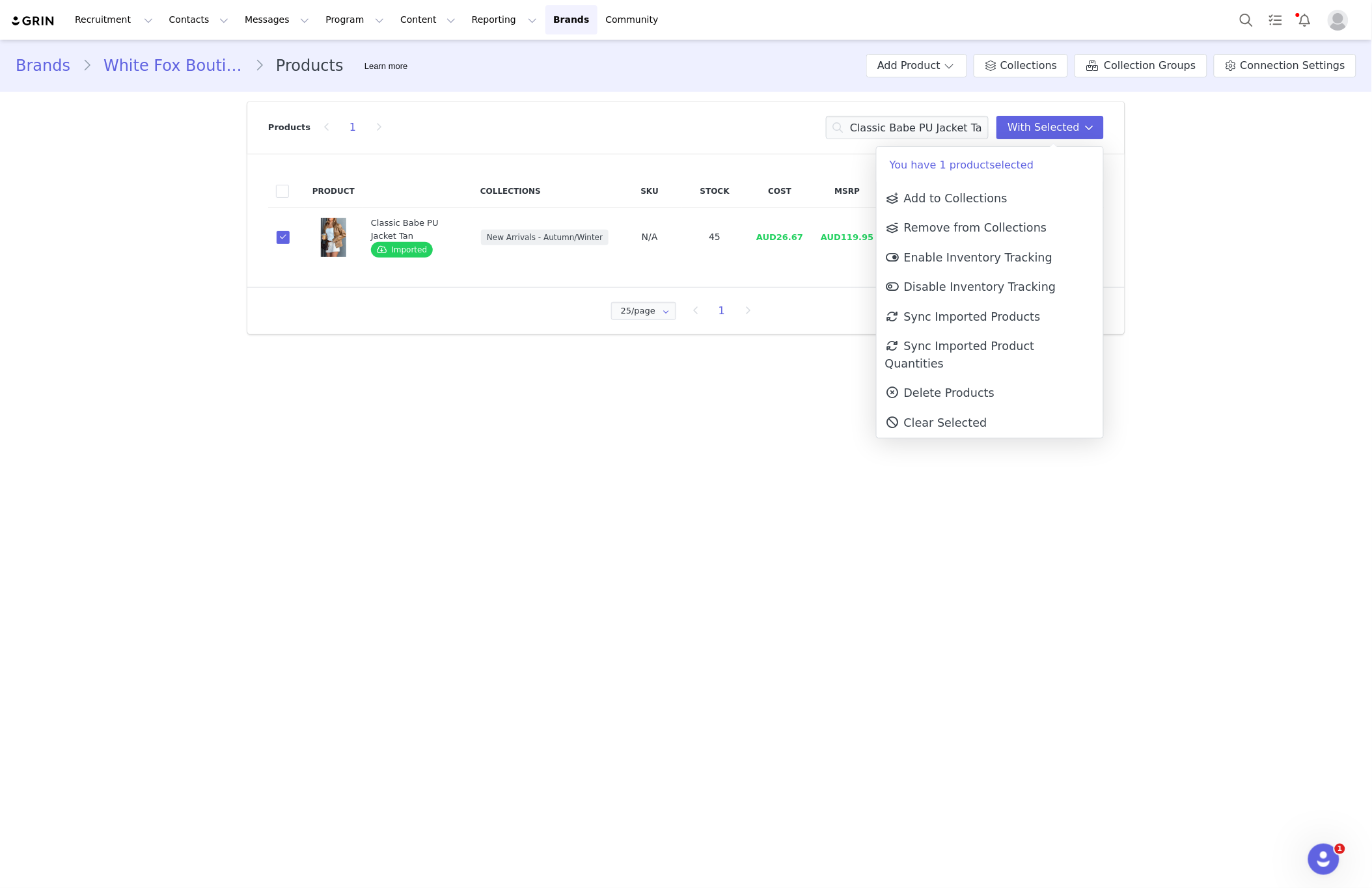
click at [945, 385] on link "Delete Products" at bounding box center [990, 393] width 227 height 30
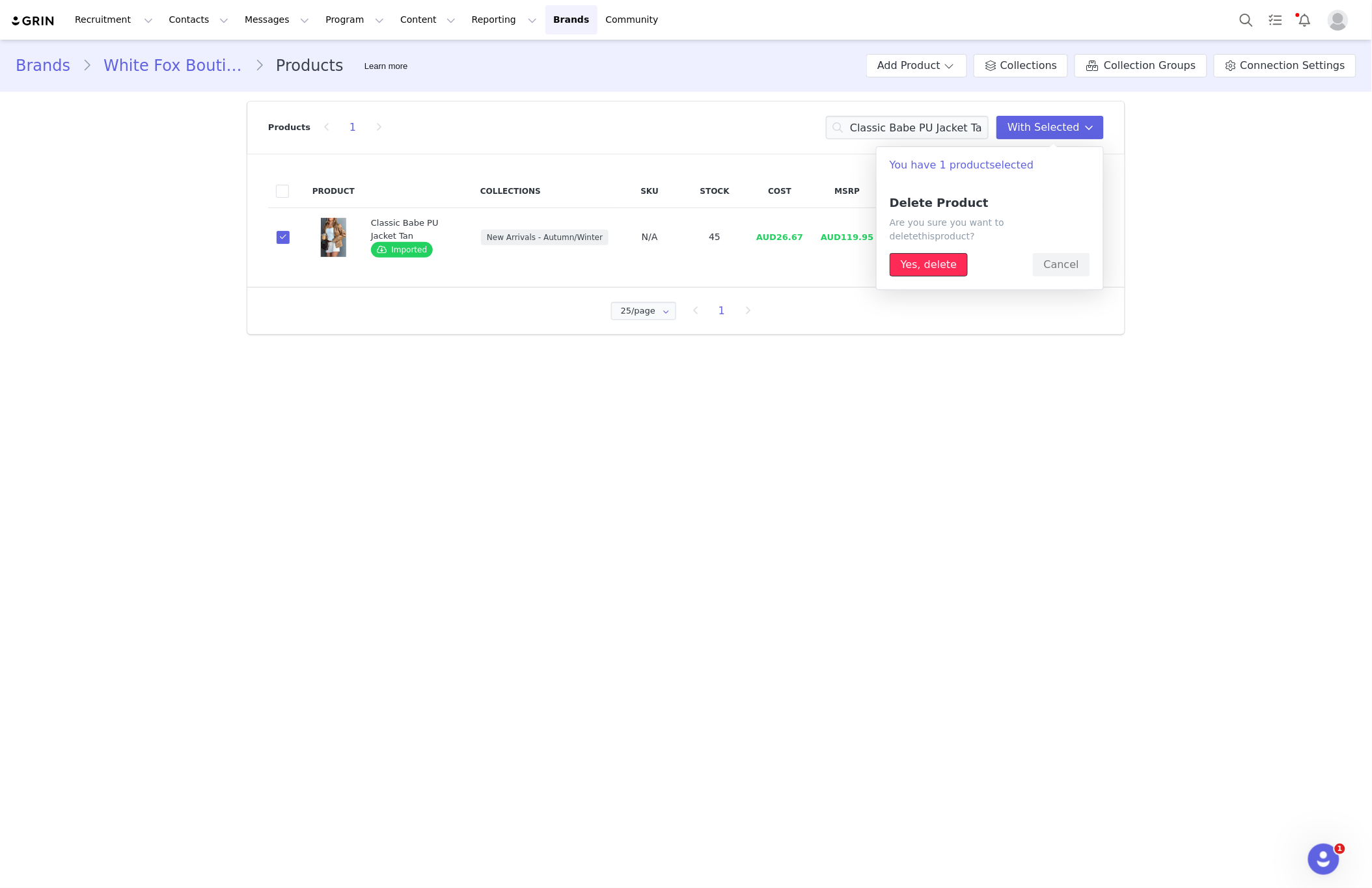
click at [959, 259] on button "Yes, delete" at bounding box center [927, 265] width 78 height 24
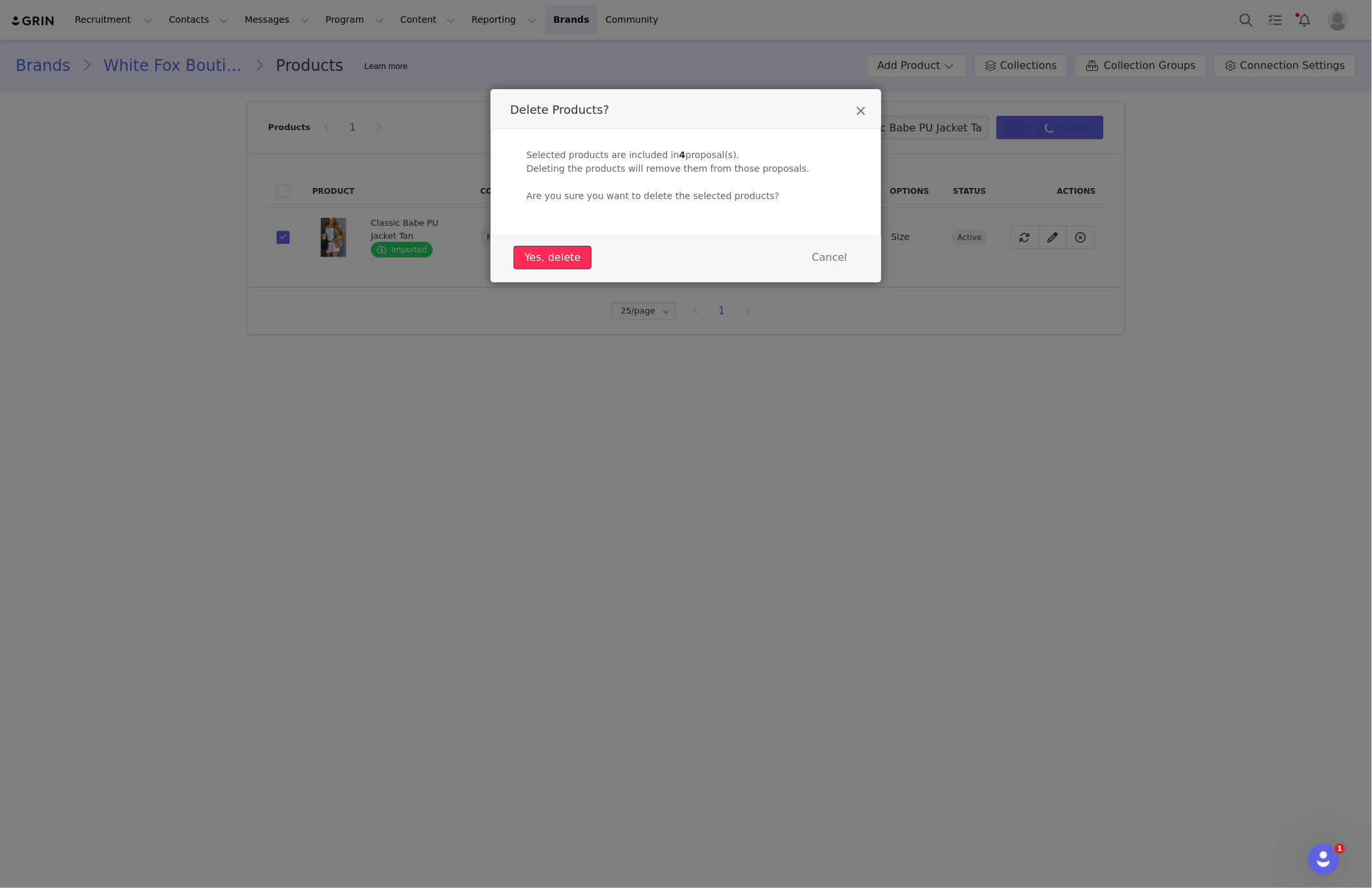
click at [571, 259] on button "Yes, delete" at bounding box center [552, 258] width 78 height 24
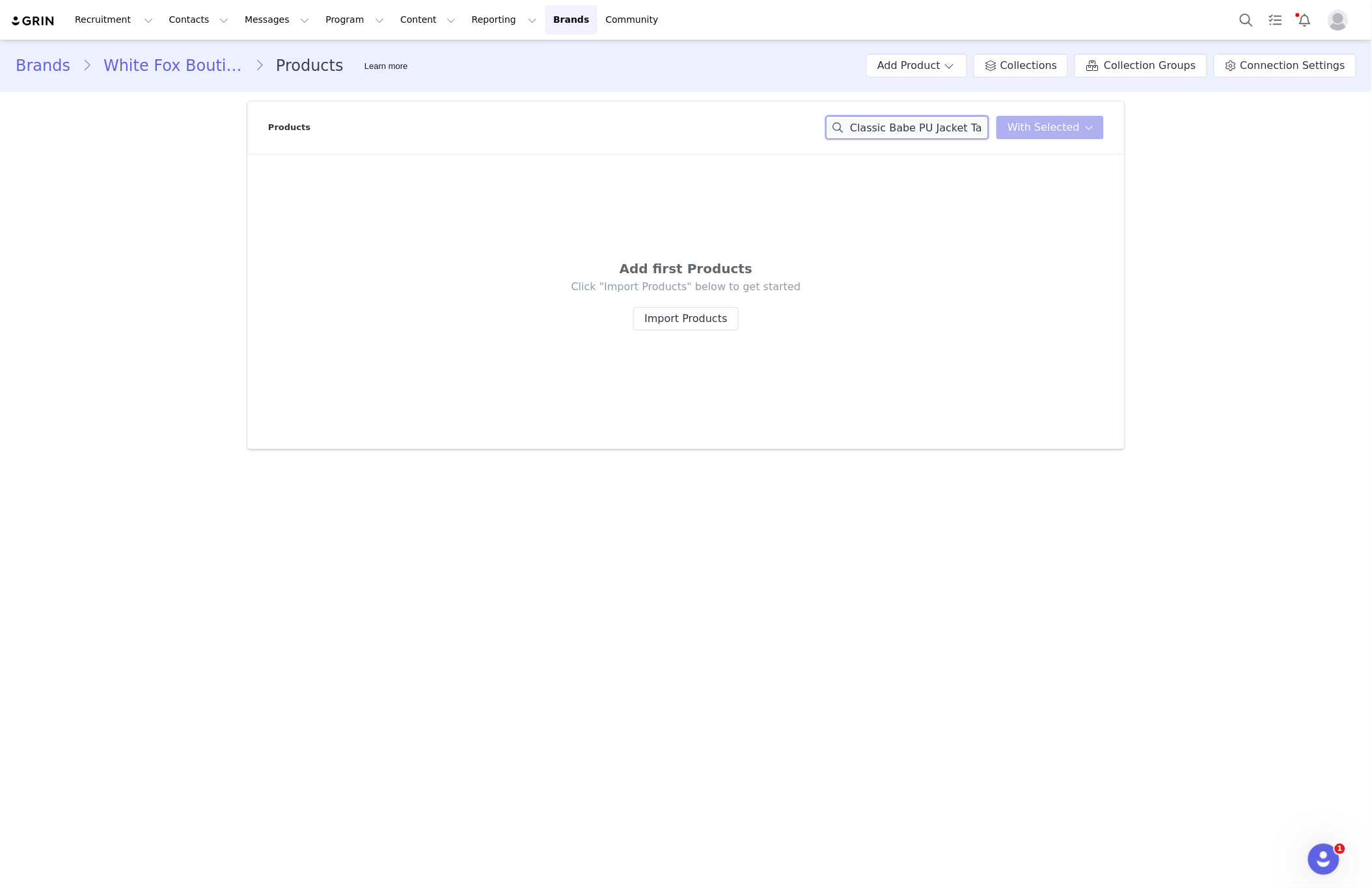
click at [892, 128] on input "Classic Babe PU Jacket Tan" at bounding box center [907, 128] width 163 height 24
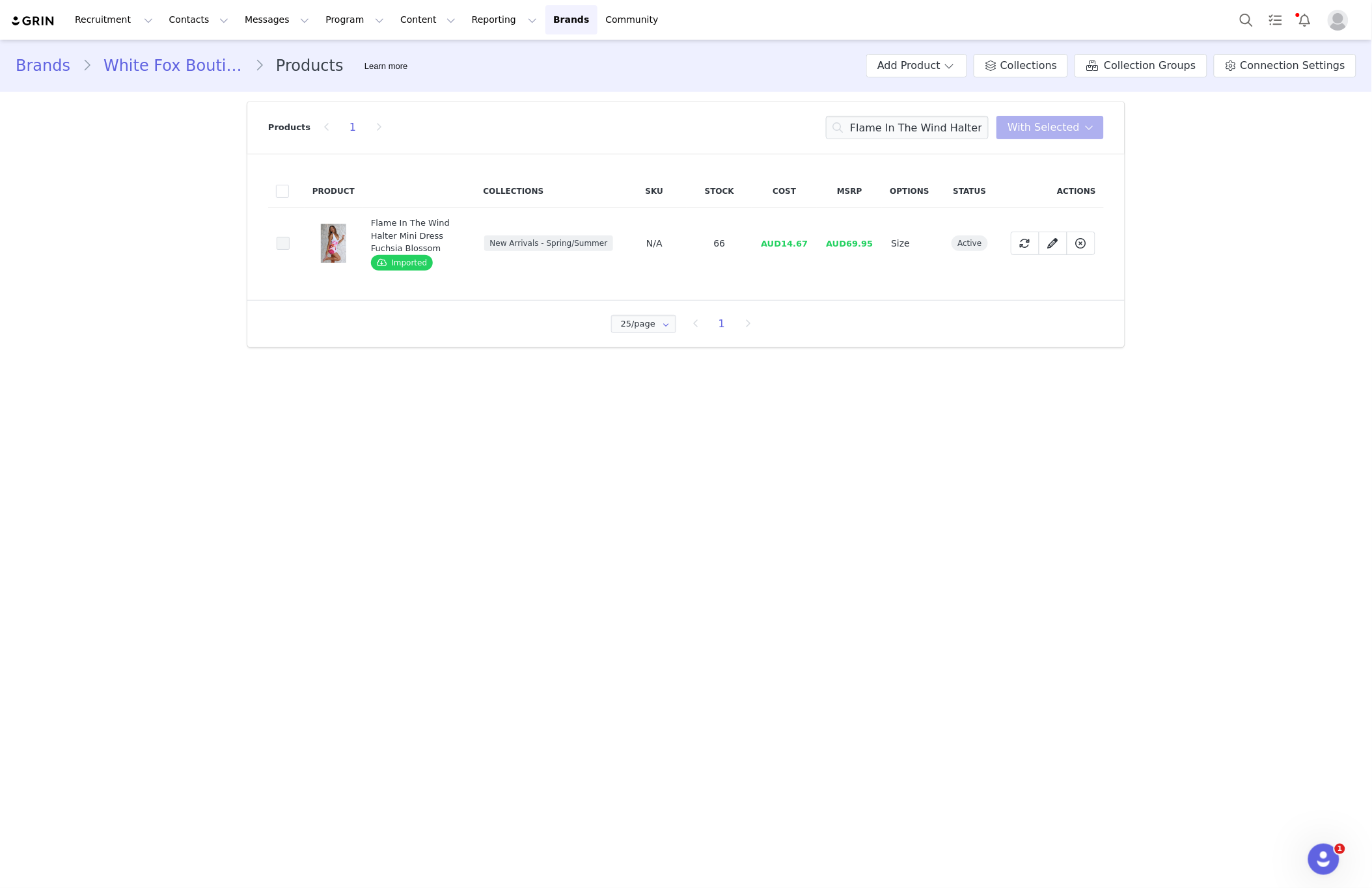
click at [279, 244] on span at bounding box center [283, 242] width 13 height 13
click at [290, 237] on input "f535bbb8-8400-46e8-83b1-3f83239d7a65" at bounding box center [290, 237] width 0 height 0
click at [1041, 136] on button "With Selected" at bounding box center [1050, 128] width 107 height 24
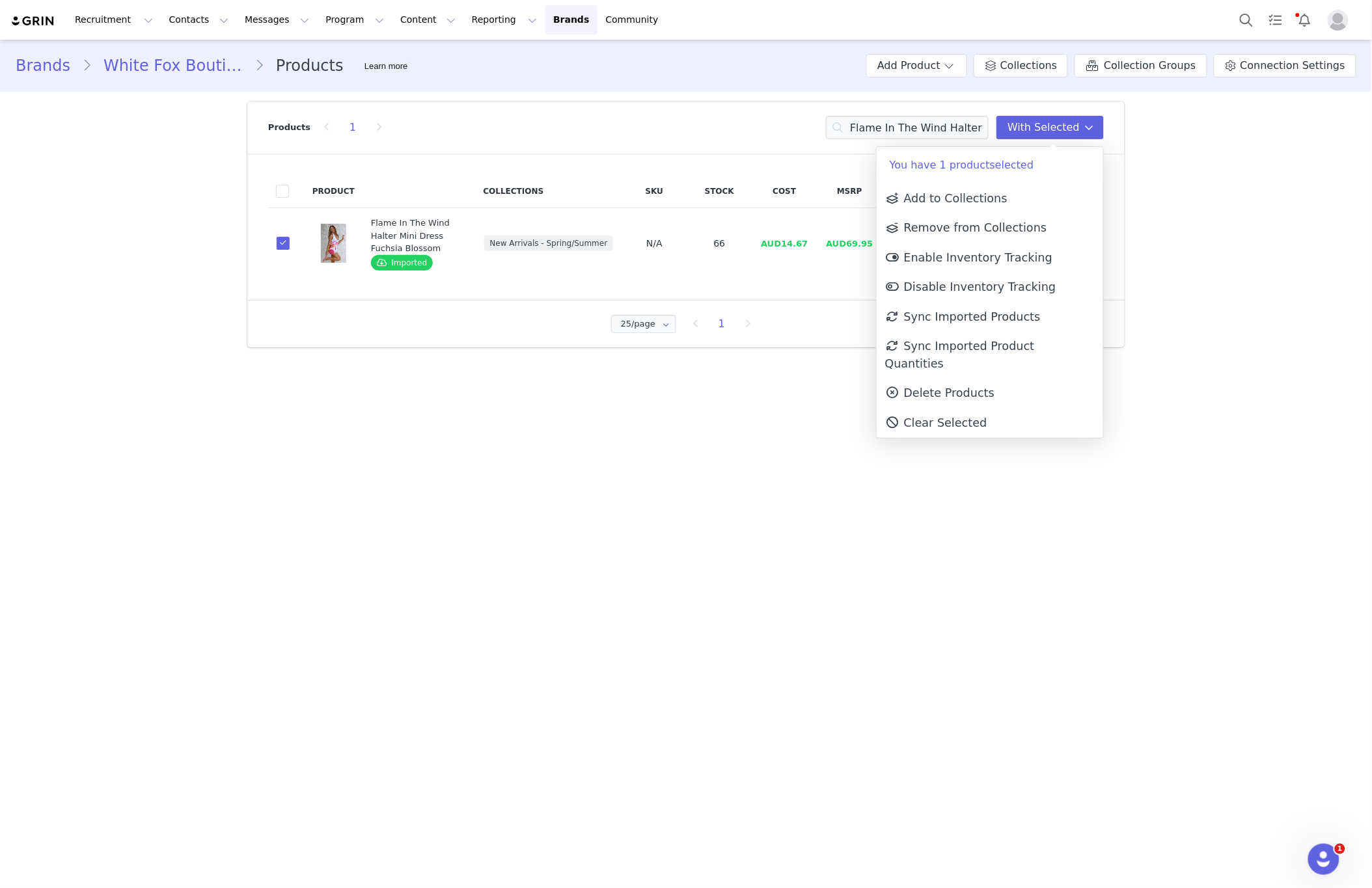
drag, startPoint x: 968, startPoint y: 373, endPoint x: 967, endPoint y: 364, distance: 9.1
click at [969, 386] on span "Delete Products" at bounding box center [939, 392] width 109 height 13
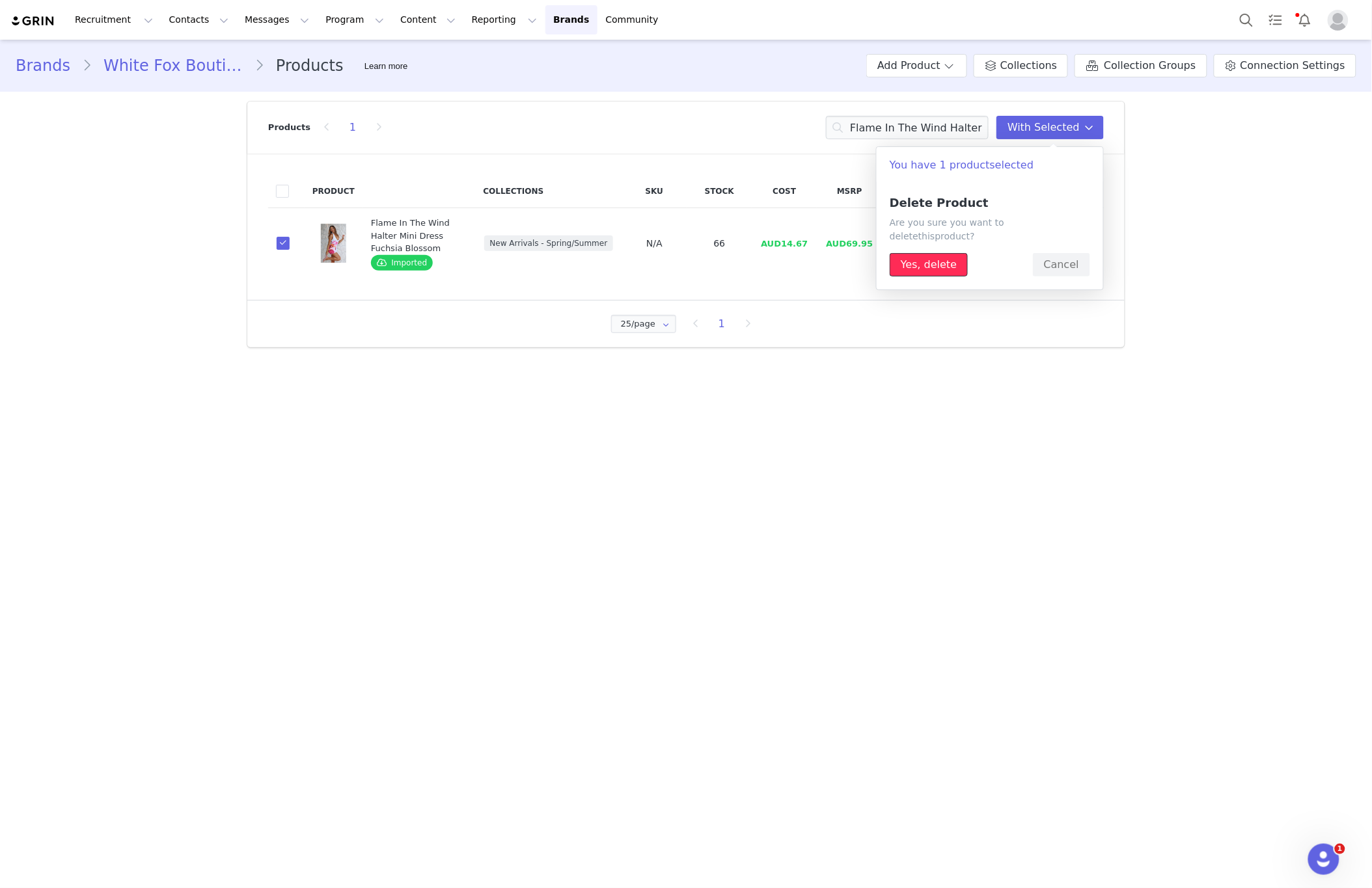
click at [953, 253] on button "Yes, delete" at bounding box center [927, 265] width 78 height 24
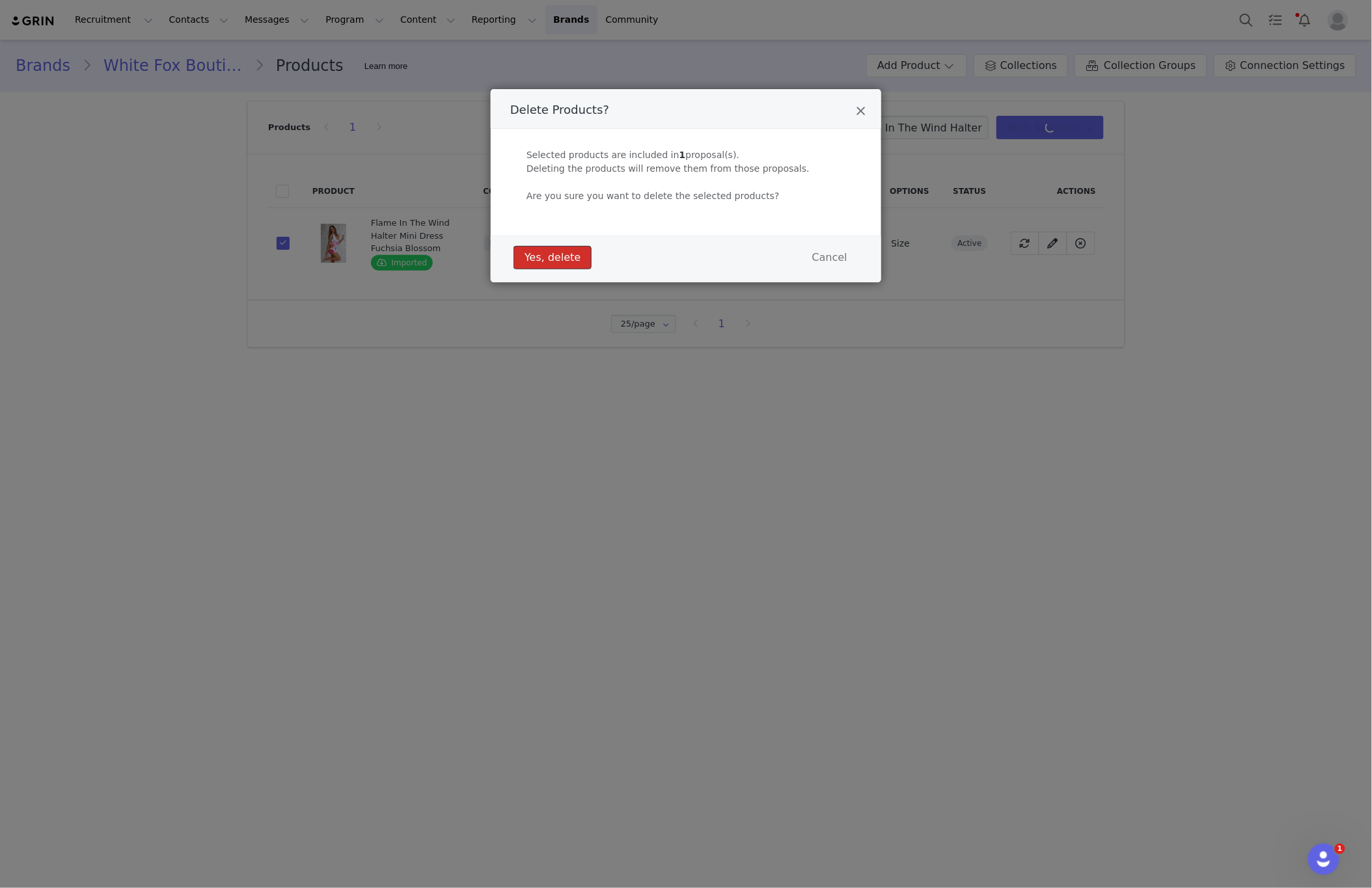
click at [528, 254] on button "Yes, delete" at bounding box center [552, 258] width 78 height 24
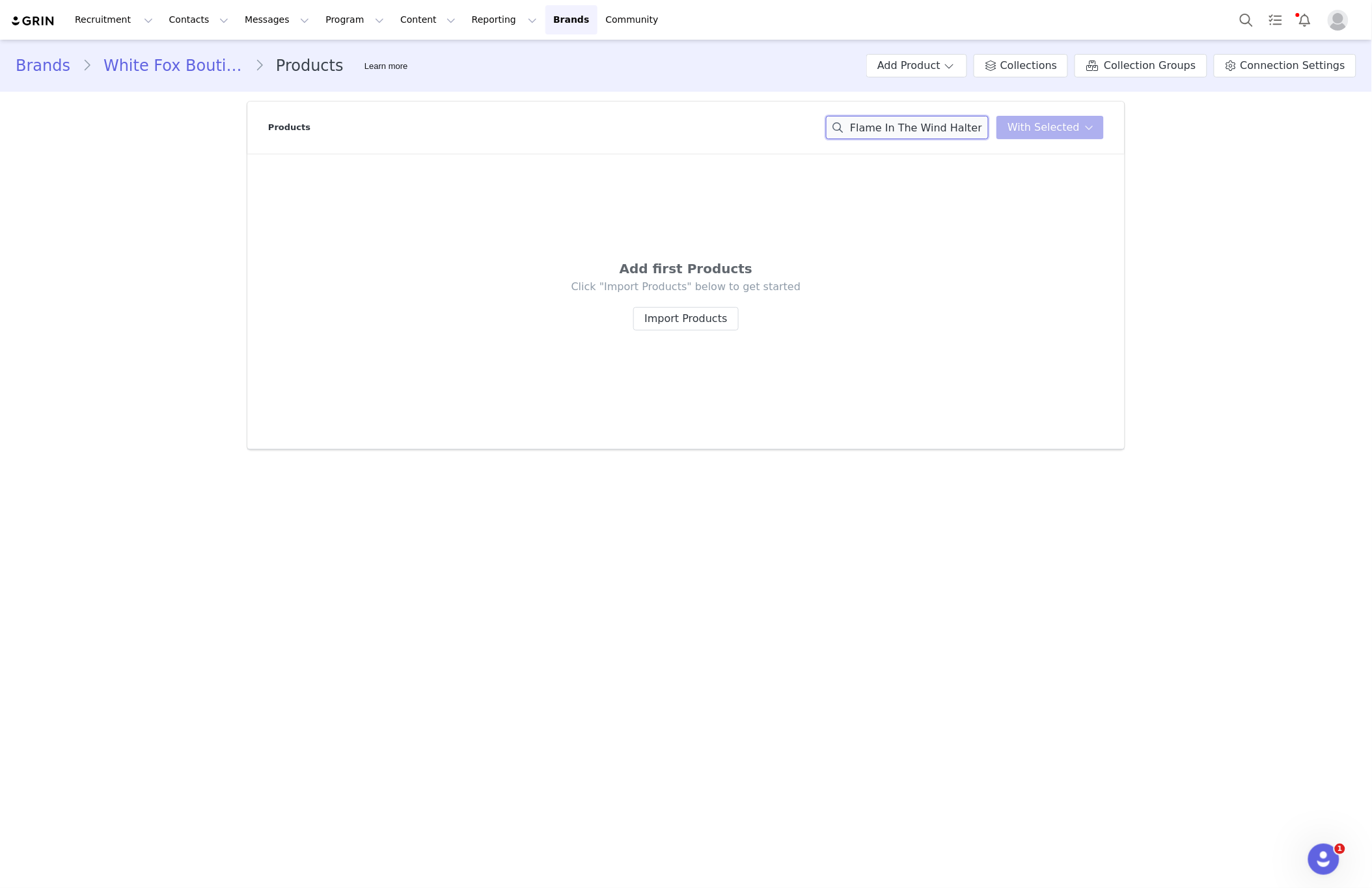
click at [906, 124] on input "Flame In The Wind Halter Mini Dress Fuchsia Blossom" at bounding box center [907, 128] width 163 height 24
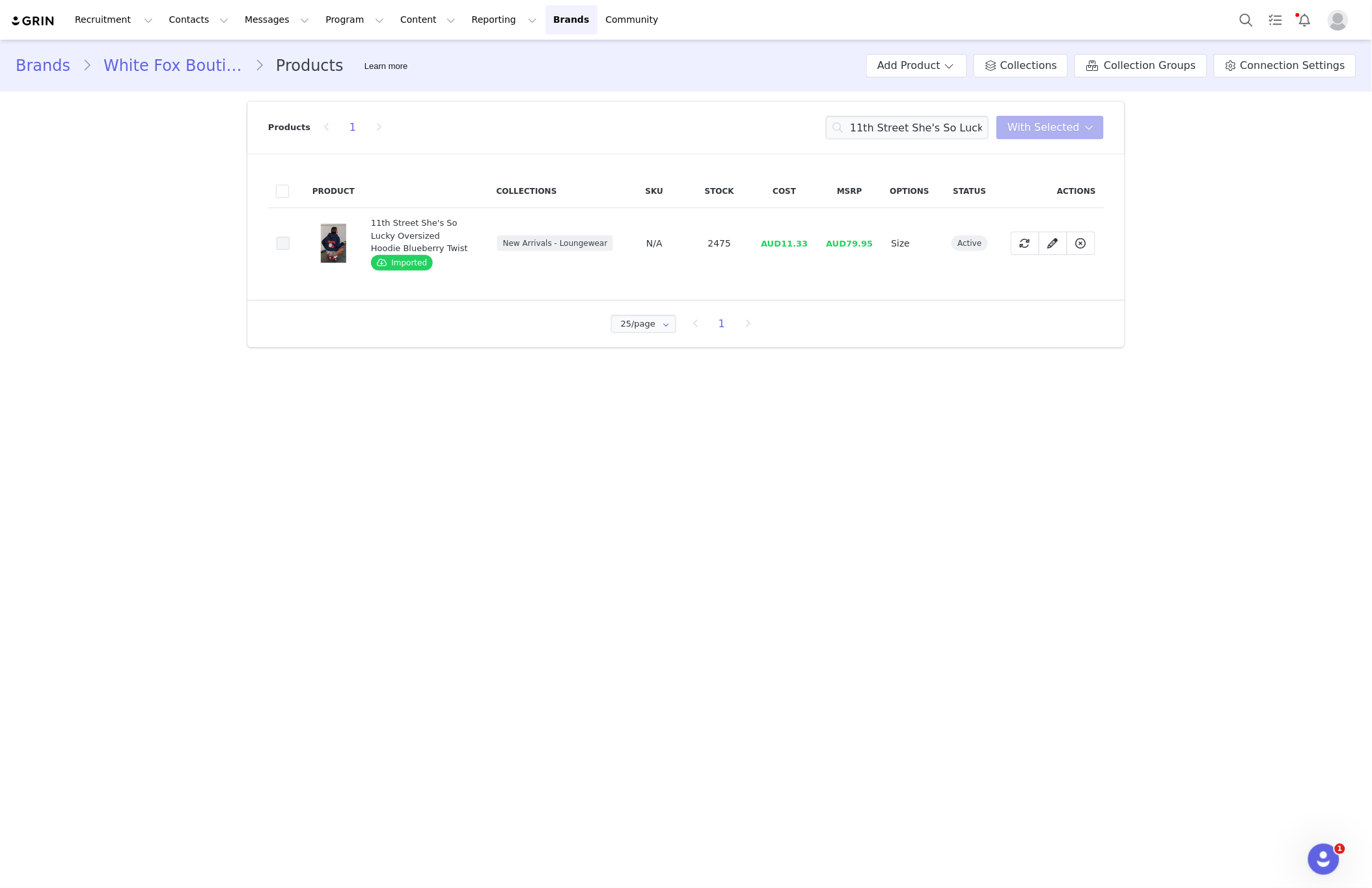
drag, startPoint x: 287, startPoint y: 247, endPoint x: 280, endPoint y: 244, distance: 7.6
click at [287, 246] on span at bounding box center [283, 242] width 13 height 13
click at [290, 237] on input "96d42646-fa22-4b10-a5c3-b52bd30fb9dc" at bounding box center [290, 237] width 0 height 0
click at [1058, 129] on span "With Selected" at bounding box center [1043, 127] width 72 height 16
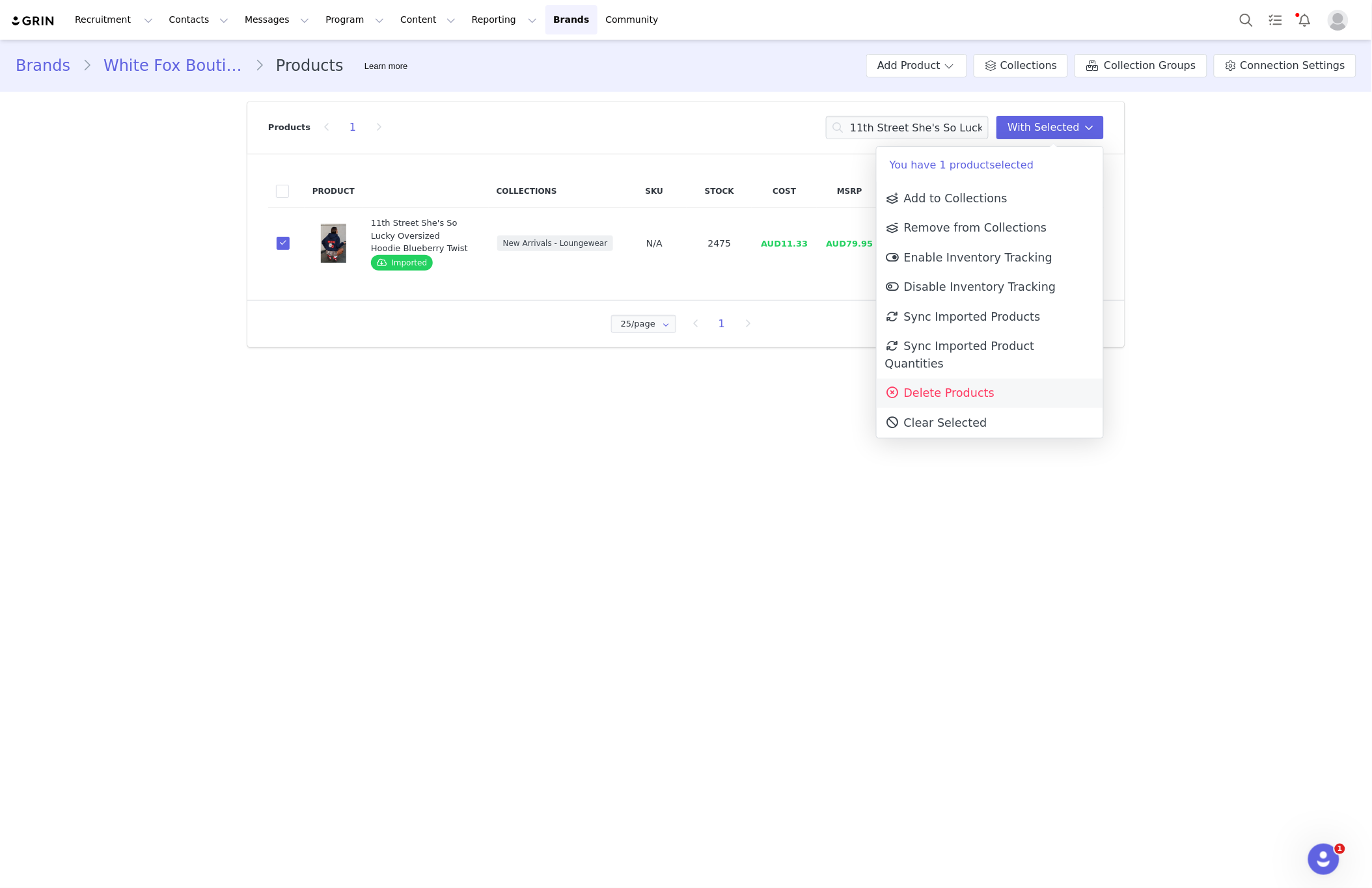
click at [962, 386] on span "Delete Products" at bounding box center [939, 392] width 109 height 13
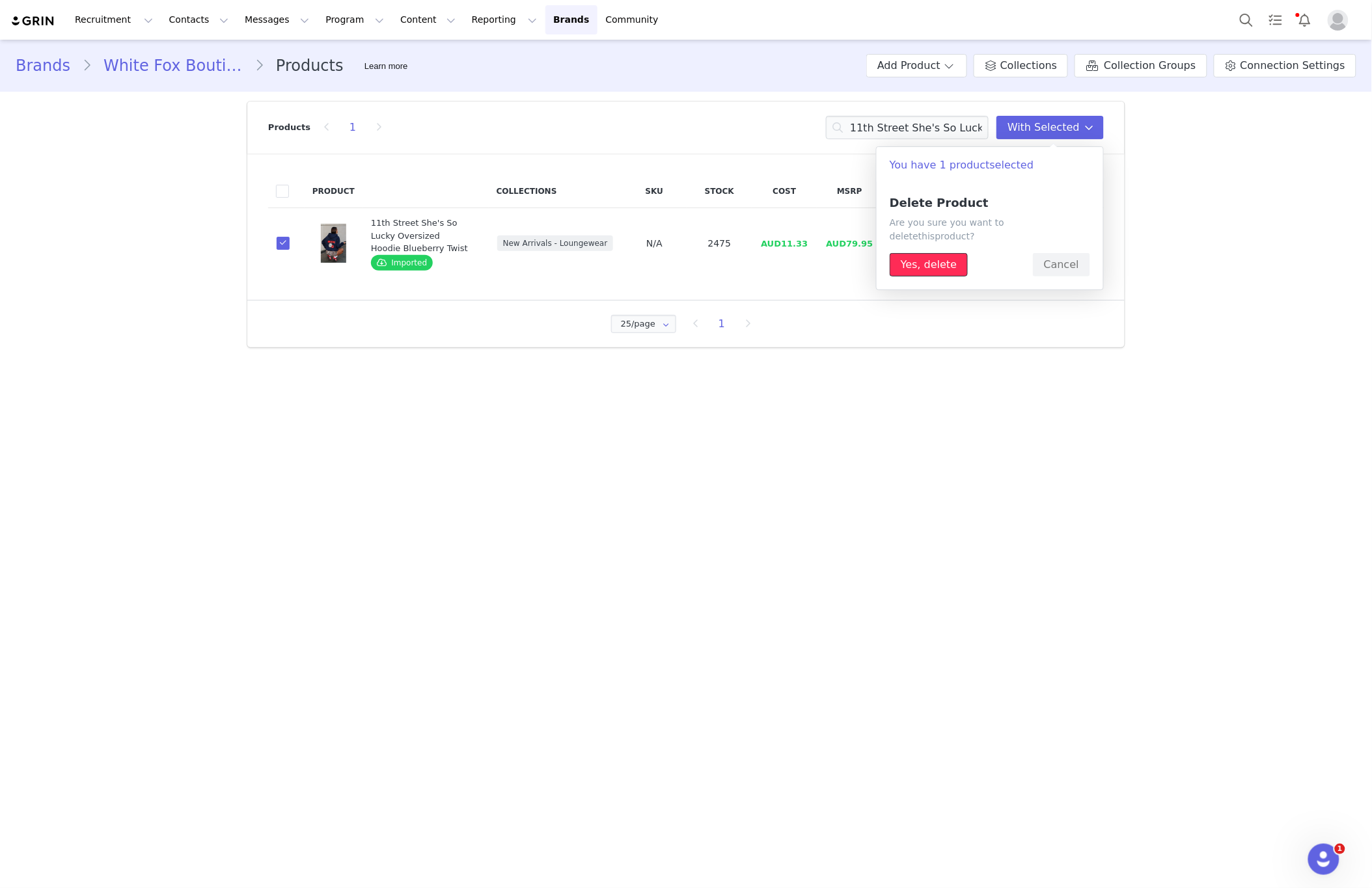
click at [894, 255] on button "Yes, delete" at bounding box center [927, 265] width 78 height 24
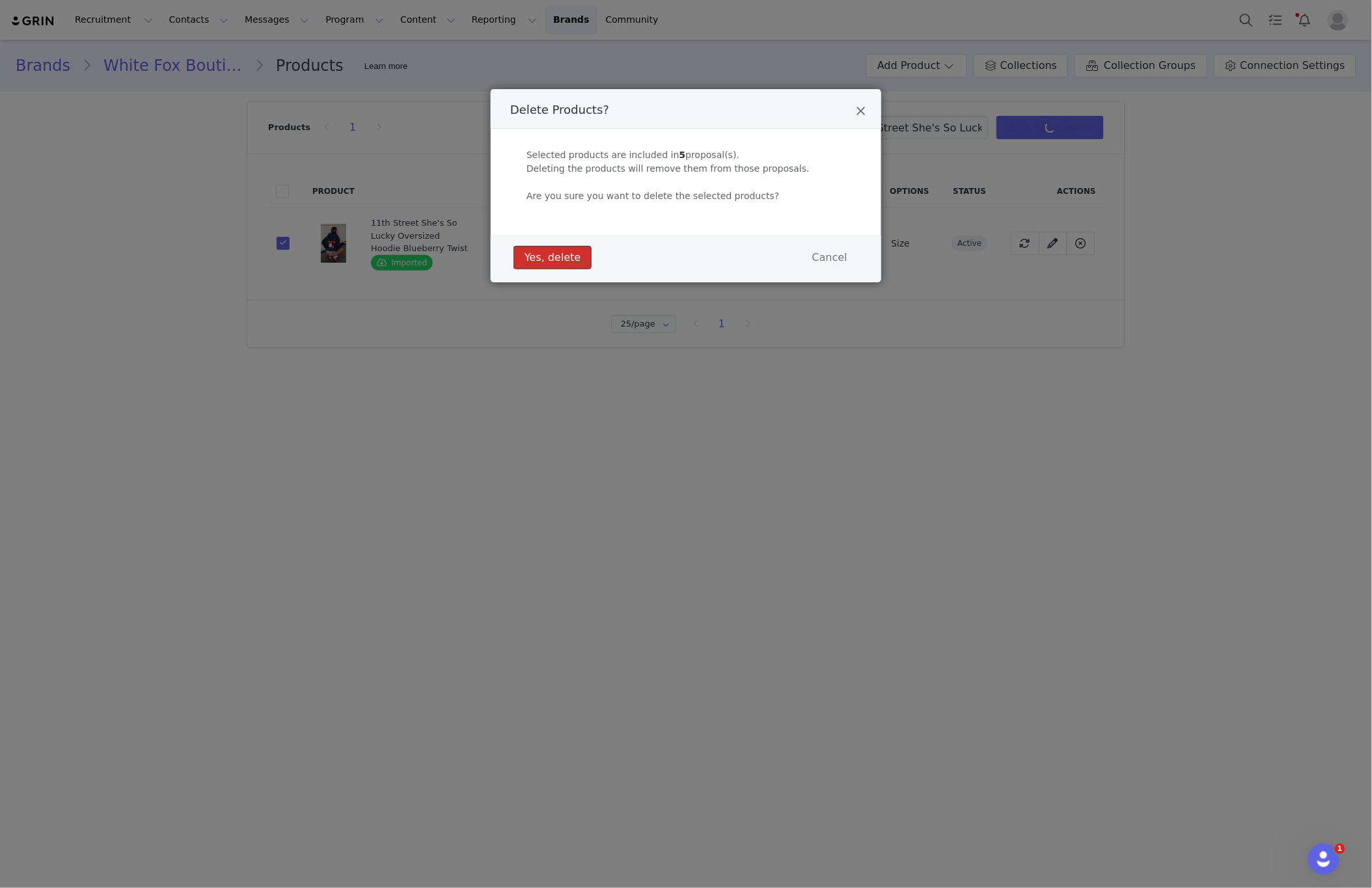
click at [561, 255] on button "Yes, delete" at bounding box center [552, 258] width 78 height 24
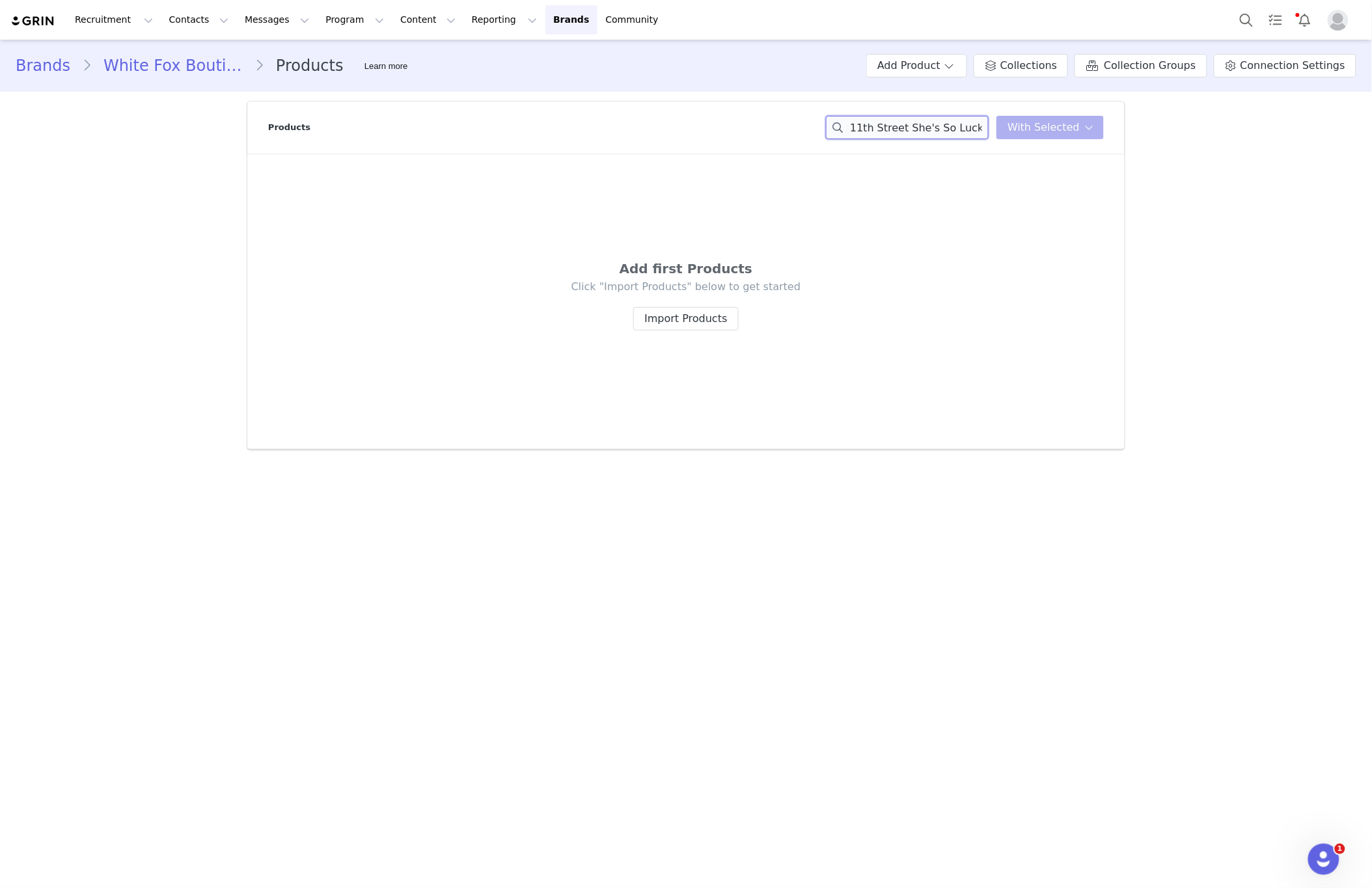
click at [888, 131] on input "11th Street She's So Lucky Oversized Hoodie Blueberry Twist" at bounding box center [907, 128] width 163 height 24
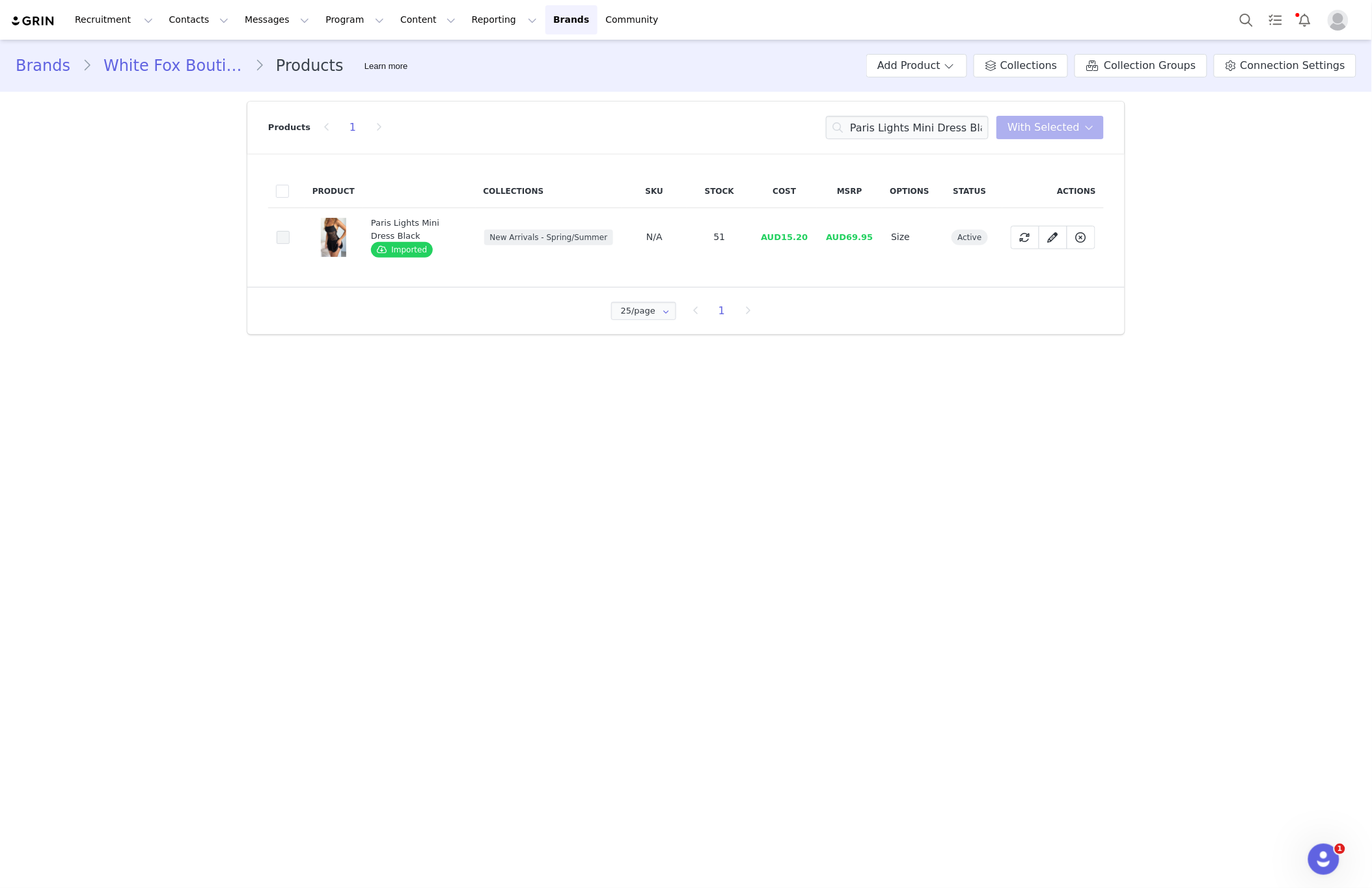
click at [278, 238] on span at bounding box center [283, 237] width 13 height 13
click at [290, 231] on input "87de631f-e00d-4d7f-a26c-c7e54919ef2f" at bounding box center [290, 231] width 0 height 0
click at [1033, 129] on span "With Selected" at bounding box center [1043, 127] width 72 height 16
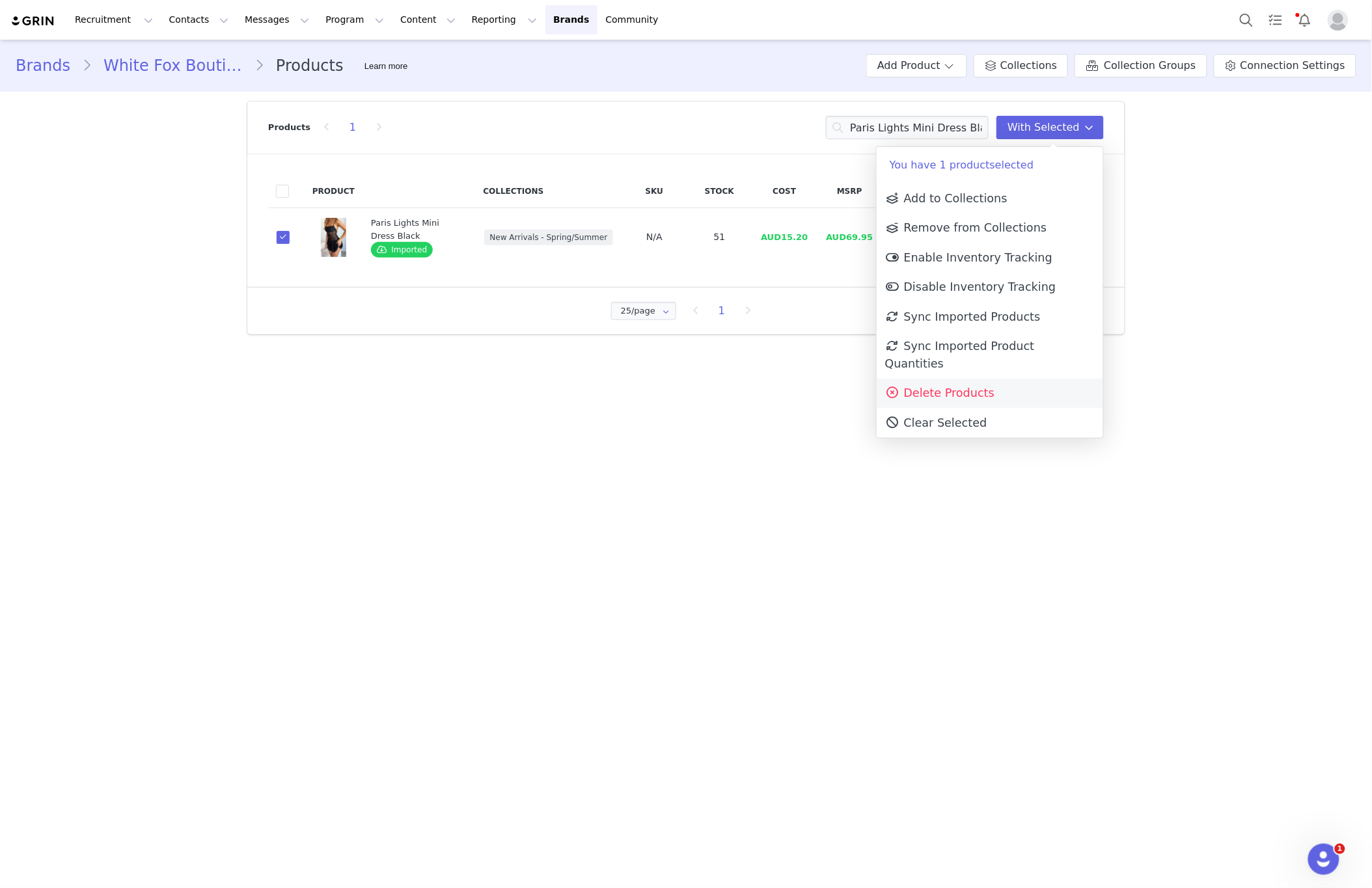
click at [969, 384] on link "Delete Products" at bounding box center [990, 393] width 227 height 30
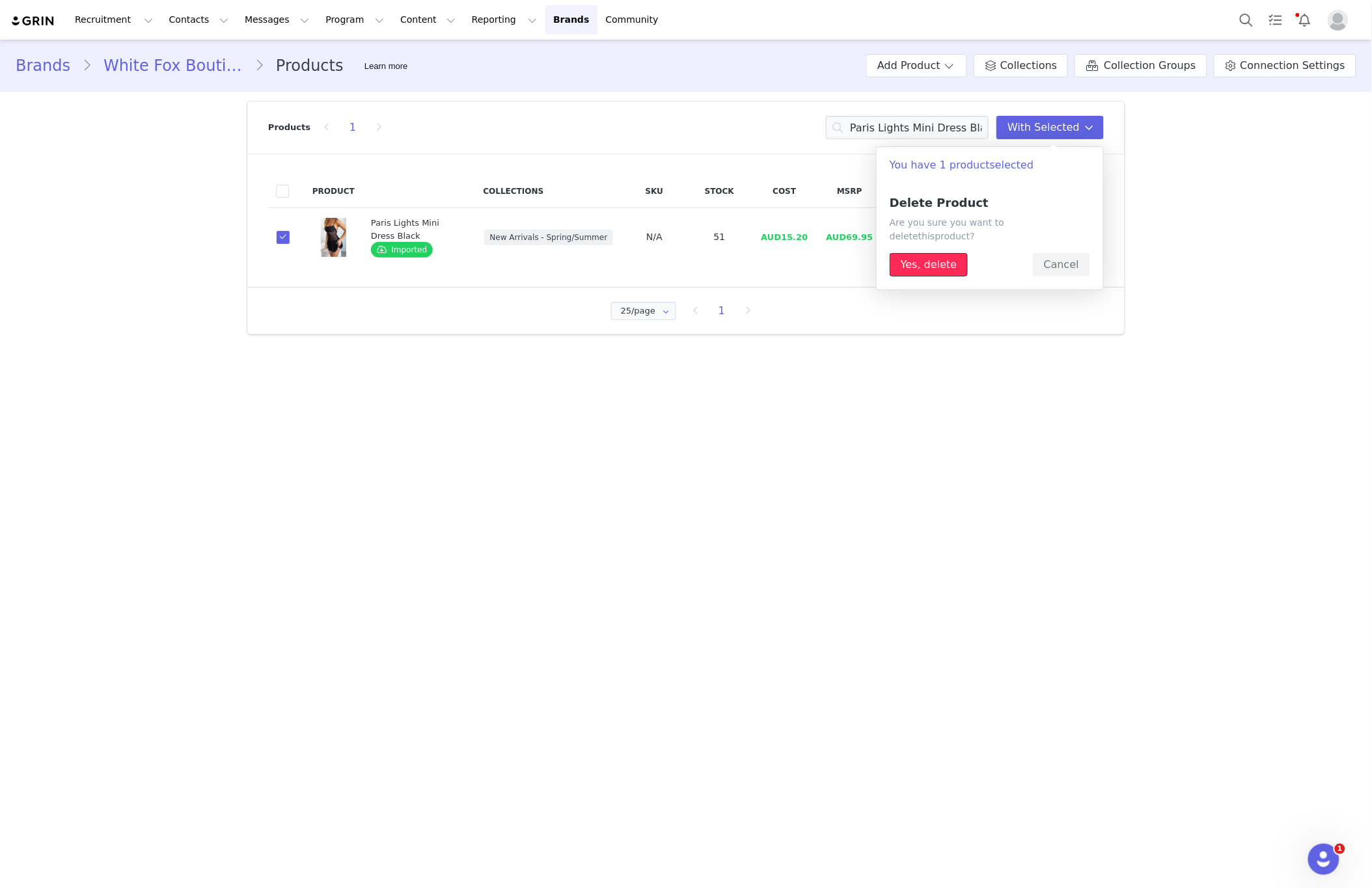
click at [945, 253] on button "Yes, delete" at bounding box center [927, 265] width 78 height 24
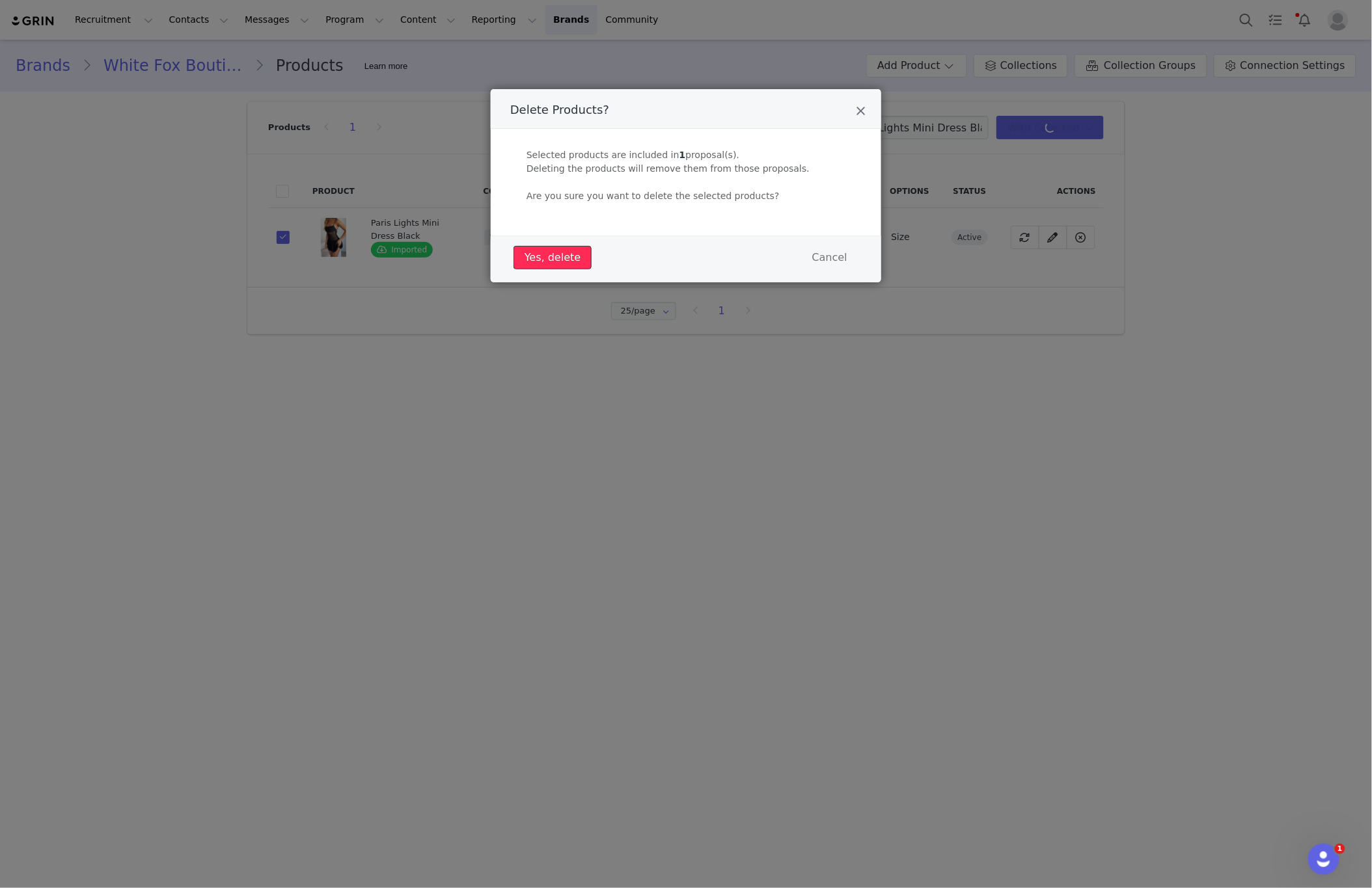
click at [575, 261] on button "Yes, delete" at bounding box center [552, 258] width 78 height 24
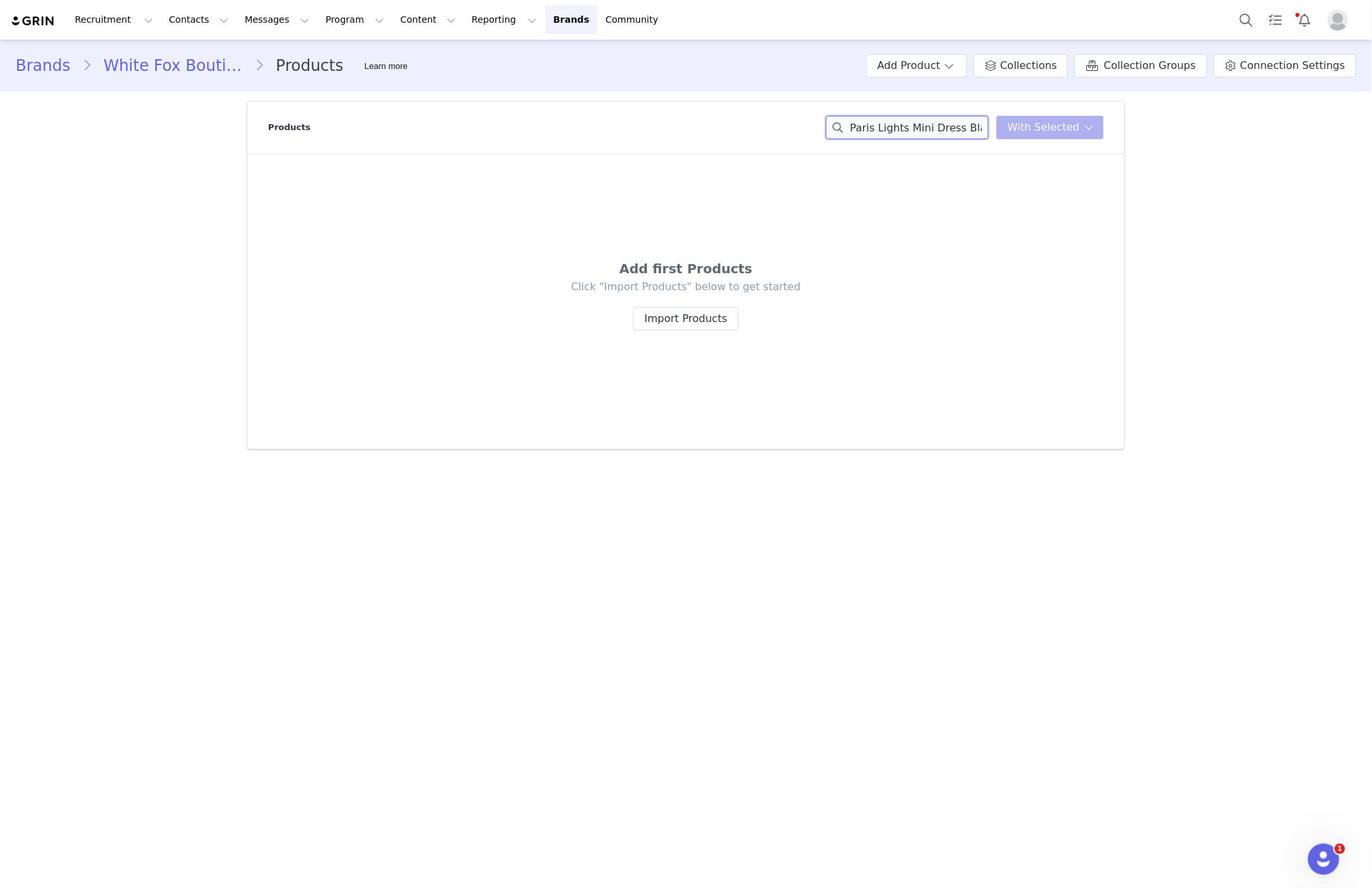
click at [882, 133] on input "Paris Lights Mini Dress Black" at bounding box center [907, 128] width 163 height 24
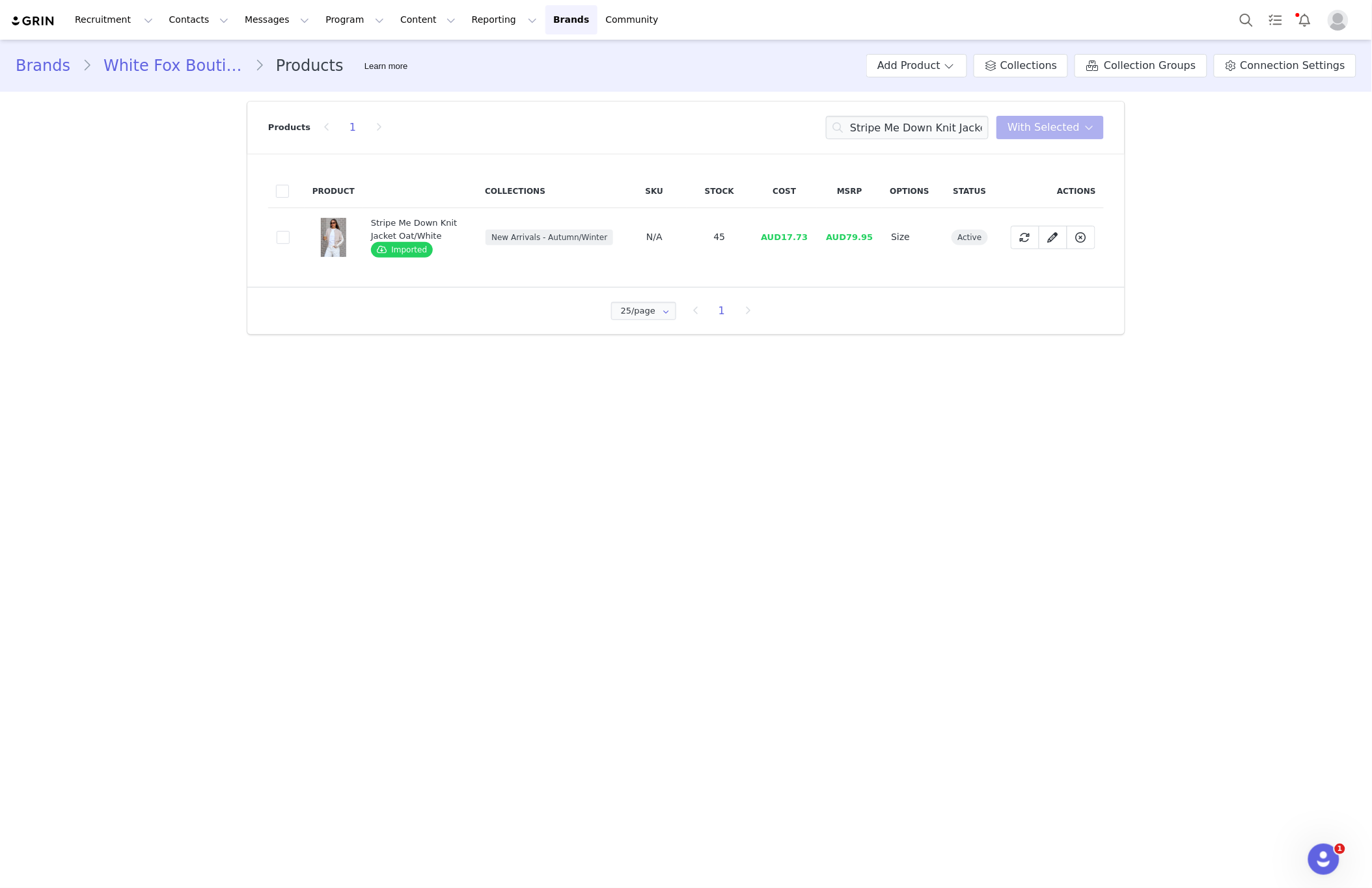
click at [298, 239] on td "2202d6db-b50d-46e7-b00f-2a8c8cd1be33" at bounding box center [286, 237] width 36 height 58
click at [285, 240] on span at bounding box center [283, 237] width 13 height 13
click at [290, 231] on input "2202d6db-b50d-46e7-b00f-2a8c8cd1be33" at bounding box center [290, 231] width 0 height 0
drag, startPoint x: 1035, startPoint y: 129, endPoint x: 1030, endPoint y: 201, distance: 72.2
click at [1035, 130] on span "With Selected" at bounding box center [1043, 127] width 72 height 16
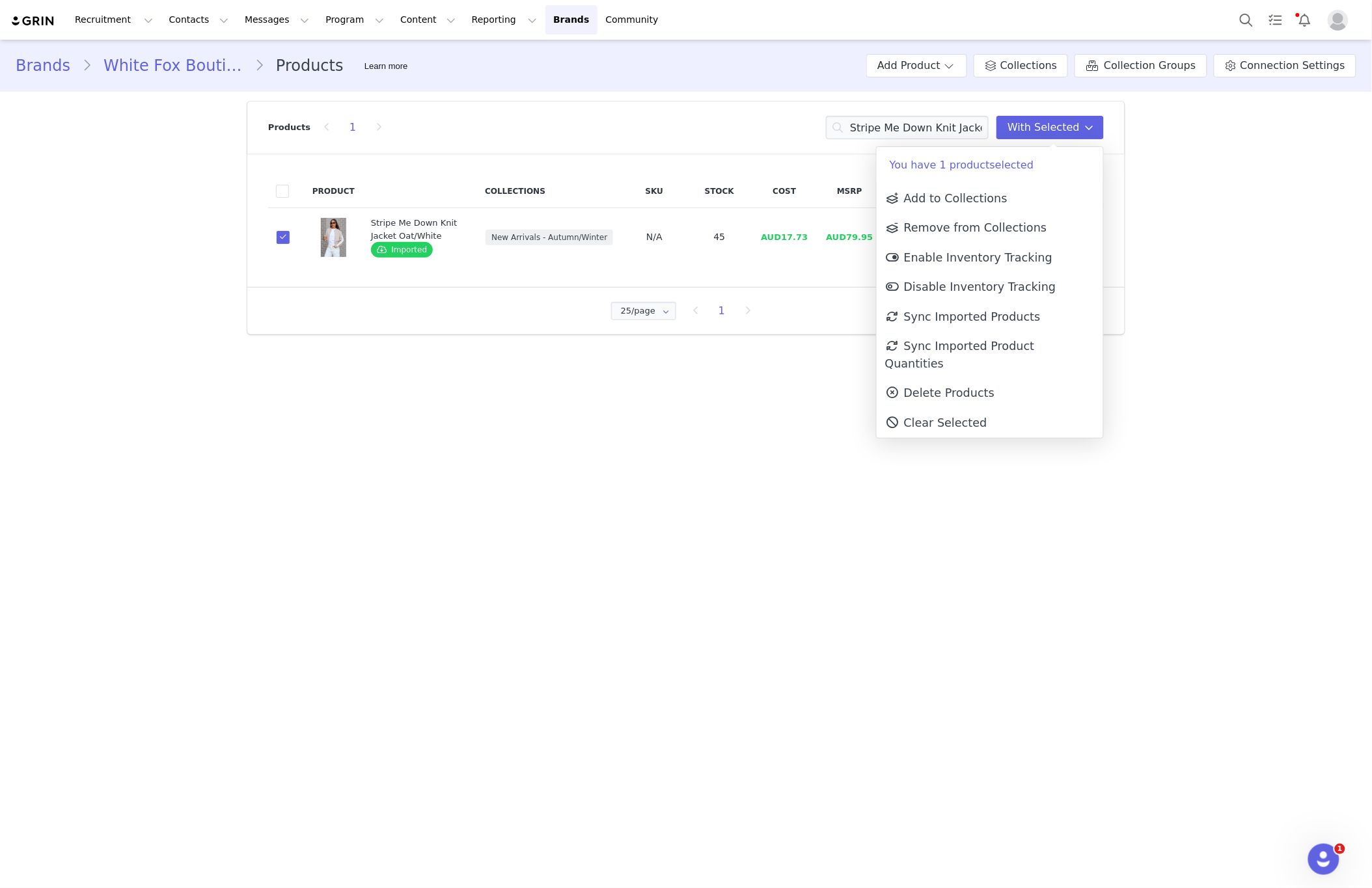
drag, startPoint x: 1040, startPoint y: 381, endPoint x: 984, endPoint y: 356, distance: 61.3
click at [1039, 380] on link "Delete Products" at bounding box center [990, 393] width 227 height 30
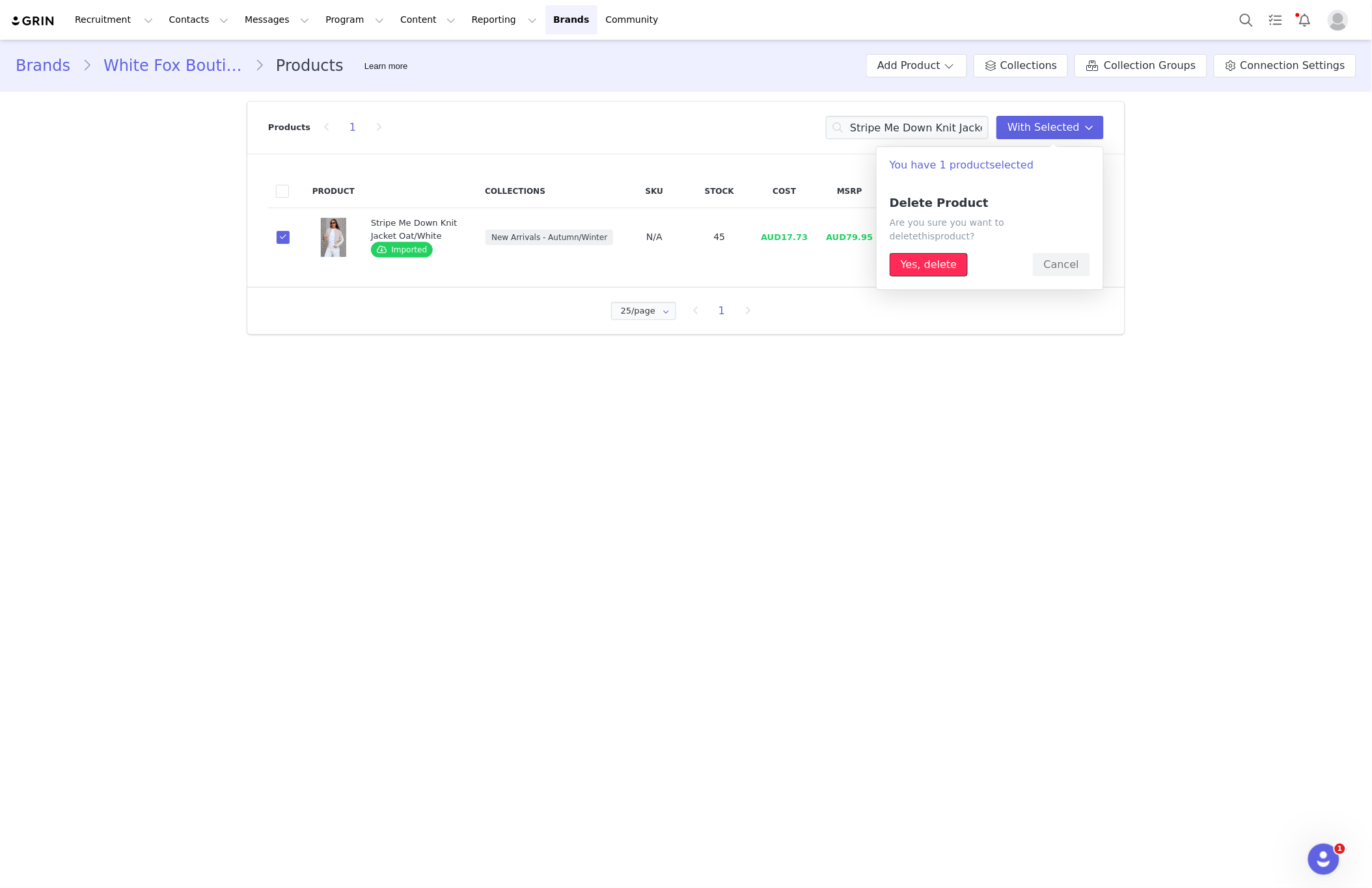
click at [928, 253] on button "Yes, delete" at bounding box center [927, 265] width 78 height 24
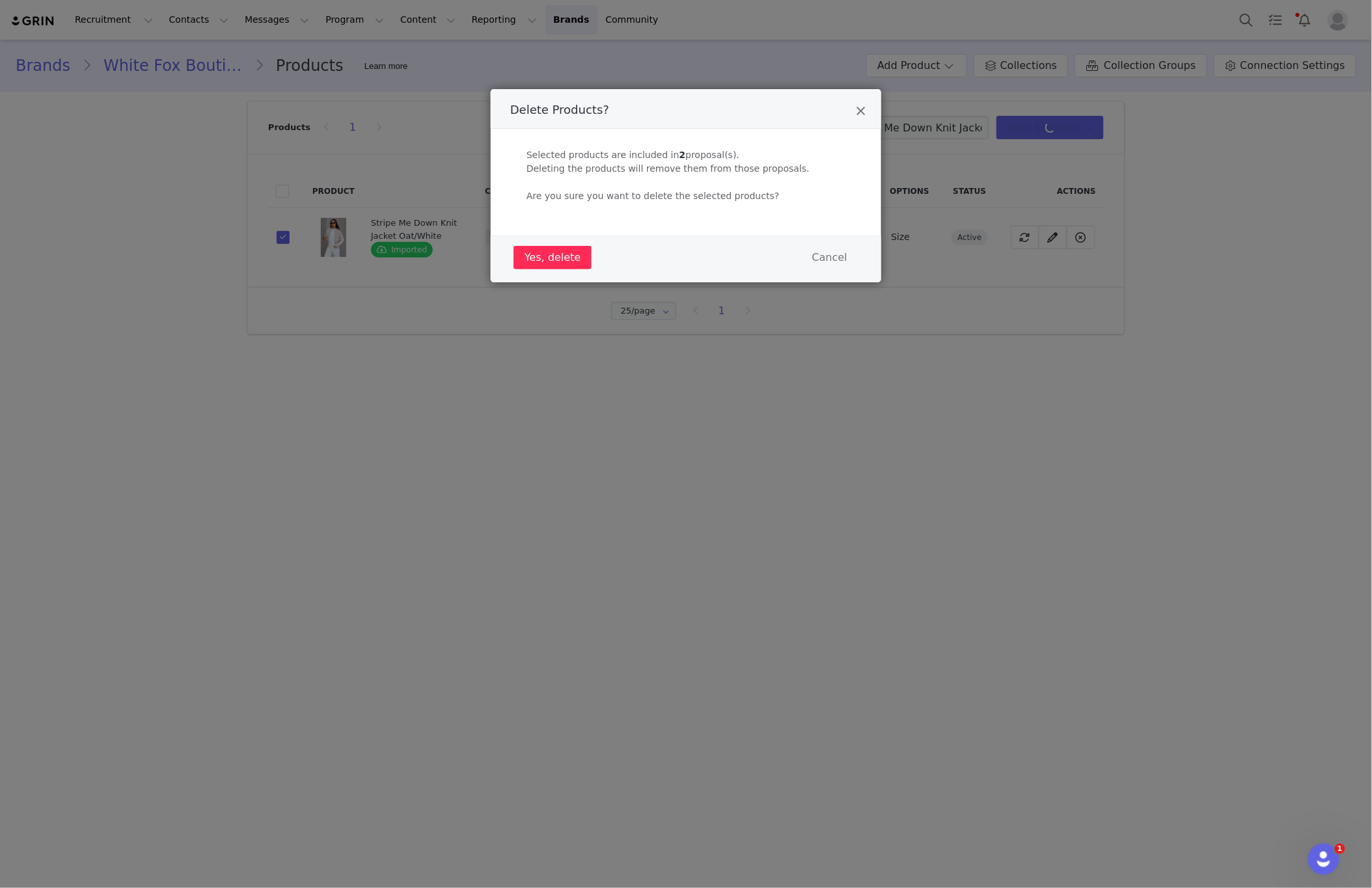
drag, startPoint x: 589, startPoint y: 269, endPoint x: 564, endPoint y: 261, distance: 26.2
click at [588, 269] on div "Yes, delete Cancel" at bounding box center [686, 257] width 352 height 30
click at [564, 261] on button "Yes, delete" at bounding box center [552, 258] width 78 height 24
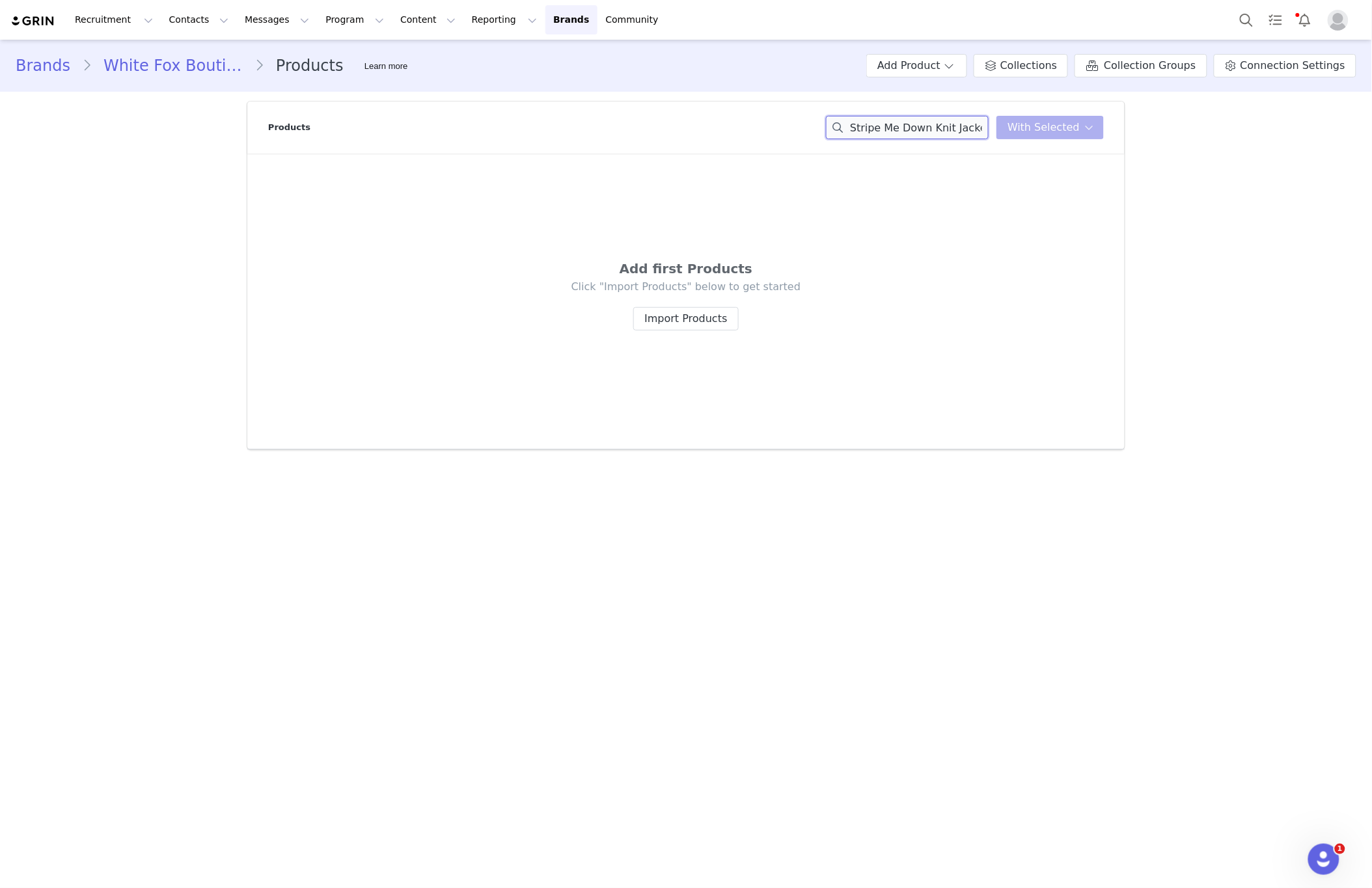
click at [909, 122] on input "Stripe Me Down Knit Jacket Oat/White" at bounding box center [907, 128] width 163 height 24
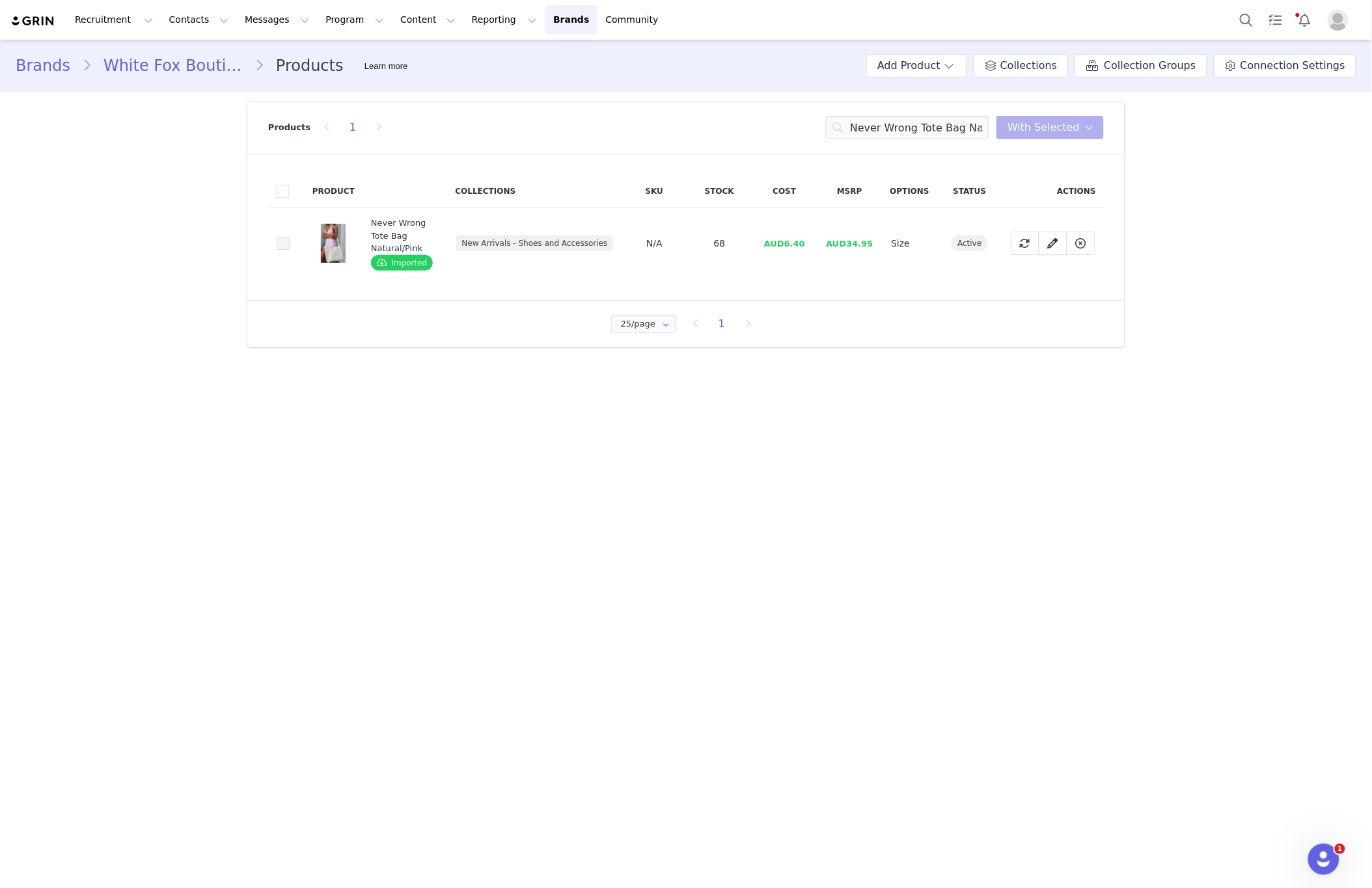
click at [279, 244] on span at bounding box center [283, 242] width 13 height 13
click at [290, 237] on input "8bf89281-2d58-4b76-9af2-bb92efb1a754" at bounding box center [290, 237] width 0 height 0
drag, startPoint x: 1027, startPoint y: 129, endPoint x: 1009, endPoint y: 186, distance: 59.8
click at [1027, 129] on span "With Selected" at bounding box center [1043, 127] width 72 height 16
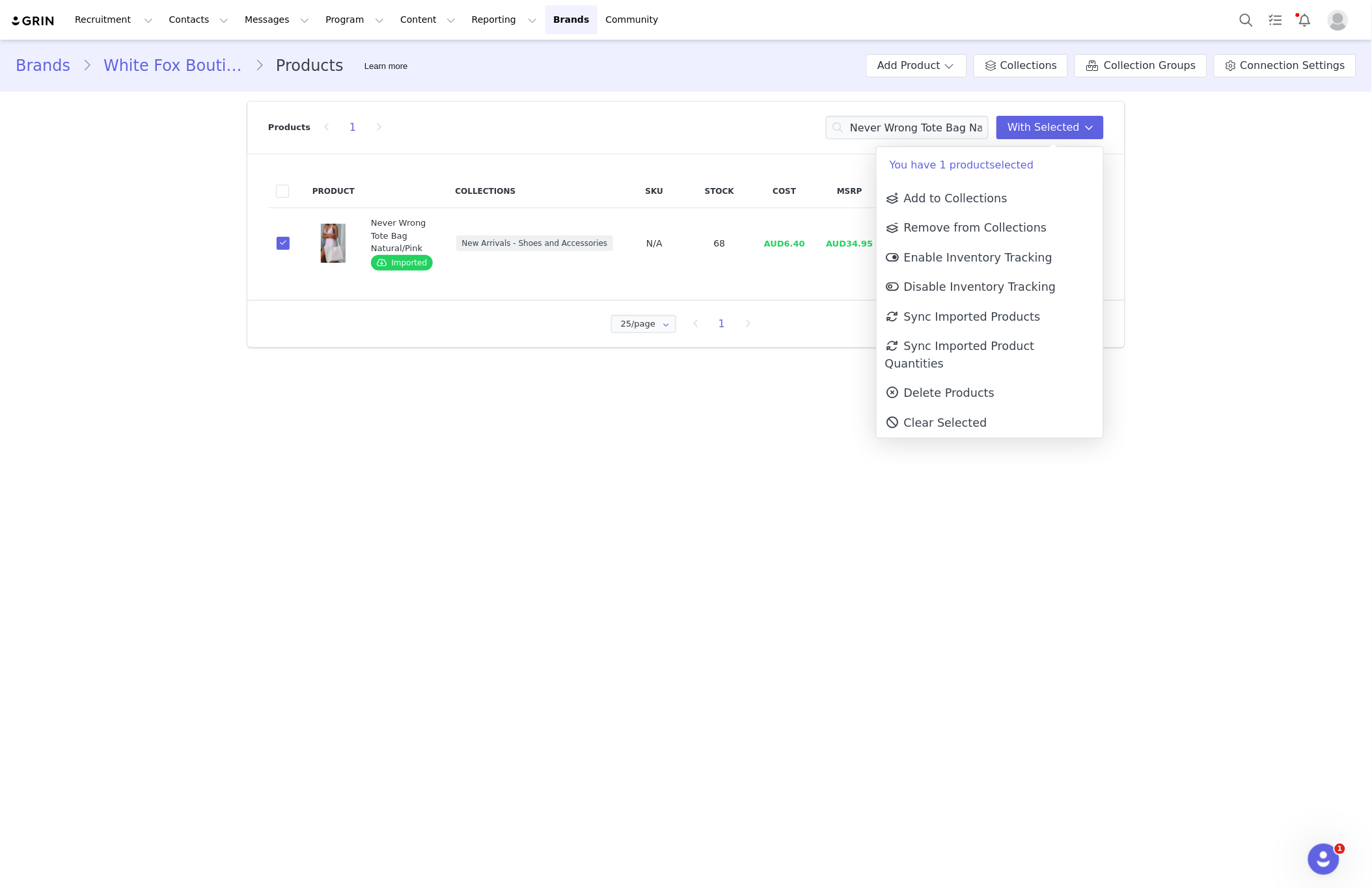
drag, startPoint x: 953, startPoint y: 382, endPoint x: 933, endPoint y: 376, distance: 20.9
click at [953, 386] on span "Delete Products" at bounding box center [939, 392] width 109 height 13
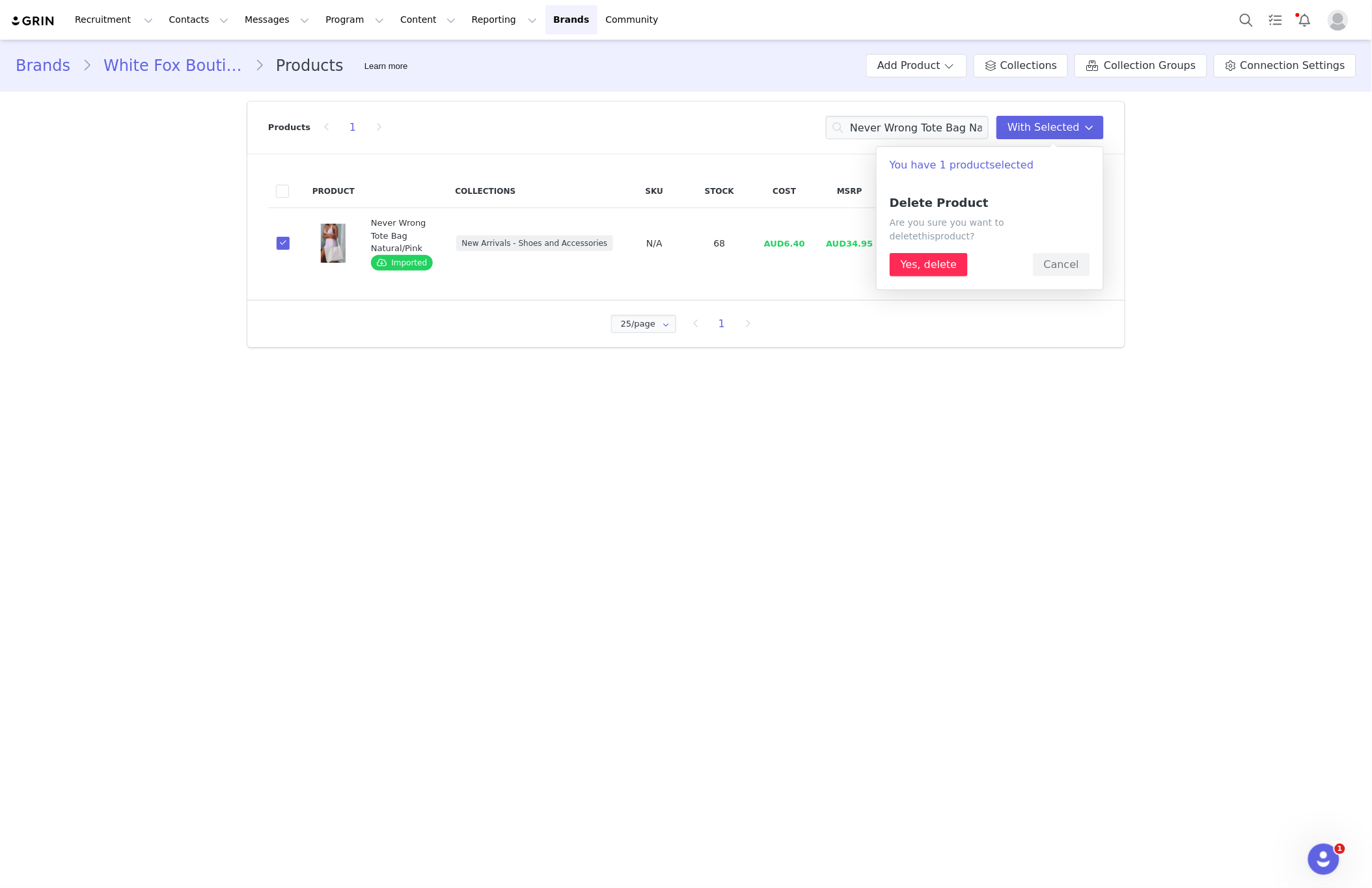
click at [945, 246] on div "Delete Product Are you sure you want to delete this product ? Yes, delete Cancel" at bounding box center [989, 236] width 200 height 80
drag, startPoint x: 945, startPoint y: 248, endPoint x: 937, endPoint y: 246, distance: 8.2
click at [945, 253] on button "Yes, delete" at bounding box center [927, 265] width 78 height 24
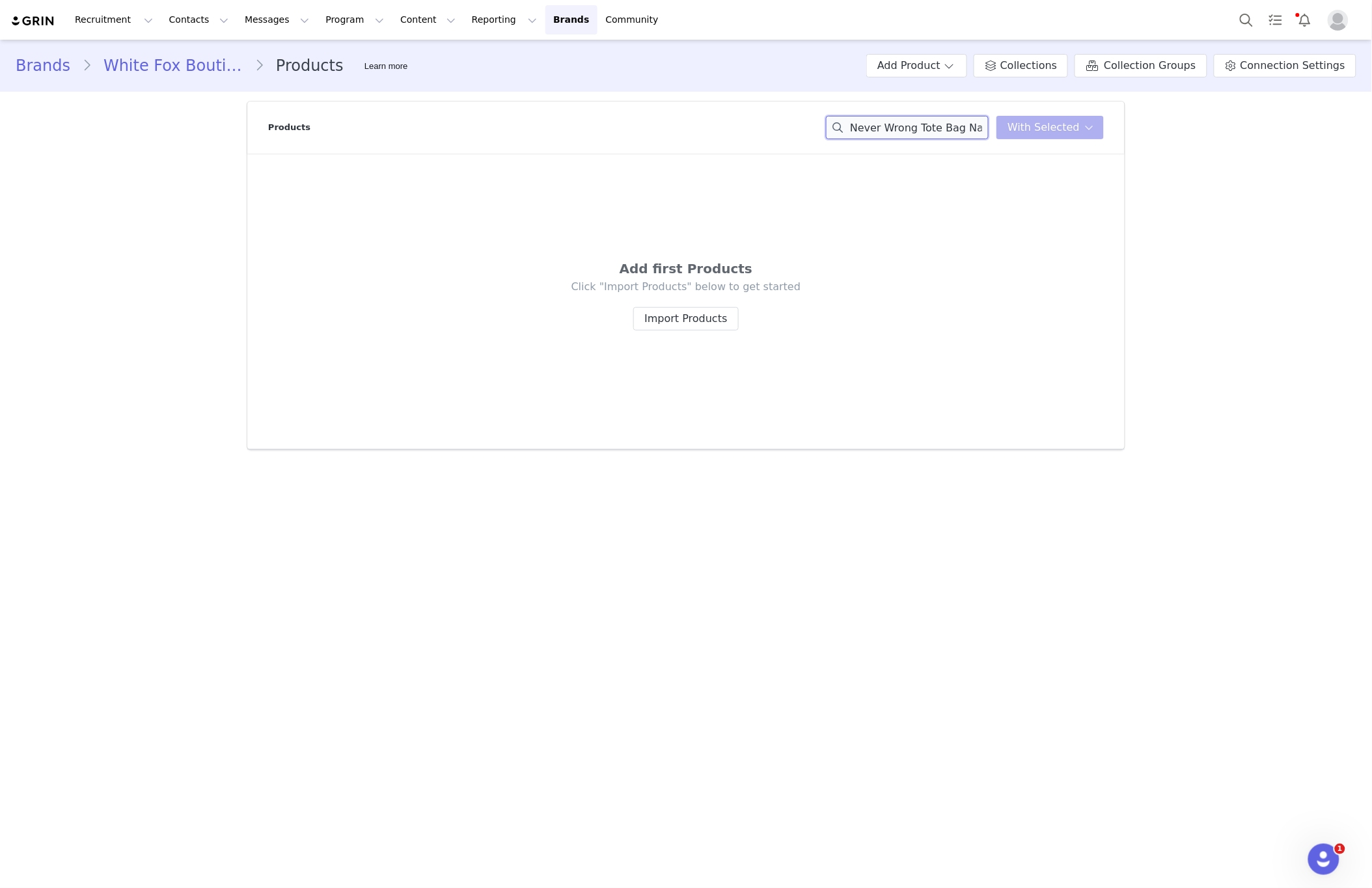
click at [893, 120] on input "Never Wrong Tote Bag Natural/Pink" at bounding box center [907, 128] width 163 height 24
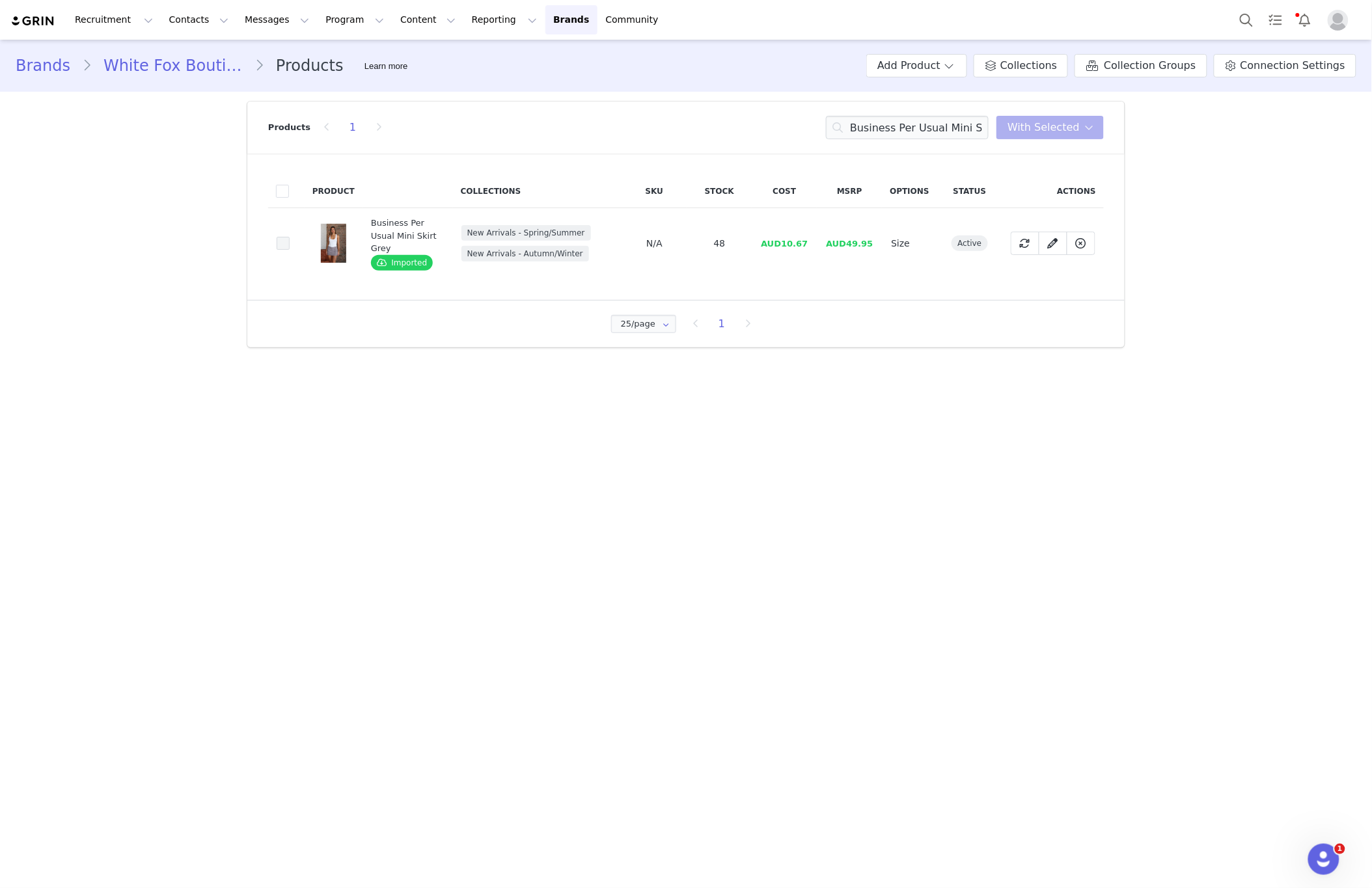
drag, startPoint x: 277, startPoint y: 243, endPoint x: 286, endPoint y: 240, distance: 9.5
click at [278, 243] on span at bounding box center [283, 242] width 13 height 13
click at [290, 237] on input "c3d94243-69e8-4aaf-8e95-00370986386a" at bounding box center [290, 237] width 0 height 0
click at [1034, 133] on span "With Selected" at bounding box center [1043, 127] width 72 height 16
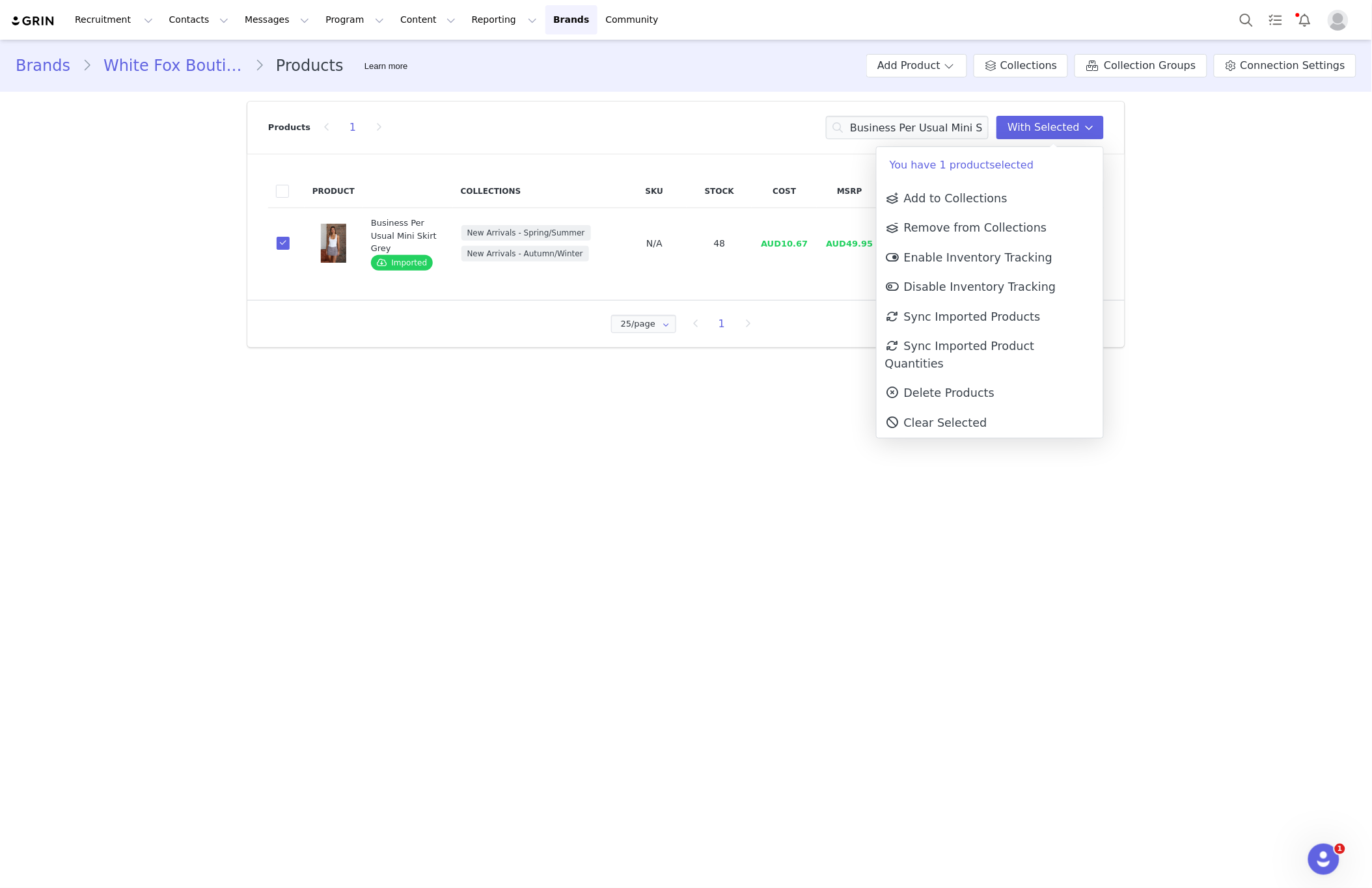
click at [964, 378] on link "Delete Products" at bounding box center [990, 393] width 227 height 30
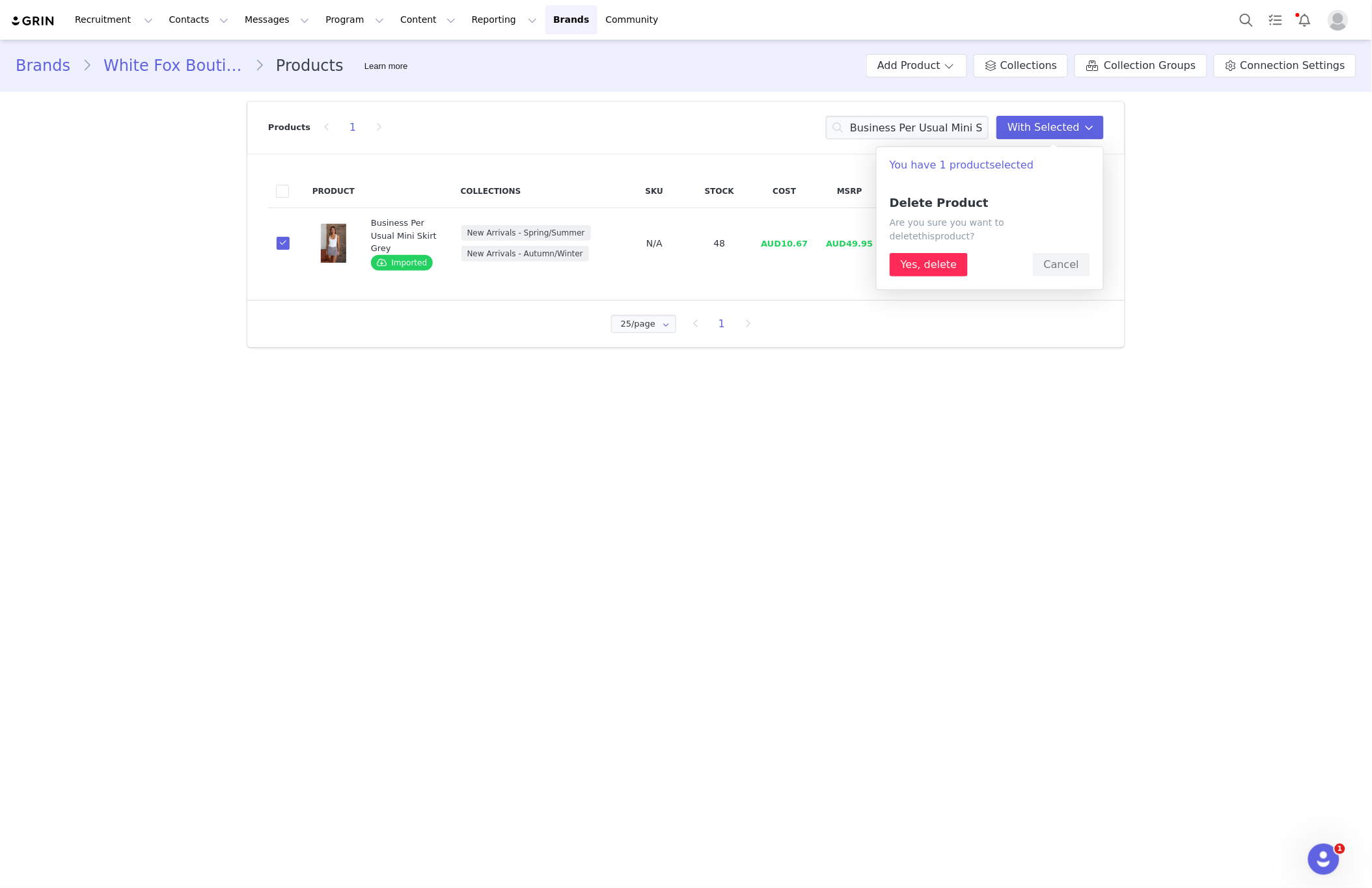
drag, startPoint x: 916, startPoint y: 231, endPoint x: 916, endPoint y: 242, distance: 11.0
click at [917, 231] on div "Delete Product Are you sure you want to delete this product ? Yes, delete Cancel" at bounding box center [989, 236] width 200 height 80
click at [916, 253] on button "Yes, delete" at bounding box center [927, 265] width 78 height 24
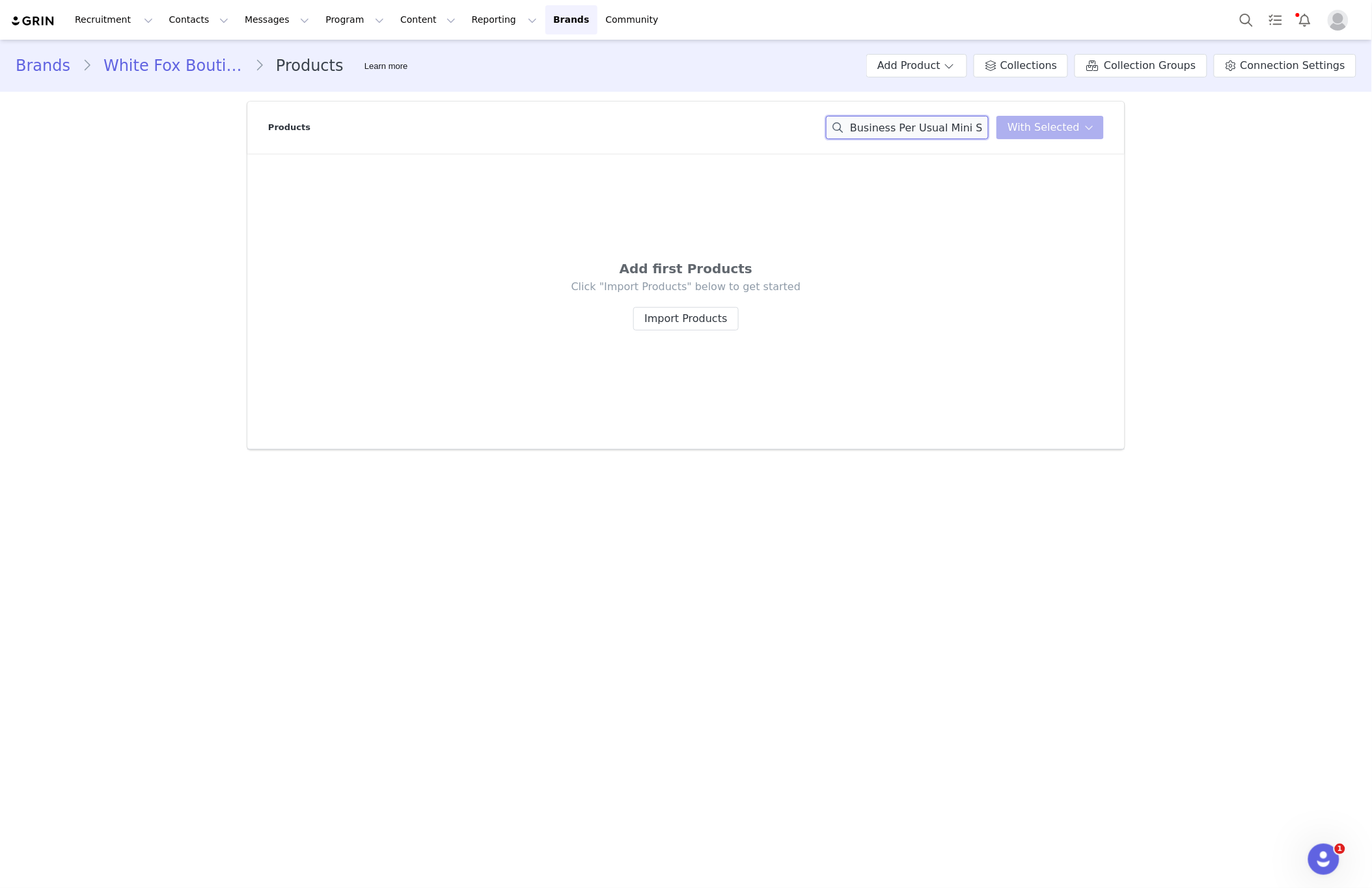
click at [940, 127] on input "Business Per Usual Mini Skirt Grey" at bounding box center [907, 128] width 163 height 24
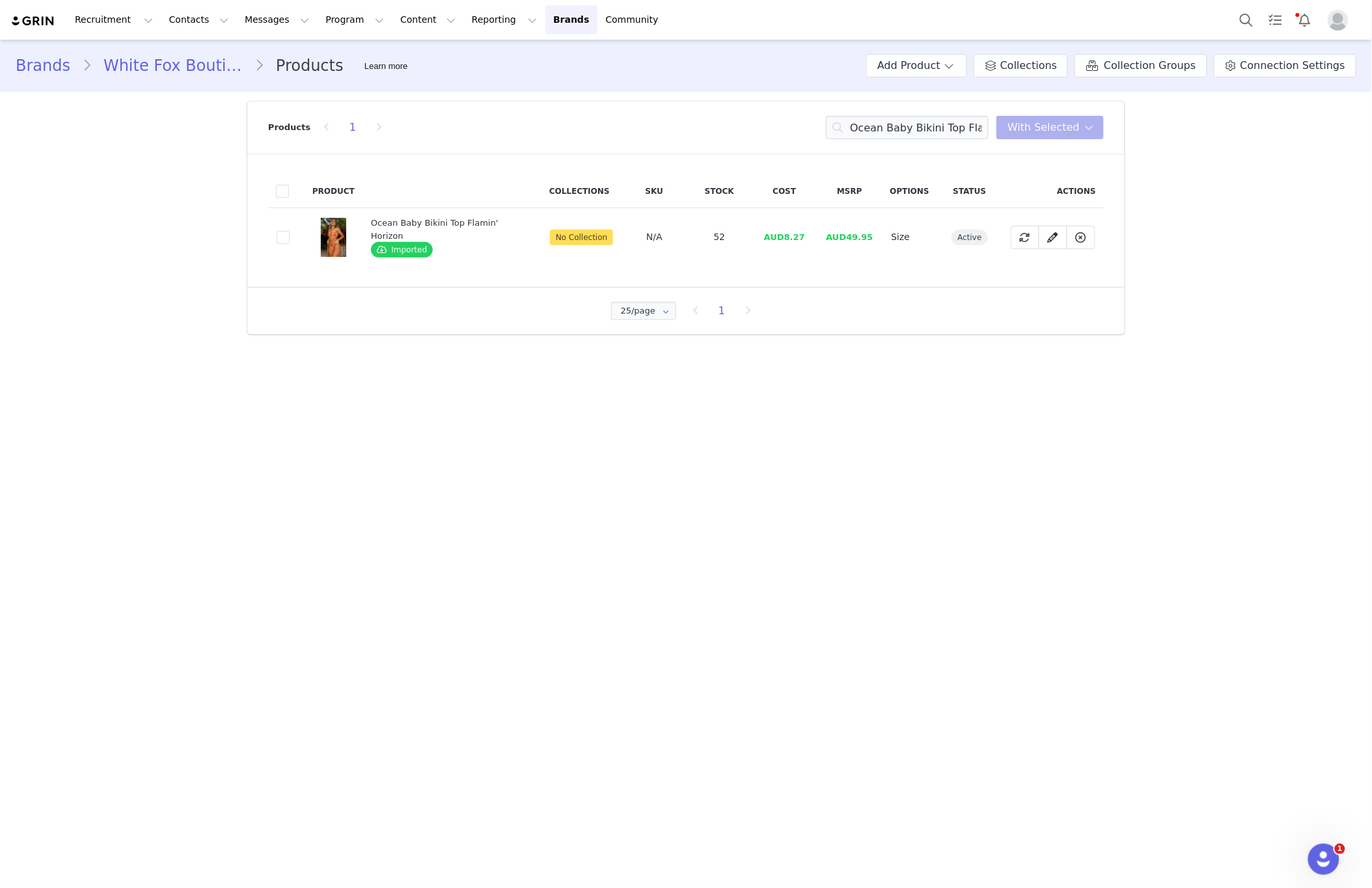
click at [291, 241] on td "0d7a5aea-668b-48fb-9d00-d0d72cec8ecf" at bounding box center [286, 237] width 36 height 58
click at [286, 238] on span at bounding box center [283, 237] width 13 height 13
click at [290, 231] on input "0d7a5aea-668b-48fb-9d00-d0d72cec8ecf" at bounding box center [290, 231] width 0 height 0
click at [1069, 125] on span "With Selected" at bounding box center [1043, 127] width 72 height 16
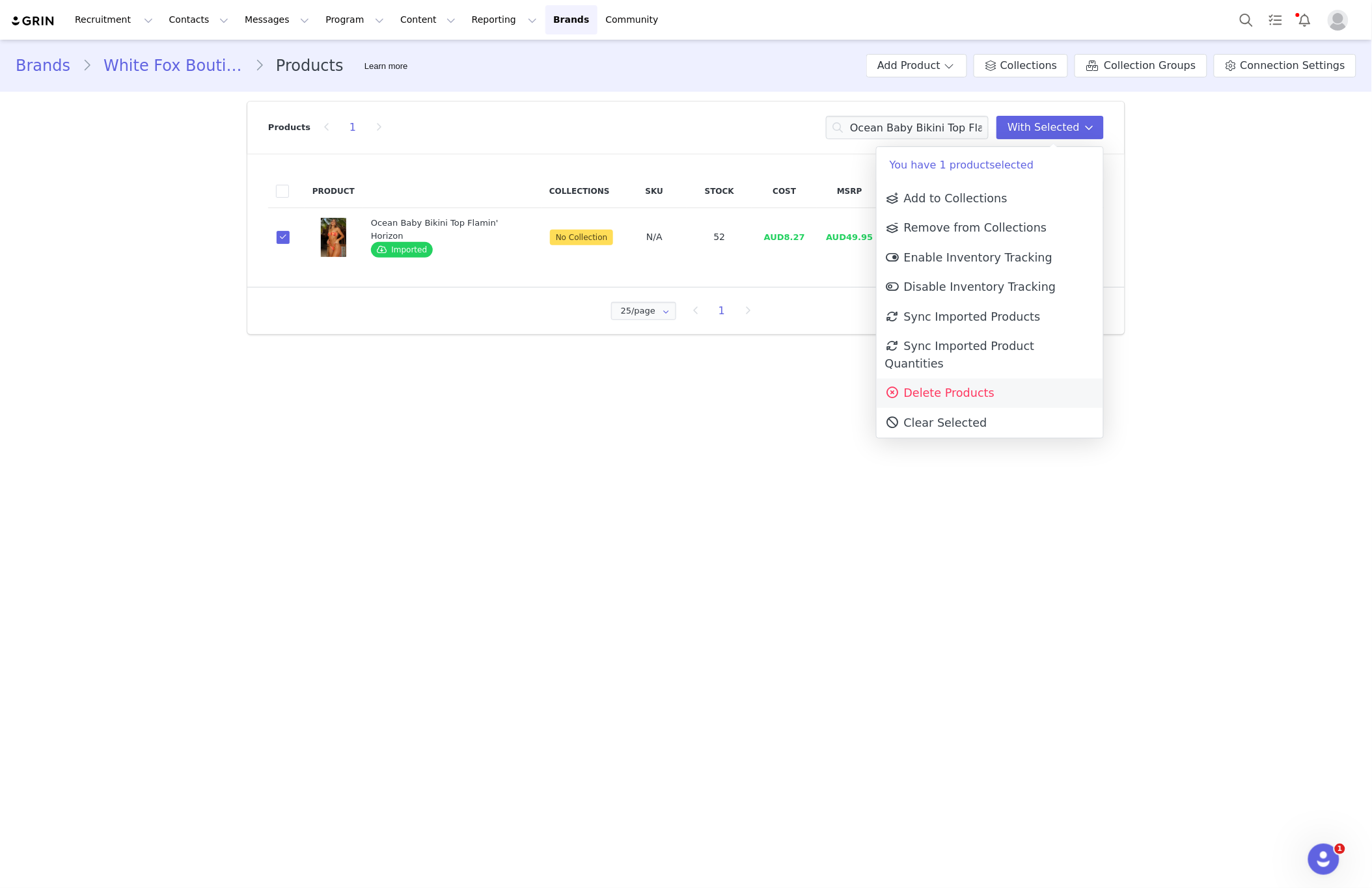
click at [967, 384] on link "Delete Products" at bounding box center [990, 393] width 227 height 30
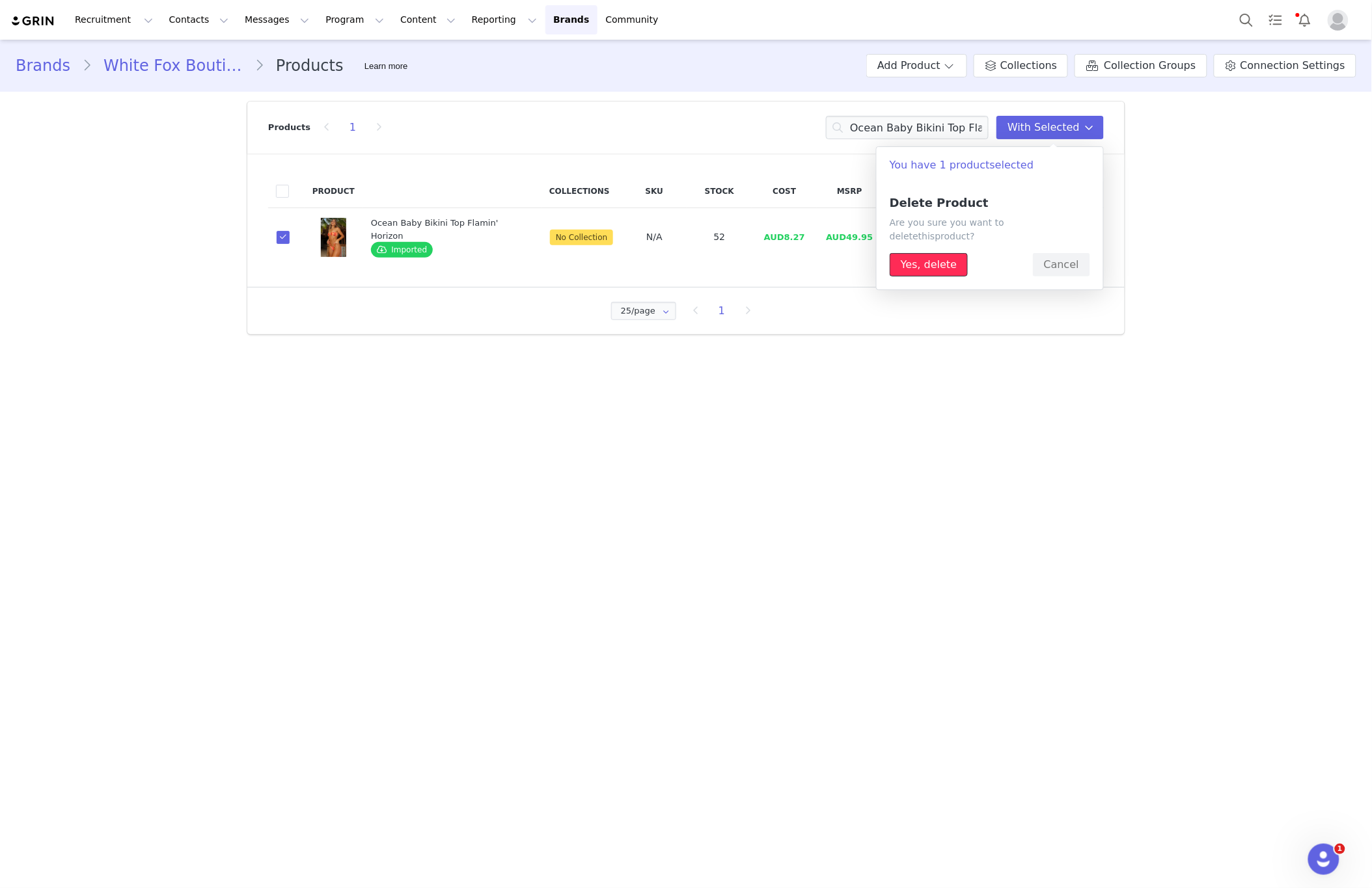
click at [907, 260] on button "Yes, delete" at bounding box center [927, 265] width 78 height 24
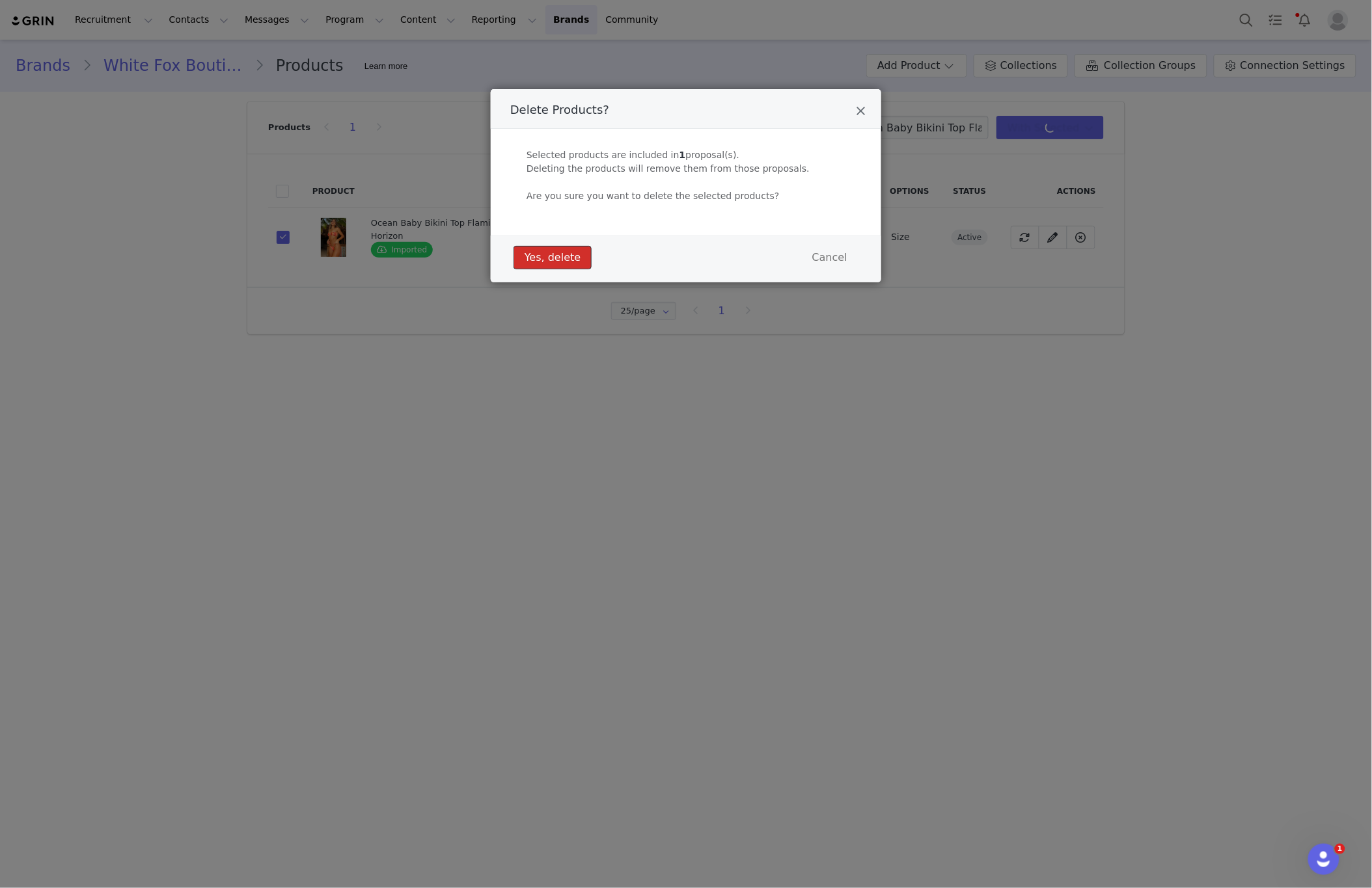
click at [560, 266] on button "Yes, delete" at bounding box center [552, 258] width 78 height 24
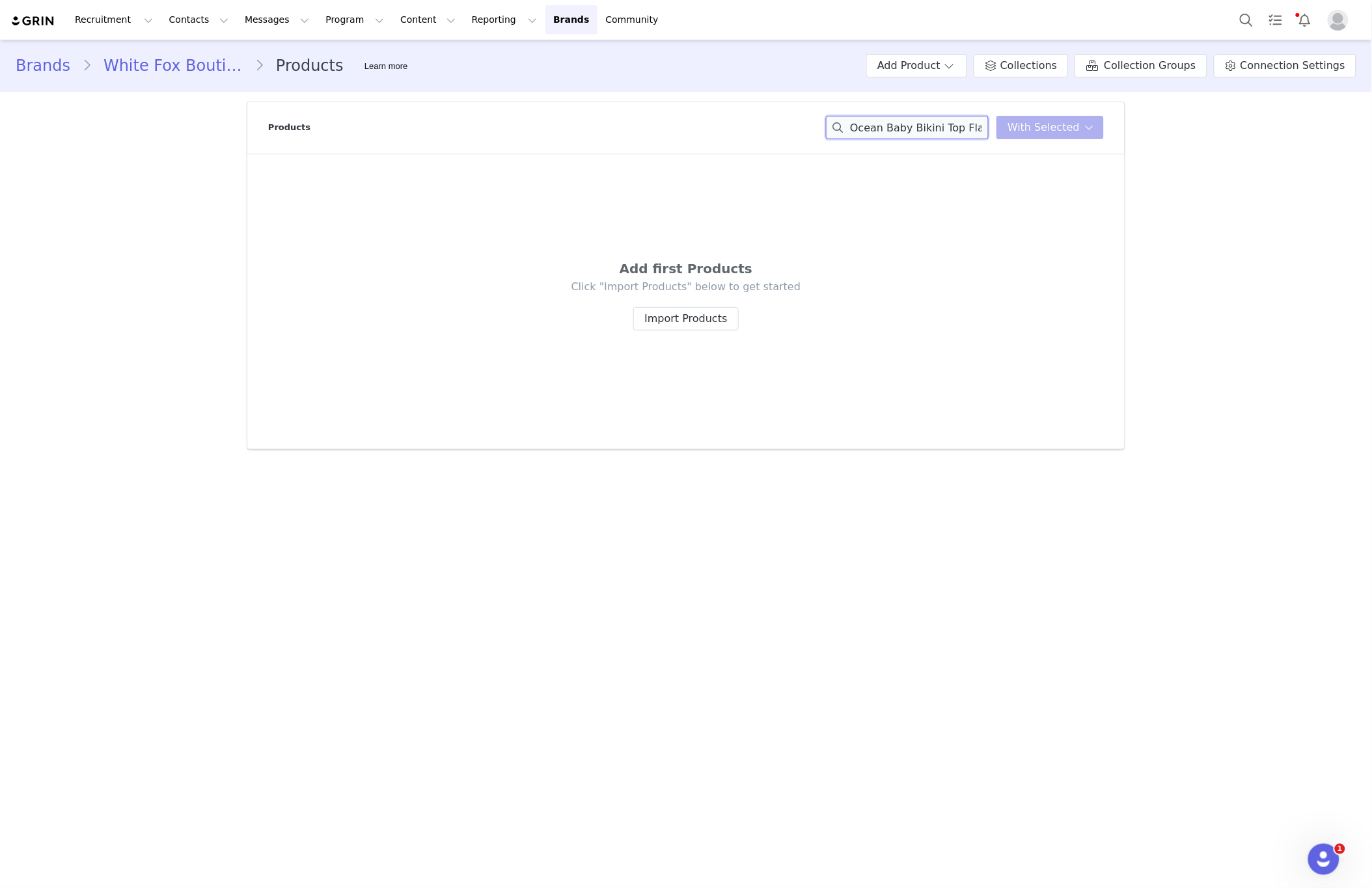
click at [934, 125] on input "Ocean Baby Bikini Top Flamin' Horizon" at bounding box center [907, 128] width 163 height 24
click at [936, 125] on input "Ocean Baby Bikini Top Flamin' Horizon" at bounding box center [907, 128] width 163 height 24
click at [936, 125] on input "Ocean Baby BikinSweet Cherry Edition Oversized Tee Whitei Top Flamin' Horizon" at bounding box center [907, 128] width 163 height 24
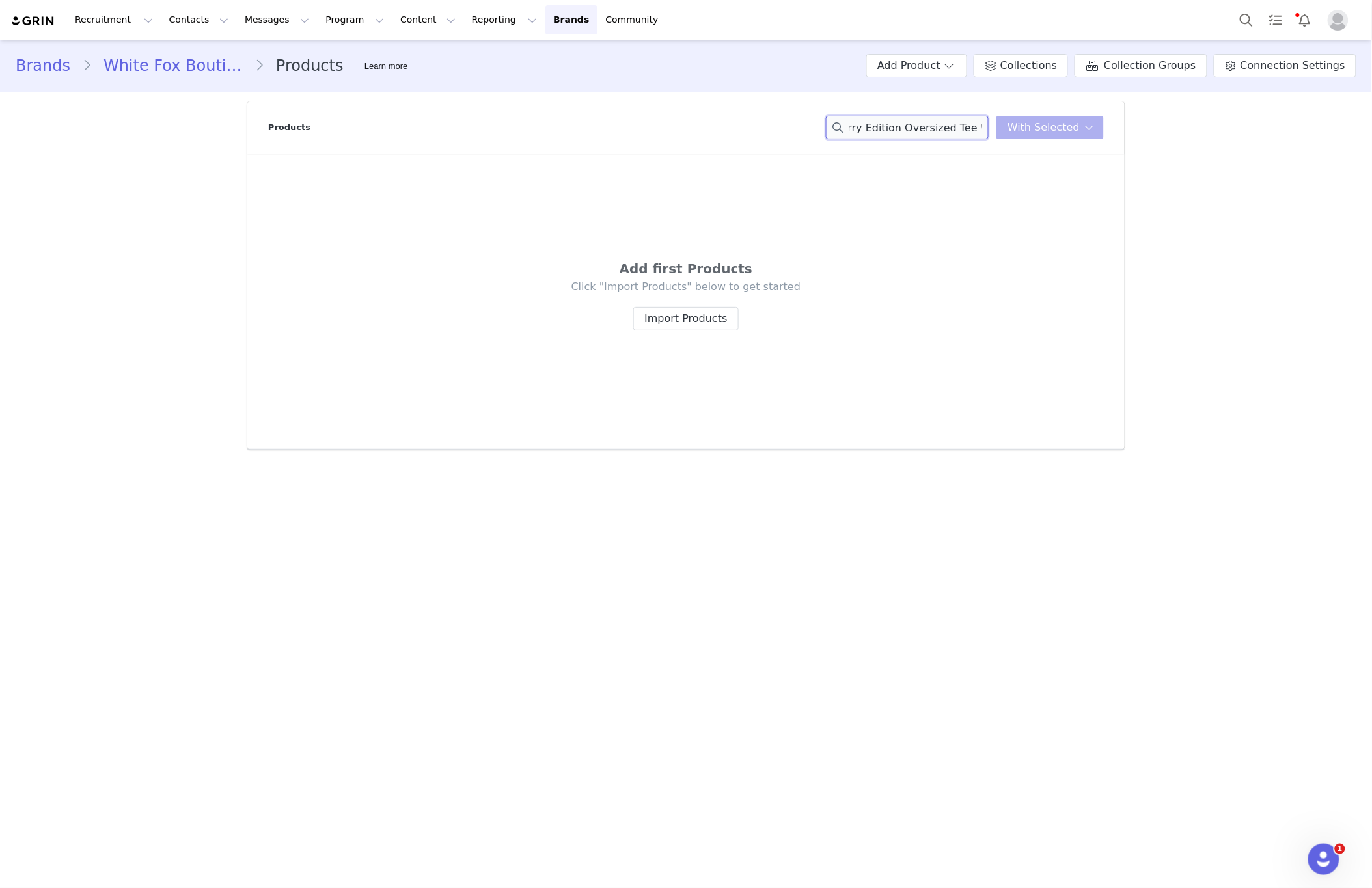
click at [936, 125] on input "Ocean Baby BikinSweet Cherry Edition Oversized Tee Whitei Top Flamin' Horizon" at bounding box center [907, 128] width 163 height 24
click at [937, 125] on input "Sweet Cherry Edition Oversized Tee White" at bounding box center [907, 128] width 163 height 24
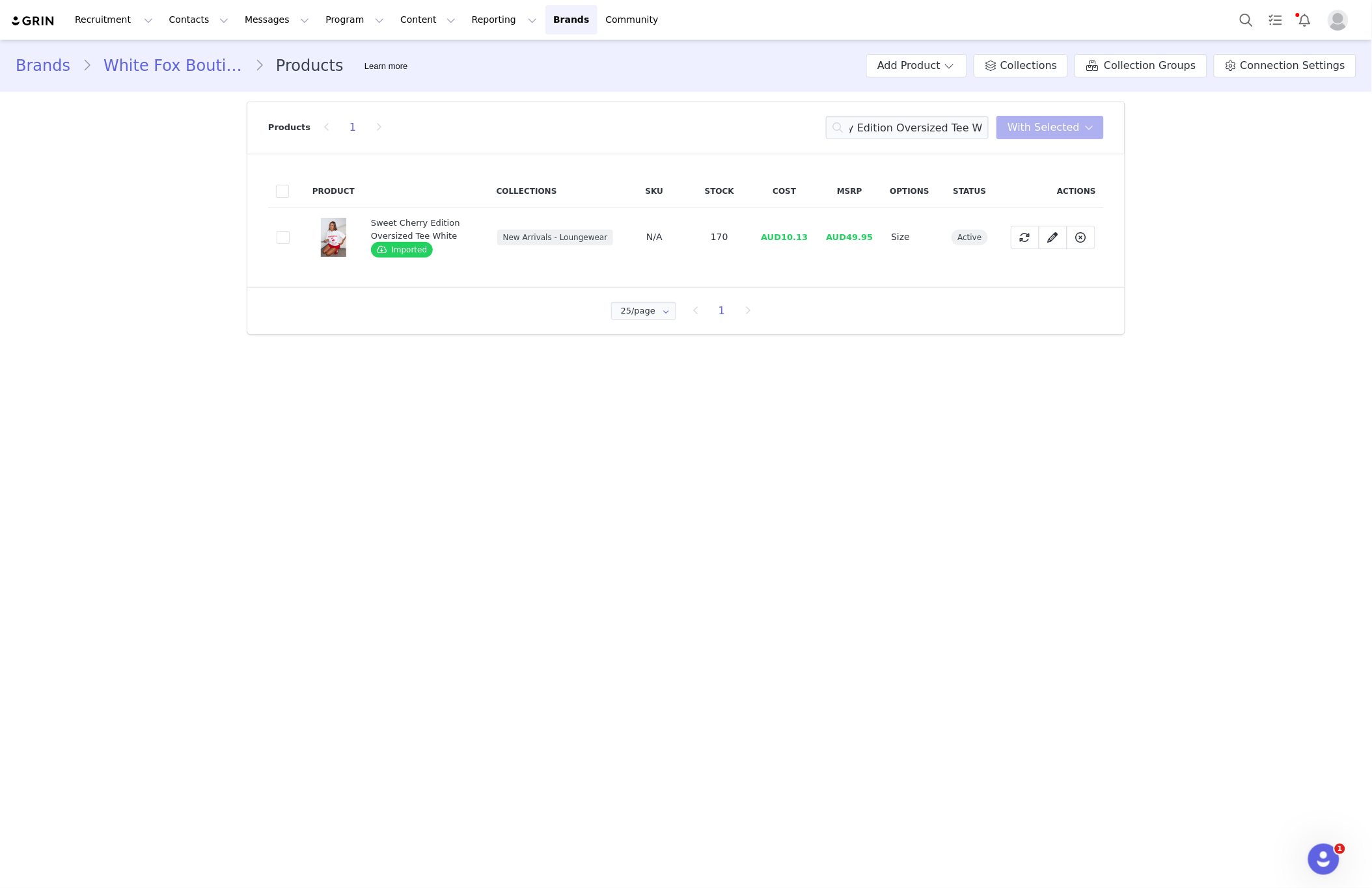
scroll to position [0, 0]
drag, startPoint x: 285, startPoint y: 236, endPoint x: 318, endPoint y: 232, distance: 33.2
click at [296, 236] on td "72d6ad57-2fc2-449f-b165-4ccac5bbc269" at bounding box center [286, 237] width 36 height 58
click at [291, 235] on td "72d6ad57-2fc2-449f-b165-4ccac5bbc269" at bounding box center [286, 237] width 36 height 58
click at [279, 239] on span at bounding box center [283, 237] width 13 height 13
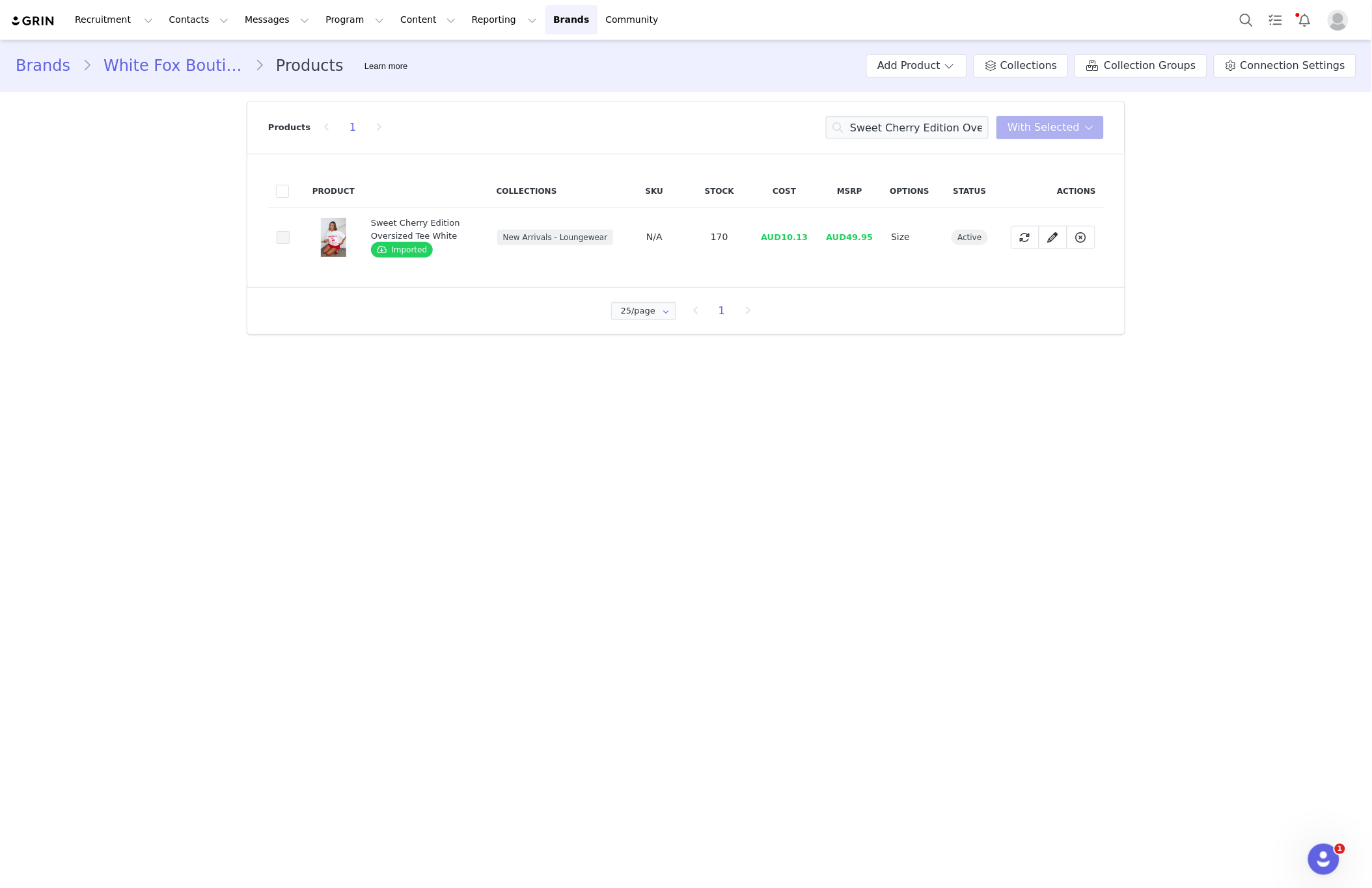
click at [290, 231] on input "72d6ad57-2fc2-449f-b165-4ccac5bbc269" at bounding box center [290, 231] width 0 height 0
drag, startPoint x: 1084, startPoint y: 121, endPoint x: 1081, endPoint y: 135, distance: 14.3
click at [1085, 122] on icon at bounding box center [1089, 127] width 9 height 11
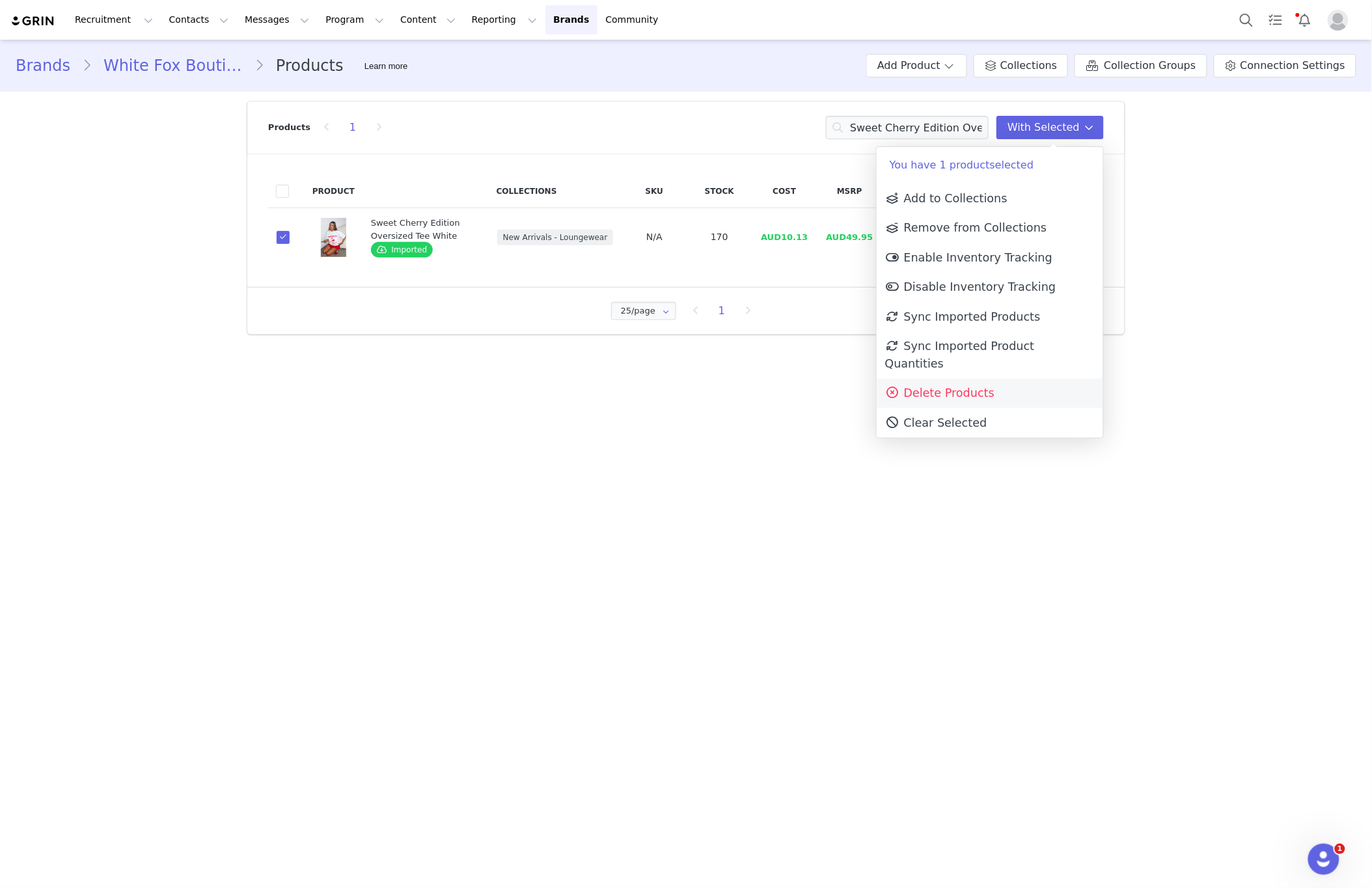
click at [1021, 380] on link "Delete Products" at bounding box center [990, 393] width 227 height 30
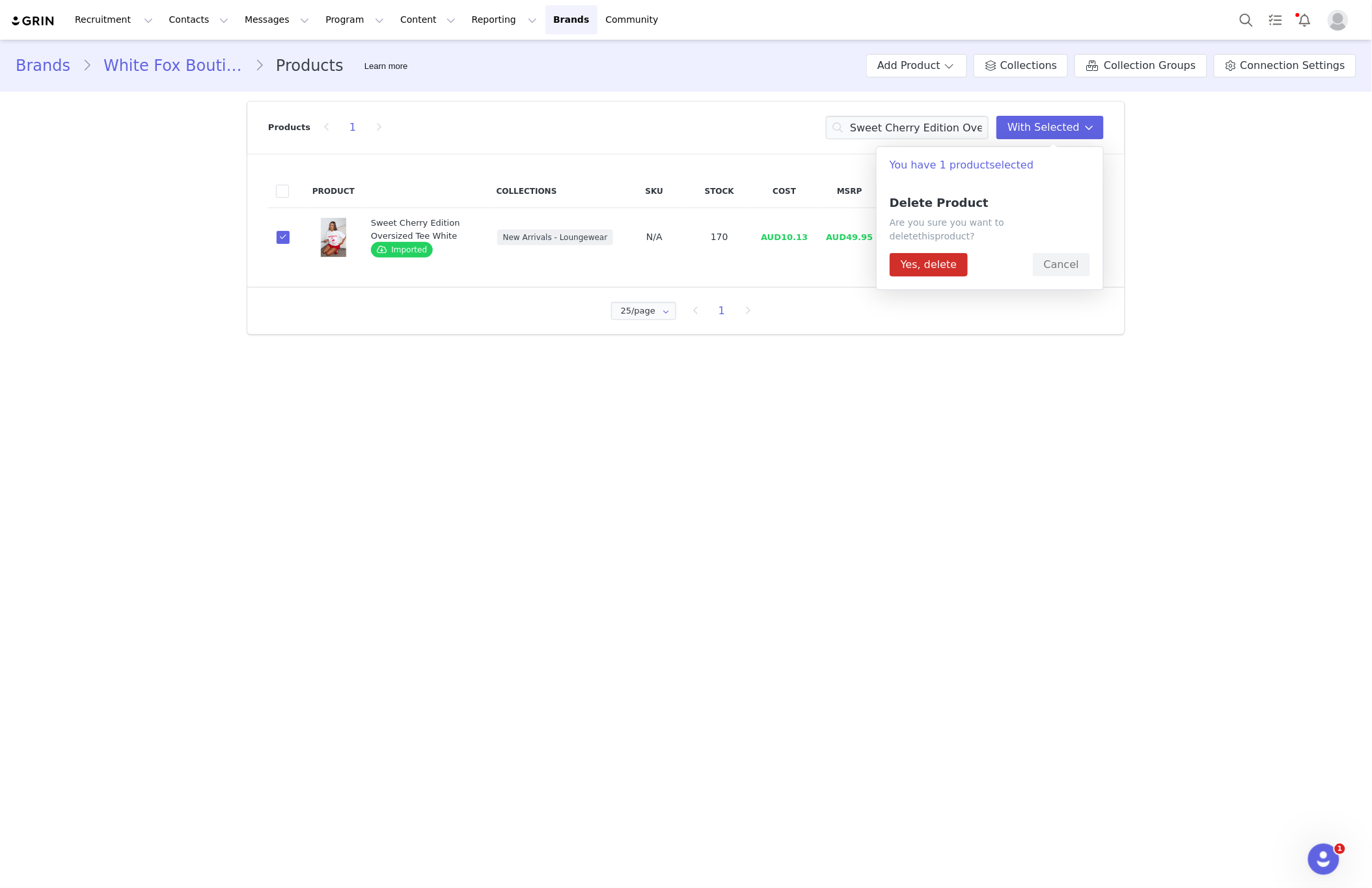
click at [917, 275] on div "Delete Product Are you sure you want to delete this product ? Yes, delete Cancel" at bounding box center [990, 237] width 227 height 106
click at [917, 265] on div "Delete Product Are you sure you want to delete this product ? Yes, delete Cancel" at bounding box center [990, 237] width 227 height 106
drag, startPoint x: 918, startPoint y: 261, endPoint x: 909, endPoint y: 261, distance: 9.0
click at [917, 261] on button "Yes, delete" at bounding box center [927, 265] width 78 height 24
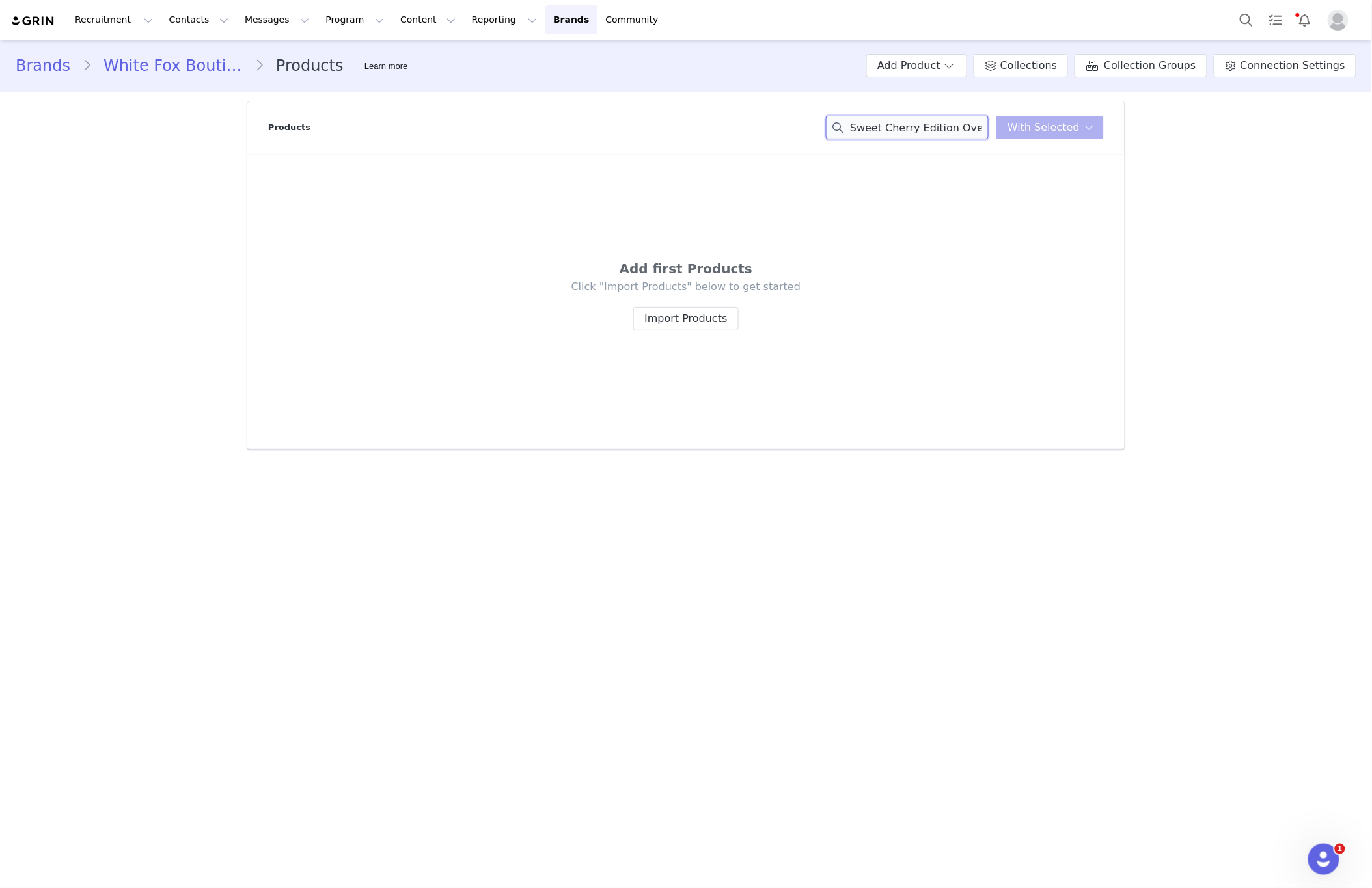
click at [951, 125] on input "Sweet Cherry Edition Oversized Tee White" at bounding box center [907, 128] width 163 height 24
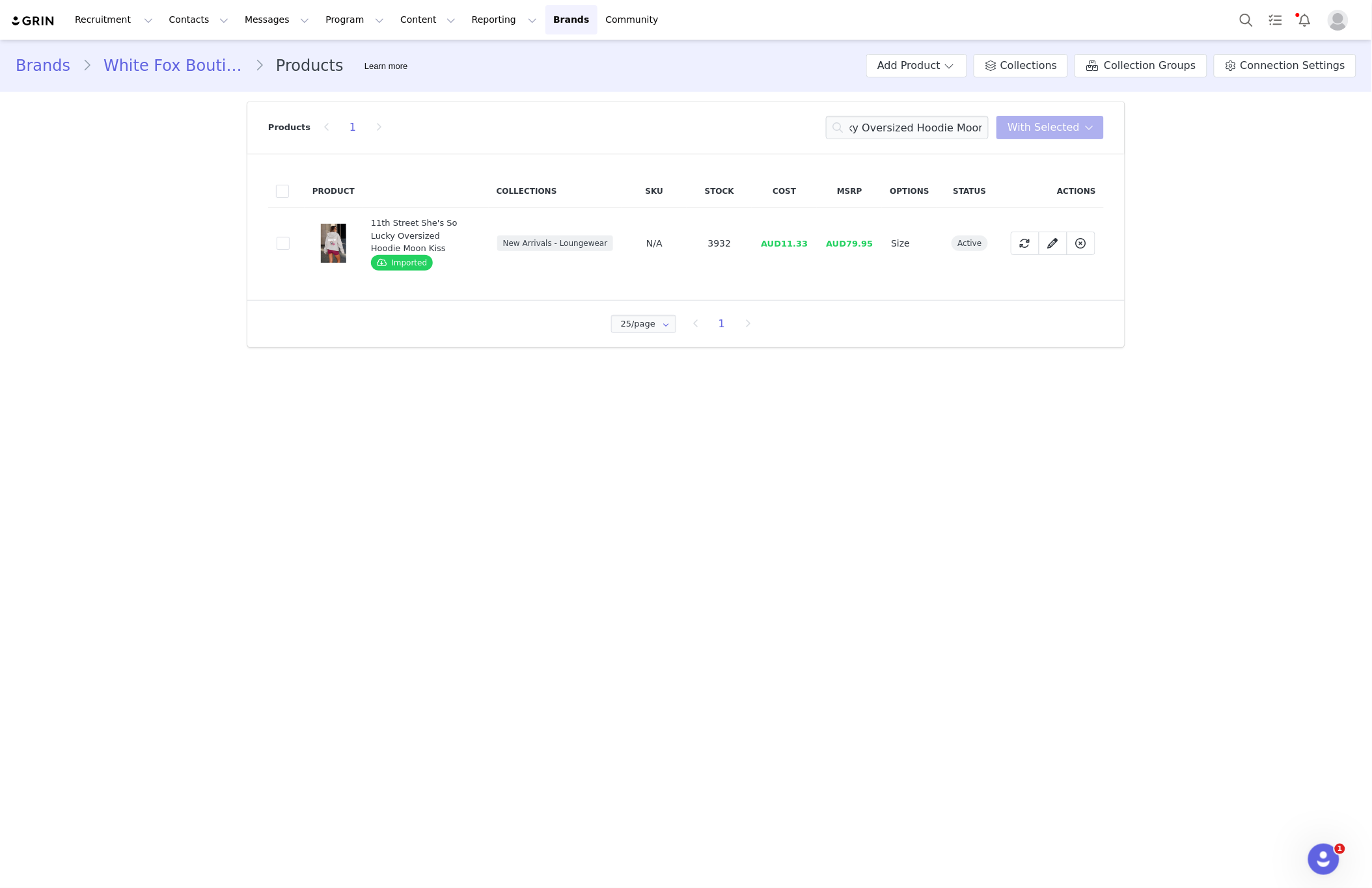
click at [287, 243] on span at bounding box center [283, 242] width 13 height 13
click at [290, 237] on input "76615129-1eed-46b2-be56-700563fdddf7" at bounding box center [290, 237] width 0 height 0
drag, startPoint x: 1078, startPoint y: 123, endPoint x: 1048, endPoint y: 184, distance: 68.0
click at [1078, 124] on span "With Selected" at bounding box center [1043, 127] width 72 height 16
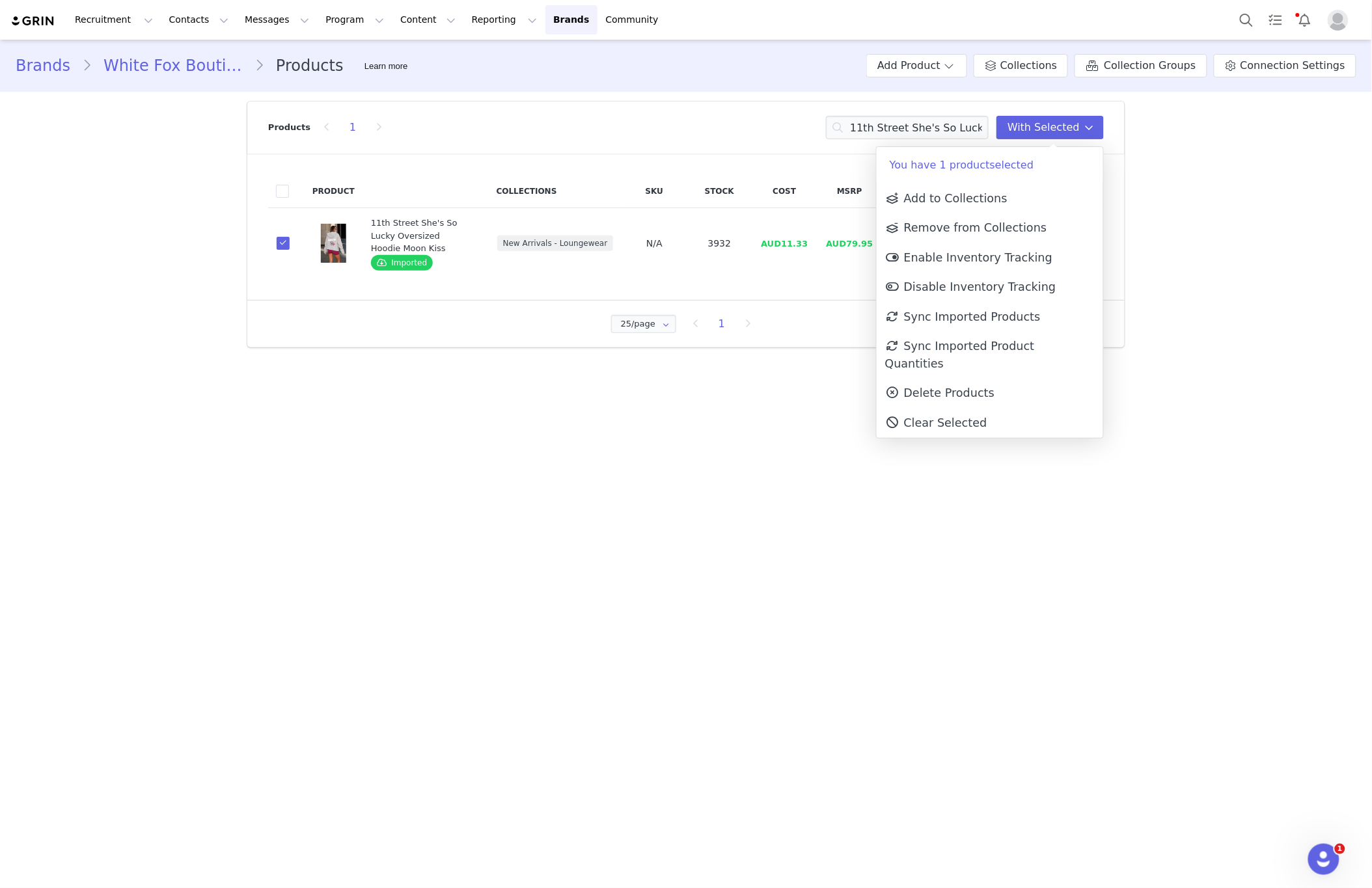
click at [998, 378] on link "Delete Products" at bounding box center [990, 393] width 227 height 30
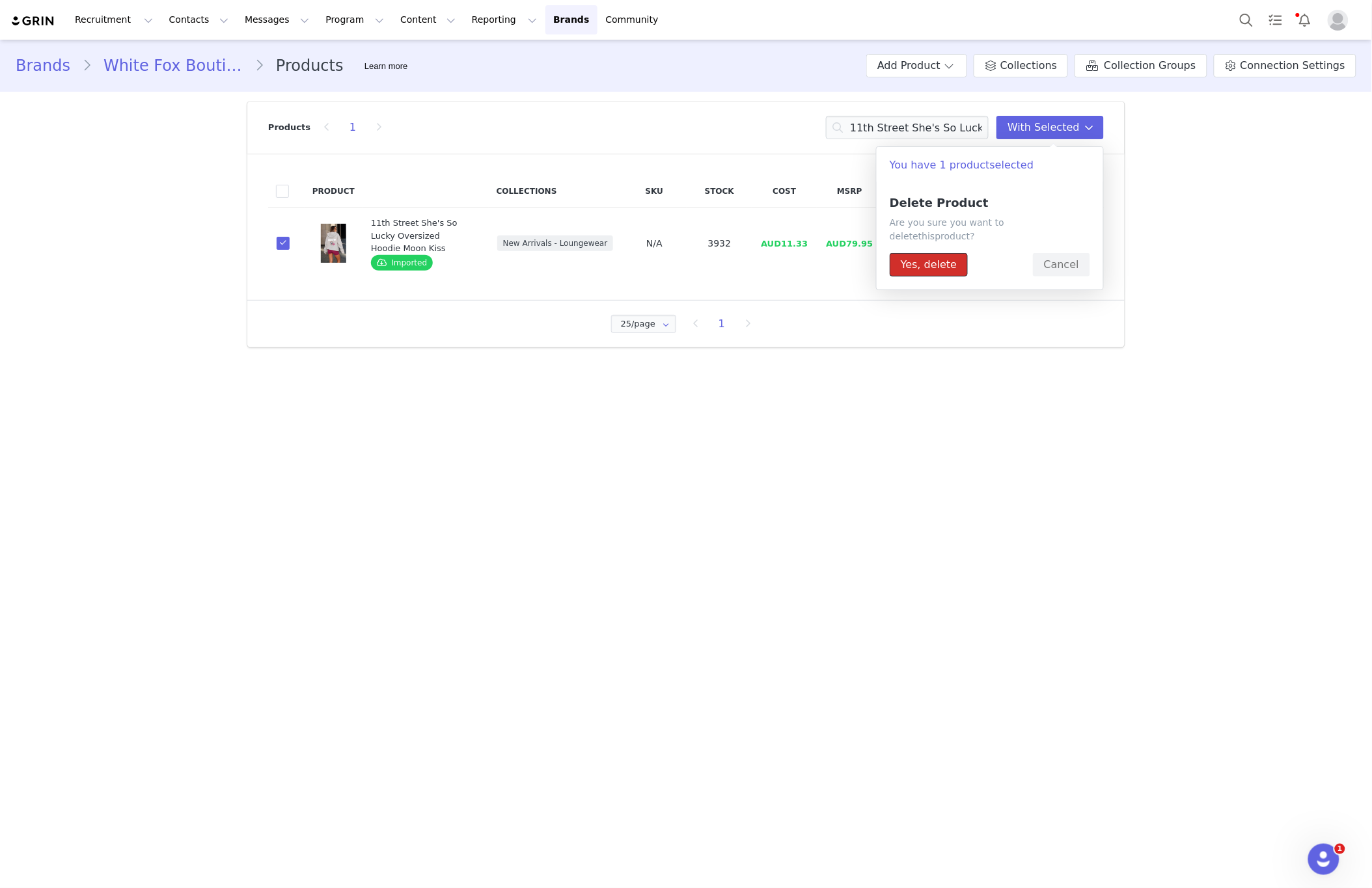
drag, startPoint x: 921, startPoint y: 253, endPoint x: 872, endPoint y: 283, distance: 57.5
click at [921, 254] on button "Yes, delete" at bounding box center [927, 265] width 78 height 24
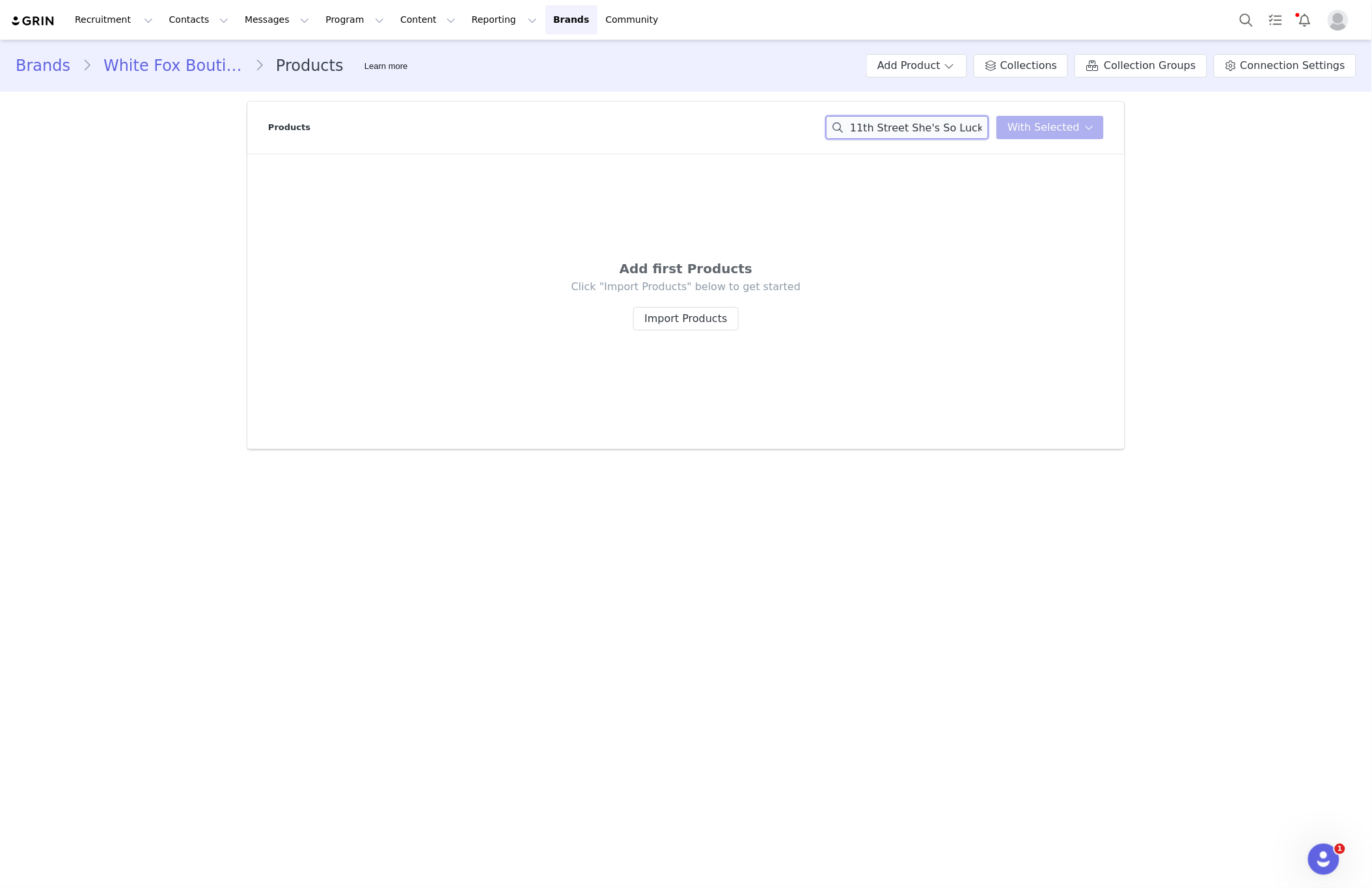
click at [946, 123] on input "11th Street She's So Lucky Oversized Hoodie Moon Kiss" at bounding box center [907, 128] width 163 height 24
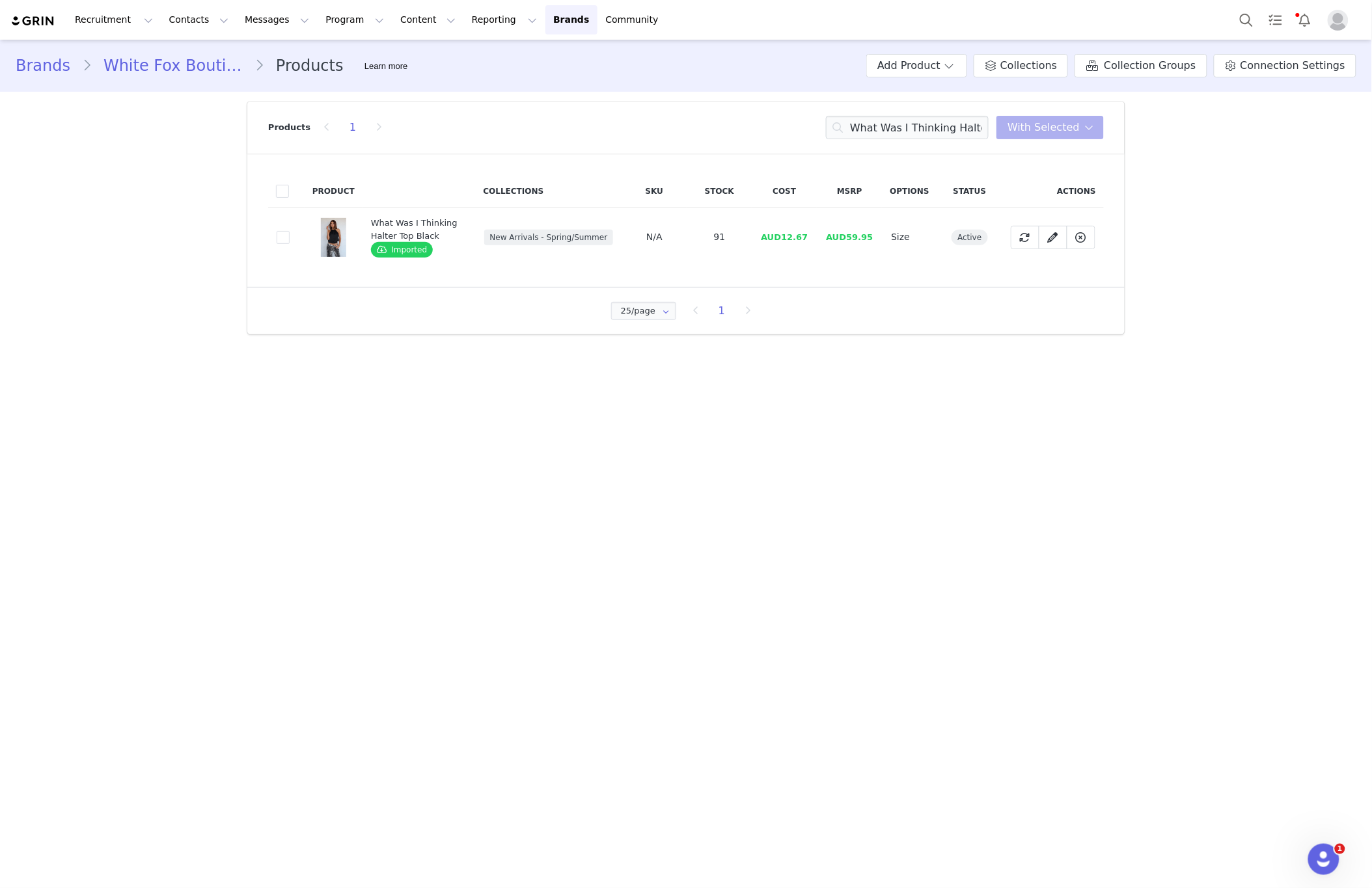
drag, startPoint x: 285, startPoint y: 237, endPoint x: 319, endPoint y: 236, distance: 34.0
click at [295, 237] on td "0f98c0a3-4968-4d4e-9360-23c735cfff8e" at bounding box center [286, 237] width 36 height 58
drag, startPoint x: 282, startPoint y: 243, endPoint x: 458, endPoint y: 218, distance: 177.8
click at [285, 243] on span at bounding box center [283, 237] width 13 height 13
click at [290, 231] on input "0f98c0a3-4968-4d4e-9360-23c735cfff8e" at bounding box center [290, 231] width 0 height 0
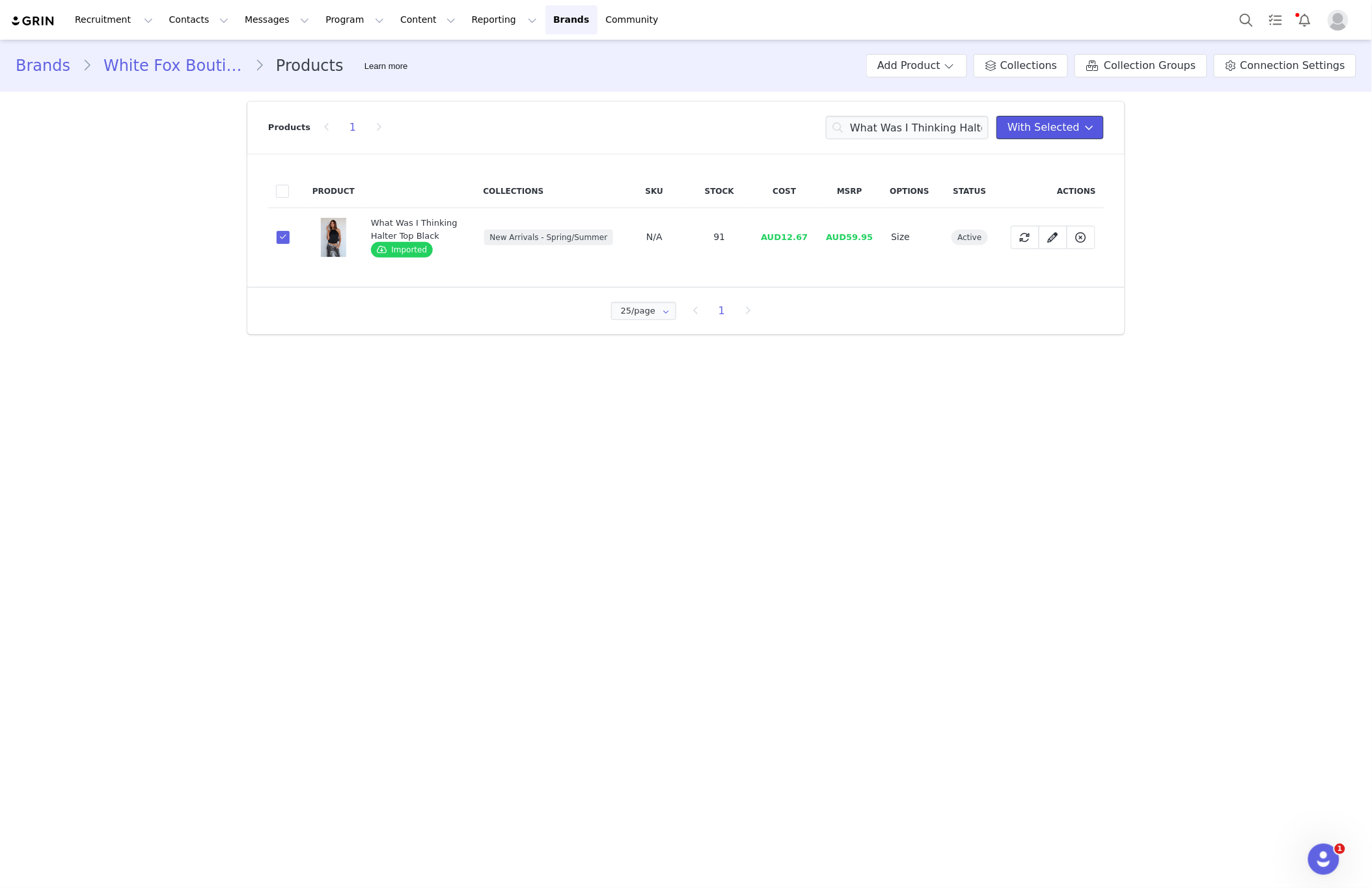
click at [1073, 127] on span "With Selected" at bounding box center [1043, 127] width 72 height 16
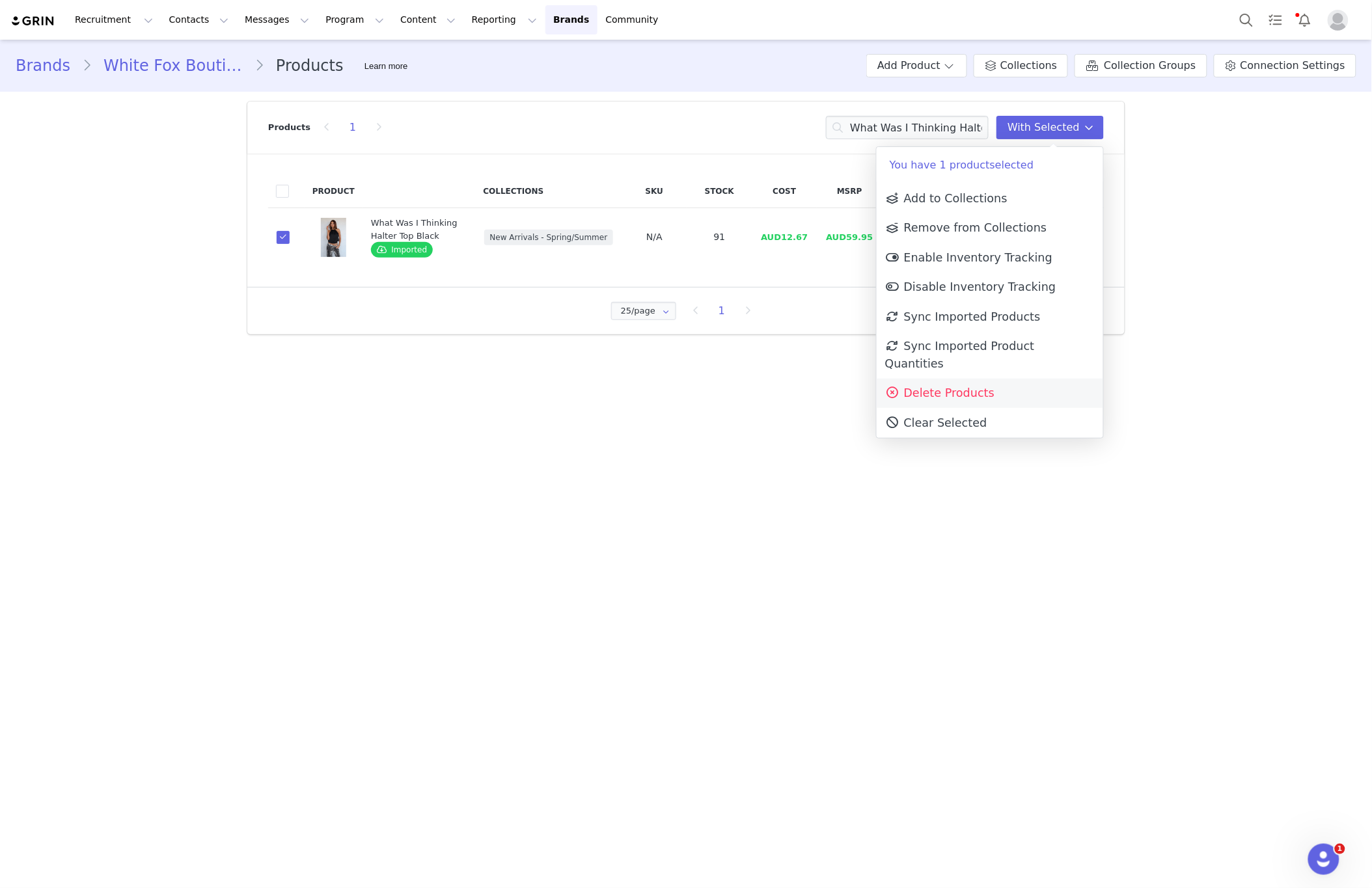
click at [975, 386] on span "Delete Products" at bounding box center [939, 392] width 109 height 13
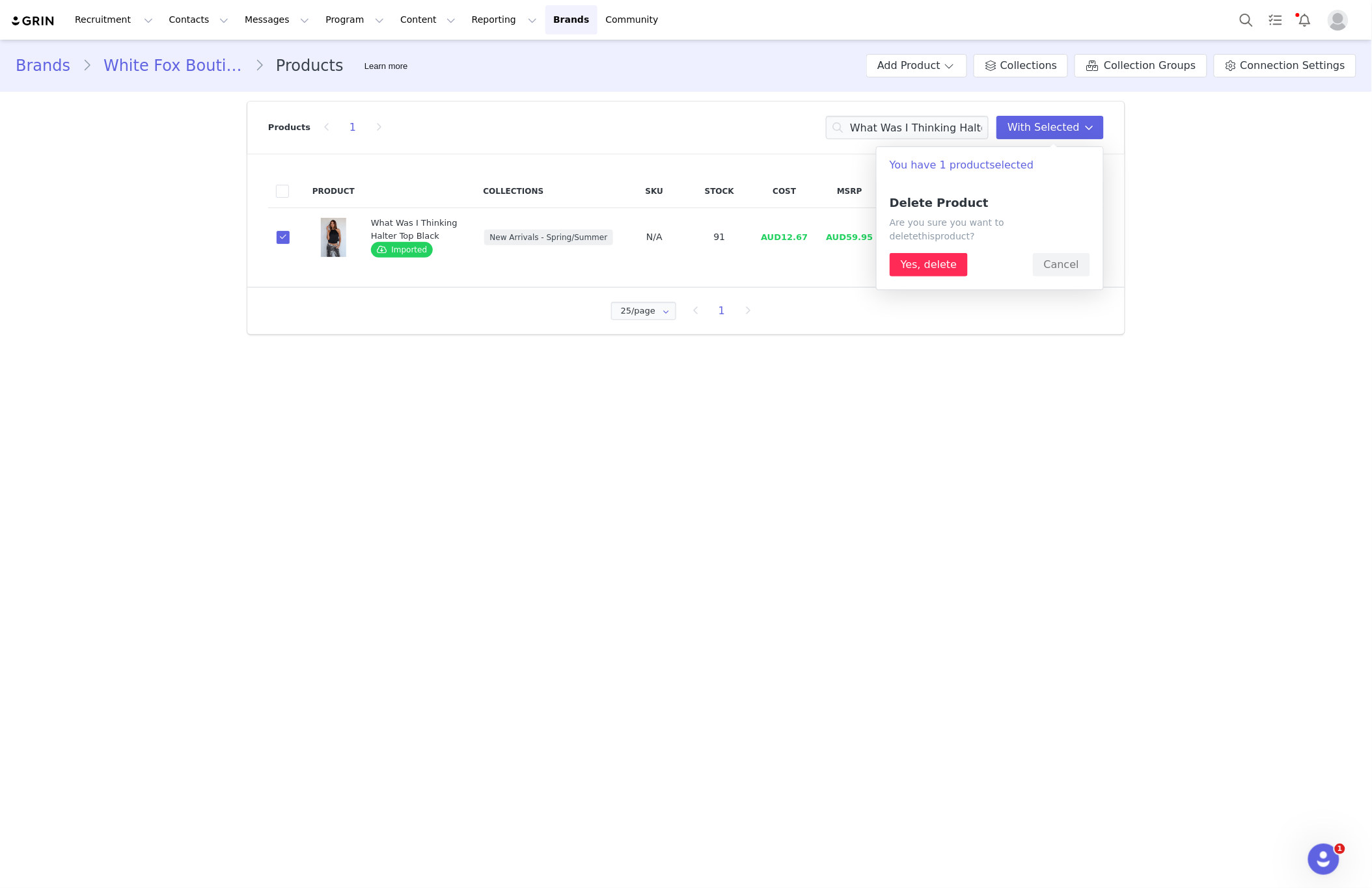
drag, startPoint x: 929, startPoint y: 233, endPoint x: 928, endPoint y: 242, distance: 9.1
click at [929, 234] on div "Delete Product Are you sure you want to delete this product ? Yes, delete Cancel" at bounding box center [989, 236] width 200 height 80
click at [927, 253] on button "Yes, delete" at bounding box center [927, 265] width 78 height 24
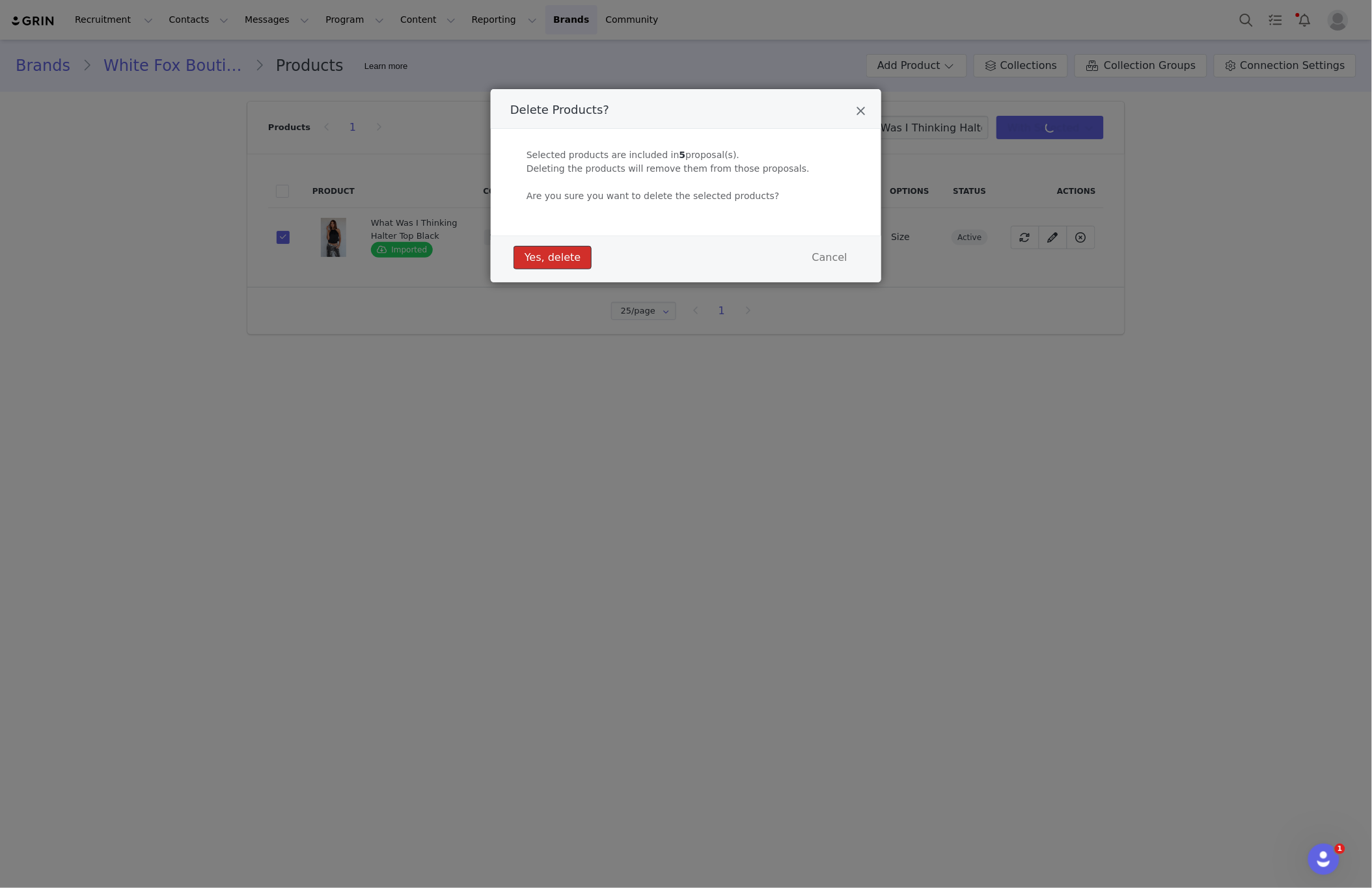
click at [539, 256] on button "Yes, delete" at bounding box center [552, 258] width 78 height 24
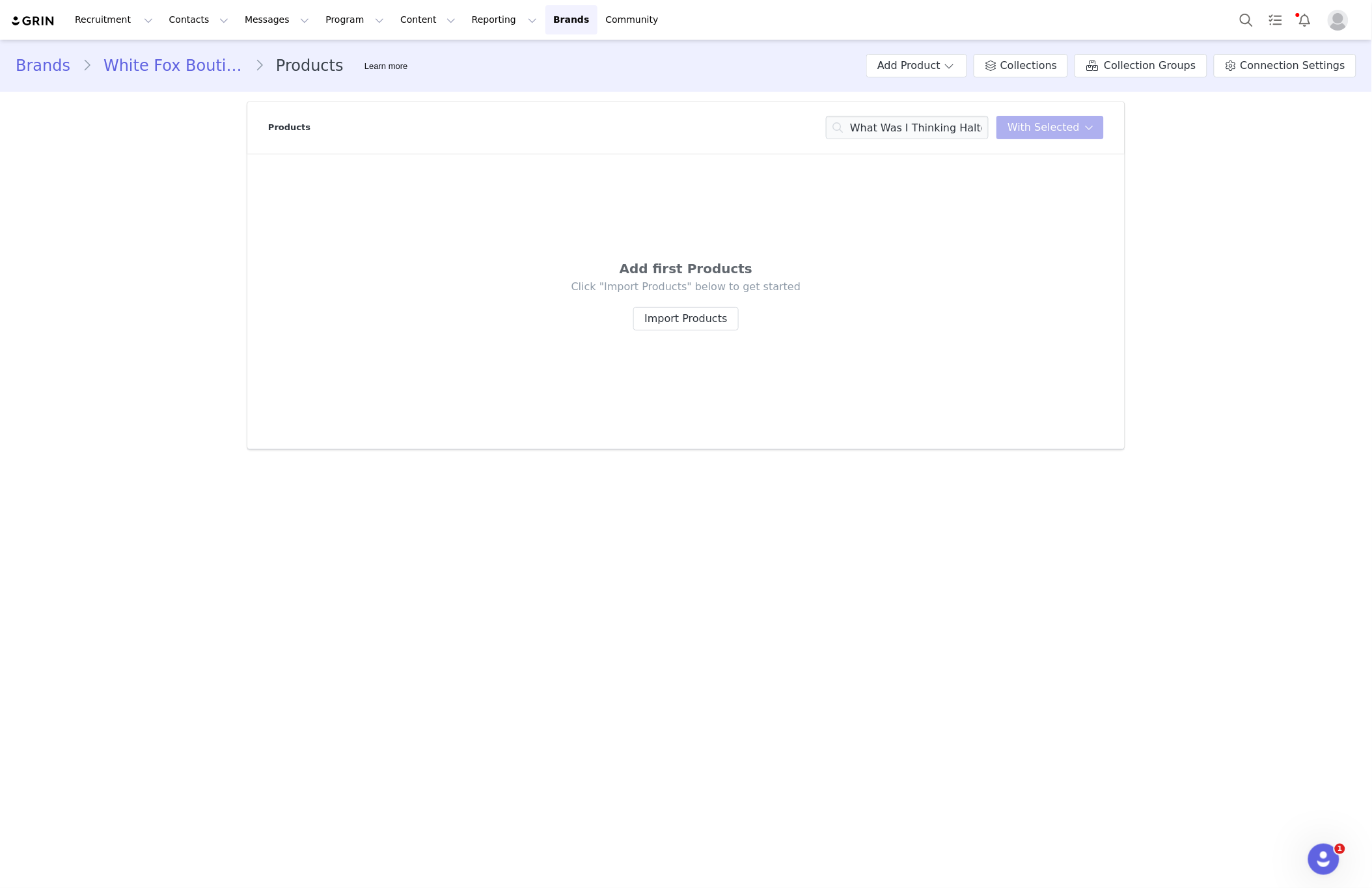
click at [923, 139] on div "Products What Was I Thinking Halter Top Black With Selected" at bounding box center [686, 127] width 836 height 52
click at [923, 139] on input "What Was I Thinking Halter Top Black" at bounding box center [907, 128] width 163 height 24
click at [898, 130] on input "What Was I Thinking Halter Top Black11th Street She's So Lucky Oversized Tee Ve…" at bounding box center [907, 128] width 163 height 24
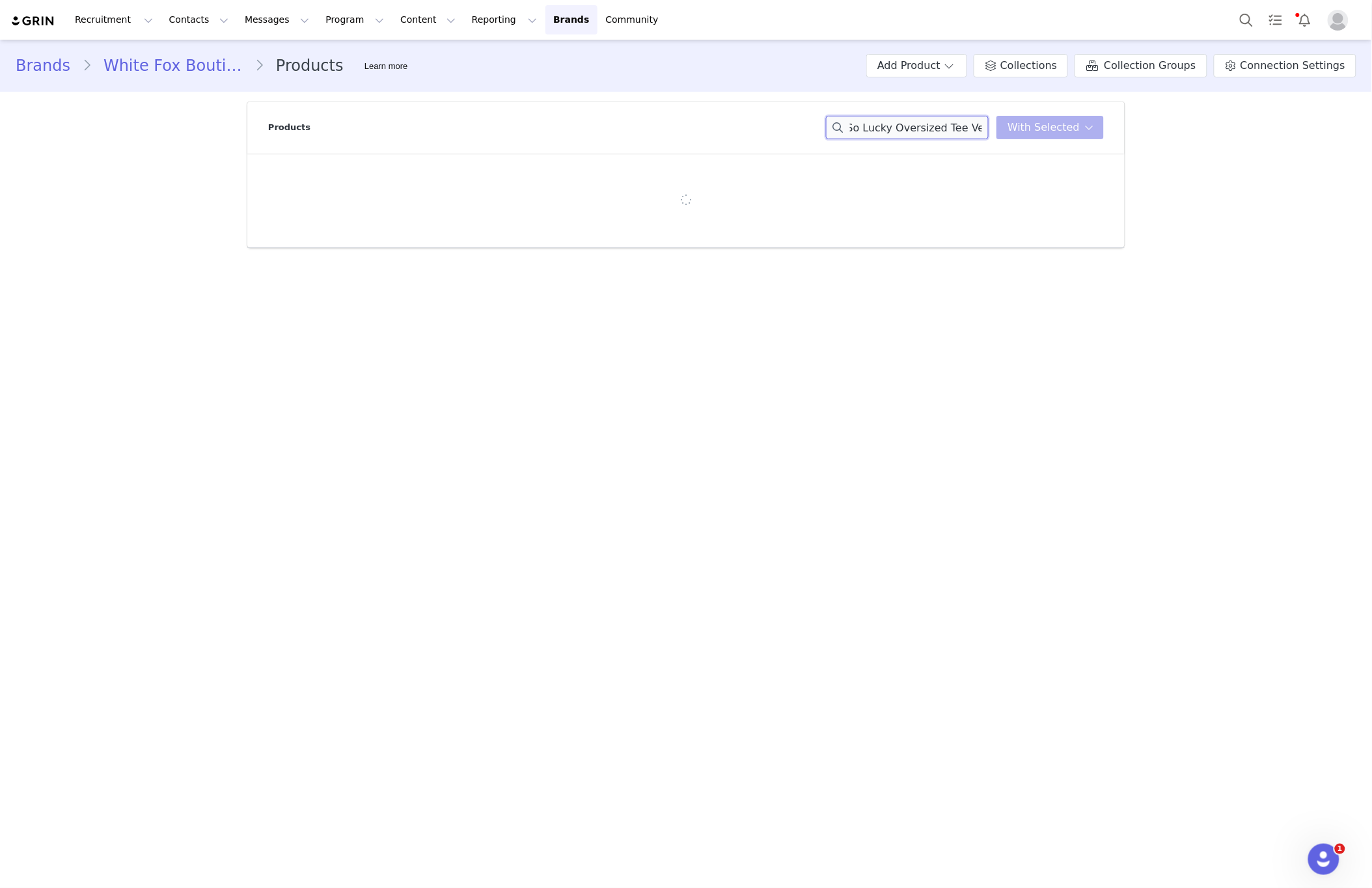
click at [899, 129] on input "What Was I Thinking Halter Top Black11th Street She's So Lucky Oversized Tee Ve…" at bounding box center [907, 128] width 163 height 24
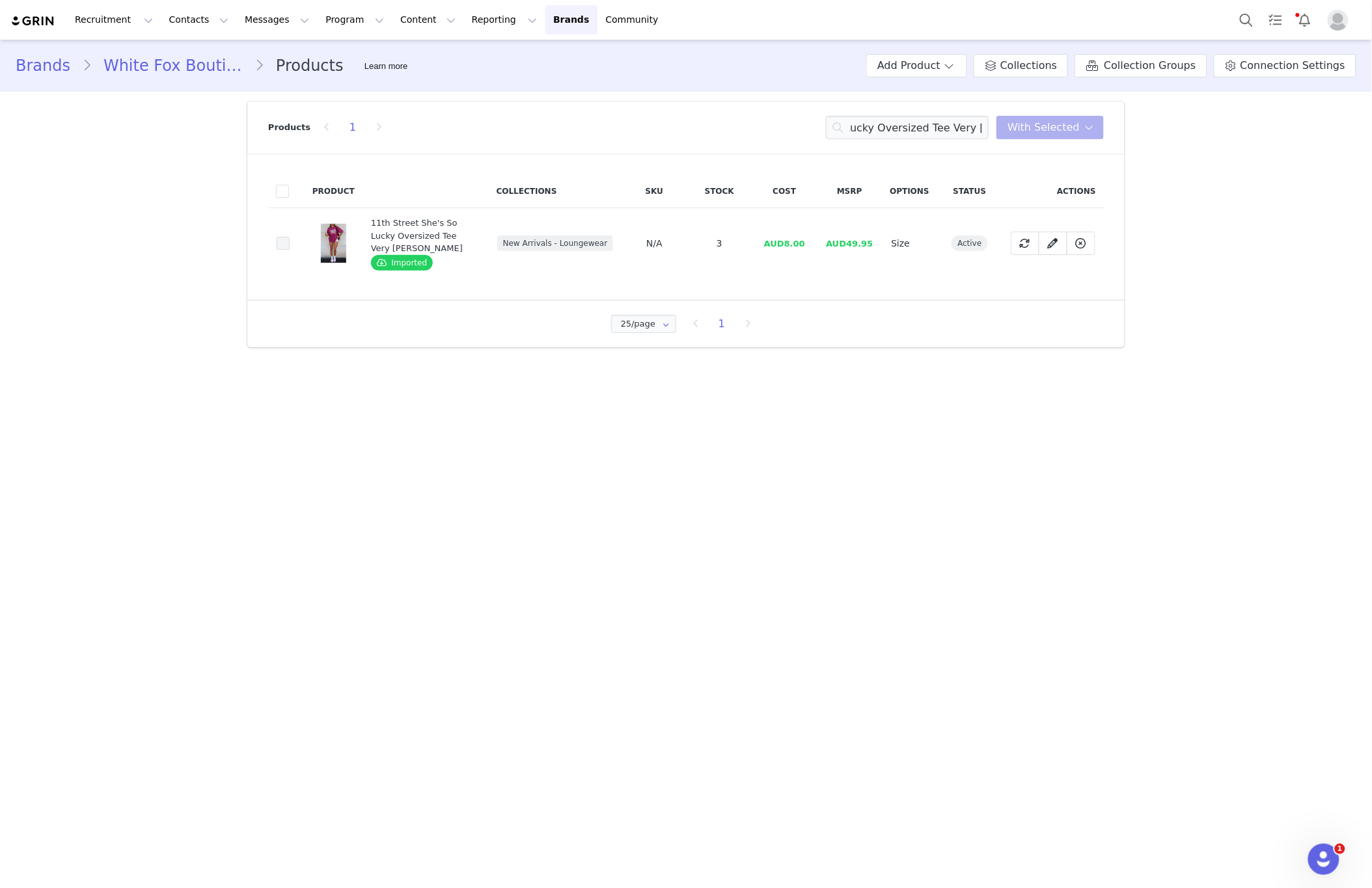
scroll to position [0, 0]
drag, startPoint x: 283, startPoint y: 244, endPoint x: 353, endPoint y: 230, distance: 71.4
click at [283, 244] on span at bounding box center [283, 242] width 13 height 13
click at [290, 237] on input "442fa99a-584b-4ab8-af21-ecc803433050" at bounding box center [290, 237] width 0 height 0
drag, startPoint x: 1041, startPoint y: 137, endPoint x: 1027, endPoint y: 171, distance: 36.8
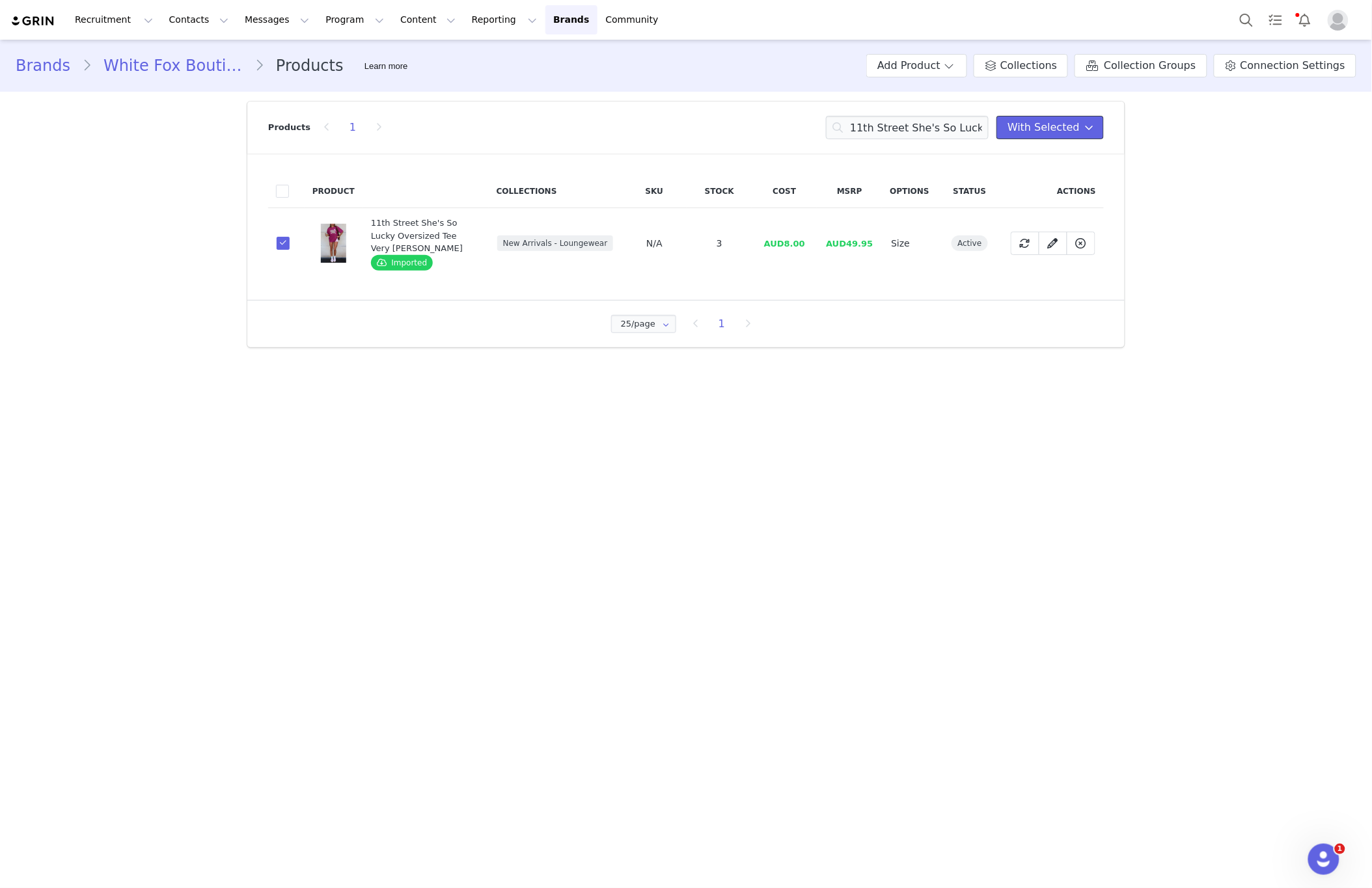
click at [1041, 137] on button "With Selected" at bounding box center [1050, 128] width 107 height 24
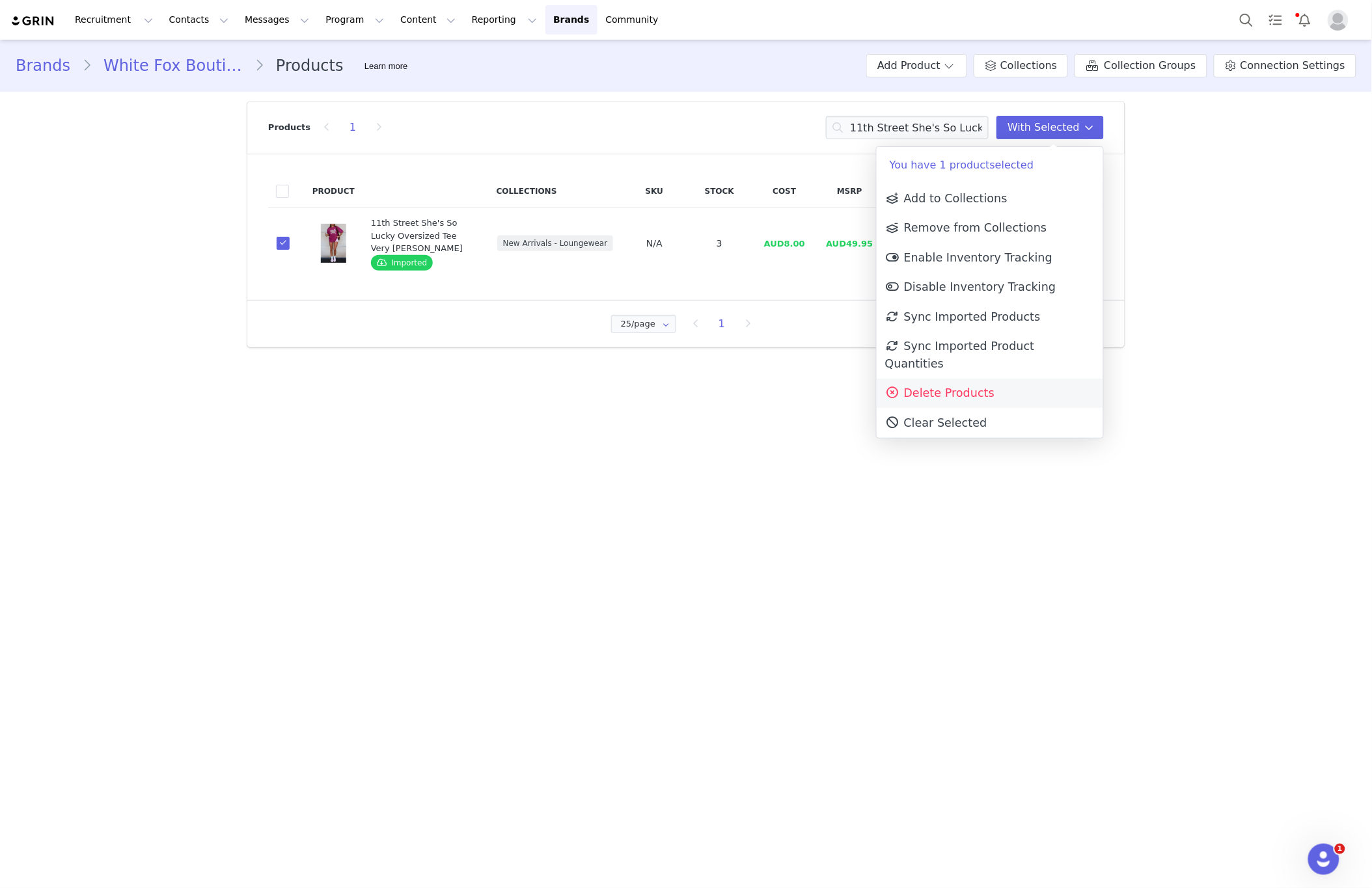
click at [931, 386] on span "Delete Products" at bounding box center [939, 392] width 109 height 13
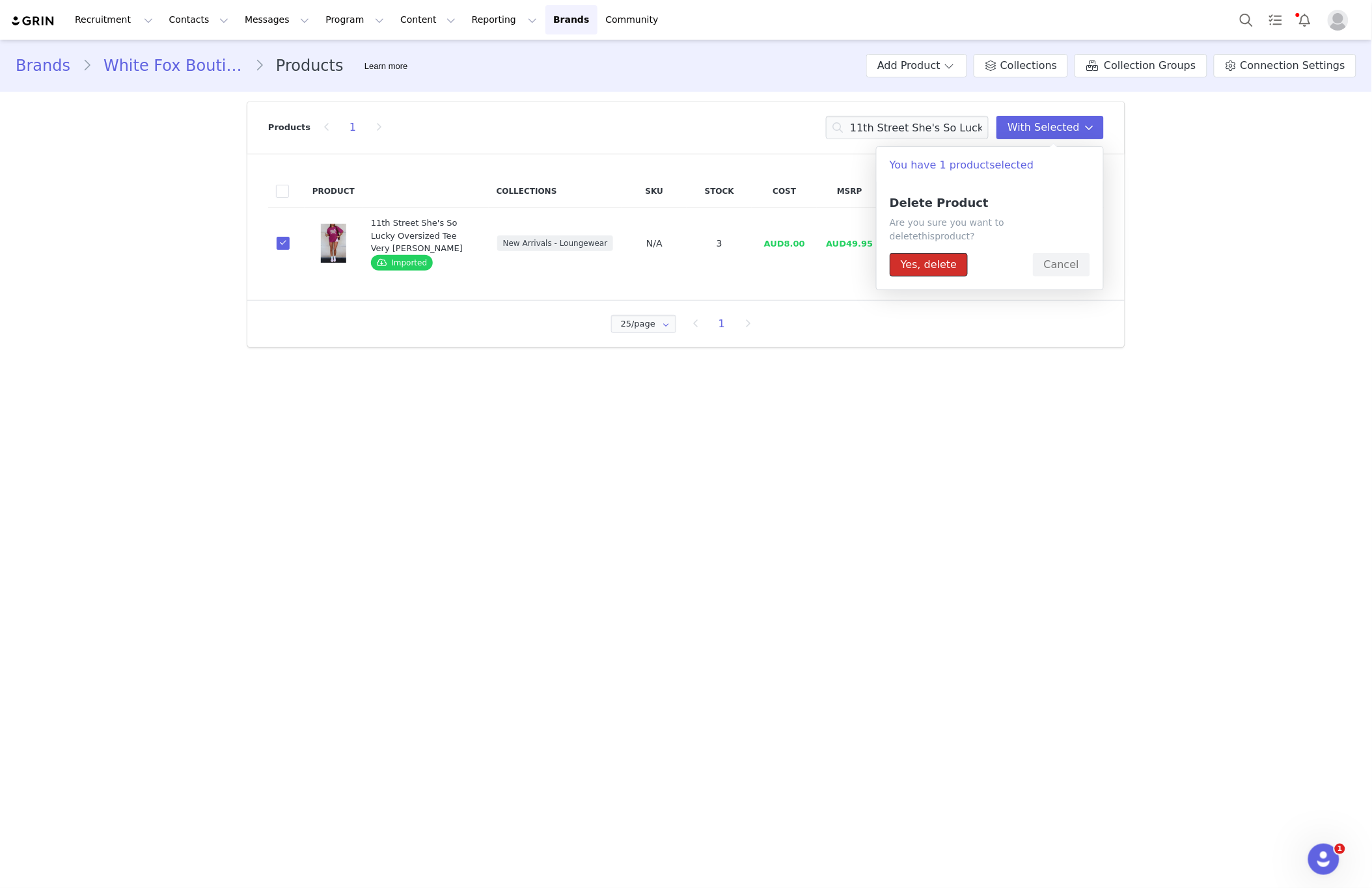
drag, startPoint x: 911, startPoint y: 259, endPoint x: 898, endPoint y: 256, distance: 13.3
click at [911, 259] on button "Yes, delete" at bounding box center [927, 265] width 78 height 24
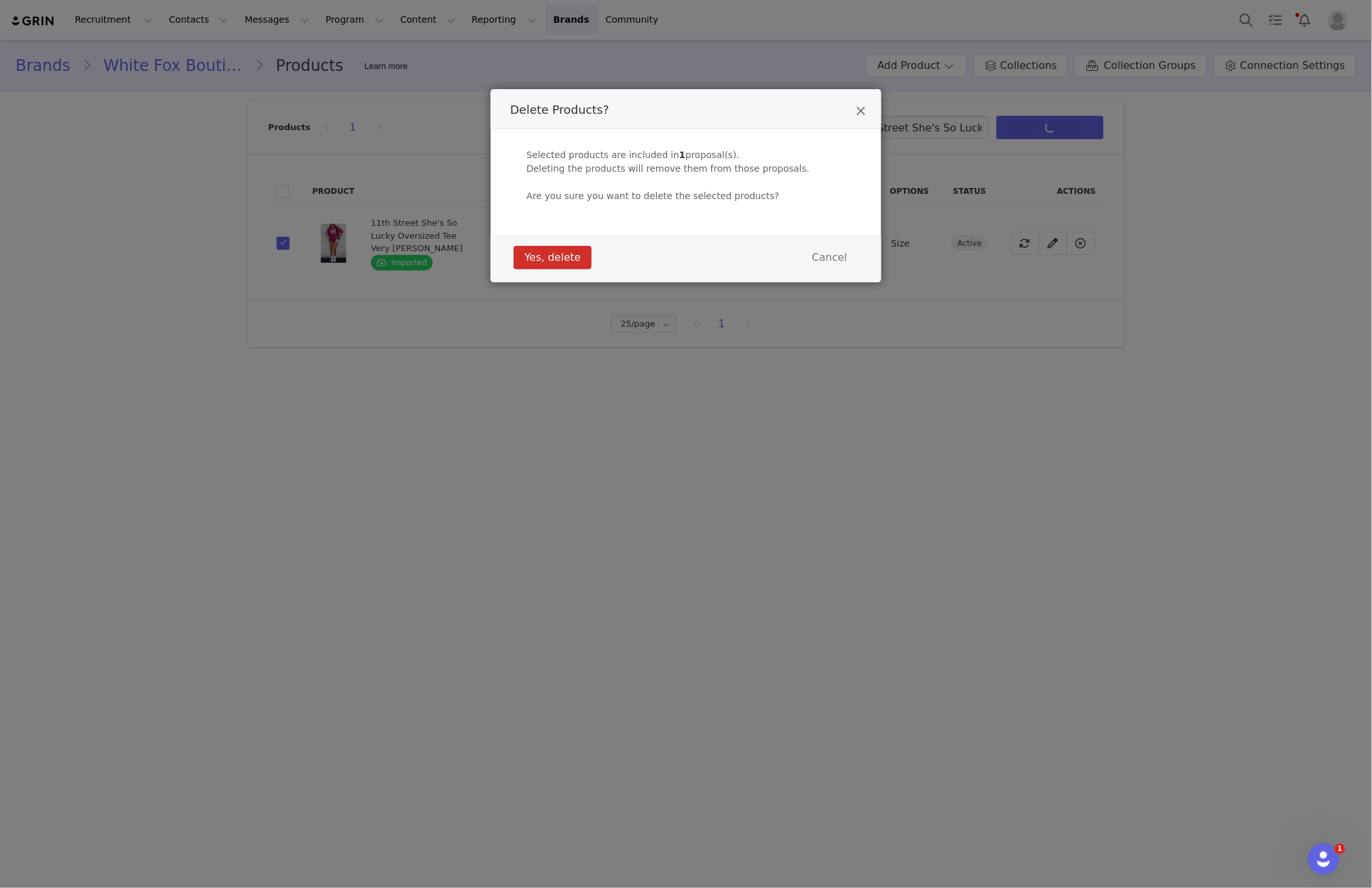
click at [527, 271] on div "Yes, delete Cancel" at bounding box center [686, 257] width 352 height 30
click at [542, 256] on button "Yes, delete" at bounding box center [552, 258] width 78 height 24
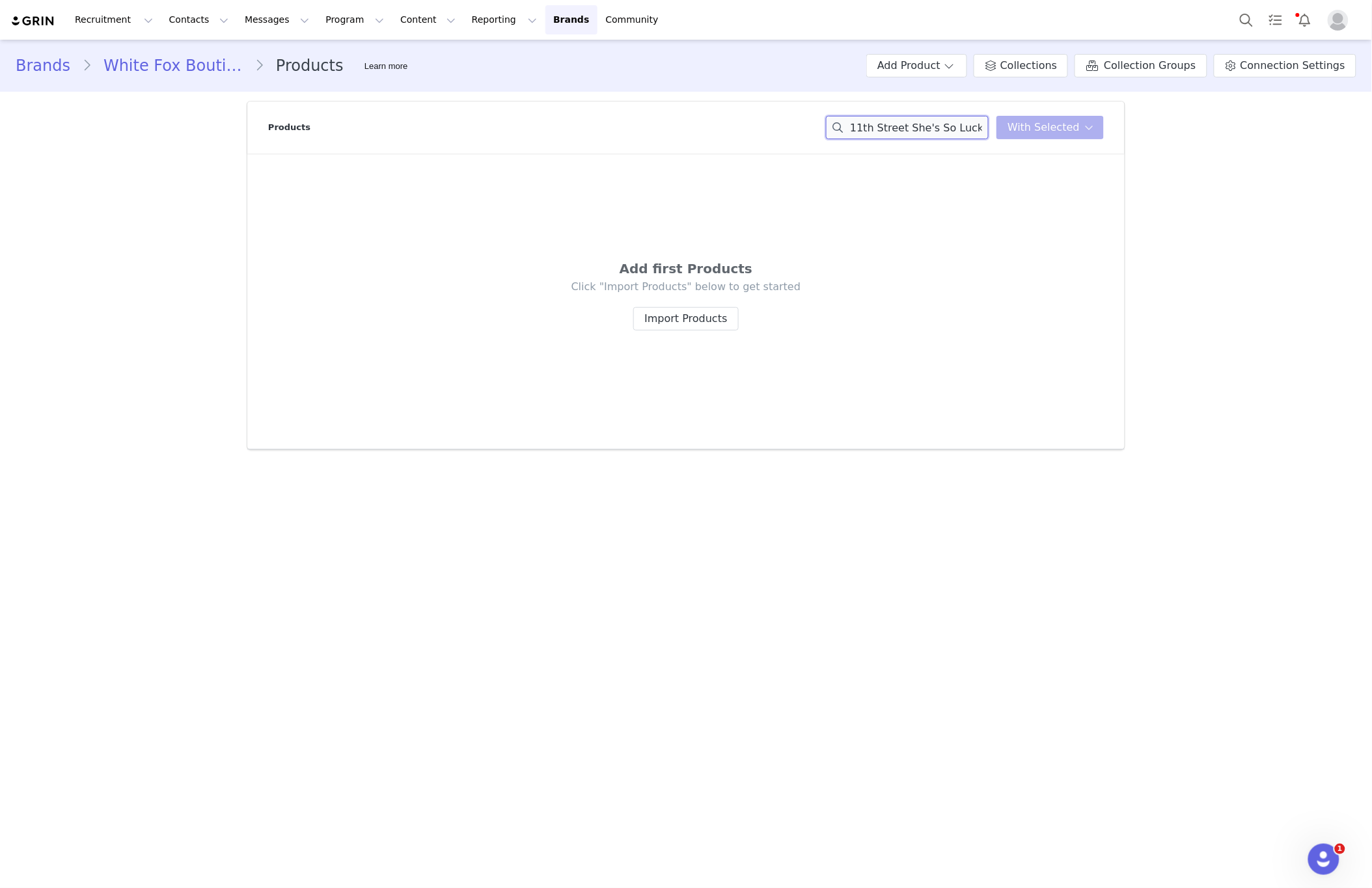
click at [931, 123] on input "11th Street She's So Lucky Oversized Tee Very Berry" at bounding box center [907, 128] width 163 height 24
click at [932, 123] on input "11th Street She's So Lucky Oversized Tee Very Berry" at bounding box center [907, 128] width 163 height 24
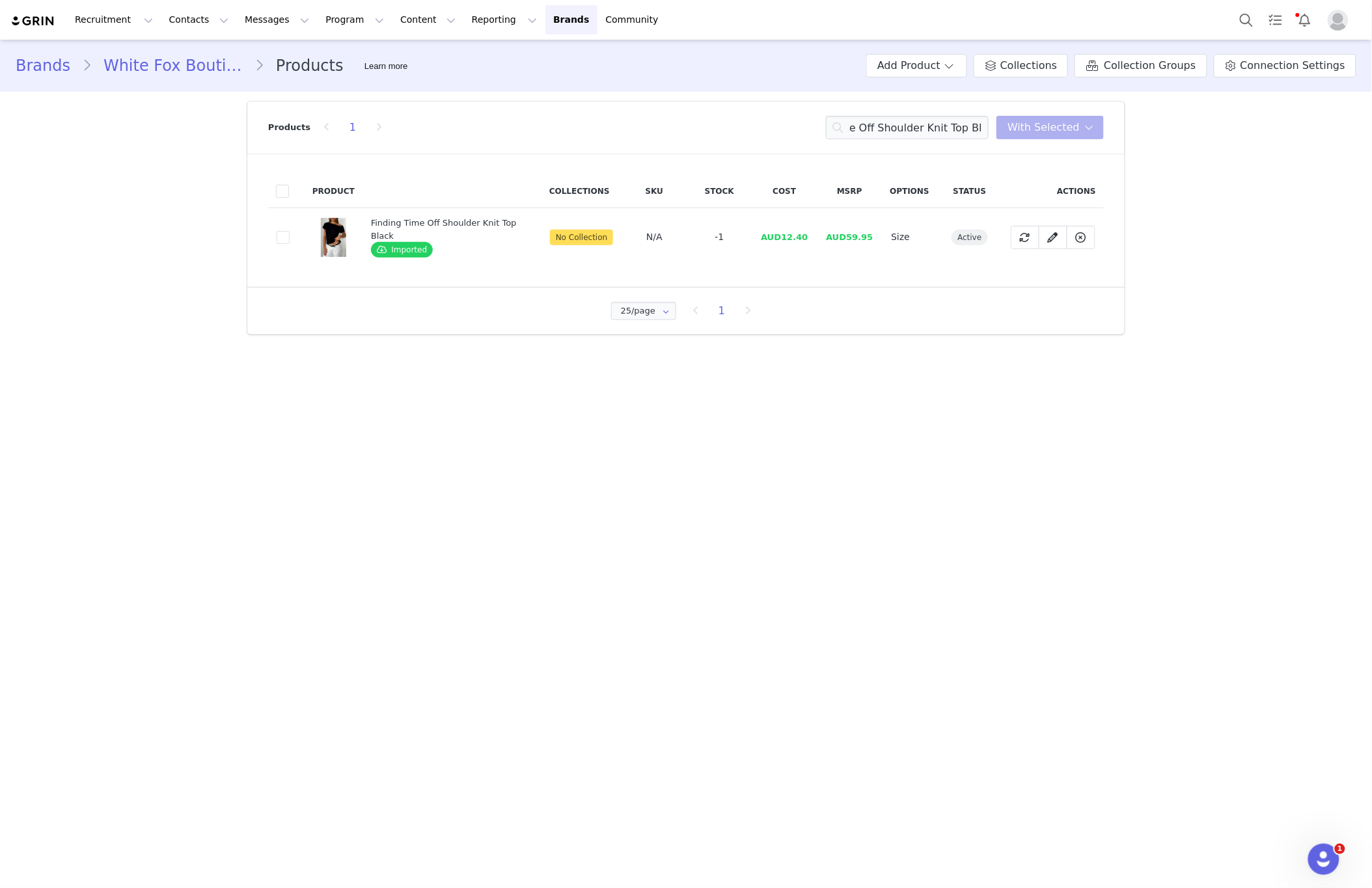
drag, startPoint x: 288, startPoint y: 239, endPoint x: 302, endPoint y: 238, distance: 14.0
click at [288, 239] on span at bounding box center [283, 237] width 13 height 13
click at [290, 231] on input "febfd15c-052e-4abb-a4e0-ce82db5d9013" at bounding box center [290, 231] width 0 height 0
click at [1046, 122] on span "With Selected" at bounding box center [1043, 127] width 72 height 16
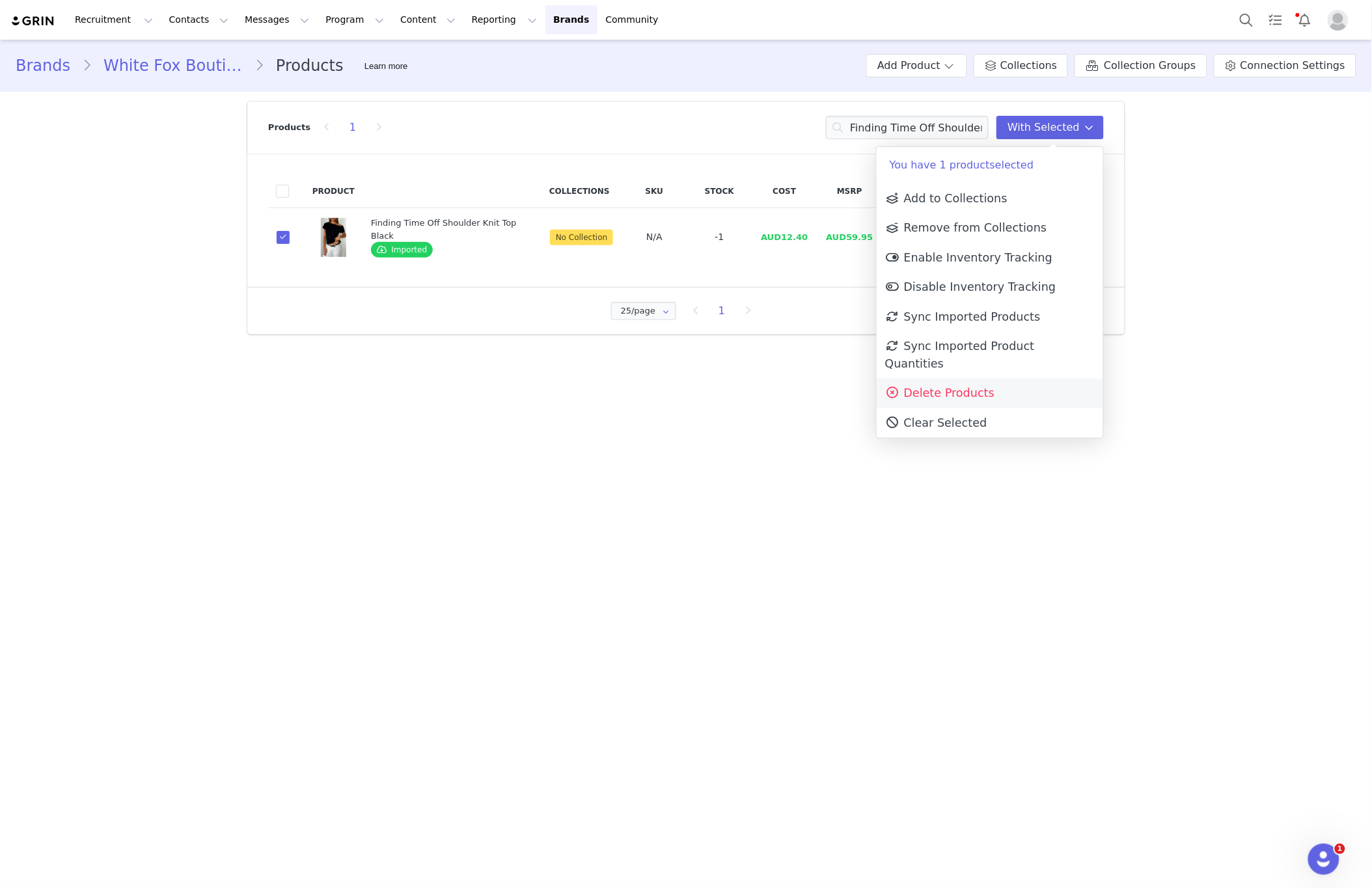
click at [983, 386] on span "Delete Products" at bounding box center [939, 392] width 109 height 13
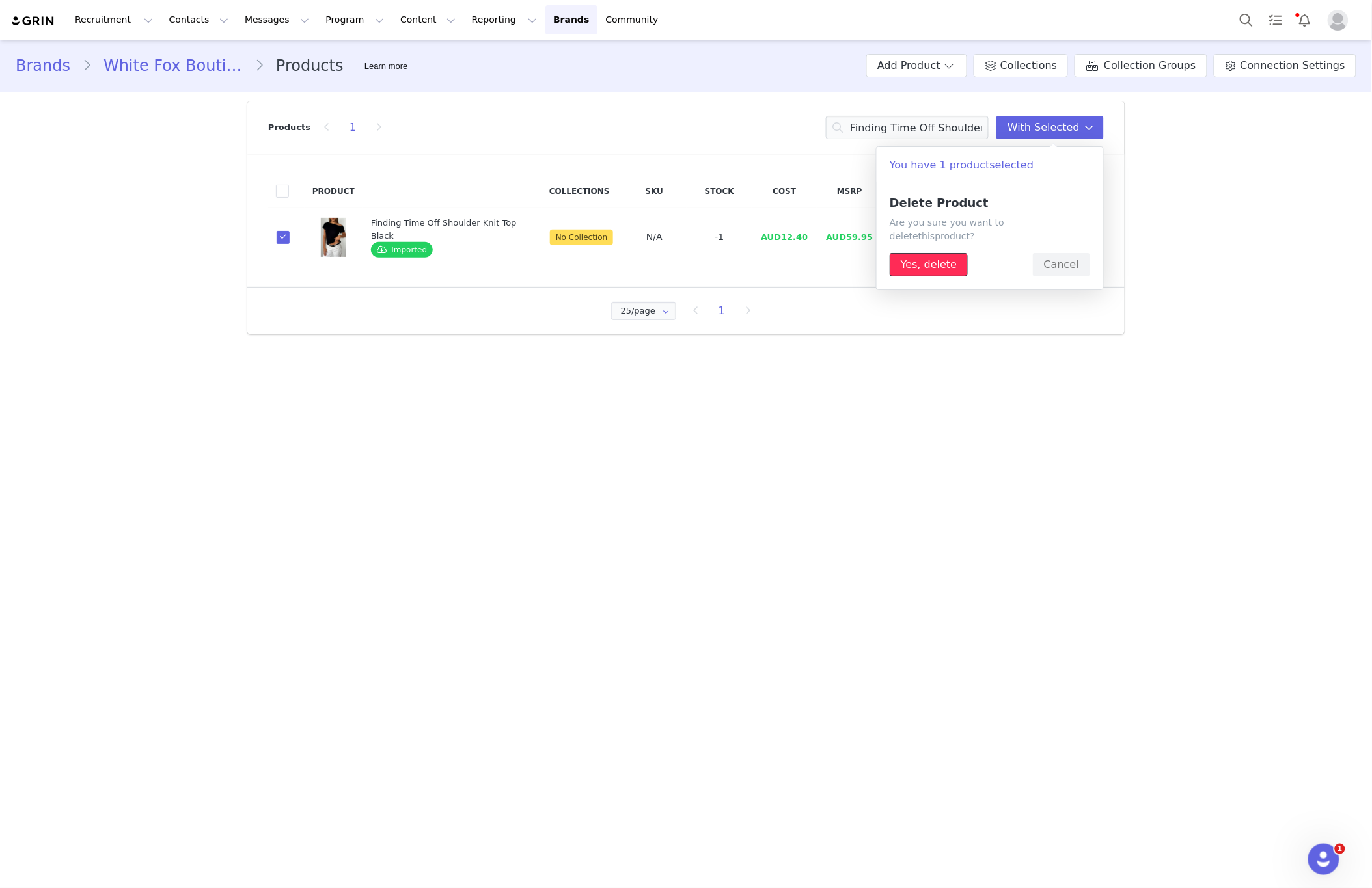
click at [927, 253] on button "Yes, delete" at bounding box center [927, 265] width 78 height 24
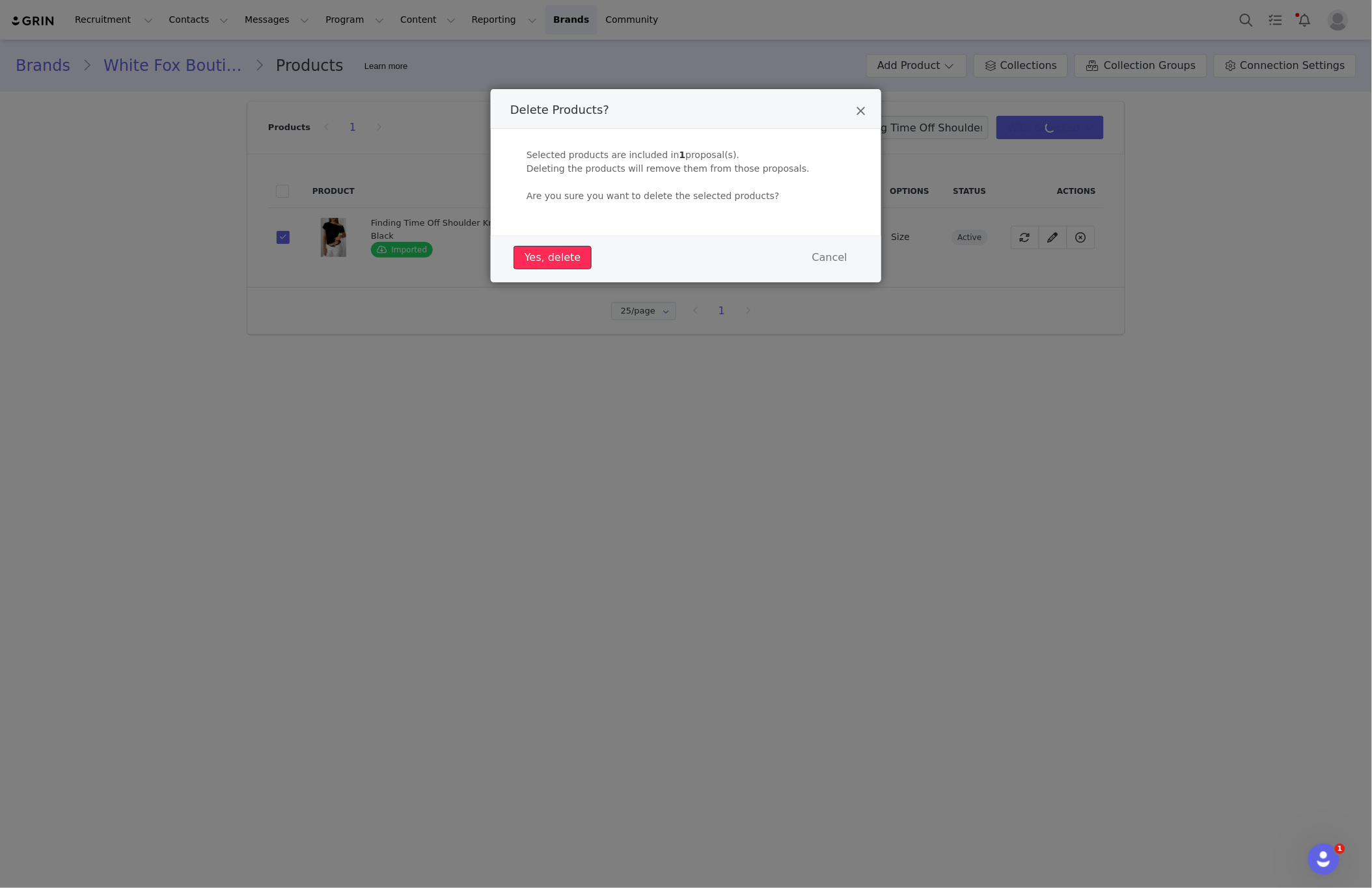
click at [533, 256] on button "Yes, delete" at bounding box center [552, 258] width 78 height 24
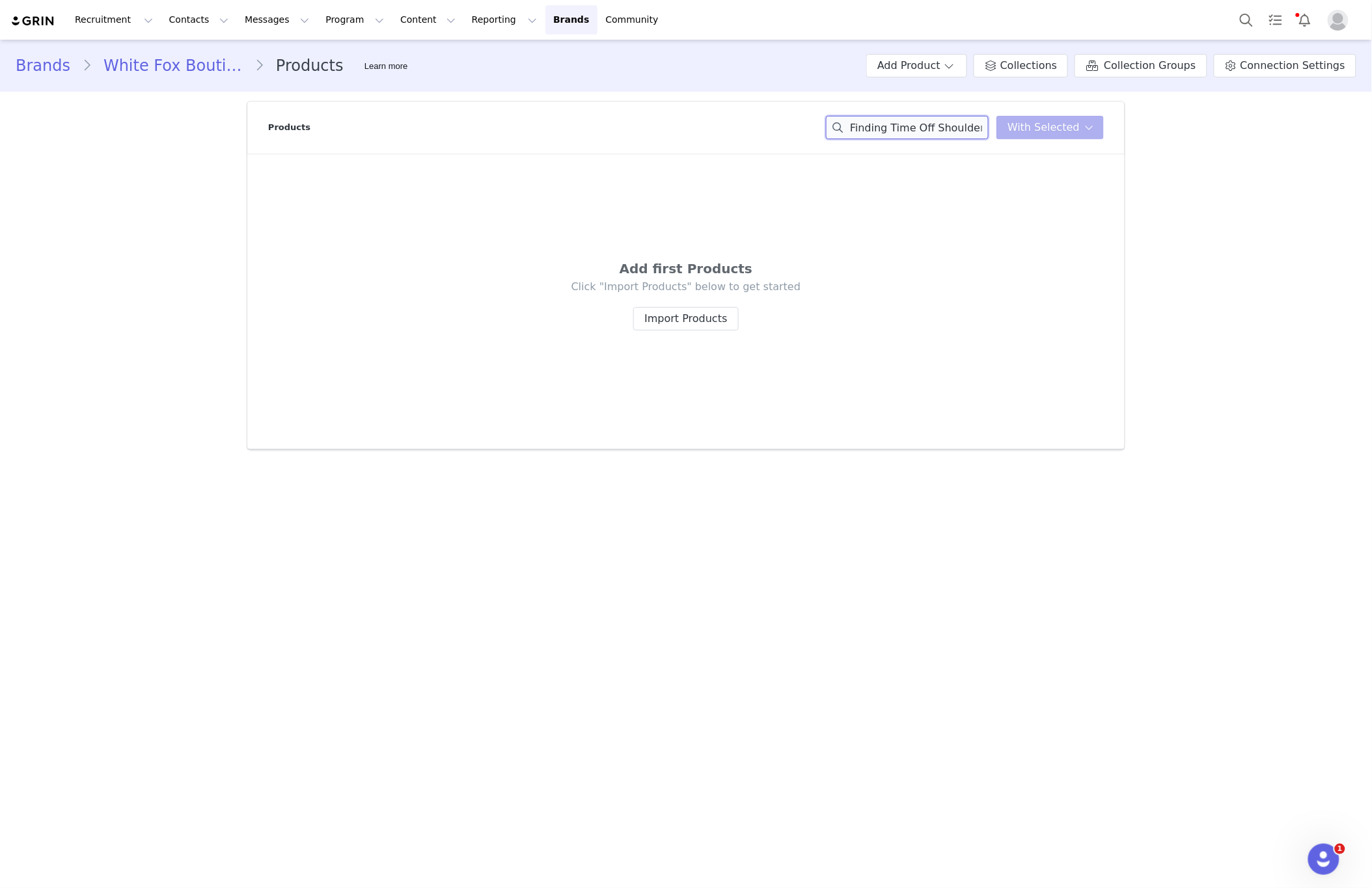
click at [905, 129] on input "Finding Time Off Shoulder Knit Top Black" at bounding box center [907, 128] width 163 height 24
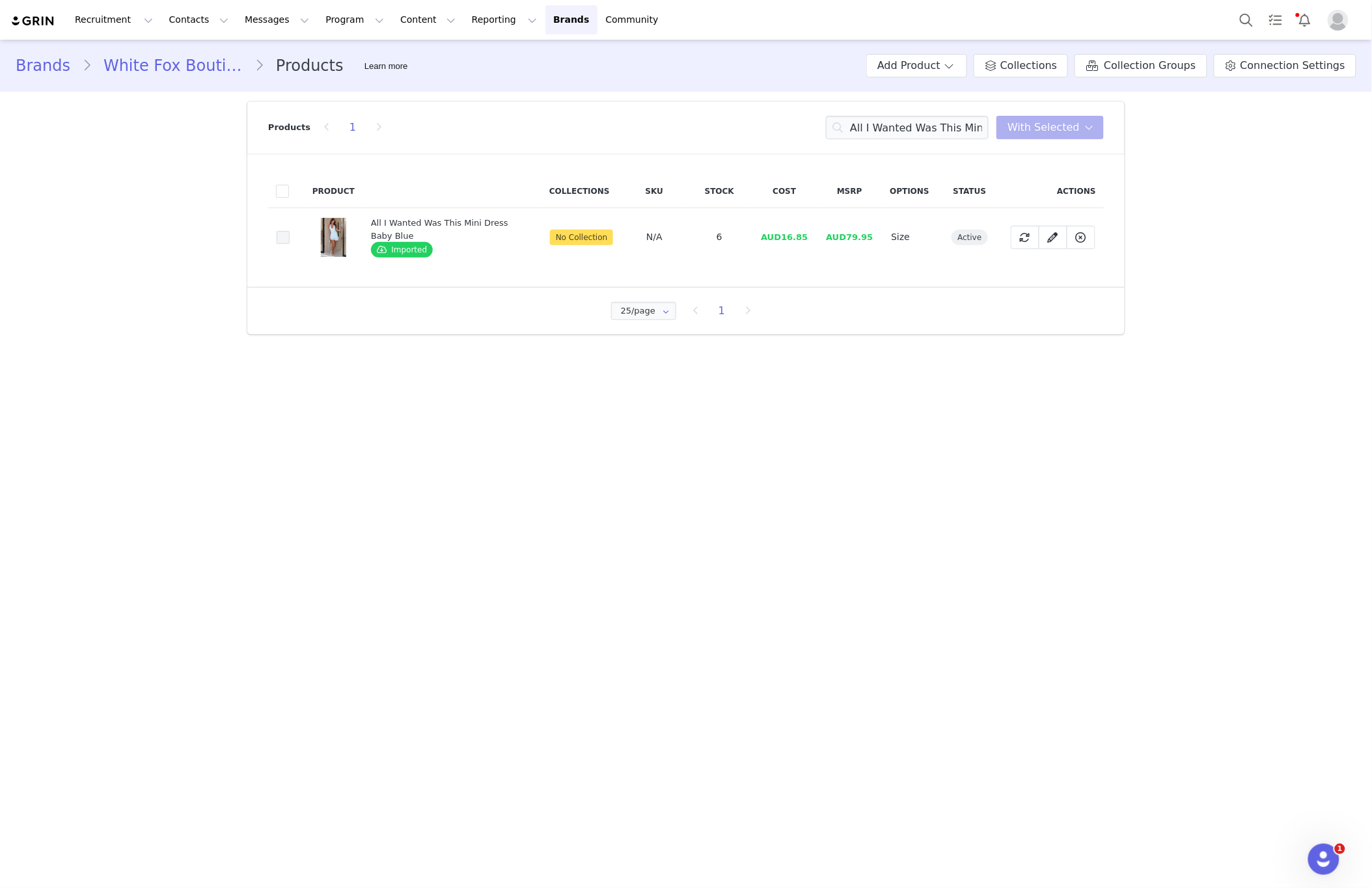
click at [285, 240] on span at bounding box center [283, 237] width 13 height 13
click at [290, 231] on input "5c5dd12d-9b44-422b-8c10-96e817b78ae0" at bounding box center [290, 231] width 0 height 0
click at [285, 240] on span at bounding box center [283, 237] width 13 height 13
click at [290, 231] on input "5c5dd12d-9b44-422b-8c10-96e817b78ae0" at bounding box center [290, 231] width 0 height 0
click at [275, 239] on td "5c5dd12d-9b44-422b-8c10-96e817b78ae0" at bounding box center [286, 237] width 36 height 58
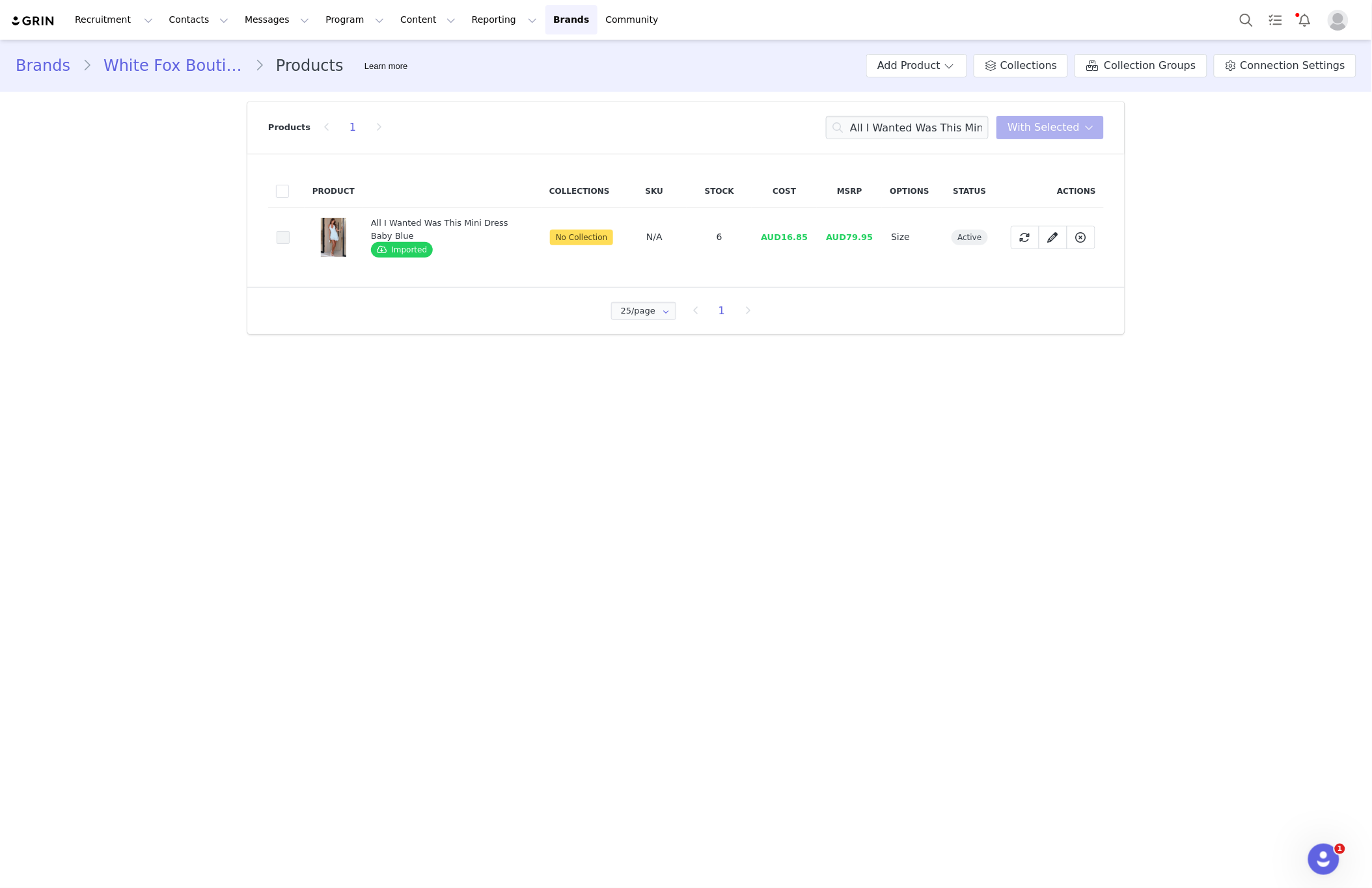
click at [285, 239] on span at bounding box center [283, 237] width 13 height 13
click at [290, 231] on input "5c5dd12d-9b44-422b-8c10-96e817b78ae0" at bounding box center [290, 231] width 0 height 0
click at [1071, 132] on span "With Selected" at bounding box center [1043, 127] width 72 height 16
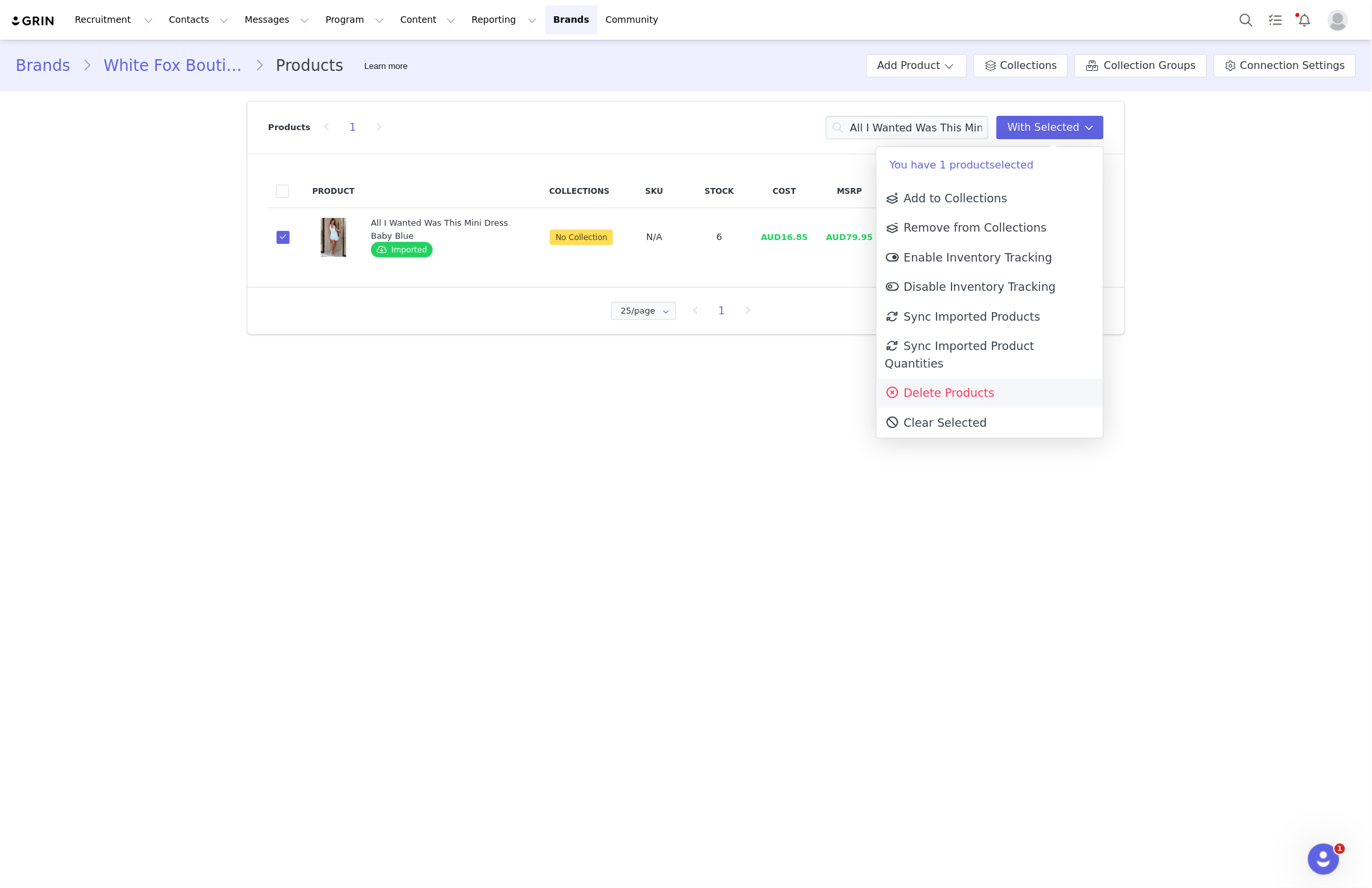
click at [986, 386] on span "Delete Products" at bounding box center [939, 392] width 109 height 13
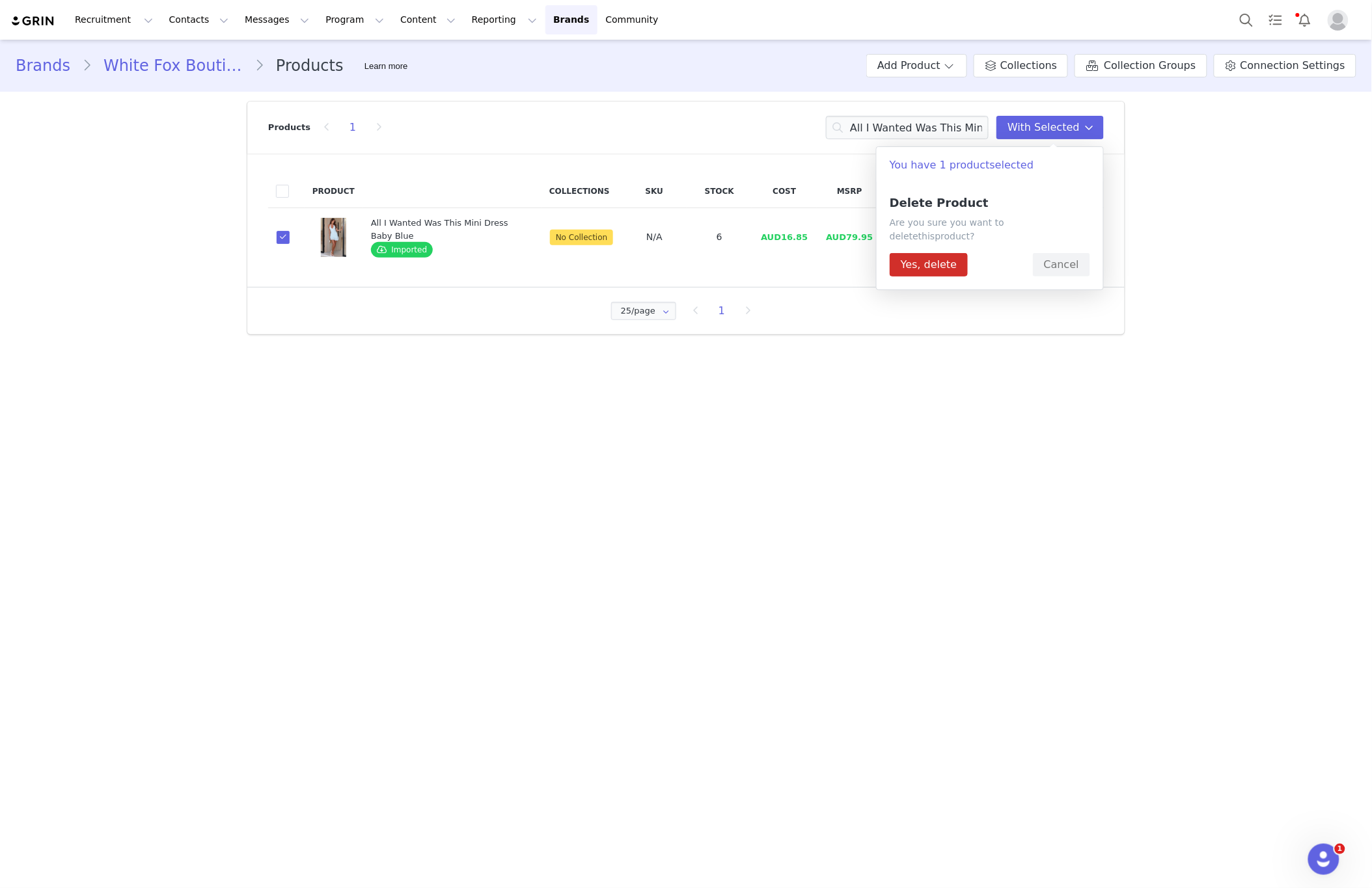
click at [921, 239] on div "Delete Product Are you sure you want to delete this product ? Yes, delete Cancel" at bounding box center [989, 236] width 200 height 80
click at [922, 253] on button "Yes, delete" at bounding box center [927, 265] width 78 height 24
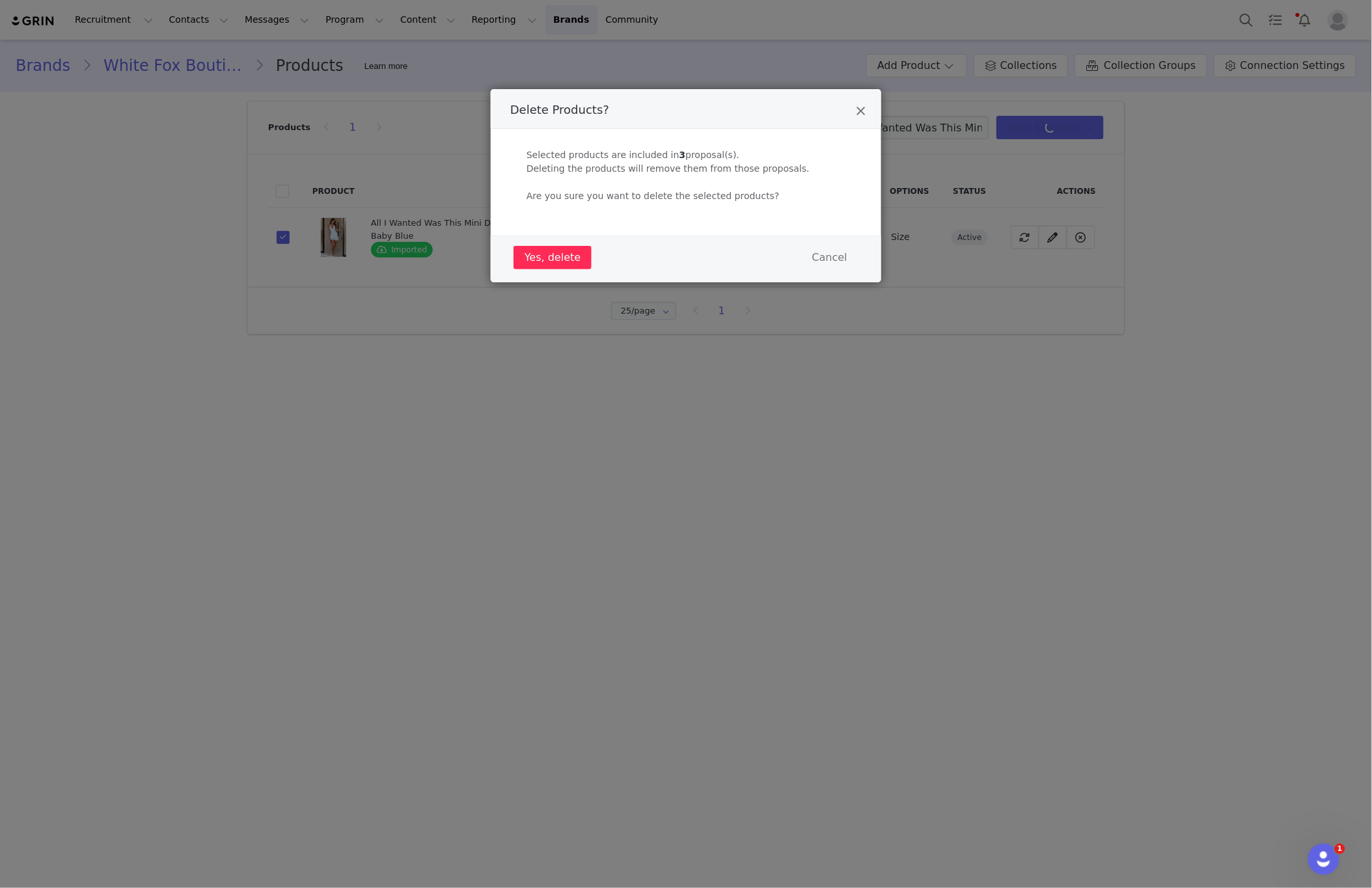
drag, startPoint x: 535, startPoint y: 273, endPoint x: 537, endPoint y: 259, distance: 14.1
click at [535, 269] on div "Yes, delete Cancel" at bounding box center [686, 257] width 352 height 30
click at [537, 259] on button "Yes, delete" at bounding box center [552, 258] width 78 height 24
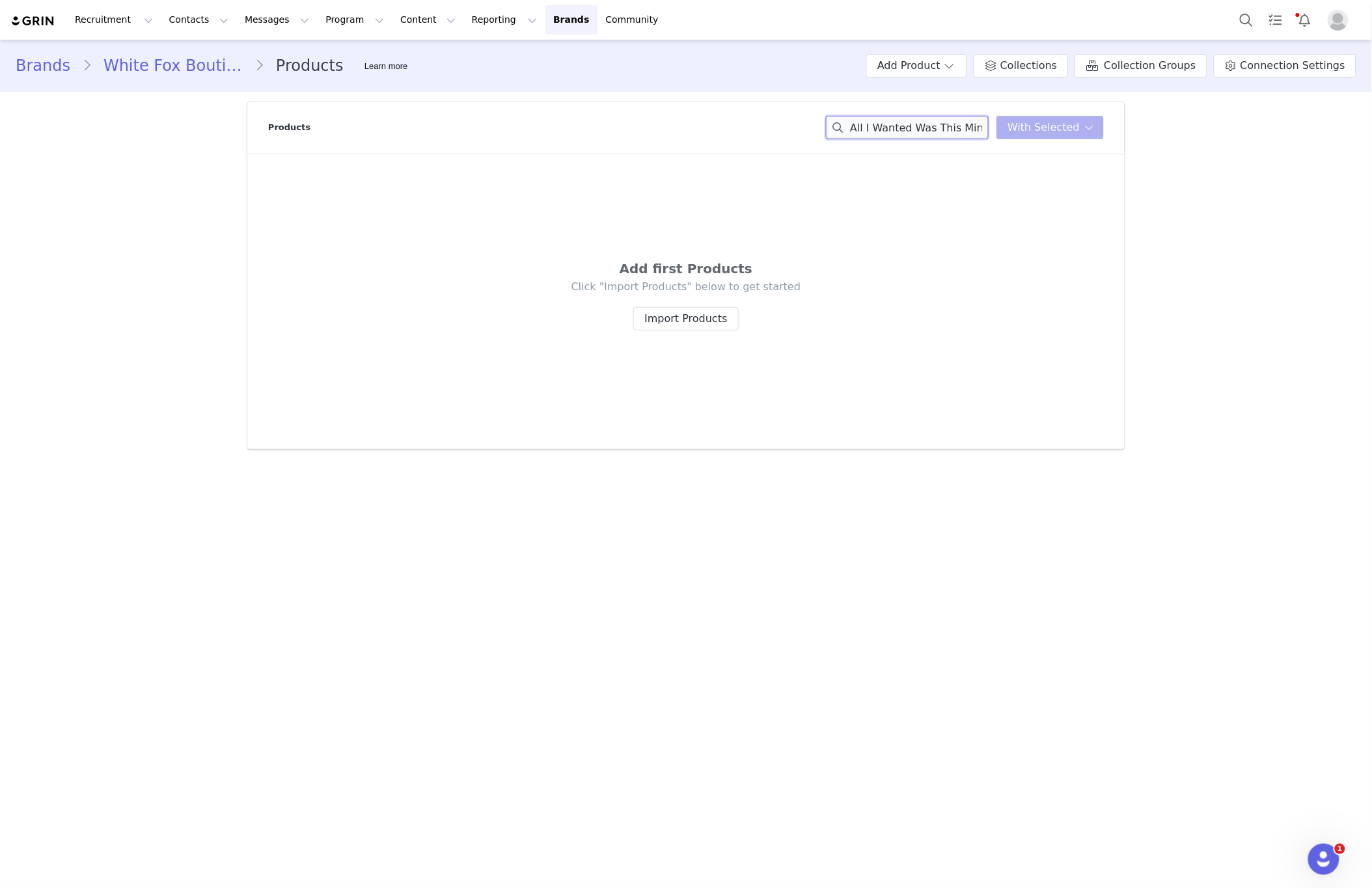
click at [906, 129] on input "All I Wanted Was This Mini Dress Baby Blue" at bounding box center [907, 128] width 163 height 24
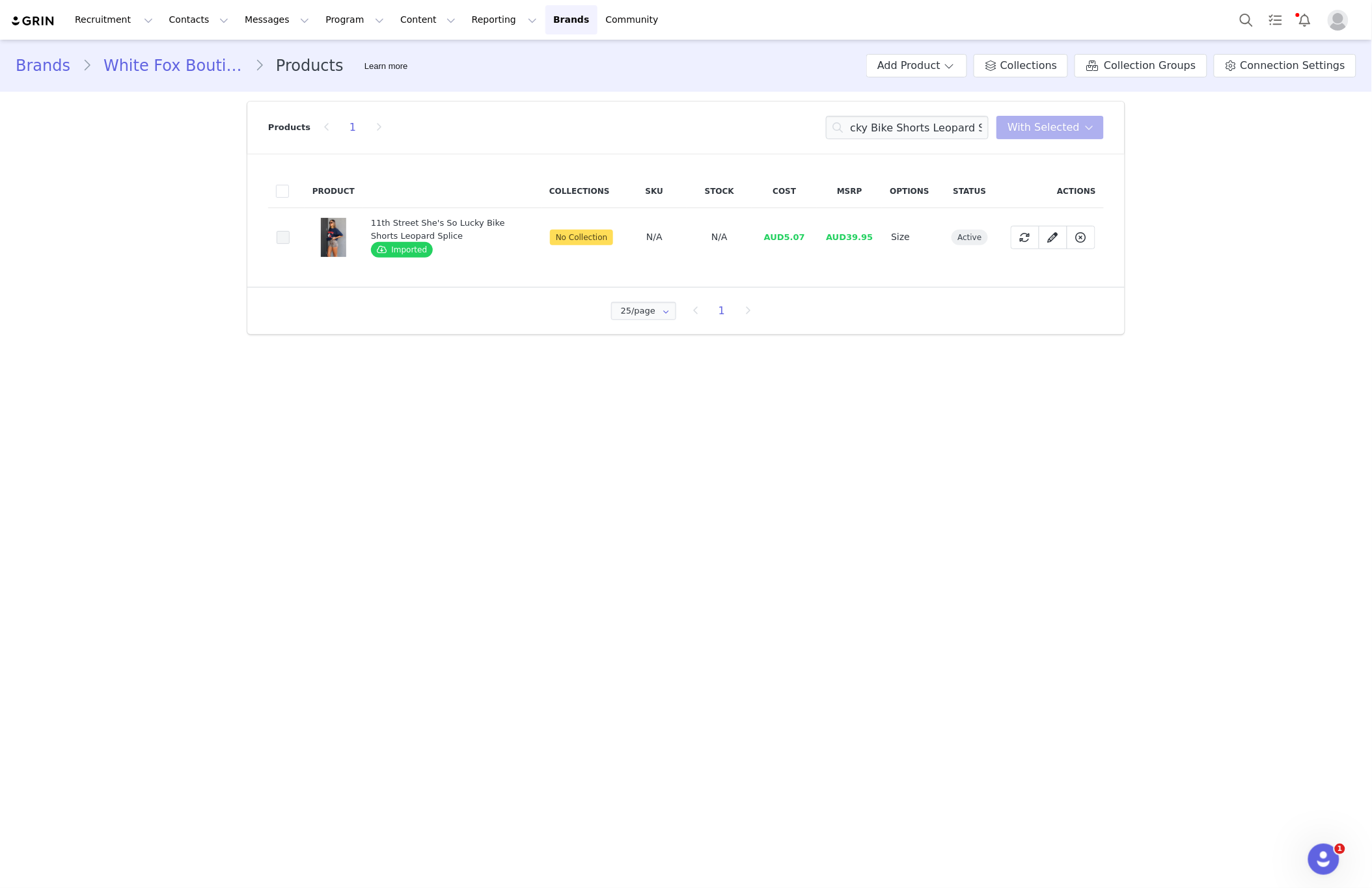
click at [281, 239] on span at bounding box center [283, 237] width 13 height 13
click at [290, 231] on input "9ec4dd60-5d31-4f87-a41e-b8d83513e479" at bounding box center [290, 231] width 0 height 0
click at [1070, 135] on span "With Selected" at bounding box center [1043, 127] width 72 height 16
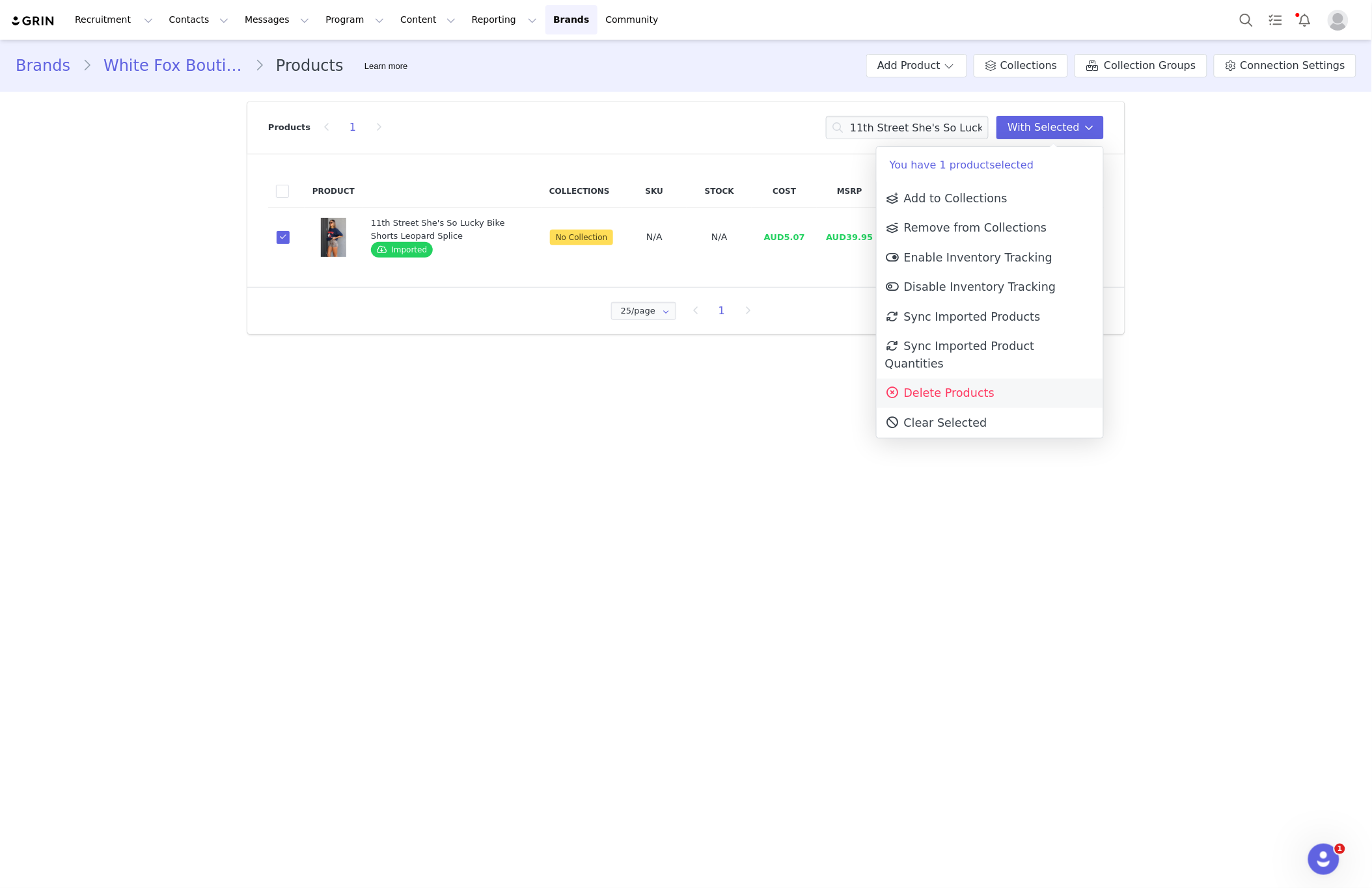
click at [986, 386] on span "Delete Products" at bounding box center [939, 392] width 109 height 13
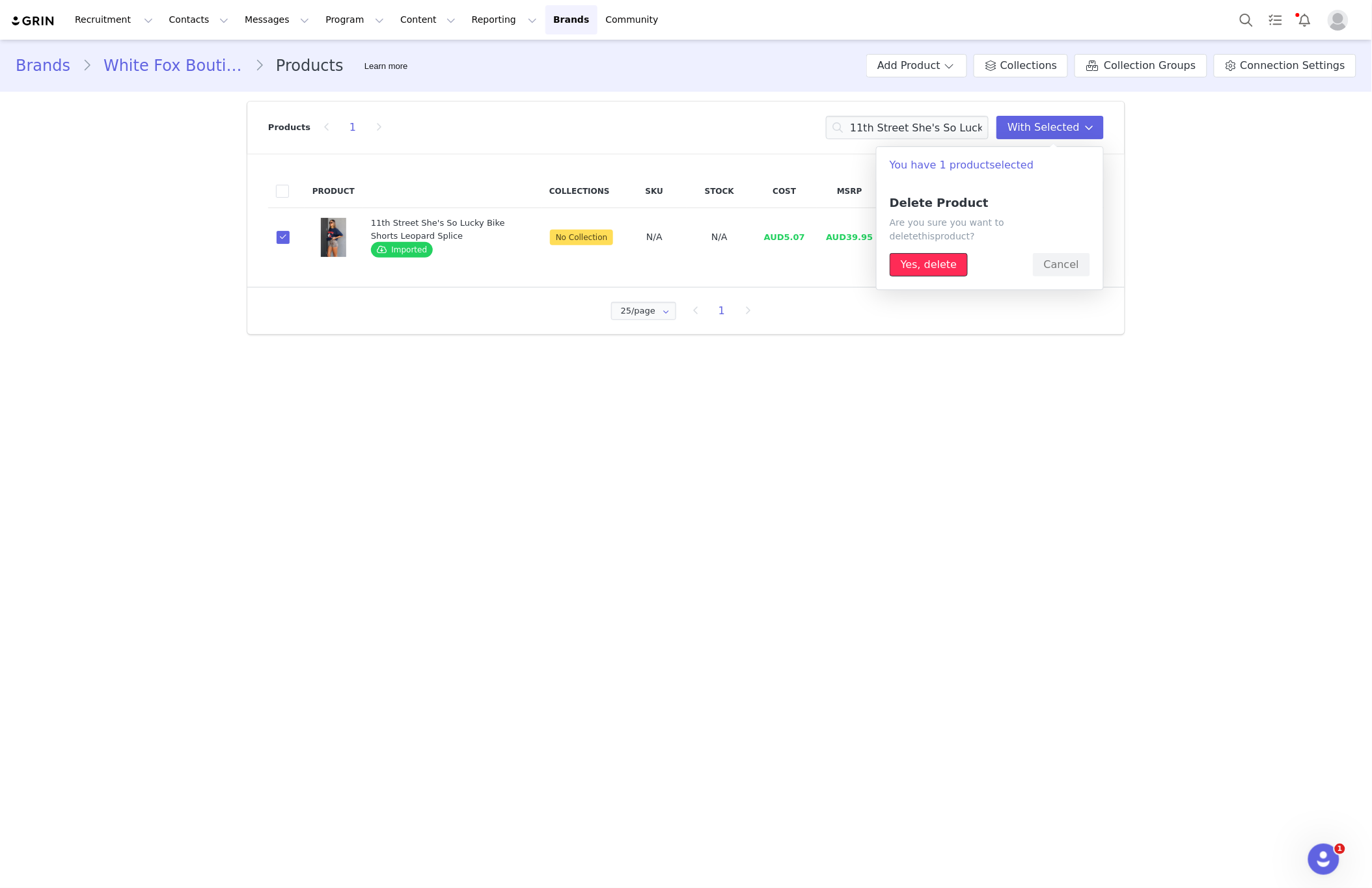
click at [917, 253] on button "Yes, delete" at bounding box center [927, 265] width 78 height 24
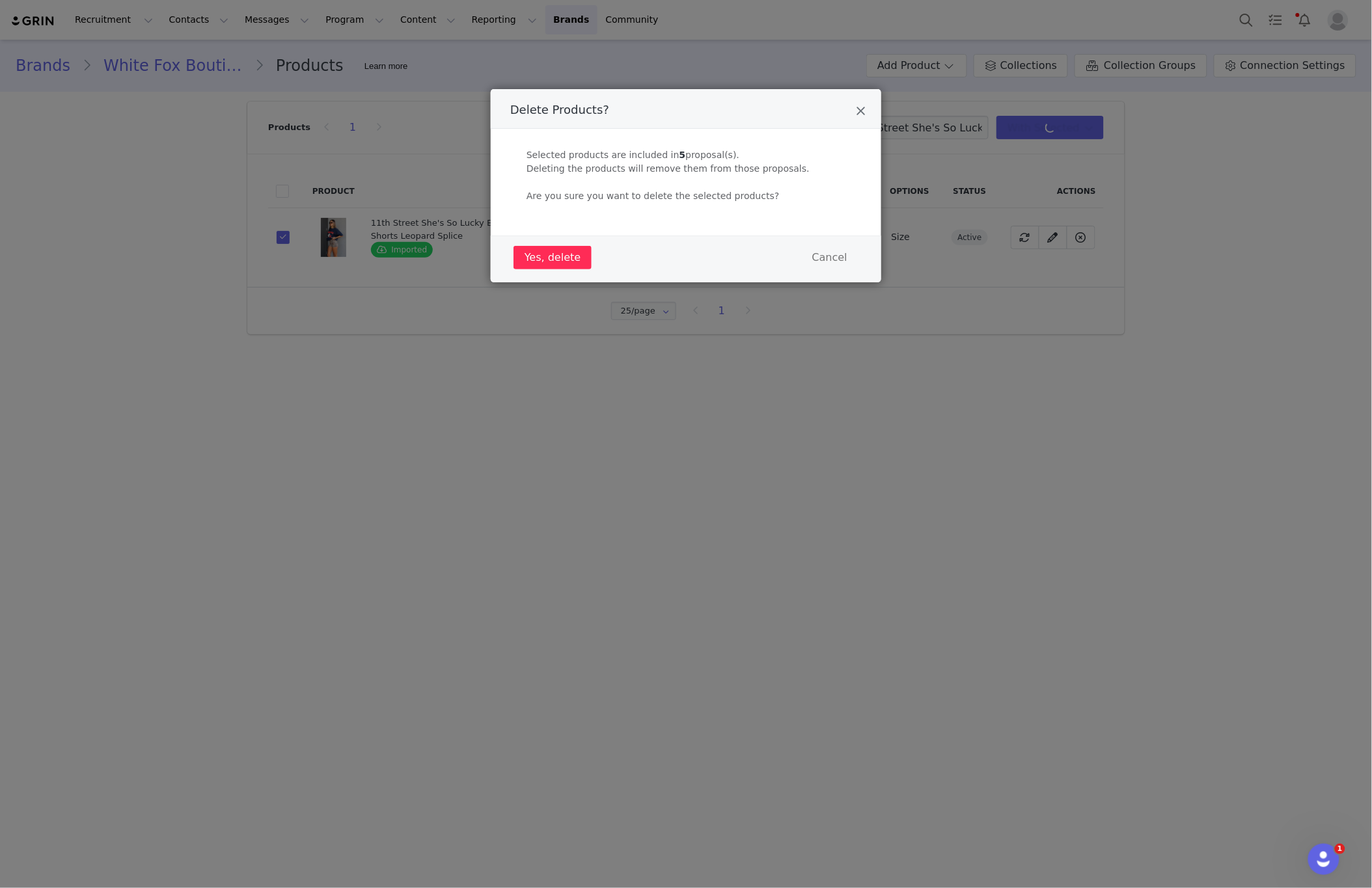
drag, startPoint x: 507, startPoint y: 248, endPoint x: 514, endPoint y: 253, distance: 8.6
click at [510, 250] on div "Yes, delete Cancel" at bounding box center [686, 259] width 390 height 47
click at [535, 259] on button "Yes, delete" at bounding box center [552, 258] width 78 height 24
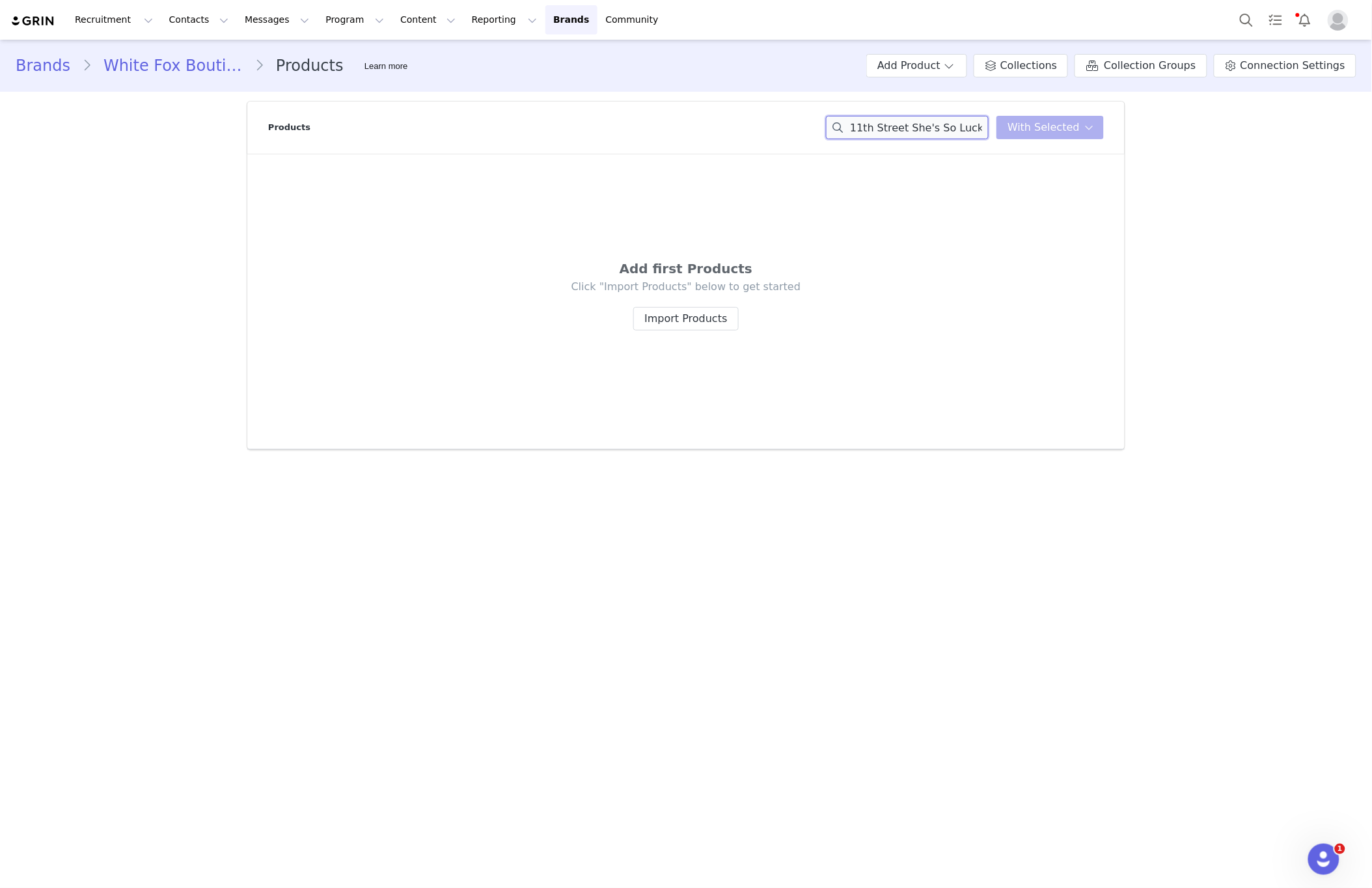
click at [933, 124] on input "11th Street She's So Lucky Bike Shorts Leopard Splice" at bounding box center [907, 128] width 163 height 24
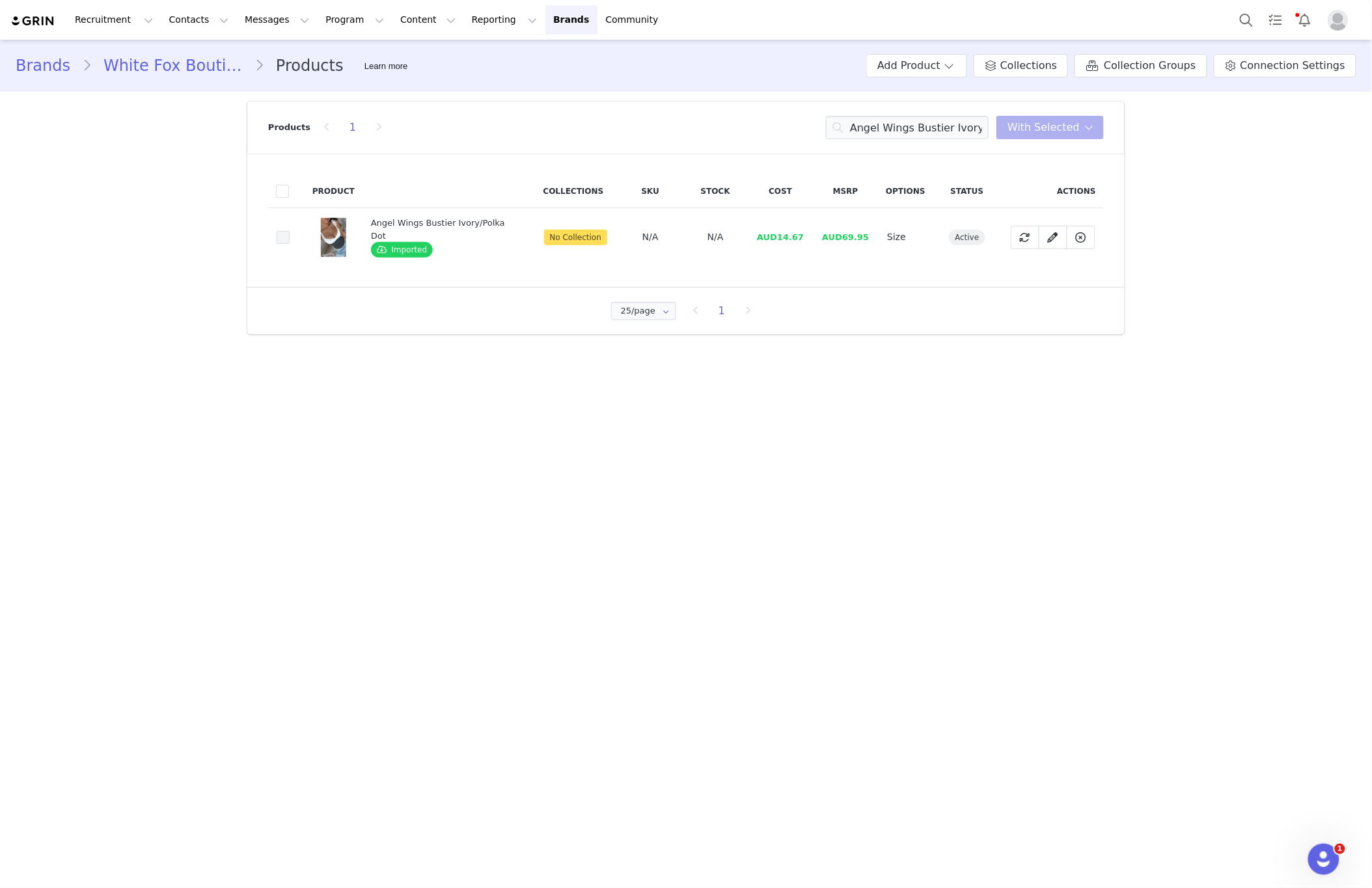
click at [284, 240] on span at bounding box center [283, 237] width 13 height 13
click at [290, 231] on input "06b2c920-94dd-4d65-b2e9-59fb8e8c684c" at bounding box center [290, 231] width 0 height 0
drag, startPoint x: 1077, startPoint y: 131, endPoint x: 1053, endPoint y: 264, distance: 135.1
click at [1077, 132] on span "With Selected" at bounding box center [1043, 127] width 72 height 16
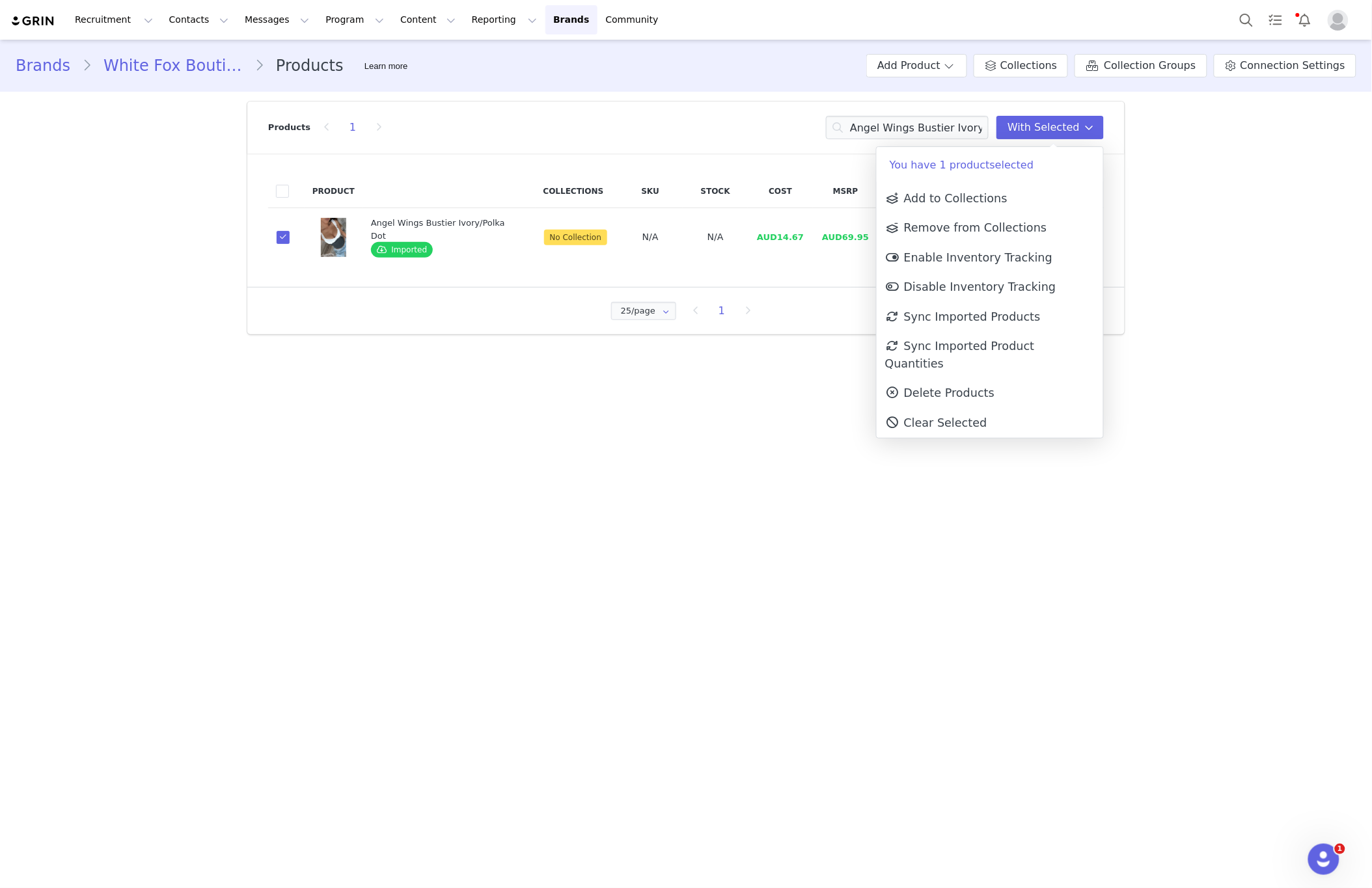
drag, startPoint x: 995, startPoint y: 370, endPoint x: 937, endPoint y: 389, distance: 61.0
click at [995, 378] on link "Delete Products" at bounding box center [990, 393] width 227 height 30
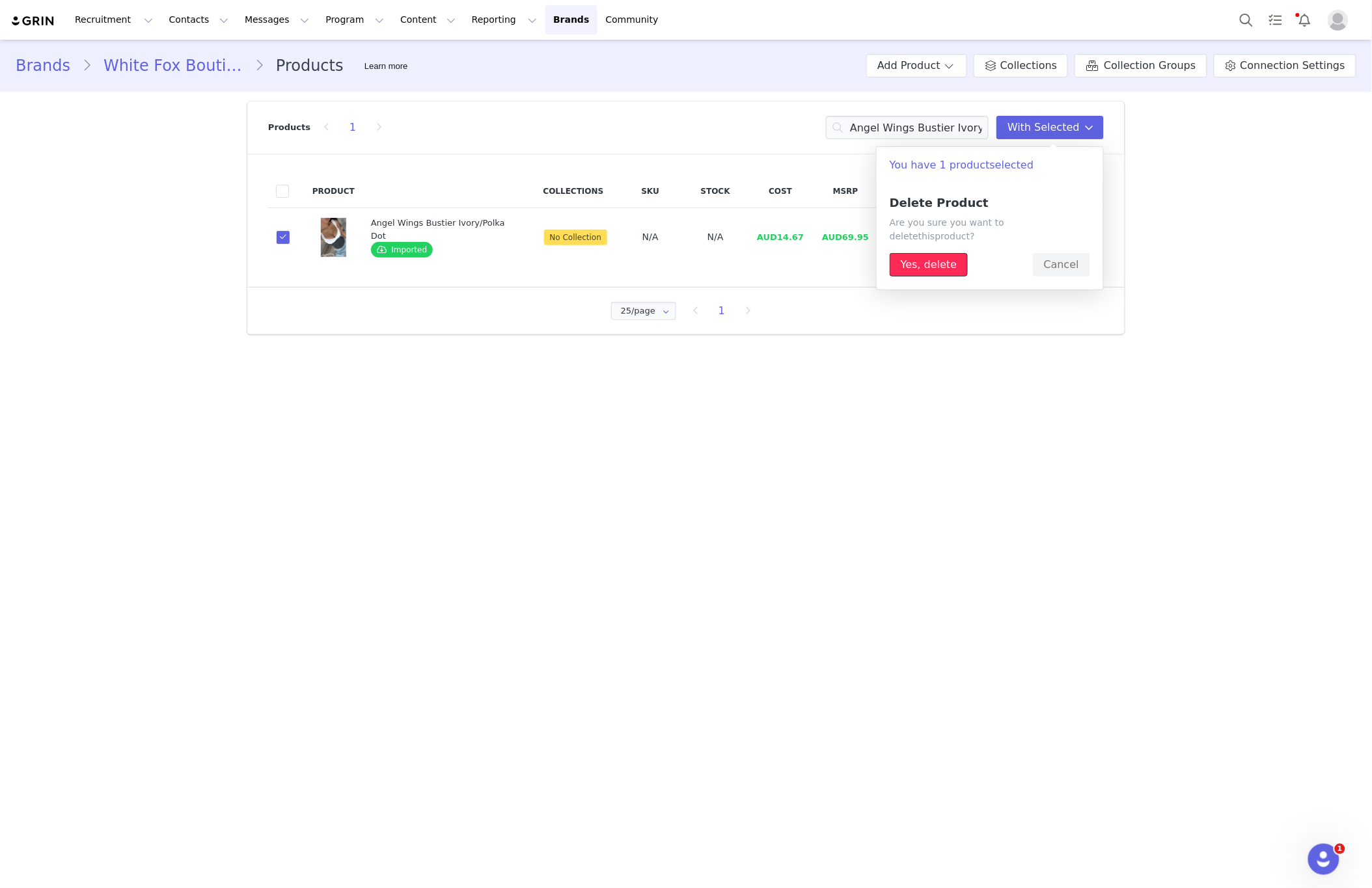
click at [939, 255] on button "Yes, delete" at bounding box center [927, 265] width 78 height 24
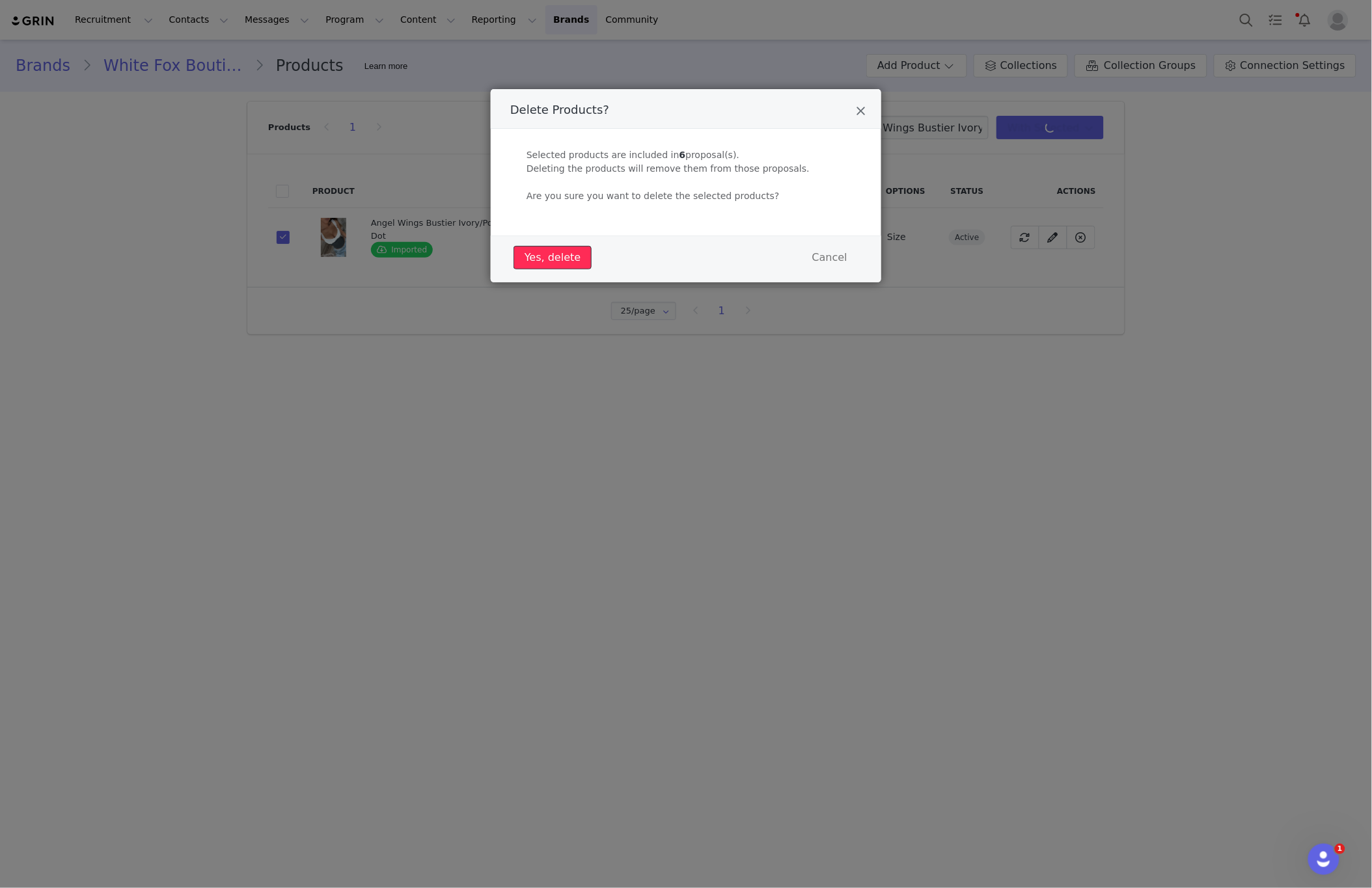
click at [543, 263] on button "Yes, delete" at bounding box center [552, 258] width 78 height 24
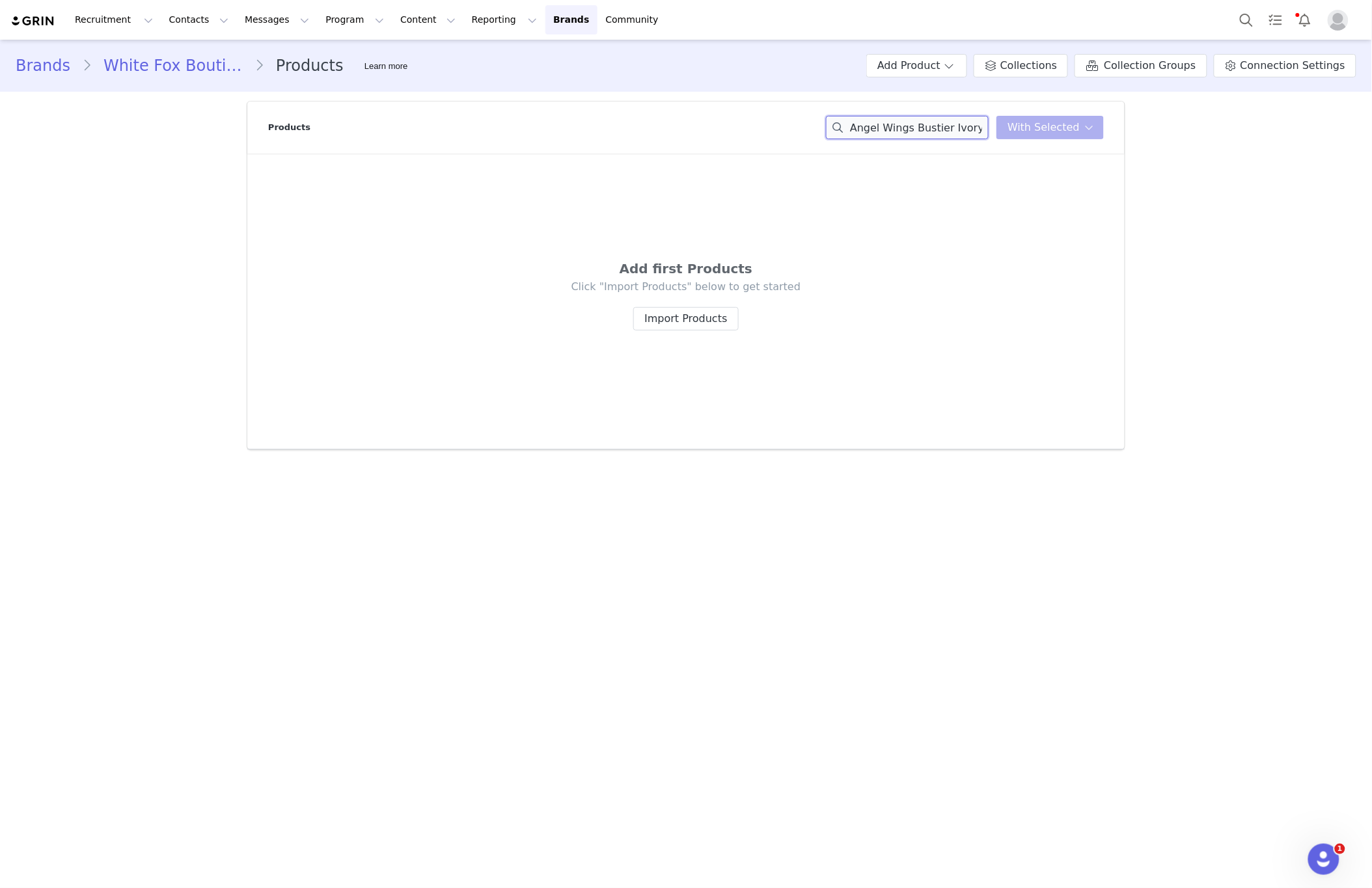
click at [917, 125] on input "Angel Wings Bustier Ivory/Polka Dot" at bounding box center [907, 128] width 163 height 24
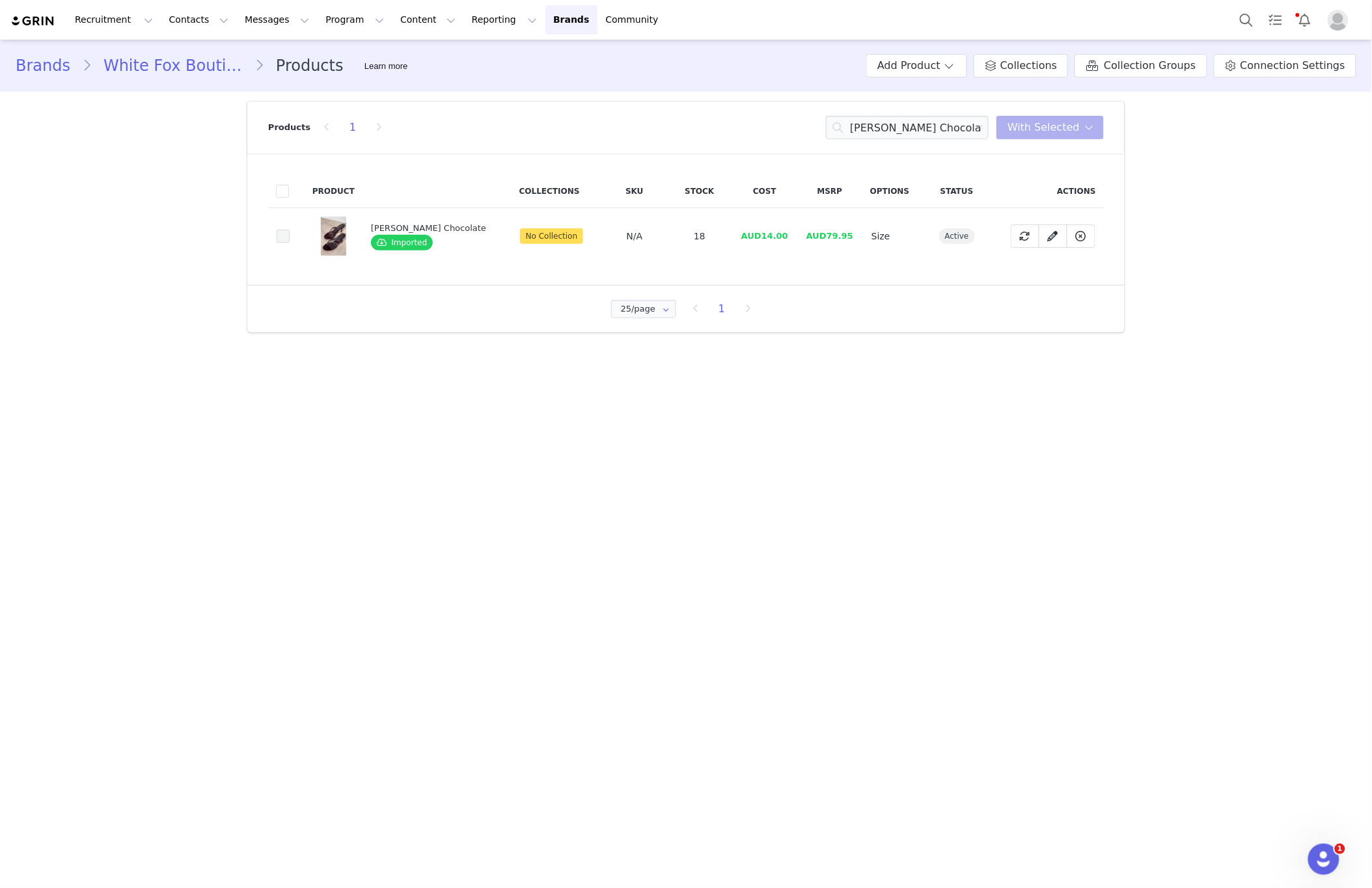
click at [287, 239] on span at bounding box center [283, 236] width 13 height 13
click at [290, 230] on input "bcb11f88-6b84-4b25-89a2-4eae5a871a6f" at bounding box center [290, 230] width 0 height 0
drag, startPoint x: 1058, startPoint y: 119, endPoint x: 1056, endPoint y: 146, distance: 27.1
click at [1058, 121] on span "With Selected" at bounding box center [1043, 127] width 72 height 16
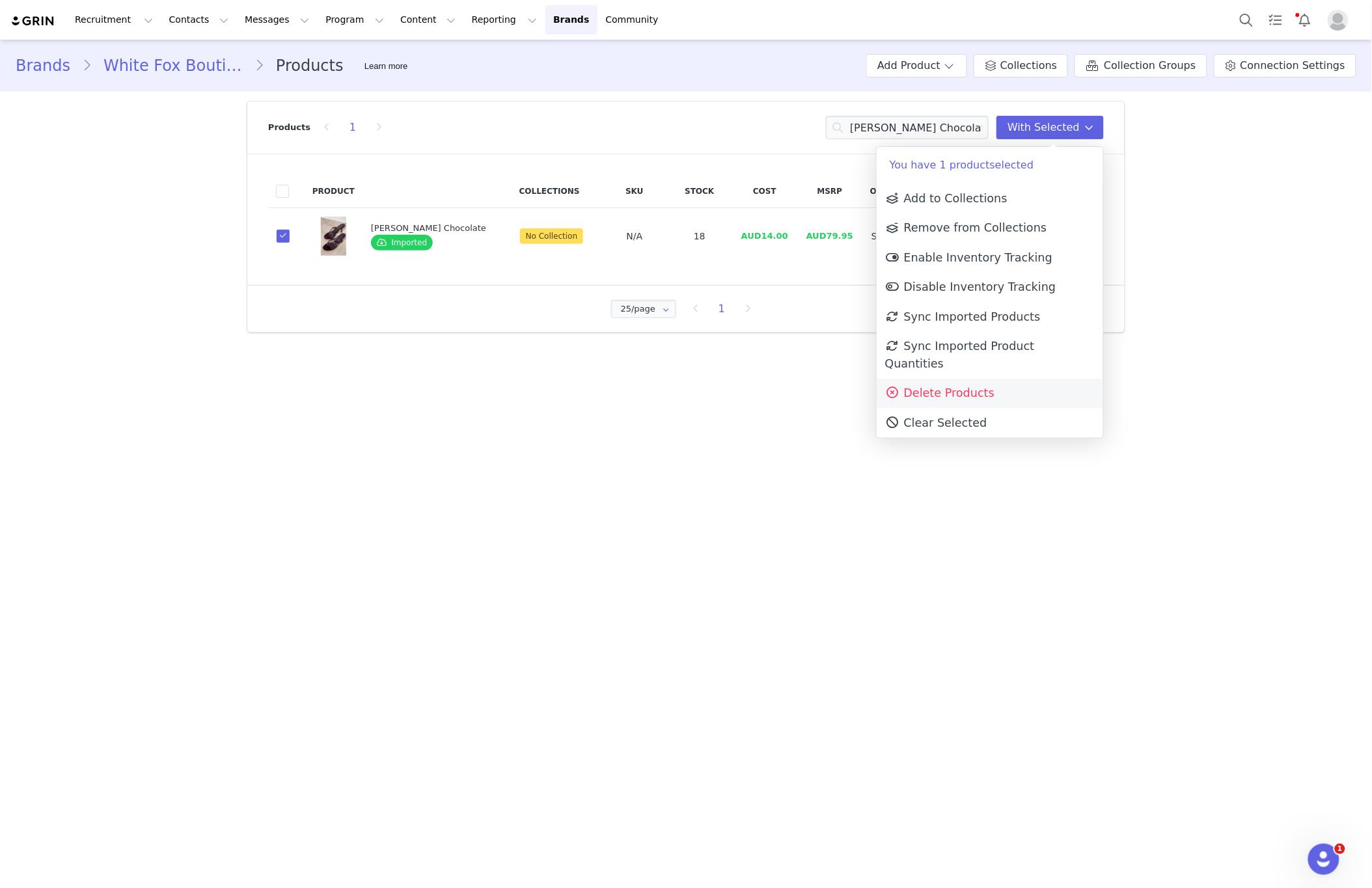
click at [1014, 386] on link "Delete Products" at bounding box center [990, 393] width 227 height 30
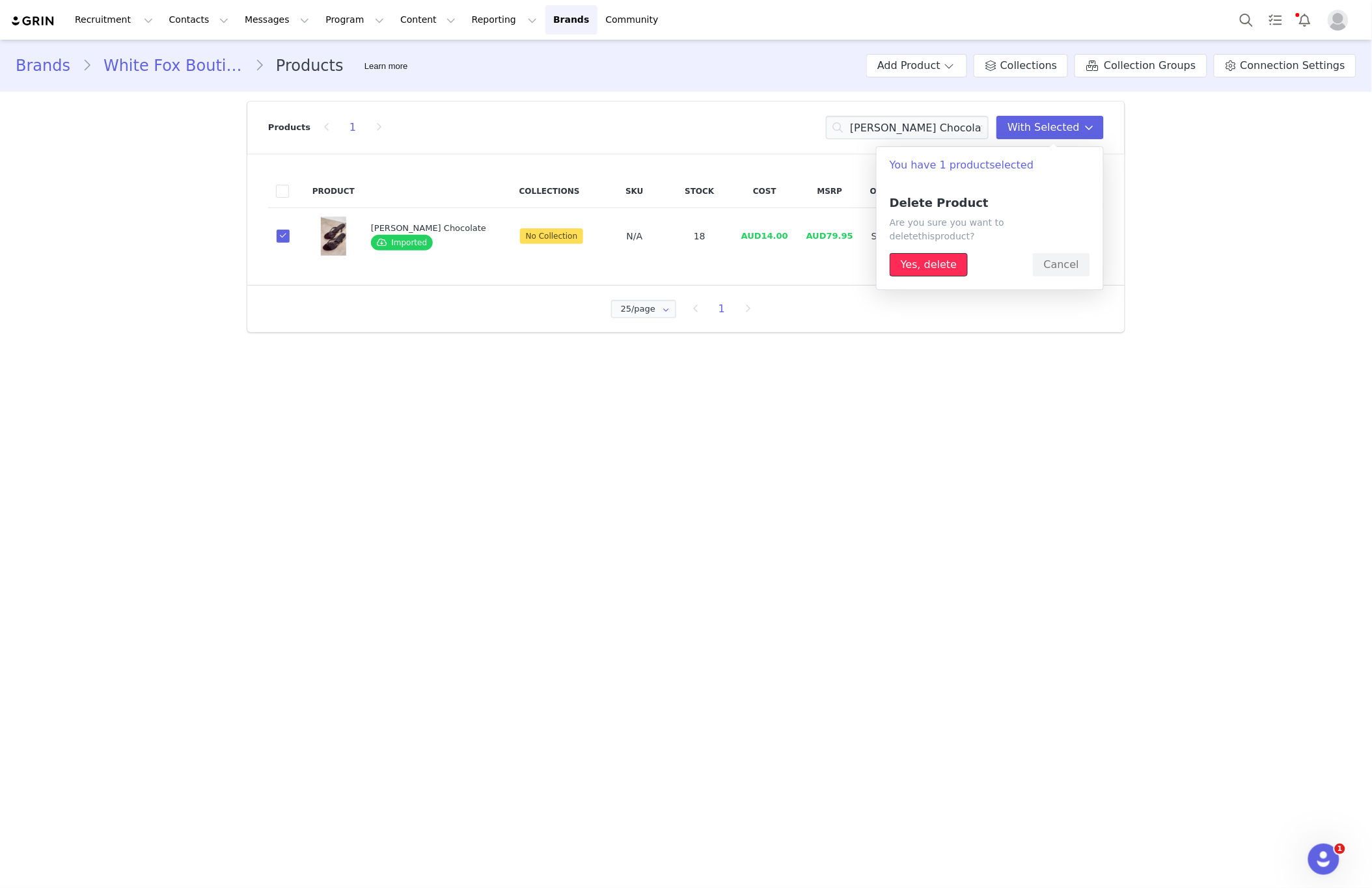
click at [945, 253] on button "Yes, delete" at bounding box center [927, 265] width 78 height 24
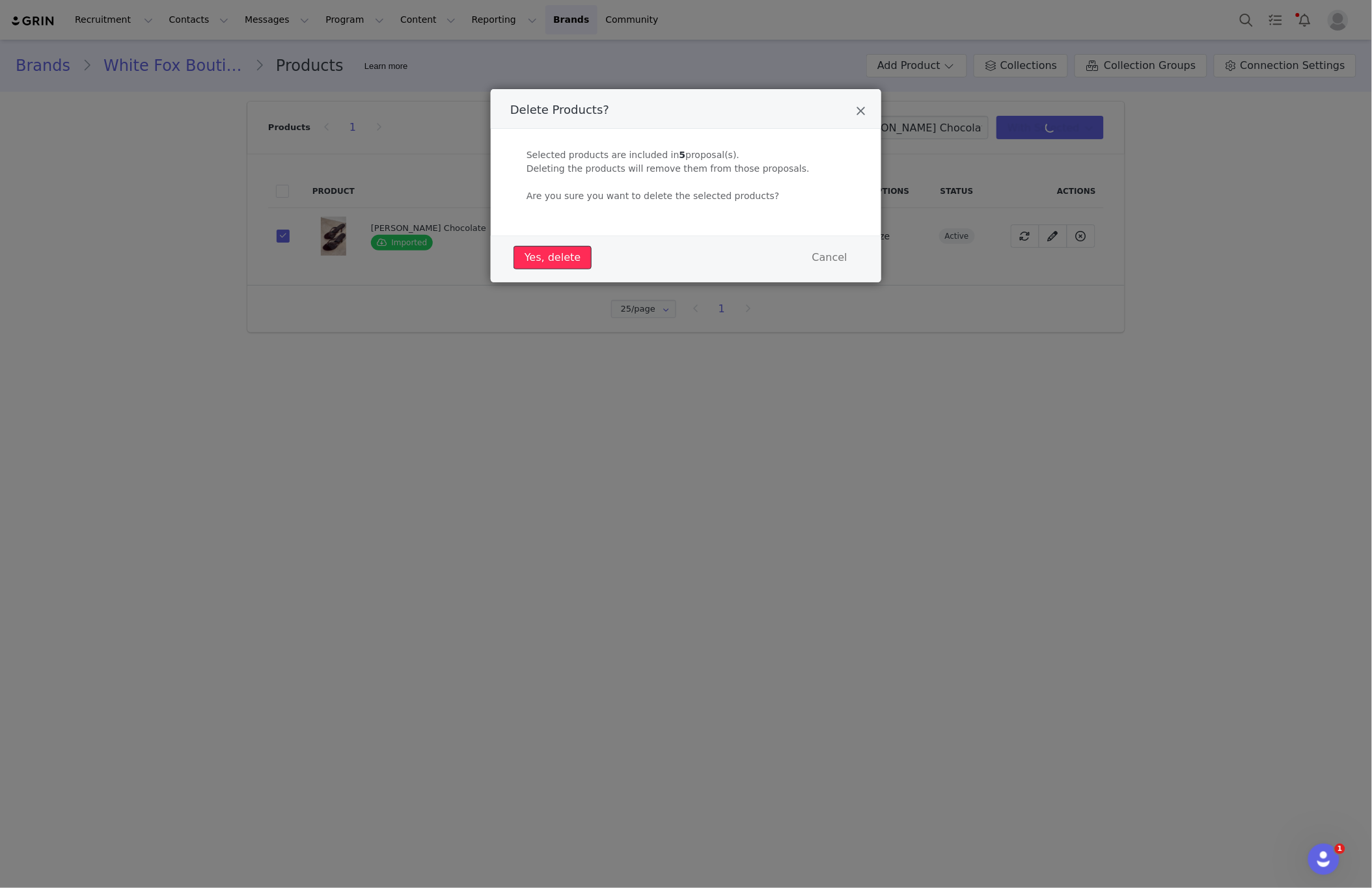
click at [560, 256] on button "Yes, delete" at bounding box center [552, 258] width 78 height 24
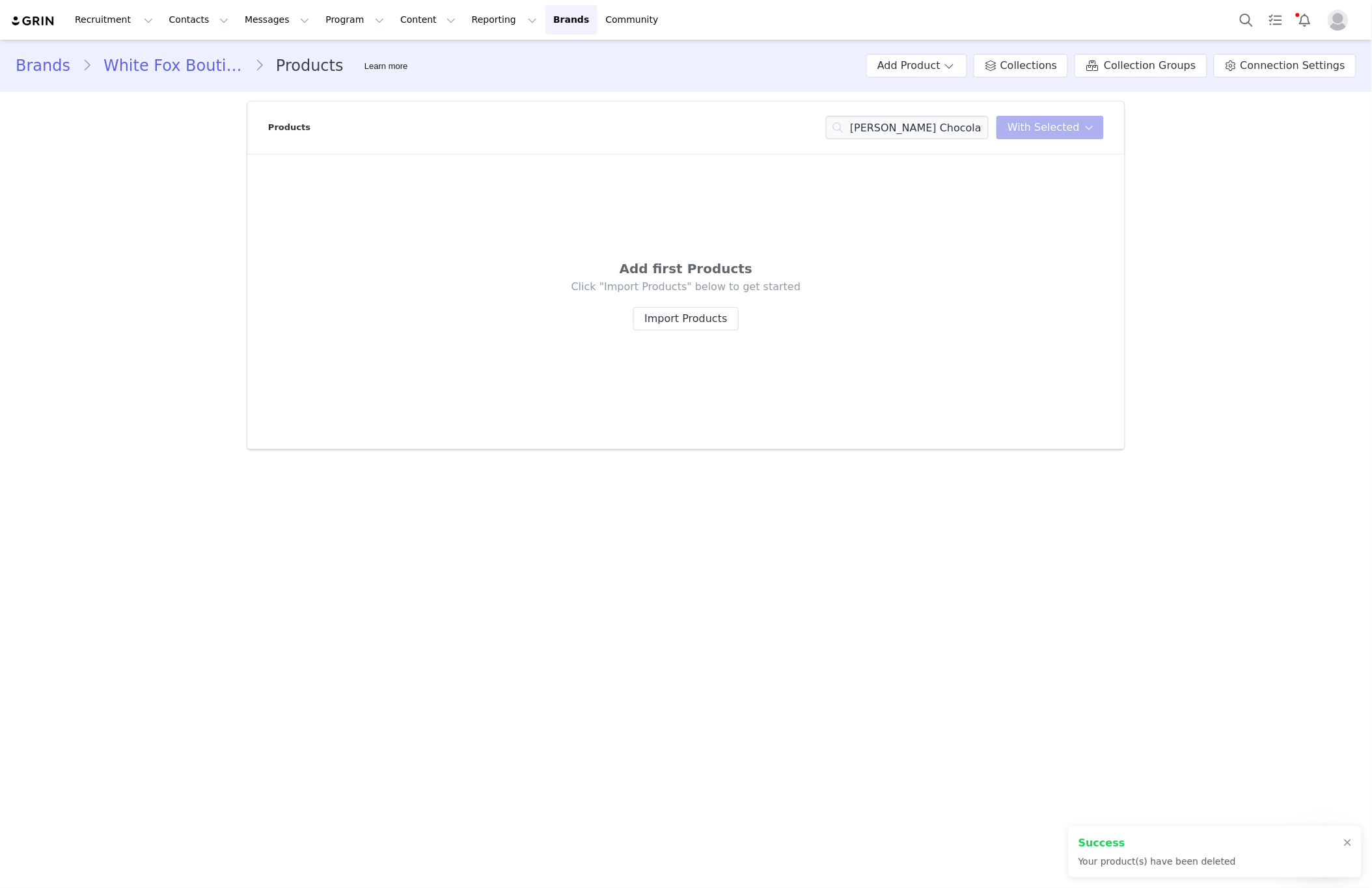
click at [125, 588] on main "Brands White Fox Boutique AUS Products Learn more Add Product Collections Colle…" at bounding box center [686, 462] width 1372 height 847
click at [955, 125] on input "Jackie Mules Chocolate" at bounding box center [907, 128] width 163 height 24
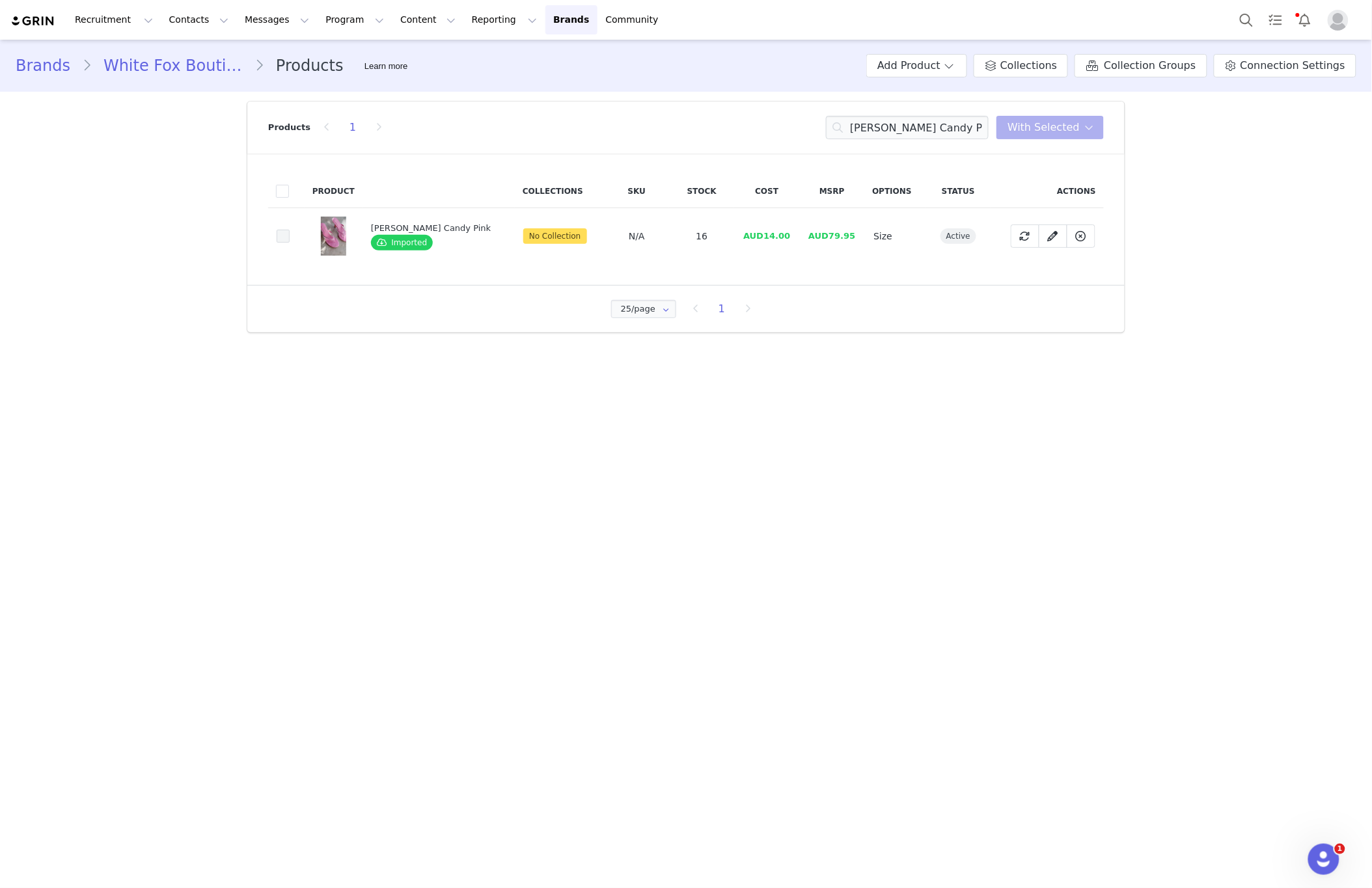
click at [282, 237] on span at bounding box center [283, 236] width 13 height 13
click at [290, 230] on input "b86c7915-c864-4814-b9d2-8790a6b2e81f" at bounding box center [290, 230] width 0 height 0
click at [1055, 133] on span "With Selected" at bounding box center [1043, 127] width 72 height 16
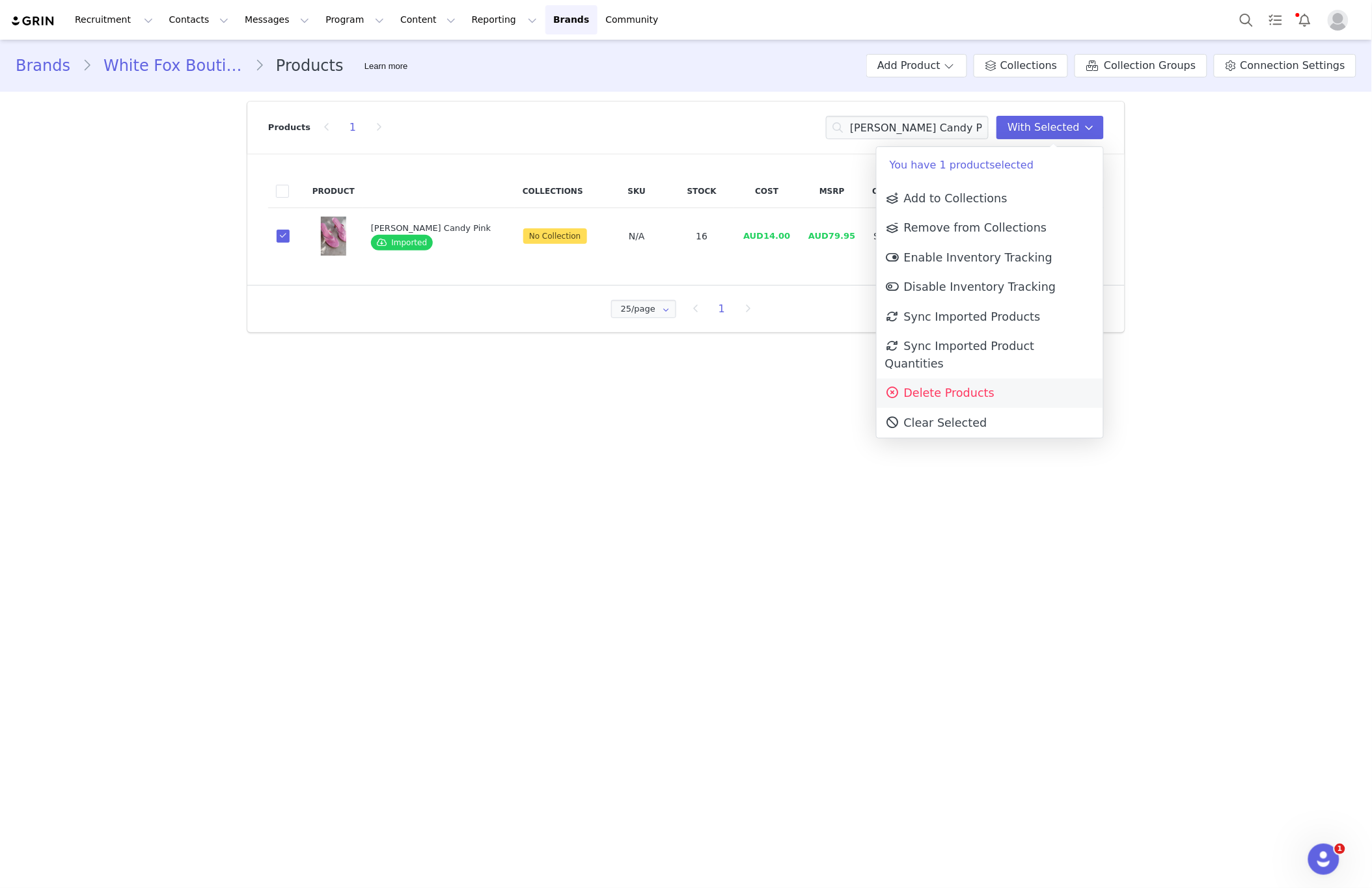
click at [931, 384] on link "Delete Products" at bounding box center [990, 393] width 227 height 30
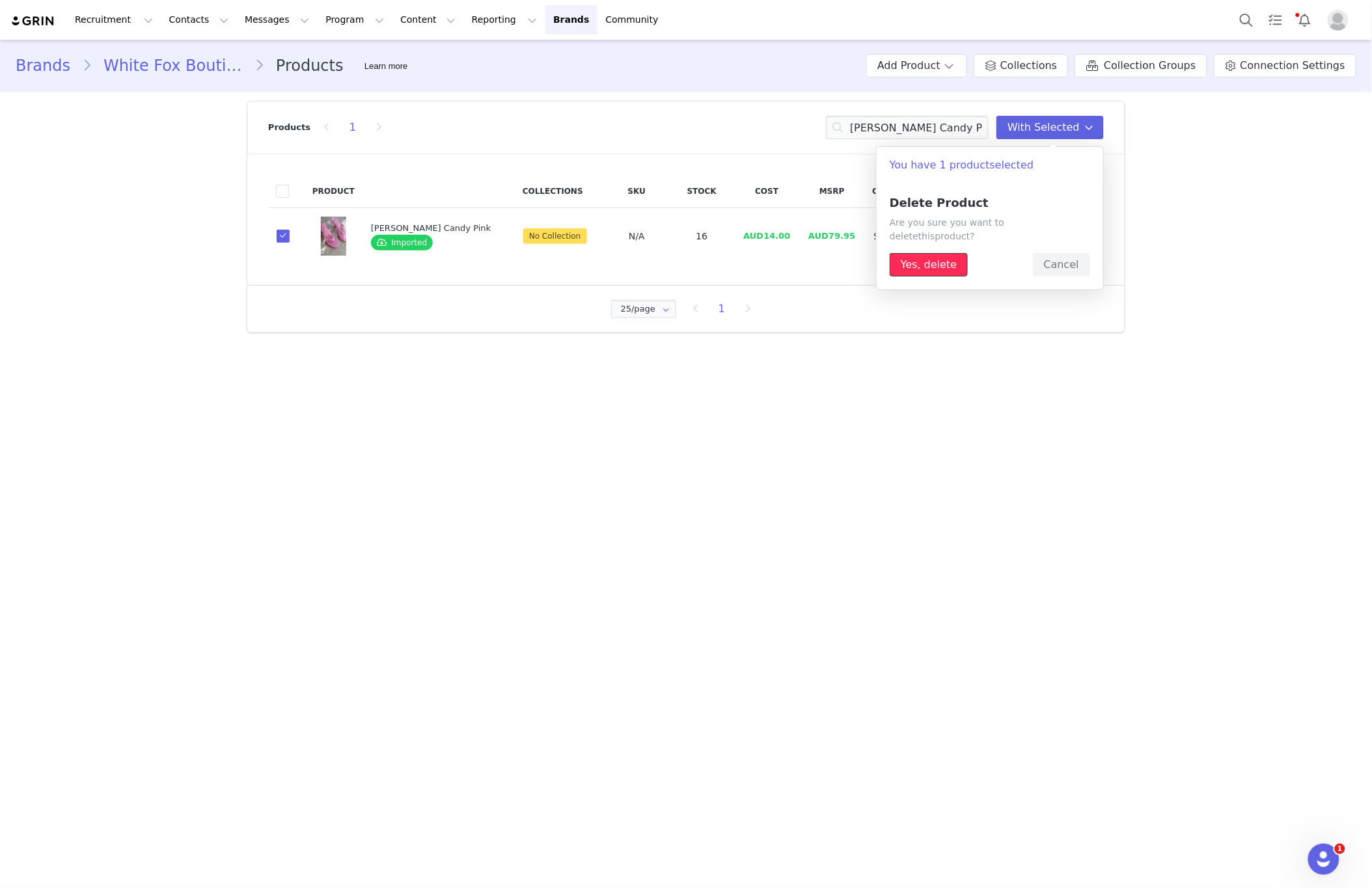
click at [922, 253] on button "Yes, delete" at bounding box center [927, 265] width 78 height 24
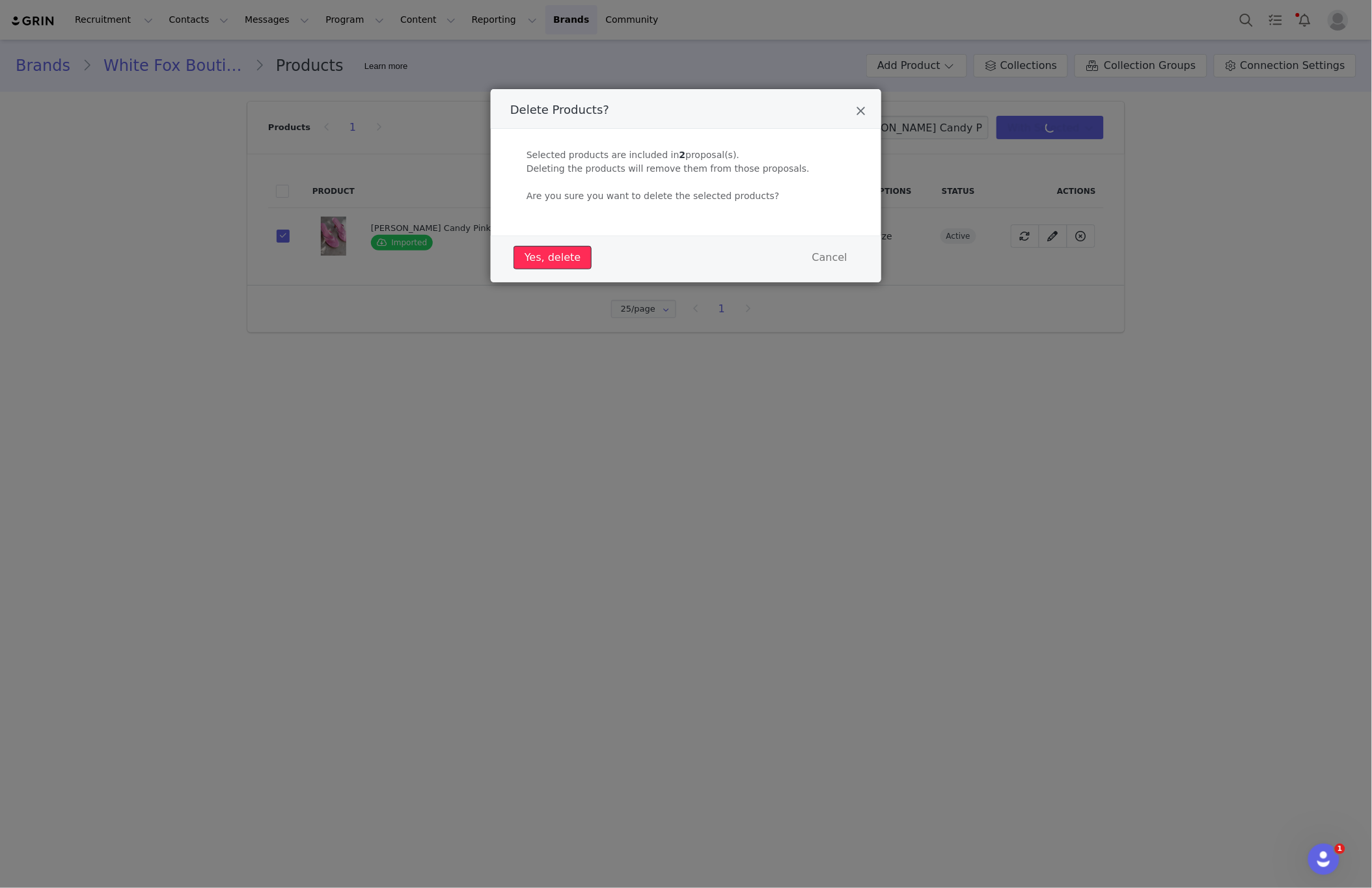
click at [549, 248] on button "Yes, delete" at bounding box center [552, 258] width 78 height 24
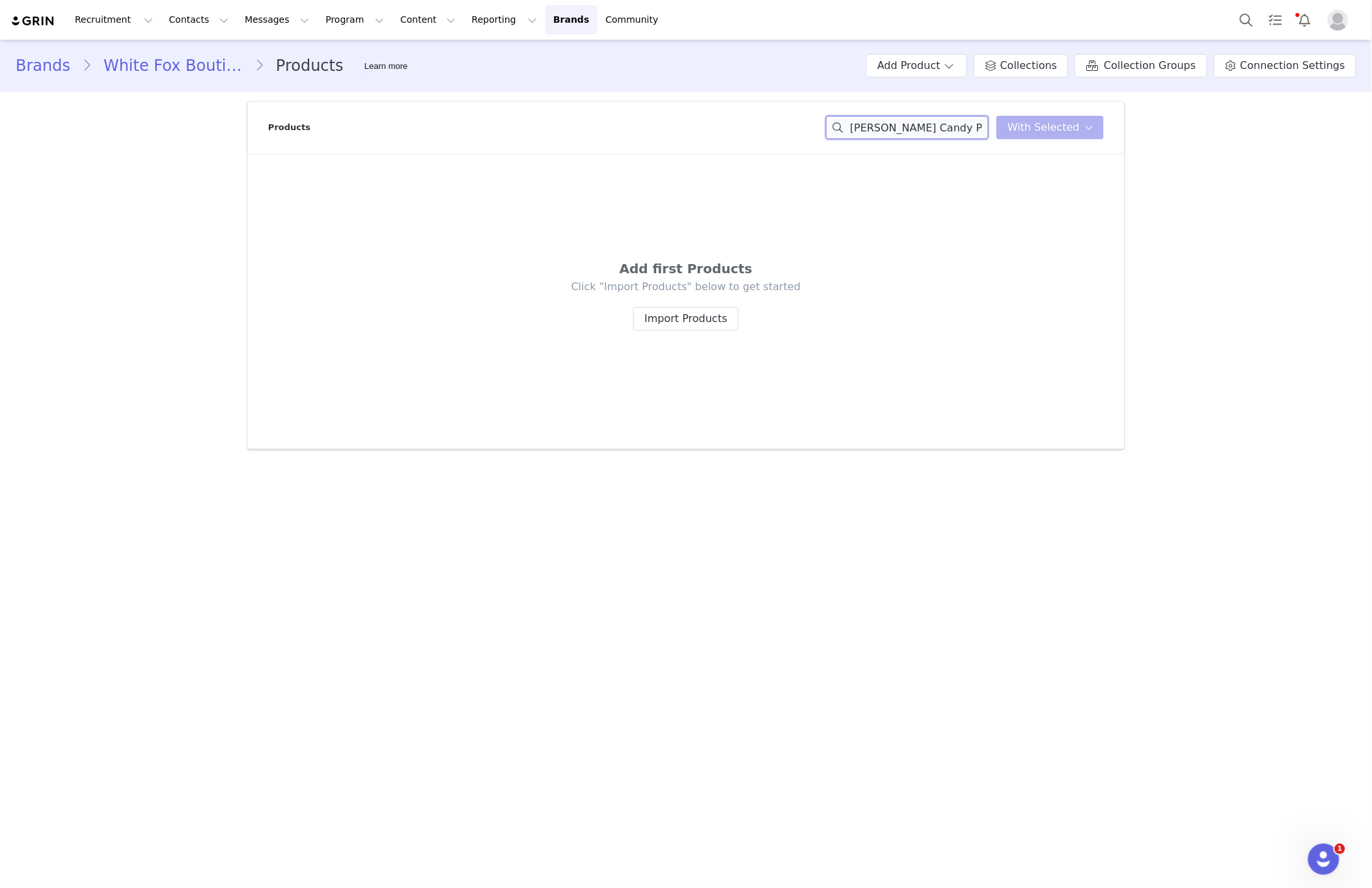
click at [974, 128] on input "Jackie Mules Candy Pink" at bounding box center [907, 128] width 163 height 24
drag, startPoint x: 974, startPoint y: 128, endPoint x: 974, endPoint y: 120, distance: 8.0
click at [974, 128] on input "Jackie Mules Candy Pink" at bounding box center [907, 128] width 163 height 24
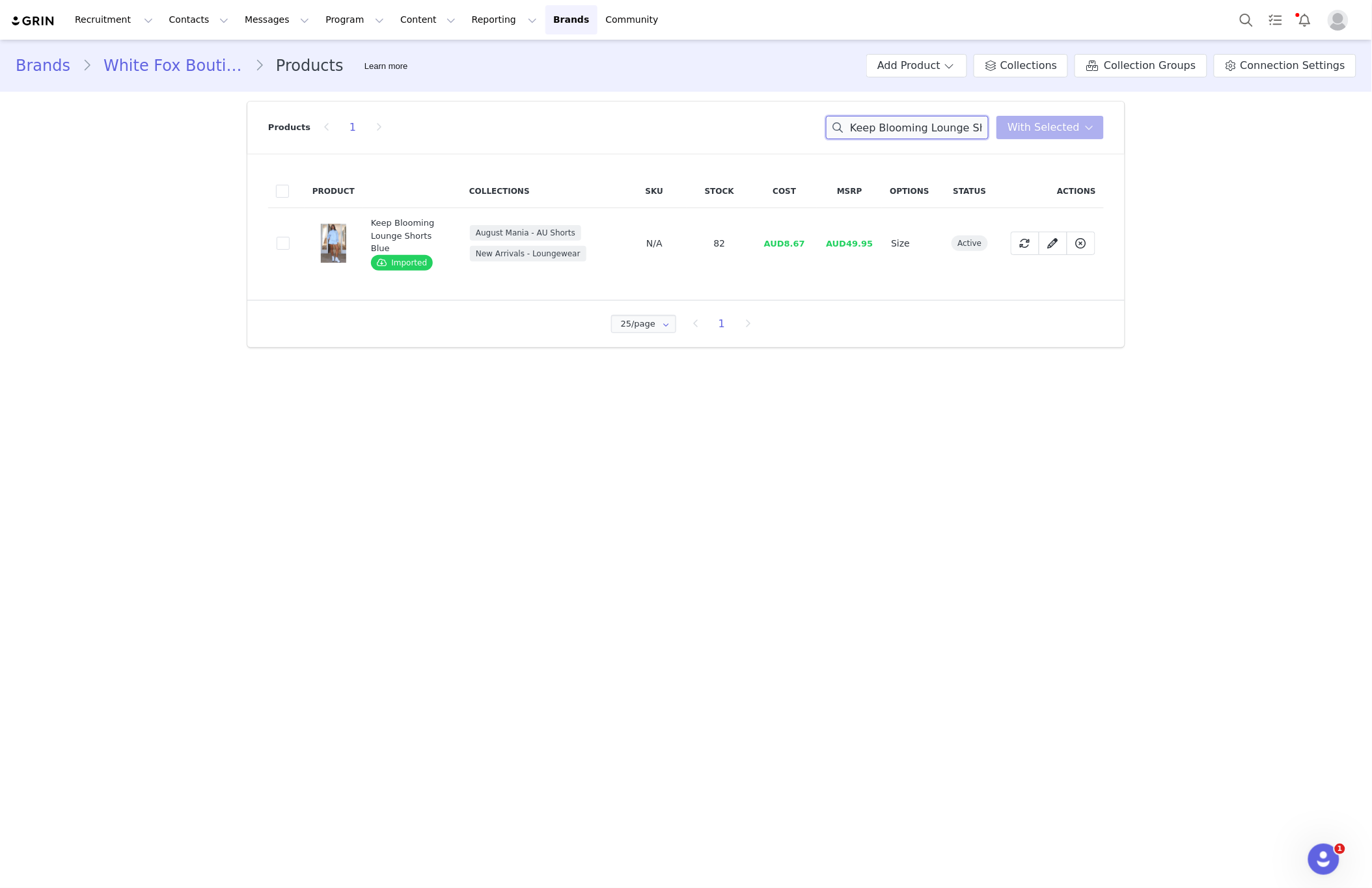
click at [886, 129] on input "Keep Blooming Lounge Shorts Blue" at bounding box center [907, 128] width 163 height 24
click at [886, 128] on input "Keep Blooming Lounge Shorts Blue" at bounding box center [907, 128] width 163 height 24
click at [886, 127] on input "Keep BFrom The Archives Charli Oversized Hoodie Charcoallooming Lounge Shorts B…" at bounding box center [907, 128] width 163 height 24
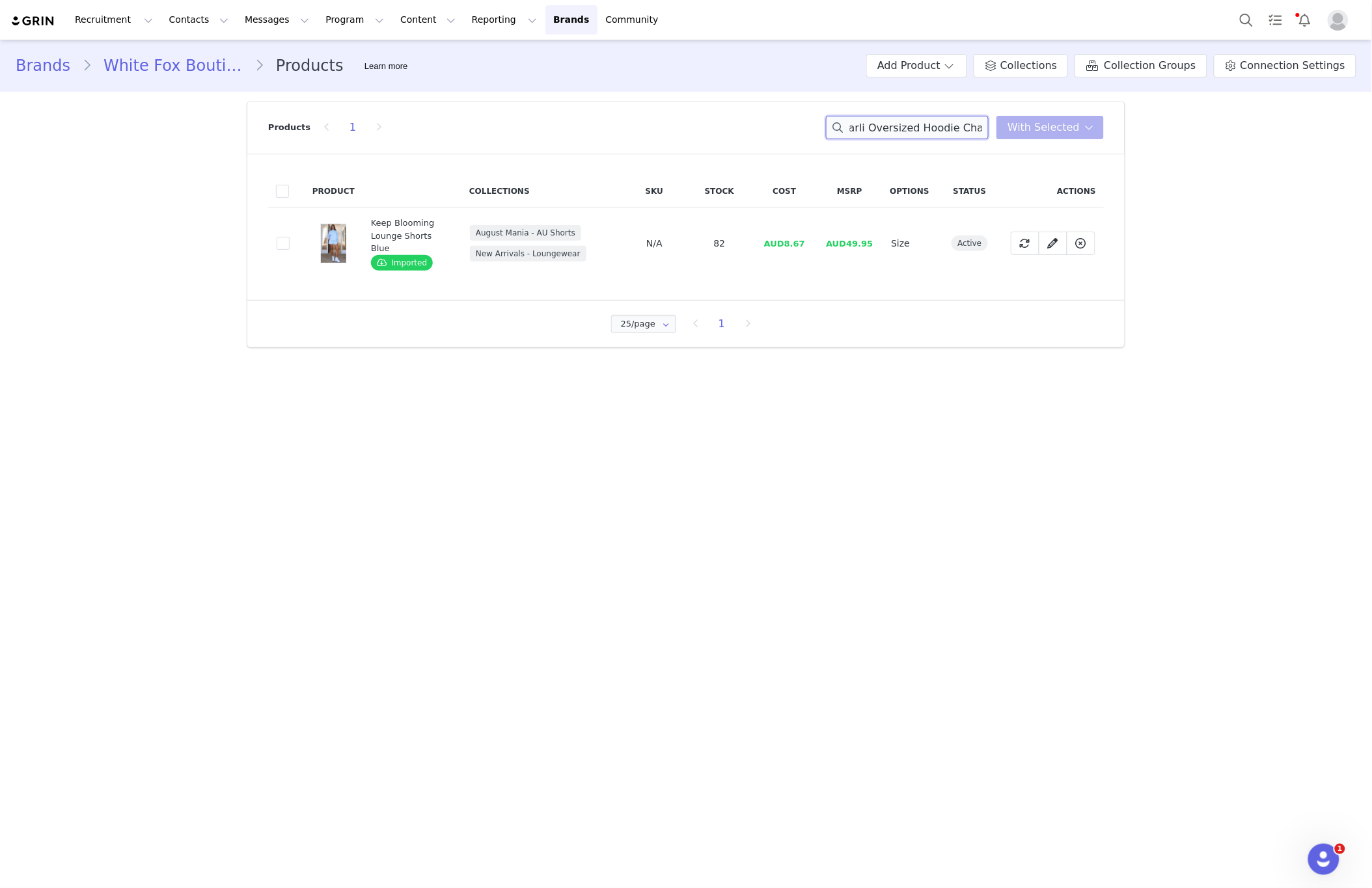
click at [886, 127] on input "Keep BFrom The Archives Charli Oversized Hoodie Charcoallooming Lounge Shorts B…" at bounding box center [907, 128] width 163 height 24
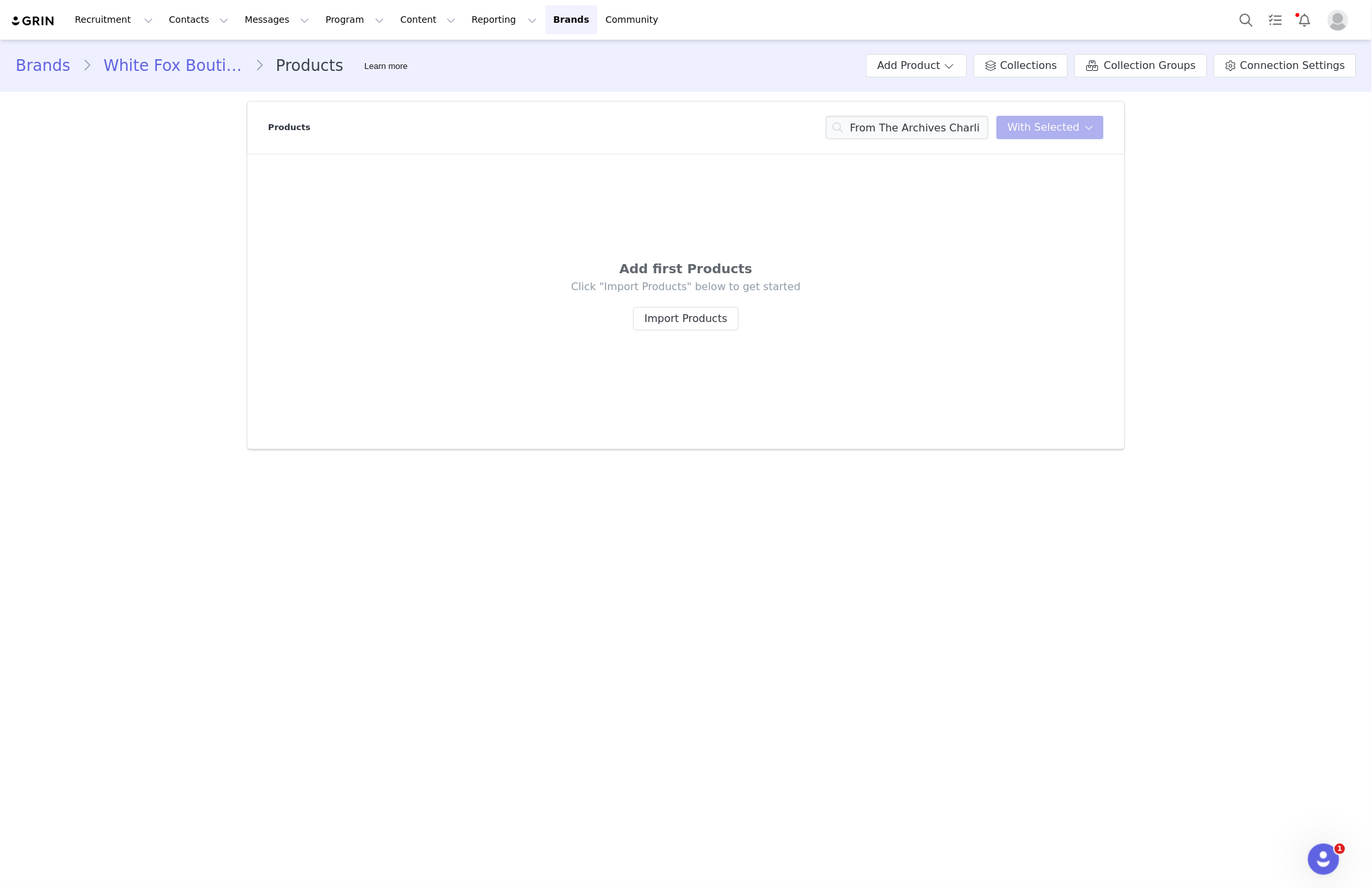
click at [890, 114] on div "Products From The Archives Charli Oversized Hoodie Charcoal With Selected" at bounding box center [686, 127] width 836 height 52
click at [889, 123] on input "From The Archives Charli Oversized Hoodie Charcoal" at bounding box center [907, 128] width 163 height 24
click at [890, 122] on input "From The Archives Charli Oversized Hoodie Charcoal" at bounding box center [907, 128] width 163 height 24
click at [891, 121] on input "From The Archives Charli Oversized Hoodie Charcoal" at bounding box center [907, 128] width 163 height 24
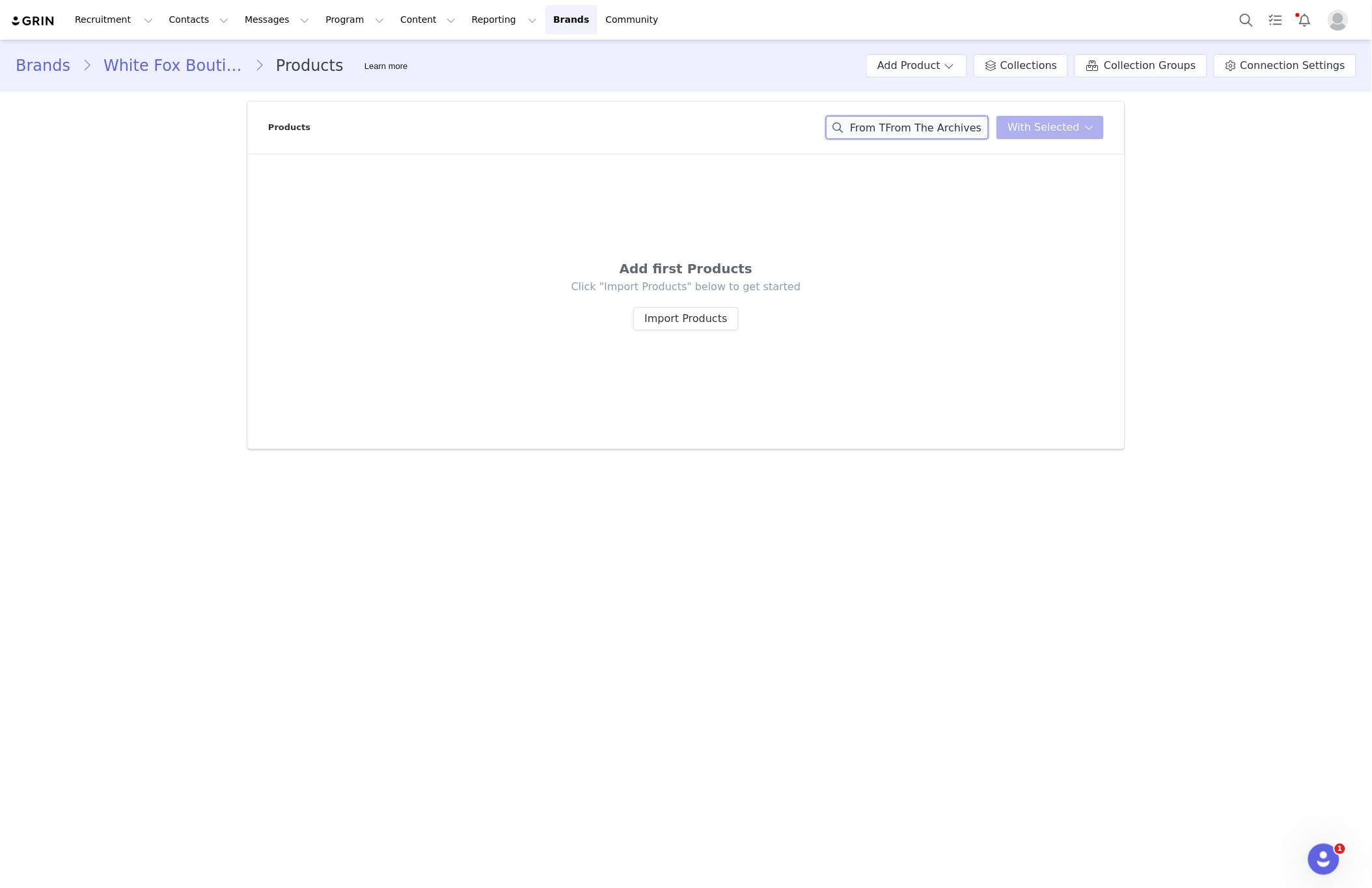
drag, startPoint x: 988, startPoint y: 126, endPoint x: 727, endPoint y: 119, distance: 261.1
click at [727, 119] on div "Products From TFrom The Archives Charli Oversized Hoodie Charcoalhe Archives Ch…" at bounding box center [686, 127] width 836 height 52
click at [874, 133] on input "From TFrom The Archives Charli Oversized Hoodie Charcoalhe Archives Charli Over…" at bounding box center [907, 128] width 163 height 24
drag, startPoint x: 889, startPoint y: 125, endPoint x: 660, endPoint y: 127, distance: 229.0
click at [660, 125] on div "Products From TFrom The Archives Charli Oversized Hoodie Charcoalhe Archives Ch…" at bounding box center [686, 127] width 836 height 52
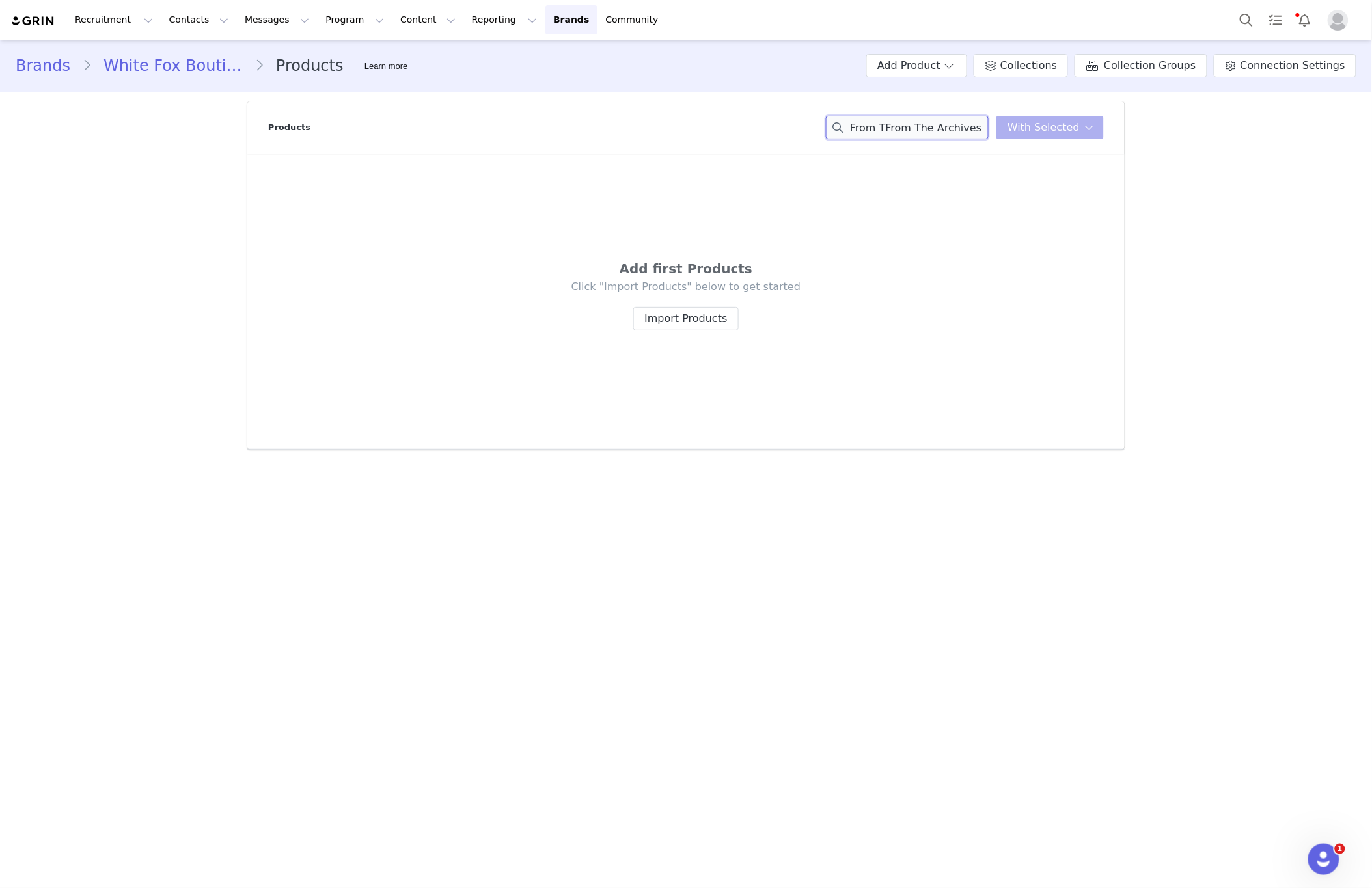
type input "From The Archives Charli Oversized Hoodie Charcoalhe Archives Charli Oversized …"
click at [1005, 126] on div "From The Archives Charli Oversized Hoodie Charcoalhe Archives Charli Oversized …" at bounding box center [965, 128] width 278 height 24
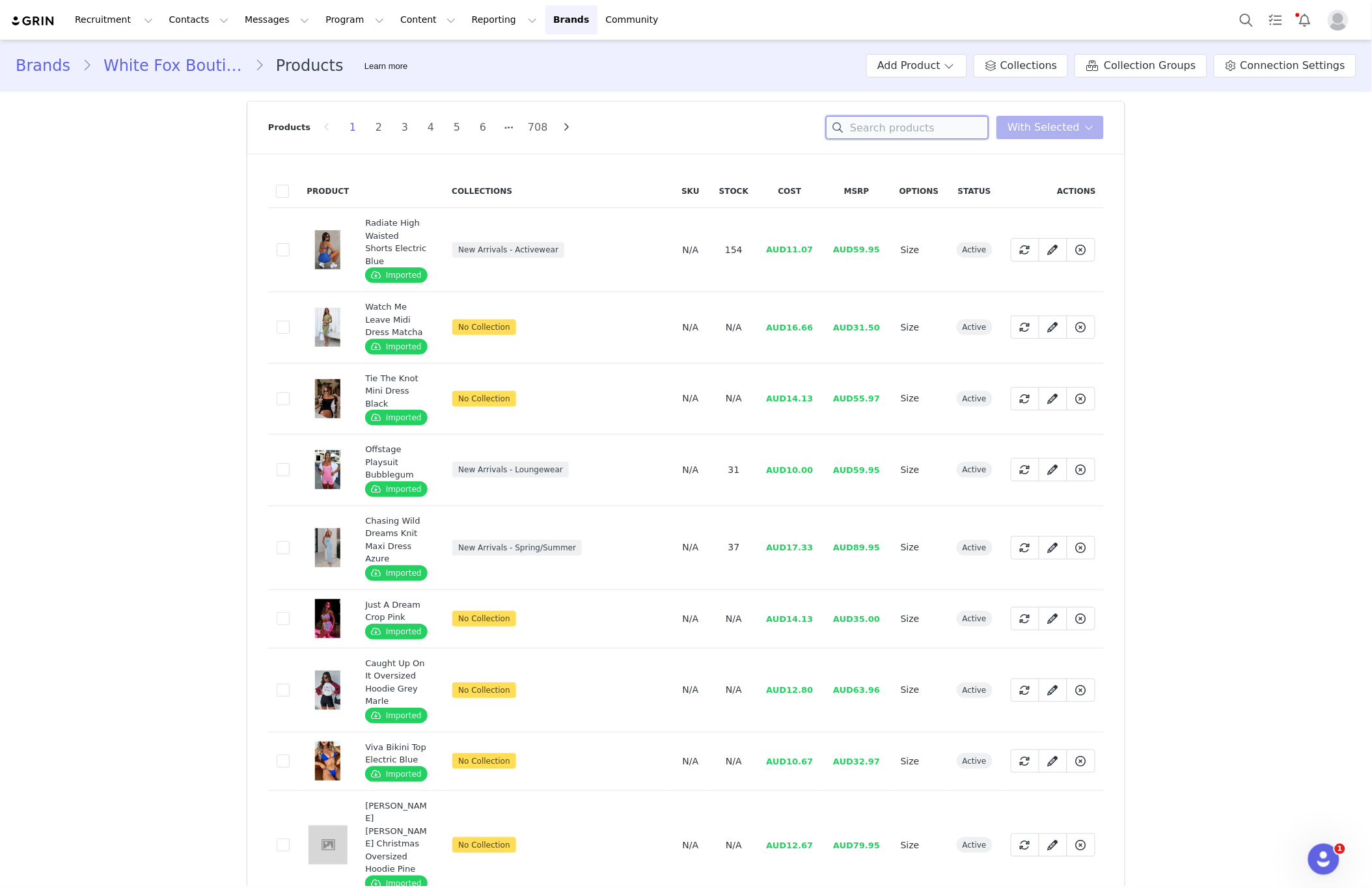
click at [884, 137] on input at bounding box center [907, 128] width 163 height 24
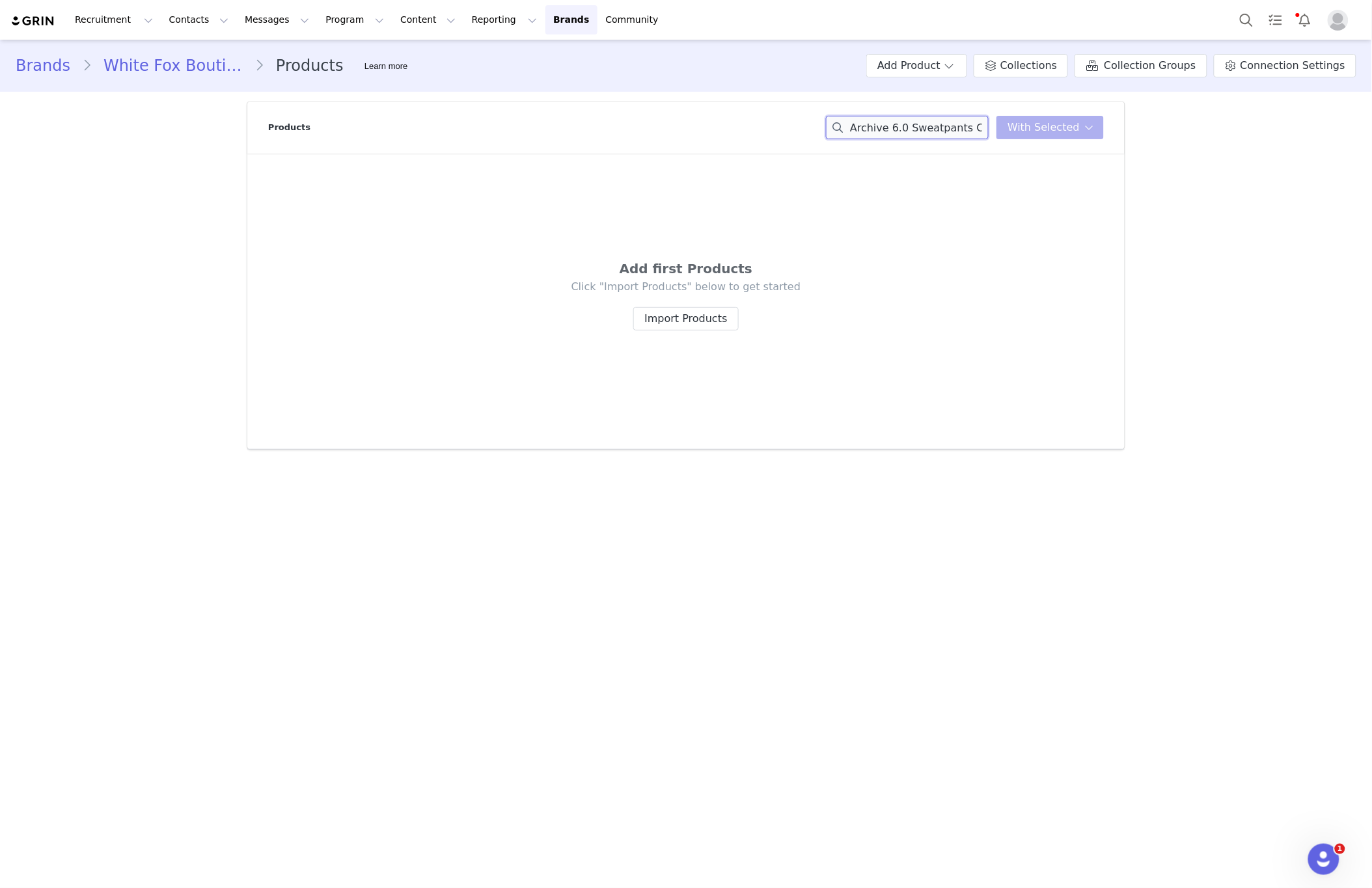
click at [928, 123] on input "Archive 6.0 Sweatpants Cloudburst" at bounding box center [907, 128] width 163 height 24
click at [928, 123] on input "Archive 6.0 From The Archives Charli Oversized Tee Charcoal Cloudburst" at bounding box center [907, 128] width 163 height 24
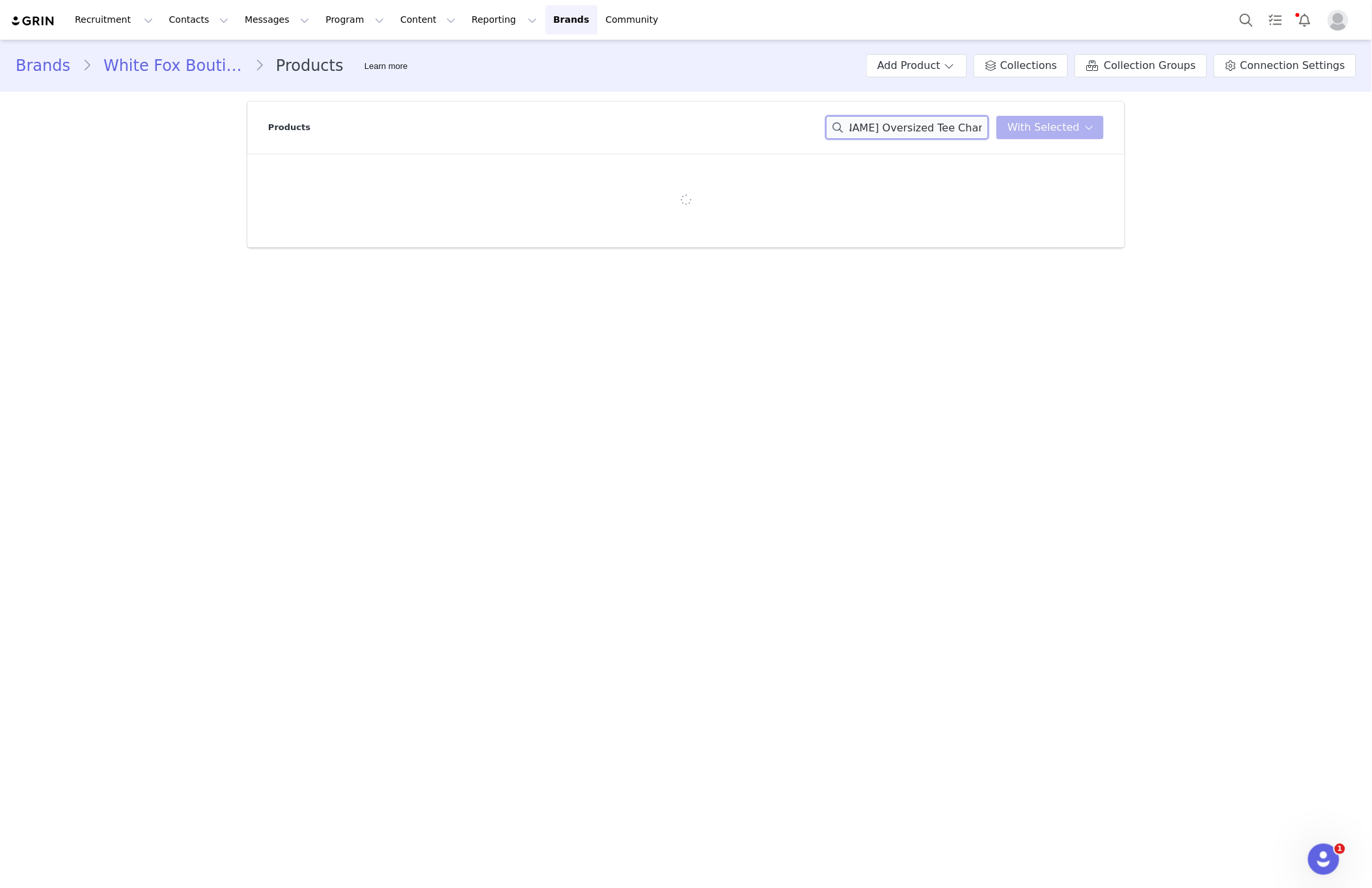
click at [928, 123] on input "From The Archives Charli Oversized Tee Charcoal" at bounding box center [907, 128] width 163 height 24
click at [905, 130] on input "From The Archives Charli Oversized Tee Charcoal" at bounding box center [907, 128] width 163 height 24
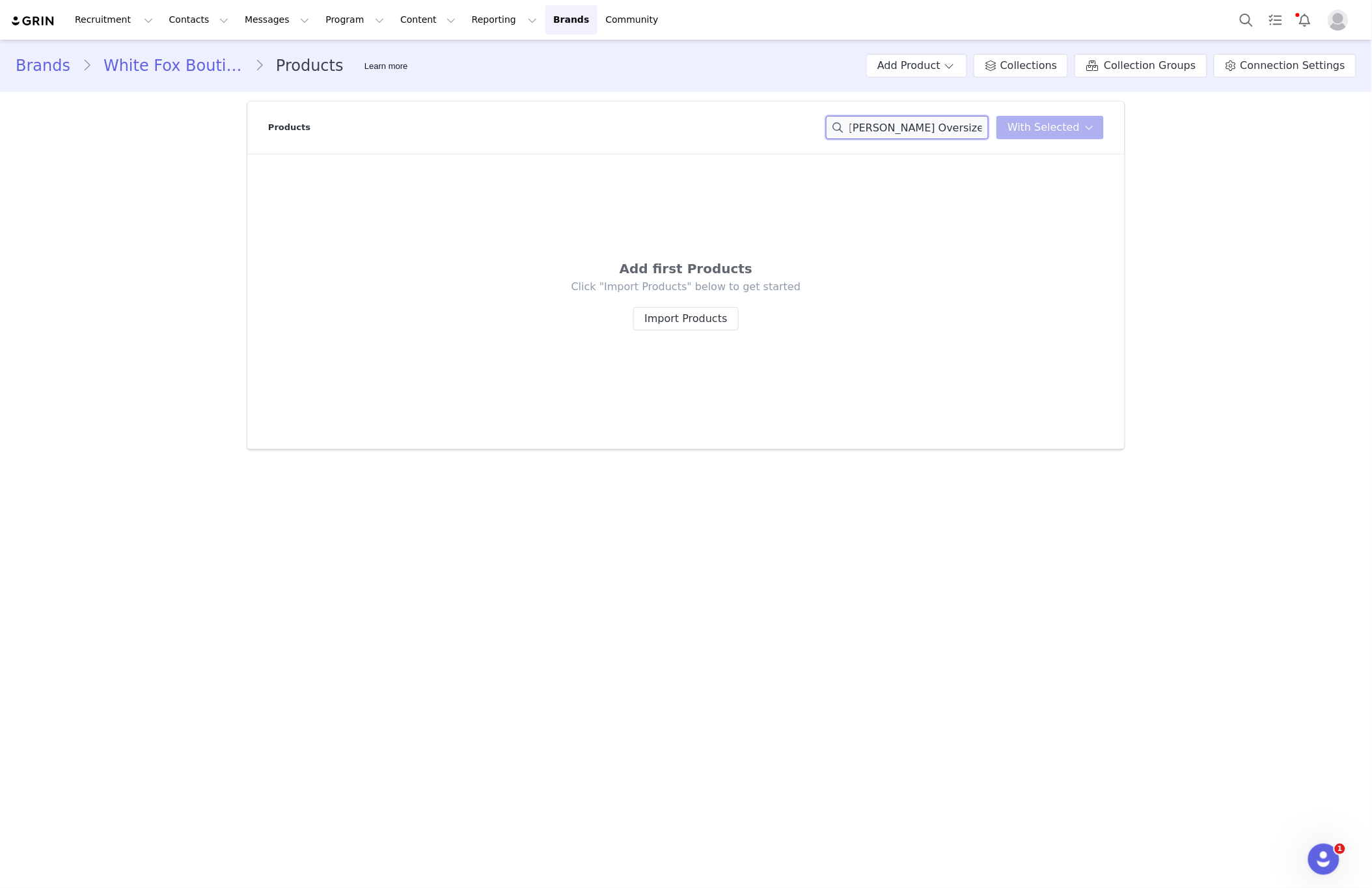
click at [905, 130] on input "From The Archives Charli Oversized Tee Charcoal" at bounding box center [907, 128] width 163 height 24
click at [939, 129] on input "From The Archives Charli Oversized Tee Charcoal" at bounding box center [907, 128] width 163 height 24
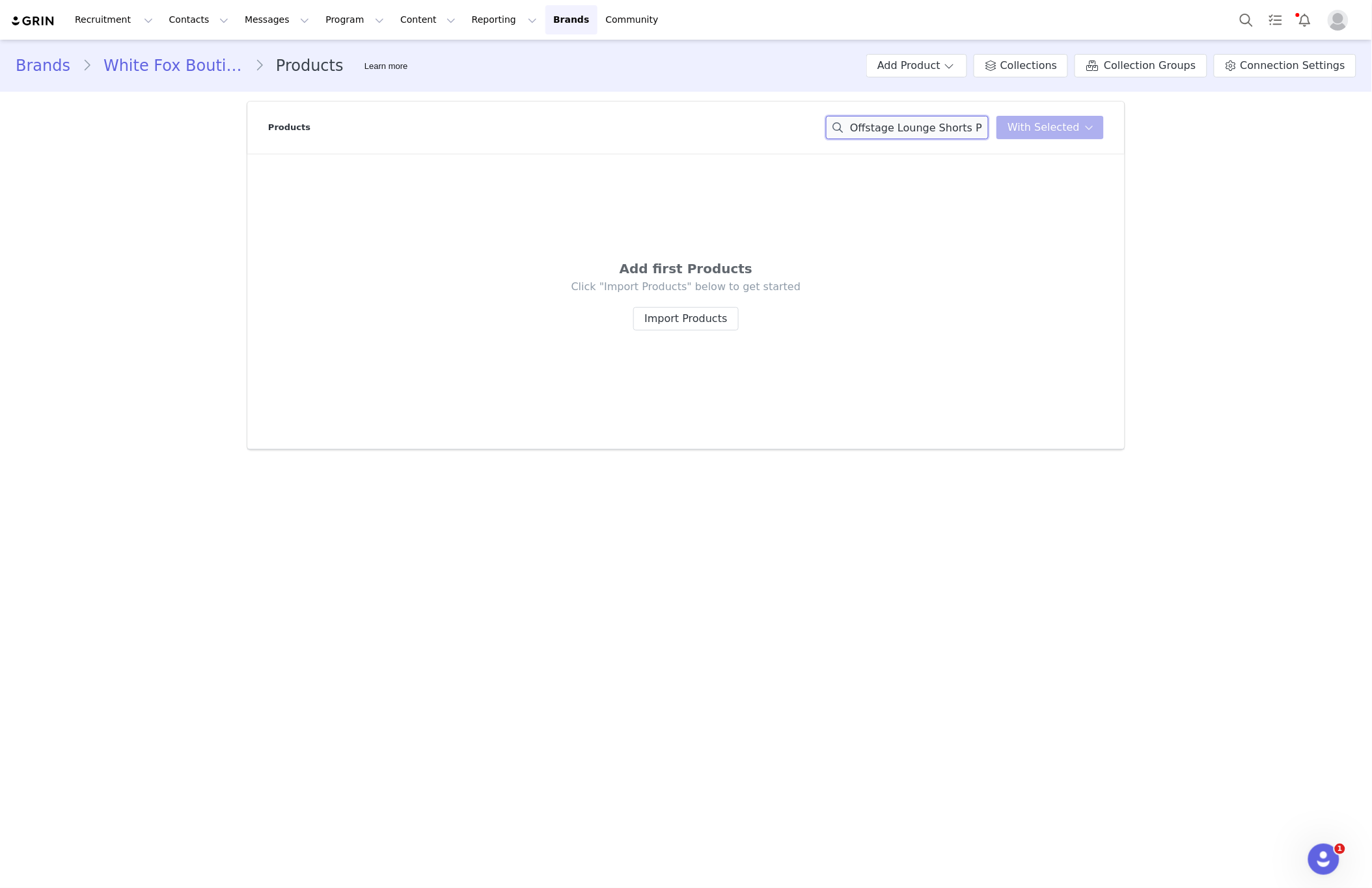
click at [944, 135] on input "Offstage Lounge Shorts Peach Fizz" at bounding box center [907, 128] width 163 height 24
click at [943, 134] on input "Offstage Lounge Shorts Peach Fizz" at bounding box center [907, 128] width 163 height 24
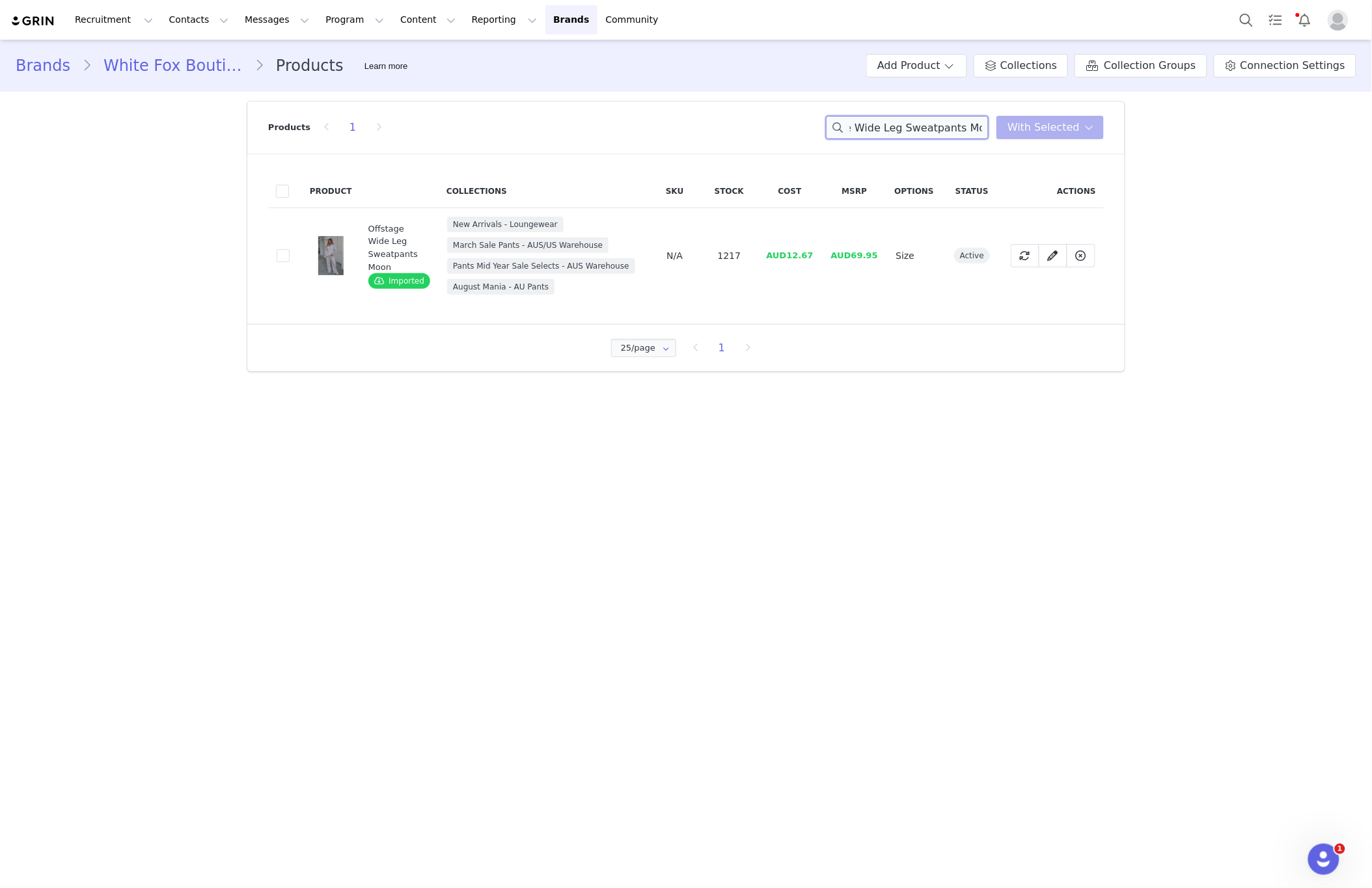
type input "Offstage Wide Leg Sweatpants Moon"
click at [275, 259] on td "dc72e38c-85a4-4fa9-acf6-aa7d692de8b6" at bounding box center [285, 255] width 34 height 96
drag, startPoint x: 289, startPoint y: 258, endPoint x: 399, endPoint y: 248, distance: 110.5
click at [289, 258] on span at bounding box center [283, 255] width 13 height 13
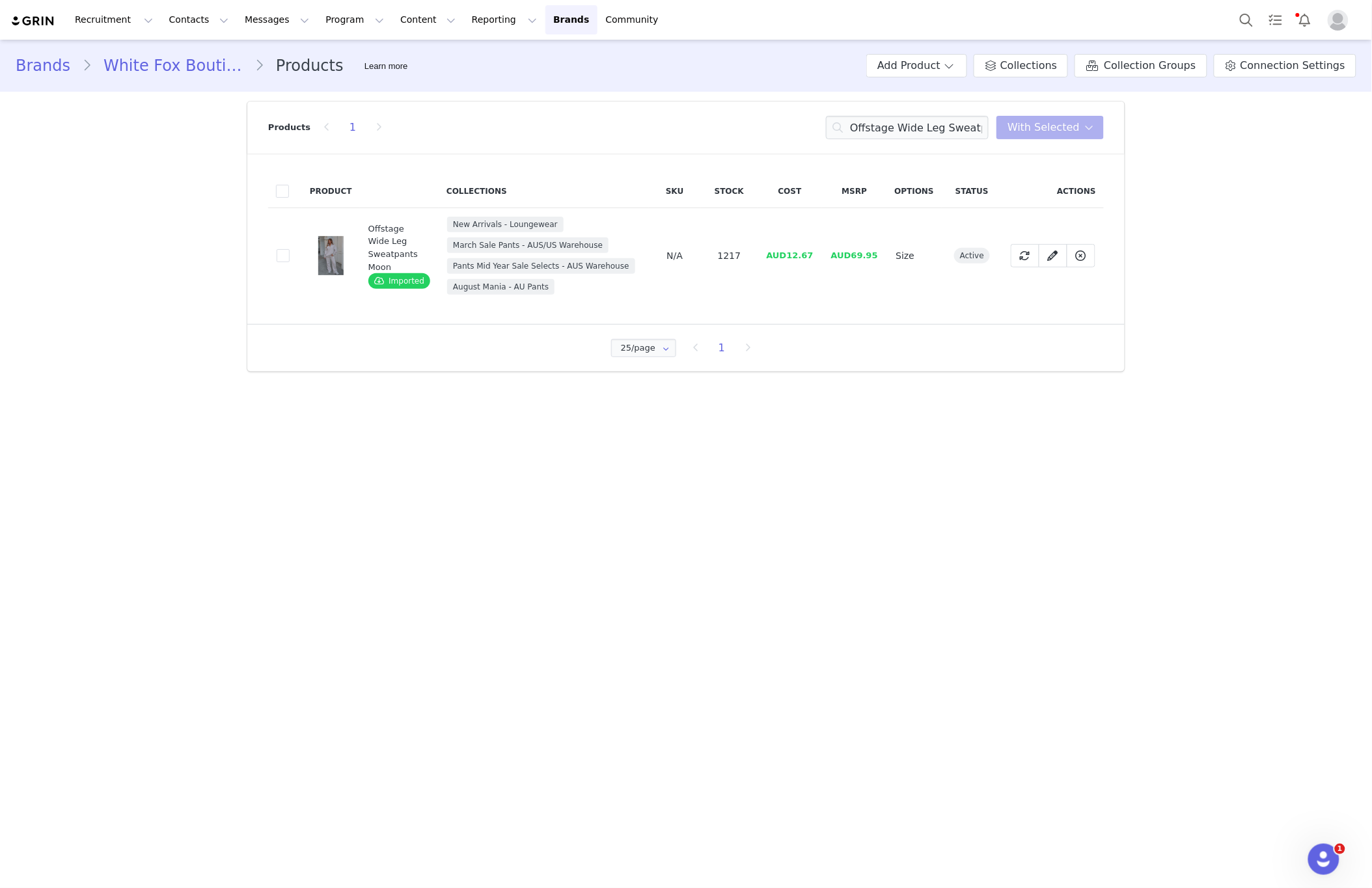
click at [290, 249] on input "dc72e38c-85a4-4fa9-acf6-aa7d692de8b6" at bounding box center [290, 249] width 0 height 0
drag, startPoint x: 1065, startPoint y: 130, endPoint x: 1053, endPoint y: 152, distance: 25.1
click at [1065, 130] on span "With Selected" at bounding box center [1043, 127] width 72 height 16
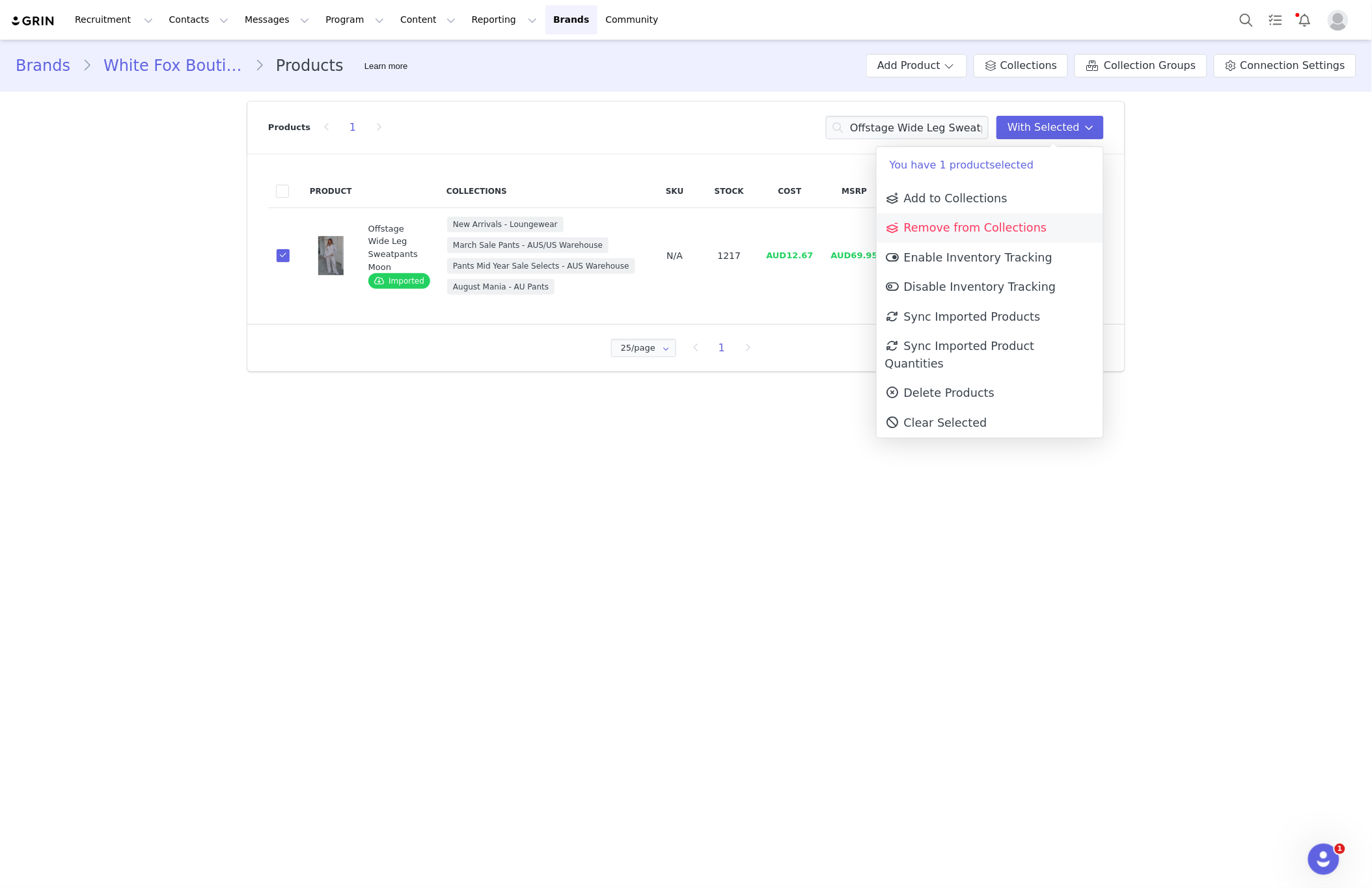
click at [1002, 232] on span "Remove from Collections" at bounding box center [966, 227] width 162 height 13
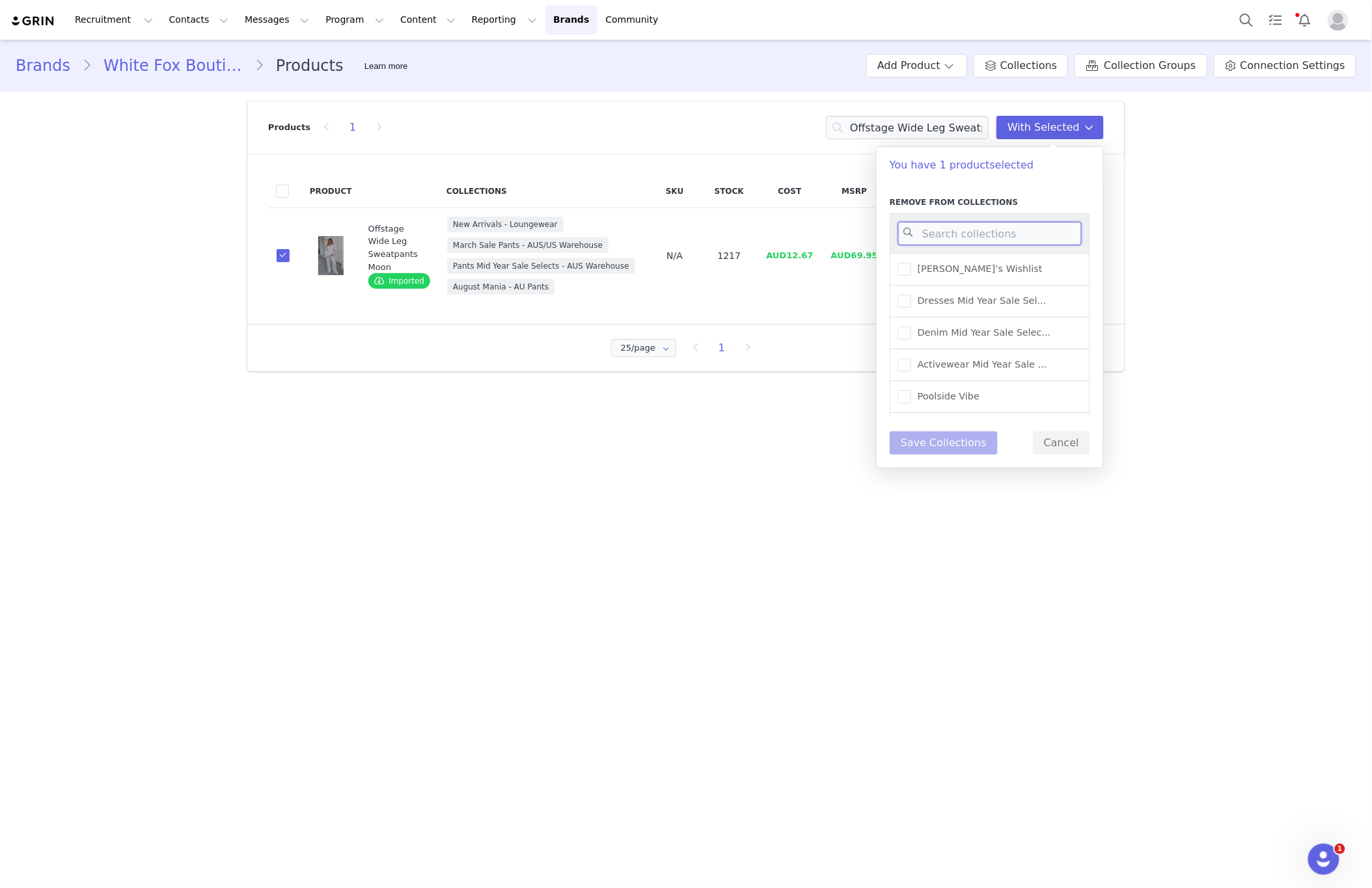
click at [993, 229] on input at bounding box center [990, 234] width 183 height 24
type input "NEW ARR"
click at [1020, 311] on label "New Arrivals - Loungewear" at bounding box center [970, 307] width 145 height 16
click at [911, 300] on input "New Arrivals - Loungewear" at bounding box center [911, 300] width 0 height 0
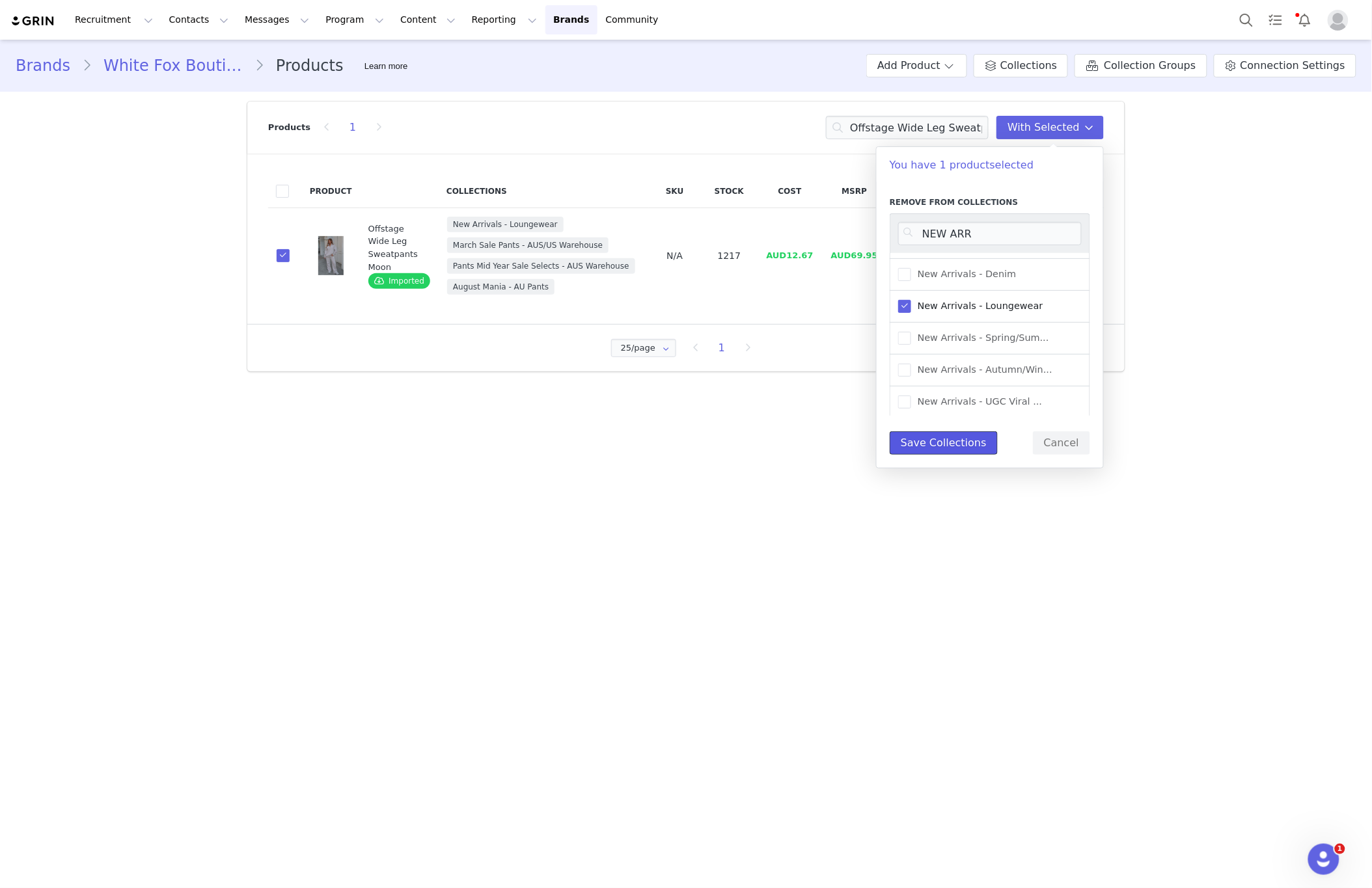
click at [942, 454] on button "Save Collections" at bounding box center [943, 444] width 108 height 24
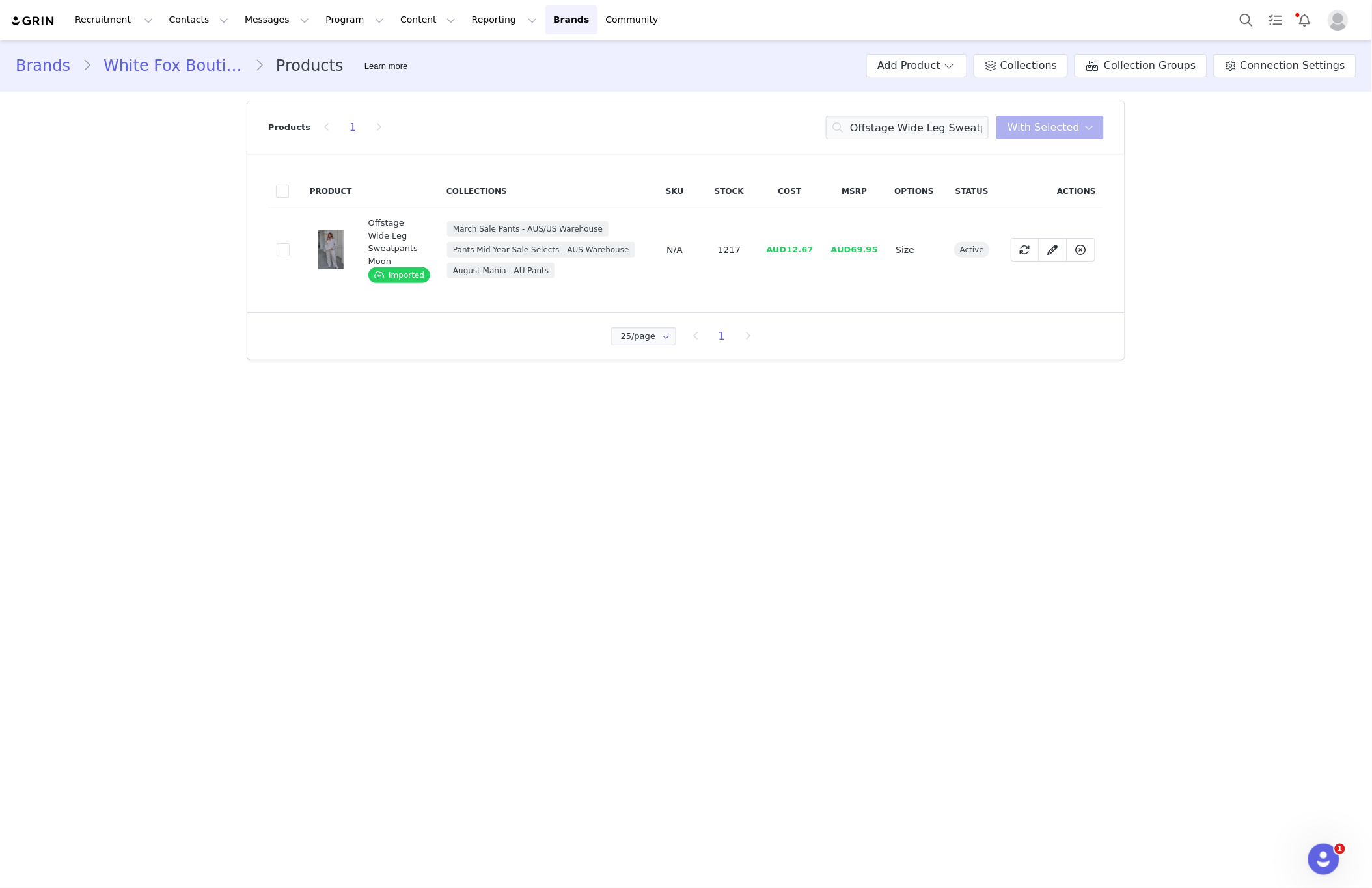
drag, startPoint x: 859, startPoint y: 391, endPoint x: 813, endPoint y: 383, distance: 46.7
click at [856, 389] on main "Brands White Fox Boutique AUS Products Learn more Add Product Collections Colle…" at bounding box center [686, 462] width 1372 height 847
drag, startPoint x: 281, startPoint y: 251, endPoint x: 296, endPoint y: 251, distance: 15.0
click at [282, 251] on span at bounding box center [283, 249] width 13 height 13
click at [290, 243] on input "dc72e38c-85a4-4fa9-acf6-aa7d692de8b6" at bounding box center [290, 243] width 0 height 0
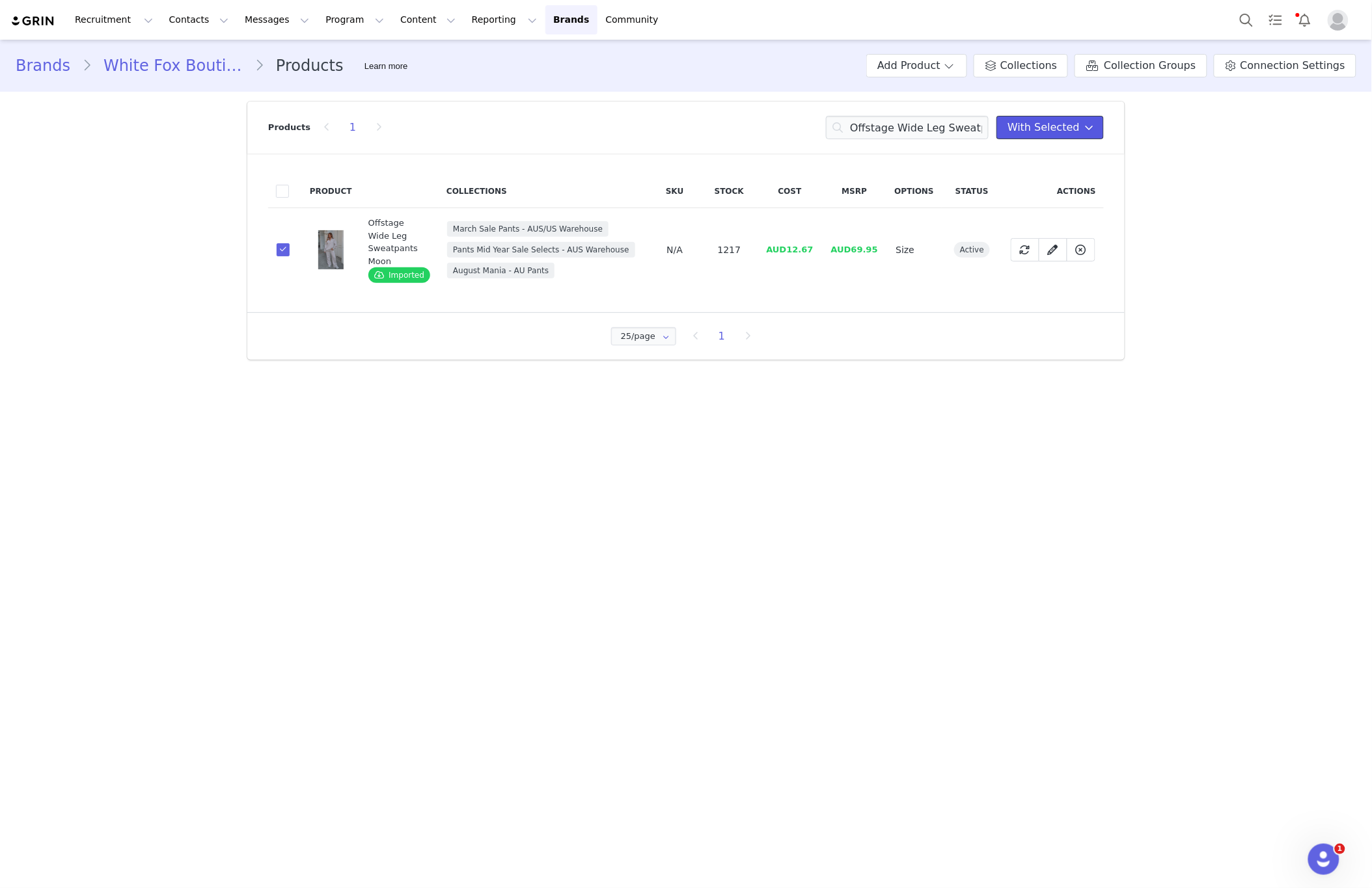
click at [1054, 132] on span "With Selected" at bounding box center [1043, 127] width 72 height 16
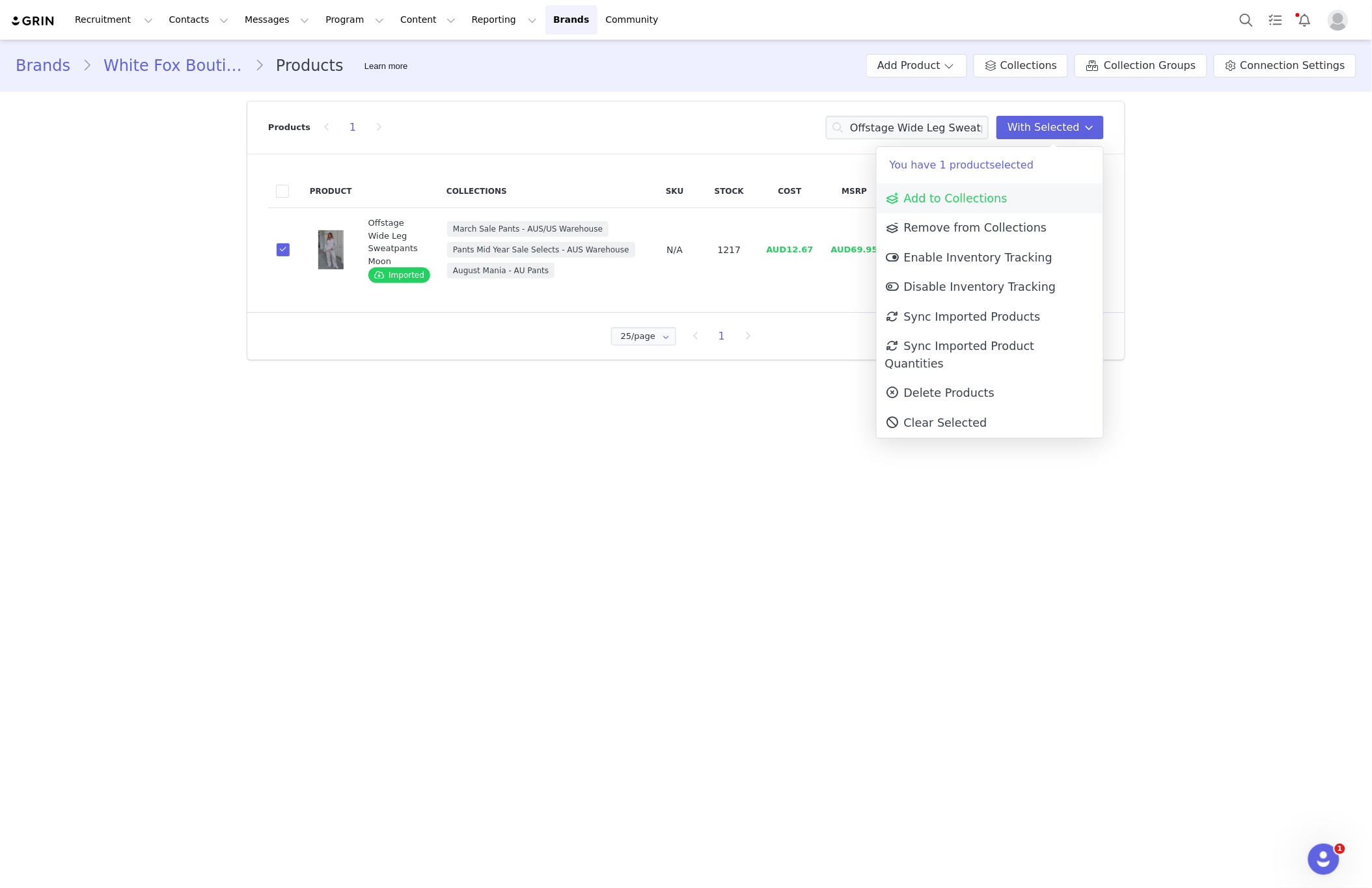
click at [975, 200] on span "Add to Collections" at bounding box center [946, 198] width 122 height 13
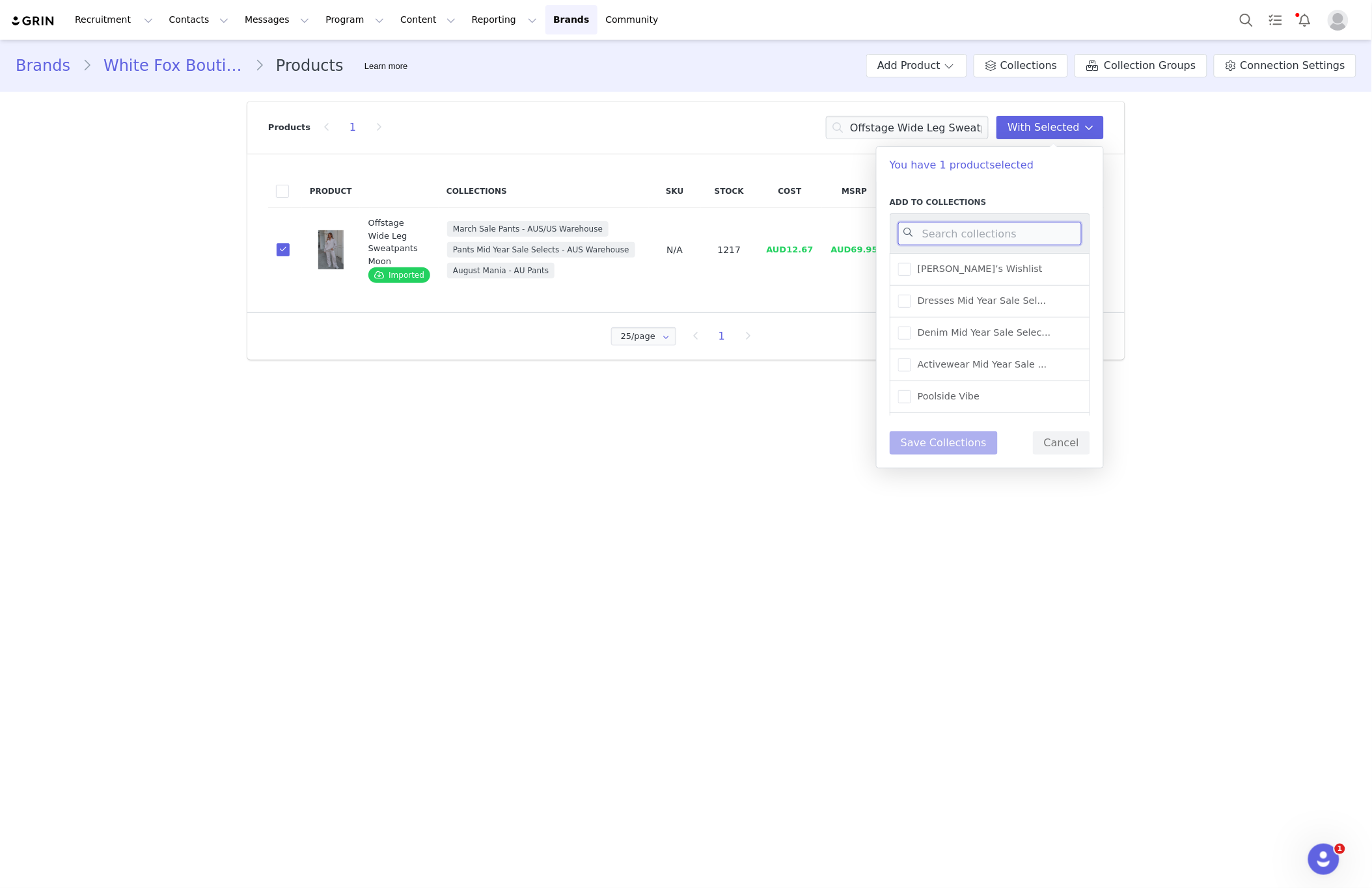
click at [969, 227] on input at bounding box center [990, 234] width 183 height 24
type input "NEW"
click at [1000, 309] on span "New Arrivals - Loungewear" at bounding box center [977, 306] width 132 height 13
click at [911, 300] on input "New Arrivals - Loungewear" at bounding box center [911, 300] width 0 height 0
click at [951, 436] on button "Save Collections" at bounding box center [943, 444] width 108 height 24
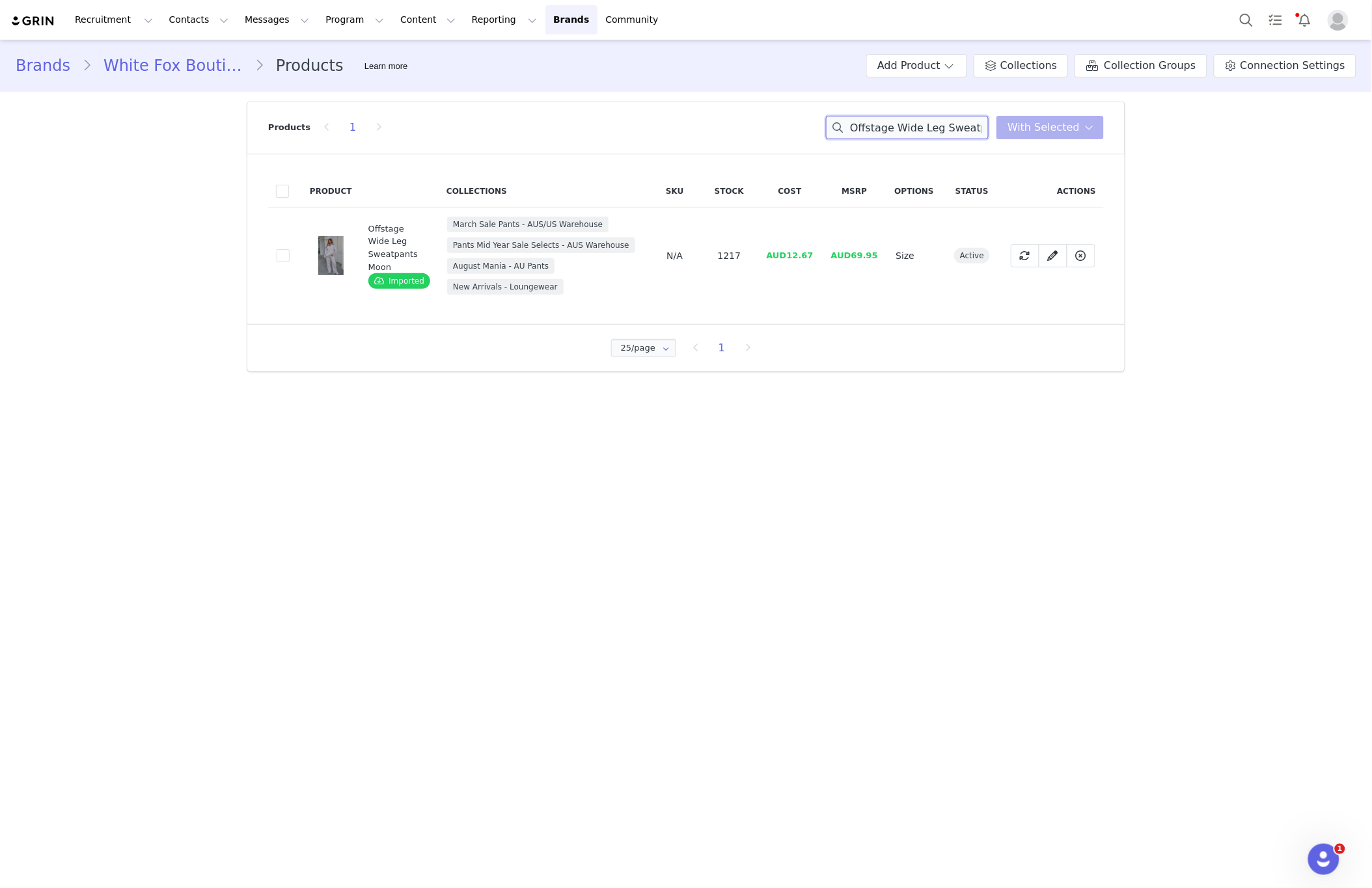
click at [958, 136] on input "Offstage Wide Leg Sweatpants Moon" at bounding box center [907, 128] width 163 height 24
click at [958, 135] on input "Offstage Wide Leg Sweatpants Moon" at bounding box center [907, 128] width 163 height 24
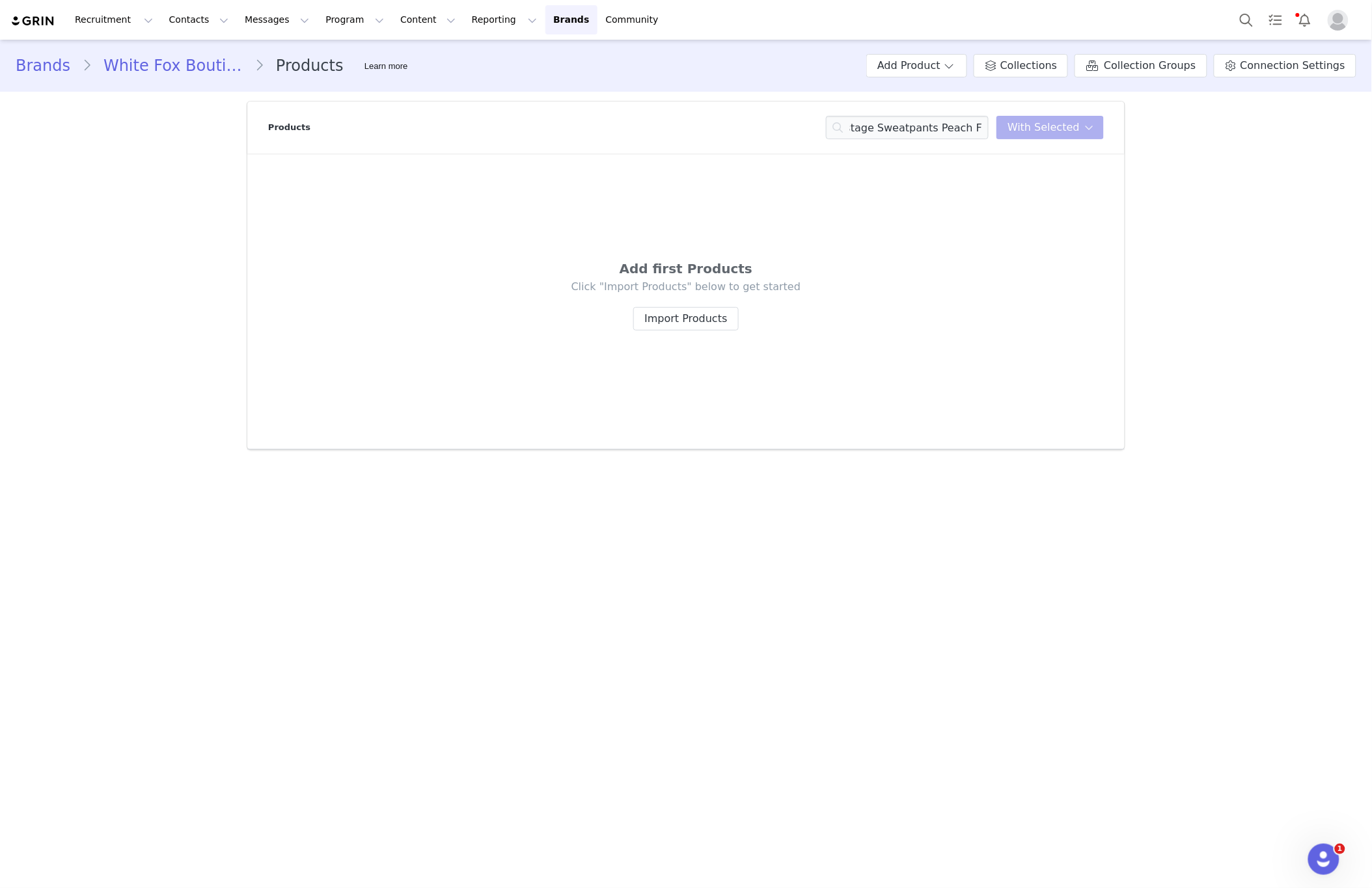
scroll to position [0, 0]
click at [903, 127] on input "Offstage Sweatpants Peach Fizz" at bounding box center [907, 128] width 163 height 24
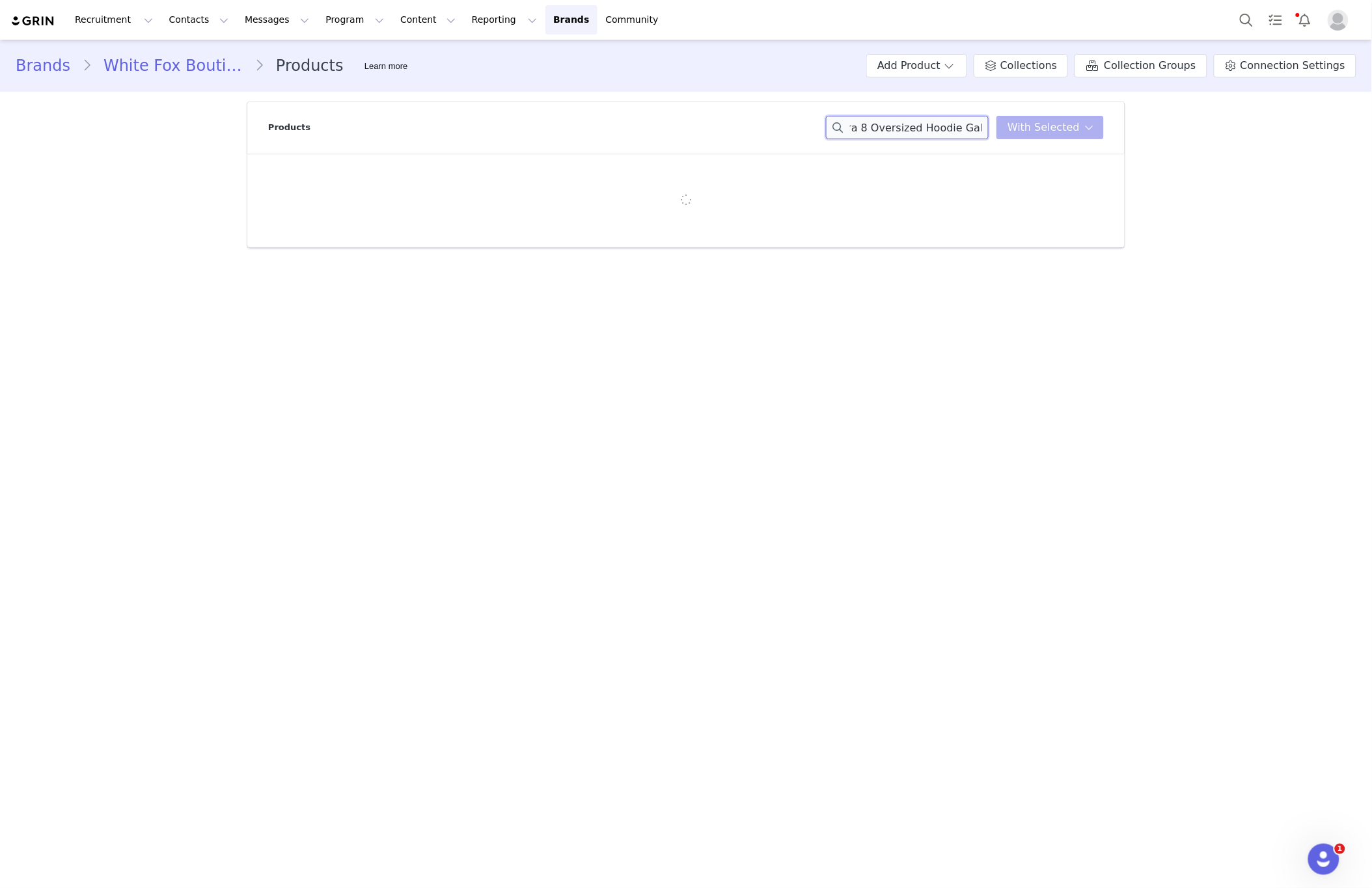
click at [920, 132] on input "Offstage SEra 8 Oversized Hoodie Galaxyweatpants Peach Fizz" at bounding box center [907, 128] width 163 height 24
click at [923, 131] on input "Offstage SEra 8 Oversized Hoodie Galaxyweatpants Peach Fizz" at bounding box center [907, 128] width 163 height 24
click at [924, 131] on input "Offstage SEra 8 Oversized Hoodie Galaxyweatpants Peach Fizz" at bounding box center [907, 128] width 163 height 24
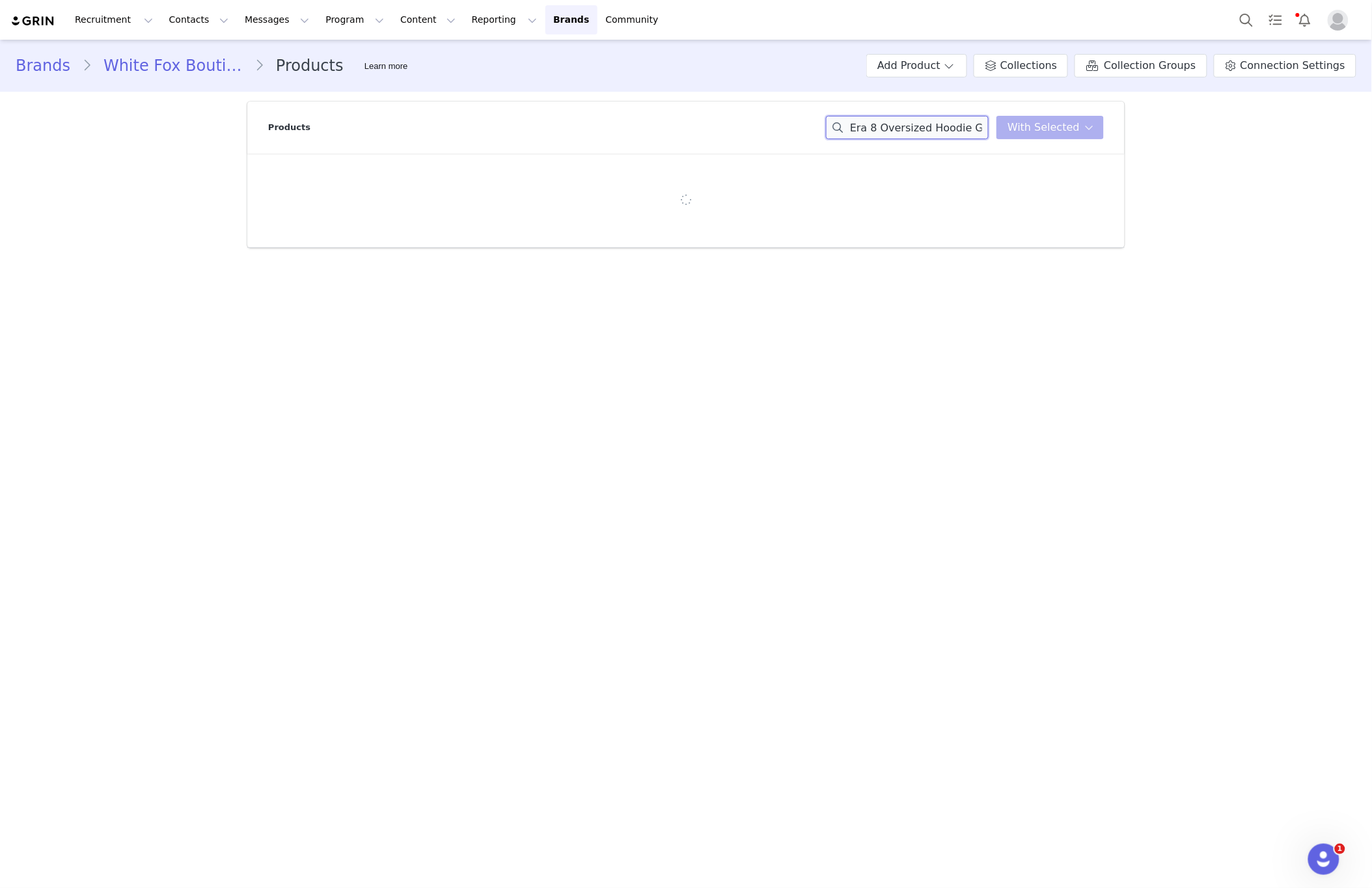
click at [912, 125] on input "Offstage SEra 8 Oversized HEra 8 Oversized Hoodie Galaxy" at bounding box center [907, 128] width 163 height 24
drag, startPoint x: 989, startPoint y: 124, endPoint x: 541, endPoint y: 125, distance: 448.0
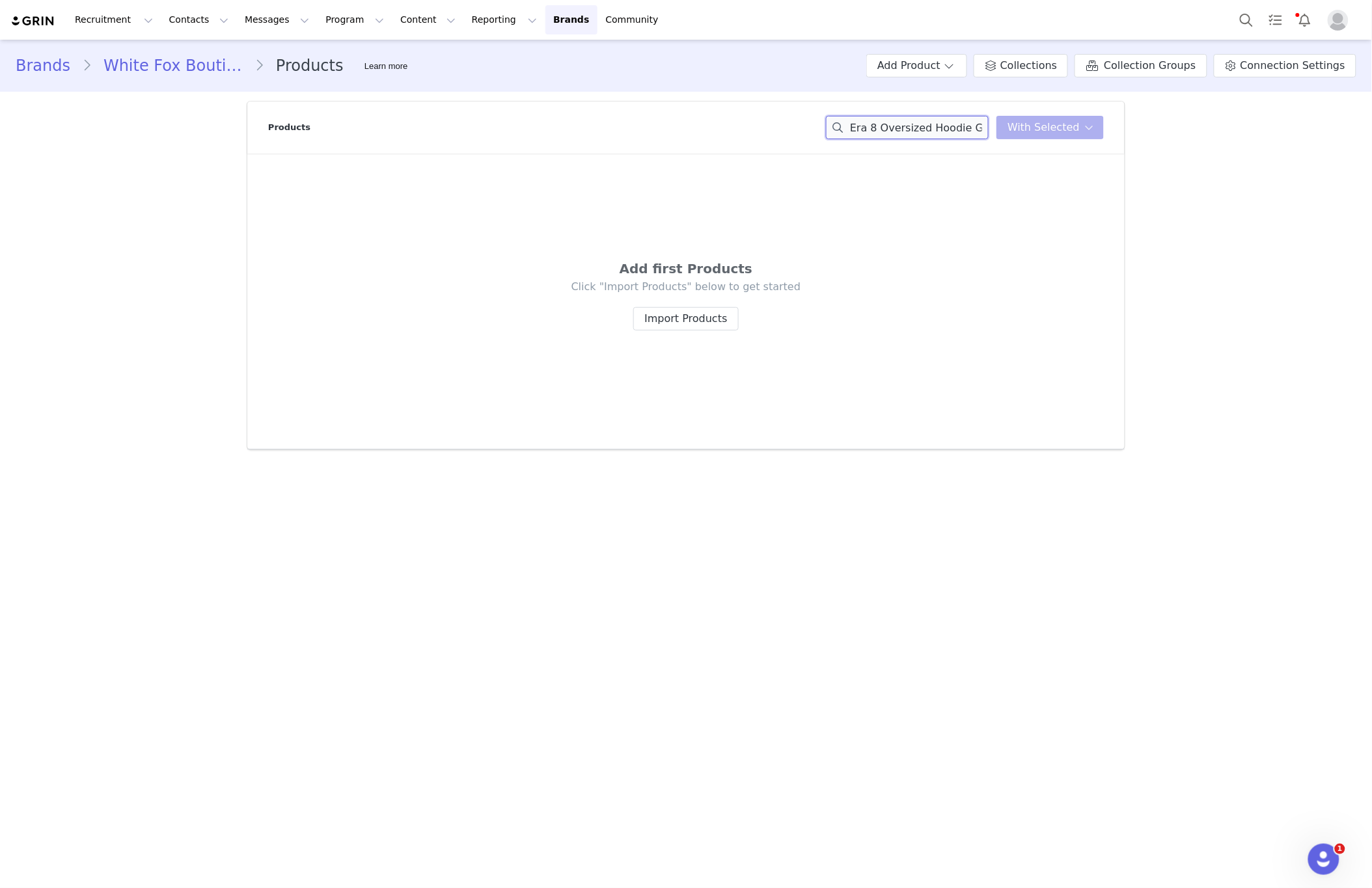
click at [541, 124] on div "Products Era 8 Oversized Hoodie Galaxy With Selected" at bounding box center [686, 127] width 836 height 52
click at [949, 134] on input "11th Street City Of Dreams Oversized Tee Frosting" at bounding box center [907, 128] width 163 height 24
click at [956, 124] on input "Give It Away Oversized Hoodie Charcoal" at bounding box center [907, 128] width 163 height 24
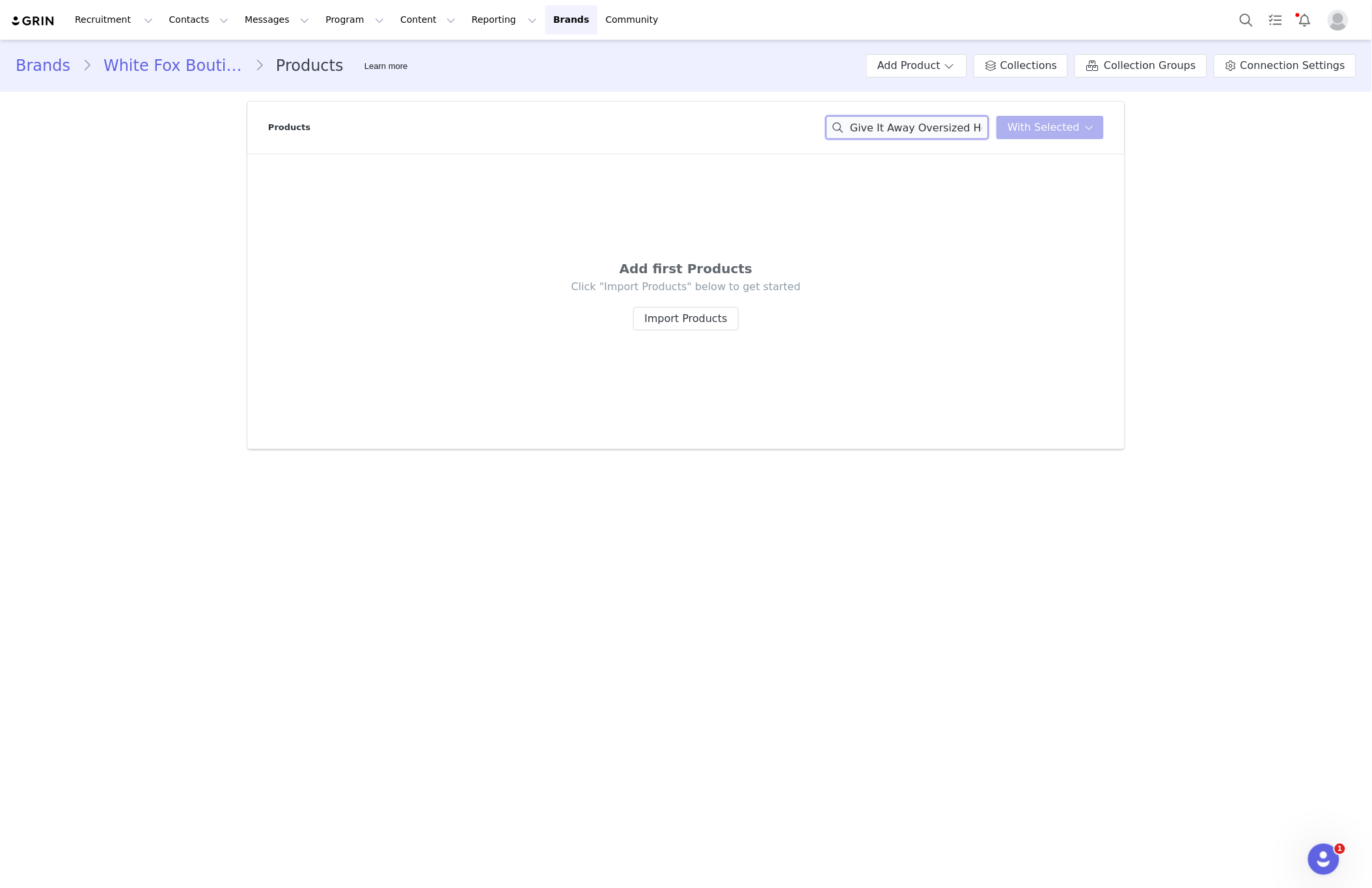
click at [956, 124] on input "Give It Away Oversized Hoodie Charcoal" at bounding box center [907, 128] width 163 height 24
type input "Archive 6.0 Oversized Hoodie Cloudburst"
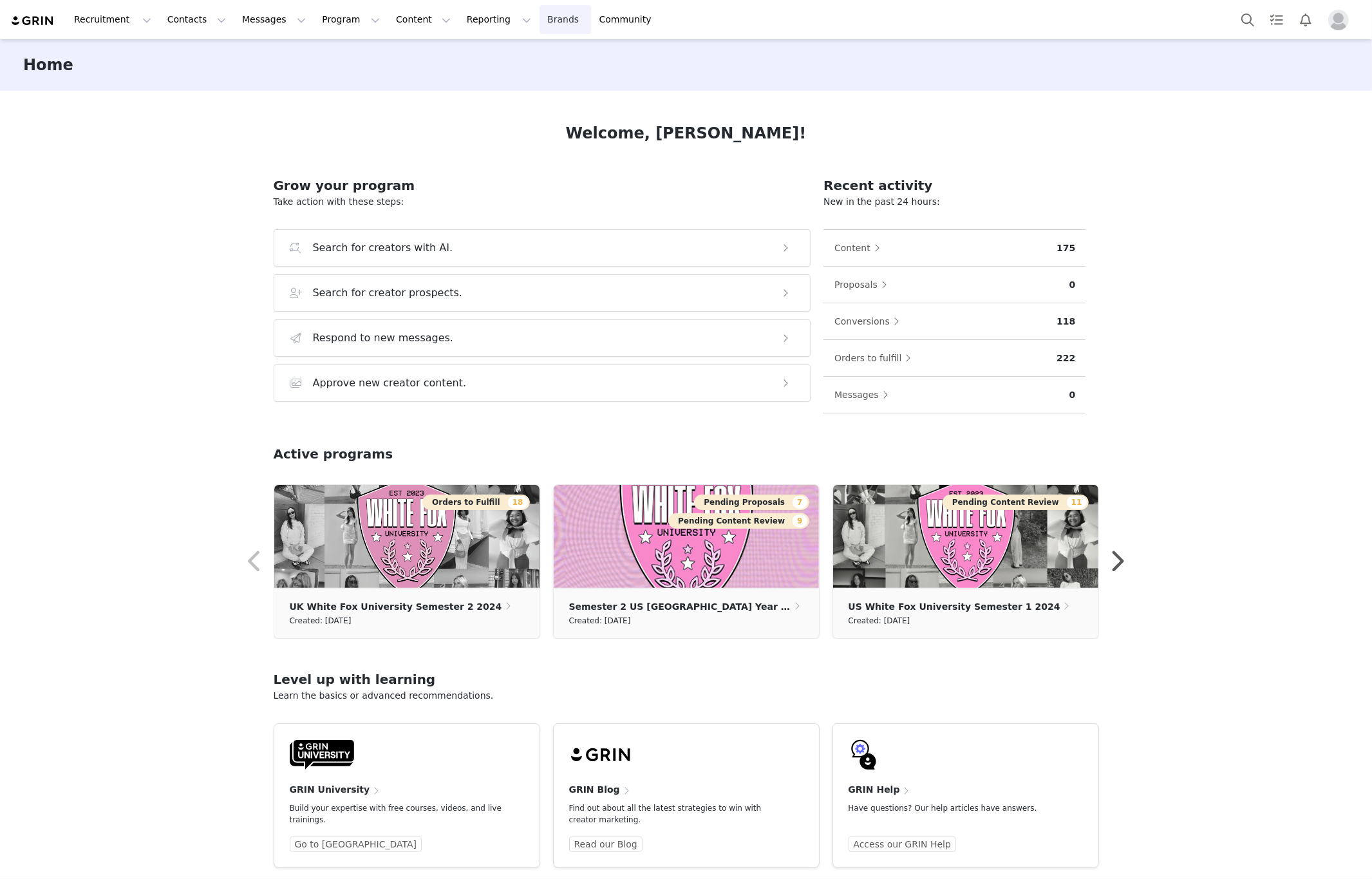
click at [539, 17] on link "Brands Brands" at bounding box center [565, 20] width 51 height 29
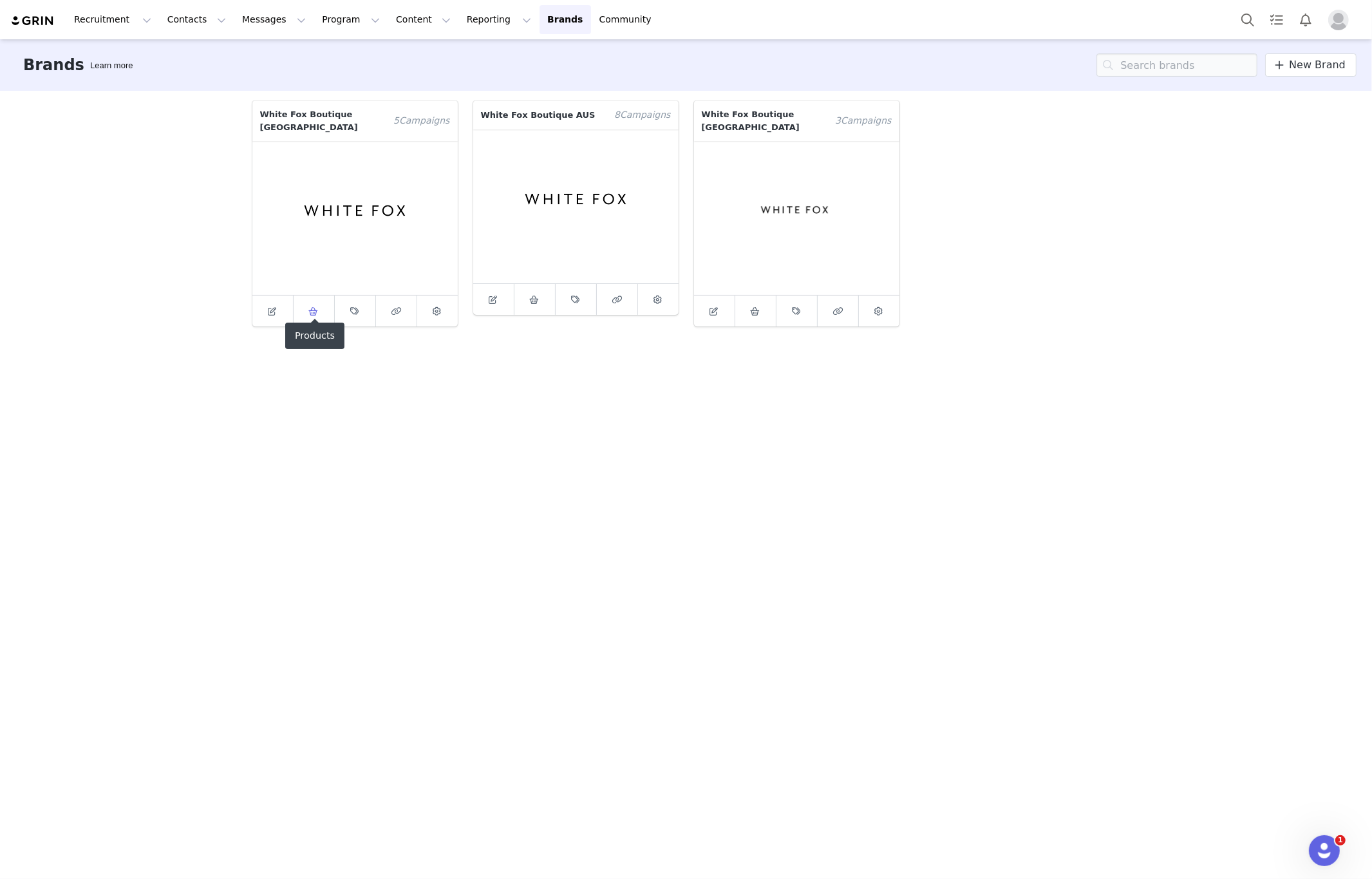
click at [314, 307] on icon at bounding box center [314, 311] width 10 height 9
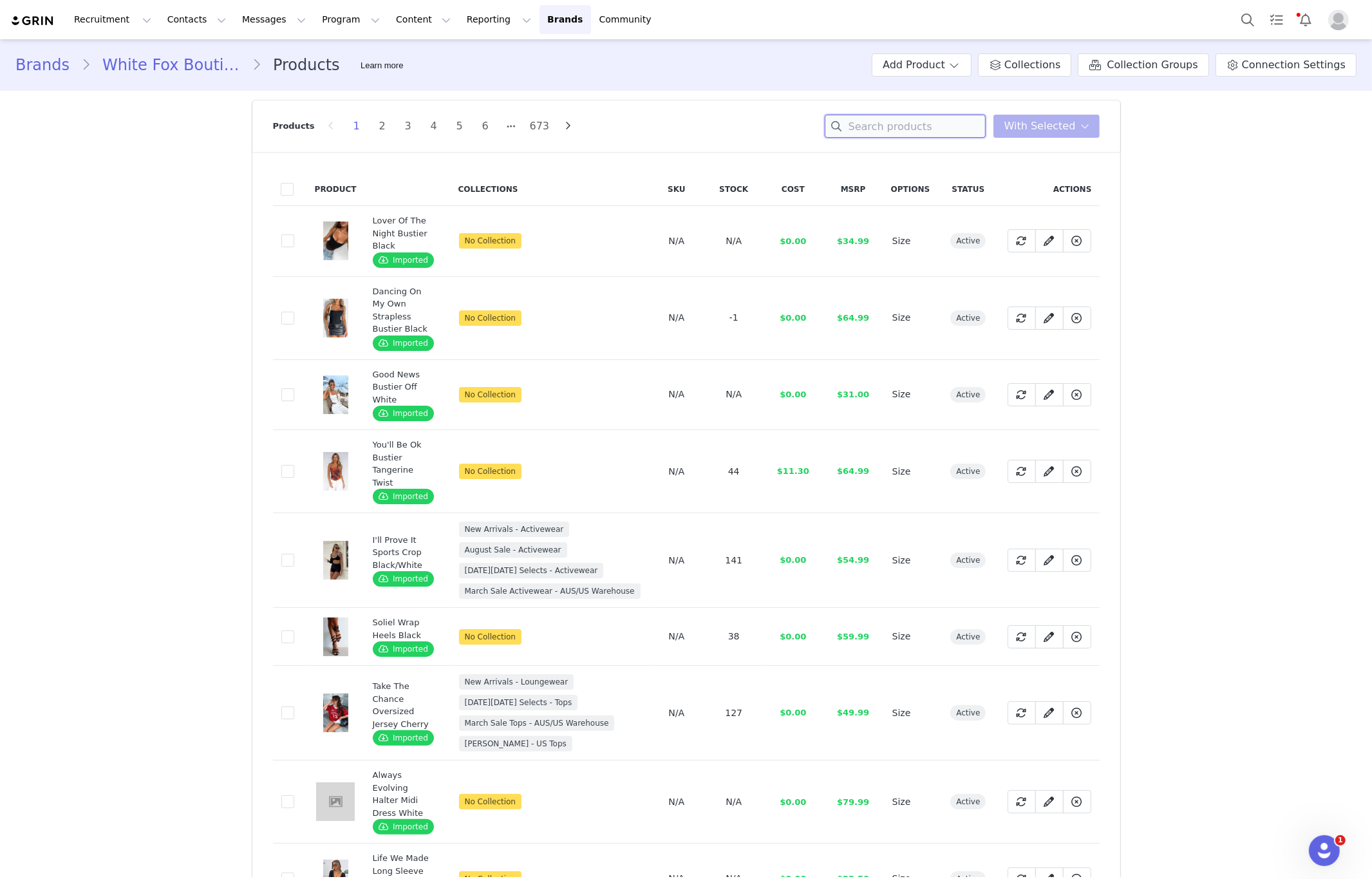
click at [923, 130] on input at bounding box center [905, 127] width 161 height 23
paste input "Travel Era Track Pants Nav"
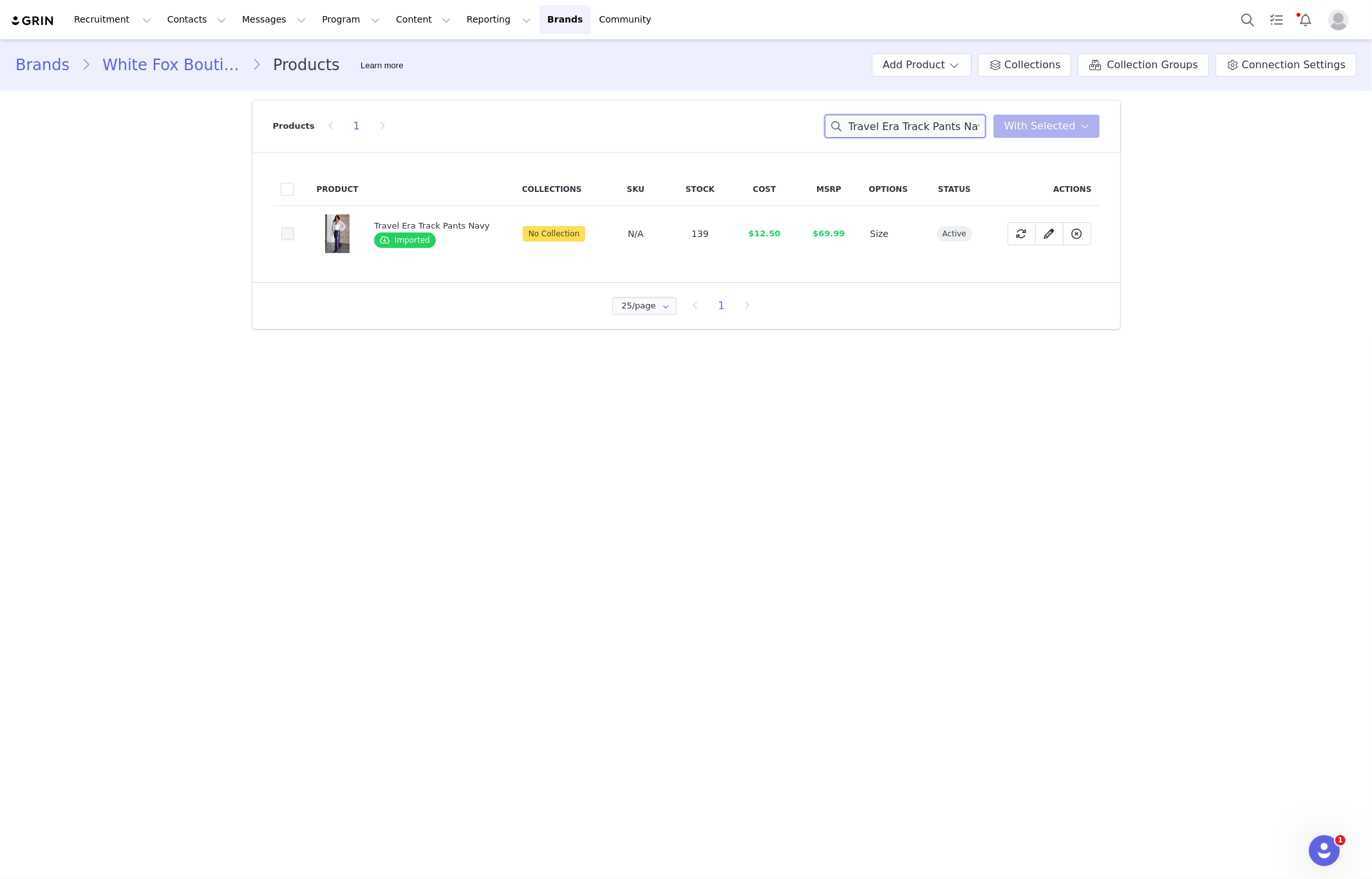
type input "Travel Era Track Pants Nav"
drag, startPoint x: 282, startPoint y: 234, endPoint x: 292, endPoint y: 234, distance: 10.0
click at [283, 234] on span at bounding box center [288, 233] width 13 height 13
click at [294, 227] on input "2e2b03e8-ab1a-451e-88f1-191523023869" at bounding box center [294, 227] width 0 height 0
drag, startPoint x: 1029, startPoint y: 124, endPoint x: 1074, endPoint y: 111, distance: 46.8
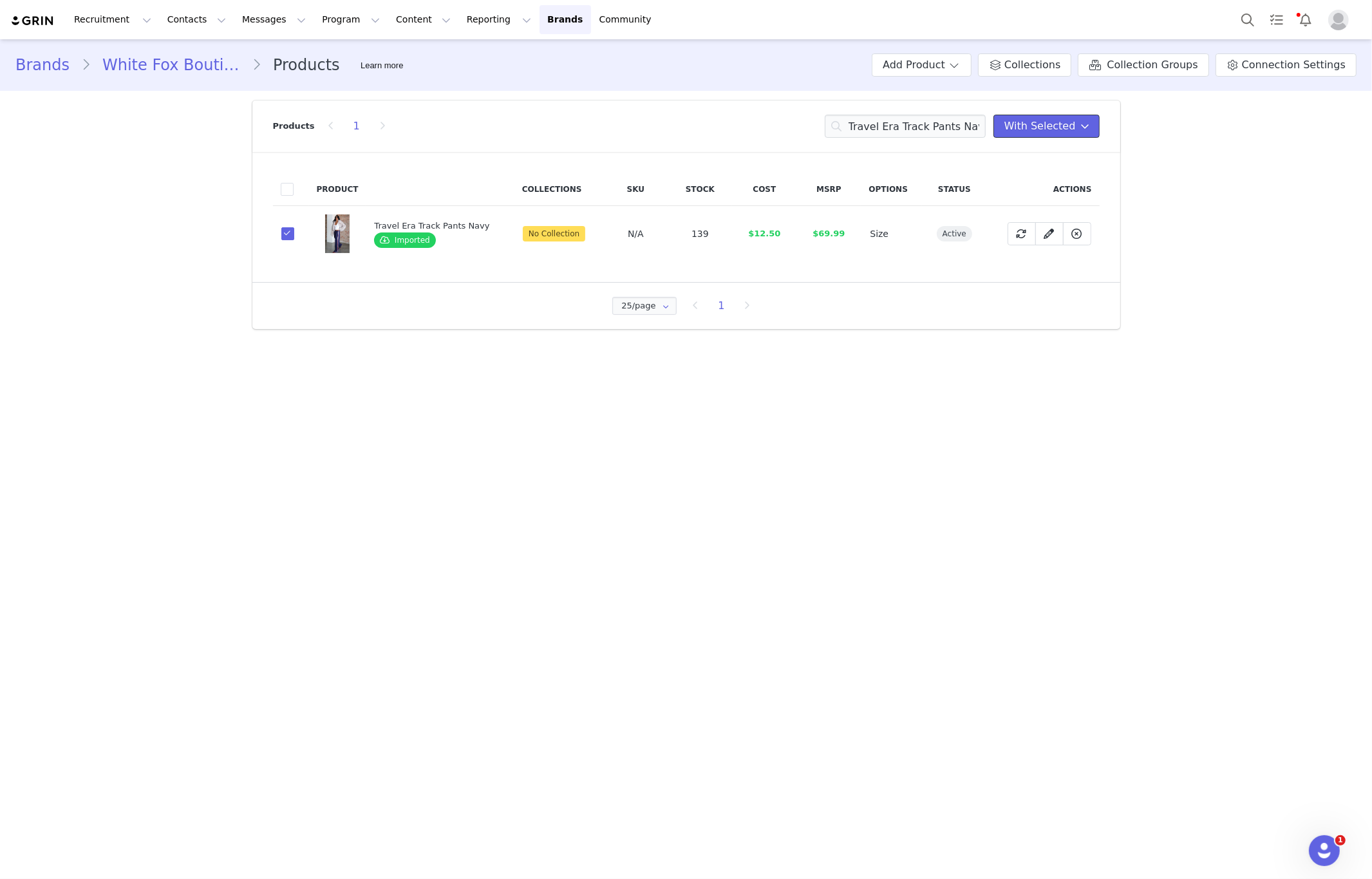
click at [1030, 124] on span "With Selected" at bounding box center [1039, 126] width 71 height 16
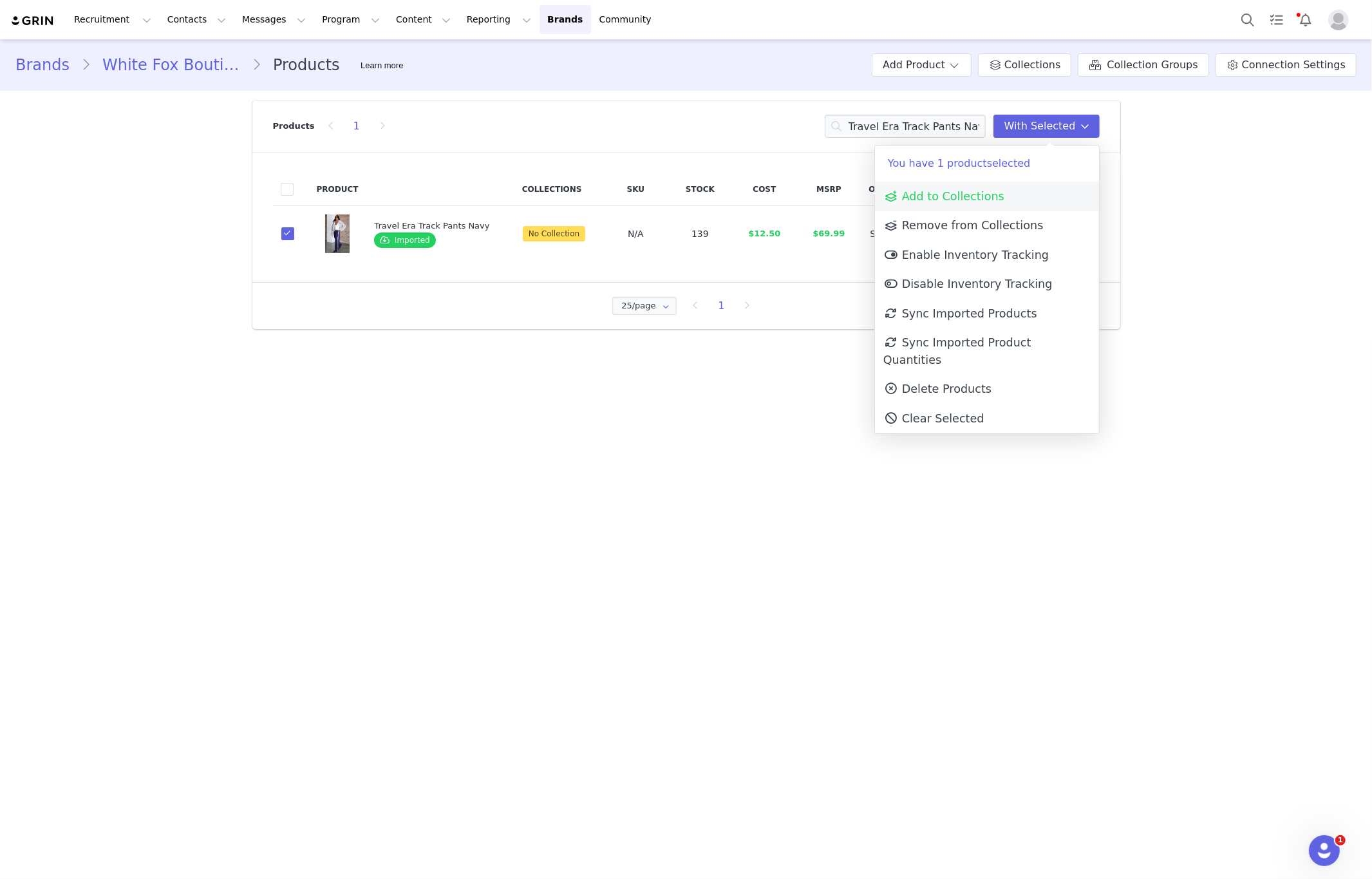
click at [990, 190] on span "Add to Collections" at bounding box center [944, 196] width 121 height 13
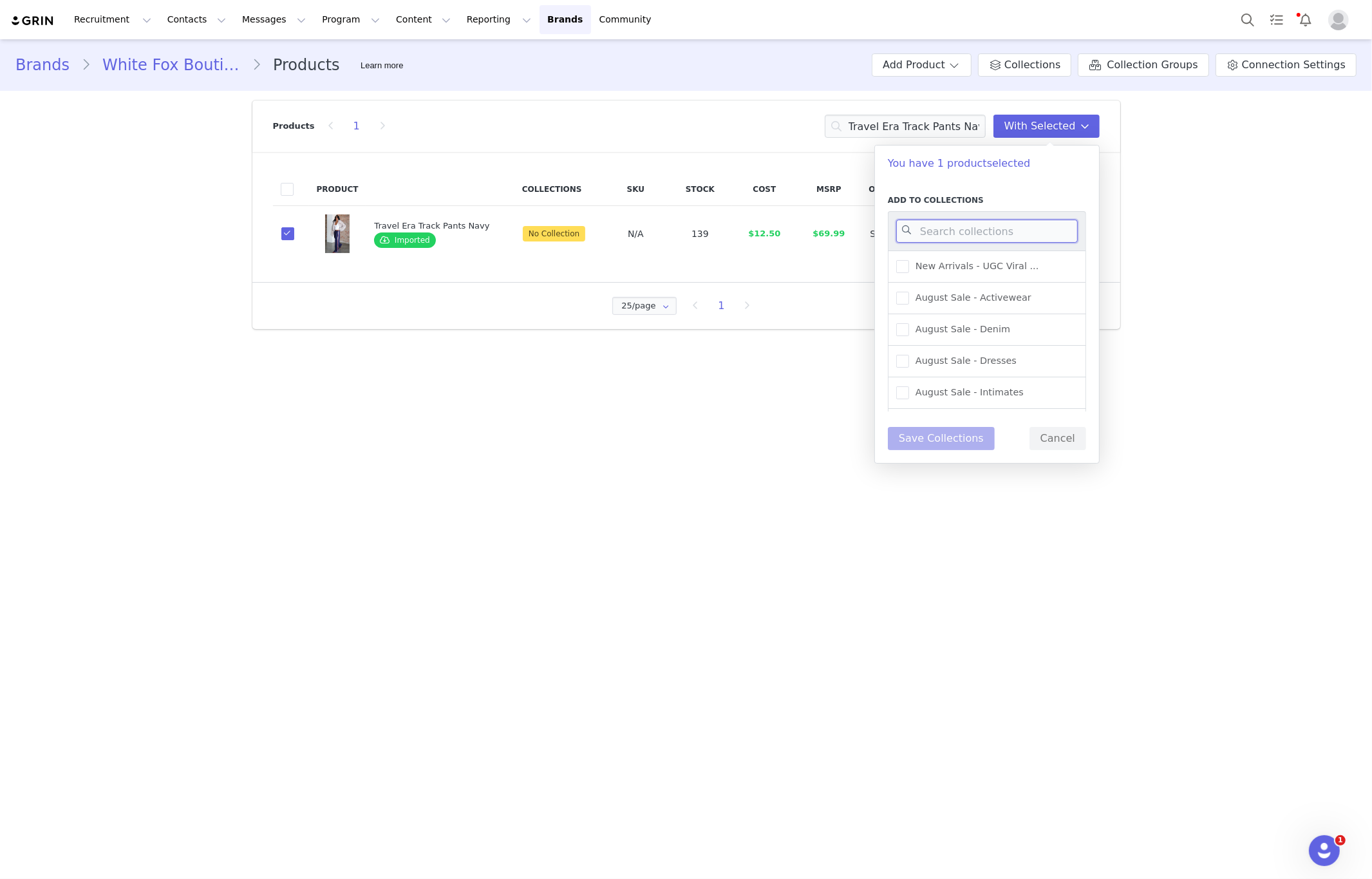
click at [977, 228] on input at bounding box center [987, 231] width 181 height 23
type input "new"
click at [986, 299] on span "New Arrivals - Fall/Winte..." at bounding box center [972, 298] width 128 height 13
click at [909, 292] on input "New Arrivals - Fall/Winte..." at bounding box center [909, 292] width 0 height 0
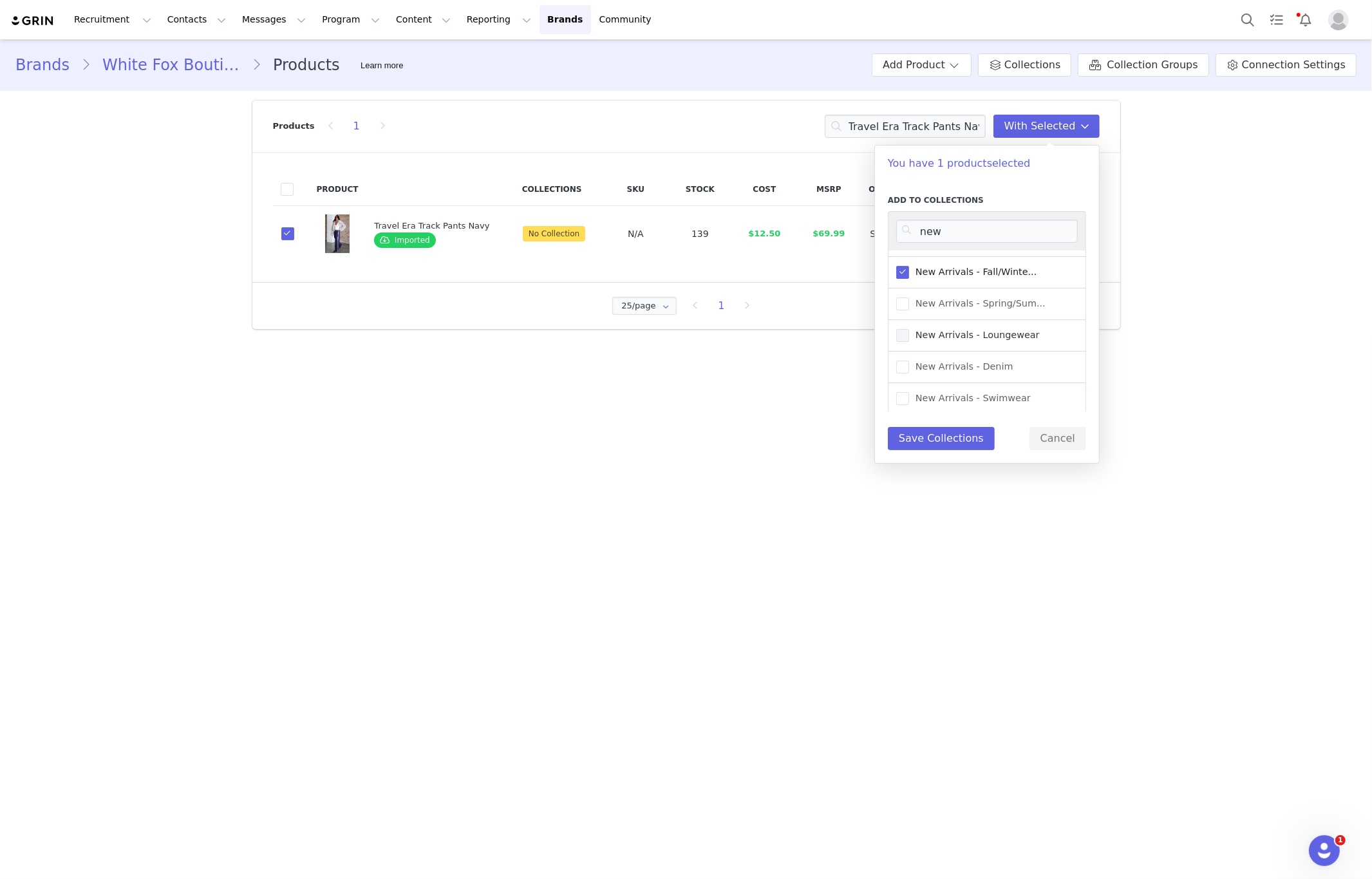
click at [972, 338] on span "New Arrivals - Loungewear" at bounding box center [974, 335] width 131 height 13
click at [909, 329] on input "New Arrivals - Loungewear" at bounding box center [909, 329] width 0 height 0
click at [949, 445] on button "Save Collections" at bounding box center [941, 439] width 107 height 23
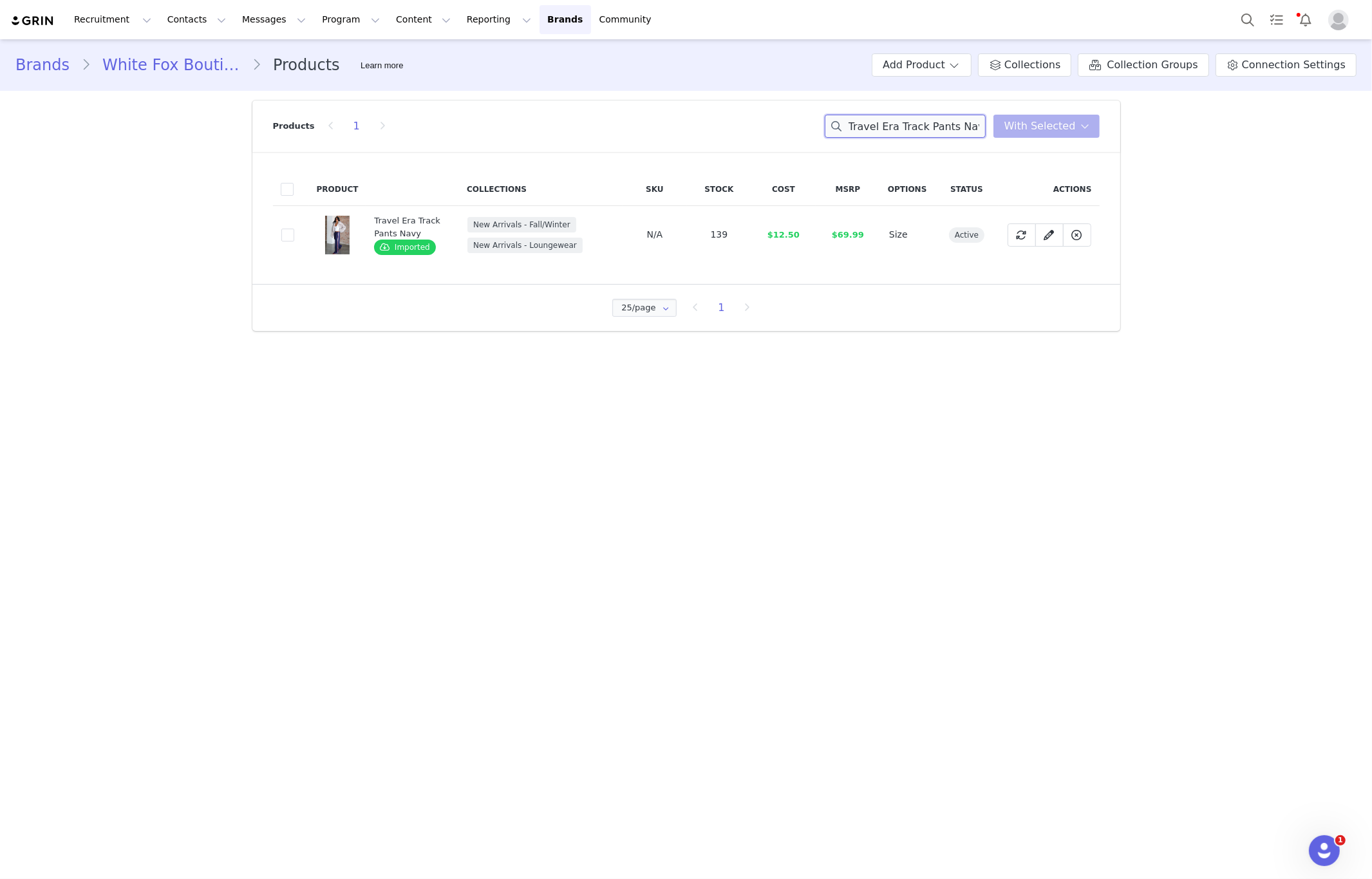
click at [889, 132] on input "Travel Era Track Pants Nav" at bounding box center [905, 127] width 161 height 23
click at [934, 123] on input "Travel Era Track Pants Nav" at bounding box center [905, 127] width 161 height 23
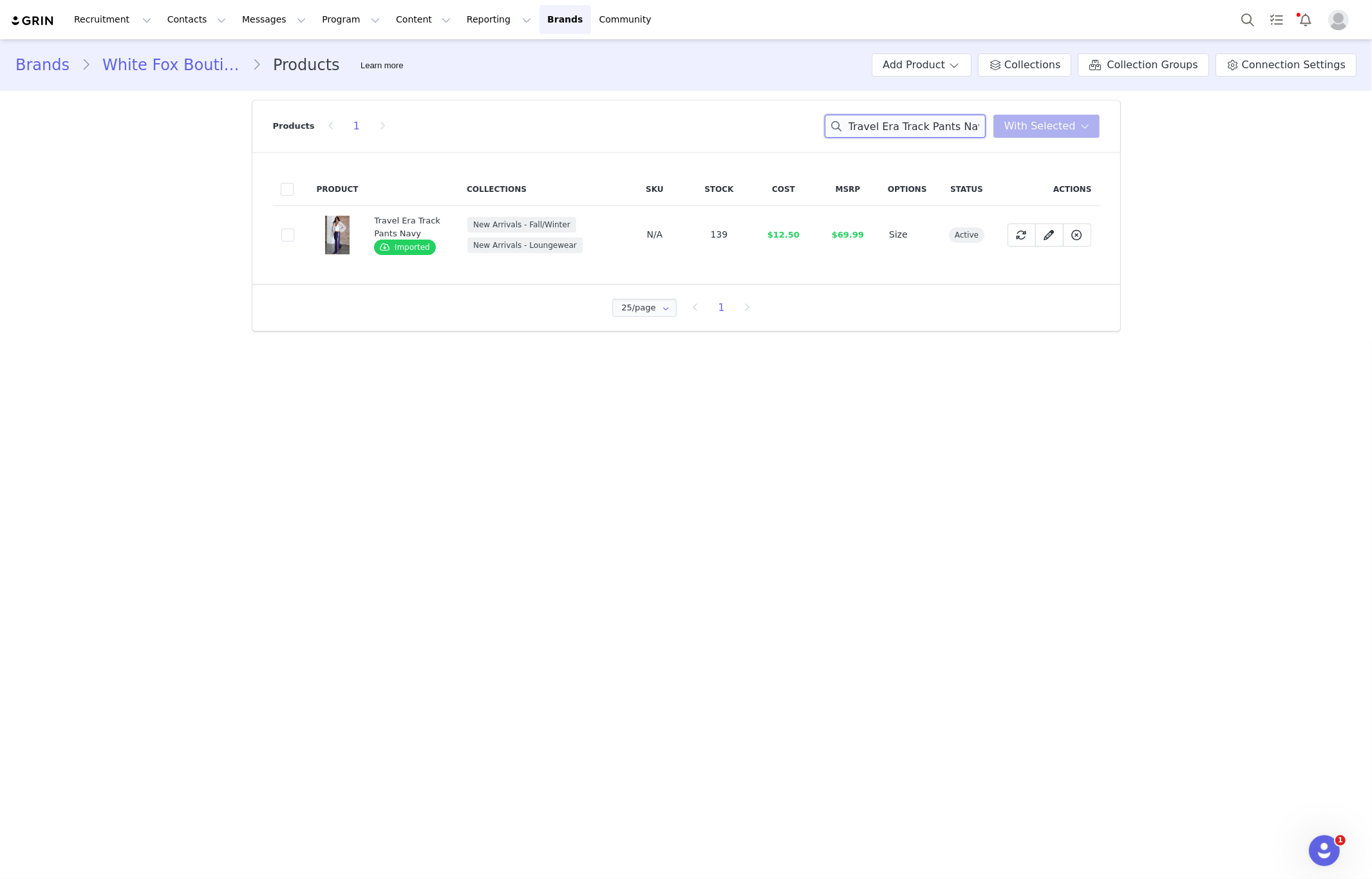
click at [934, 123] on input "Travel Era Track Pants Nav" at bounding box center [905, 127] width 161 height 23
paste input "Send Me The Location Top Cream"
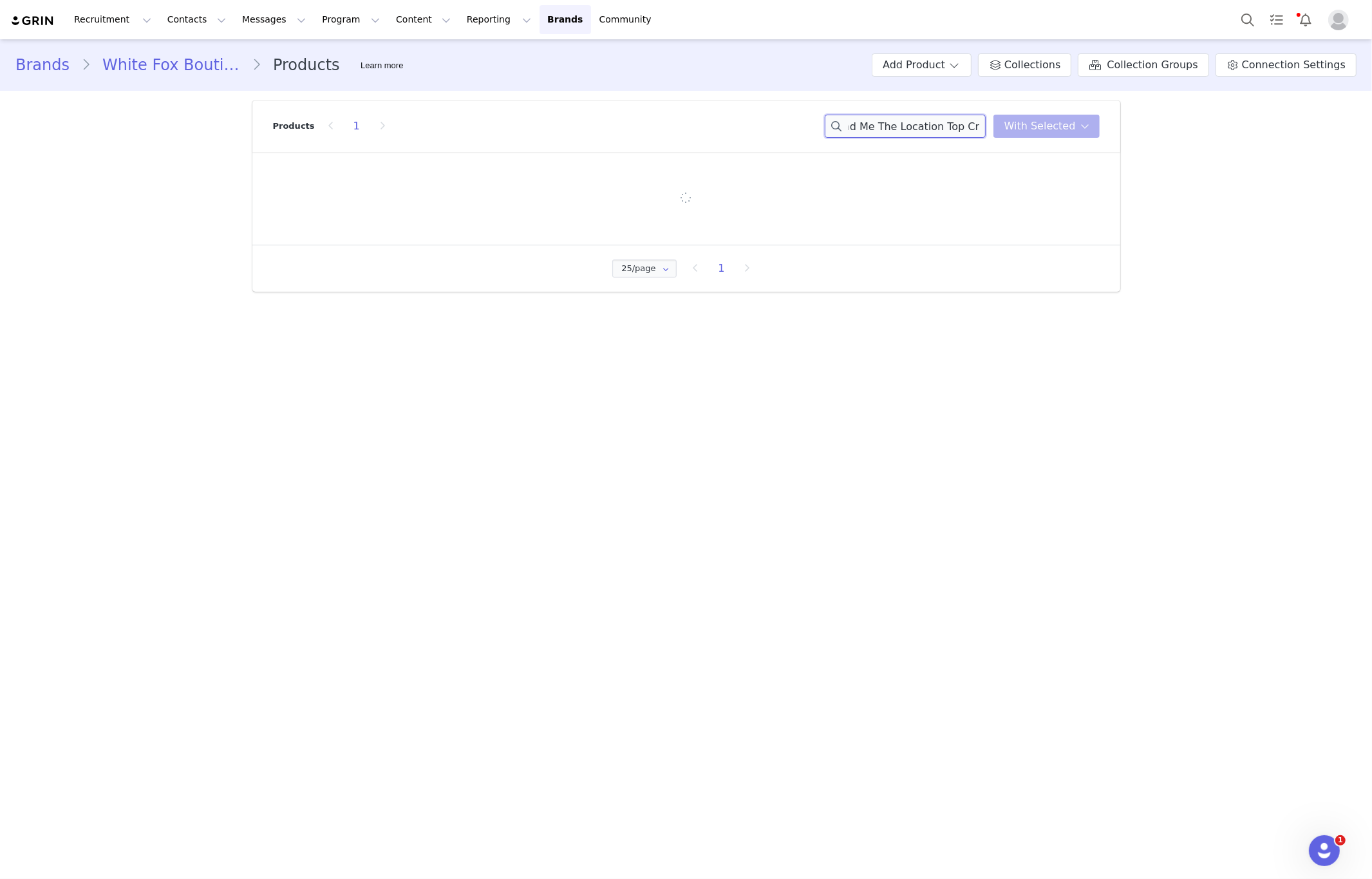
scroll to position [0, 26]
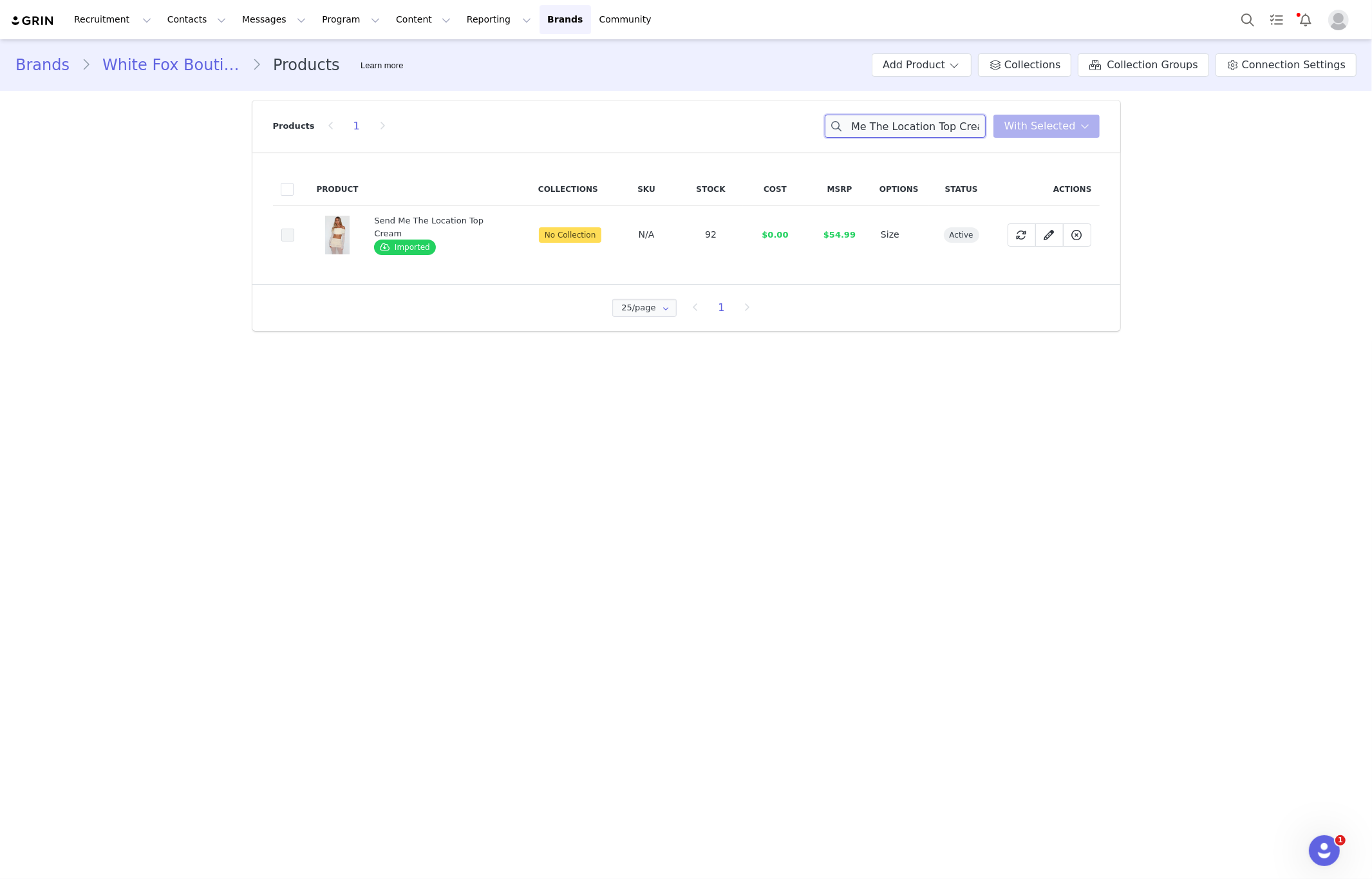
type input "Send Me The Location Top Cream"
drag, startPoint x: 287, startPoint y: 234, endPoint x: 297, endPoint y: 232, distance: 10.2
click at [290, 233] on span at bounding box center [288, 234] width 13 height 13
click at [294, 228] on input "ce24e52e-2044-46db-885c-40e14fc0b87b" at bounding box center [294, 228] width 0 height 0
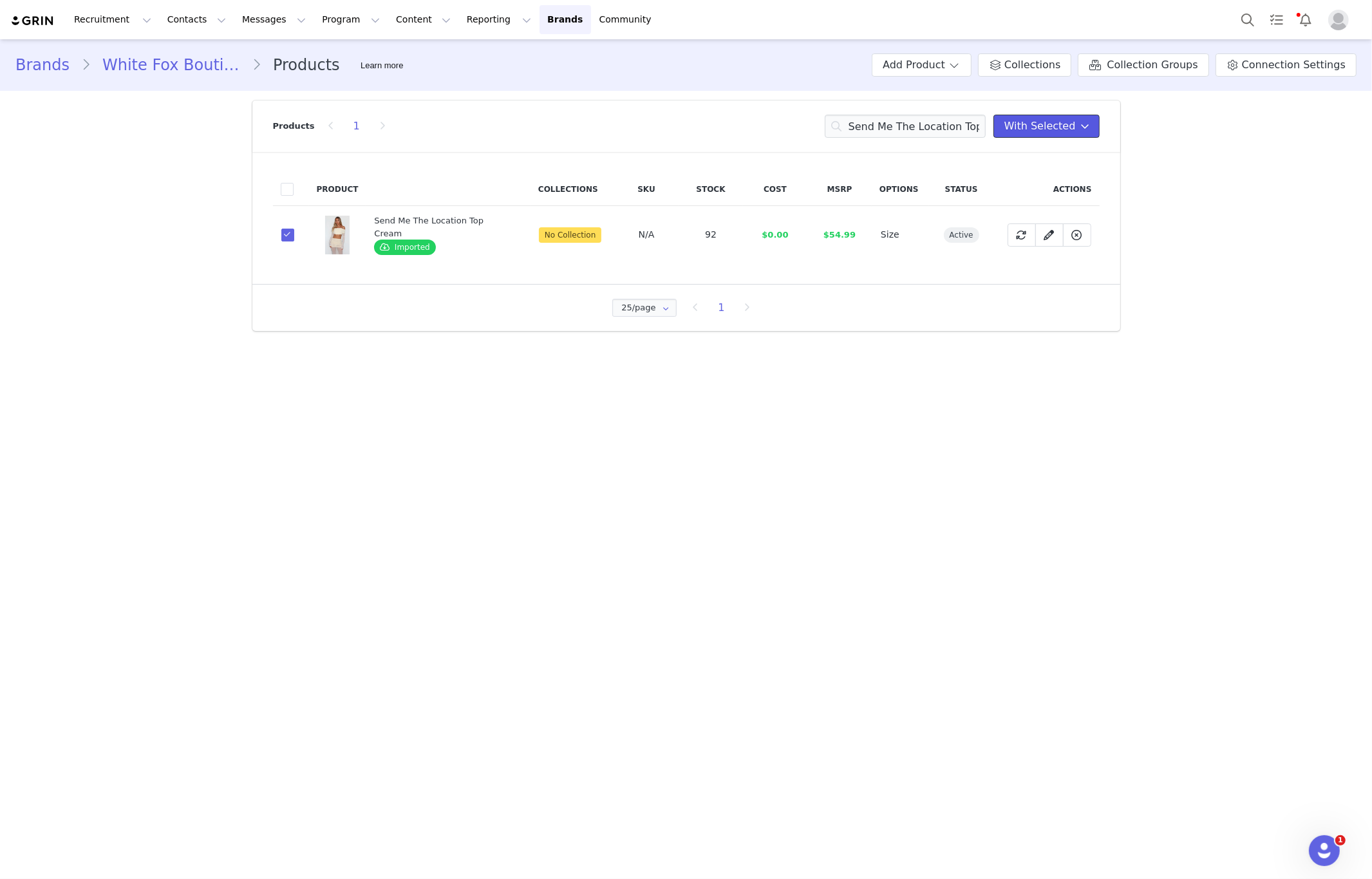
click at [1050, 132] on span "With Selected" at bounding box center [1039, 126] width 71 height 16
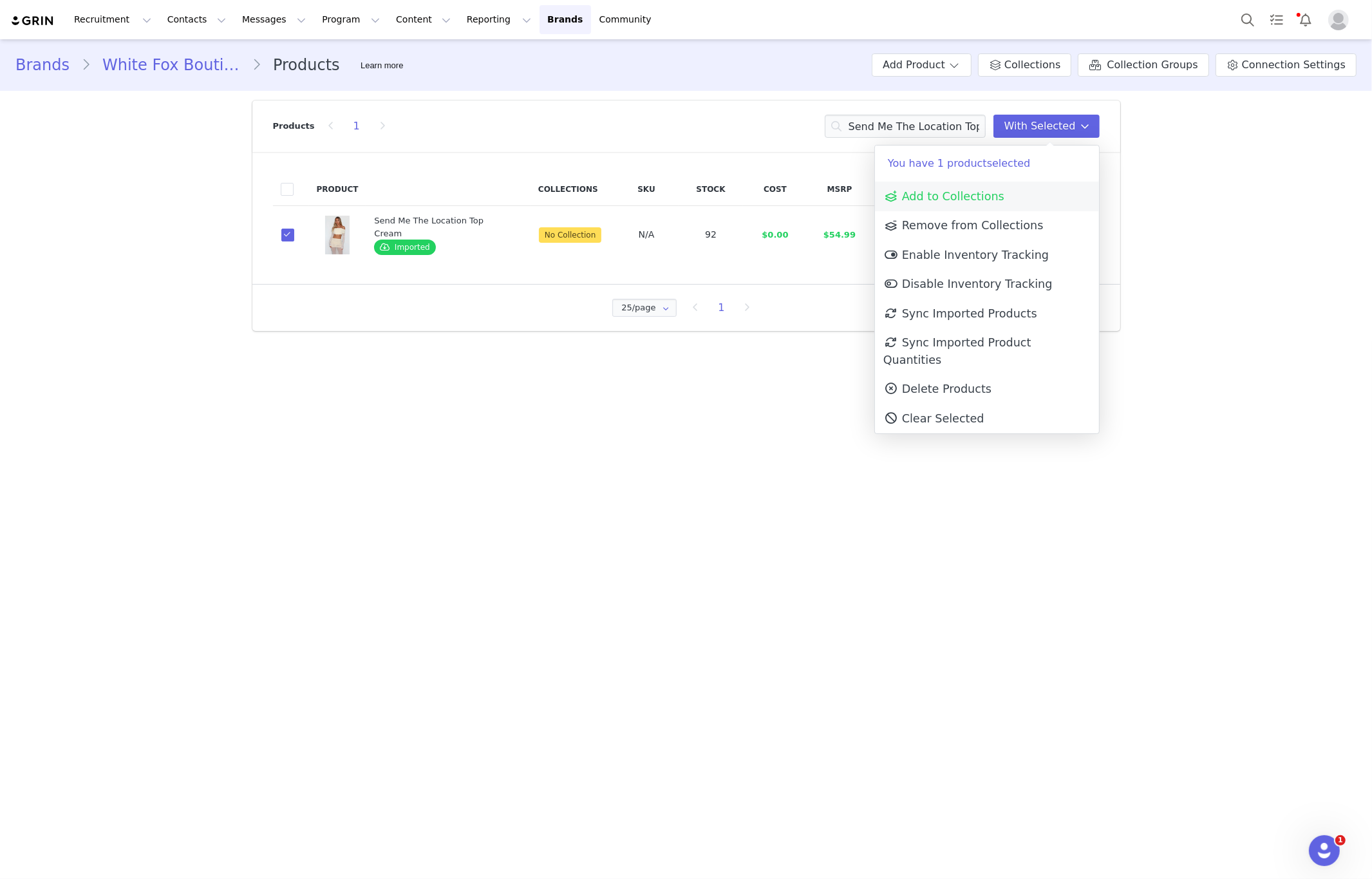
click at [1004, 193] on link "Add to Collections" at bounding box center [987, 196] width 224 height 29
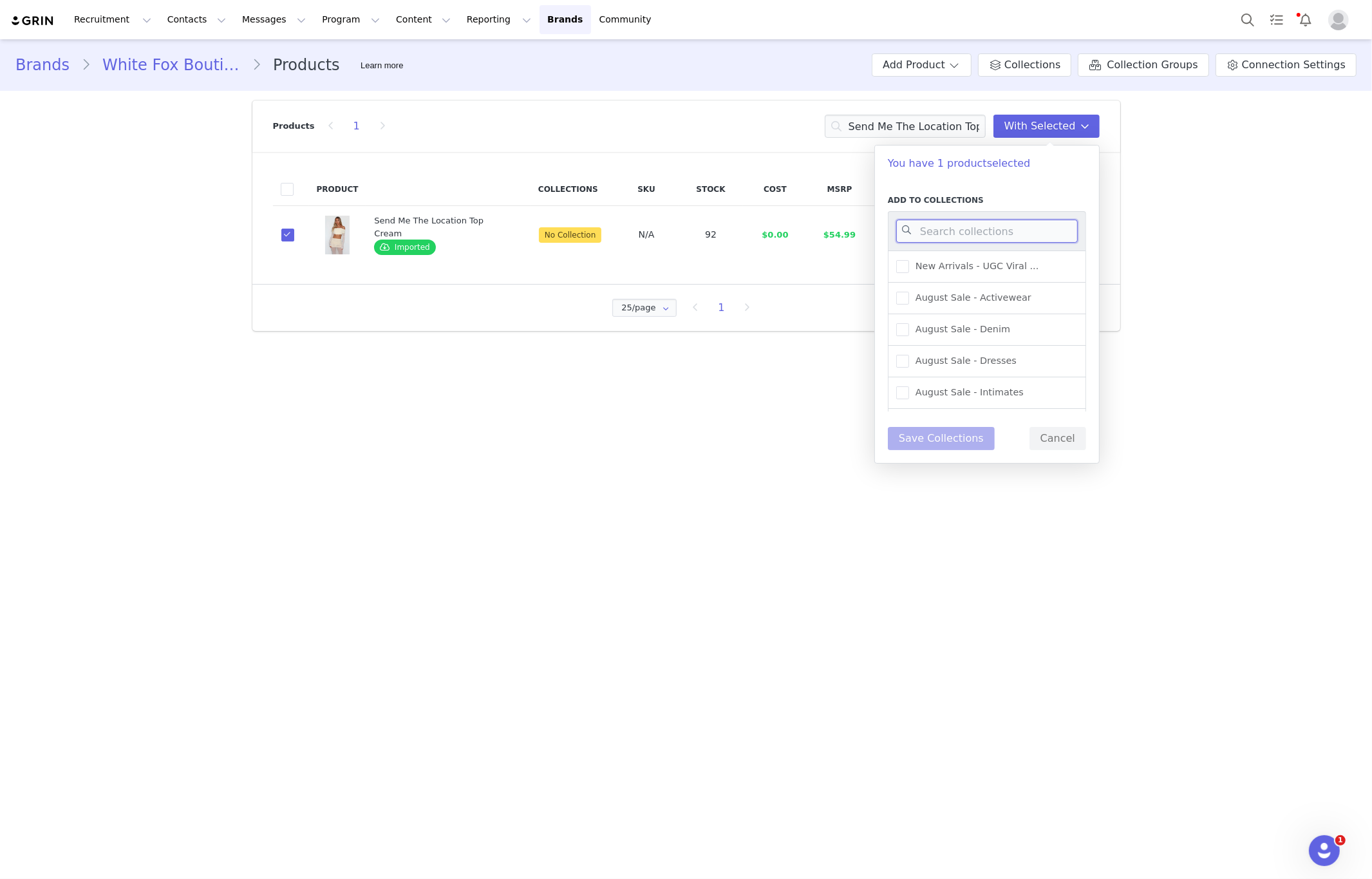
click at [998, 230] on input at bounding box center [987, 231] width 181 height 23
type input "new"
click at [982, 329] on span "New Arrivals - Spring/Sum..." at bounding box center [977, 329] width 137 height 13
click at [909, 323] on input "New Arrivals - Spring/Sum..." at bounding box center [909, 323] width 0 height 0
click at [1031, 296] on div "New Arrivals - Fall/Winte..." at bounding box center [986, 299] width 198 height 31
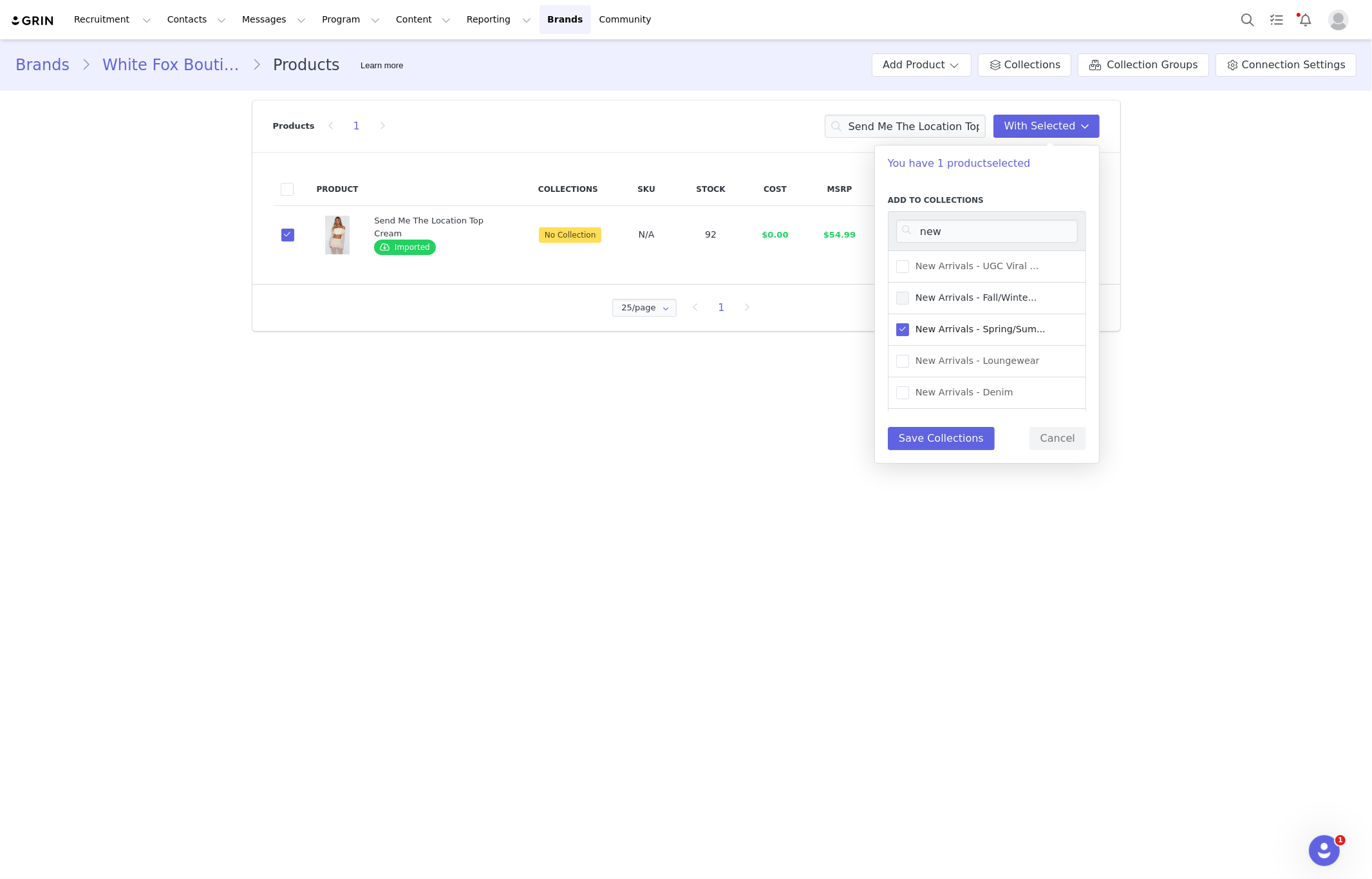
click at [1018, 299] on span "New Arrivals - Fall/Winte..." at bounding box center [972, 298] width 128 height 13
click at [909, 292] on input "New Arrivals - Fall/Winte..." at bounding box center [909, 292] width 0 height 0
click at [942, 429] on button "Save Collections" at bounding box center [941, 439] width 107 height 23
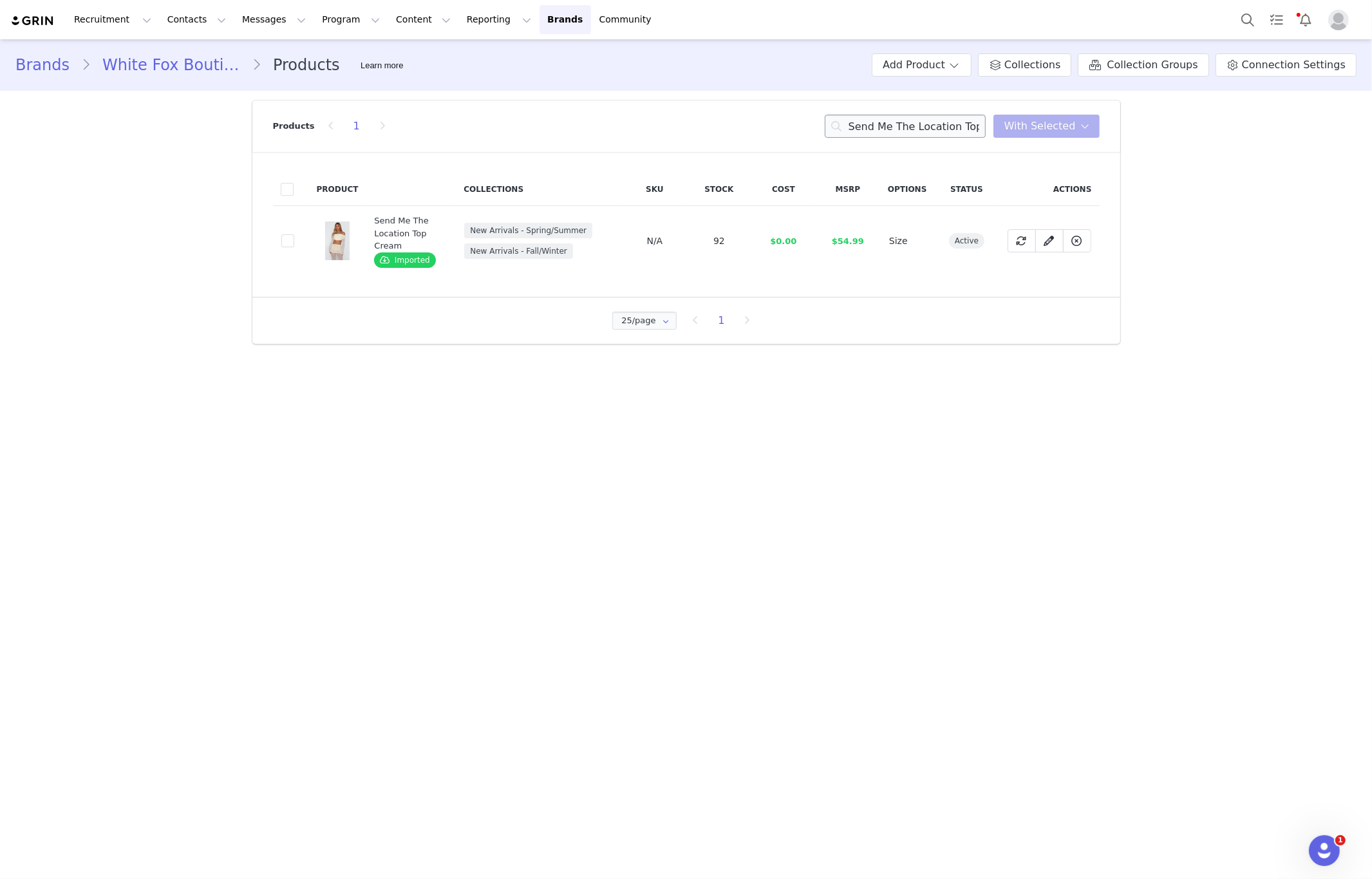
drag, startPoint x: 948, startPoint y: 113, endPoint x: 940, endPoint y: 130, distance: 18.8
click at [948, 113] on div "Products 1 Send Me The Location Top Cream With Selected" at bounding box center [686, 126] width 827 height 52
click at [940, 130] on input "Send Me The Location Top Cream" at bounding box center [905, 127] width 161 height 23
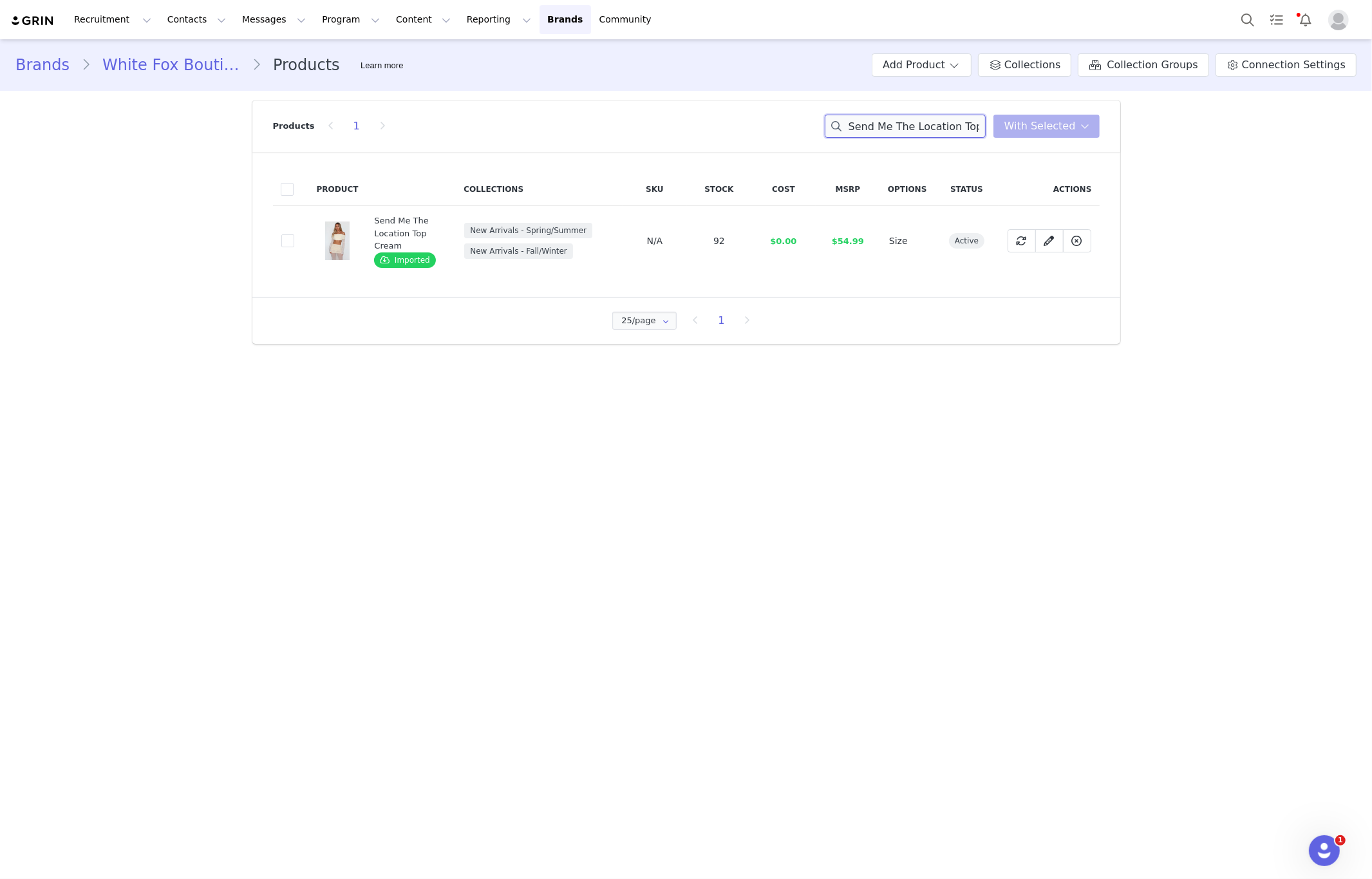
paste input "Born Iconic Bodysuit Black"
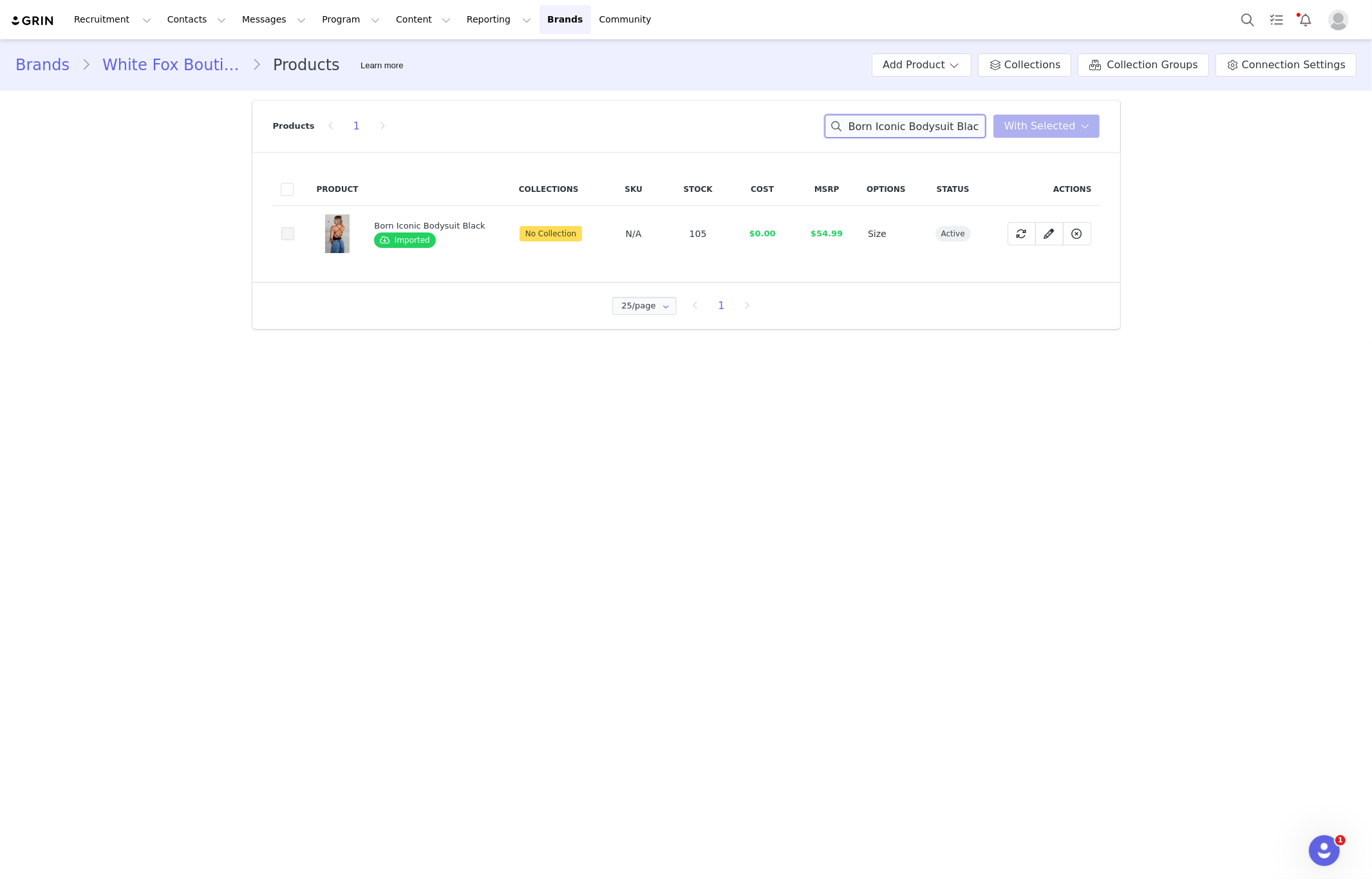
type input "Born Iconic Bodysuit Black"
click at [288, 234] on span at bounding box center [288, 233] width 13 height 13
click at [294, 227] on input "a8fe0b93-634c-4e1b-aa50-248b39cdcb0d" at bounding box center [294, 227] width 0 height 0
drag, startPoint x: 1055, startPoint y: 123, endPoint x: 1056, endPoint y: 135, distance: 12.0
click at [1060, 123] on span "With Selected" at bounding box center [1039, 126] width 71 height 16
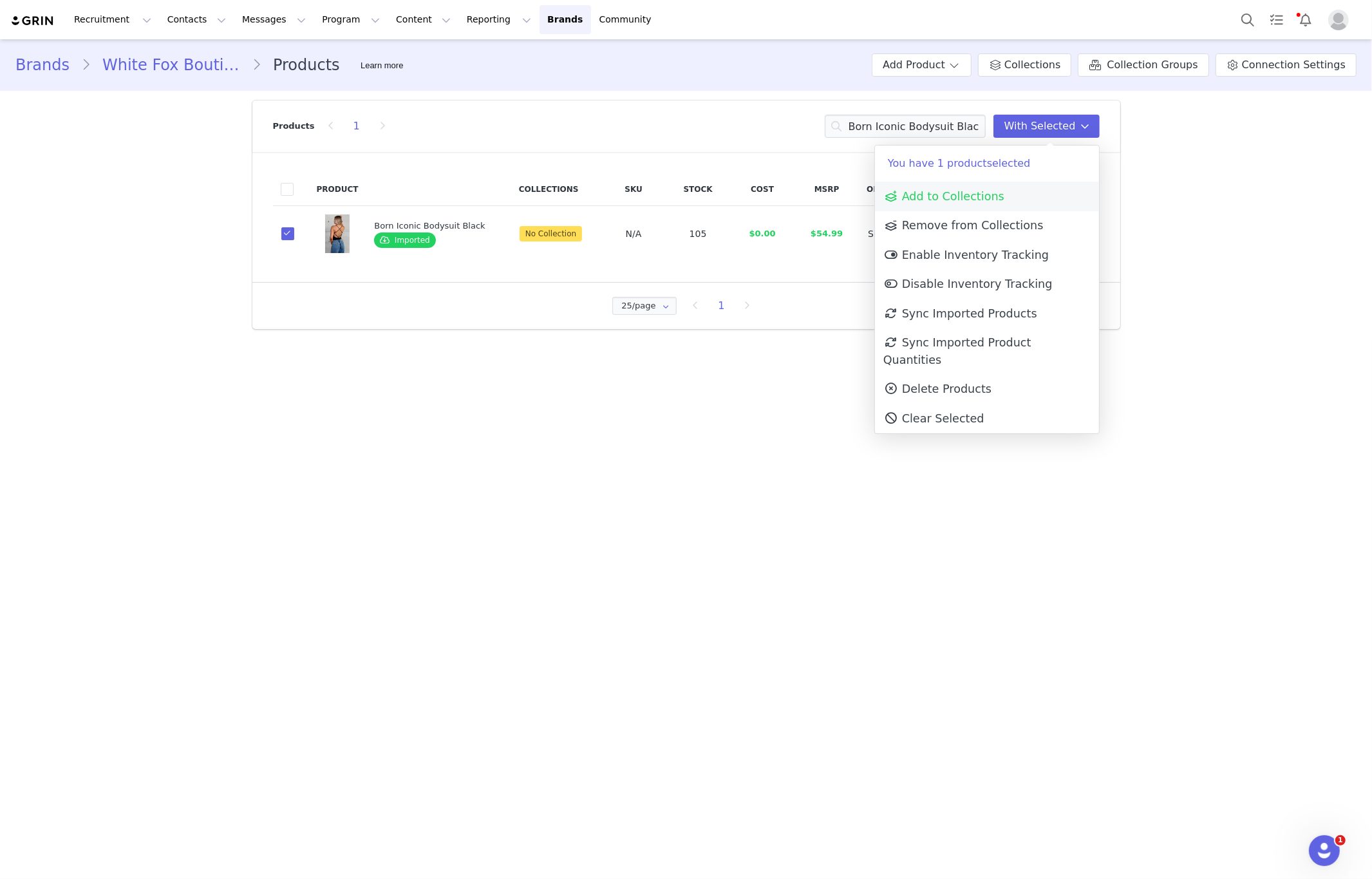
click at [990, 194] on span "Add to Collections" at bounding box center [944, 196] width 121 height 13
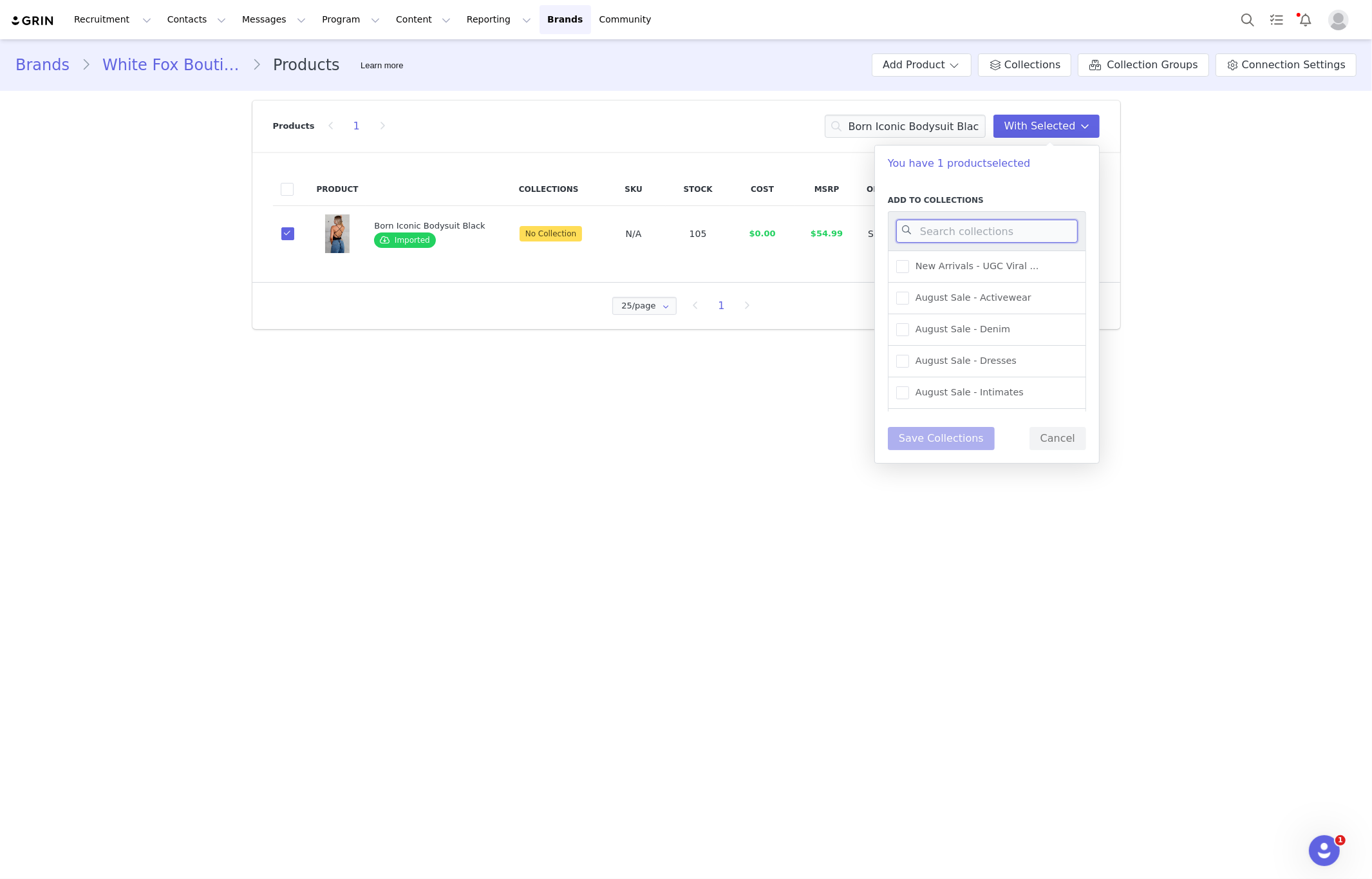
click at [1004, 229] on input at bounding box center [987, 231] width 181 height 23
type input "new arrivals"
click at [972, 298] on span "New Arrivals - Fall/Winte..." at bounding box center [972, 298] width 128 height 13
click at [909, 292] on input "New Arrivals - Fall/Winte..." at bounding box center [909, 292] width 0 height 0
click at [973, 338] on div "New Arrivals - Spring/Sum..." at bounding box center [986, 330] width 198 height 31
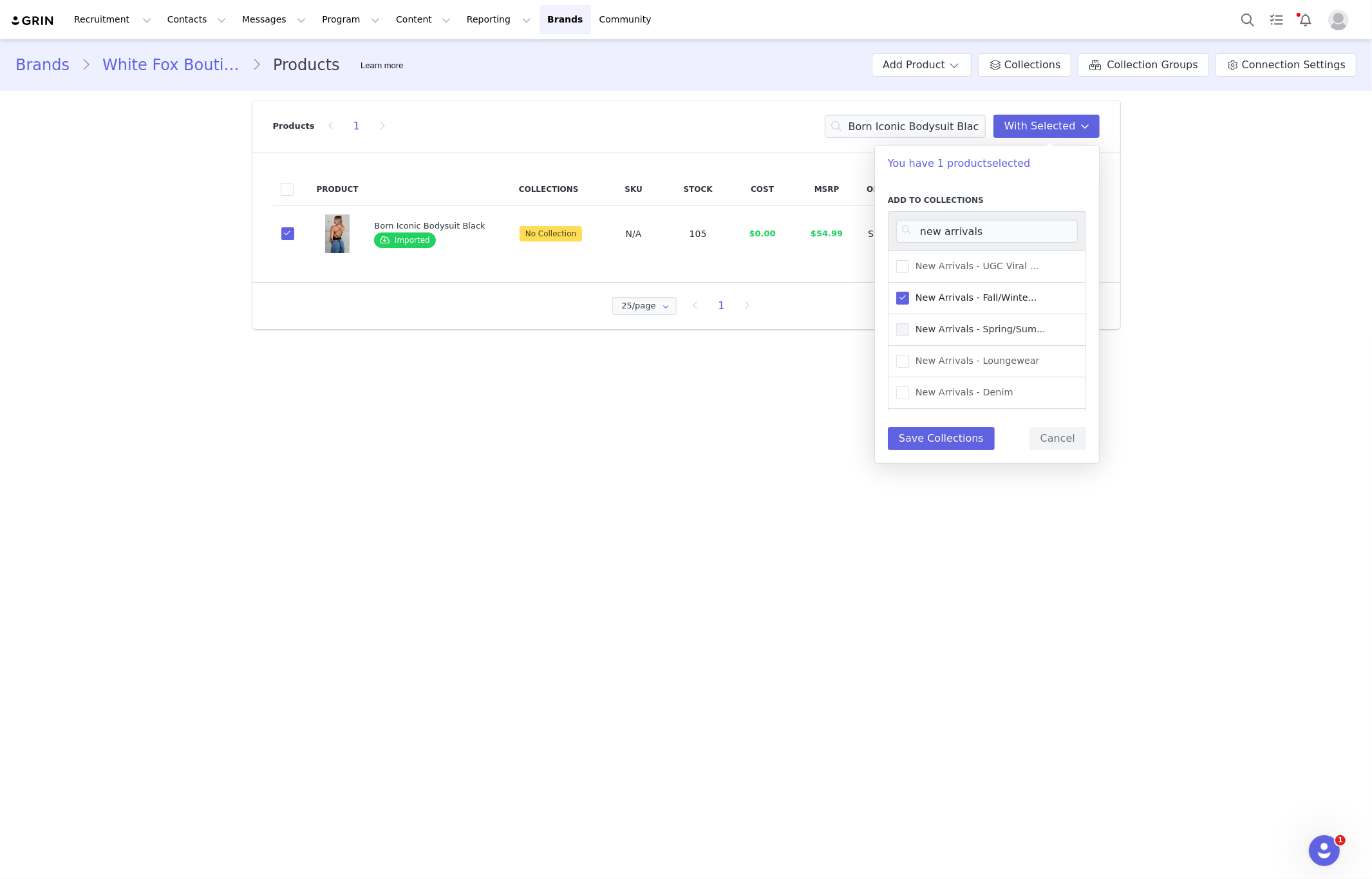
click at [977, 332] on span "New Arrivals - Spring/Sum..." at bounding box center [977, 329] width 137 height 13
click at [909, 323] on input "New Arrivals - Spring/Sum..." at bounding box center [909, 323] width 0 height 0
click at [939, 449] on button "Save Collections" at bounding box center [941, 439] width 107 height 23
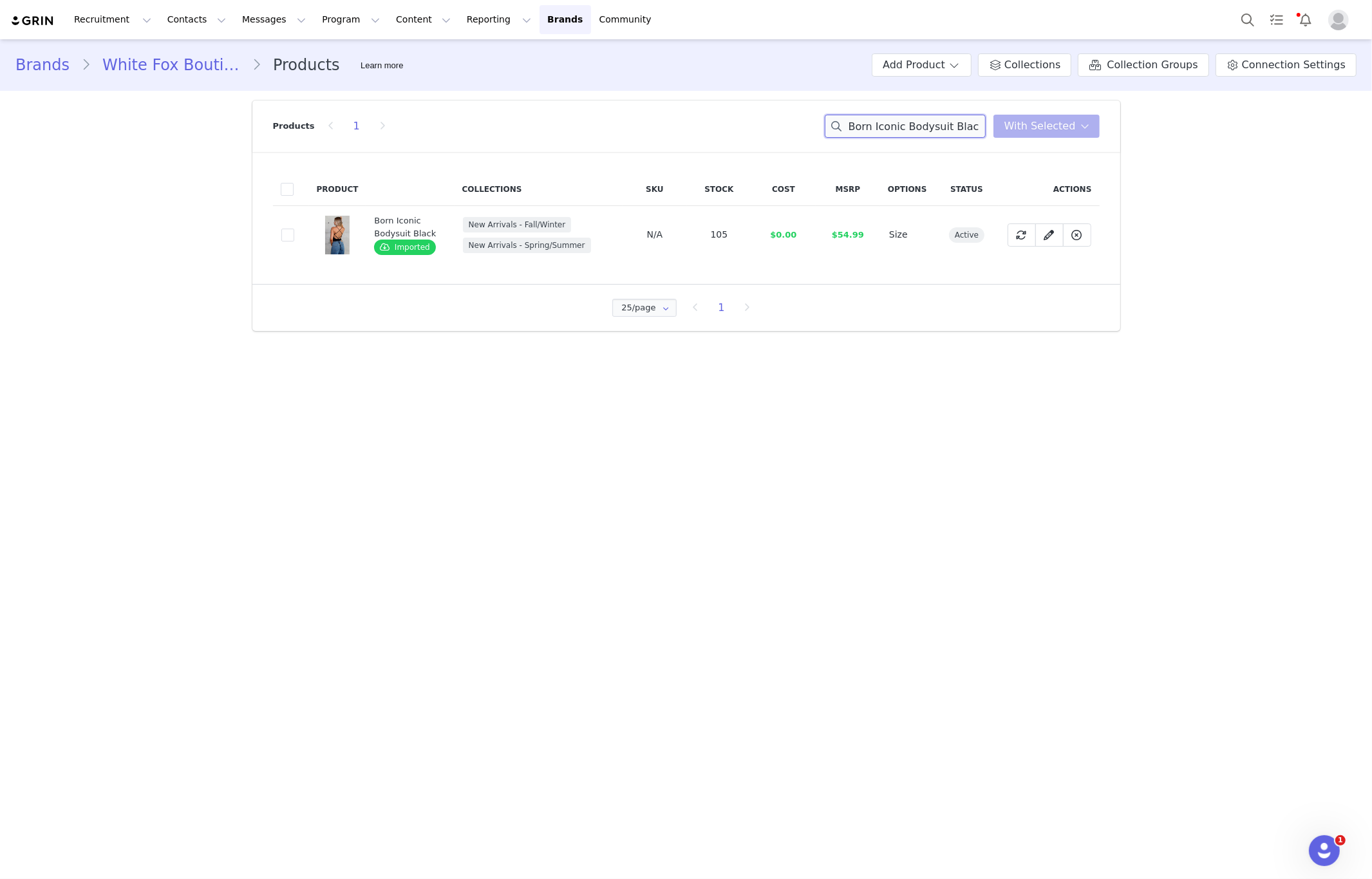
click at [920, 134] on input "Born Iconic Bodysuit Black" at bounding box center [905, 127] width 161 height 23
paste input "Tropic Temptations Mini Skir"
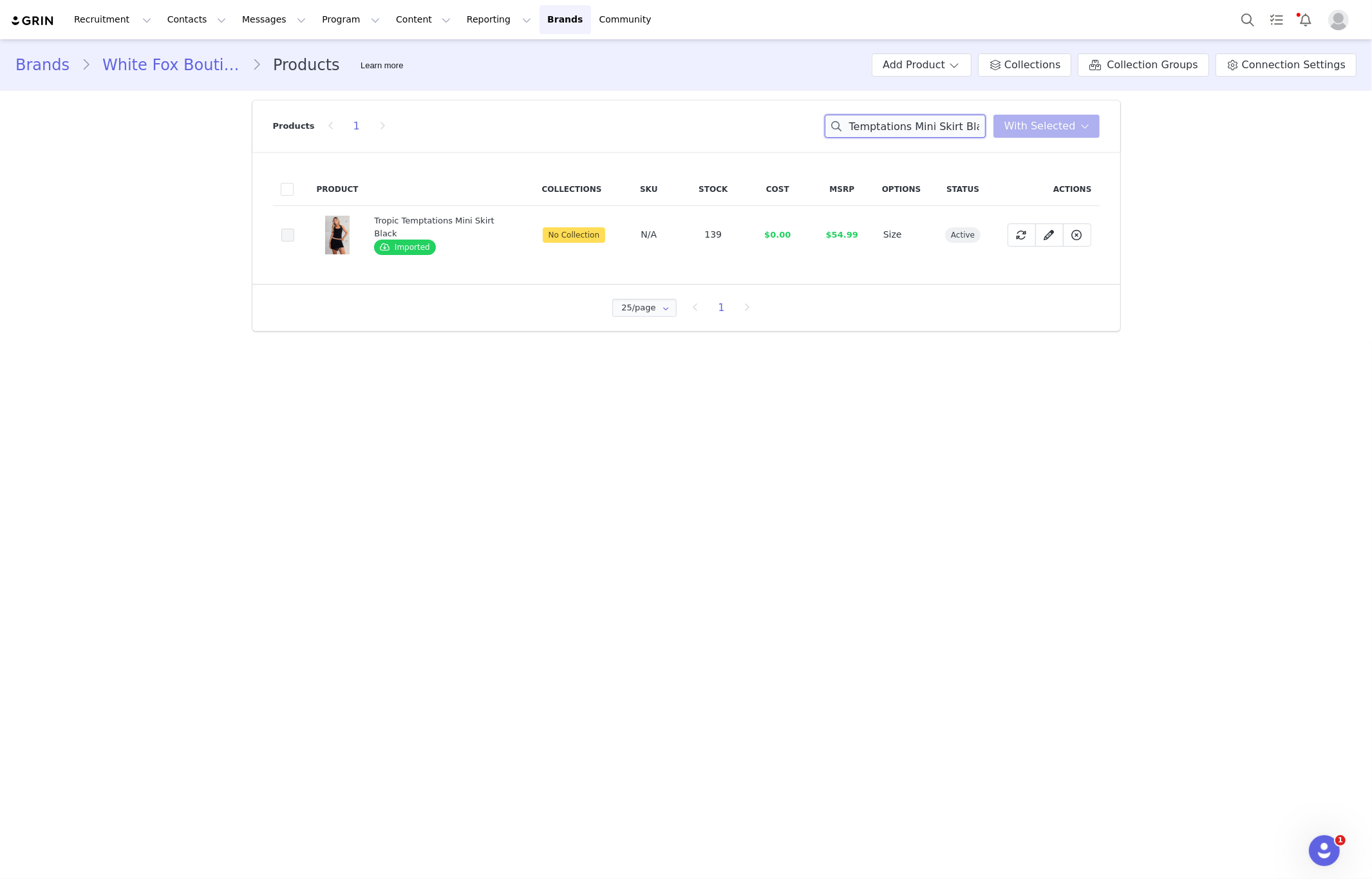
type input "Tropic Temptations Mini Skirt Black"
click at [292, 238] on span at bounding box center [288, 234] width 13 height 13
click at [294, 228] on input "f1dc7a36-a1e3-445f-9e8d-c8d92e6027ed" at bounding box center [294, 228] width 0 height 0
click at [1037, 135] on button "With Selected" at bounding box center [1046, 127] width 106 height 23
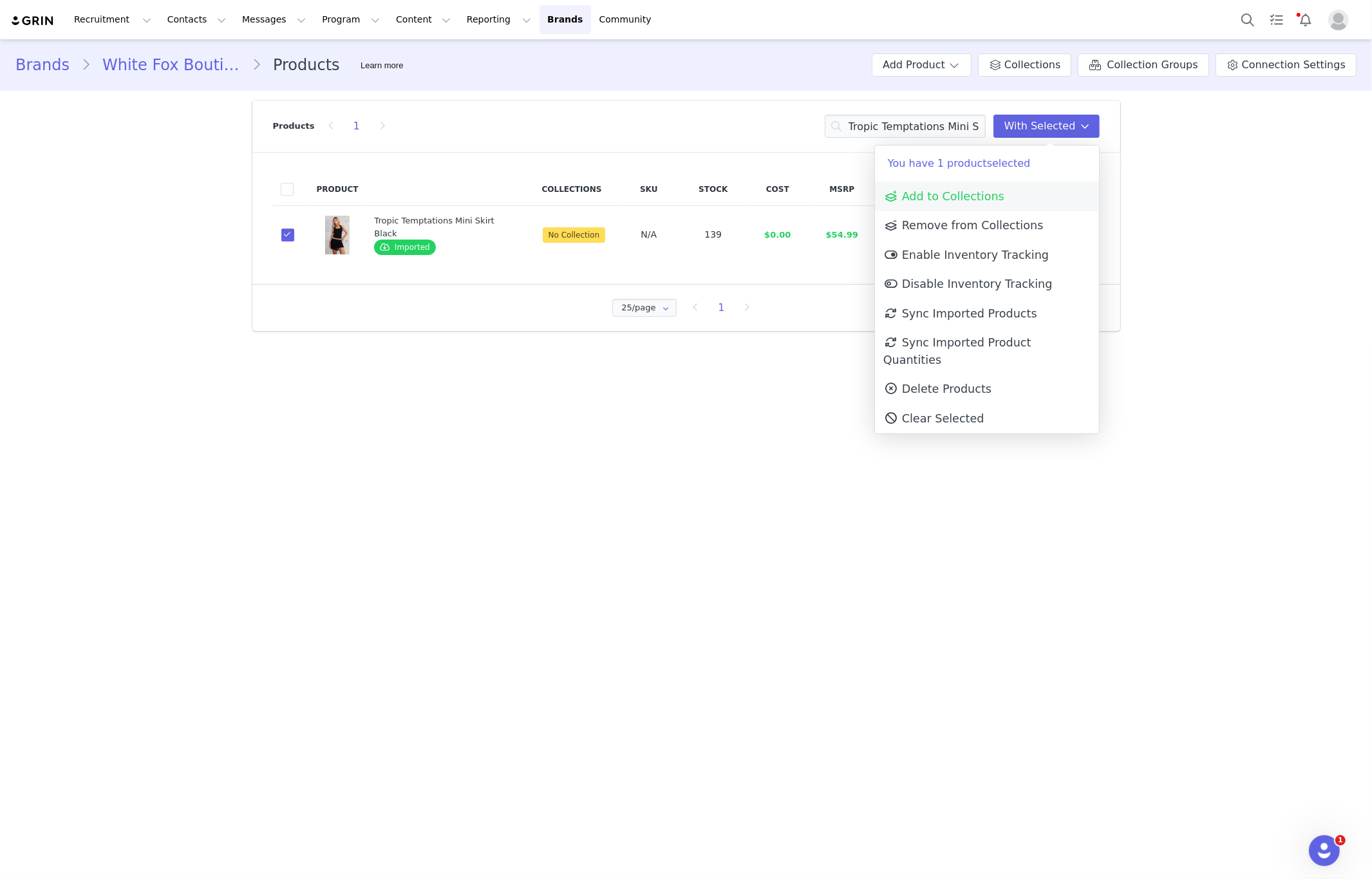
click at [939, 210] on link "Add to Collections" at bounding box center [987, 196] width 224 height 29
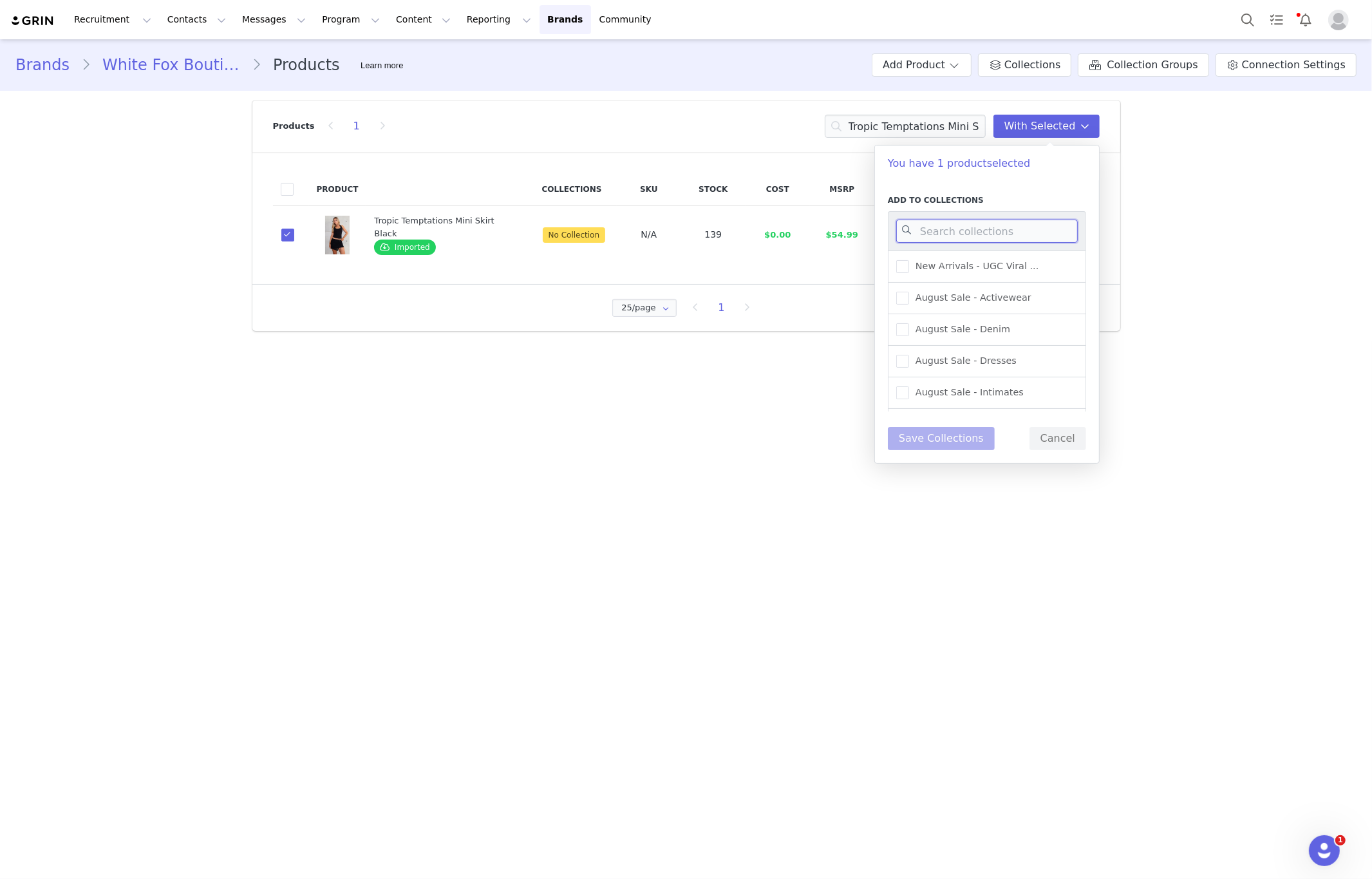
click at [943, 229] on input at bounding box center [987, 231] width 181 height 23
type input "new arr"
click at [1013, 324] on span "New Arrivals - Spring/Sum..." at bounding box center [977, 329] width 137 height 13
click at [909, 323] on input "New Arrivals - Spring/Sum..." at bounding box center [909, 323] width 0 height 0
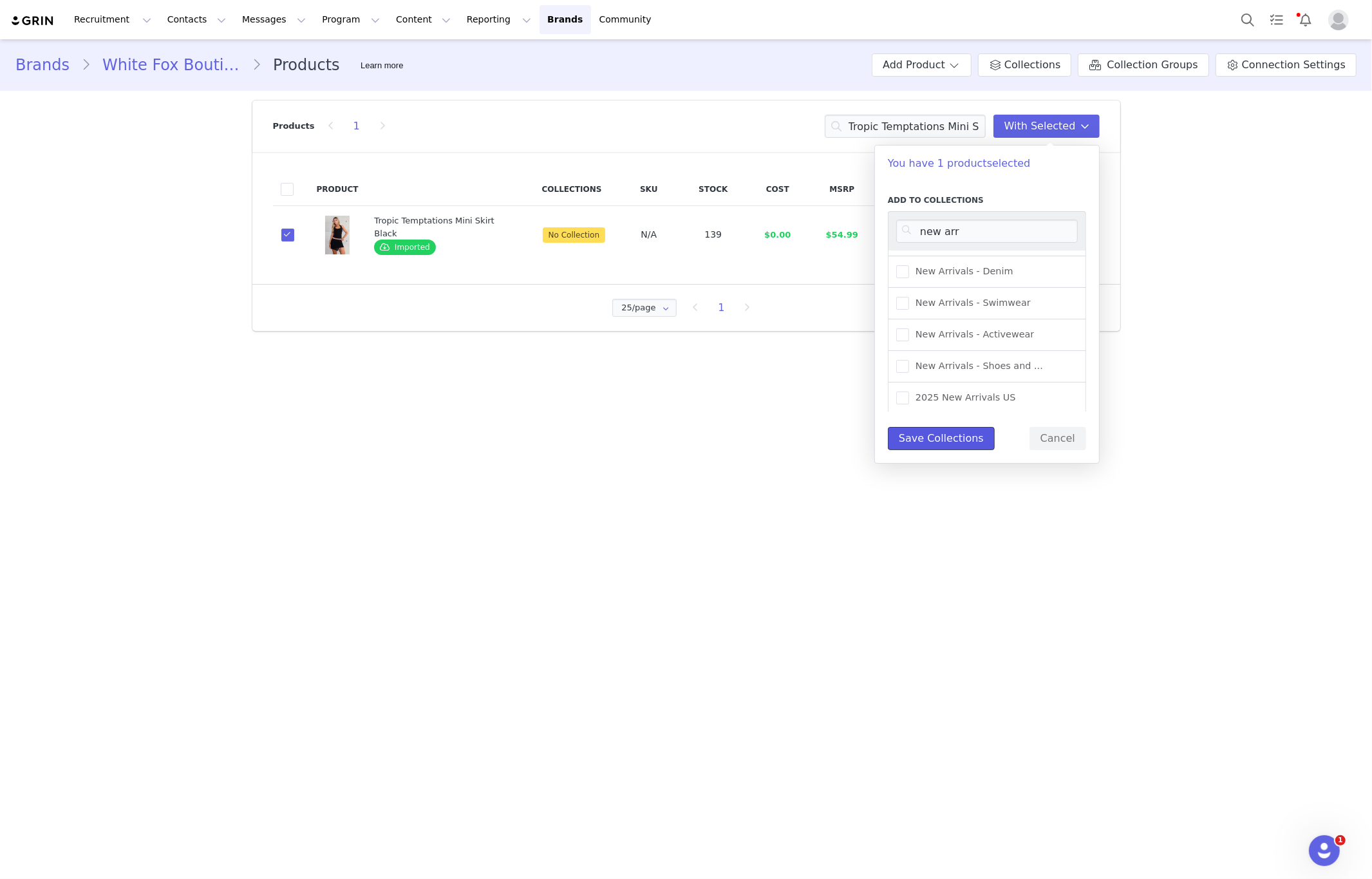
click at [963, 436] on button "Save Collections" at bounding box center [941, 439] width 107 height 23
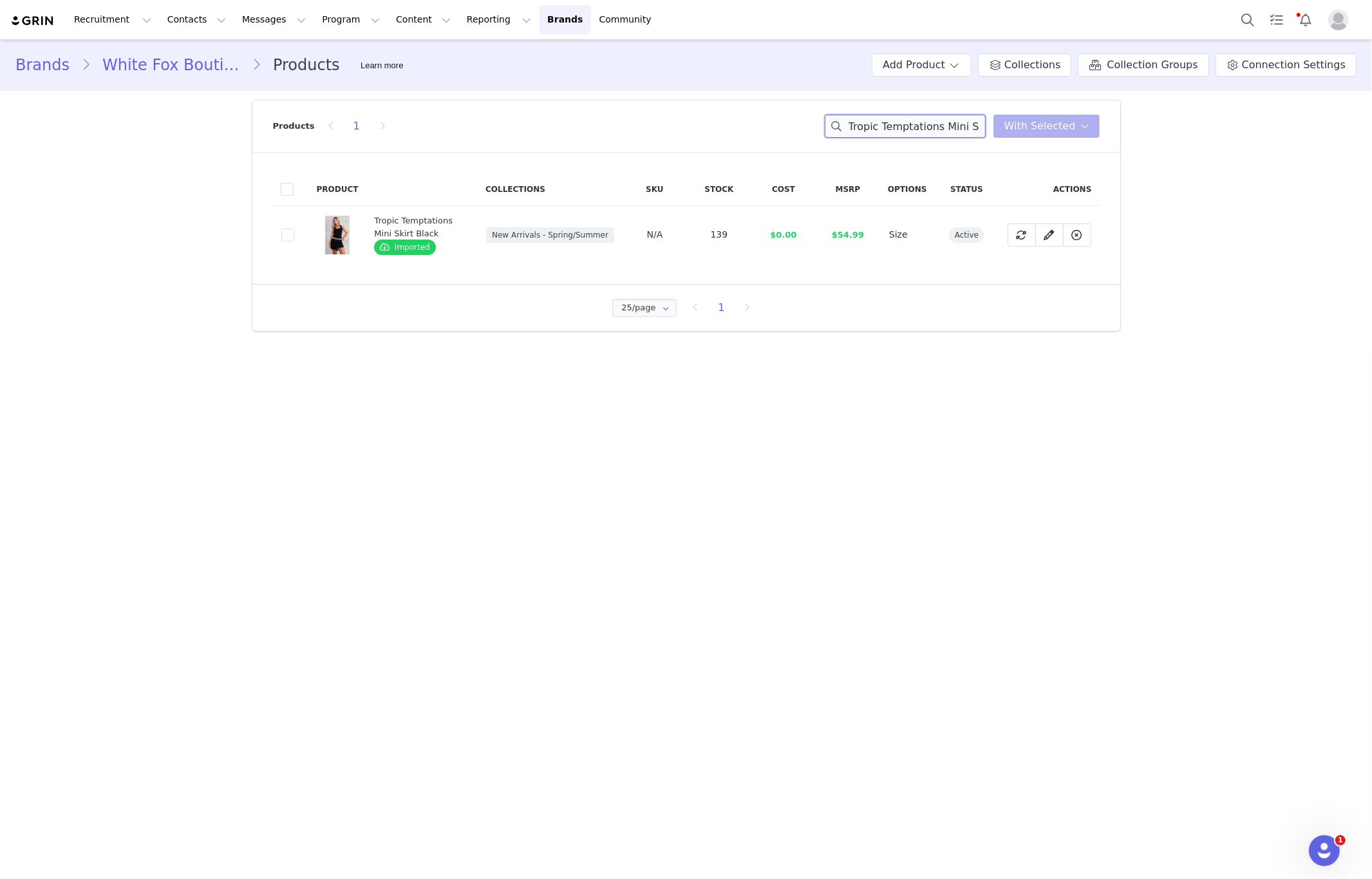
click at [914, 131] on input "Tropic Temptations Mini Skirt Black" at bounding box center [905, 127] width 161 height 23
paste input "Caught Up With You Zip Front Sweater Volcanic"
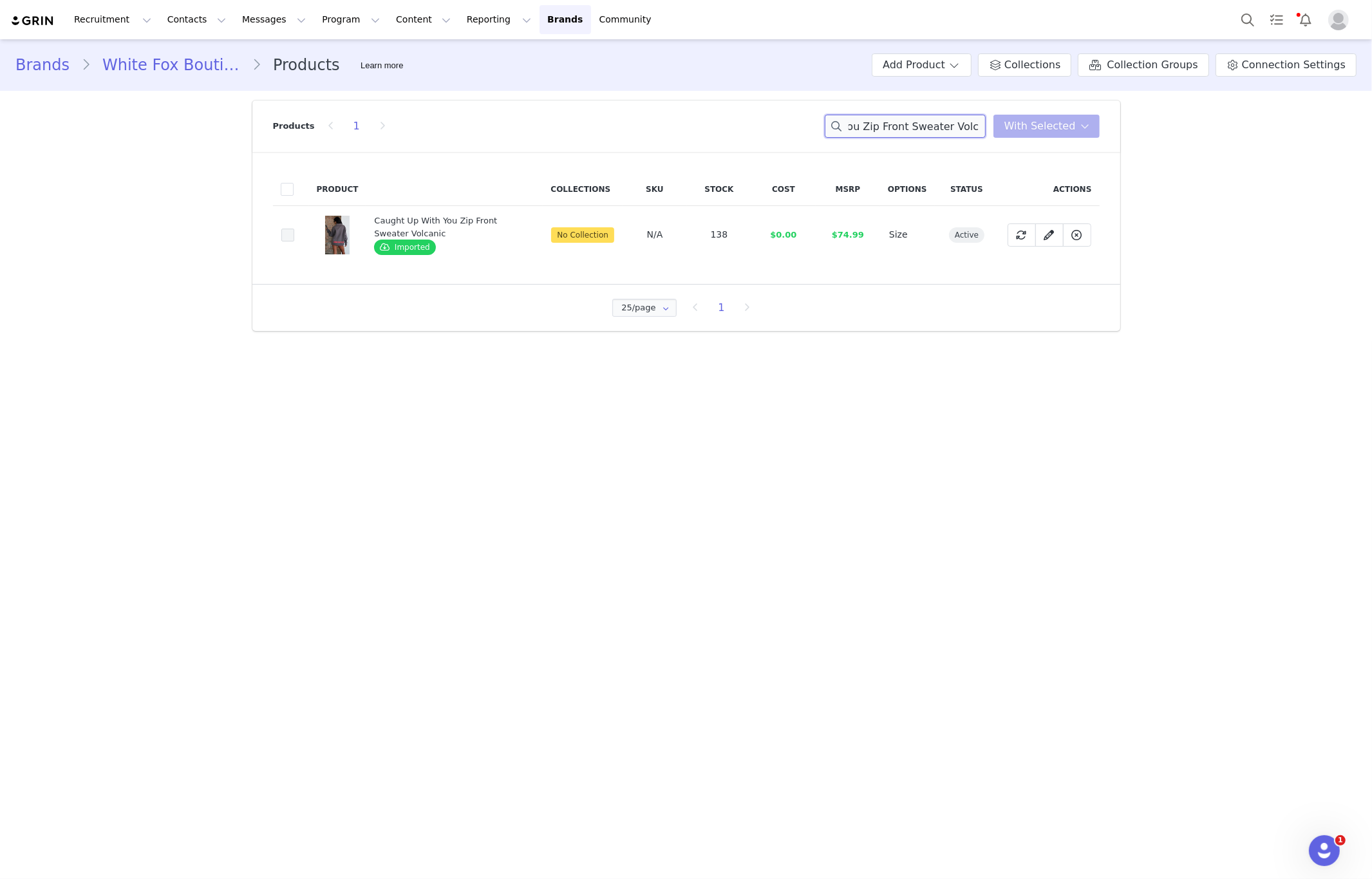
type input "Caught Up With You Zip Front Sweater Volcanic"
click at [287, 238] on span at bounding box center [288, 234] width 13 height 13
click at [294, 228] on input "fb8e5475-ef70-443a-96ed-23ffdb8e198e" at bounding box center [294, 228] width 0 height 0
click at [1025, 123] on span "With Selected" at bounding box center [1039, 126] width 71 height 16
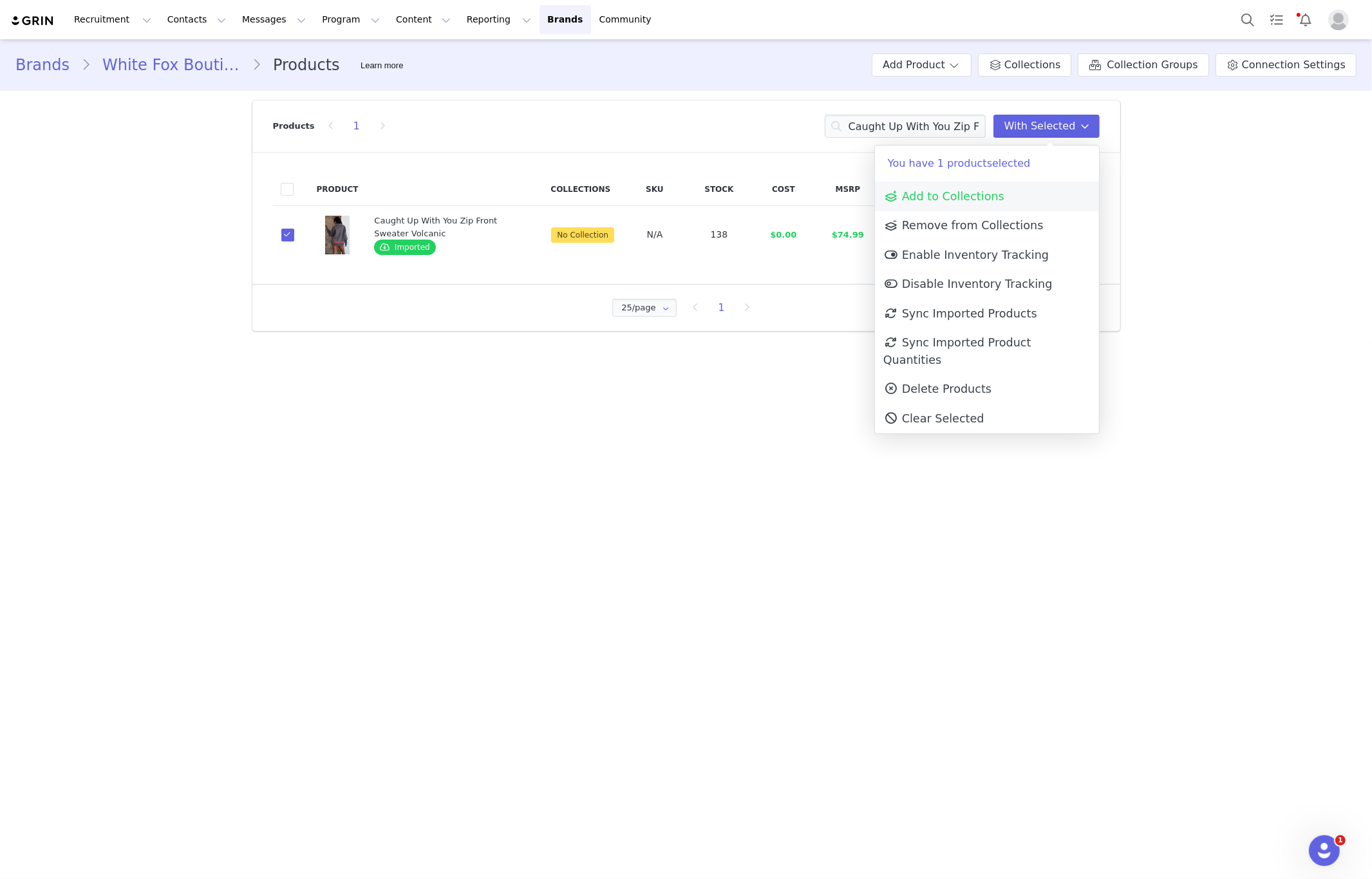
click at [961, 204] on link "Add to Collections" at bounding box center [987, 196] width 224 height 29
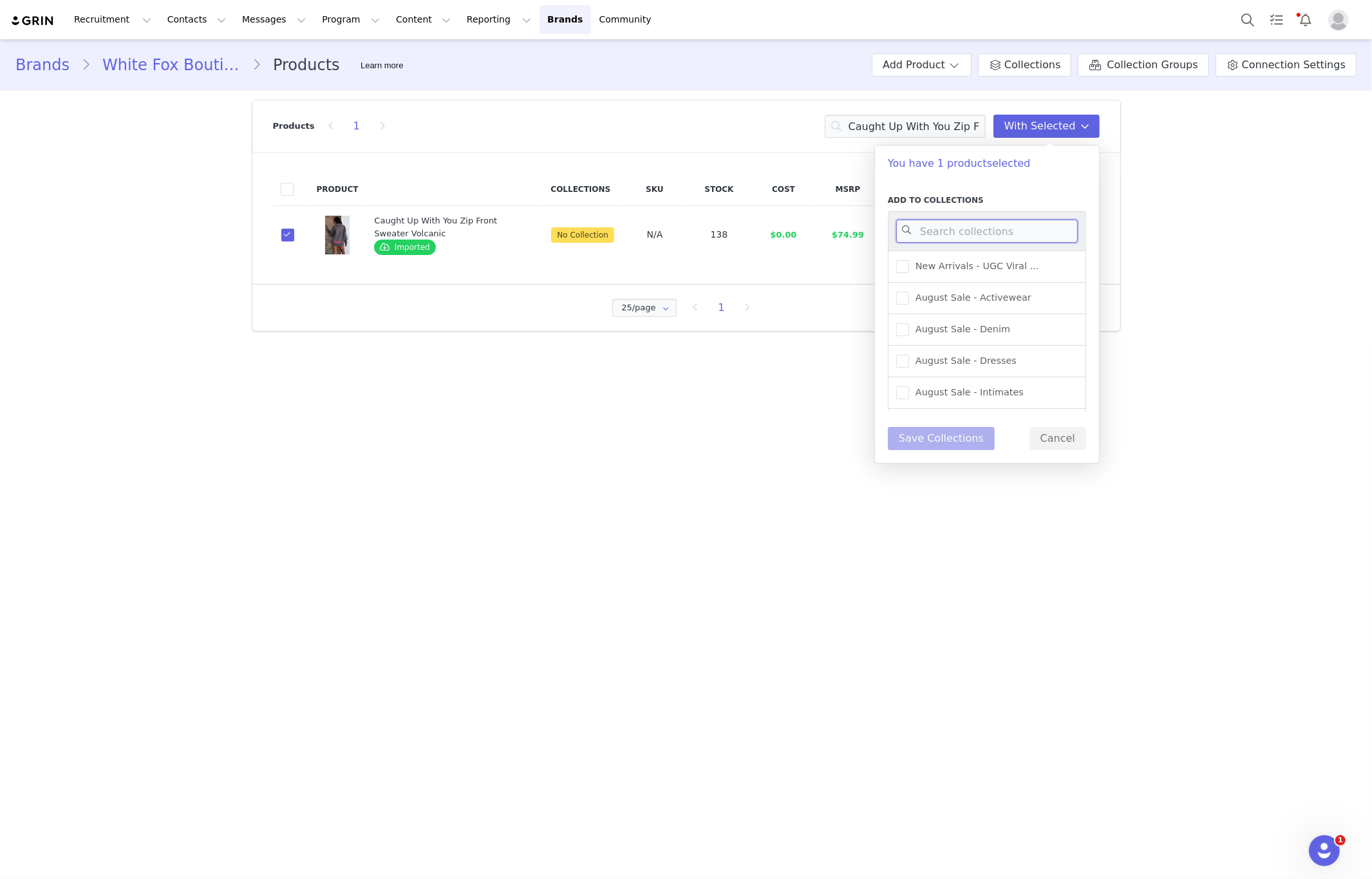
click at [966, 240] on input at bounding box center [987, 231] width 181 height 23
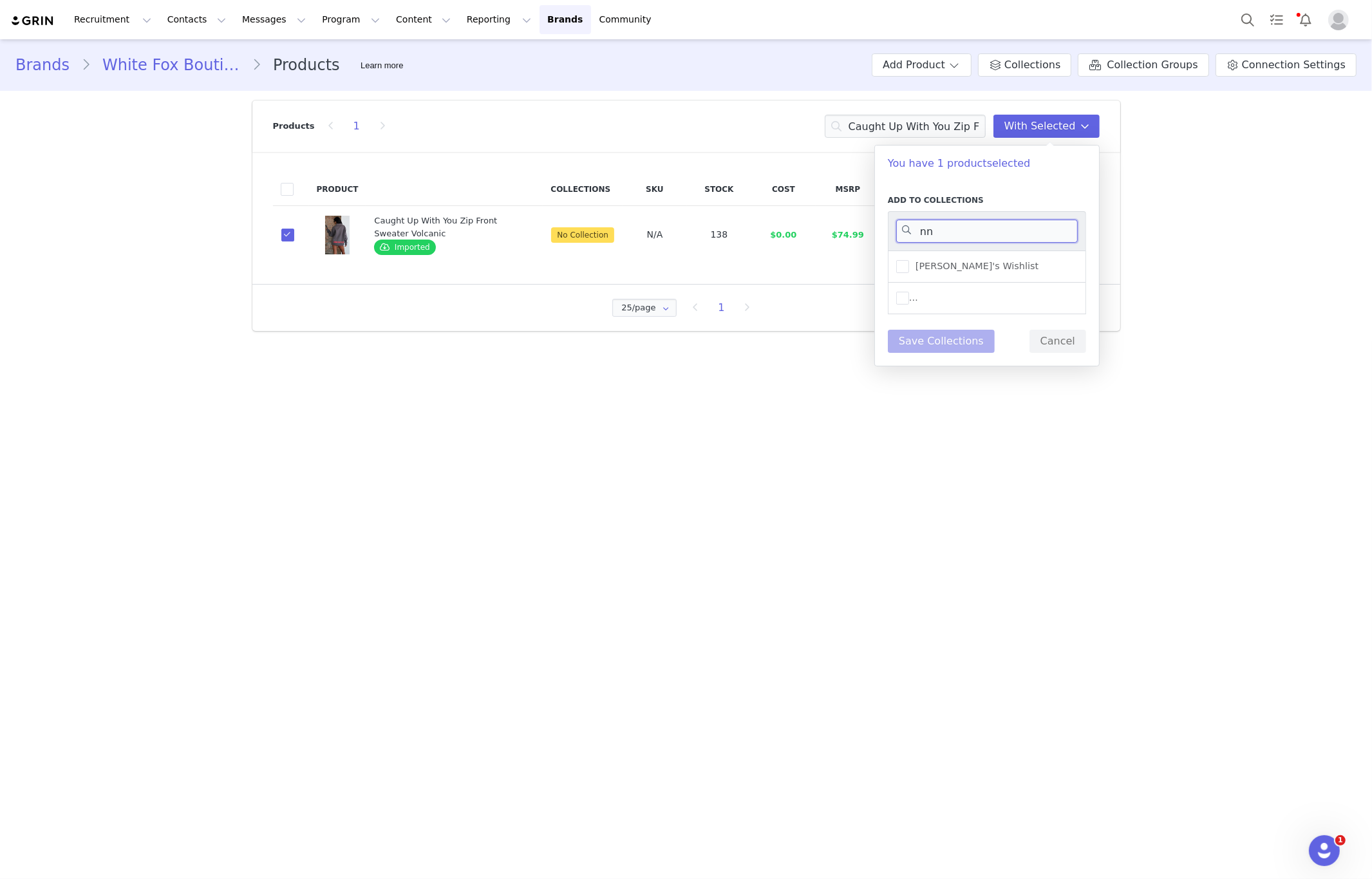
type input "n"
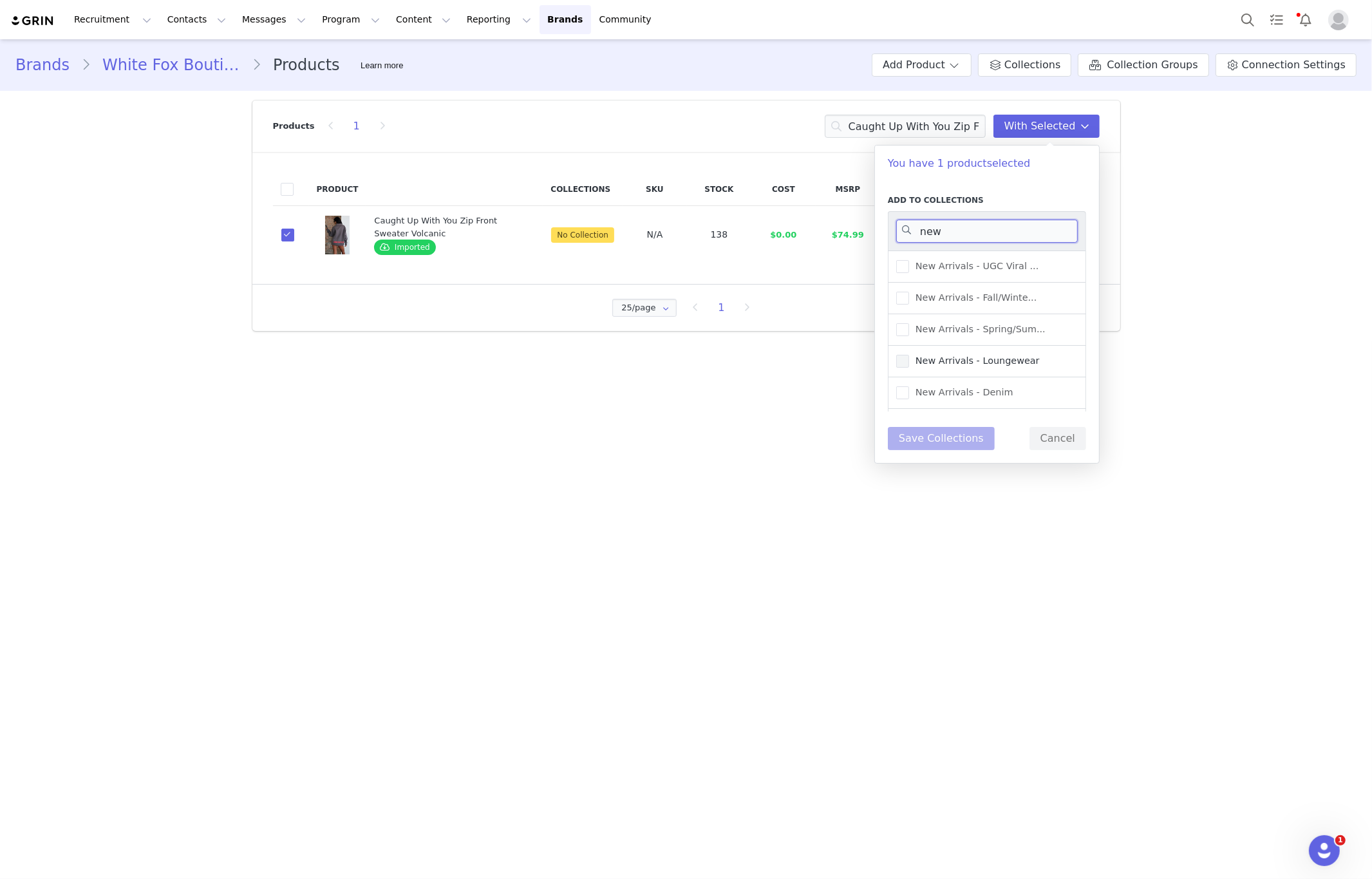
type input "new"
click at [939, 361] on span "New Arrivals - Loungewear" at bounding box center [974, 361] width 131 height 13
click at [909, 355] on input "New Arrivals - Loungewear" at bounding box center [909, 355] width 0 height 0
click at [923, 441] on button "Save Collections" at bounding box center [941, 439] width 107 height 23
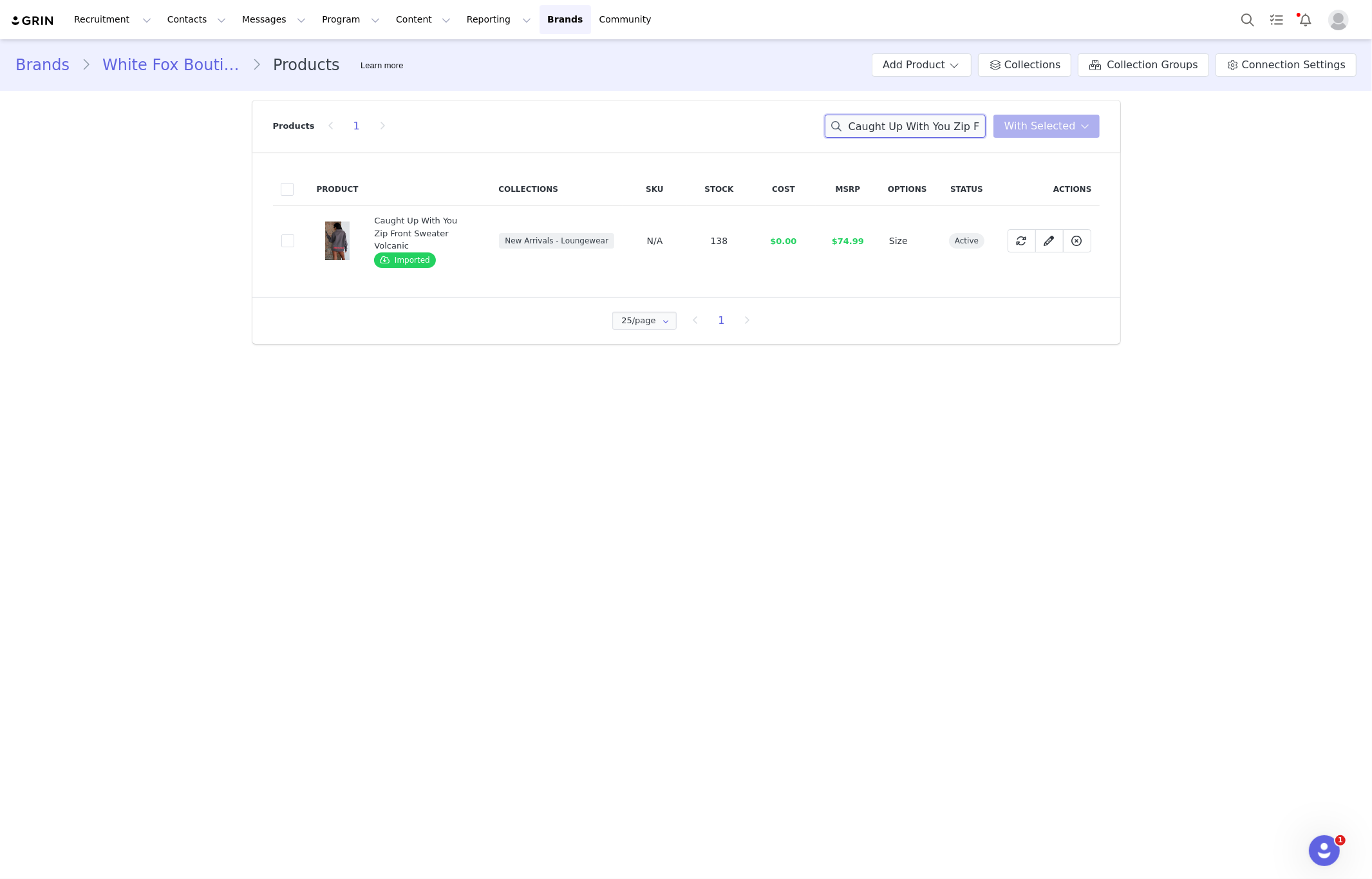
click at [952, 126] on input "Caught Up With You Zip Front Sweater Volcanic" at bounding box center [905, 127] width 161 height 23
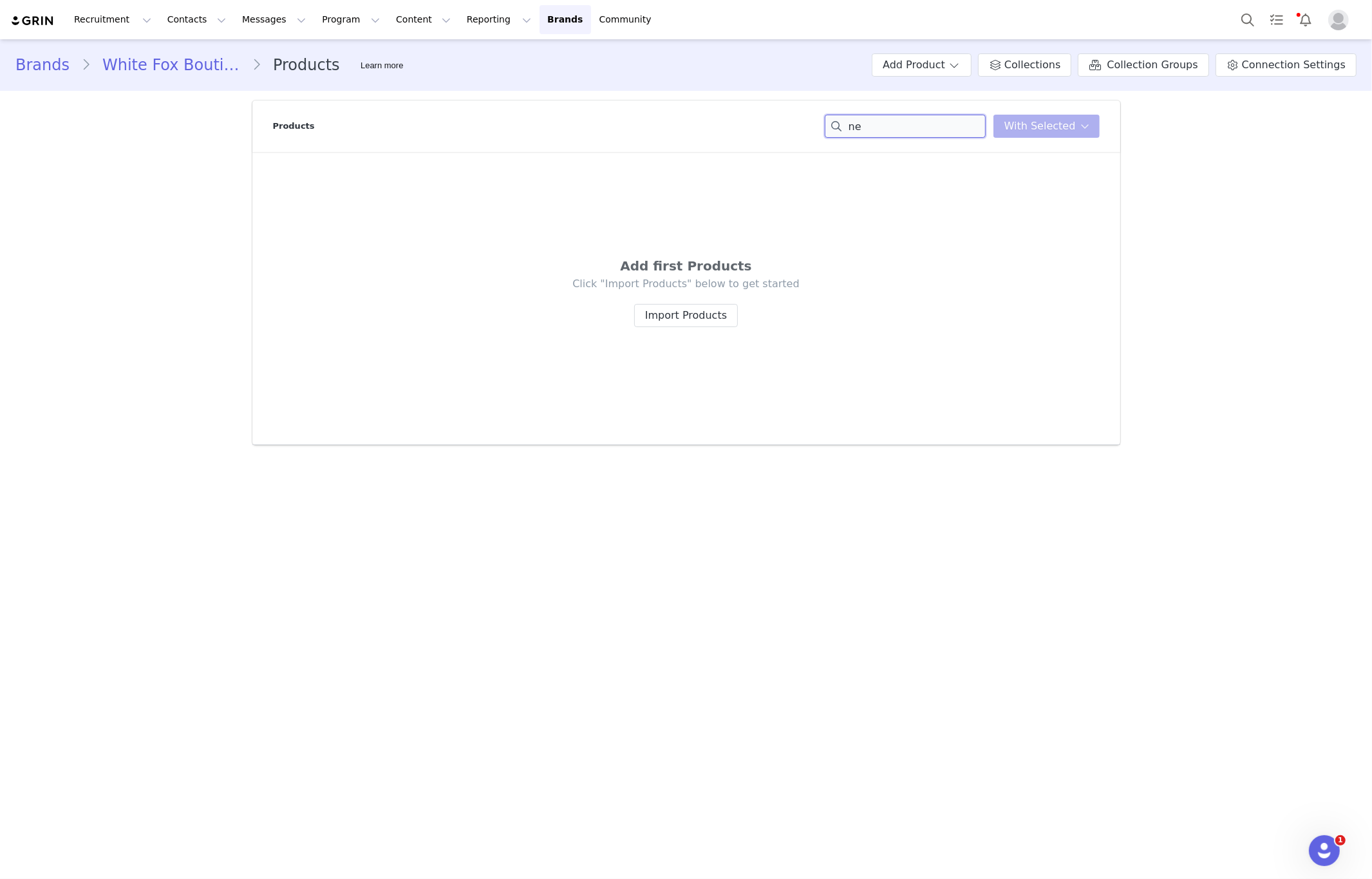
type input "n"
paste input "Previous Next 1 2 3 4 5 Caught Up With You Bike Shorts Red"
drag, startPoint x: 857, startPoint y: 126, endPoint x: 651, endPoint y: 123, distance: 206.0
click at [651, 123] on div "Products Previous Next 1 2 3 4 5 Caught Up With You Bike Shorts Red With Select…" at bounding box center [686, 126] width 827 height 52
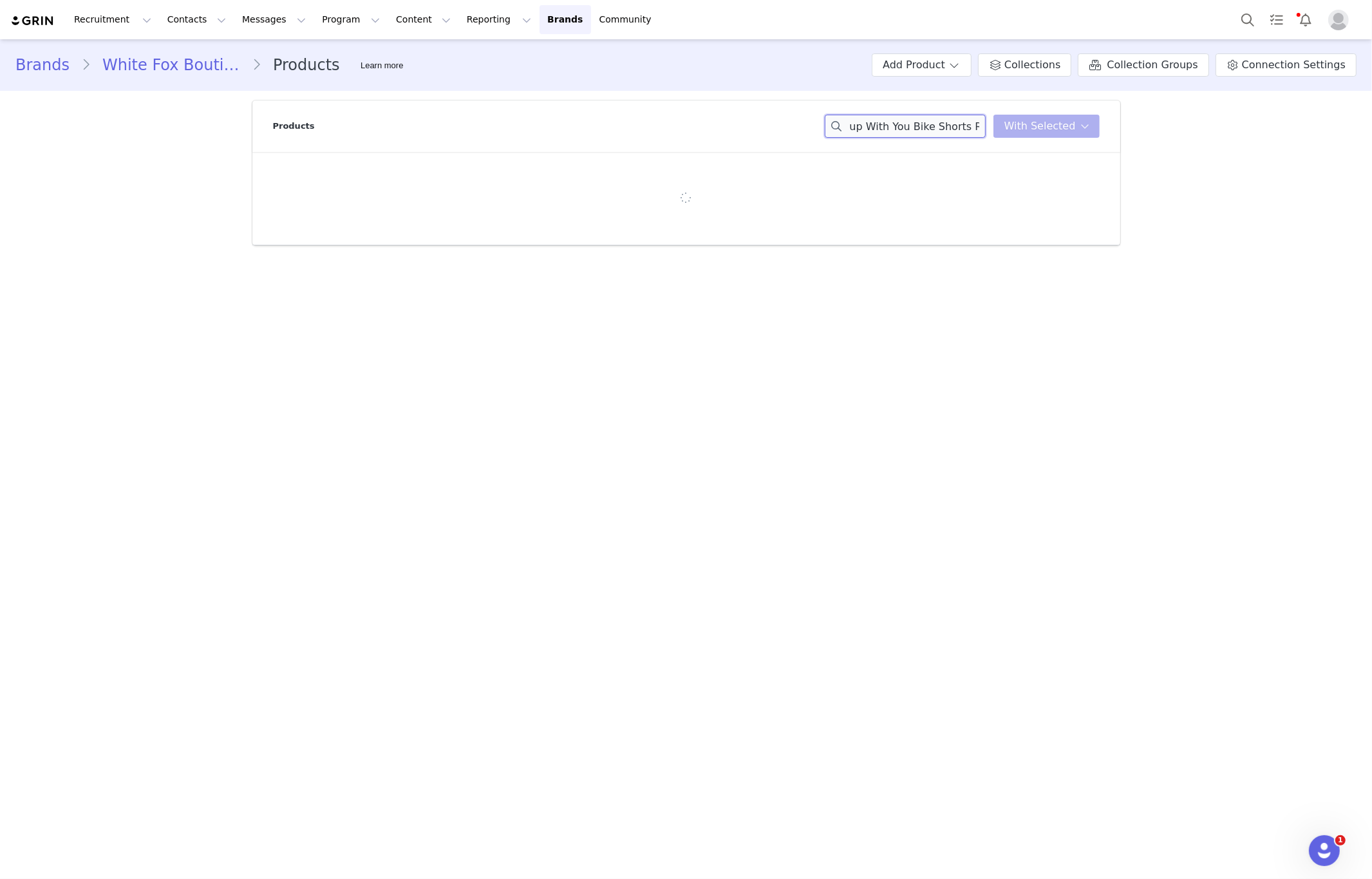
drag, startPoint x: 855, startPoint y: 126, endPoint x: 1261, endPoint y: 134, distance: 406.1
click at [1261, 133] on div "Brands White Fox Boutique USA Products Learn more Add Product Collections Colle…" at bounding box center [686, 146] width 1372 height 216
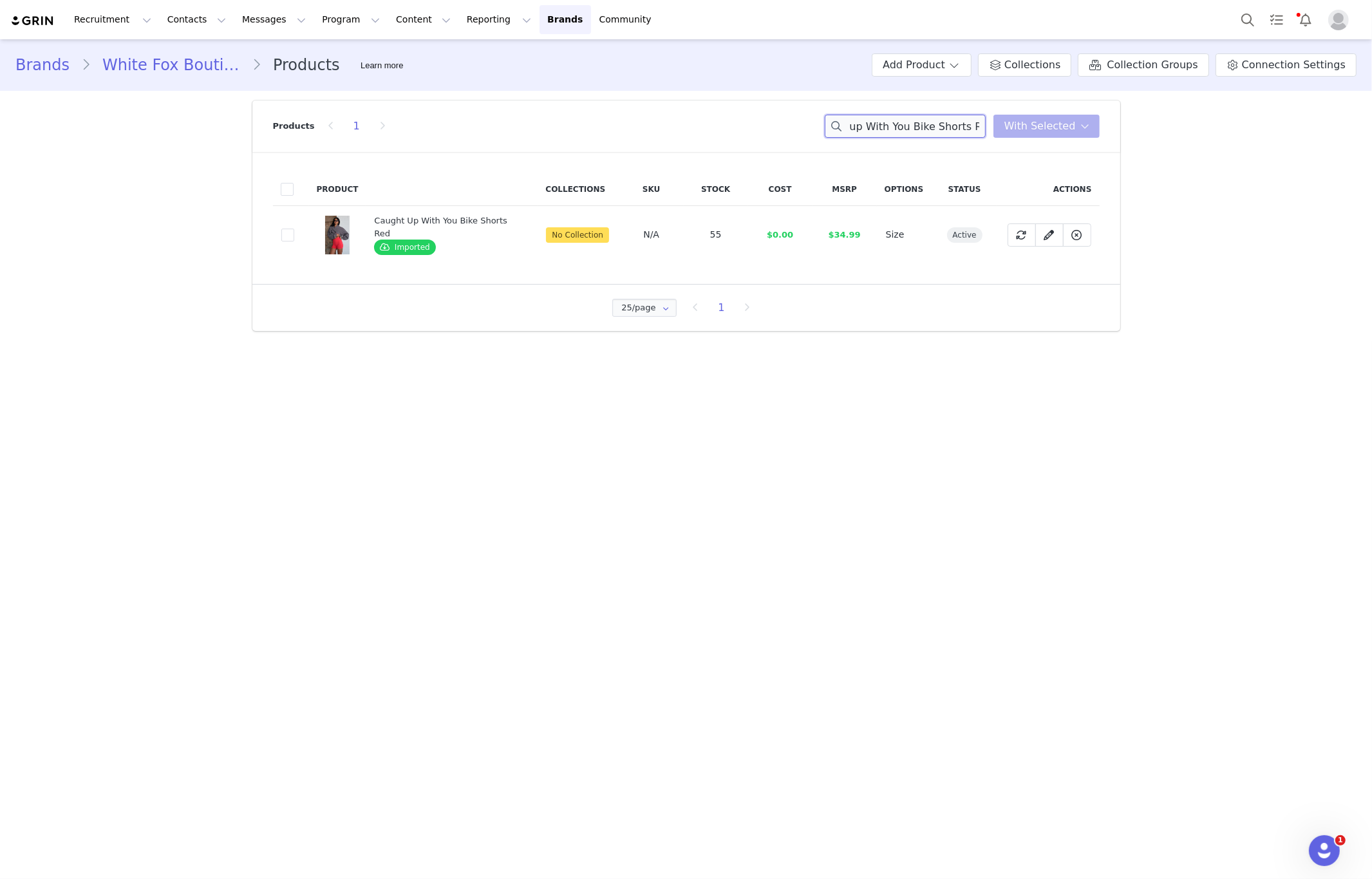
type input "Caught up With You Bike Shorts Red"
click at [294, 236] on td "6c843113-2b18-4635-938d-93c8312e56e4" at bounding box center [291, 234] width 36 height 58
click at [286, 236] on span at bounding box center [288, 234] width 13 height 13
click at [294, 228] on input "6c843113-2b18-4635-938d-93c8312e56e4" at bounding box center [294, 228] width 0 height 0
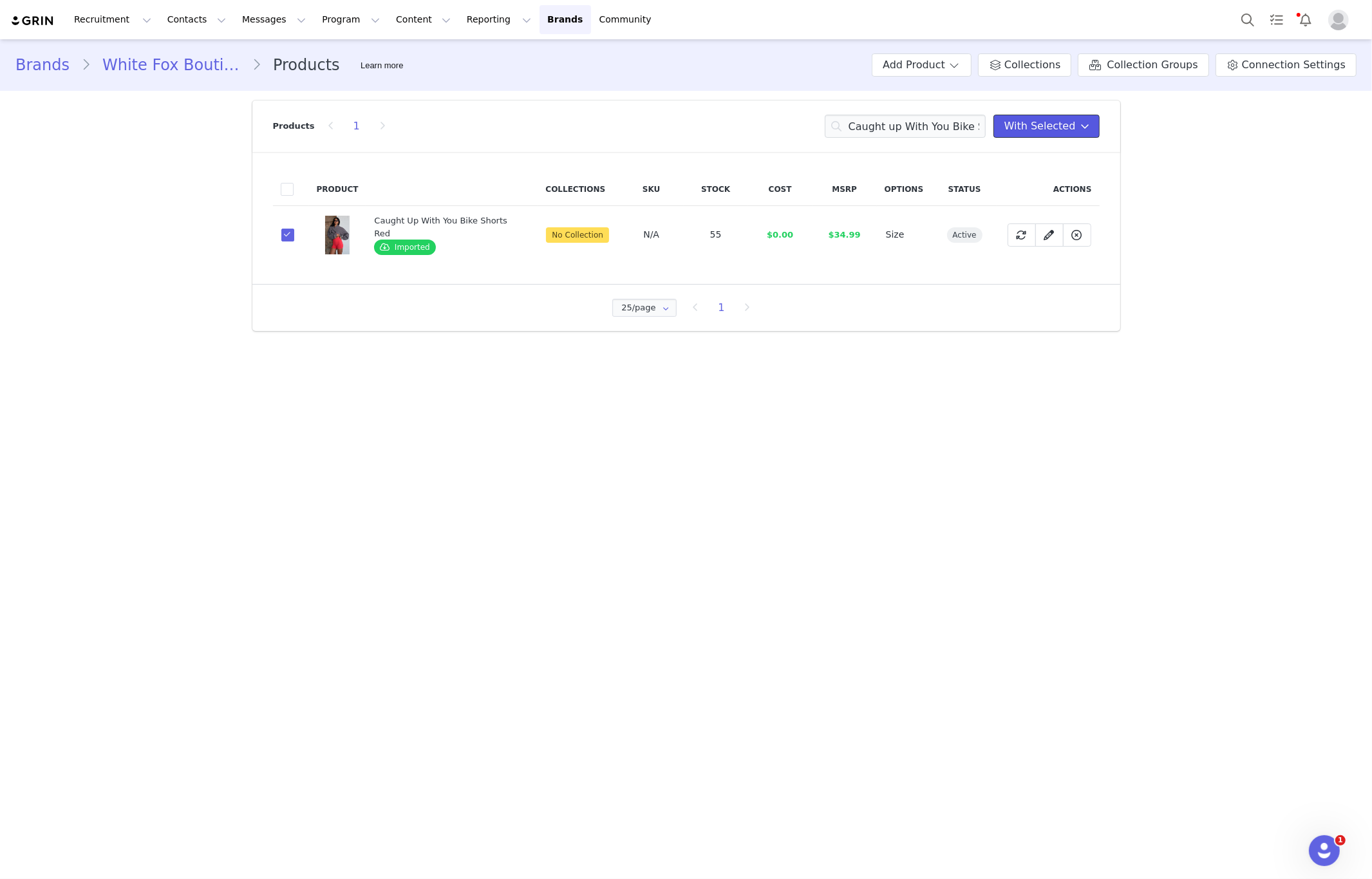
click at [1039, 131] on span "With Selected" at bounding box center [1039, 126] width 71 height 16
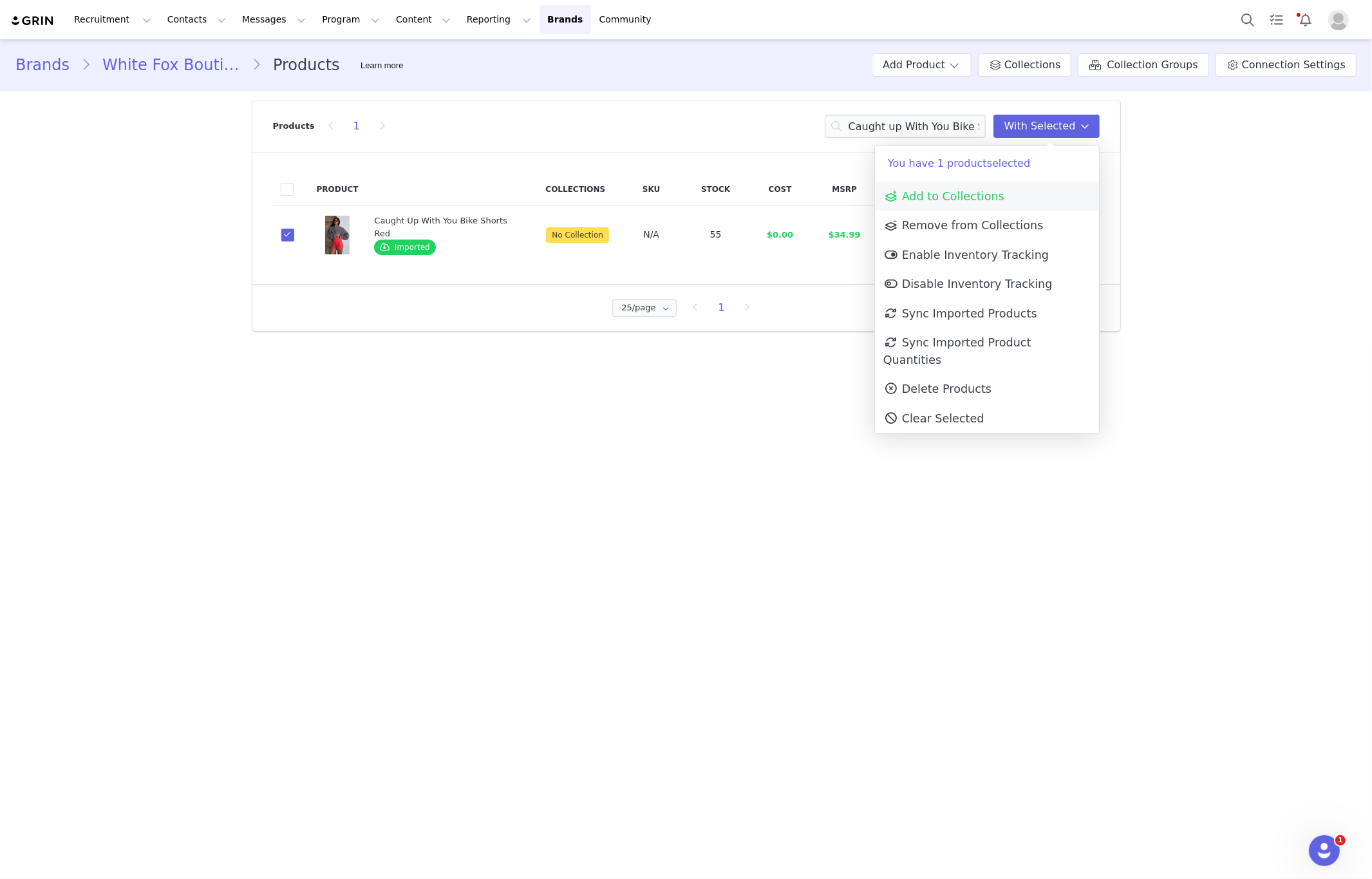
click at [964, 201] on span "Add to Collections" at bounding box center [944, 196] width 121 height 13
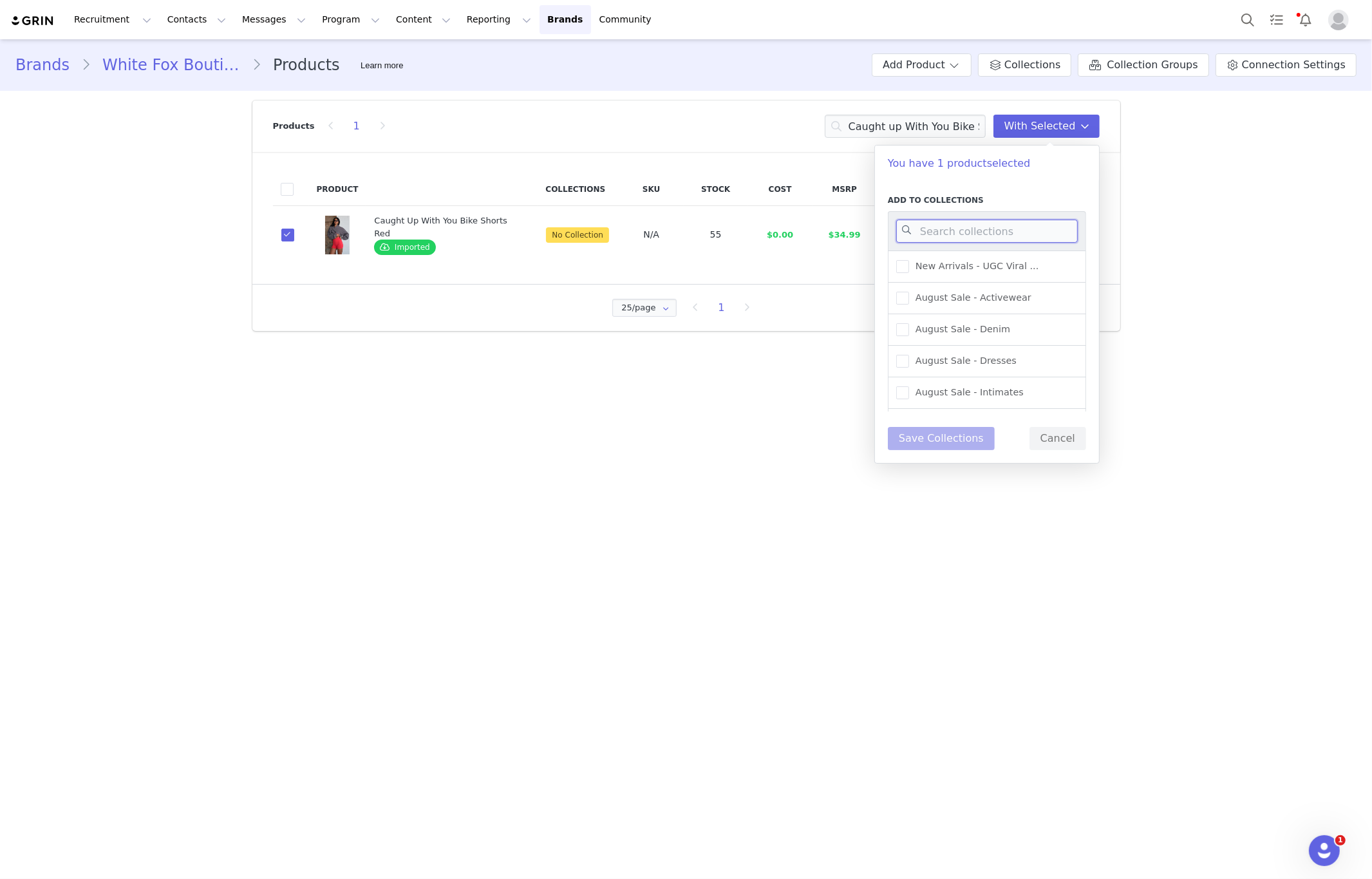
click at [987, 238] on input at bounding box center [987, 231] width 181 height 23
type input "new arriv"
click at [1008, 339] on span "New Arrivals - Activewear" at bounding box center [971, 344] width 125 height 13
click at [909, 339] on input "New Arrivals - Activewear" at bounding box center [909, 339] width 0 height 0
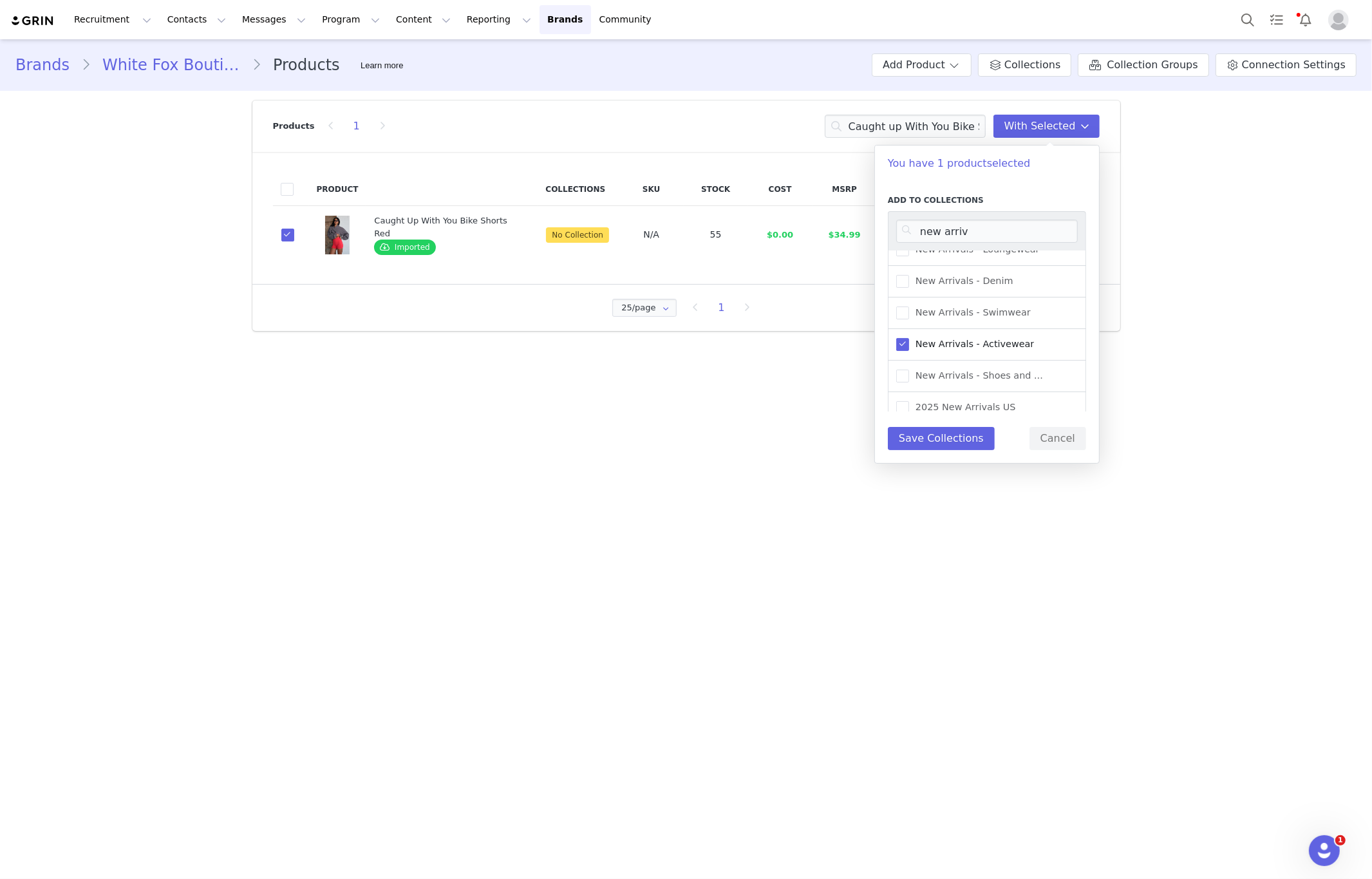
click at [927, 452] on div "Add to Collections new arriv New Arrivals - UGC Viral ... New Arrivals - Fall/W…" at bounding box center [987, 322] width 224 height 282
click at [934, 435] on button "Save Collections" at bounding box center [941, 439] width 107 height 23
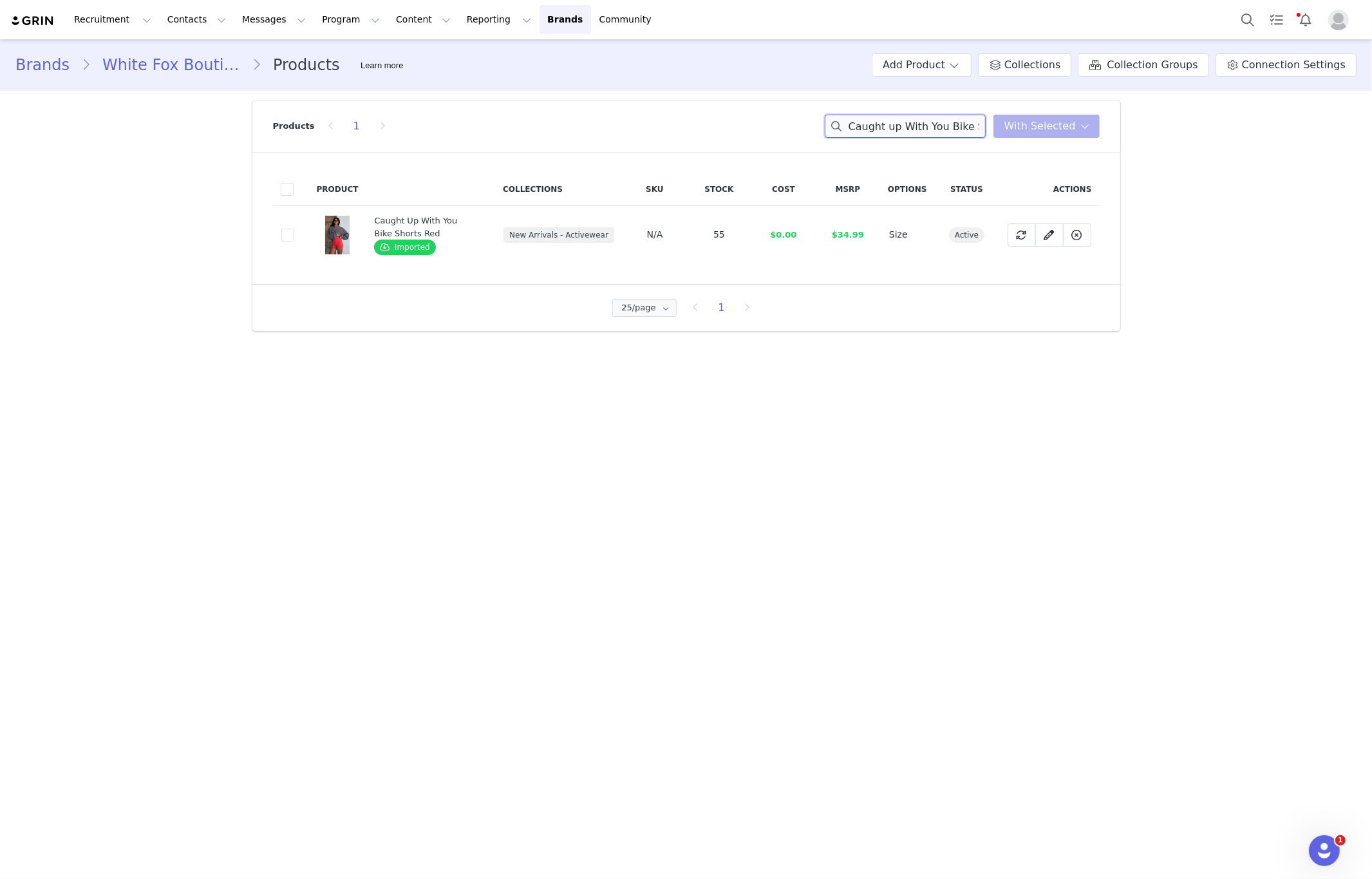
click at [897, 124] on input "Caught up With You Bike Shorts Red" at bounding box center [905, 127] width 161 height 23
paste input "Ethan Sunglasses Tortoise"
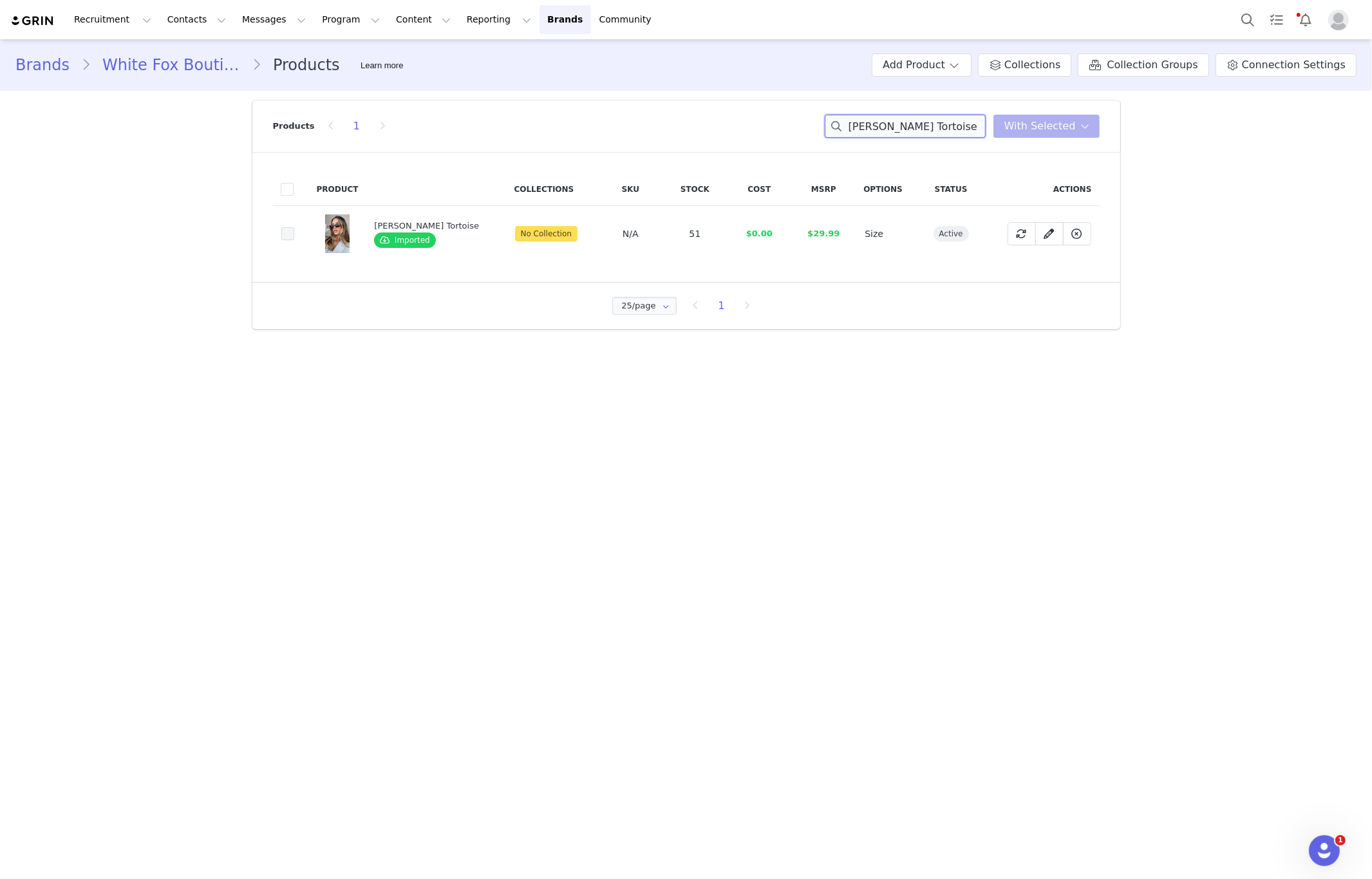
type input "Ethan Sunglasses Tortoise"
drag, startPoint x: 288, startPoint y: 237, endPoint x: 253, endPoint y: 240, distance: 35.1
click at [288, 238] on span at bounding box center [288, 233] width 13 height 13
click at [294, 227] on input "b6e77aa8-aefc-4f32-bbc1-555556aae6d7" at bounding box center [294, 227] width 0 height 0
drag, startPoint x: 1068, startPoint y: 136, endPoint x: 1052, endPoint y: 163, distance: 31.4
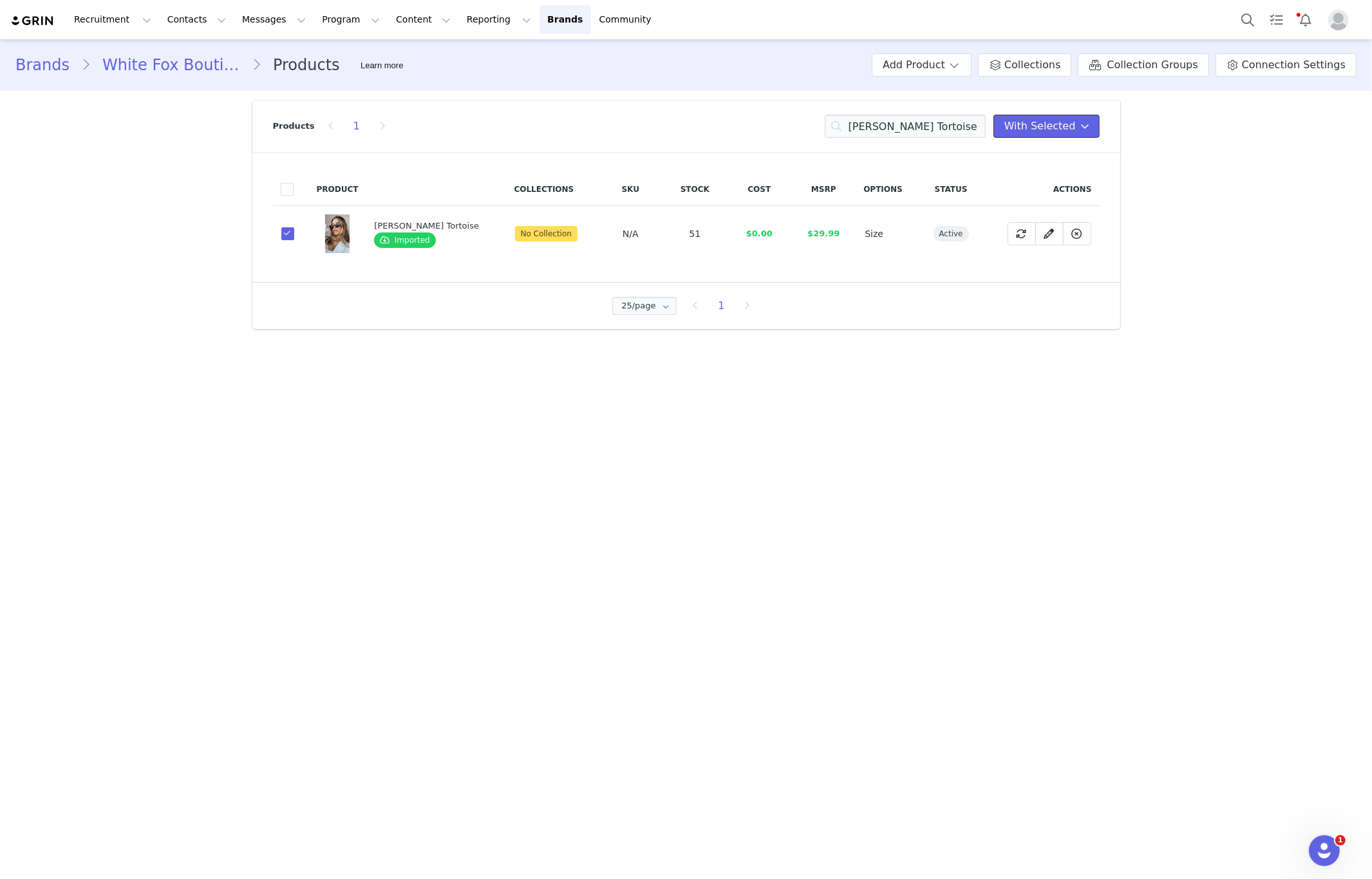
click at [1068, 138] on span "With Selected" at bounding box center [1046, 127] width 106 height 23
click at [1045, 133] on span "With Selected" at bounding box center [1039, 126] width 71 height 16
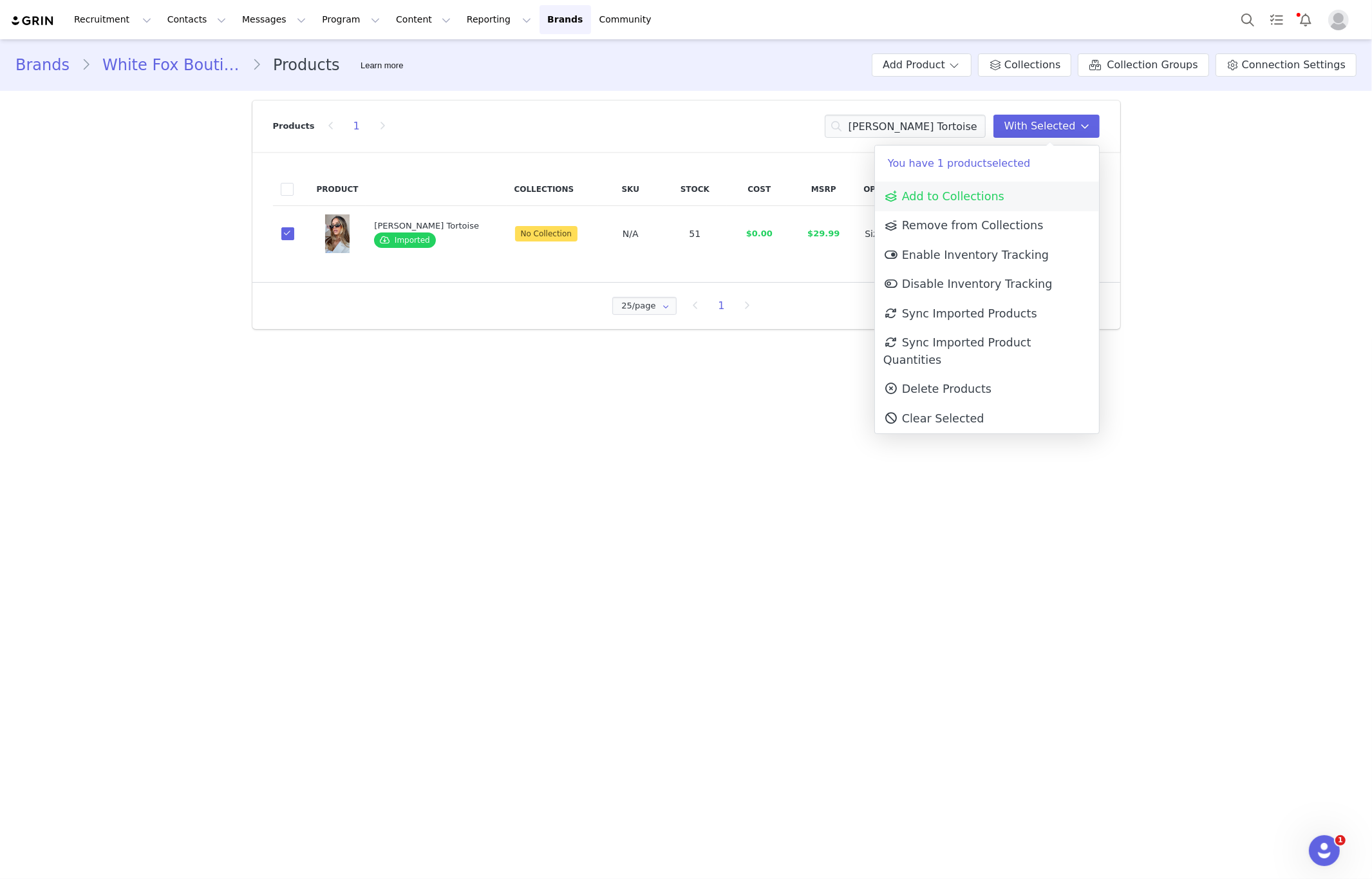
click at [984, 194] on span "Add to Collections" at bounding box center [944, 196] width 121 height 13
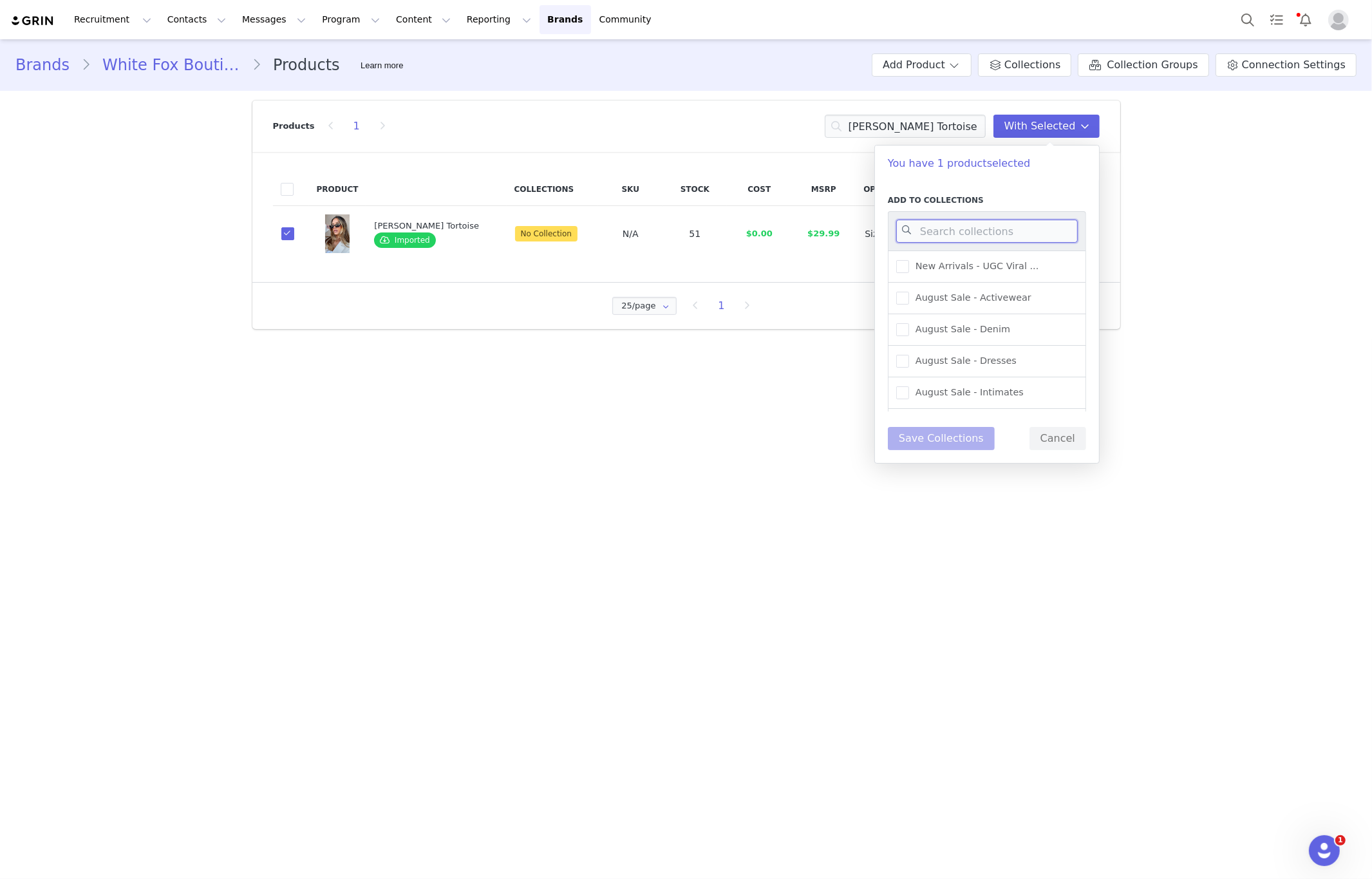
click at [947, 234] on input at bounding box center [987, 231] width 181 height 23
type input "new arrivals"
click at [991, 365] on span "New Arrivals - Shoes and ..." at bounding box center [975, 366] width 134 height 13
click at [909, 360] on input "New Arrivals - Shoes and ..." at bounding box center [909, 360] width 0 height 0
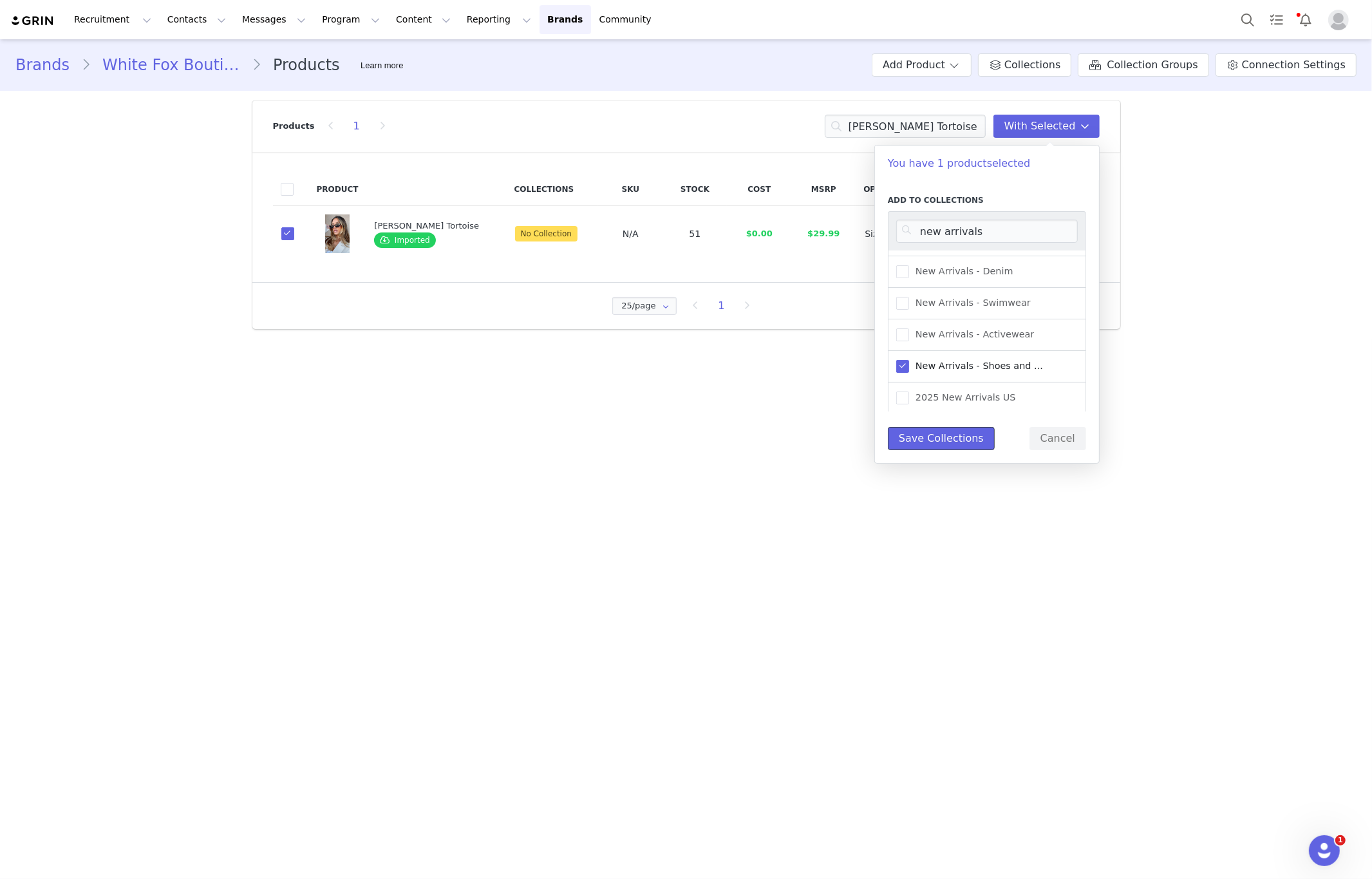
drag, startPoint x: 967, startPoint y: 439, endPoint x: 984, endPoint y: 325, distance: 115.3
click at [968, 438] on button "Save Collections" at bounding box center [941, 439] width 107 height 23
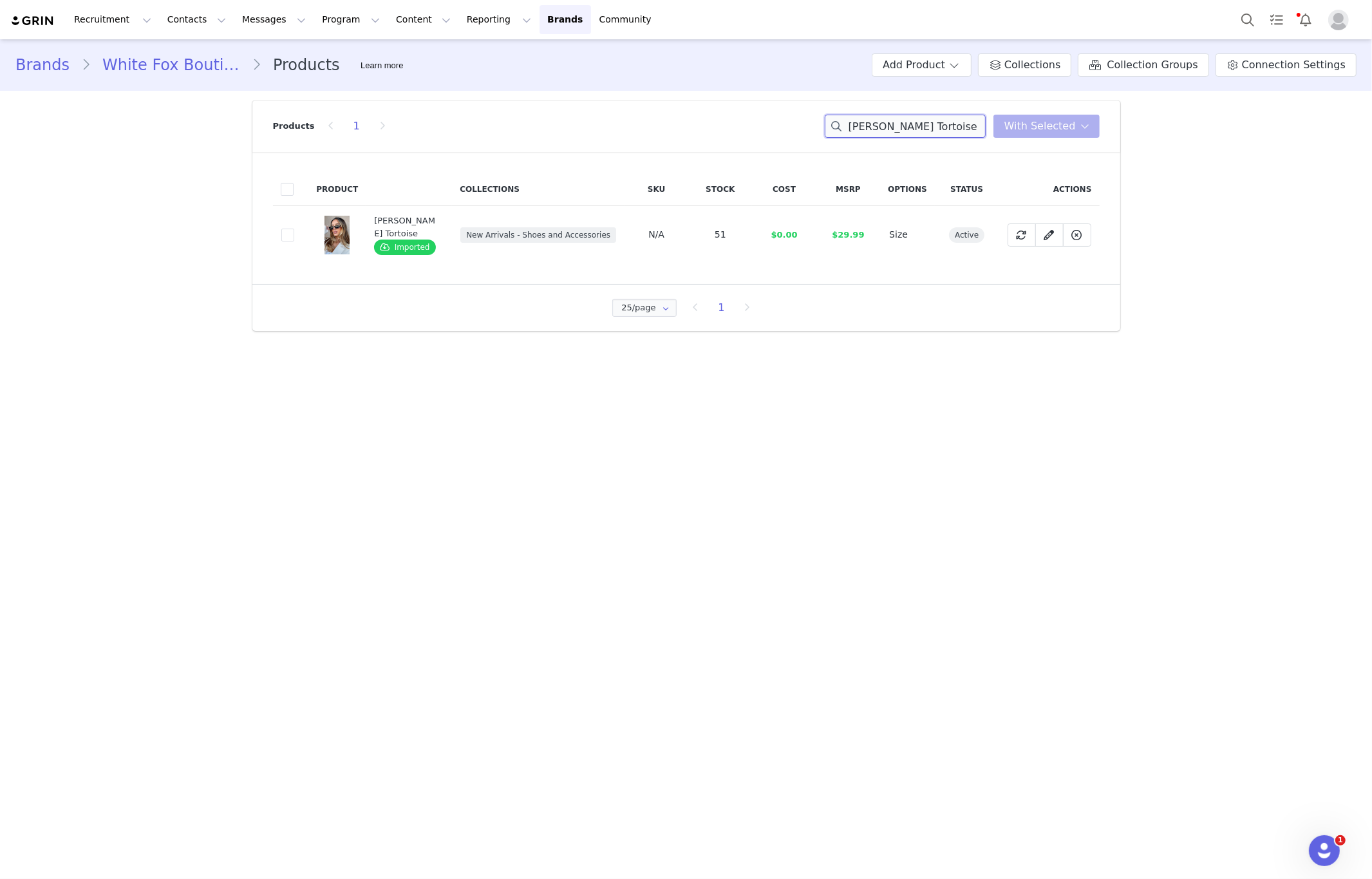
click at [916, 128] on input "Ethan Sunglasses Tortoise" at bounding box center [905, 127] width 161 height 23
paste input "lanor Belt Tan Faux Suede/Gold"
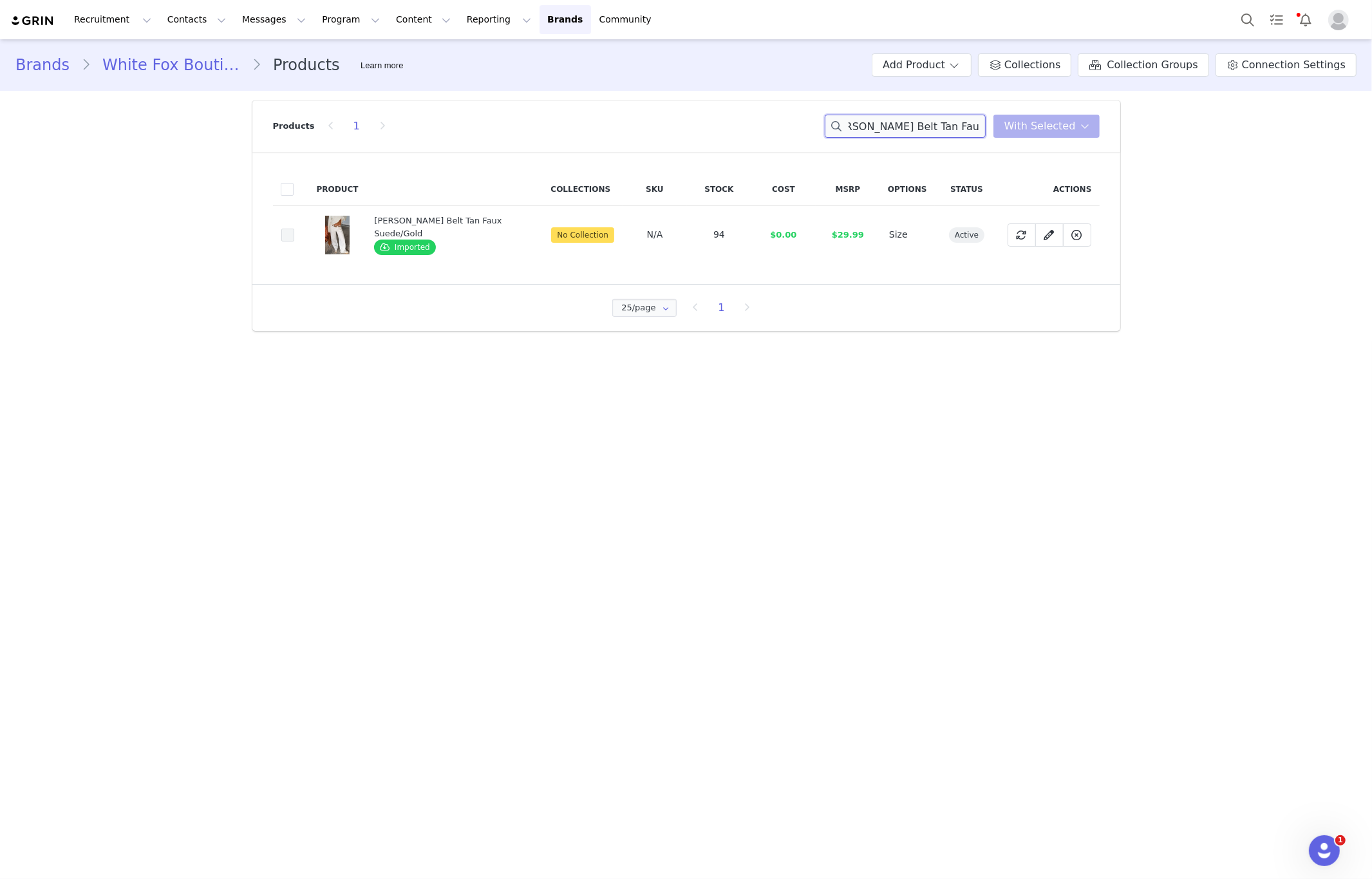
type input "Elanor Belt Tan Faux Suede/Gold"
click at [282, 236] on span at bounding box center [288, 234] width 13 height 13
click at [294, 228] on input "c269ff27-9863-4ce6-bf9c-85b38d858bf2" at bounding box center [294, 228] width 0 height 0
drag, startPoint x: 1040, startPoint y: 124, endPoint x: 1005, endPoint y: 174, distance: 61.0
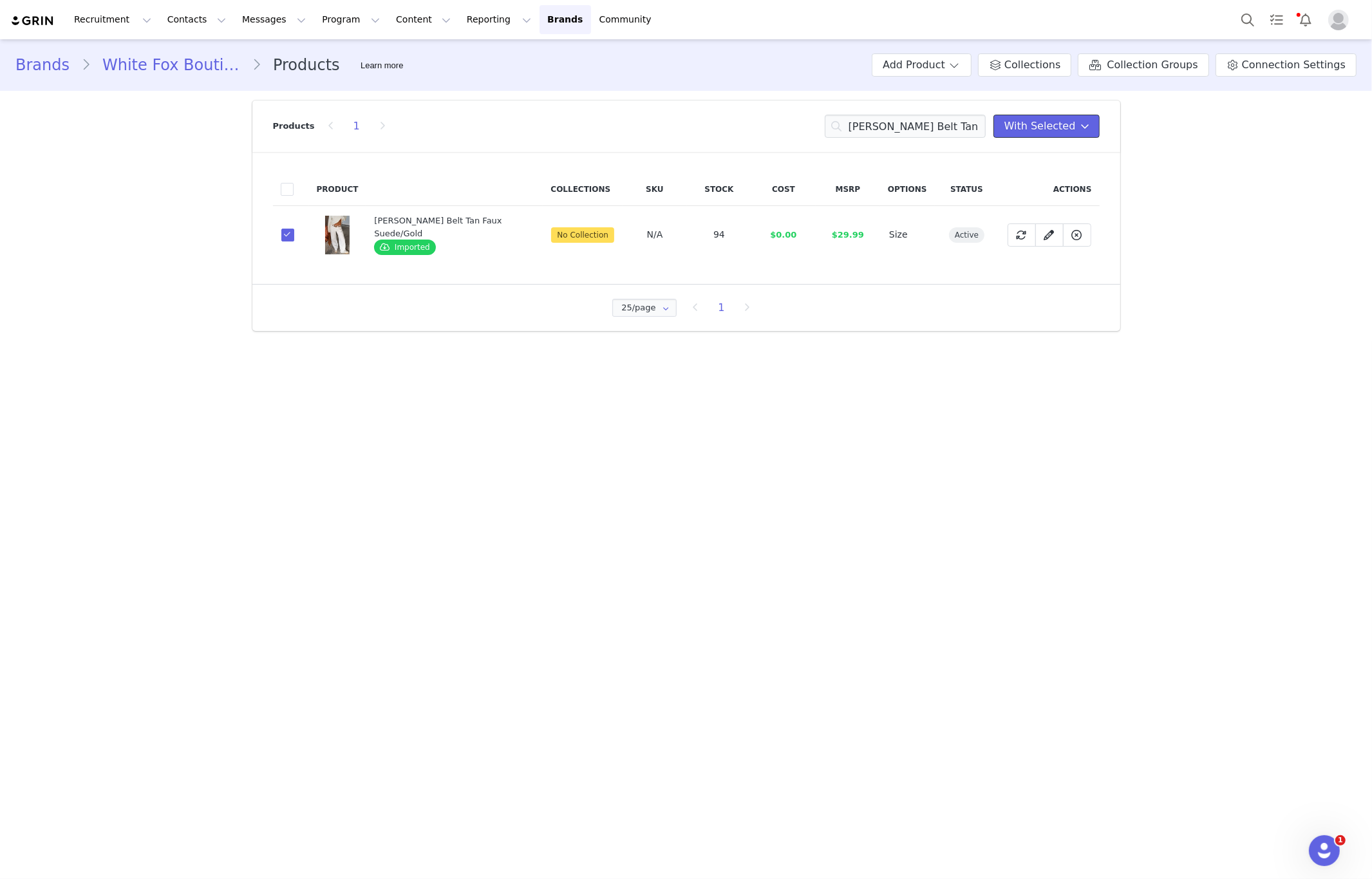
click at [1040, 124] on span "With Selected" at bounding box center [1039, 126] width 71 height 16
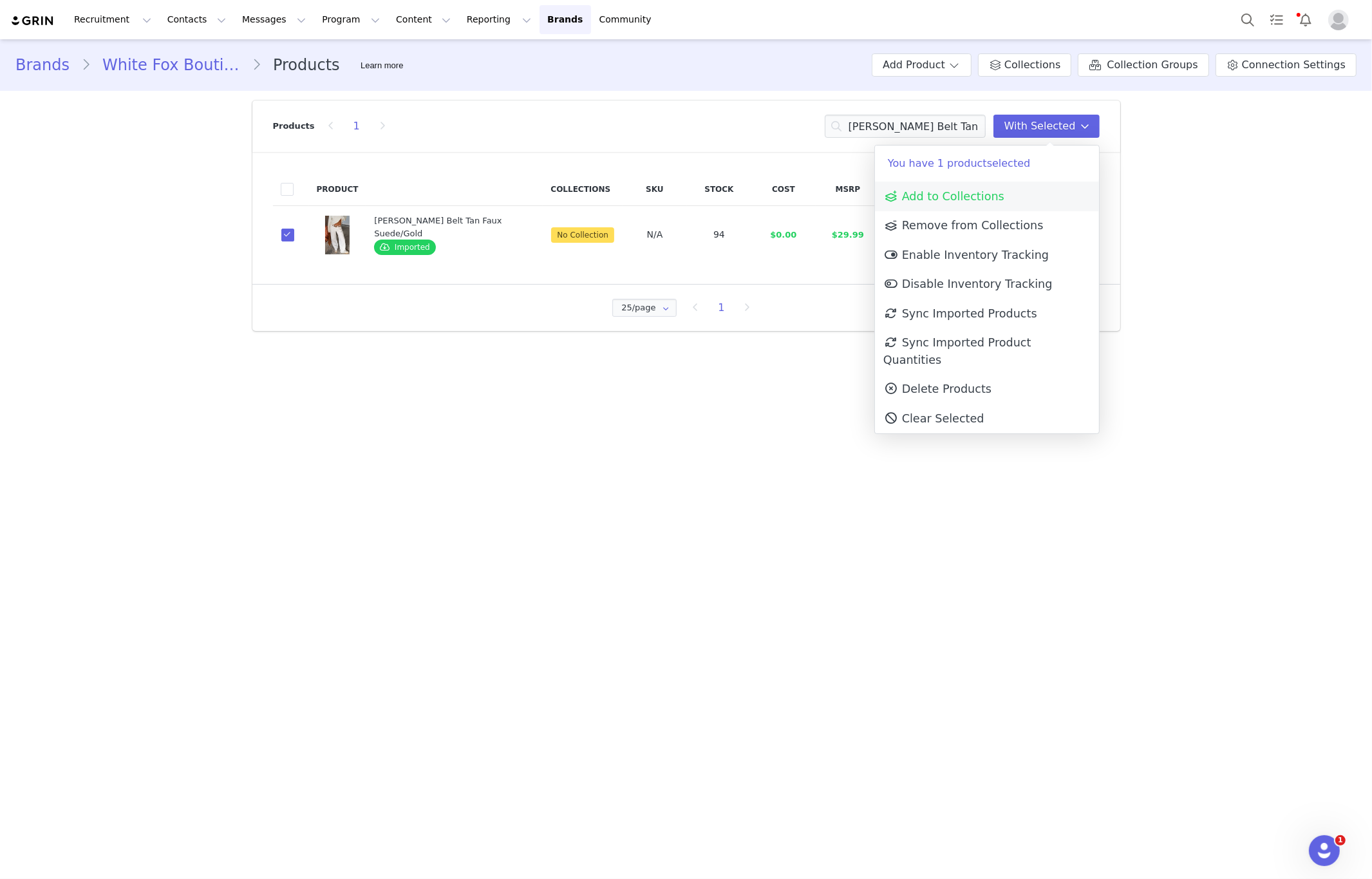
click at [949, 202] on span "Add to Collections" at bounding box center [944, 196] width 121 height 13
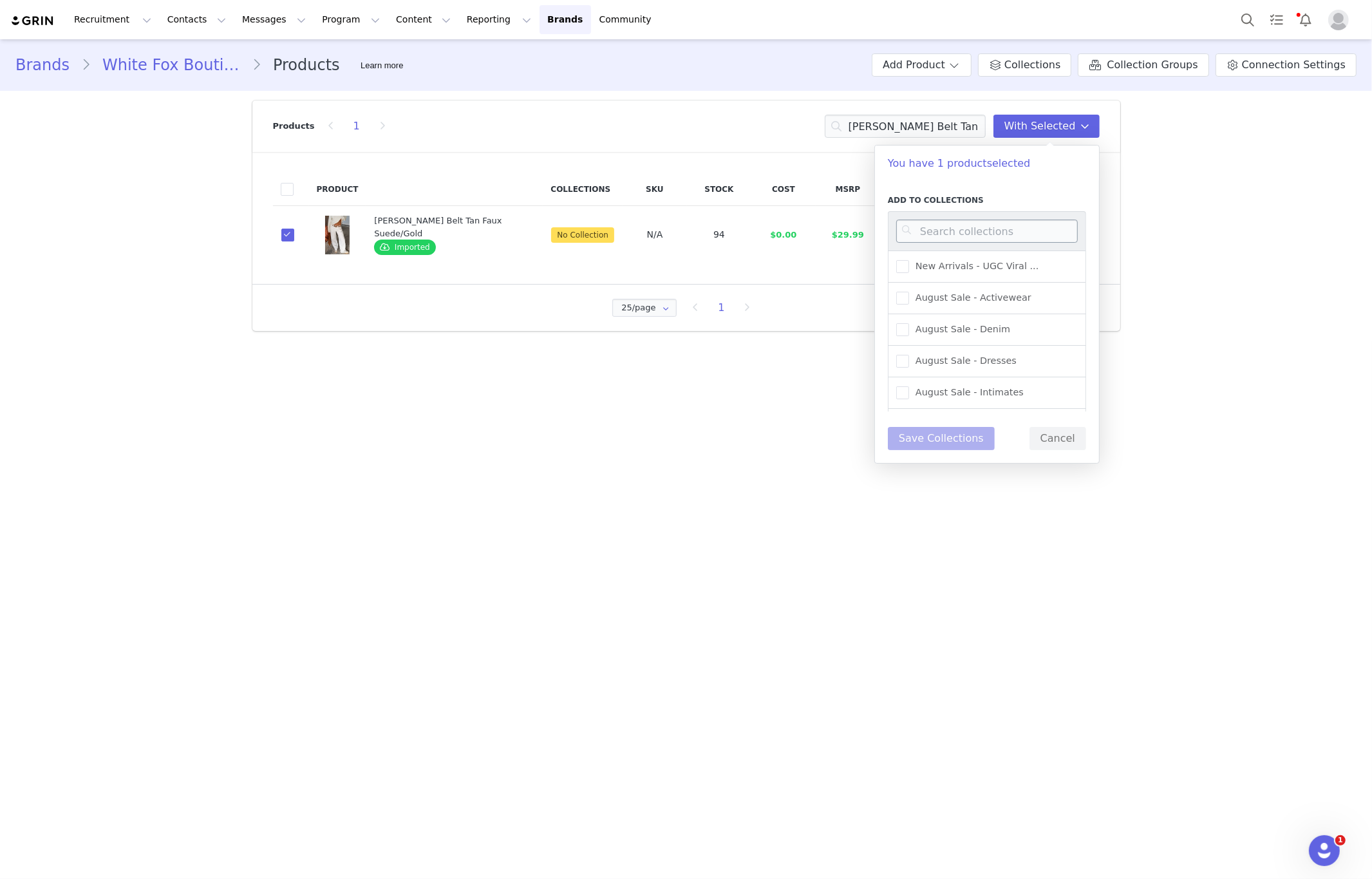
drag, startPoint x: 988, startPoint y: 218, endPoint x: 982, endPoint y: 220, distance: 6.3
click at [988, 218] on div at bounding box center [986, 231] width 198 height 39
click at [981, 222] on input at bounding box center [987, 231] width 181 height 23
type input "new arrivals"
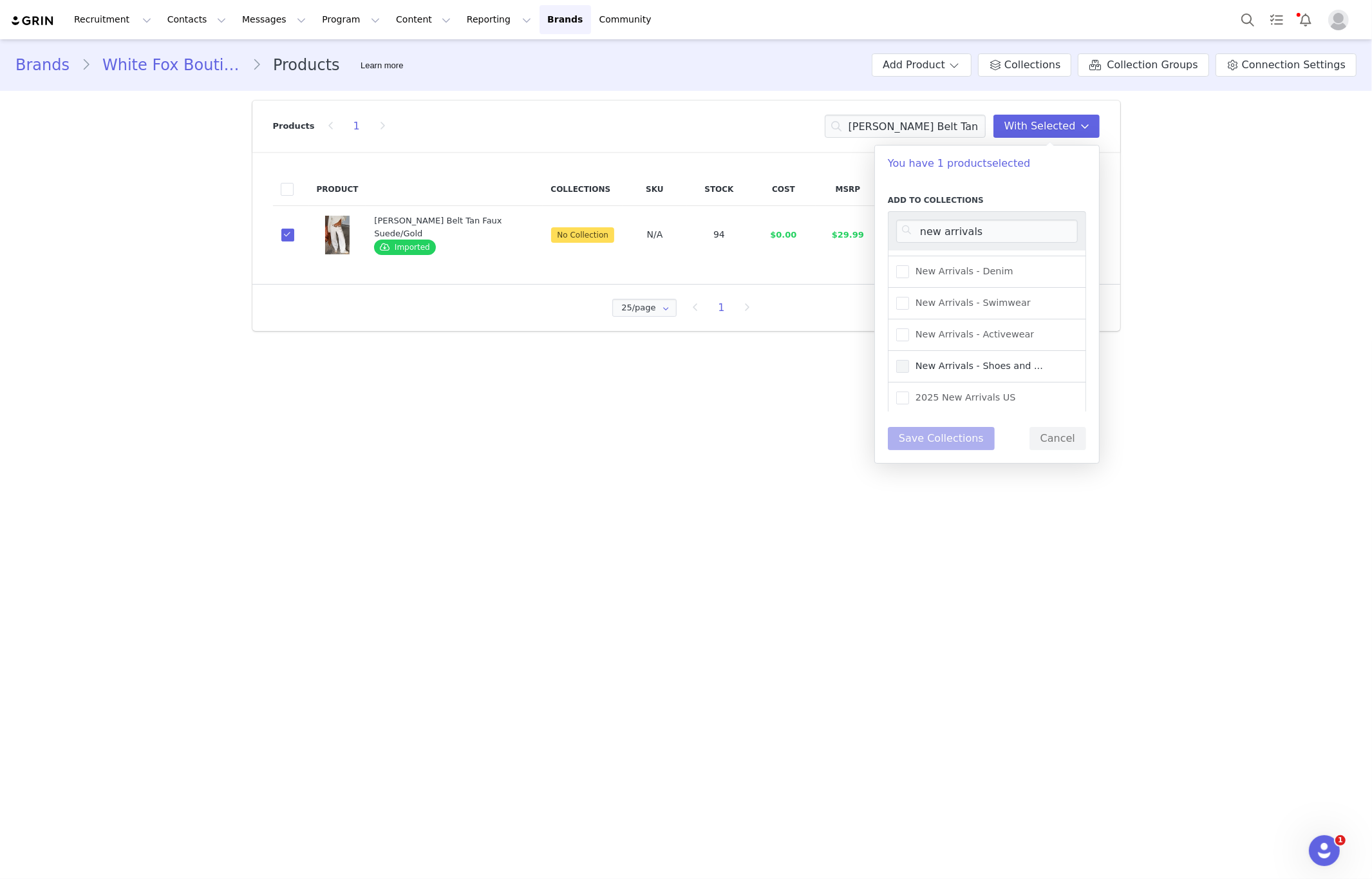
click at [1021, 361] on span "New Arrivals - Shoes and ..." at bounding box center [975, 366] width 134 height 13
click at [909, 360] on input "New Arrivals - Shoes and ..." at bounding box center [909, 360] width 0 height 0
click at [941, 438] on button "Save Collections" at bounding box center [941, 439] width 107 height 23
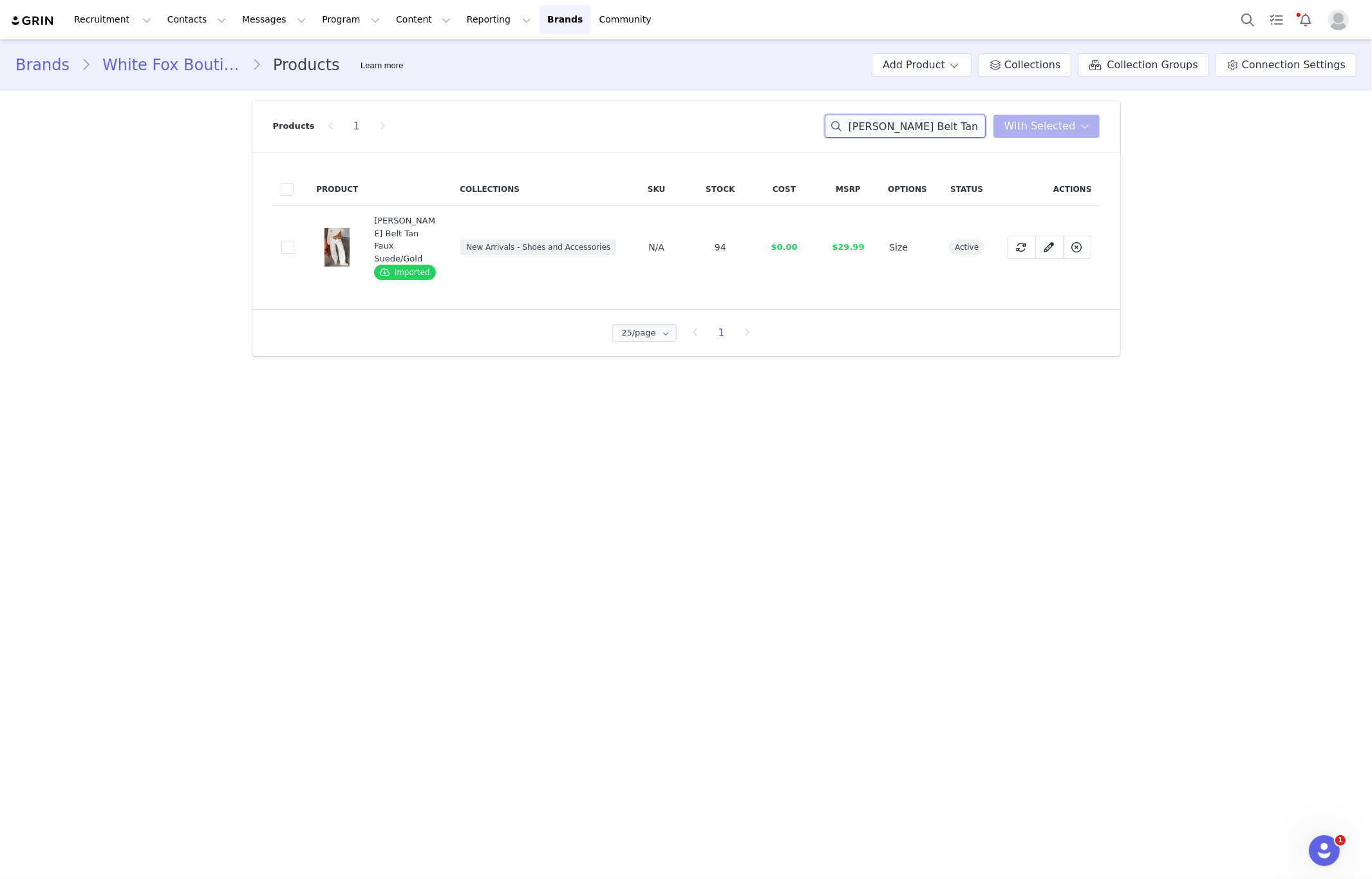
click at [925, 136] on input "Elanor Belt Tan Faux Suede/Gold" at bounding box center [905, 127] width 161 height 23
paste input "than Sunglasses Biscuit"
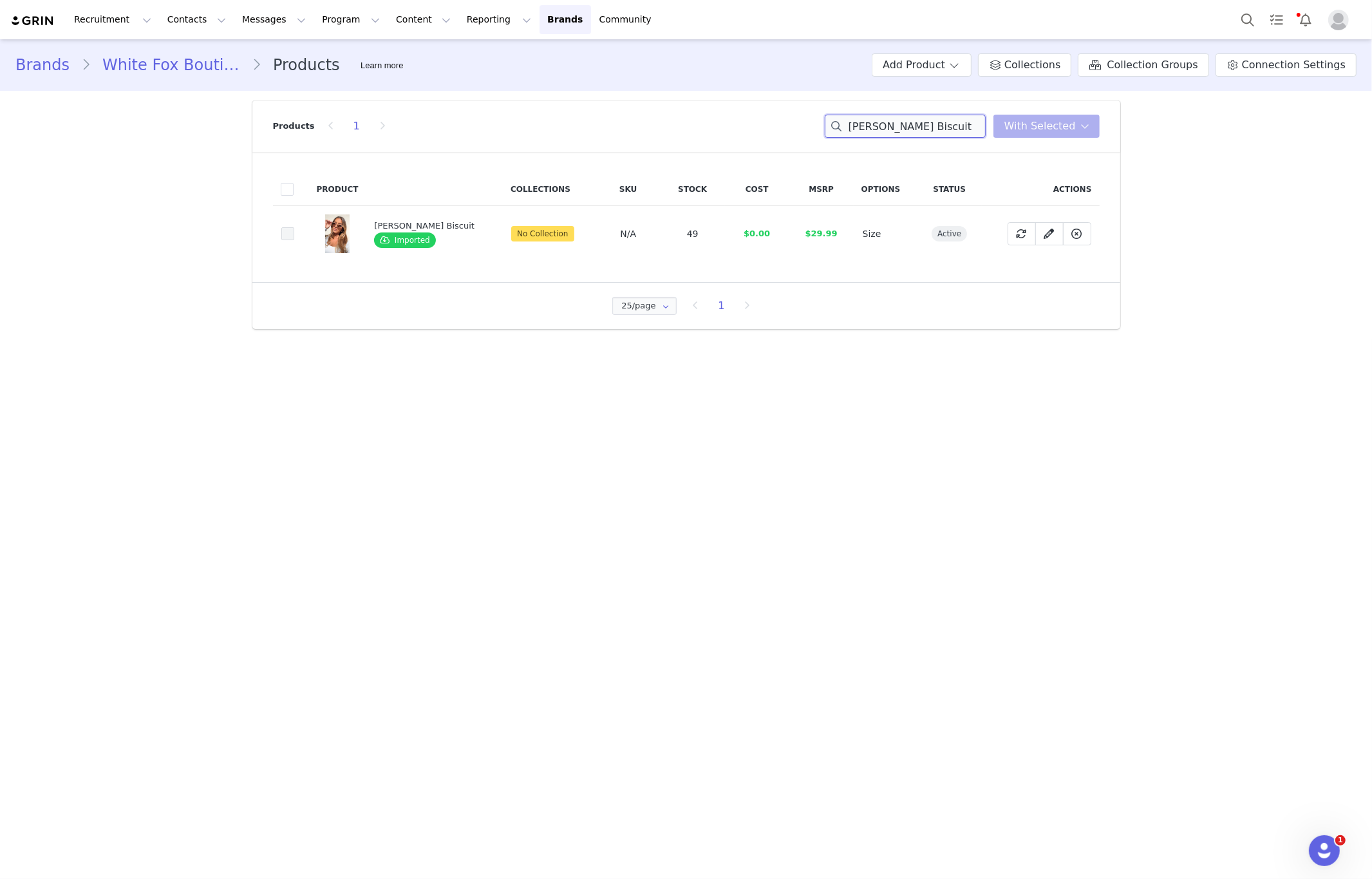
type input "Ethan Sunglasses Biscuit"
drag, startPoint x: 282, startPoint y: 234, endPoint x: 455, endPoint y: 249, distance: 173.6
click at [298, 237] on td "c3e20ee3-f3b6-4e64-9593-e938f740a475" at bounding box center [291, 233] width 36 height 56
click at [290, 234] on span at bounding box center [288, 233] width 13 height 13
click at [294, 227] on input "c3e20ee3-f3b6-4e64-9593-e938f740a475" at bounding box center [294, 227] width 0 height 0
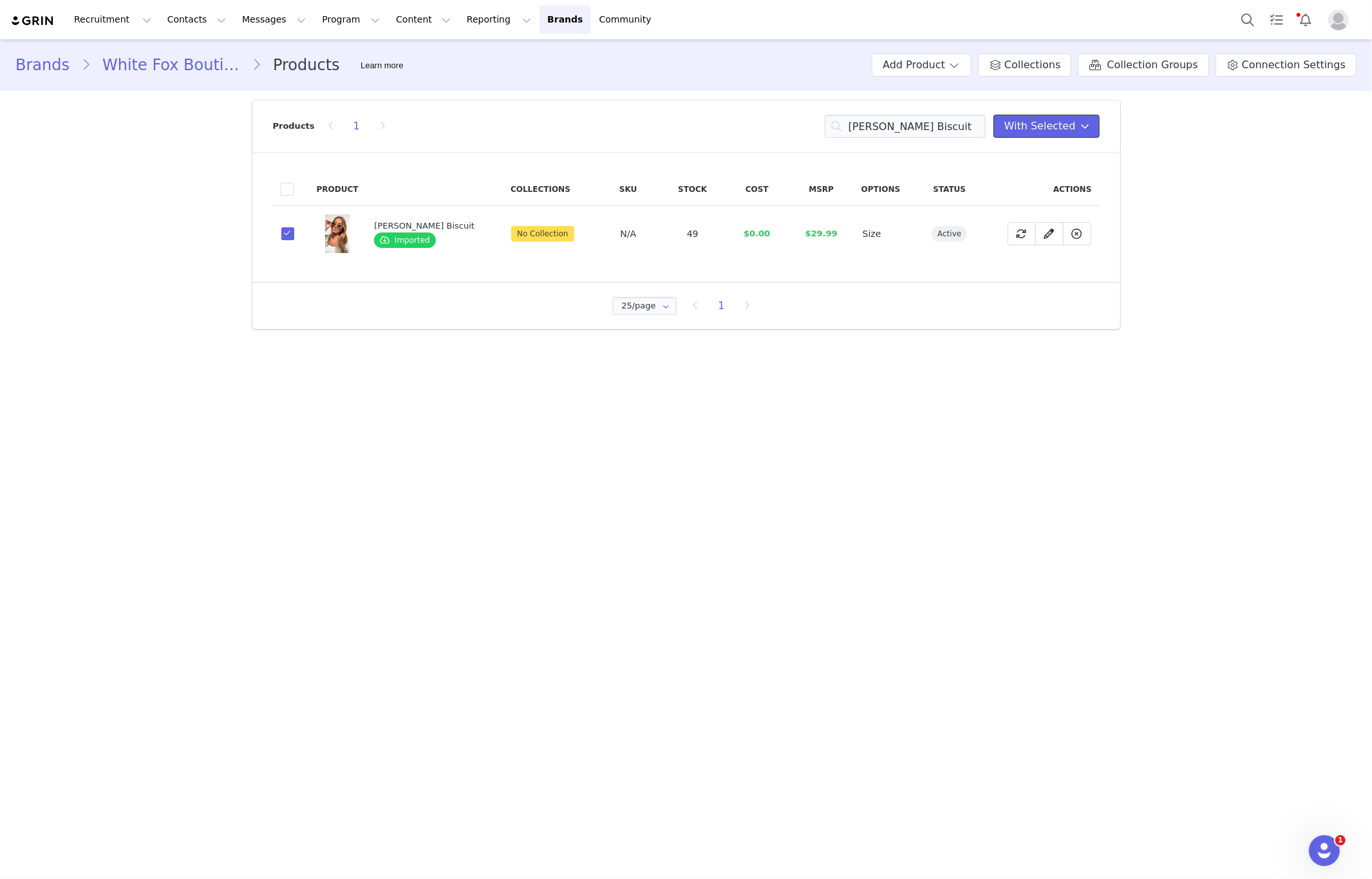
drag, startPoint x: 1031, startPoint y: 134, endPoint x: 1022, endPoint y: 149, distance: 17.5
click at [1031, 136] on button "With Selected" at bounding box center [1046, 127] width 106 height 23
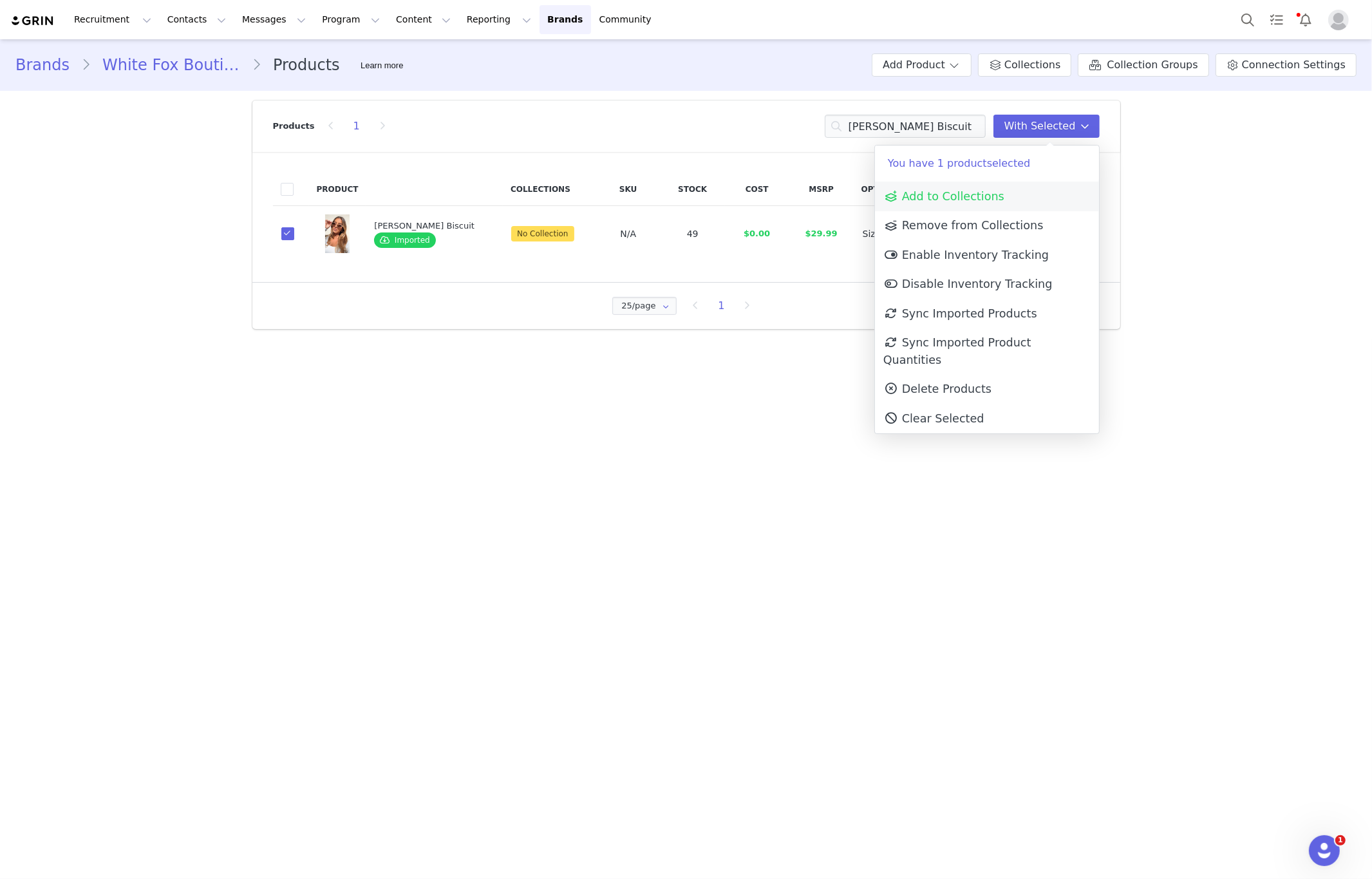
click at [990, 186] on link "Add to Collections" at bounding box center [987, 196] width 224 height 29
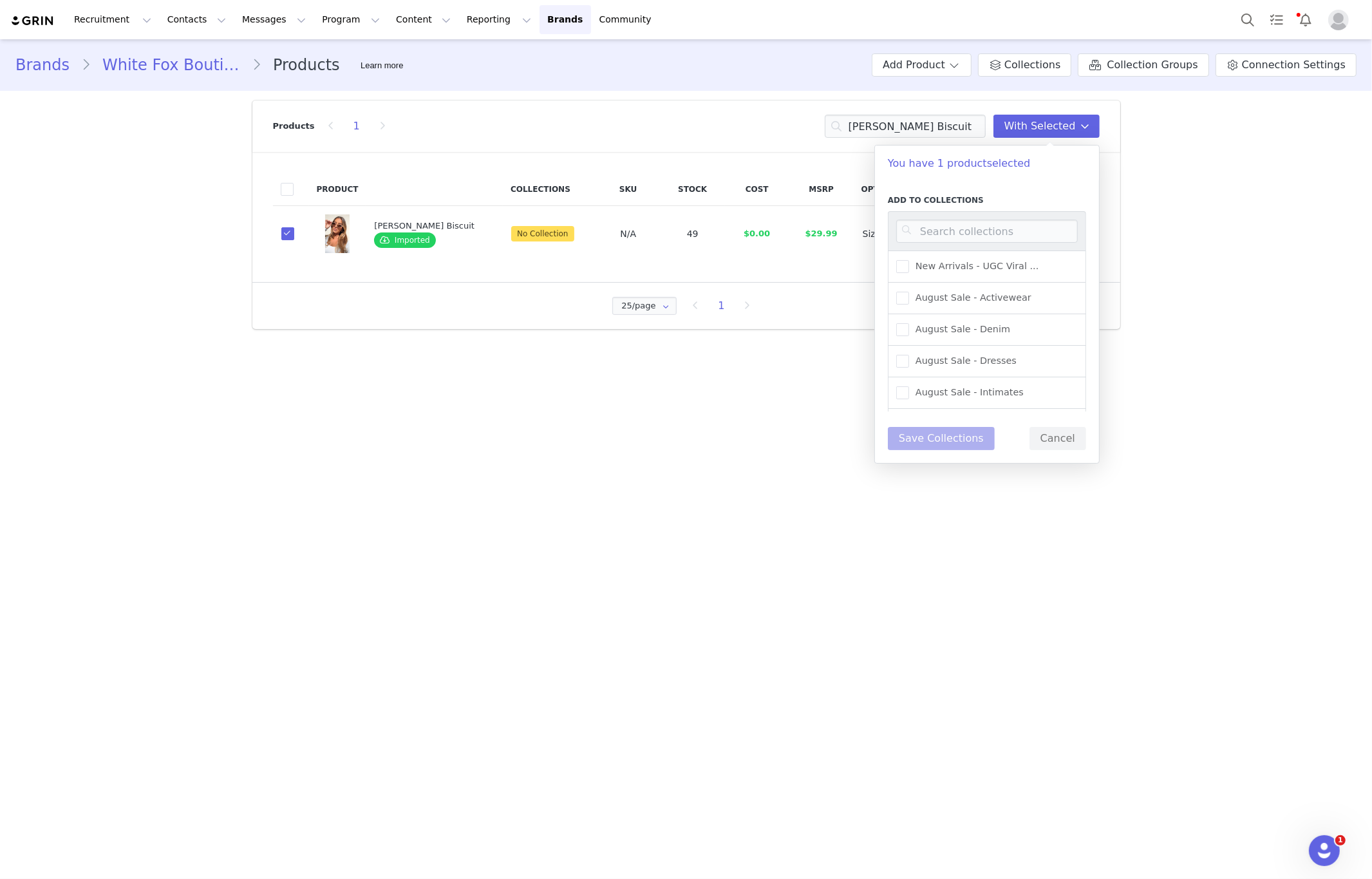
click at [966, 219] on div at bounding box center [986, 231] width 198 height 39
click at [966, 234] on input at bounding box center [987, 231] width 181 height 23
type input "new a"
drag, startPoint x: 1018, startPoint y: 361, endPoint x: 1007, endPoint y: 349, distance: 16.3
click at [1018, 361] on span "New Arrivals - Shoes and ..." at bounding box center [975, 366] width 134 height 13
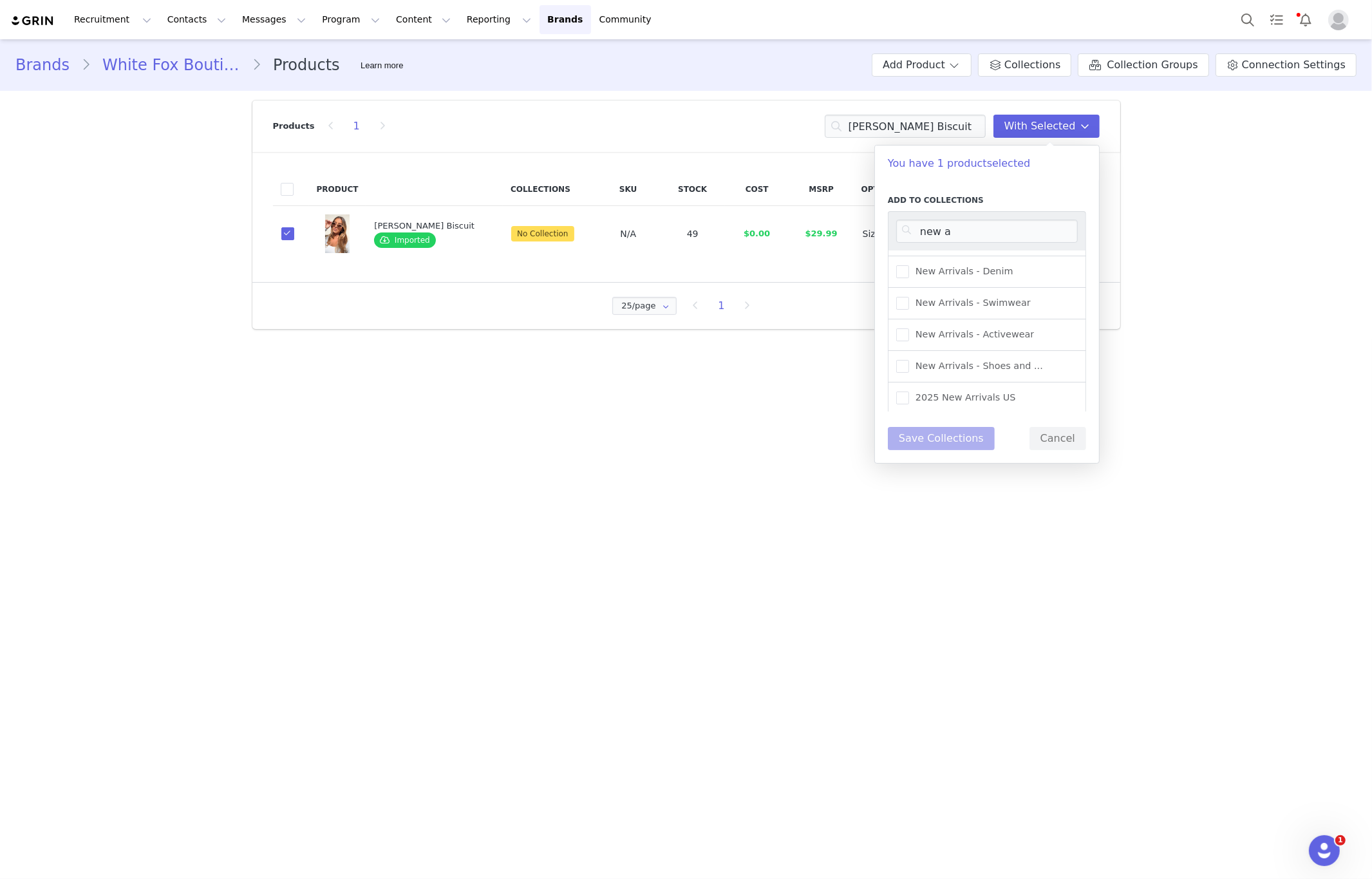
click at [909, 360] on input "New Arrivals - Shoes and ..." at bounding box center [909, 360] width 0 height 0
drag, startPoint x: 941, startPoint y: 444, endPoint x: 925, endPoint y: 447, distance: 16.3
click at [941, 445] on button "Save Collections" at bounding box center [941, 439] width 107 height 23
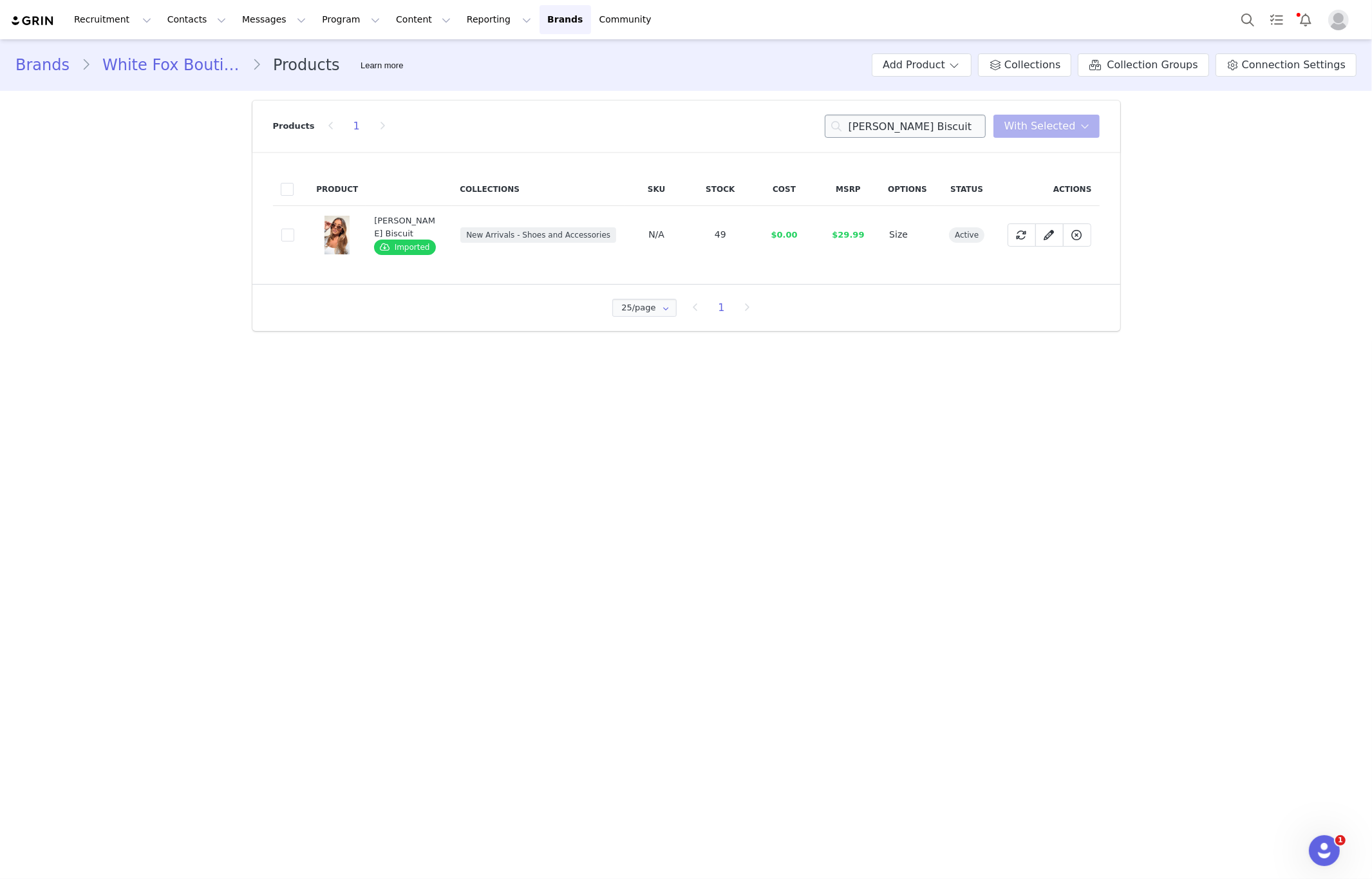
click at [893, 116] on div "Products 1 Ethan Sunglasses Biscuit With Selected" at bounding box center [686, 126] width 827 height 52
click at [889, 131] on input "Ethan Sunglasses Biscuit" at bounding box center [905, 127] width 161 height 23
paste input "lanor Belt Black/Gold"
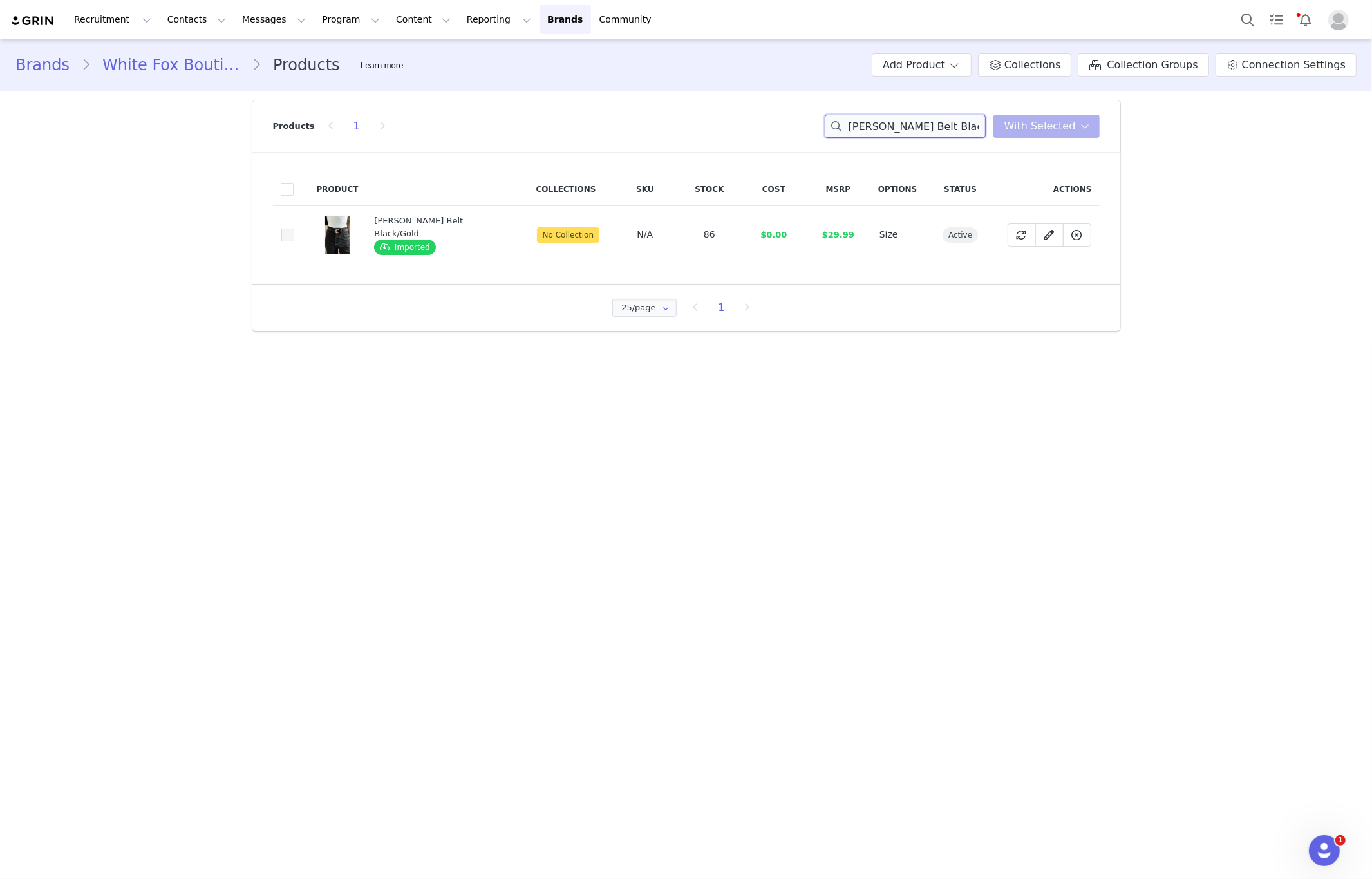
type input "Elanor Belt Black/Gold"
click at [283, 236] on span at bounding box center [288, 234] width 13 height 13
click at [294, 228] on input "7f326d3c-866e-4d13-b62a-f075b422e489" at bounding box center [294, 228] width 0 height 0
click at [1030, 136] on button "With Selected" at bounding box center [1046, 127] width 106 height 23
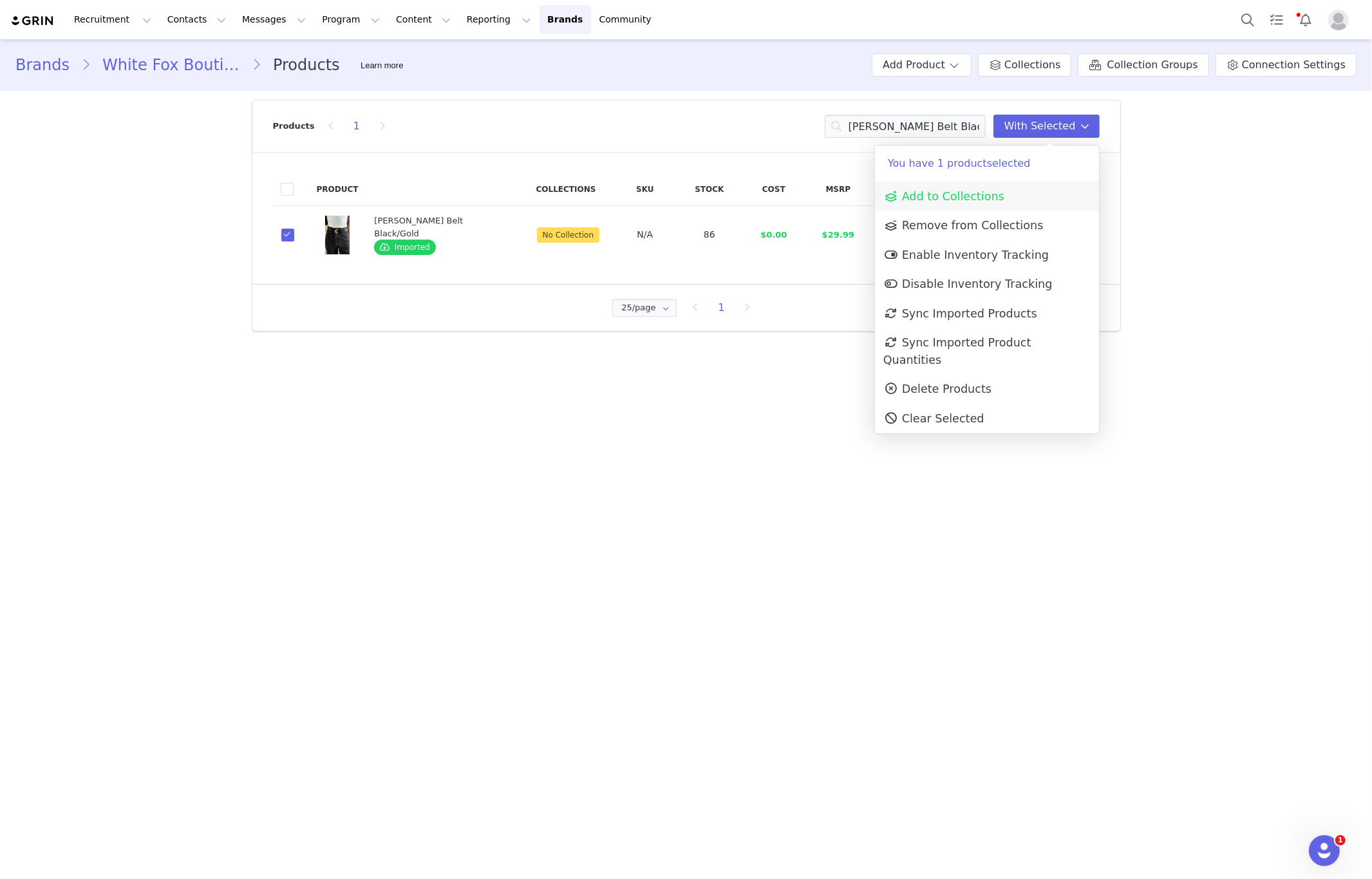
click at [976, 204] on link "Add to Collections" at bounding box center [987, 196] width 224 height 29
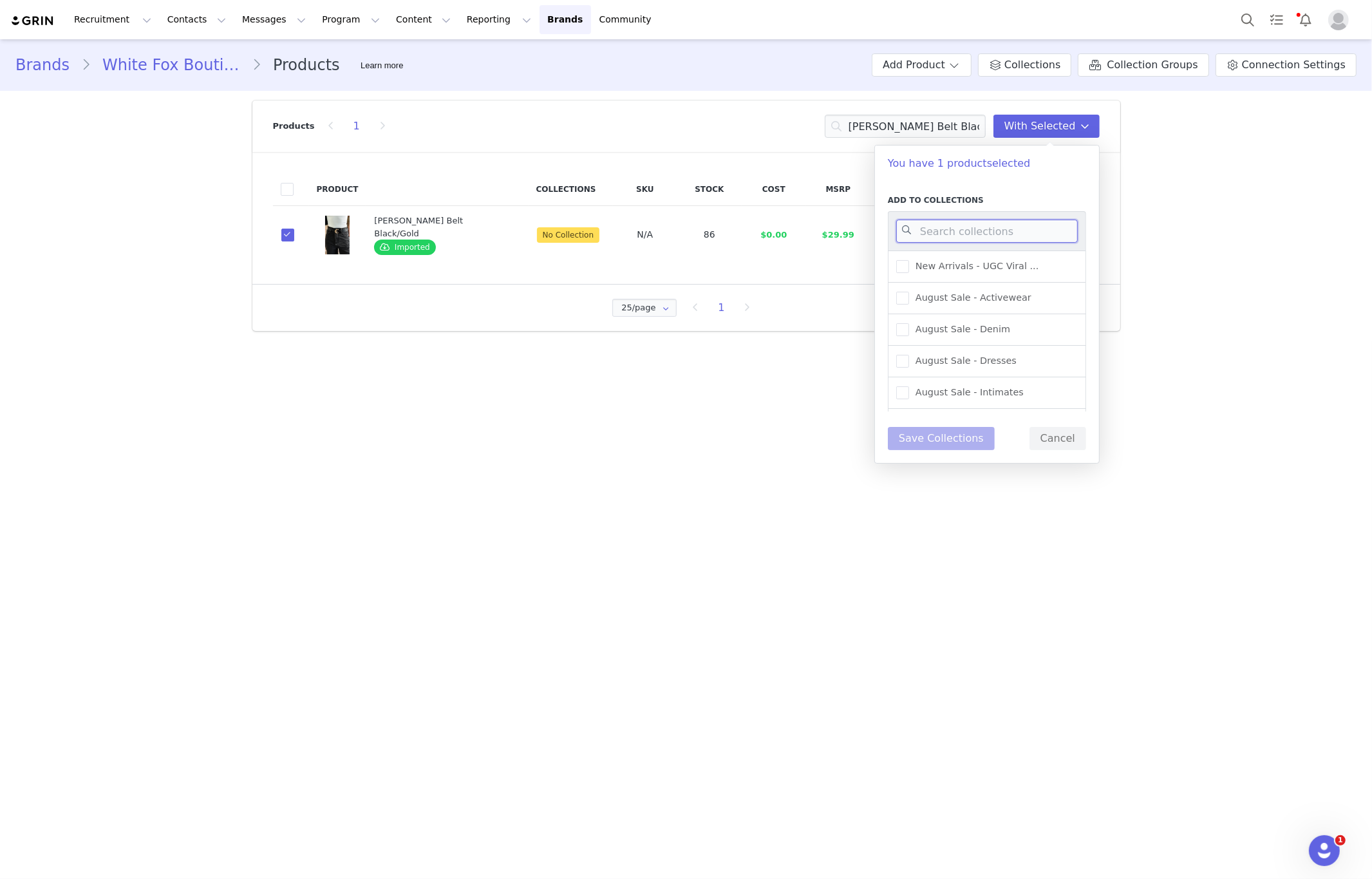
click at [1017, 232] on input at bounding box center [987, 231] width 181 height 23
type input "new arr"
click at [1004, 363] on span "New Arrivals - Shoes and ..." at bounding box center [975, 366] width 134 height 13
click at [909, 360] on input "New Arrivals - Shoes and ..." at bounding box center [909, 360] width 0 height 0
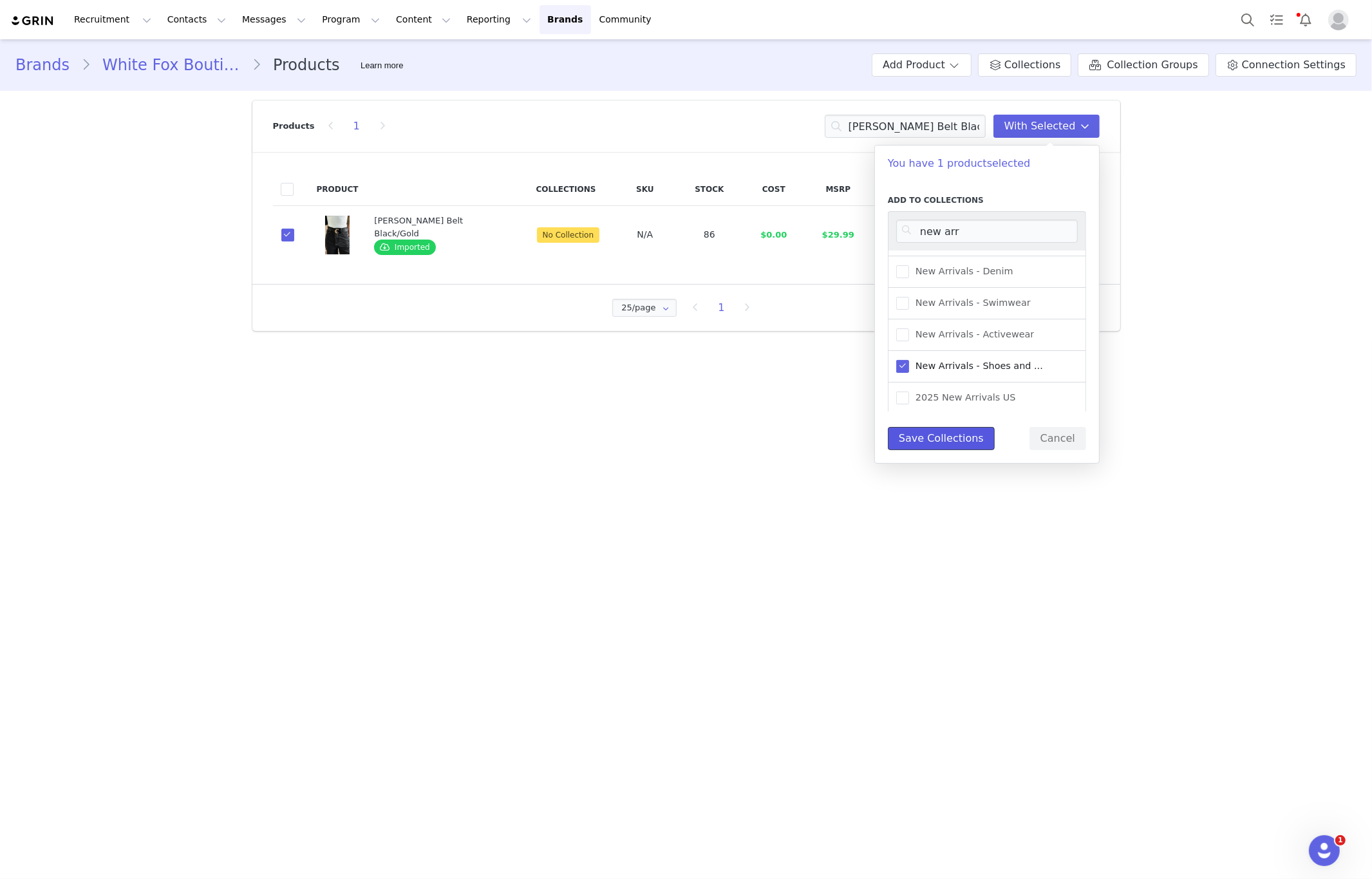
click at [955, 444] on button "Save Collections" at bounding box center [941, 439] width 107 height 23
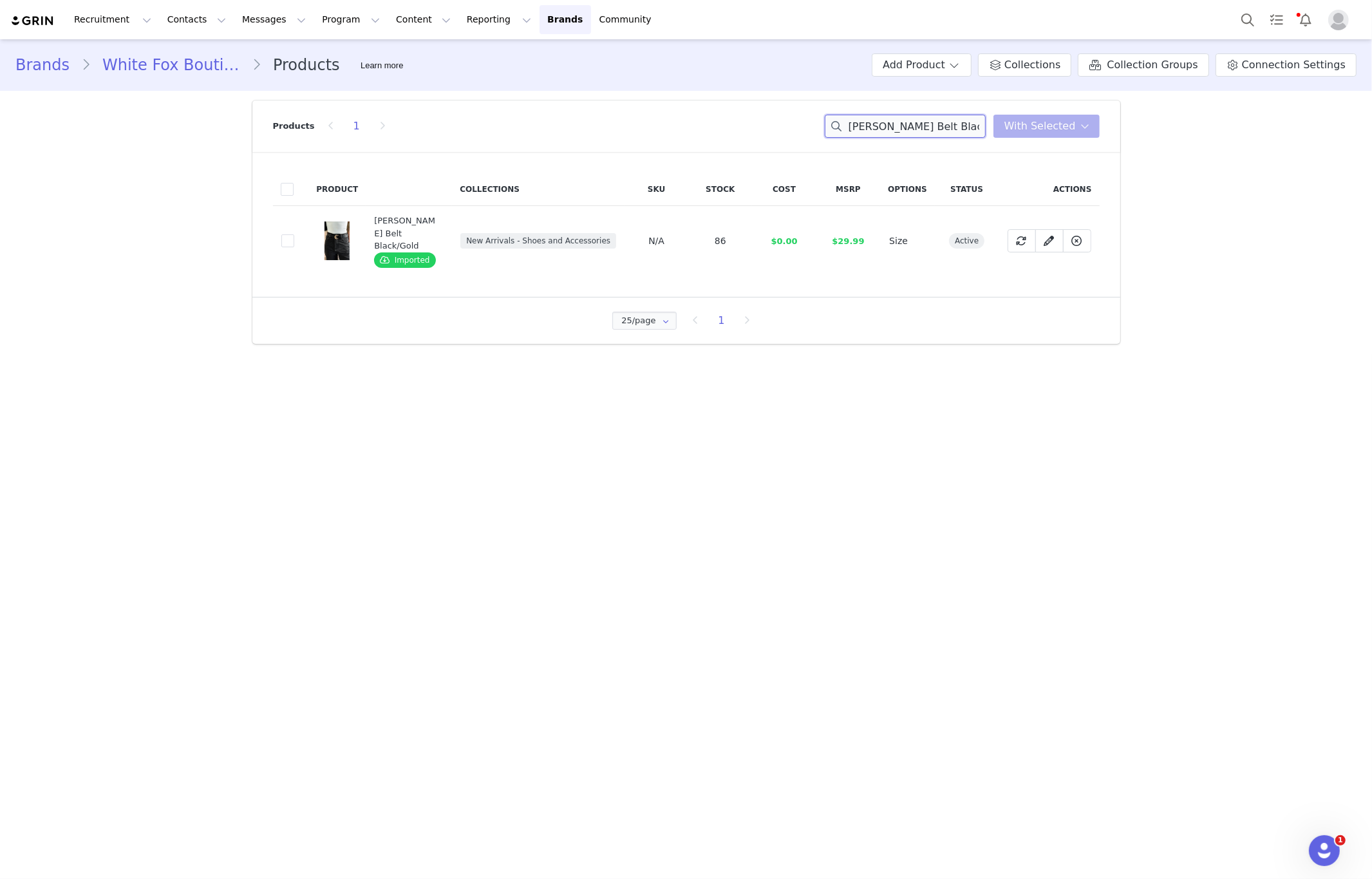
click at [883, 115] on input "Elanor Belt Black/Gold" at bounding box center [905, 127] width 161 height 23
paste input "Clarissa Low Rise Wide Leg Jeans Black Aci"
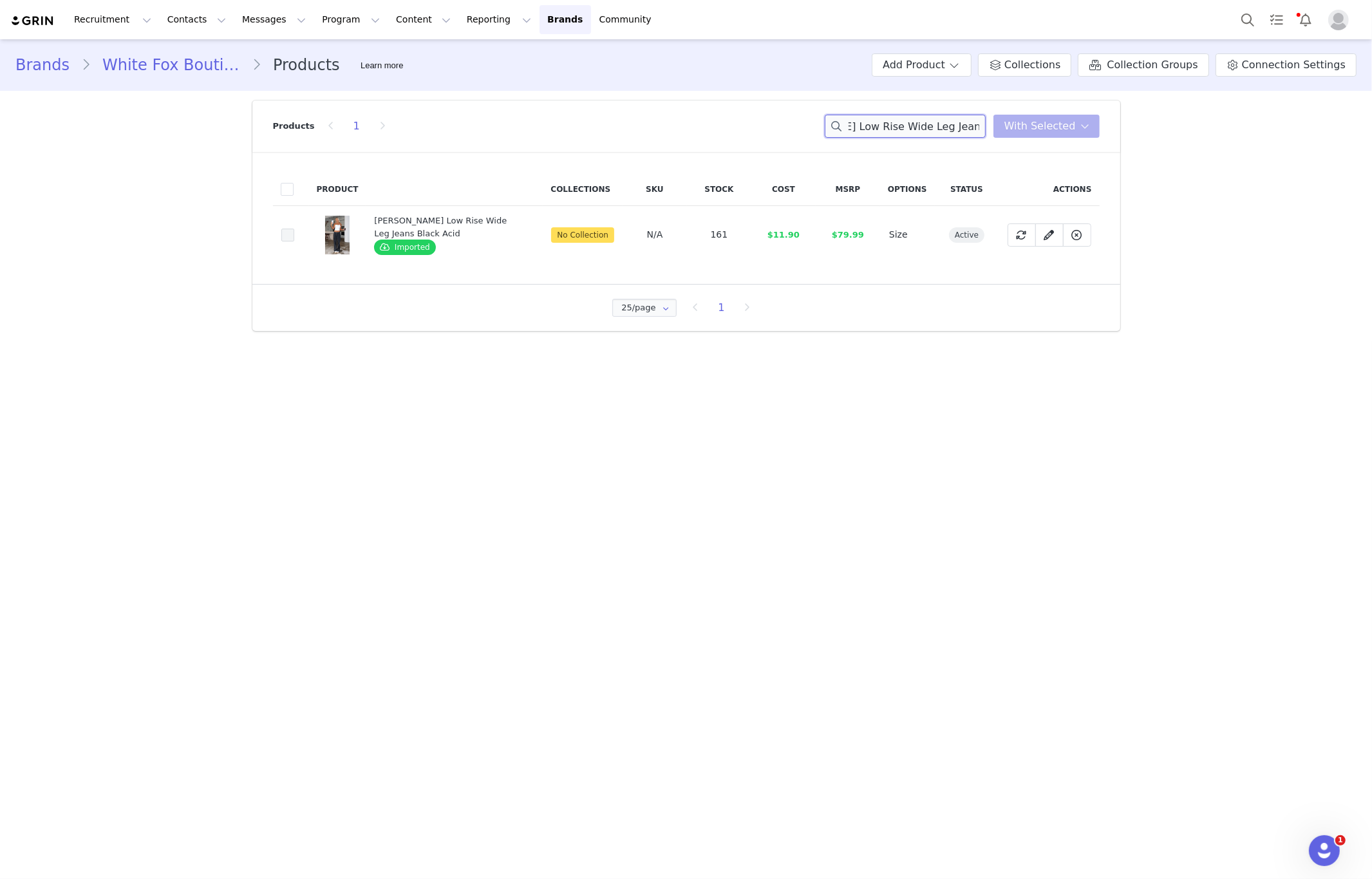
type input "Clarissa Low Rise Wide Leg Jeans Black Acid"
click at [285, 235] on span at bounding box center [288, 234] width 13 height 13
click at [294, 228] on input "dd8342ed-2644-4538-bb2a-4cd76202bfd0" at bounding box center [294, 228] width 0 height 0
click at [1094, 128] on button "With Selected" at bounding box center [1046, 127] width 106 height 23
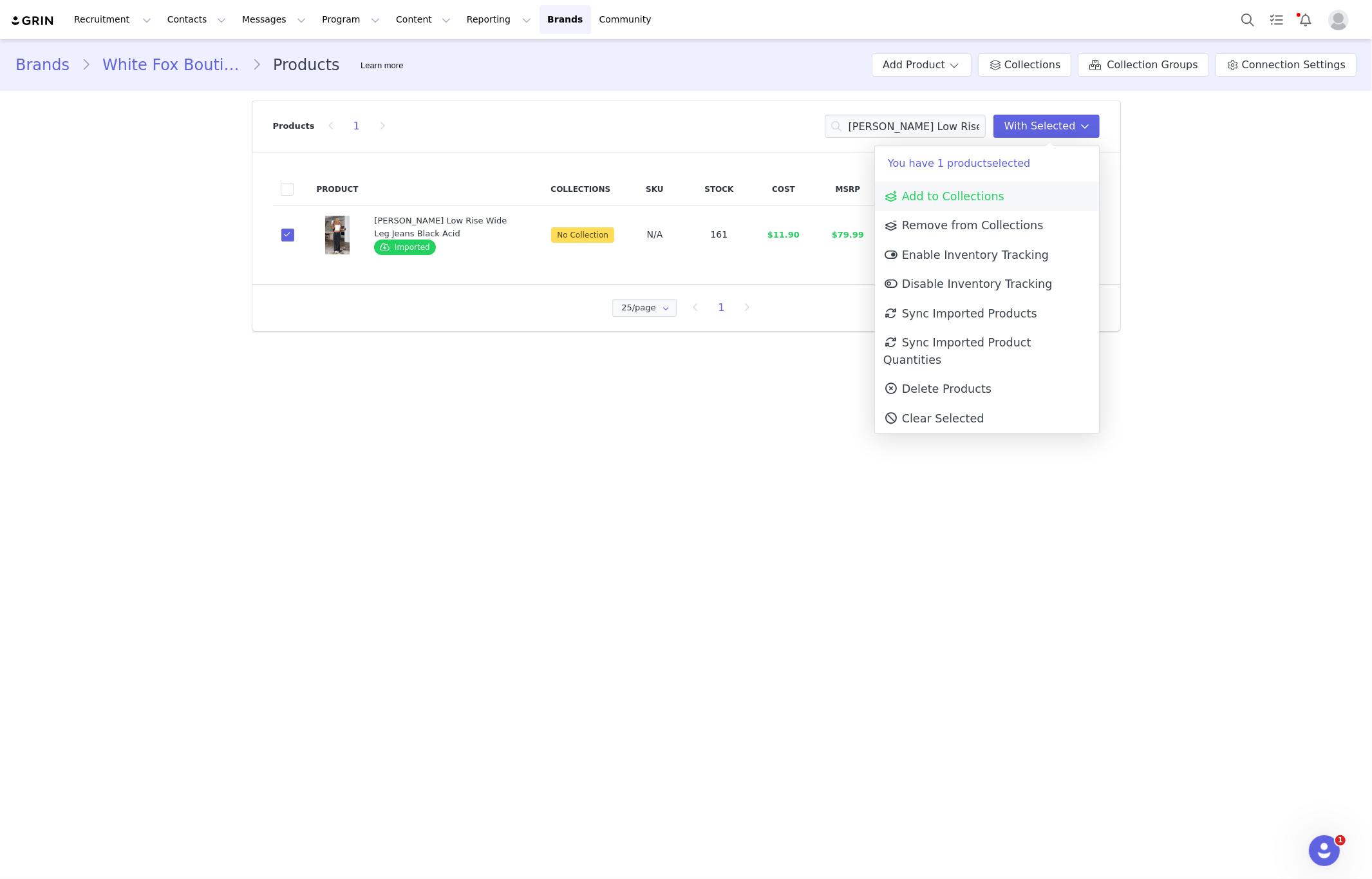
click at [982, 200] on span "Add to Collections" at bounding box center [944, 196] width 121 height 13
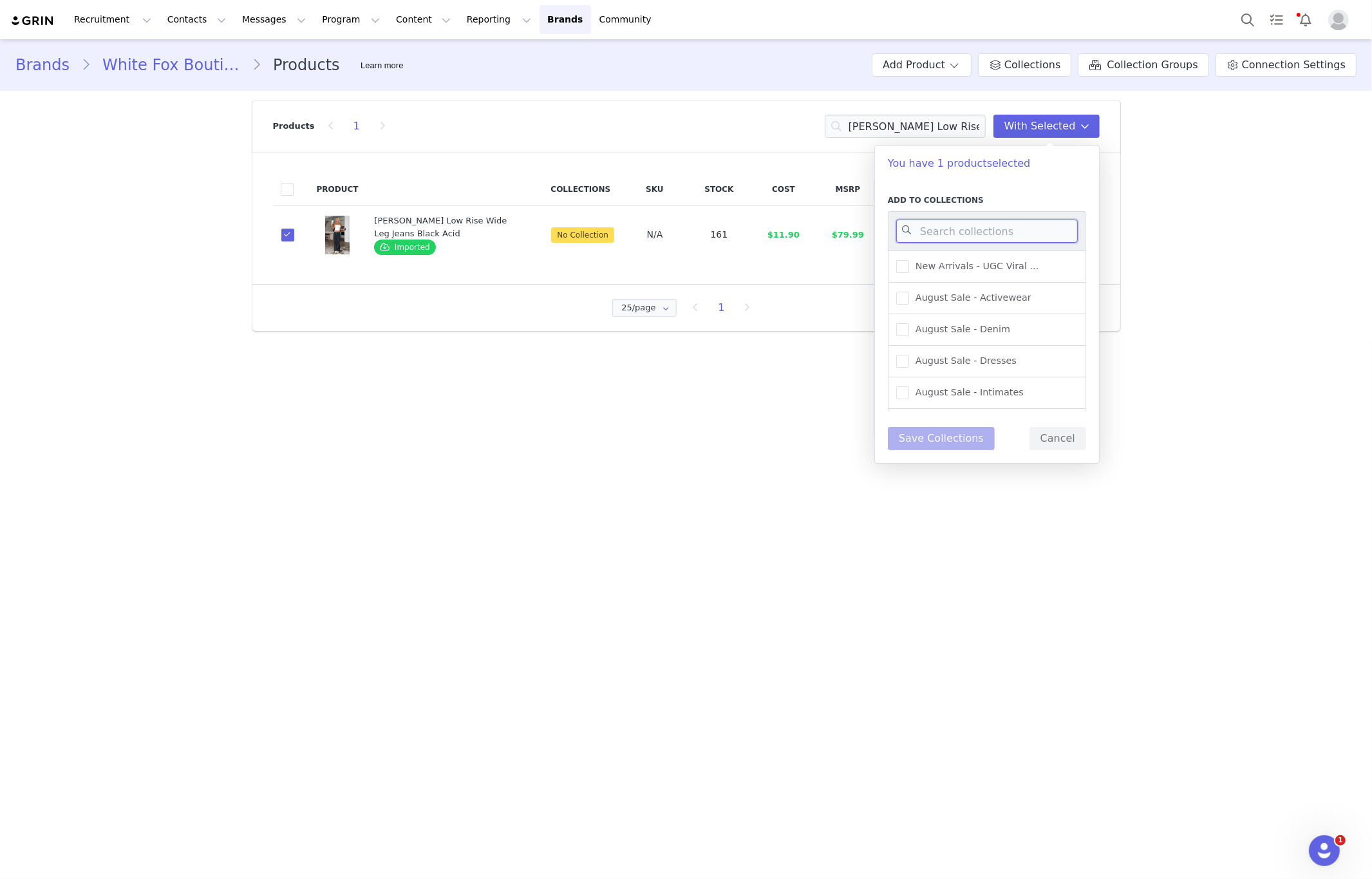
click at [967, 232] on input at bounding box center [987, 231] width 181 height 23
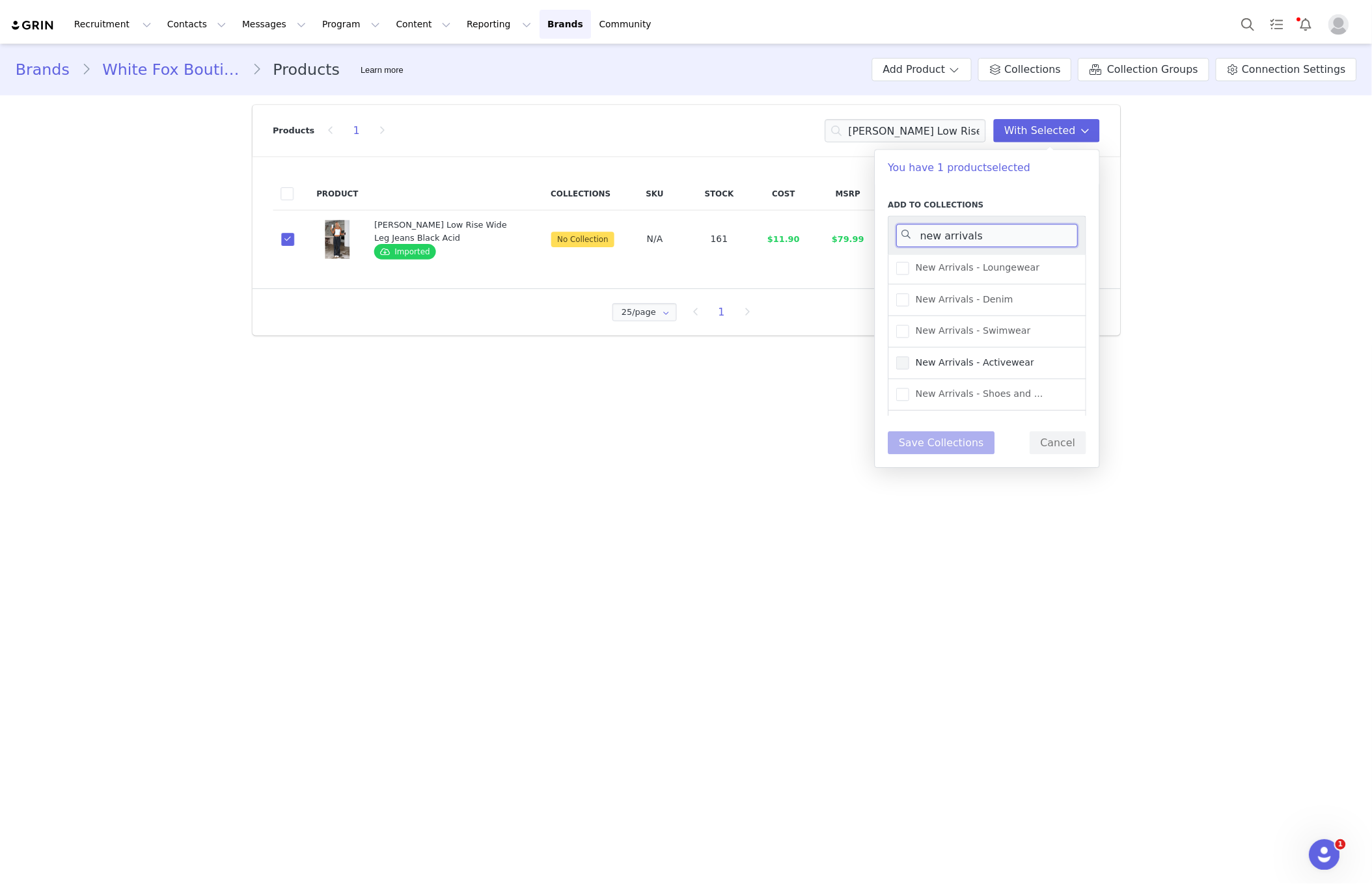
scroll to position [122, 0]
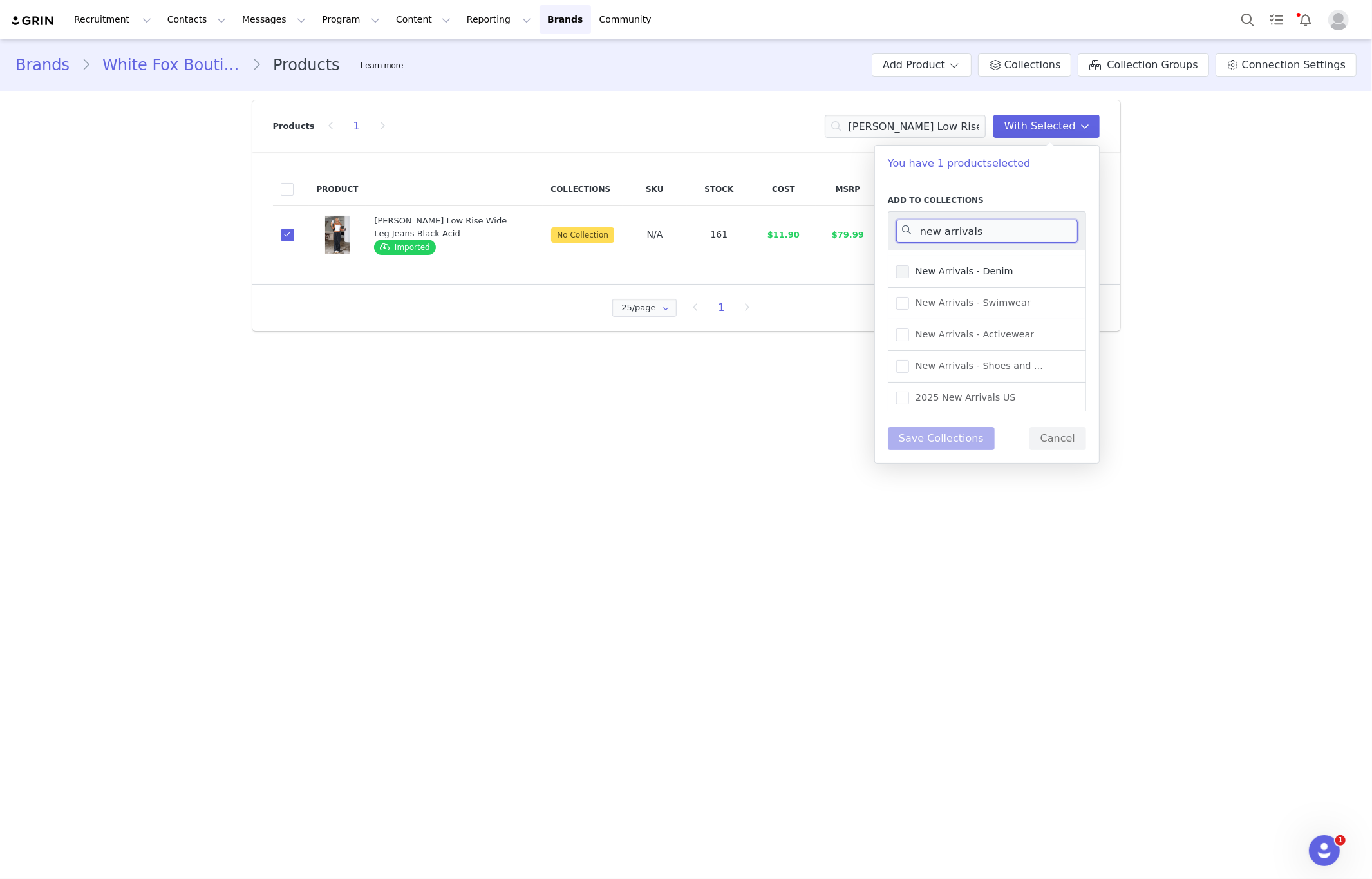
type input "new arrivals"
click at [1002, 277] on label "New Arrivals - Denim" at bounding box center [955, 272] width 117 height 16
click at [909, 265] on input "New Arrivals - Denim" at bounding box center [909, 265] width 0 height 0
click at [935, 436] on button "Save Collections" at bounding box center [941, 439] width 107 height 23
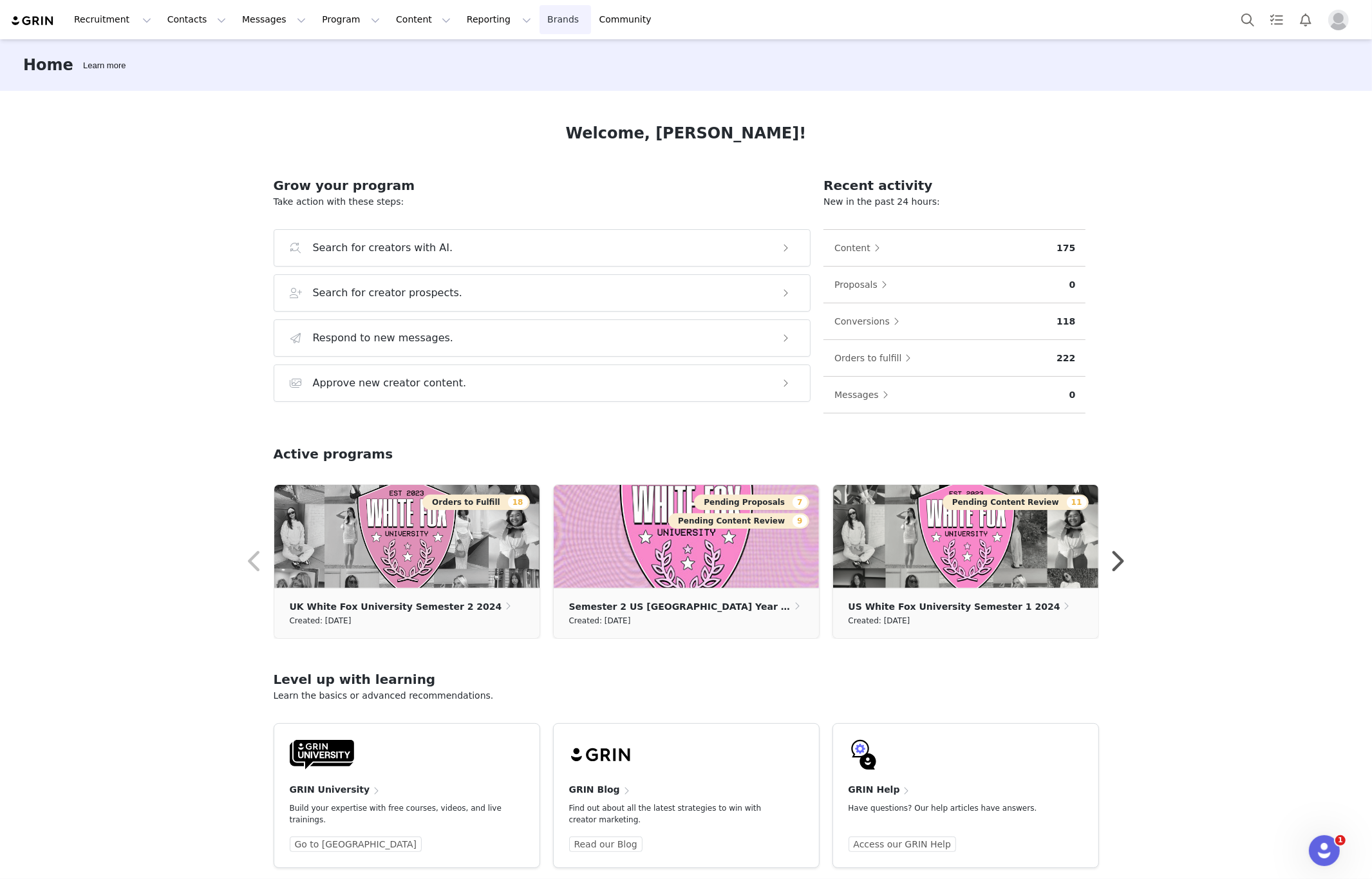
click at [539, 23] on link "Brands Brands" at bounding box center [565, 20] width 51 height 29
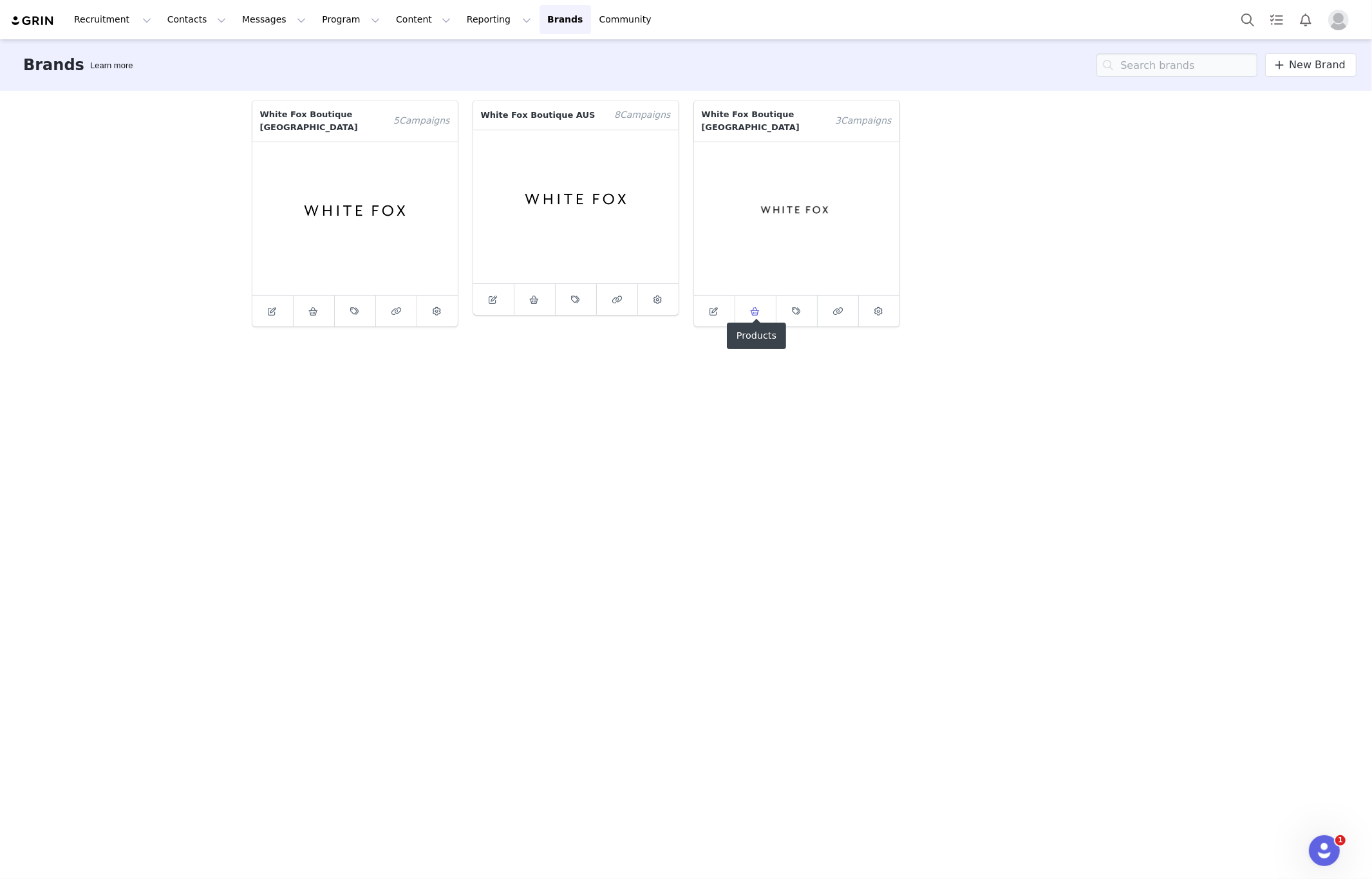
click at [765, 305] on link at bounding box center [756, 311] width 41 height 31
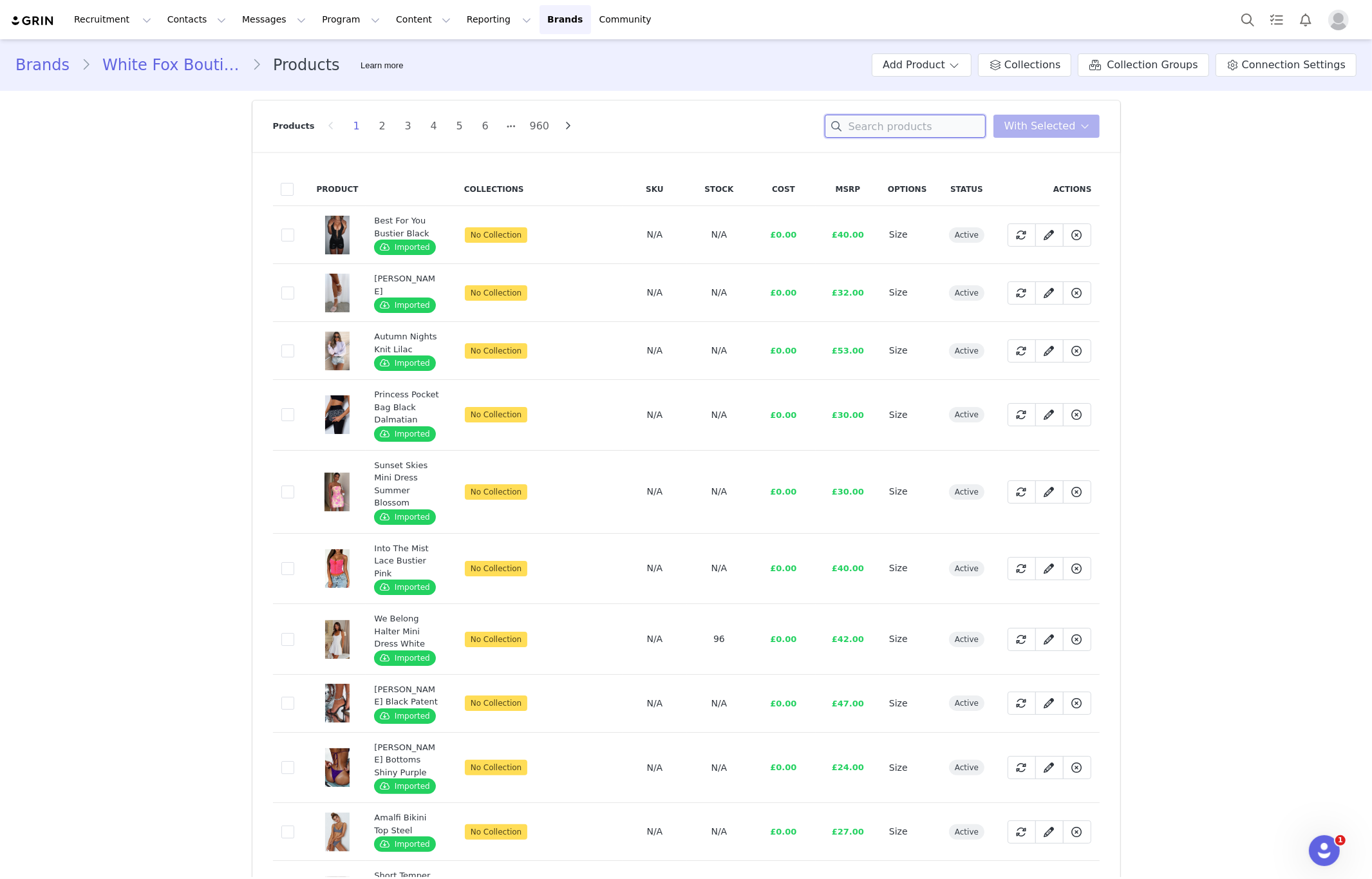
click at [960, 119] on input at bounding box center [905, 127] width 161 height 23
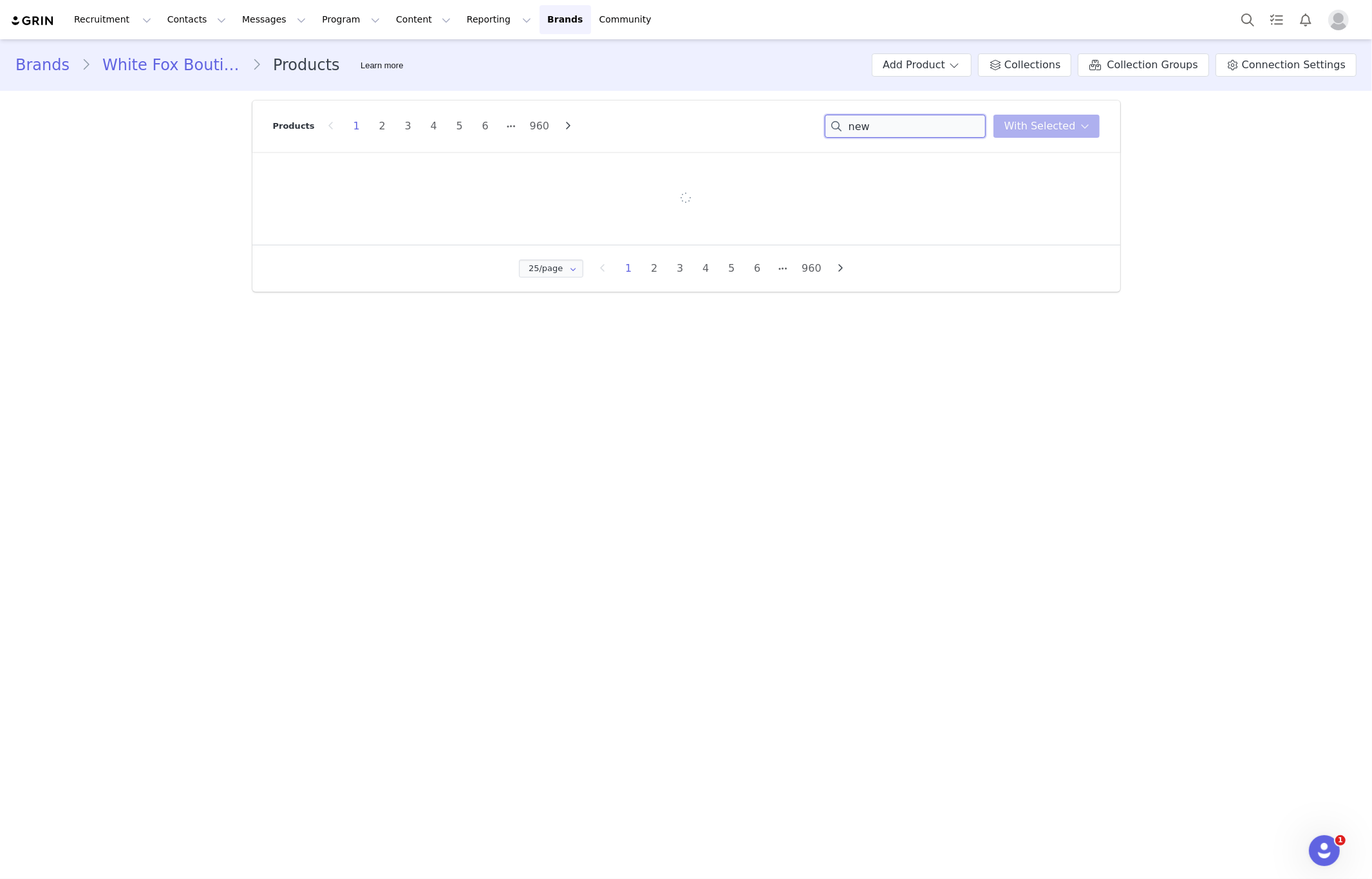
drag, startPoint x: 952, startPoint y: 123, endPoint x: 811, endPoint y: 133, distance: 141.4
click at [811, 133] on div "Products 1 2 3 4 5 6 960 new You have 0 product s selected Add to Collections R…" at bounding box center [686, 126] width 827 height 52
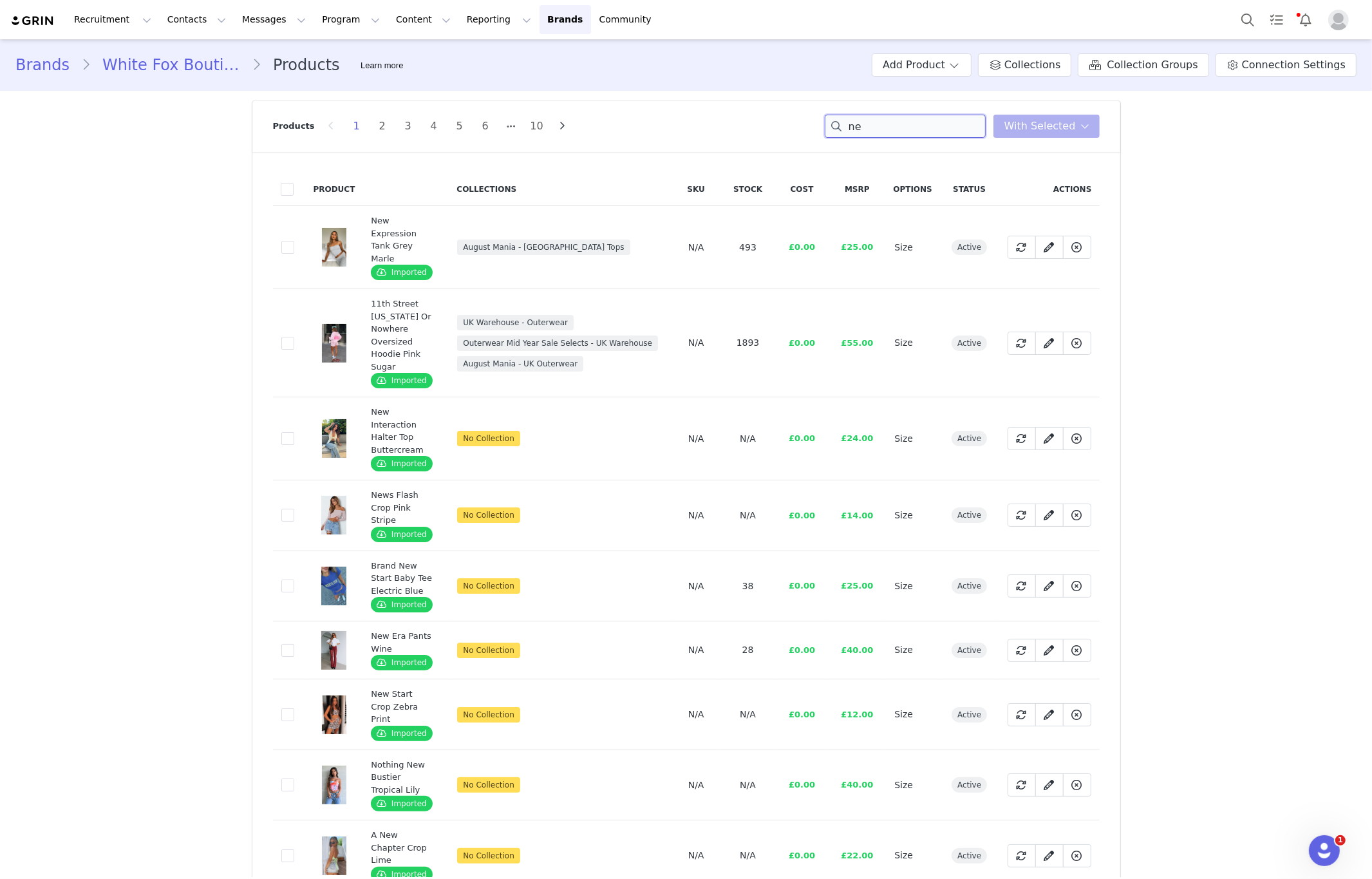
click at [855, 122] on input "ne" at bounding box center [905, 127] width 161 height 23
paste input "Travel Era Track Pants Nav"
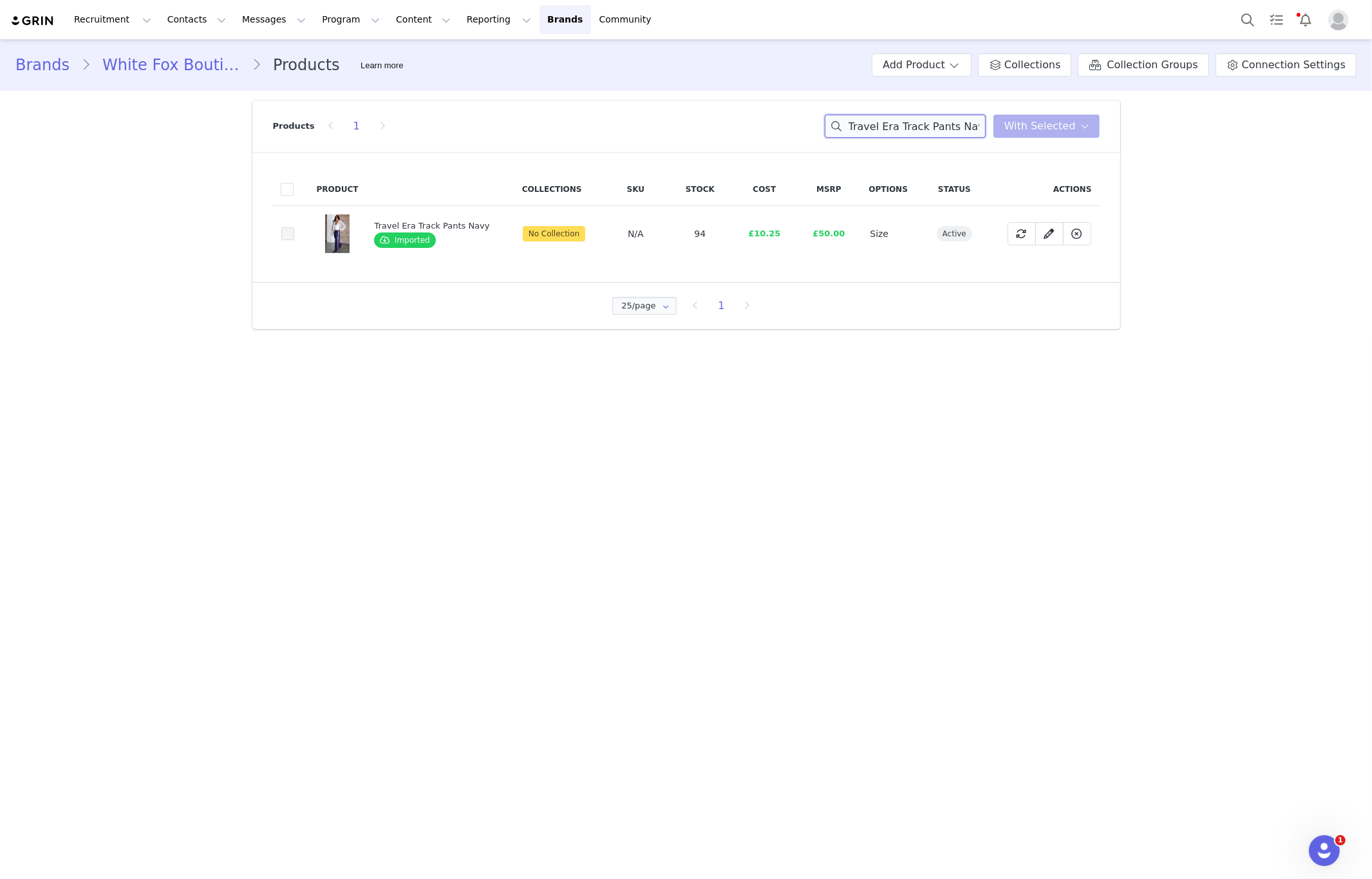
type input "Travel Era Track Pants Nav"
click at [291, 236] on span at bounding box center [288, 233] width 13 height 13
click at [294, 227] on input "ab9de895-0a98-43ea-844f-328519b5fac5" at bounding box center [294, 227] width 0 height 0
click at [1034, 124] on span "With Selected" at bounding box center [1039, 126] width 71 height 16
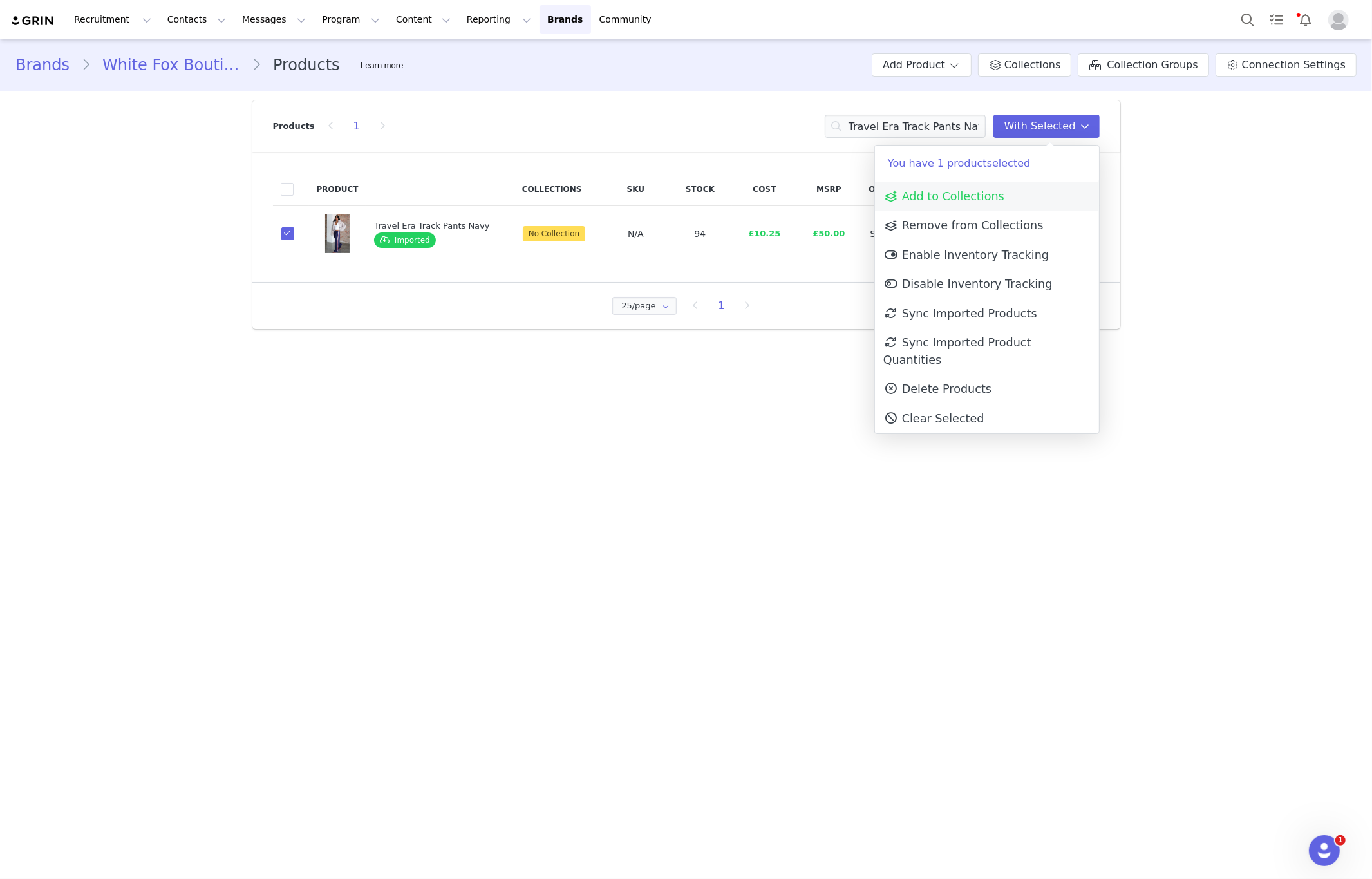
click at [963, 198] on span "Add to Collections" at bounding box center [944, 196] width 121 height 13
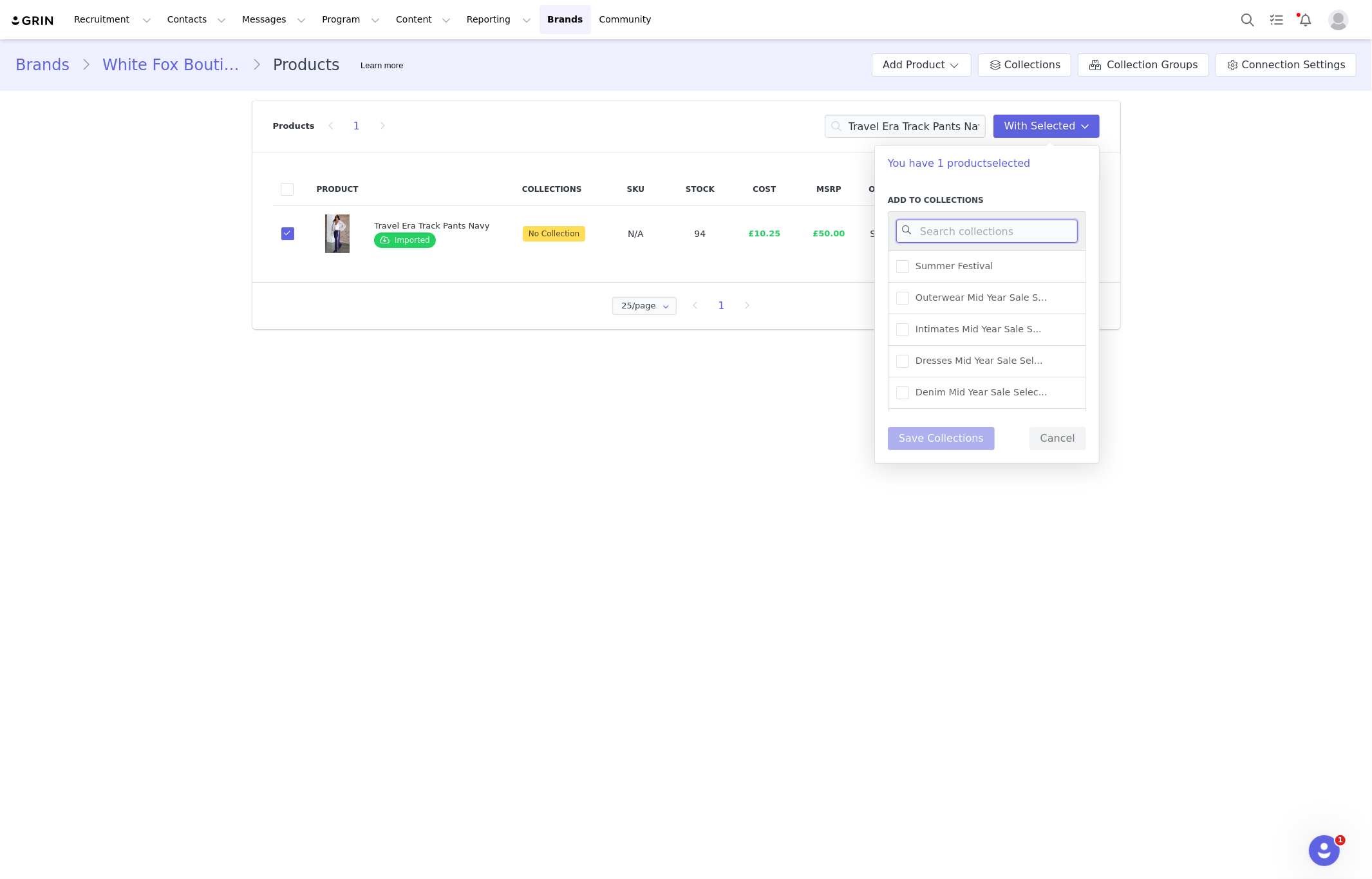
click at [967, 232] on input at bounding box center [987, 231] width 181 height 23
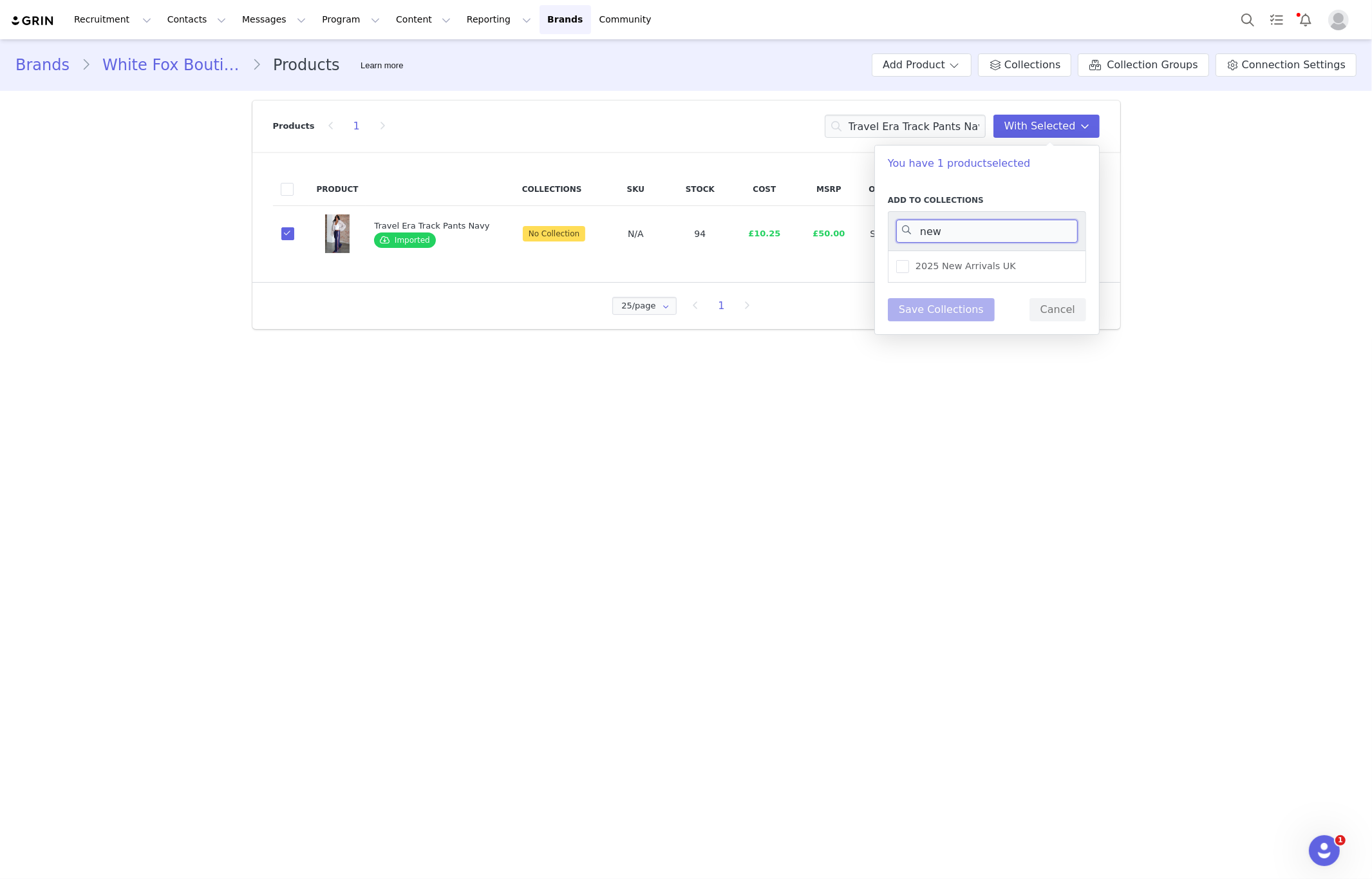
click at [904, 225] on input "new" at bounding box center [987, 231] width 181 height 23
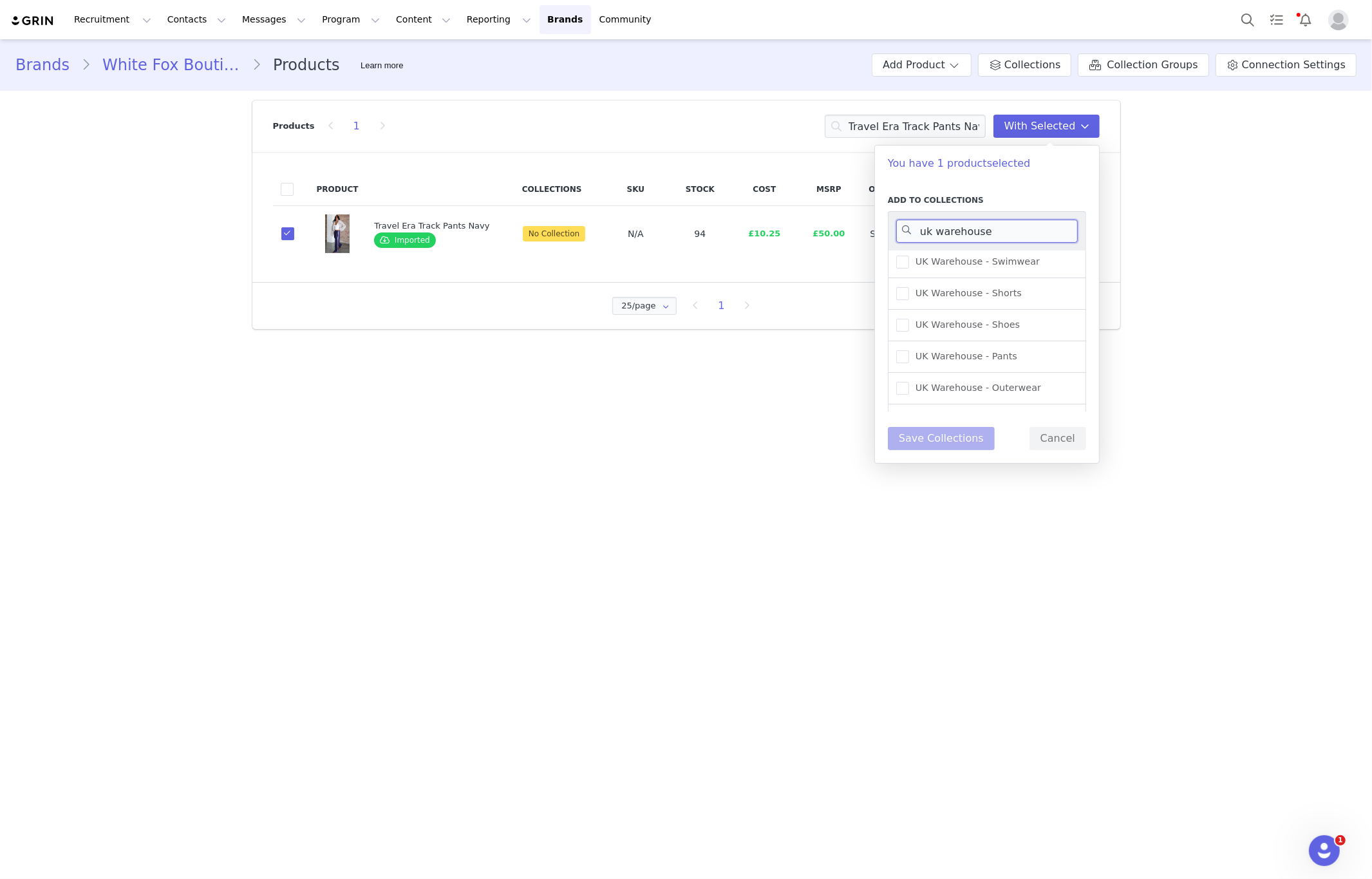
scroll to position [384, 0]
type input "uk warehouse"
click at [935, 351] on span "UK Warehouse - Pants" at bounding box center [962, 355] width 108 height 13
click at [909, 349] on input "UK Warehouse - Pants" at bounding box center [909, 349] width 0 height 0
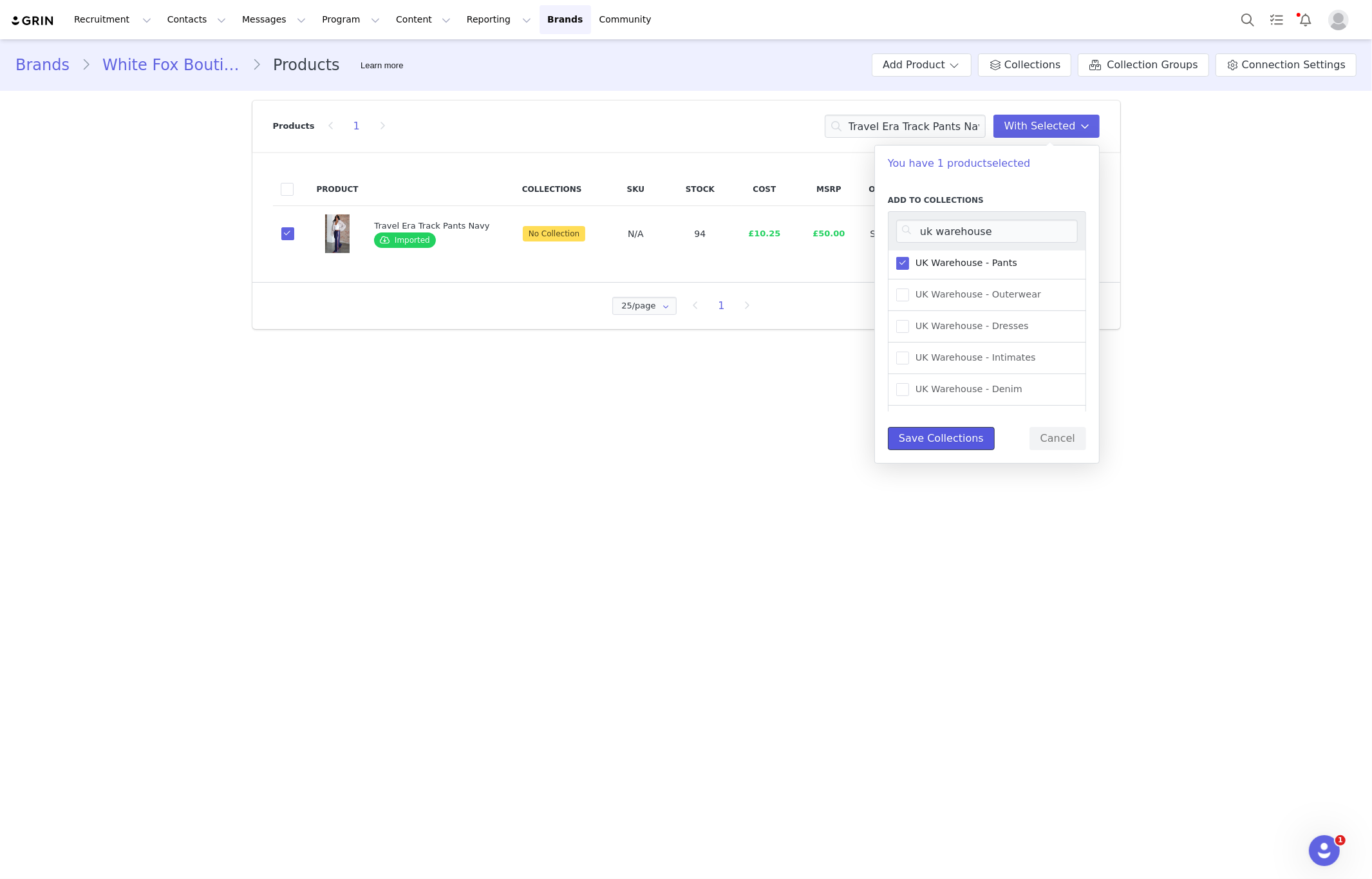
click at [961, 433] on button "Save Collections" at bounding box center [941, 439] width 107 height 23
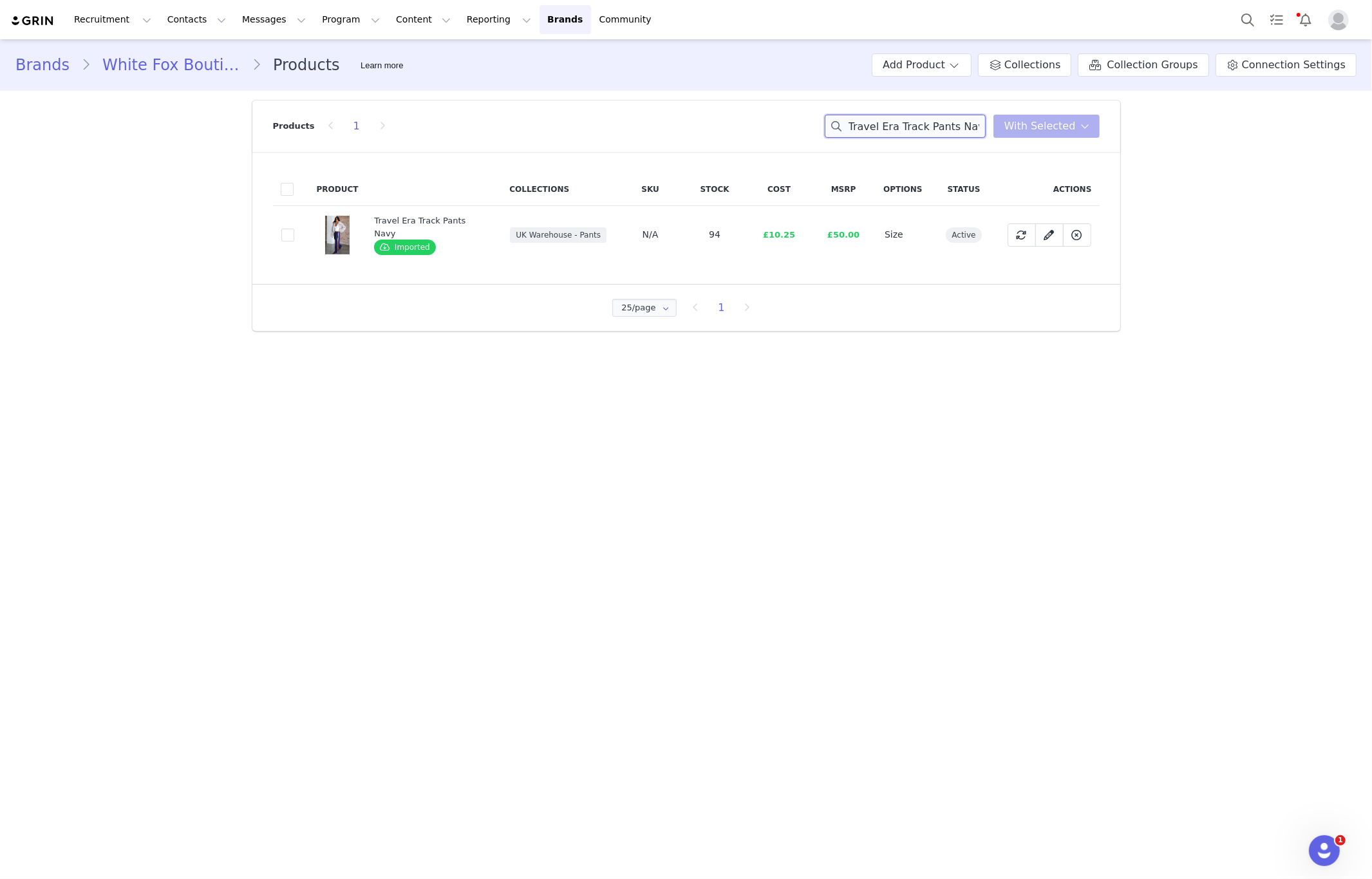
click at [923, 134] on input "Travel Era Track Pants Nav" at bounding box center [905, 127] width 161 height 23
paste input "Send Me The Location Top Cream"
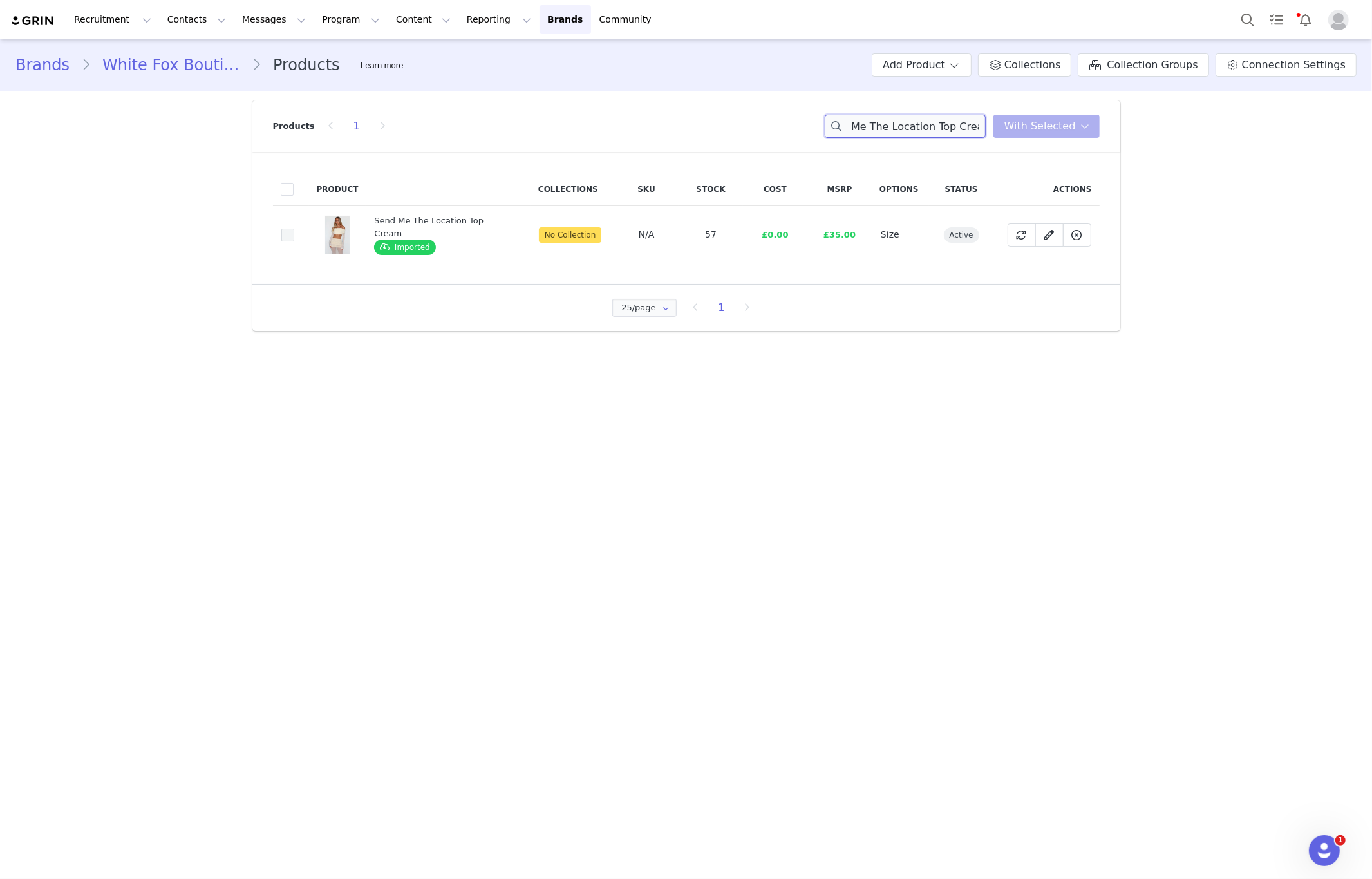
type input "Send Me The Location Top Cream"
click at [286, 236] on span at bounding box center [288, 234] width 13 height 13
click at [294, 228] on input "eef8b857-1efd-491f-ad53-f58e430df938" at bounding box center [294, 228] width 0 height 0
click at [1082, 126] on icon at bounding box center [1084, 126] width 9 height 11
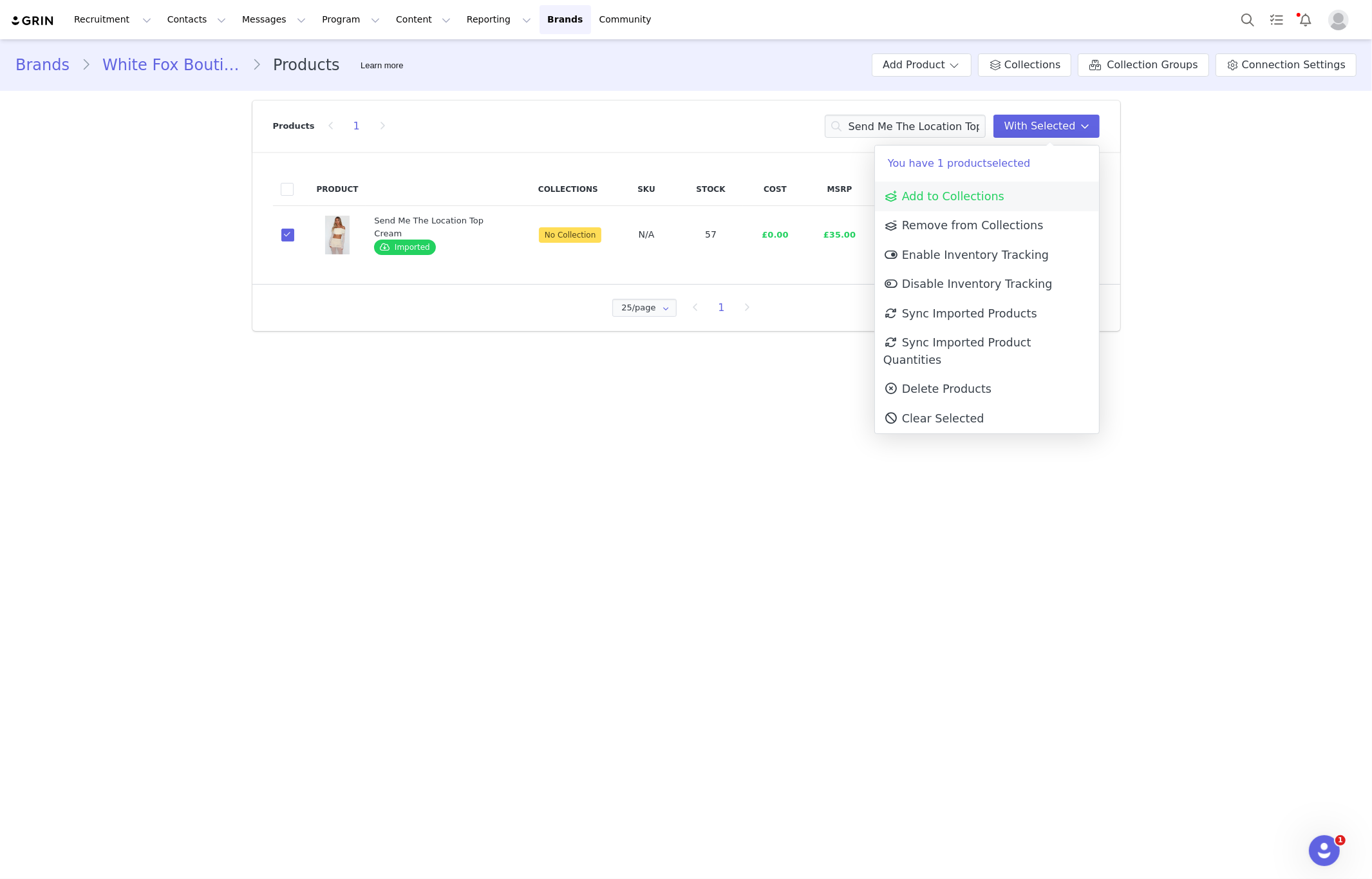
click at [1037, 191] on link "Add to Collections" at bounding box center [987, 196] width 224 height 29
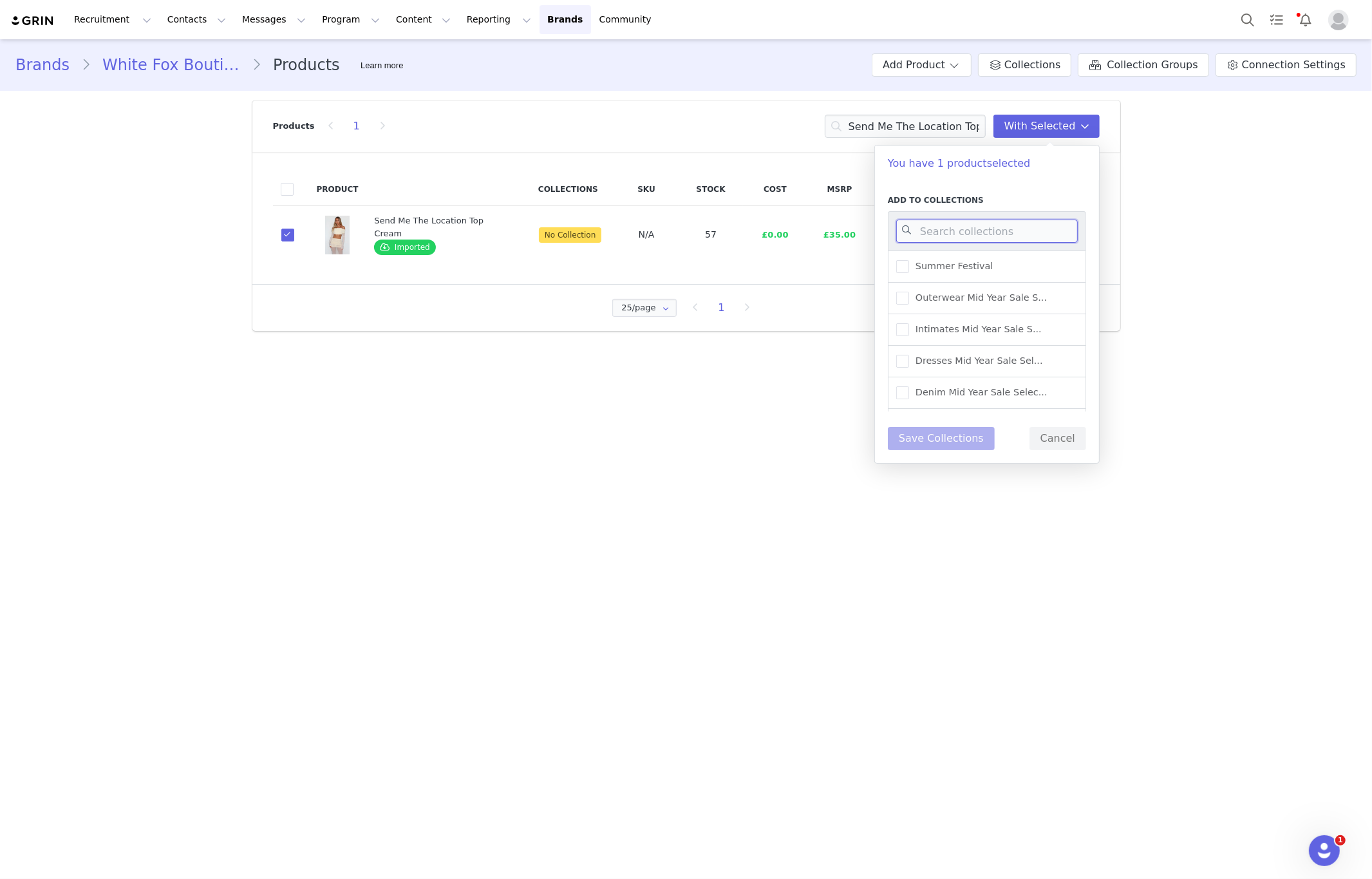
click at [1039, 232] on input at bounding box center [987, 231] width 181 height 23
type input "uk"
click at [997, 319] on span "UK Warehouse - Dresses" at bounding box center [968, 324] width 120 height 13
click at [909, 318] on input "UK Warehouse - Dresses" at bounding box center [909, 318] width 0 height 0
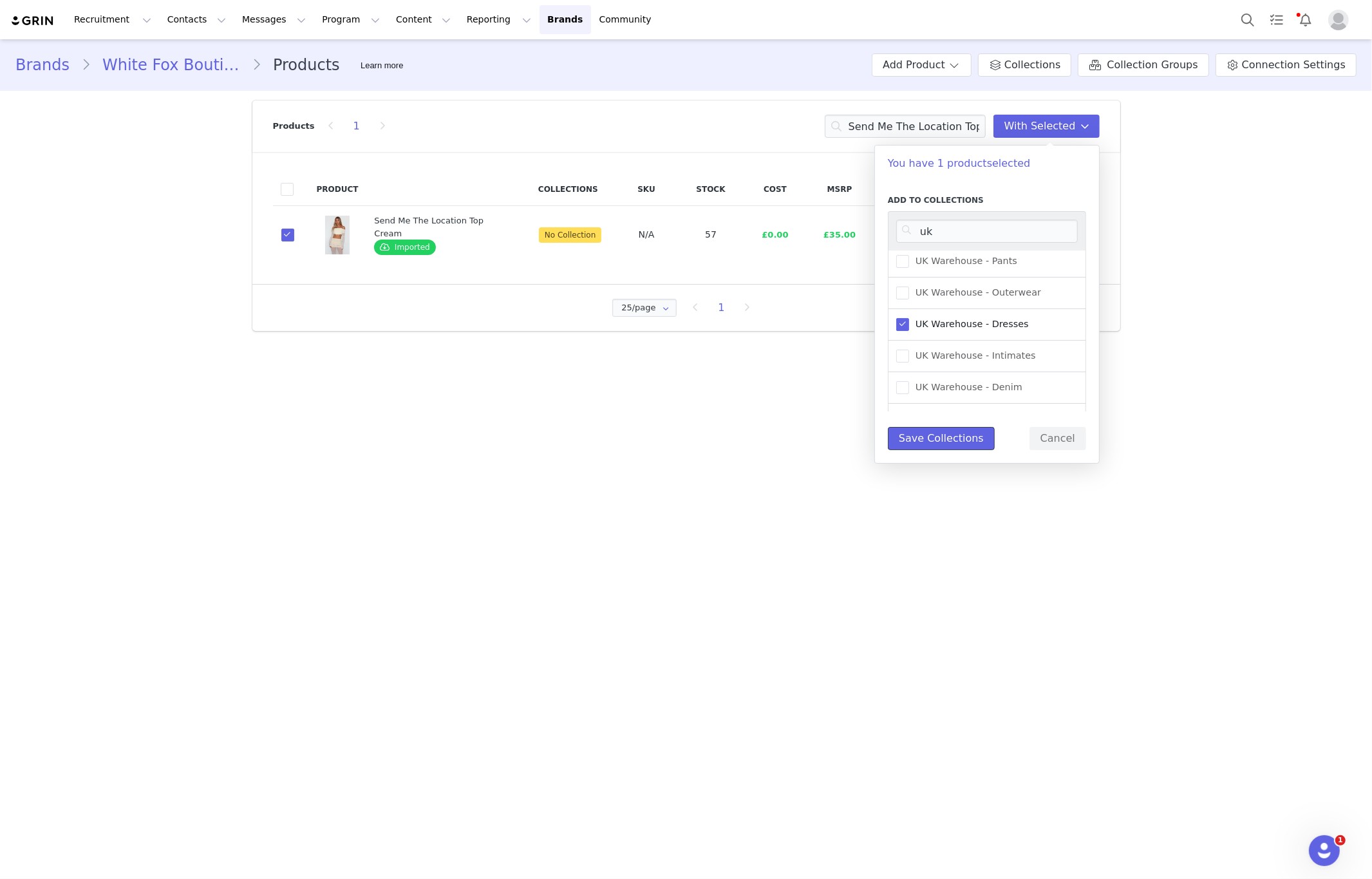
click at [961, 435] on button "Save Collections" at bounding box center [941, 439] width 107 height 23
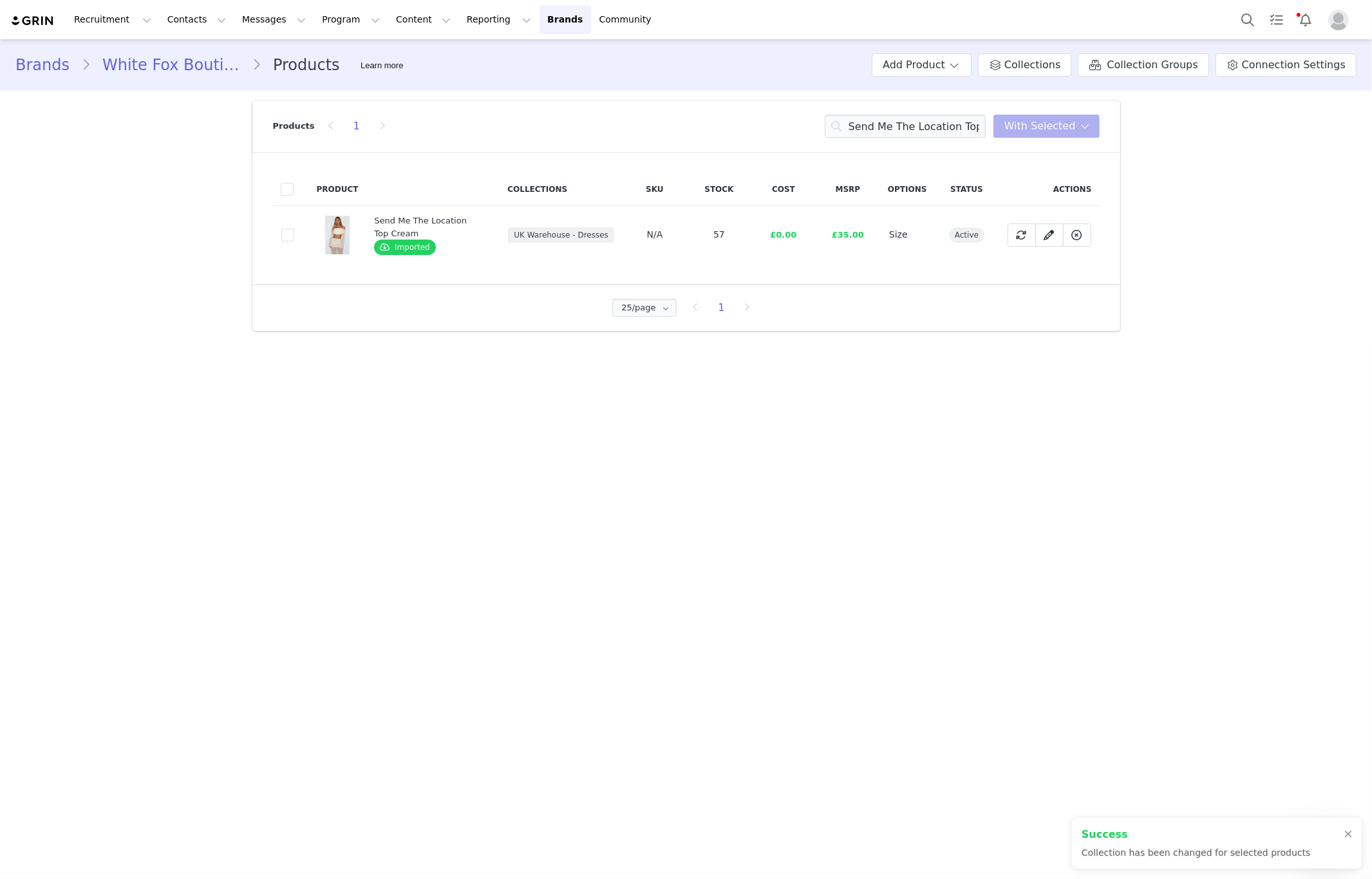
click at [602, 235] on span "UK Warehouse - Dresses" at bounding box center [561, 235] width 106 height 16
click at [287, 234] on span at bounding box center [288, 234] width 13 height 13
click at [294, 228] on input "eef8b857-1efd-491f-ad53-f58e430df938" at bounding box center [294, 228] width 0 height 0
drag, startPoint x: 1035, startPoint y: 128, endPoint x: 1031, endPoint y: 143, distance: 15.5
click at [1035, 128] on span "With Selected" at bounding box center [1039, 126] width 71 height 16
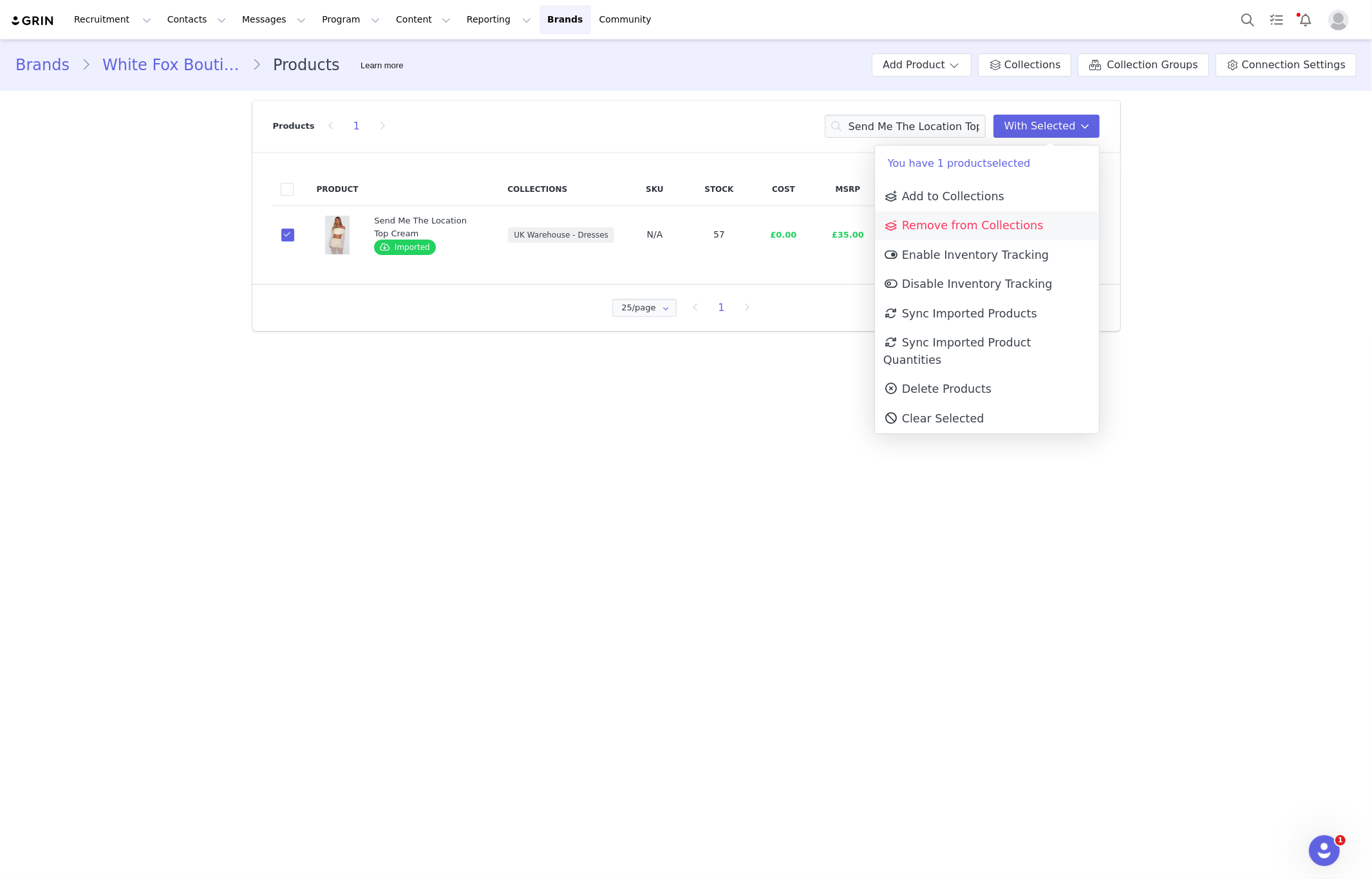
click at [1000, 214] on link "Remove from Collections" at bounding box center [987, 226] width 224 height 29
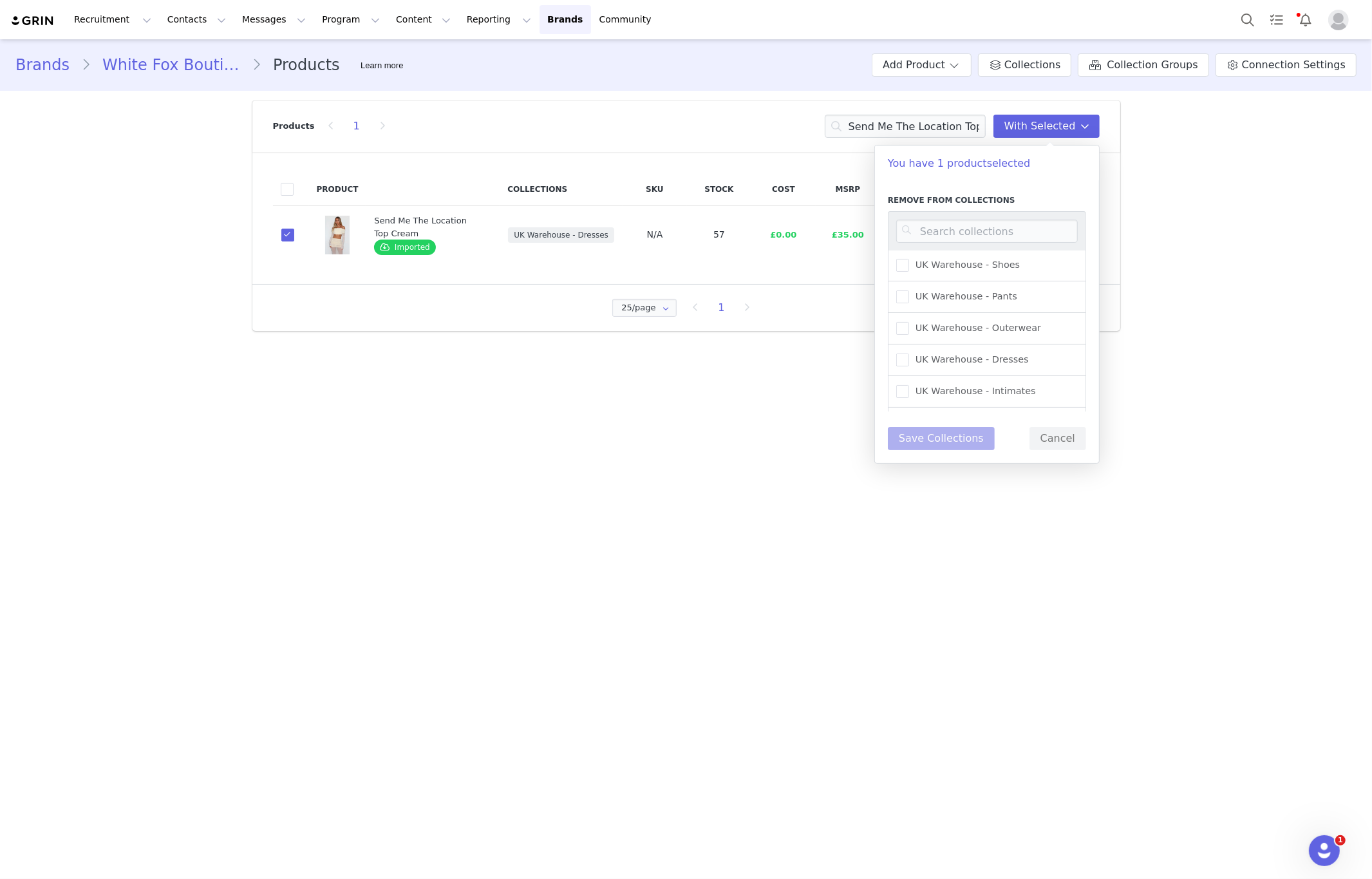
scroll to position [1646, 0]
click at [983, 350] on span "UK Warehouse - Dresses" at bounding box center [968, 356] width 120 height 13
click at [909, 350] on input "UK Warehouse - Dresses" at bounding box center [909, 350] width 0 height 0
click at [965, 444] on button "Save Collections" at bounding box center [941, 439] width 107 height 23
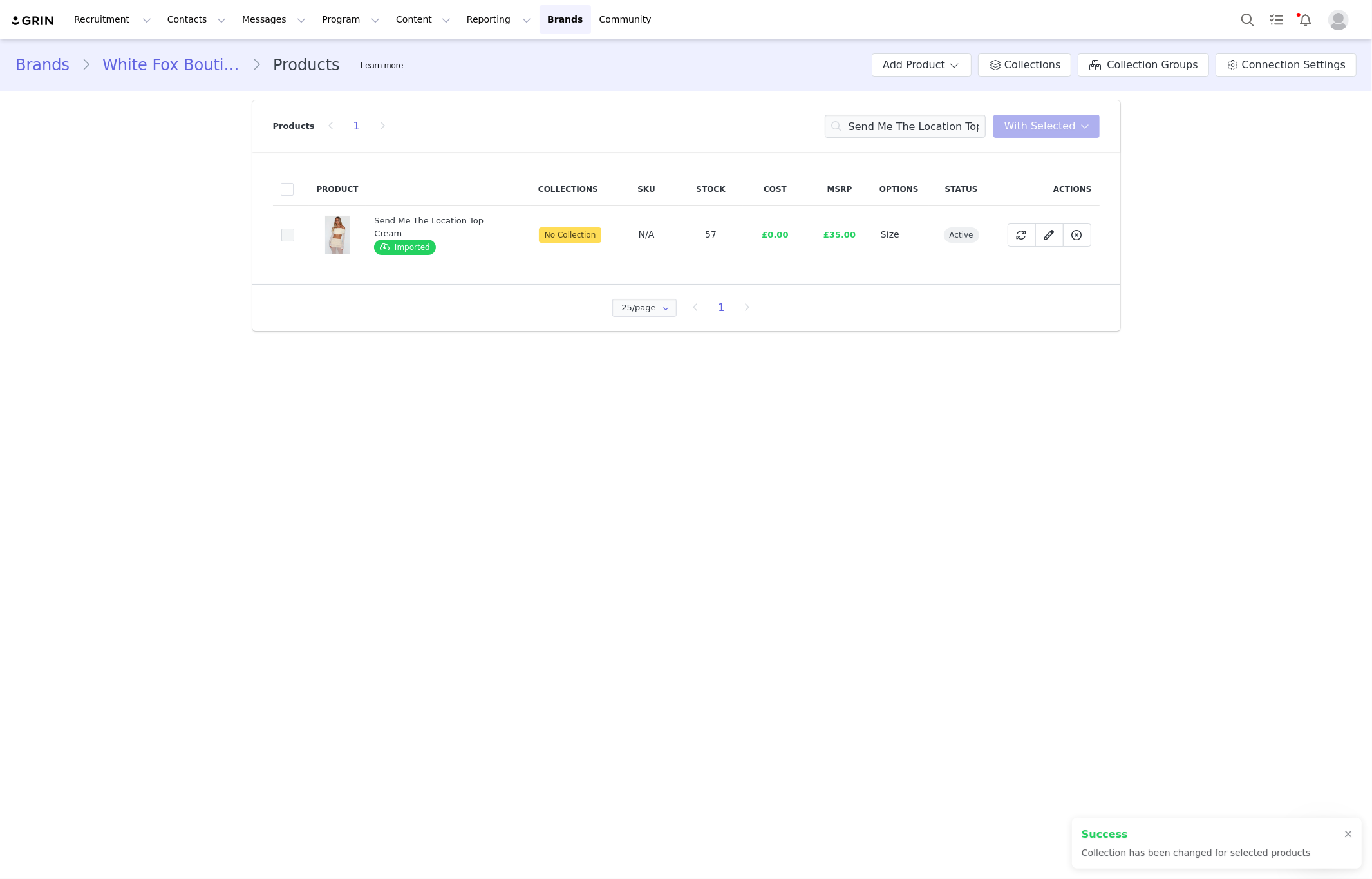
click at [293, 240] on span at bounding box center [288, 234] width 13 height 13
click at [294, 228] on input "eef8b857-1efd-491f-ad53-f58e430df938" at bounding box center [294, 228] width 0 height 0
click at [1036, 122] on span "With Selected" at bounding box center [1039, 126] width 71 height 16
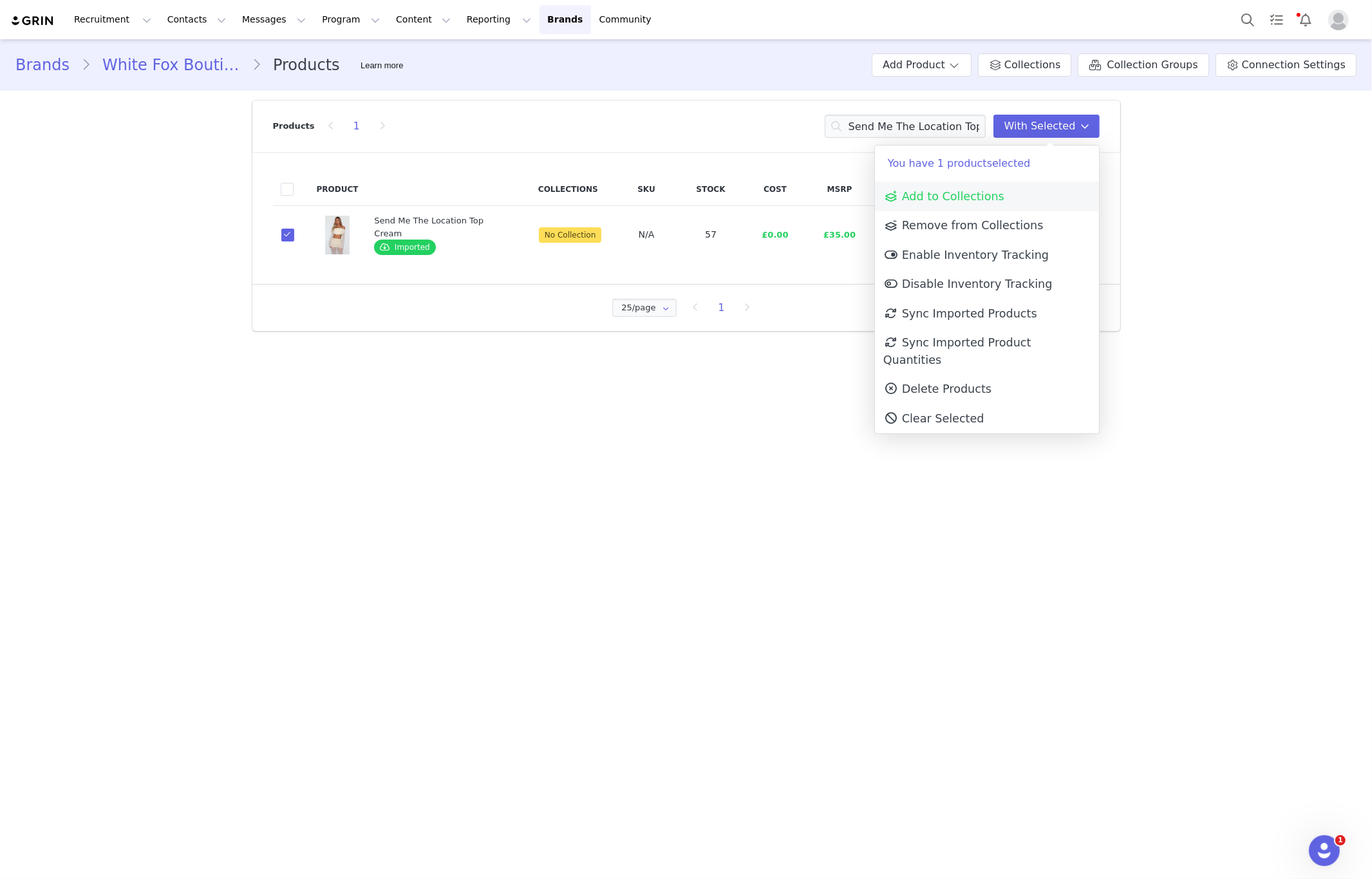
click at [960, 194] on span "Add to Collections" at bounding box center [944, 196] width 121 height 13
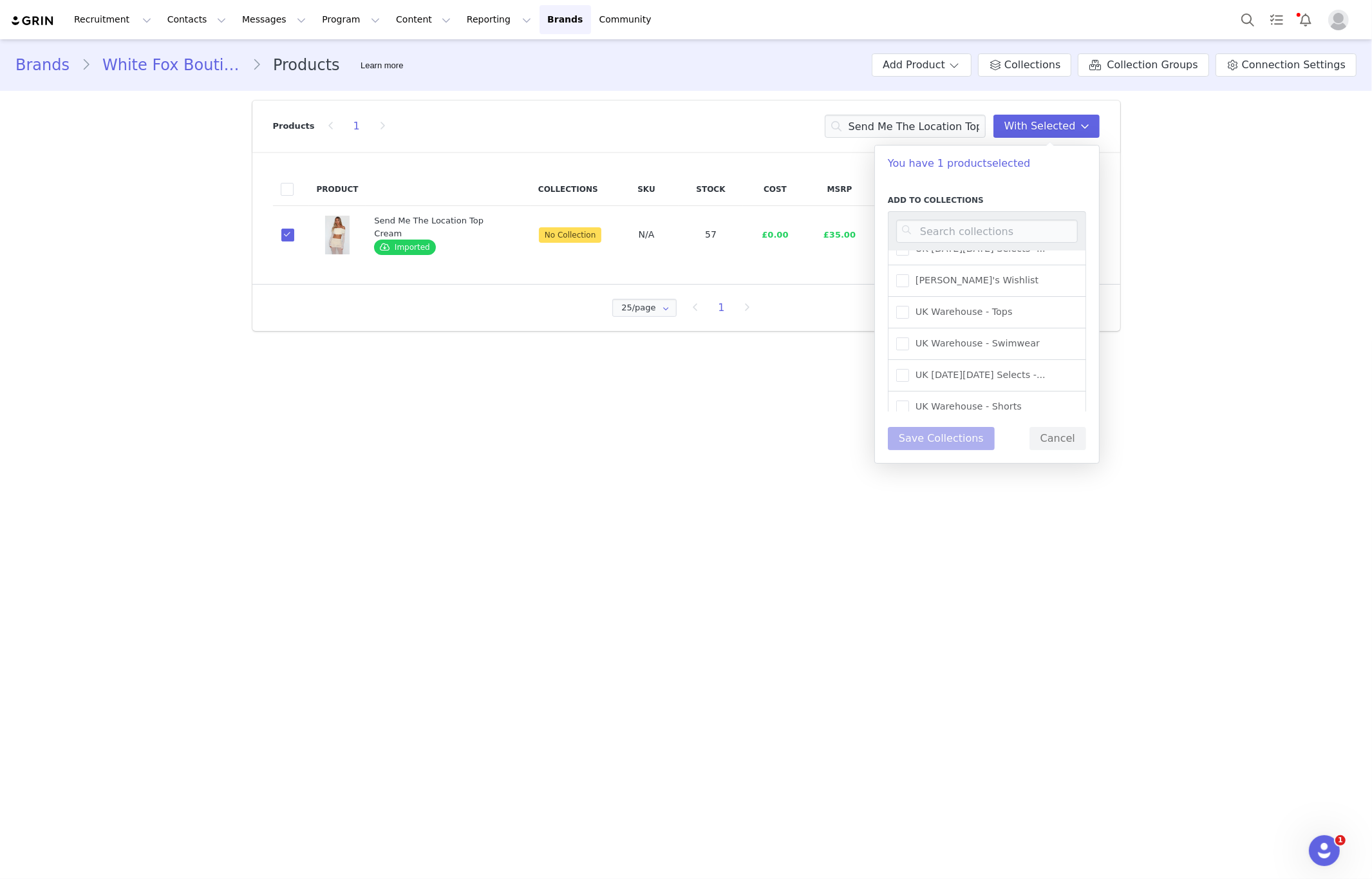
scroll to position [1468, 0]
click at [1025, 304] on div "UK Warehouse - Tops" at bounding box center [986, 313] width 198 height 31
click at [915, 306] on span "UK Warehouse - Tops" at bounding box center [960, 312] width 103 height 13
click at [909, 306] on input "UK Warehouse - Tops" at bounding box center [909, 306] width 0 height 0
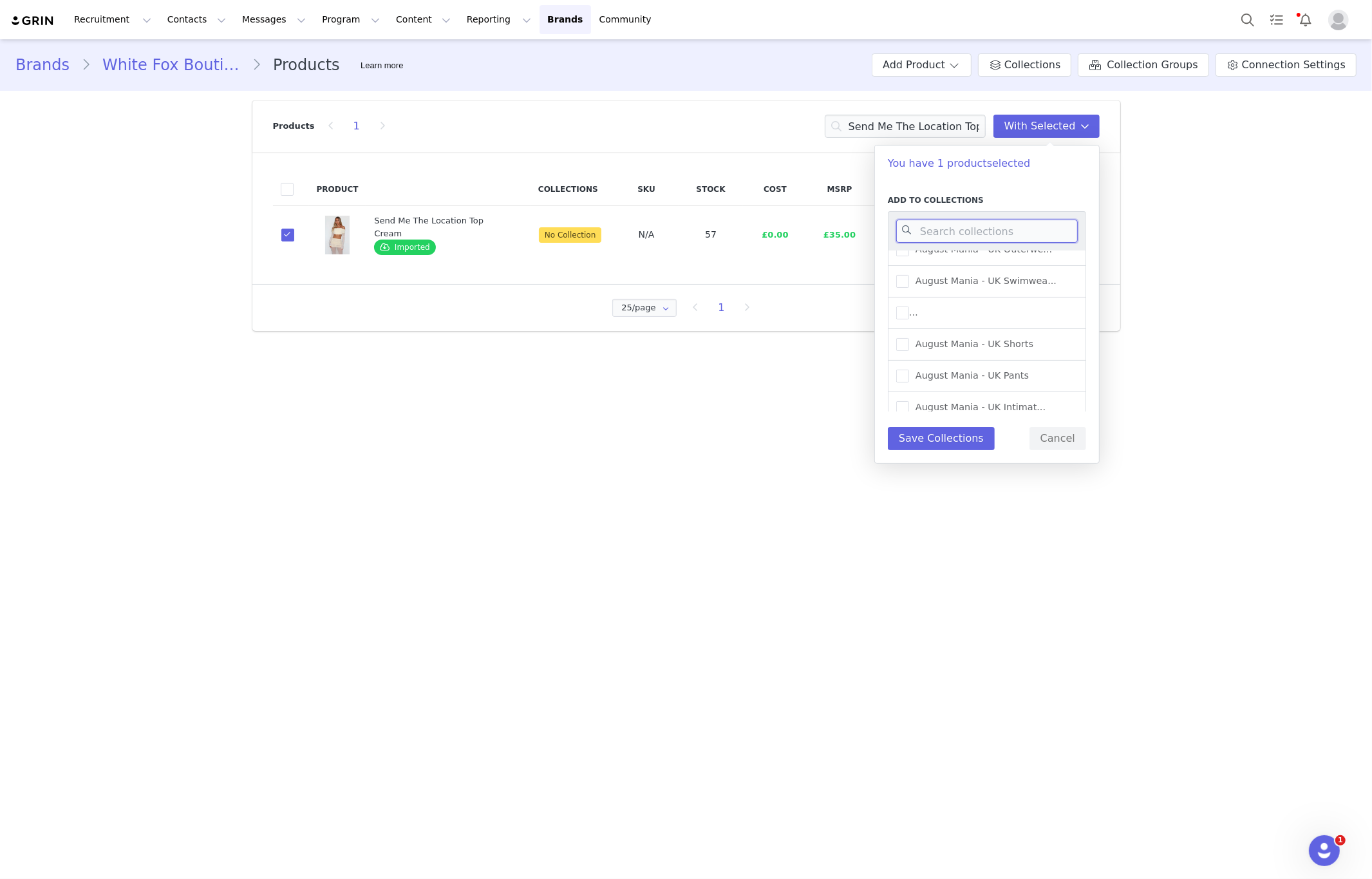
click at [990, 232] on input at bounding box center [987, 231] width 181 height 23
type input "uk warehouse"
click at [998, 333] on span "UK Warehouse - Skirts" at bounding box center [963, 333] width 109 height 13
click at [909, 327] on input "UK Warehouse - Skirts" at bounding box center [909, 327] width 0 height 0
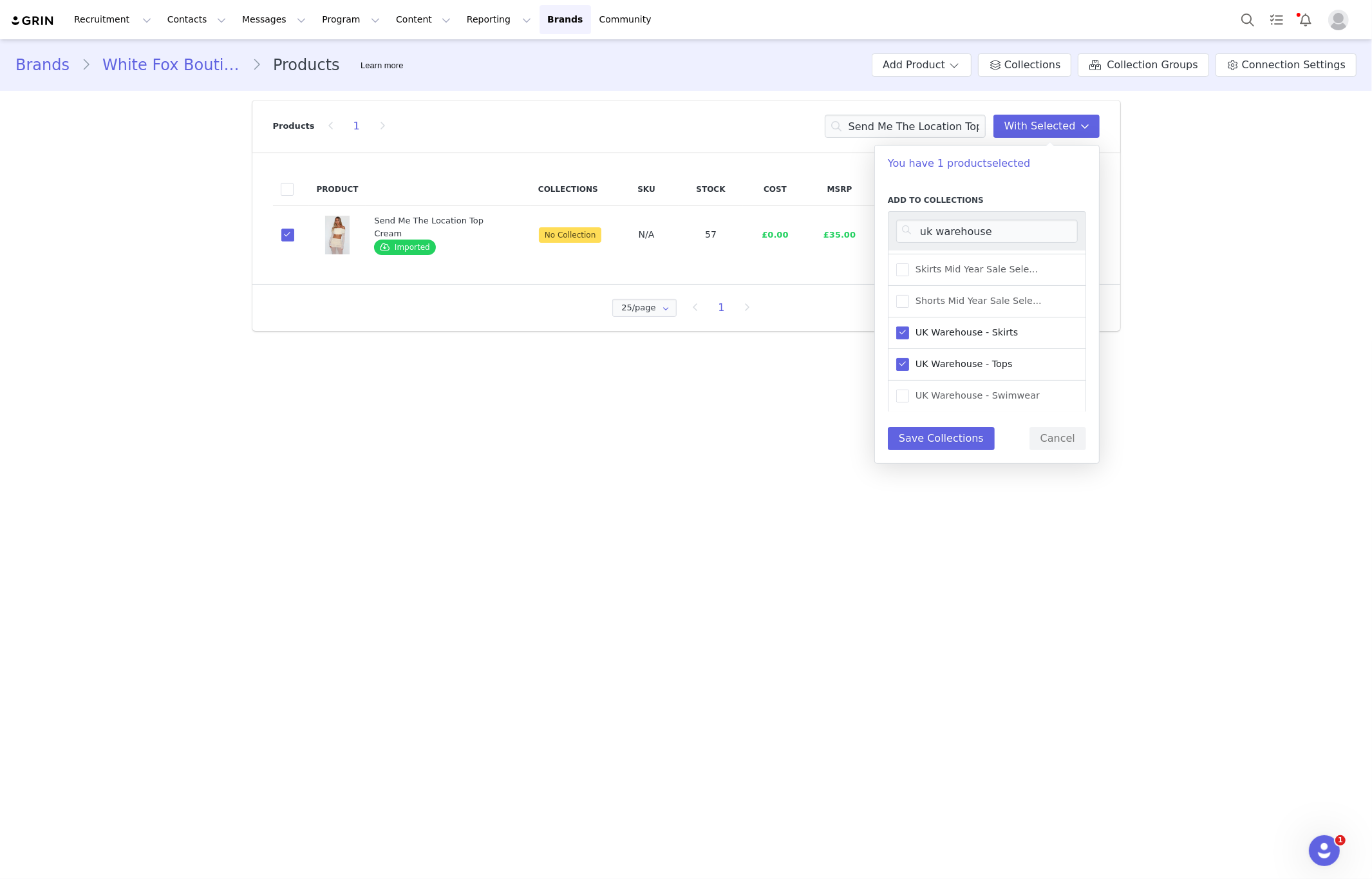
click at [967, 334] on span "UK Warehouse - Skirts" at bounding box center [963, 333] width 109 height 13
click at [909, 327] on input "UK Warehouse - Skirts" at bounding box center [909, 327] width 0 height 0
click at [937, 443] on button "Save Collections" at bounding box center [941, 439] width 107 height 23
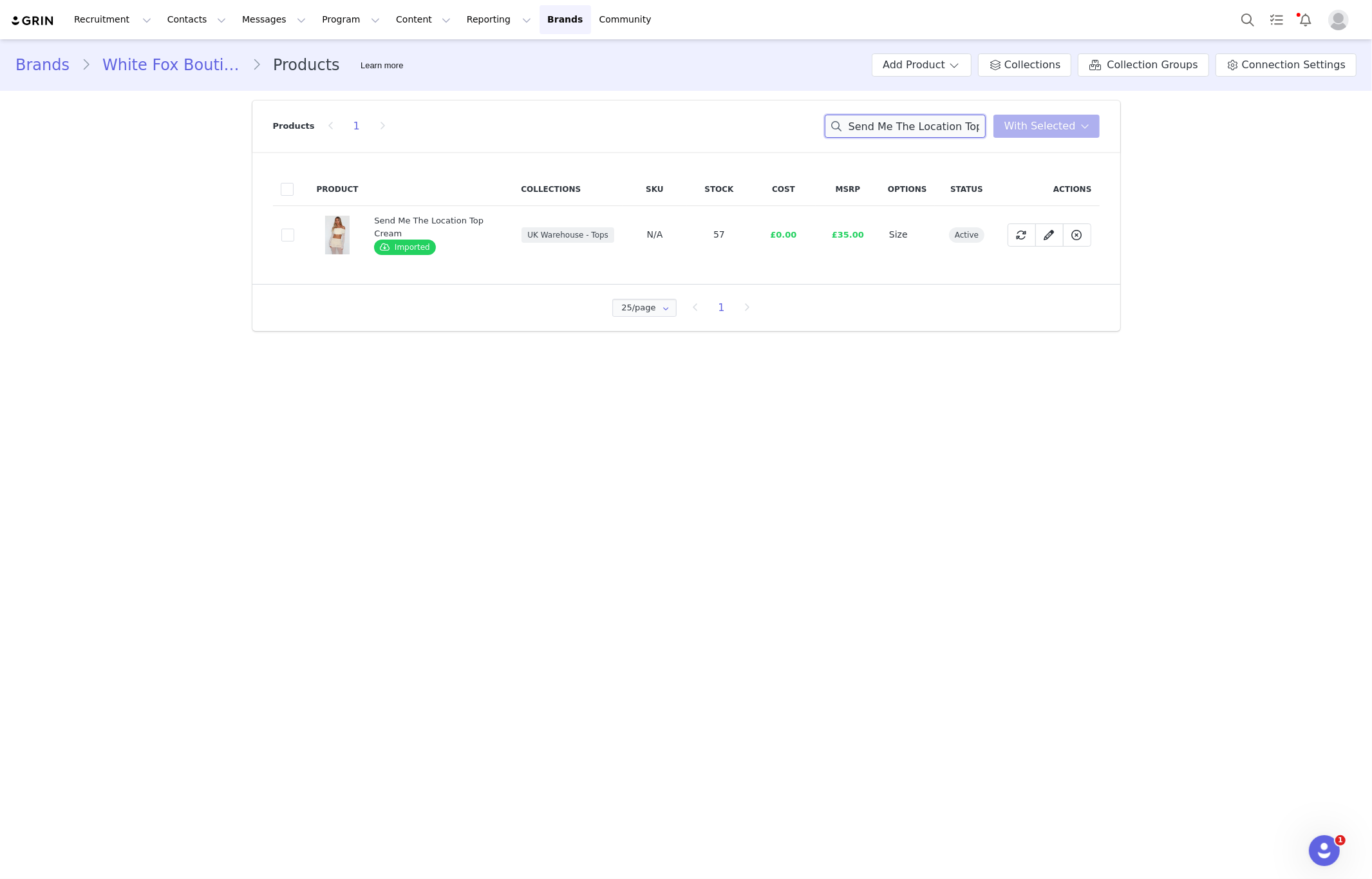
click at [948, 122] on input "Send Me The Location Top Cream" at bounding box center [905, 127] width 161 height 23
click at [947, 122] on input "Send Me The Location Top Cream" at bounding box center [905, 127] width 161 height 23
type input "x"
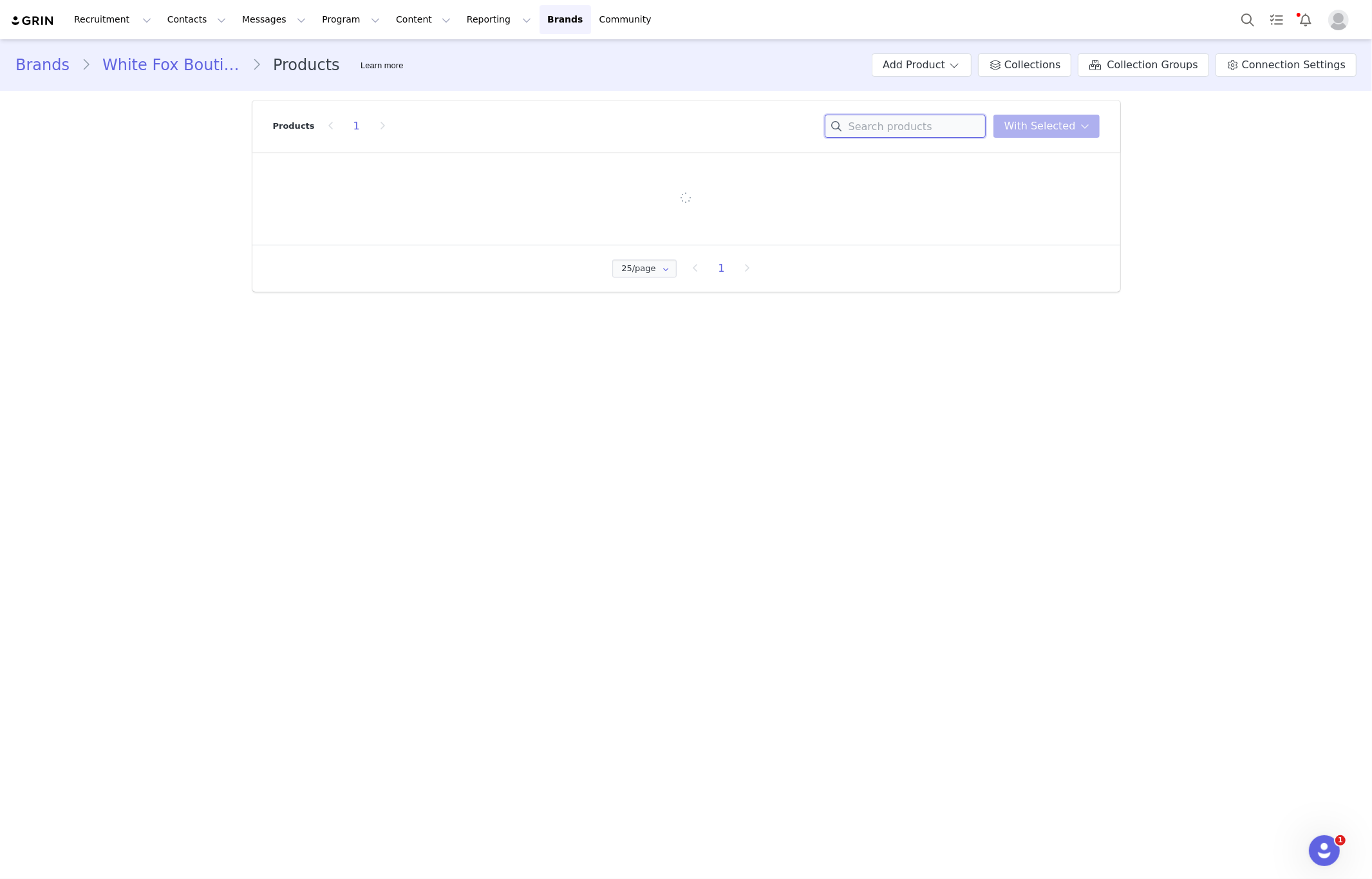
paste input "Born Iconic Bodysuit Black"
type input "Born Iconic Bodysuit Black"
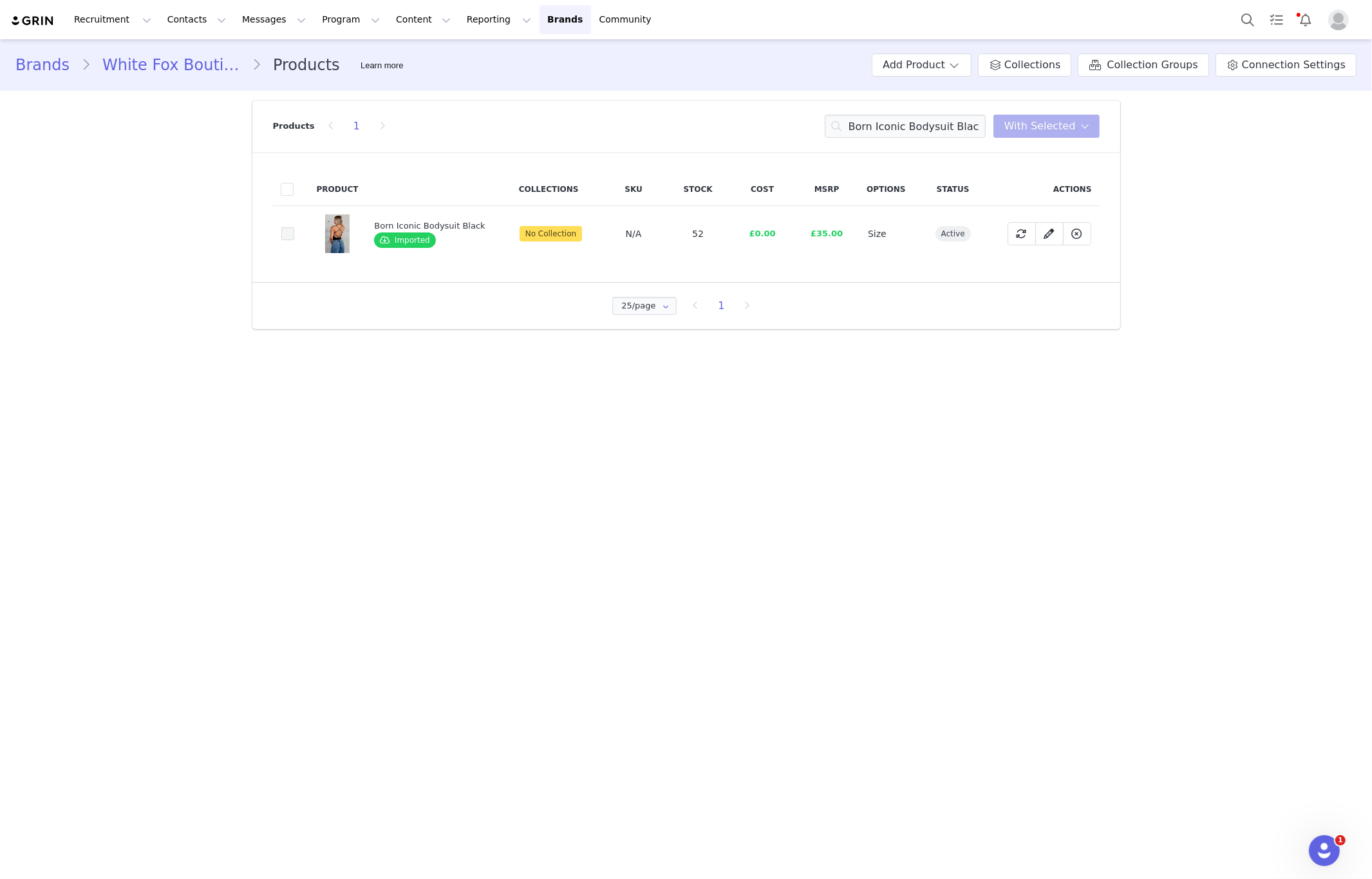
drag, startPoint x: 281, startPoint y: 238, endPoint x: 289, endPoint y: 237, distance: 8.1
click at [284, 238] on span at bounding box center [288, 233] width 13 height 13
click at [294, 227] on input "c4f9a760-feab-4338-b787-5e170aeaa9b7" at bounding box center [294, 227] width 0 height 0
click at [1021, 141] on div "Products 1 Born Iconic Bodysuit Black With Selected" at bounding box center [686, 126] width 827 height 52
click at [1022, 131] on span "With Selected" at bounding box center [1039, 126] width 71 height 16
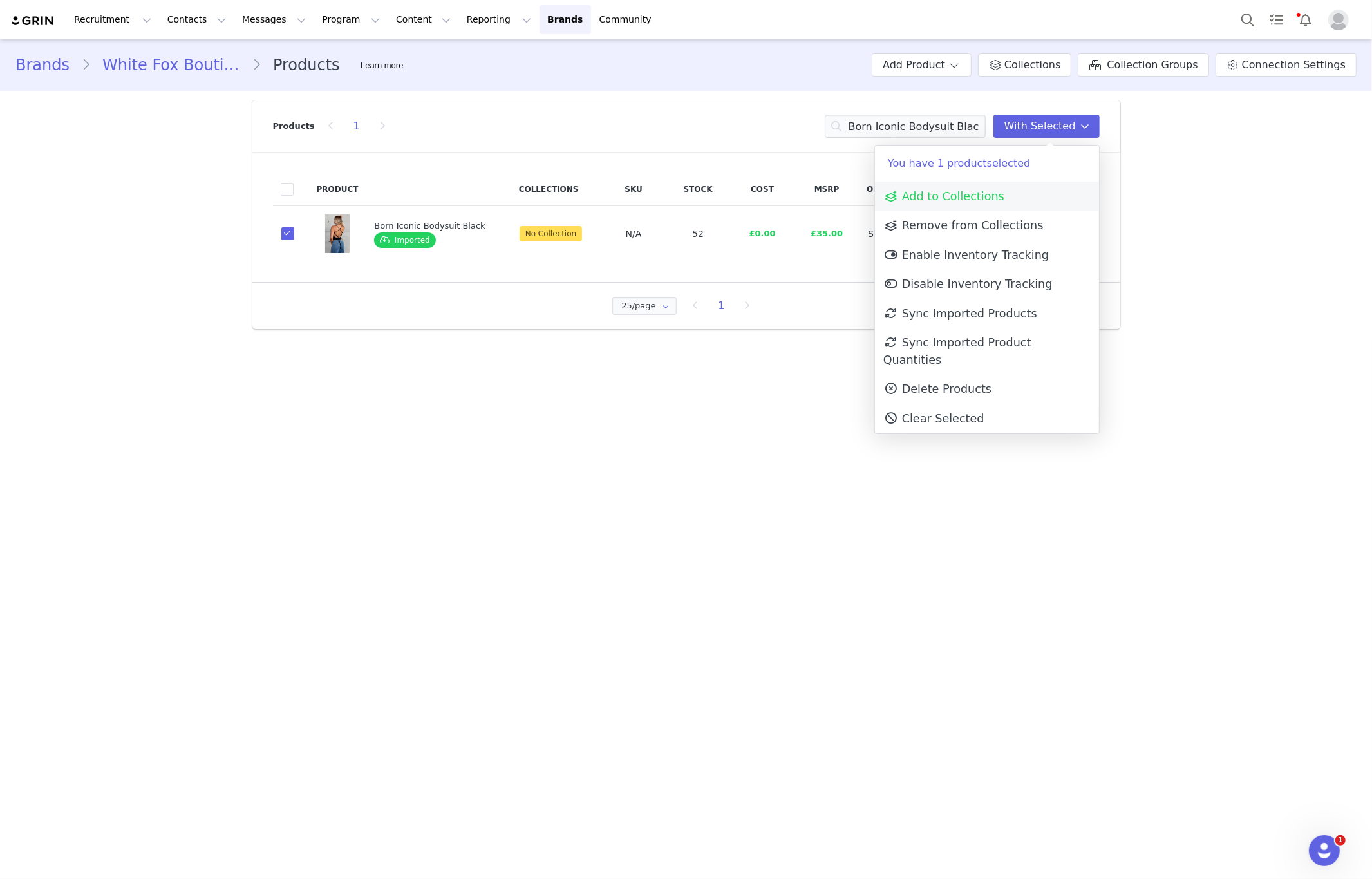
click at [998, 196] on link "Add to Collections" at bounding box center [987, 196] width 224 height 29
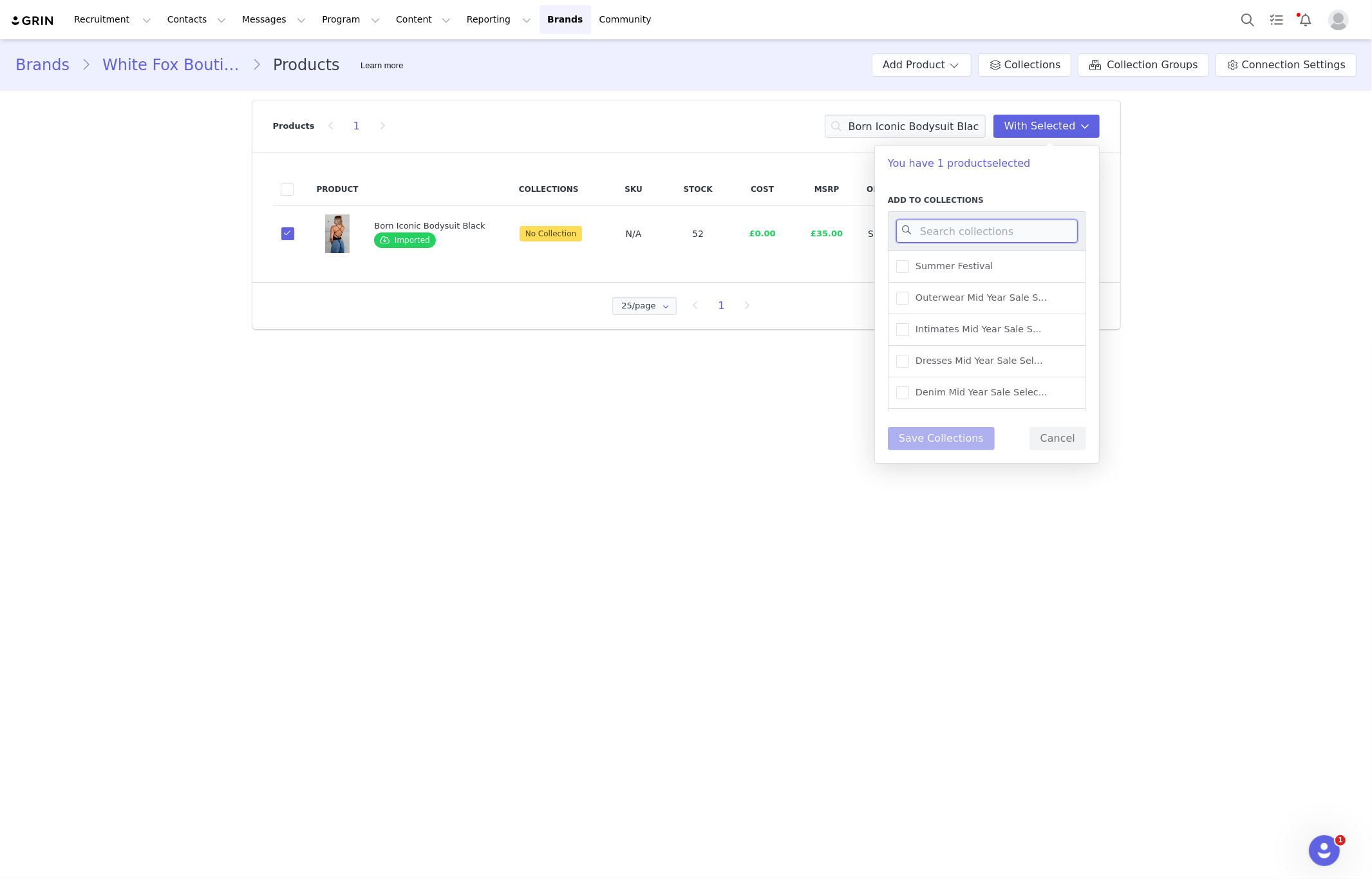
click at [1002, 228] on input at bounding box center [987, 231] width 181 height 23
click at [1030, 231] on input "uk w" at bounding box center [987, 231] width 181 height 23
type input "uk ware"
click at [1031, 197] on label "Add to Collections" at bounding box center [986, 200] width 198 height 12
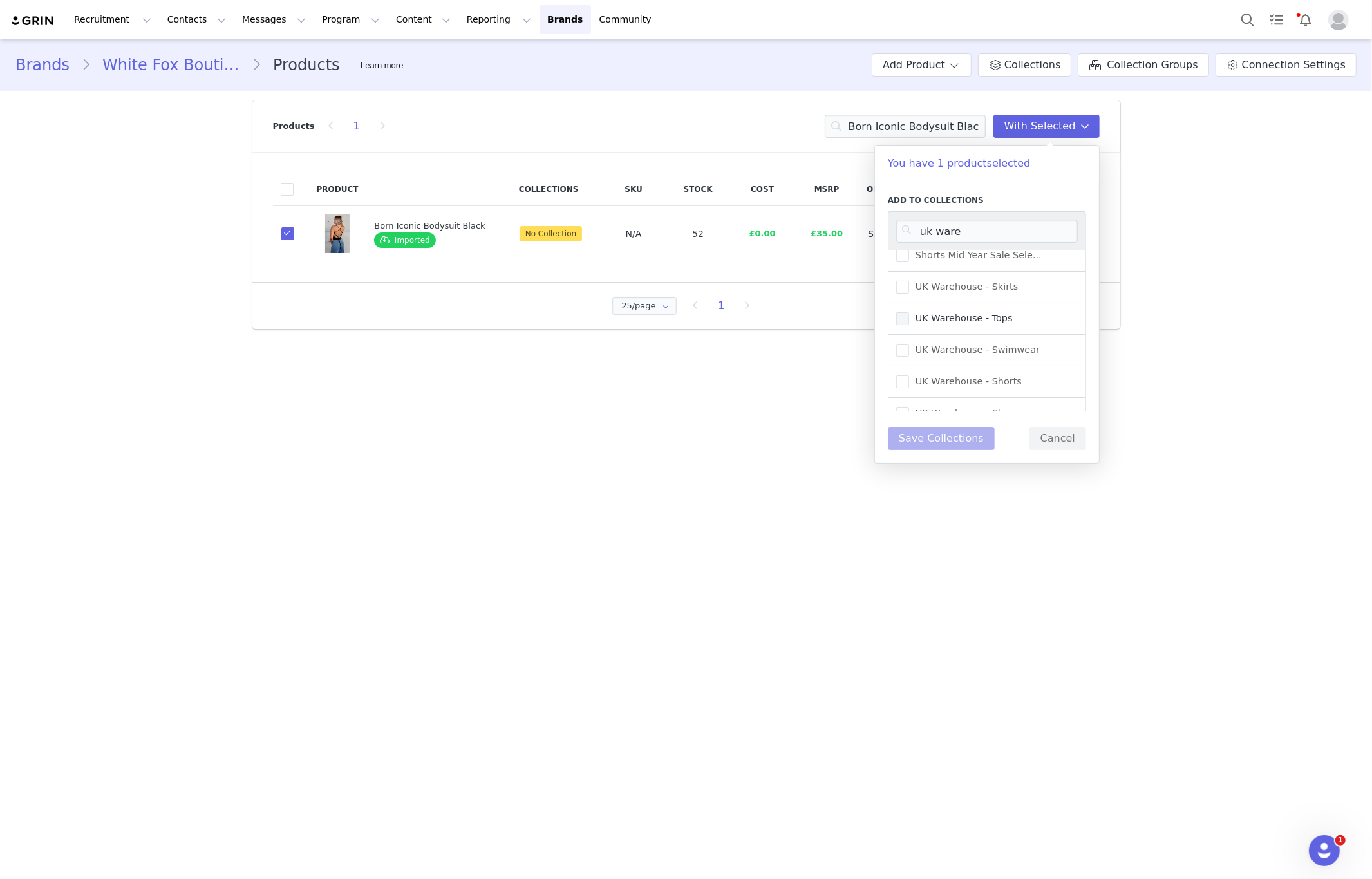
click at [1005, 312] on span "UK Warehouse - Tops" at bounding box center [960, 318] width 103 height 13
click at [909, 312] on input "UK Warehouse - Tops" at bounding box center [909, 312] width 0 height 0
click at [948, 446] on button "Save Collections" at bounding box center [941, 439] width 107 height 23
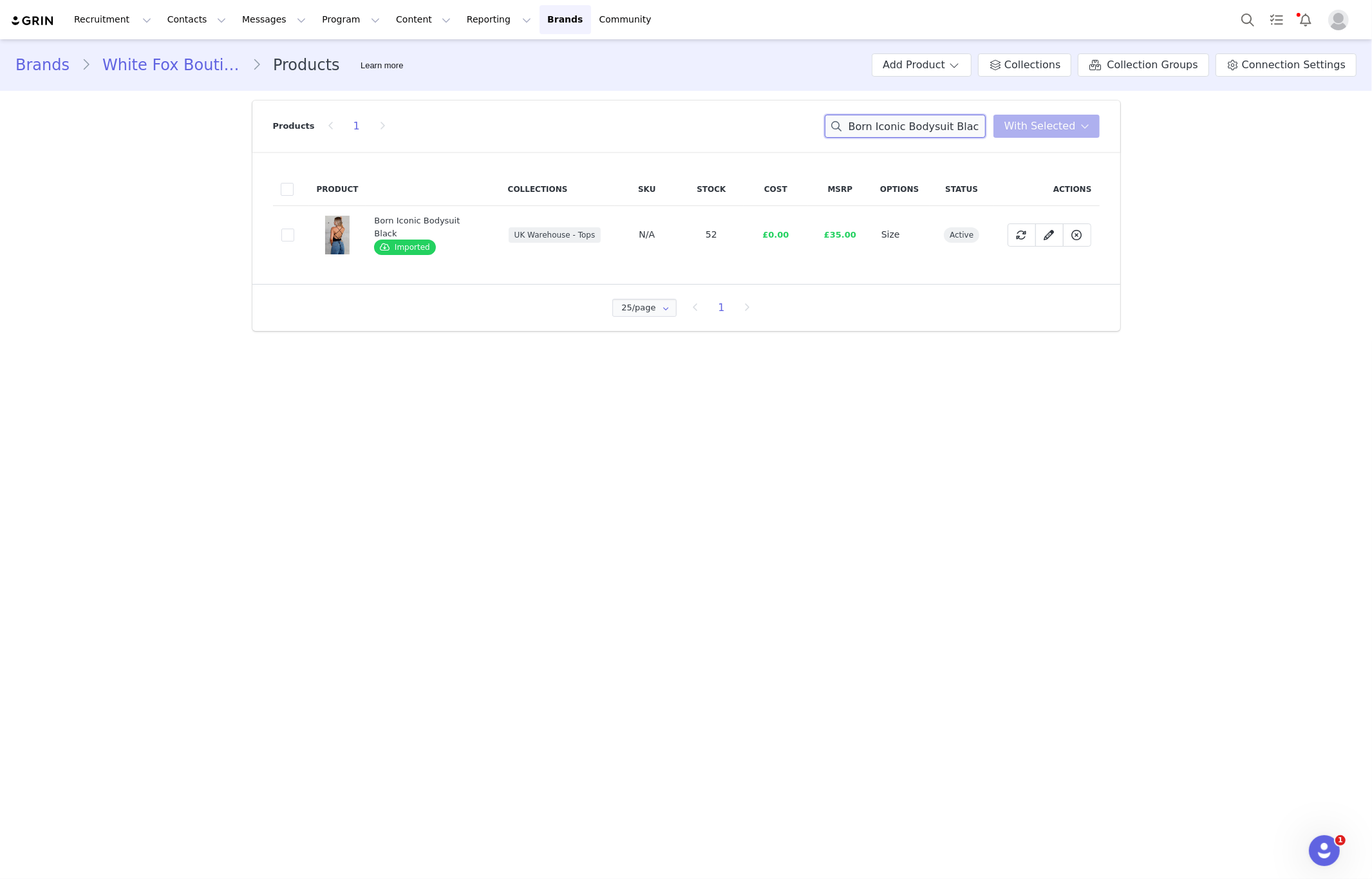
click at [931, 118] on input "Born Iconic Bodysuit Black" at bounding box center [905, 127] width 161 height 23
paste input "Tropic Temptations Mini Skir"
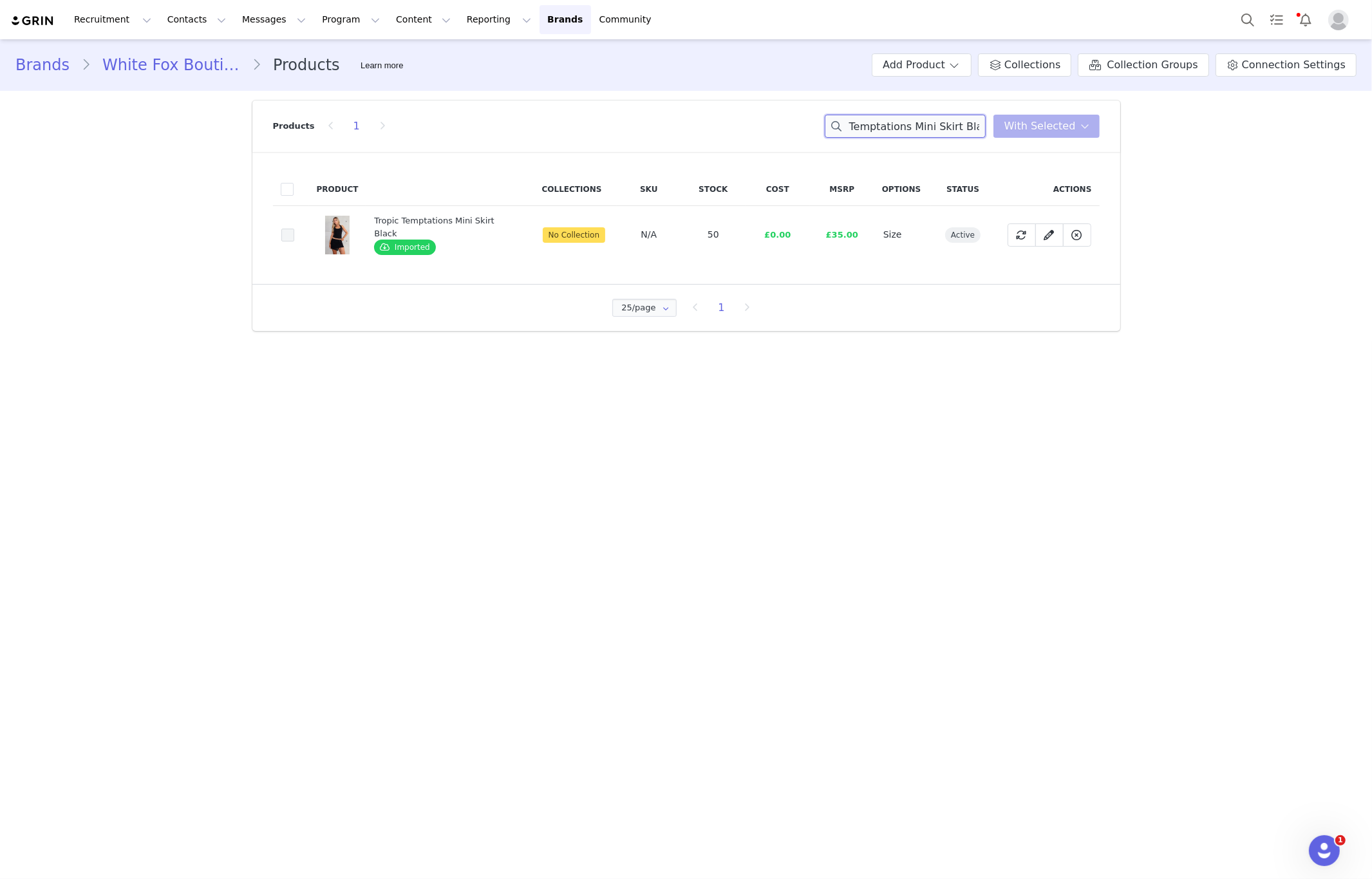
type input "Tropic Temptations Mini Skirt Black"
click at [289, 233] on span at bounding box center [288, 234] width 13 height 13
click at [294, 228] on input "d35616df-fdc0-4374-9924-8d77654f3a62" at bounding box center [294, 228] width 0 height 0
click at [1028, 126] on span "With Selected" at bounding box center [1039, 126] width 71 height 16
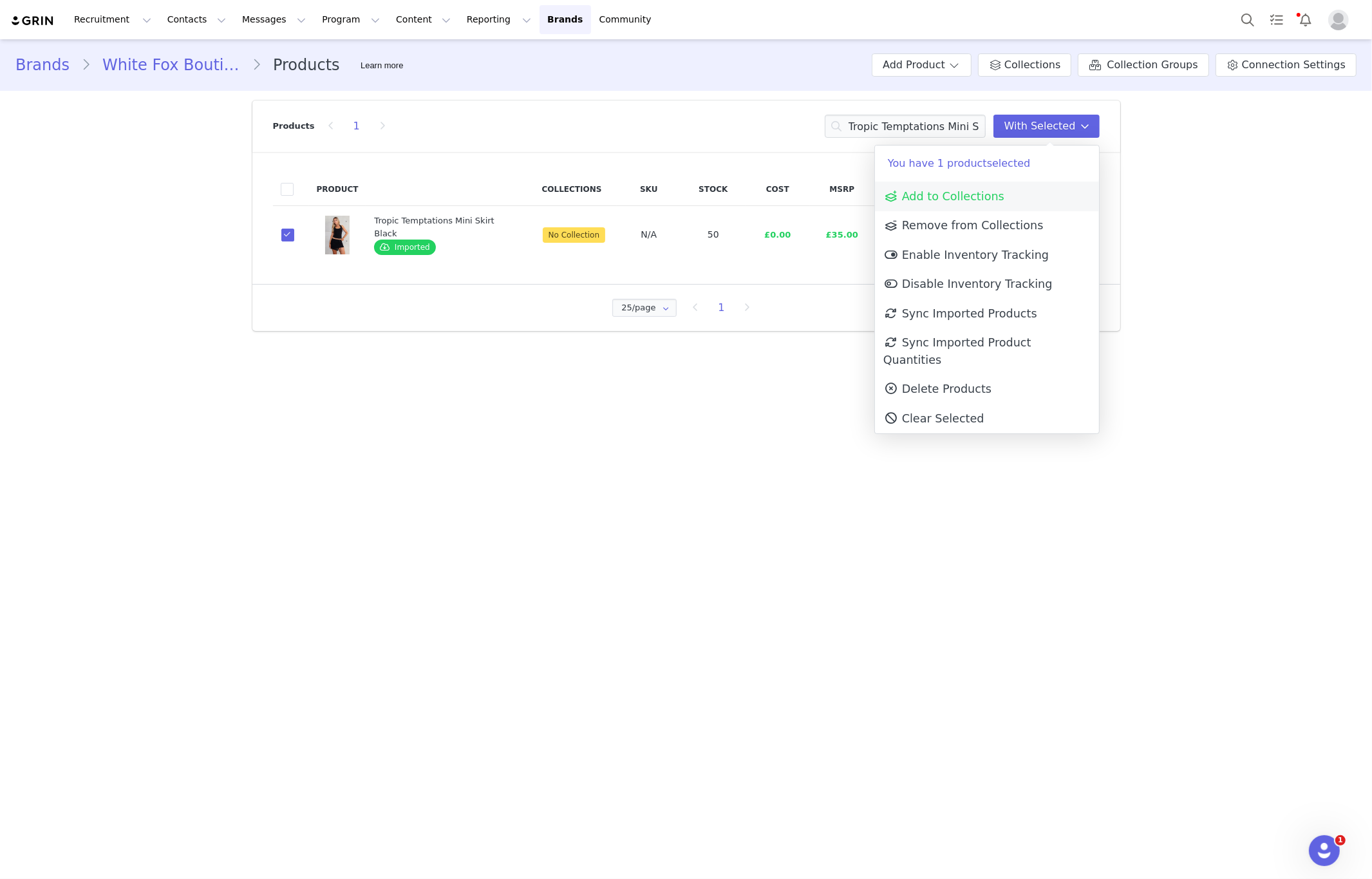
click at [979, 186] on link "Add to Collections" at bounding box center [987, 196] width 224 height 29
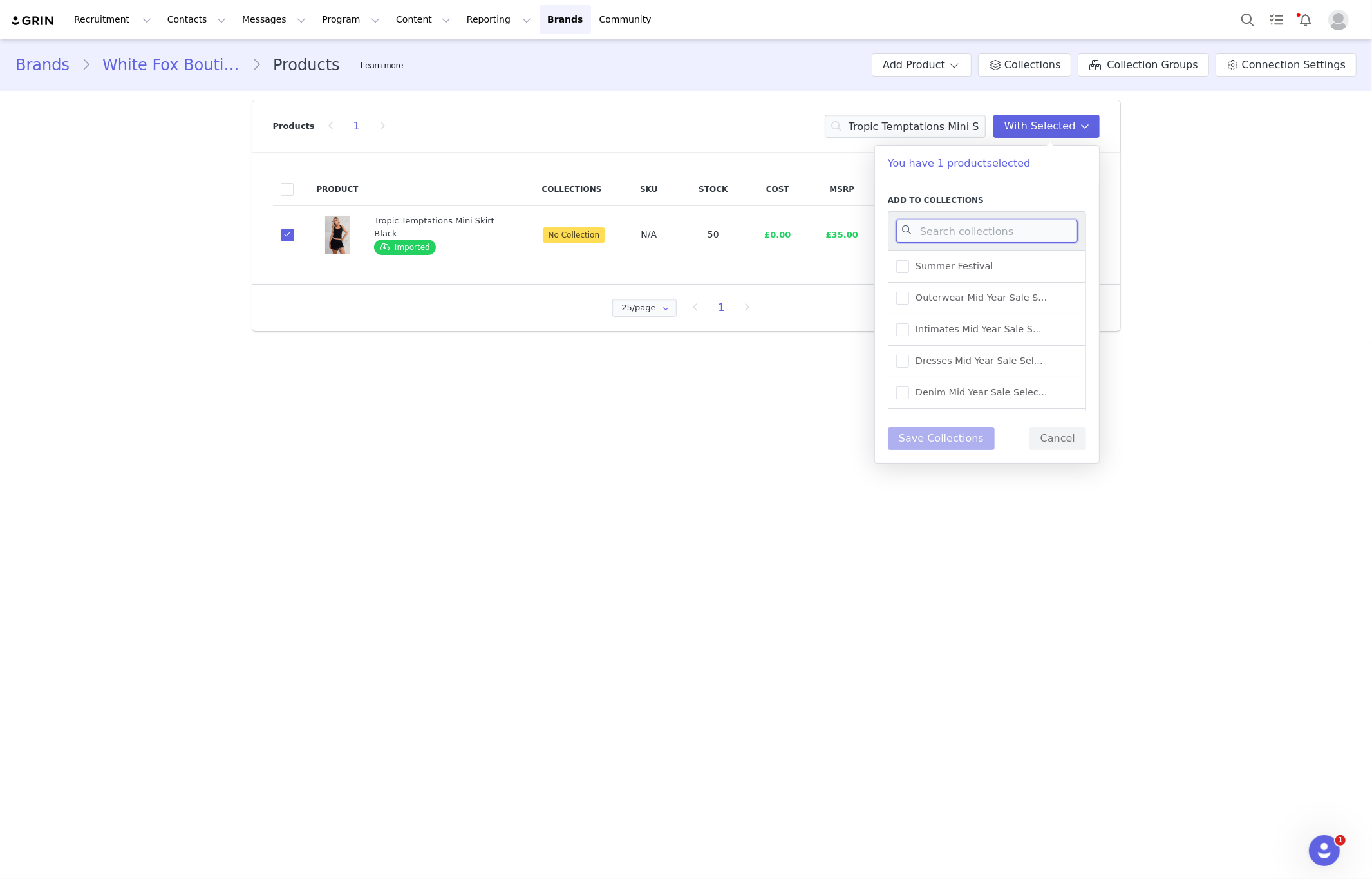
click at [979, 229] on input at bounding box center [987, 231] width 181 height 23
type input "uk"
click at [994, 325] on label "UK Warehouse - Skirts" at bounding box center [957, 323] width 122 height 16
click at [909, 317] on input "UK Warehouse - Skirts" at bounding box center [909, 317] width 0 height 0
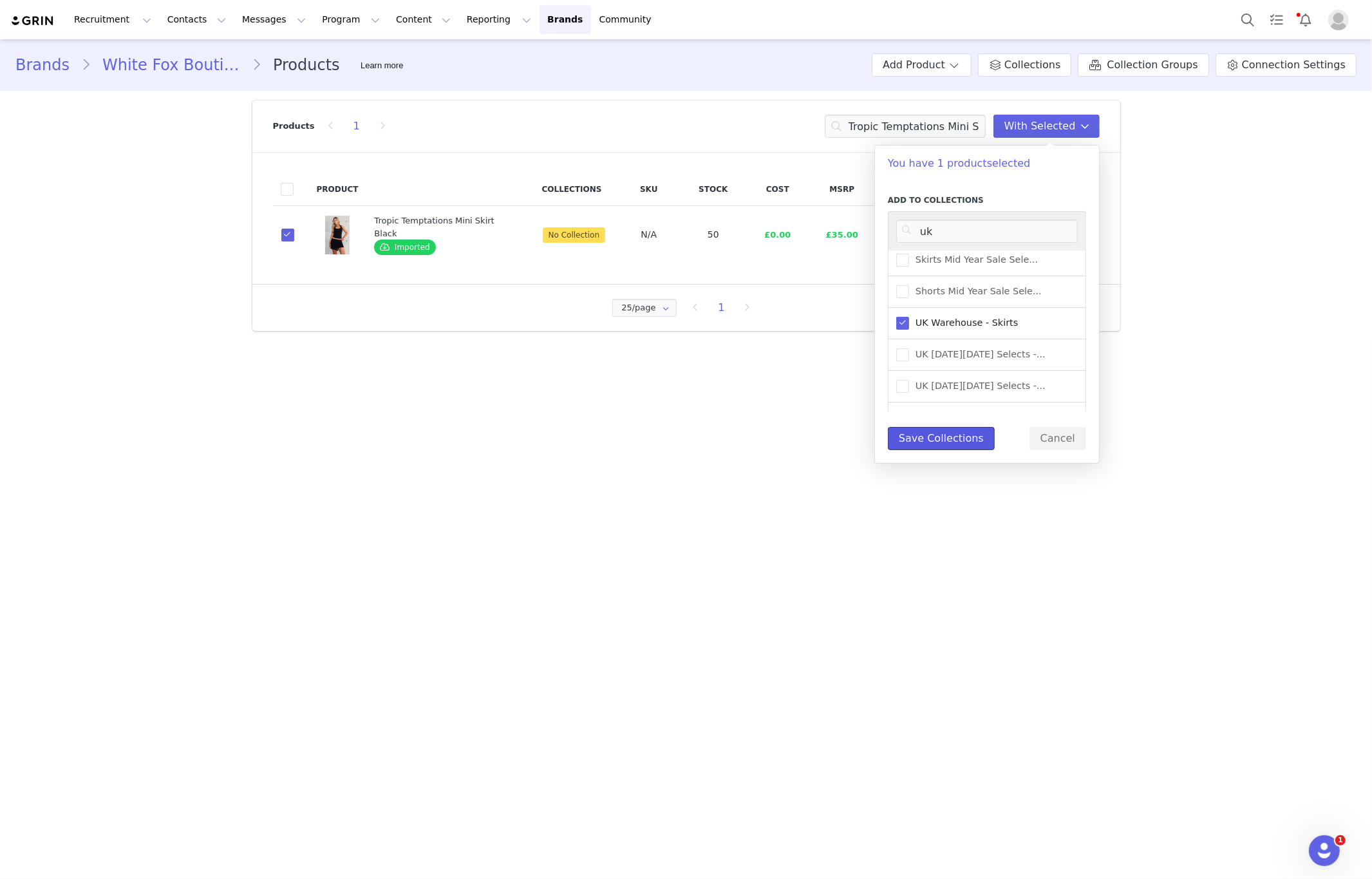
click at [918, 437] on button "Save Collections" at bounding box center [941, 439] width 107 height 23
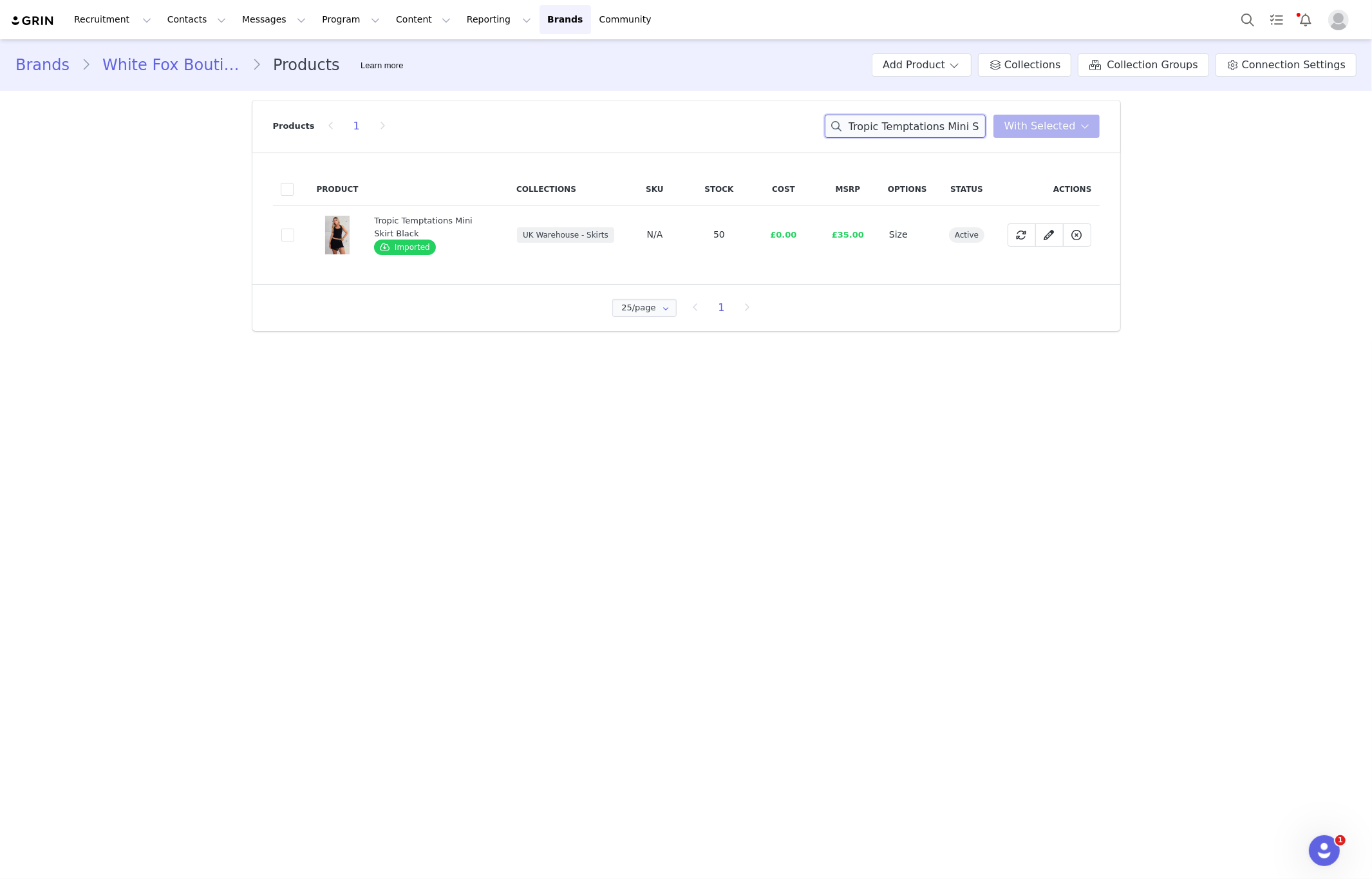
click at [873, 115] on input "Tropic Temptations Mini Skirt Black" at bounding box center [905, 127] width 161 height 23
paste input "Caught Up With You Zip Front Sweater Volcanic"
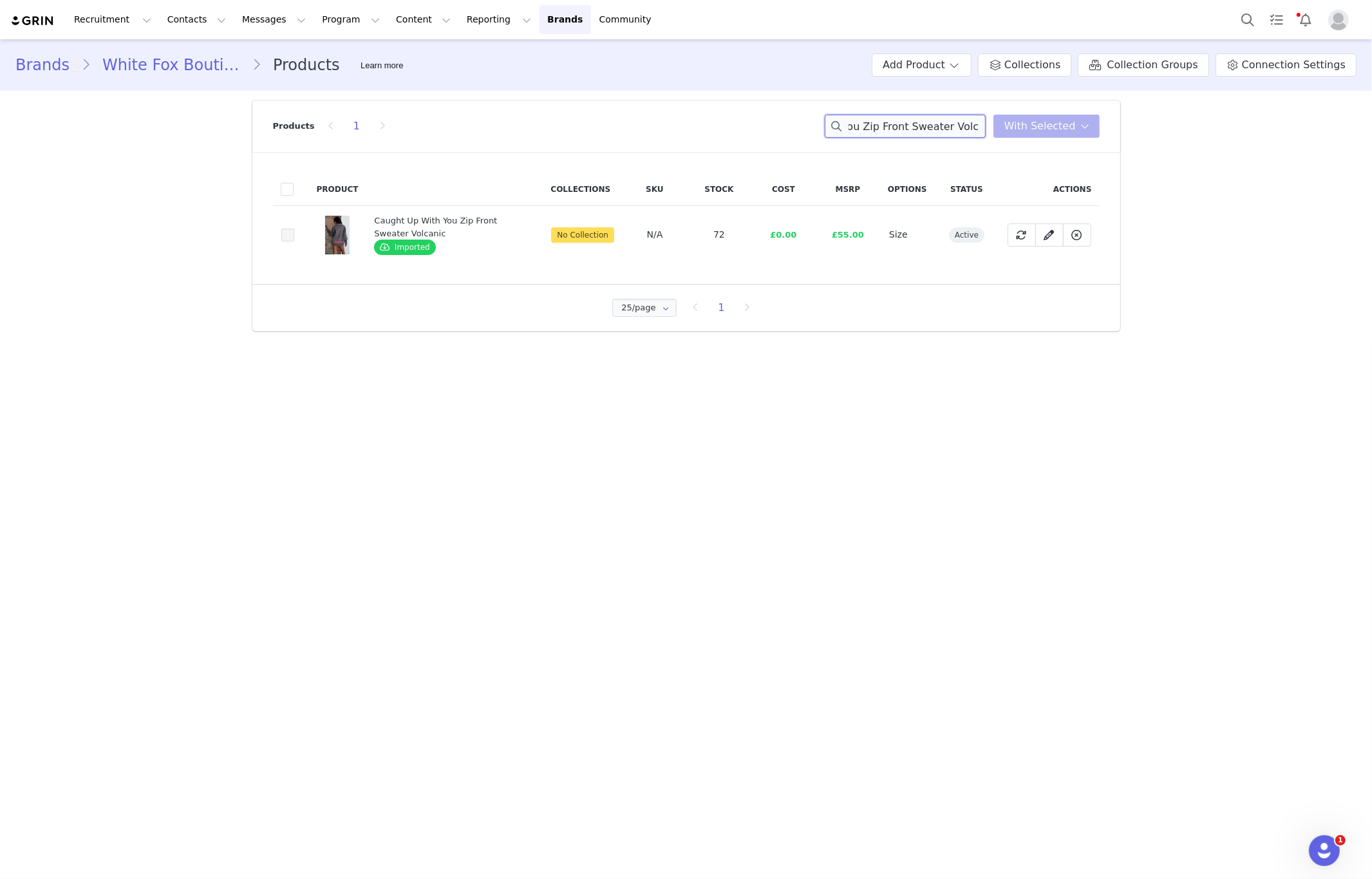
type input "Caught Up With You Zip Front Sweater Volcanic"
click at [289, 235] on span at bounding box center [288, 234] width 13 height 13
click at [294, 228] on input "bdf51cfc-d605-4269-823a-5f3c515c685a" at bounding box center [294, 228] width 0 height 0
click at [1050, 140] on div "Products 1 Caught Up With You Zip Front Sweater Volcanic With Selected" at bounding box center [686, 126] width 827 height 52
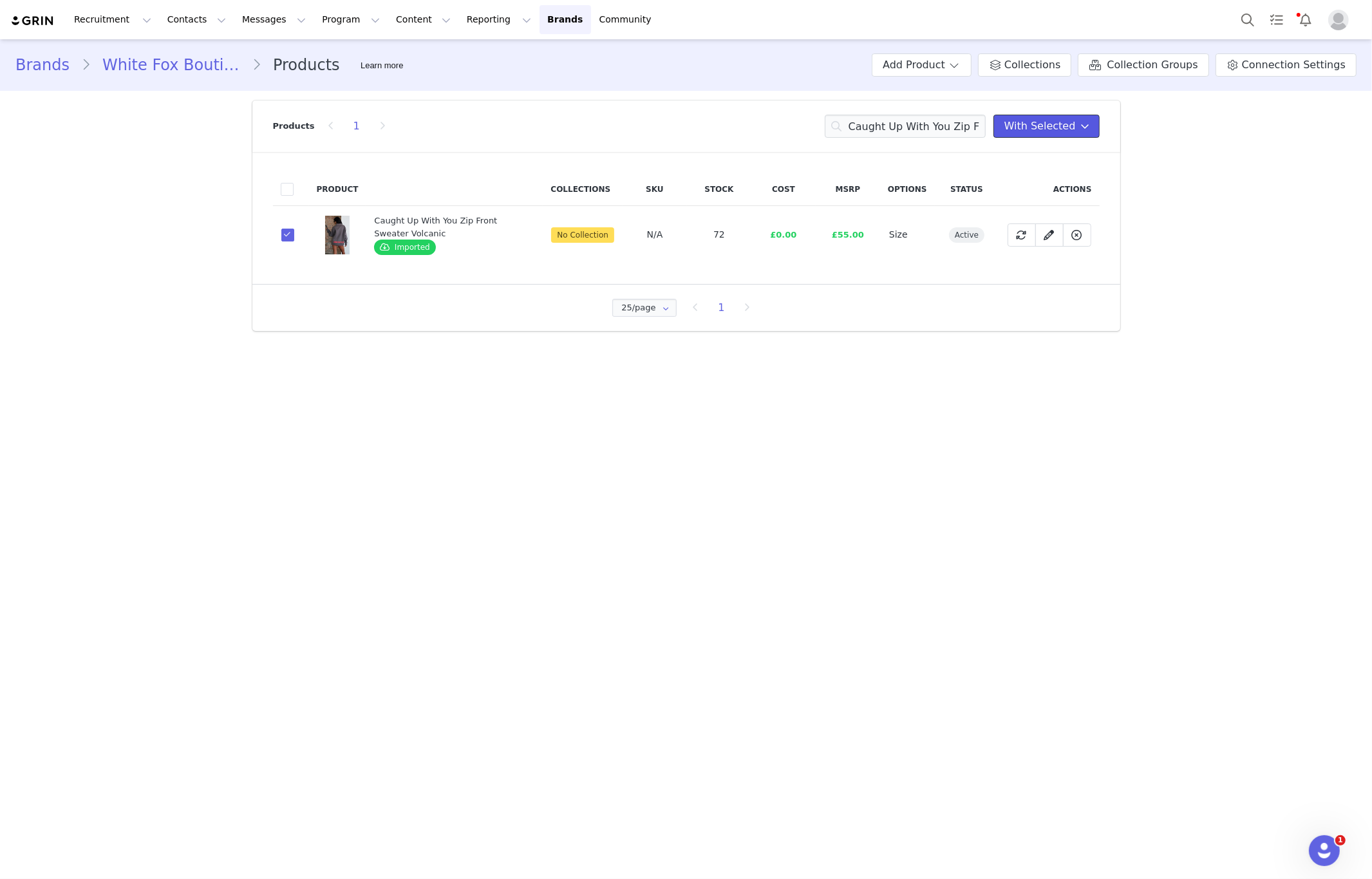
click at [1038, 116] on button "With Selected" at bounding box center [1046, 127] width 106 height 23
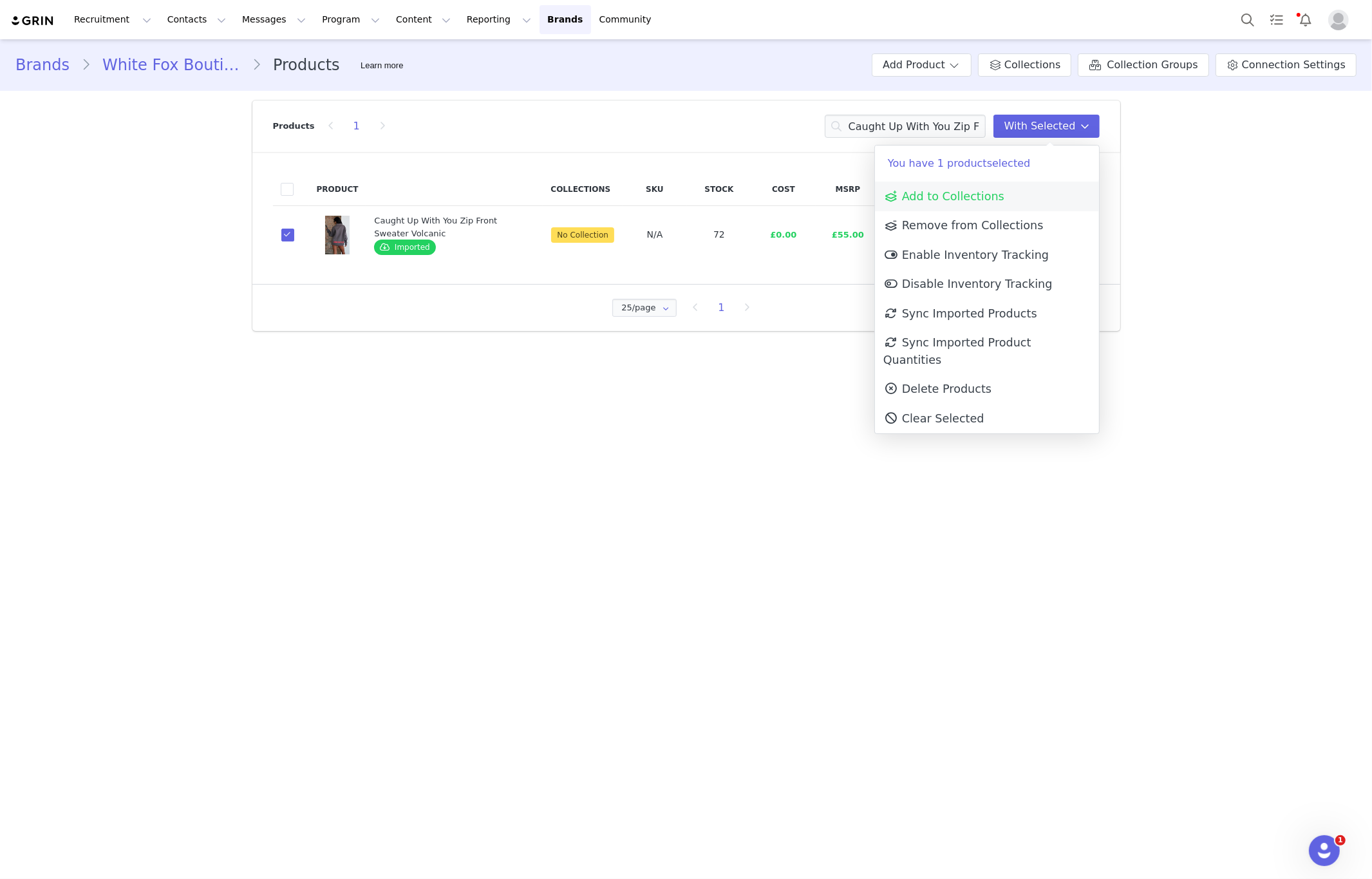
click at [955, 200] on span "Add to Collections" at bounding box center [944, 196] width 121 height 13
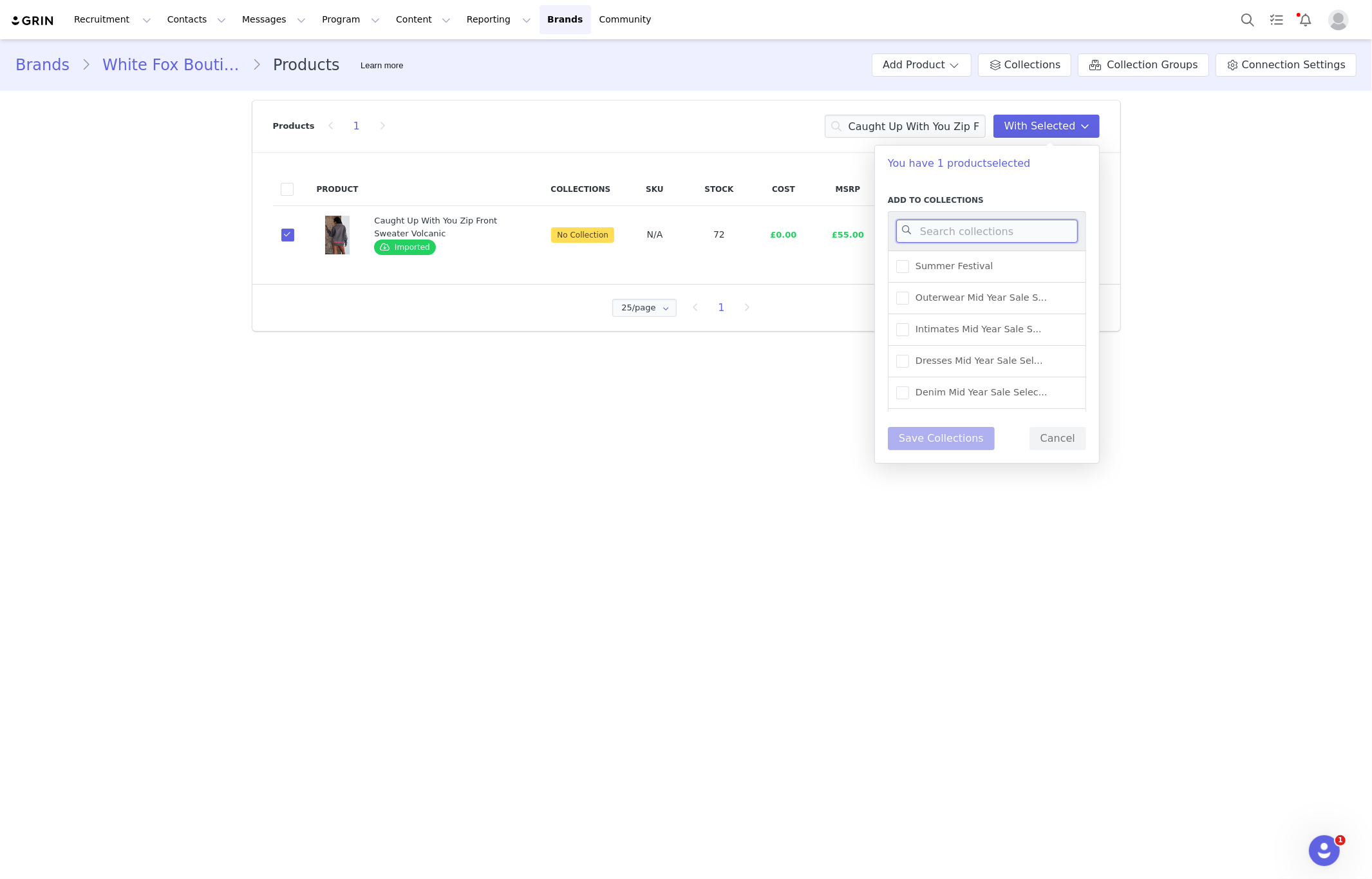
click at [951, 222] on input at bounding box center [987, 231] width 181 height 23
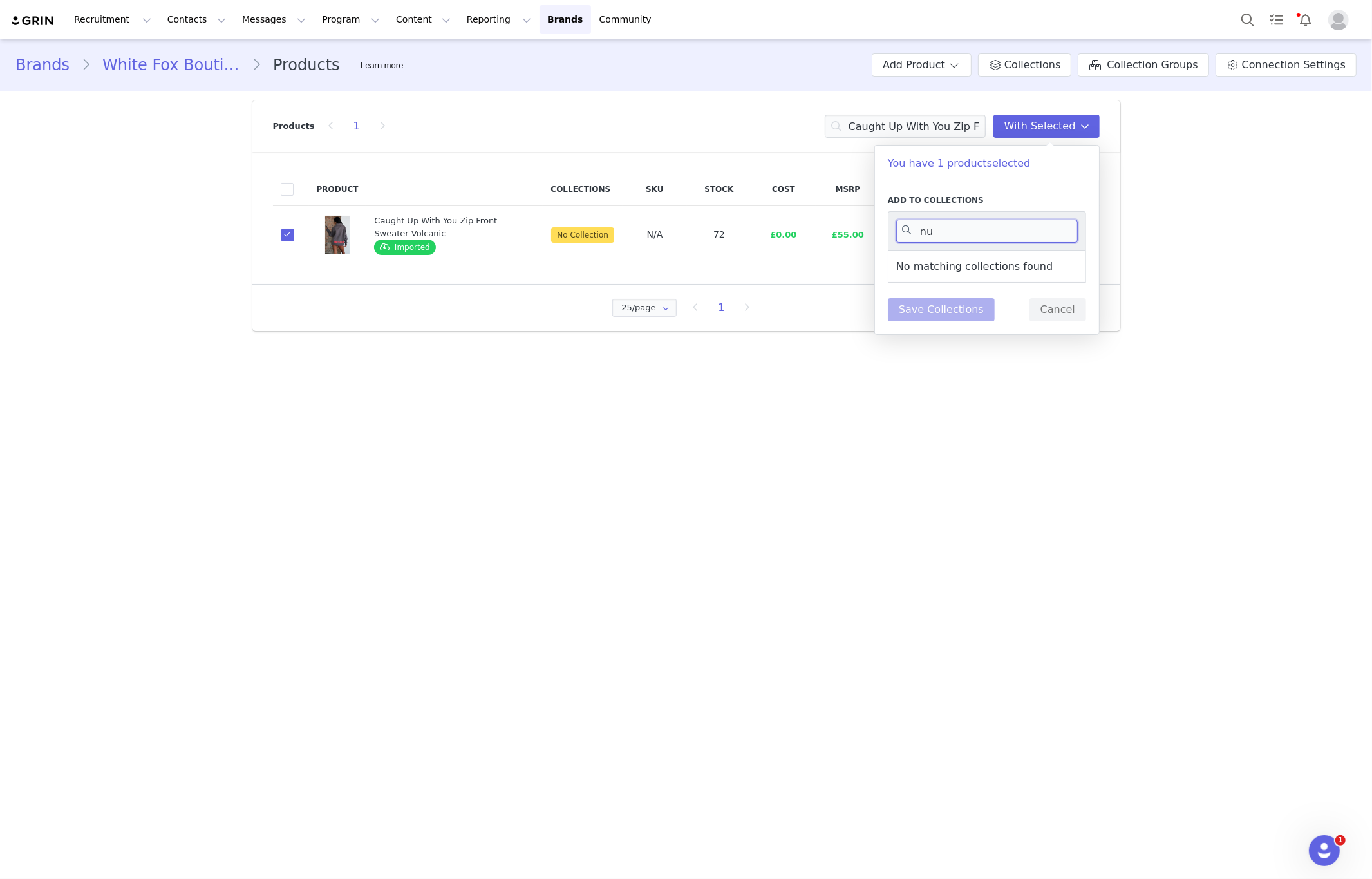
type input "n"
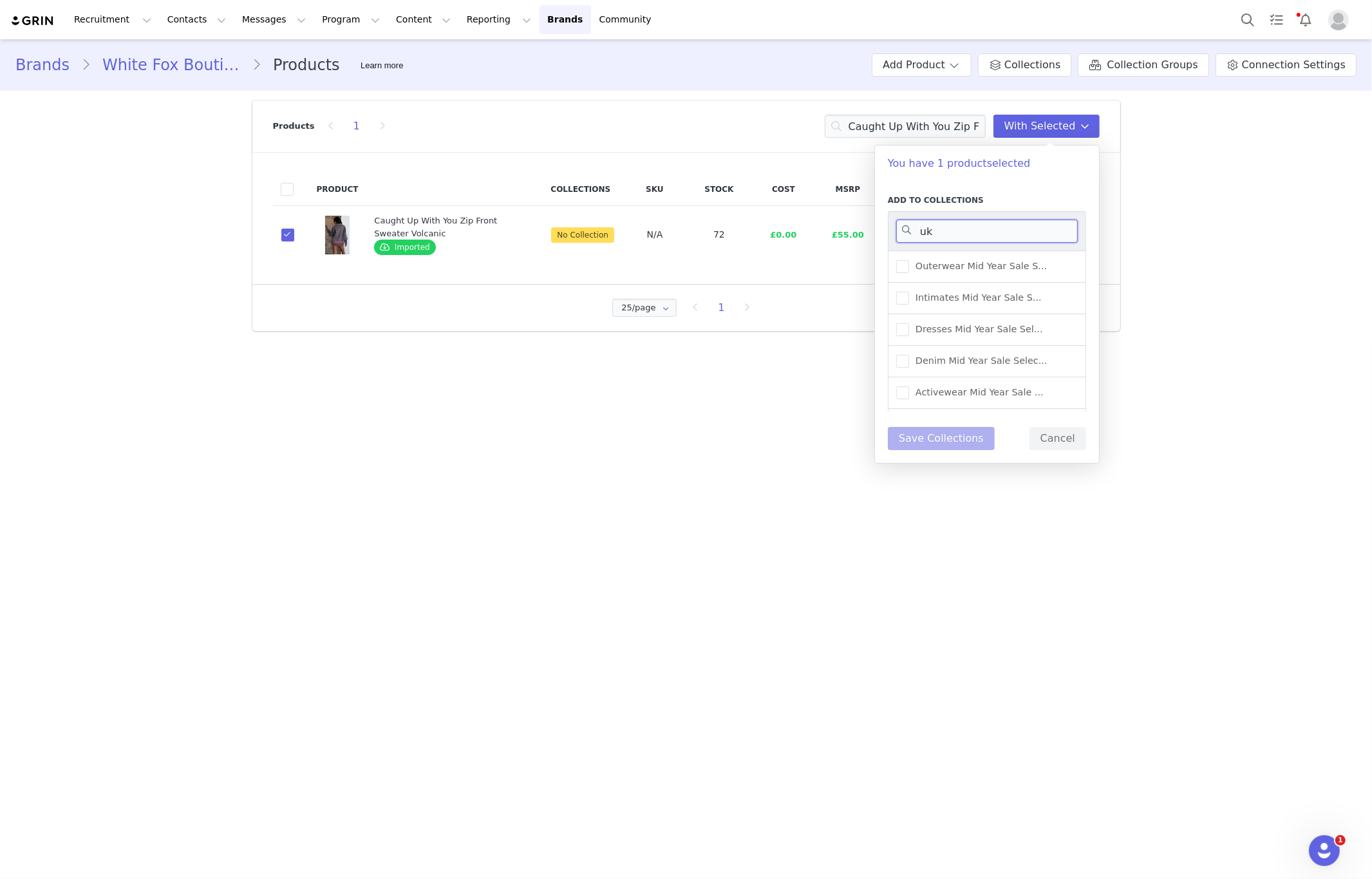
type input "u"
type input "warehouse"
click at [990, 325] on span "UK Warehouse - Outerwear" at bounding box center [974, 328] width 132 height 13
click at [909, 322] on input "UK Warehouse - Outerwear" at bounding box center [909, 322] width 0 height 0
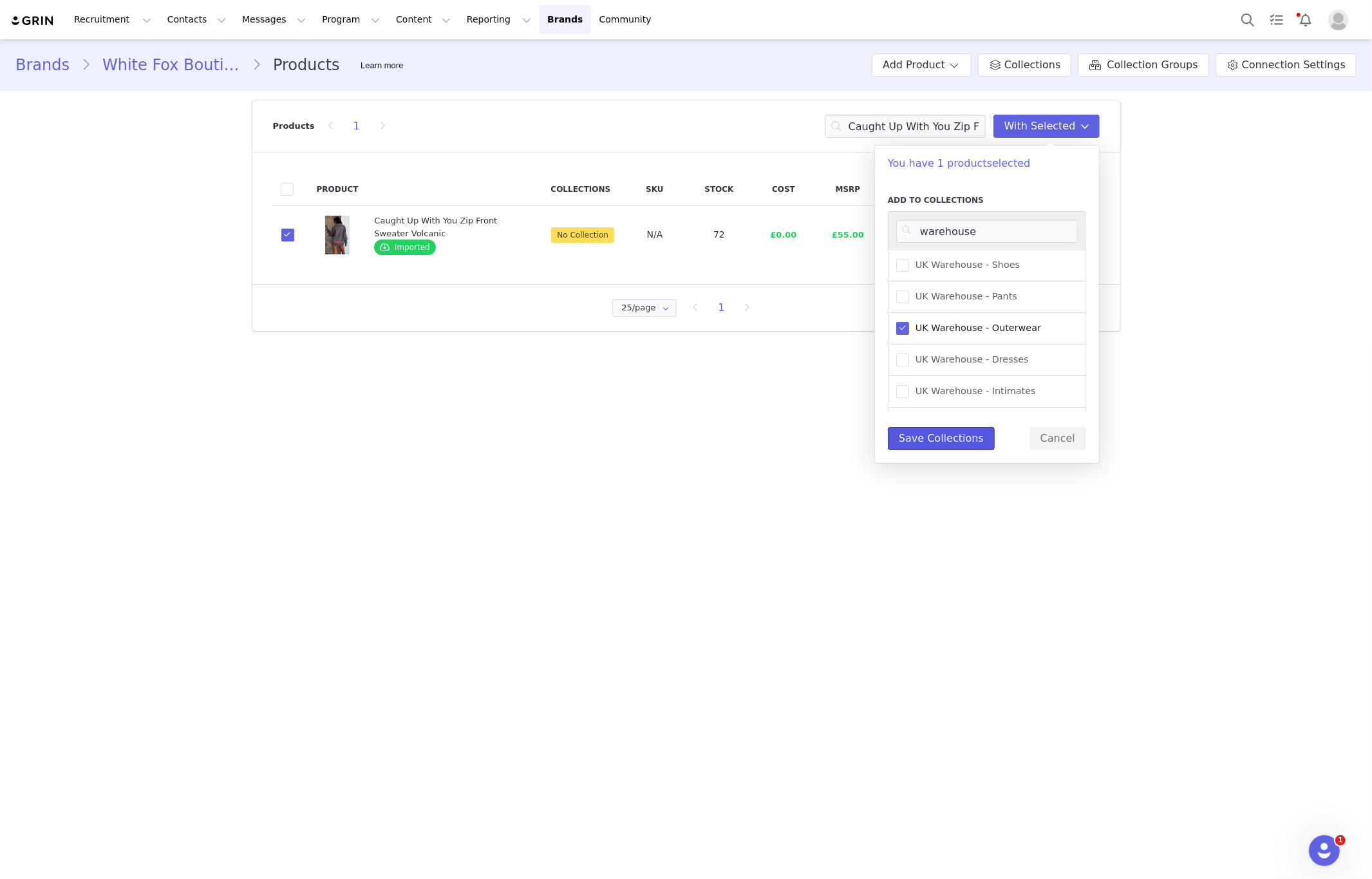
click at [931, 449] on button "Save Collections" at bounding box center [941, 439] width 107 height 23
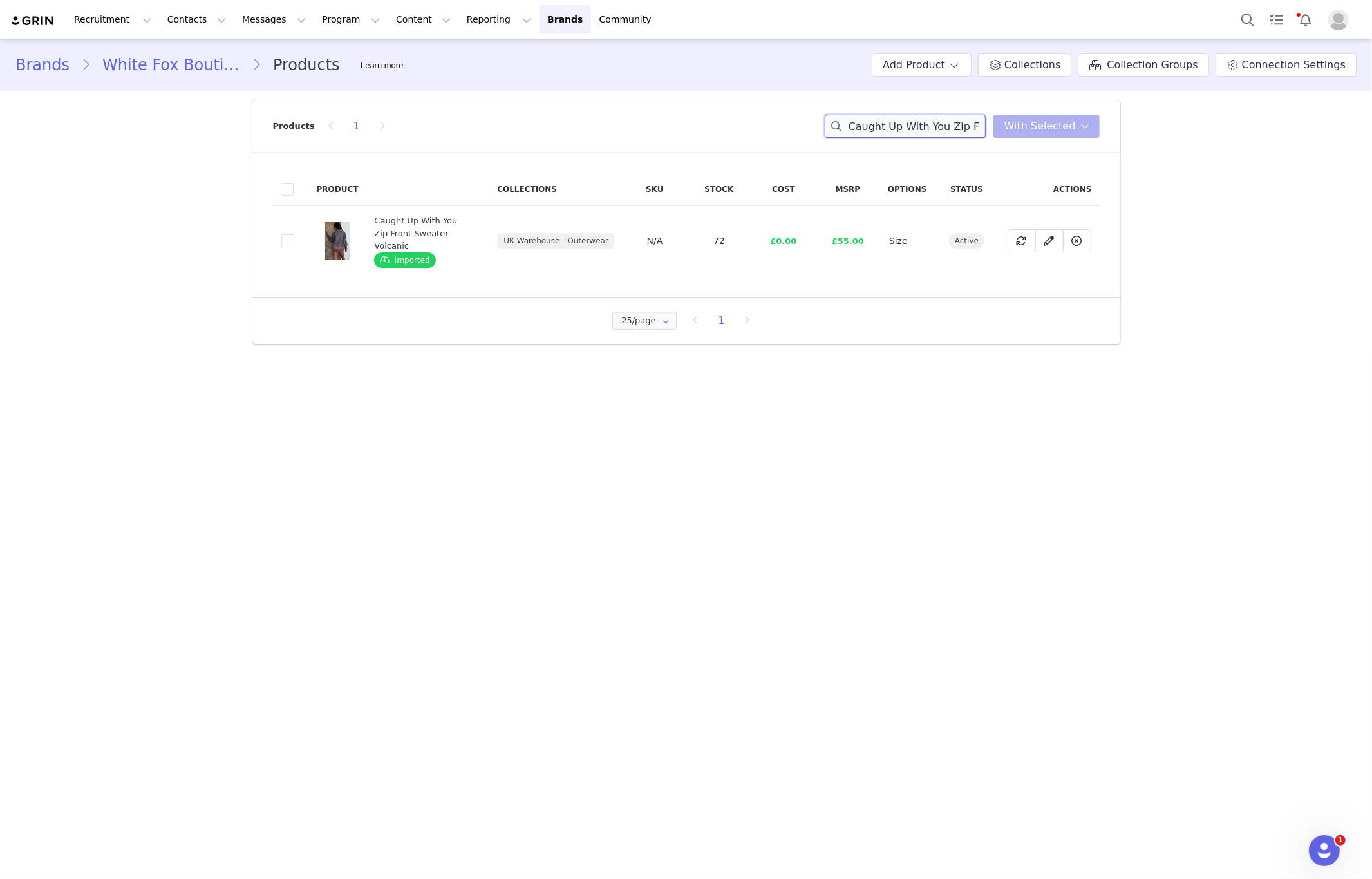
click at [885, 126] on input "Caught Up With You Zip Front Sweater Volcanic" at bounding box center [905, 127] width 161 height 23
paste input "Lucky Thirteen Audrina Boxy Zip Front Hoodie"
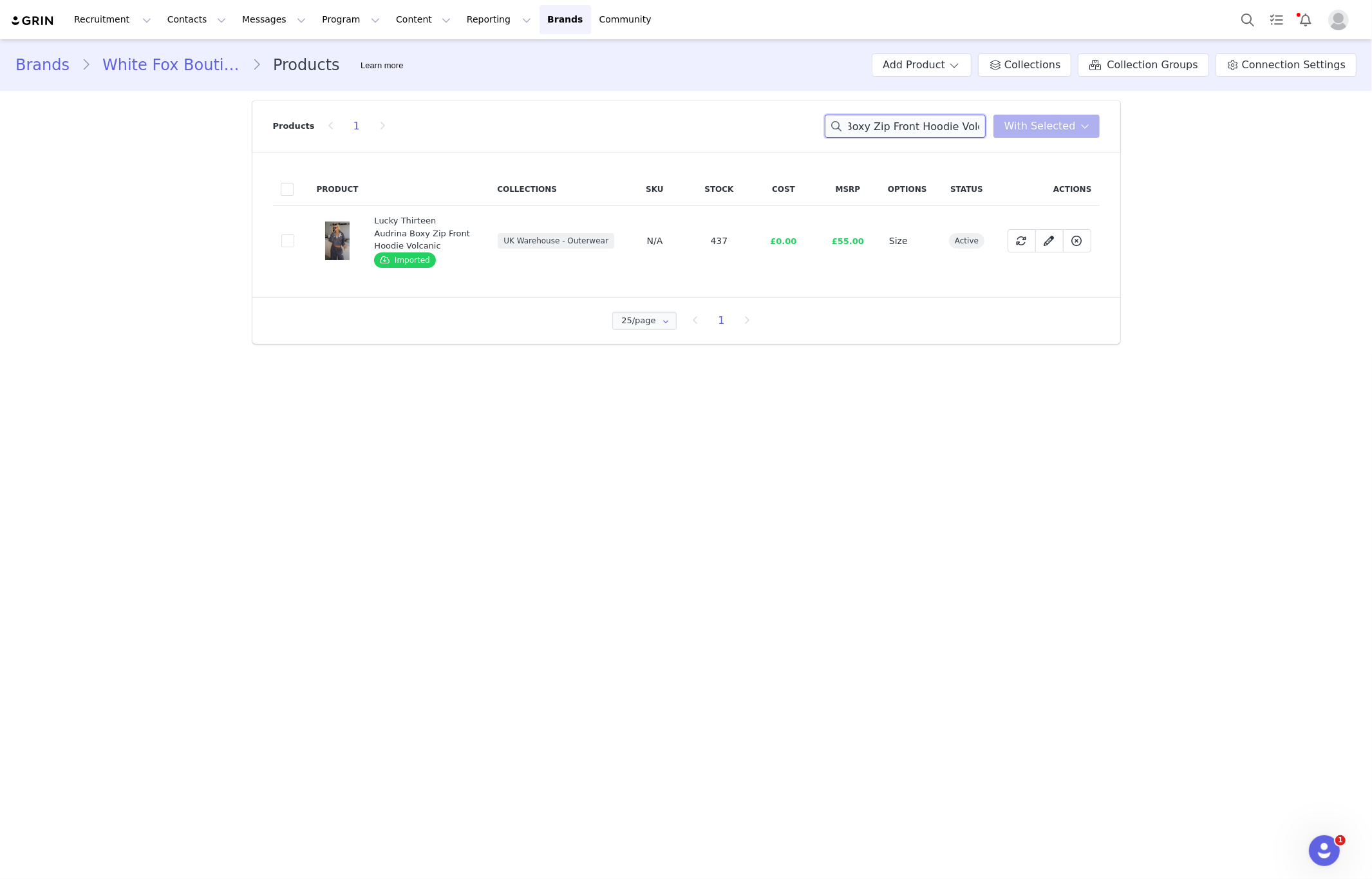
type input "Lucky Thirteen Audrina Boxy Zip Front Hoodie Volcanic"
click at [960, 121] on input "Lucky Thirteen Audrina Boxy Zip Front Hoodie Volcanic" at bounding box center [905, 127] width 161 height 23
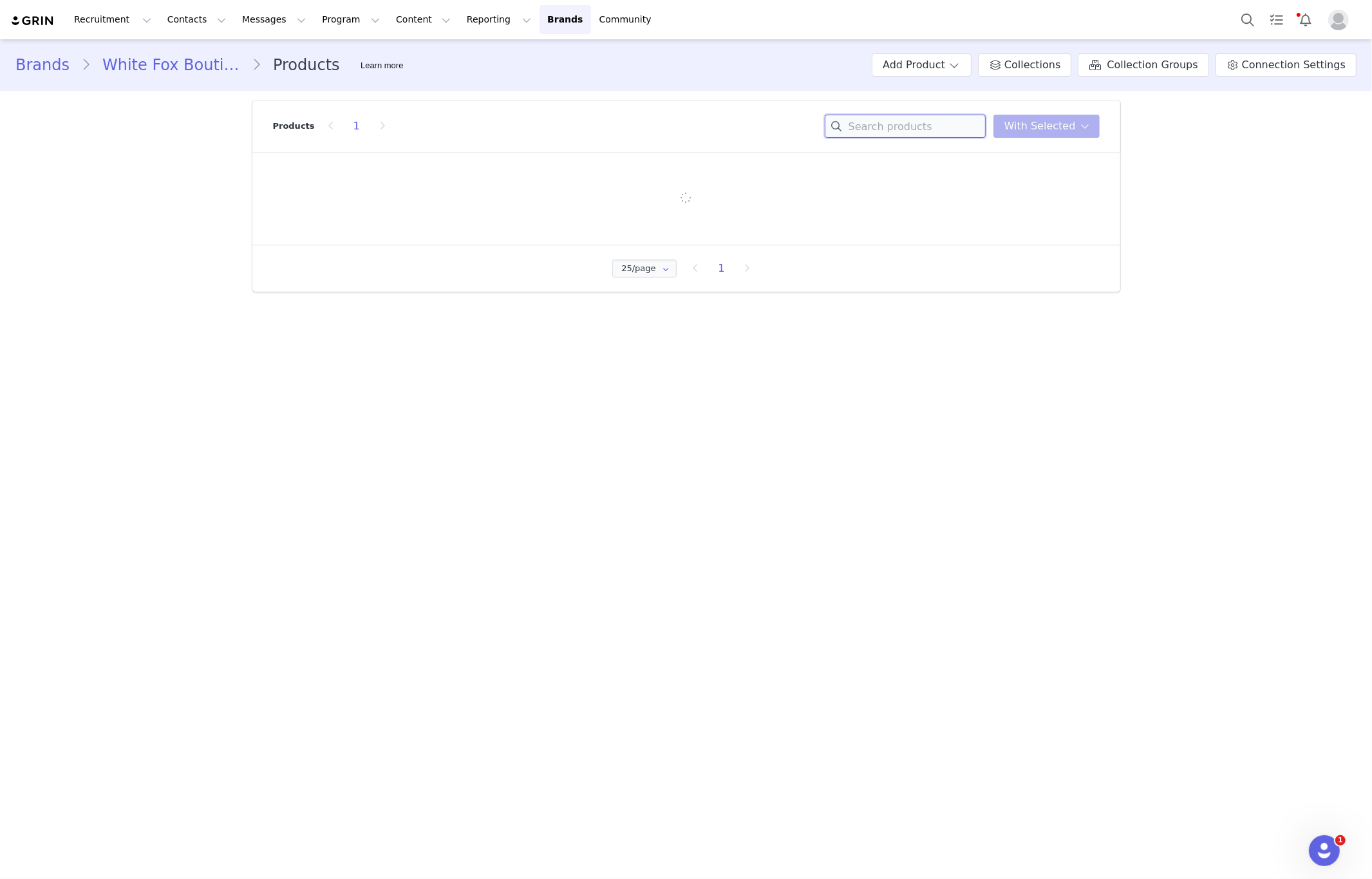
paste input "Caught up With You Bike Shorts Red"
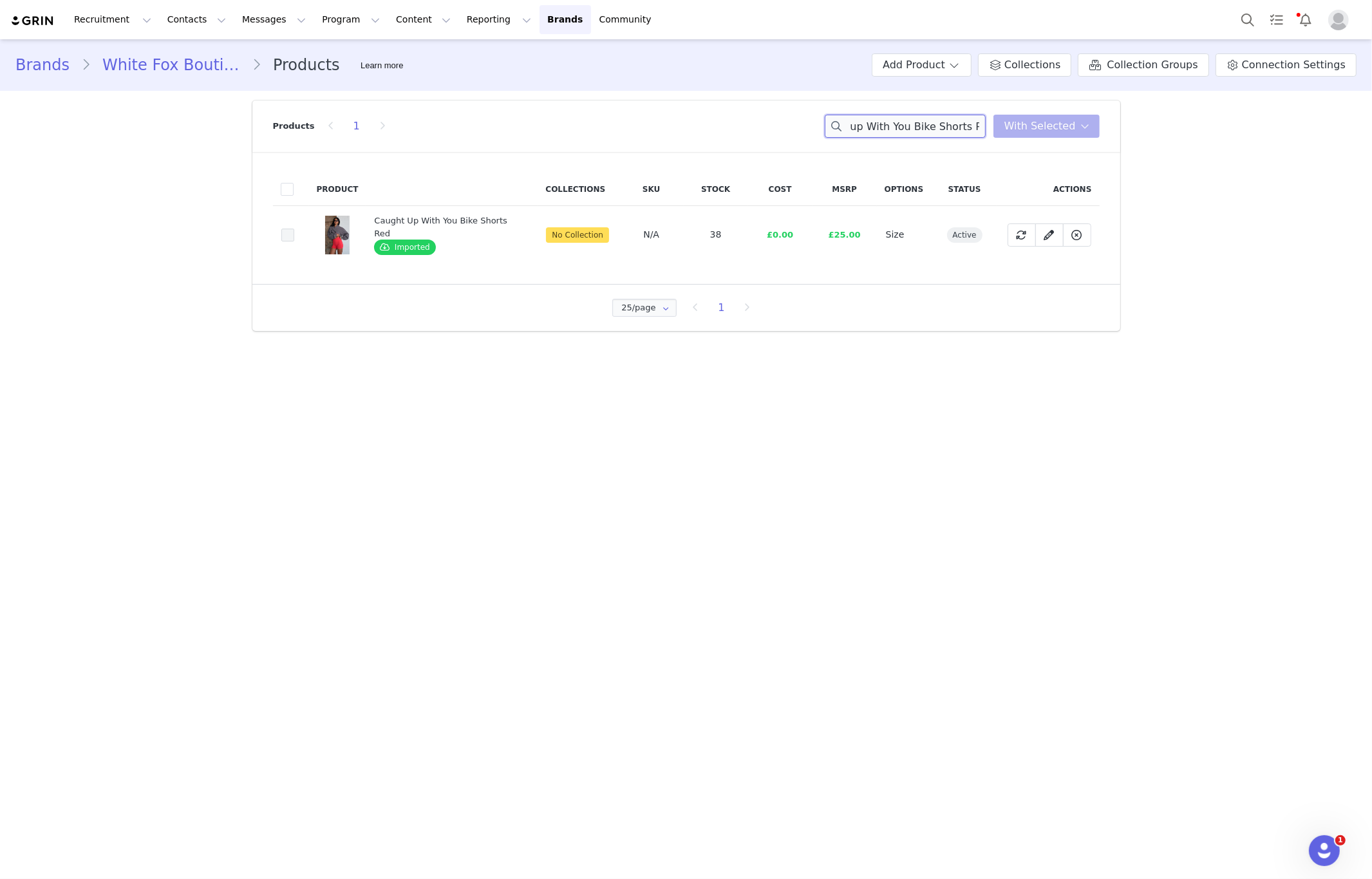
type input "Caught up With You Bike Shorts Red"
click at [293, 238] on span at bounding box center [288, 234] width 13 height 13
click at [294, 228] on input "2dad0651-93dc-4c9e-a417-5a28fe0a0a68" at bounding box center [294, 228] width 0 height 0
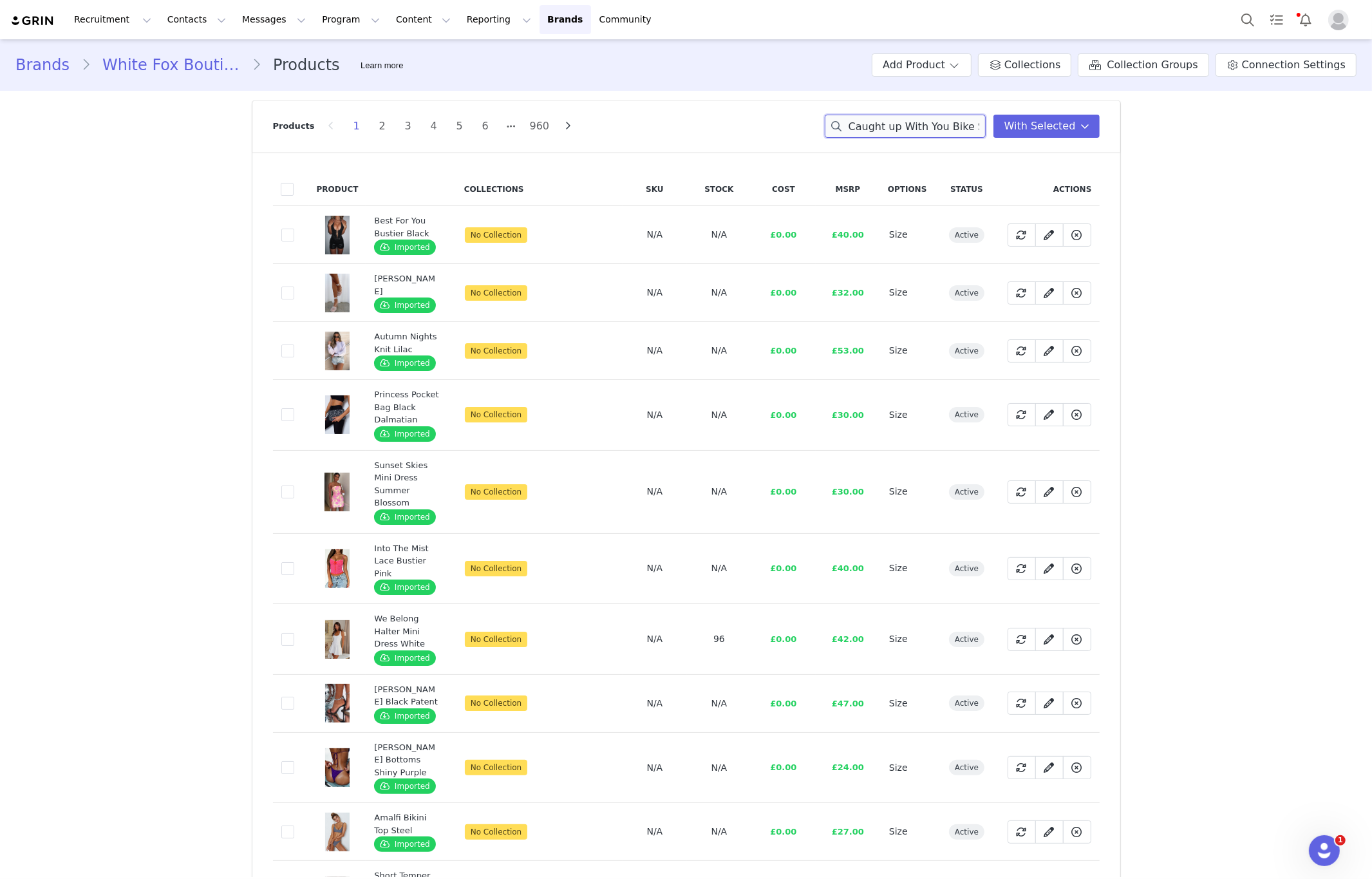
click at [861, 132] on input "Caught up With You Bike Shorts Red" at bounding box center [905, 127] width 161 height 23
click at [960, 124] on input "Caught up With You Bike Shorts Red" at bounding box center [905, 127] width 161 height 23
click at [983, 127] on input "Caught up With You Bike Shorts Red" at bounding box center [905, 127] width 161 height 23
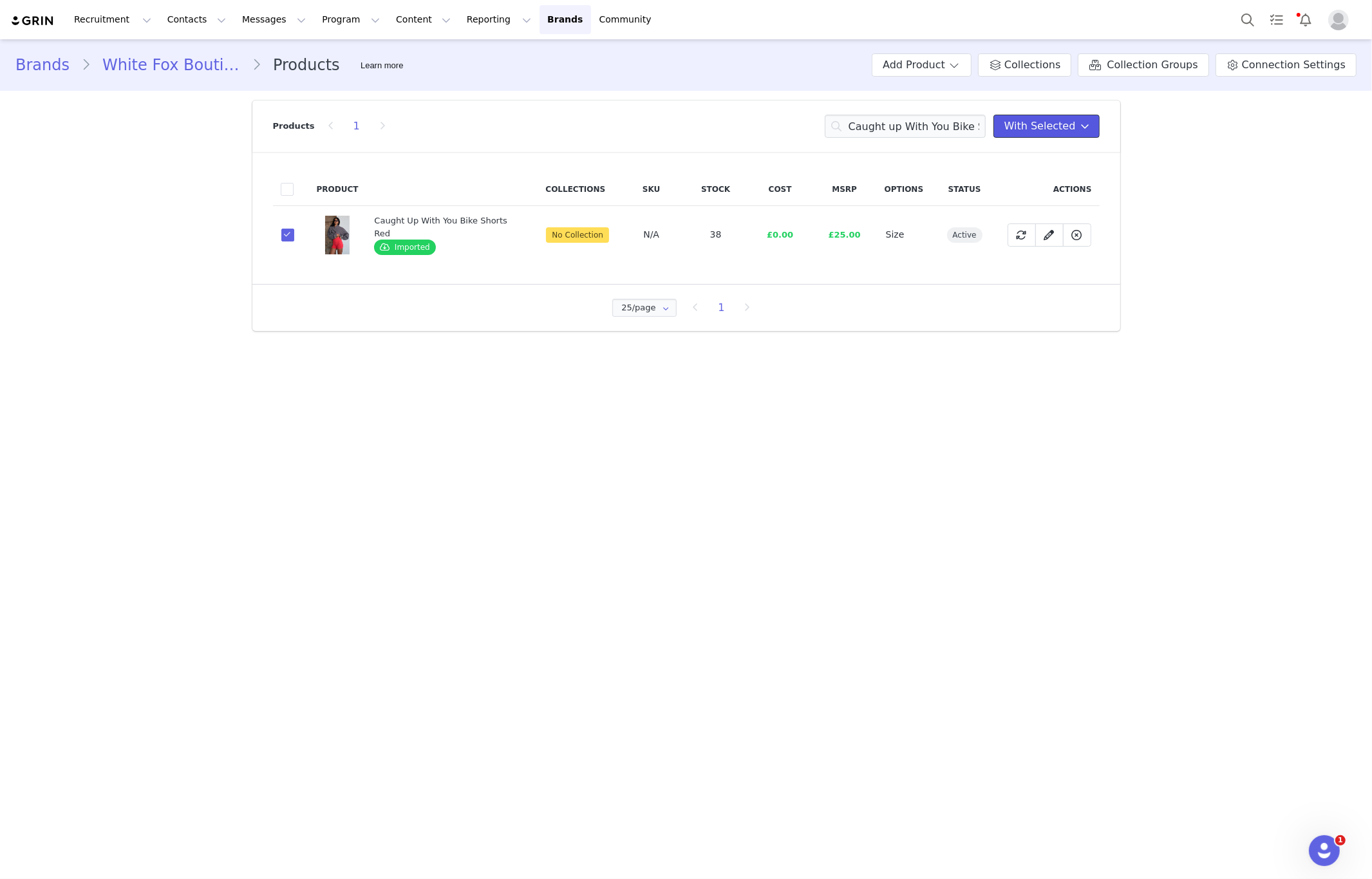
click at [1062, 129] on span "With Selected" at bounding box center [1039, 126] width 71 height 16
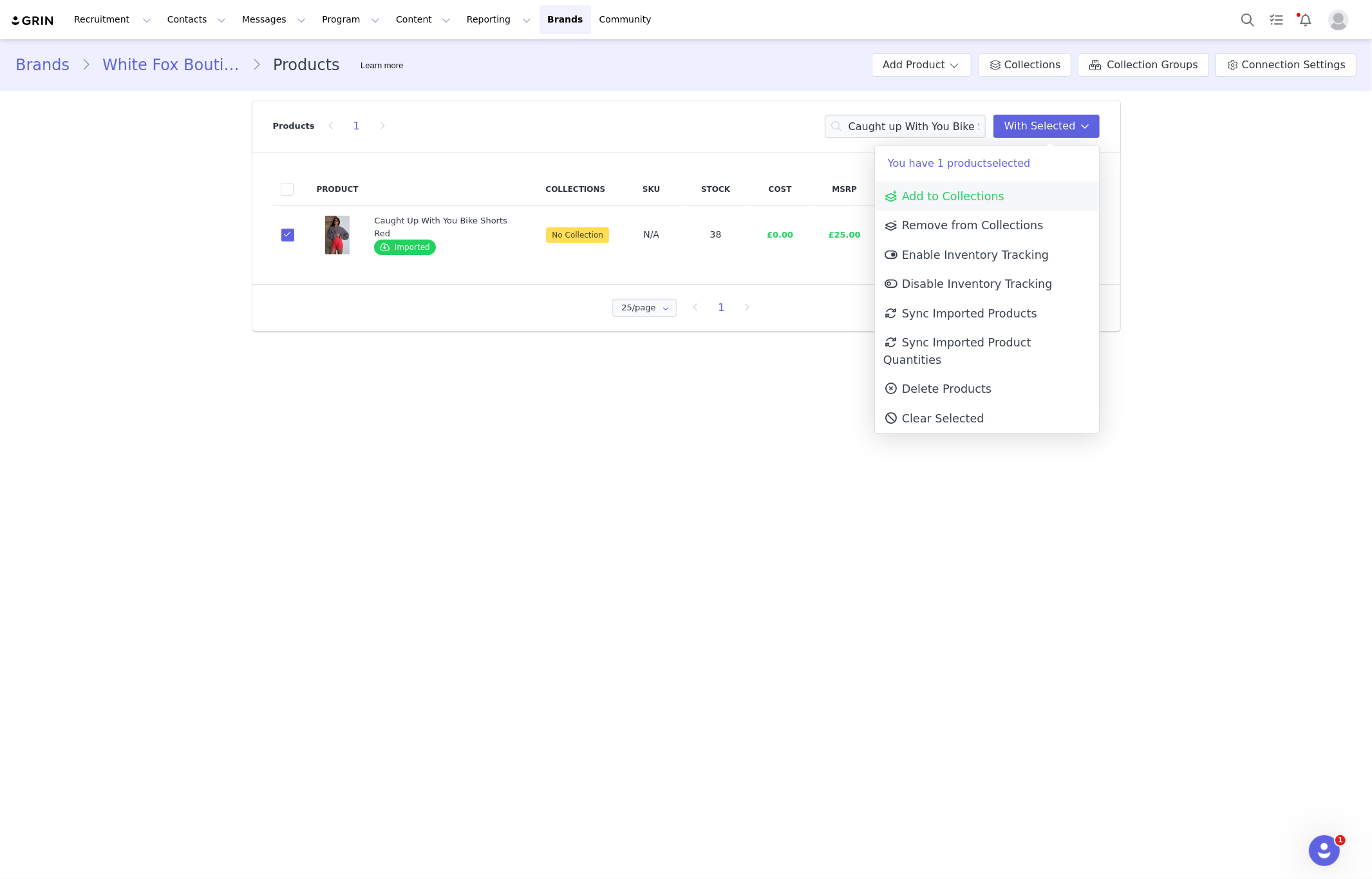
click at [961, 194] on span "Add to Collections" at bounding box center [944, 196] width 121 height 13
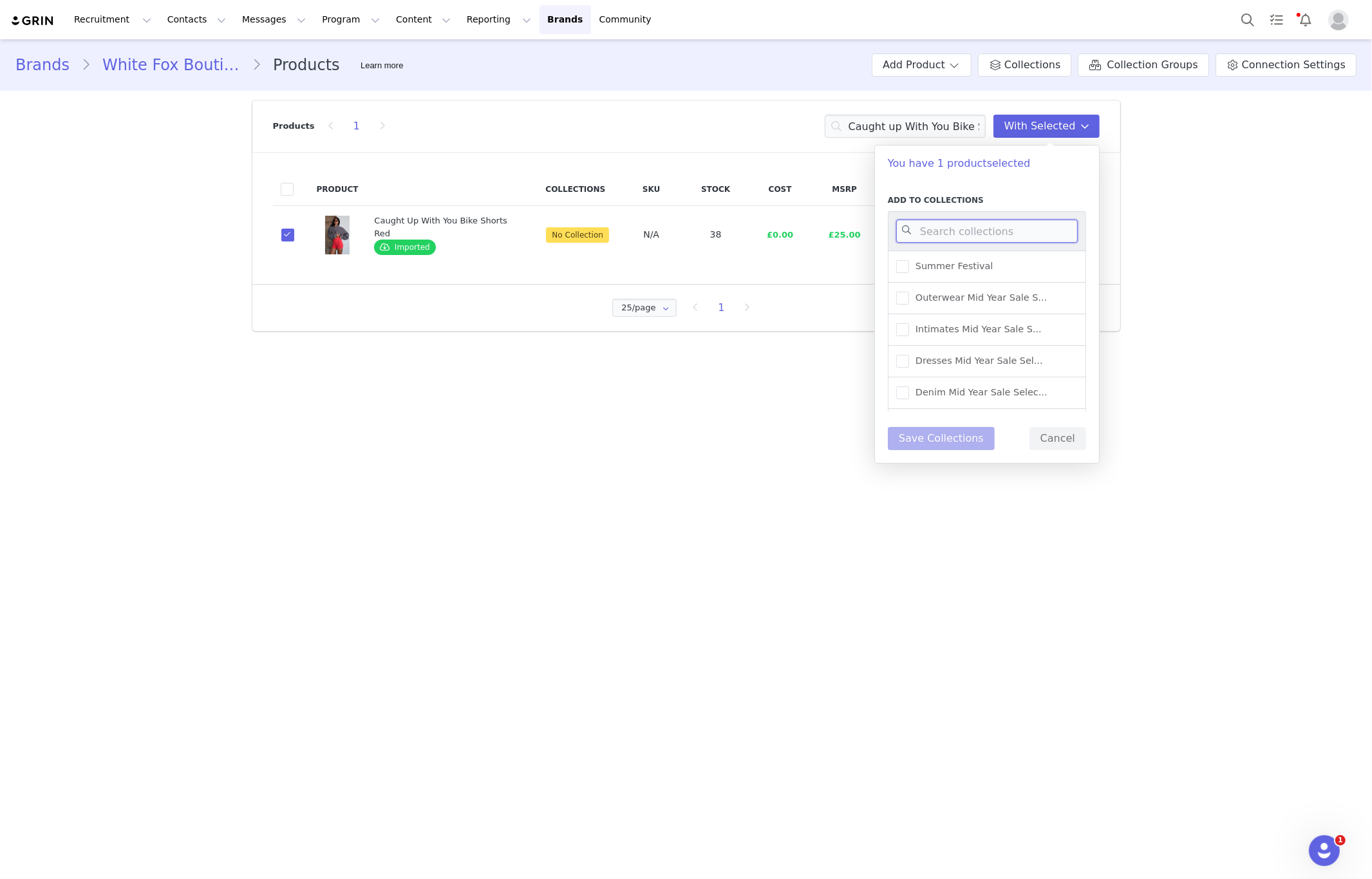
click at [944, 230] on input at bounding box center [987, 231] width 181 height 23
type input "warehouse"
click at [996, 393] on span "UK Warehouse - Activewear" at bounding box center [976, 399] width 135 height 13
click at [909, 393] on input "UK Warehouse - Activewear" at bounding box center [909, 393] width 0 height 0
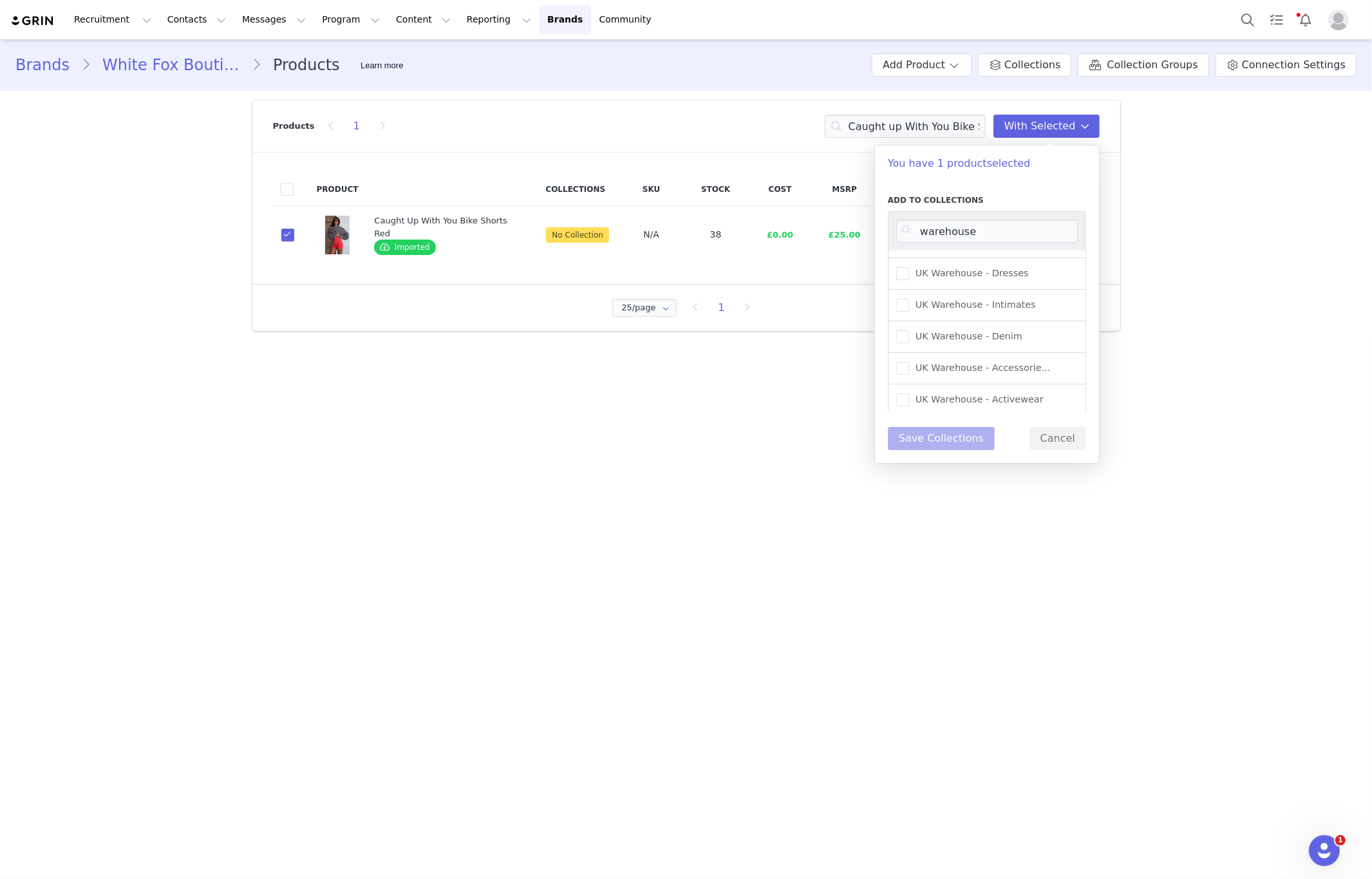
scroll to position [529, 0]
click at [954, 444] on button "Save Collections" at bounding box center [941, 439] width 107 height 23
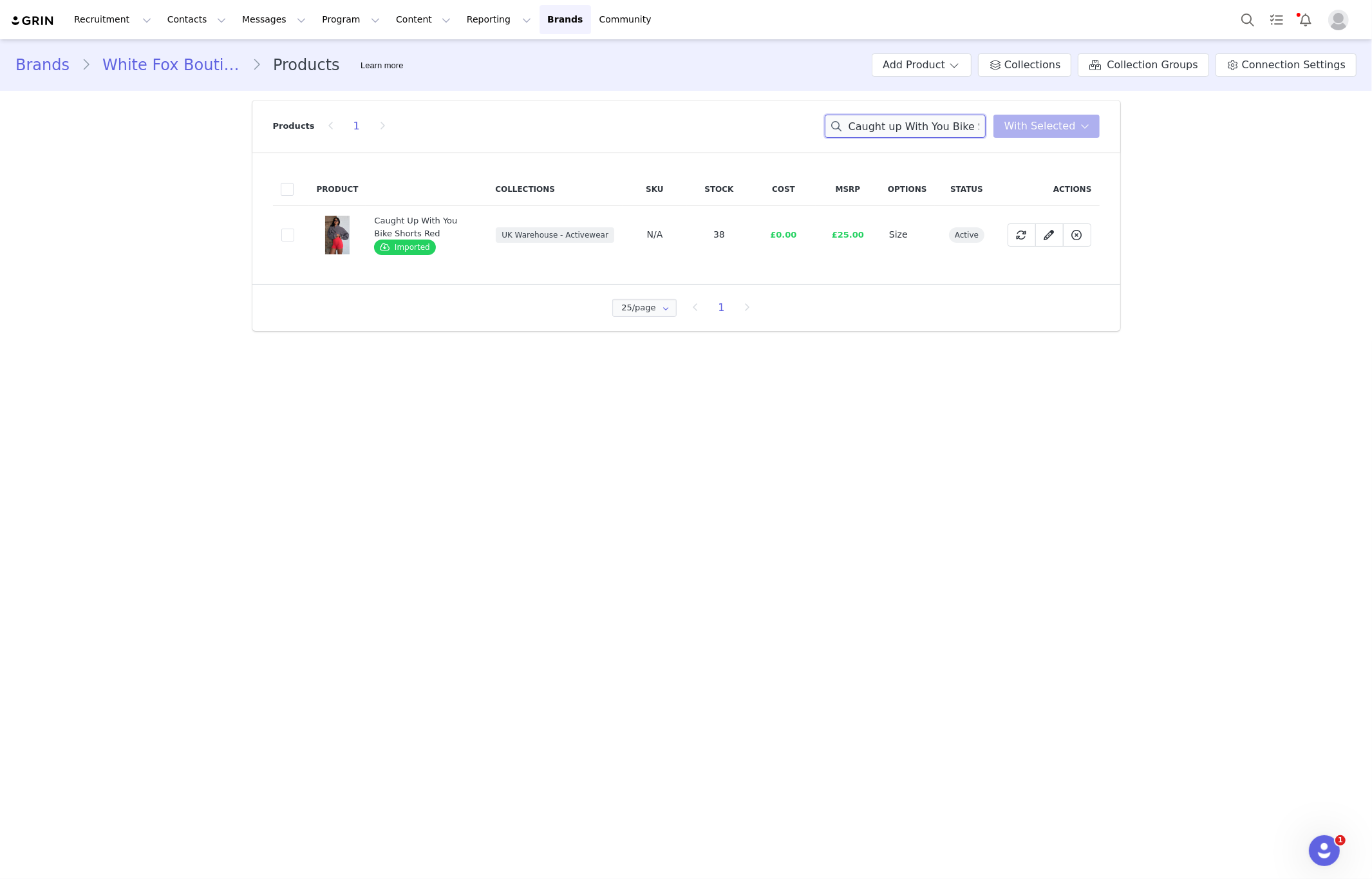
click at [929, 125] on input "Caught up With You Bike Shorts Red" at bounding box center [905, 127] width 161 height 23
paste input "Ethan Sunglasses Tortoise"
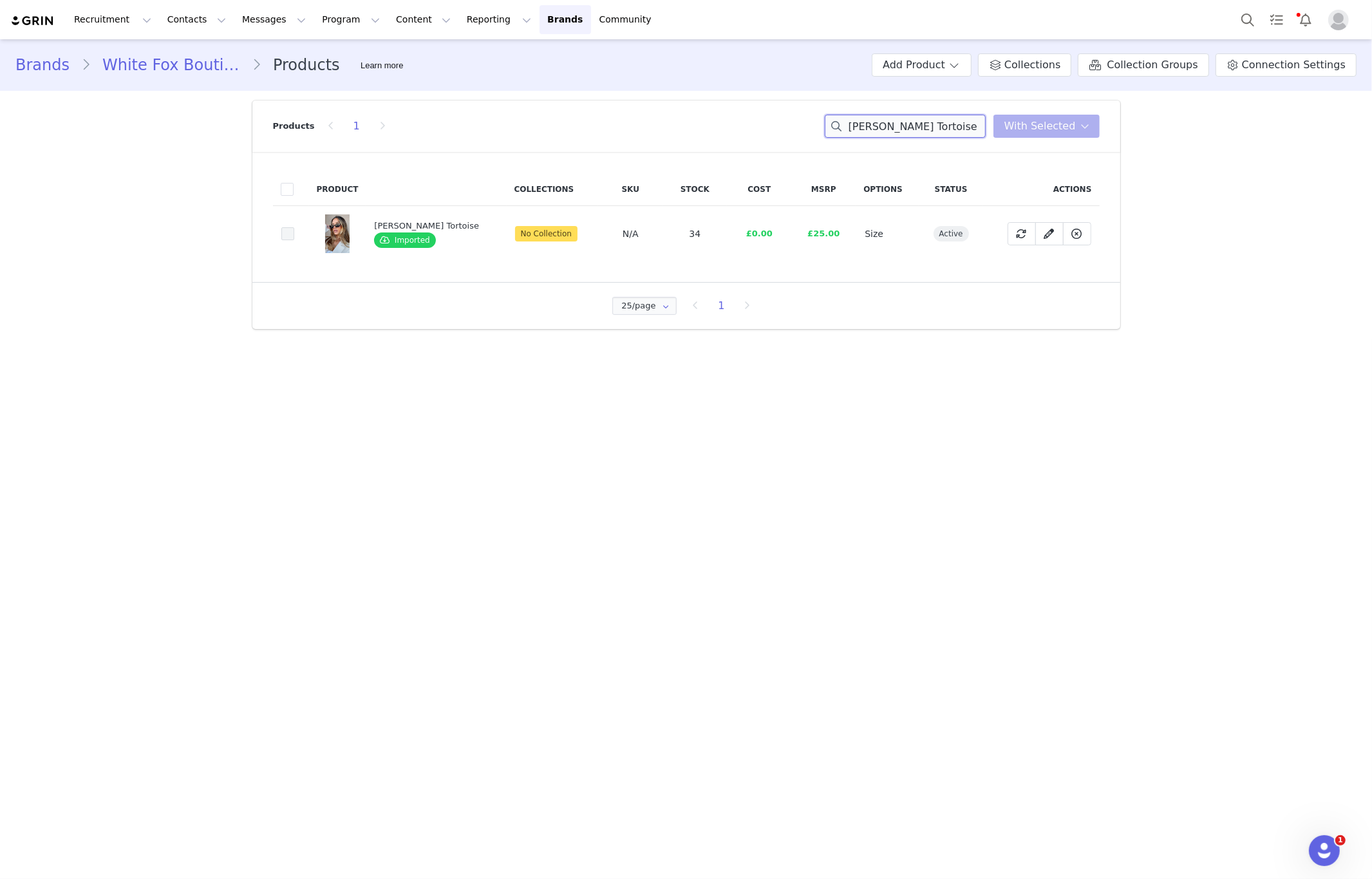
type input "Ethan Sunglasses Tortoise"
click at [285, 233] on span at bounding box center [288, 233] width 13 height 13
click at [294, 227] on input "bedde957-71d5-499c-8845-b61b5dfe0785" at bounding box center [294, 227] width 0 height 0
click at [1050, 130] on span "With Selected" at bounding box center [1039, 126] width 71 height 16
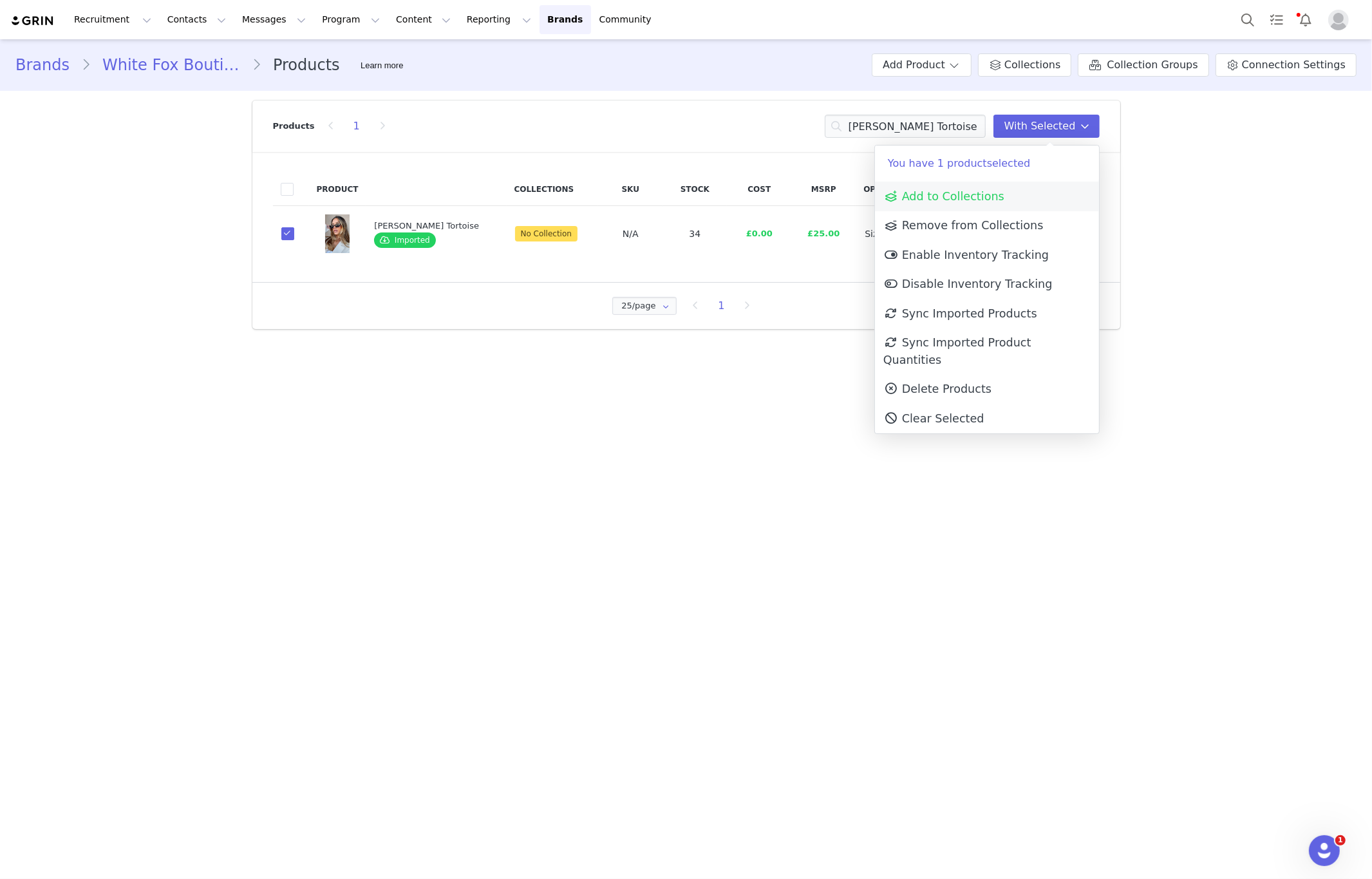
click at [975, 190] on span "Add to Collections" at bounding box center [944, 196] width 121 height 13
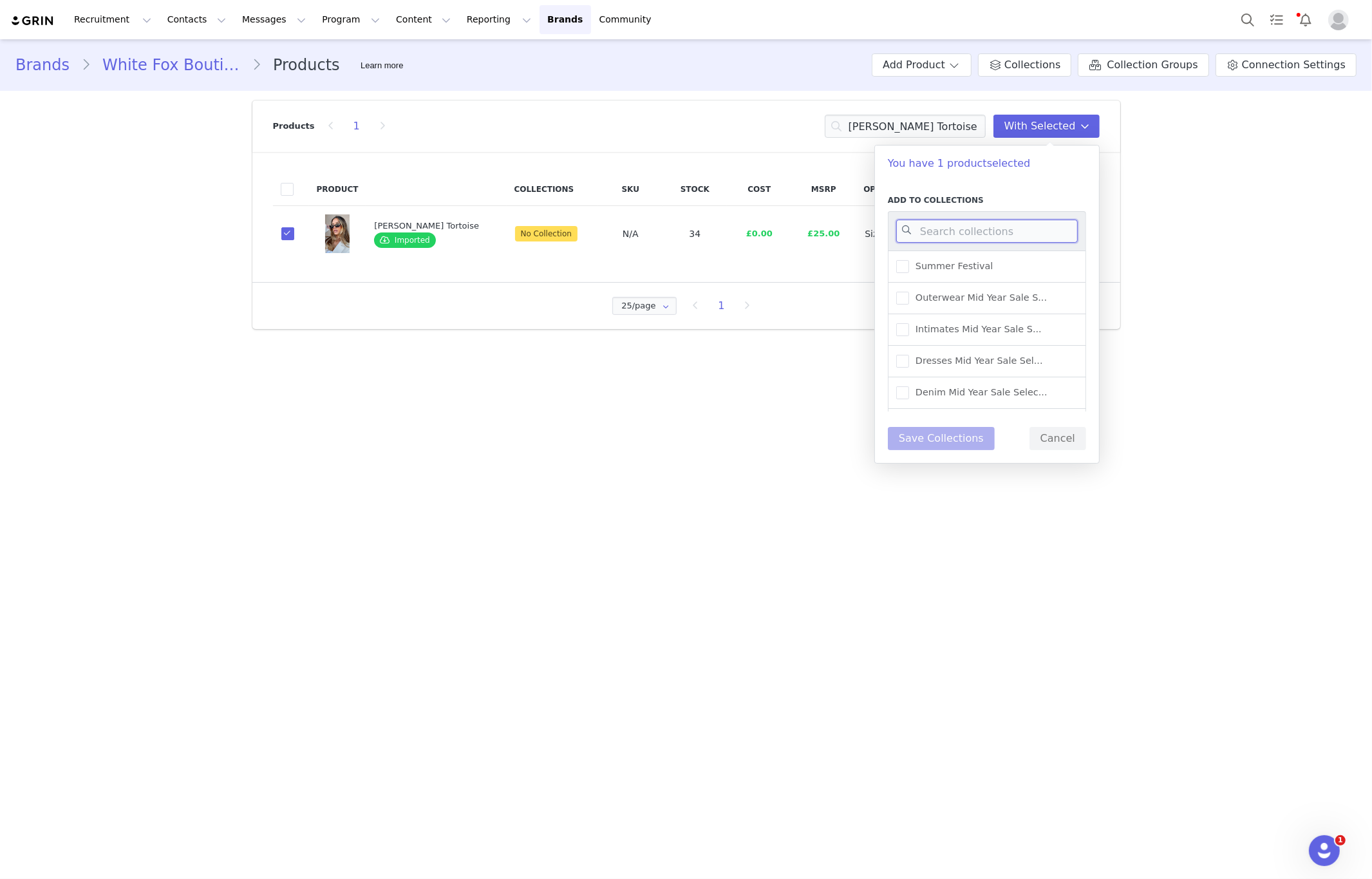
click at [980, 224] on input at bounding box center [987, 231] width 181 height 23
type input "warehouse"
click at [1011, 369] on span "UK Warehouse - Accessorie..." at bounding box center [979, 368] width 141 height 13
click at [909, 362] on input "UK Warehouse - Accessorie..." at bounding box center [909, 362] width 0 height 0
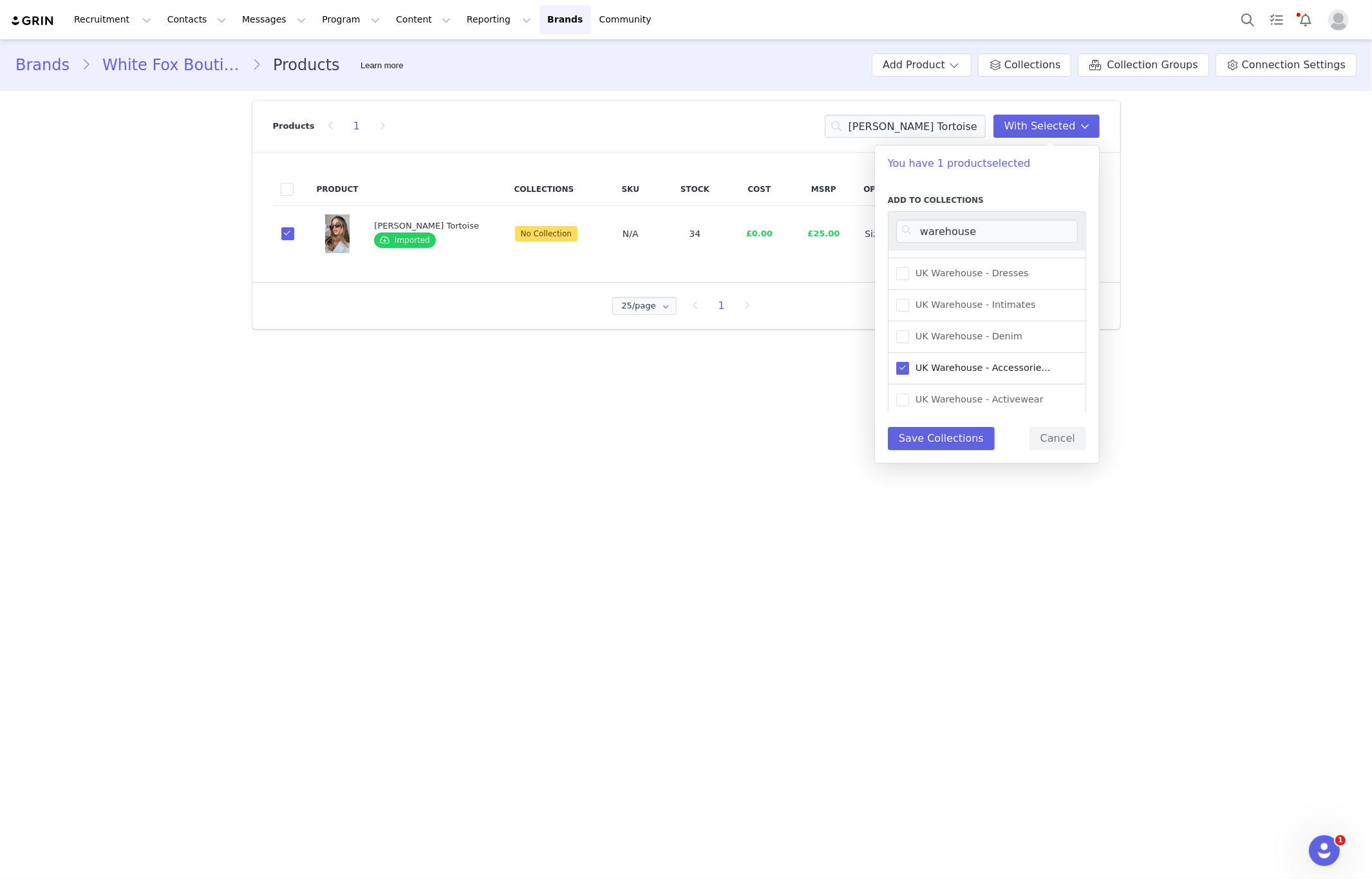
click at [927, 452] on div "Add to Collections warehouse Outerwear Mid Year Sale S... Intimates Mid Year Sa…" at bounding box center [987, 322] width 224 height 282
click at [929, 441] on button "Save Collections" at bounding box center [941, 439] width 107 height 23
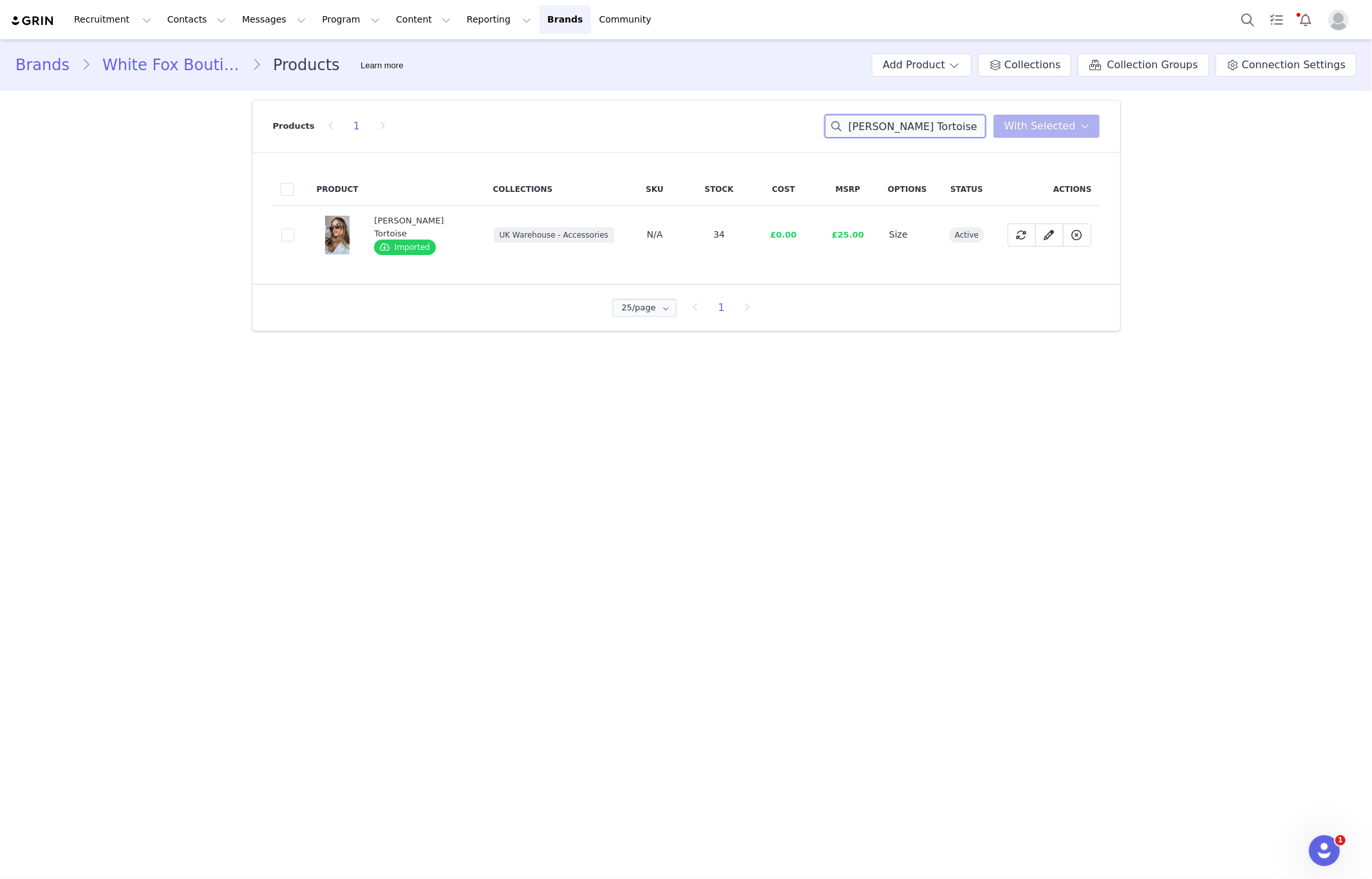
click at [916, 122] on input "Ethan Sunglasses Tortoise" at bounding box center [905, 127] width 161 height 23
paste input "lanor Belt Tan Faux Suede/Gold"
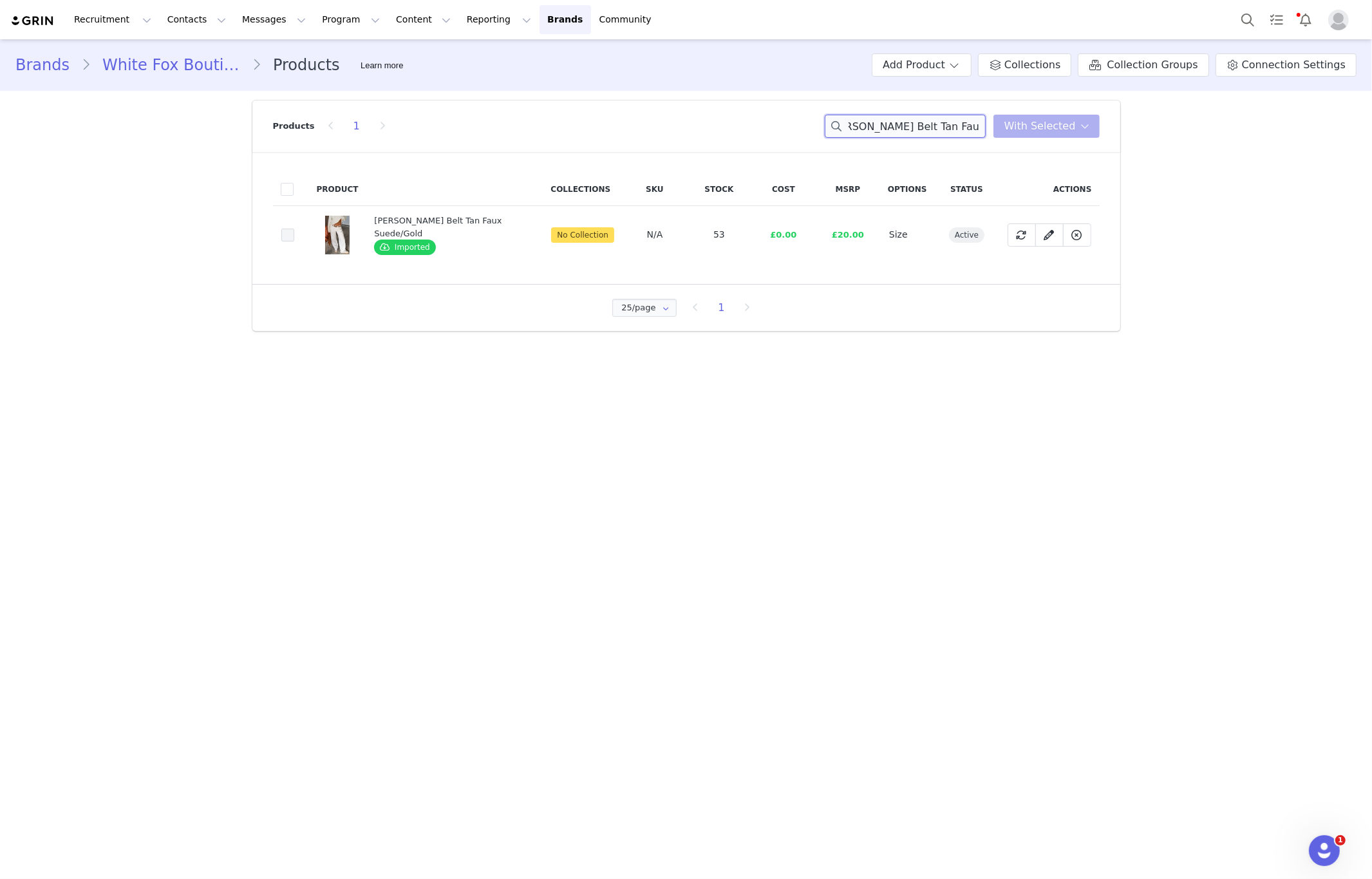
type input "Elanor Belt Tan Faux Suede/Gold"
drag, startPoint x: 283, startPoint y: 236, endPoint x: 406, endPoint y: 230, distance: 123.1
click at [284, 236] on span at bounding box center [288, 234] width 13 height 13
click at [294, 228] on input "44e2c7e4-f4b6-4f3f-96ad-25bee8f2ff2f" at bounding box center [294, 228] width 0 height 0
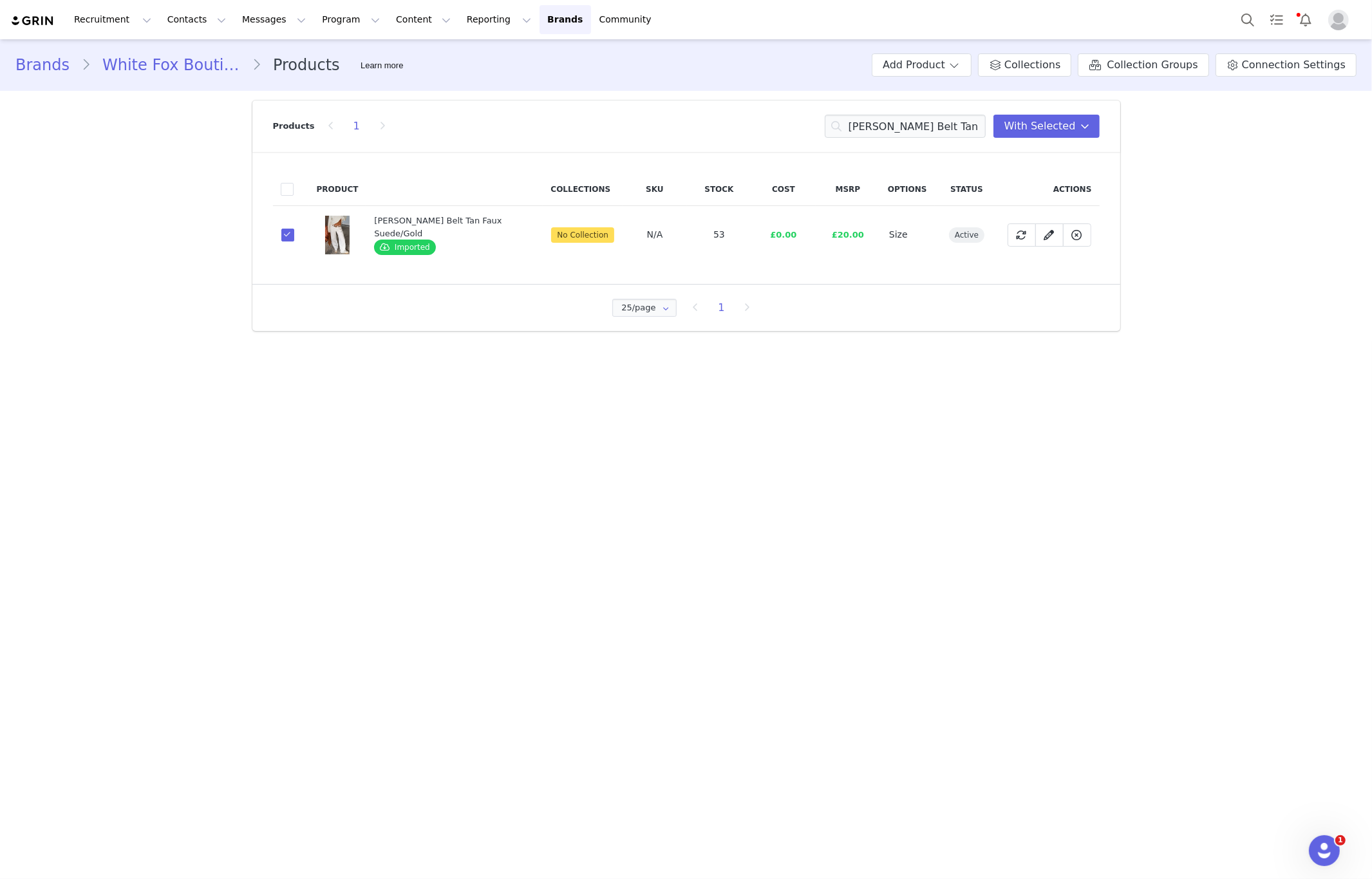
click at [1015, 113] on div "Products 1 Elanor Belt Tan Faux Suede/Gold With Selected" at bounding box center [686, 126] width 827 height 52
drag, startPoint x: 1011, startPoint y: 116, endPoint x: 1014, endPoint y: 135, distance: 19.2
click at [1013, 118] on button "With Selected" at bounding box center [1046, 127] width 106 height 23
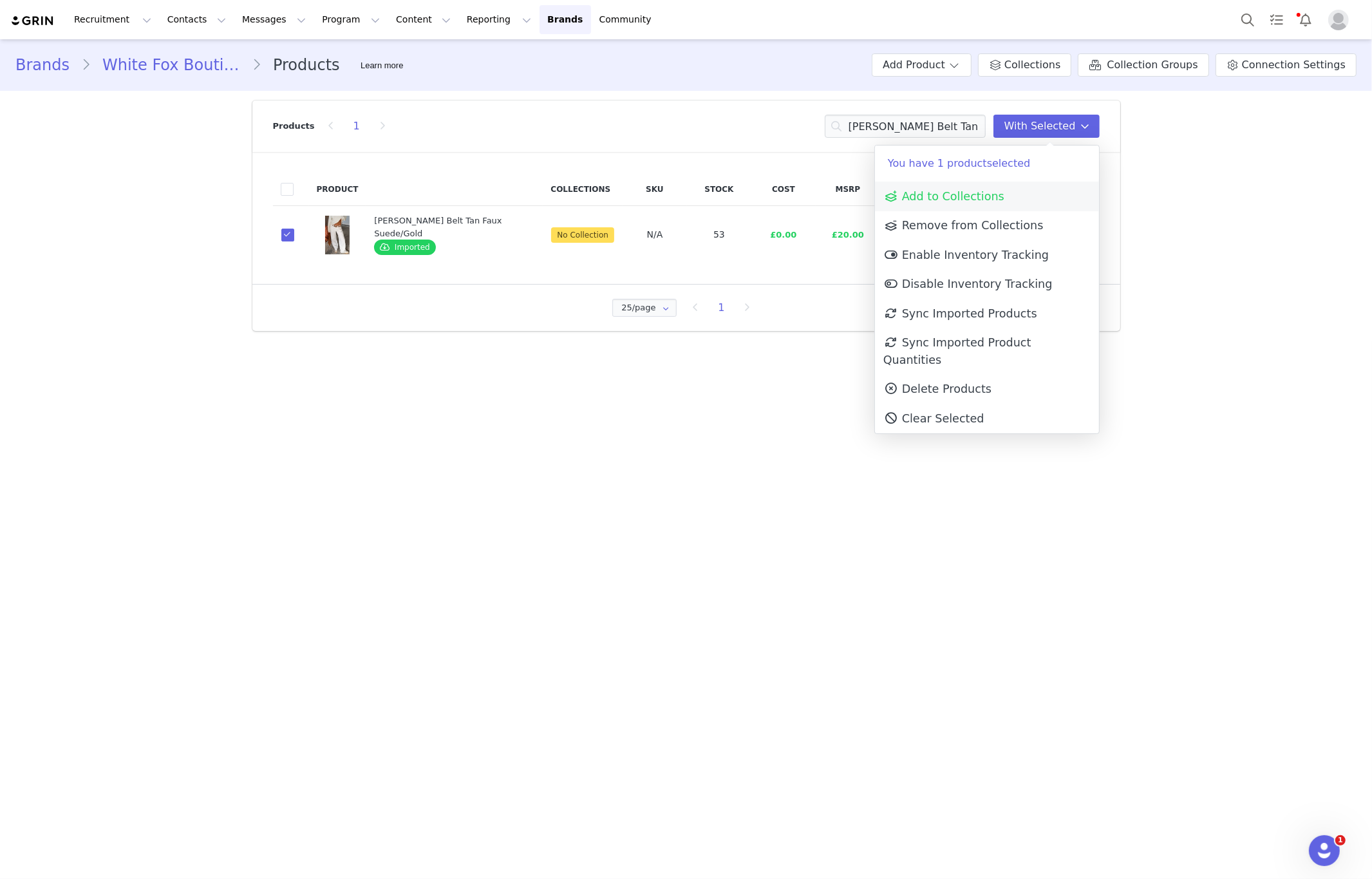
click at [911, 197] on span "Add to Collections" at bounding box center [944, 196] width 121 height 13
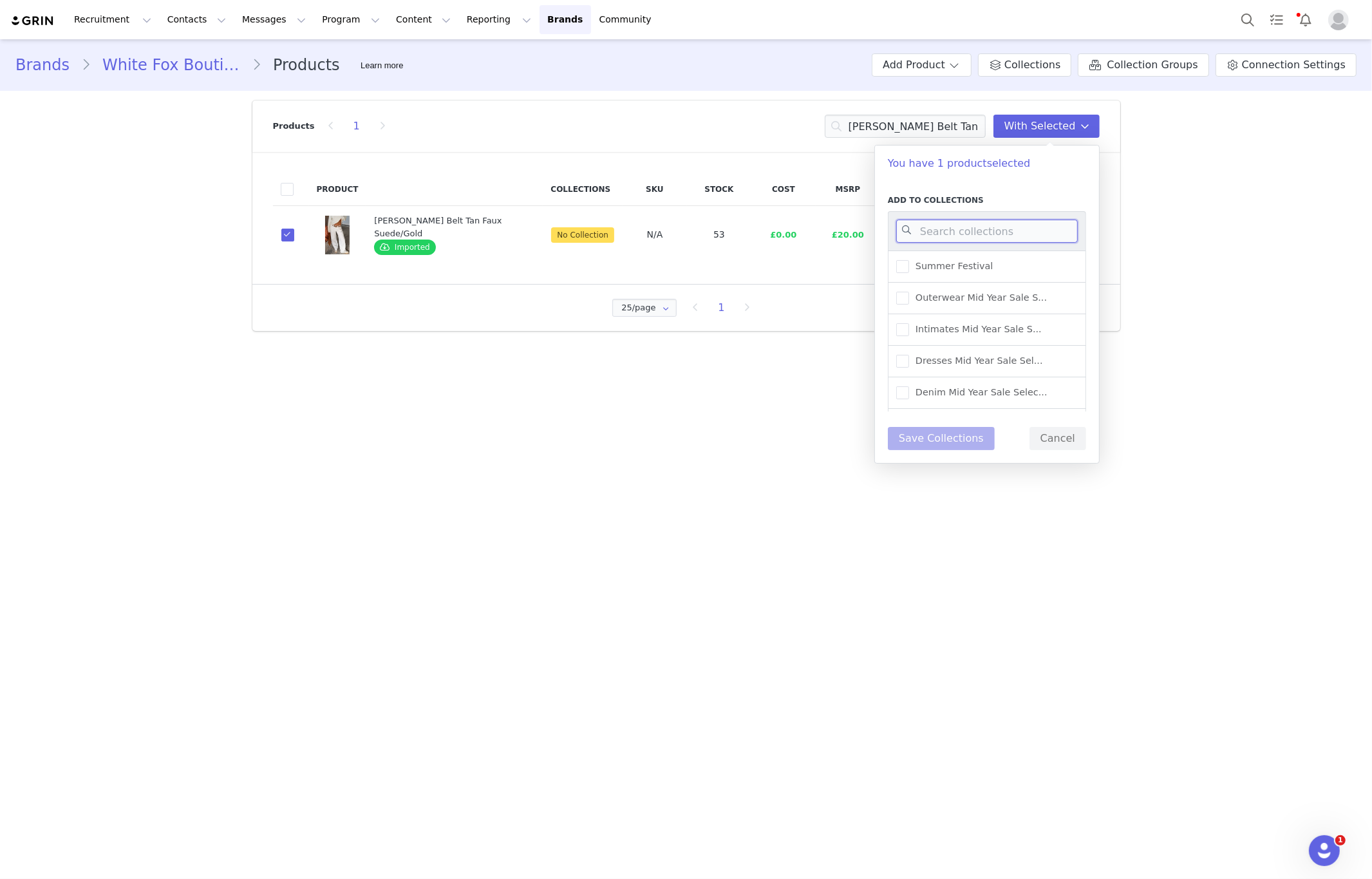
click at [949, 223] on input at bounding box center [987, 231] width 181 height 23
type input "warehouse"
click at [1044, 365] on div "UK Warehouse - Accessorie..." at bounding box center [986, 369] width 198 height 31
click at [1014, 375] on div "UK Warehouse - Accessorie..." at bounding box center [986, 369] width 198 height 31
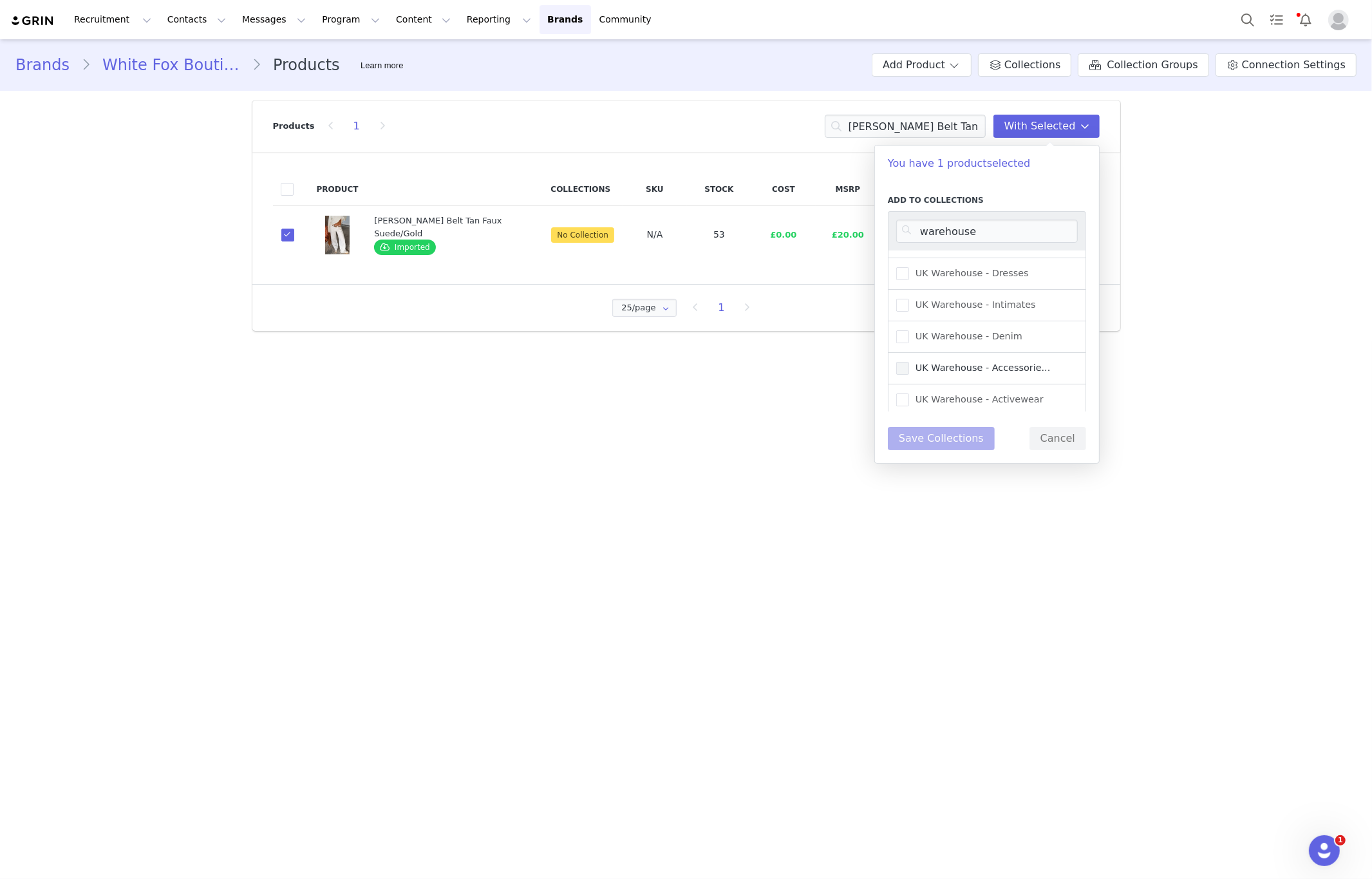
click at [1009, 369] on span "UK Warehouse - Accessorie..." at bounding box center [979, 368] width 141 height 13
click at [909, 362] on input "UK Warehouse - Accessorie..." at bounding box center [909, 362] width 0 height 0
click at [965, 441] on button "Save Collections" at bounding box center [941, 439] width 107 height 23
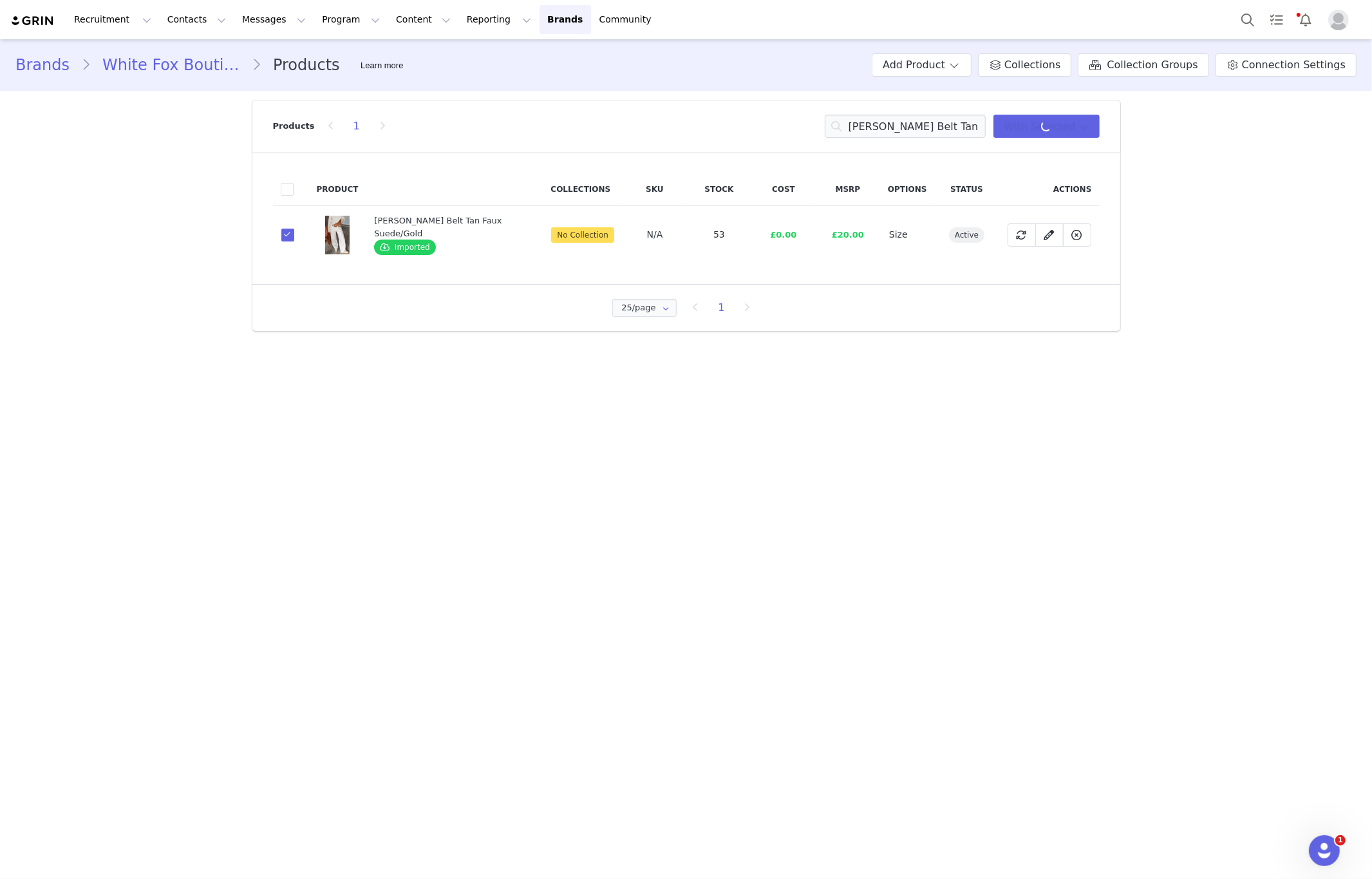
click at [980, 421] on main "Brands White Fox Boutique UK Products Learn more Add Product Collections Collec…" at bounding box center [686, 458] width 1372 height 838
click at [856, 134] on input "Elanor Belt Tan Faux Suede/Gold" at bounding box center [905, 127] width 161 height 23
paste input "than Sunglasses Biscuit"
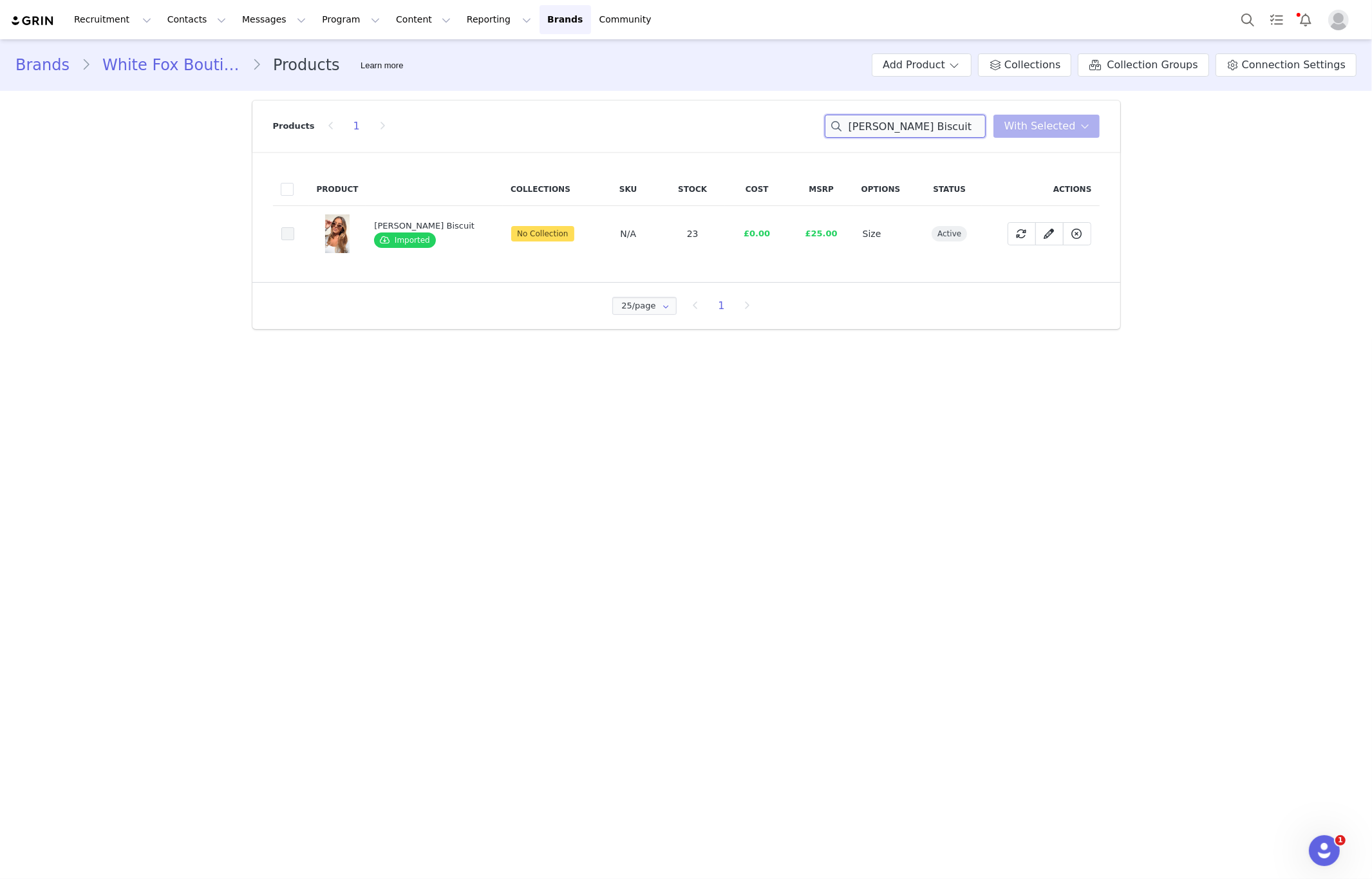
type input "Ethan Sunglasses Biscuit"
click at [287, 238] on span at bounding box center [288, 233] width 13 height 13
click at [294, 227] on input "eb8a31a4-6591-419c-8c55-70e83cb962b1" at bounding box center [294, 227] width 0 height 0
click at [1047, 132] on span "With Selected" at bounding box center [1039, 126] width 71 height 16
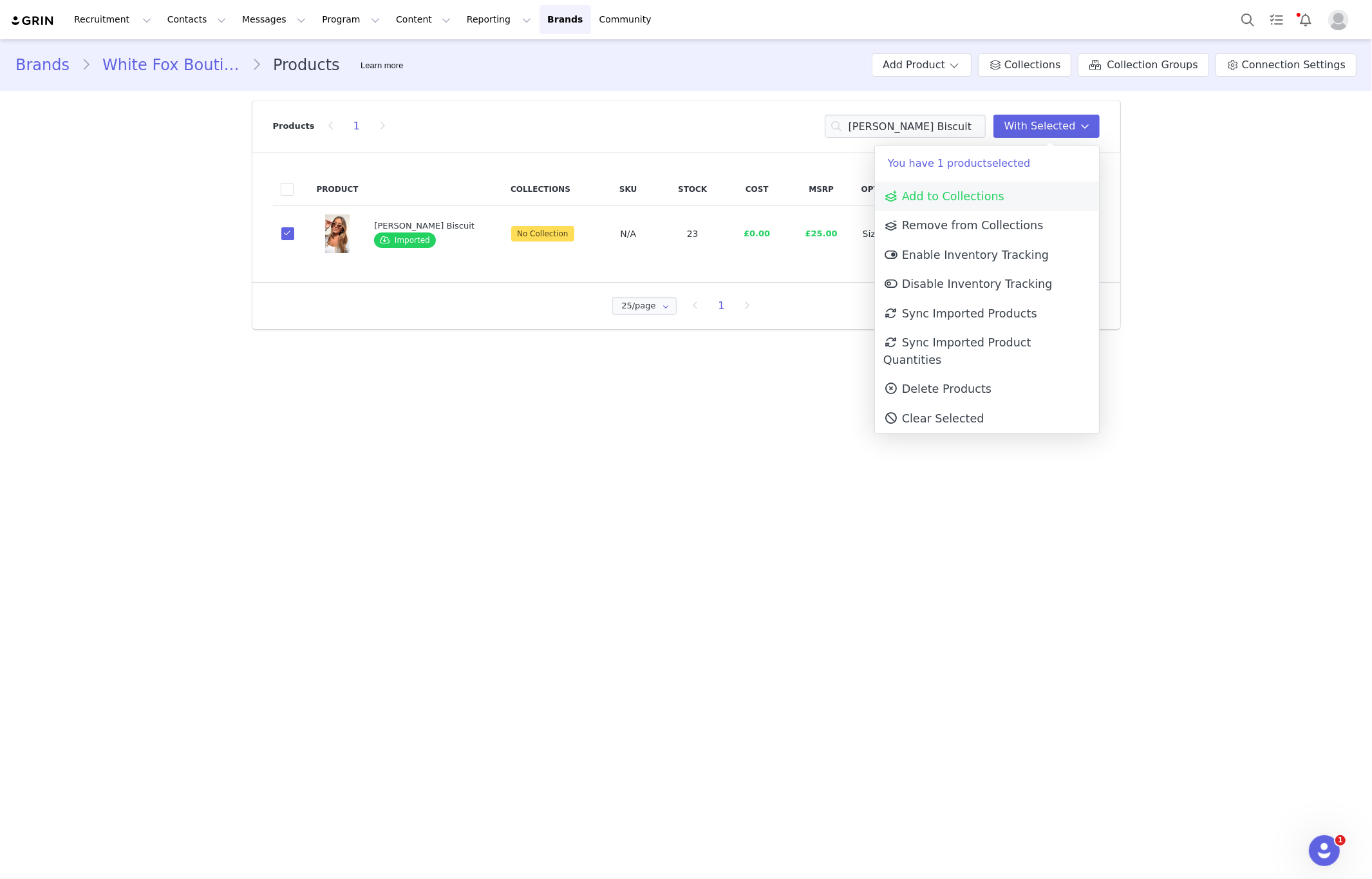
click at [972, 187] on link "Add to Collections" at bounding box center [987, 196] width 224 height 29
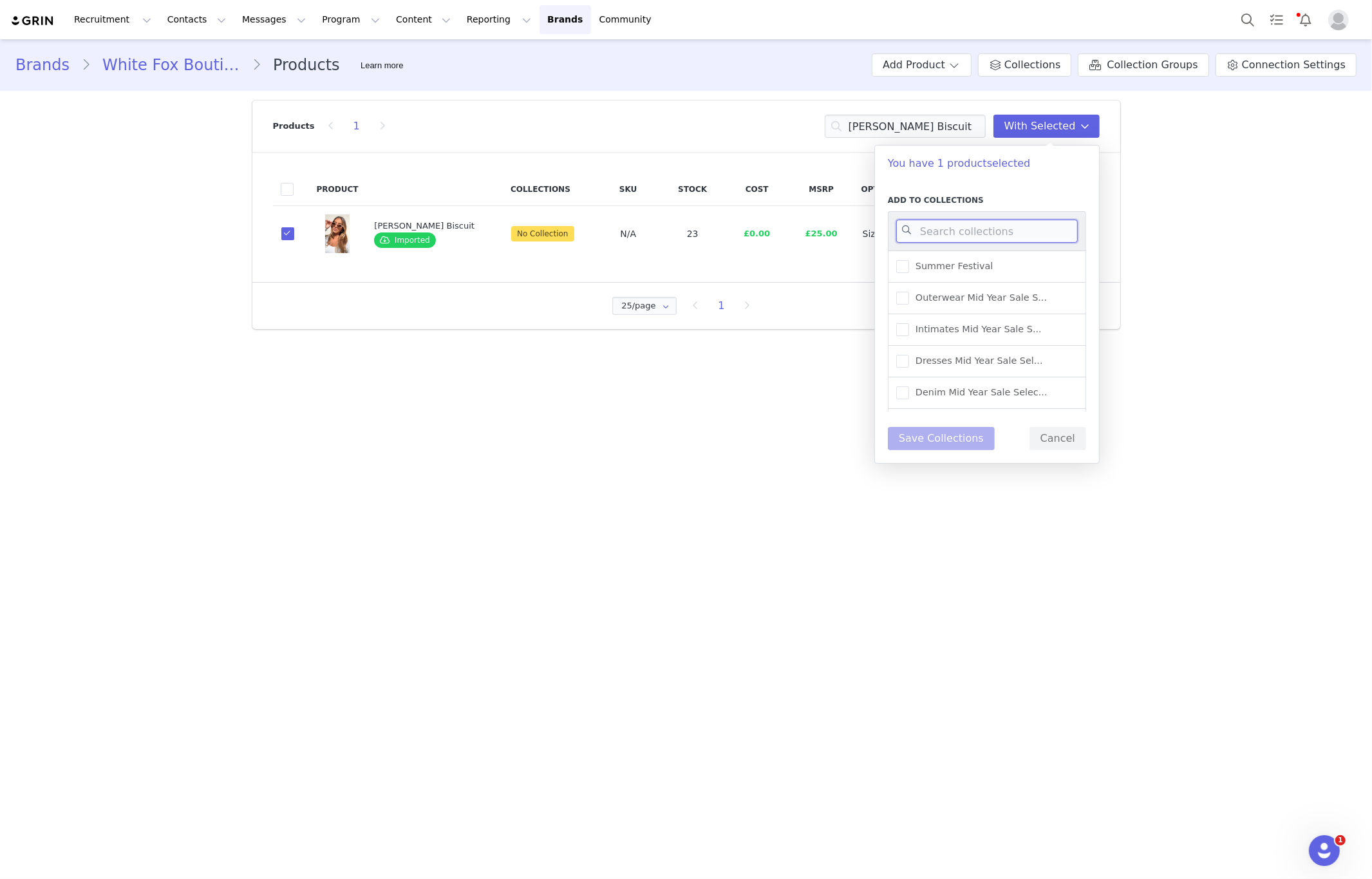
click at [965, 231] on input at bounding box center [987, 231] width 181 height 23
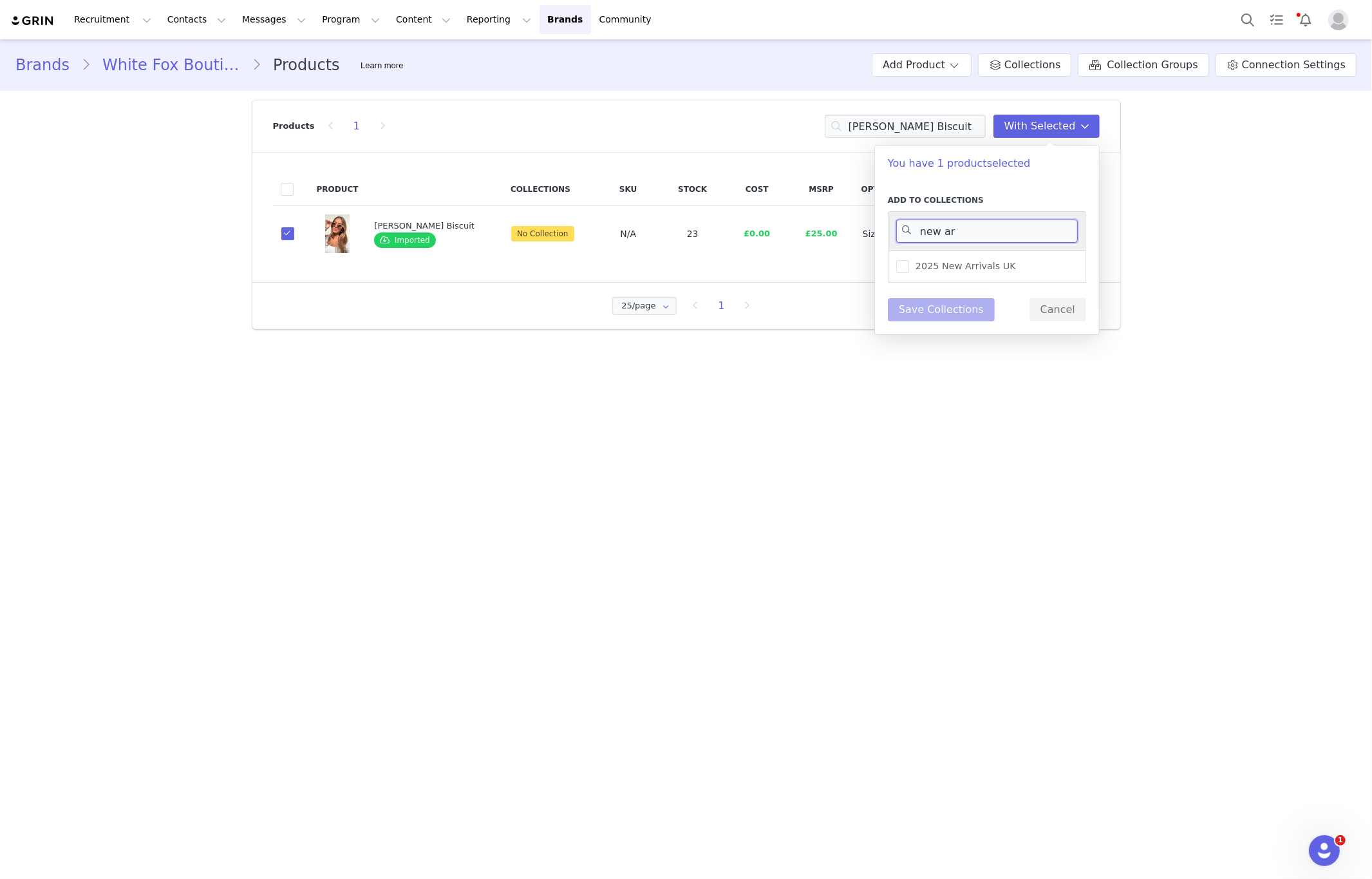
type input "new arr"
drag, startPoint x: 986, startPoint y: 234, endPoint x: 515, endPoint y: 246, distance: 471.2
click at [515, 246] on body "Recruitment Recruitment Creator Search Curated Lists Landing Pages Web Extensio…" at bounding box center [686, 439] width 1372 height 879
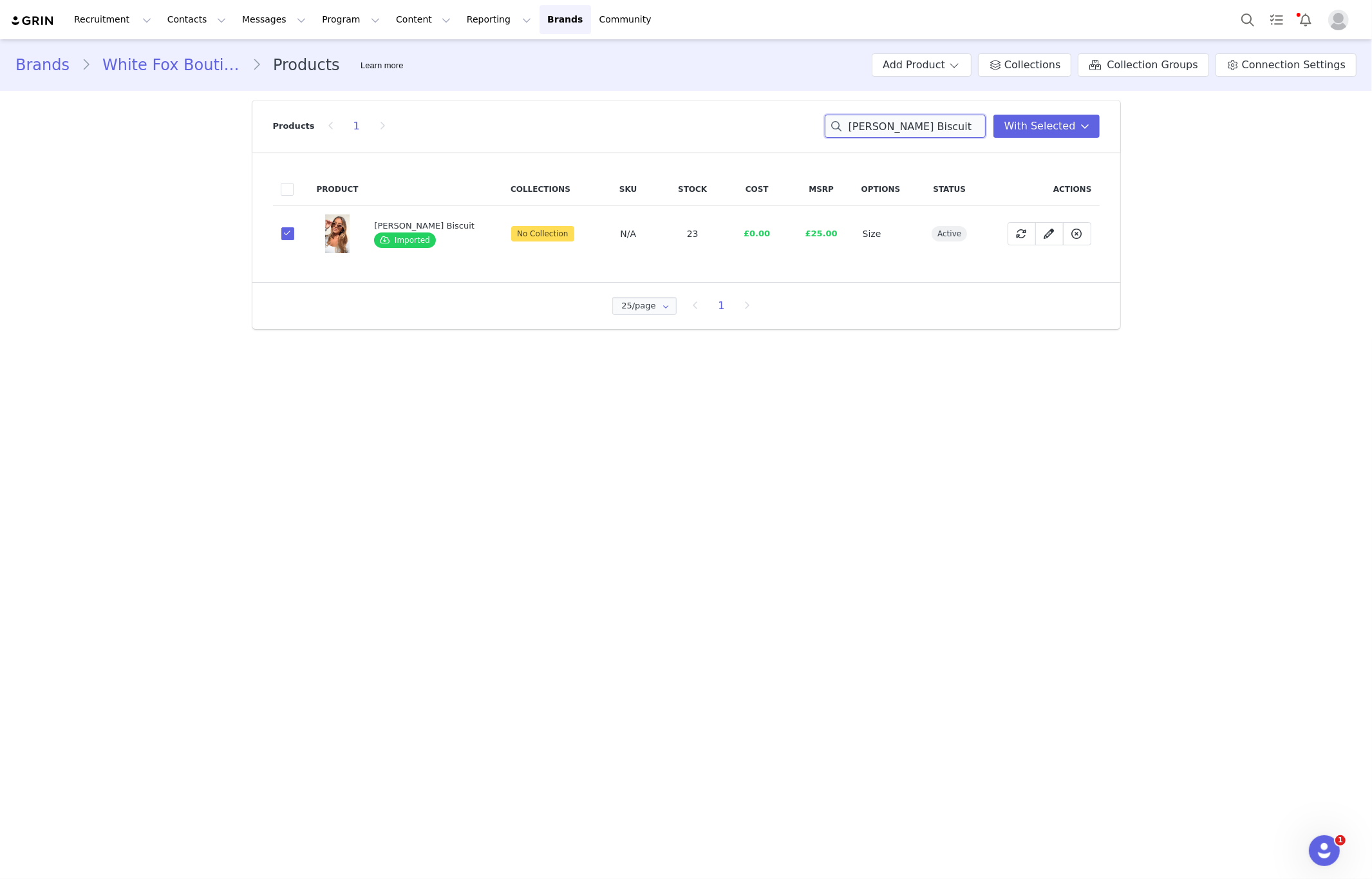
click at [871, 130] on input "Ethan Sunglasses Biscuit" at bounding box center [905, 127] width 161 height 23
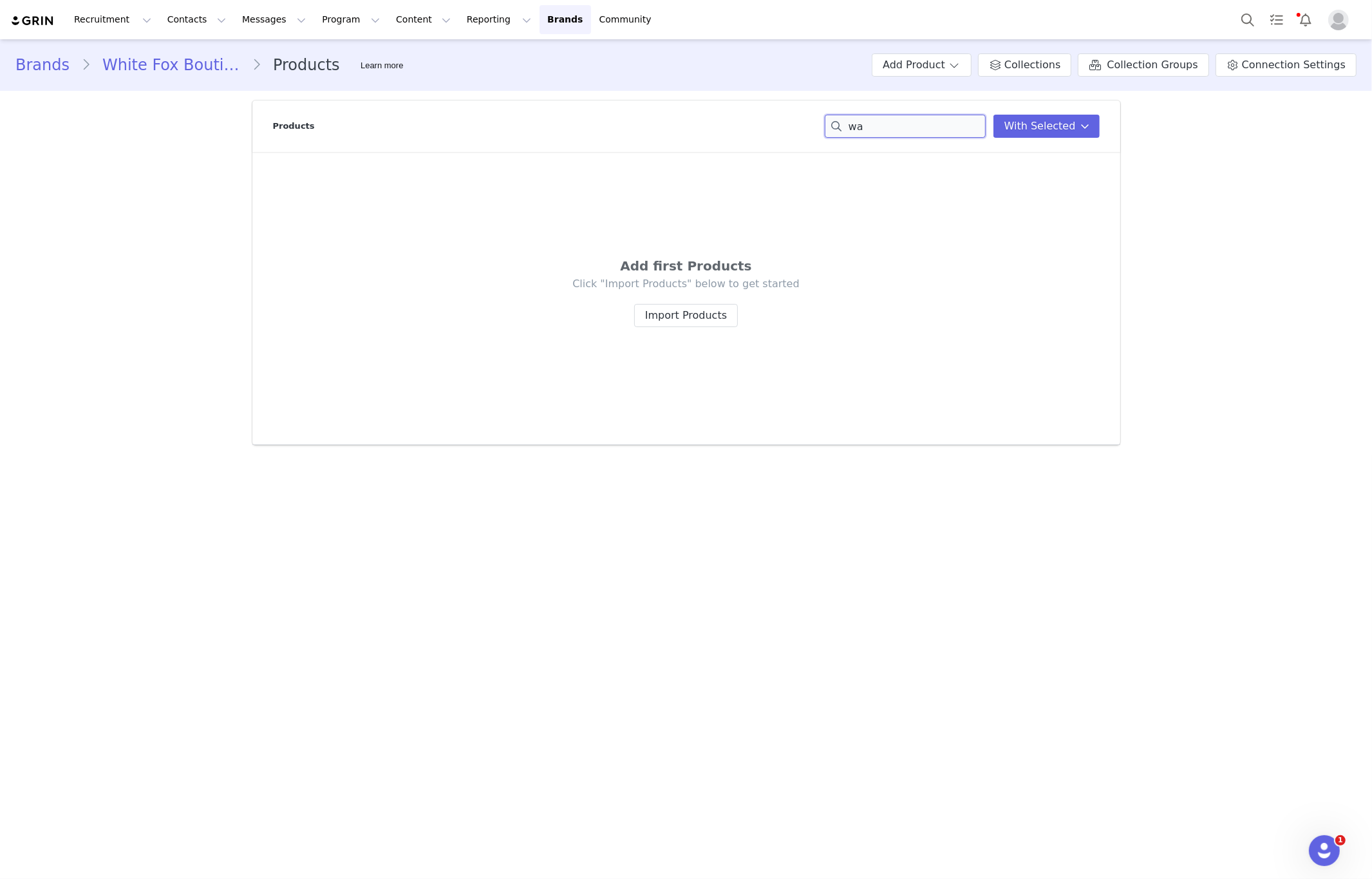
type input "w"
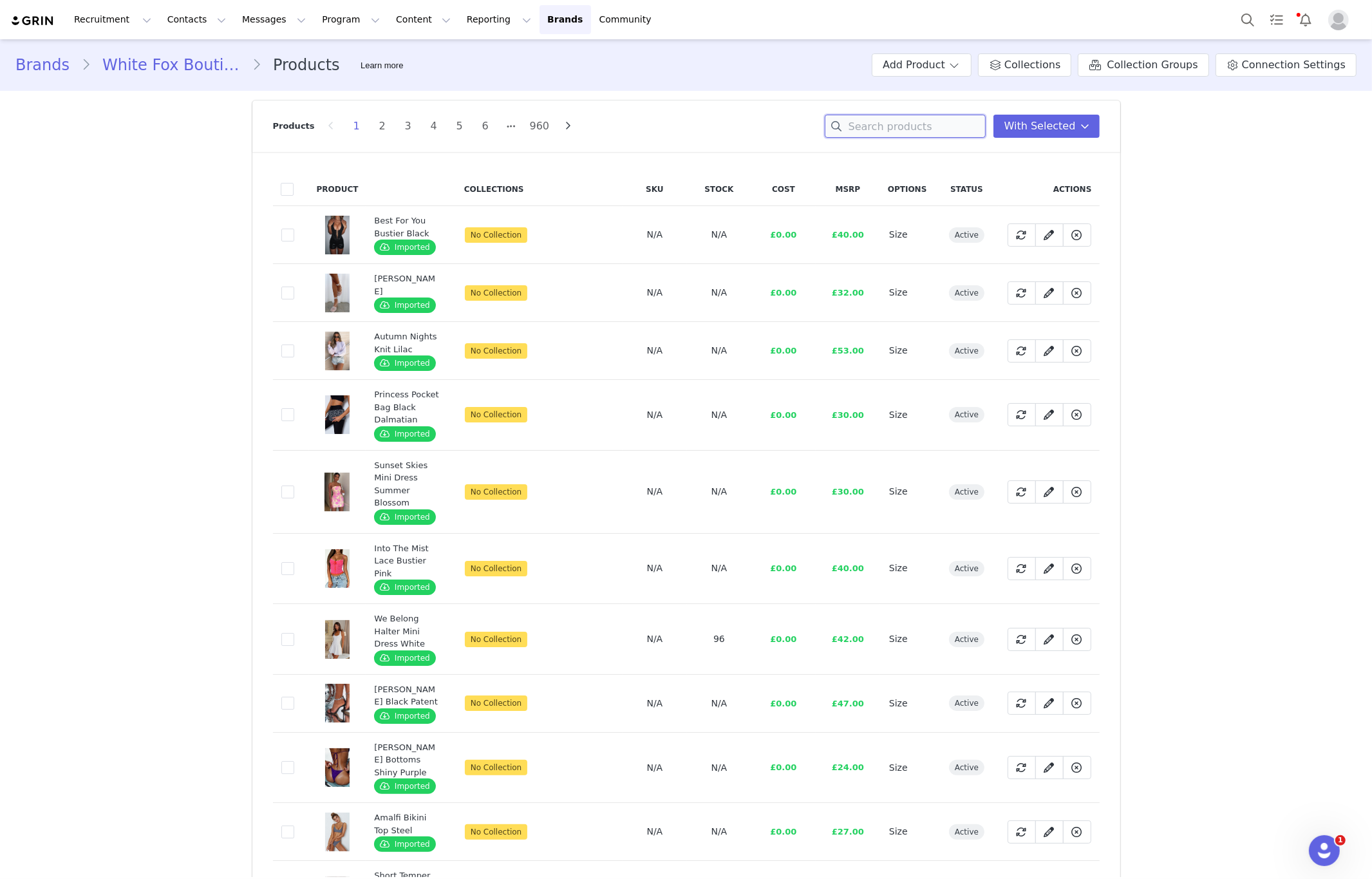
paste input "Ethan Sunglasses Biscuit"
type input "Ethan Sunglasses Biscuit"
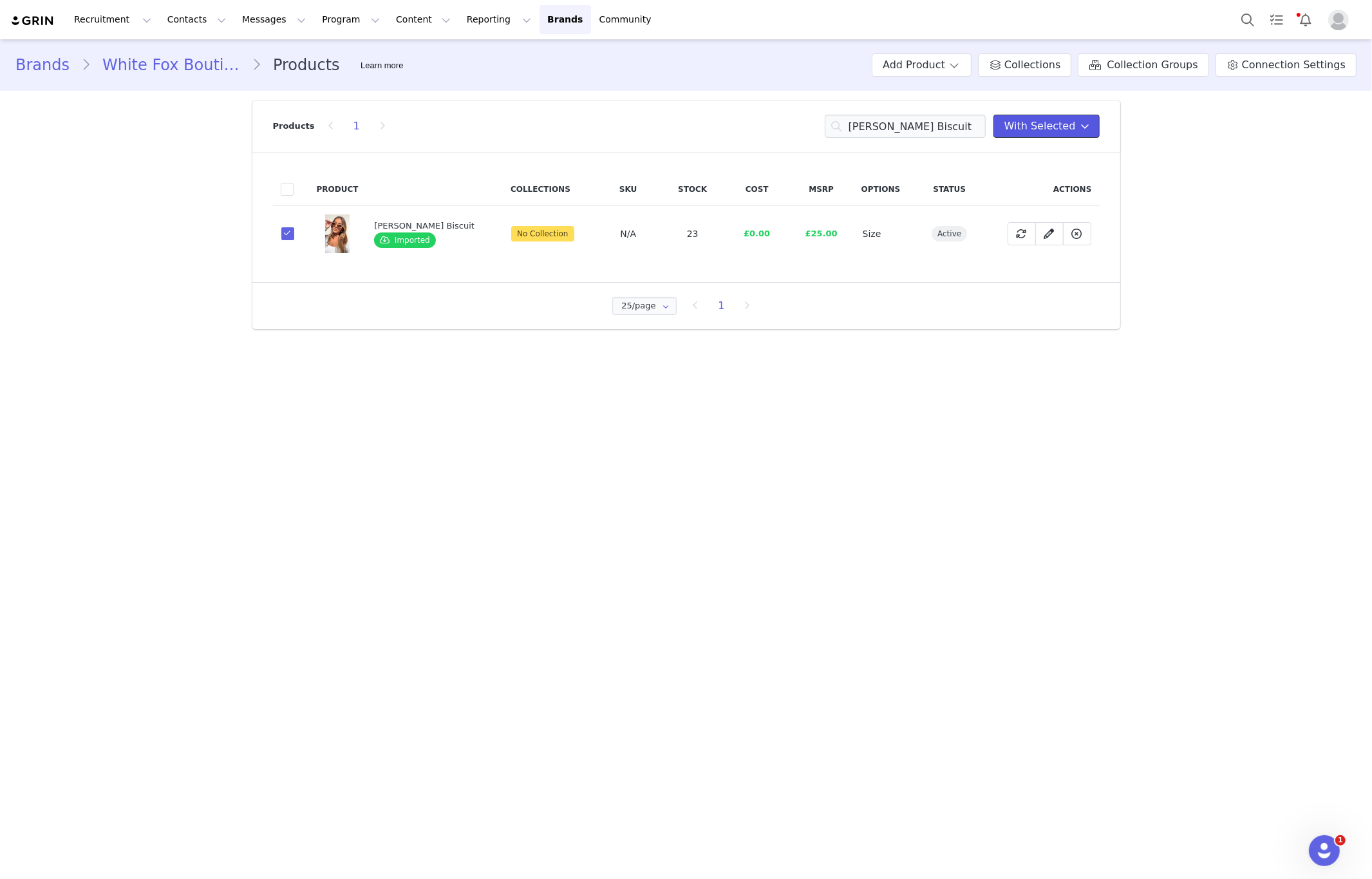
click at [1075, 136] on button "With Selected" at bounding box center [1046, 127] width 106 height 23
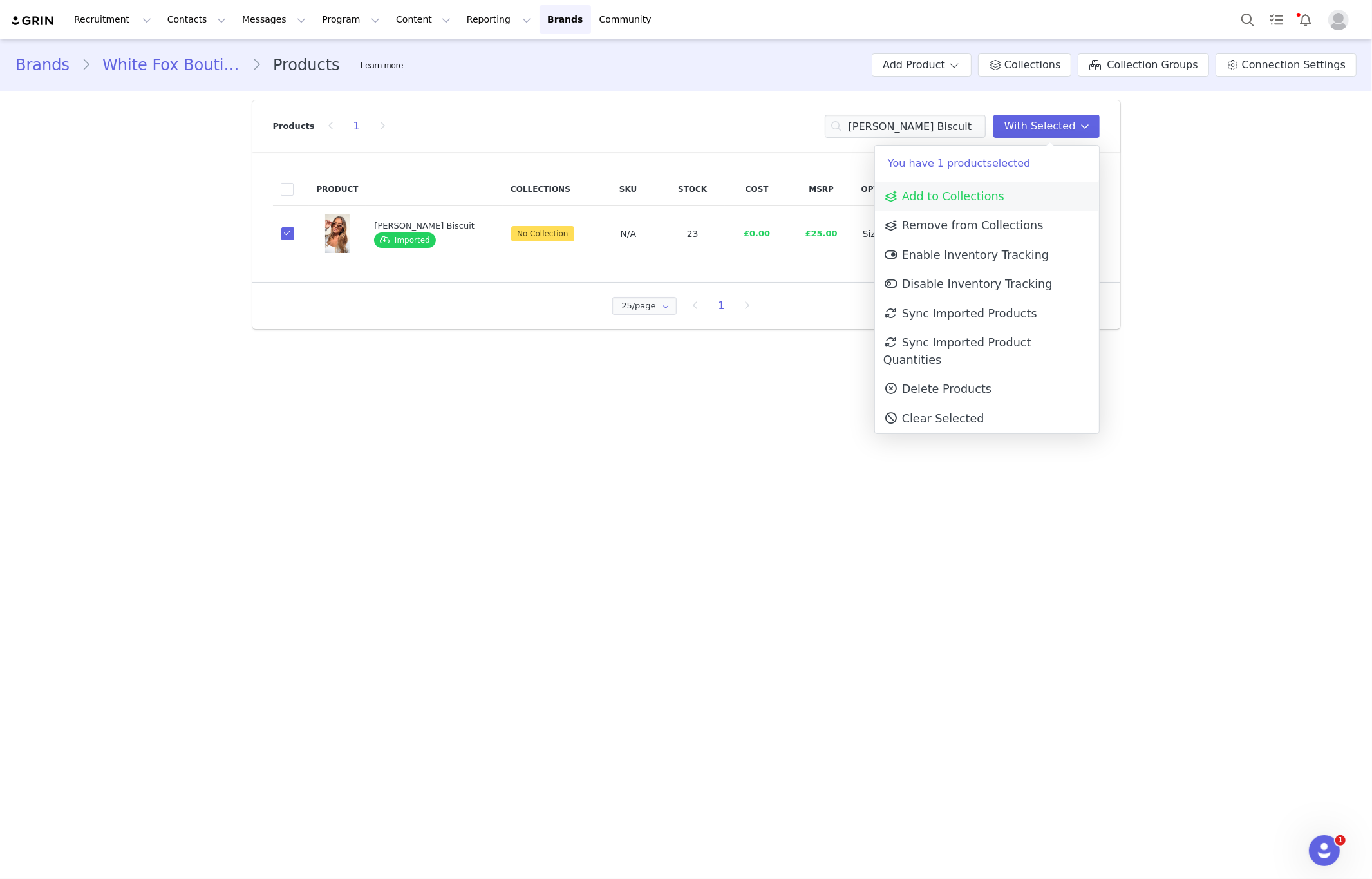
click at [931, 210] on link "Add to Collections" at bounding box center [987, 196] width 224 height 29
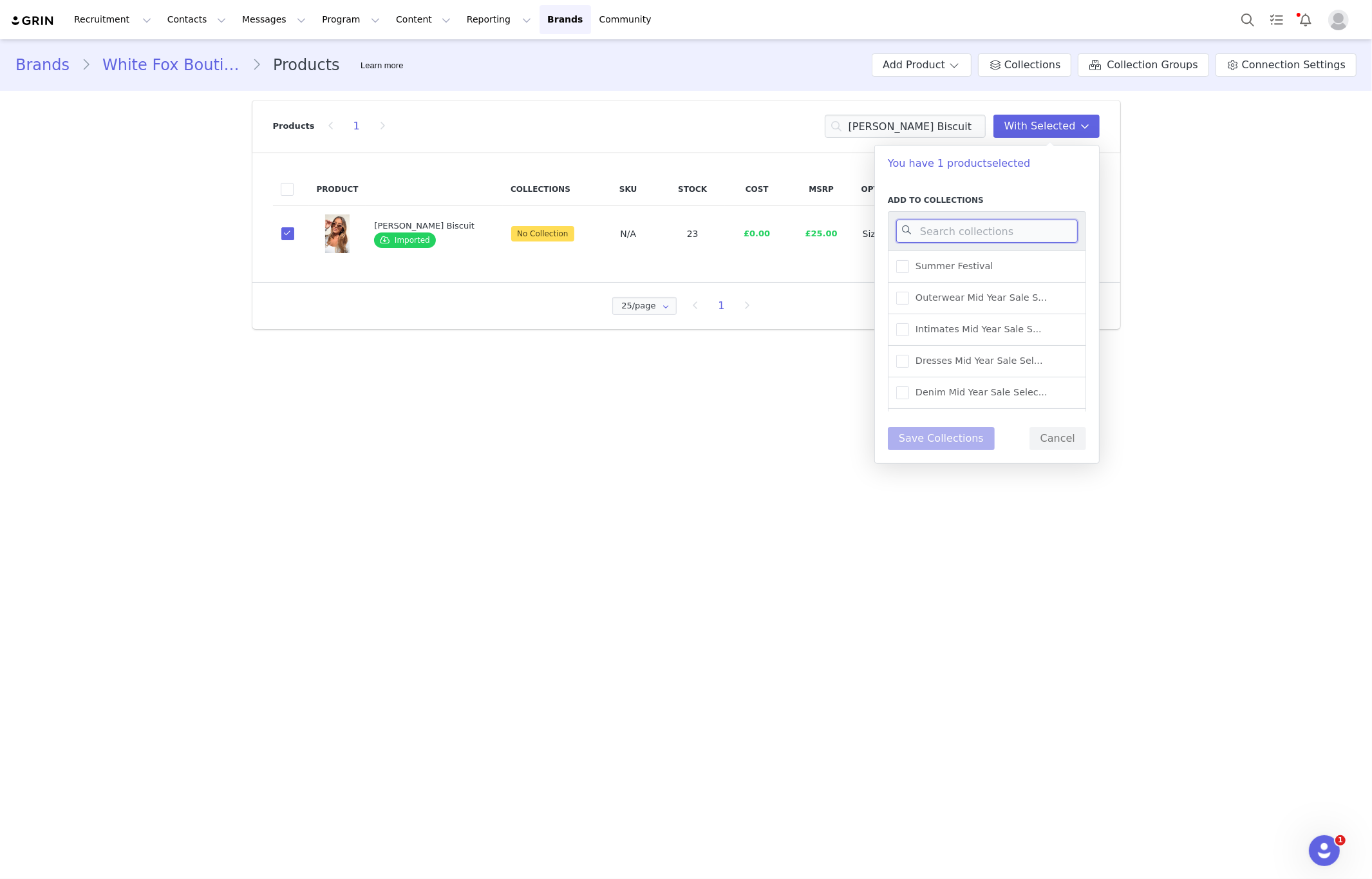
click at [1004, 234] on input at bounding box center [987, 231] width 181 height 23
type input "warehouse"
click at [1009, 362] on span "UK Warehouse - Accessorie..." at bounding box center [979, 368] width 141 height 13
click at [909, 362] on input "UK Warehouse - Accessorie..." at bounding box center [909, 362] width 0 height 0
click at [938, 449] on button "Save Collections" at bounding box center [941, 439] width 107 height 23
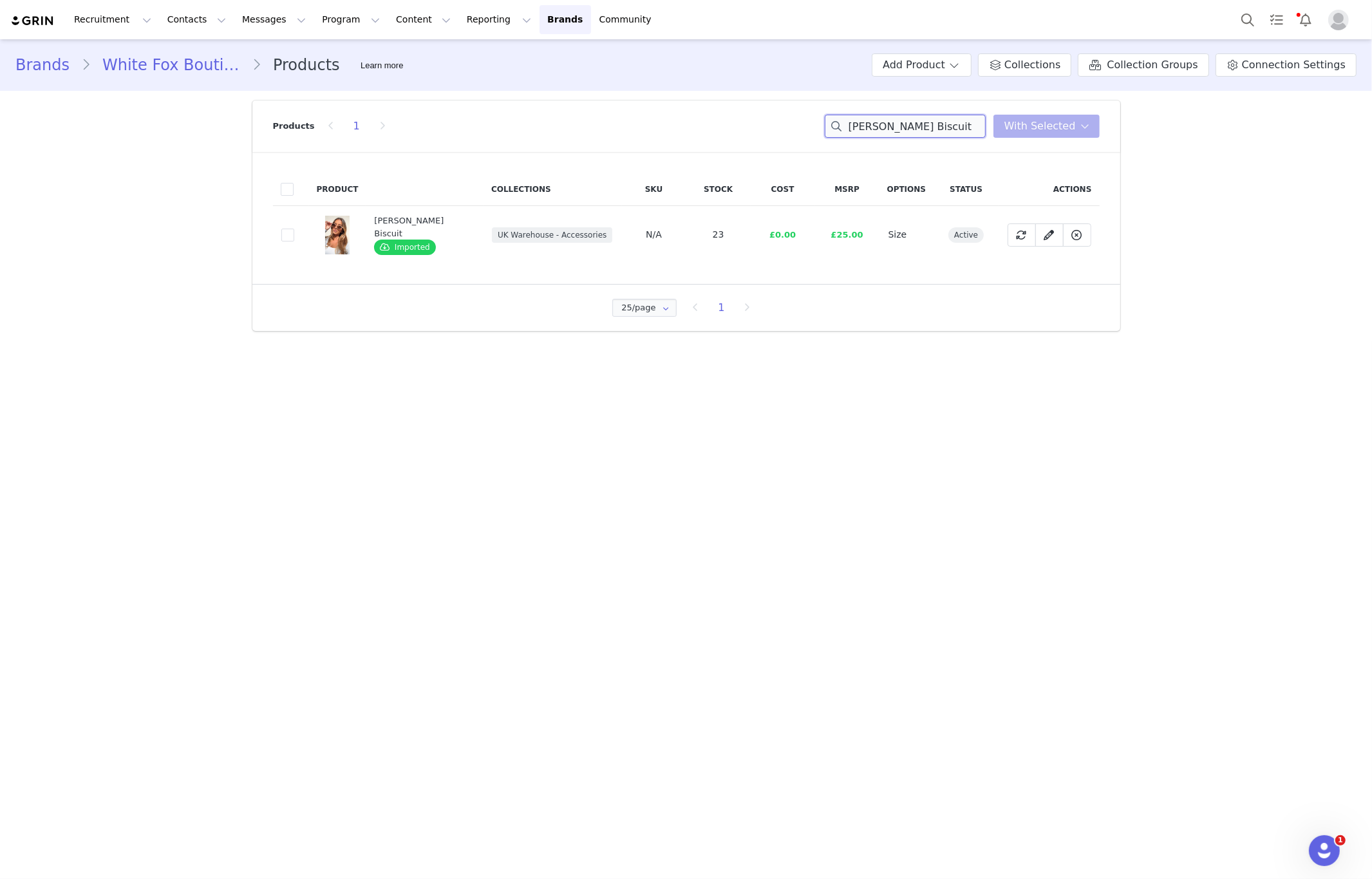
click at [937, 136] on input "Ethan Sunglasses Biscuit" at bounding box center [905, 127] width 161 height 23
paste input "lanor Belt Black/Gold"
type input "Elanor Belt Black/Gold"
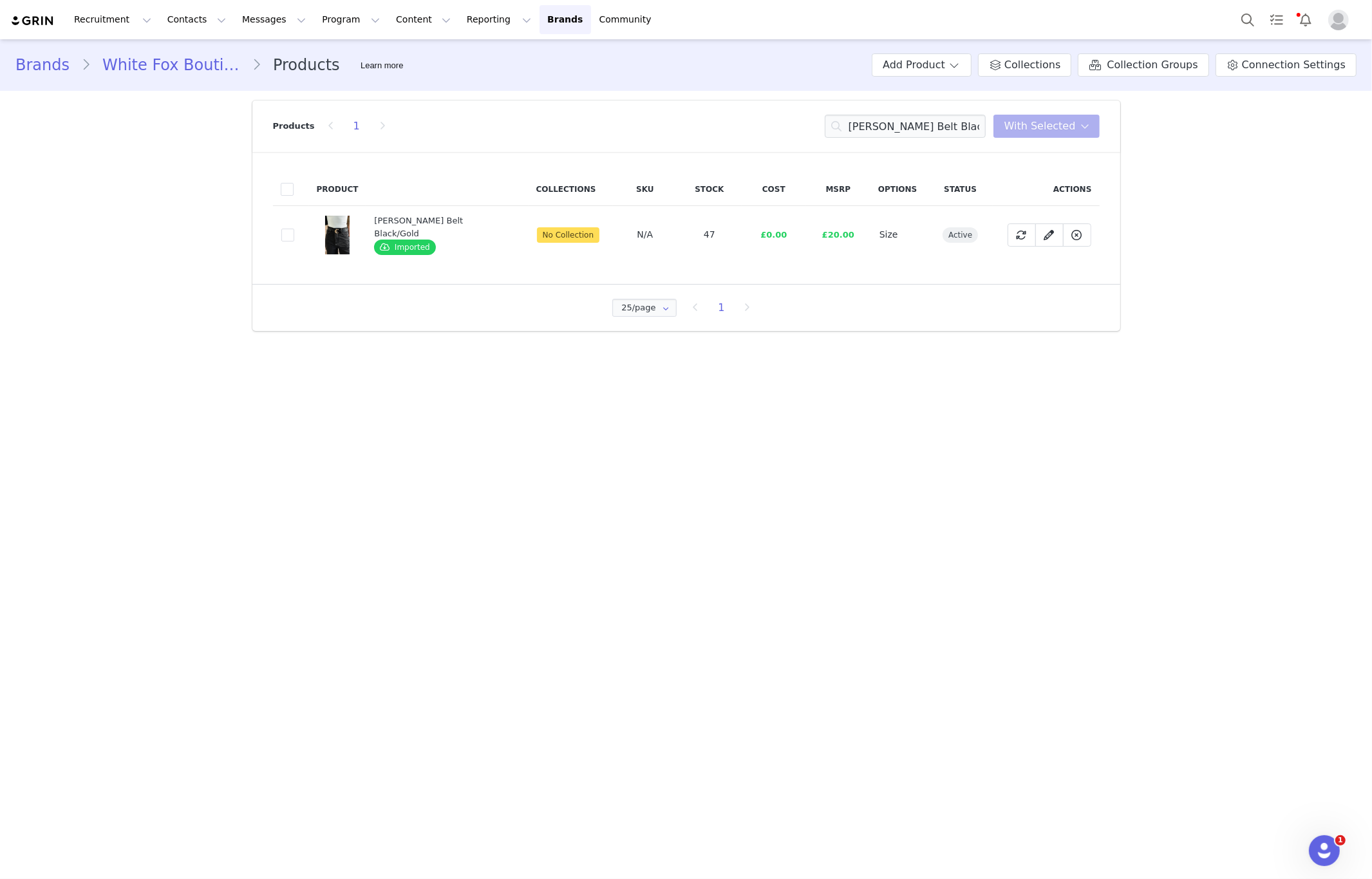
drag, startPoint x: 291, startPoint y: 239, endPoint x: 572, endPoint y: 233, distance: 281.1
click at [303, 240] on td "60ffc720-2704-46f8-bdb2-5efb160d1074" at bounding box center [291, 234] width 36 height 58
click at [293, 243] on td "60ffc720-2704-46f8-bdb2-5efb160d1074" at bounding box center [291, 234] width 36 height 58
click at [291, 237] on span at bounding box center [288, 234] width 13 height 13
click at [294, 228] on input "60ffc720-2704-46f8-bdb2-5efb160d1074" at bounding box center [294, 228] width 0 height 0
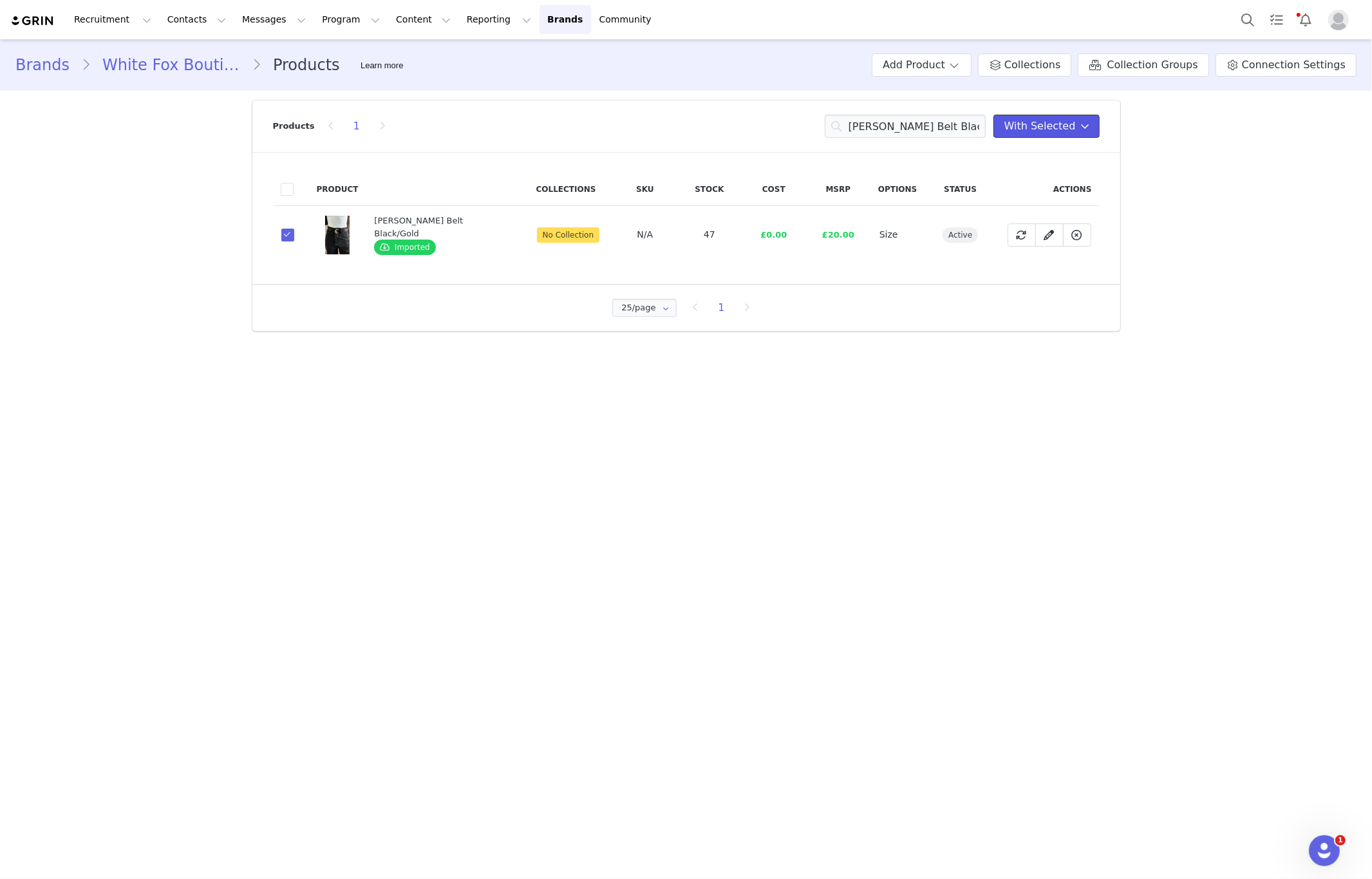
click at [1036, 119] on span "With Selected" at bounding box center [1039, 126] width 71 height 16
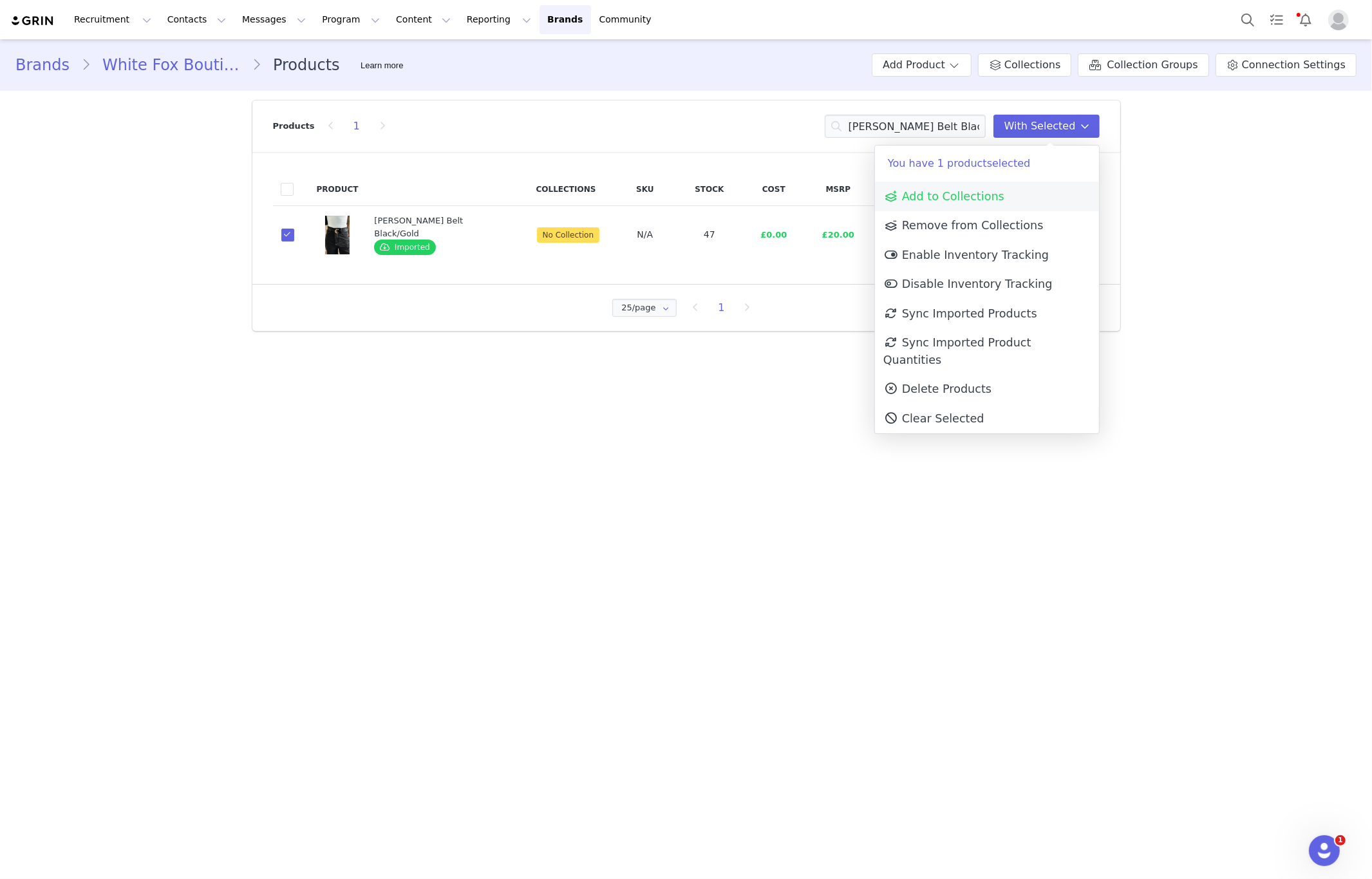
click at [982, 194] on span "Add to Collections" at bounding box center [944, 196] width 121 height 13
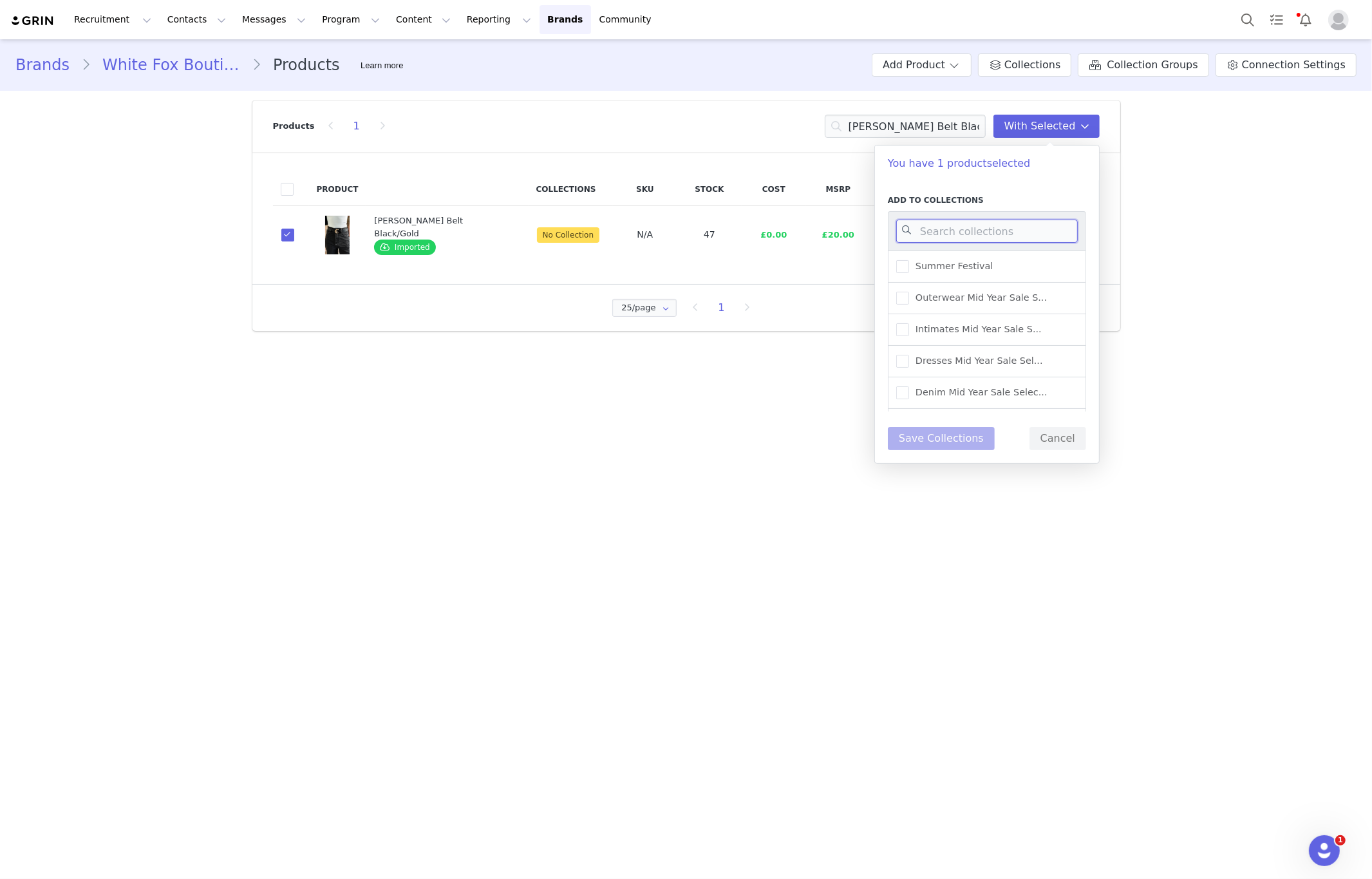
click at [993, 226] on input at bounding box center [987, 231] width 181 height 23
type input "warehouse"
click at [998, 382] on span "UK Warehouse - Accessorie..." at bounding box center [979, 382] width 141 height 13
click at [909, 377] on input "UK Warehouse - Accessorie..." at bounding box center [909, 377] width 0 height 0
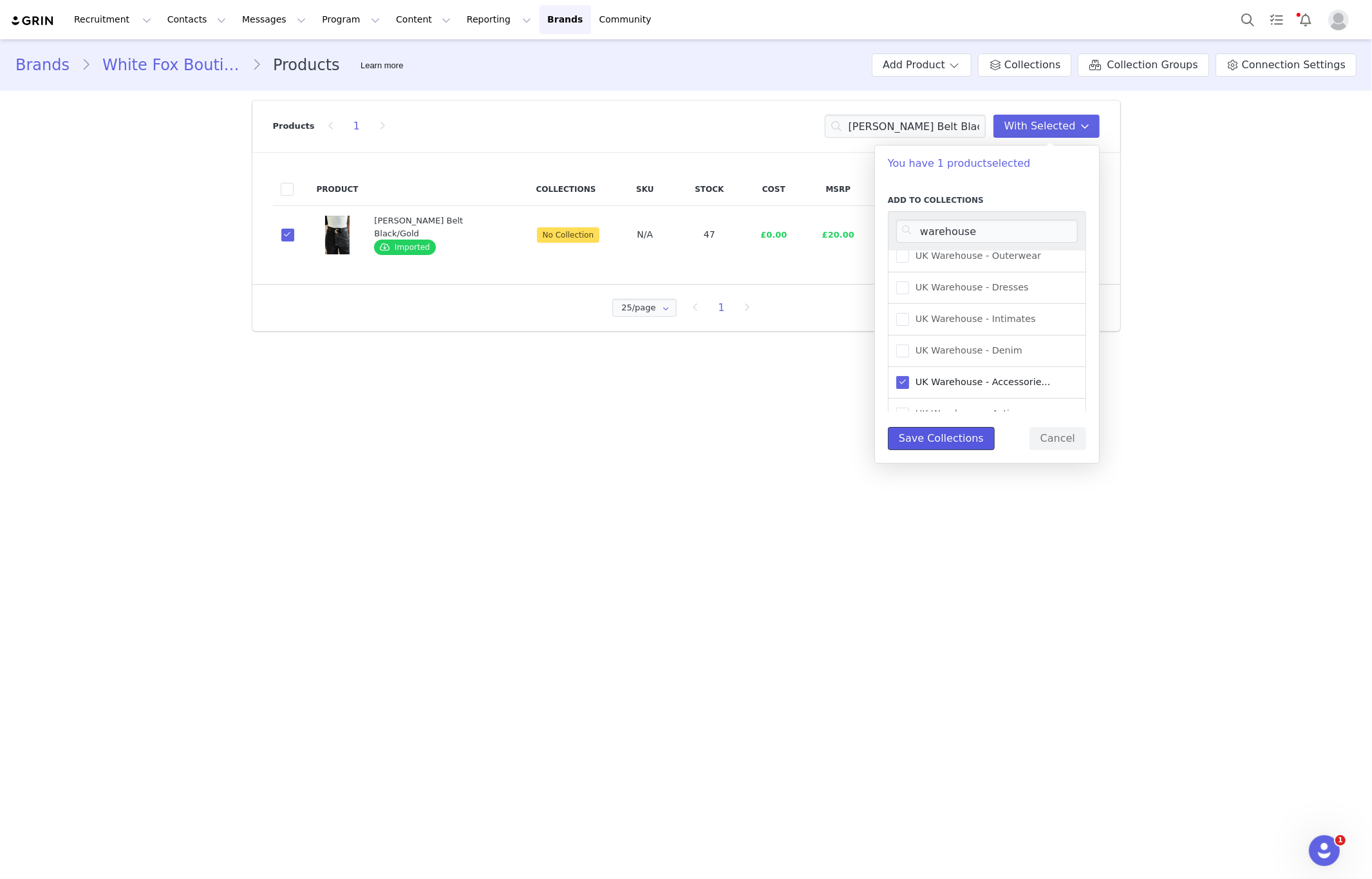
click at [960, 439] on button "Save Collections" at bounding box center [941, 439] width 107 height 23
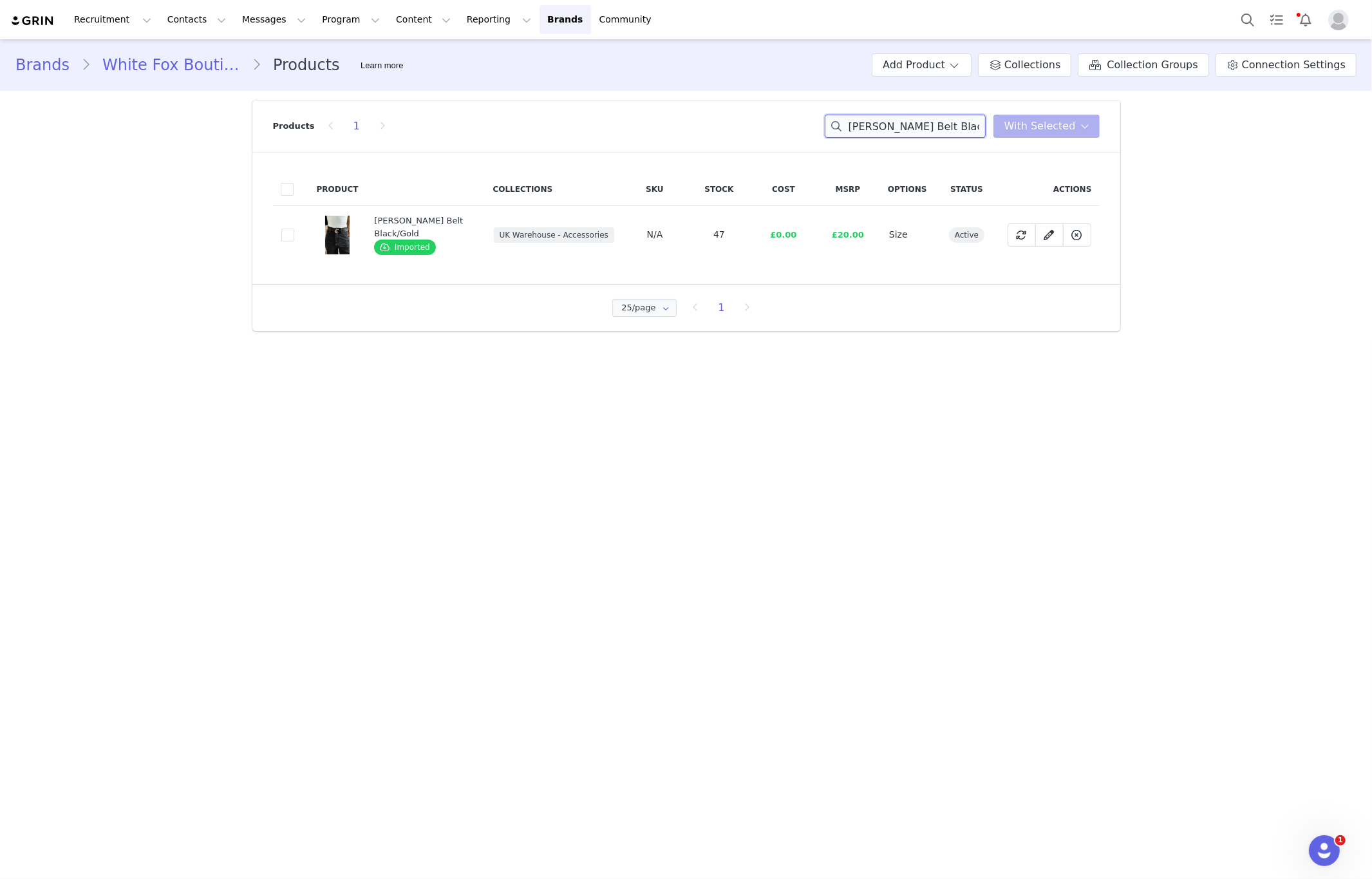
click at [916, 120] on input "Elanor Belt Black/Gold" at bounding box center [905, 127] width 161 height 23
paste input "Clarissa Low Rise Wide Leg Jeans Black Aci"
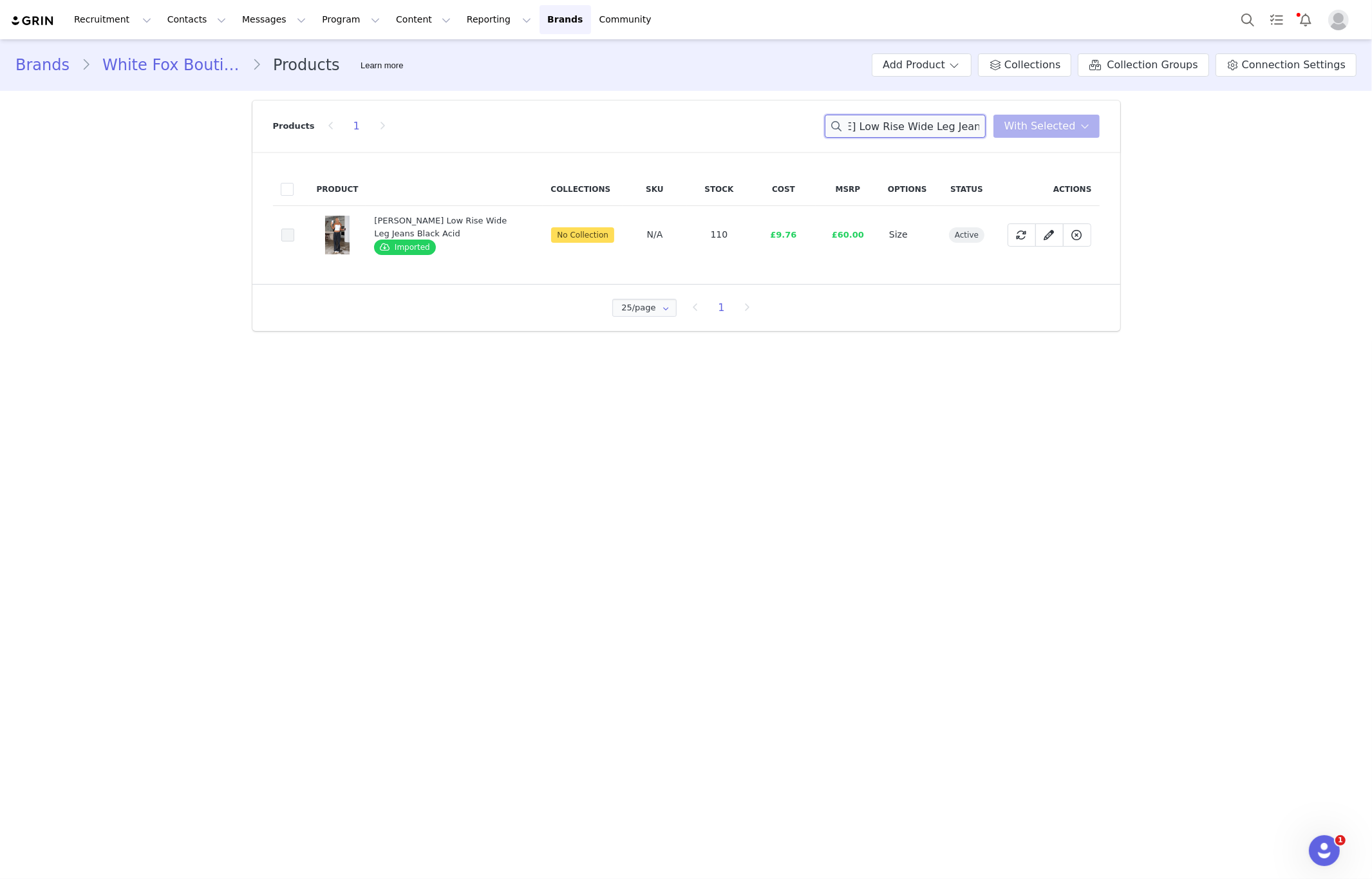
type input "Clarissa Low Rise Wide Leg Jeans Black Acid"
click at [289, 240] on span at bounding box center [288, 234] width 13 height 13
click at [294, 228] on input "8df183f1-1441-49f2-b720-533e4f0c5981" at bounding box center [294, 228] width 0 height 0
click at [1078, 144] on div "Products 1 Clarissa Low Rise Wide Leg Jeans Black Acid With Selected" at bounding box center [686, 126] width 827 height 52
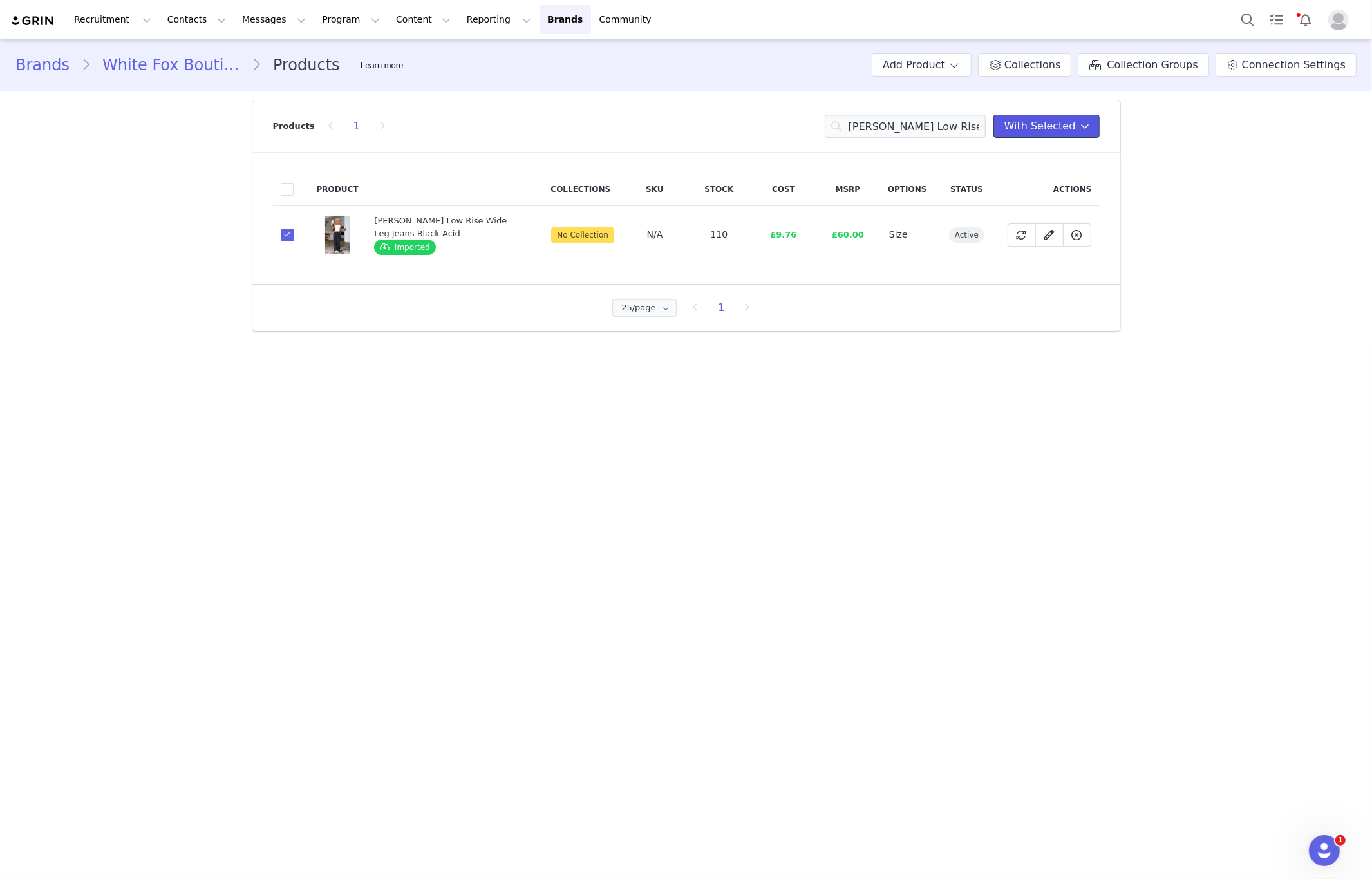
click at [1075, 137] on button "With Selected" at bounding box center [1046, 127] width 106 height 23
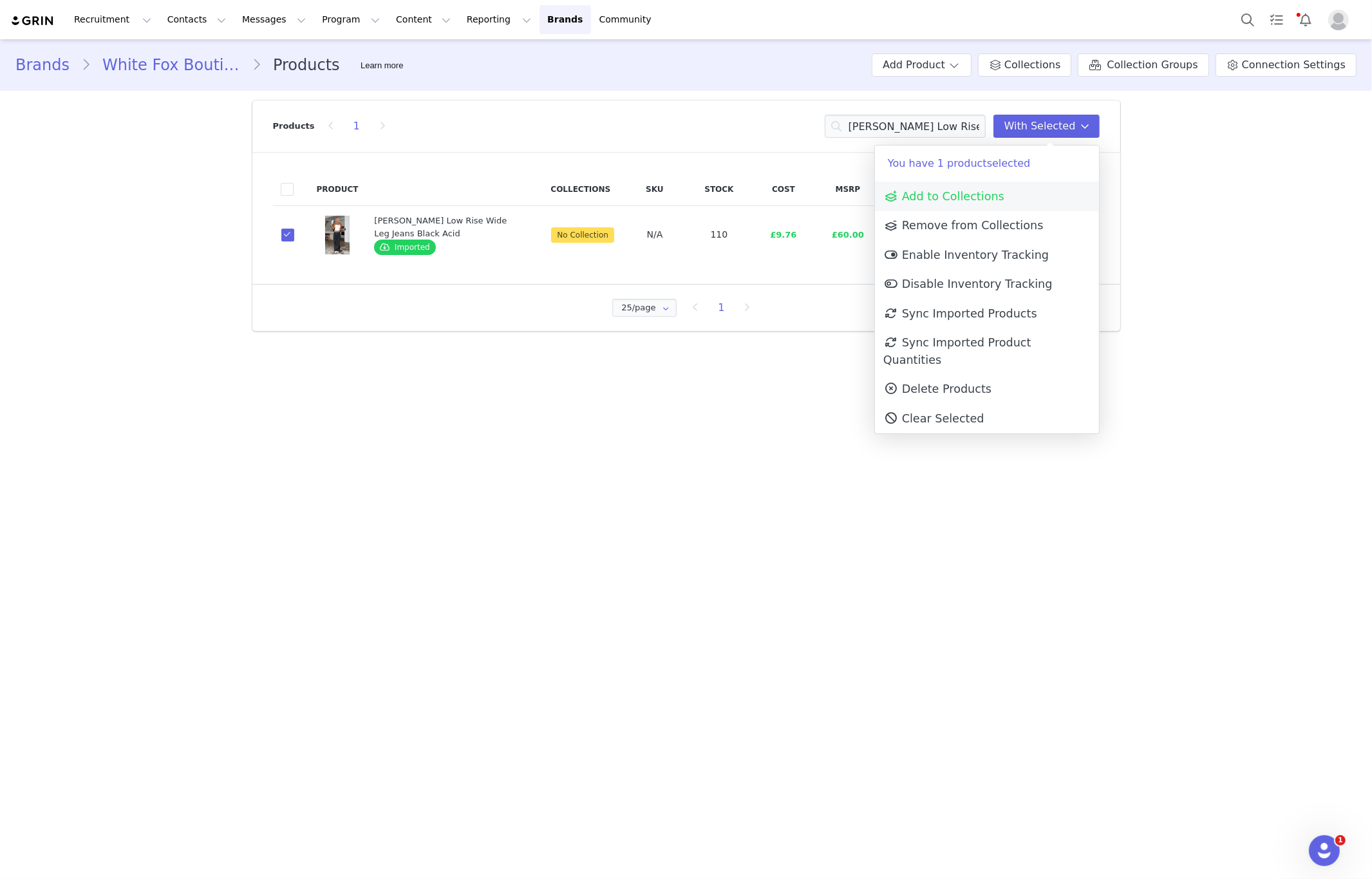
click at [980, 184] on link "Add to Collections" at bounding box center [987, 196] width 224 height 29
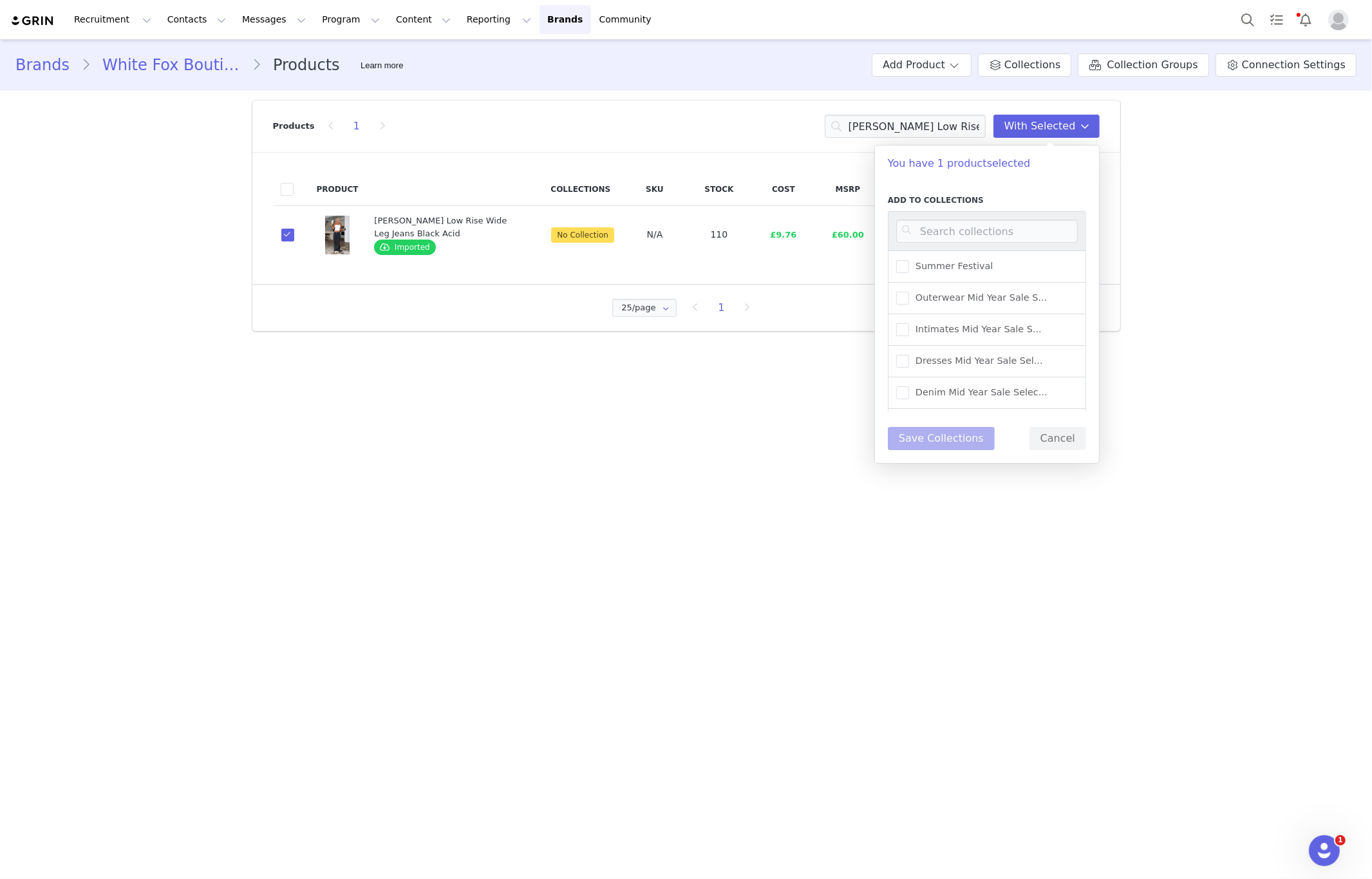
click at [937, 245] on div at bounding box center [986, 231] width 198 height 39
drag, startPoint x: 941, startPoint y: 240, endPoint x: 948, endPoint y: 238, distance: 7.3
click at [941, 240] on input at bounding box center [987, 231] width 181 height 23
type input "warehouse"
click at [996, 333] on span "UK Warehouse - Denim" at bounding box center [965, 337] width 113 height 13
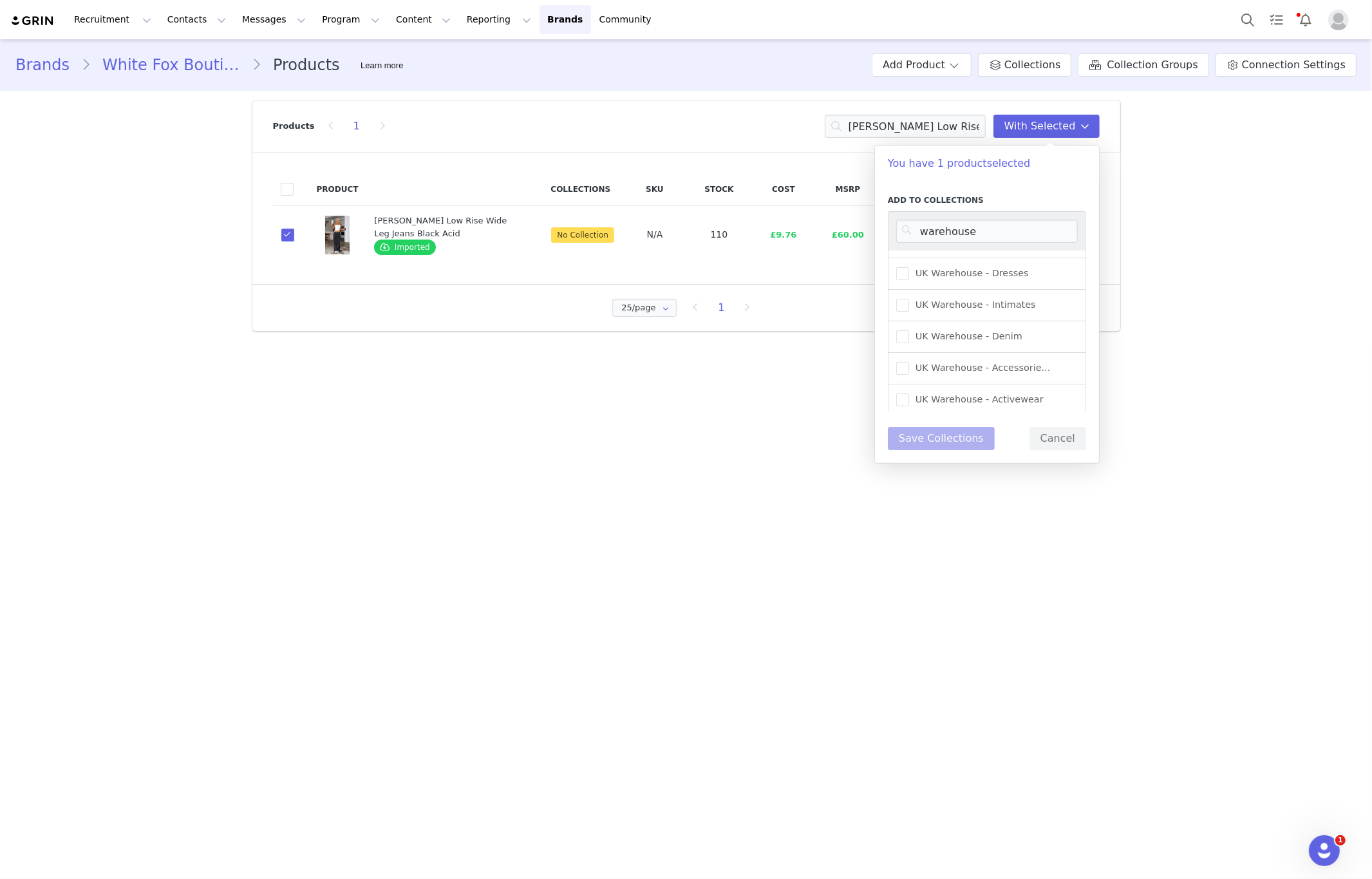
click at [909, 331] on input "UK Warehouse - Denim" at bounding box center [909, 331] width 0 height 0
click at [949, 433] on button "Save Collections" at bounding box center [941, 439] width 107 height 23
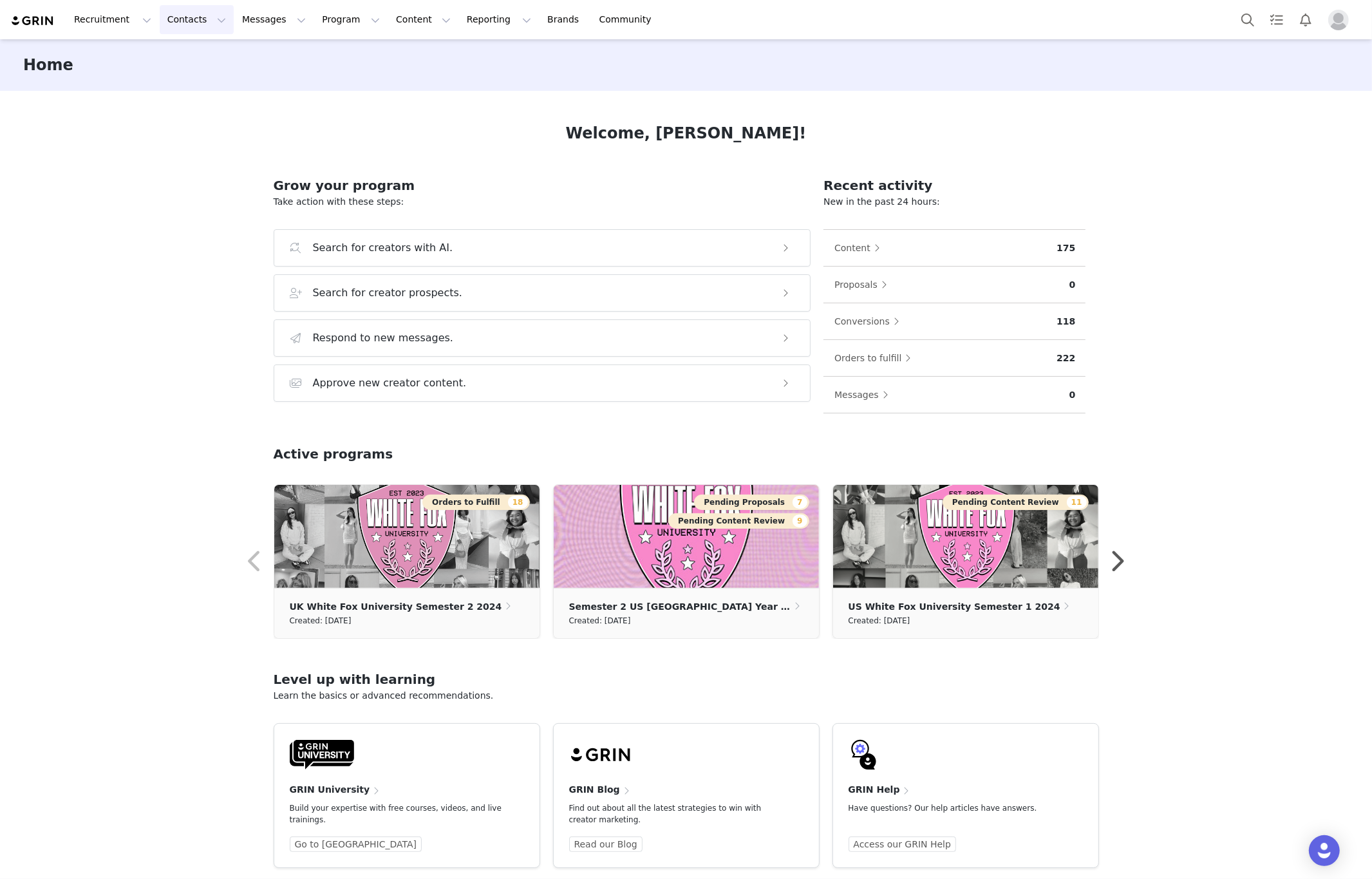
click at [194, 24] on button "Contacts Contacts" at bounding box center [197, 20] width 74 height 29
click at [193, 50] on p "Creators" at bounding box center [180, 57] width 39 height 14
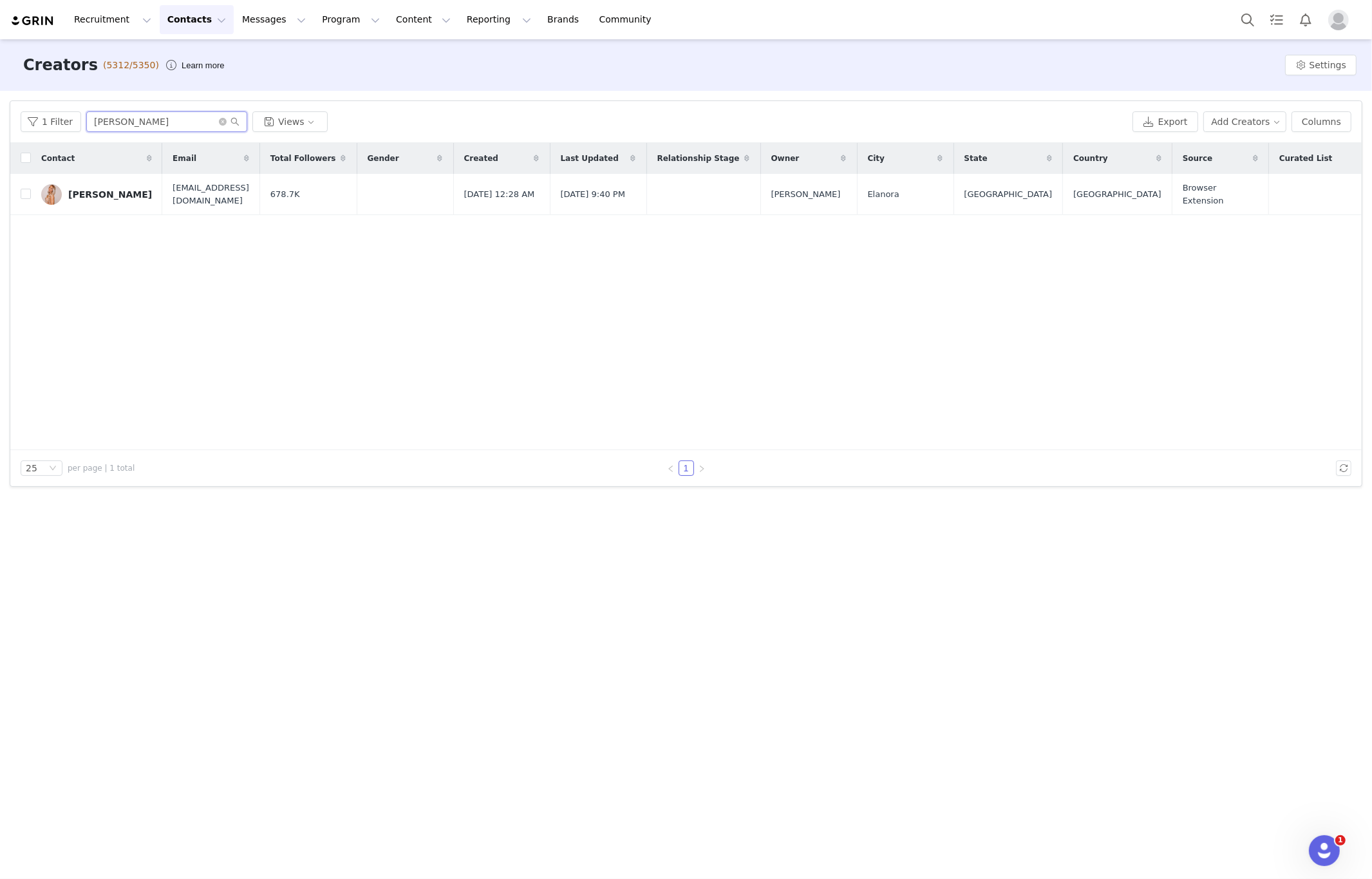
click at [170, 122] on input "[PERSON_NAME]" at bounding box center [166, 121] width 161 height 20
click at [170, 122] on input "tayler stevenson" at bounding box center [166, 121] width 161 height 20
click at [124, 193] on div "Tayler Stevenson" at bounding box center [110, 194] width 84 height 11
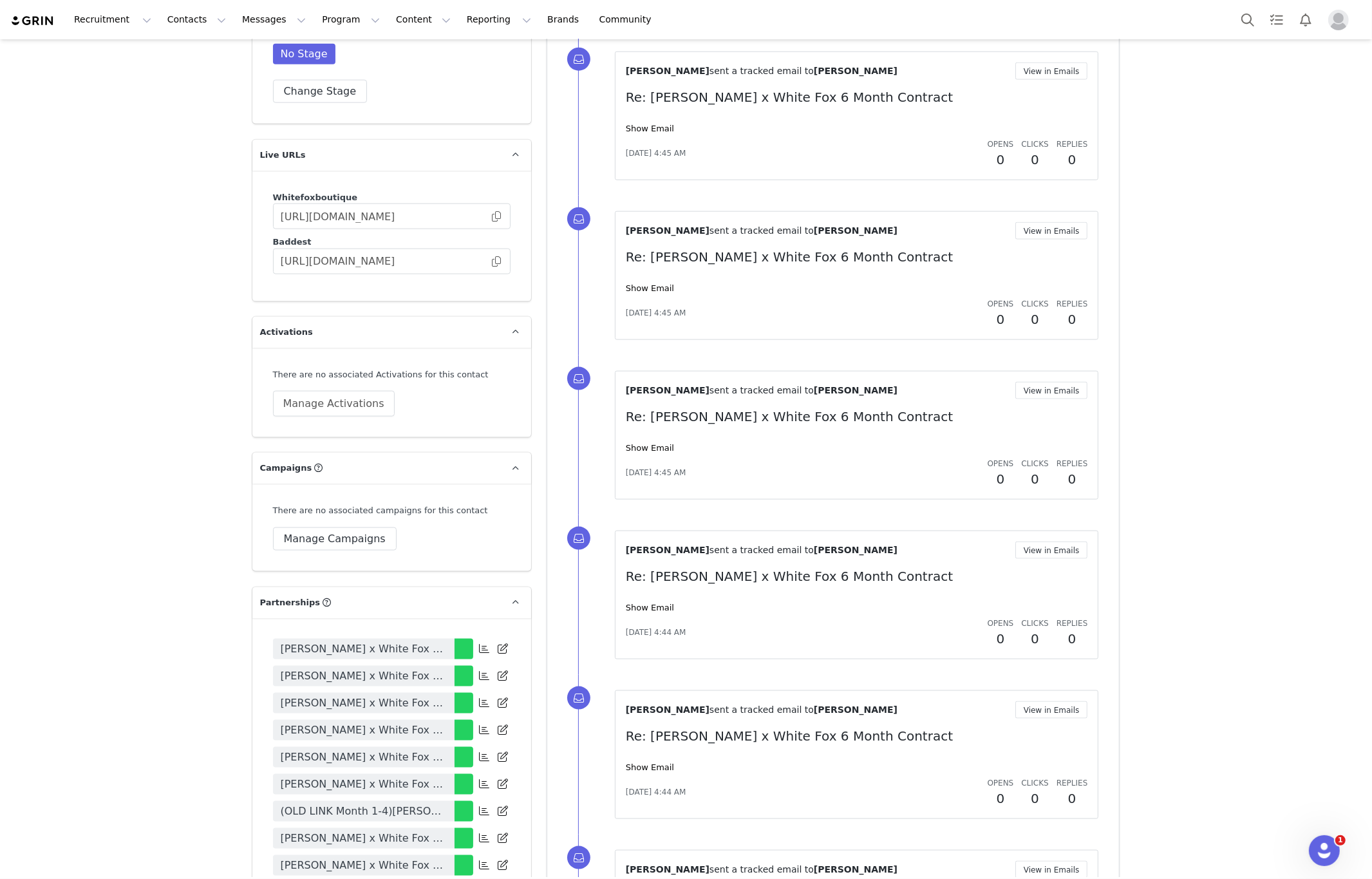
scroll to position [1738, 0]
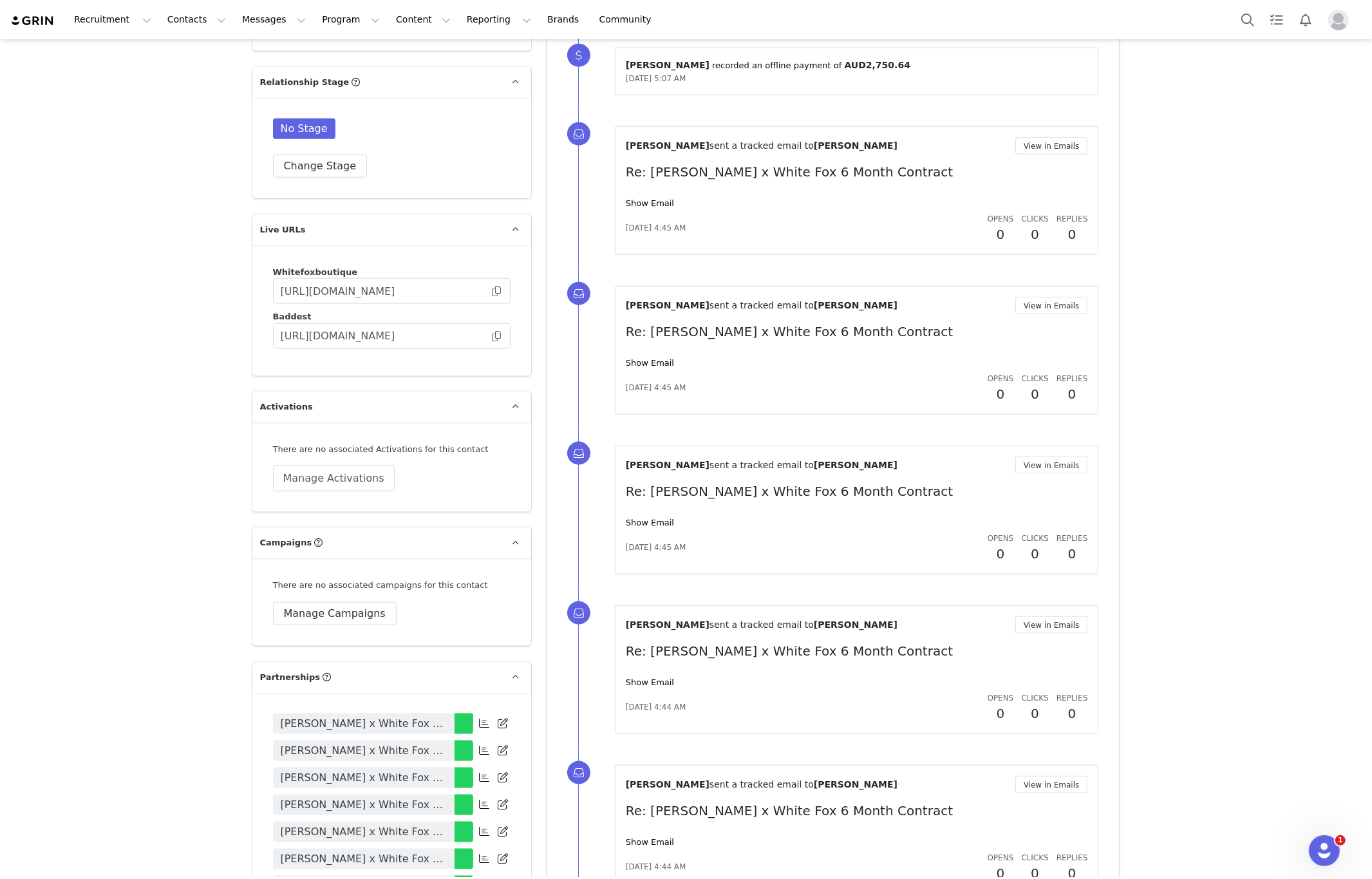
drag, startPoint x: 328, startPoint y: 289, endPoint x: 272, endPoint y: 302, distance: 57.5
click at [272, 302] on div "Whitefoxboutique https://whitefoxboutique.grin.live/f642e5e0-ee30-4943-abea-cb7…" at bounding box center [392, 311] width 279 height 131
click at [495, 291] on span at bounding box center [495, 291] width 13 height 0
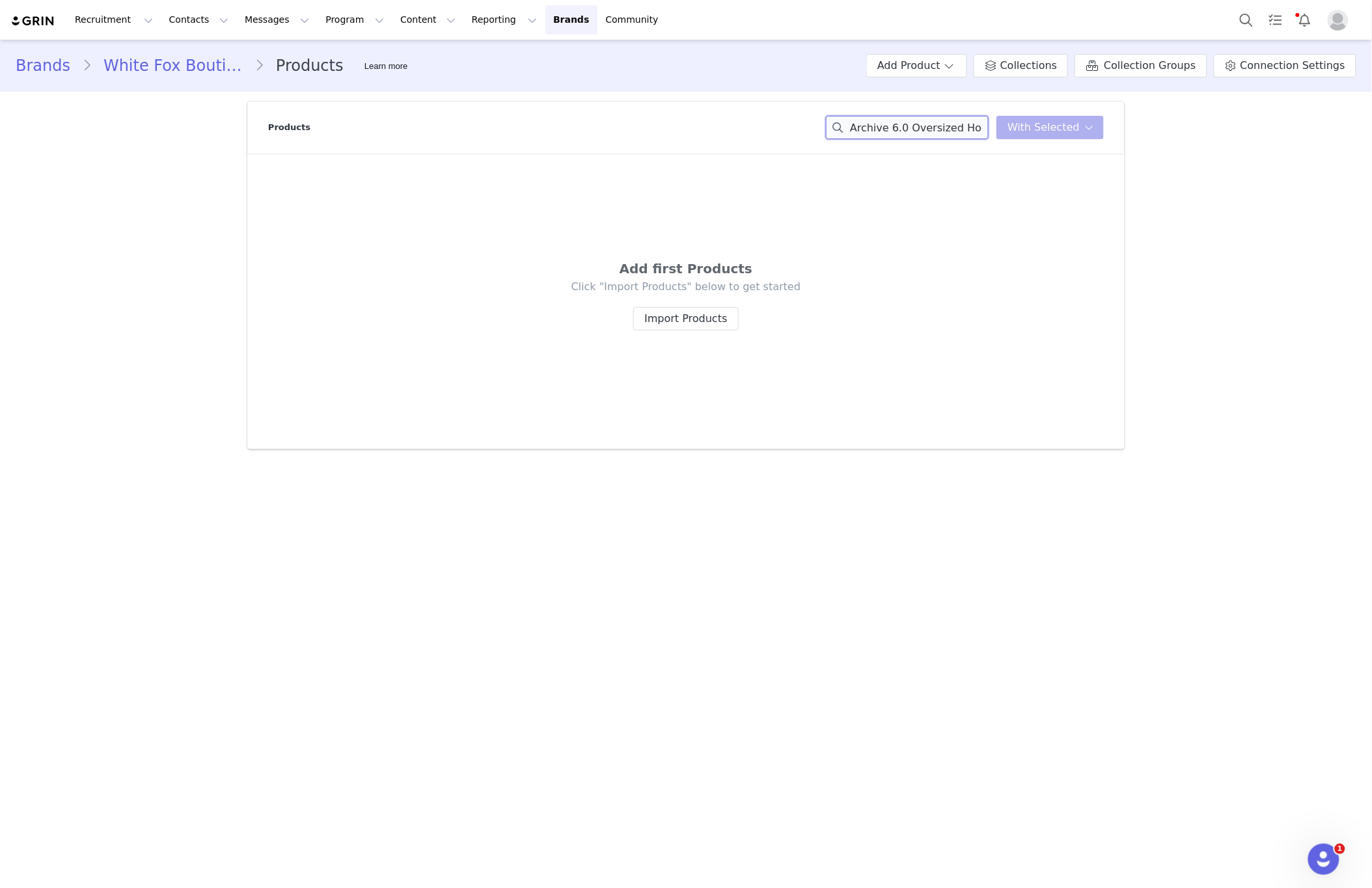
click at [927, 133] on input "Archive 6.0 Oversized Hoodie Cloudburst" at bounding box center [907, 128] width 163 height 24
paste input "Fell So Hard Oversized Tee White"
click at [939, 124] on input "Fell So Hard Oversized Tee White" at bounding box center [907, 128] width 163 height 24
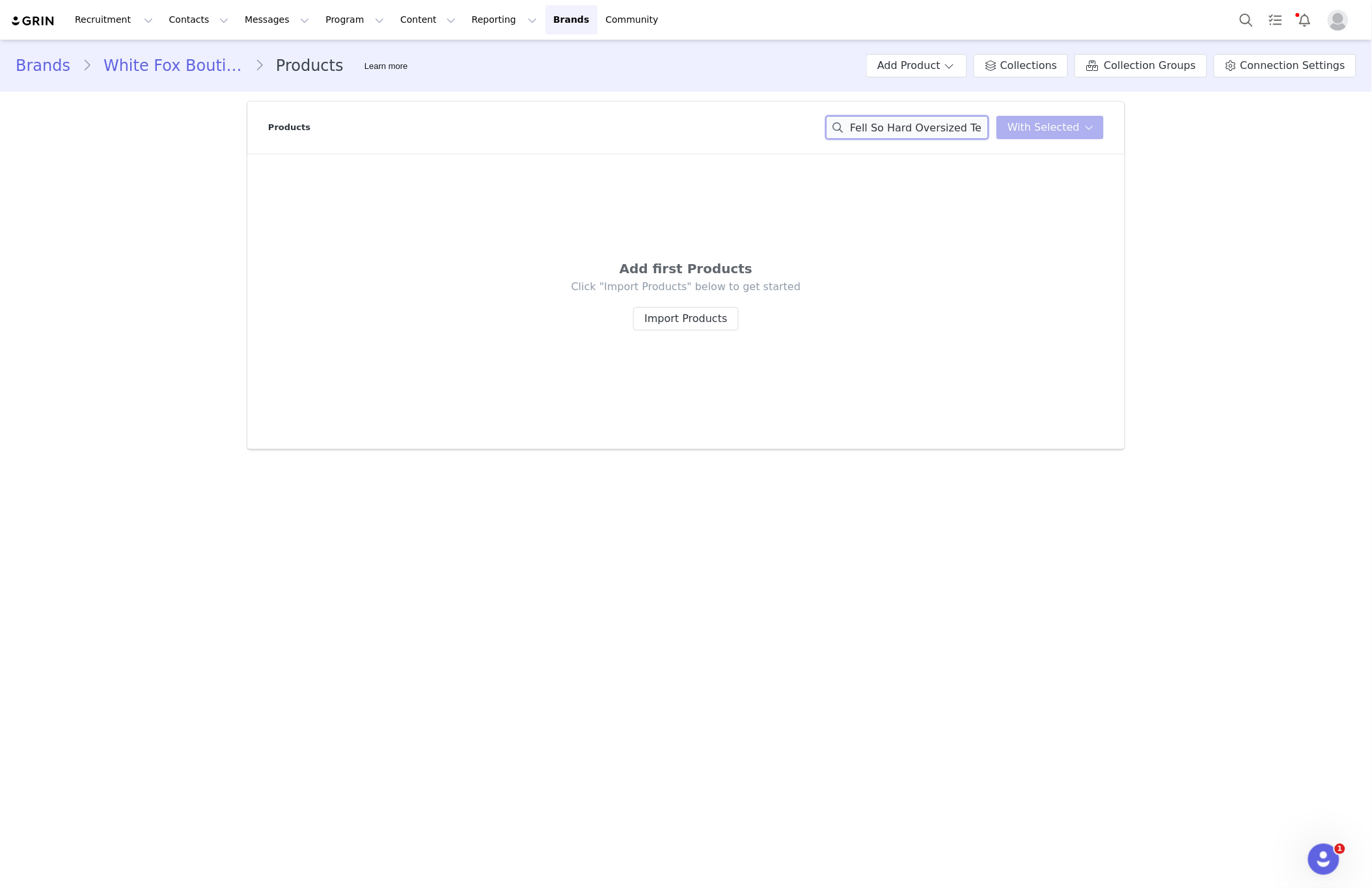
click at [939, 124] on input "Fell So Hard Oversized Tee White" at bounding box center [907, 128] width 163 height 24
paste input "To The Moon Oversized Hoodie Lunar"
click at [923, 120] on input "To The Moon Oversized Hoodie Lunar" at bounding box center [907, 128] width 163 height 24
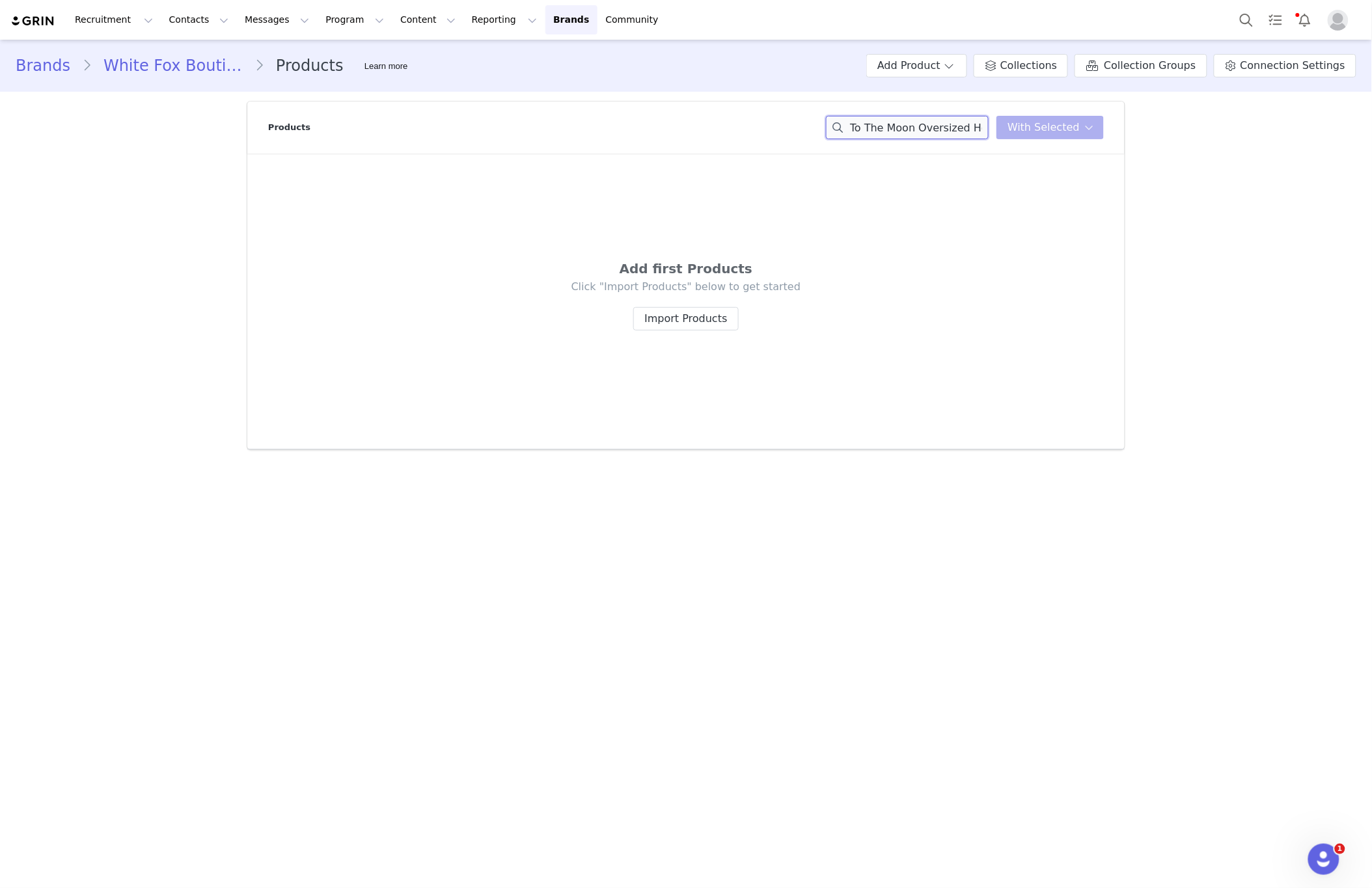
click at [923, 120] on input "To The Moon Oversized Hoodie Lunar" at bounding box center [907, 128] width 163 height 24
paste input "[DATE] Night Lights Oversized Jersey White/Teal"
click at [924, 131] on input "[DATE] Night Lights Oversized Jersey White/Teal" at bounding box center [907, 128] width 163 height 24
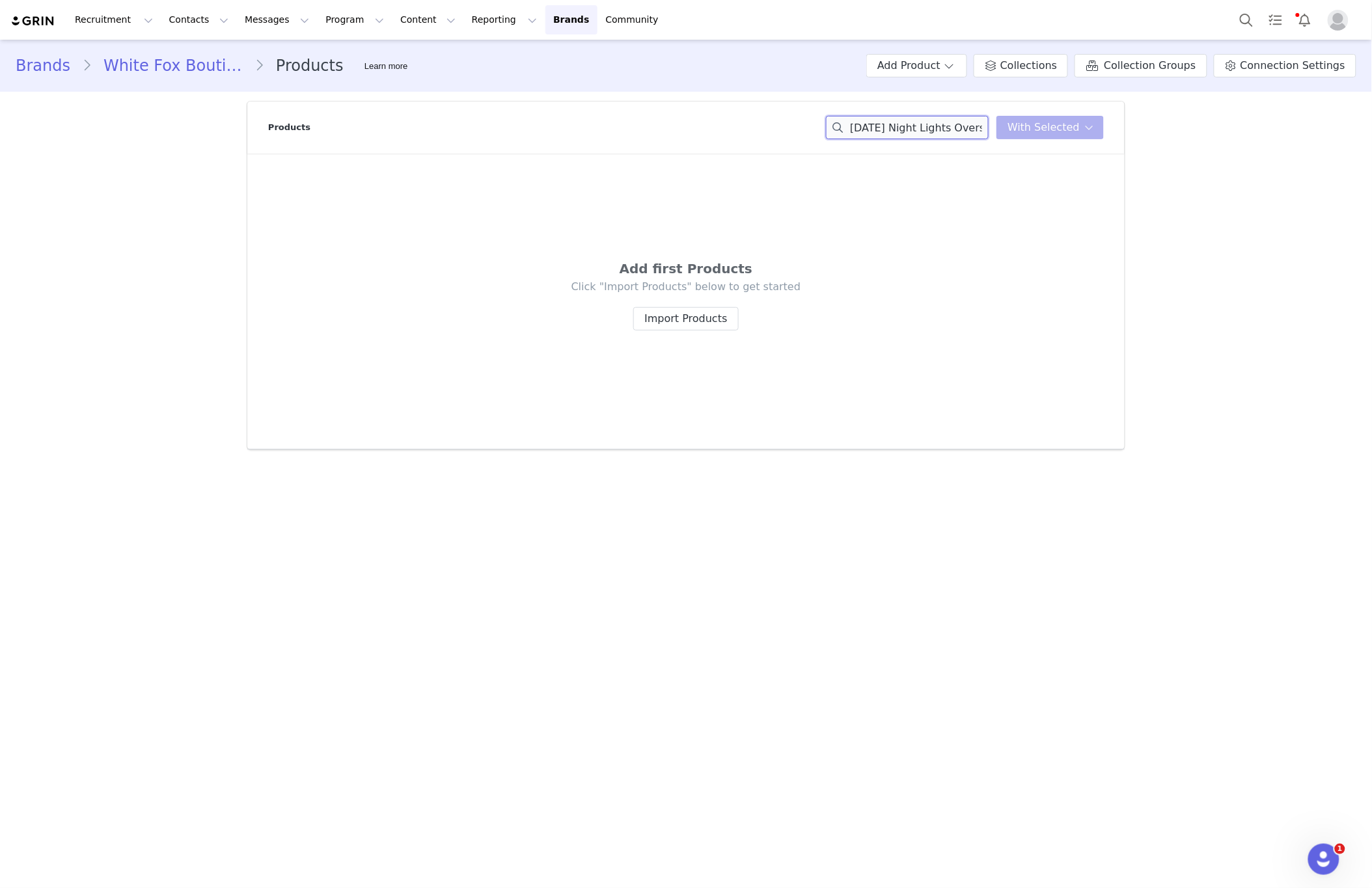
paste input "om The Archives [PERSON_NAME] Grey Marle"
click at [918, 124] on input "From The Archives [PERSON_NAME] Grey Marle" at bounding box center [907, 128] width 163 height 24
paste input "Decade Classics Essential Oversized Sweater Ocean"
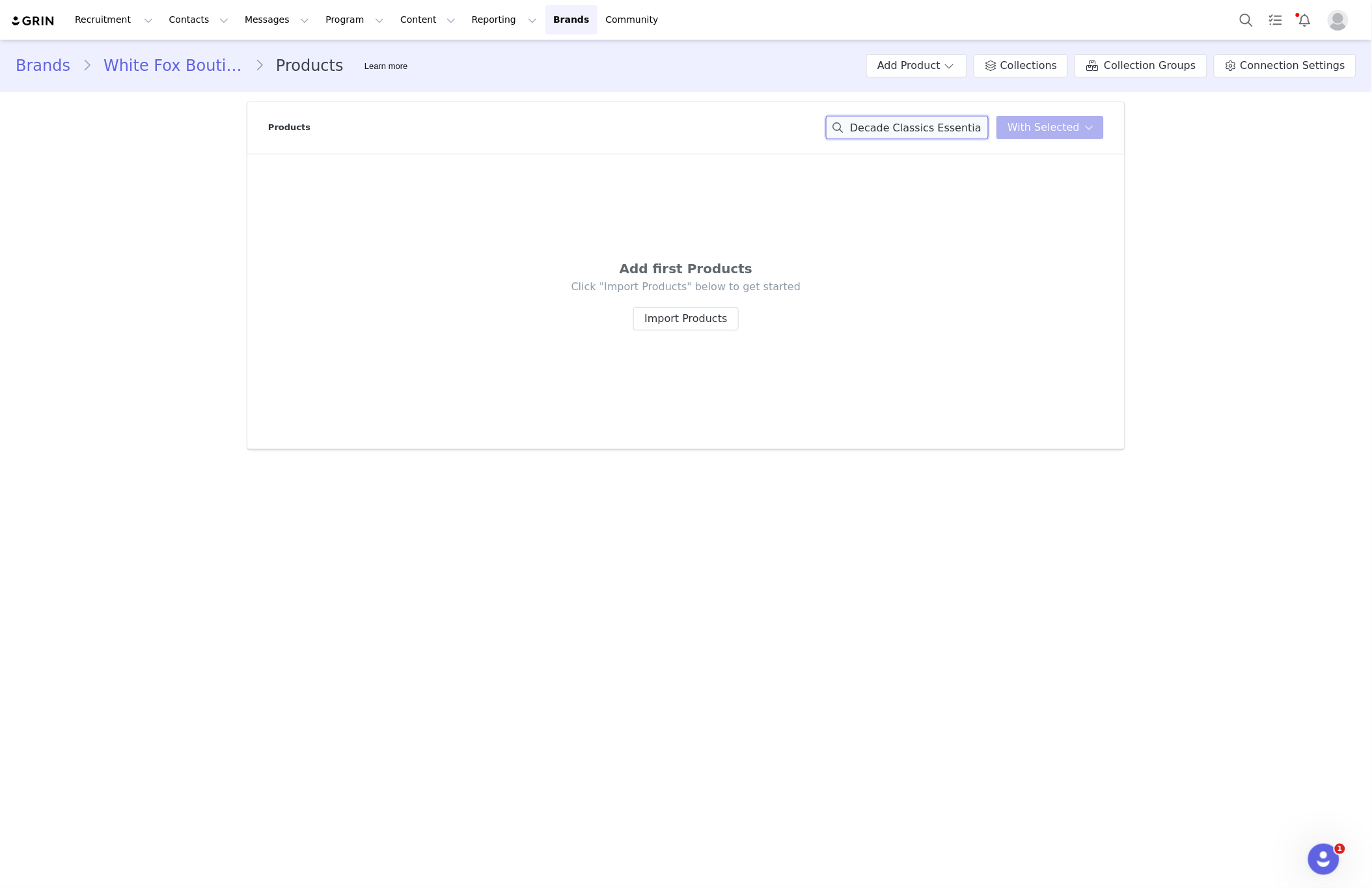
click at [859, 124] on input "Decade Classics Essential Oversized Sweater Ocean" at bounding box center [907, 128] width 163 height 24
paste input "Fell So Hard Oversized Sweater White"
click at [948, 120] on input "Fell So Hard Oversized Sweater White" at bounding box center [907, 128] width 163 height 24
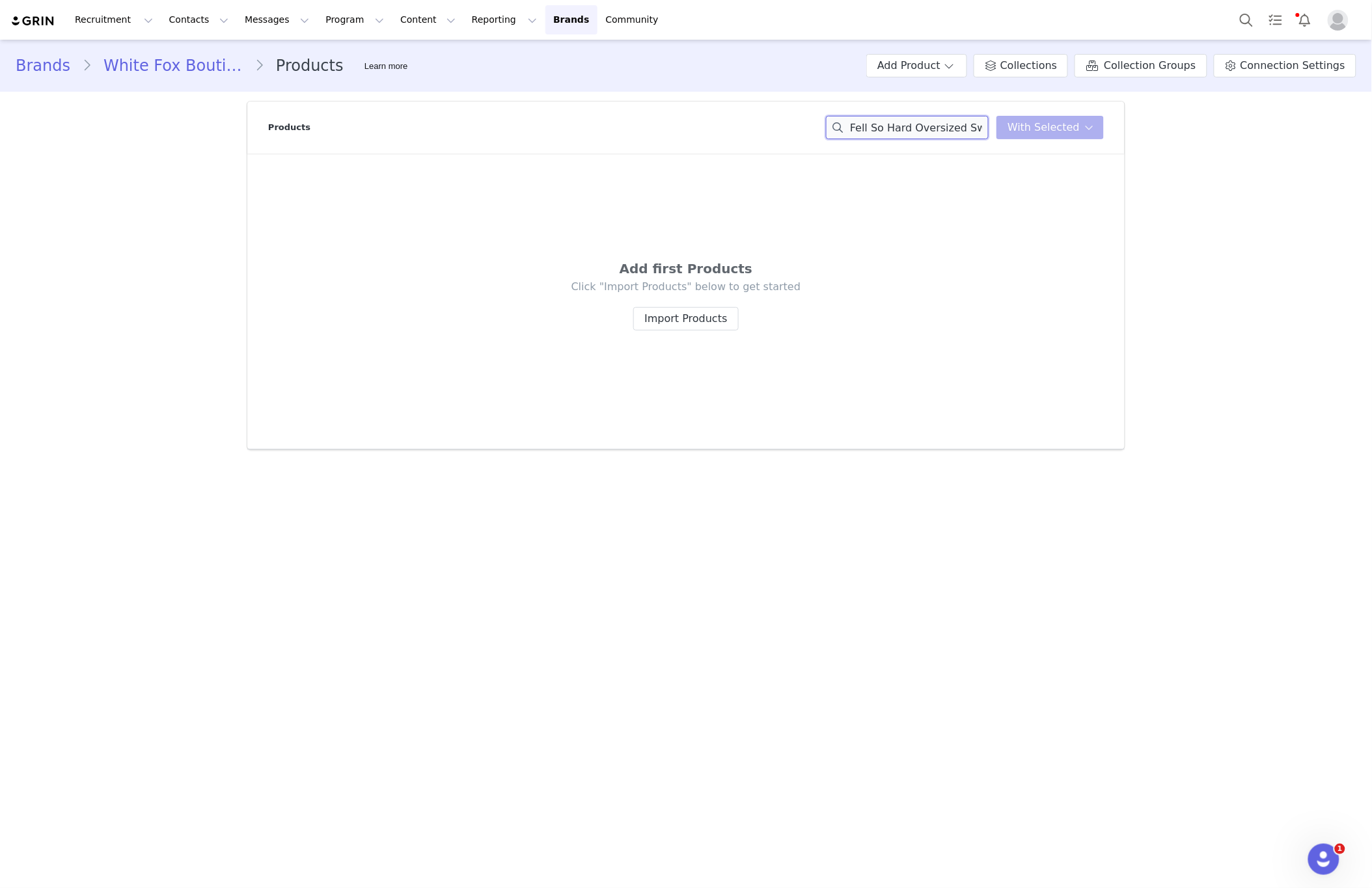
click at [948, 120] on input "Fell So Hard Oversized Sweater White" at bounding box center [907, 128] width 163 height 24
paste input "Archive 6.0 Oversized Tee Cloudburst"
drag, startPoint x: 874, startPoint y: 127, endPoint x: 590, endPoint y: 116, distance: 284.2
click at [596, 111] on div "Products Archive 6.0 Oversized Tee Cloudburst With Selected" at bounding box center [686, 127] width 836 height 52
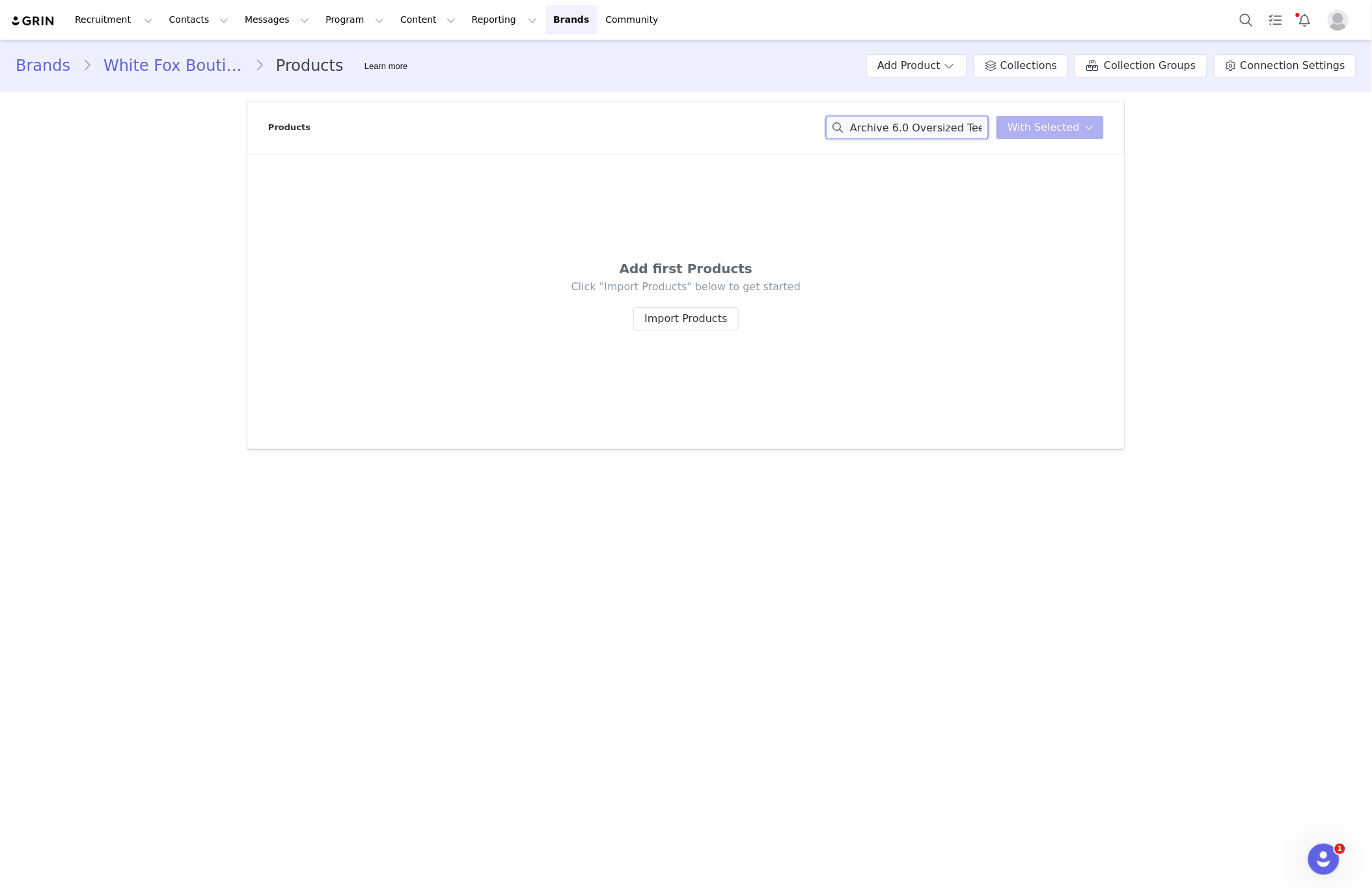
click at [910, 121] on input "Archive 6.0 Oversized Tee Cloudburst" at bounding box center [907, 128] width 163 height 24
paste input "Offstage Sweatpants Alloy Grey"
click at [912, 121] on input "Archive 6.0 Oversized Tee Cloudburst" at bounding box center [907, 128] width 163 height 24
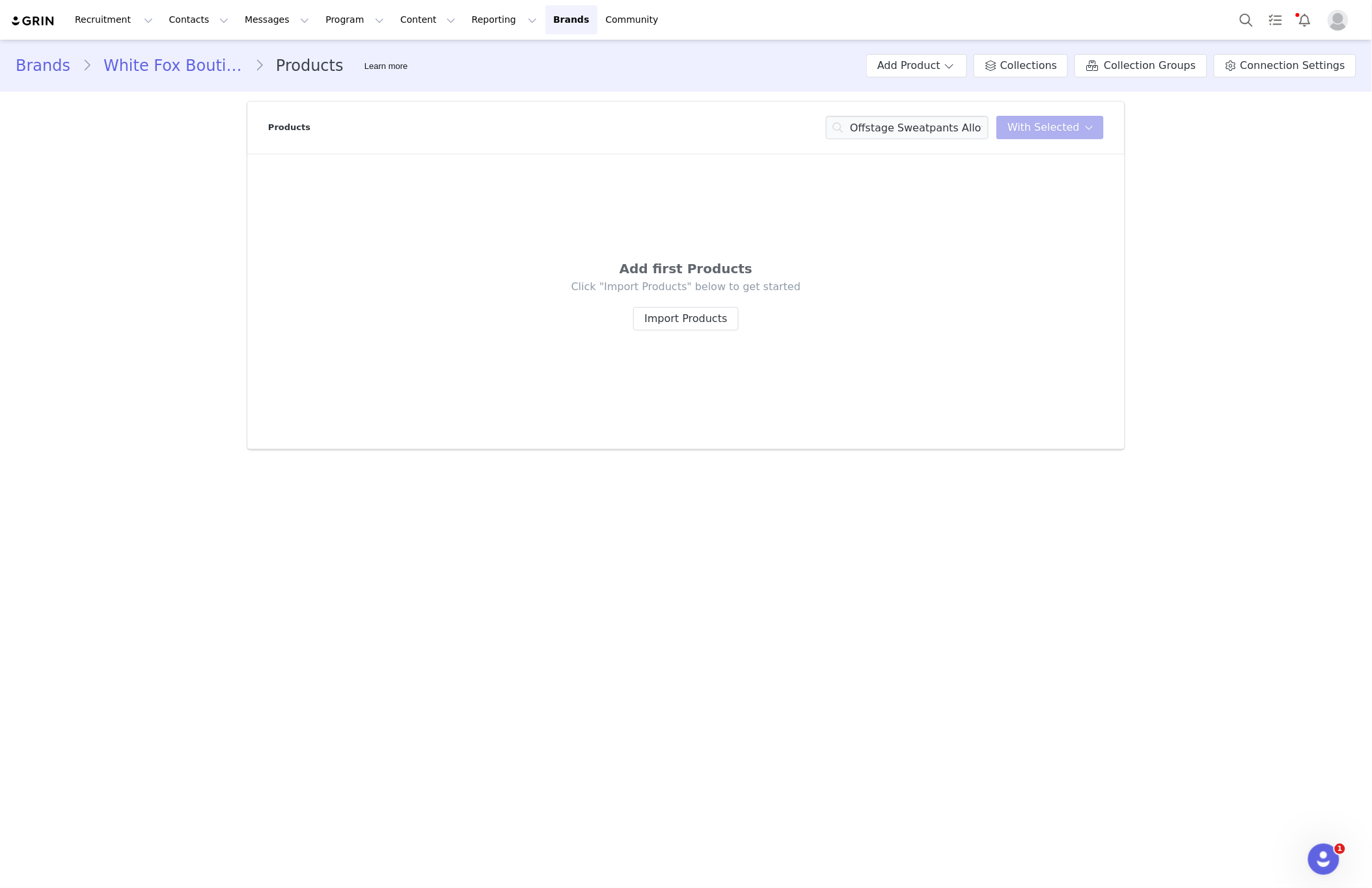
click at [918, 140] on div "Products Offstage Sweatpants Alloy Grey With Selected" at bounding box center [686, 127] width 836 height 52
click at [920, 131] on input "Offstage Sweatpants Alloy Grey" at bounding box center [907, 128] width 163 height 24
paste input "No Hesitation Oversized Tee Burgund"
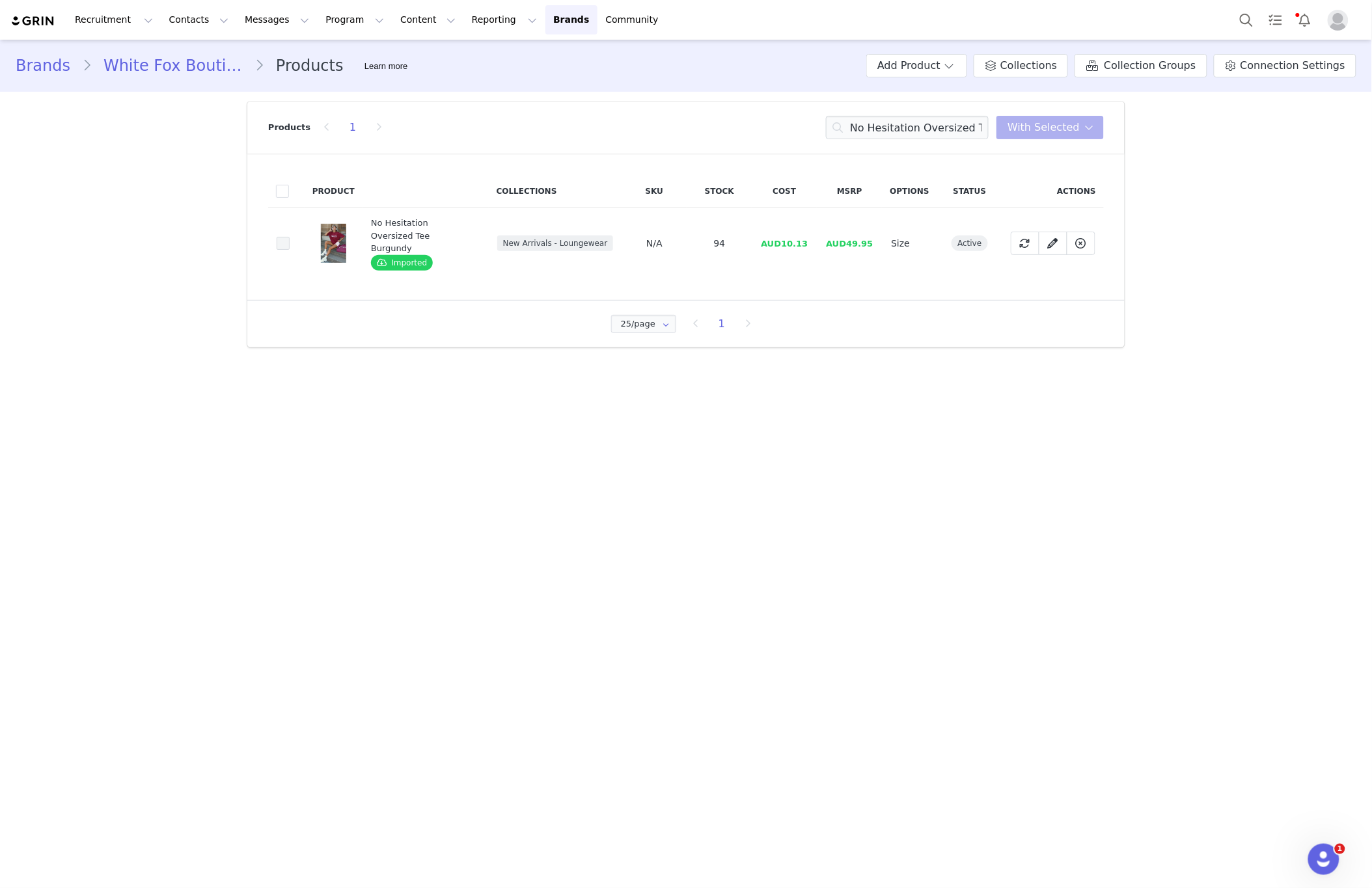
click at [284, 239] on span at bounding box center [283, 242] width 13 height 13
click at [290, 237] on input "688dbcce-74ef-46d7-abf4-2b98a2e2bb45" at bounding box center [290, 237] width 0 height 0
click at [1063, 117] on button "With Selected" at bounding box center [1050, 128] width 107 height 24
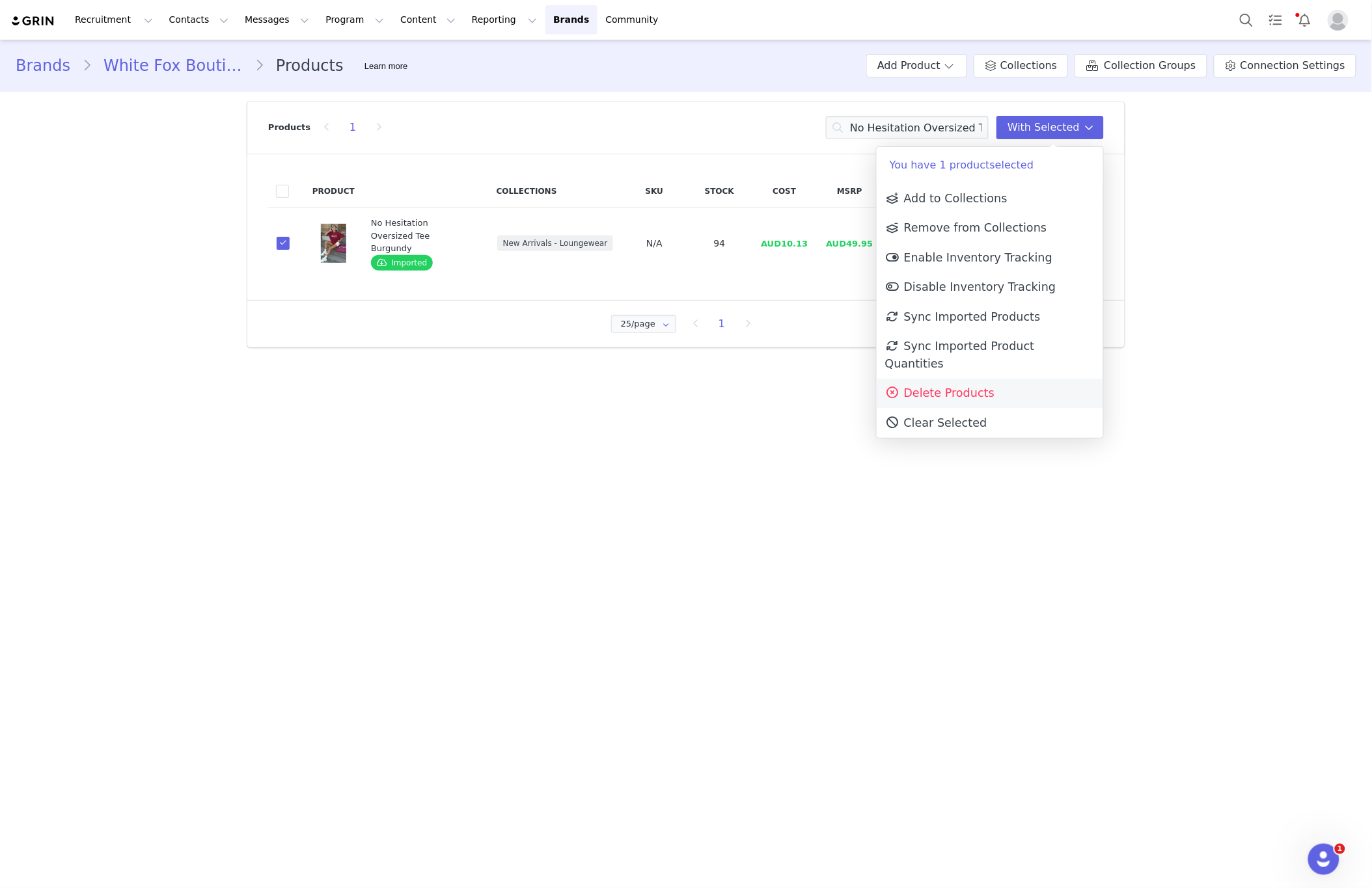
click at [962, 386] on span "Delete Products" at bounding box center [939, 392] width 109 height 13
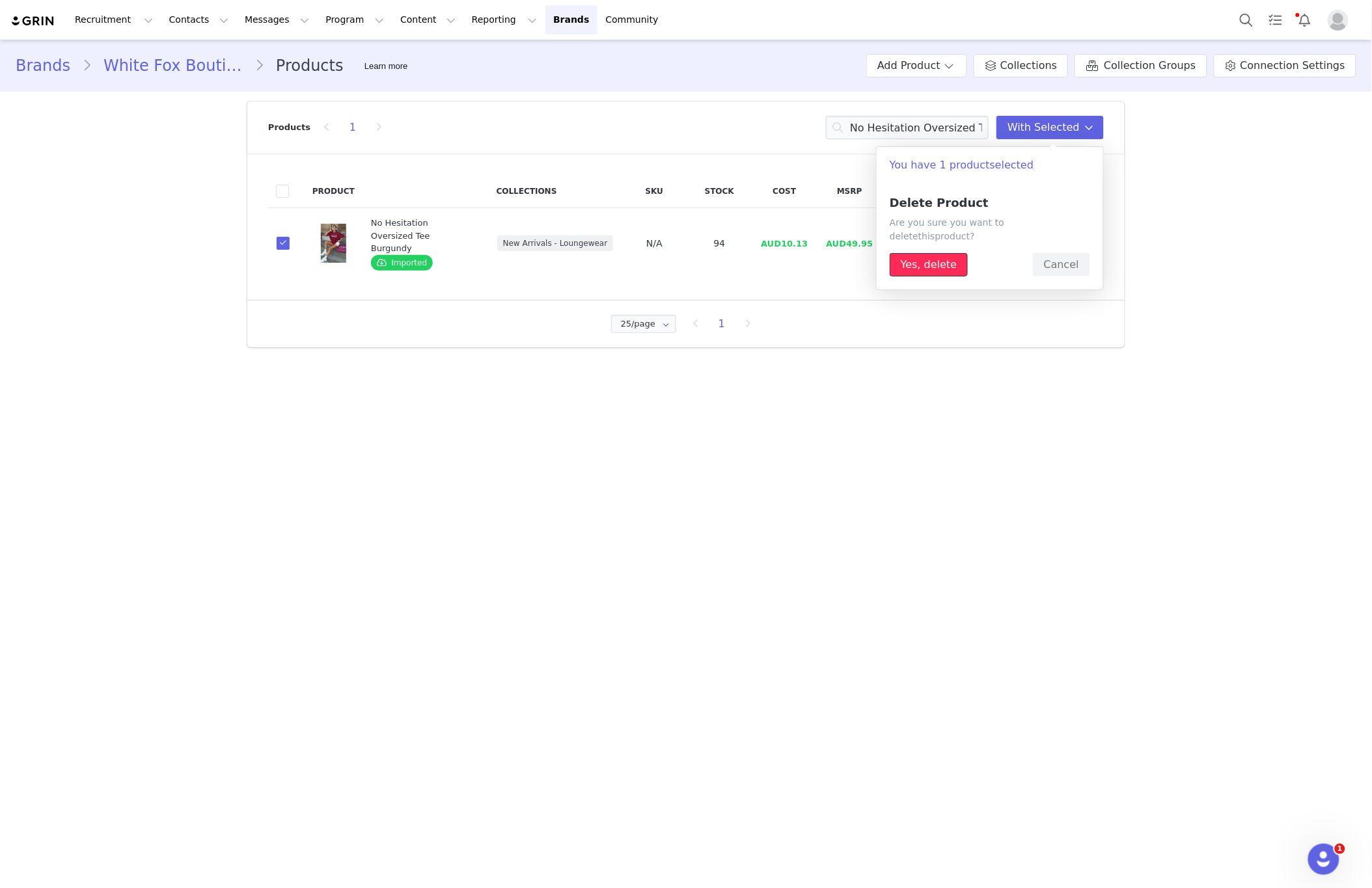
click at [928, 253] on button "Yes, delete" at bounding box center [927, 265] width 78 height 24
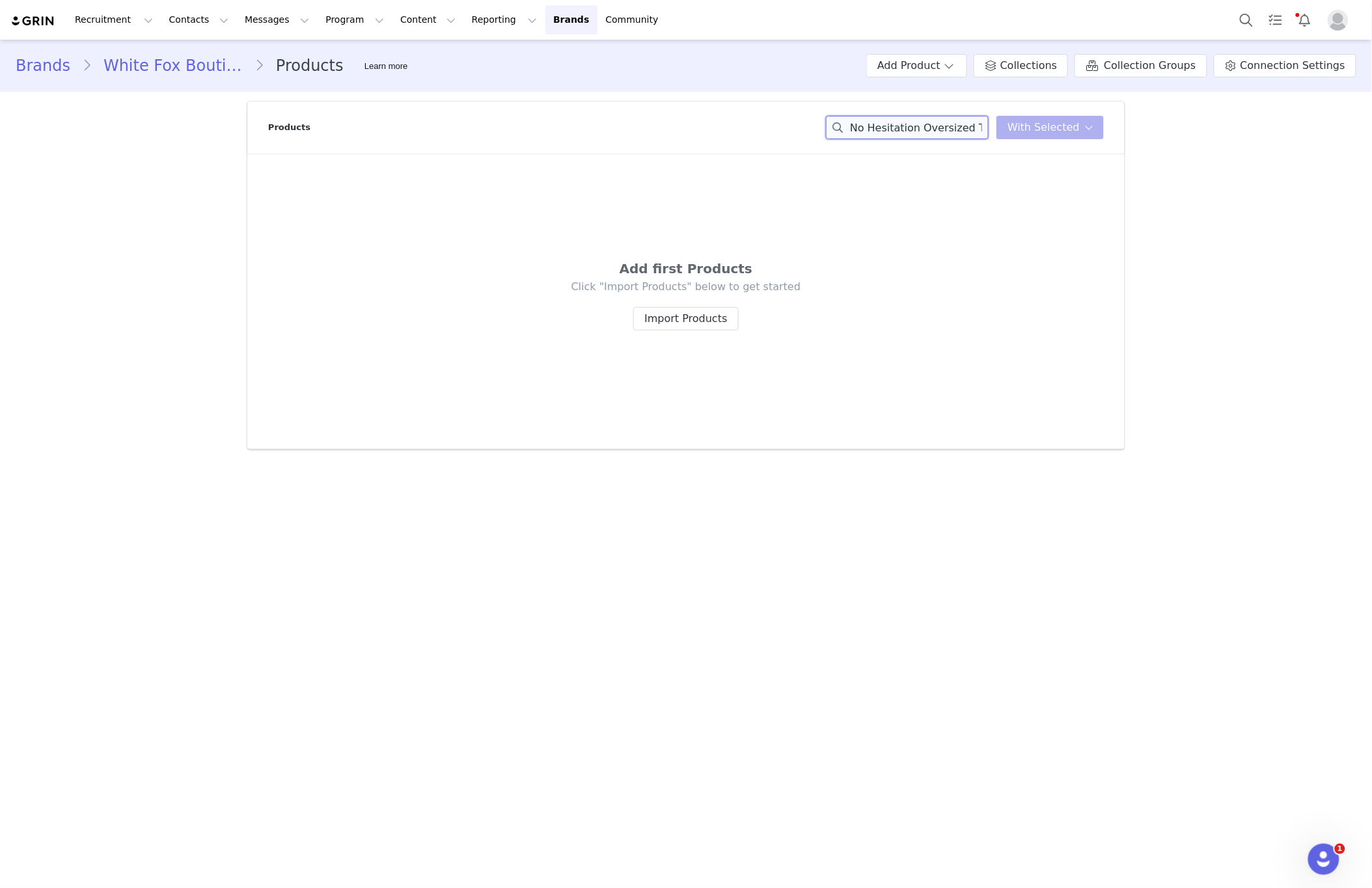
click at [931, 120] on input "No Hesitation Oversized Tee Burgundy" at bounding box center [907, 128] width 163 height 24
paste input "Offstage Hoodie Alloy Gre"
click at [913, 130] on input "Offstage Hoodie Alloy Grey" at bounding box center [907, 128] width 163 height 24
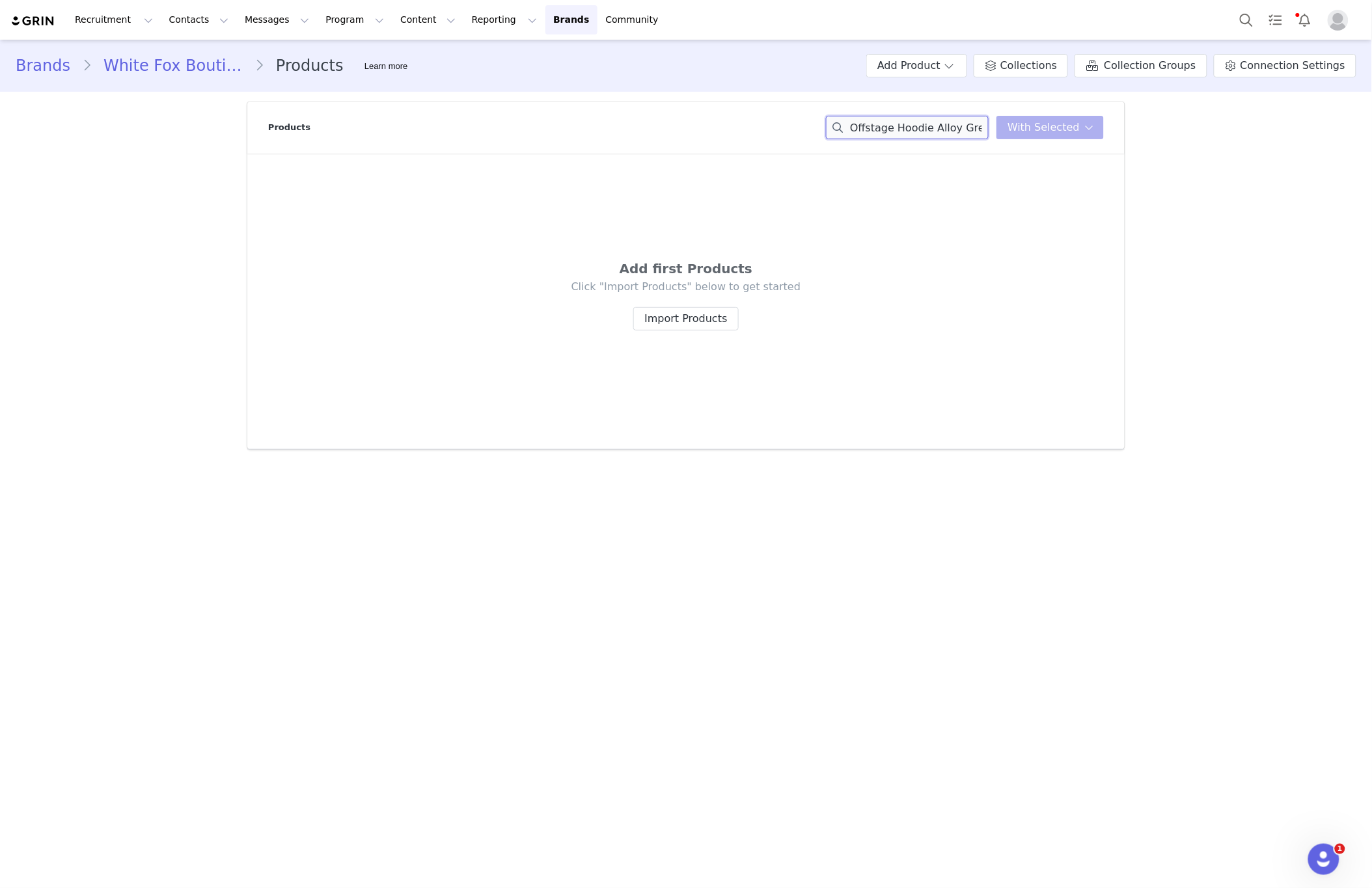
click at [913, 130] on input "Offstage Hoodie Alloy Grey" at bounding box center [907, 128] width 163 height 24
paste input
click at [924, 130] on input "Offstage Hoodie Alloy Grey" at bounding box center [907, 128] width 163 height 24
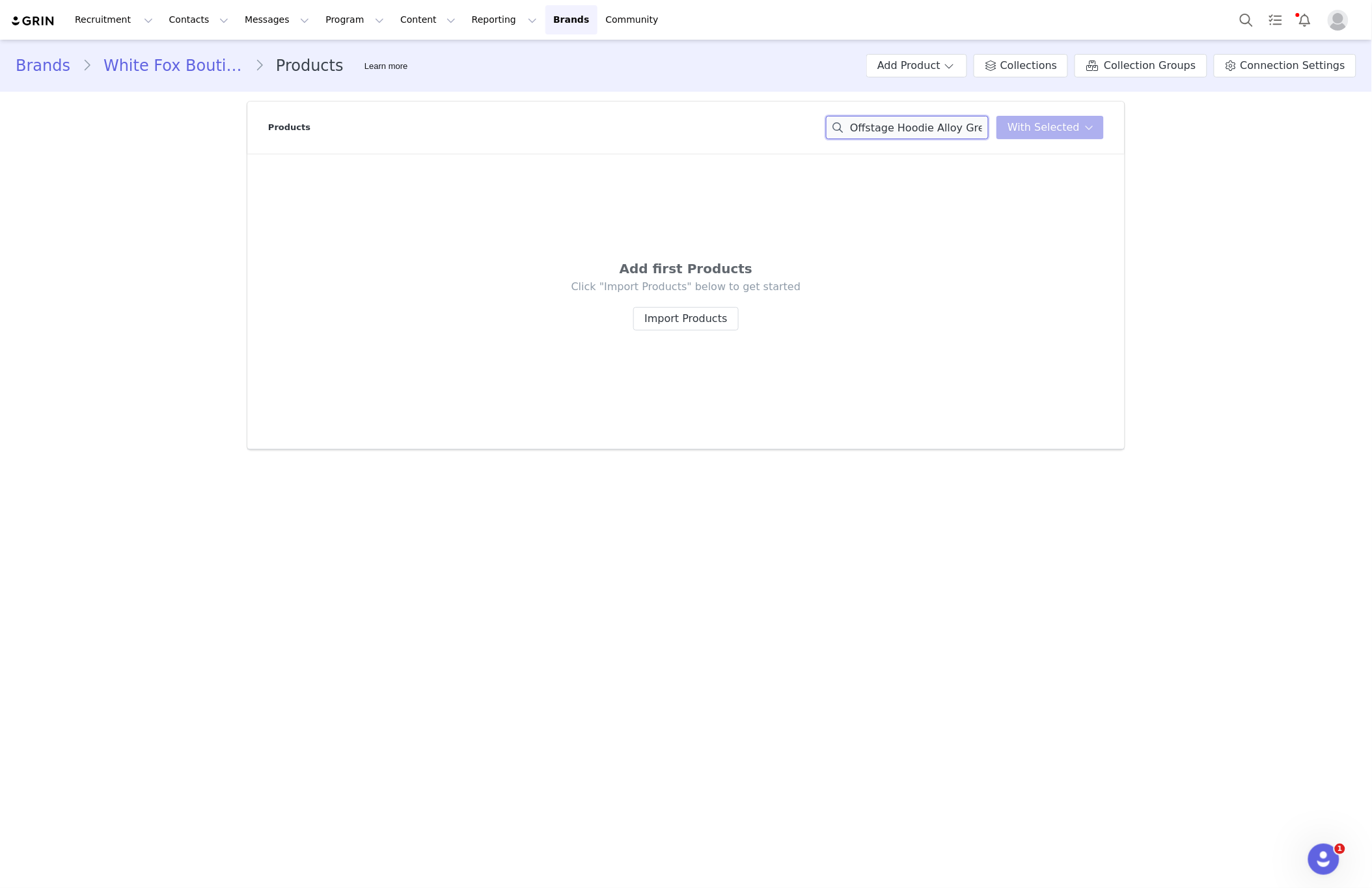
click at [924, 130] on input "Offstage Hoodie Alloy Grey" at bounding box center [907, 128] width 163 height 24
paste input "Era 8 Oversized Hoodie Fossil"
click at [913, 123] on input "Era 8 Oversized Hoodie Fossil" at bounding box center [907, 128] width 163 height 24
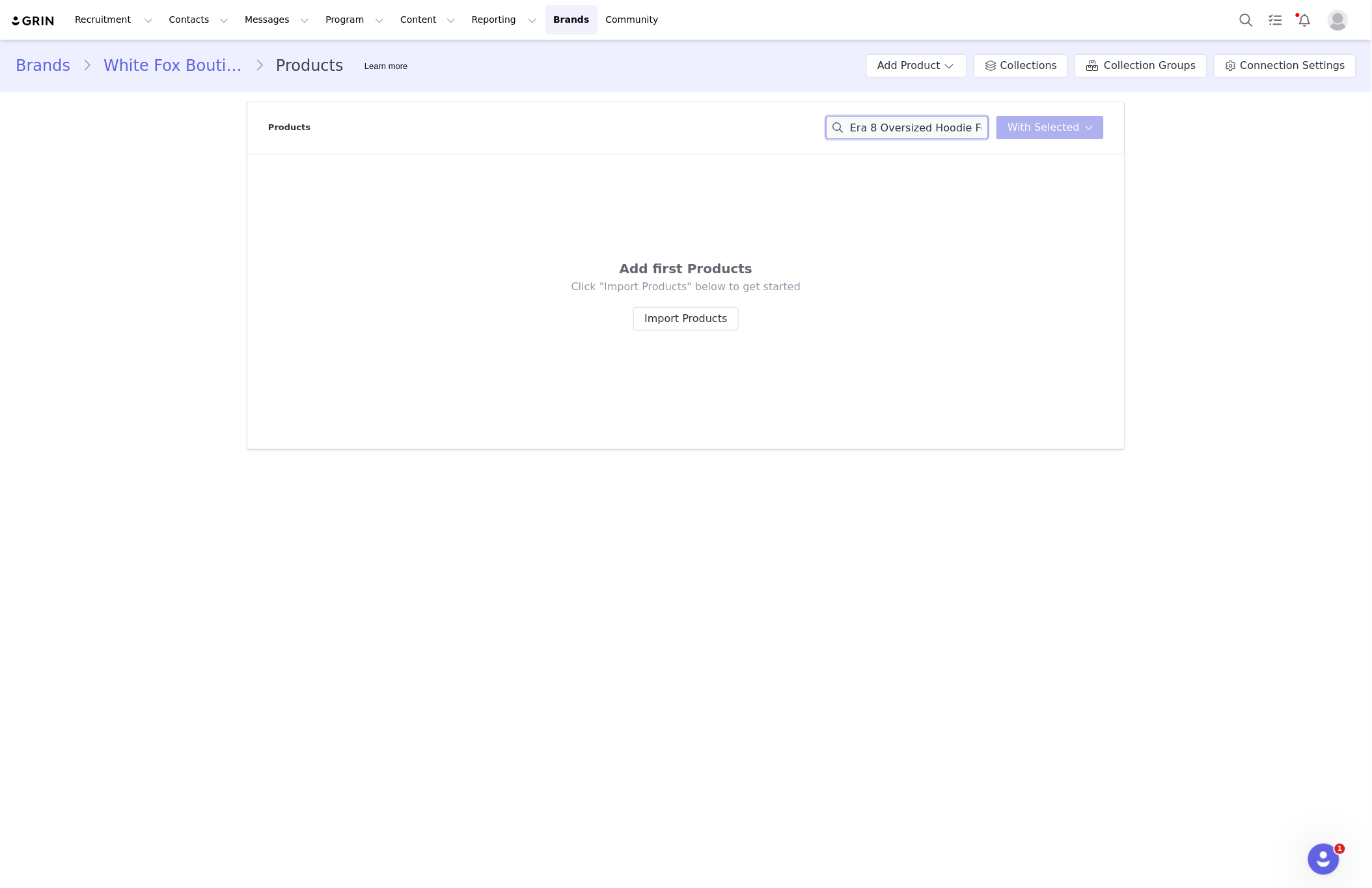
drag, startPoint x: 913, startPoint y: 123, endPoint x: 922, endPoint y: 125, distance: 9.2
click at [915, 123] on input "Era 8 Oversized Hoodie Fossil" at bounding box center [907, 128] width 163 height 24
paste input "Leisure Series Oversized Hoodie Posy"
click at [931, 132] on input "Leisure Series Oversized Hoodie Posy" at bounding box center [907, 128] width 163 height 24
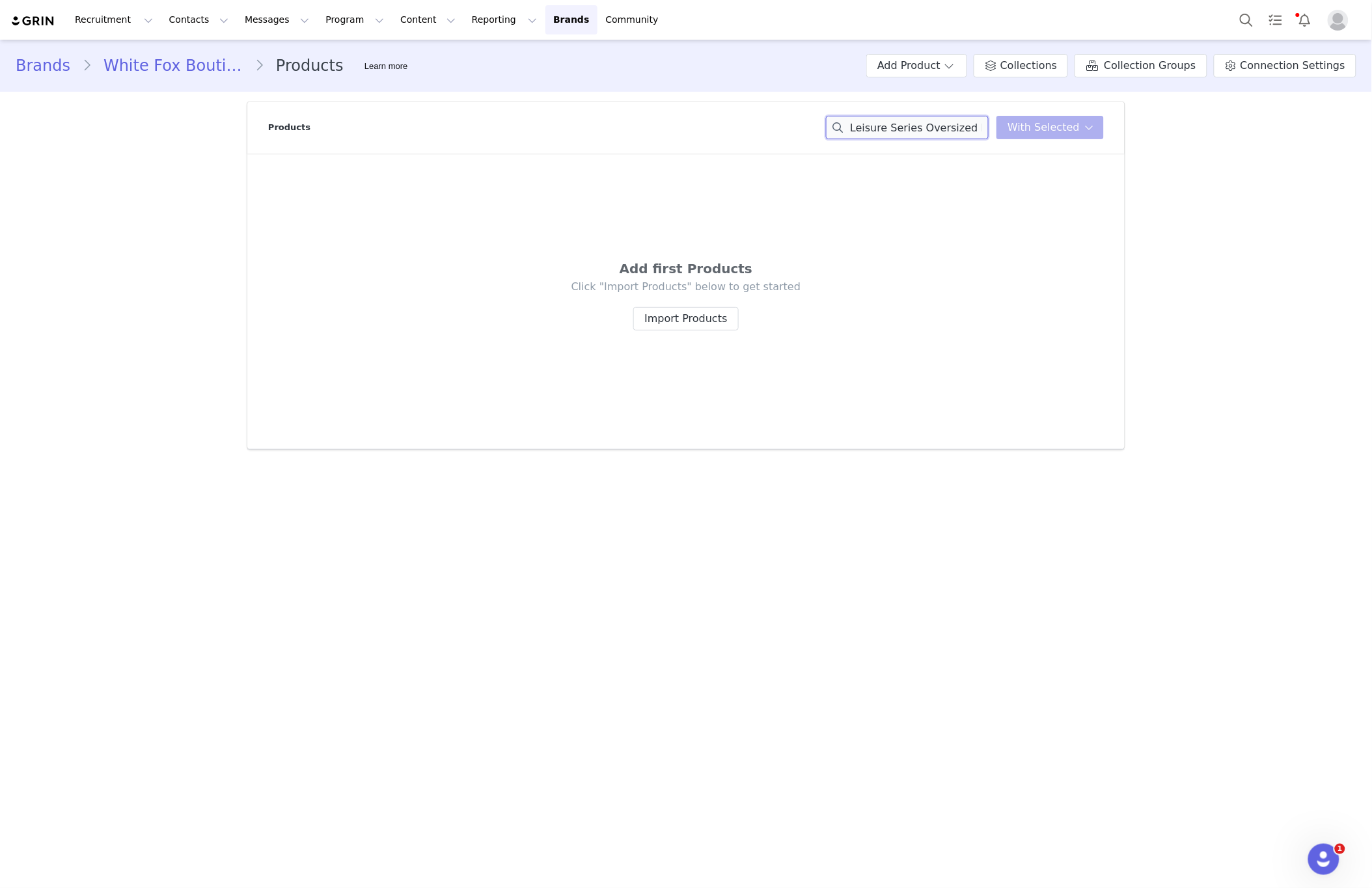
click at [931, 132] on input "Leisure Series Oversized Hoodie Posy" at bounding box center [907, 128] width 163 height 24
paste input "Edition Sweatpants Black"
click at [891, 119] on input "Leisure Edition Sweatpants Black" at bounding box center [907, 128] width 163 height 24
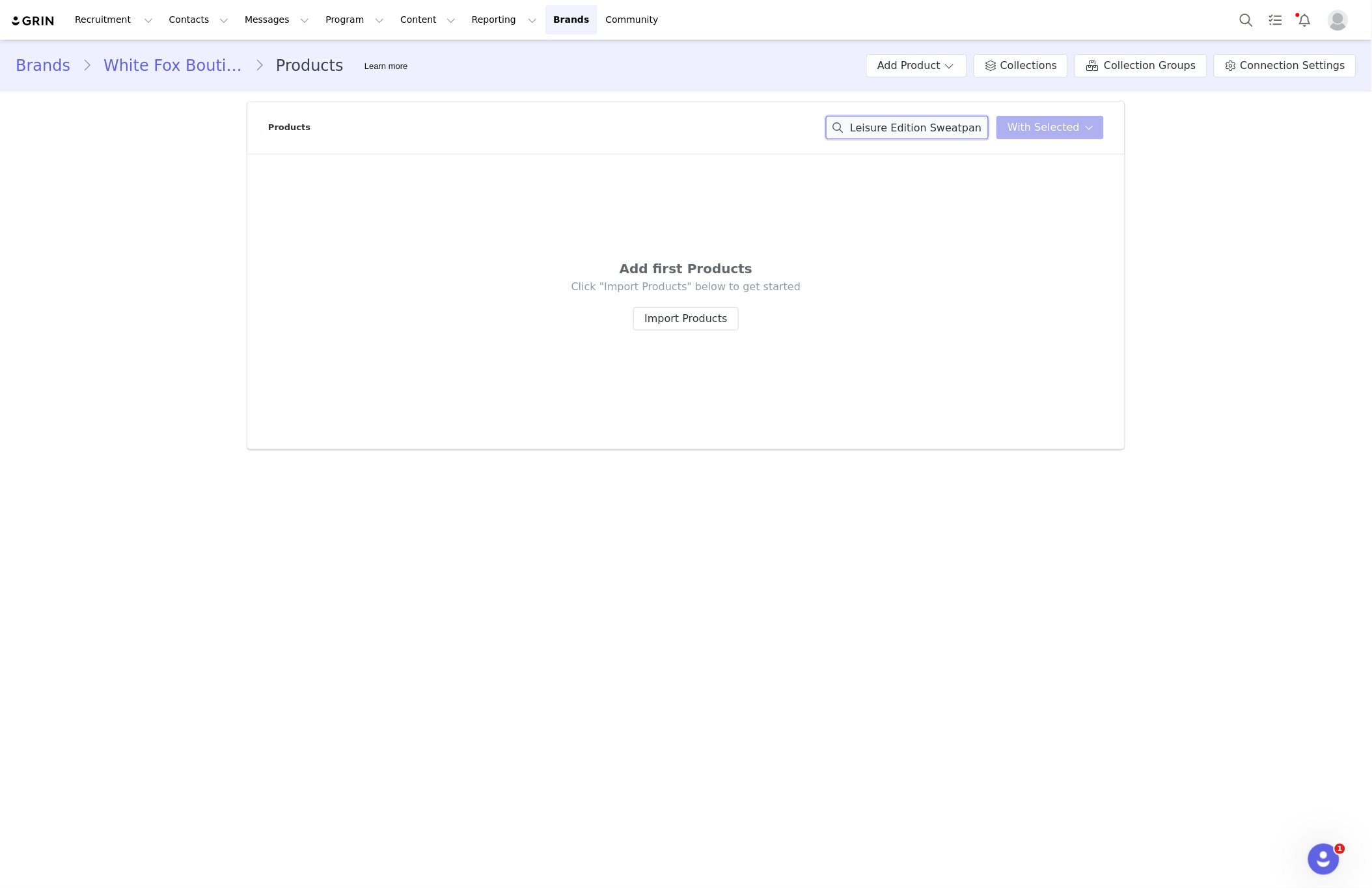
paste input "From The Archives [PERSON_NAME] Oversized Hoodie Chocolate"
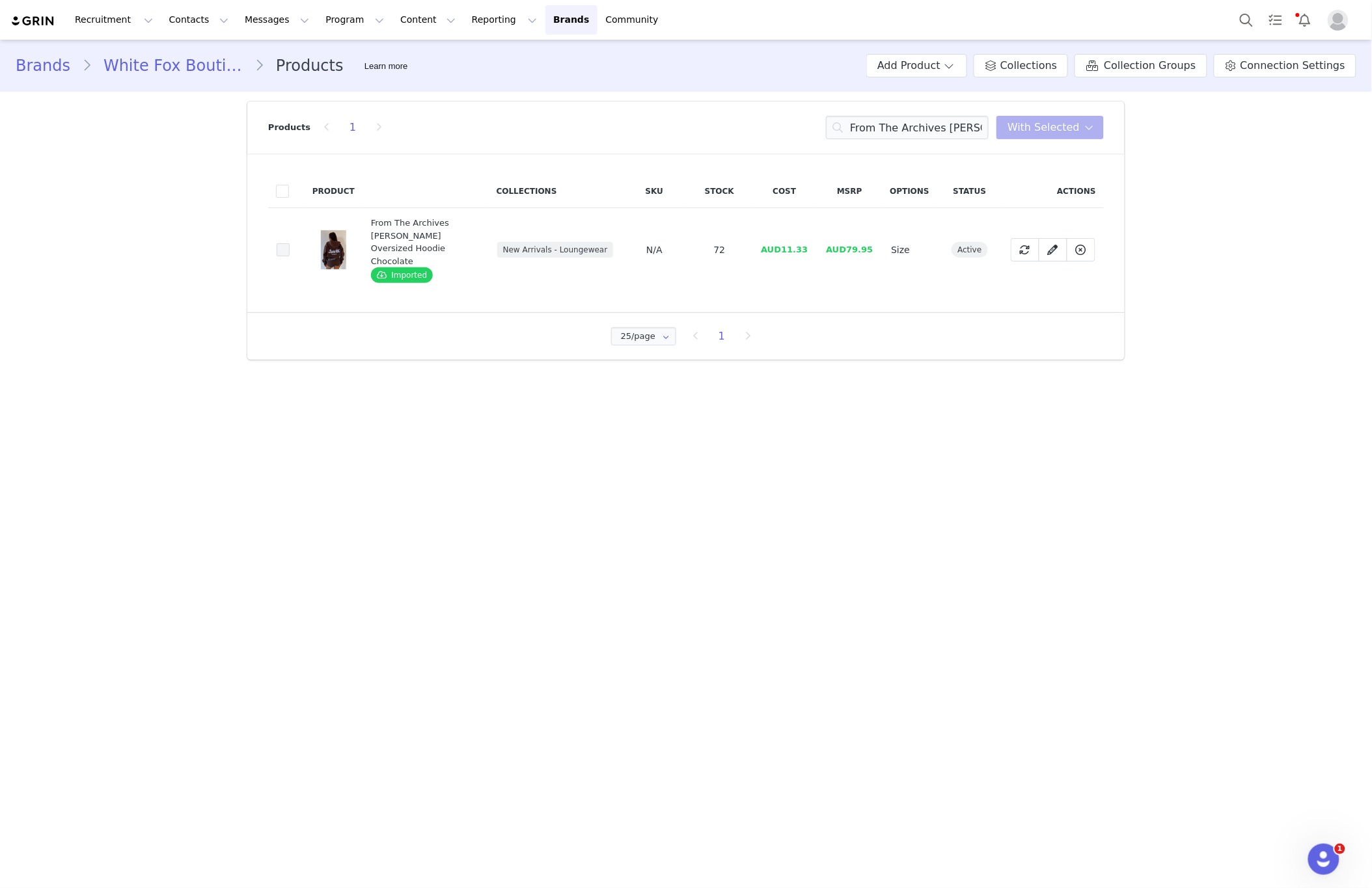
click at [277, 244] on span at bounding box center [283, 249] width 13 height 13
click at [290, 243] on input "b62d229f-e548-4c0c-a84d-f6a9365cc82b" at bounding box center [290, 243] width 0 height 0
click at [995, 121] on div "From The Archives Charli Oversized Hoodie Chocolate With Selected" at bounding box center [965, 128] width 278 height 24
click at [1042, 121] on span "With Selected" at bounding box center [1043, 127] width 72 height 16
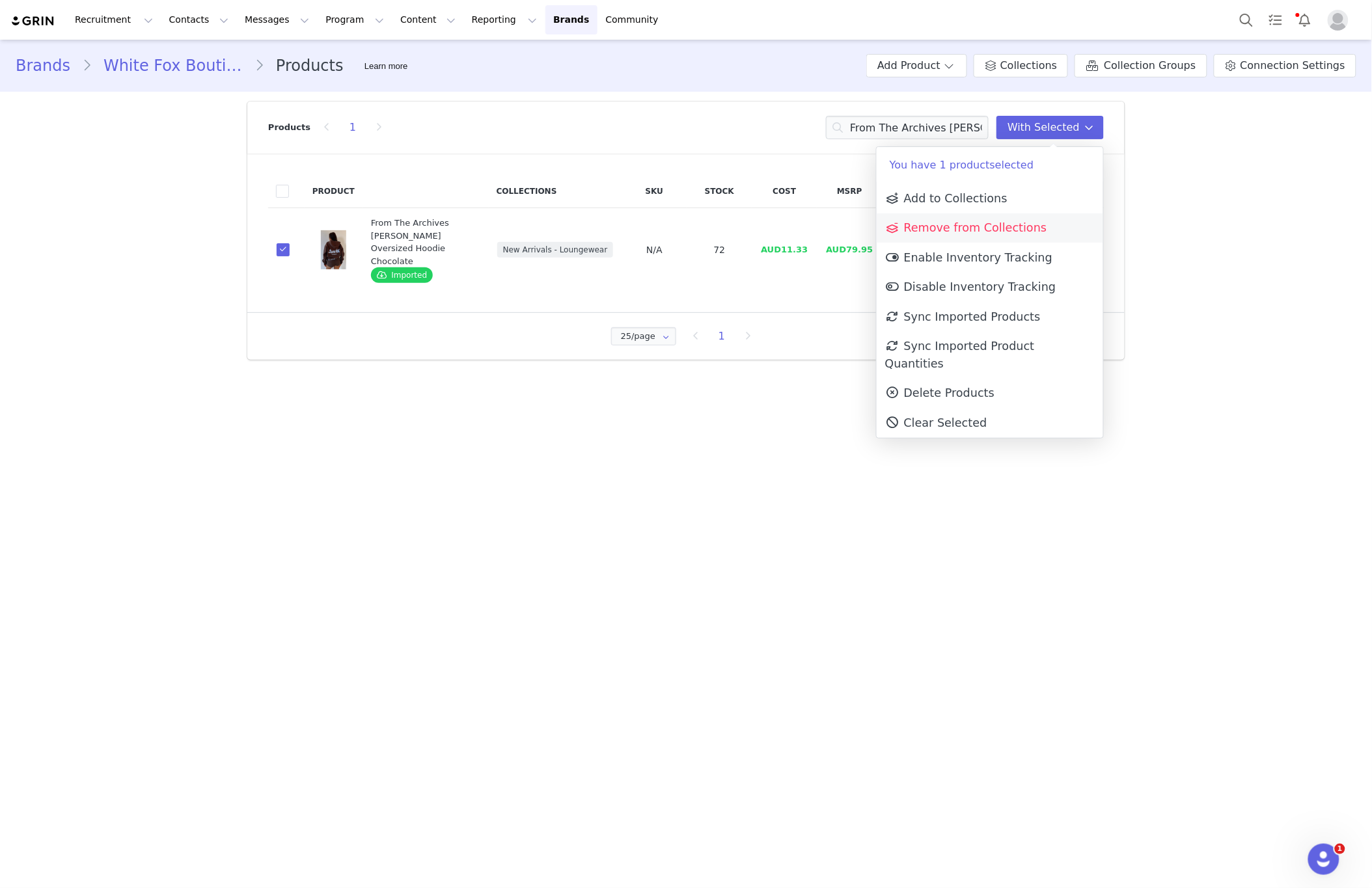
click at [995, 228] on span "Remove from Collections" at bounding box center [966, 227] width 162 height 13
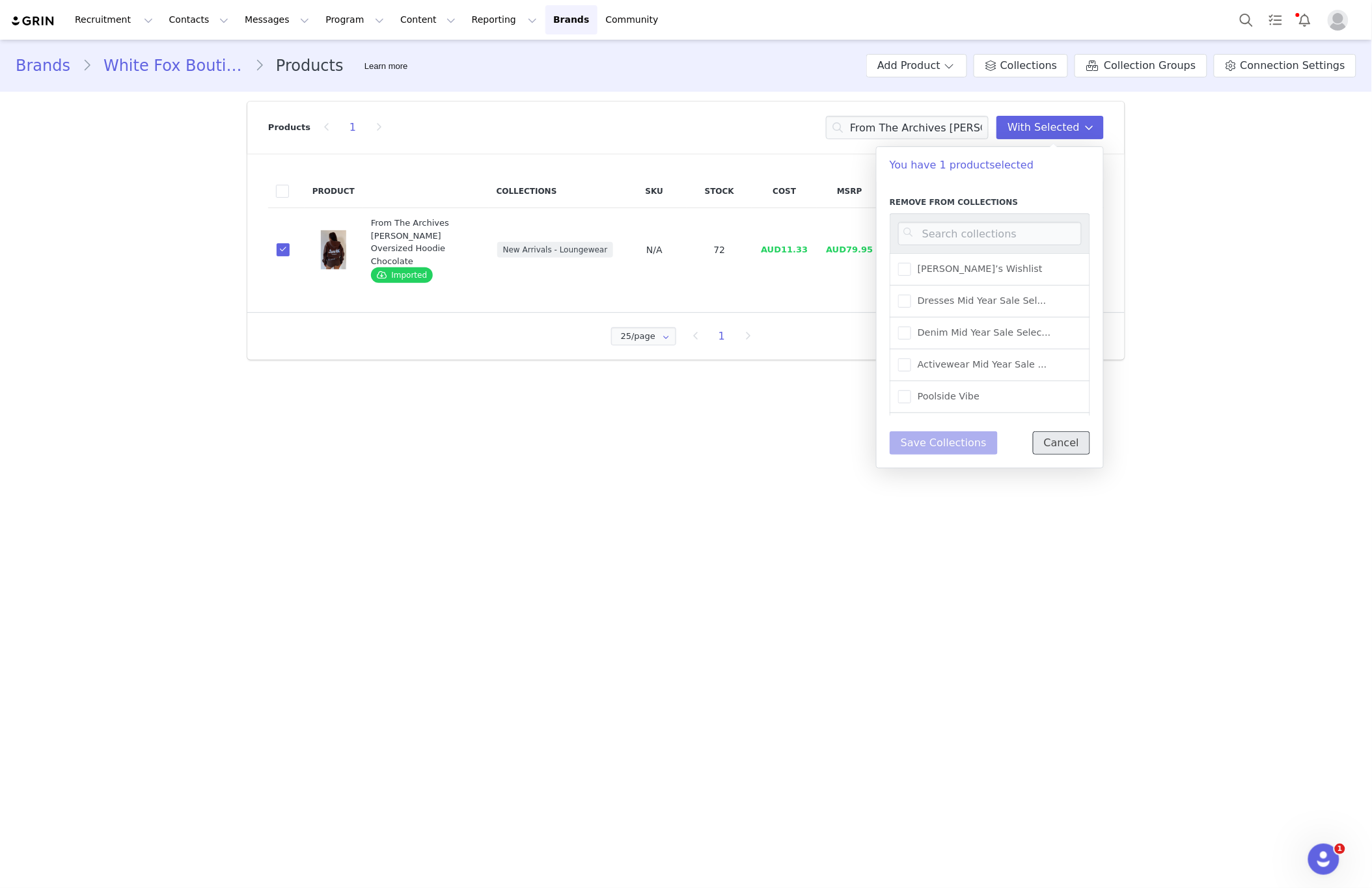
click at [1055, 451] on button "Cancel" at bounding box center [1062, 444] width 57 height 24
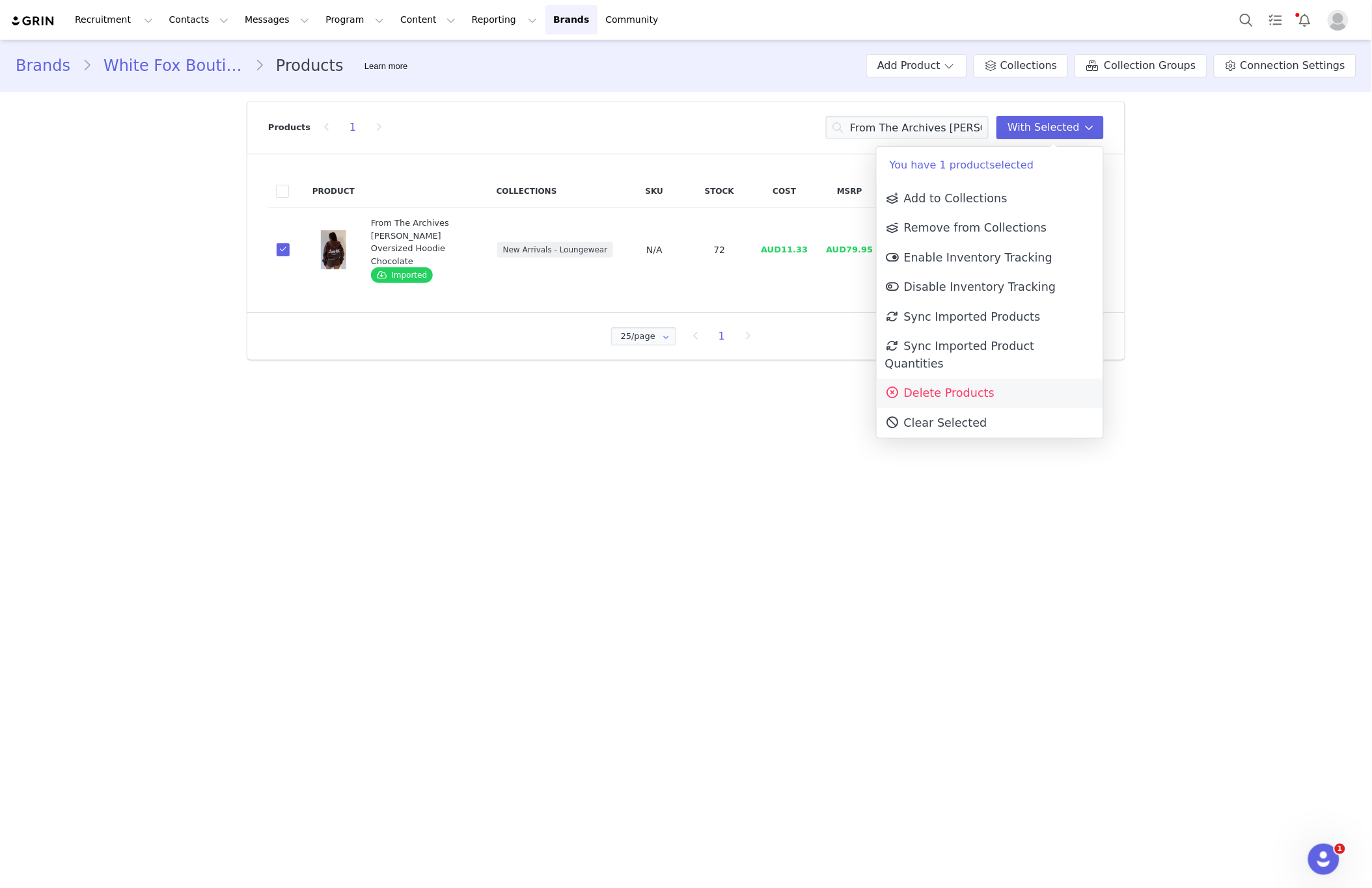
click at [983, 386] on span "Delete Products" at bounding box center [939, 392] width 109 height 13
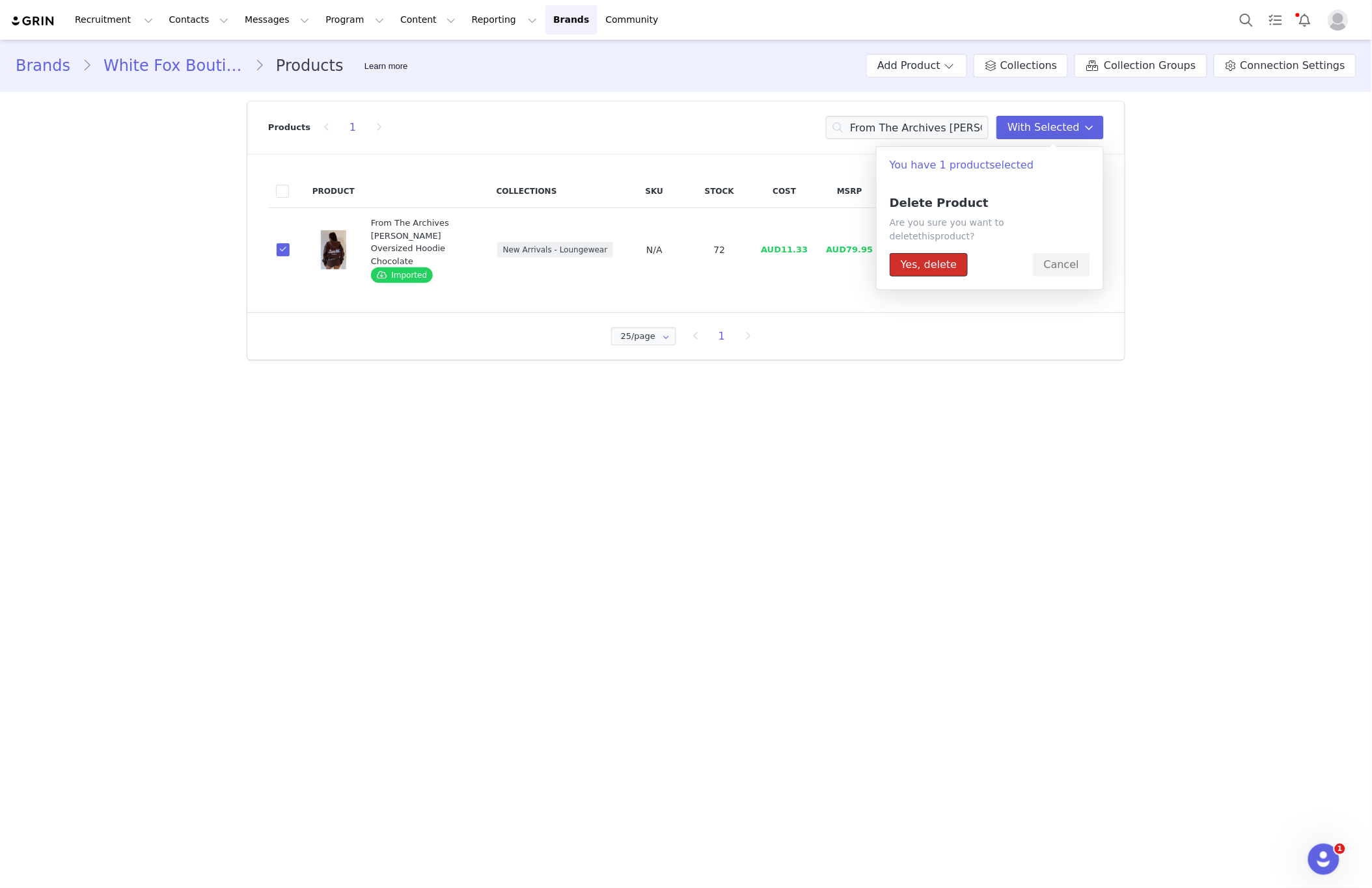
click at [919, 259] on button "Yes, delete" at bounding box center [927, 265] width 78 height 24
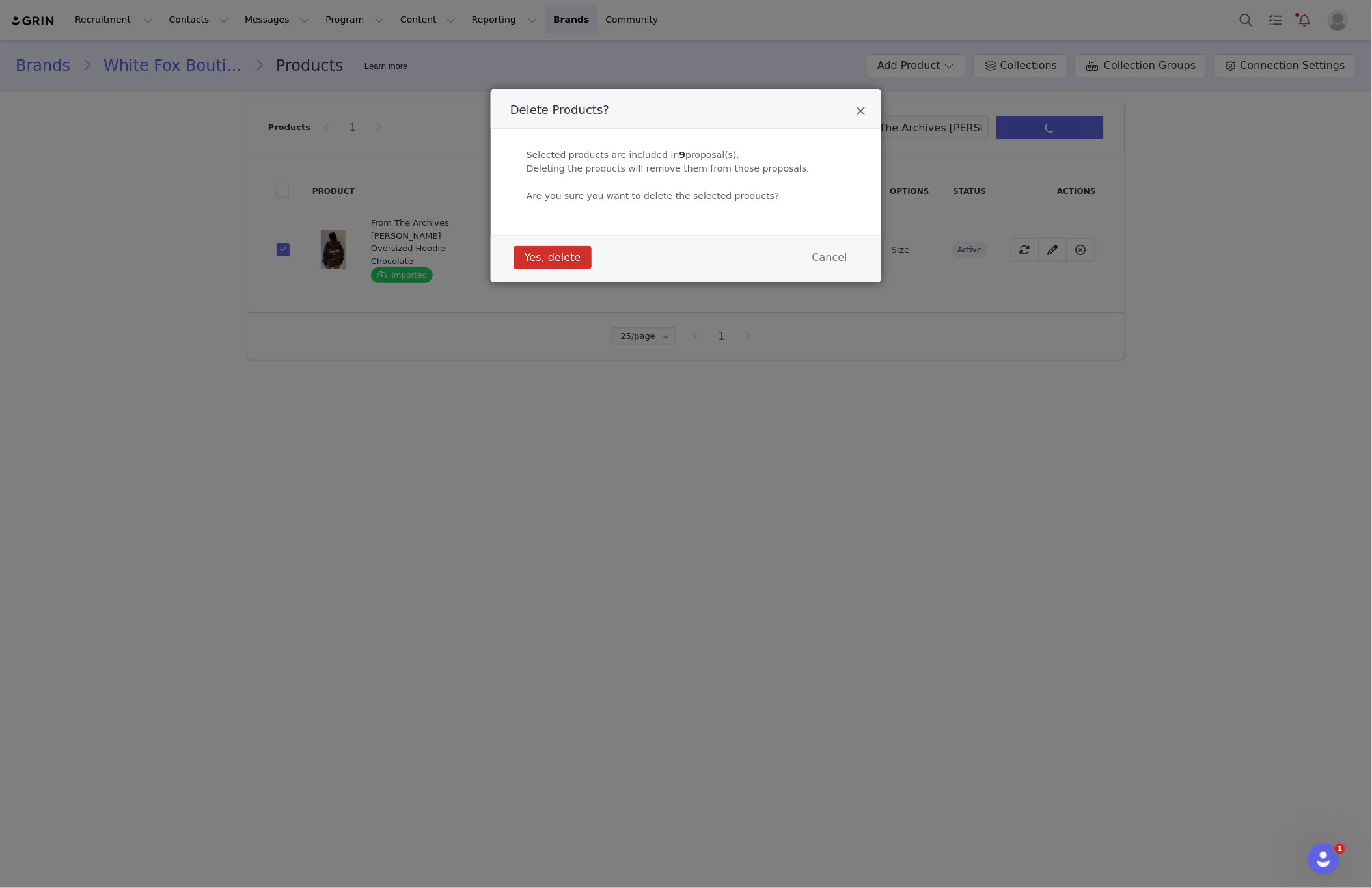
click at [551, 270] on div "Yes, delete Cancel" at bounding box center [686, 257] width 352 height 30
click at [554, 264] on button "Yes, delete" at bounding box center [552, 258] width 78 height 24
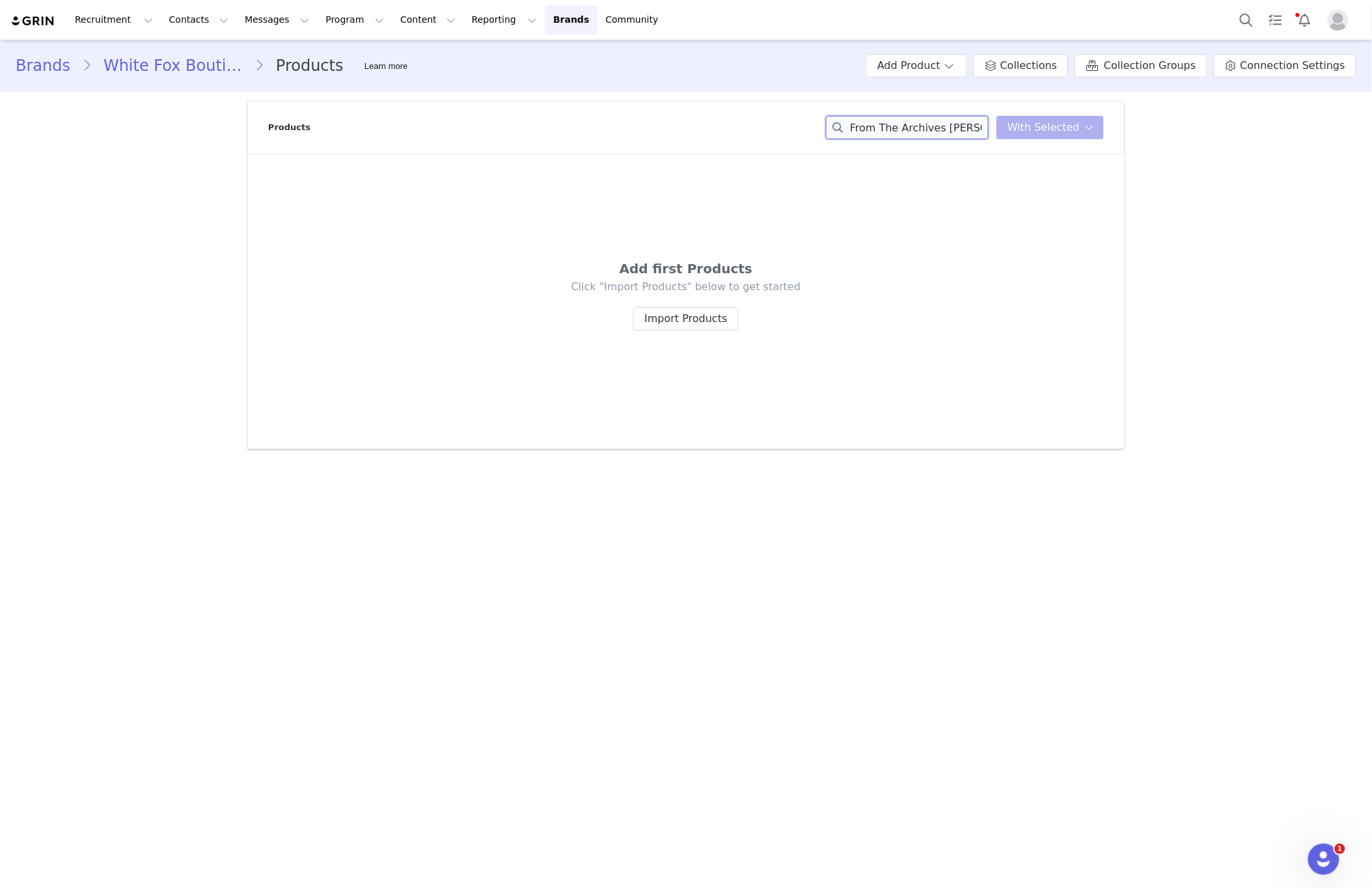
click at [926, 137] on input "From The Archives [PERSON_NAME] Oversized Hoodie Chocolate" at bounding box center [907, 128] width 163 height 24
paste input "Maya Wide Leg Sweatpant Lemon"
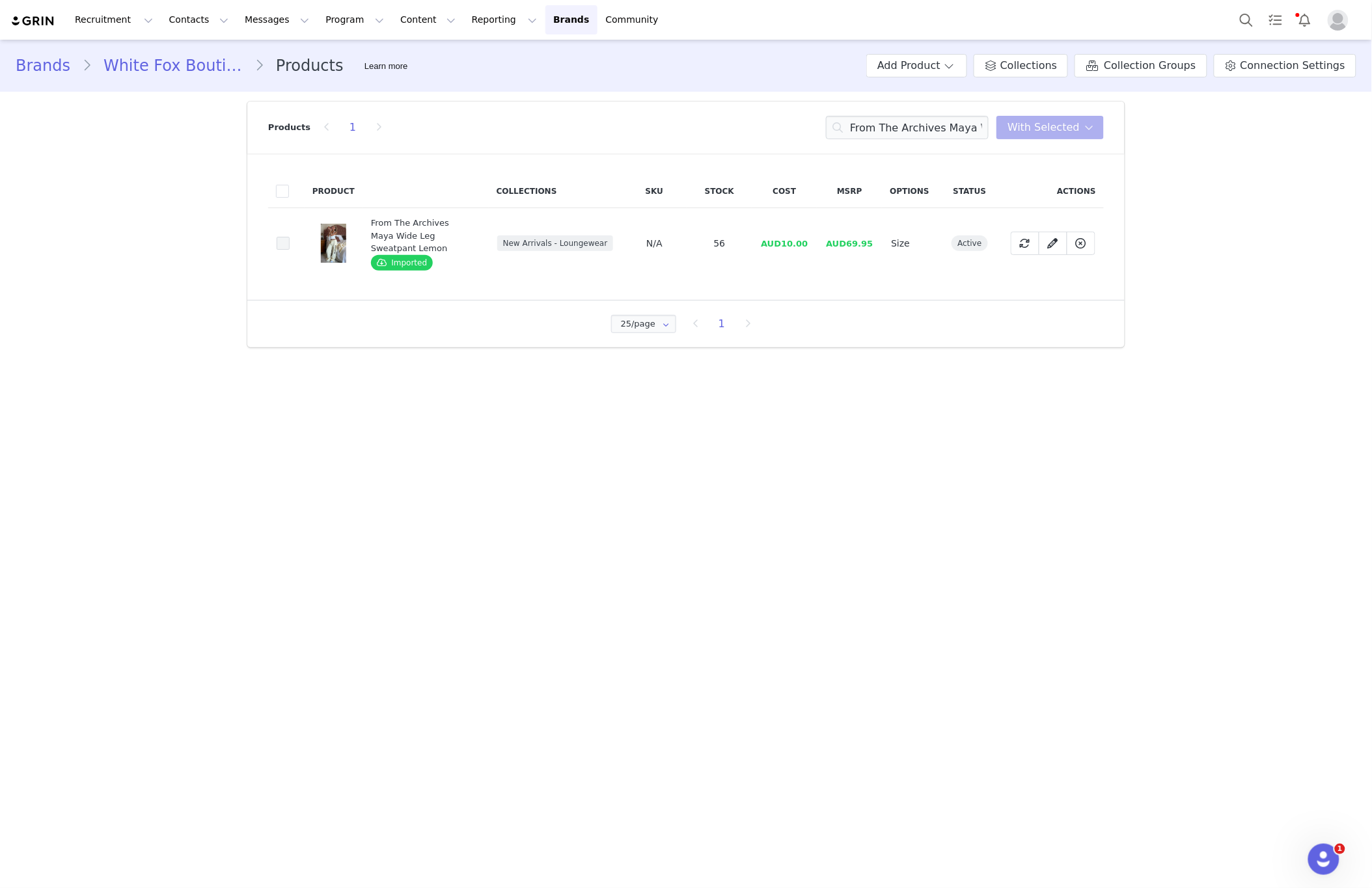
click at [285, 246] on span at bounding box center [283, 242] width 13 height 13
click at [290, 237] on input "d6efcd8c-5b65-4302-bbf4-095368cd7bfc" at bounding box center [290, 237] width 0 height 0
click at [1083, 119] on span at bounding box center [1089, 127] width 16 height 16
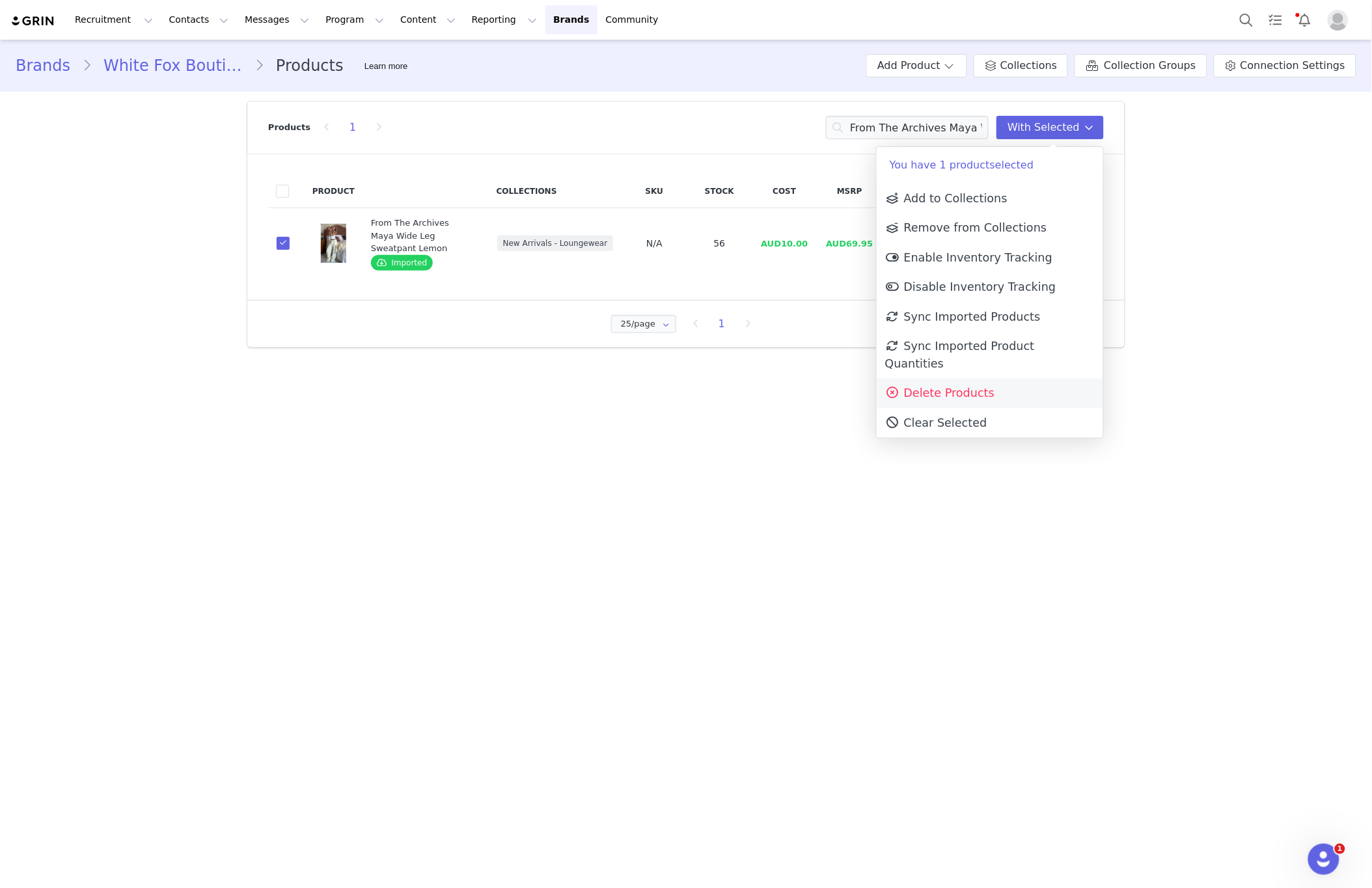
click at [949, 386] on span "Delete Products" at bounding box center [939, 392] width 109 height 13
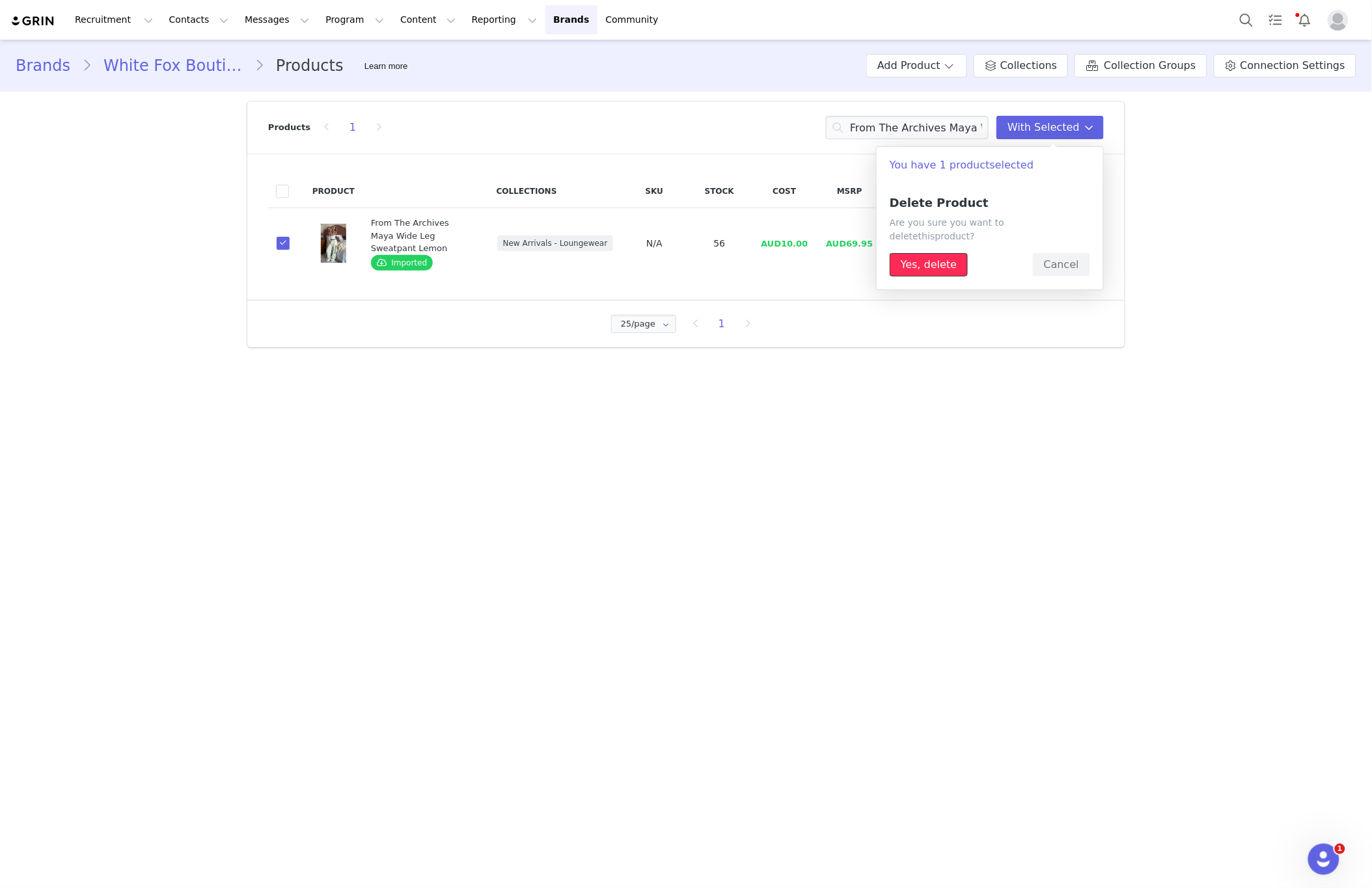
click at [930, 253] on button "Yes, delete" at bounding box center [927, 265] width 78 height 24
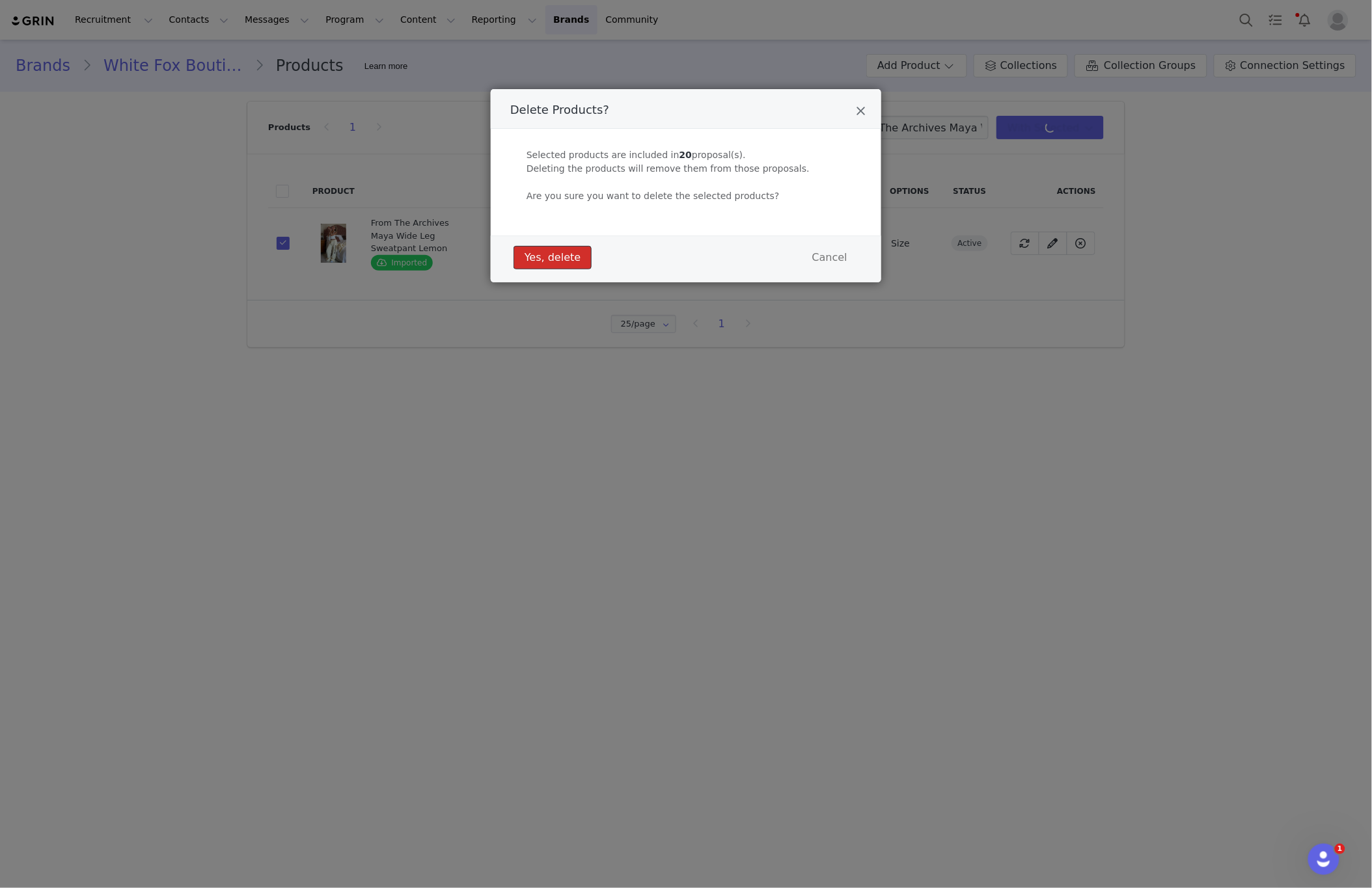
click at [574, 259] on button "Yes, delete" at bounding box center [552, 258] width 78 height 24
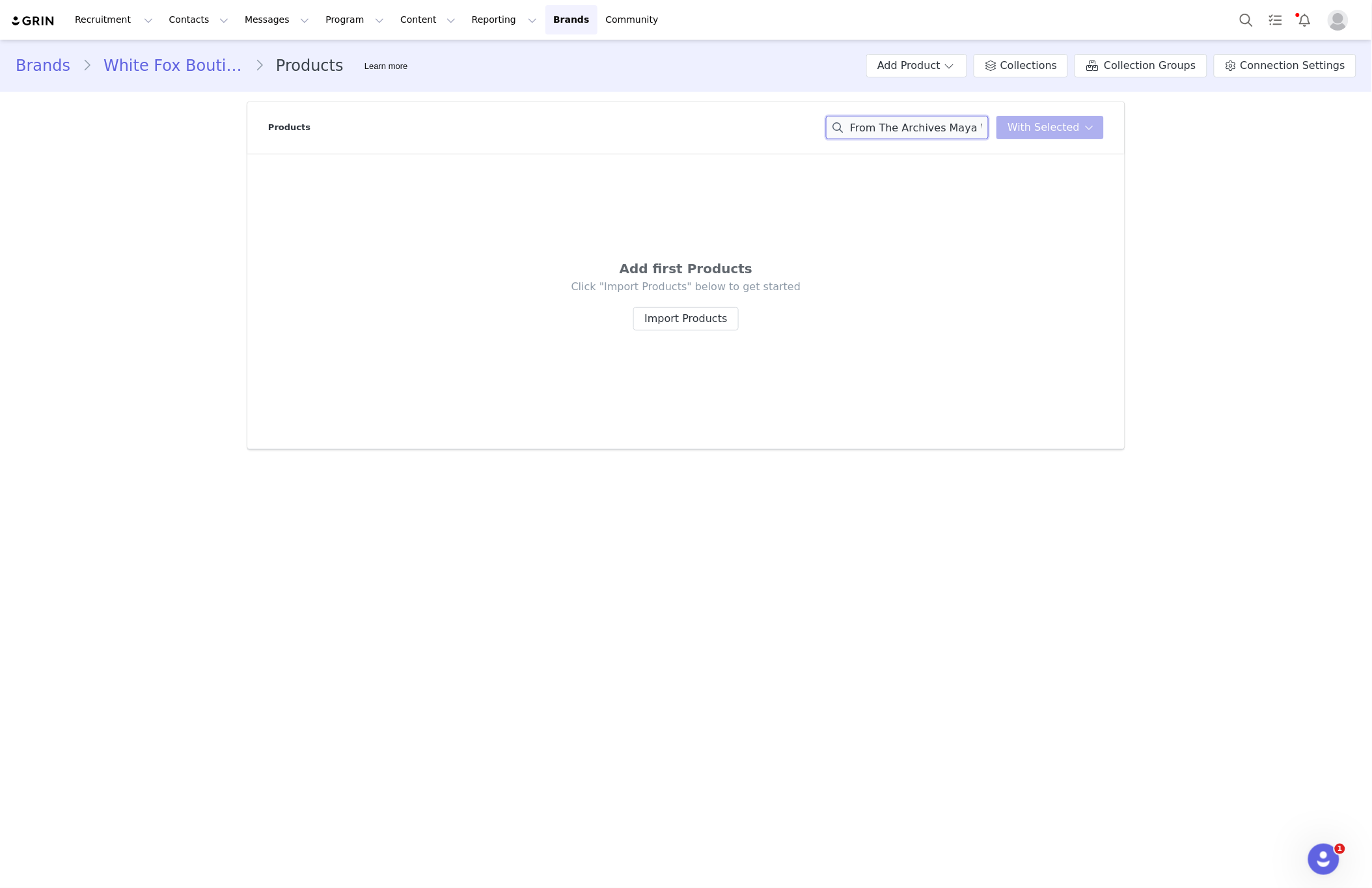
click at [886, 117] on input "From The Archives Maya Wide Leg Sweatpant Lemon" at bounding box center [907, 128] width 163 height 24
paste input "Lucky Thirteen [PERSON_NAME] Cap Candy Pink"
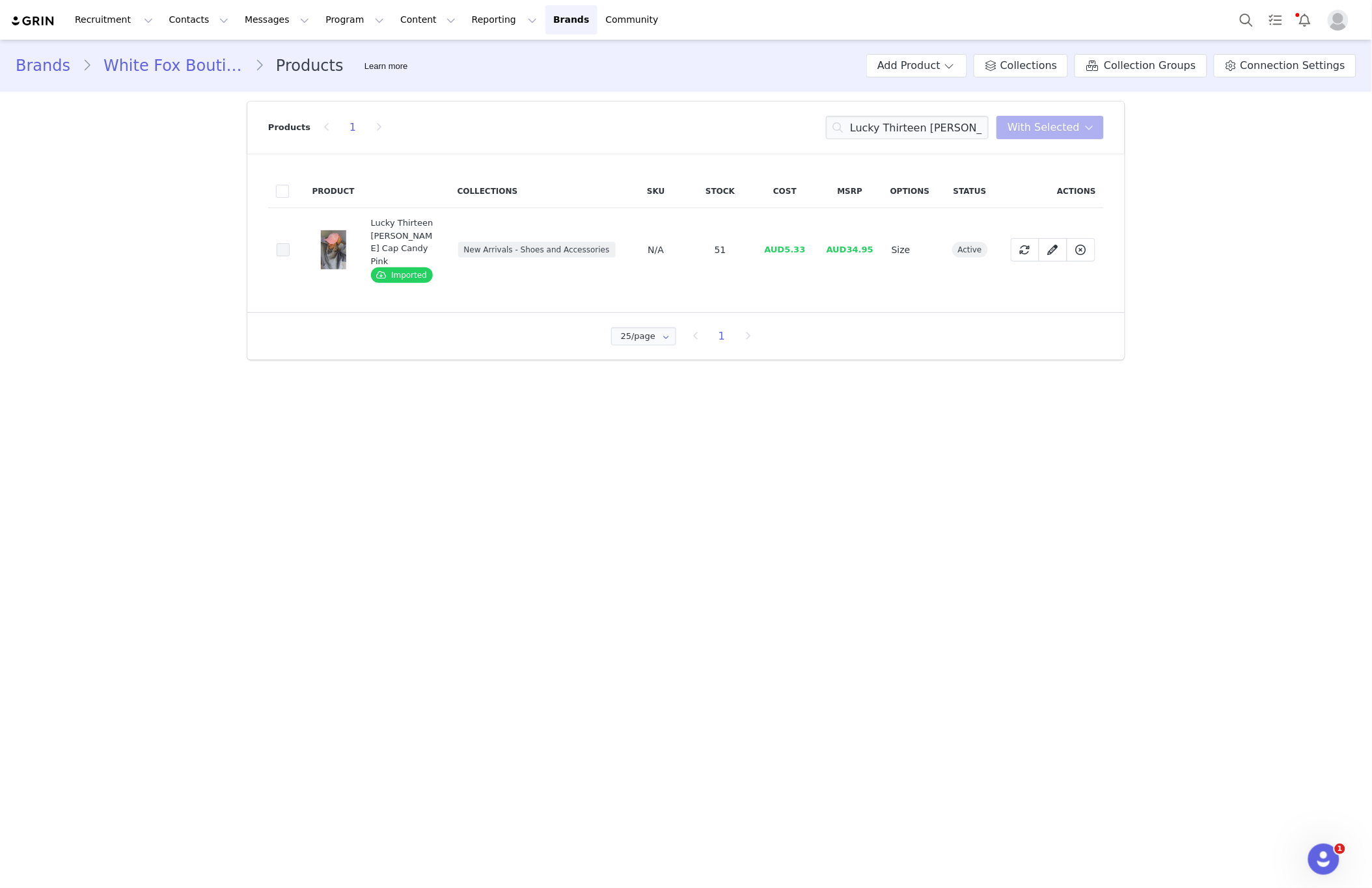
click at [285, 246] on span at bounding box center [283, 249] width 13 height 13
click at [290, 243] on input "eb89d995-2c12-4135-aa4e-042632bedb8d" at bounding box center [290, 243] width 0 height 0
click at [285, 246] on span at bounding box center [283, 249] width 13 height 13
click at [290, 243] on input "eb89d995-2c12-4135-aa4e-042632bedb8d" at bounding box center [290, 243] width 0 height 0
click at [960, 125] on input "Lucky Thirteen [PERSON_NAME] Cap Candy Pink" at bounding box center [907, 128] width 163 height 24
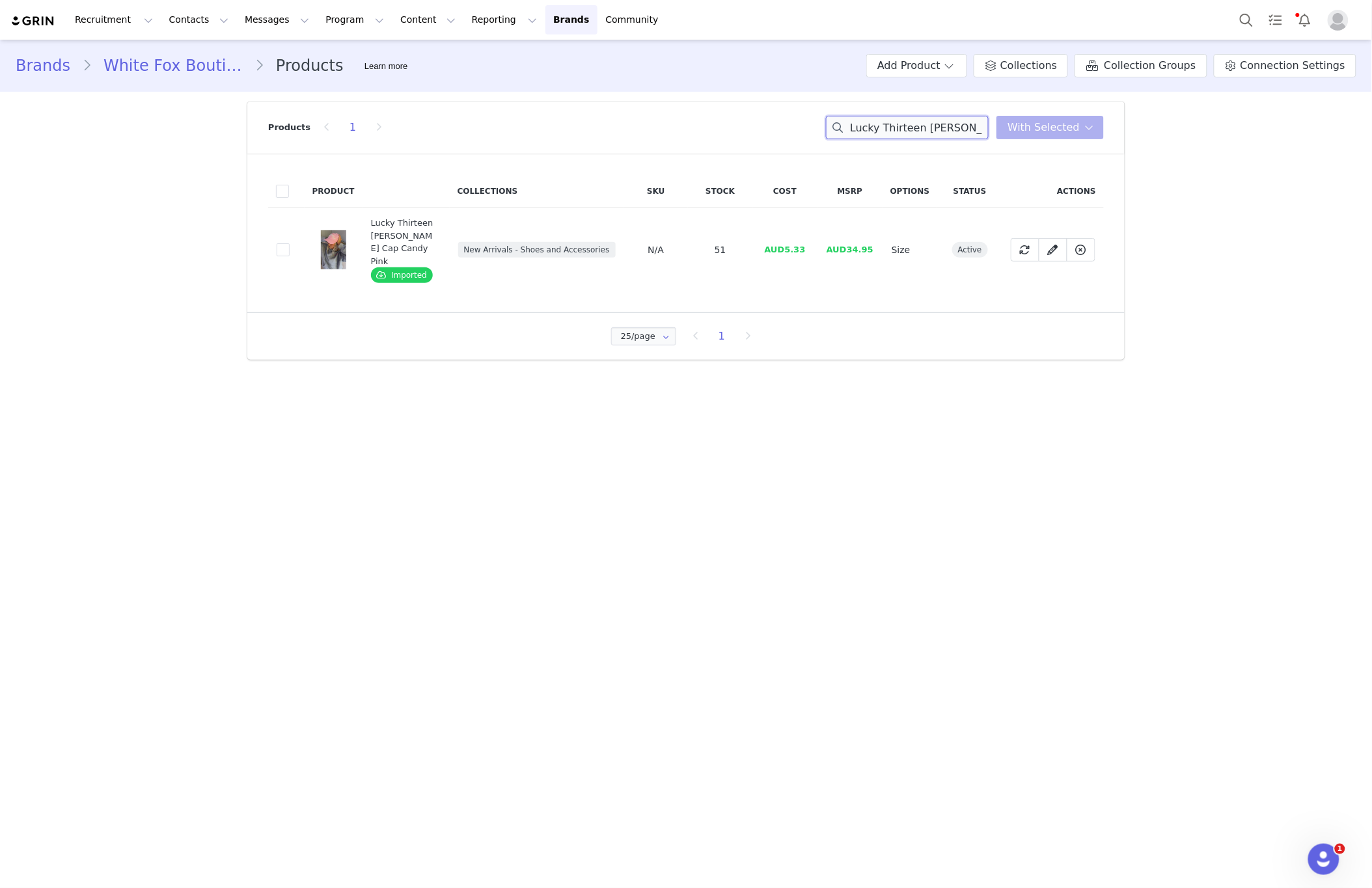
click at [960, 125] on input "Lucky Thirteen [PERSON_NAME] Cap Candy Pink" at bounding box center [907, 128] width 163 height 24
paste input "Talking Over You Cap White/Blue"
click at [956, 121] on input "Talking Over You Cap White/Blue" at bounding box center [907, 128] width 163 height 24
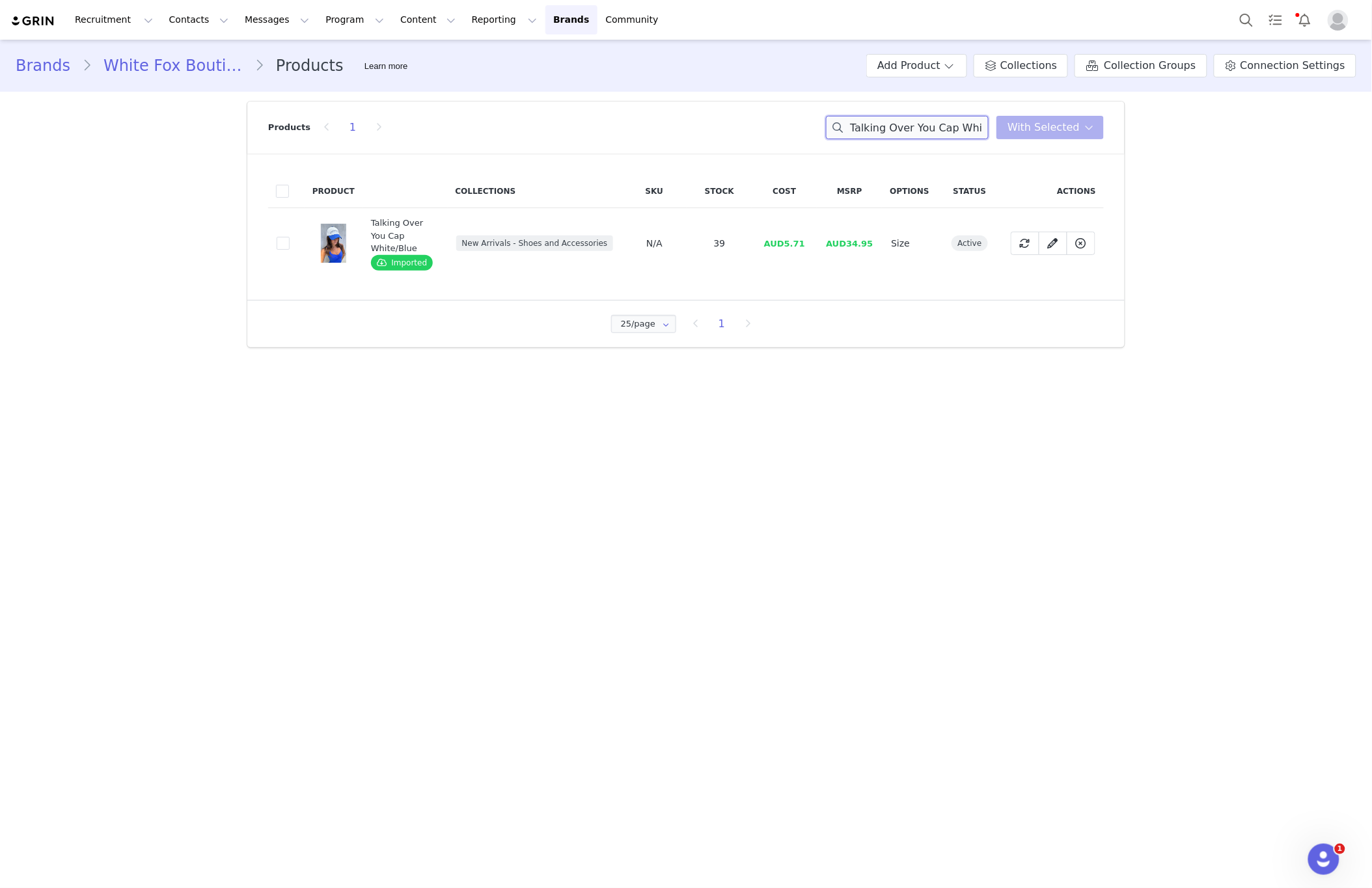
click at [956, 121] on input "Talking Over You Cap White/Blue" at bounding box center [907, 128] width 163 height 24
paste input "Lucky Thirteen [PERSON_NAME] Bag Charcoal"
click at [899, 127] on input "Lucky Thirteen [PERSON_NAME] Bag Charcoal" at bounding box center [907, 128] width 163 height 24
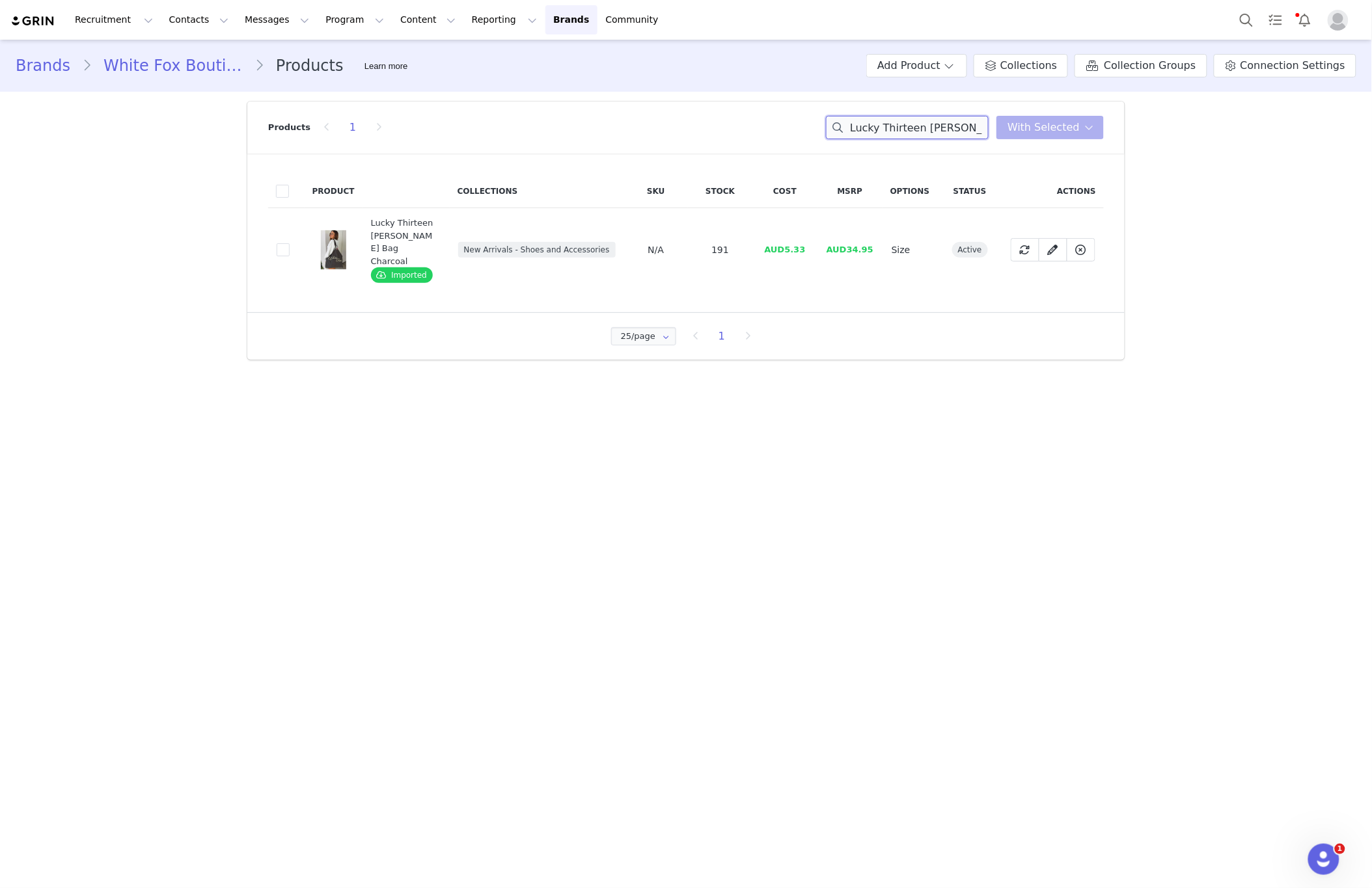
click at [899, 127] on input "Lucky Thirteen [PERSON_NAME] Bag Charcoal" at bounding box center [907, 128] width 163 height 24
paste input "Cap"
click at [277, 247] on span at bounding box center [283, 249] width 13 height 13
click at [290, 243] on input "3a37dea1-a8c2-4451-afe7-b75ed0fd244a" at bounding box center [290, 243] width 0 height 0
click at [285, 243] on span at bounding box center [283, 249] width 13 height 13
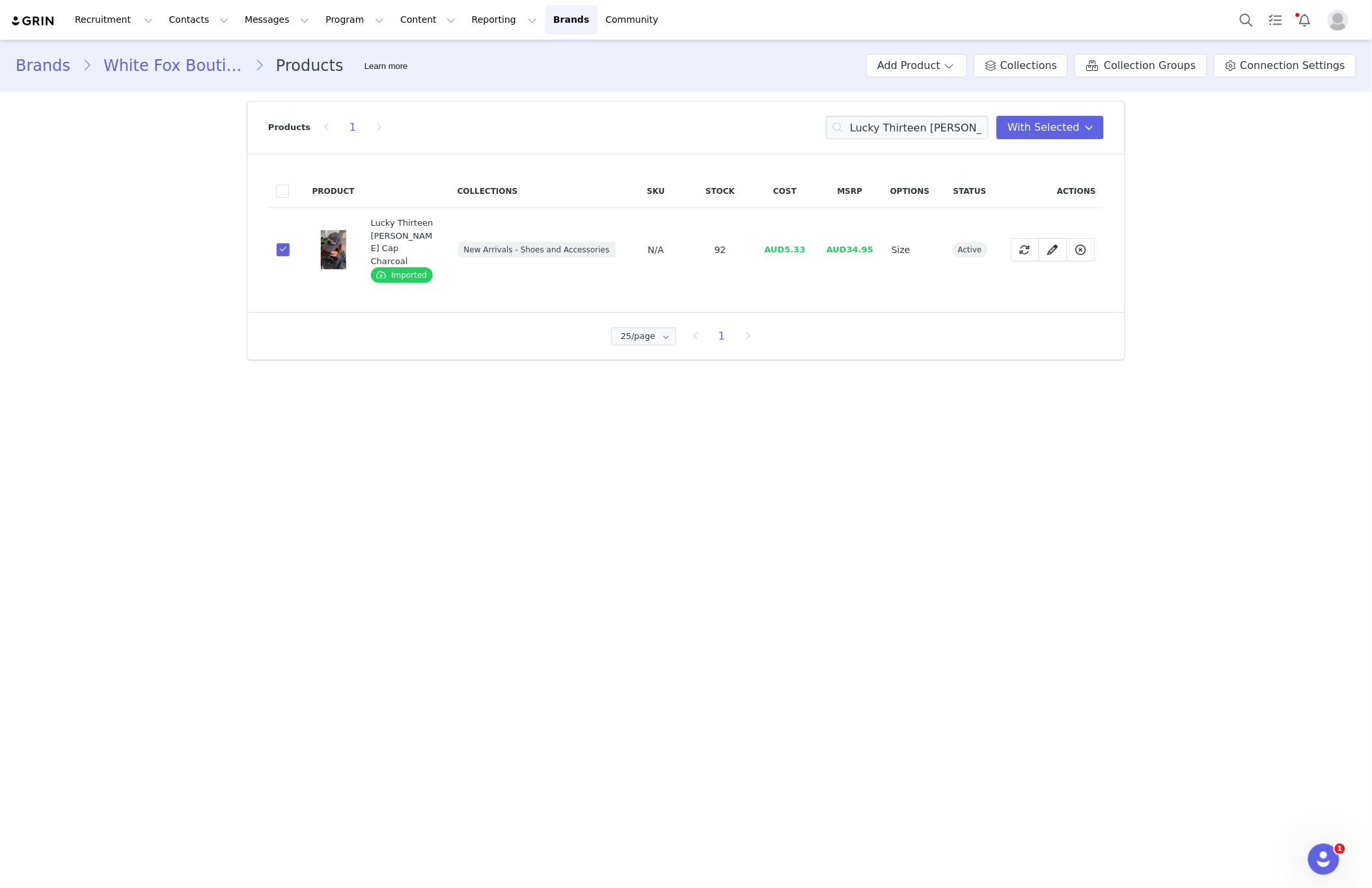
click at [290, 243] on input "3a37dea1-a8c2-4451-afe7-b75ed0fd244a" at bounding box center [290, 243] width 0 height 0
click at [929, 132] on input "Lucky Thirteen [PERSON_NAME] Cap Charcoal" at bounding box center [907, 128] width 163 height 24
click at [929, 131] on input "Lucky Thirteen [PERSON_NAME] Cap Charcoal" at bounding box center [907, 128] width 163 height 24
paste input "[PERSON_NAME] Tan"
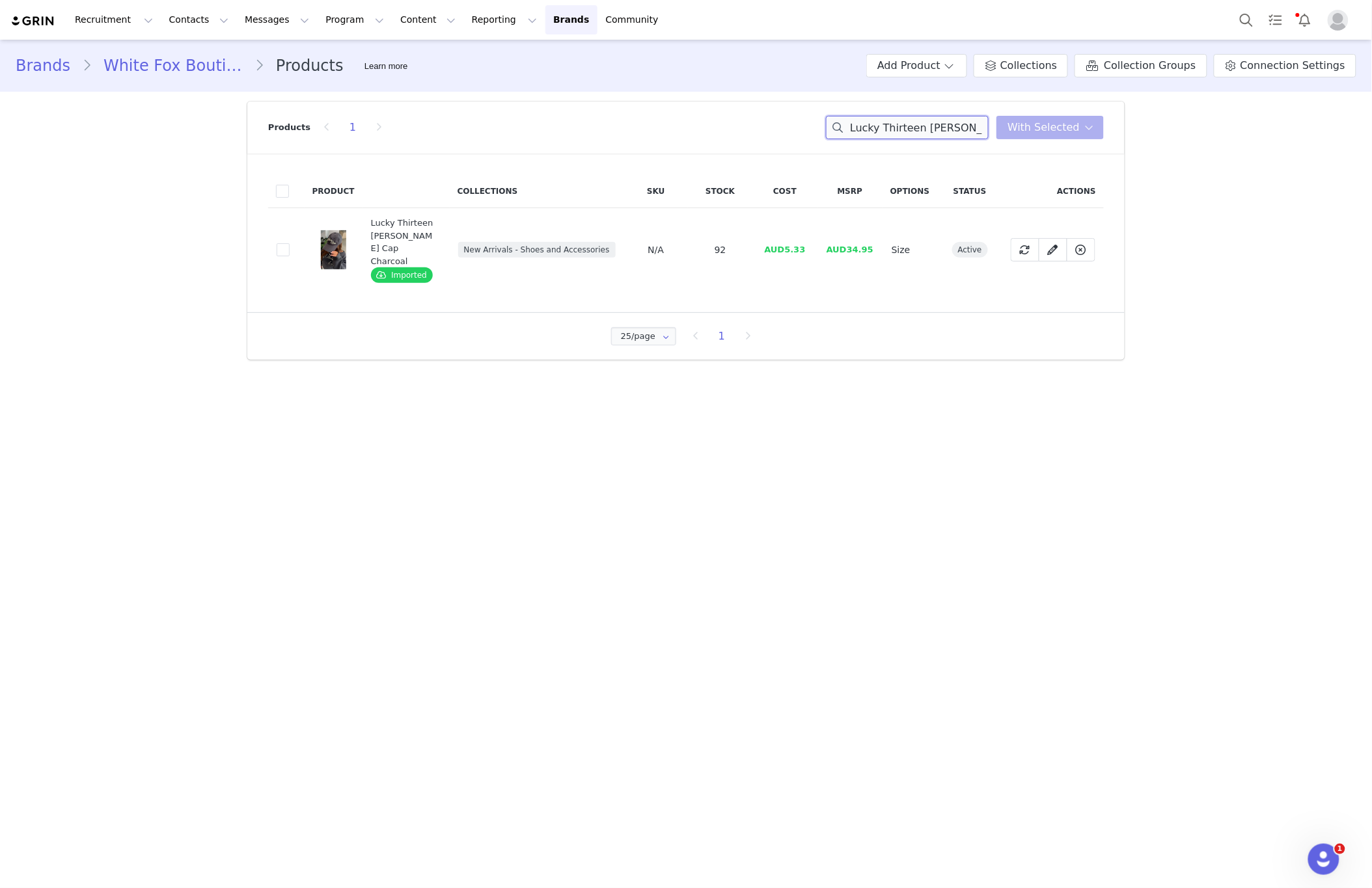
click at [931, 130] on input "Lucky Thirteen [PERSON_NAME] Cap Charcoal" at bounding box center [907, 128] width 163 height 24
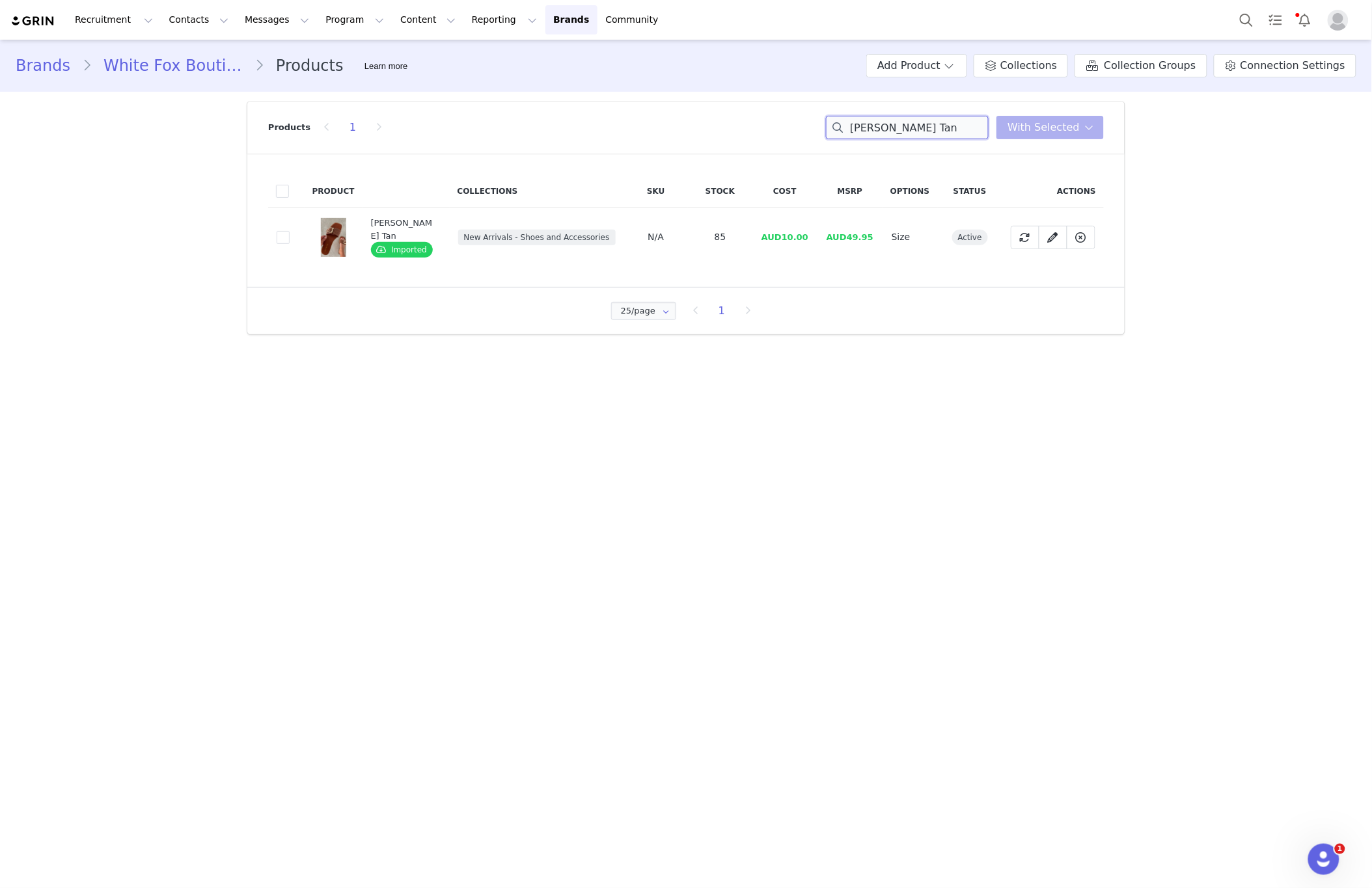
click at [904, 131] on input "[PERSON_NAME] Tan" at bounding box center [907, 128] width 163 height 24
paste input "Juniper Sandals Black"
click at [886, 124] on input "Juniper Sandals Black" at bounding box center [907, 128] width 163 height 24
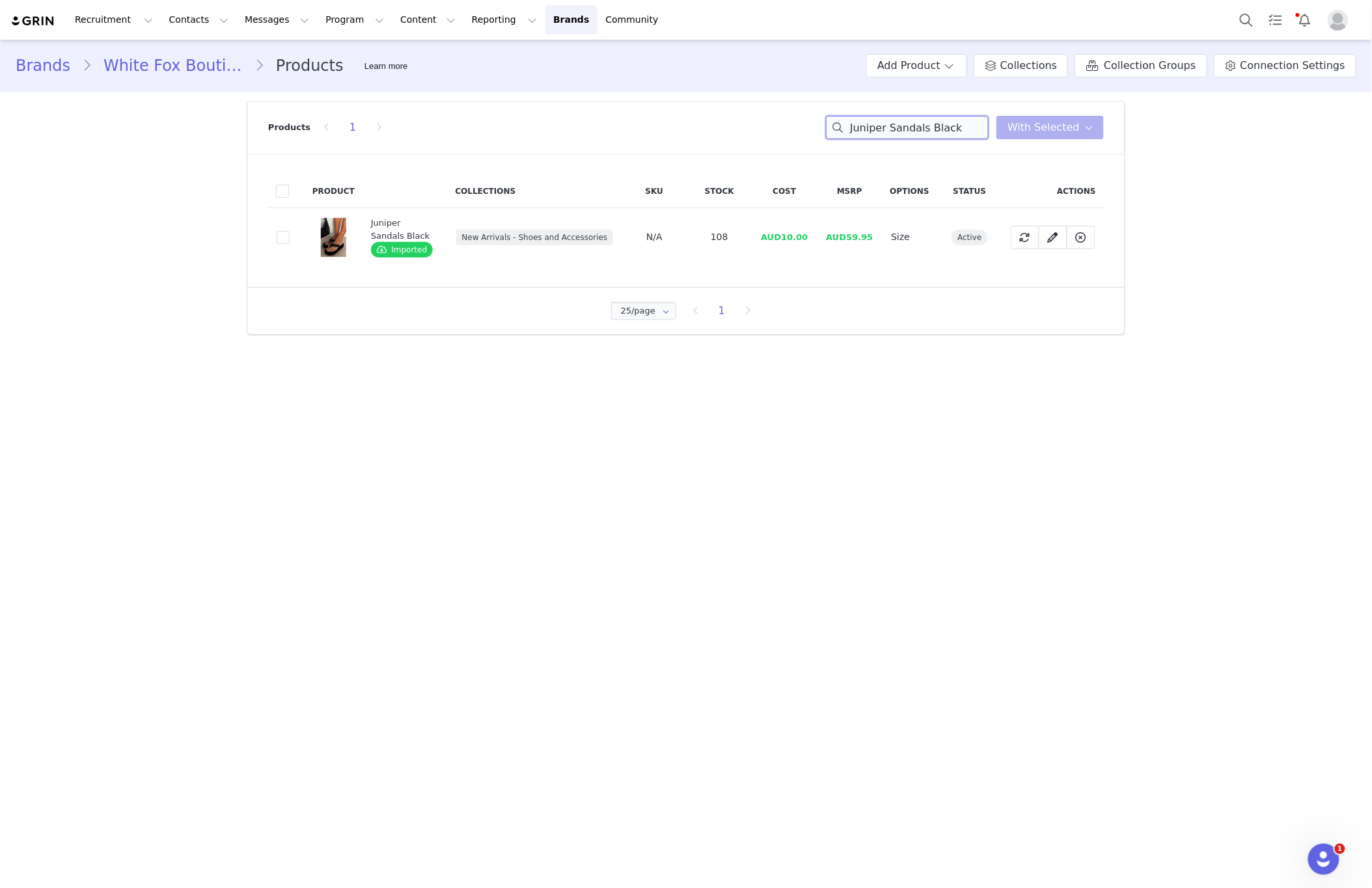
click at [888, 123] on input "Juniper Sandals Black" at bounding box center [907, 128] width 163 height 24
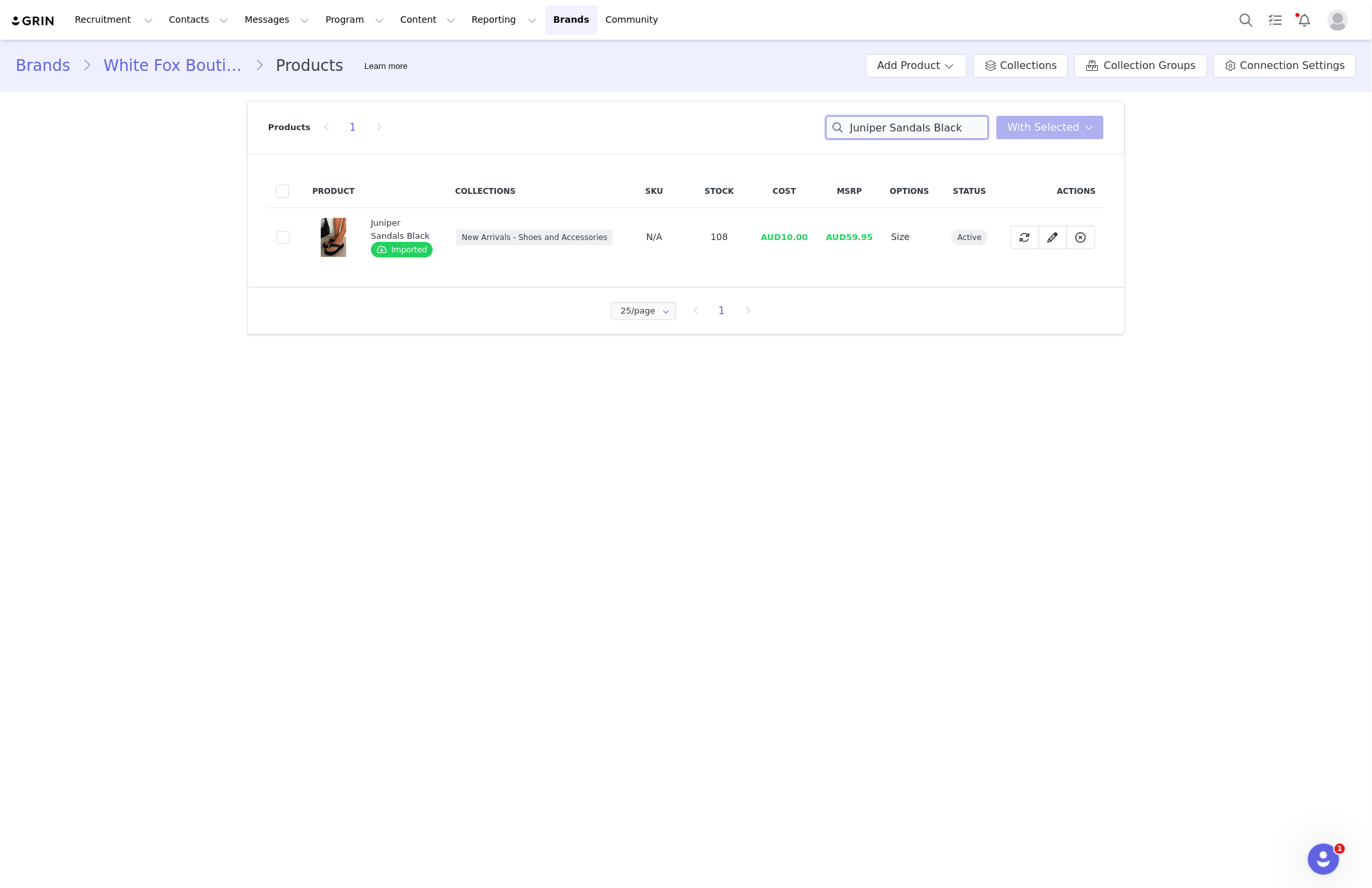
paste input "Lucky Thirteen Audrina Keychain Lilac"
type input "Lucky Thirteen Audrina Keychain Lilac"
click at [279, 239] on span at bounding box center [283, 237] width 13 height 13
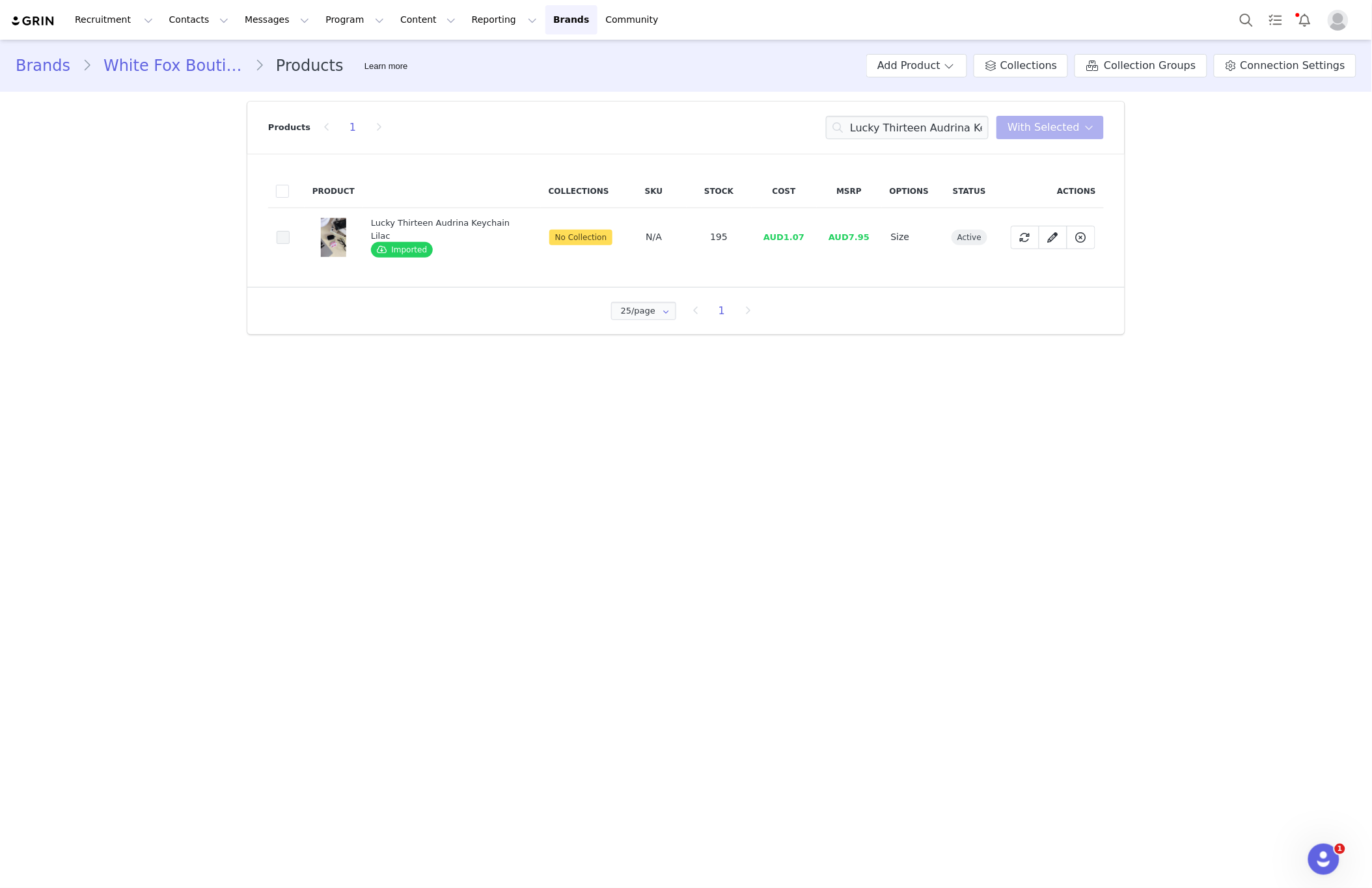
click at [290, 231] on input "0b754628-d6de-433f-ba83-60a5e30e1a87" at bounding box center [290, 231] width 0 height 0
click at [1063, 141] on div "Products 1 Lucky Thirteen Audrina Keychain Lilac With Selected" at bounding box center [686, 127] width 836 height 52
click at [1060, 137] on button "With Selected" at bounding box center [1050, 128] width 107 height 24
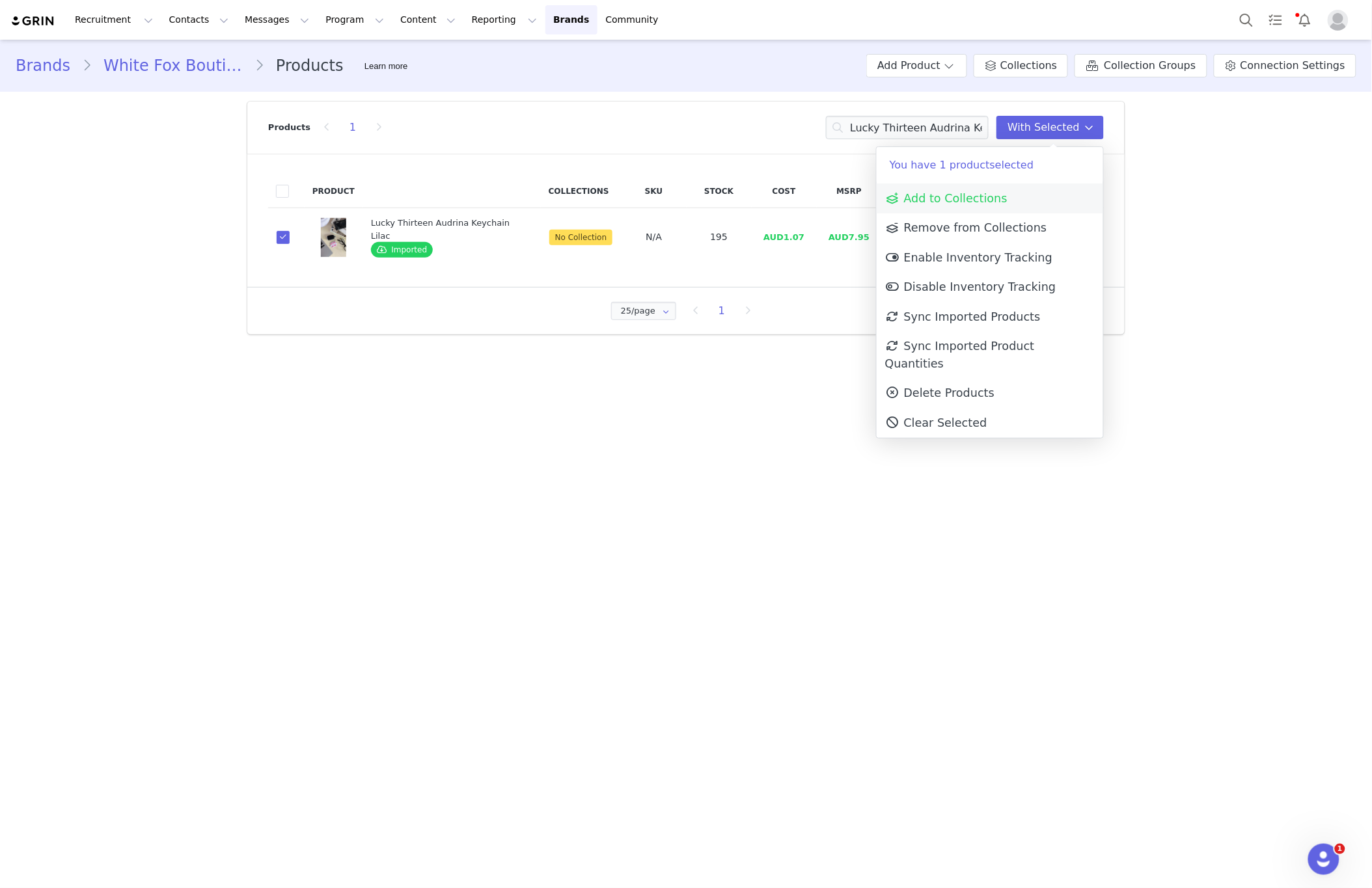
click at [1017, 192] on link "Add to Collections" at bounding box center [990, 198] width 227 height 30
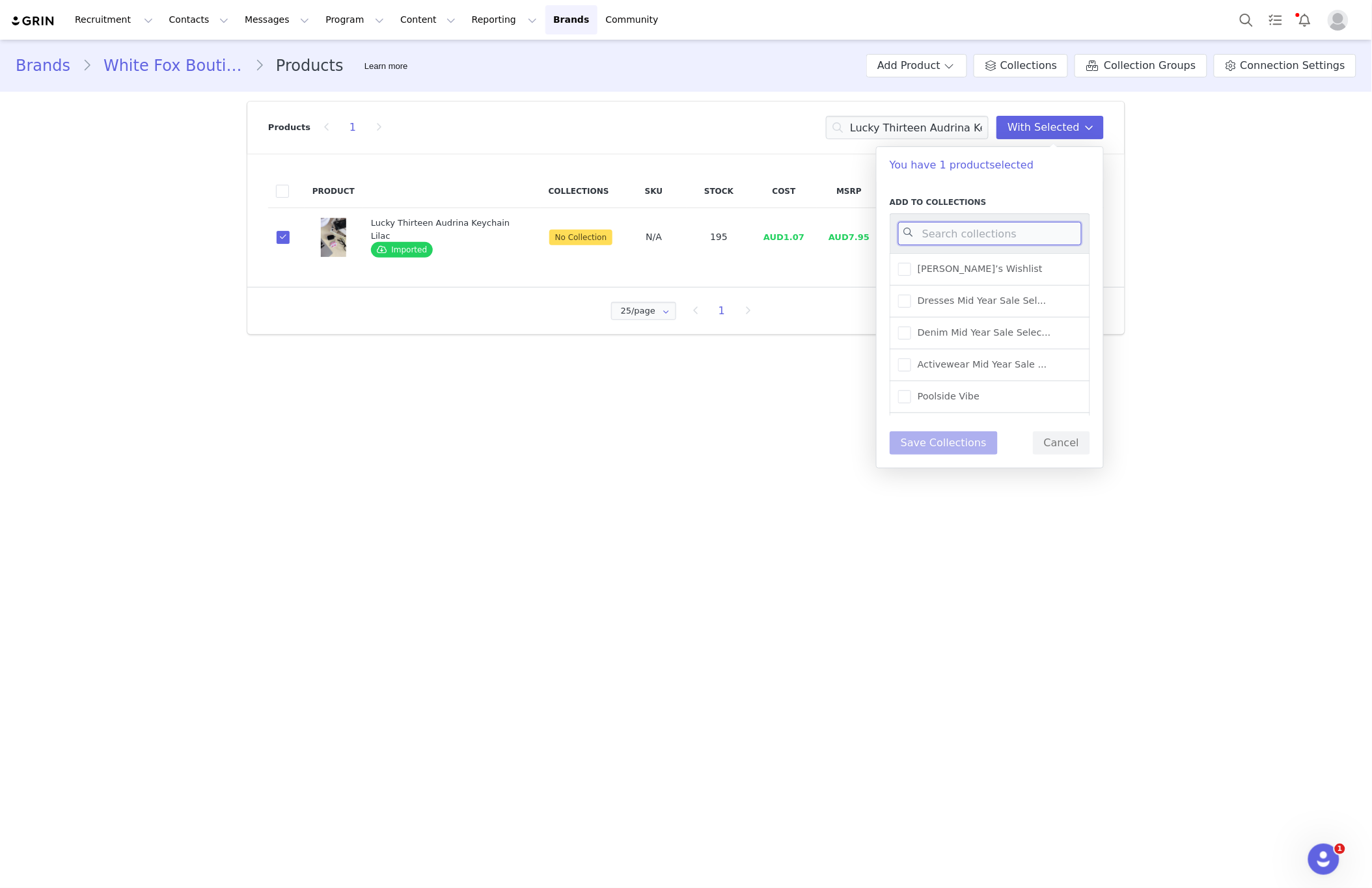
click at [1027, 242] on input at bounding box center [990, 234] width 183 height 24
type input "NEW ARR"
drag, startPoint x: 1019, startPoint y: 287, endPoint x: 1014, endPoint y: 299, distance: 13.0
click at [1019, 286] on span "New Arrivals - Shoes and ..." at bounding box center [978, 290] width 135 height 13
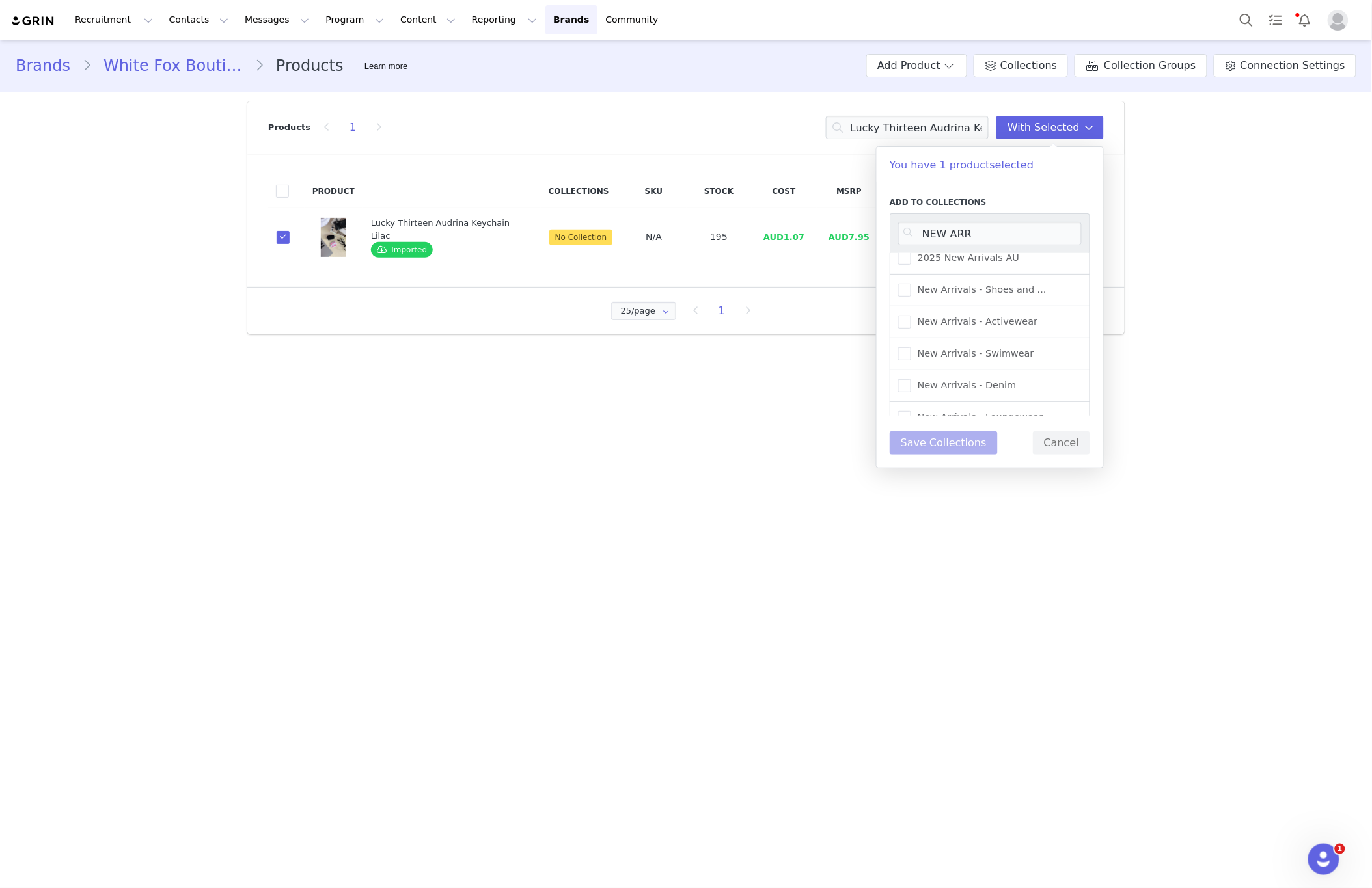
click at [911, 284] on input "New Arrivals - Shoes and ..." at bounding box center [911, 284] width 0 height 0
click at [964, 444] on button "Save Collections" at bounding box center [943, 444] width 108 height 24
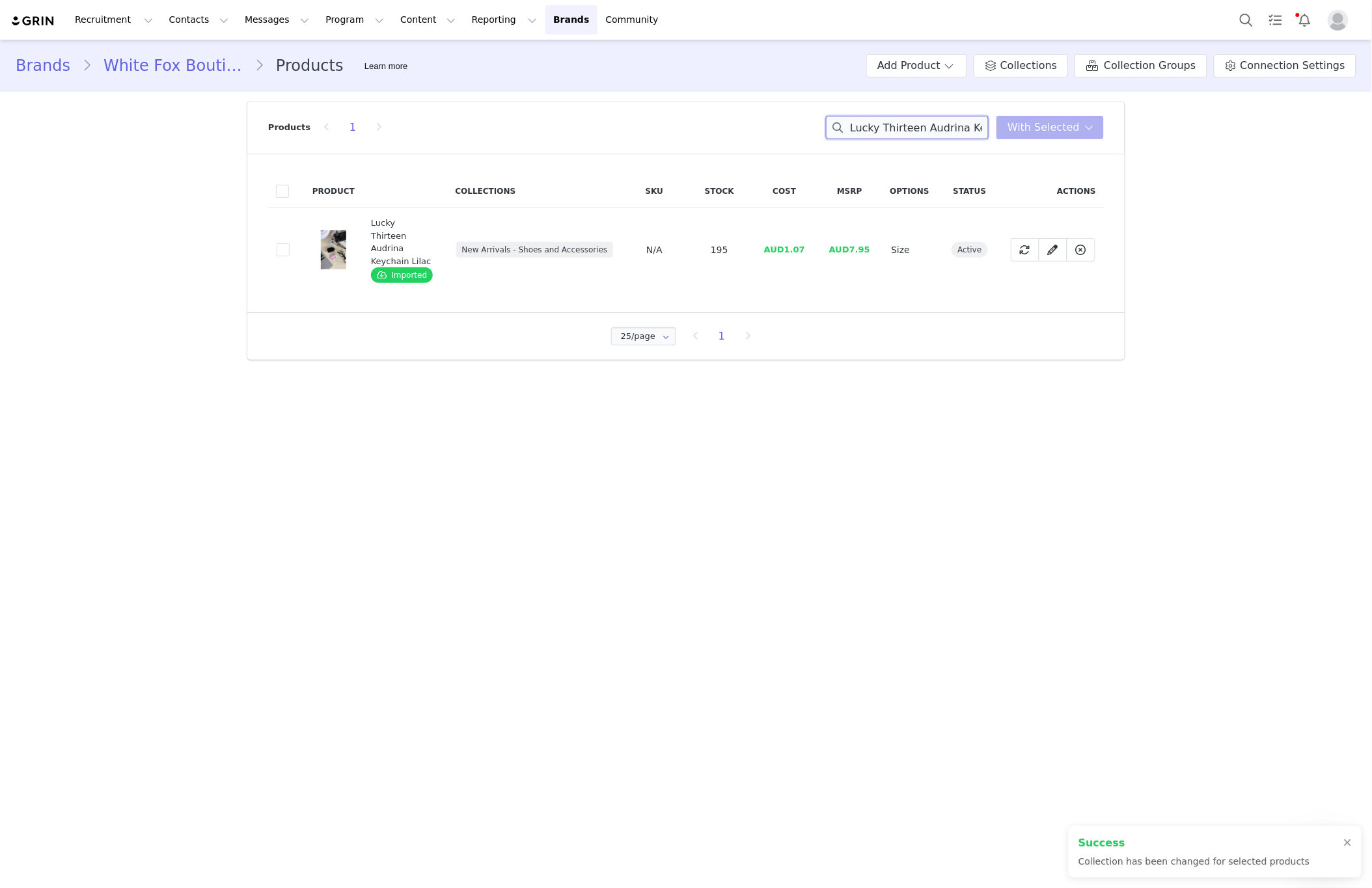
click at [934, 125] on input "Lucky Thirteen Audrina Keychain Lilac" at bounding box center [907, 128] width 163 height 24
click at [947, 130] on input "Lucky Thirteen Audrina Keychain Lilac" at bounding box center [907, 128] width 163 height 24
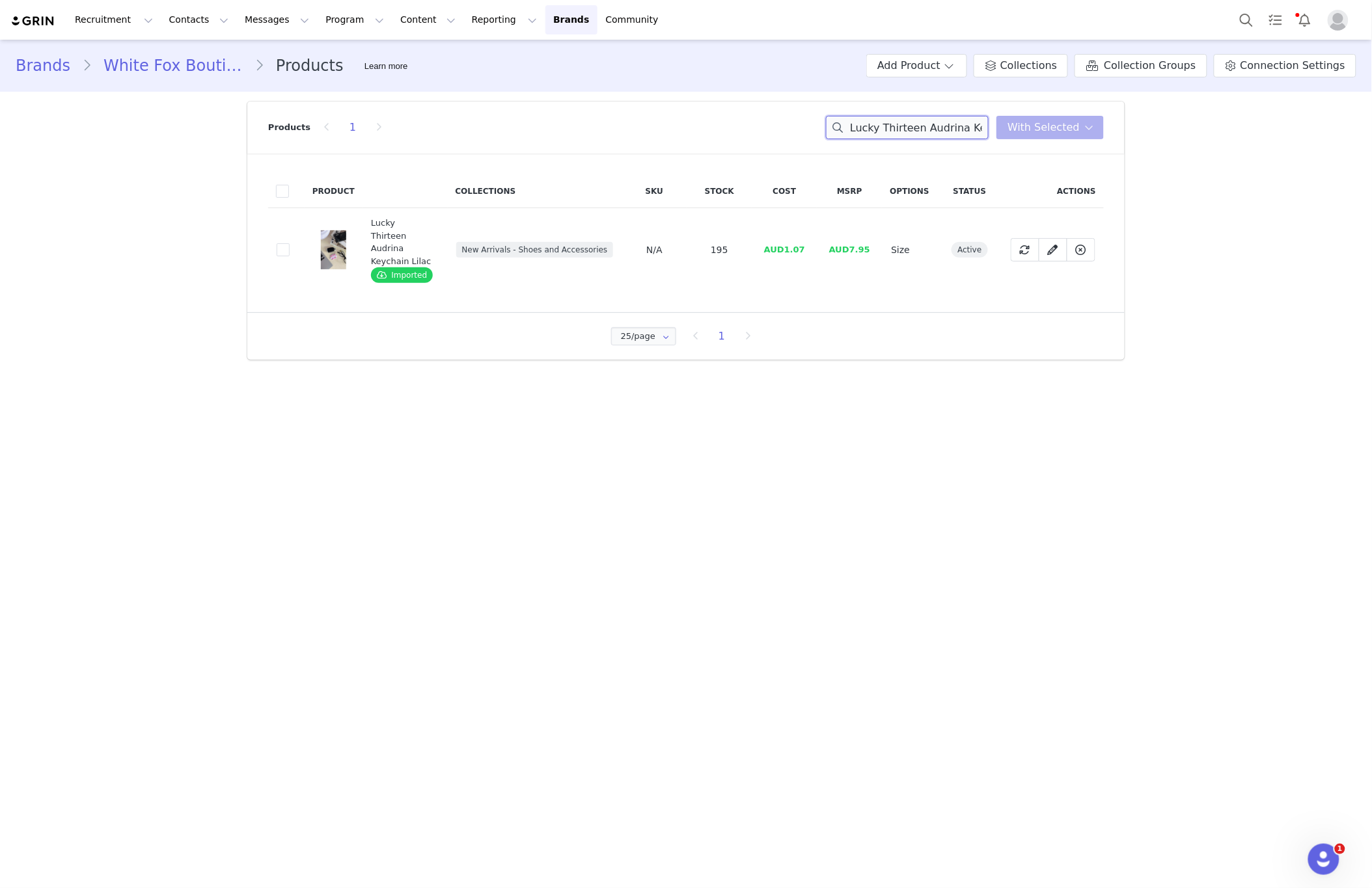
click at [946, 130] on input "Lucky Thirteen Audrina Keychain Lilac" at bounding box center [907, 128] width 163 height 24
click at [945, 130] on input "Lucky Thirteen Audrina Keychain Lilac" at bounding box center [907, 128] width 163 height 24
paste input "Melody Platfrom Thong Sandals Black"
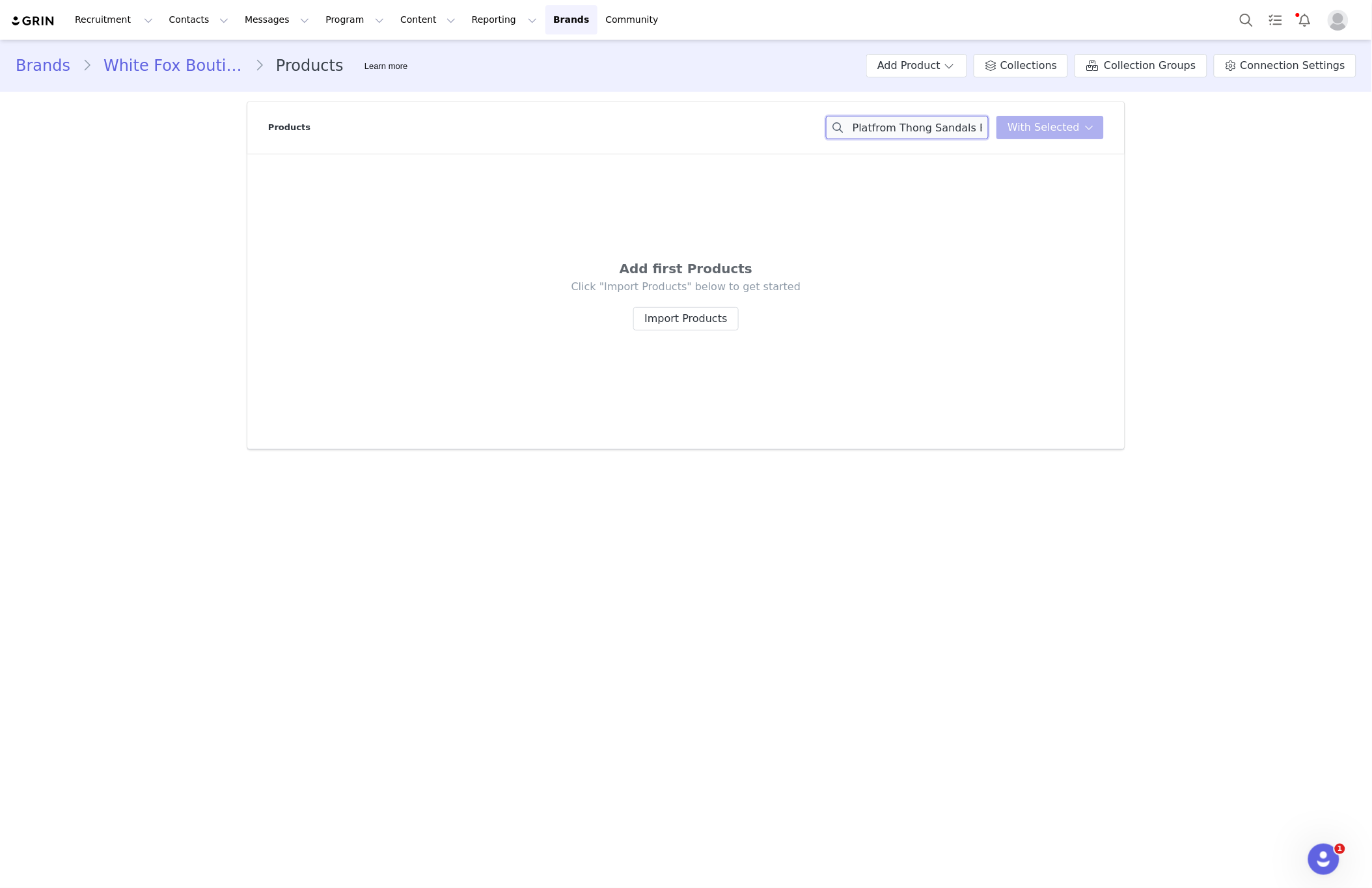
click at [892, 120] on input "Lucky Thirteen AudMelody Platfrom Thong Sandals Blackrina Keychain Lilac" at bounding box center [907, 128] width 163 height 24
click at [893, 120] on input "Lucky Thirteen AudMelody Platfrom Thong Sandals Blackrina Keychain Lilac" at bounding box center [907, 128] width 163 height 24
type input "Lucky Thirteen AudMelody Platfrom Thong Sandals Blackrina Keychain Lilac"
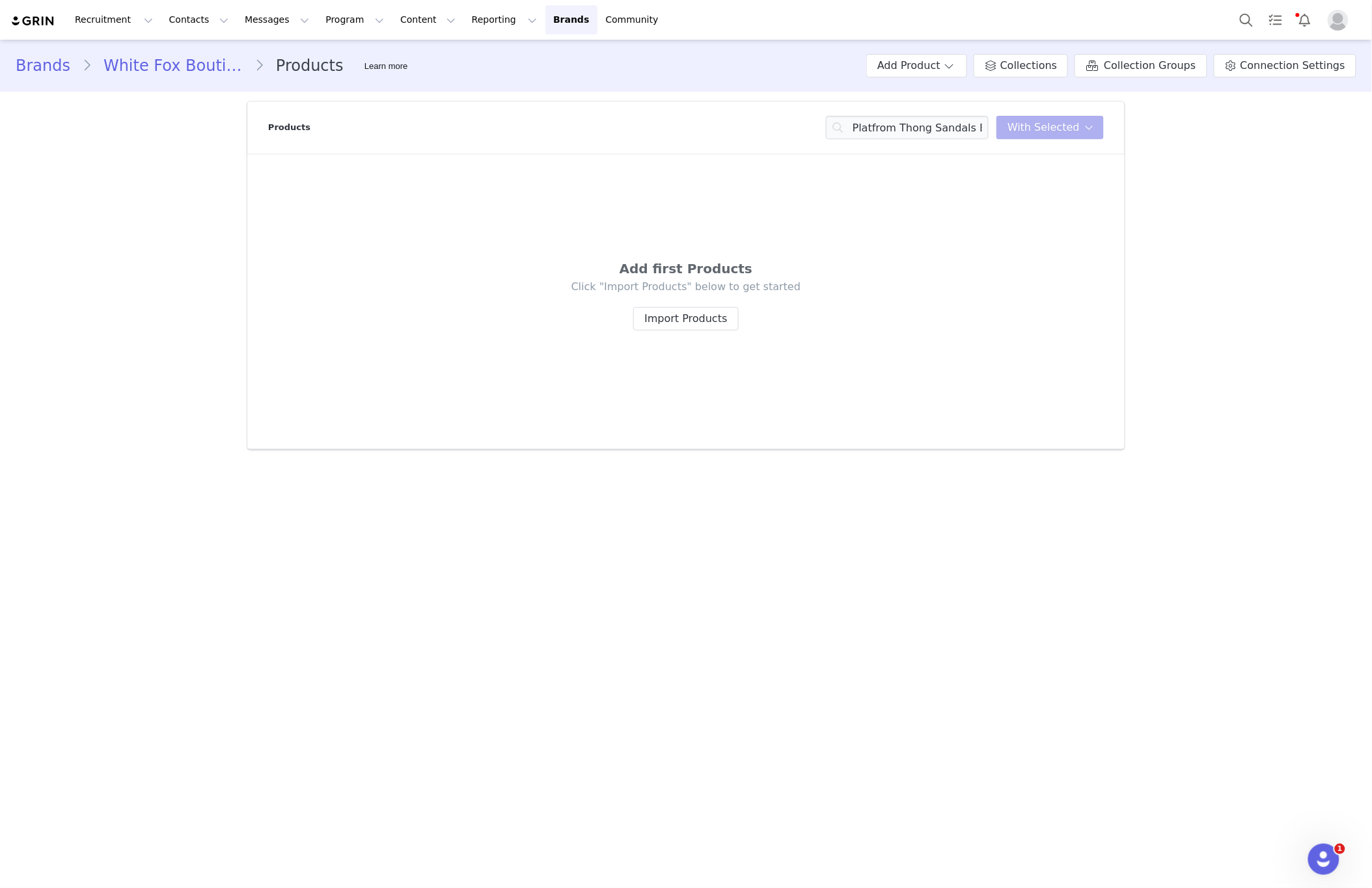
scroll to position [0, 0]
paste input "Melody Platfrom Thong Sandals Black"
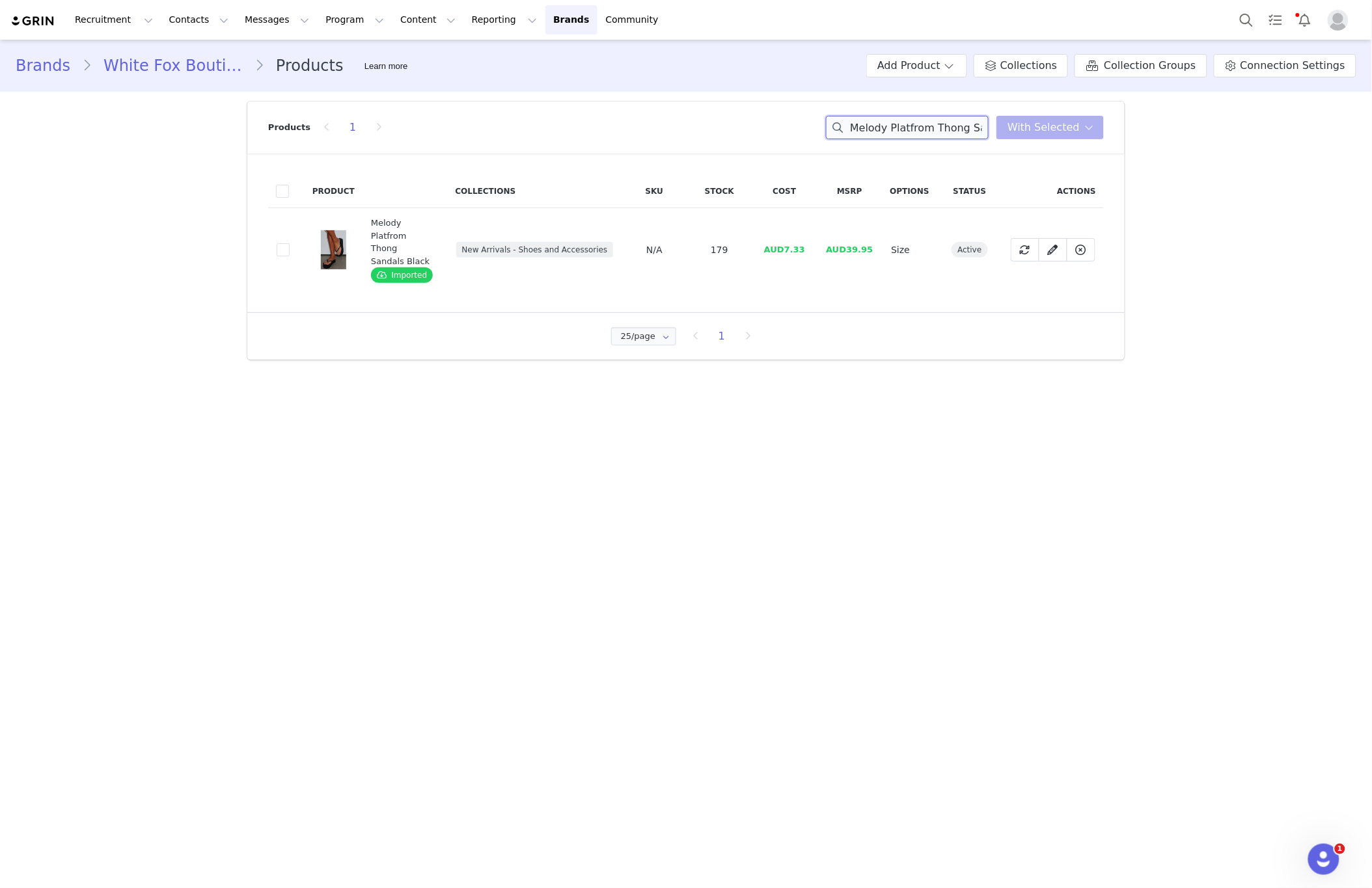
click at [955, 127] on input "Melody Platfrom Thong Sandals Black" at bounding box center [907, 128] width 163 height 24
click at [954, 127] on input "Melody Platfrom Thong Sandals Black" at bounding box center [907, 128] width 163 height 24
paste input "Lucky Thirteen [PERSON_NAME] Tote Bag Off White"
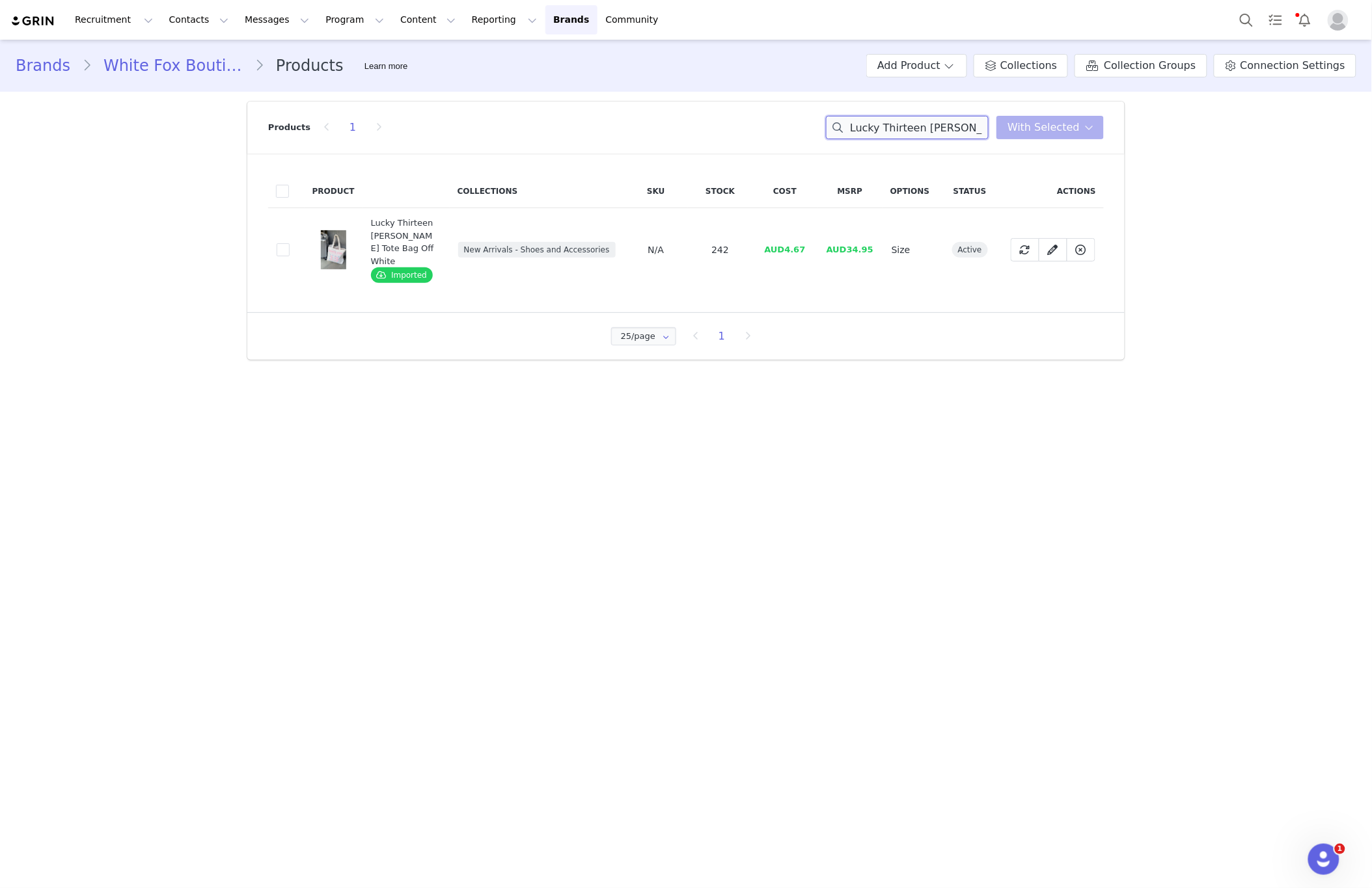
click at [892, 116] on input "Lucky Thirteen [PERSON_NAME] Tote Bag Off White" at bounding box center [907, 128] width 163 height 24
paste input "[PERSON_NAME] Tan Faux Suede"
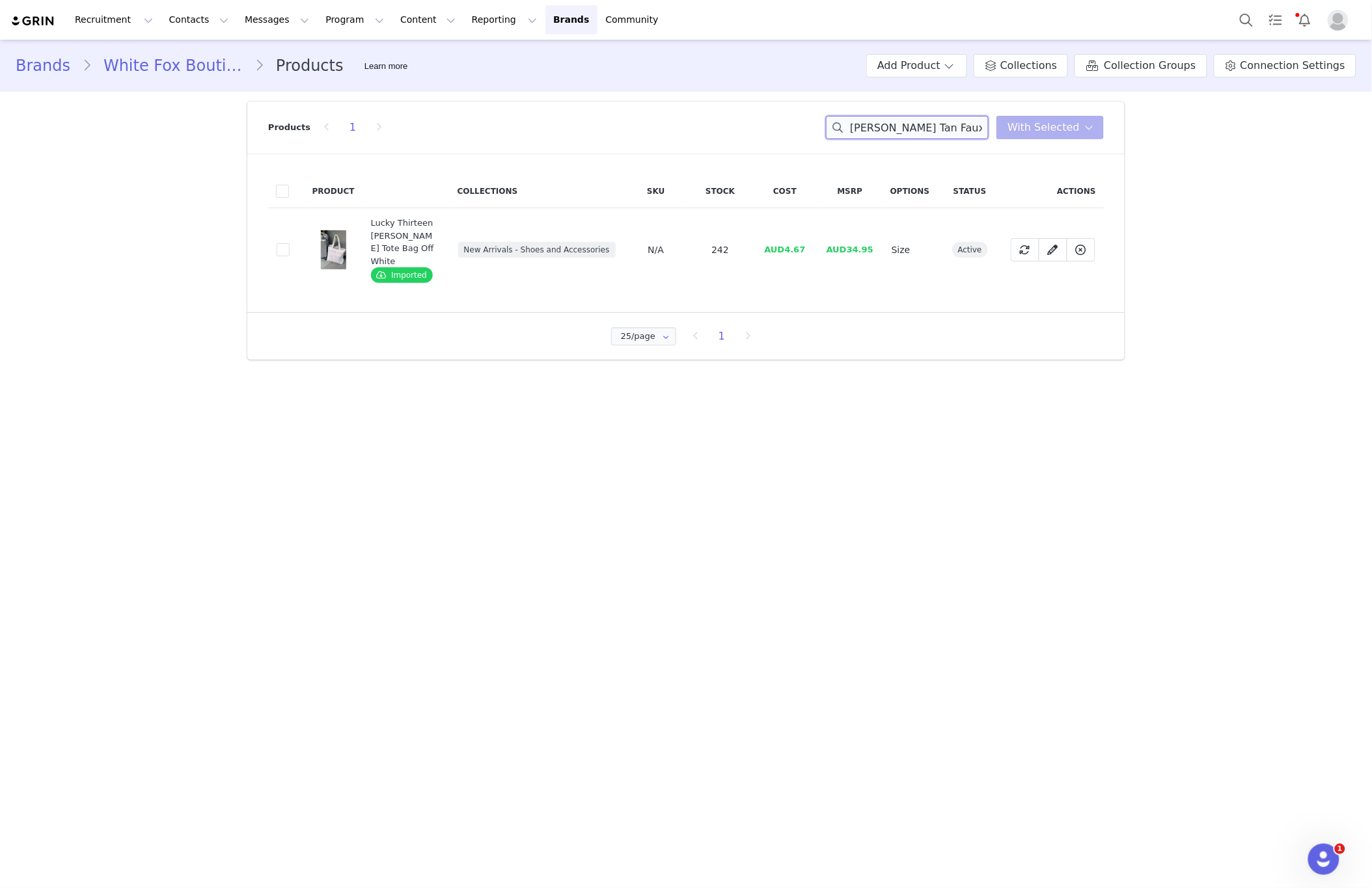
click at [888, 125] on input "[PERSON_NAME] Tan Faux SuedeLucky Thirteen [PERSON_NAME] Tote Bag Off White" at bounding box center [907, 128] width 163 height 24
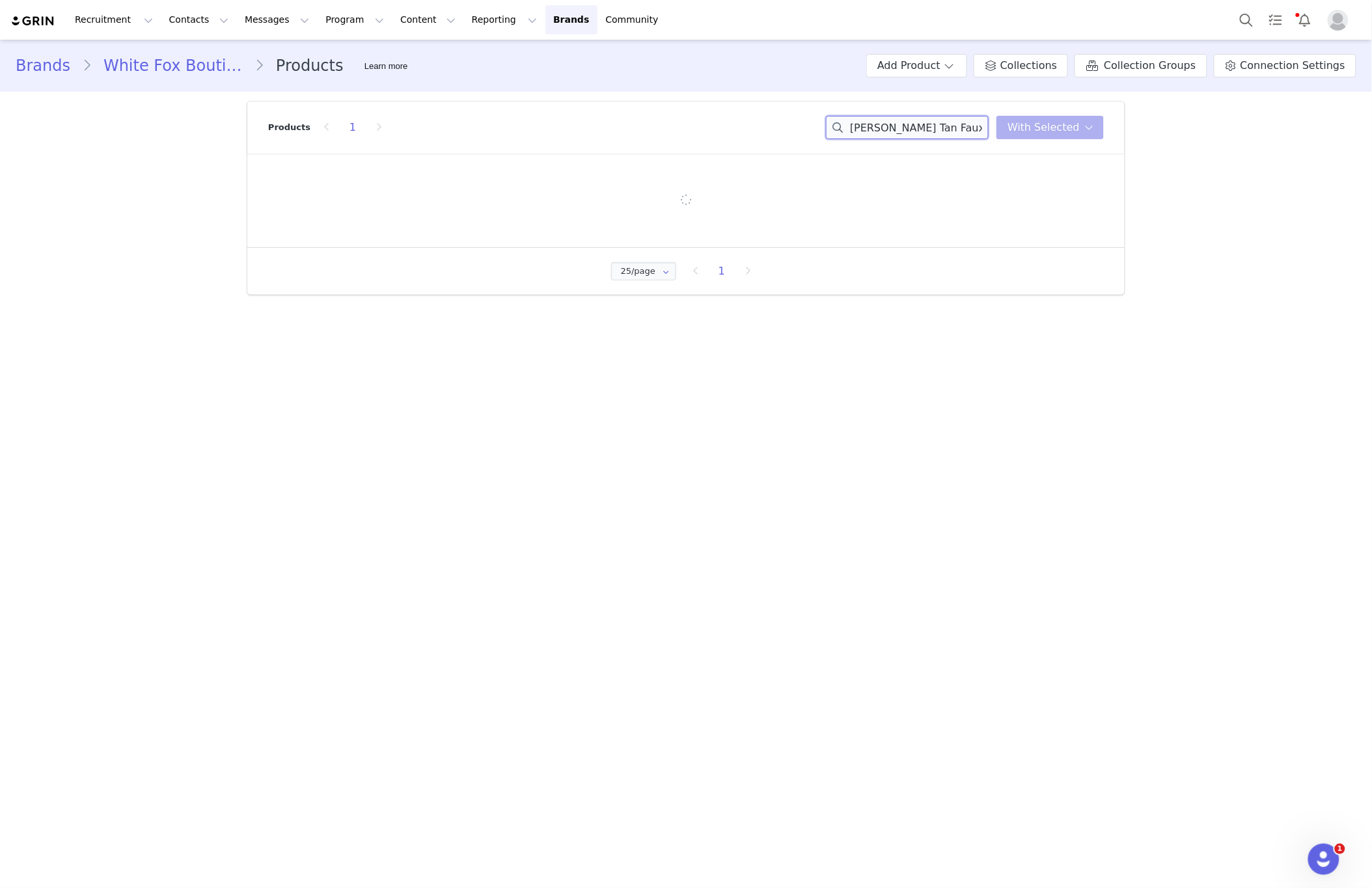
click at [888, 125] on input "[PERSON_NAME] Tan Faux SuedeLucky Thirteen [PERSON_NAME] Tote Bag Off White" at bounding box center [907, 128] width 163 height 24
click at [889, 123] on input "[PERSON_NAME] Tan Faux SuedeLucky Thirteen [PERSON_NAME] Tote Bag Off White" at bounding box center [907, 128] width 163 height 24
paste input "[PERSON_NAME] Belt Tan Faux Sued"
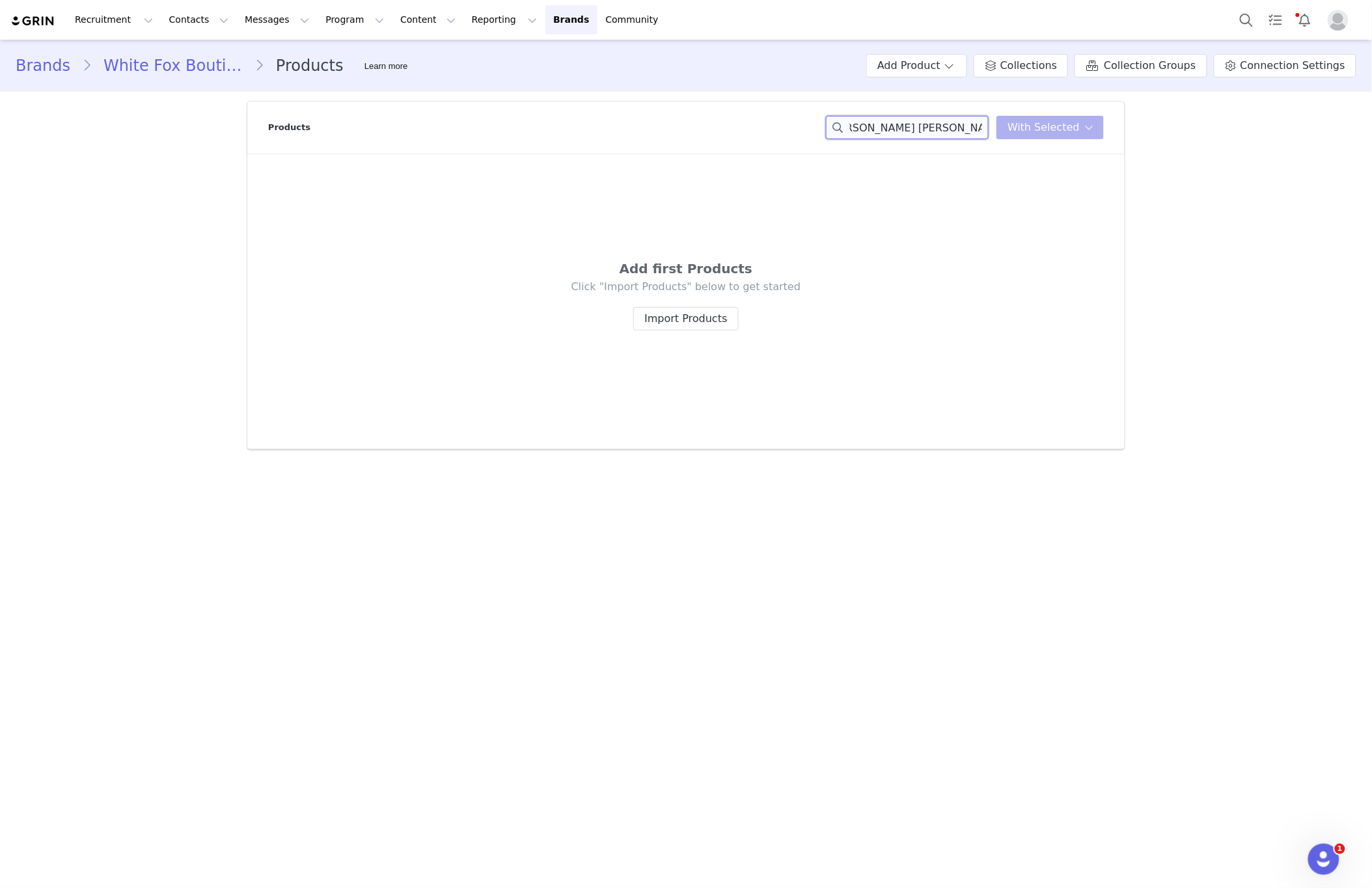
click at [883, 123] on input "[PERSON_NAME] [PERSON_NAME] Belt Tan Faux Suede" at bounding box center [907, 128] width 163 height 24
paste input
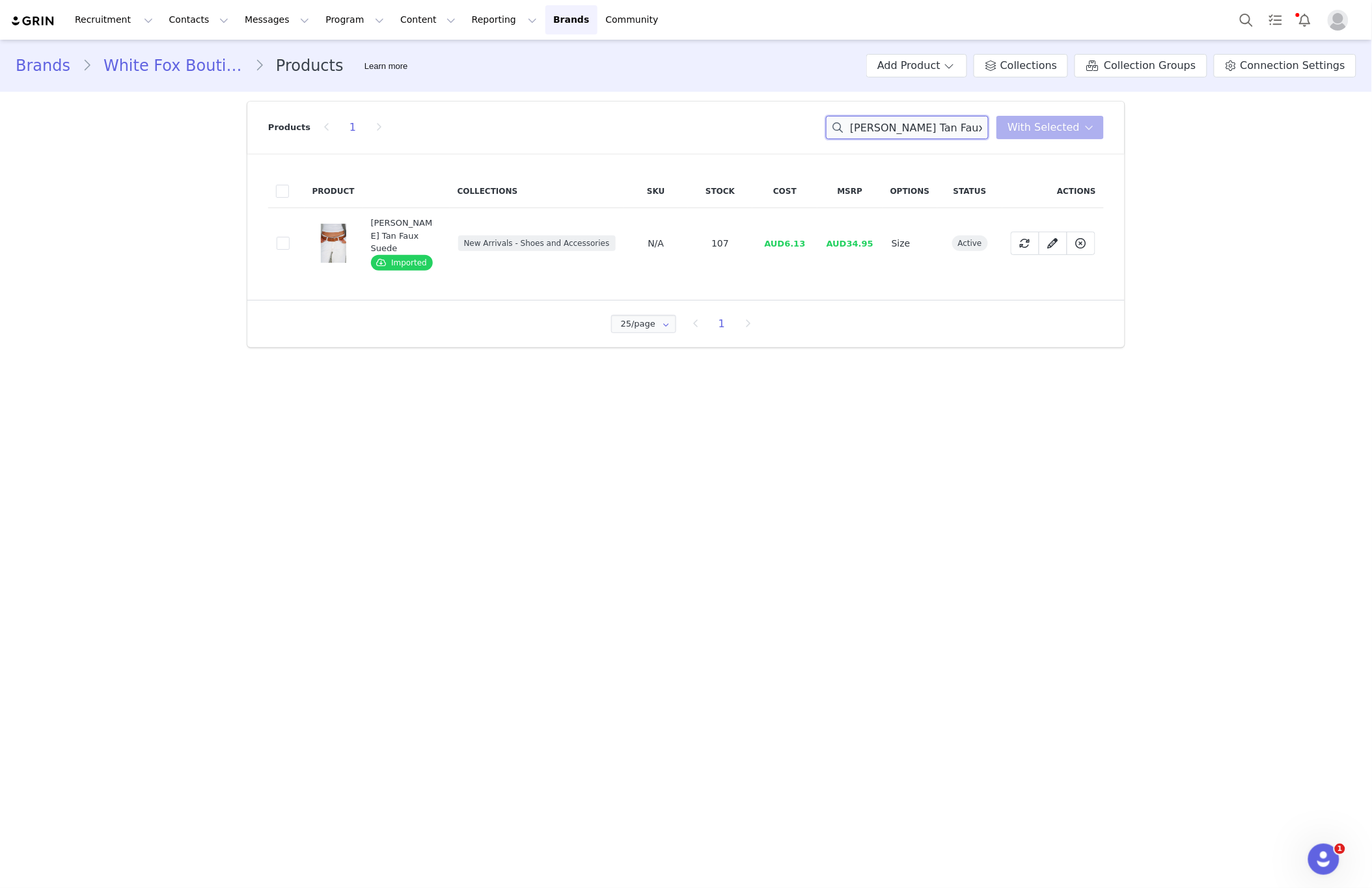
click at [881, 131] on input "[PERSON_NAME] Tan Faux Suede" at bounding box center [907, 128] width 163 height 24
paste input "Juniper Sandals Bon"
click at [936, 137] on input "Juniper Sandals Bone" at bounding box center [907, 128] width 163 height 24
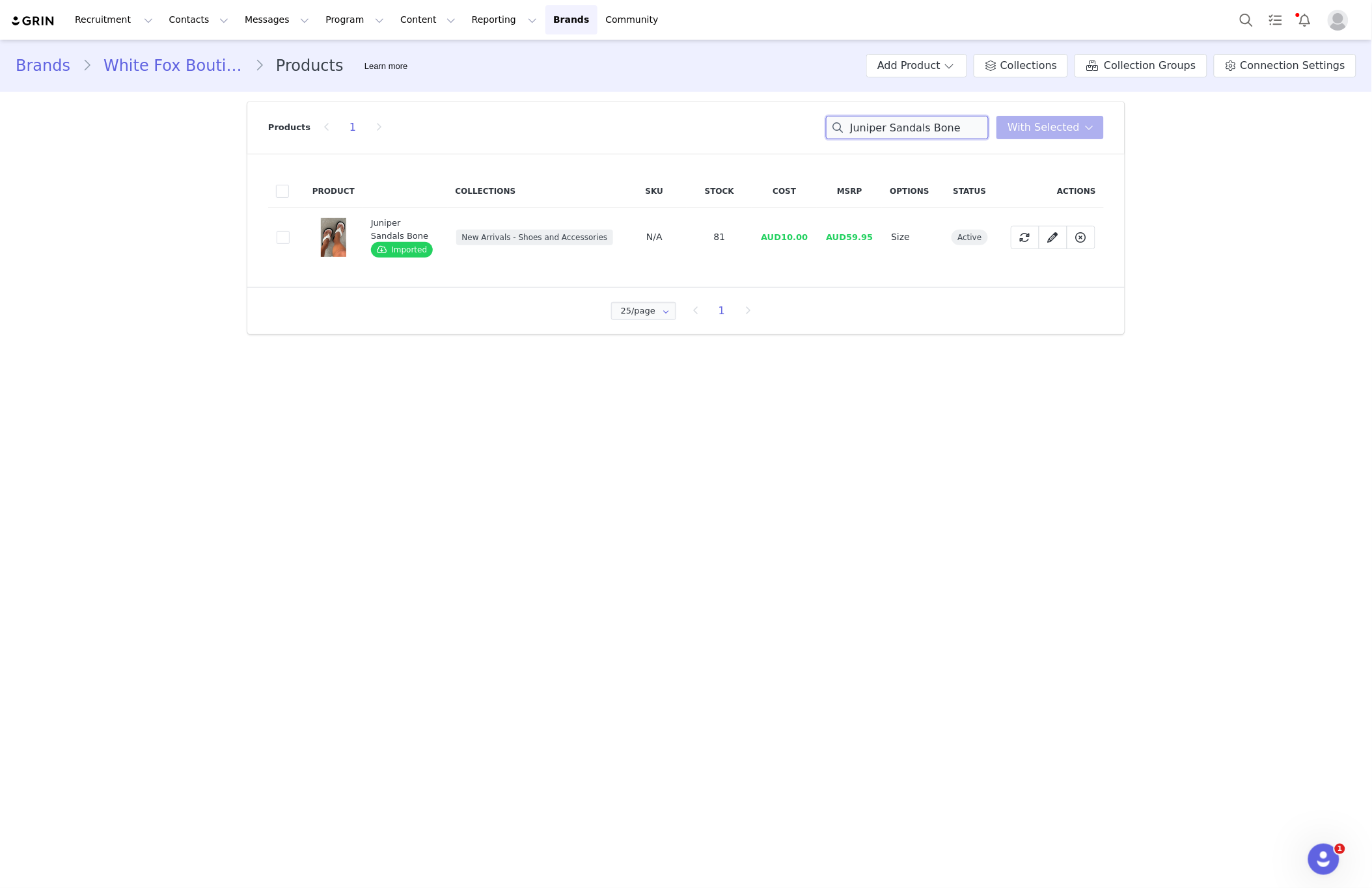
click at [936, 137] on input "Juniper Sandals Bone" at bounding box center [907, 128] width 163 height 24
paste input "Feeling Fresh Gym Towel Dark Chocolat"
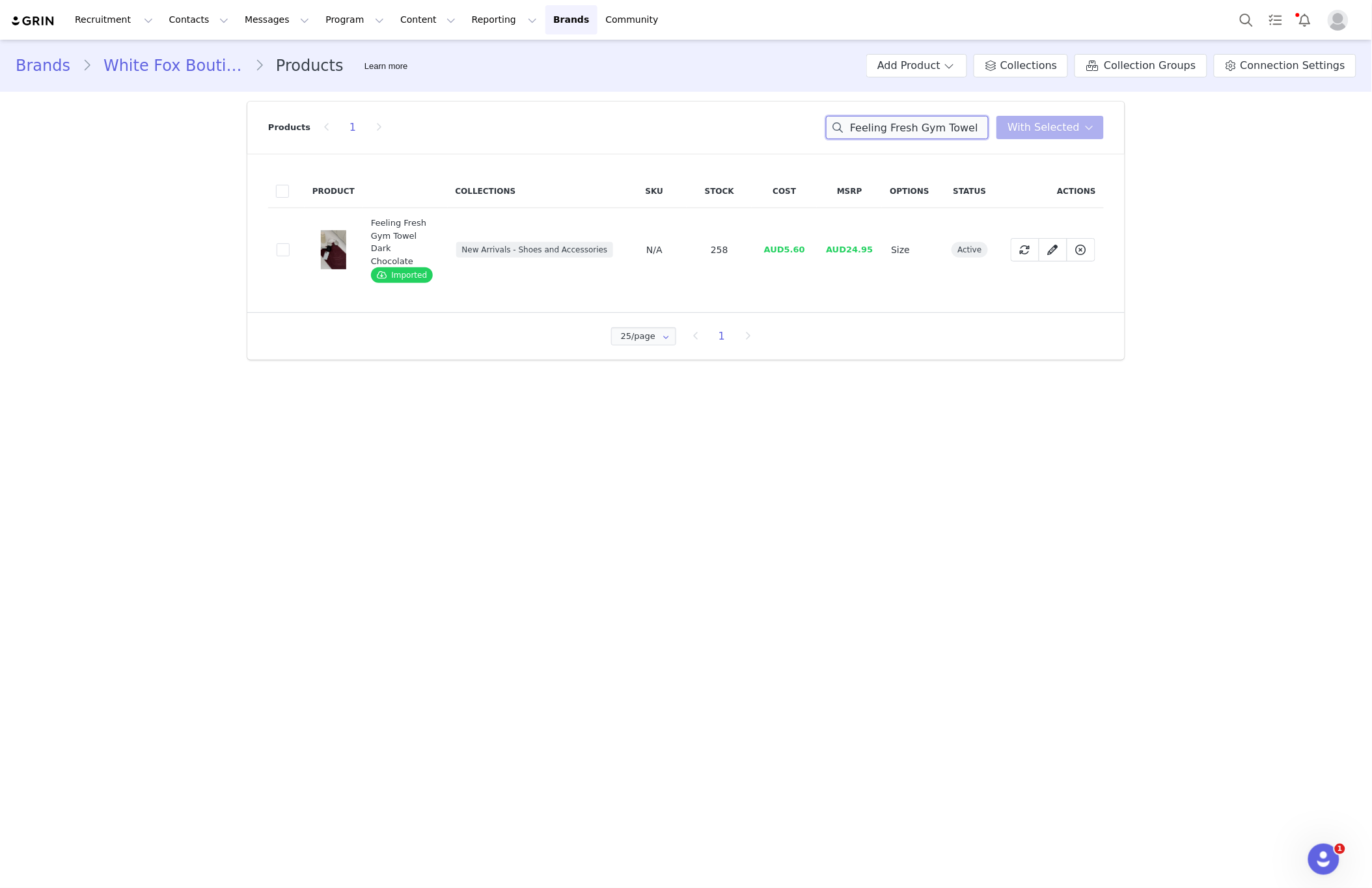
click at [926, 124] on input "Feeling Fresh Gym Towel Dark Chocolate" at bounding box center [907, 128] width 163 height 24
click at [926, 123] on input "Feeling Fresh Gym Towel Dark Chocolate" at bounding box center [907, 128] width 163 height 24
click at [927, 123] on input "Feeling Fresh Gym Towel Dark Chocolate" at bounding box center [907, 128] width 163 height 24
paste input "[PERSON_NAME] Bag Pink"
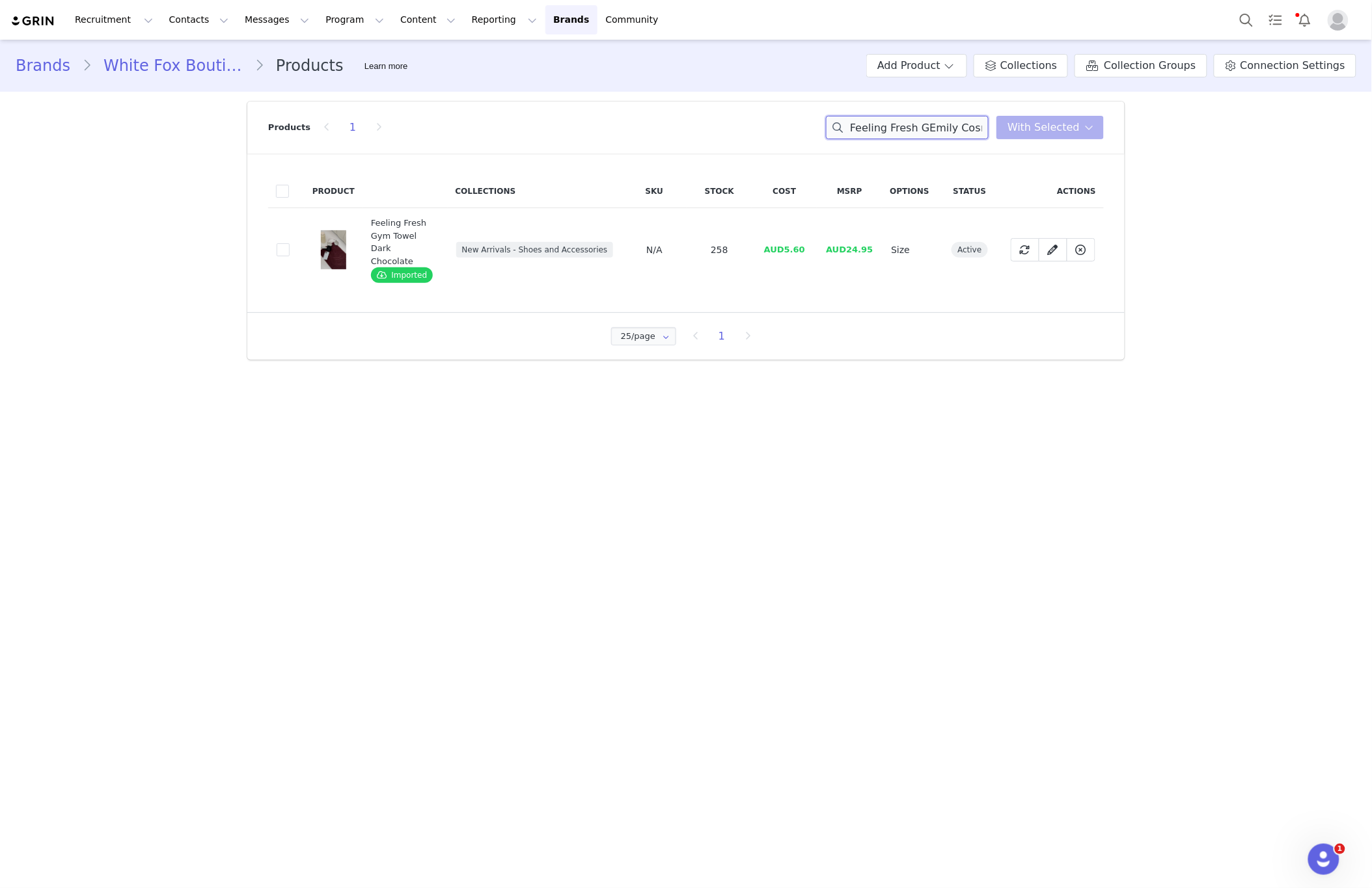
scroll to position [0, 58]
click at [926, 125] on input "Feeling Fresh GEmily Cosmetic Bag Pinkym Towel Dark Chocolate" at bounding box center [907, 128] width 163 height 24
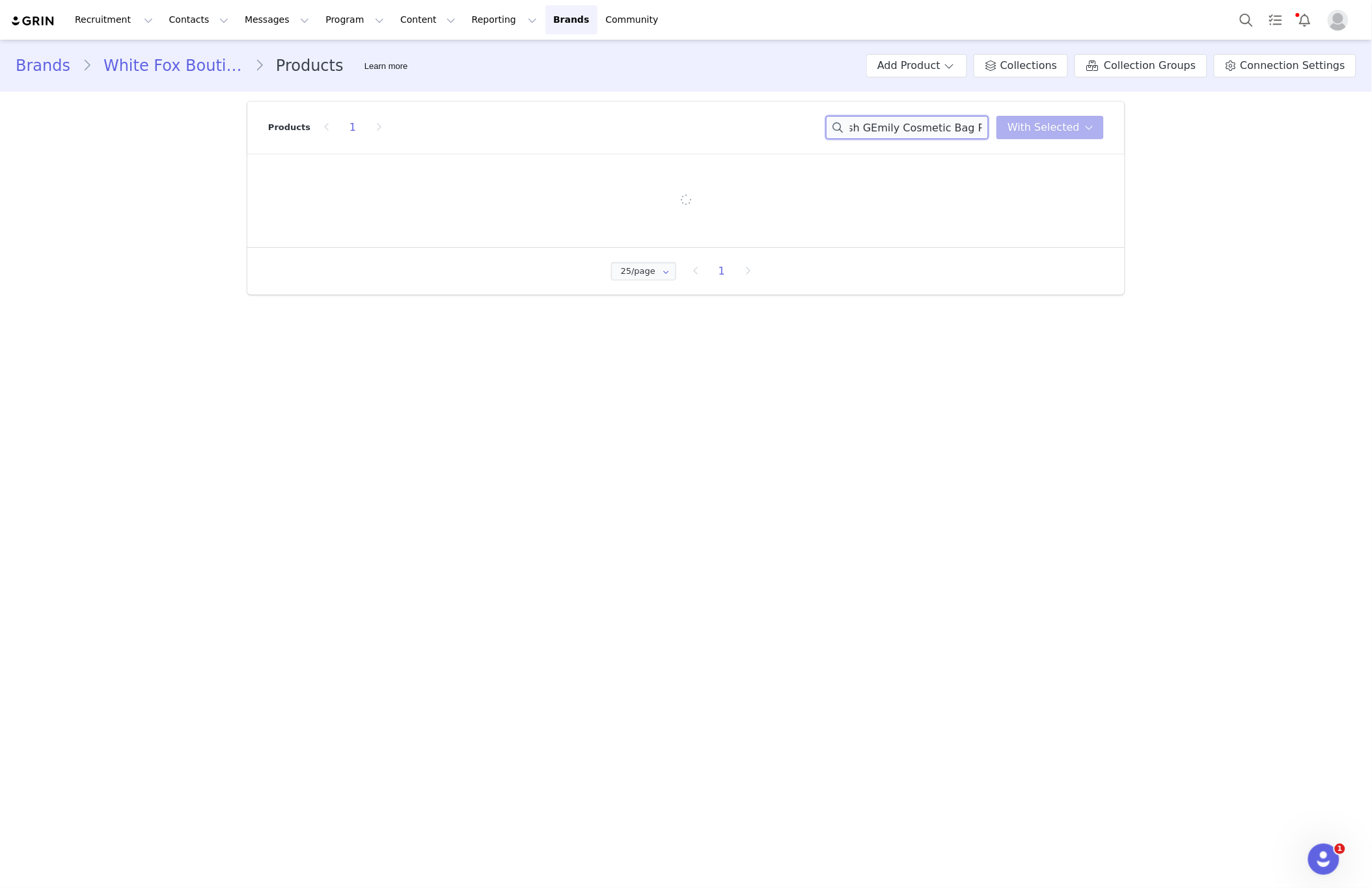
click at [926, 125] on input "Feeling Fresh GEmily Cosmetic Bag Pinkym Towel Dark Chocolate" at bounding box center [907, 128] width 163 height 24
paste input "[PERSON_NAME] Bag Pink"
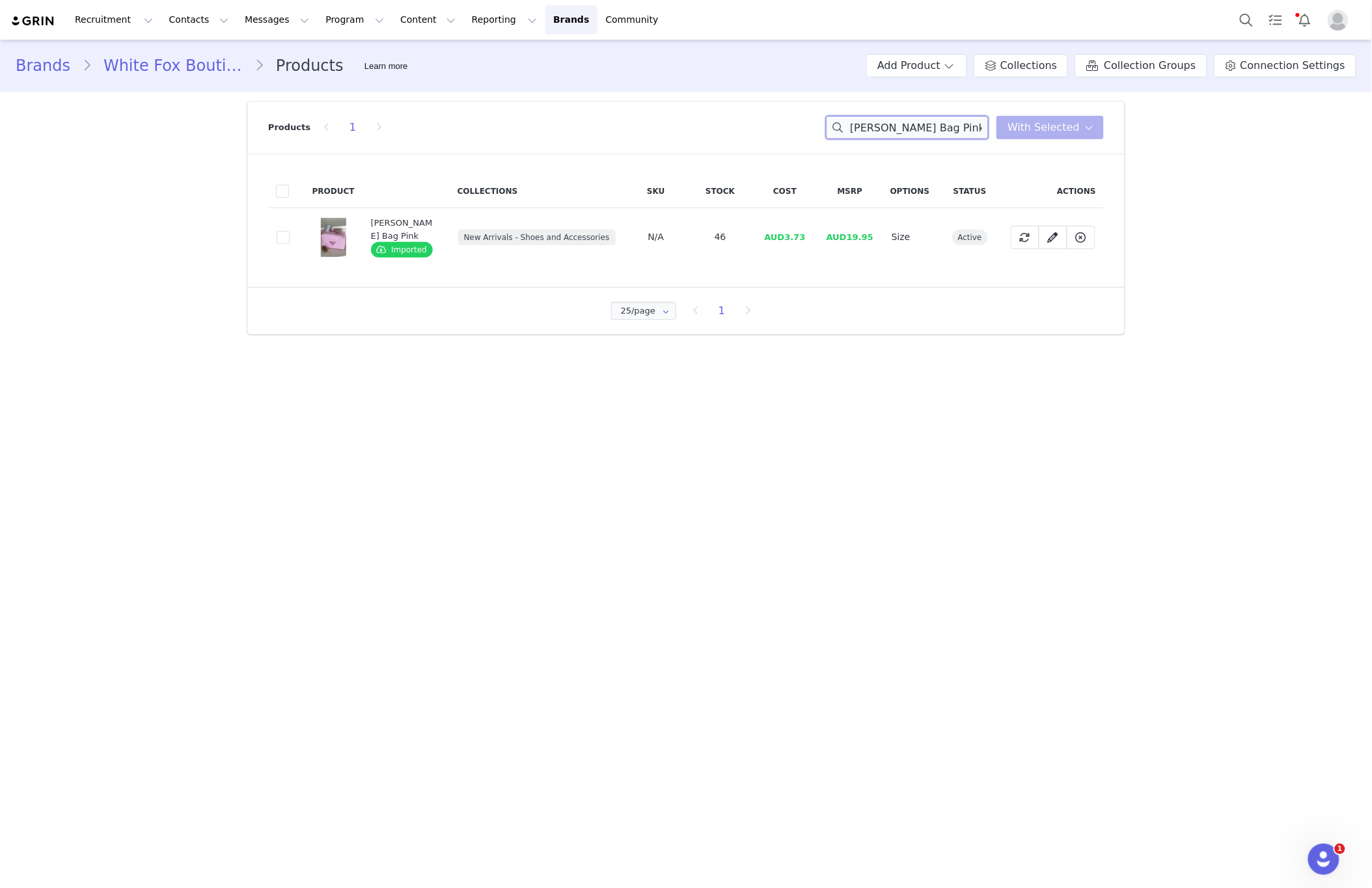
click at [933, 129] on input "[PERSON_NAME] Bag Pink" at bounding box center [907, 128] width 163 height 24
paste input "Khai Wedges Snake"
click at [933, 129] on input "[PERSON_NAME] Bag Pink" at bounding box center [907, 128] width 163 height 24
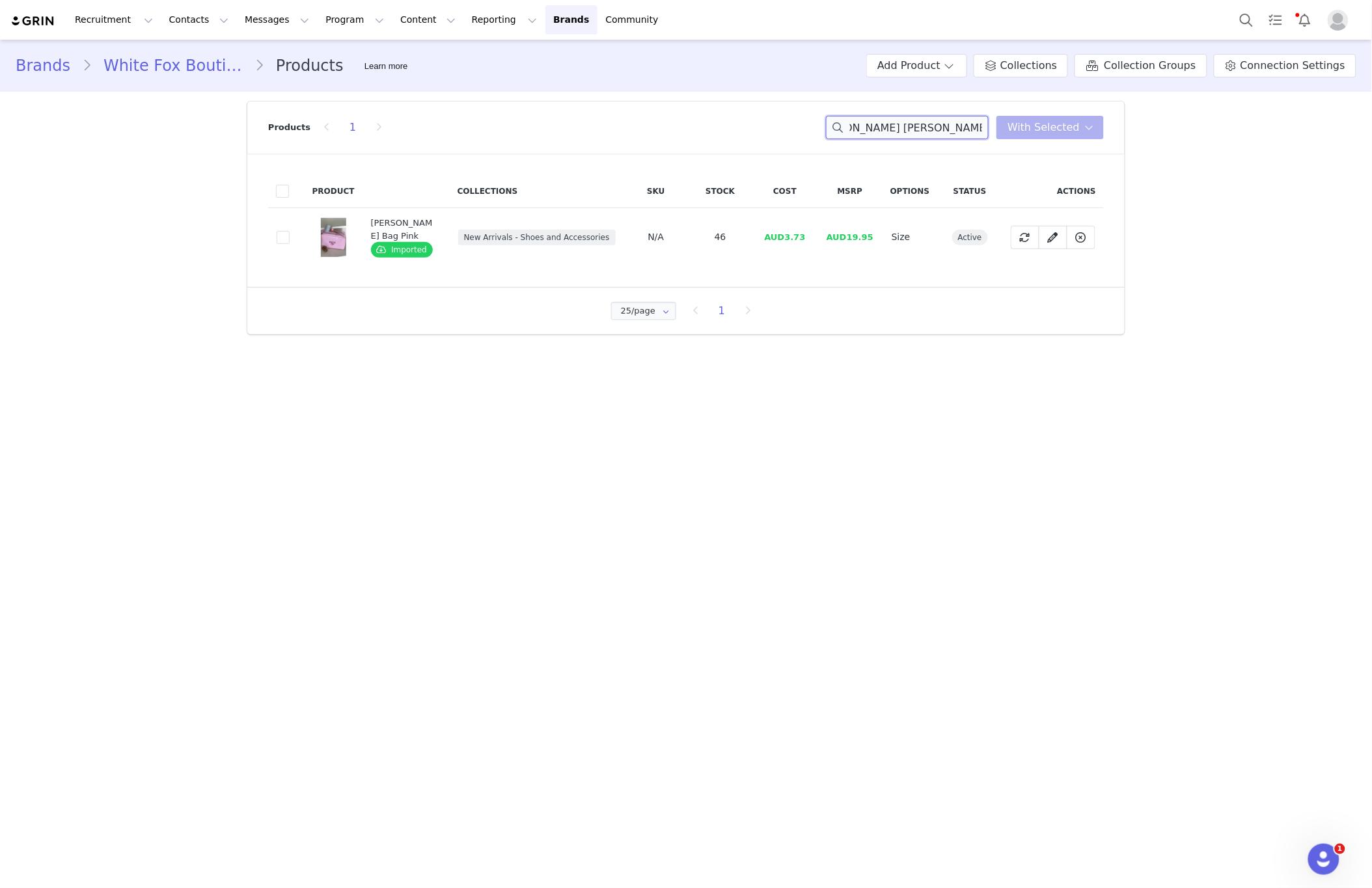
click at [911, 128] on input "[PERSON_NAME] [PERSON_NAME] Wedges Snake Pink" at bounding box center [907, 128] width 163 height 24
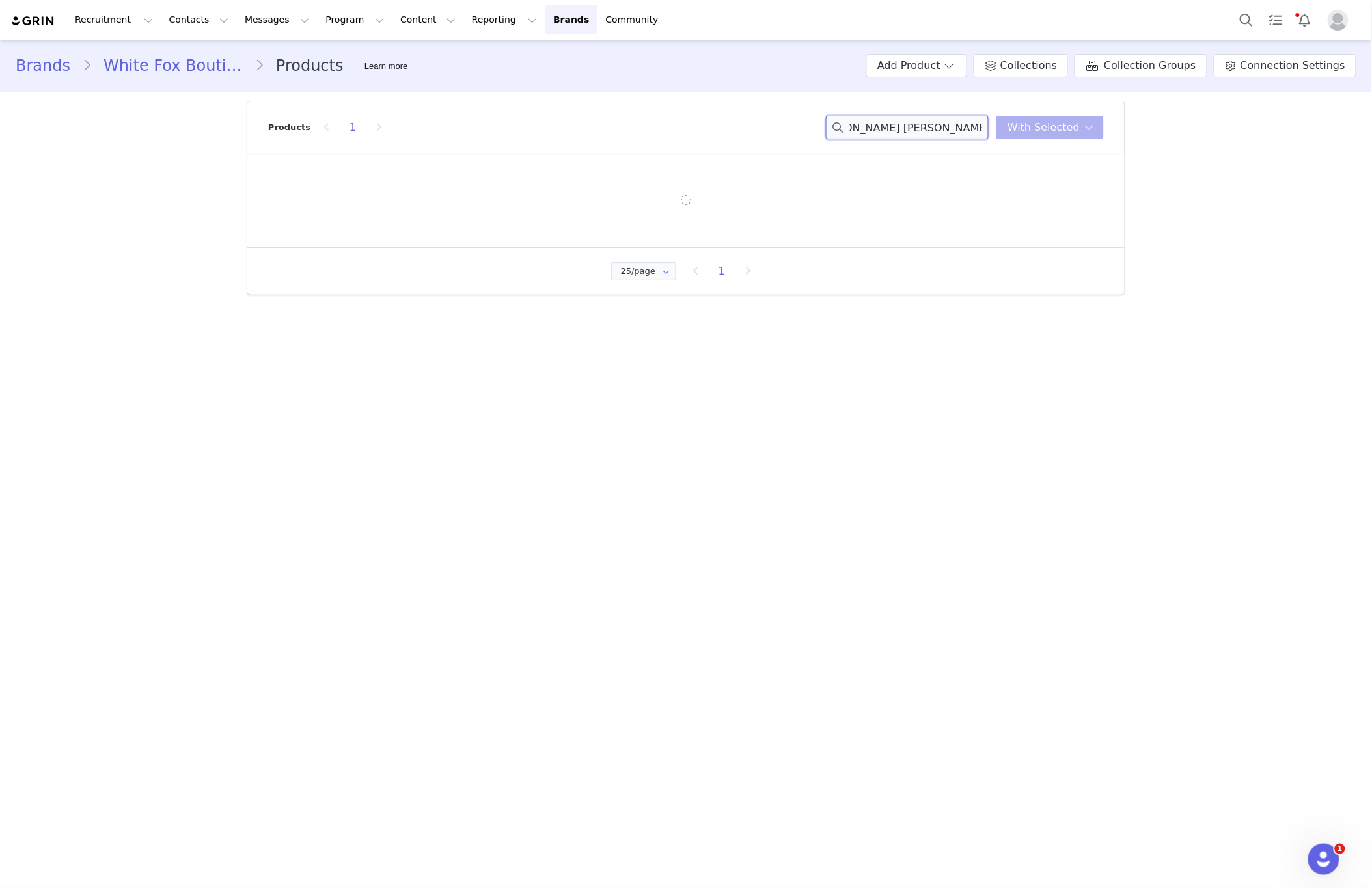
click at [911, 127] on input "[PERSON_NAME] [PERSON_NAME] Wedges Snake Pink" at bounding box center [907, 128] width 163 height 24
paste input "Khai Wedges Snake"
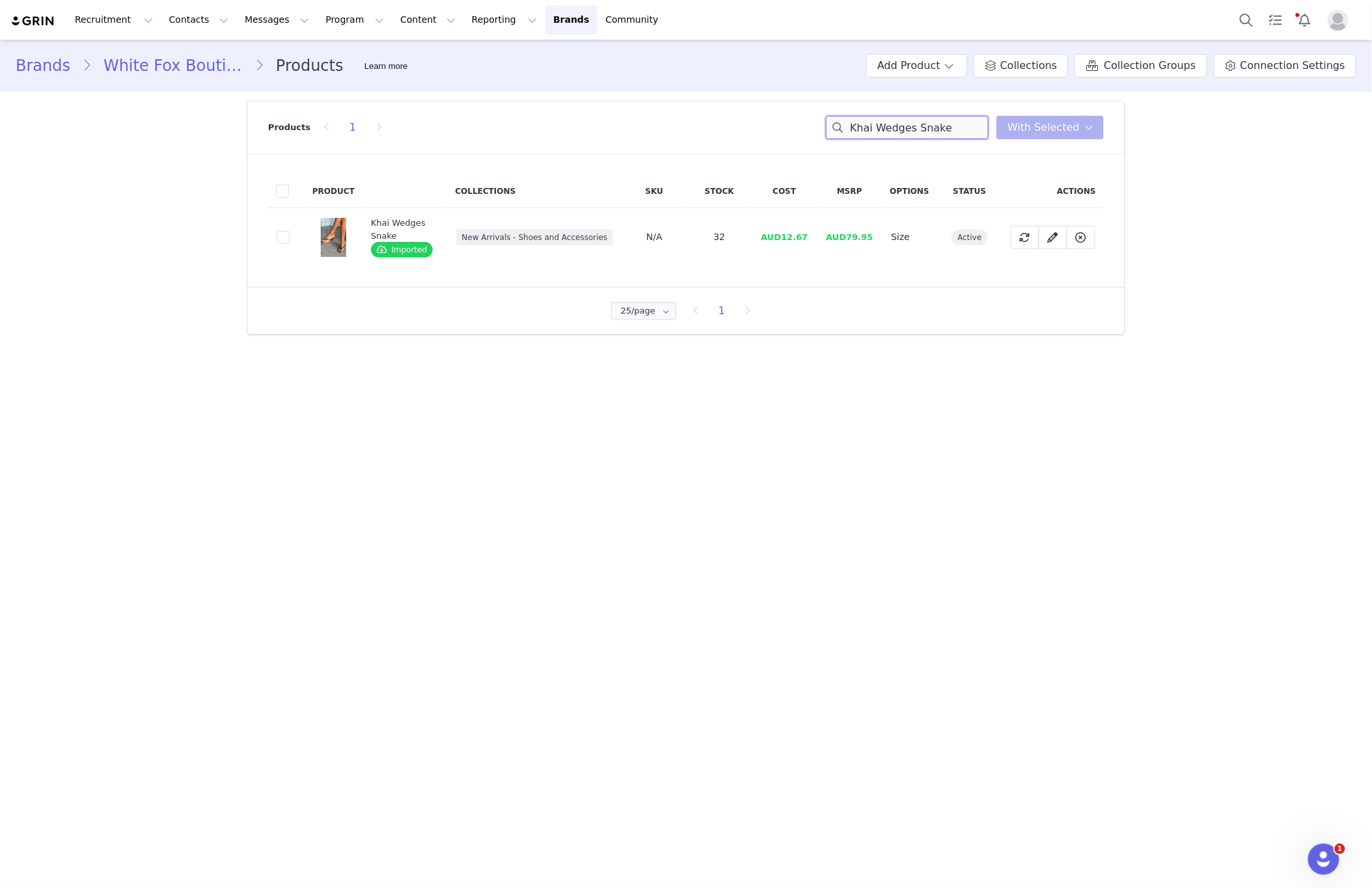
click at [932, 135] on input "Khai Wedges Snake" at bounding box center [907, 128] width 163 height 24
paste input "Lucky Thirteen Audrina Socks Whit"
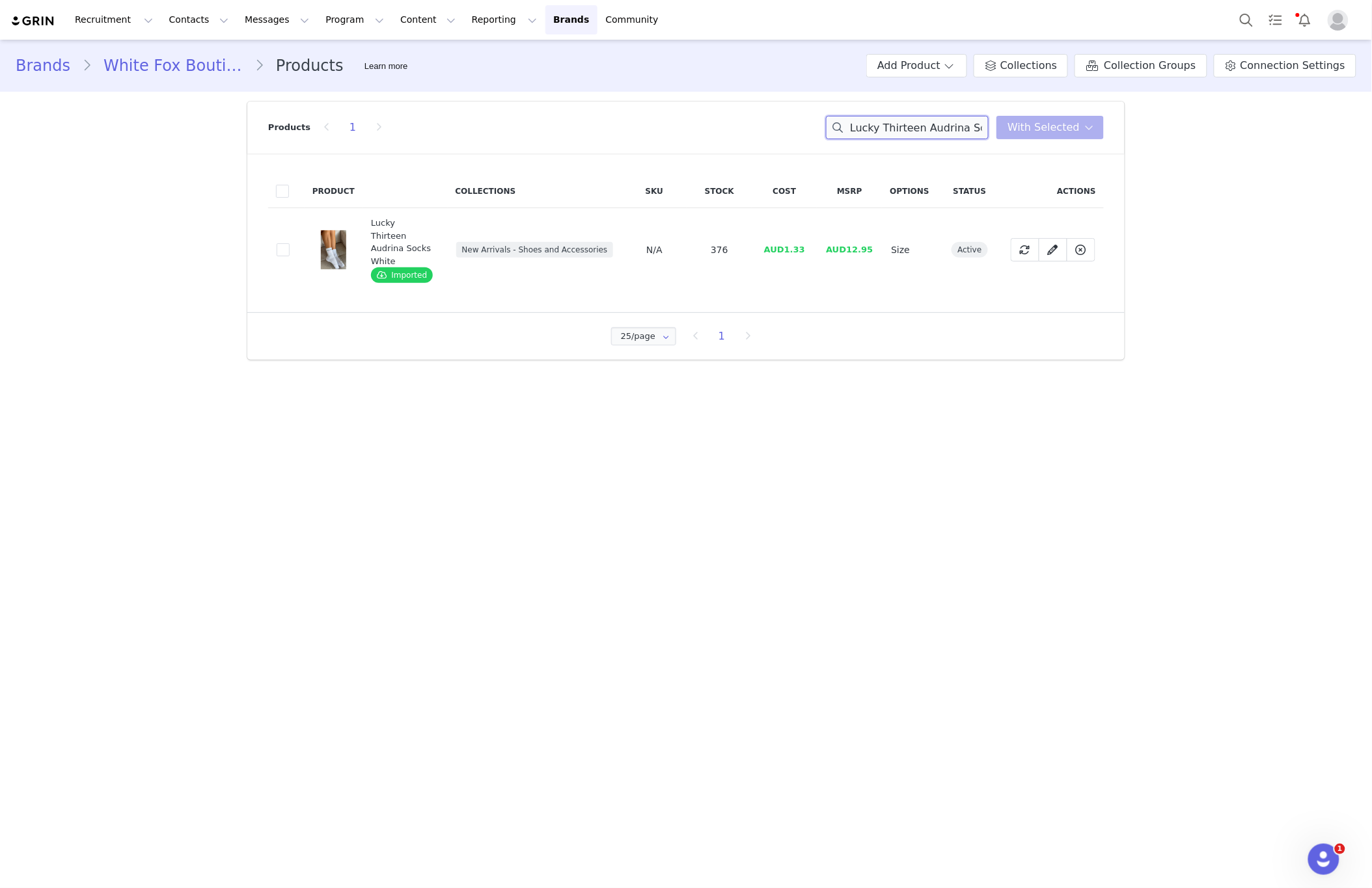
click at [909, 117] on input "Lucky Thirteen Audrina Socks White" at bounding box center [907, 128] width 163 height 24
click at [909, 118] on input "Lucky Thirteen Audrina Socks White" at bounding box center [907, 128] width 163 height 24
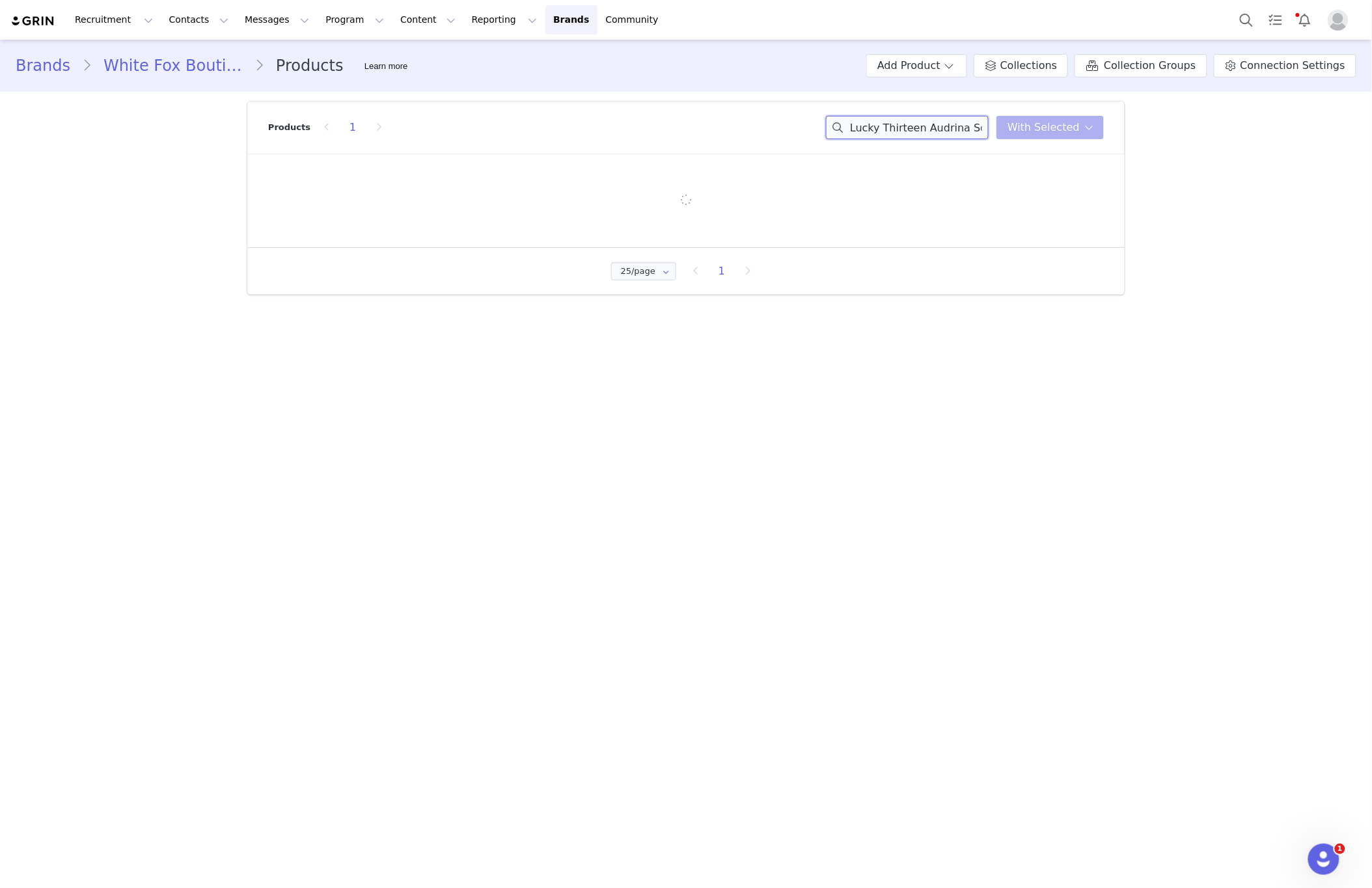
click at [909, 118] on input "Lucky Thirteen Audrina Socks White" at bounding box center [907, 128] width 163 height 24
paste input "Grounded Socks White/Dark Chocola"
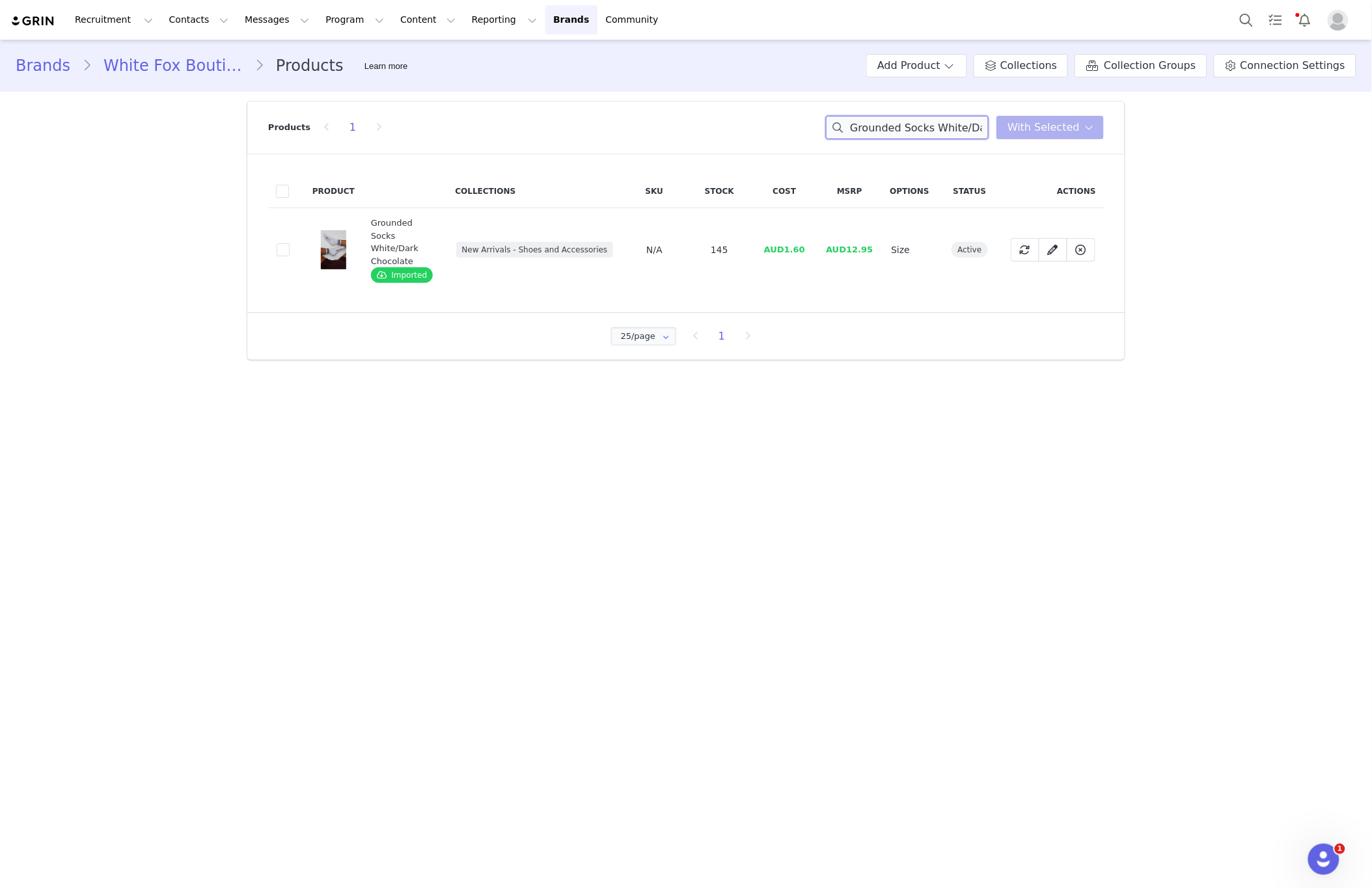
click at [905, 124] on input "Grounded Socks White/Dark Chocolate" at bounding box center [907, 128] width 163 height 24
paste input "Peppi Sandals Nud"
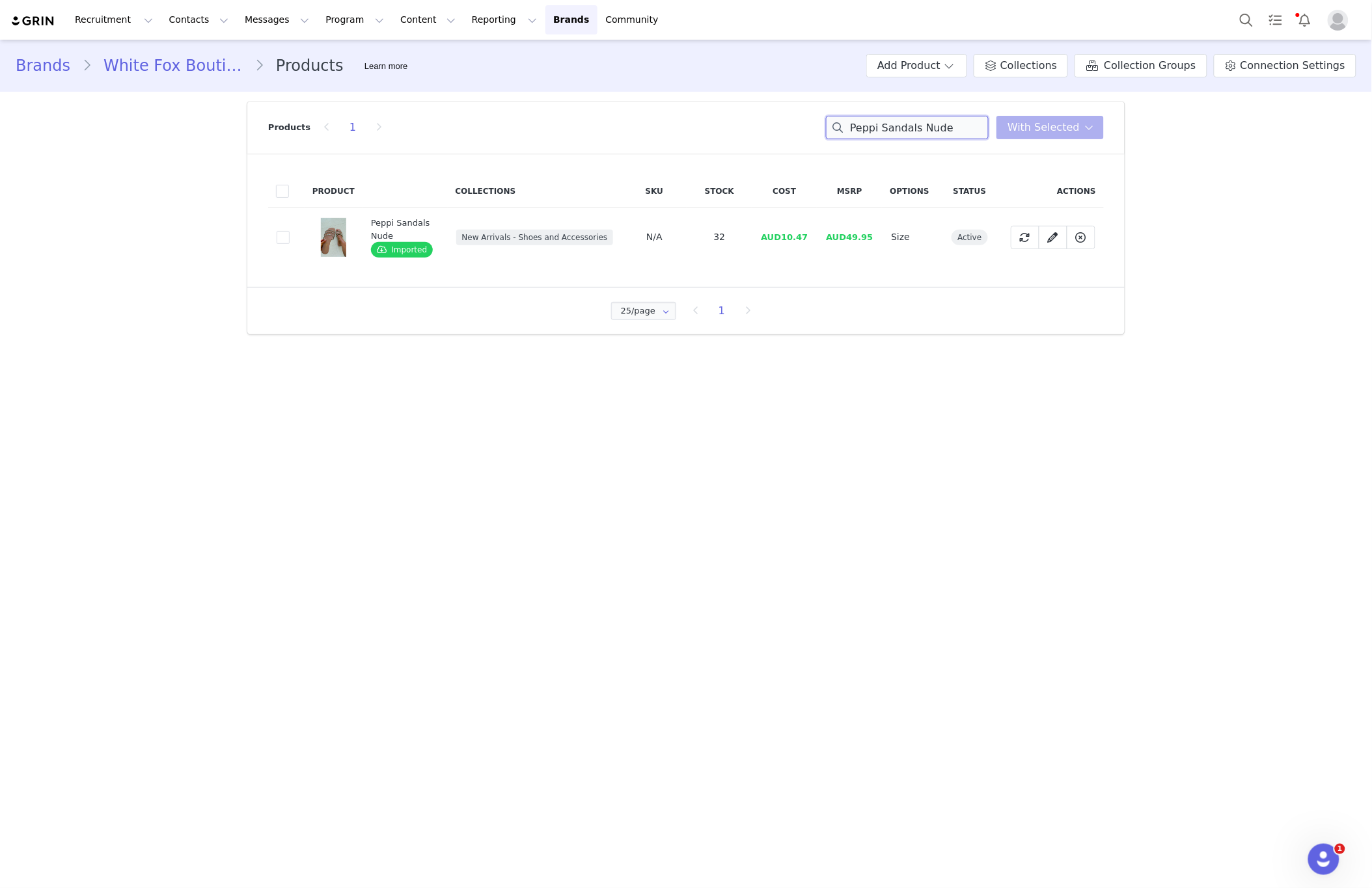
click at [910, 126] on input "Peppi Sandals Nude" at bounding box center [907, 128] width 163 height 24
paste input "Lucky Thirteen Cheyenne Keychain Pink"
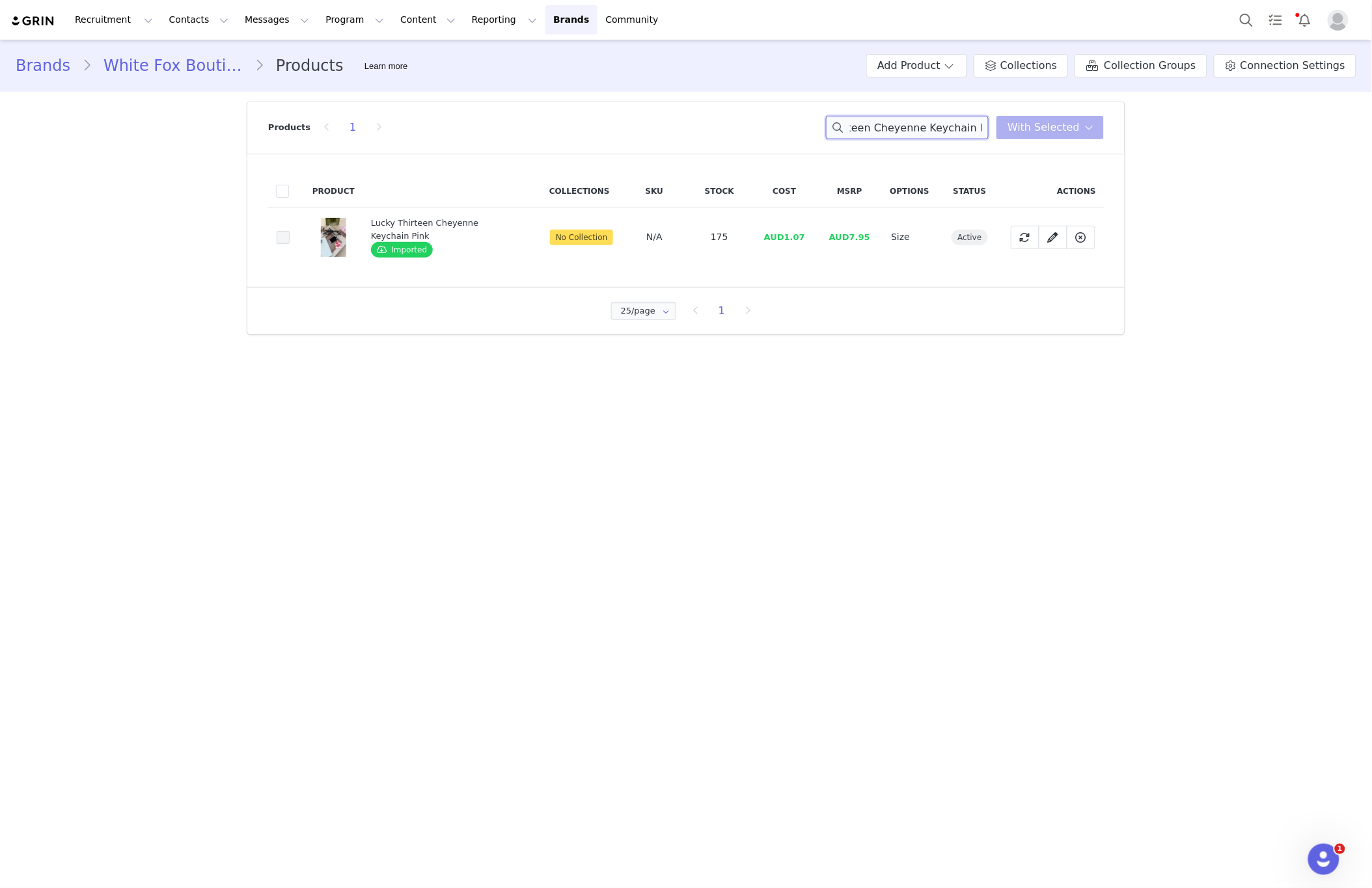
type input "Lucky Thirteen Cheyenne Keychain Pink"
click at [281, 242] on span at bounding box center [283, 237] width 13 height 13
click at [290, 231] on input "66bc4544-79c0-48fb-bb72-12b27a1fccfb" at bounding box center [290, 231] width 0 height 0
click at [1073, 123] on span "With Selected" at bounding box center [1043, 127] width 72 height 16
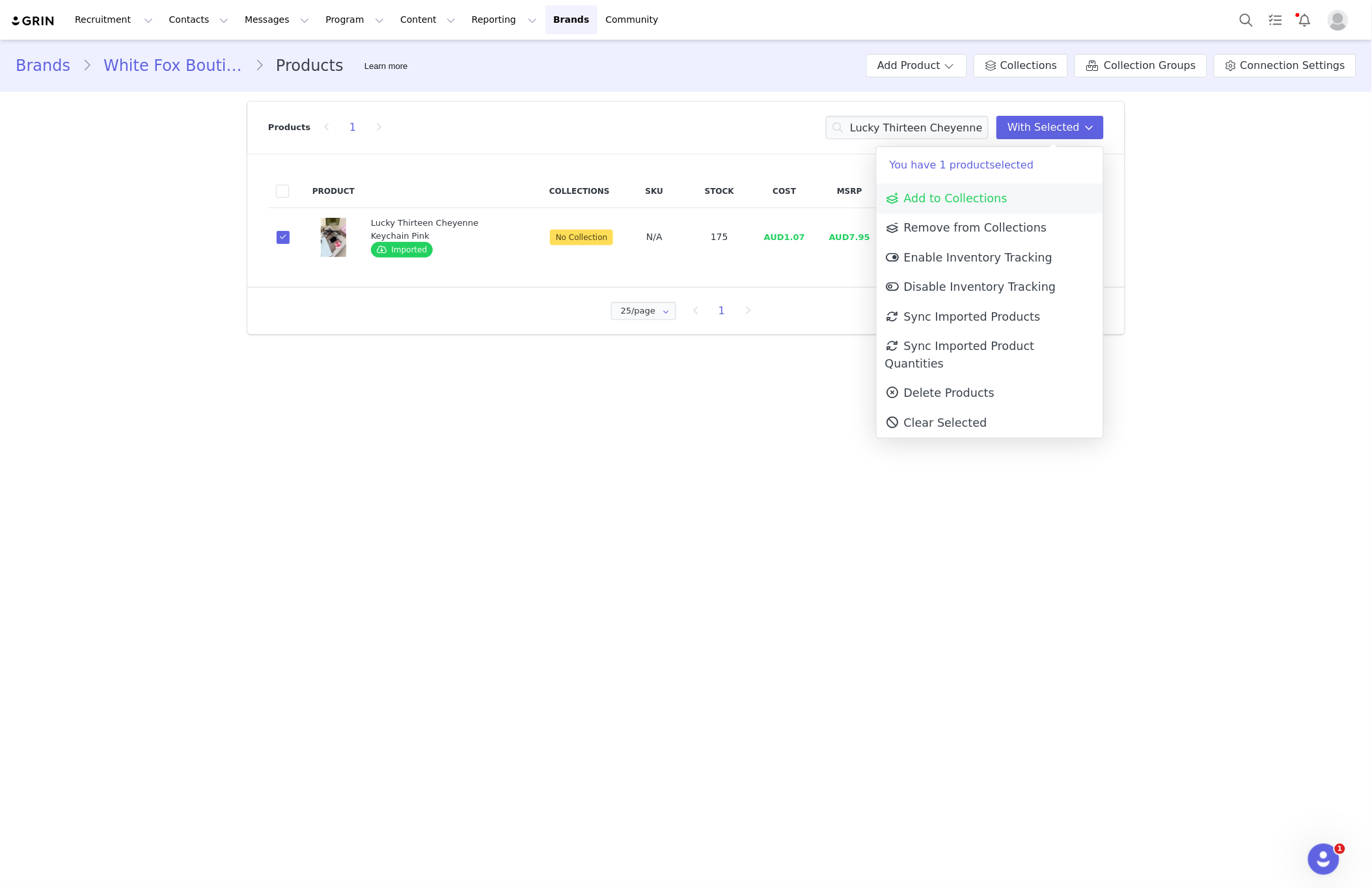
click at [1016, 206] on link "Add to Collections" at bounding box center [990, 198] width 227 height 30
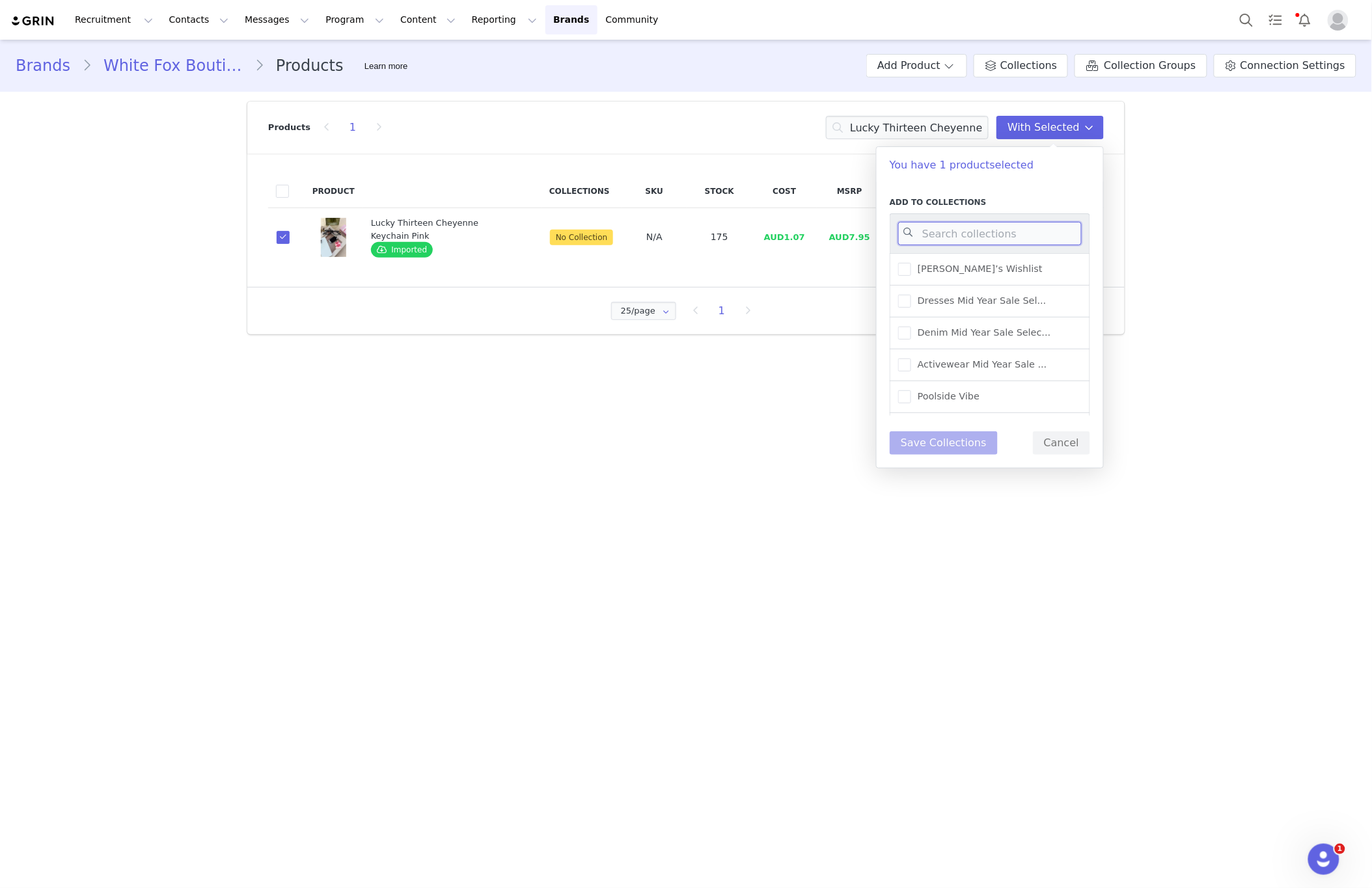
click at [976, 238] on input at bounding box center [990, 234] width 183 height 24
type input "NEW ARRI"
click at [1013, 299] on span "New Arrivals - Shoes and ..." at bounding box center [978, 301] width 135 height 13
click at [911, 295] on input "New Arrivals - Shoes and ..." at bounding box center [911, 295] width 0 height 0
click at [945, 447] on button "Save Collections" at bounding box center [943, 444] width 108 height 24
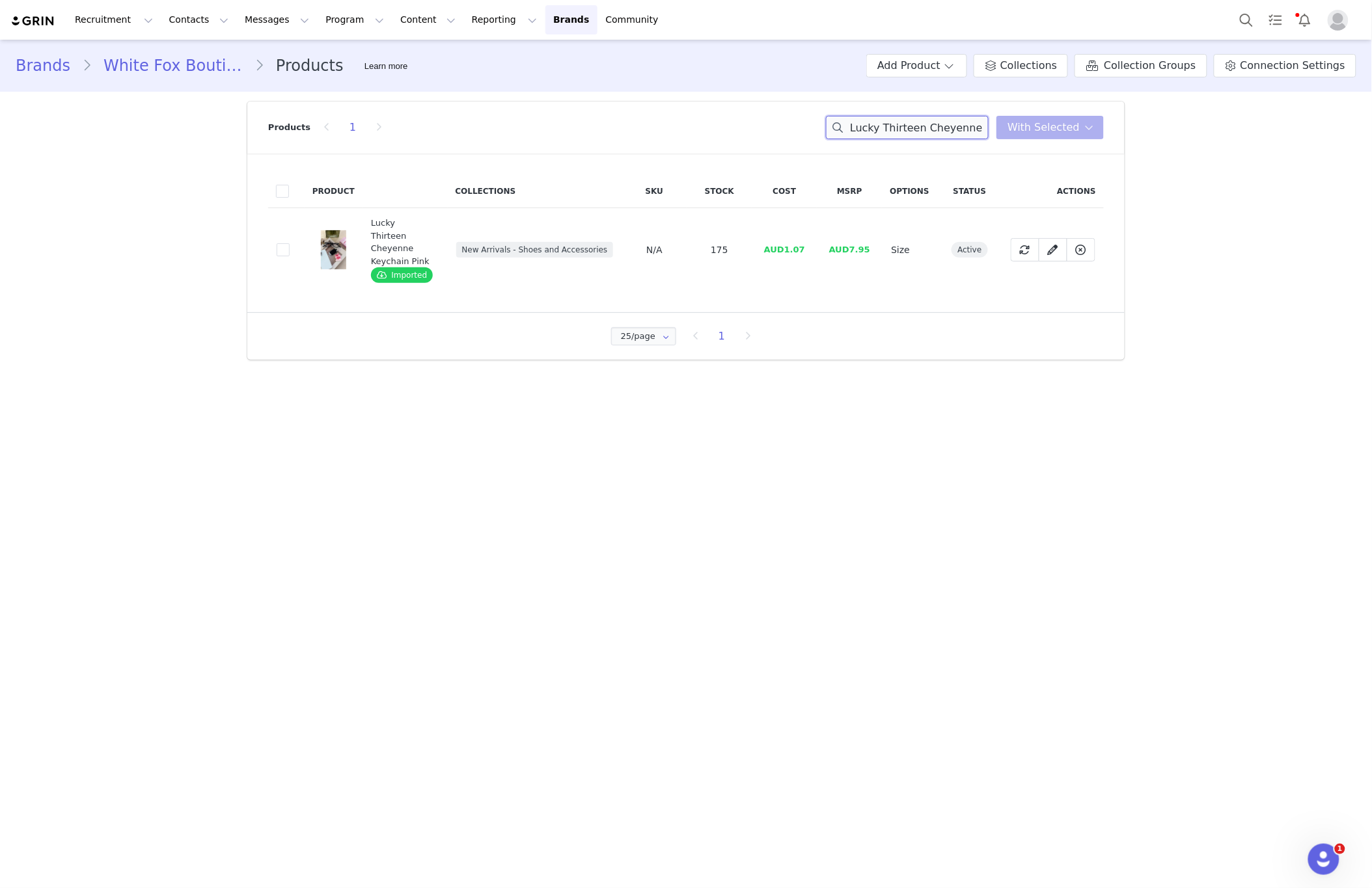
click at [891, 124] on input "Lucky Thirteen Cheyenne Keychain Pink" at bounding box center [907, 128] width 163 height 24
click at [889, 125] on input "Lucky Thirteen Cheyenne Keychain Pink" at bounding box center [907, 128] width 163 height 24
paste input "Esme Belt Black/Gold"
click at [888, 119] on input "Lucky Esme Belt Black/Gold Cheyenne Keychain Pink" at bounding box center [907, 128] width 163 height 24
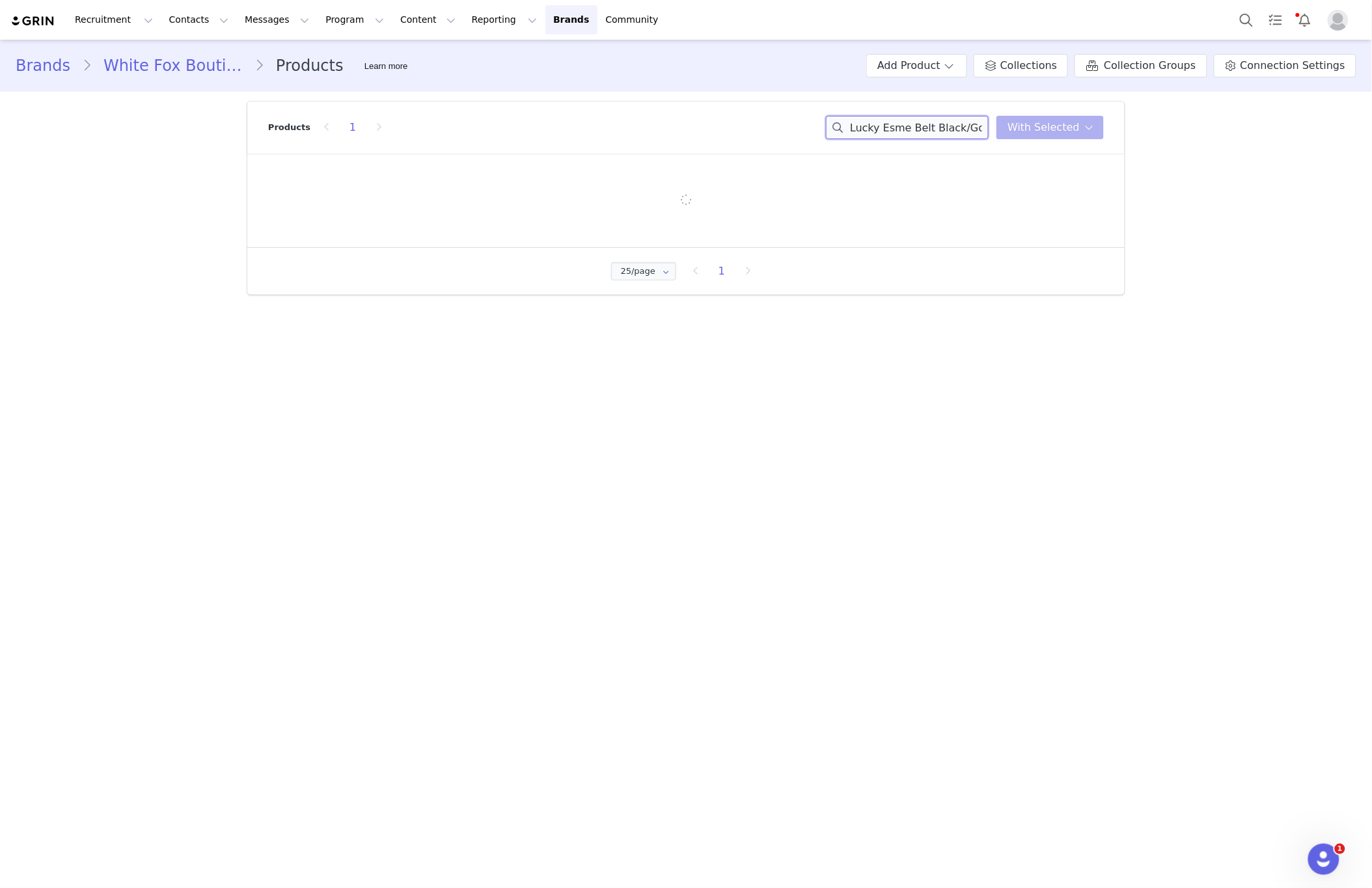
click at [888, 119] on input "Lucky Esme Belt Black/Gold Cheyenne Keychain Pink" at bounding box center [907, 128] width 163 height 24
paste input "Esme Belt Black/Gold"
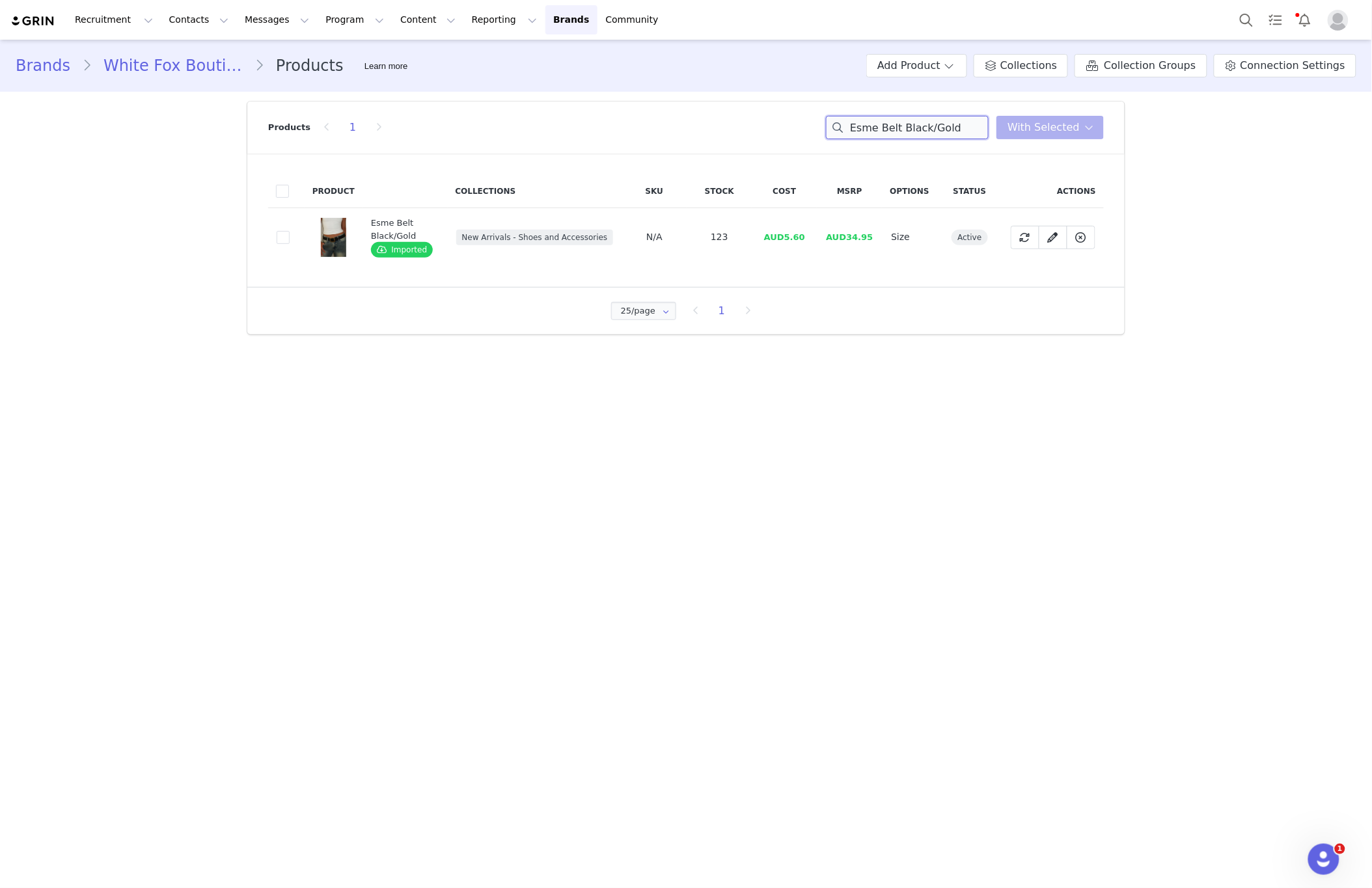
click at [930, 130] on input "Esme Belt Black/Gold" at bounding box center [907, 128] width 163 height 24
click at [931, 130] on input "Esme Belt Black/Gold" at bounding box center [907, 128] width 163 height 24
paste input "Lucky Thirteen [PERSON_NAME] Pack Mixed"
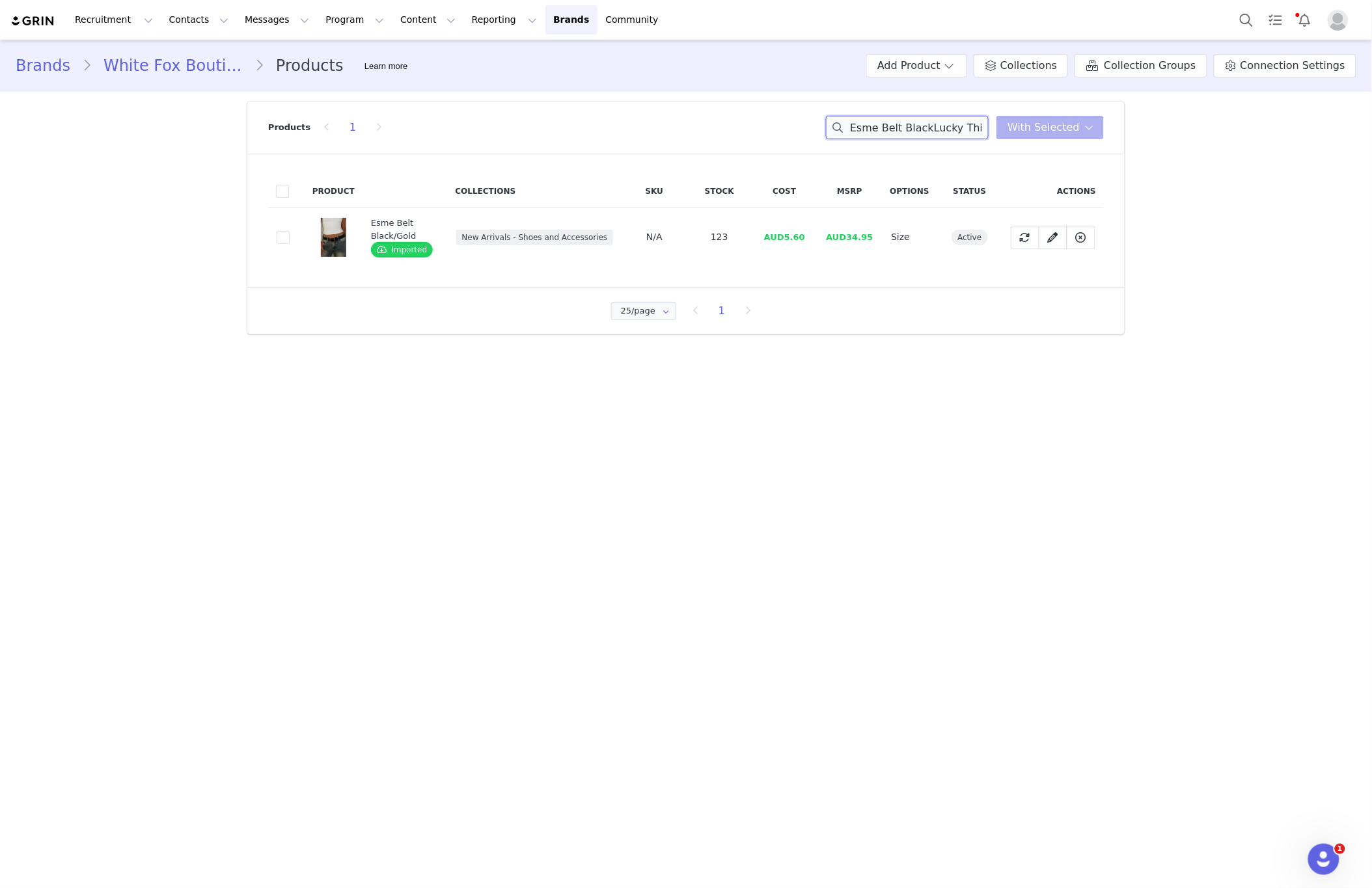
scroll to position [0, 133]
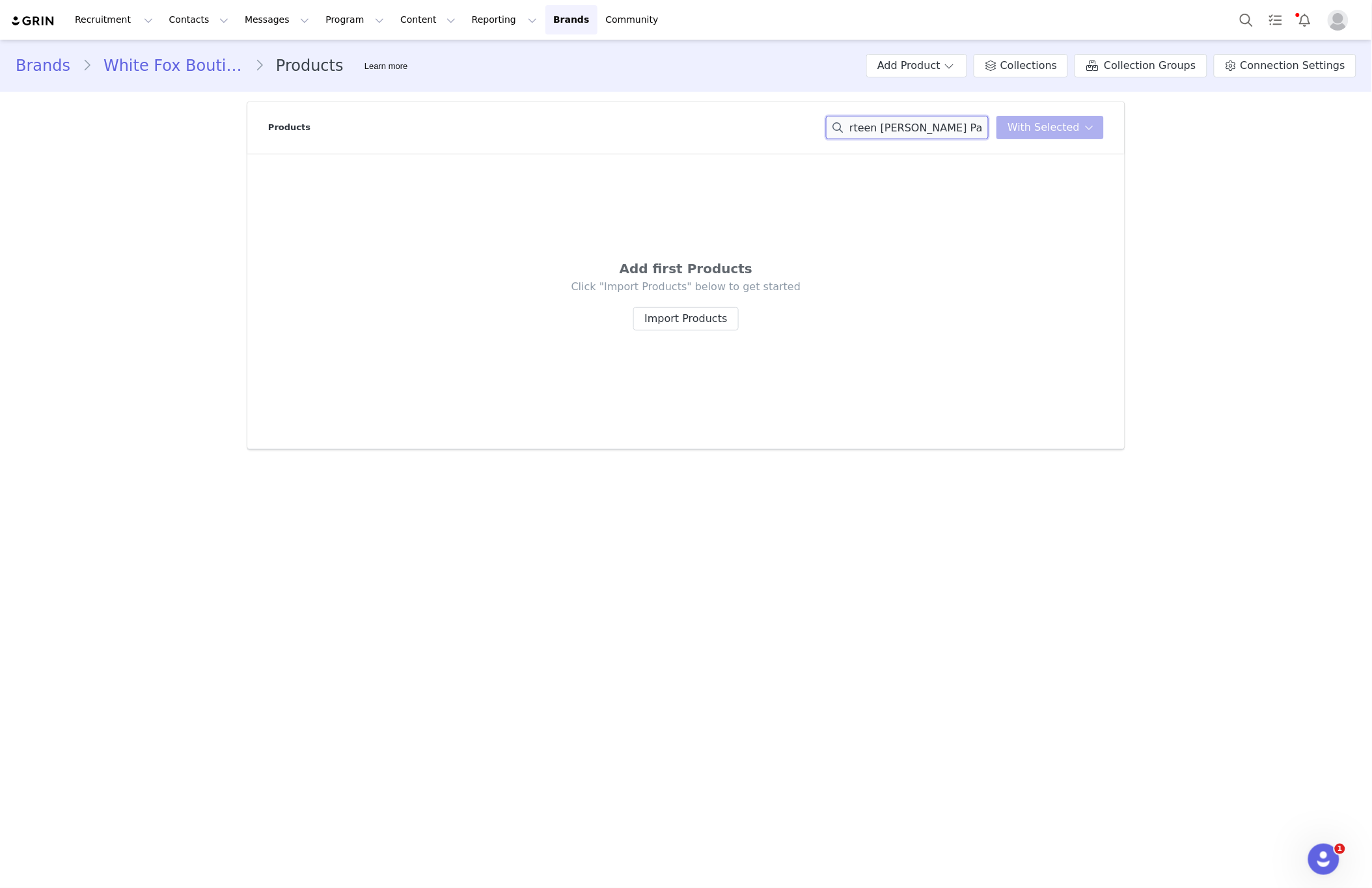
click at [931, 121] on input "Esme Belt BlackLucky Thirteen [PERSON_NAME] Pack Mixed/Gold" at bounding box center [907, 128] width 163 height 24
paste input "Lucky Thirteen [PERSON_NAME] Sticker Pack Mixe"
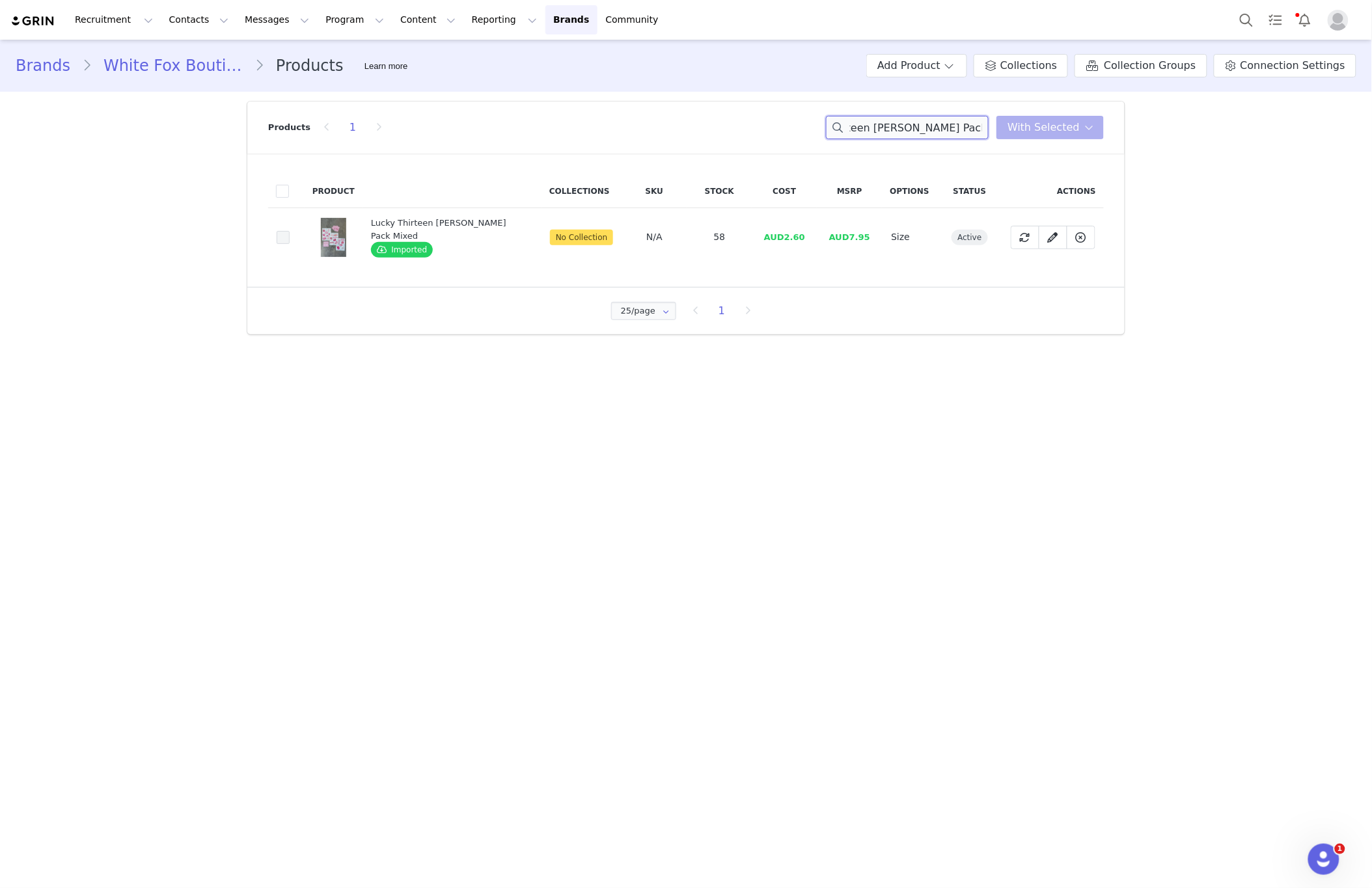
type input "Lucky Thirteen [PERSON_NAME] Pack Mixed"
click at [282, 241] on span at bounding box center [283, 237] width 13 height 13
click at [290, 231] on input "af28e3ab-02b2-4b41-968f-6989f7080667" at bounding box center [290, 231] width 0 height 0
click at [1039, 133] on span "With Selected" at bounding box center [1043, 127] width 72 height 16
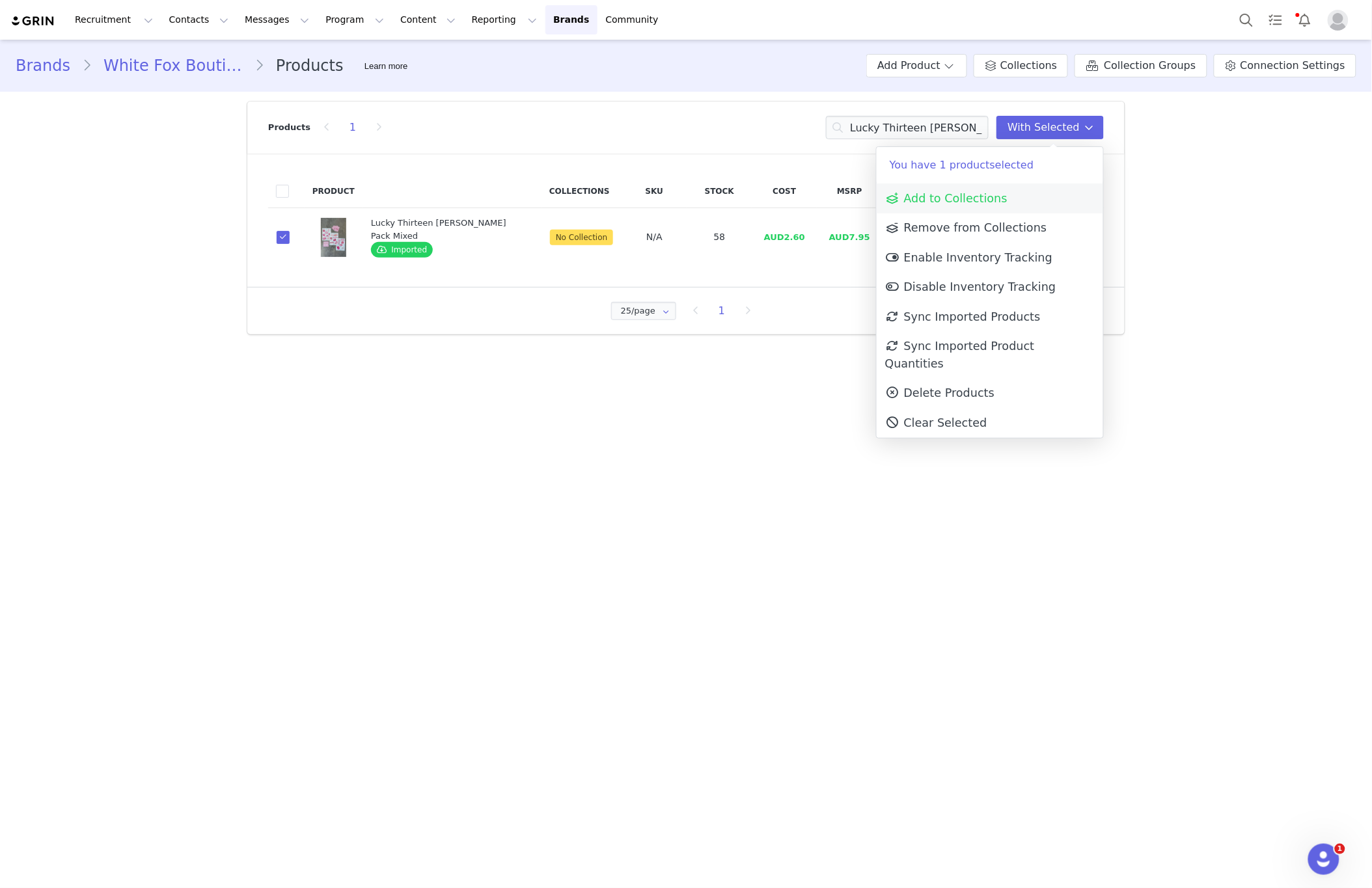
click at [1020, 210] on link "Add to Collections" at bounding box center [990, 198] width 227 height 30
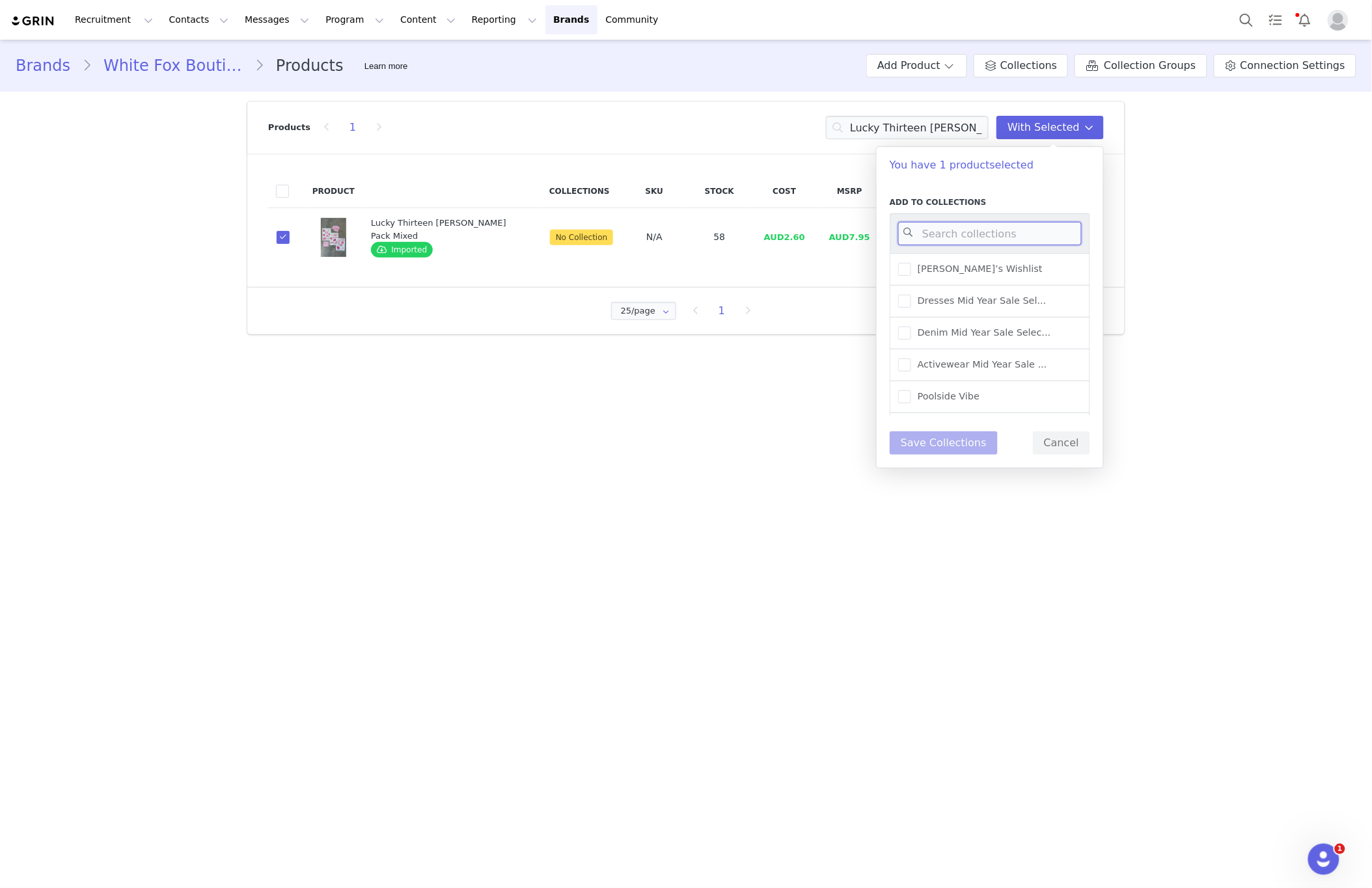
click at [1049, 235] on input at bounding box center [990, 234] width 183 height 24
type input "NEW AR"
click at [1014, 304] on span "New Arrivals - Shoes and ..." at bounding box center [978, 301] width 135 height 13
click at [911, 295] on input "New Arrivals - Shoes and ..." at bounding box center [911, 295] width 0 height 0
click at [921, 447] on button "Save Collections" at bounding box center [943, 444] width 108 height 24
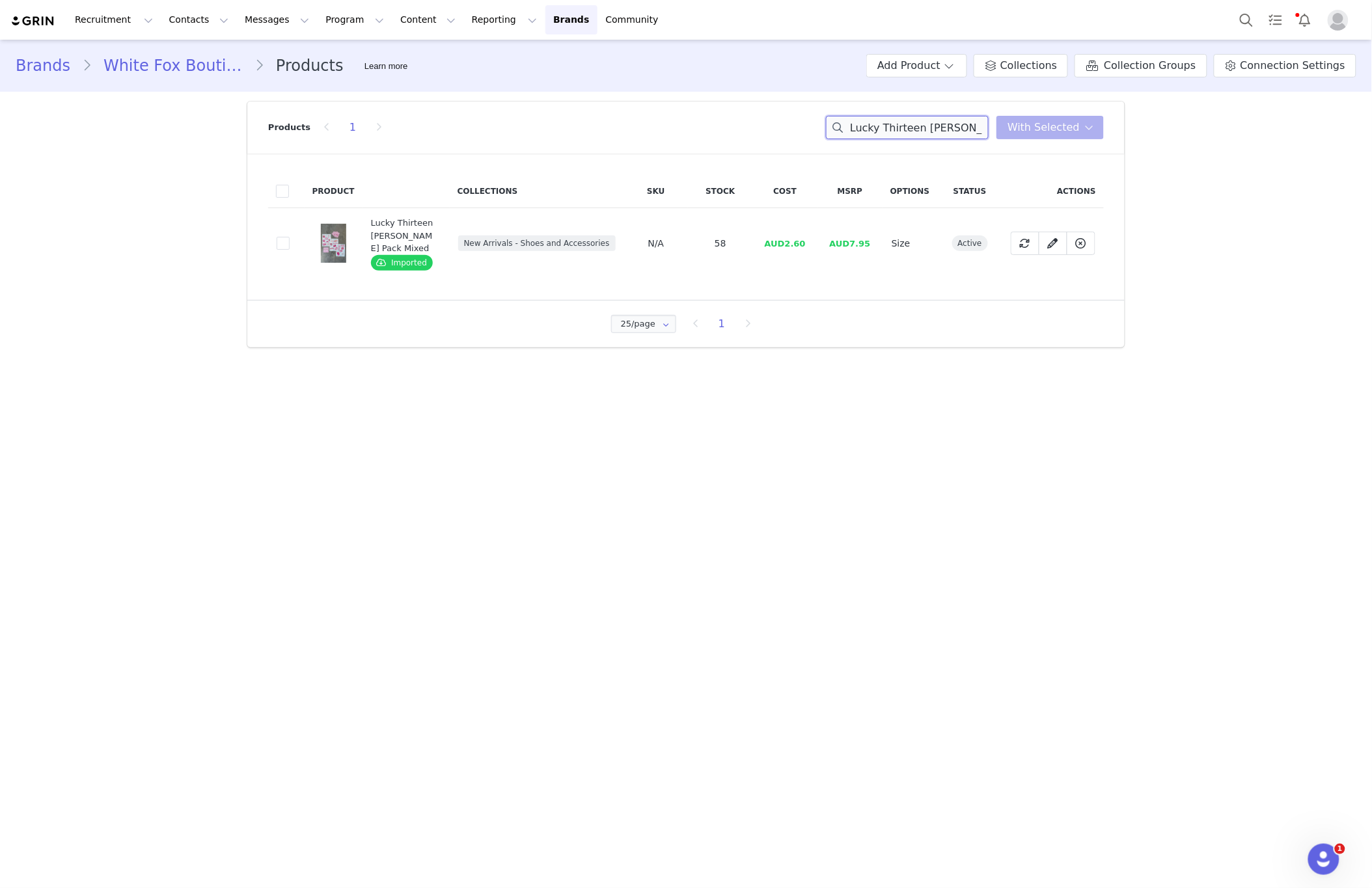
click at [899, 133] on input "Lucky Thirteen [PERSON_NAME] Pack Mixed" at bounding box center [907, 128] width 163 height 24
paste input "Esme Belt Chocolate Faux Suede/Gol"
click at [932, 130] on input "Esme Belt Chocolate Faux Suede/Gold" at bounding box center [907, 128] width 163 height 24
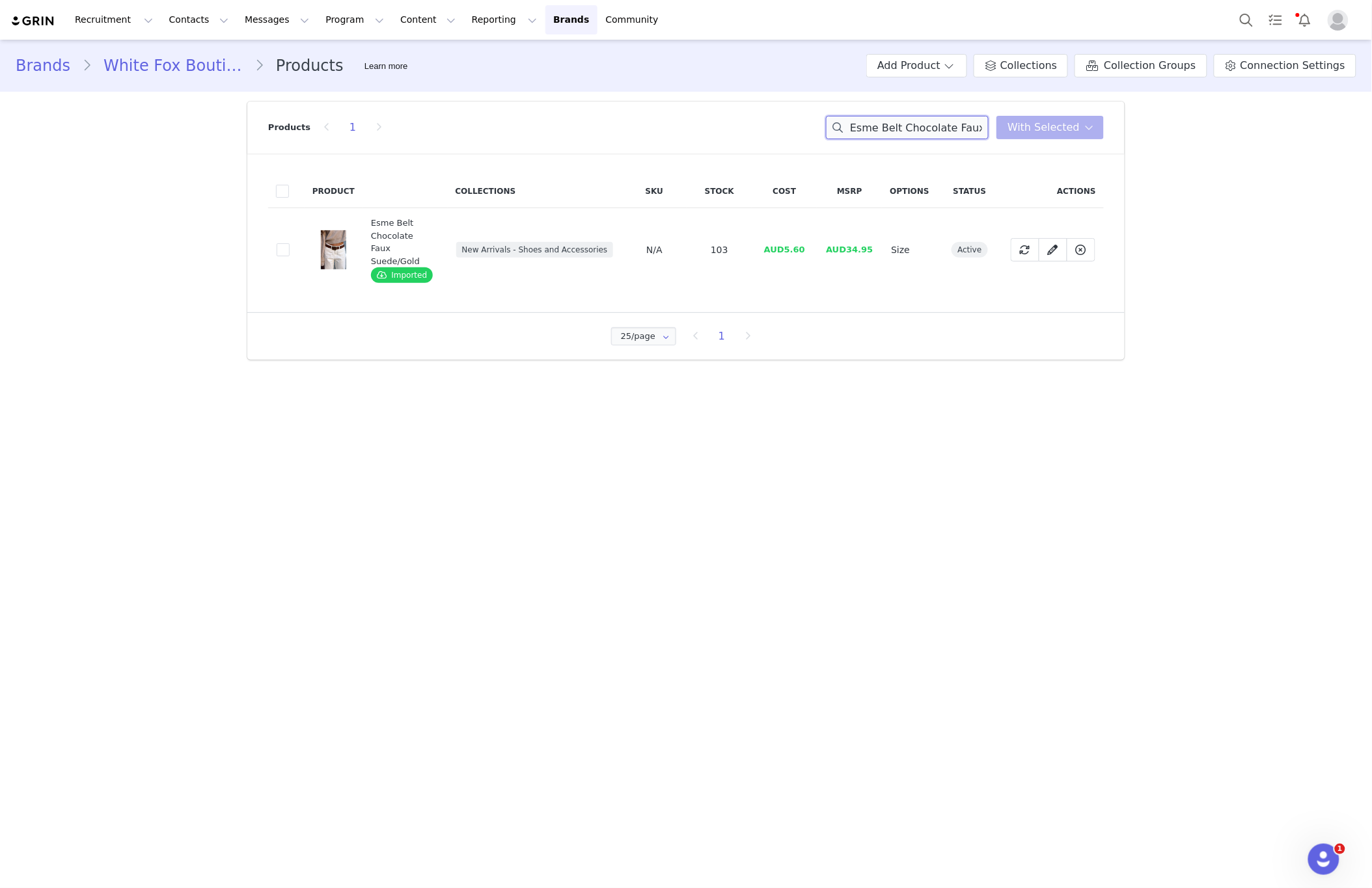
click at [932, 130] on input "Esme Belt Chocolate Faux Suede/Gold" at bounding box center [907, 128] width 163 height 24
paste input "[PERSON_NAME] Calf Boots Vintage Black"
click at [927, 129] on input "[PERSON_NAME] Calf Boots Vintage Black" at bounding box center [907, 128] width 163 height 24
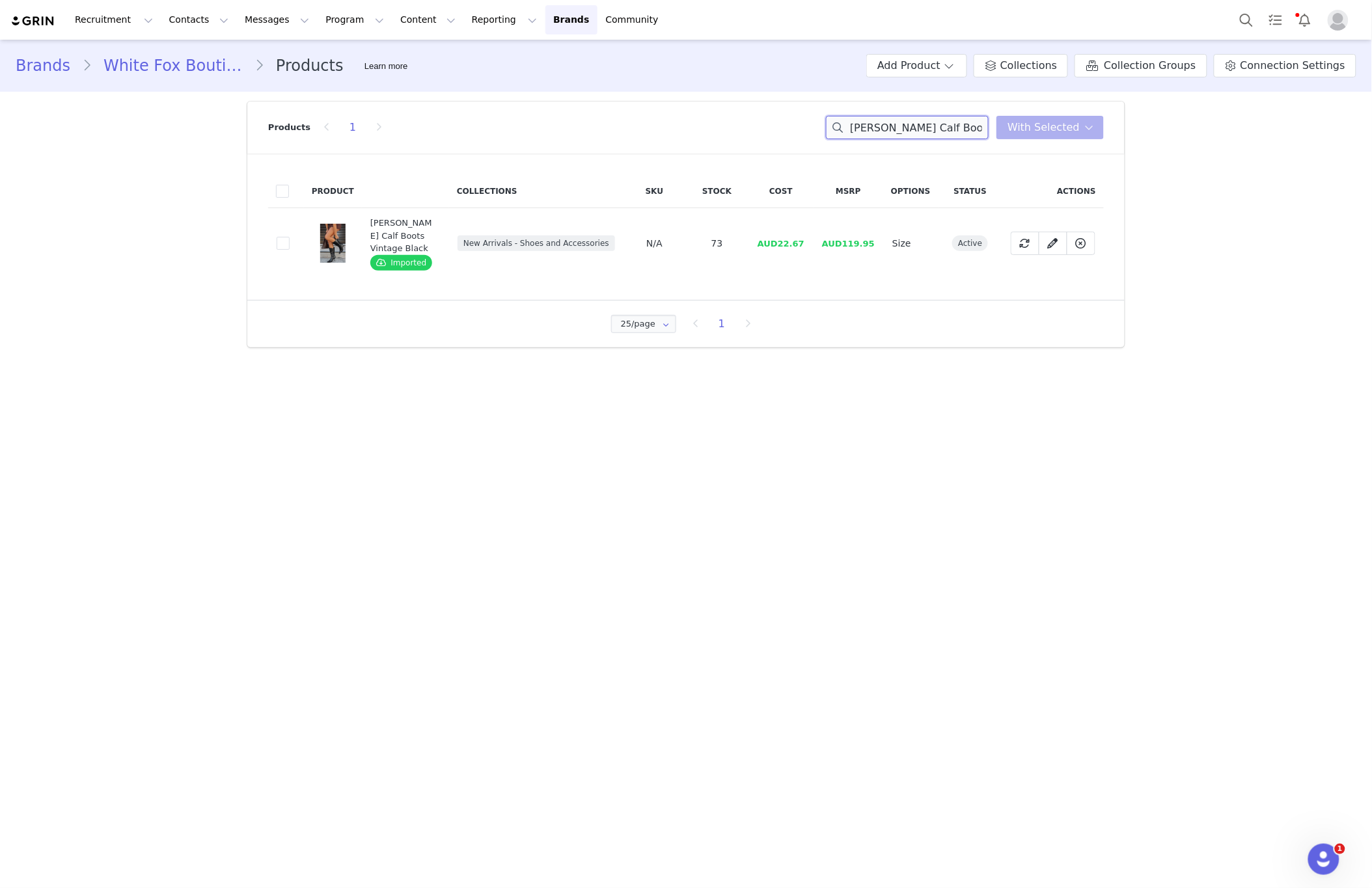
click at [927, 129] on input "[PERSON_NAME] Calf Boots Vintage Black" at bounding box center [907, 128] width 163 height 24
paste input "Offstage Socks White/Moon"
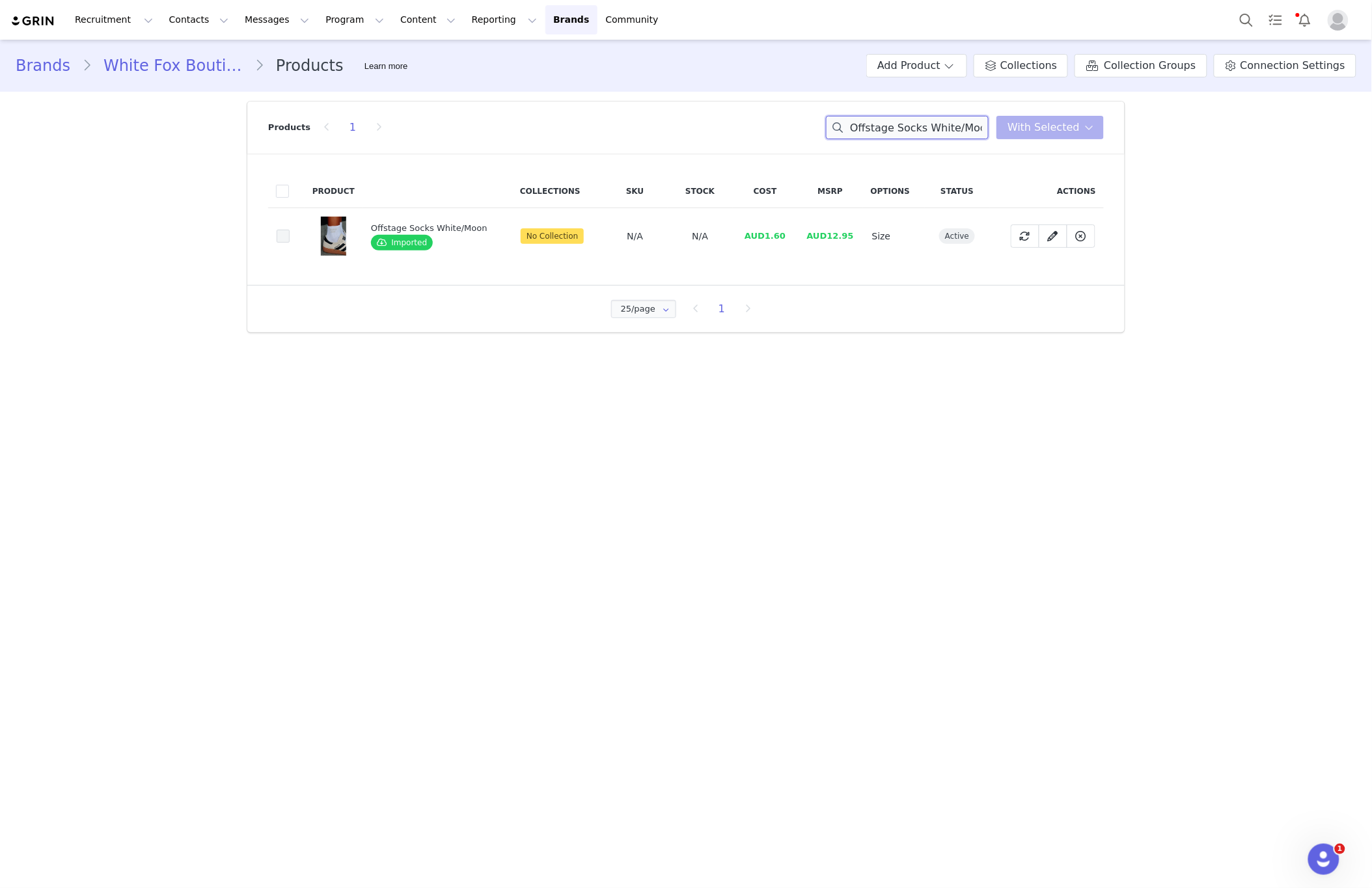
type input "Offstage Socks White/Moon"
drag, startPoint x: 281, startPoint y: 237, endPoint x: 419, endPoint y: 230, distance: 138.2
click at [281, 237] on span at bounding box center [283, 236] width 13 height 13
click at [290, 230] on input "9790a3dc-ffb0-455e-941e-1647714964fe" at bounding box center [290, 230] width 0 height 0
click at [1105, 133] on header "Products 1 Offstage Socks White/Moon With Selected" at bounding box center [686, 127] width 877 height 52
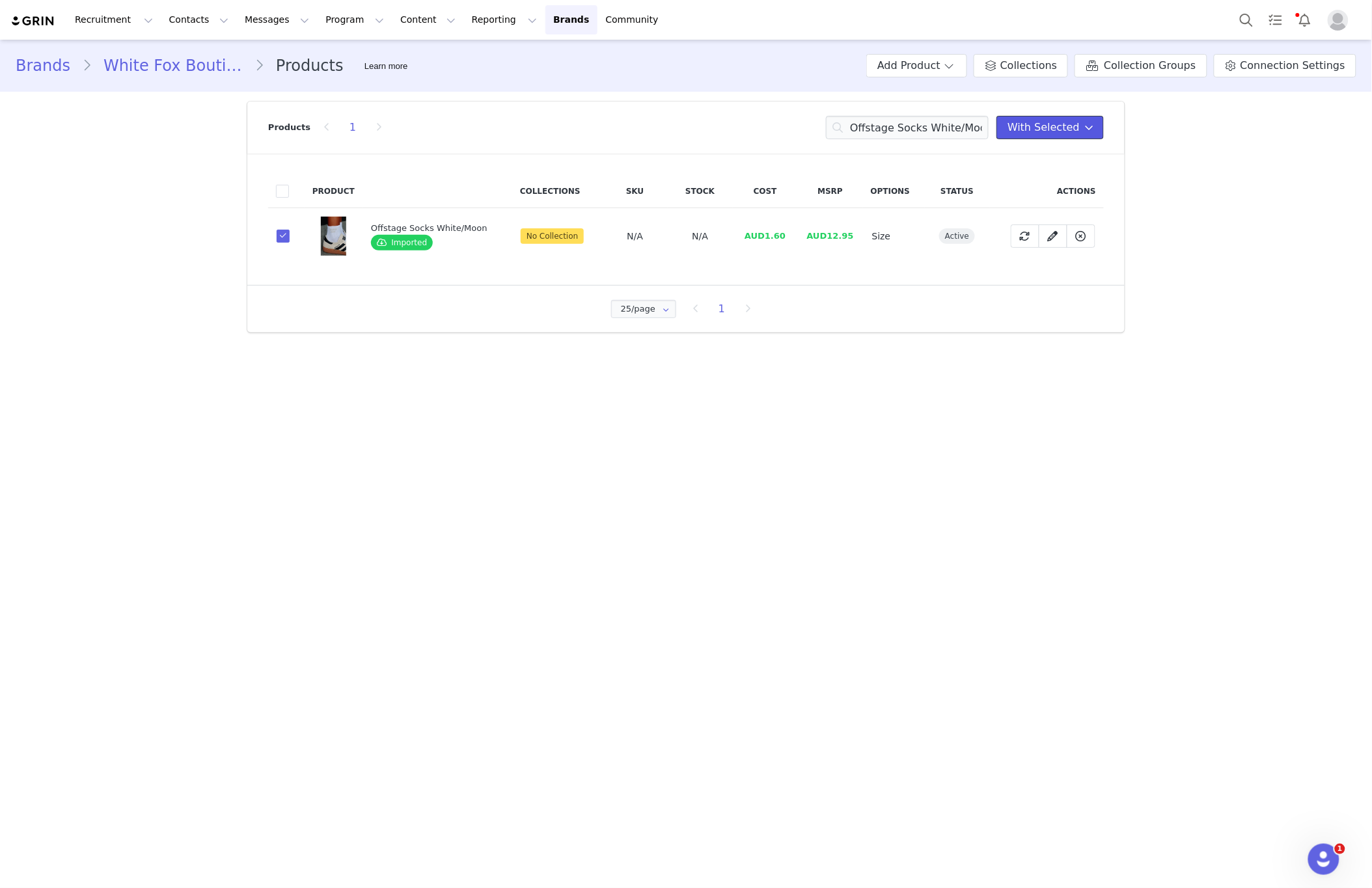
click at [1069, 130] on span "With Selected" at bounding box center [1043, 127] width 72 height 16
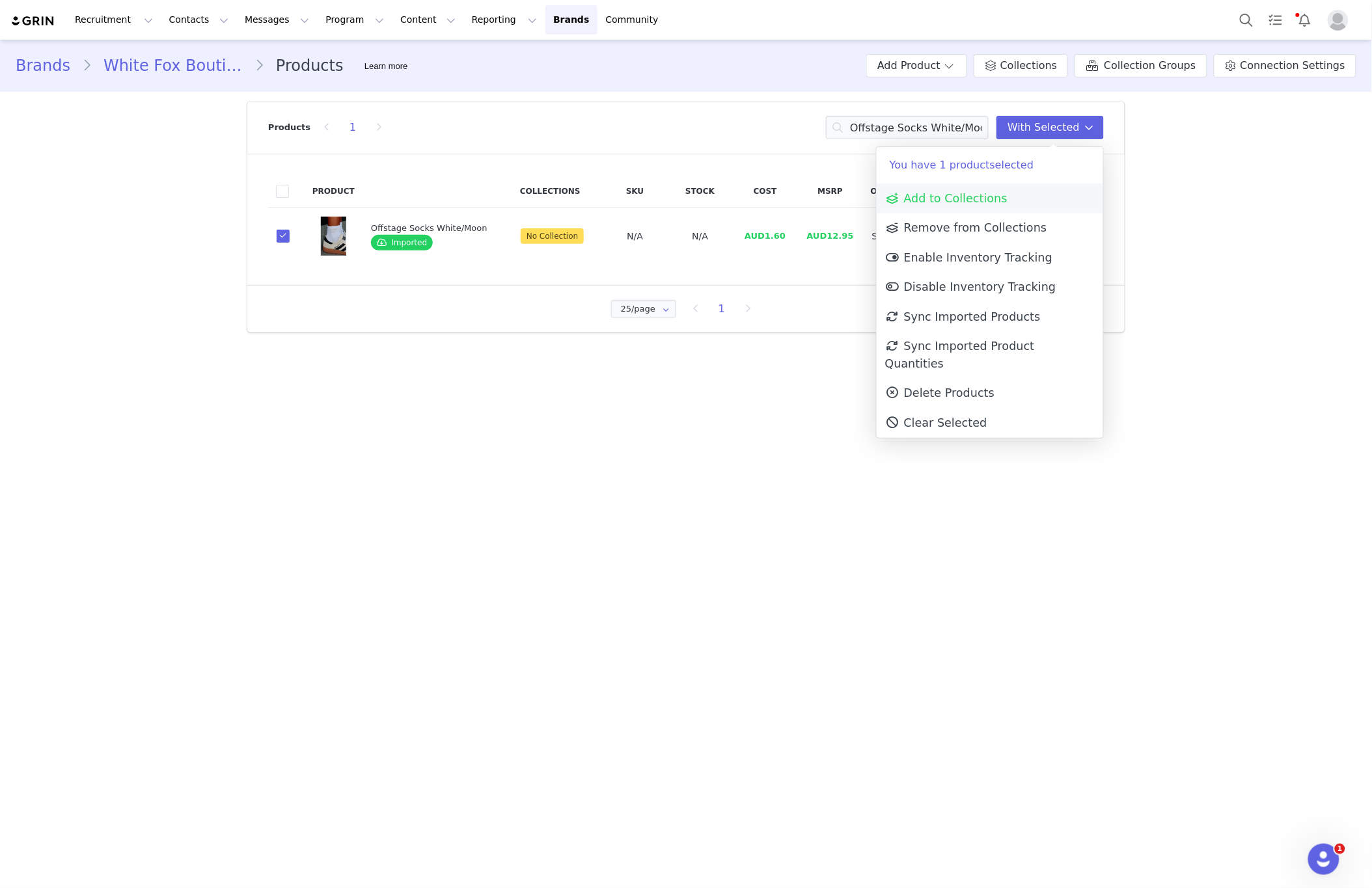
click at [1016, 188] on link "Add to Collections" at bounding box center [990, 198] width 227 height 30
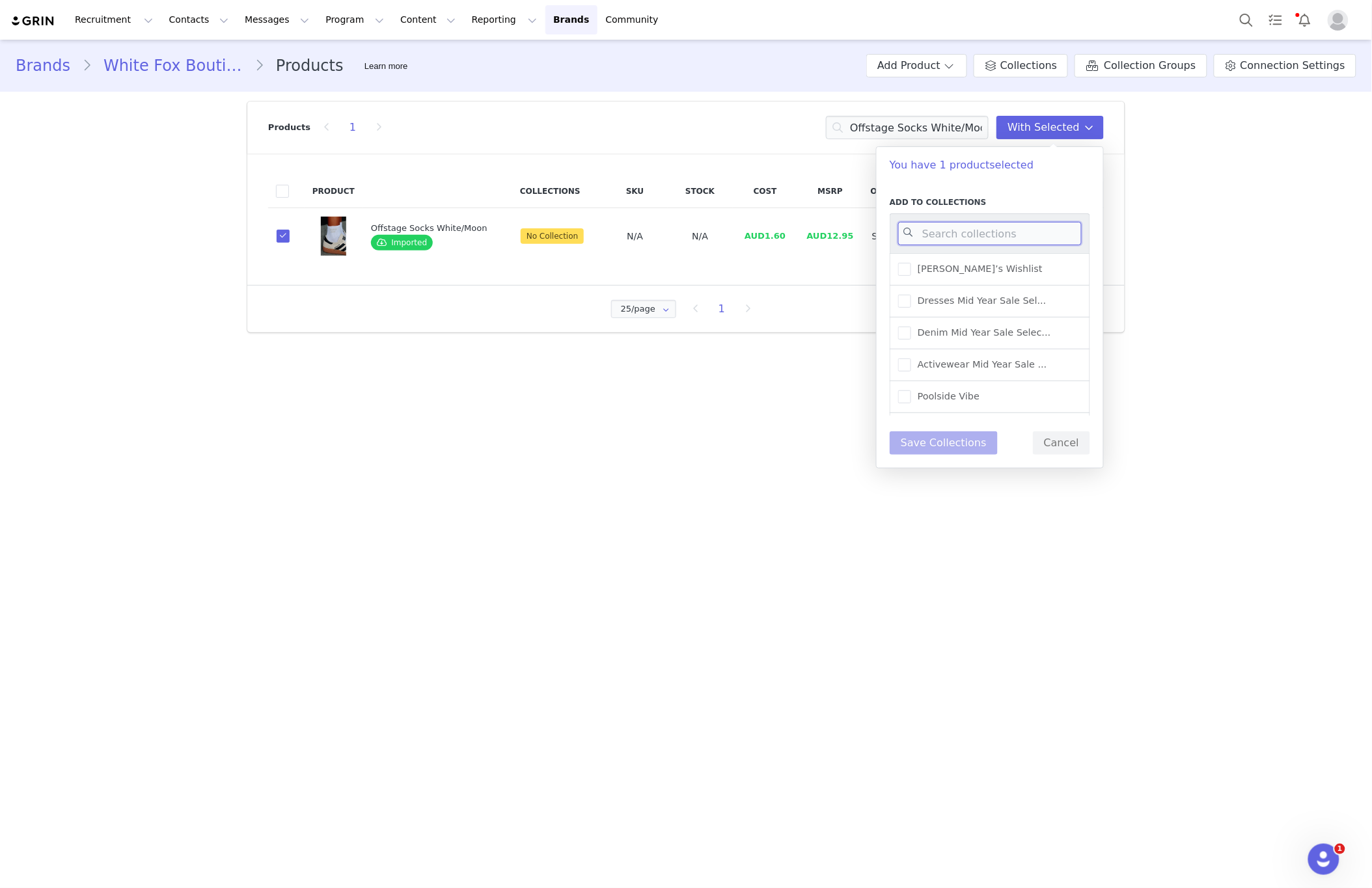
click at [968, 223] on input at bounding box center [990, 234] width 183 height 24
type input "NEW"
click at [1020, 275] on span "New Arrivals - Shoes and ..." at bounding box center [978, 273] width 135 height 13
click at [911, 267] on input "New Arrivals - Shoes and ..." at bounding box center [911, 267] width 0 height 0
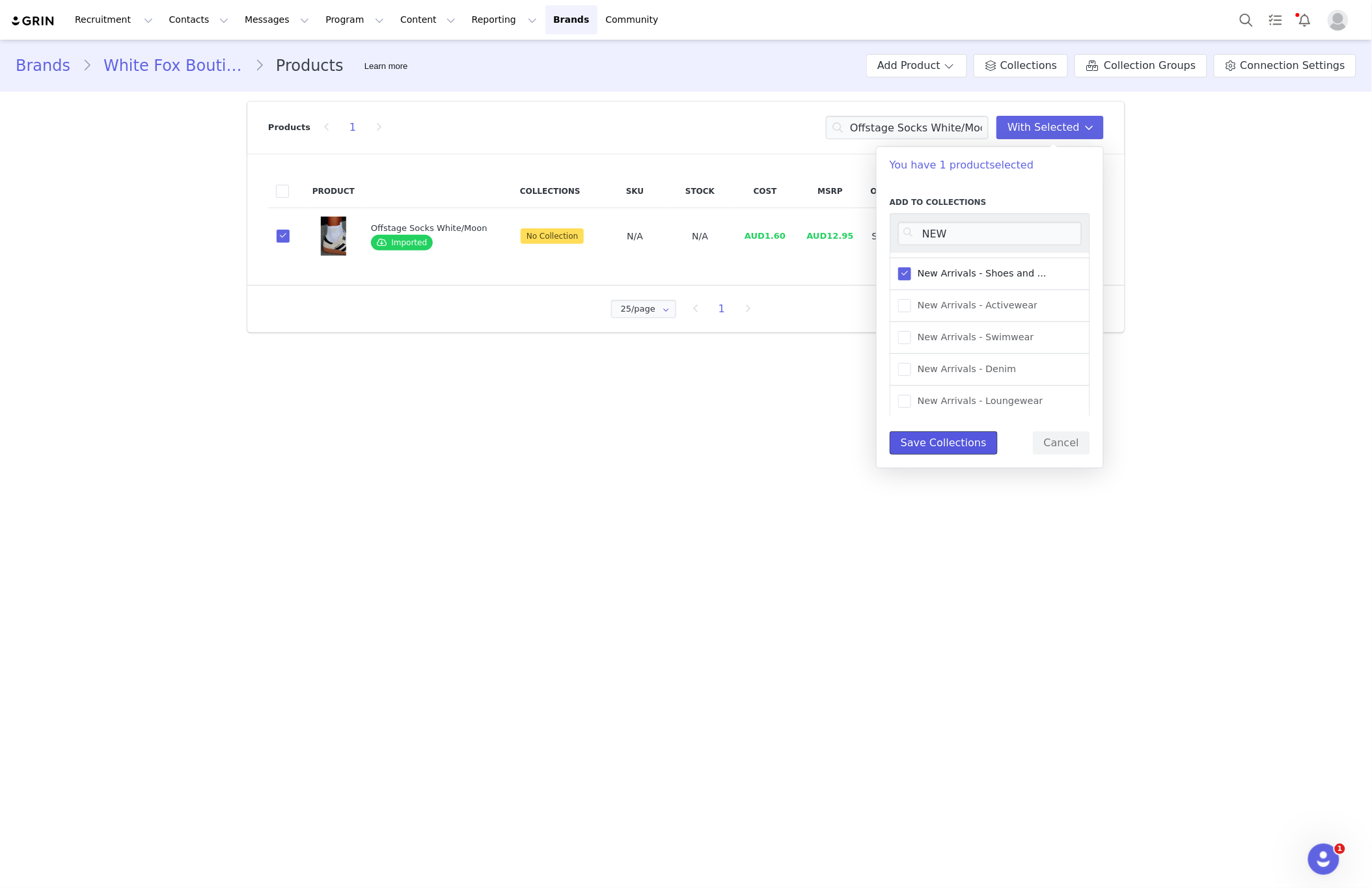
click at [954, 440] on button "Save Collections" at bounding box center [943, 444] width 108 height 24
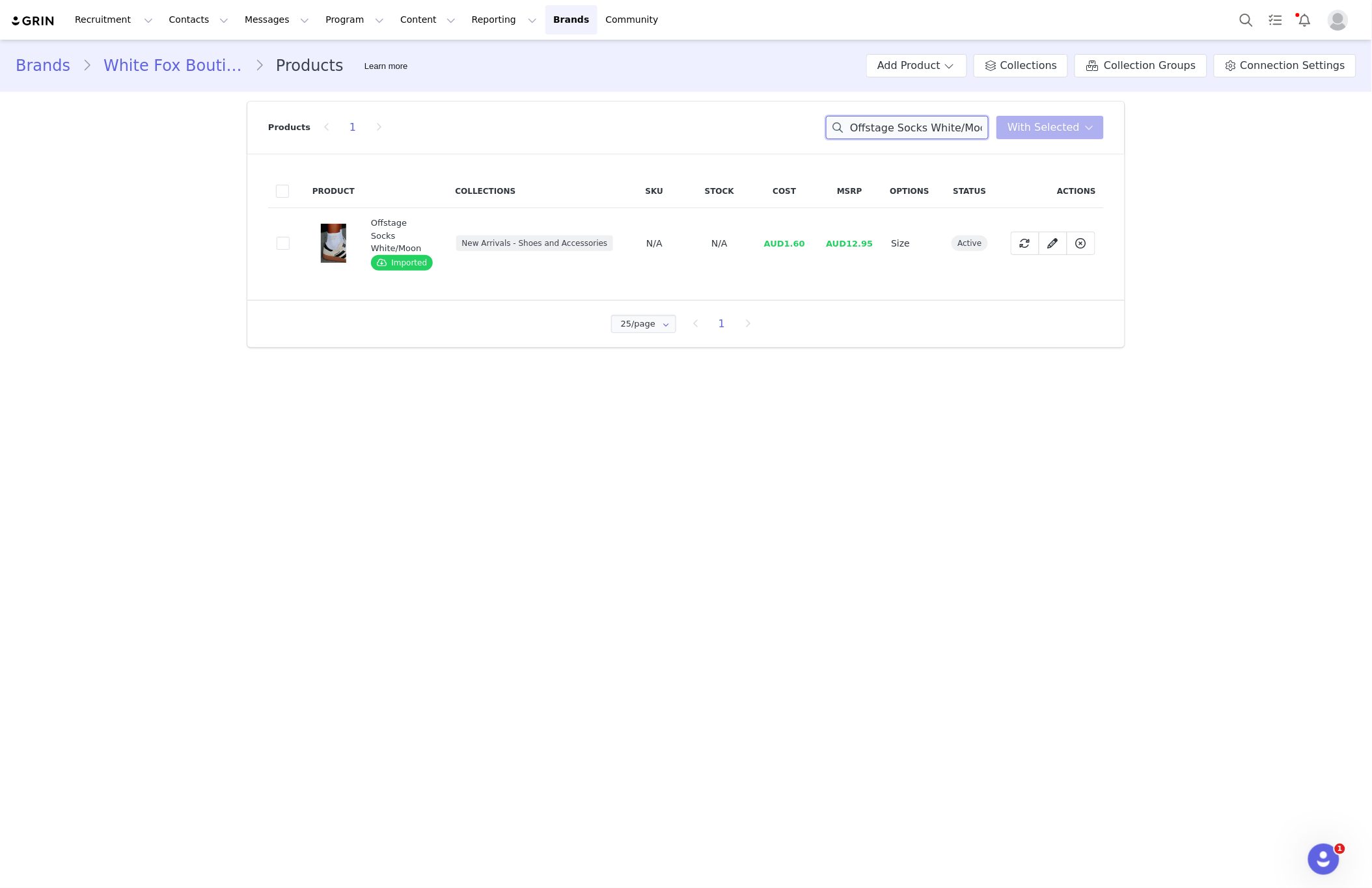
click at [978, 125] on input "Offstage Socks White/Moon" at bounding box center [907, 128] width 163 height 24
paste input "Next Level Strap Keychain Pink/Red"
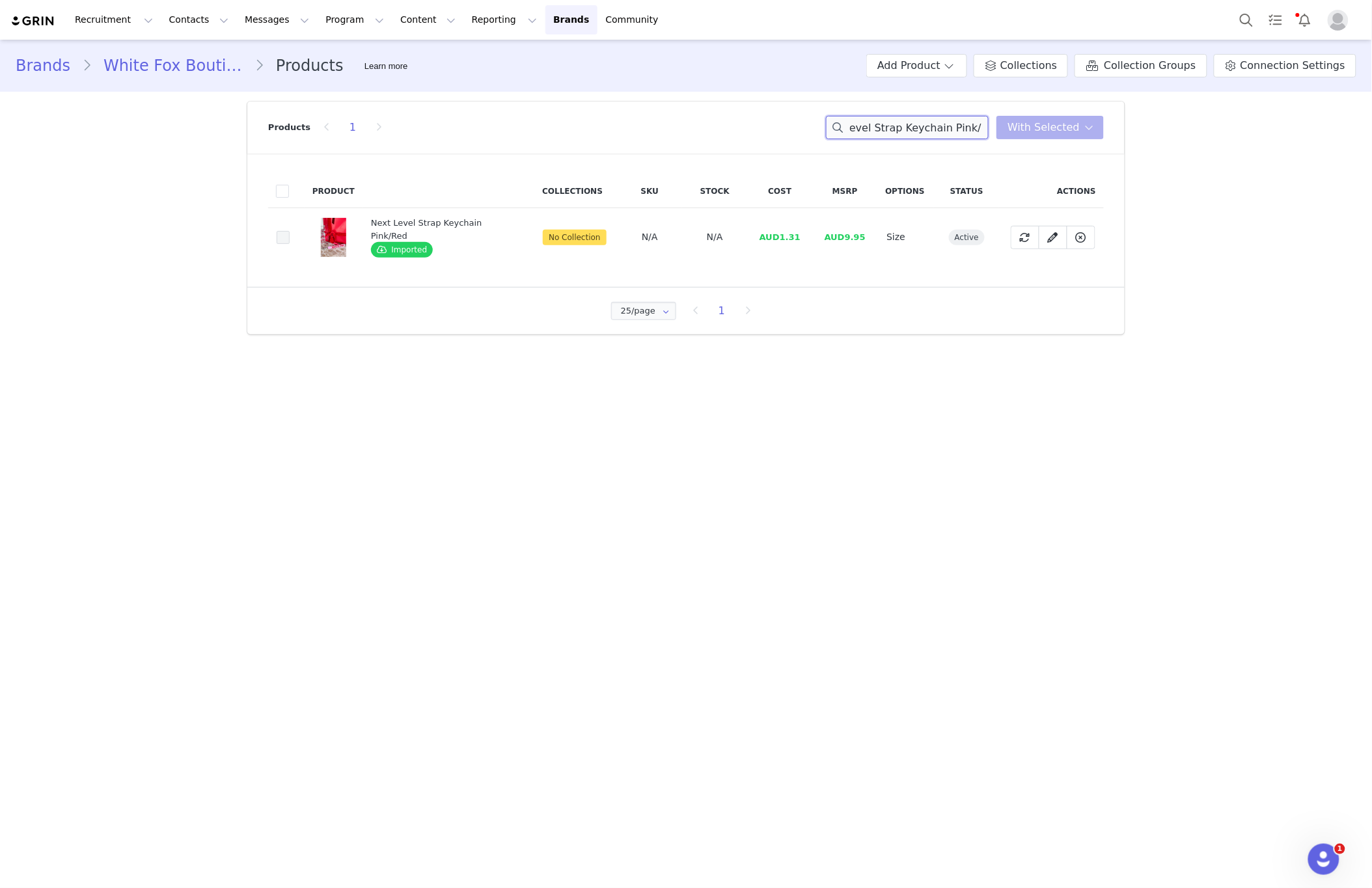
type input "Next Level Strap Keychain Pink/Red"
click at [279, 241] on span at bounding box center [283, 237] width 13 height 13
click at [290, 231] on input "3627b13e-e21b-4c19-be7e-451d5249daa8" at bounding box center [290, 231] width 0 height 0
drag, startPoint x: 1067, startPoint y: 125, endPoint x: 1052, endPoint y: 143, distance: 23.4
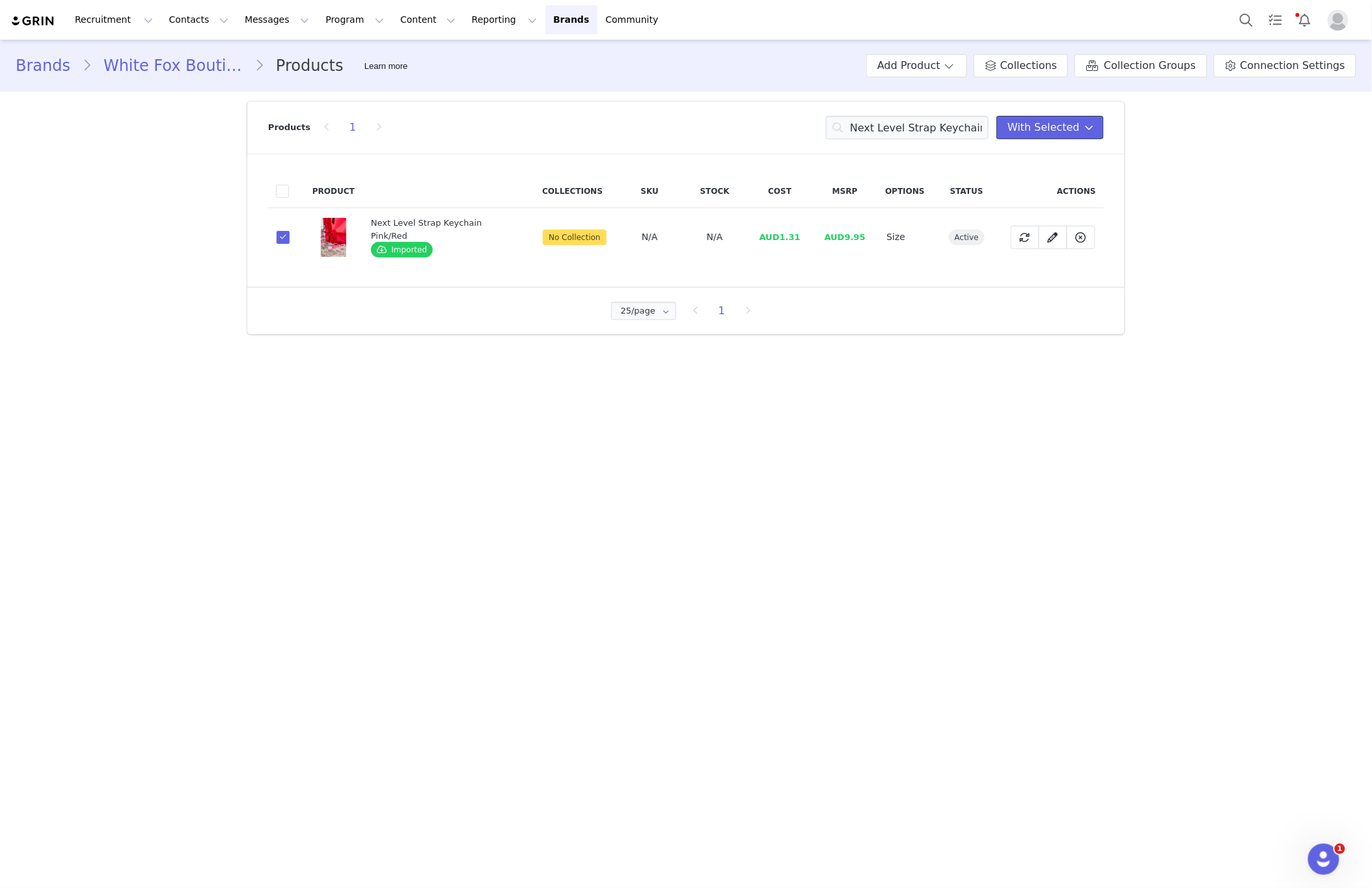
click at [1067, 125] on span "With Selected" at bounding box center [1043, 127] width 72 height 16
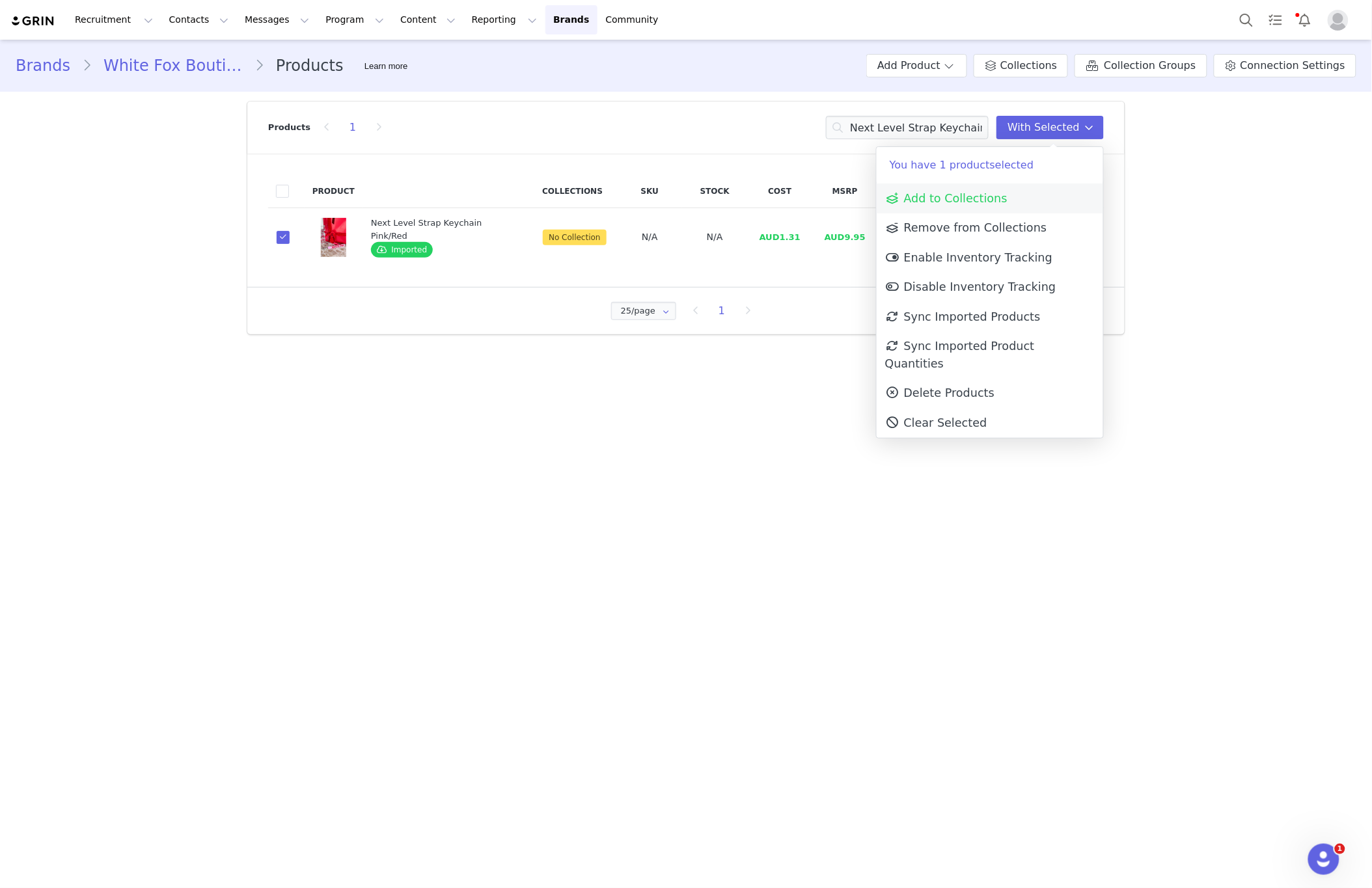
click at [1033, 194] on link "Add to Collections" at bounding box center [990, 198] width 227 height 30
